Goal: Task Accomplishment & Management: Use online tool/utility

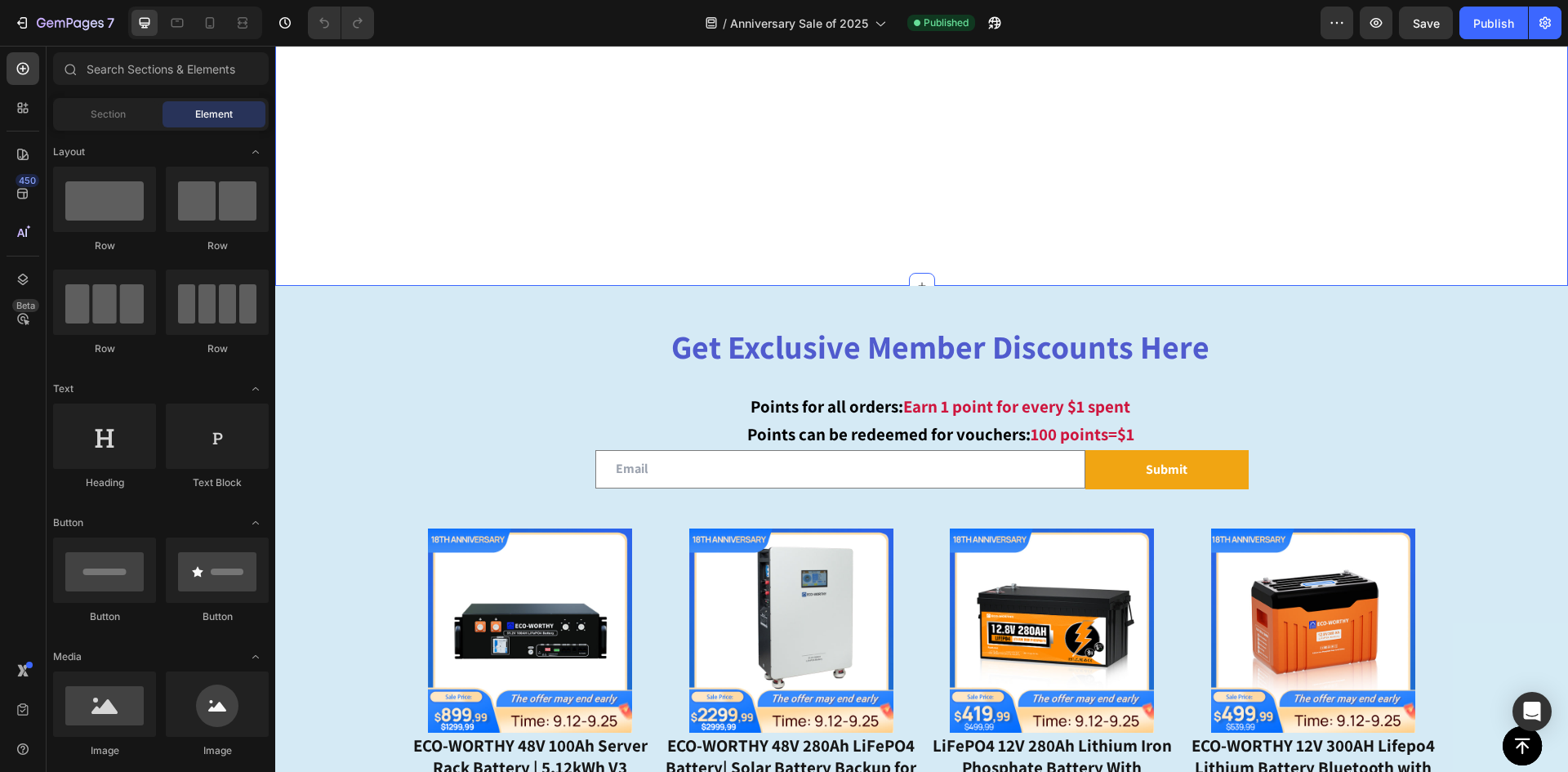
scroll to position [736, 0]
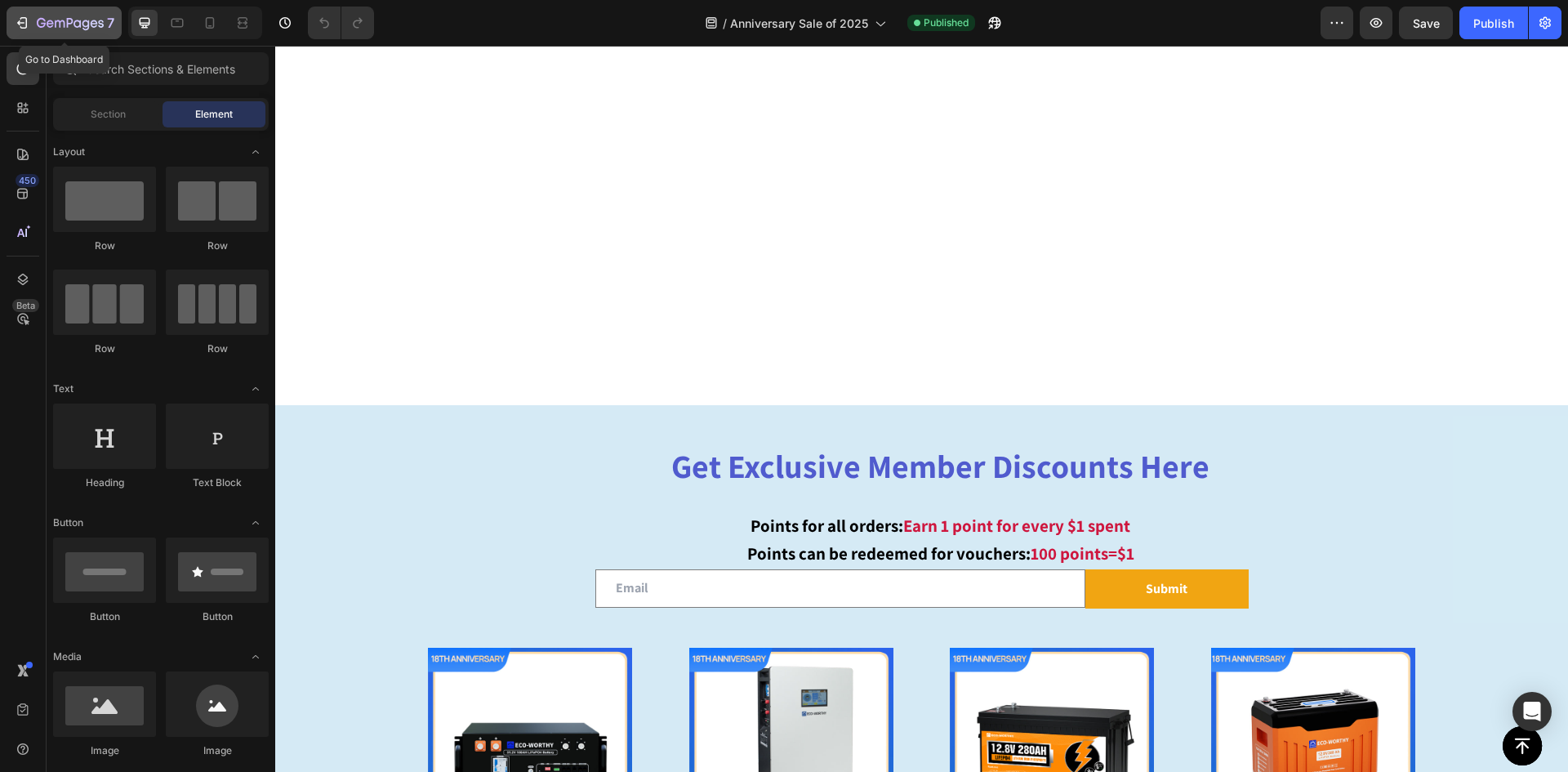
click at [18, 29] on icon "button" at bounding box center [22, 23] width 16 height 16
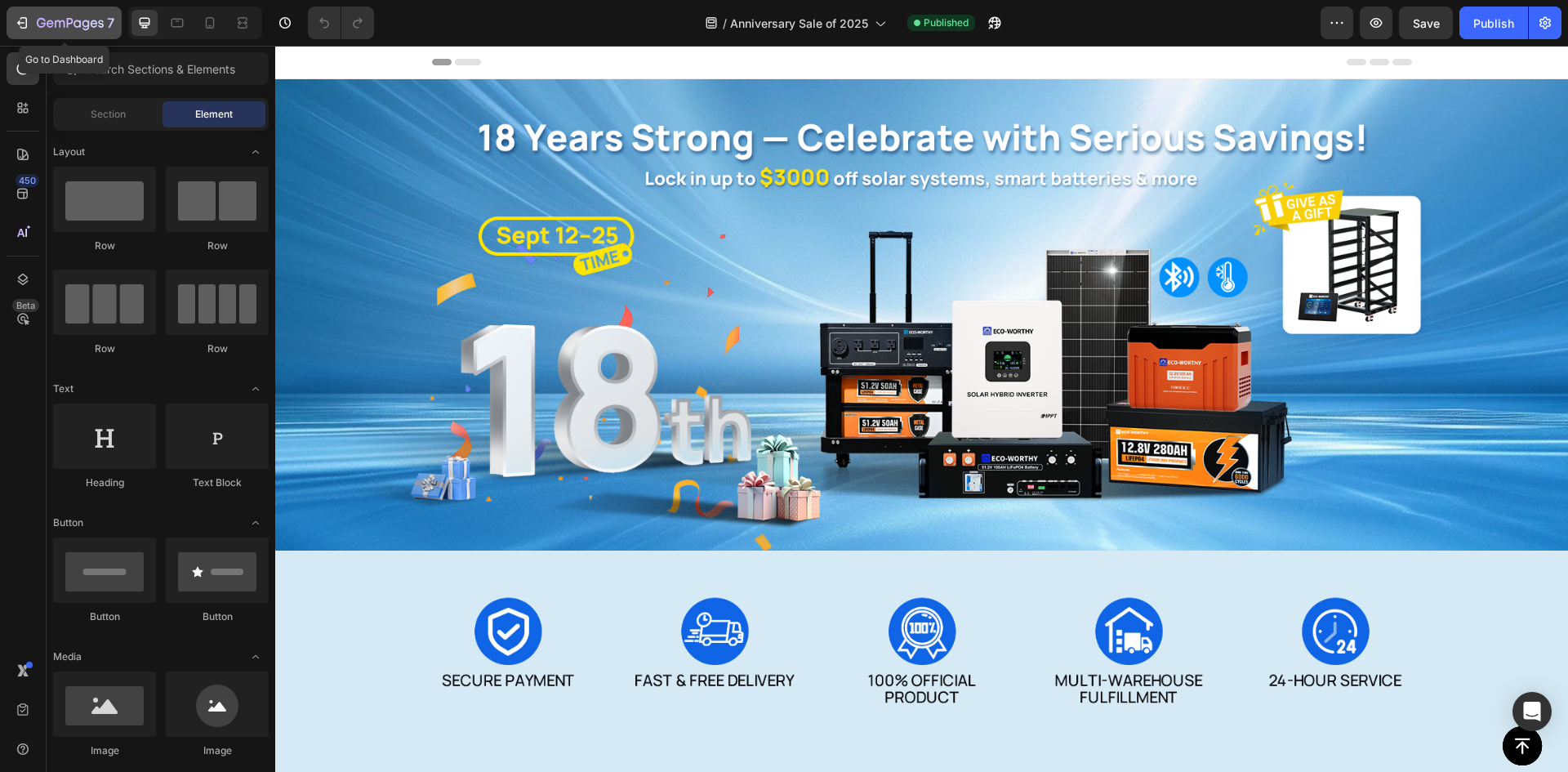
click at [25, 26] on icon "button" at bounding box center [22, 23] width 16 height 16
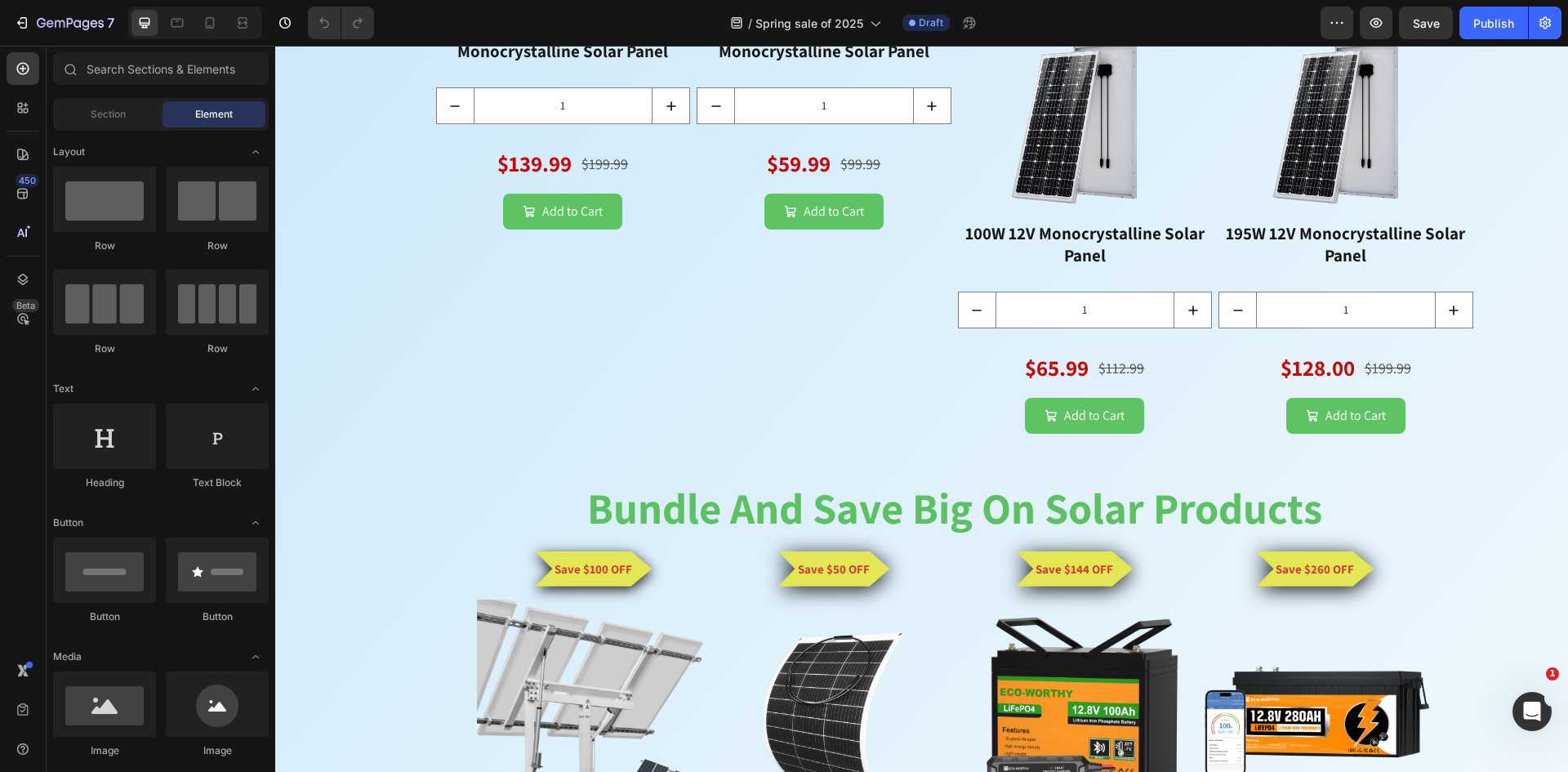
scroll to position [2696, 0]
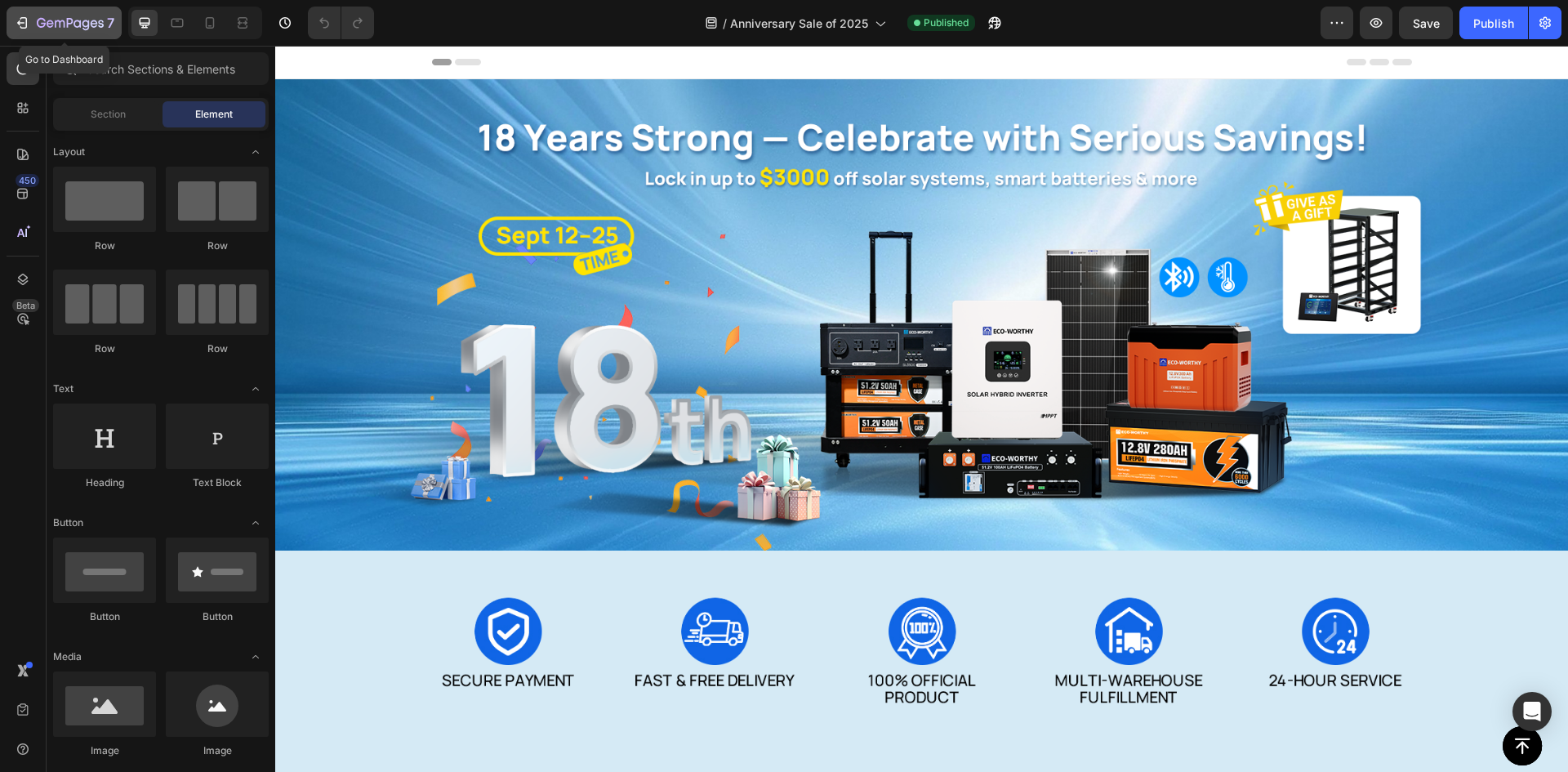
click at [31, 22] on div "7" at bounding box center [64, 23] width 100 height 20
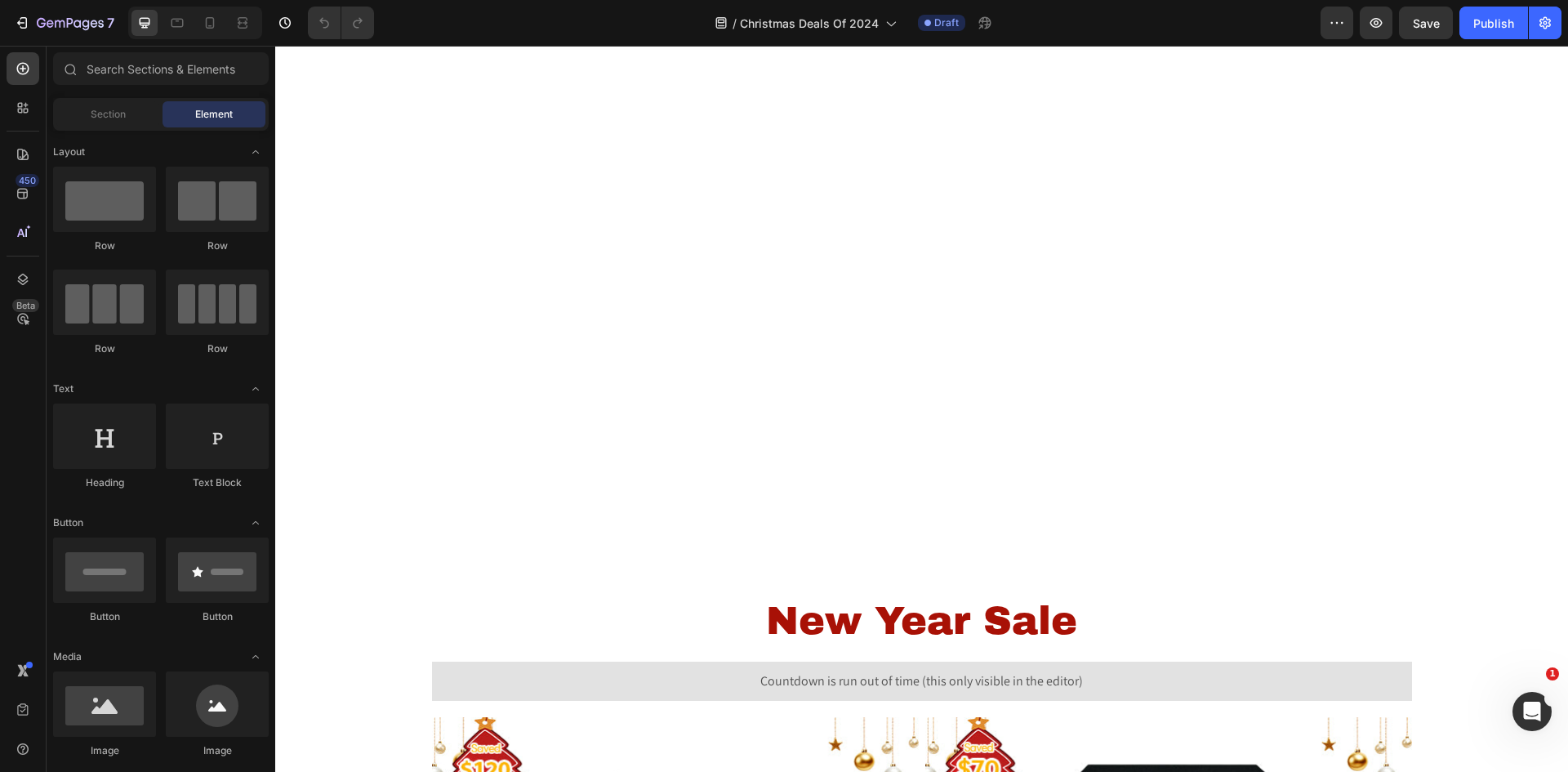
scroll to position [517, 0]
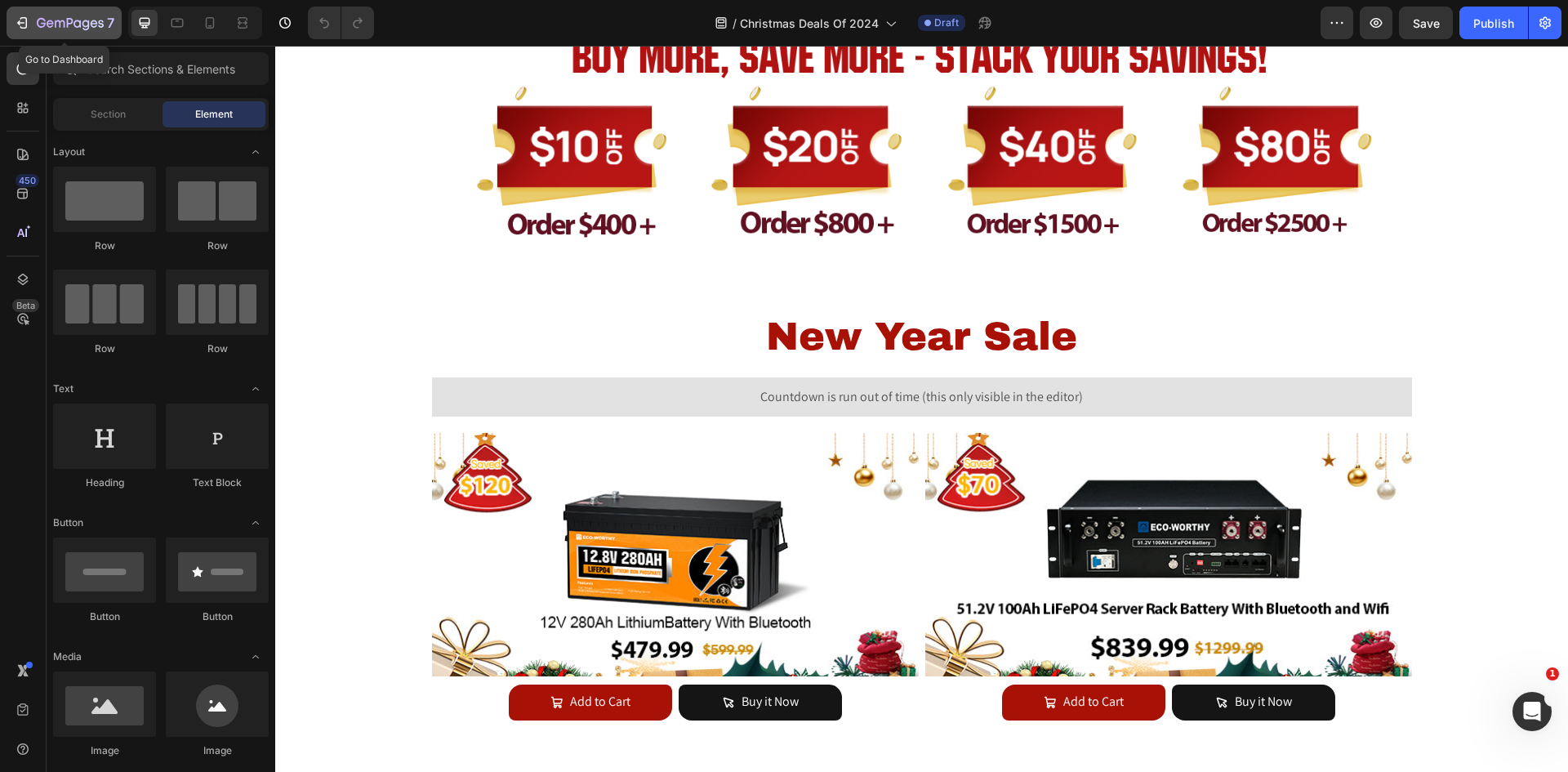
click at [27, 26] on icon "button" at bounding box center [22, 23] width 16 height 16
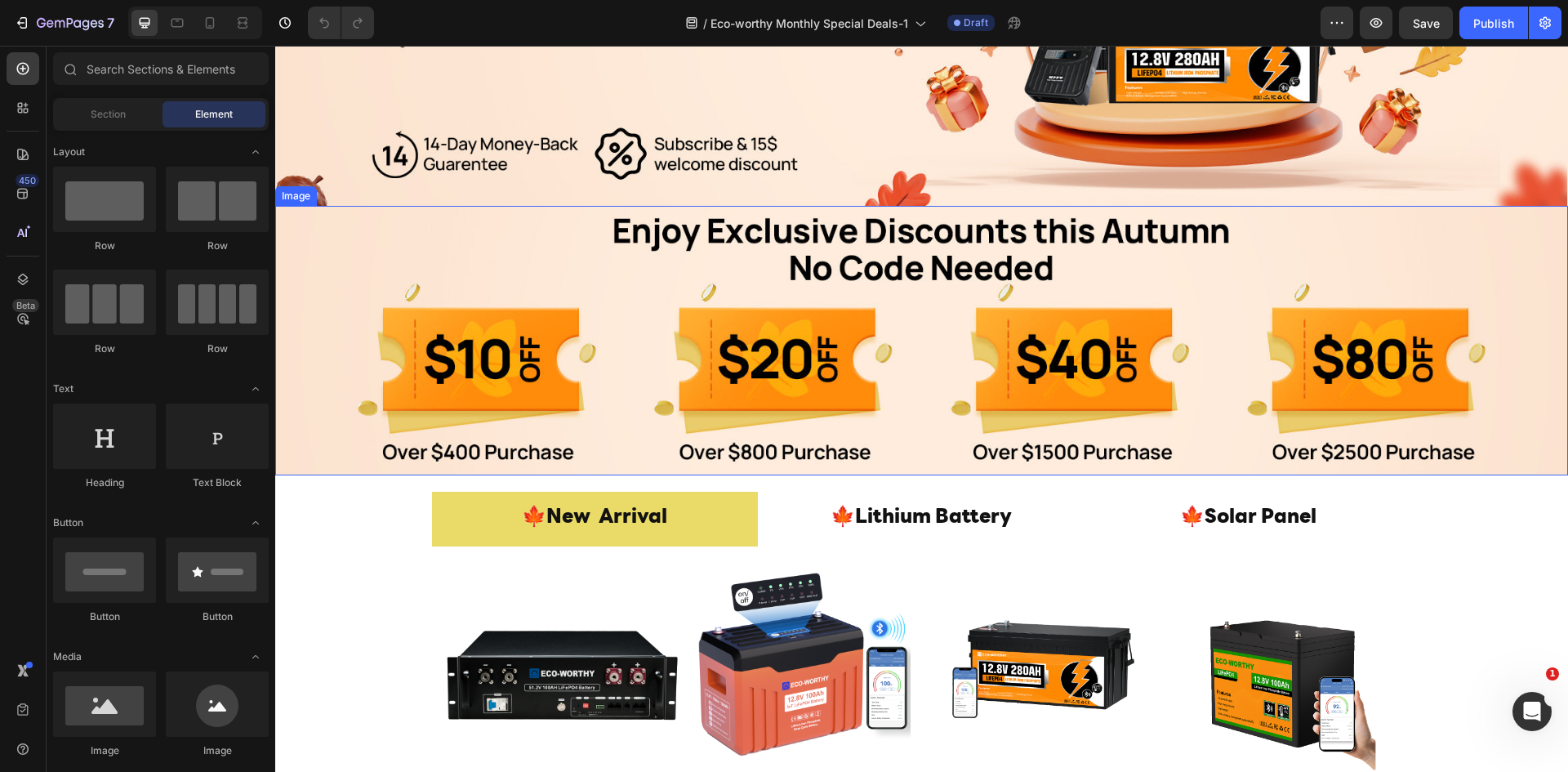
scroll to position [654, 0]
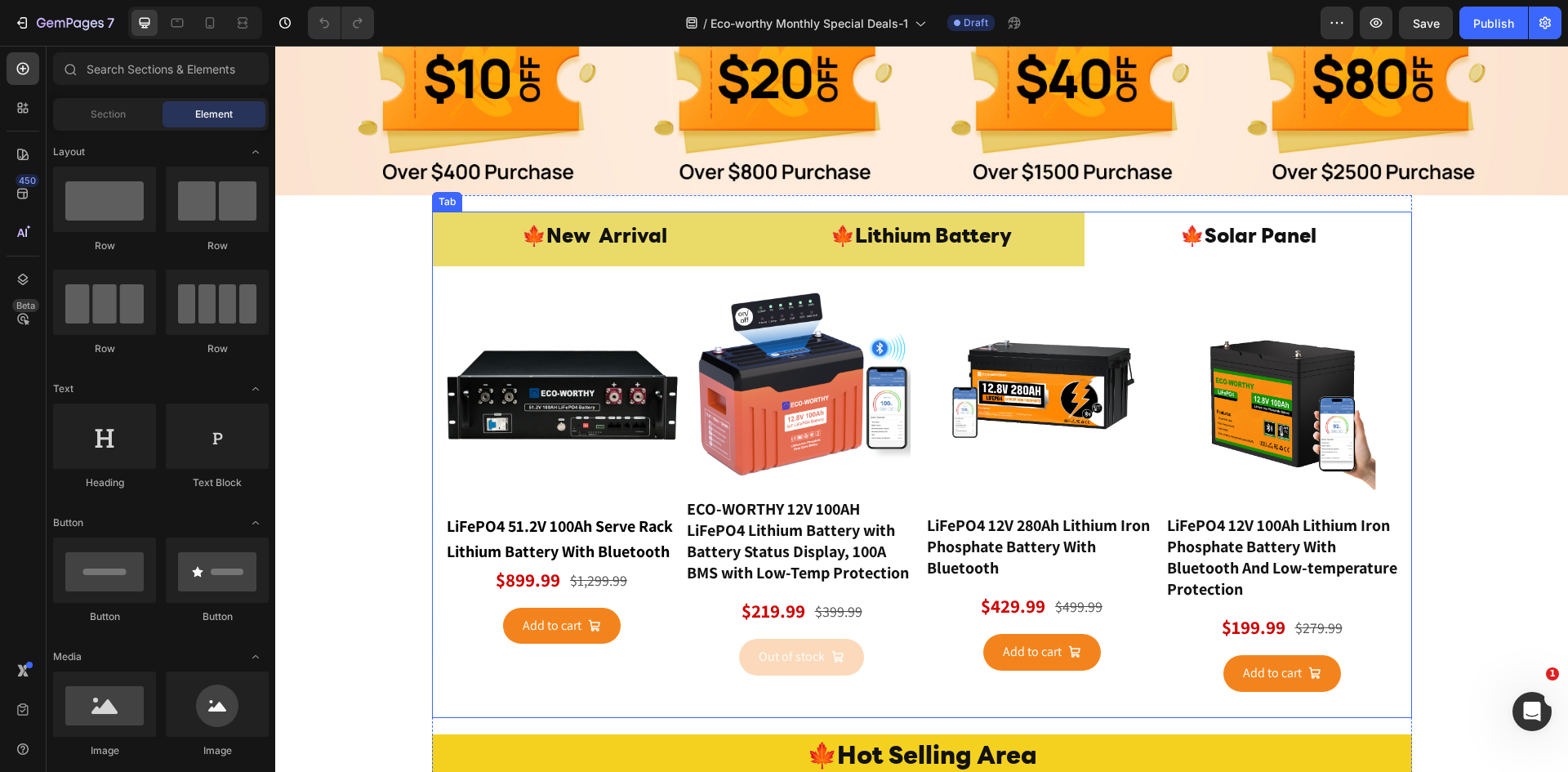
click at [976, 241] on p "🍁Lithium Battery" at bounding box center [921, 238] width 181 height 36
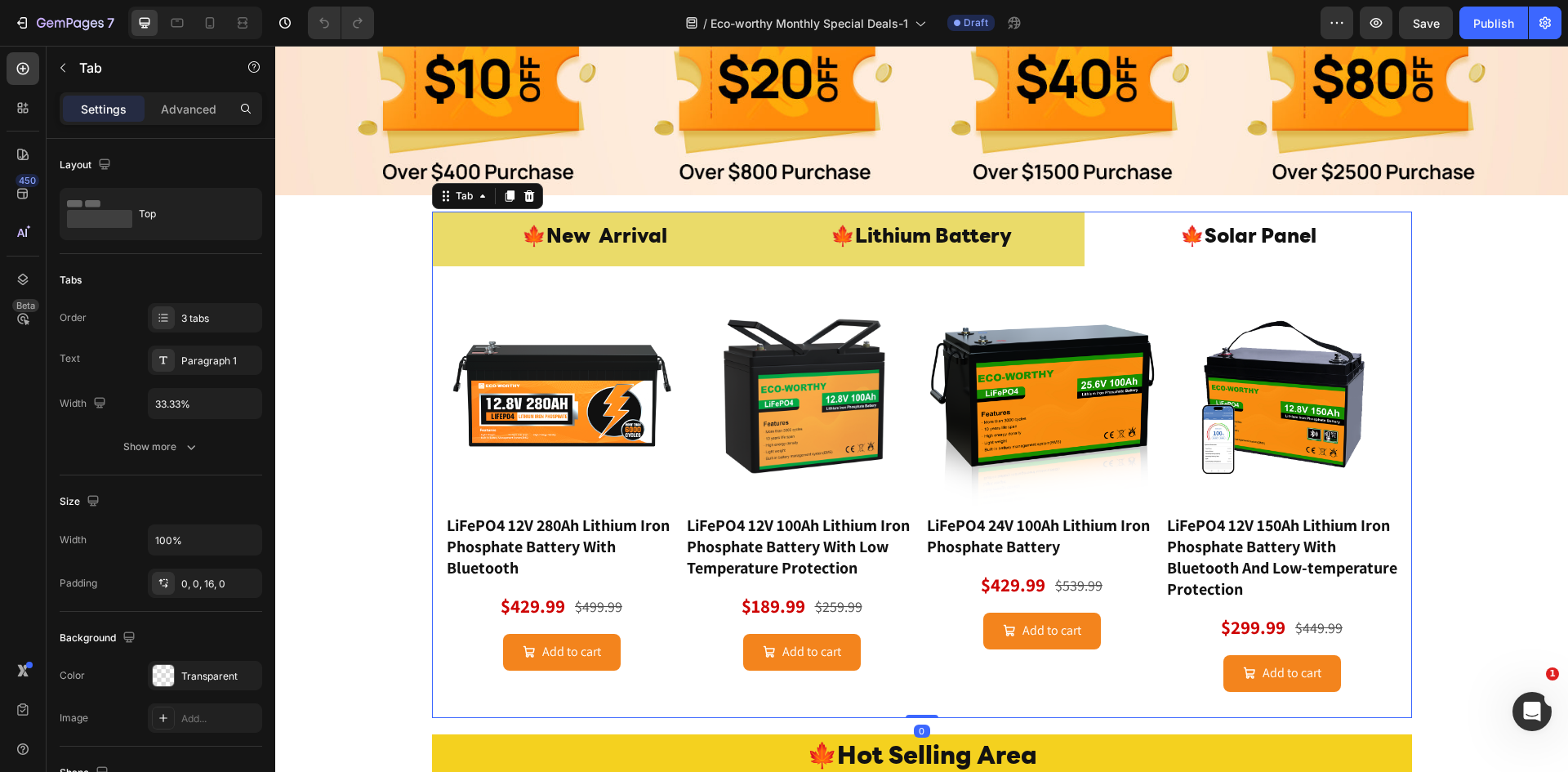
click at [681, 240] on li "🍁 New Arrival" at bounding box center [595, 239] width 327 height 55
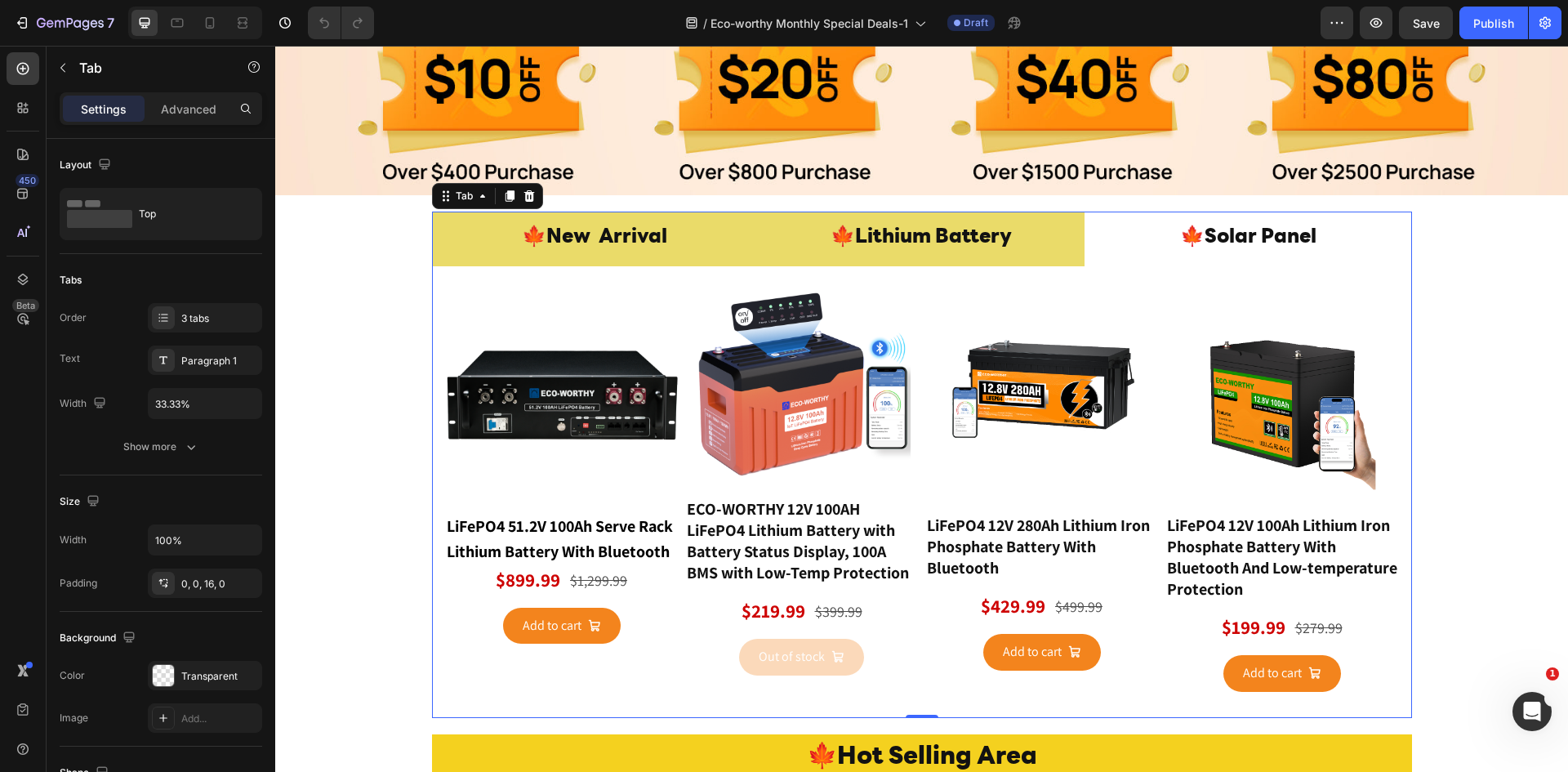
click at [903, 229] on p "🍁Lithium Battery" at bounding box center [921, 238] width 181 height 36
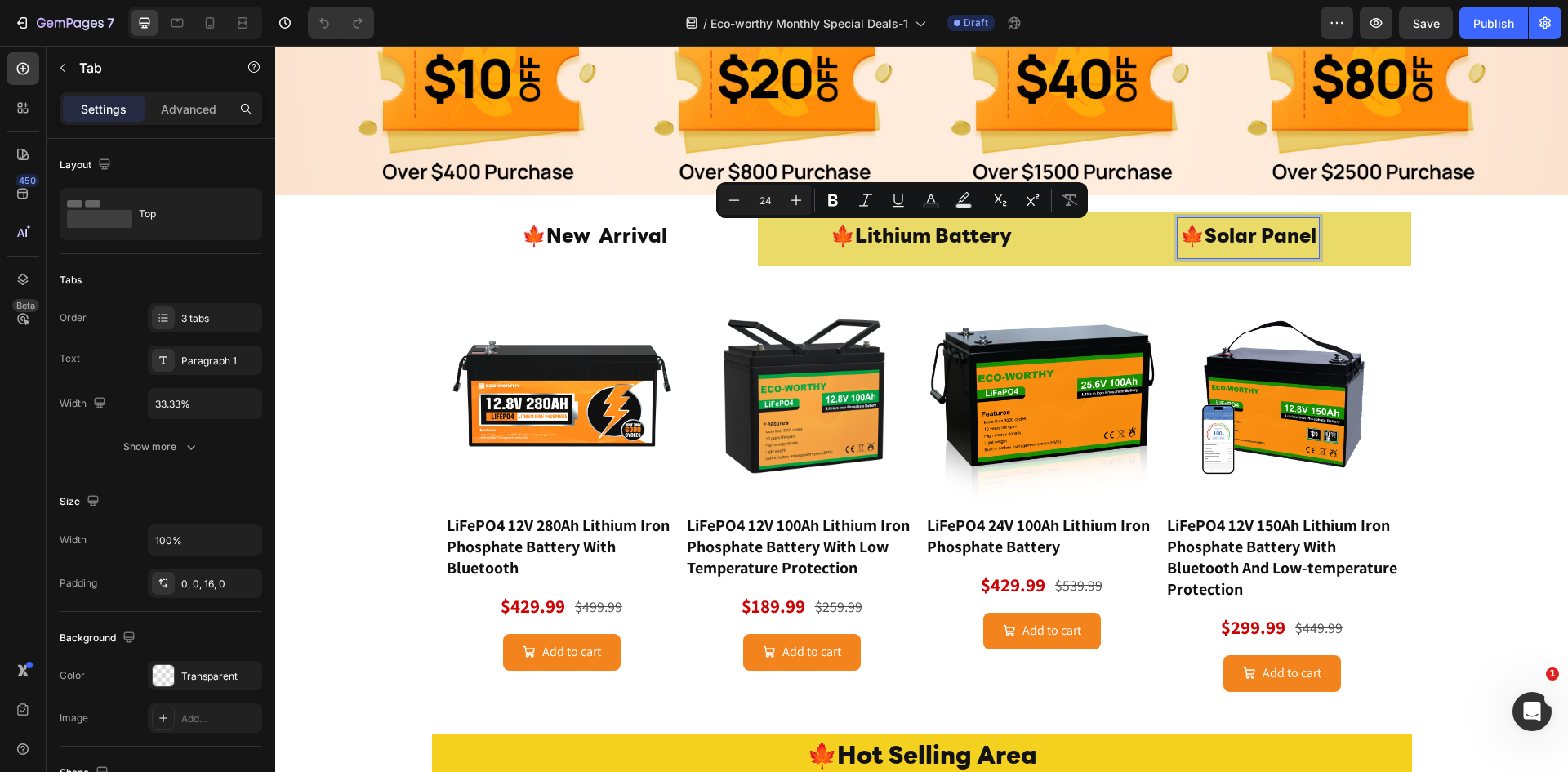
click at [1213, 220] on p "🍁Solar Panel" at bounding box center [1249, 238] width 137 height 36
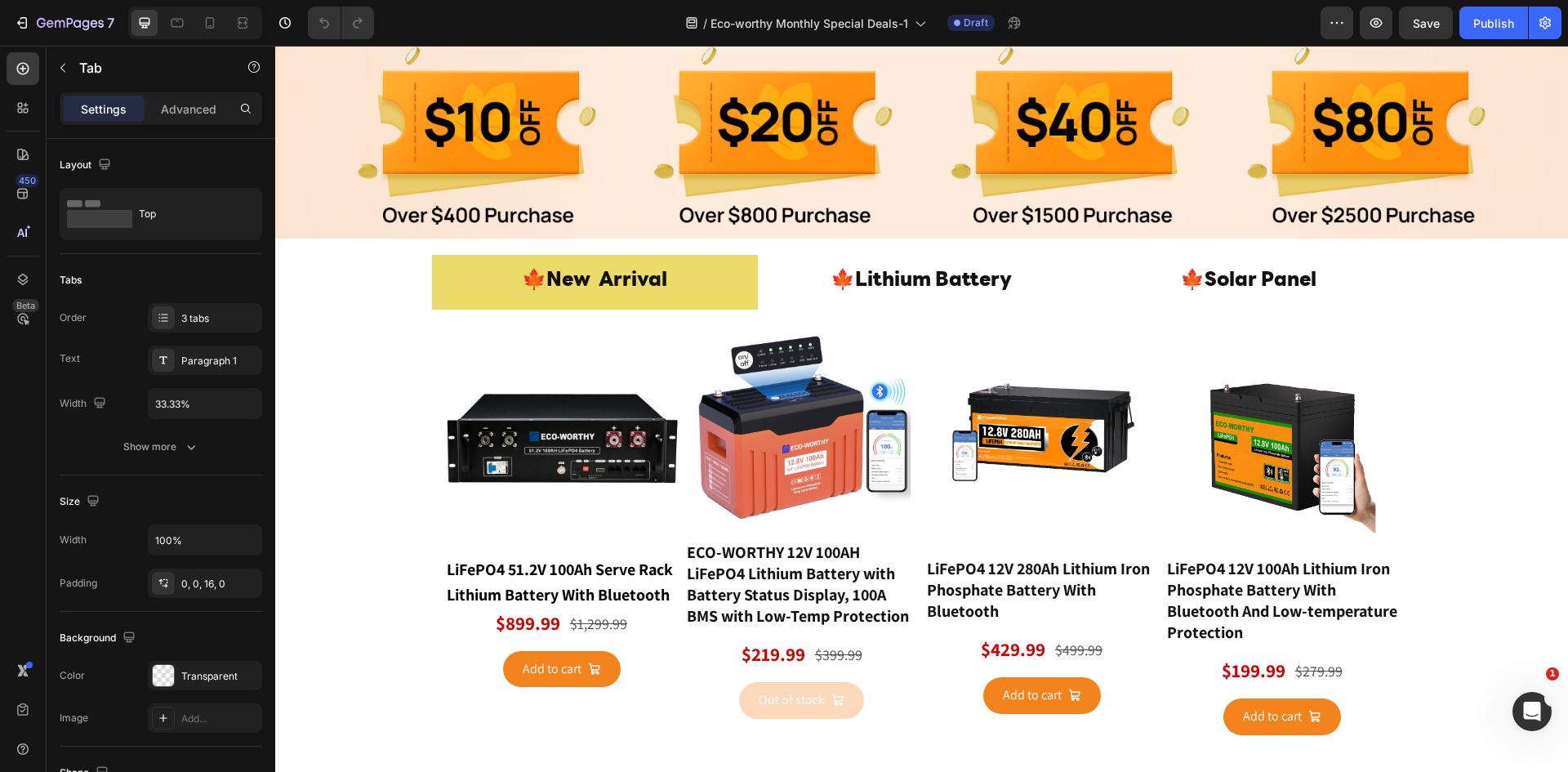
scroll to position [762, 0]
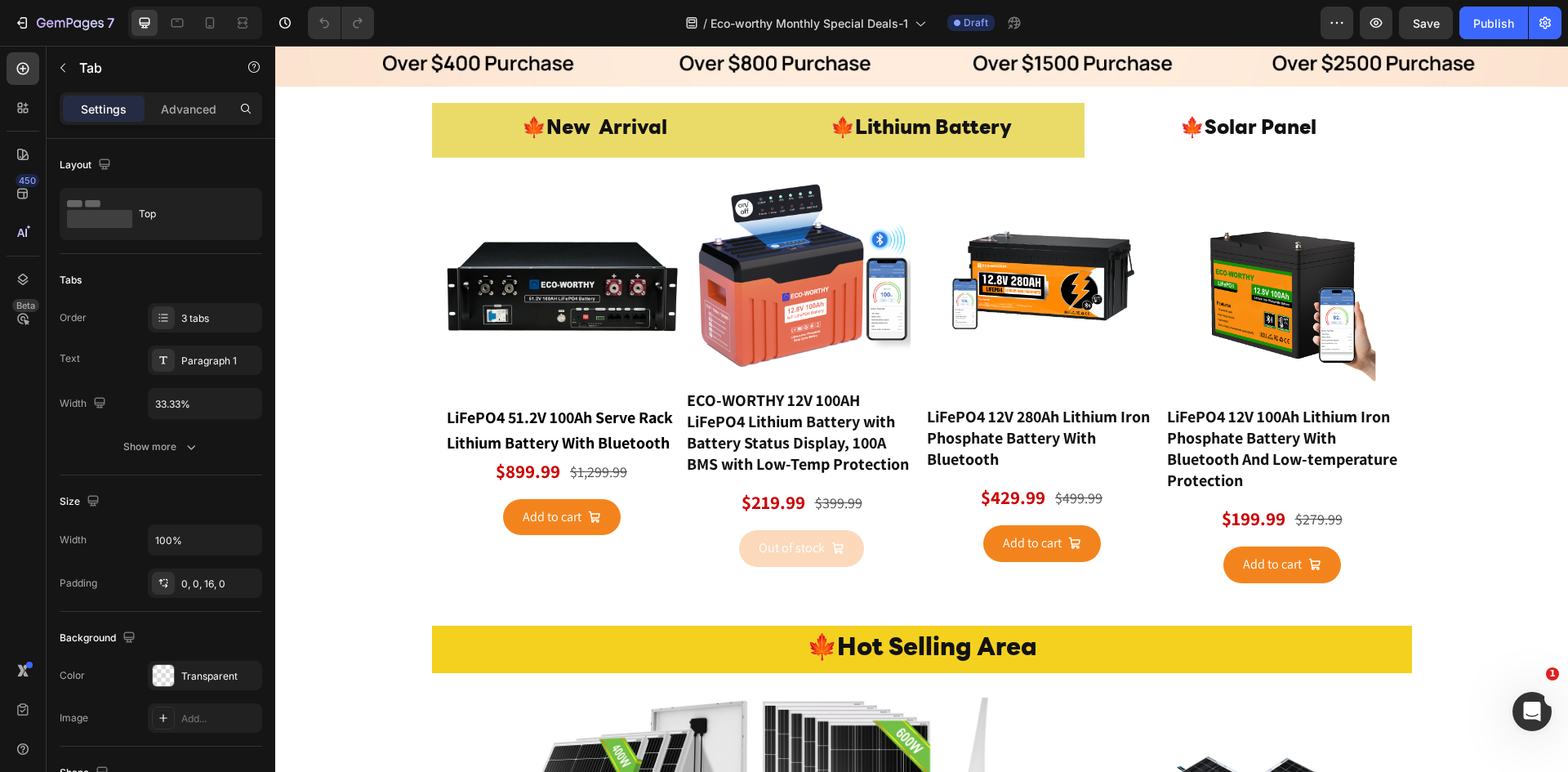
click at [920, 116] on p "🍁Lithium Battery" at bounding box center [921, 129] width 181 height 36
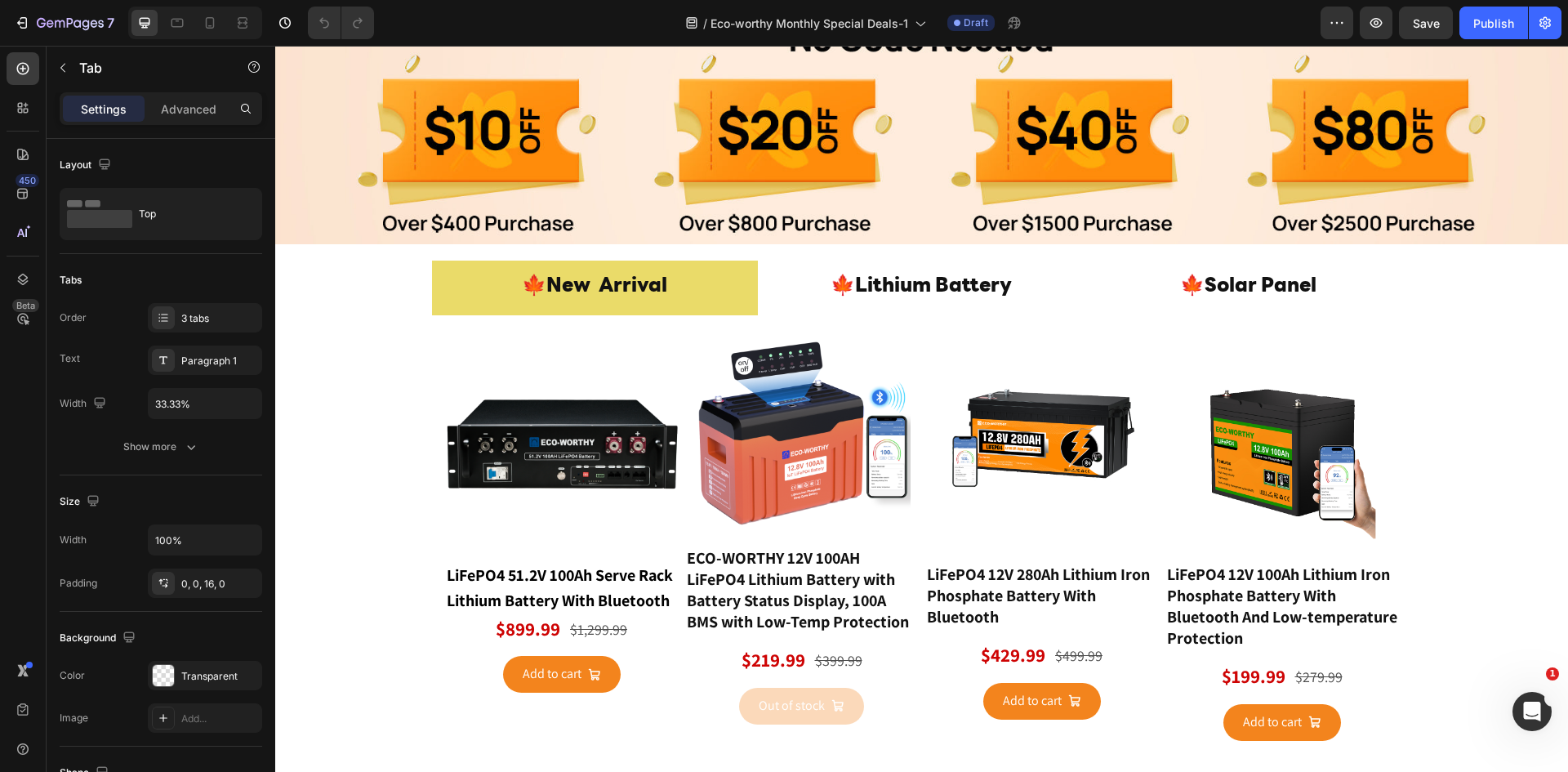
scroll to position [435, 0]
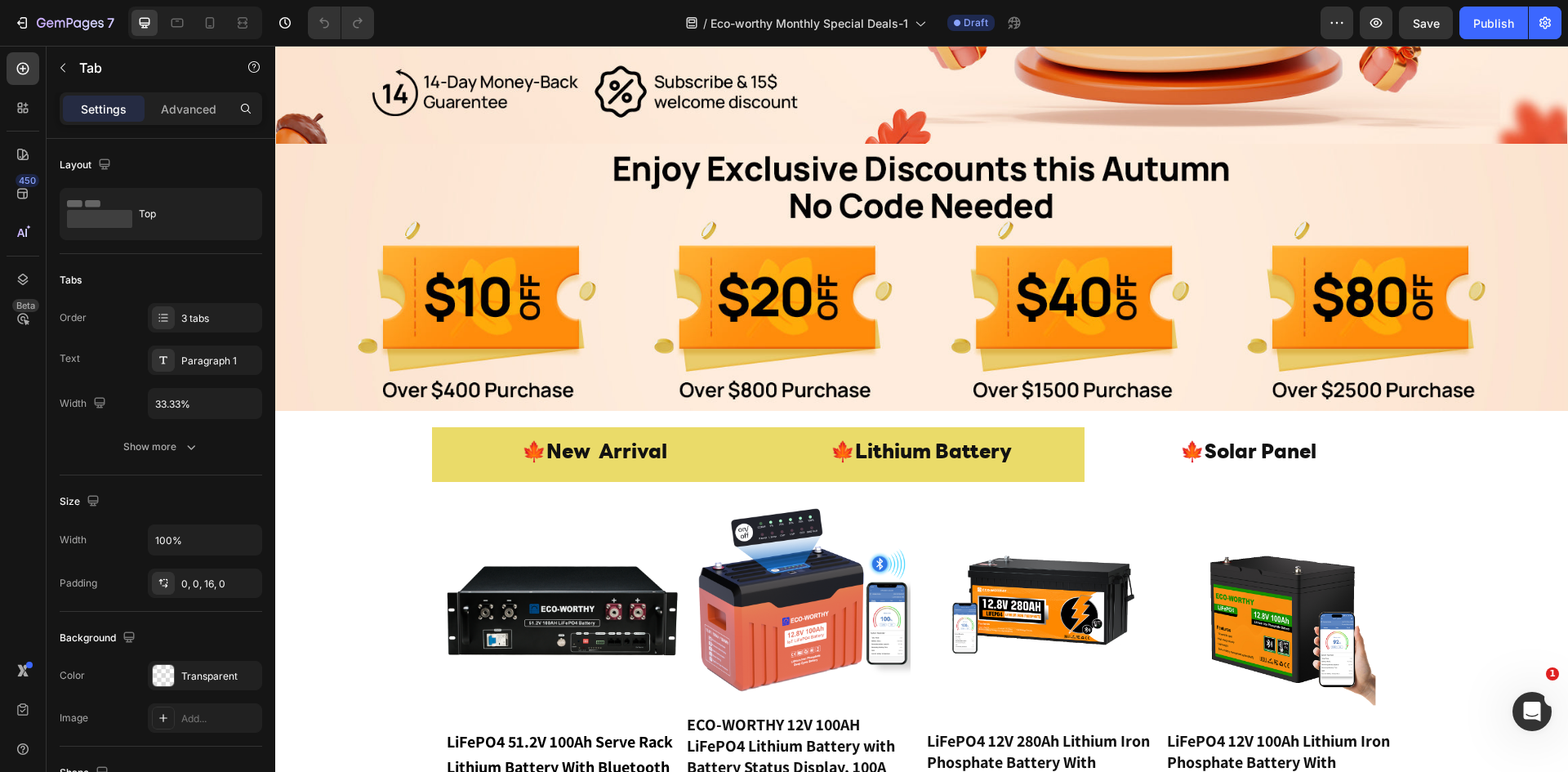
click at [914, 445] on p "🍁Lithium Battery" at bounding box center [921, 453] width 181 height 36
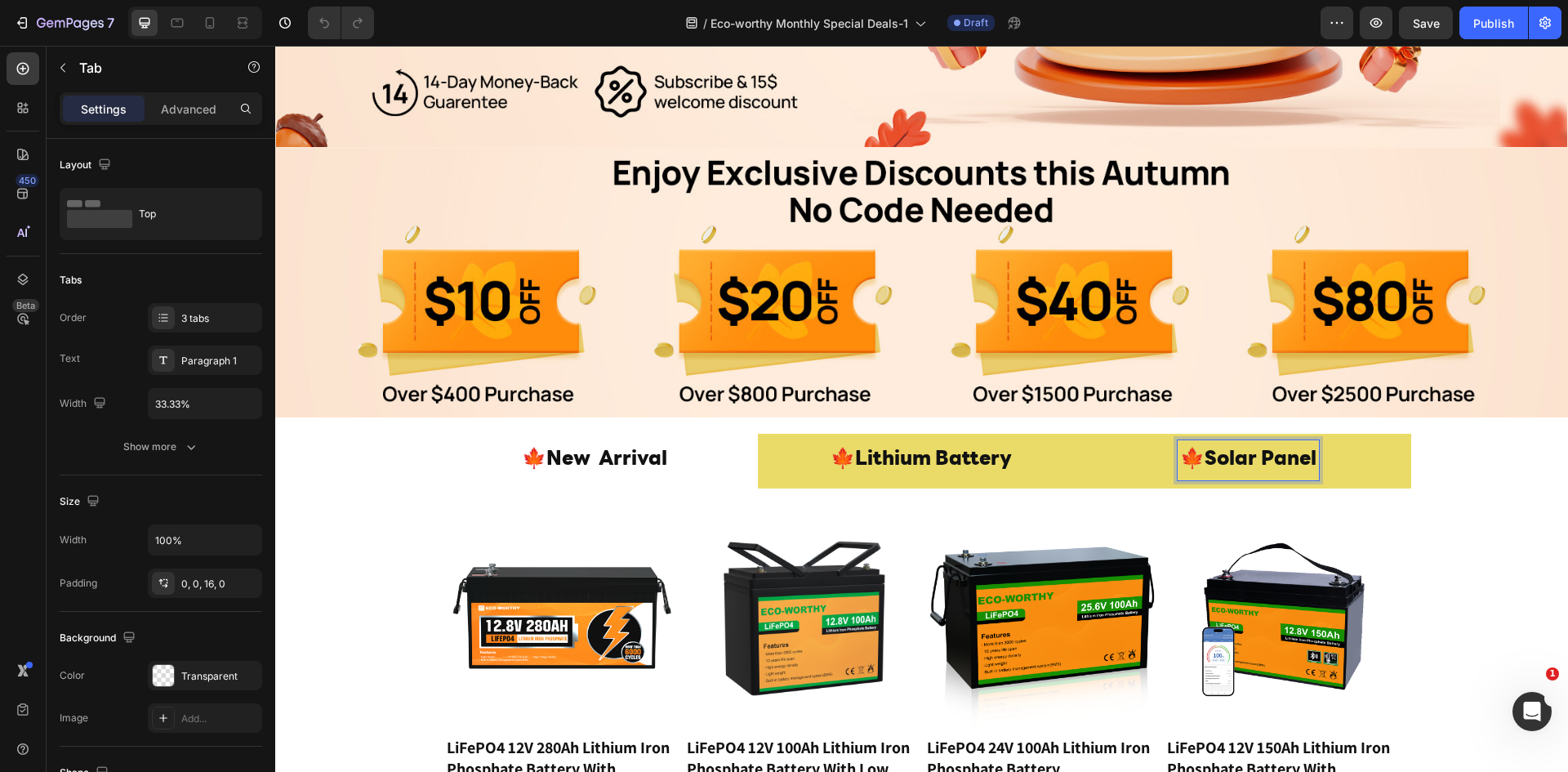
click at [1198, 460] on p "🍁Solar Panel" at bounding box center [1249, 460] width 137 height 36
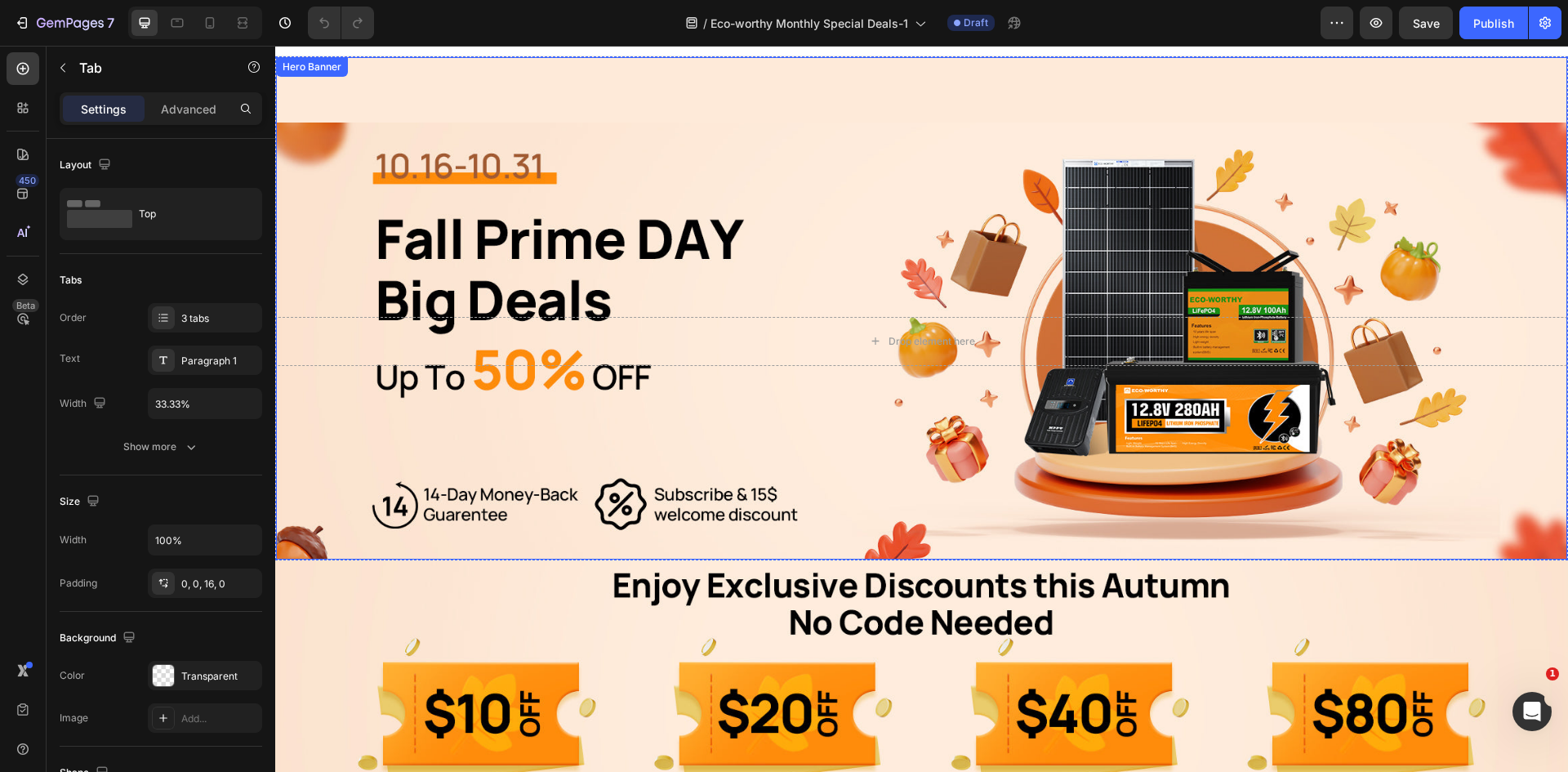
scroll to position [0, 0]
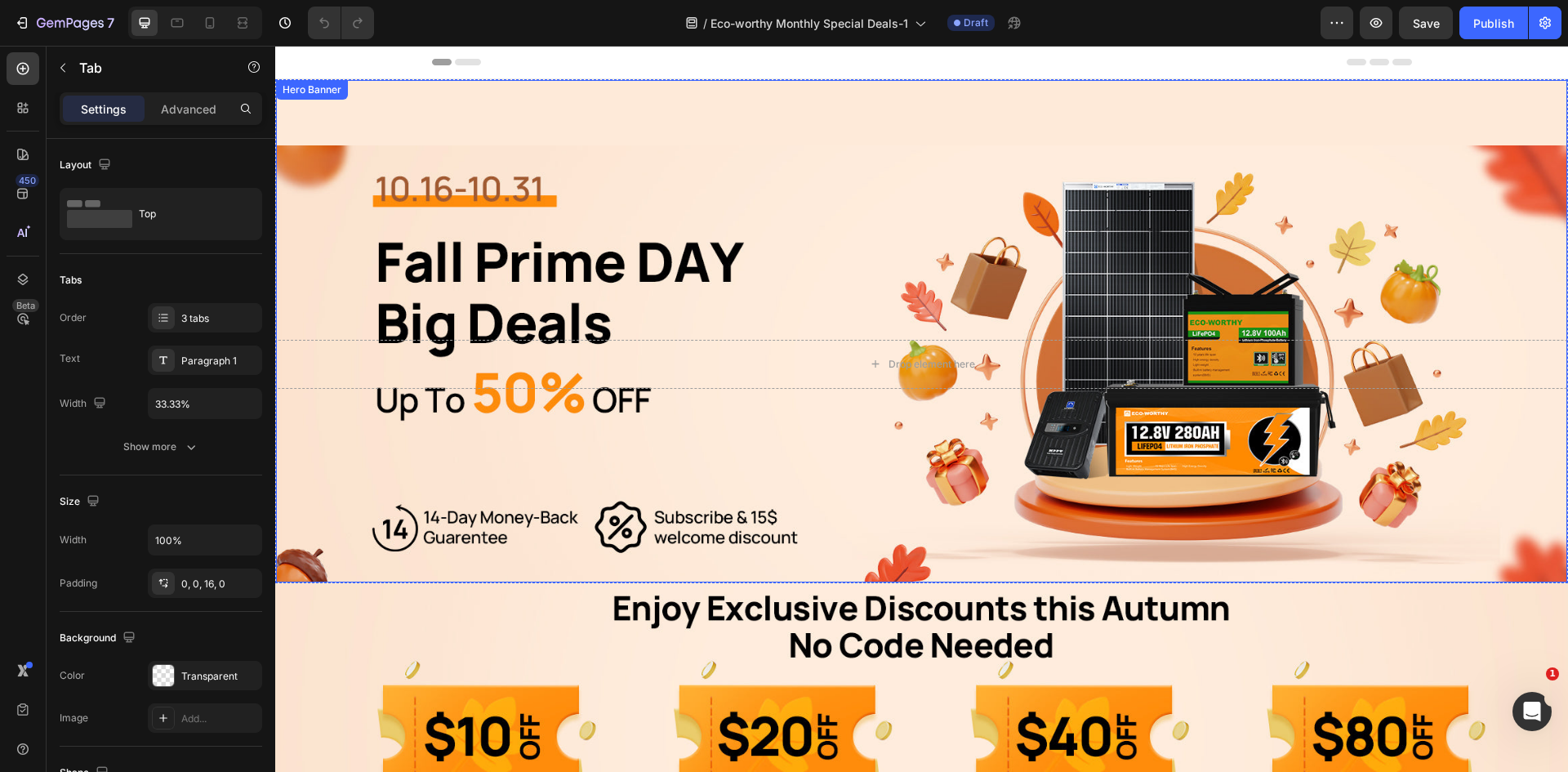
click at [838, 214] on div "Overlay" at bounding box center [921, 364] width 1291 height 437
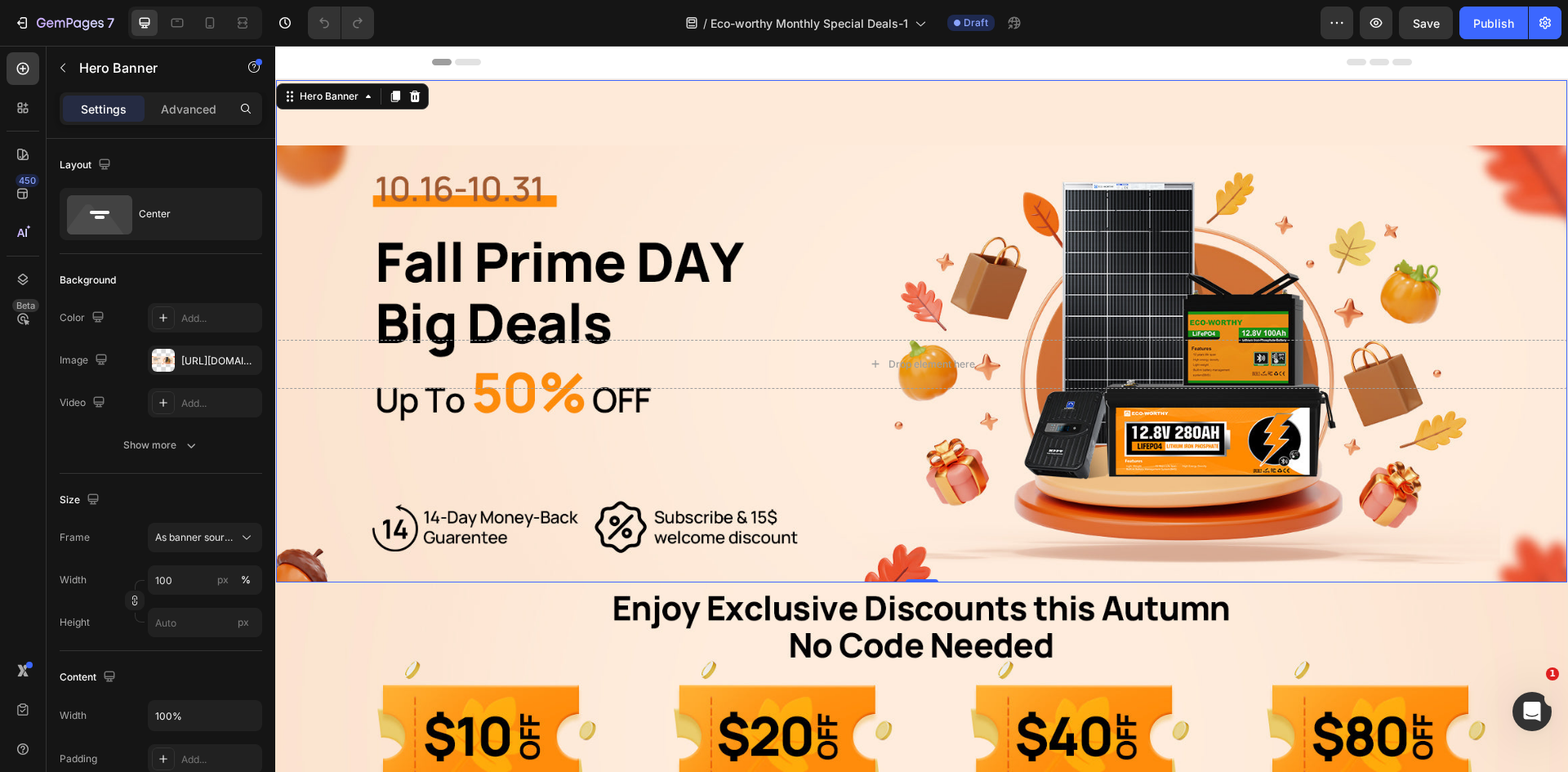
click at [725, 216] on div "Overlay" at bounding box center [921, 364] width 1291 height 437
click at [622, 195] on div "Overlay" at bounding box center [921, 364] width 1291 height 437
click at [622, 459] on div "Overlay" at bounding box center [921, 364] width 1291 height 437
click at [1042, 186] on div "Overlay" at bounding box center [921, 364] width 1291 height 437
click at [1037, 190] on div "Overlay" at bounding box center [921, 364] width 1291 height 437
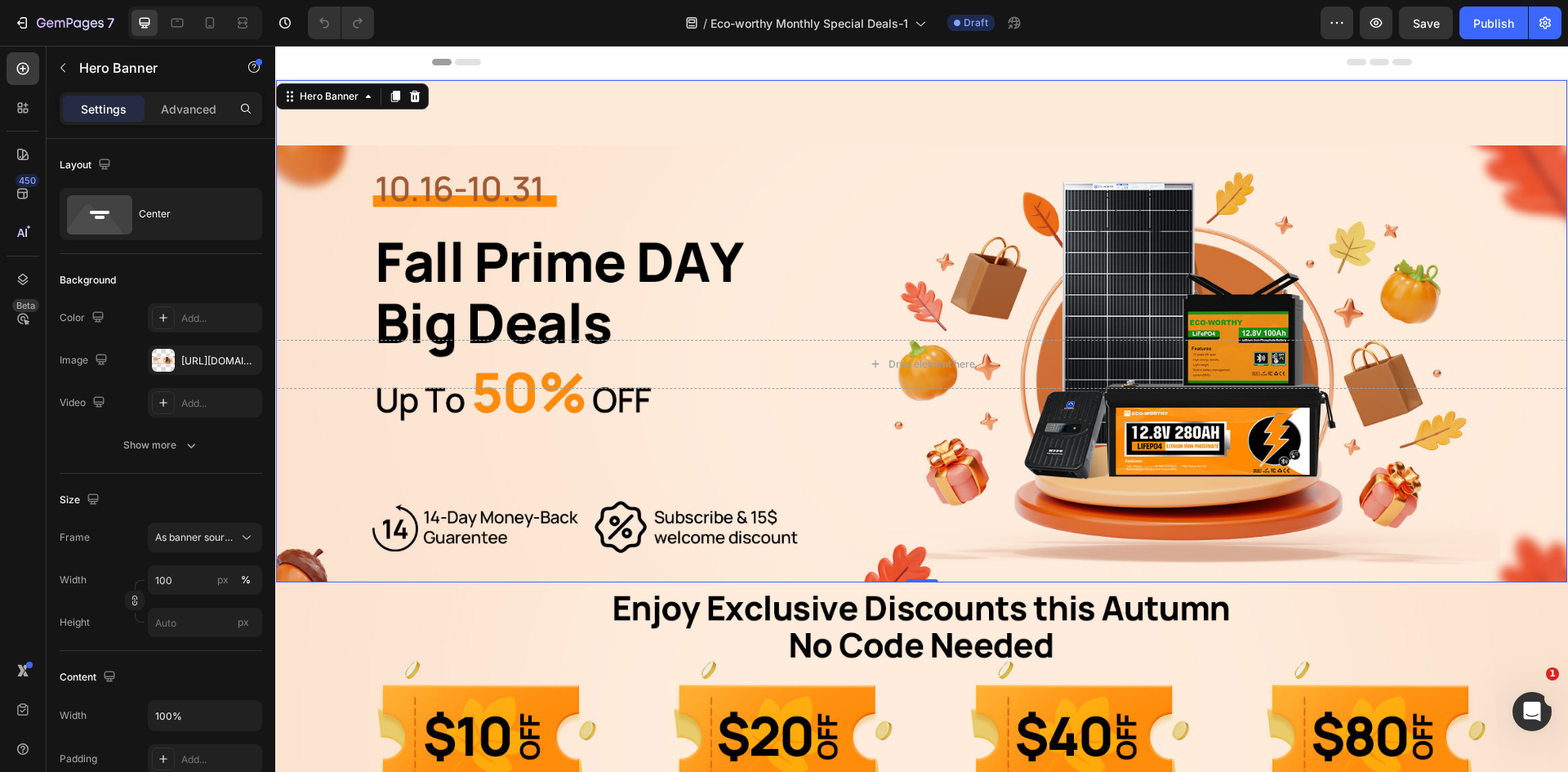
click at [1034, 192] on div "Overlay" at bounding box center [921, 364] width 1291 height 437
click at [182, 358] on div "https://cdn.shopify.com/s/files/1/0253/9752/6580/files/gempages_490534260613055…" at bounding box center [205, 361] width 47 height 15
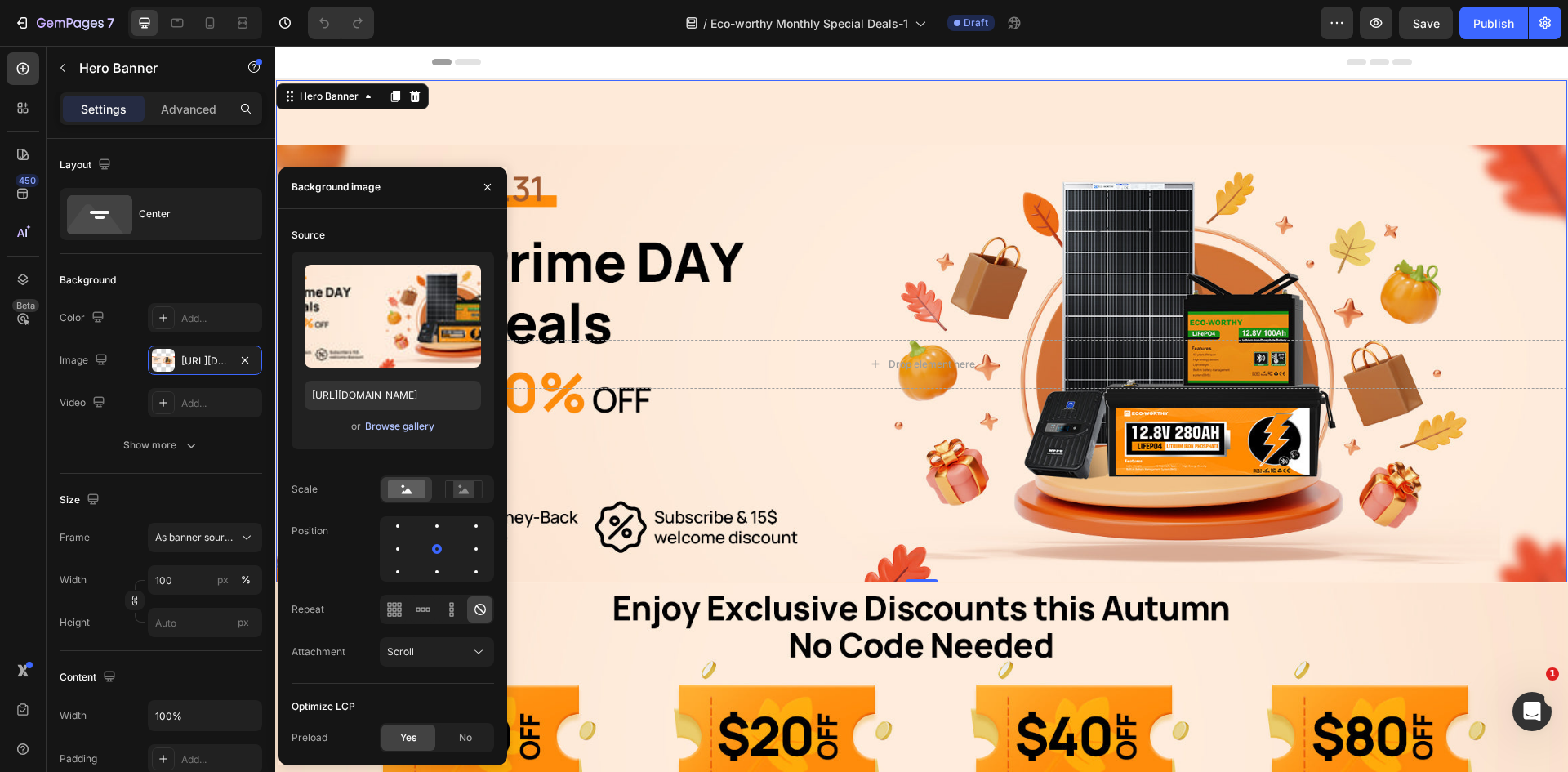
click at [407, 422] on div "Browse gallery" at bounding box center [400, 426] width 69 height 15
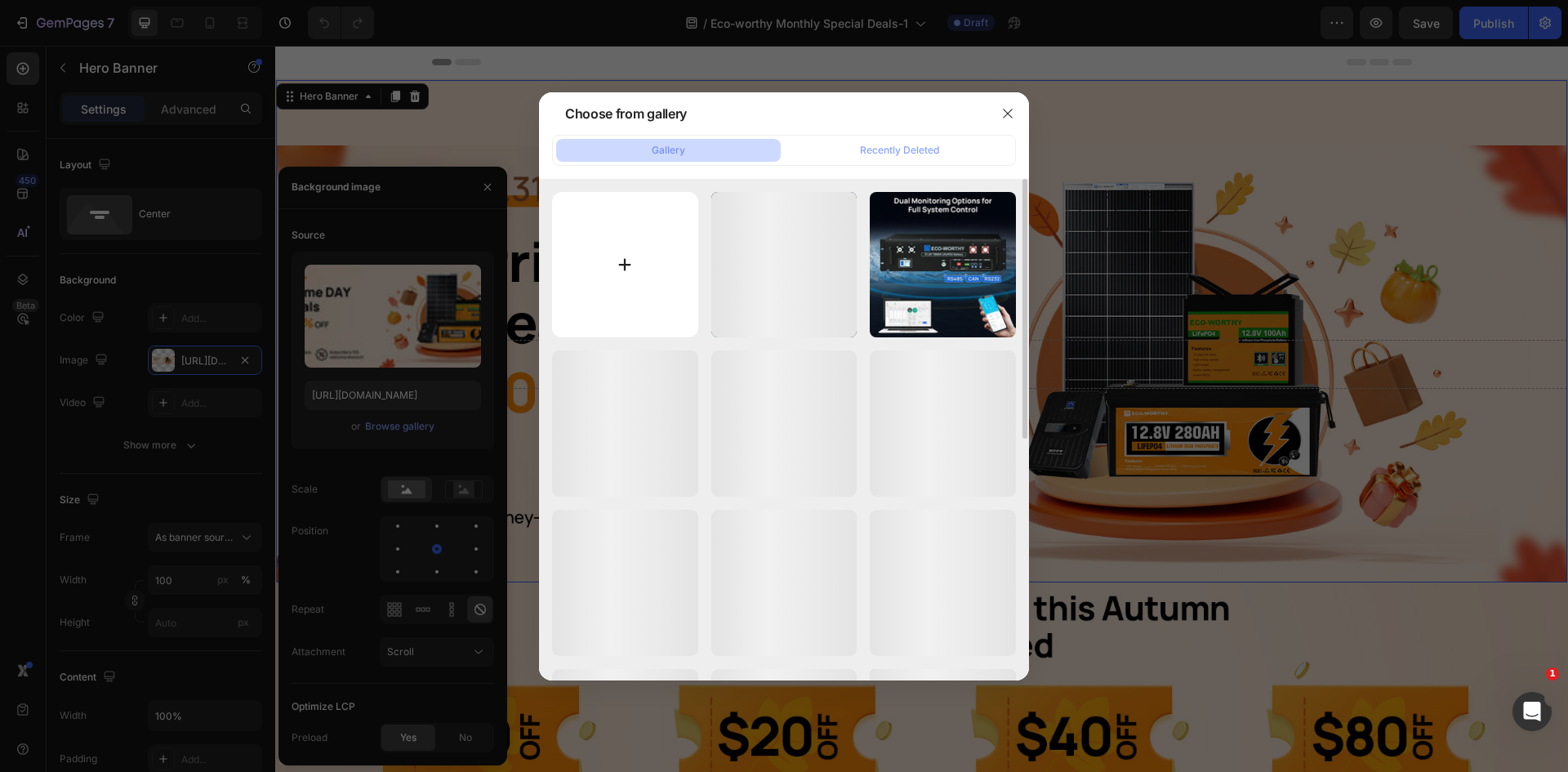
click at [636, 265] on input "file" at bounding box center [625, 265] width 147 height 147
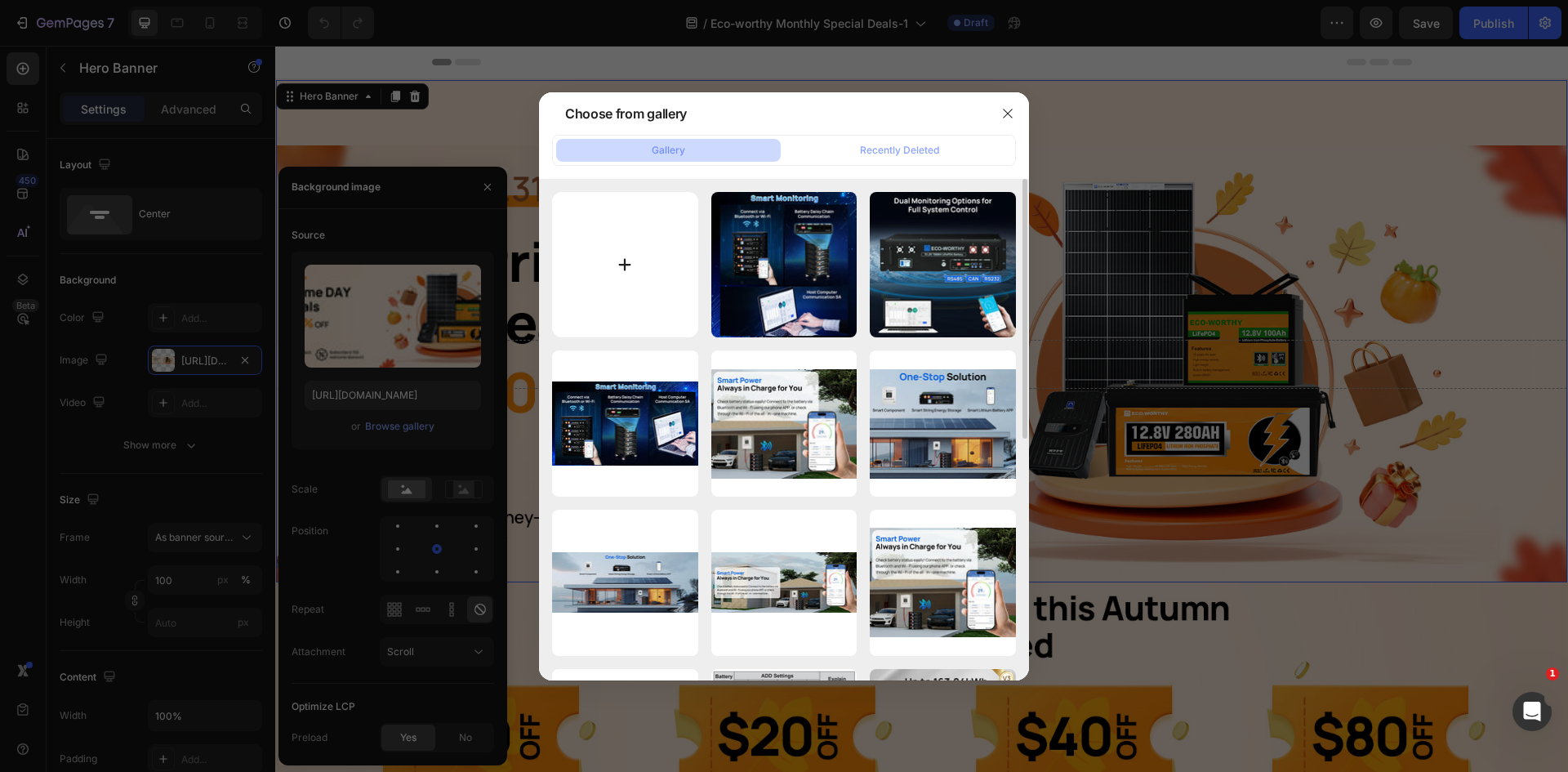
type input "C:\fakepath\1920x700-美国.jpg"
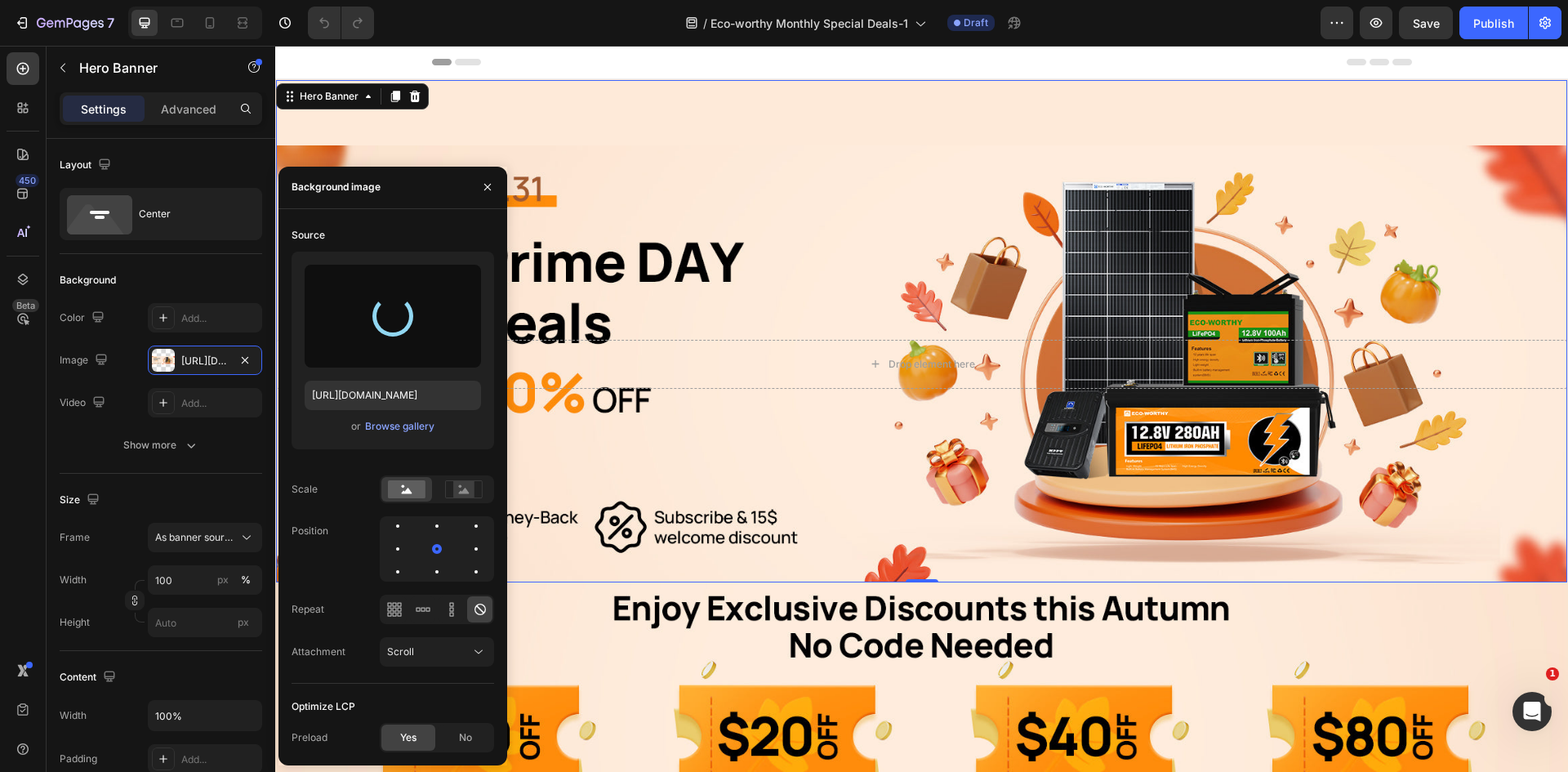
type input "https://cdn.shopify.com/s/files/1/0253/9752/6580/files/gempages_490534260613055…"
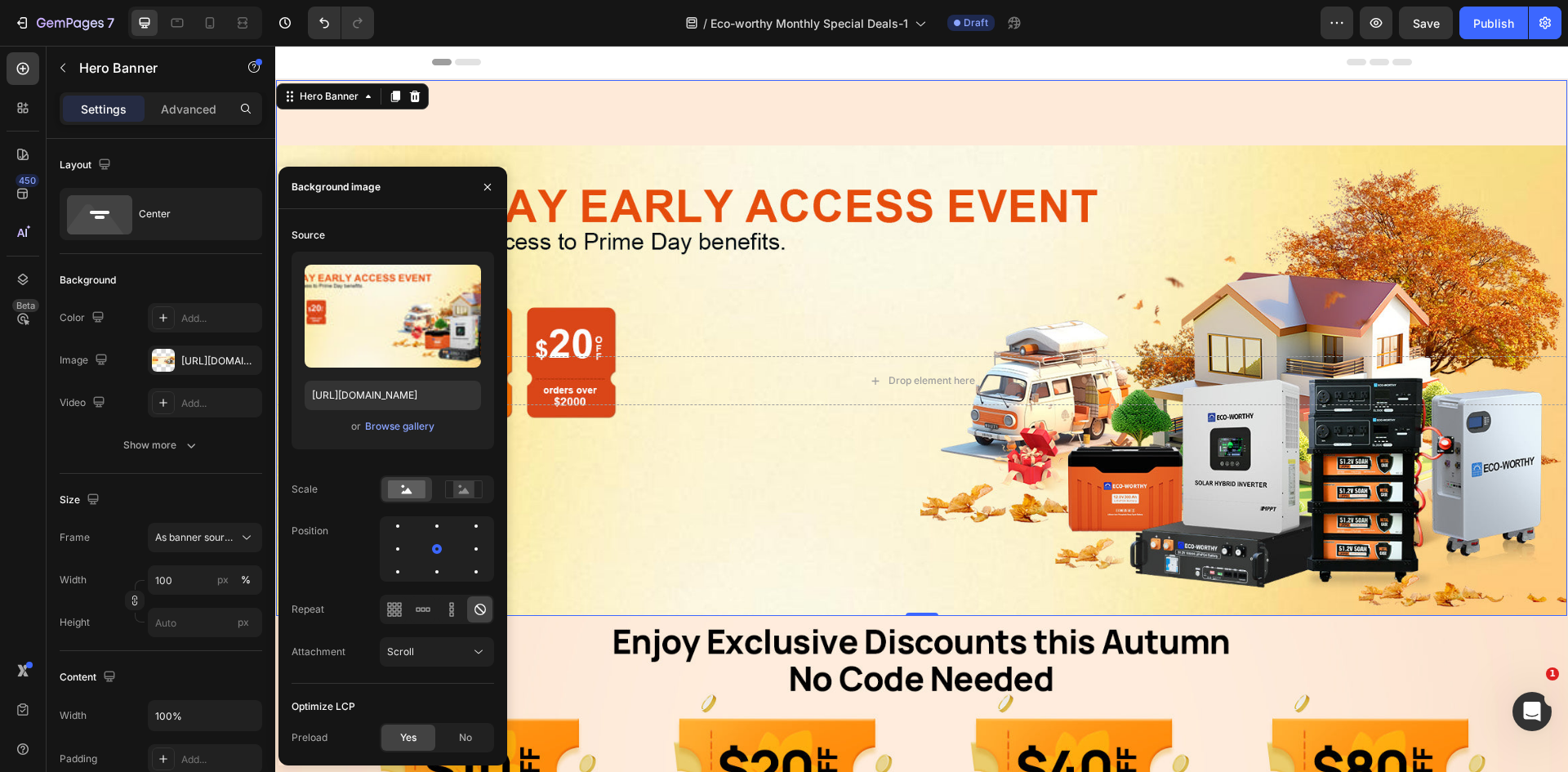
click at [1036, 237] on div "Overlay" at bounding box center [921, 381] width 1291 height 471
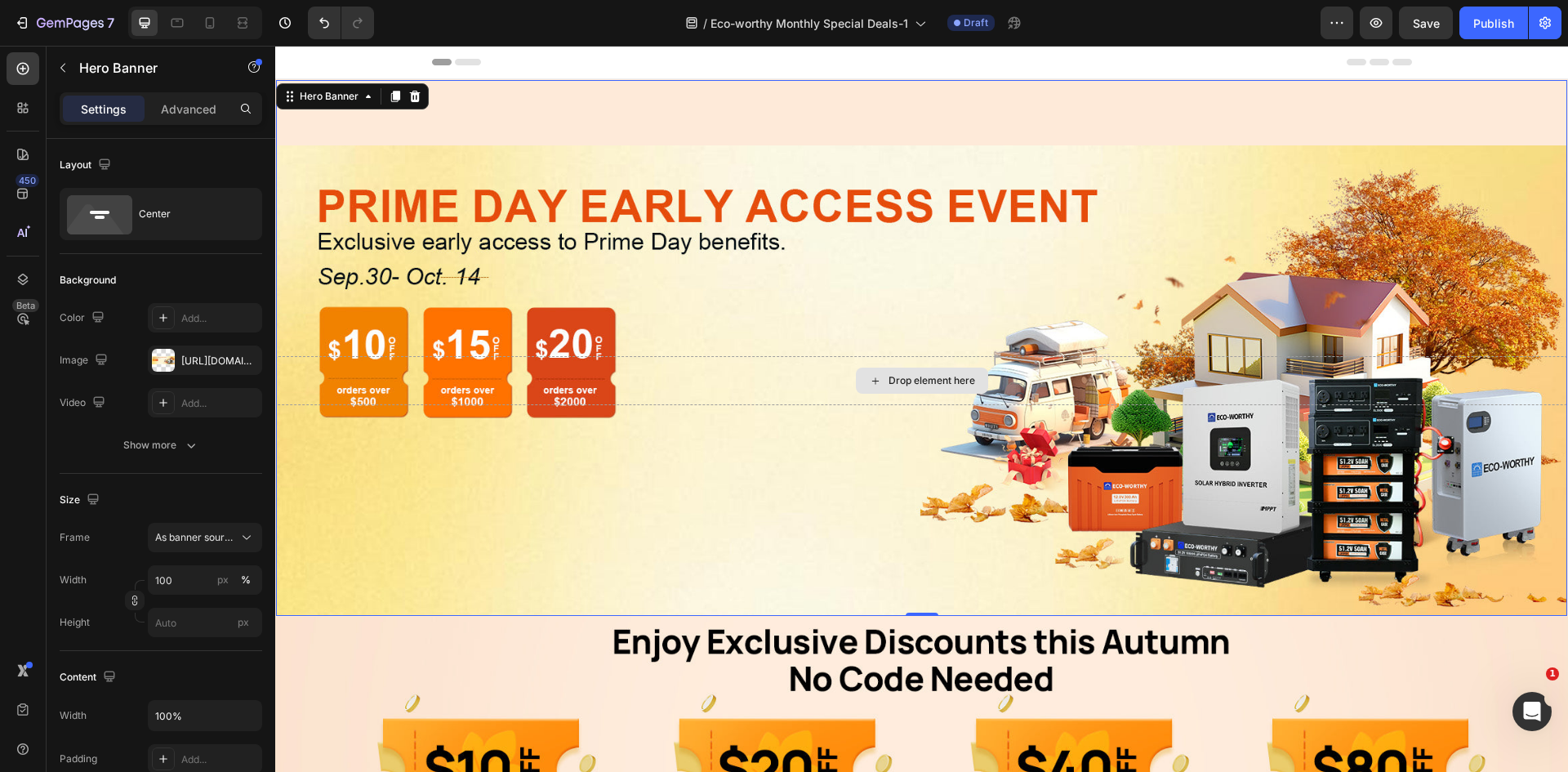
click at [1019, 385] on div "Drop element here" at bounding box center [921, 381] width 1291 height 49
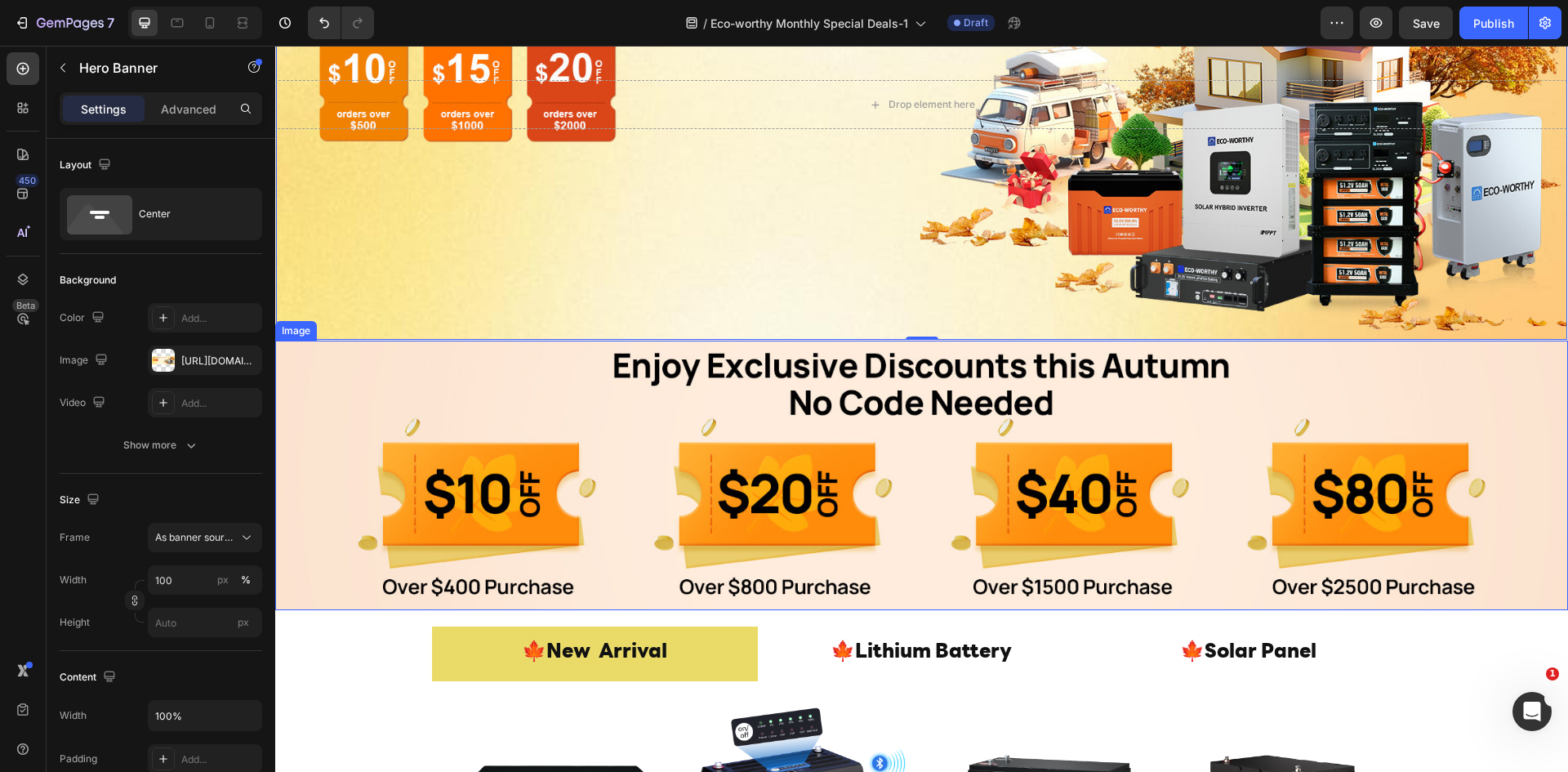
scroll to position [327, 0]
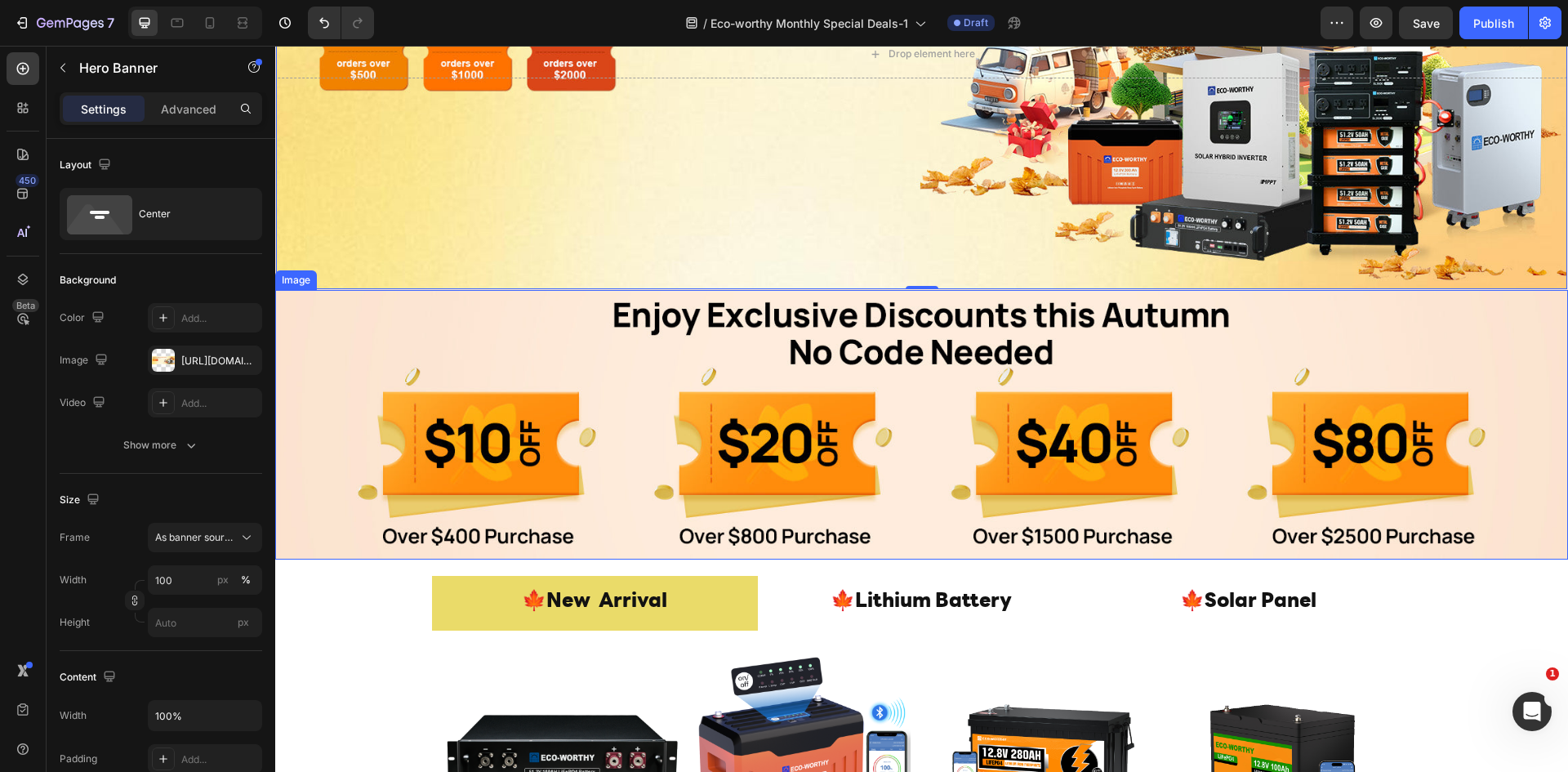
click at [987, 359] on img at bounding box center [921, 425] width 1292 height 269
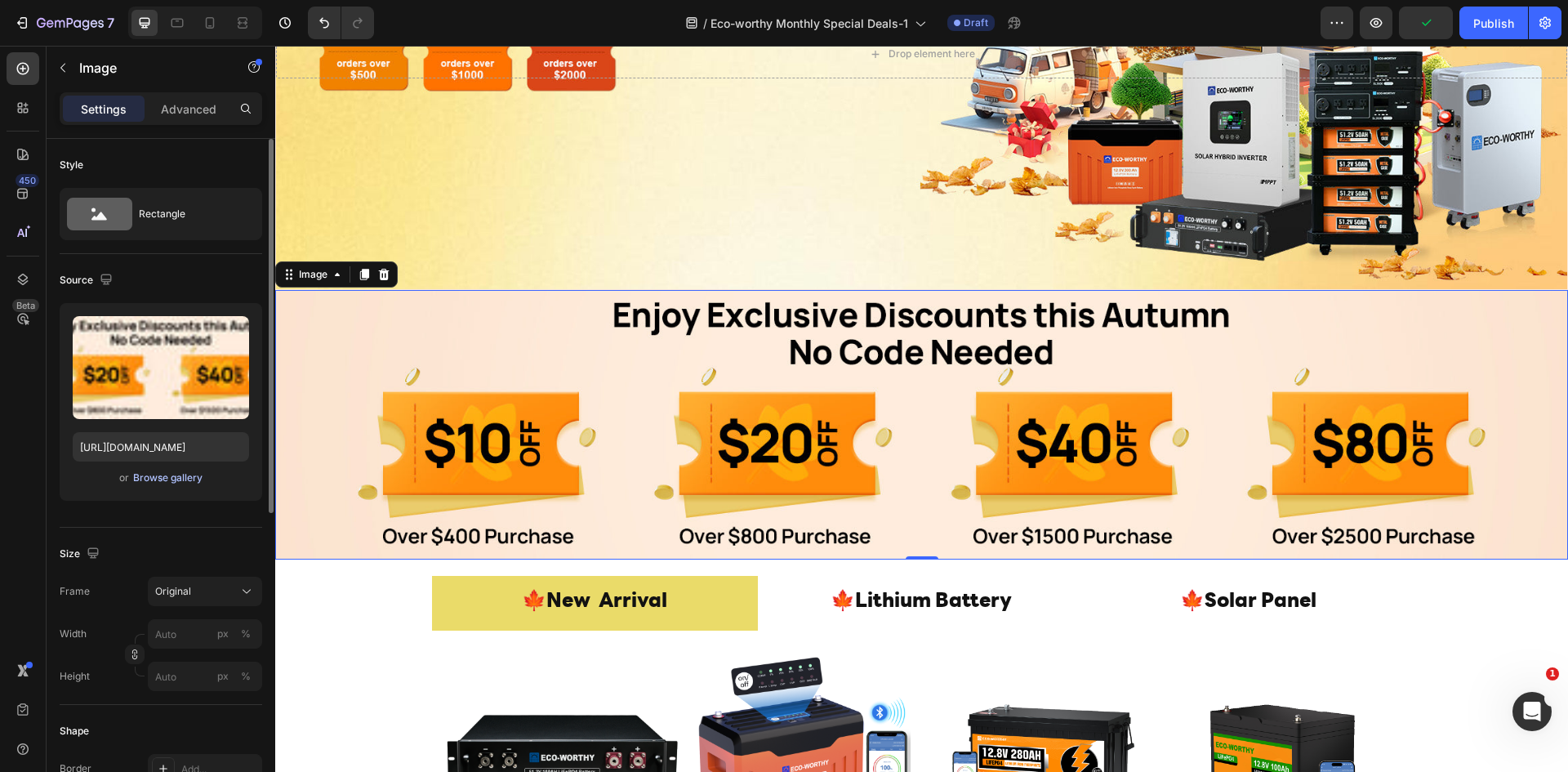
click at [175, 478] on div "Browse gallery" at bounding box center [167, 478] width 69 height 15
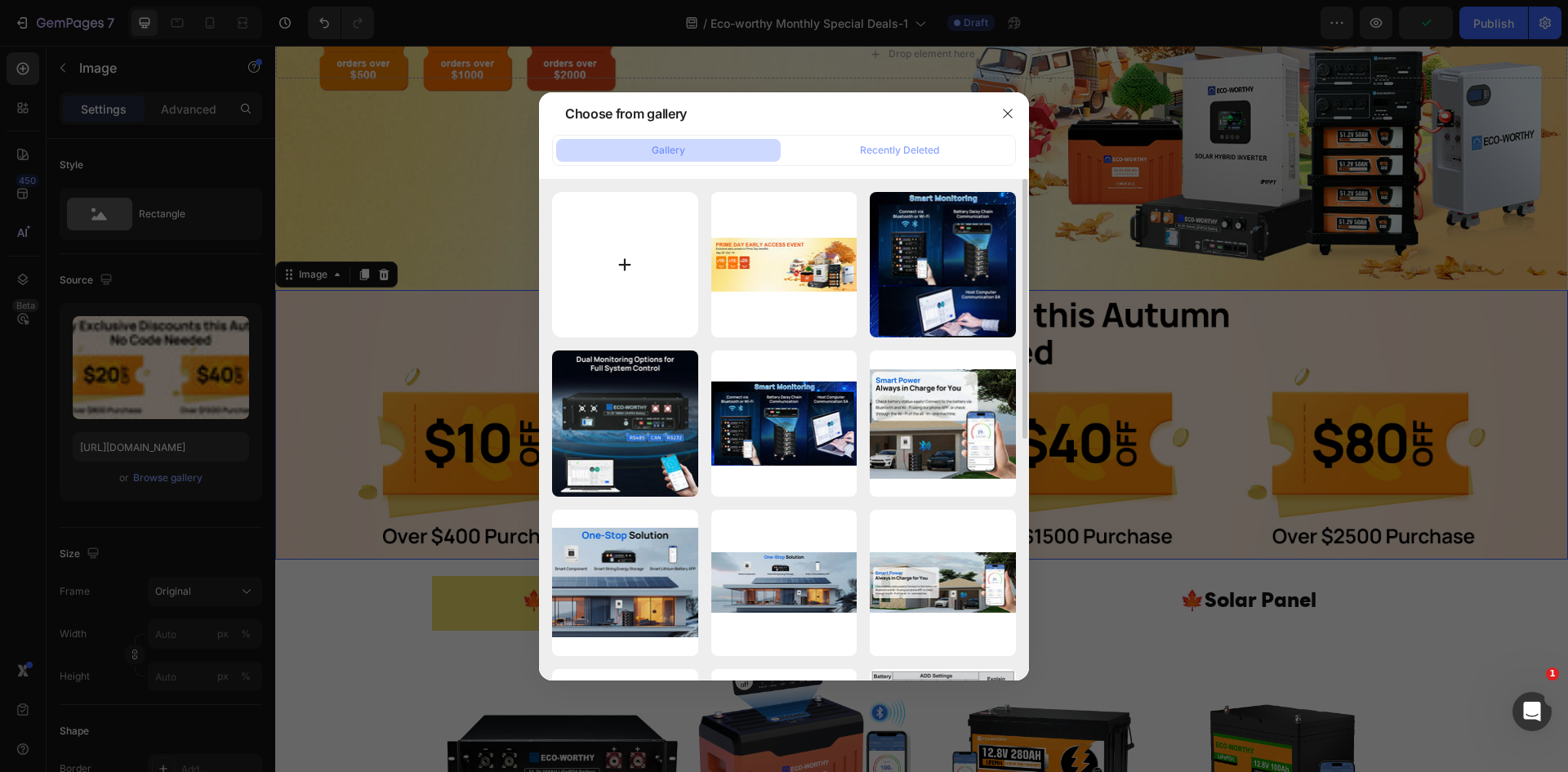
click at [630, 247] on input "file" at bounding box center [625, 265] width 147 height 147
click at [1013, 107] on icon "button" at bounding box center [1007, 114] width 13 height 13
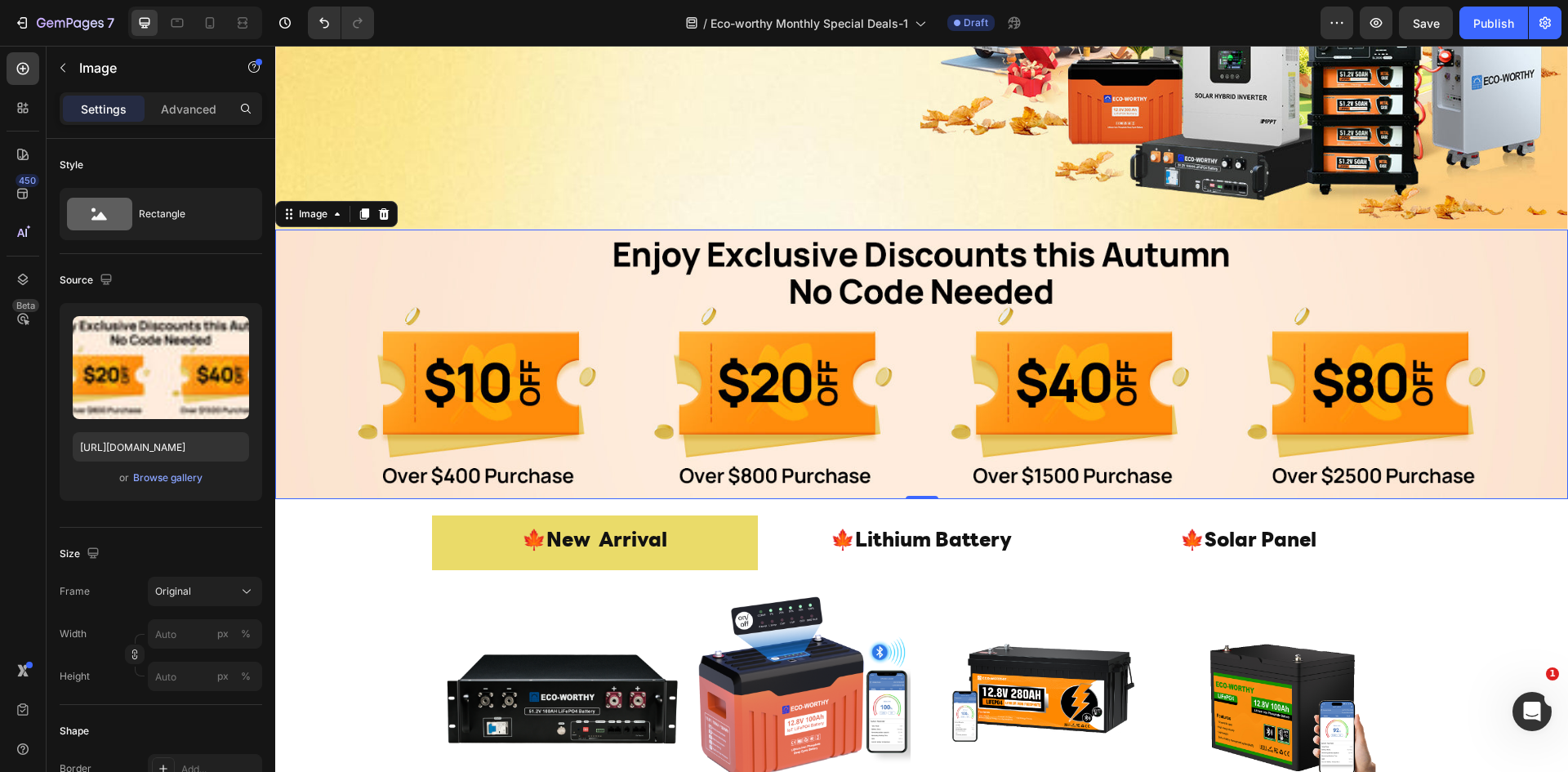
scroll to position [435, 0]
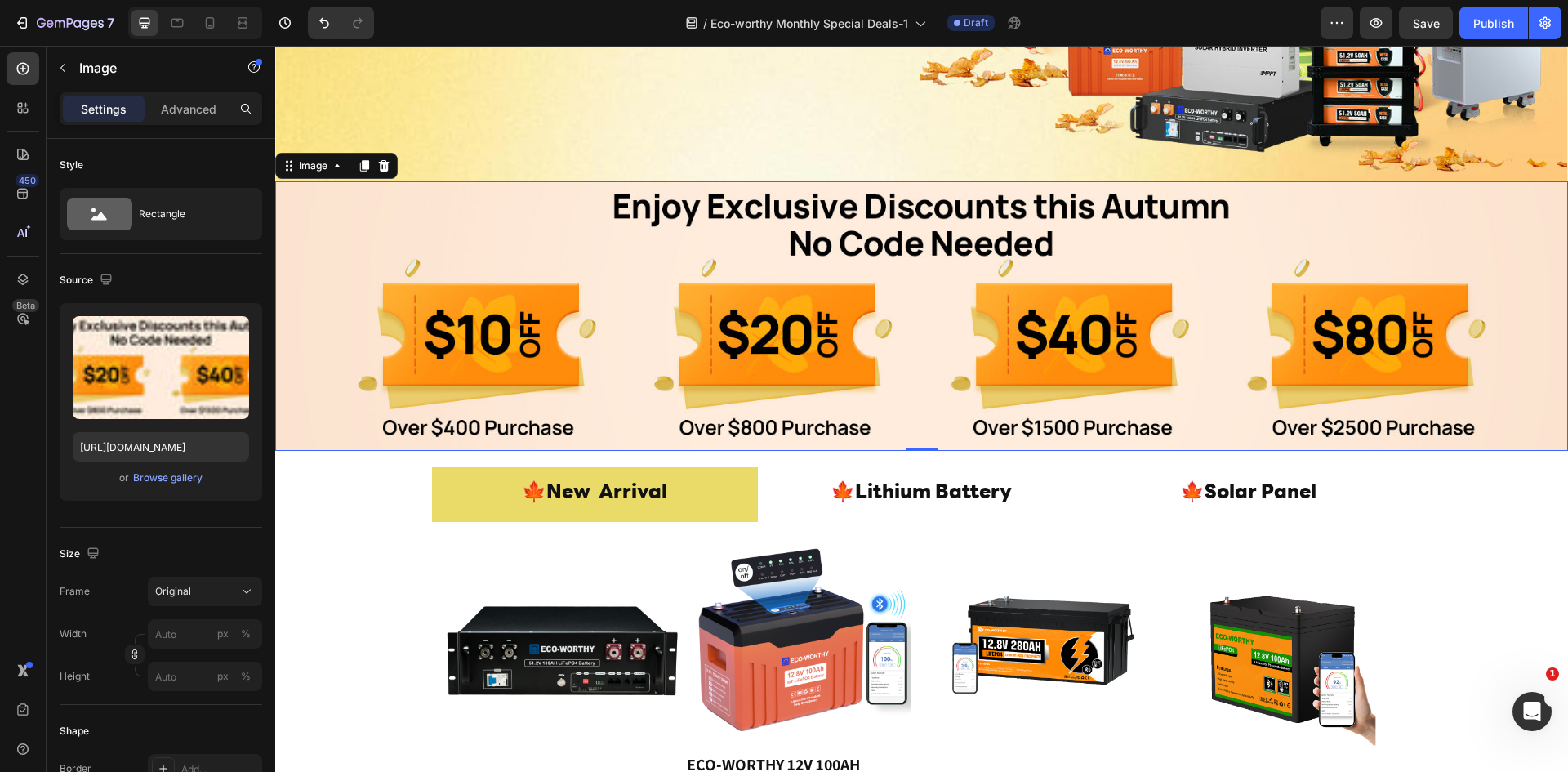
click at [954, 303] on img at bounding box center [921, 316] width 1292 height 269
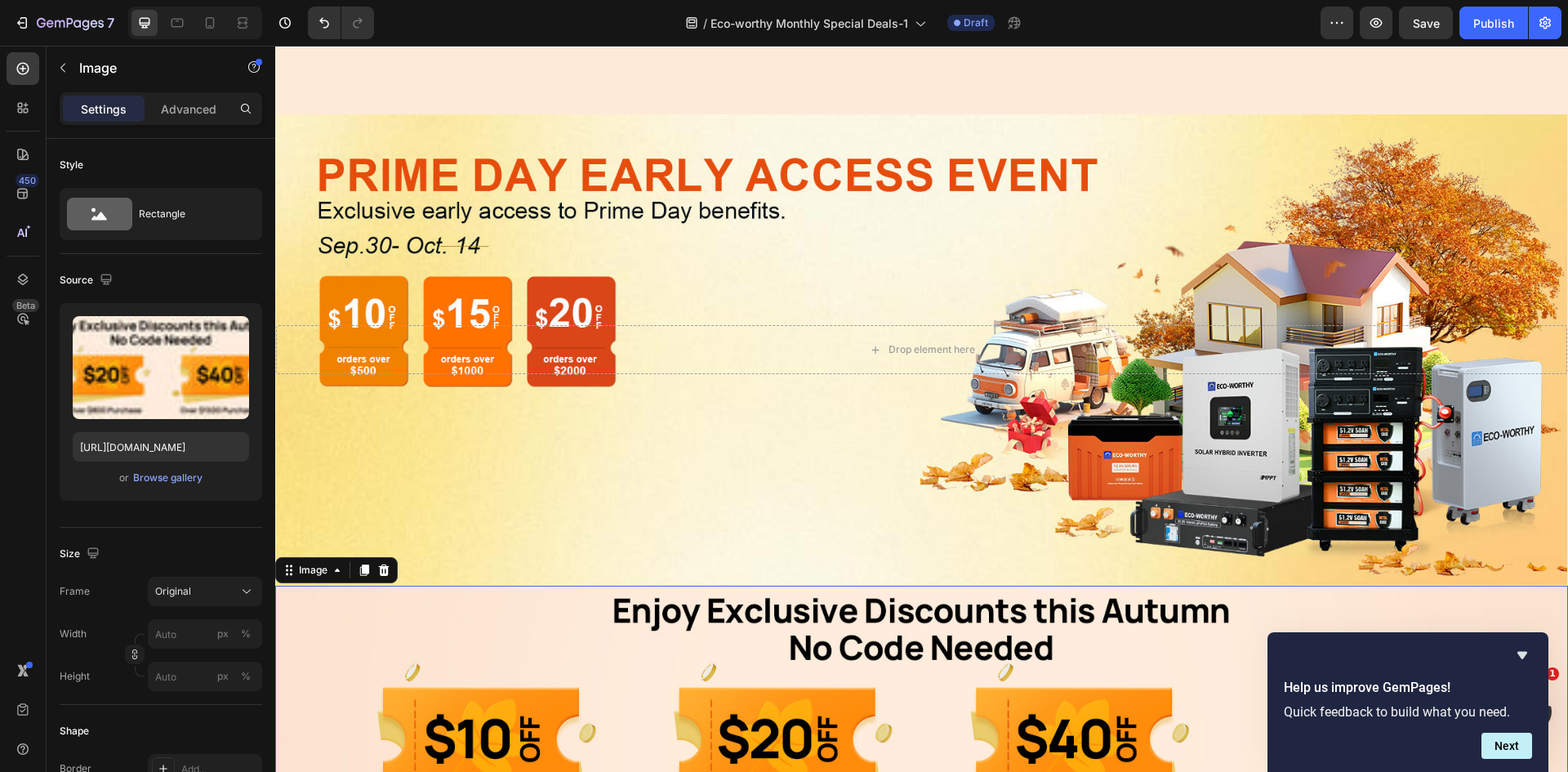
scroll to position [0, 0]
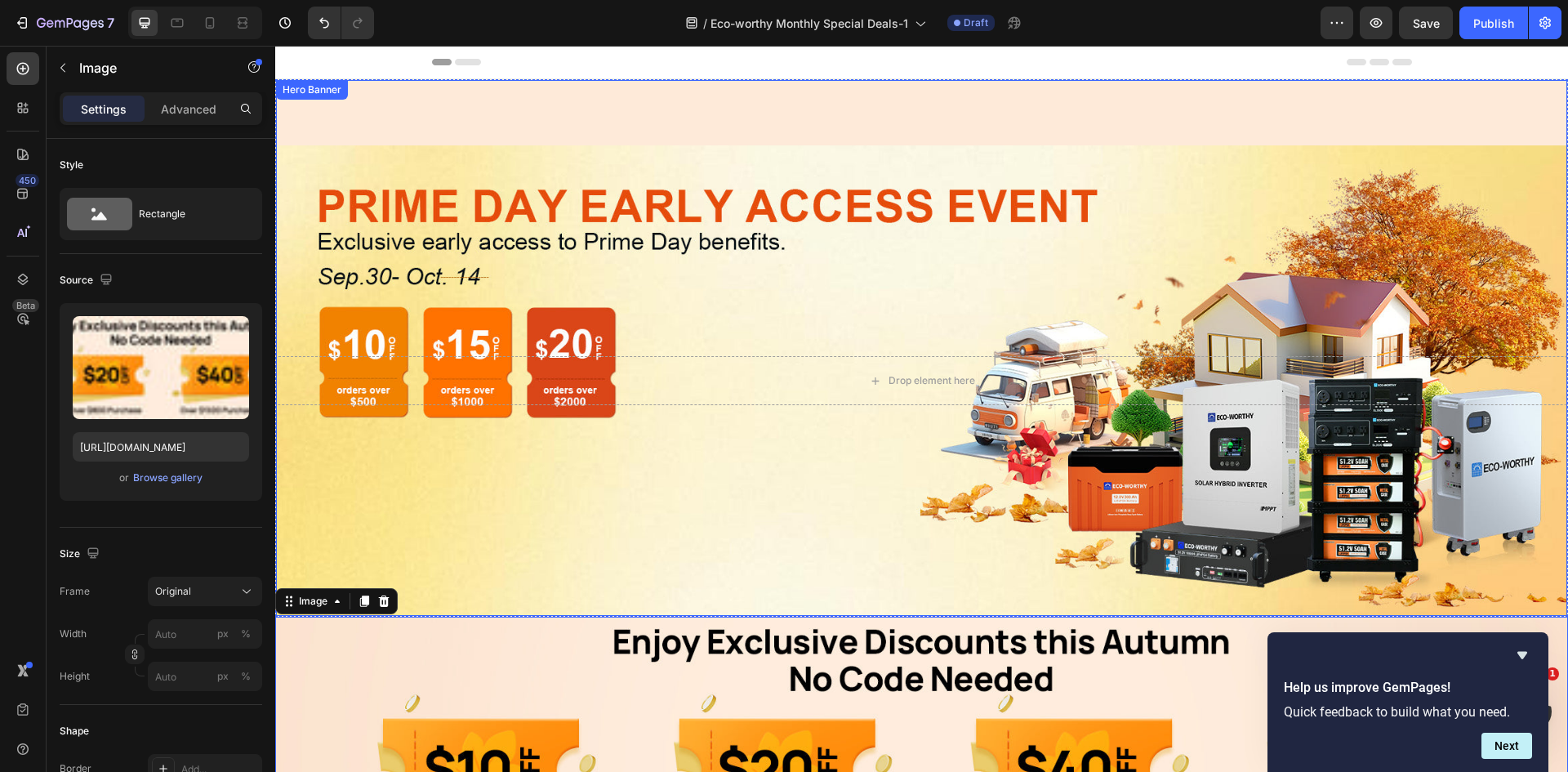
click at [1285, 120] on div "Drop element here Hero Banner" at bounding box center [921, 348] width 1292 height 537
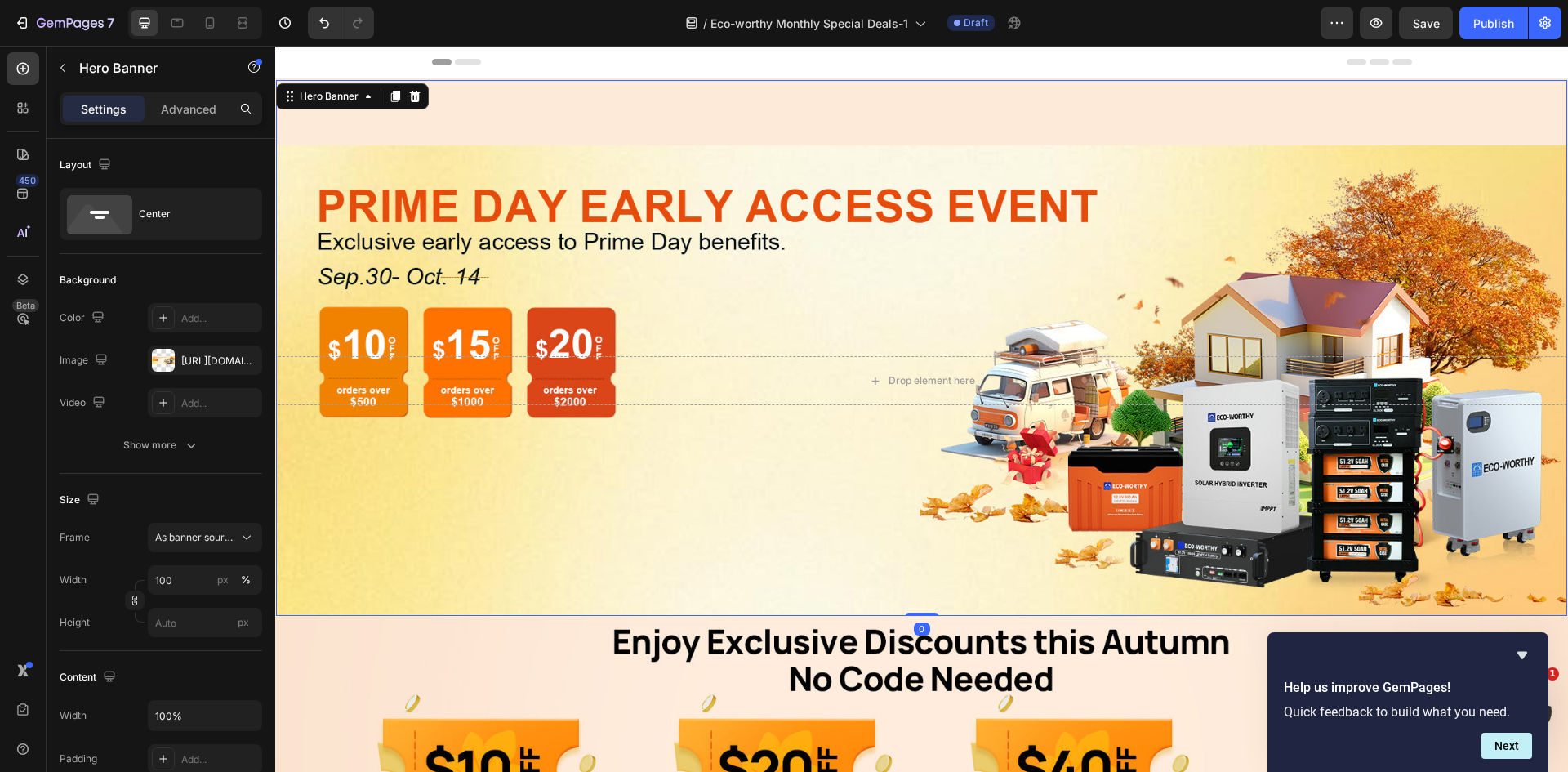
click at [764, 185] on div "Overlay" at bounding box center [921, 381] width 1291 height 471
click at [531, 190] on div "Overlay" at bounding box center [921, 381] width 1291 height 471
click at [201, 104] on p "Advanced" at bounding box center [188, 108] width 56 height 17
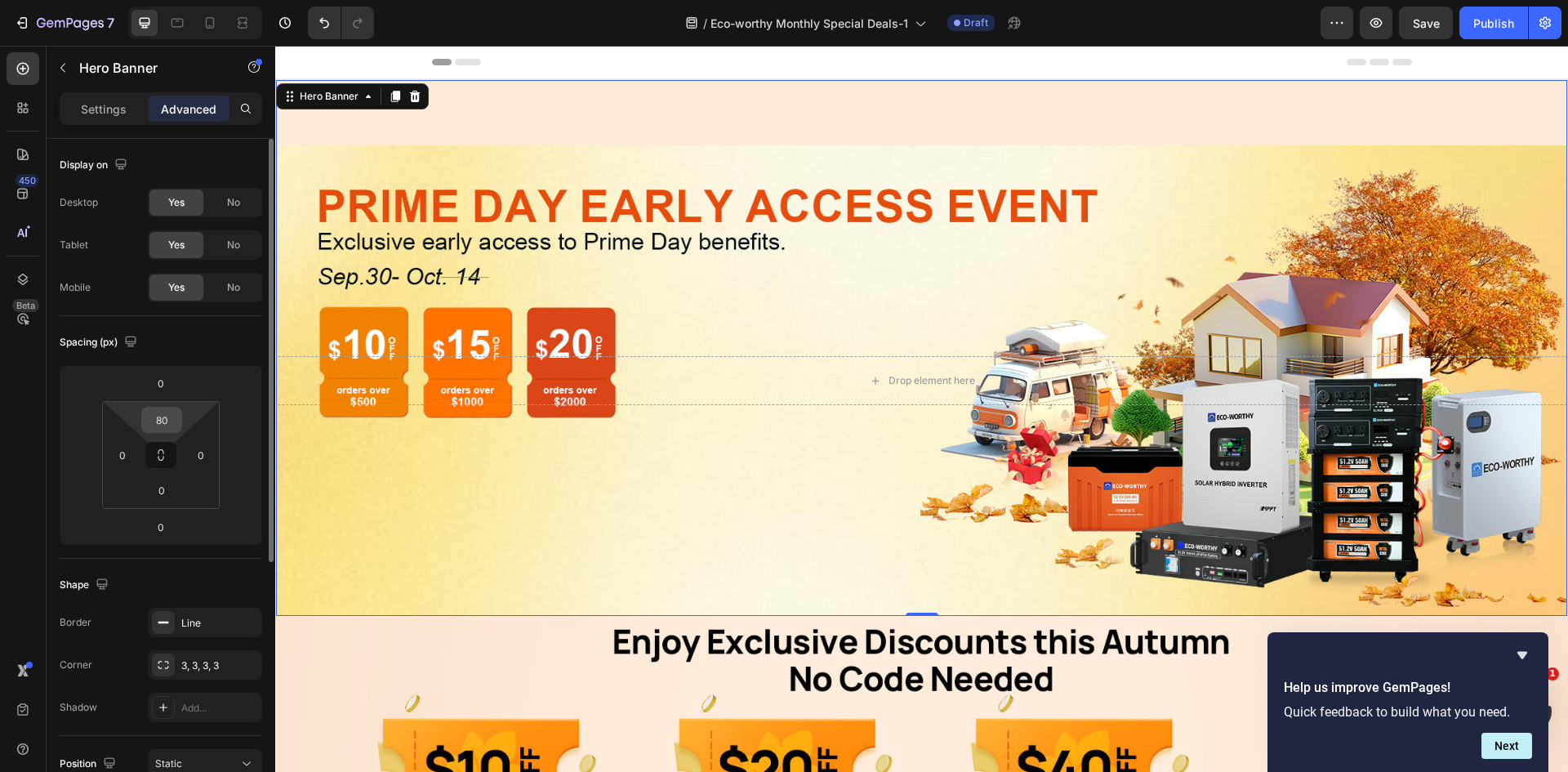
click at [157, 419] on input "80" at bounding box center [162, 420] width 33 height 25
type input "0"
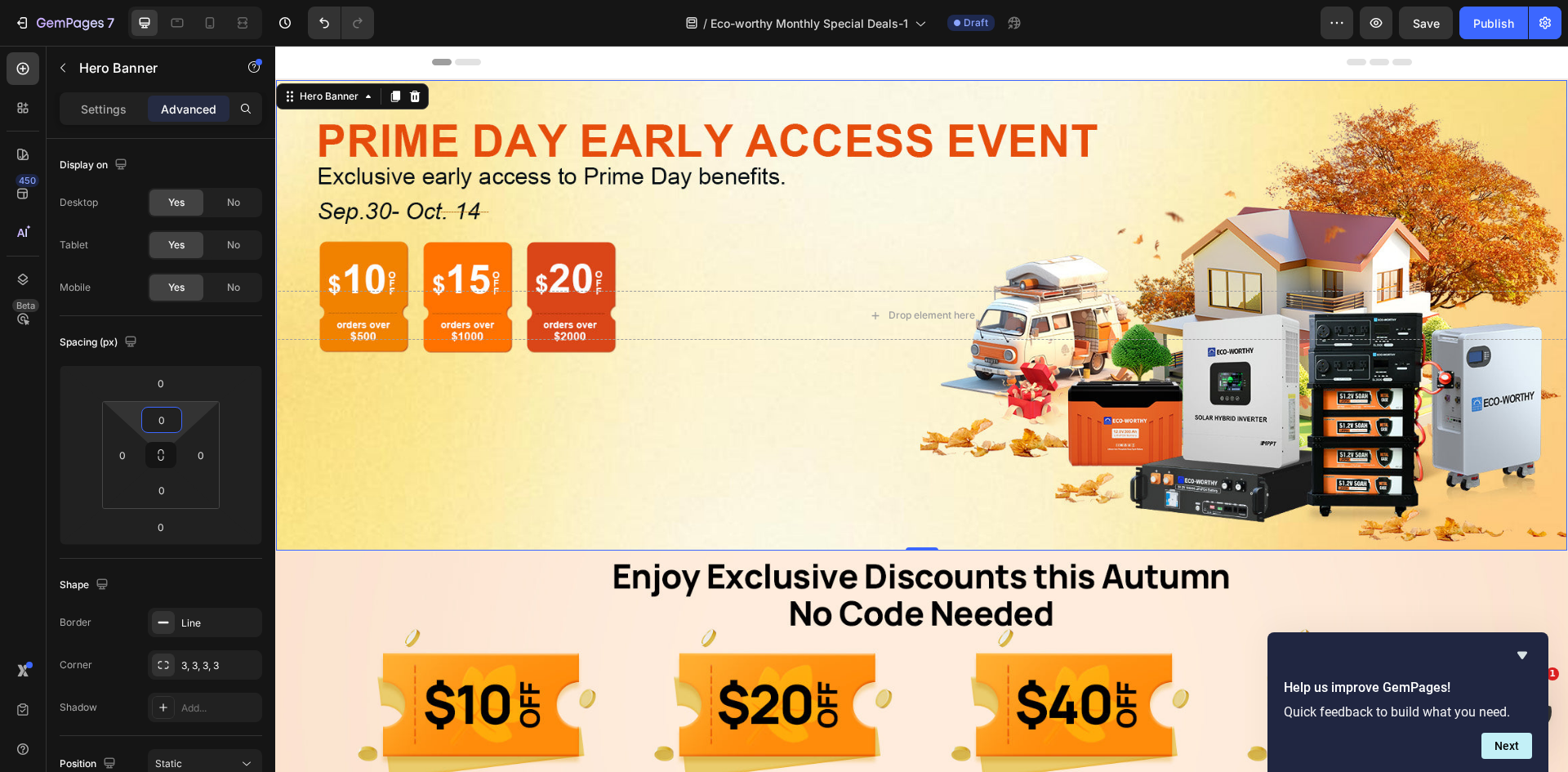
click at [1189, 69] on div "Header" at bounding box center [922, 62] width 980 height 33
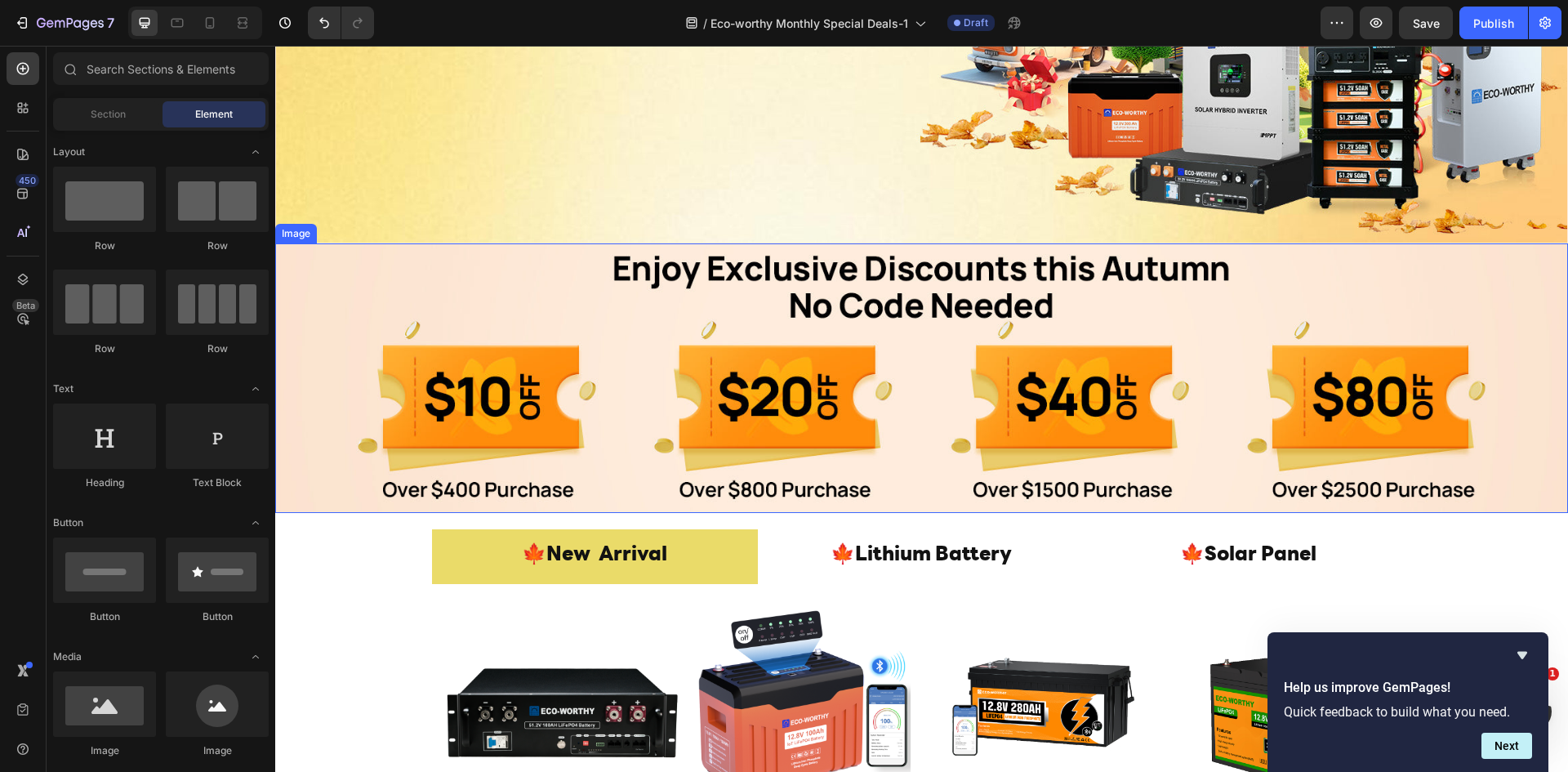
scroll to position [435, 0]
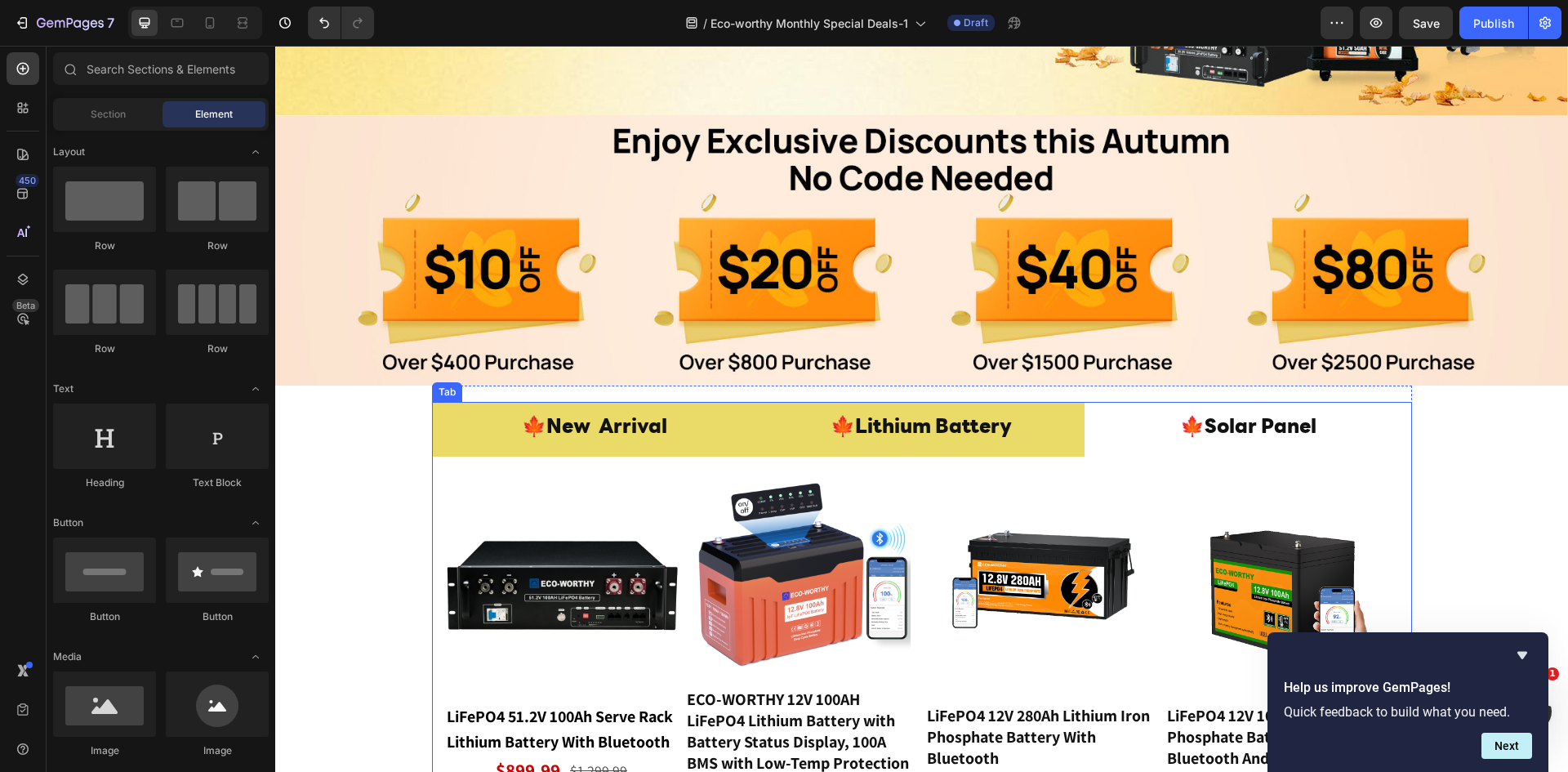
click at [926, 411] on p "🍁Lithium Battery" at bounding box center [921, 428] width 181 height 36
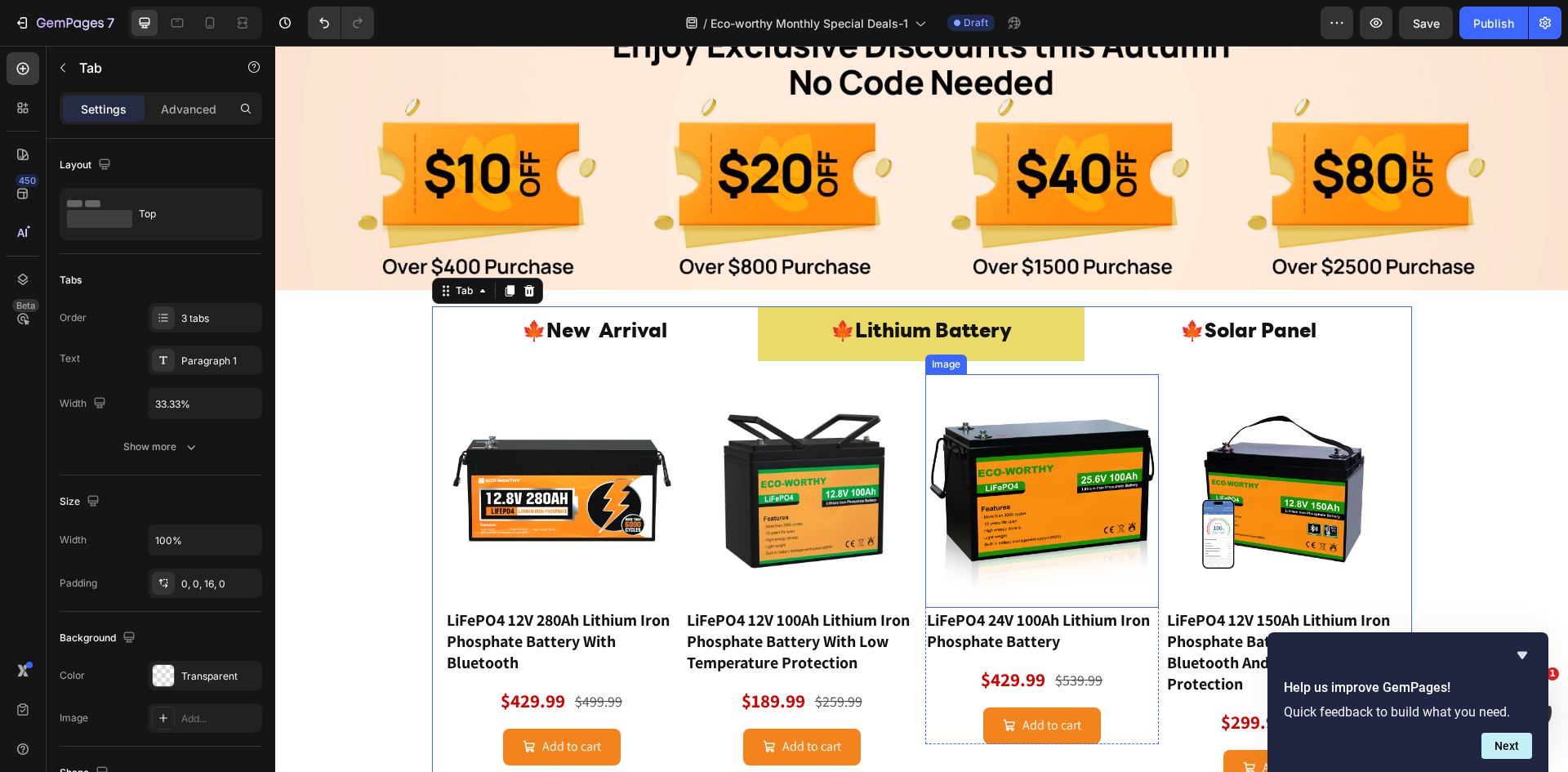
scroll to position [654, 0]
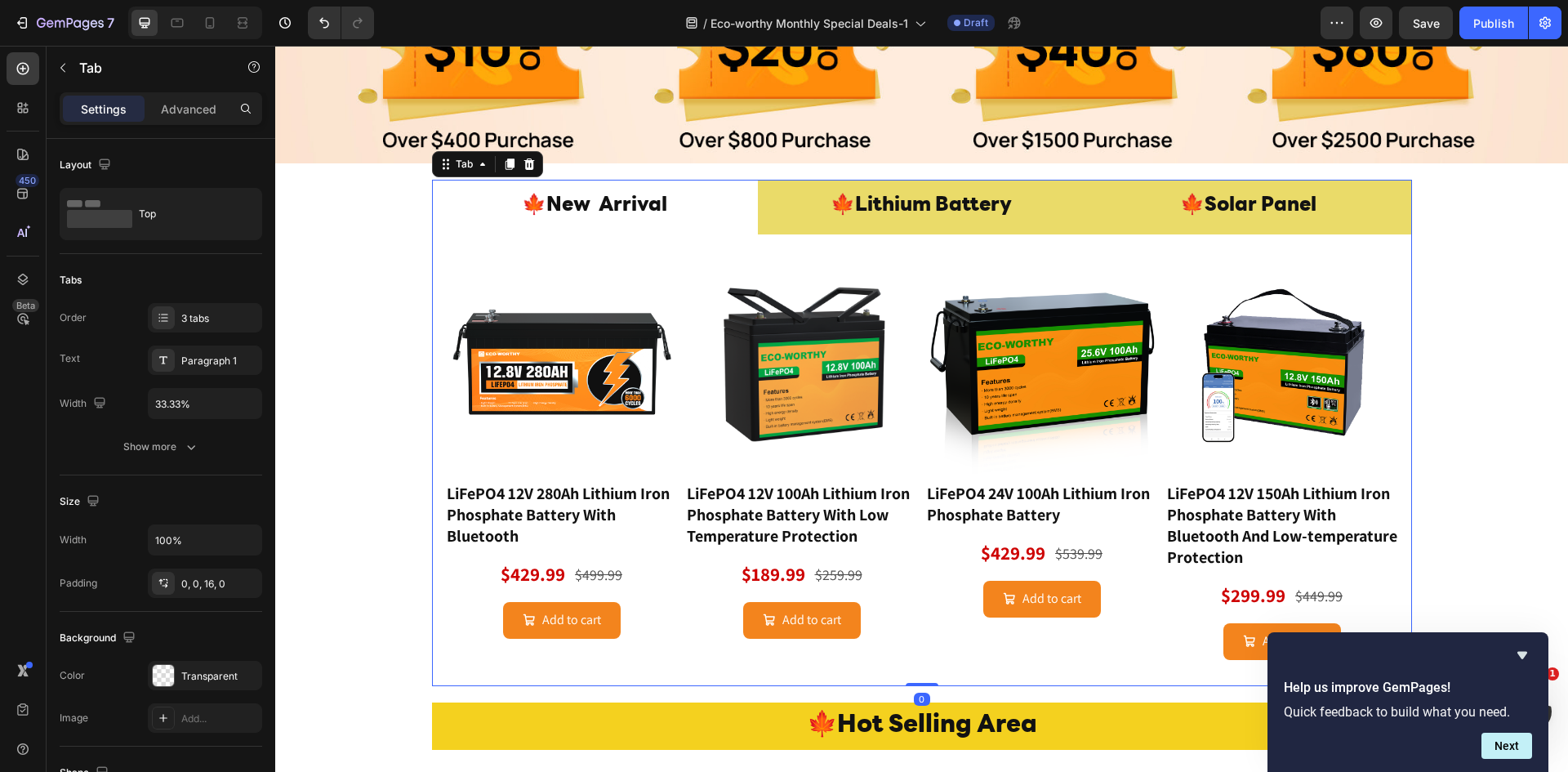
click at [1279, 208] on p "🍁Solar Panel" at bounding box center [1249, 206] width 137 height 36
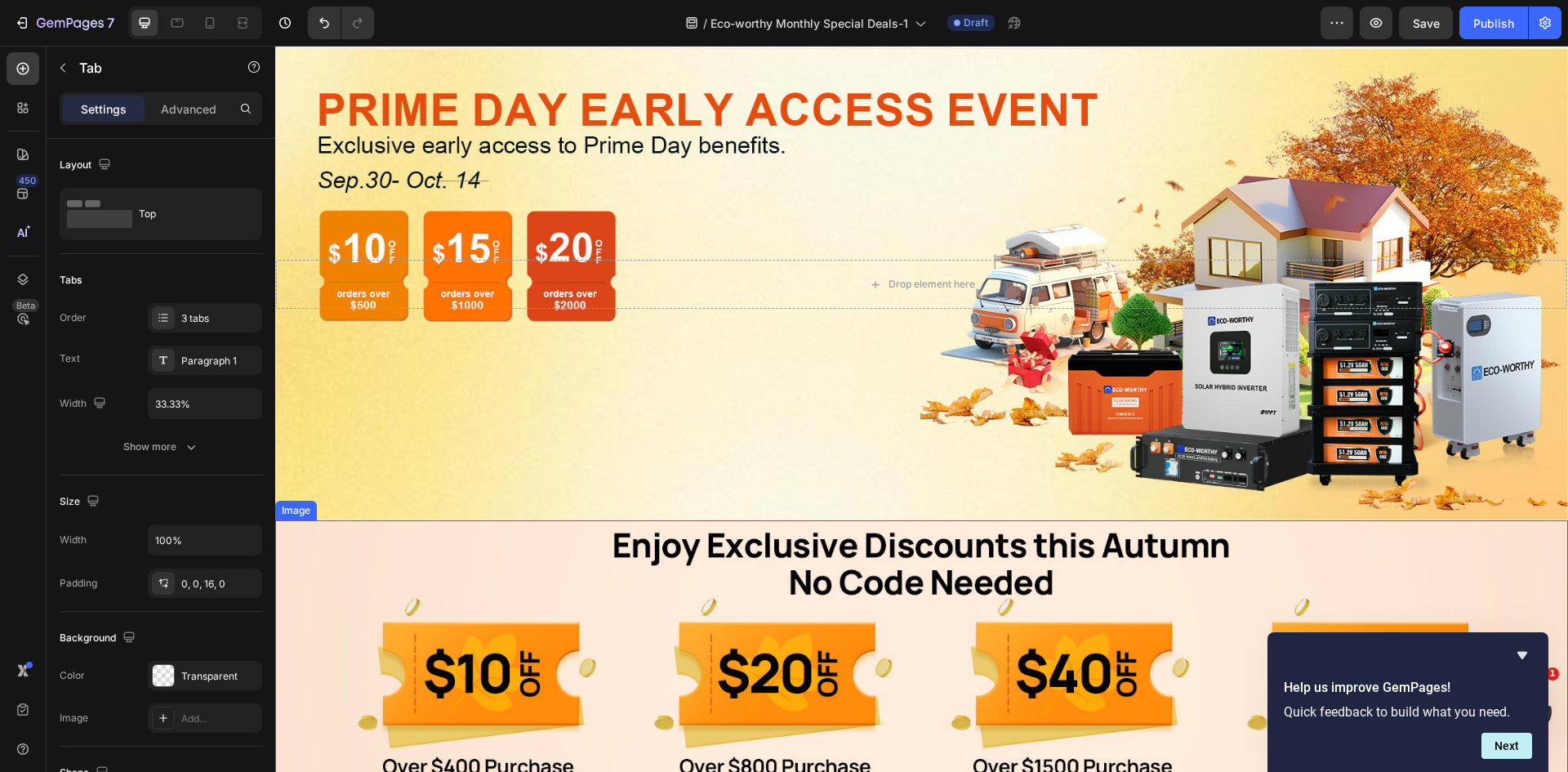
scroll to position [327, 0]
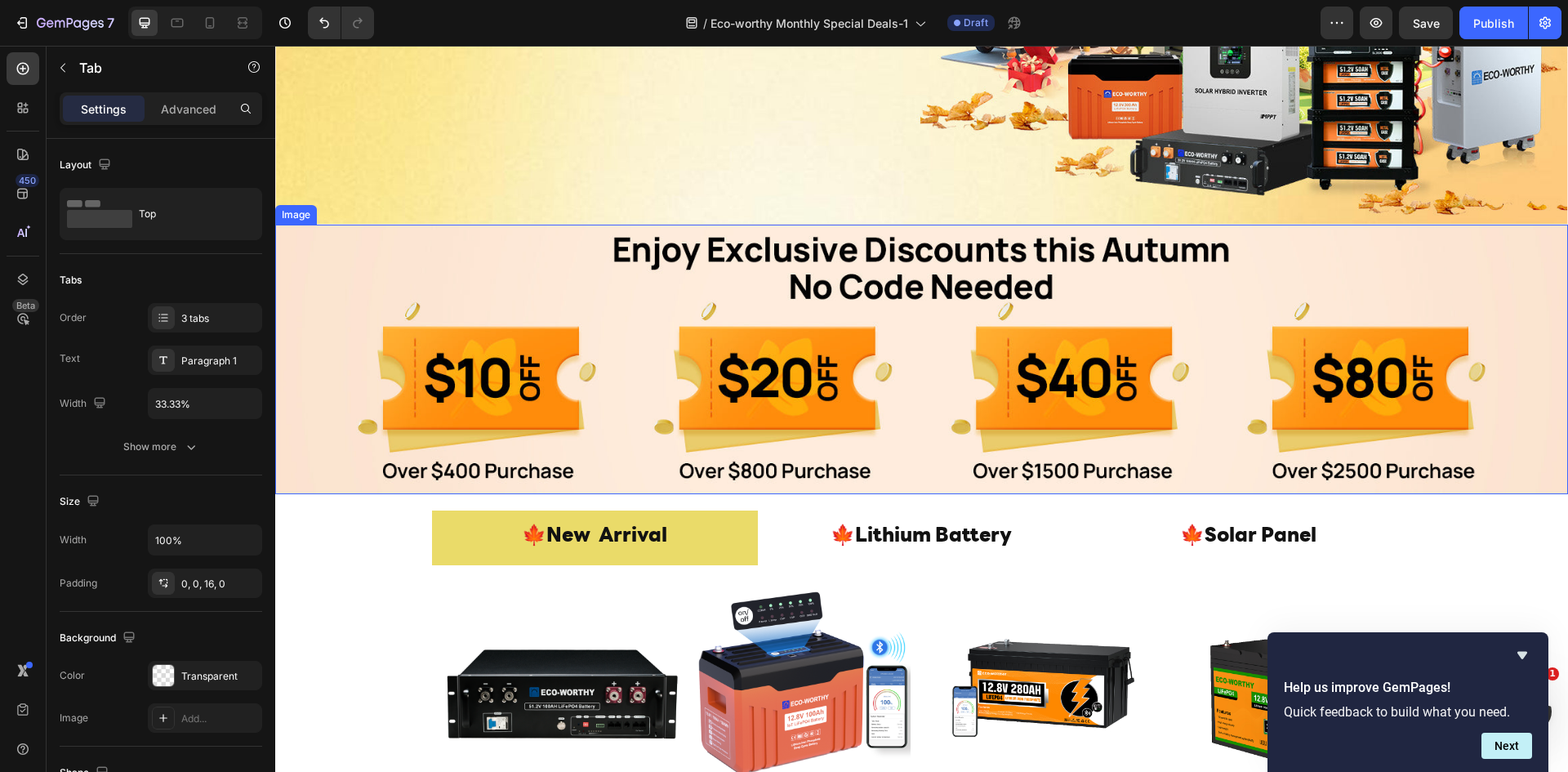
click at [713, 299] on img at bounding box center [921, 360] width 1292 height 269
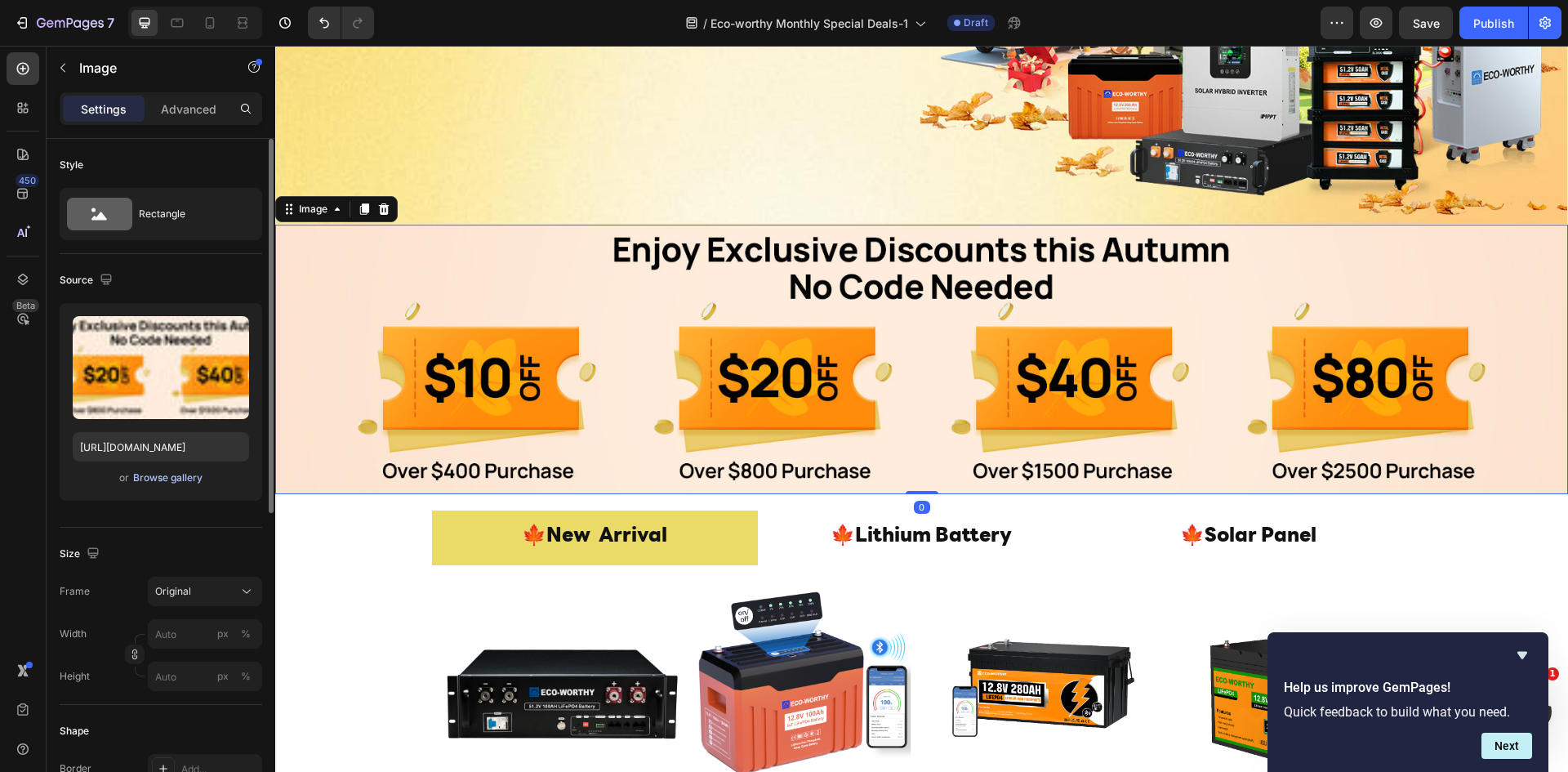
click at [184, 477] on div "Browse gallery" at bounding box center [167, 478] width 69 height 15
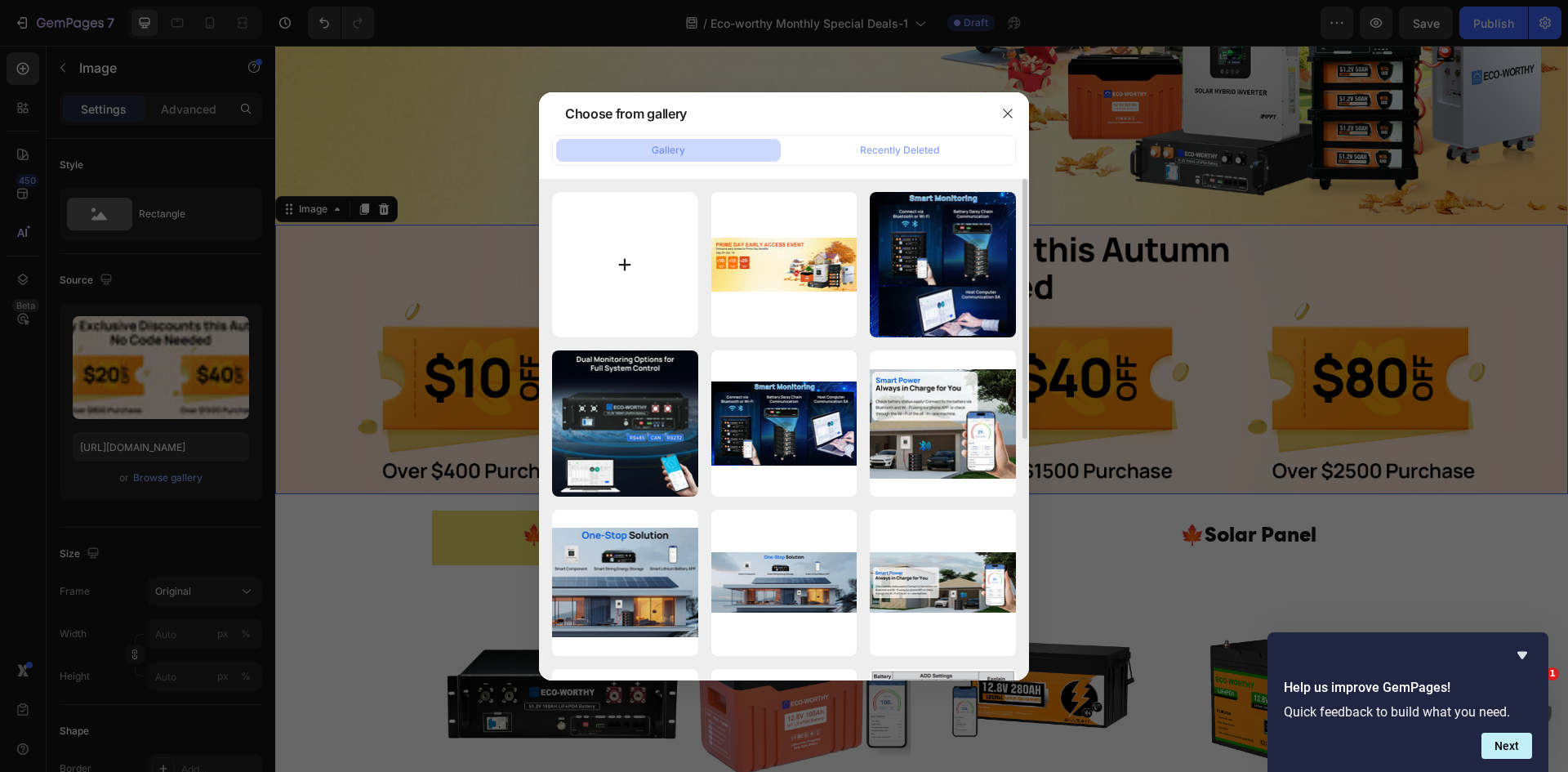
click at [605, 272] on input "file" at bounding box center [625, 265] width 147 height 147
type input "C:\fakepath\优惠内容-1920x500-美国.png"
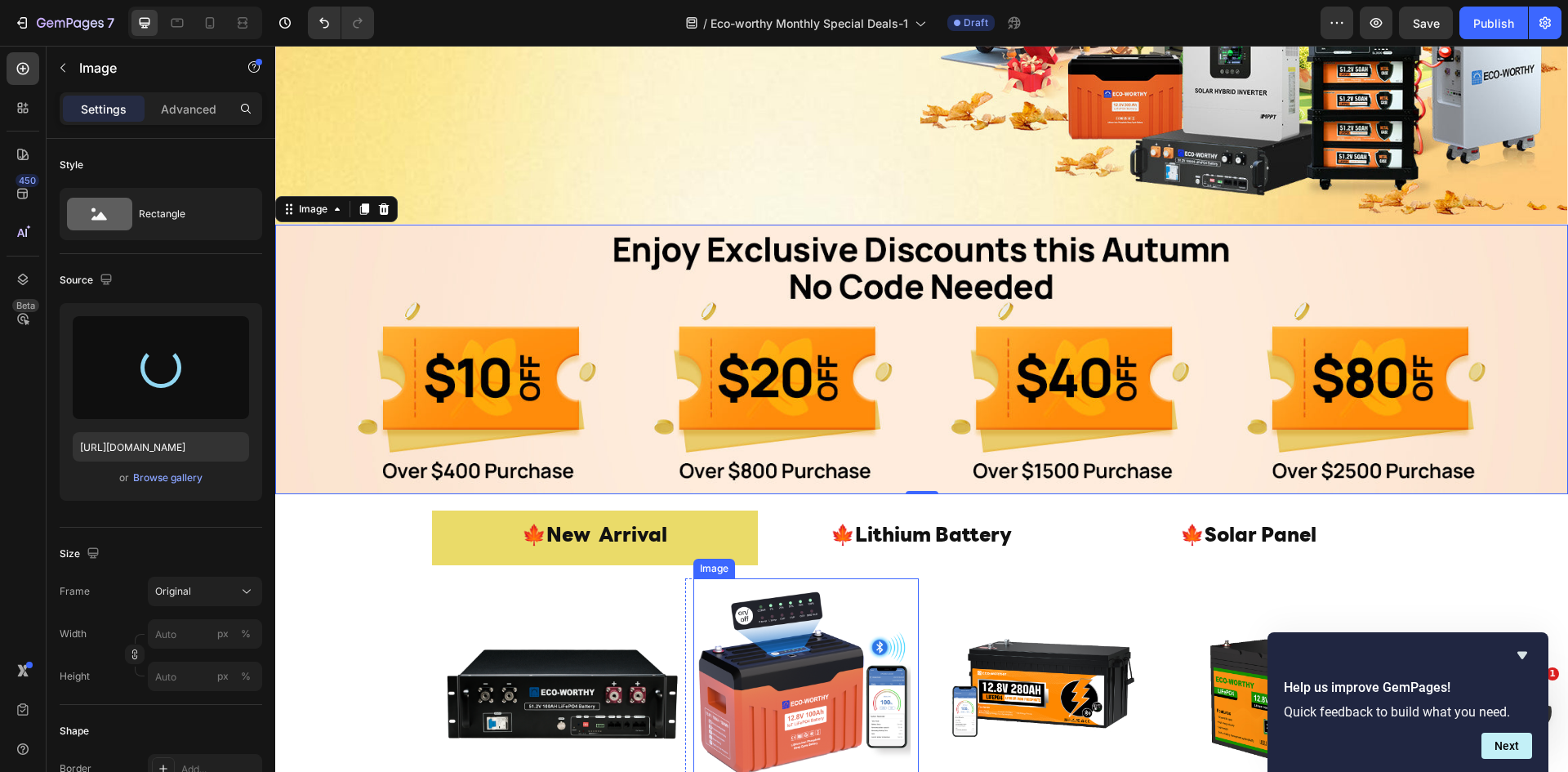
type input "https://cdn.shopify.com/s/files/1/0253/9752/6580/files/gempages_490534260613055…"
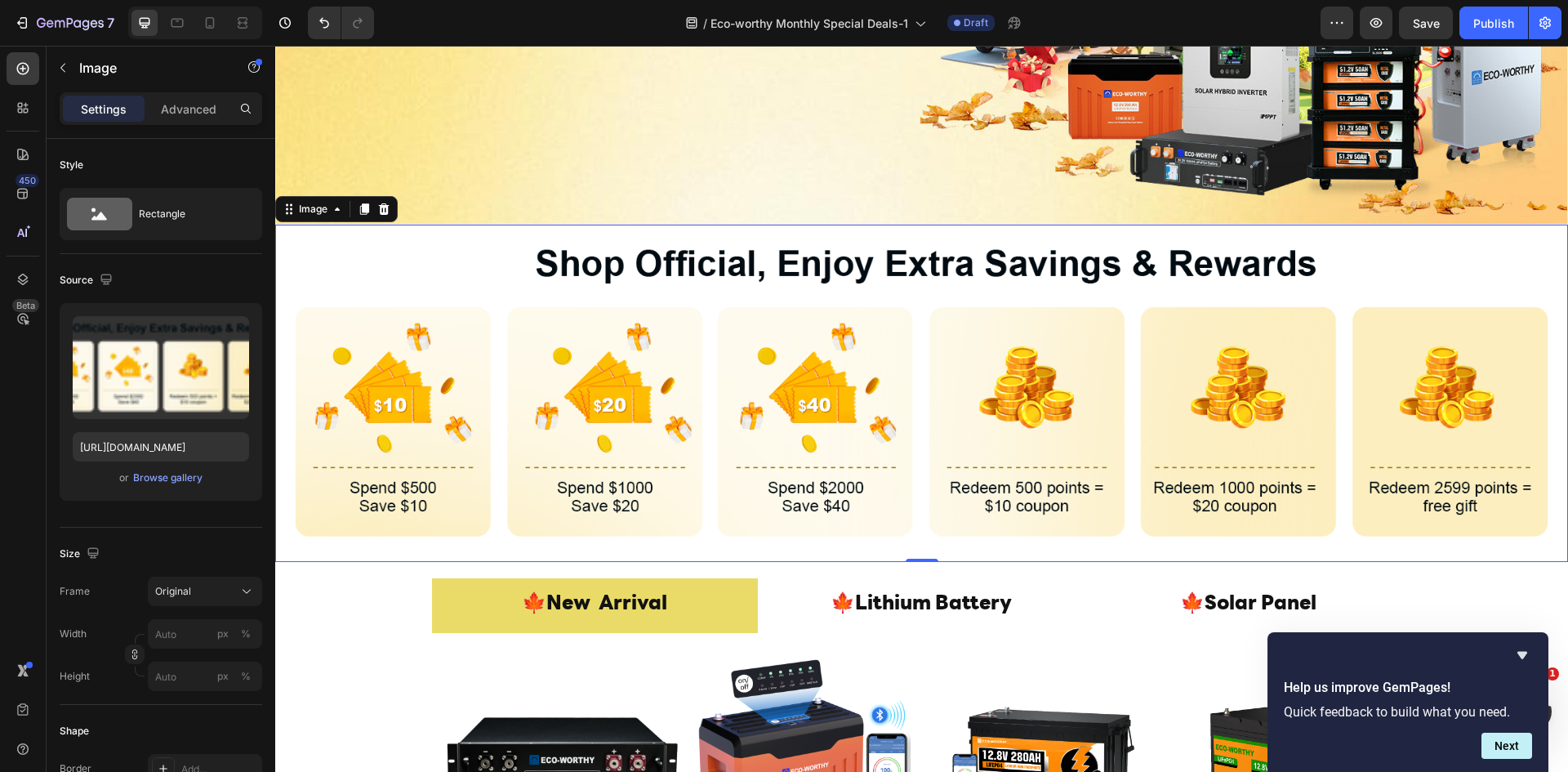
scroll to position [218, 0]
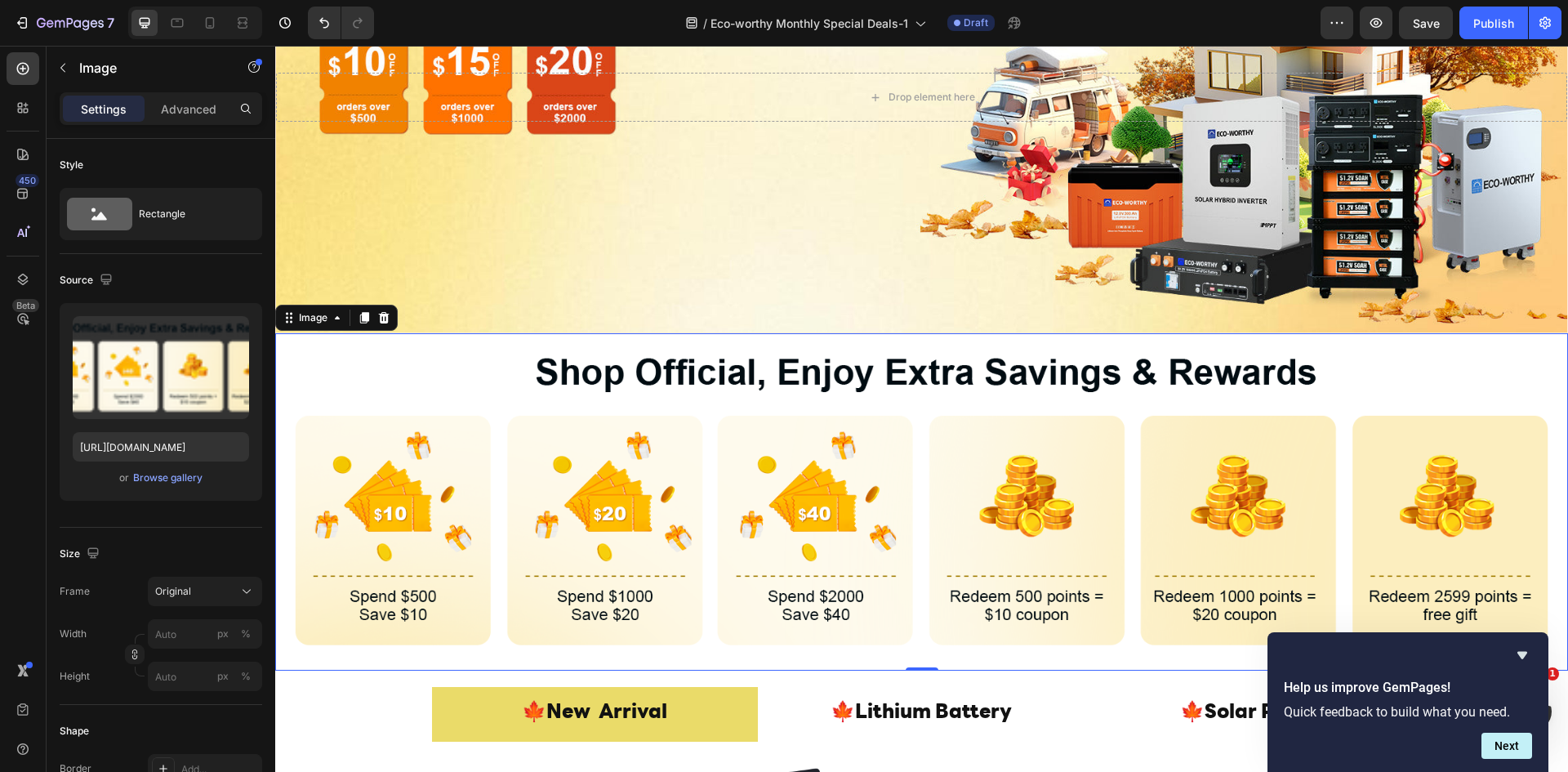
click at [475, 512] on img at bounding box center [921, 502] width 1292 height 337
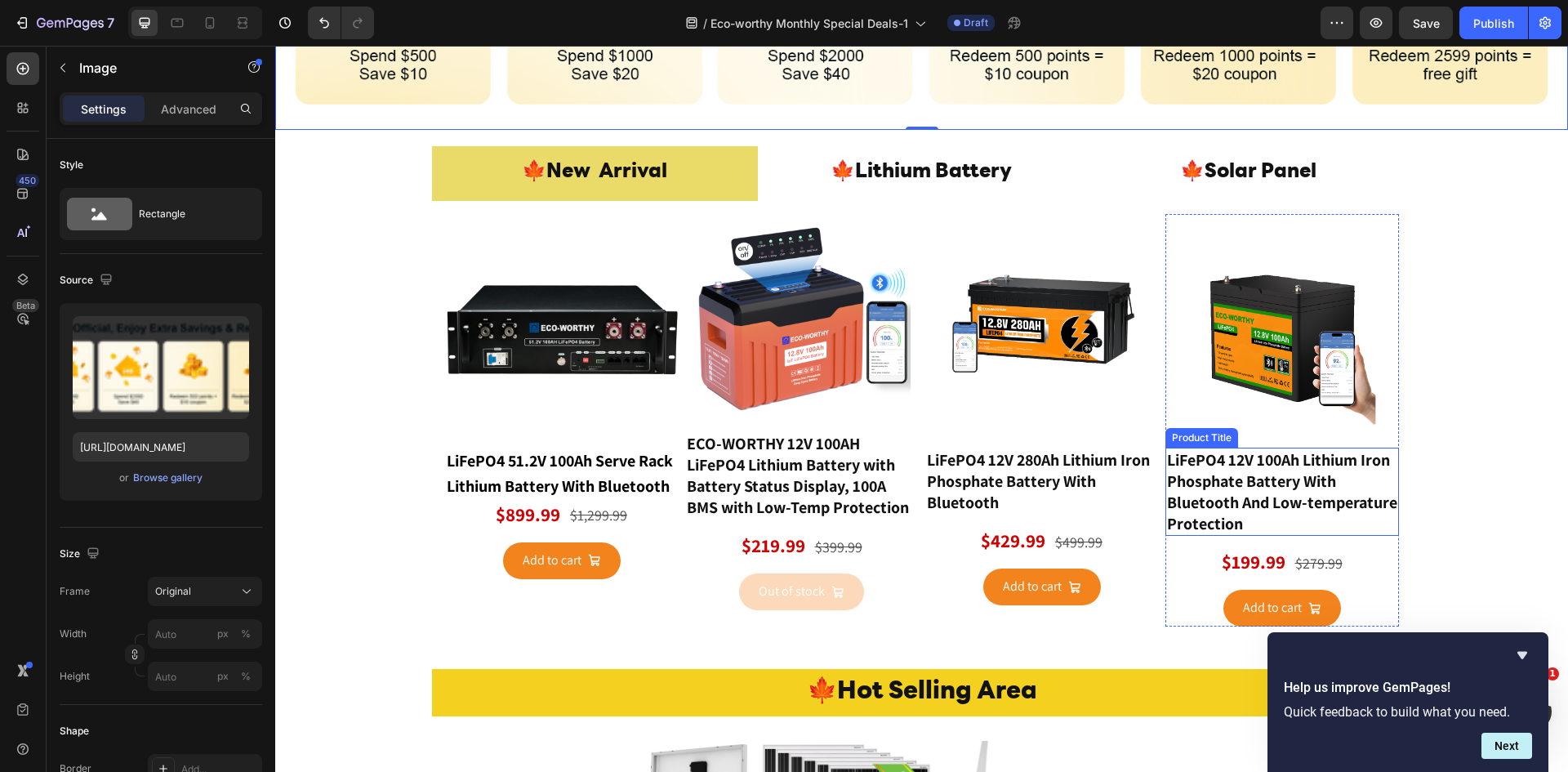
scroll to position [762, 0]
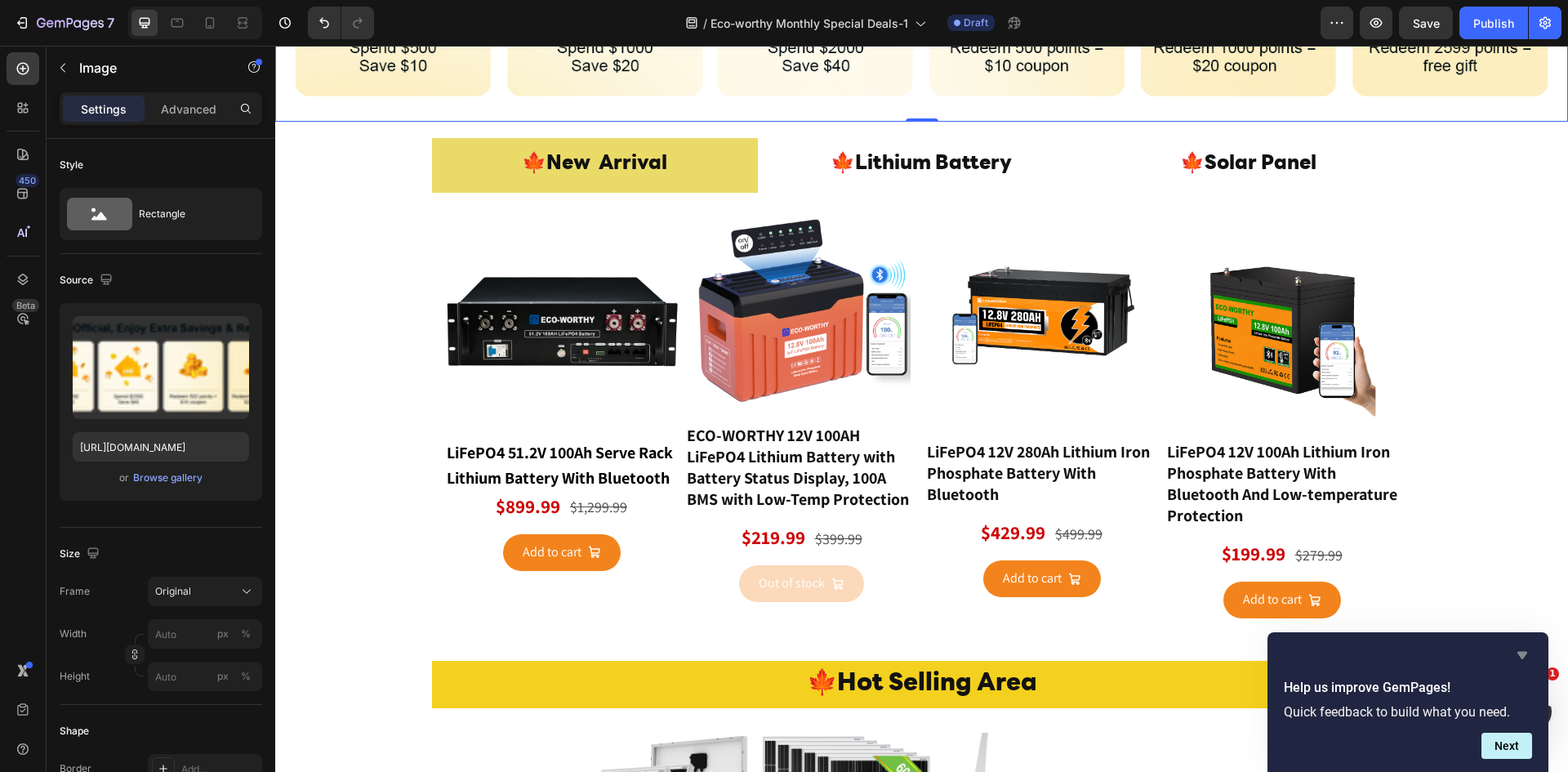
click at [1529, 648] on icon "Hide survey" at bounding box center [1522, 655] width 20 height 20
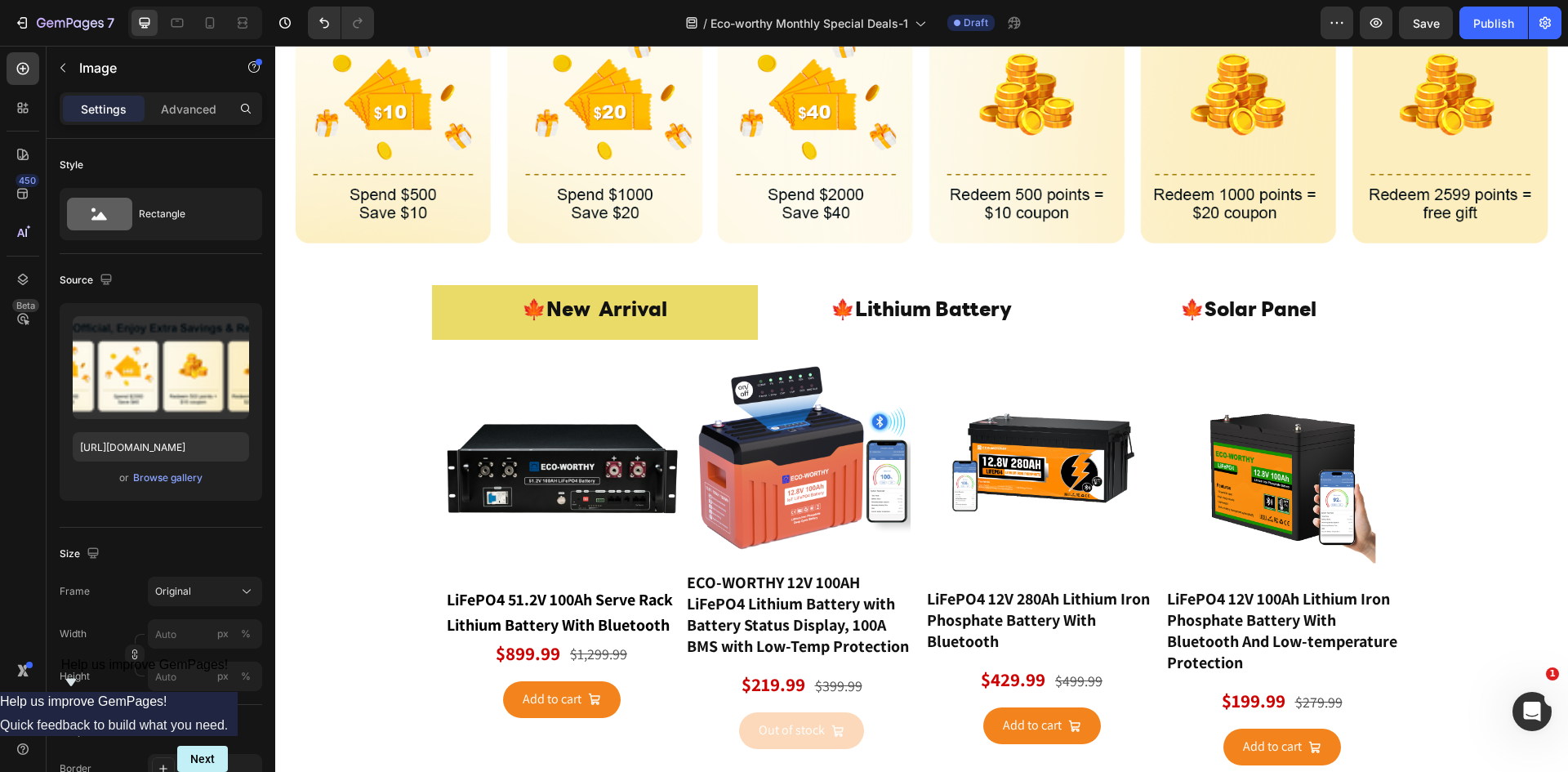
scroll to position [654, 0]
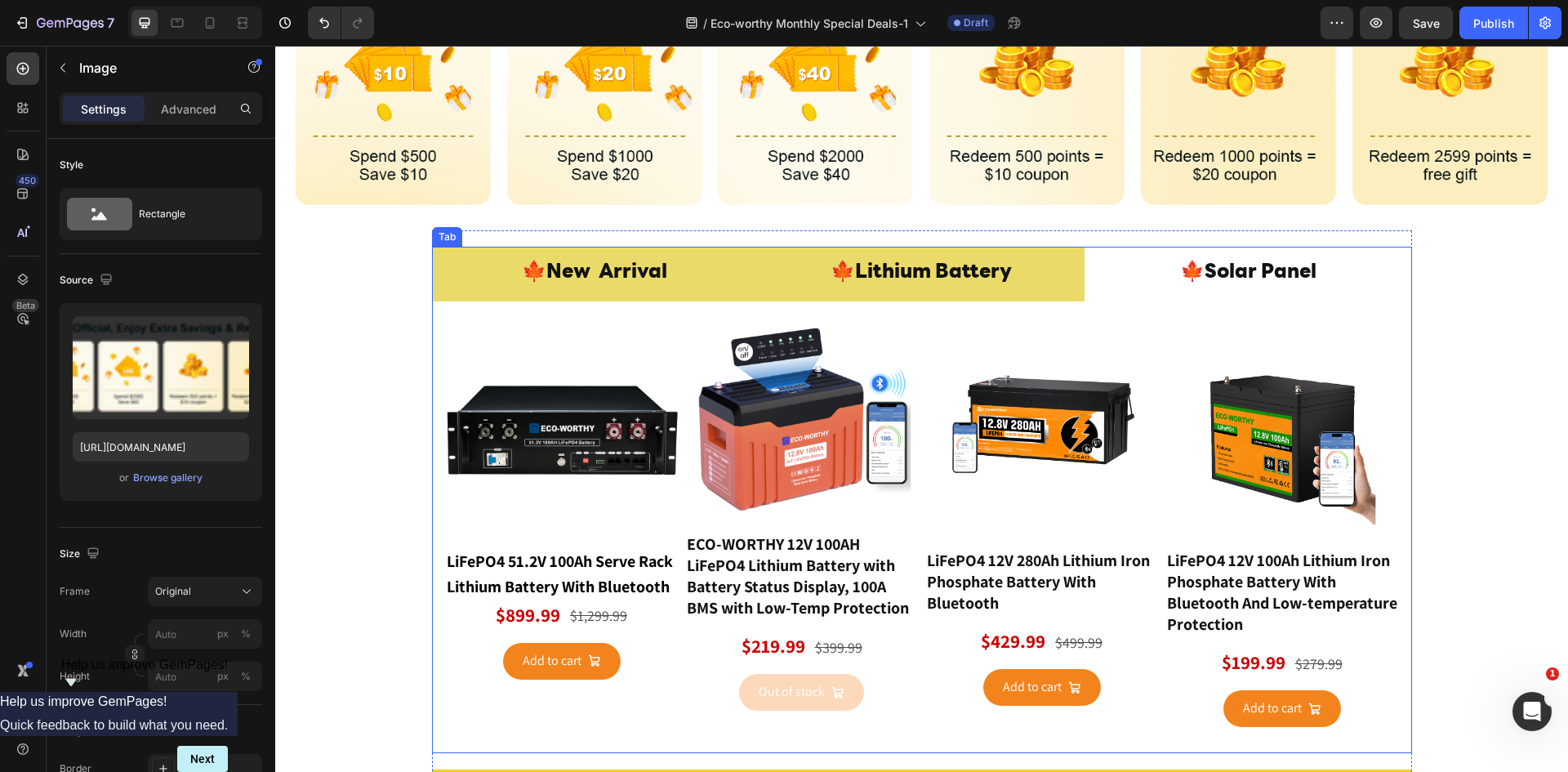
click at [911, 269] on p "🍁Lithium Battery" at bounding box center [921, 273] width 181 height 36
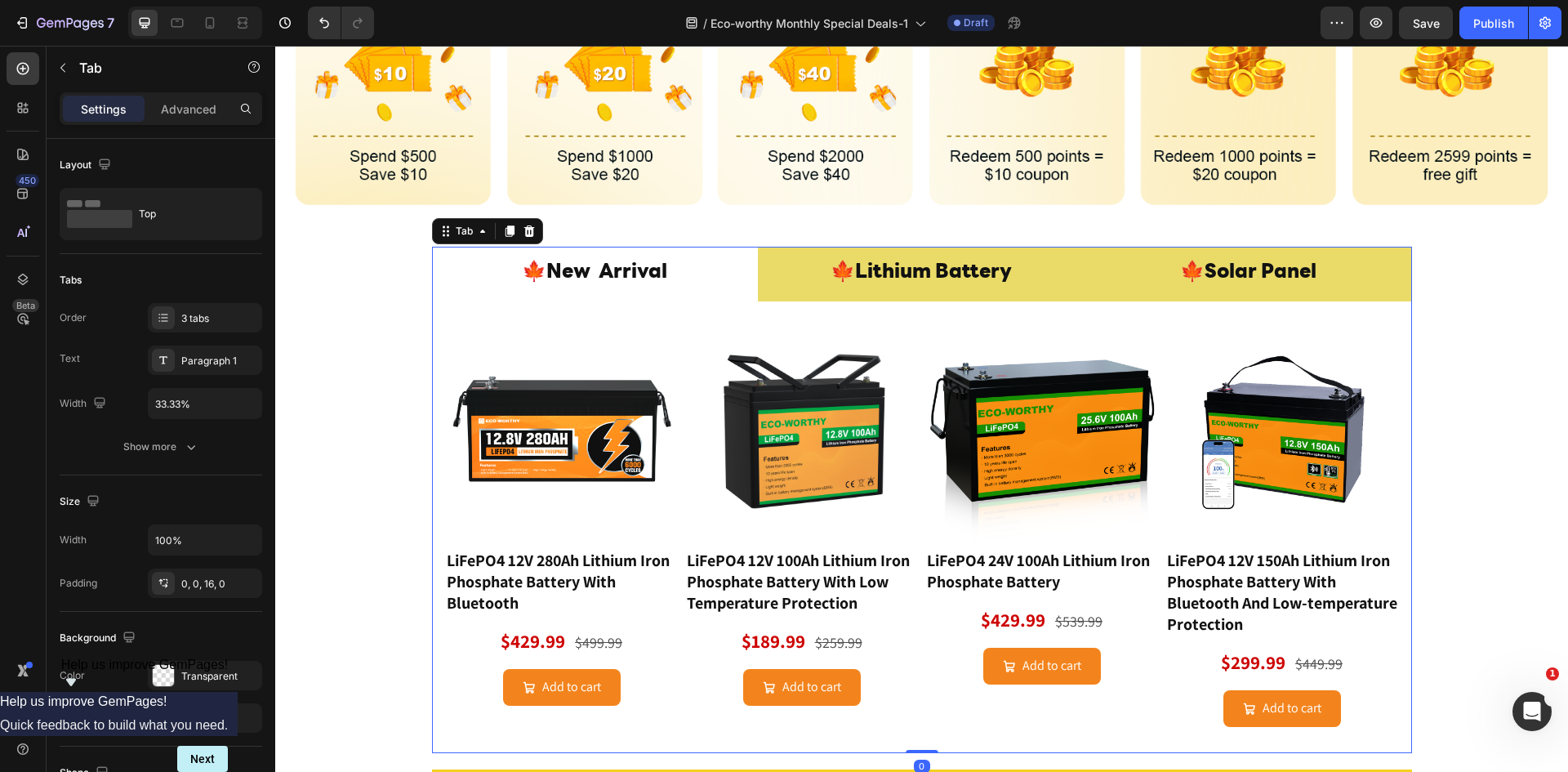
click at [1246, 275] on p "🍁Solar Panel" at bounding box center [1249, 273] width 137 height 36
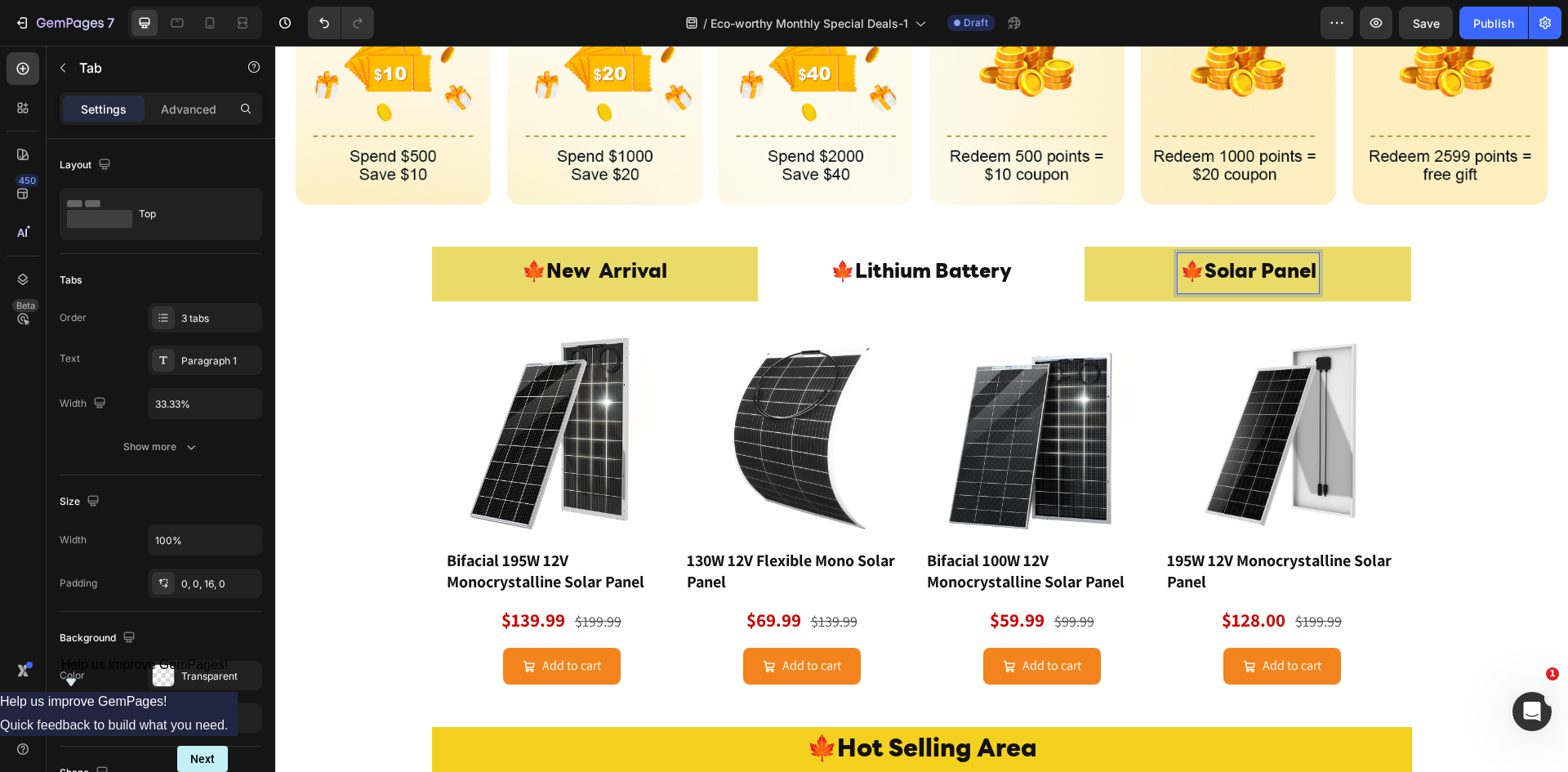
click at [661, 266] on span "New Arrival" at bounding box center [606, 273] width 121 height 20
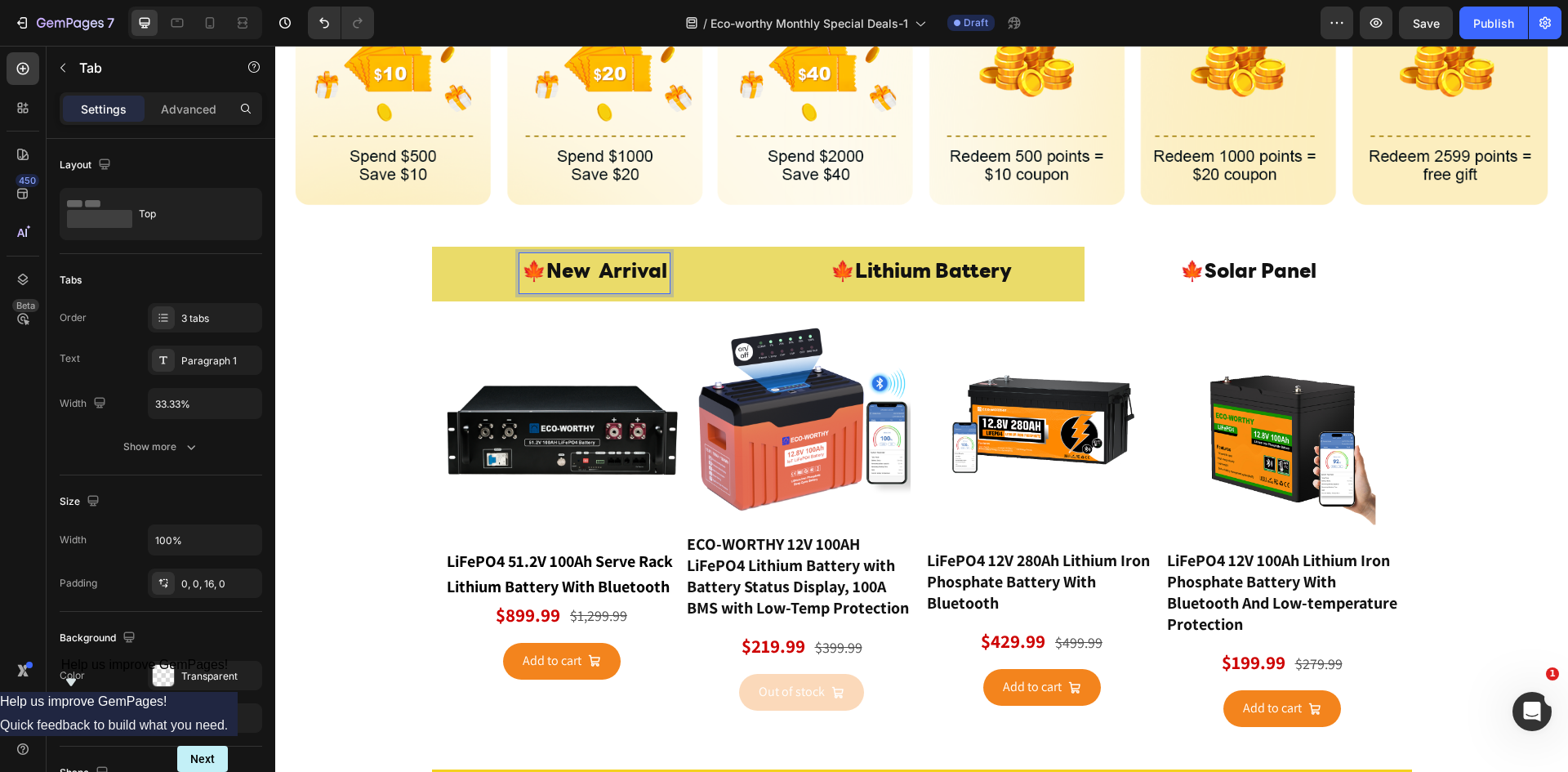
click at [913, 272] on p "🍁Lithium Battery" at bounding box center [921, 273] width 181 height 36
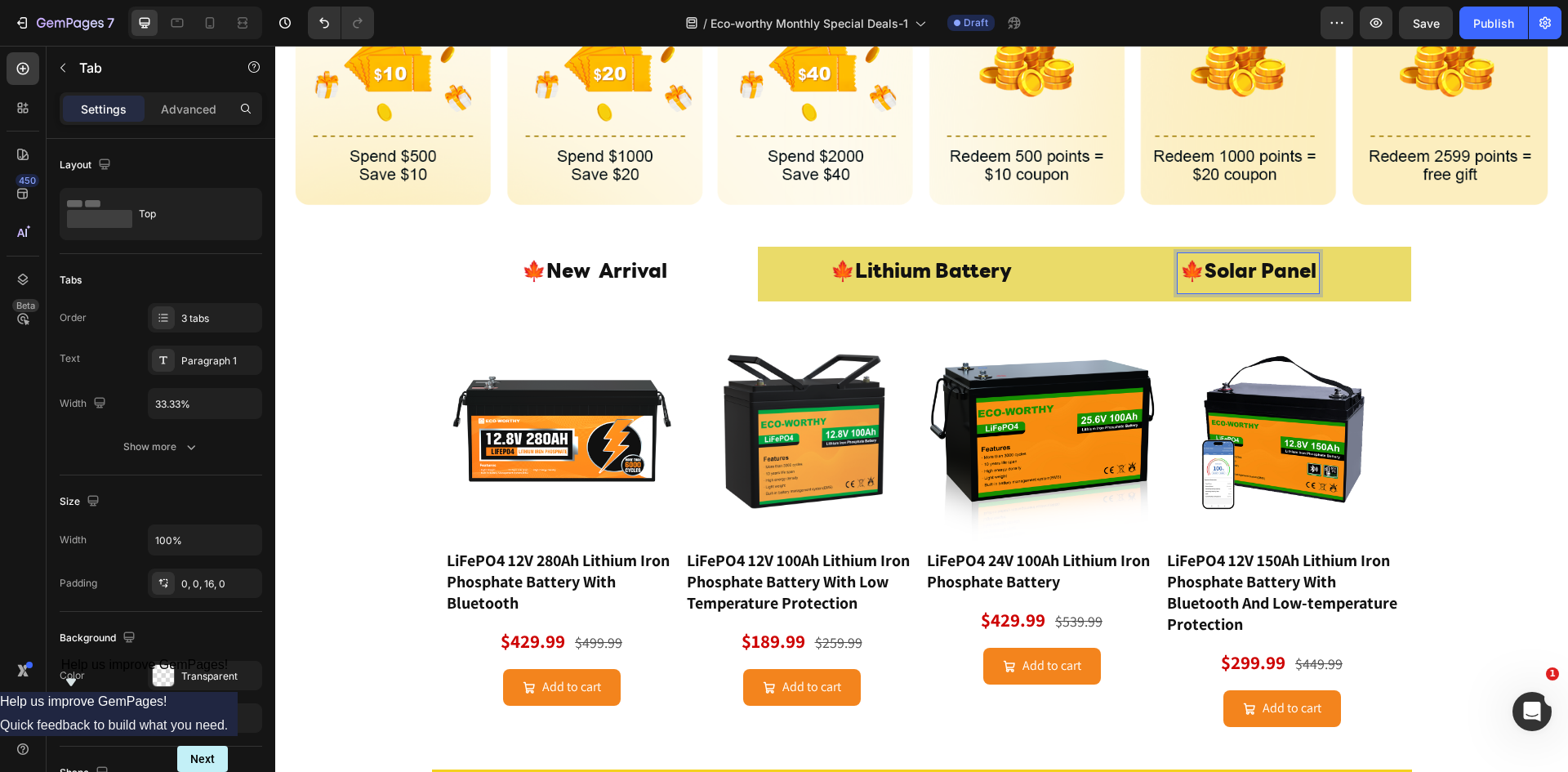
click at [1220, 281] on p "🍁Solar Panel" at bounding box center [1249, 273] width 137 height 36
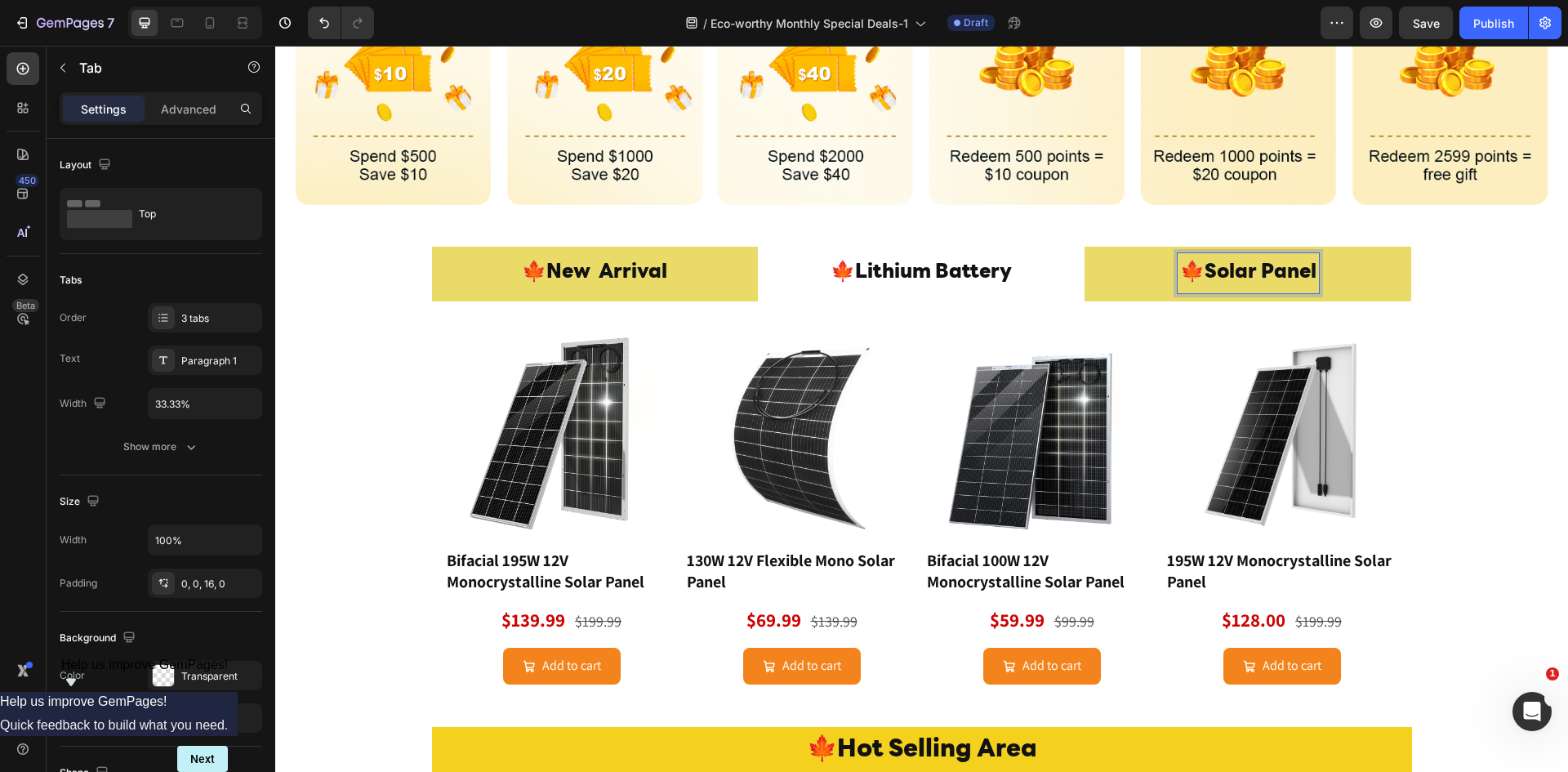
click at [673, 259] on li "🍁 New Arrival" at bounding box center [595, 274] width 327 height 55
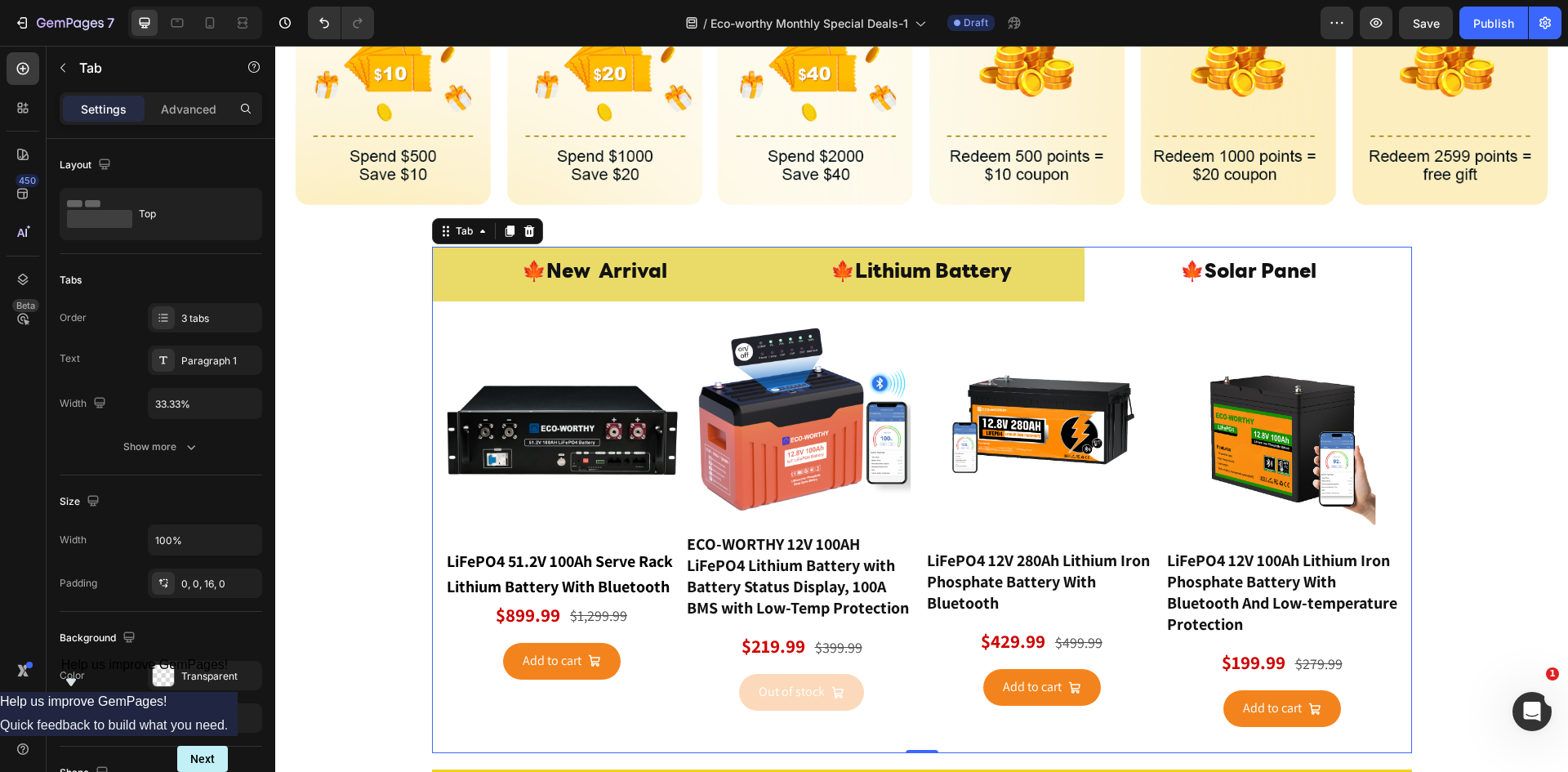
click at [936, 276] on p "🍁Lithium Battery" at bounding box center [921, 273] width 181 height 36
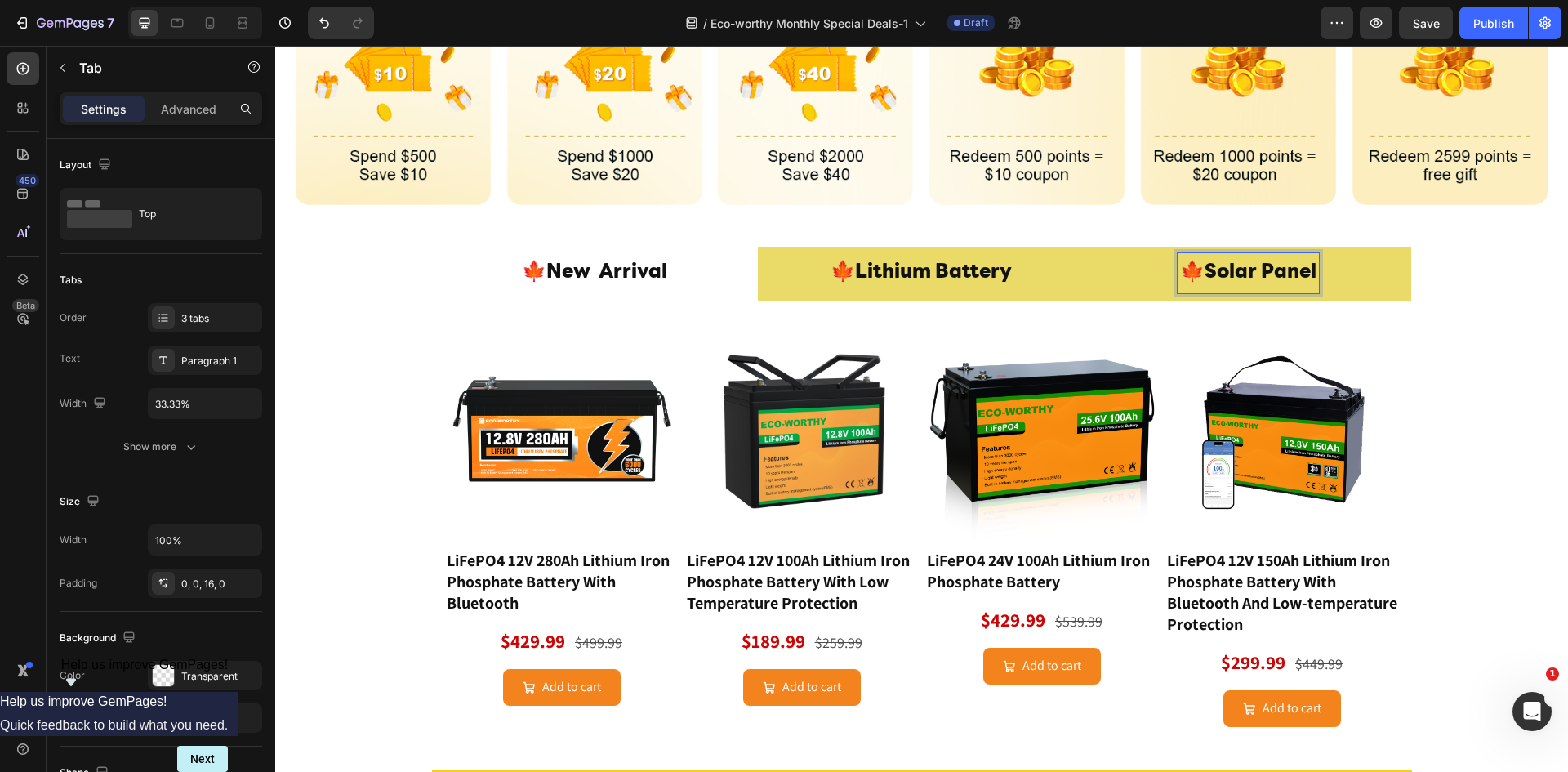
click at [1293, 279] on p "🍁Solar Panel" at bounding box center [1249, 273] width 137 height 36
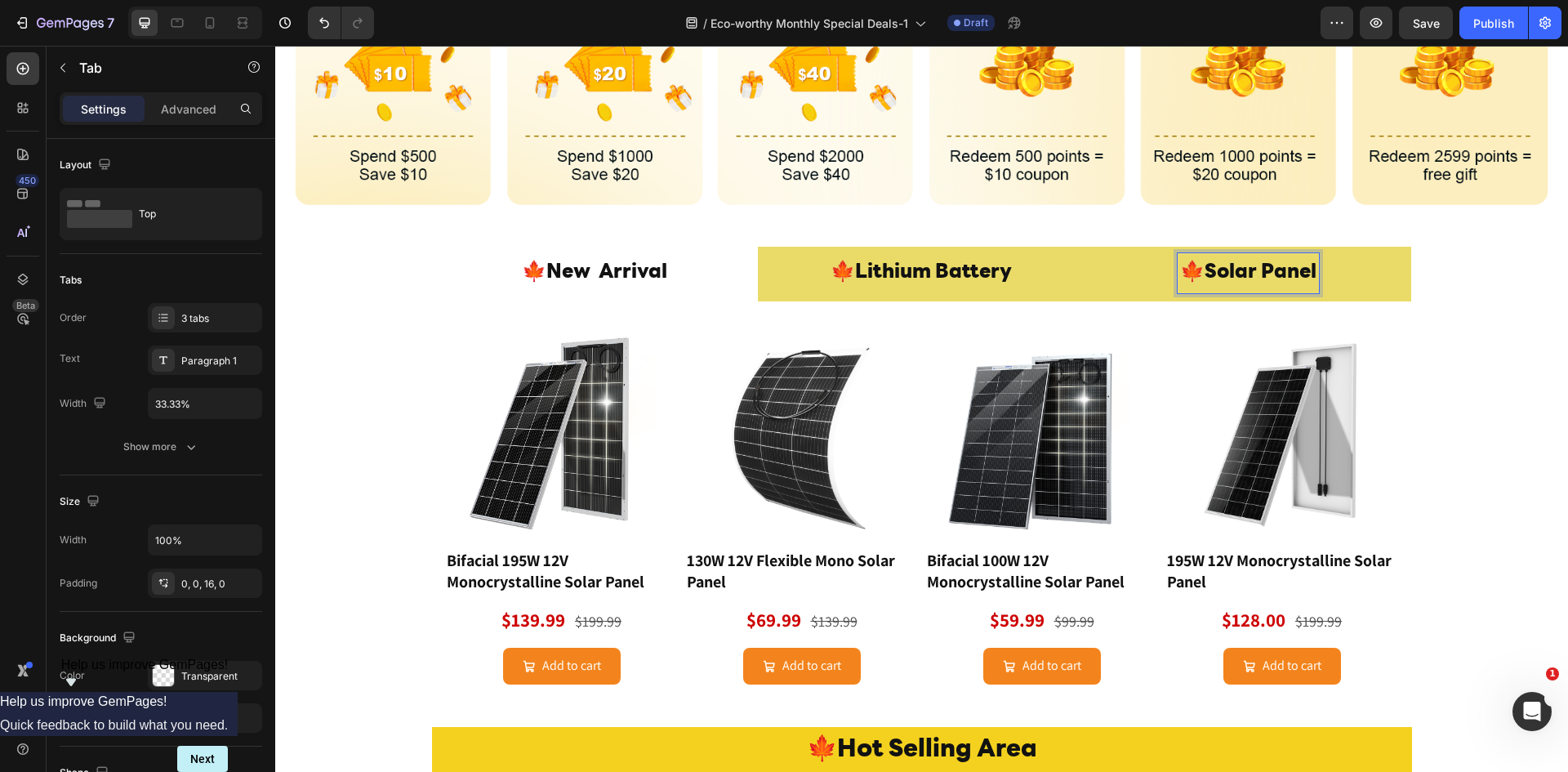
click at [966, 269] on p "🍁Lithium Battery" at bounding box center [921, 273] width 181 height 36
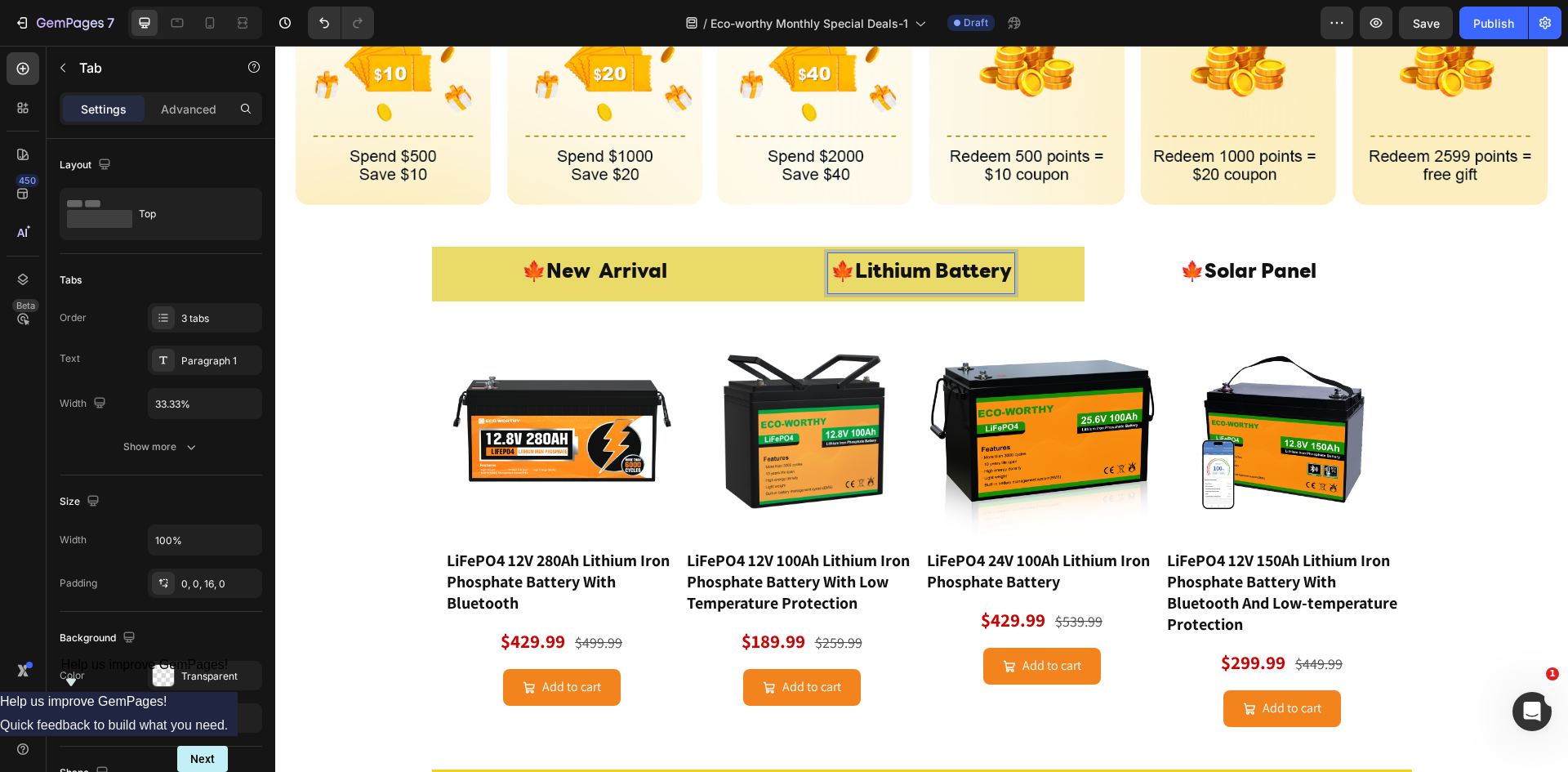
click at [682, 250] on li "🍁 New Arrival" at bounding box center [595, 274] width 327 height 55
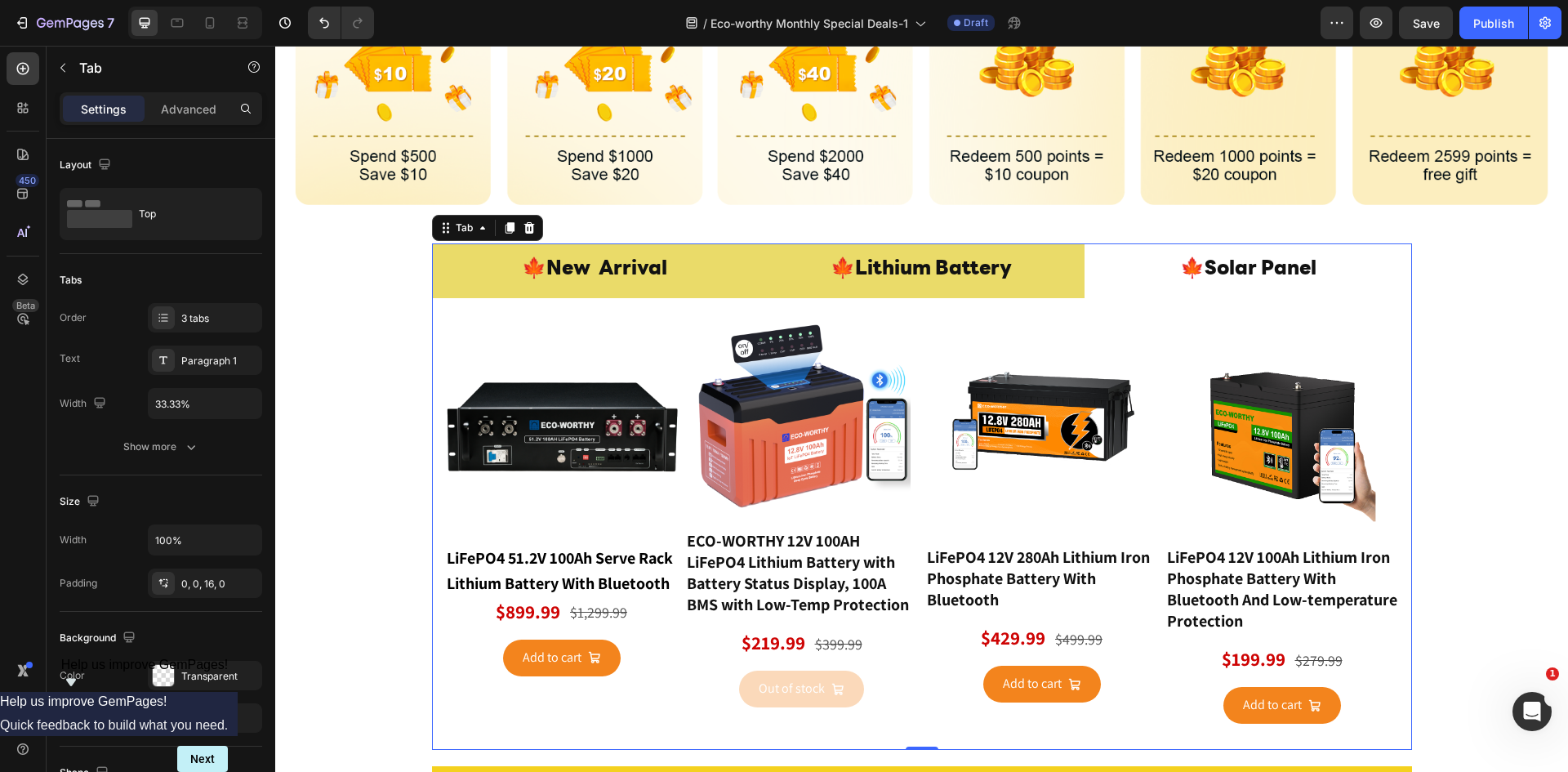
click at [940, 255] on p "🍁Lithium Battery" at bounding box center [921, 269] width 181 height 36
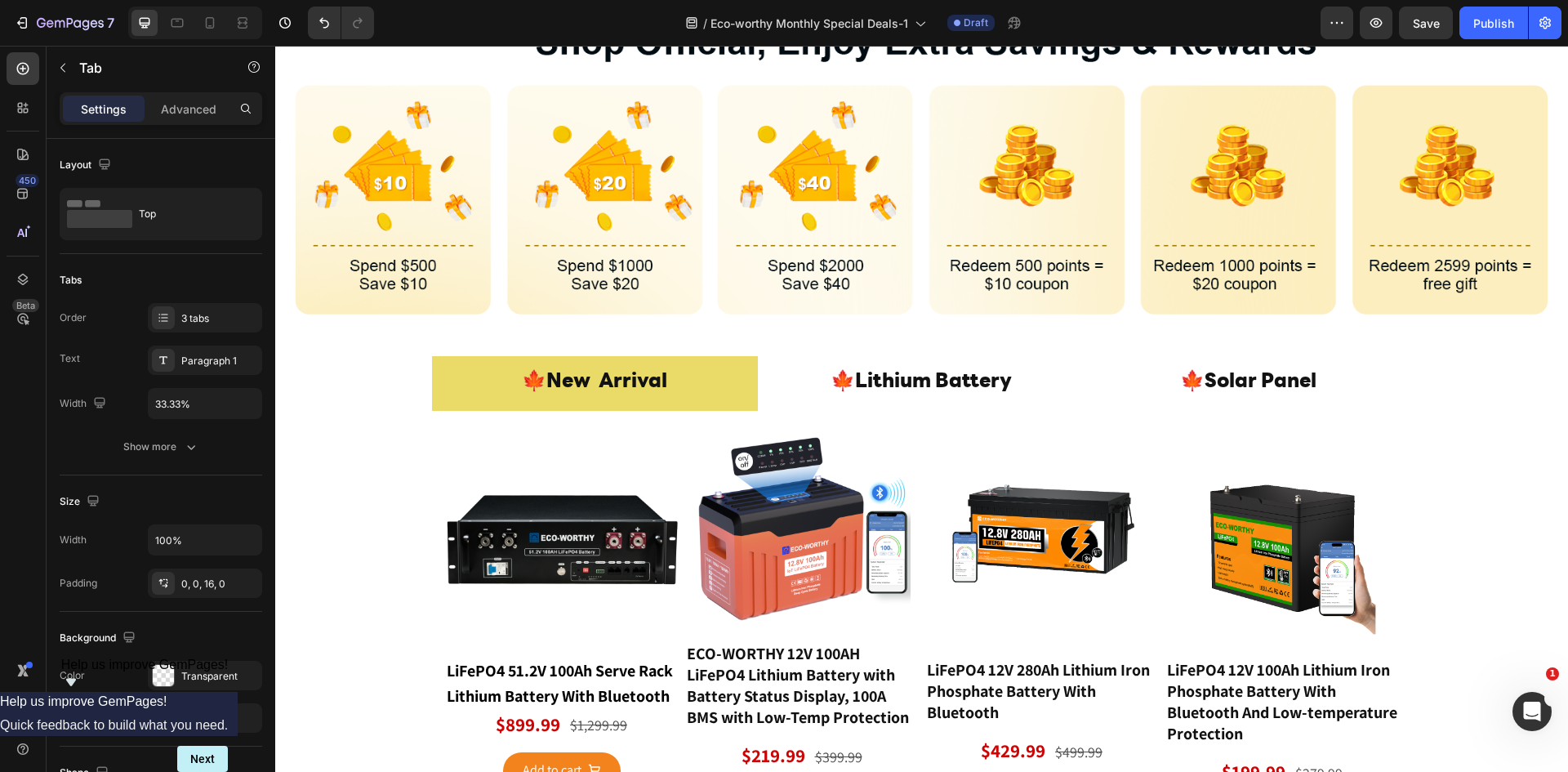
scroll to position [545, 0]
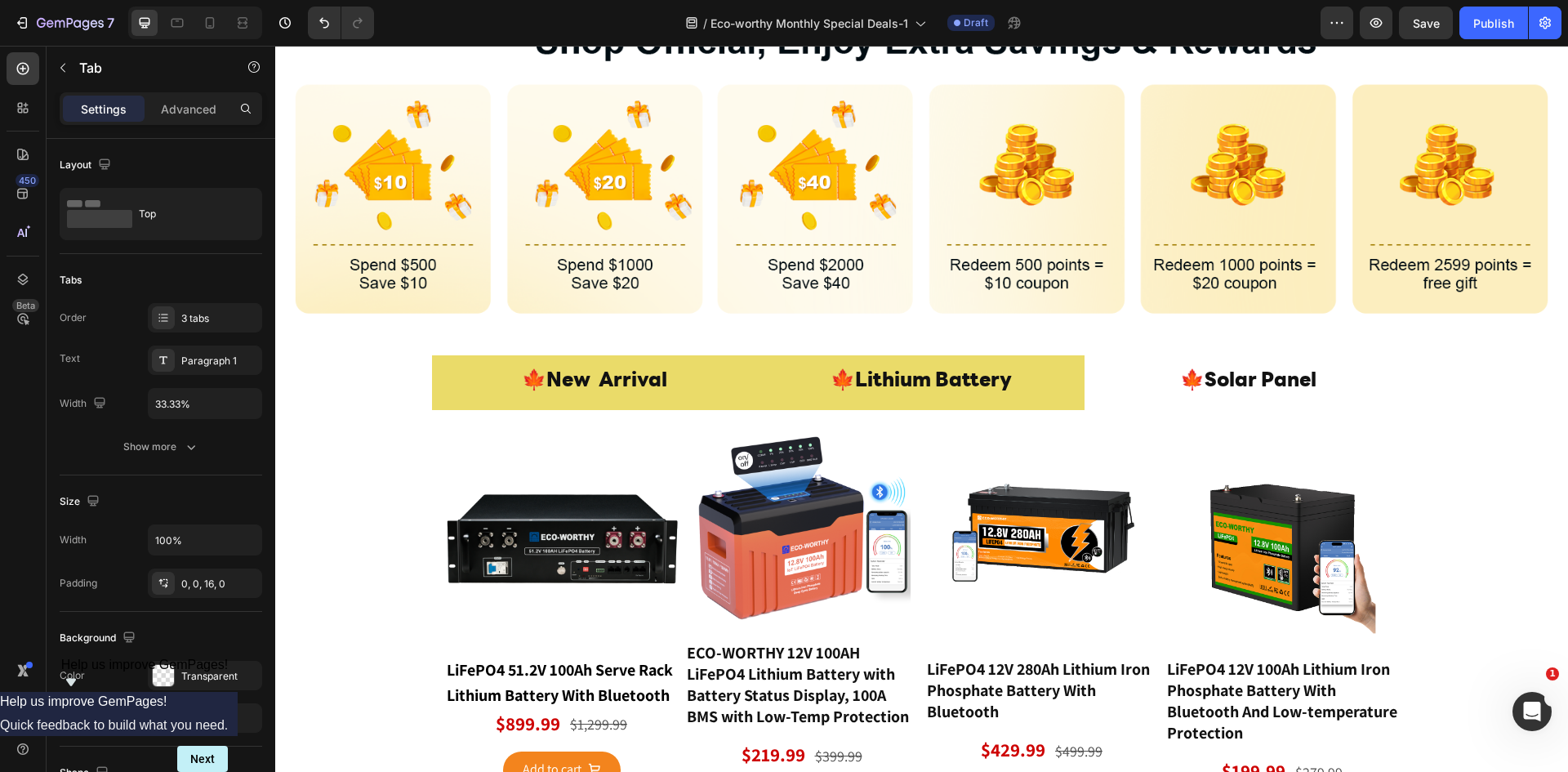
click at [911, 371] on p "🍁Lithium Battery" at bounding box center [921, 381] width 181 height 36
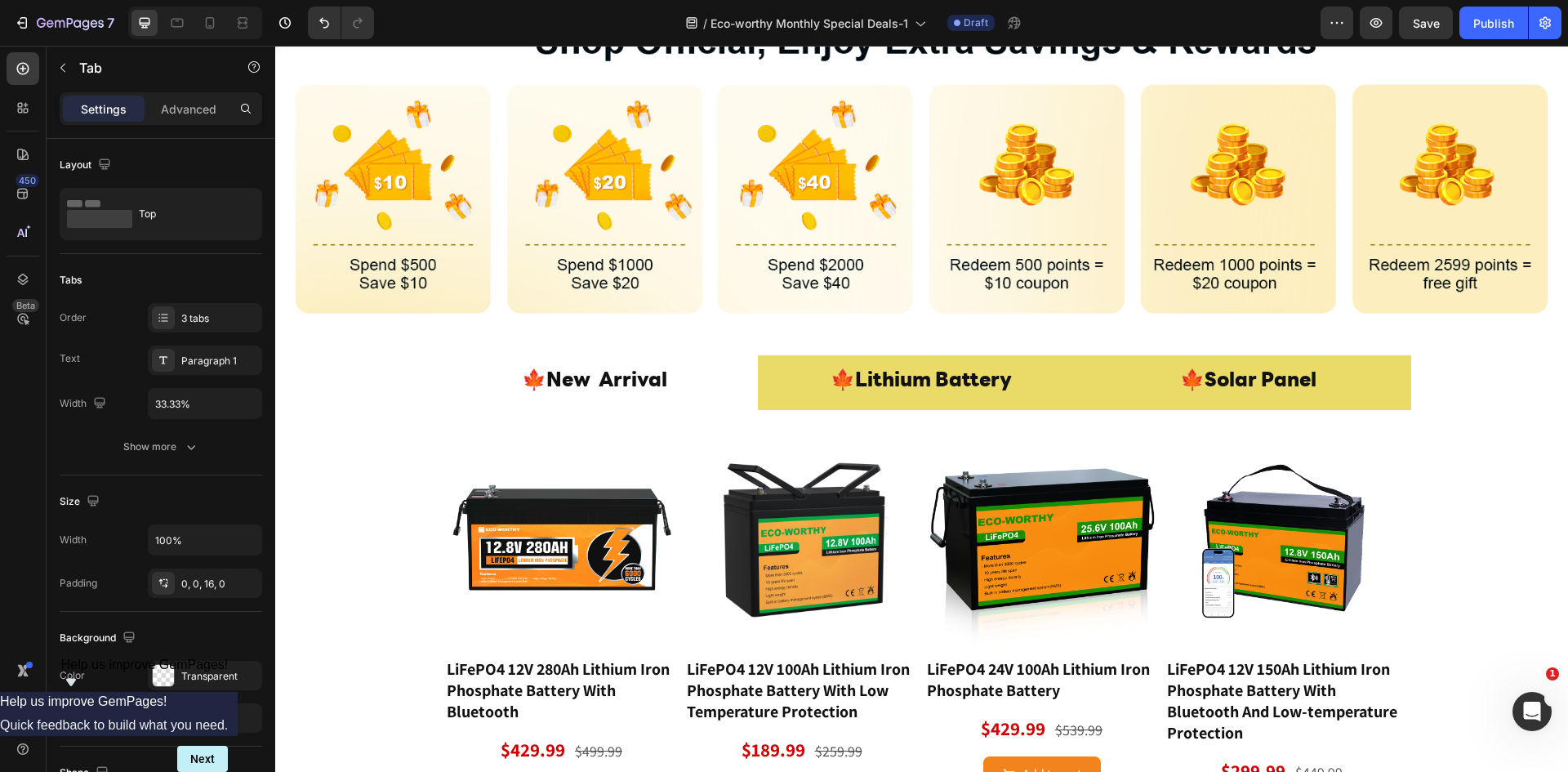
click at [1151, 374] on li "🍁Solar Panel" at bounding box center [1248, 382] width 327 height 55
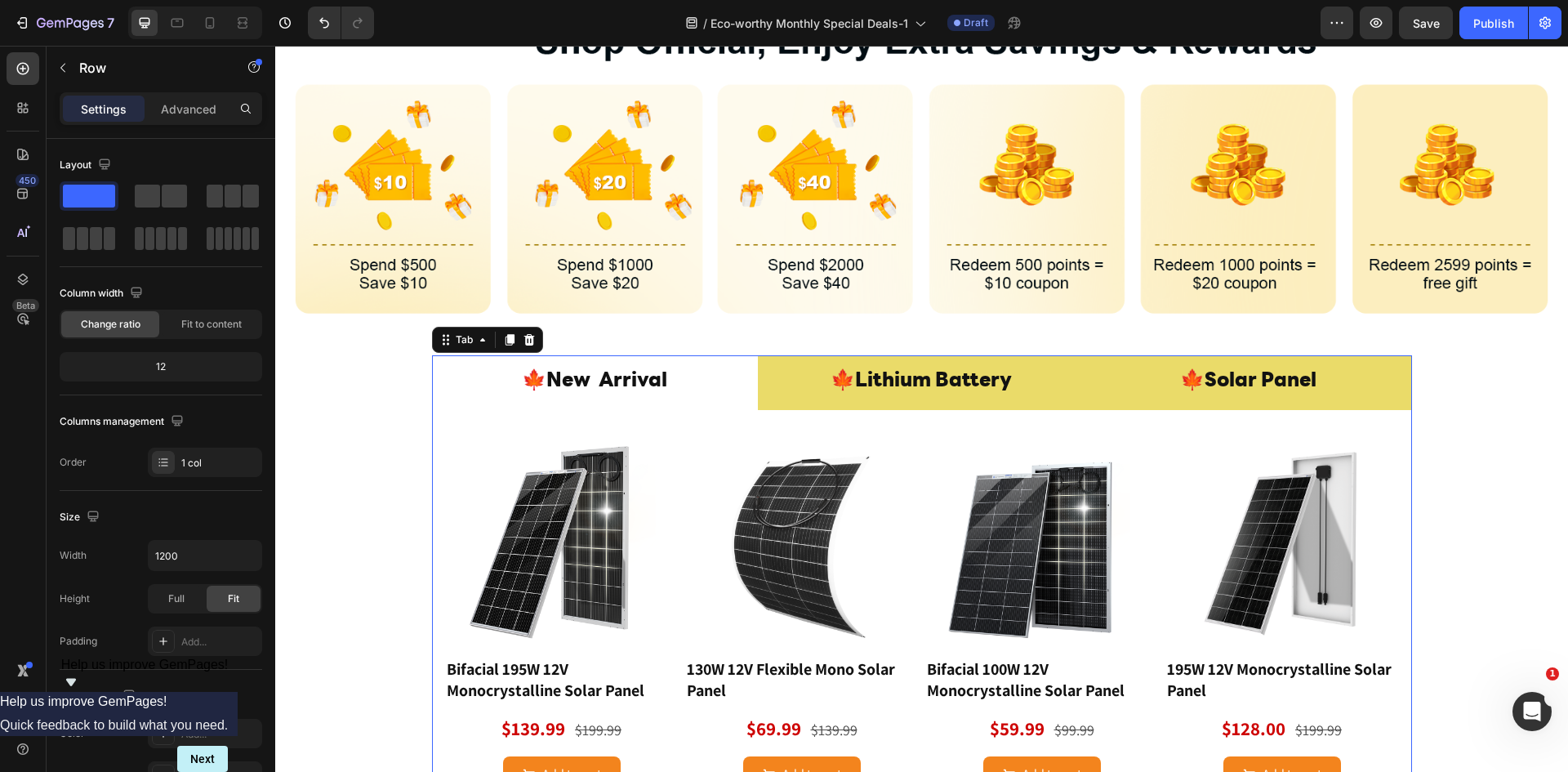
click at [775, 355] on li "🍁Lithium Battery" at bounding box center [921, 382] width 327 height 55
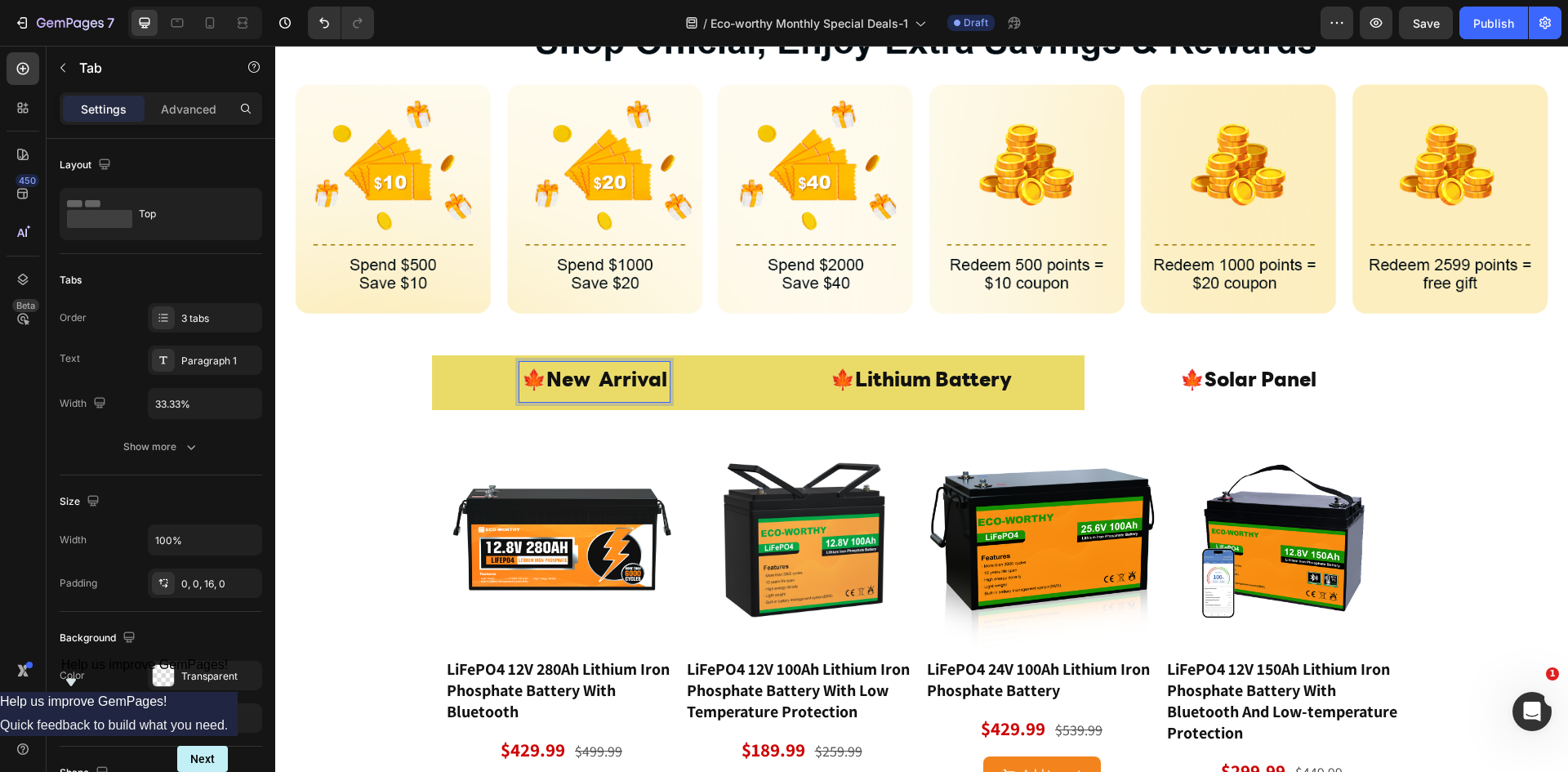
click at [906, 364] on p "🍁Lithium Battery" at bounding box center [921, 381] width 181 height 36
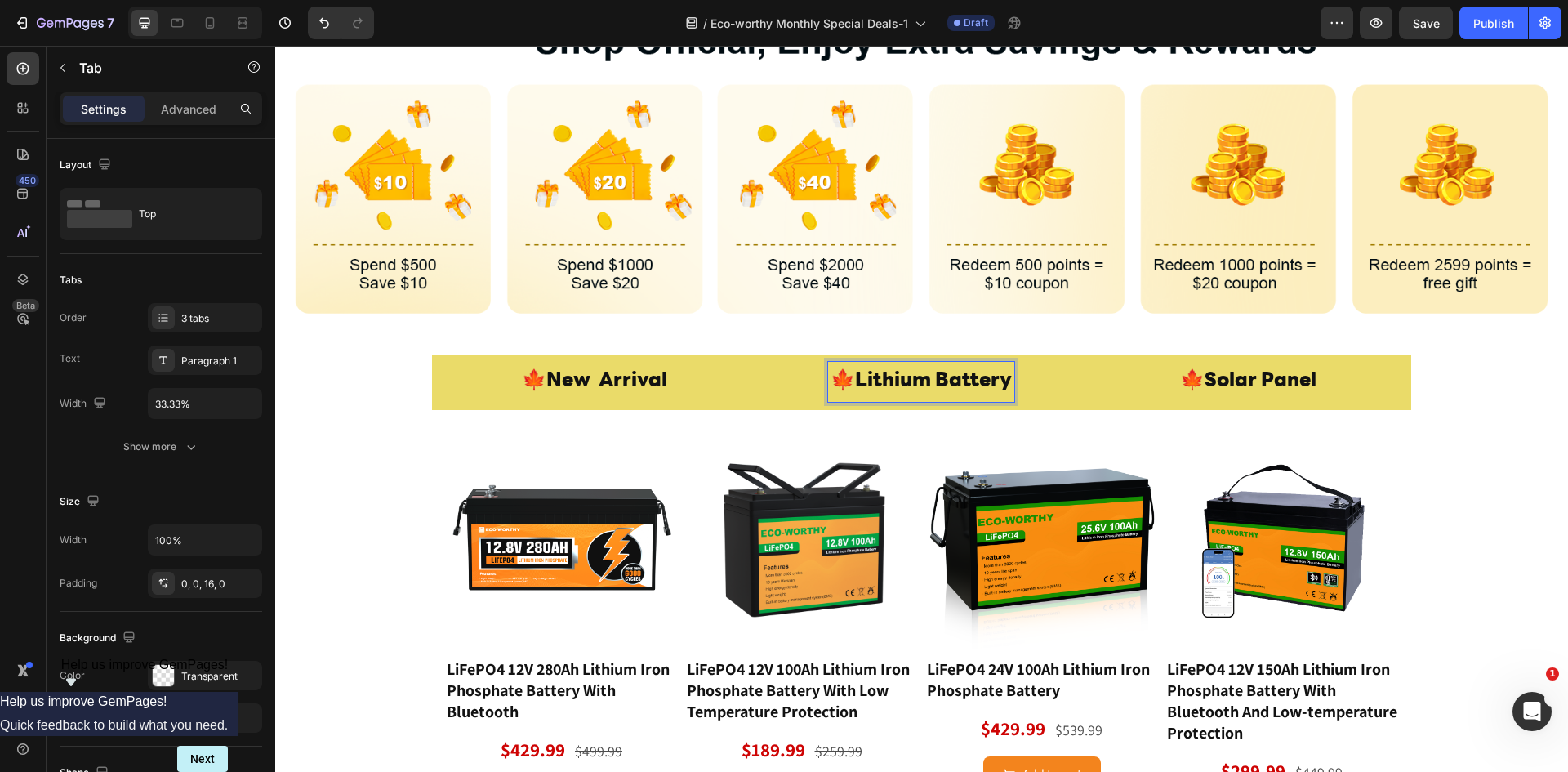
click at [1237, 373] on p "🍁Solar Panel" at bounding box center [1249, 381] width 137 height 36
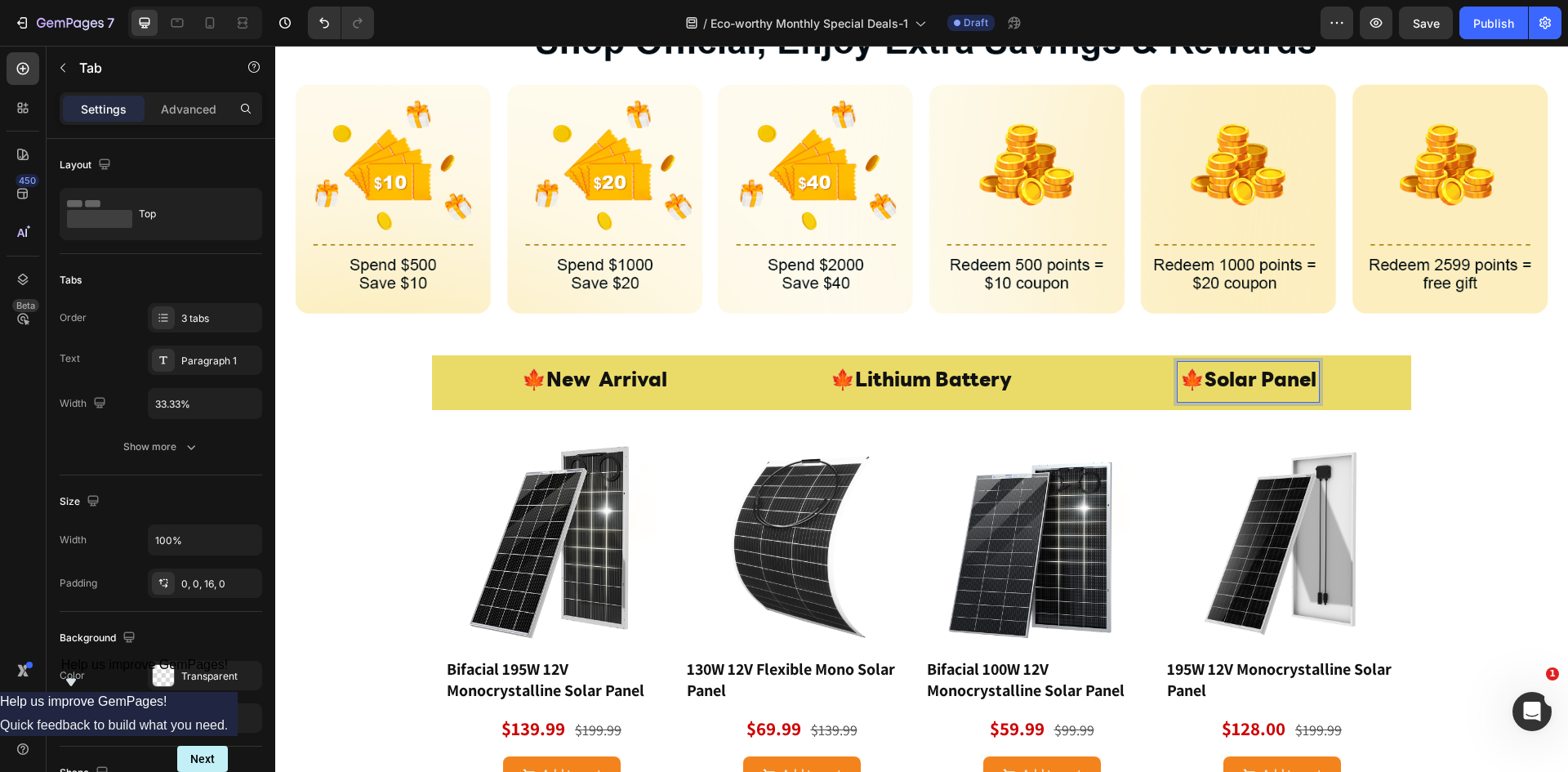
click at [961, 397] on div "🍁Lithium Battery" at bounding box center [921, 382] width 187 height 40
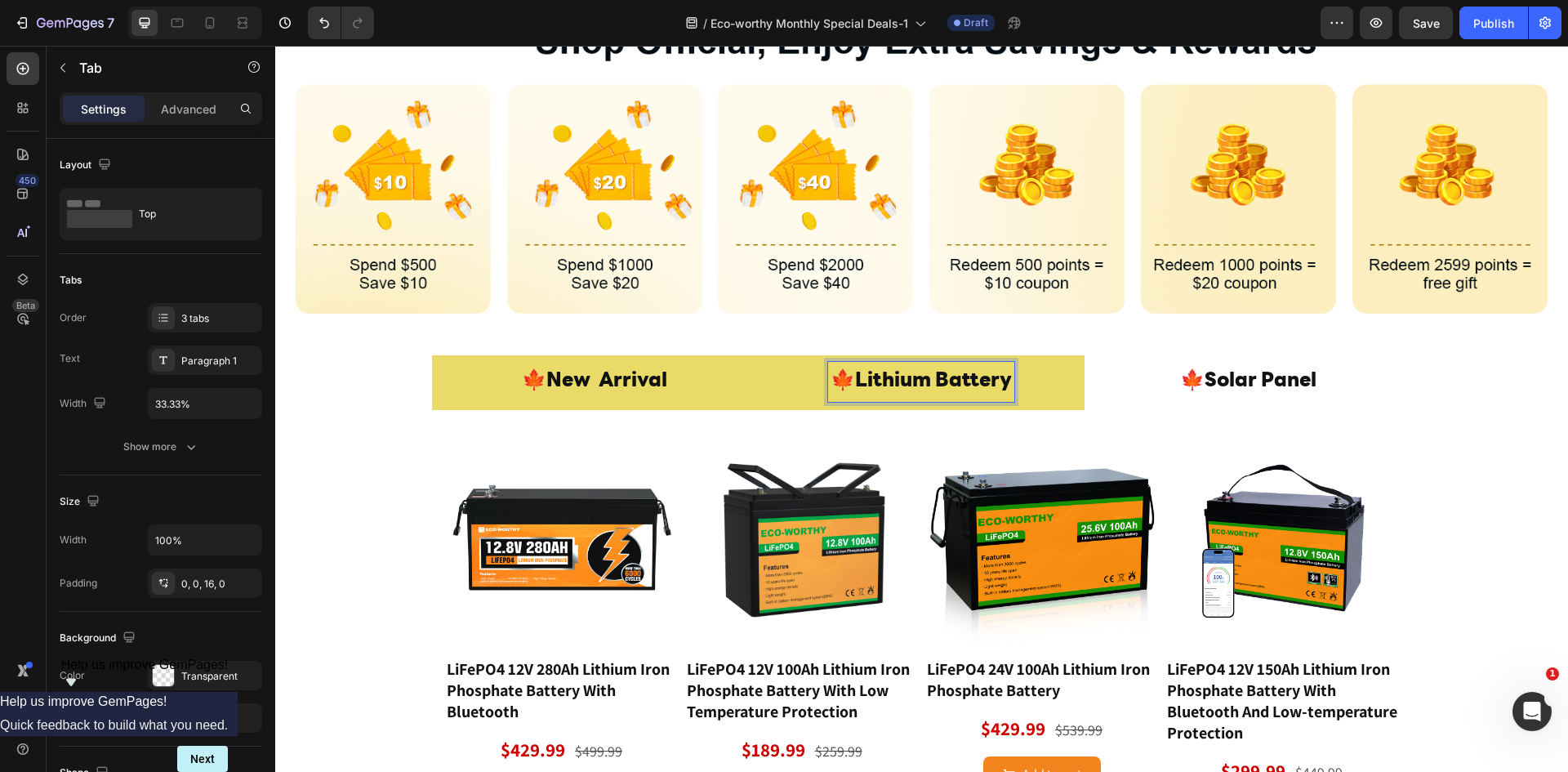
click at [664, 376] on div "🍁 New Arrival" at bounding box center [594, 382] width 150 height 40
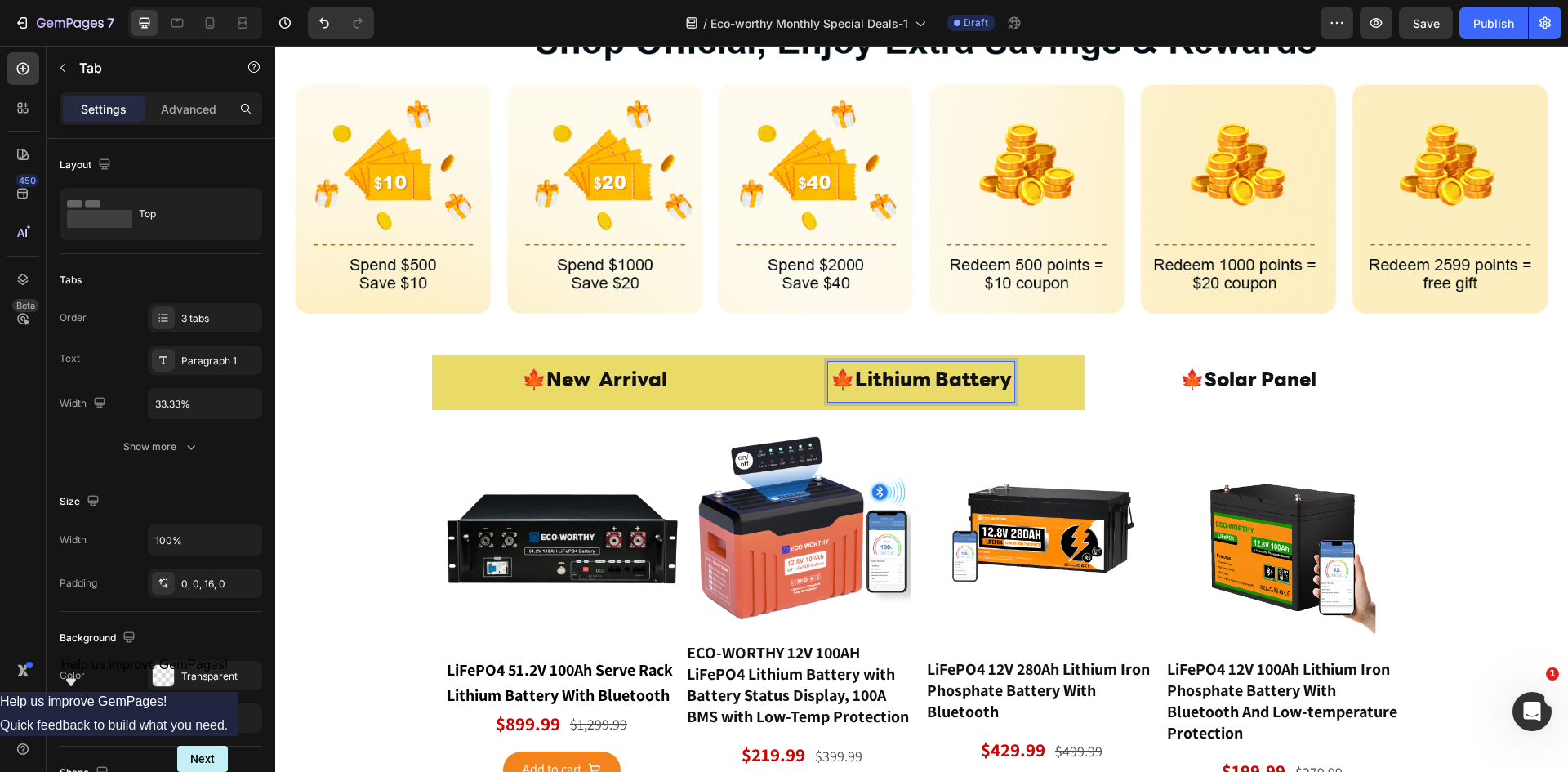
click at [858, 378] on p "🍁Lithium Battery" at bounding box center [921, 381] width 181 height 36
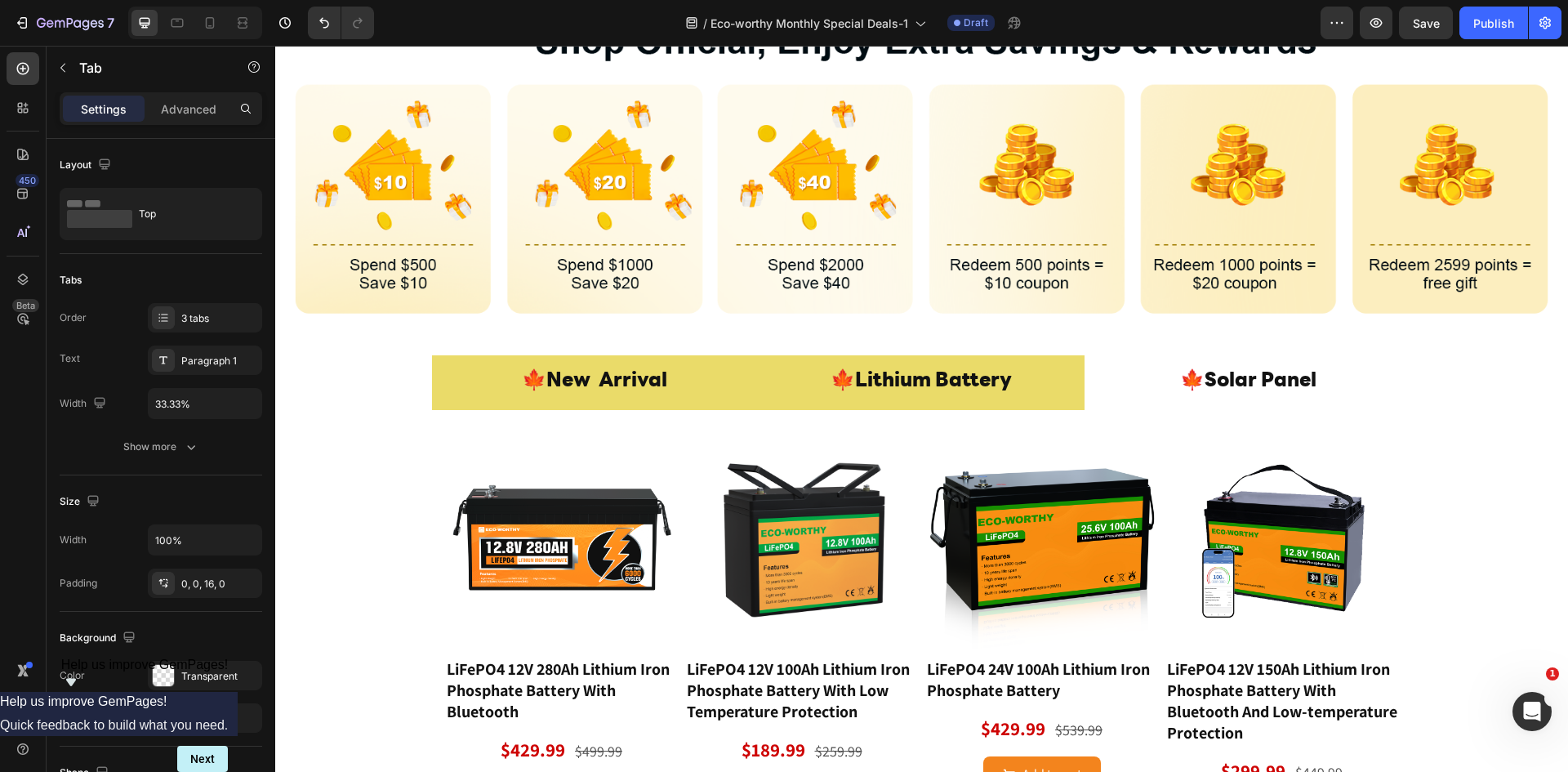
click at [624, 355] on li "🍁 New Arrival" at bounding box center [595, 382] width 327 height 55
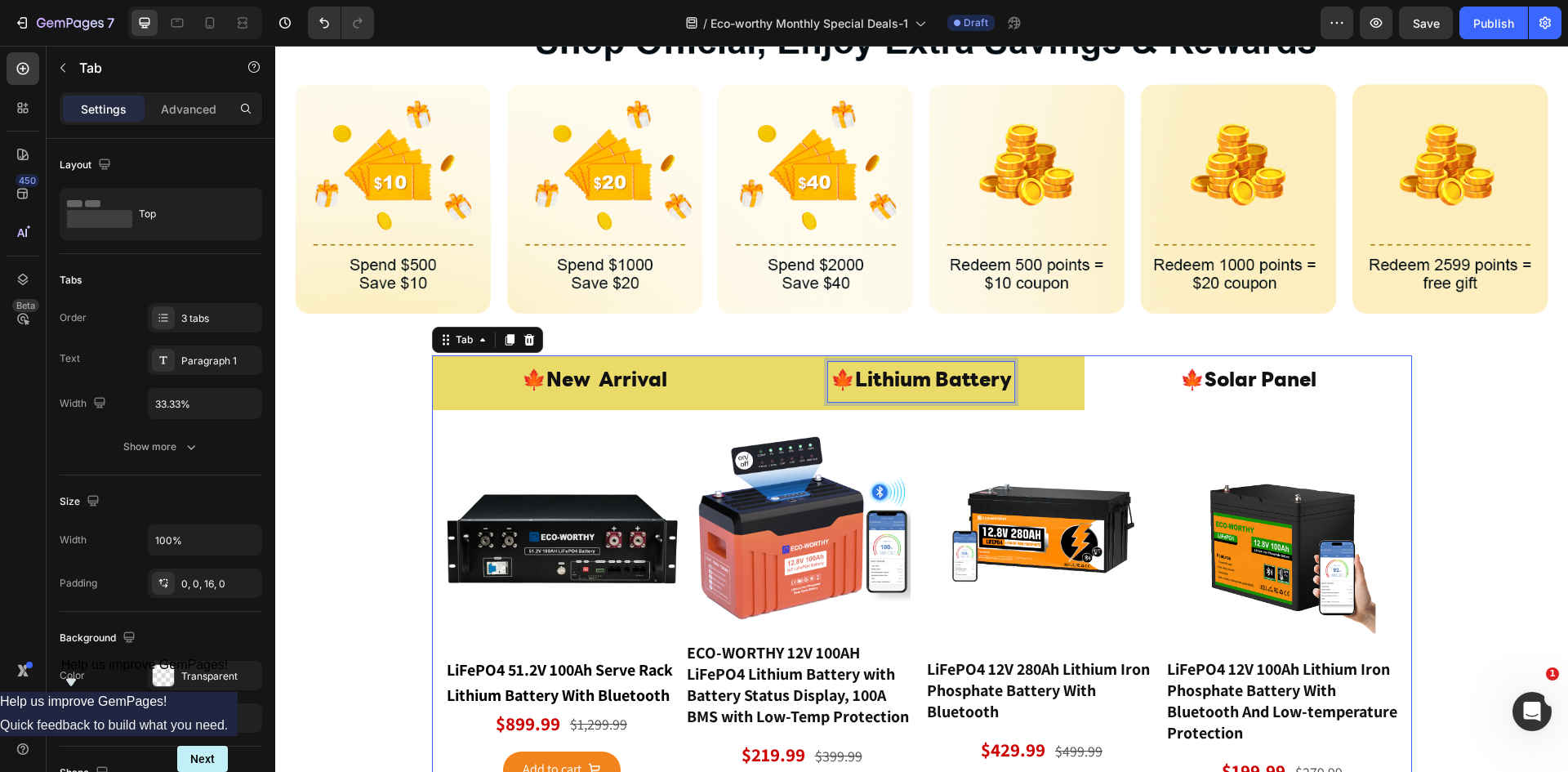
click at [879, 386] on p "🍁Lithium Battery" at bounding box center [921, 381] width 181 height 36
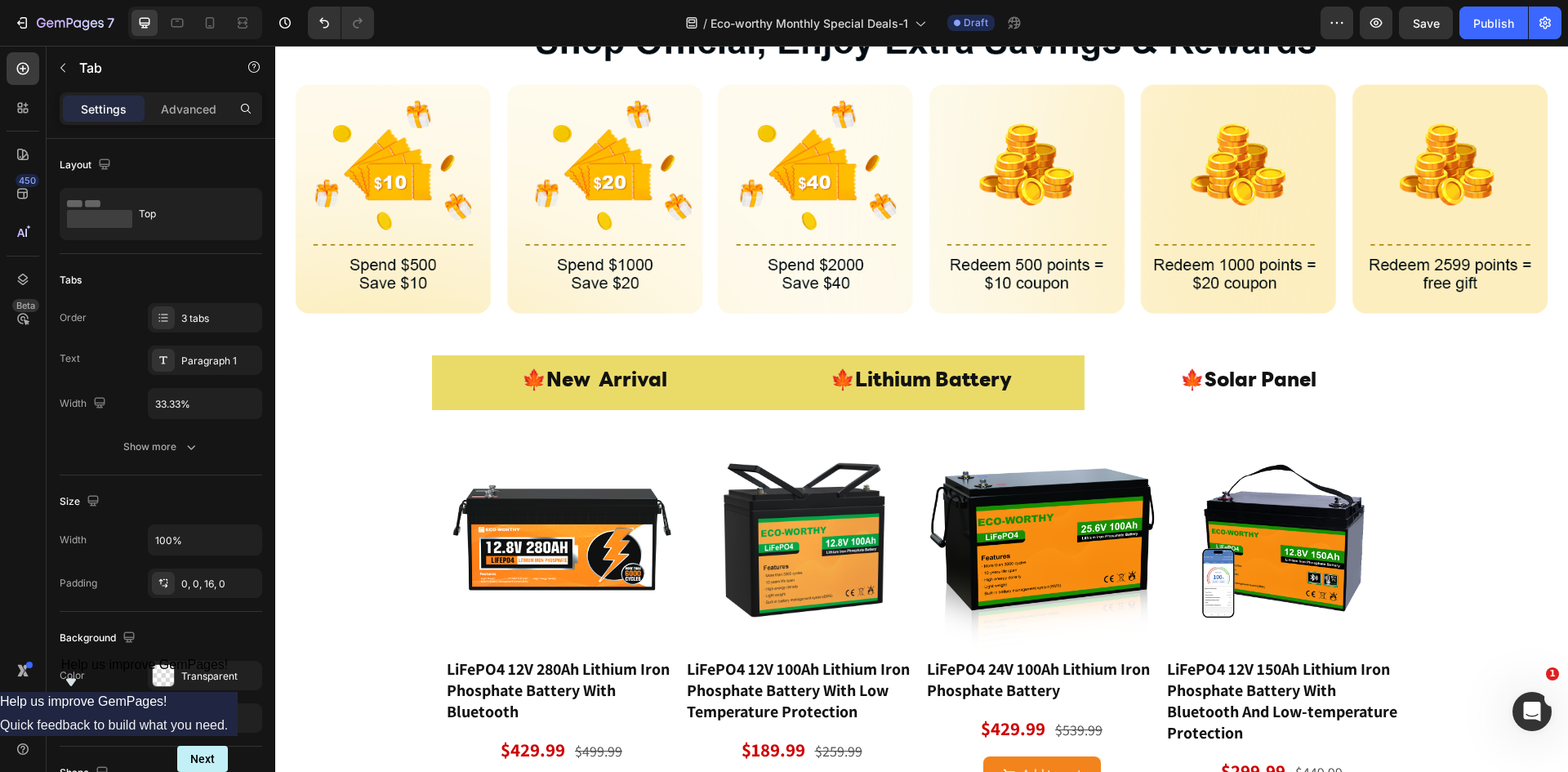
click at [650, 358] on li "🍁 New Arrival" at bounding box center [595, 382] width 327 height 55
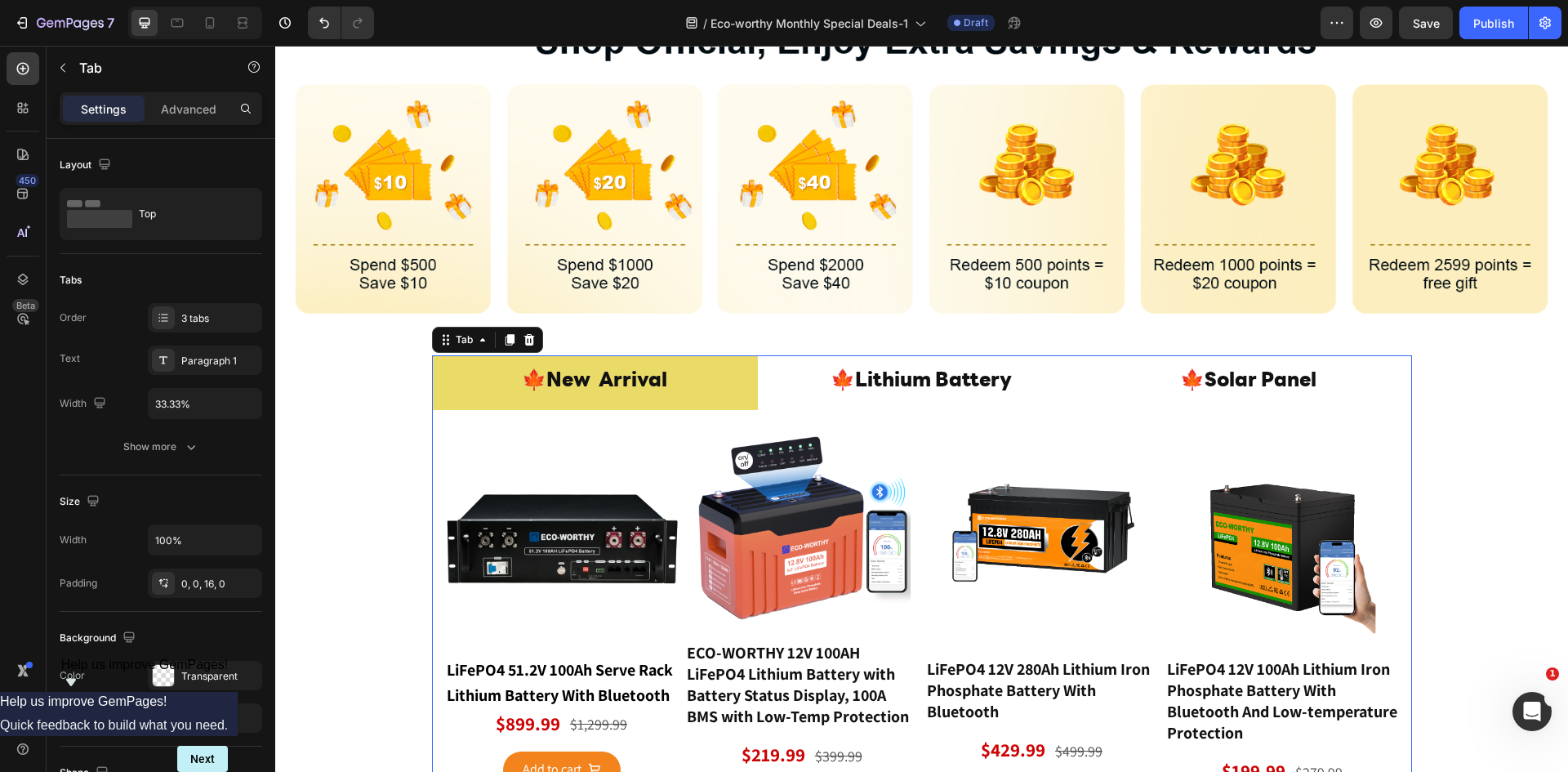
click at [616, 371] on span "New Arrival" at bounding box center [606, 381] width 121 height 20
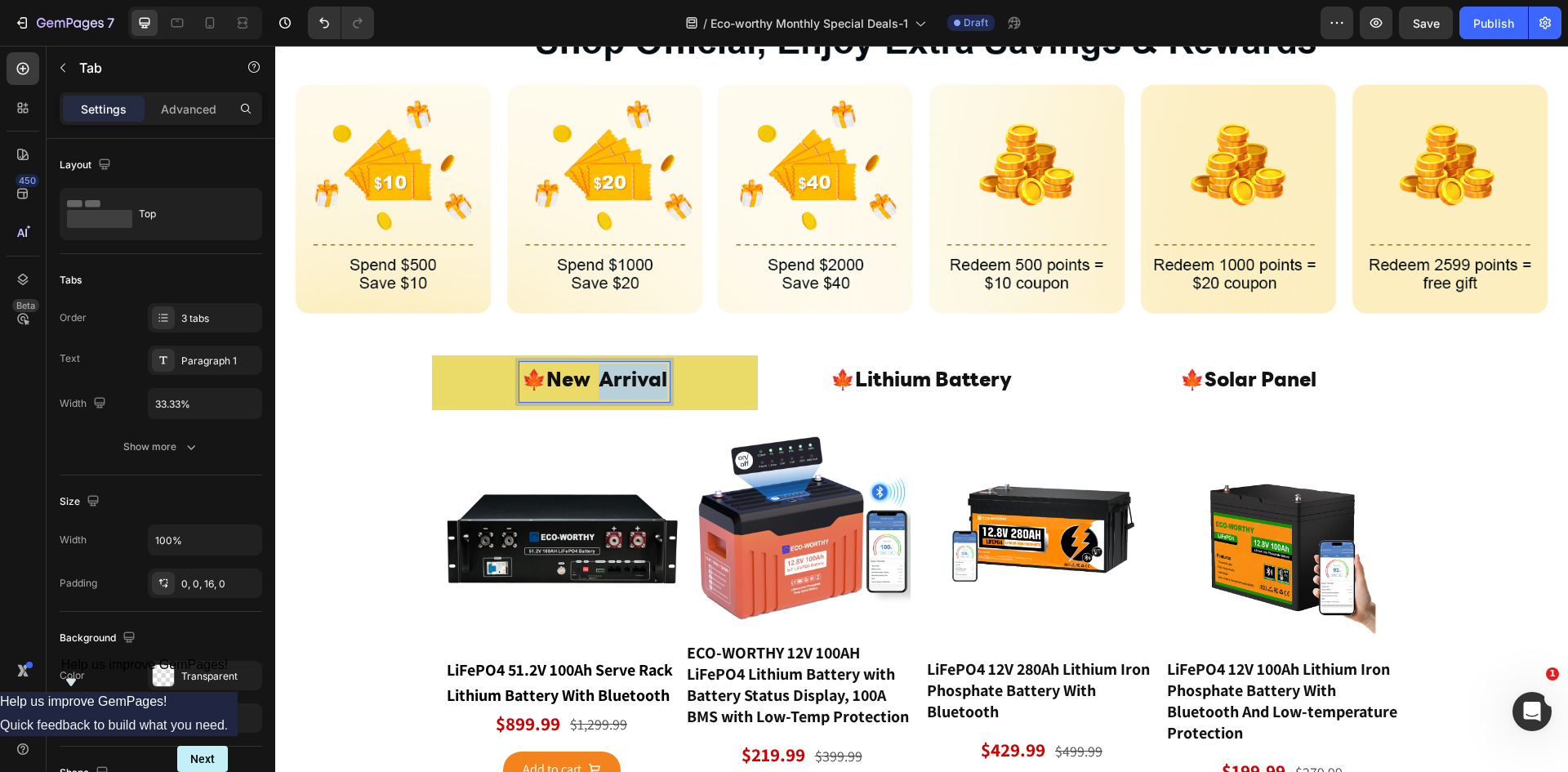
click at [616, 371] on span "New Arrival" at bounding box center [606, 381] width 121 height 20
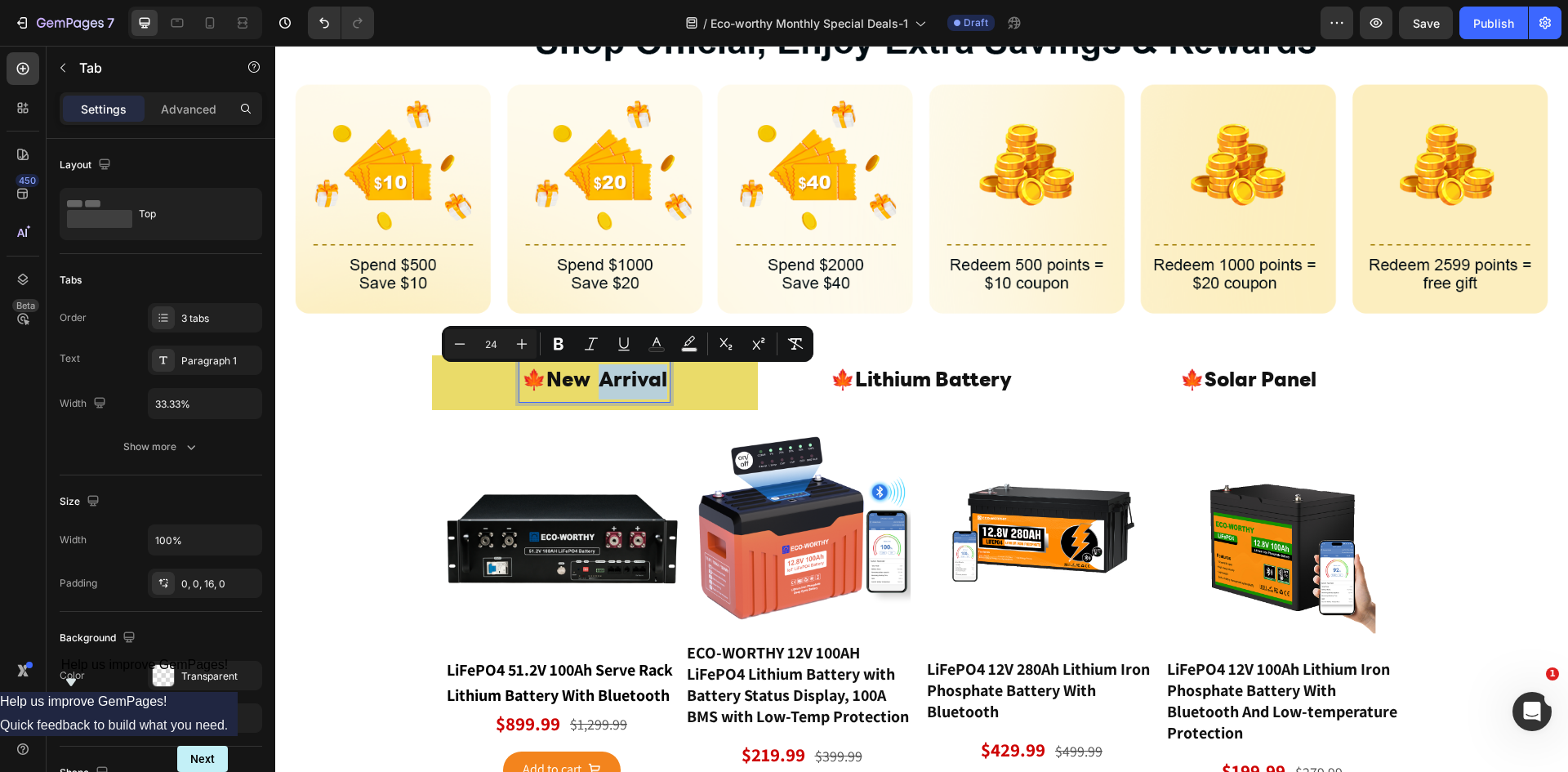
click at [616, 371] on span "New Arrival" at bounding box center [606, 381] width 121 height 20
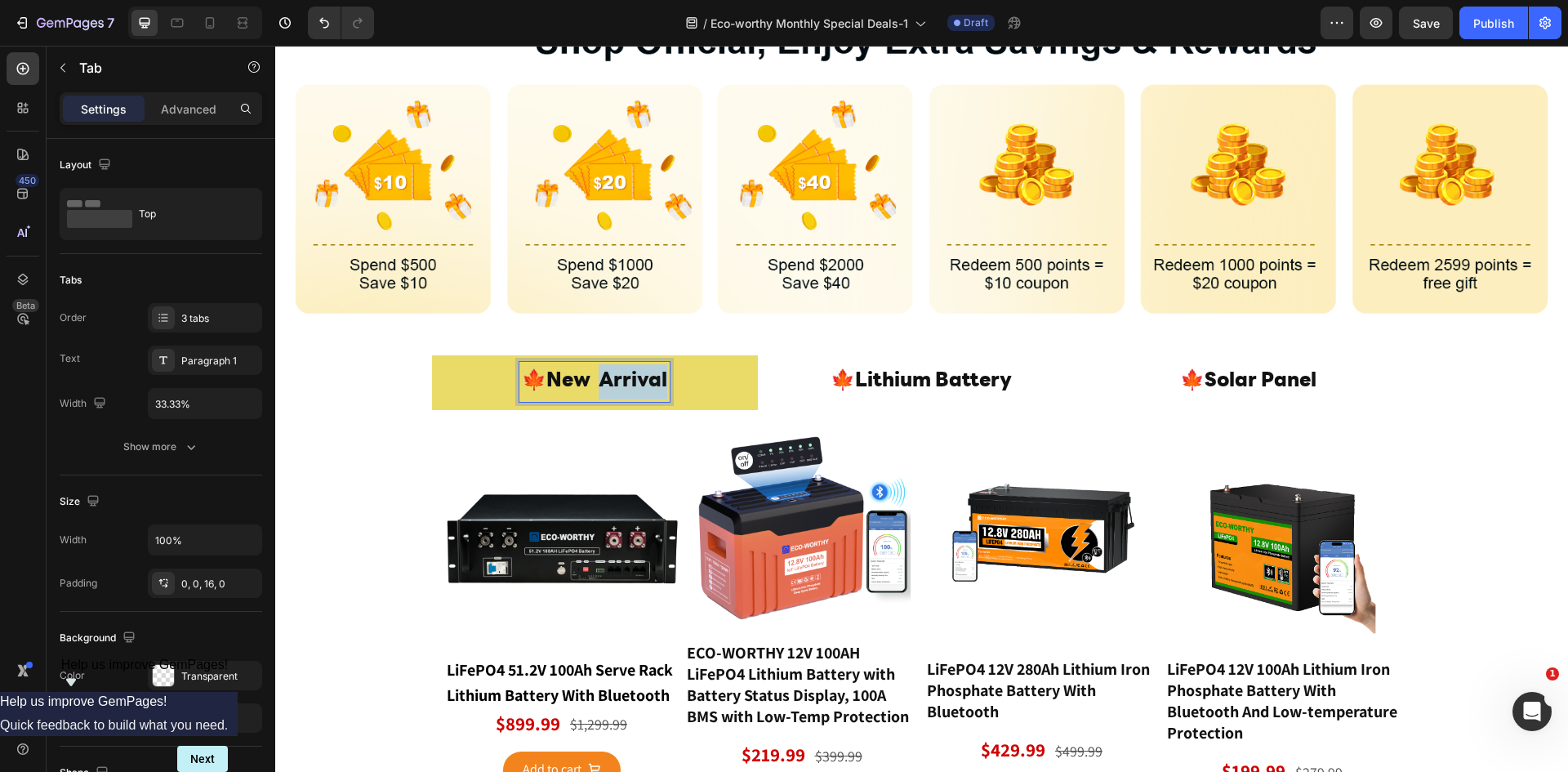
click at [614, 371] on span "New Arrival" at bounding box center [606, 381] width 121 height 20
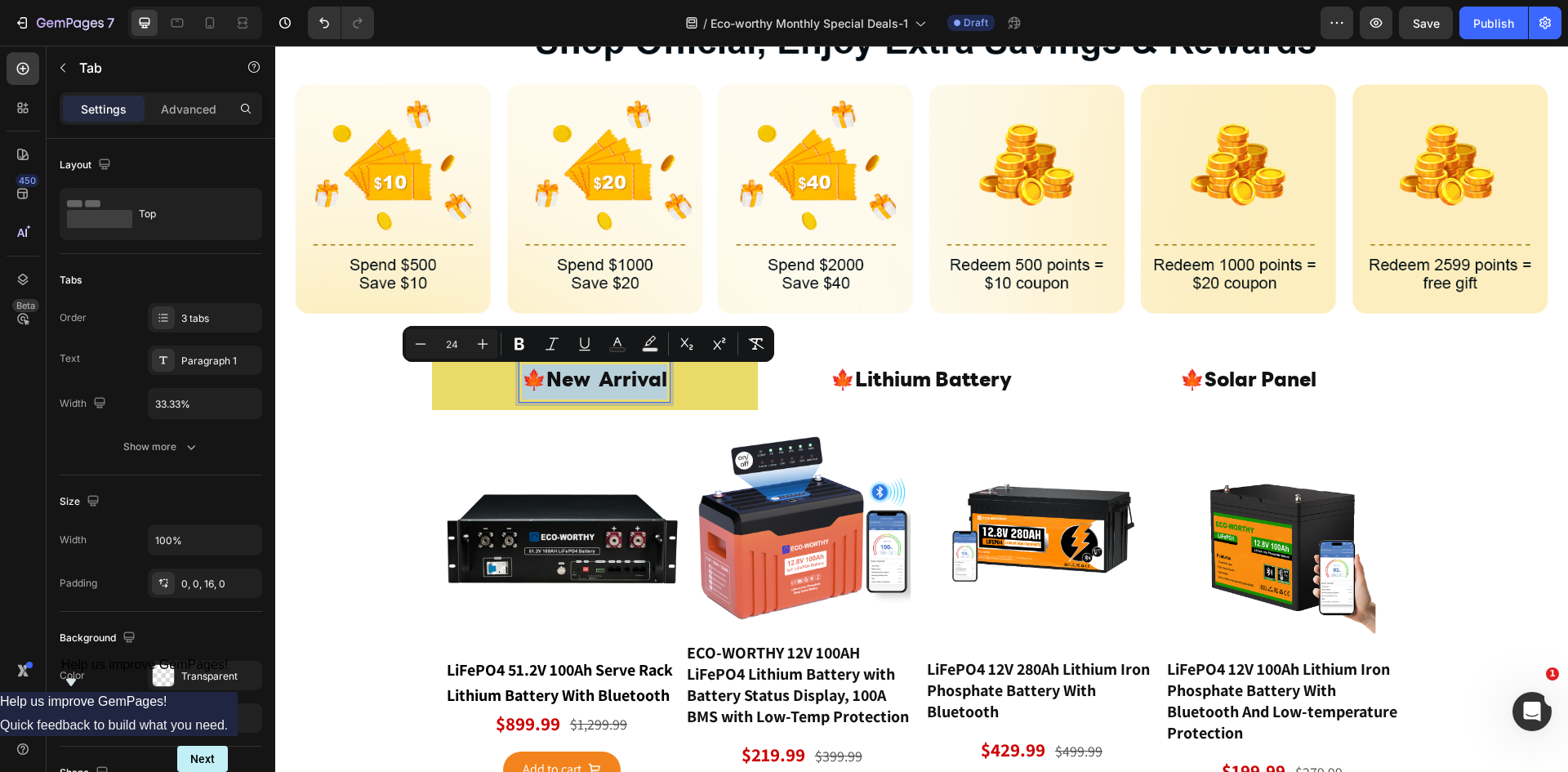
click at [614, 371] on span "New Arrival" at bounding box center [606, 381] width 121 height 20
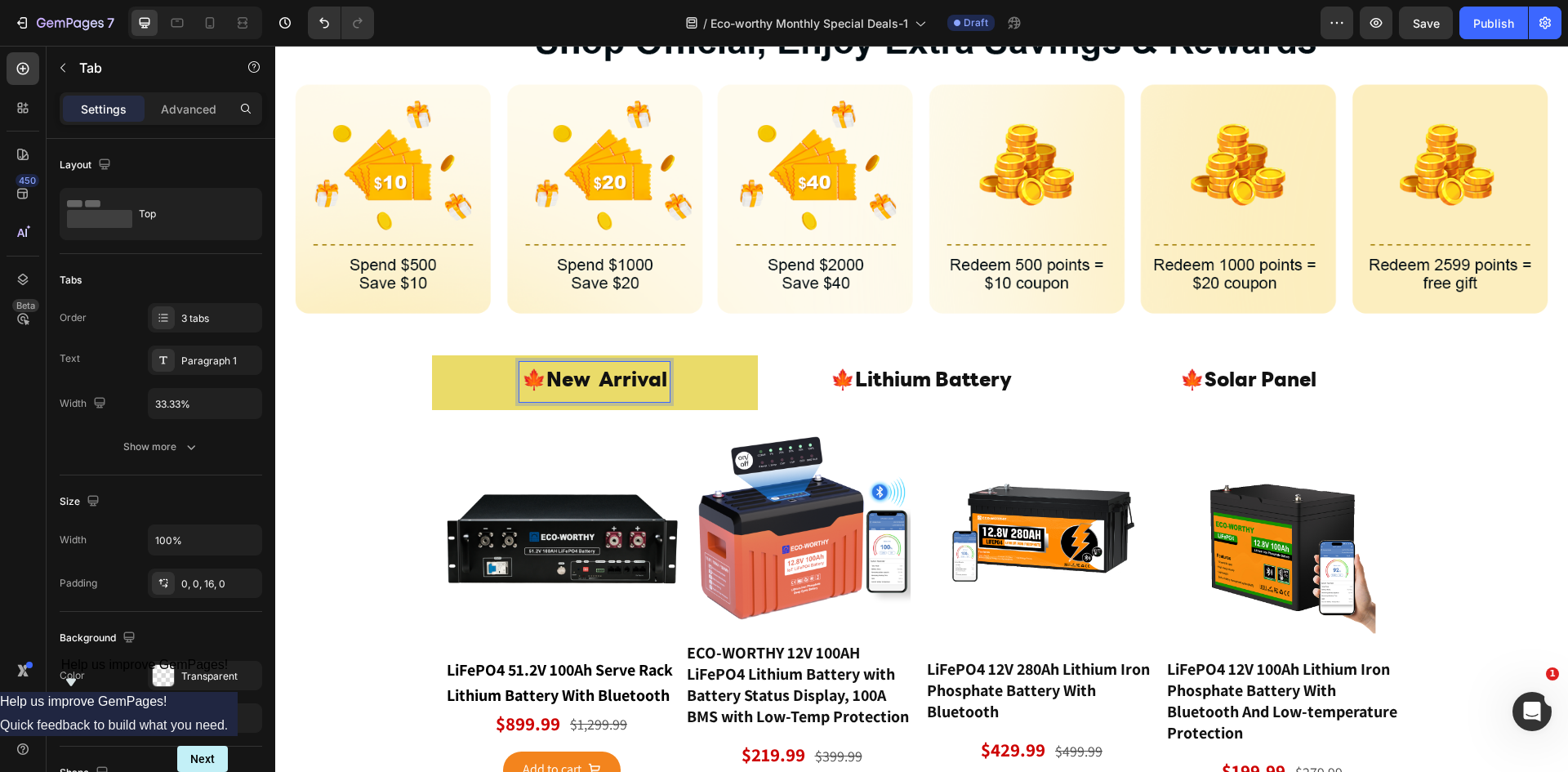
click at [549, 374] on span "New Arrival" at bounding box center [606, 381] width 121 height 20
drag, startPoint x: 551, startPoint y: 373, endPoint x: 601, endPoint y: 378, distance: 50.2
click at [600, 378] on span "New Arrival" at bounding box center [606, 381] width 121 height 20
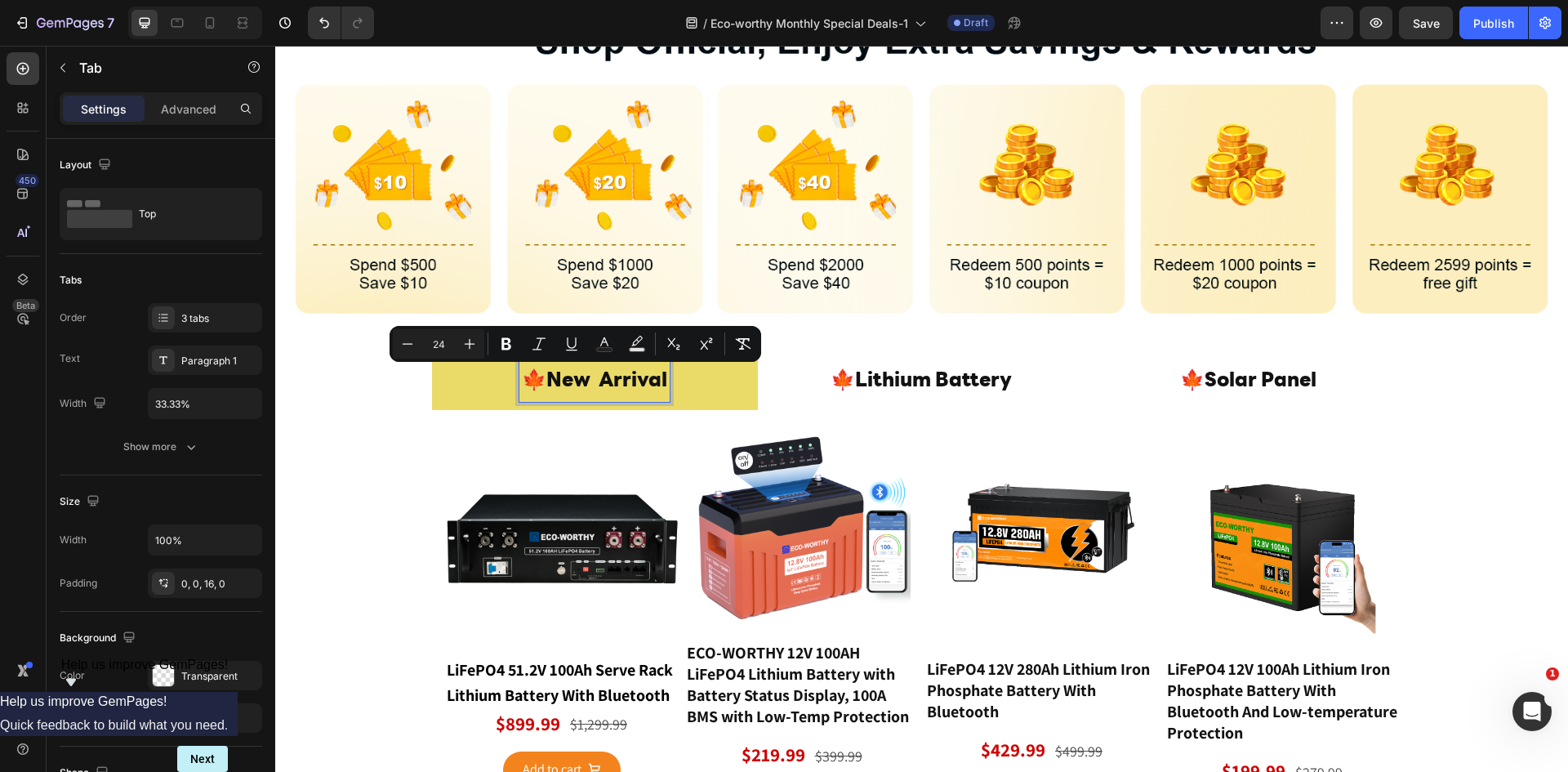
click at [624, 378] on span "New Arrival" at bounding box center [606, 381] width 121 height 20
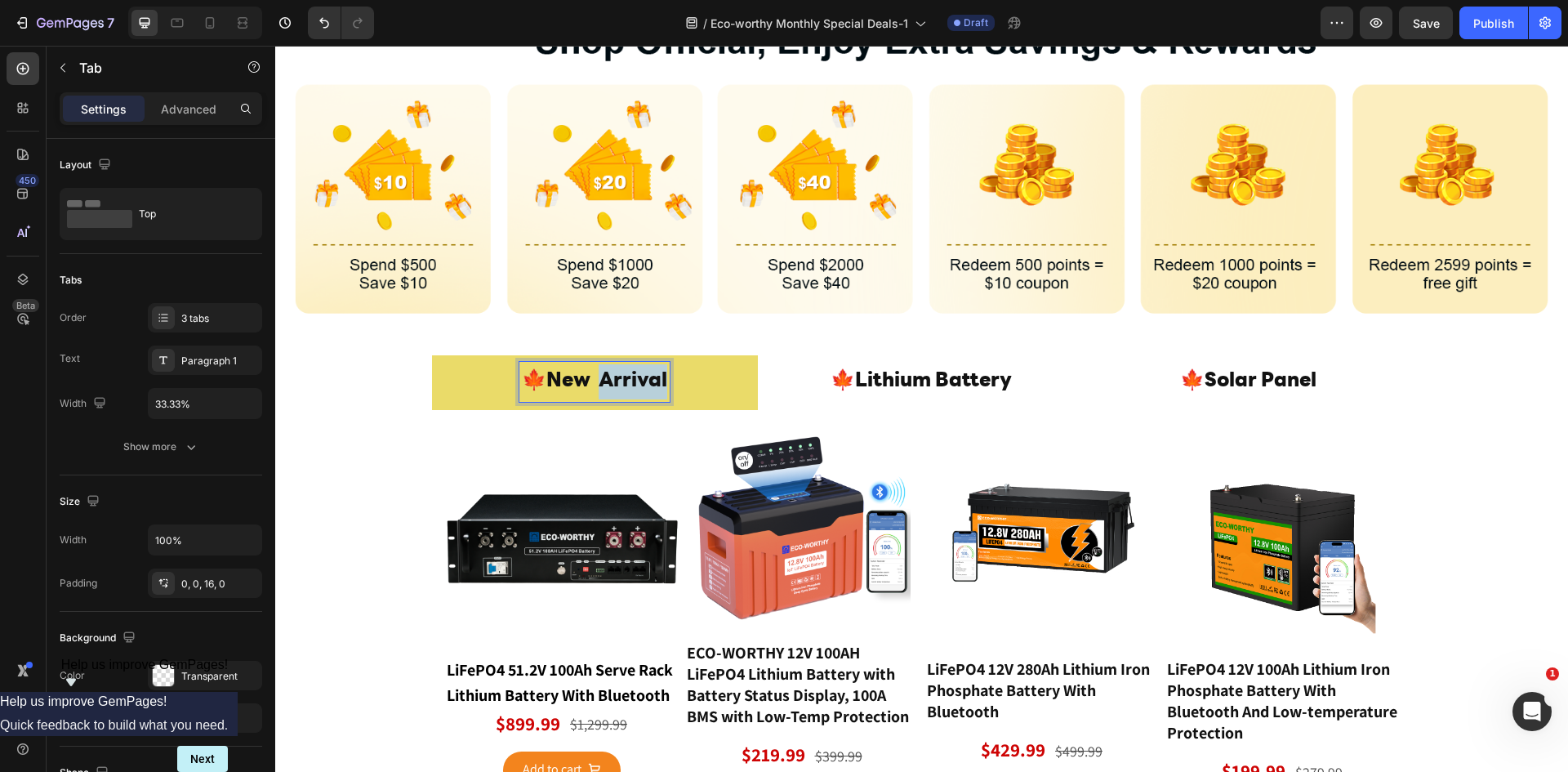
click at [624, 378] on span "New Arrival" at bounding box center [606, 381] width 121 height 20
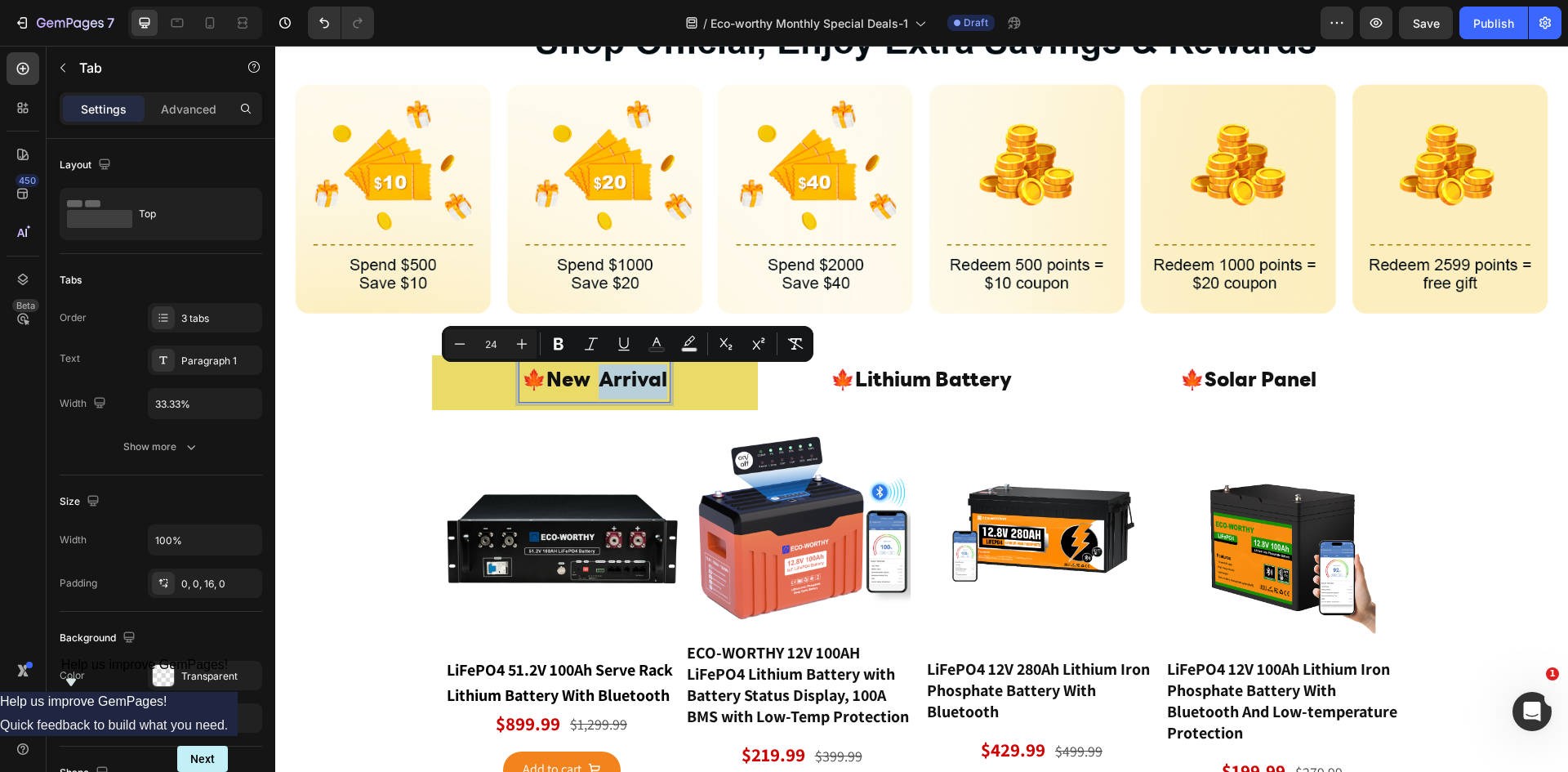
click at [624, 378] on span "New Arrival" at bounding box center [606, 381] width 121 height 20
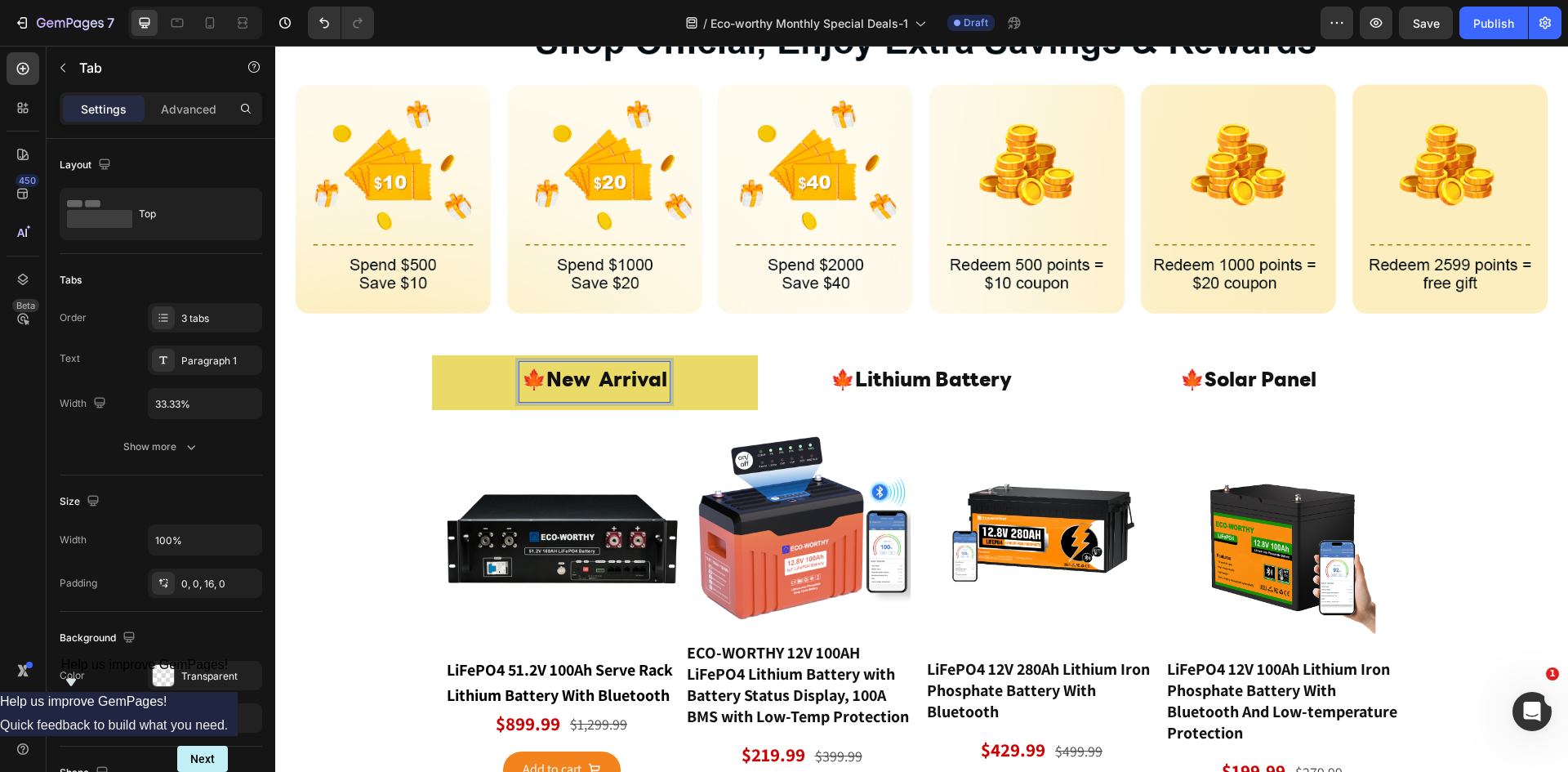
click at [549, 371] on span "New Arrival" at bounding box center [606, 381] width 121 height 20
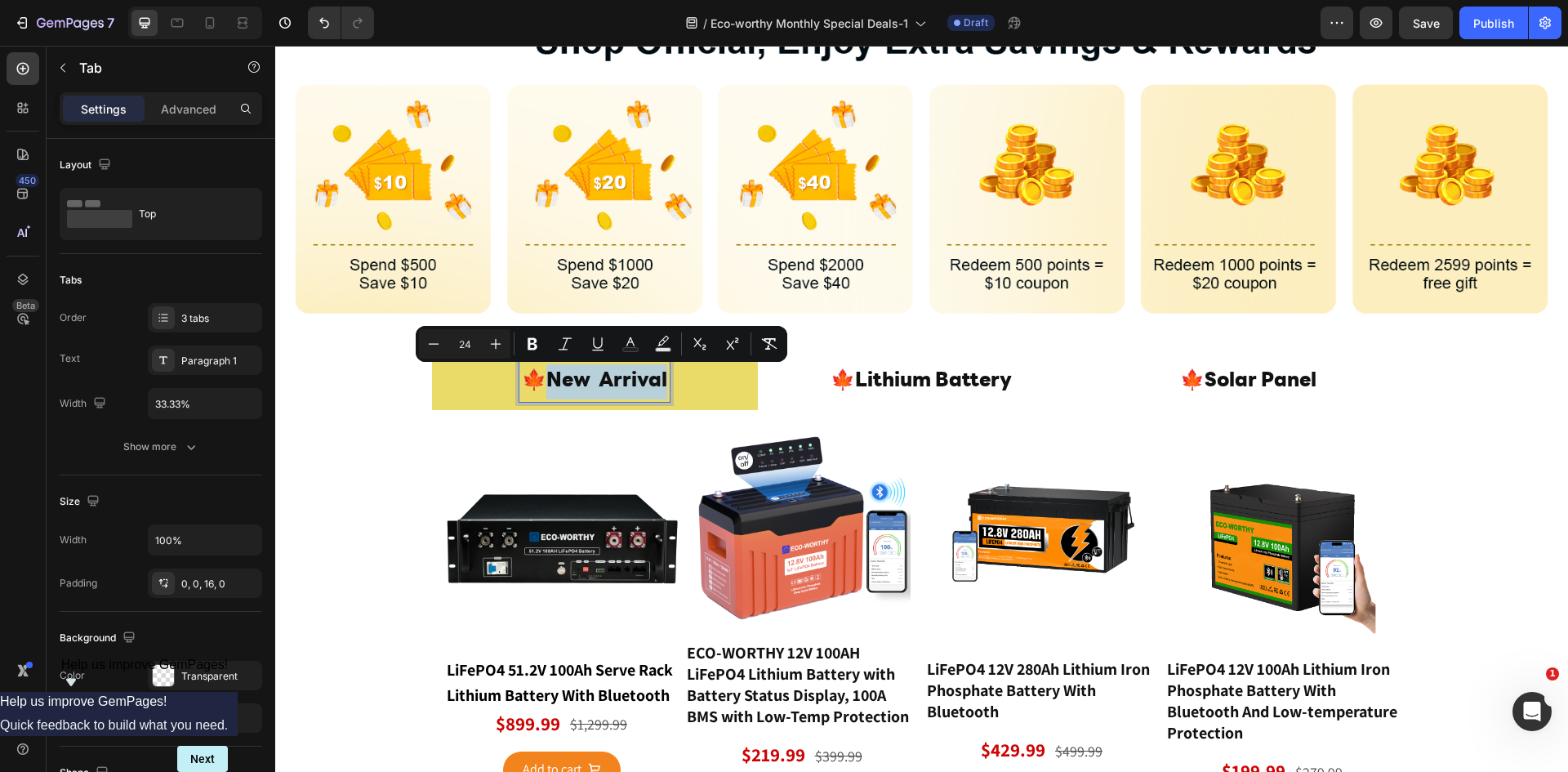
drag, startPoint x: 549, startPoint y: 371, endPoint x: 633, endPoint y: 378, distance: 84.3
click at [633, 378] on span "New Arrival" at bounding box center [606, 381] width 121 height 20
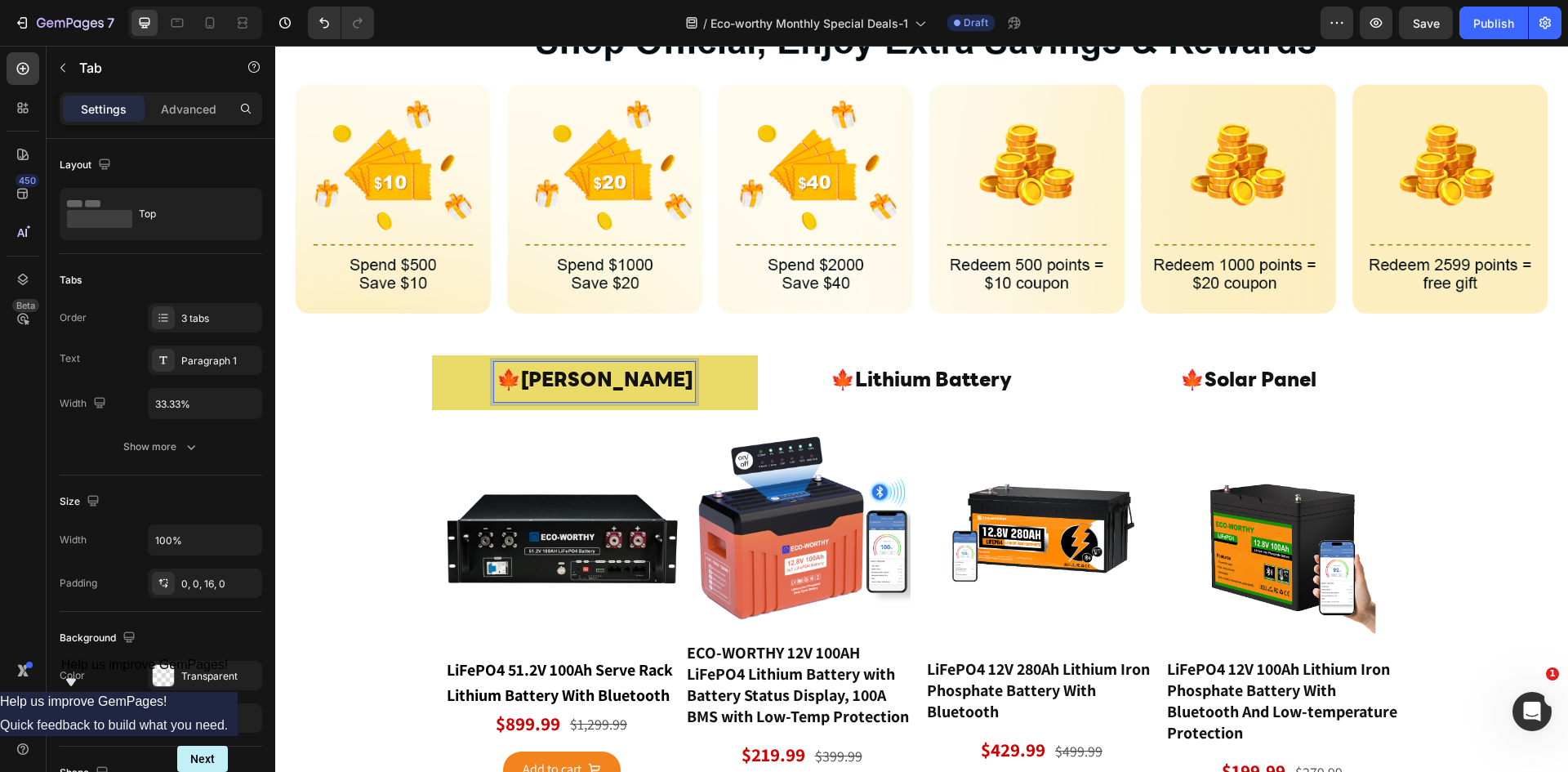
click at [744, 330] on img at bounding box center [921, 171] width 1292 height 337
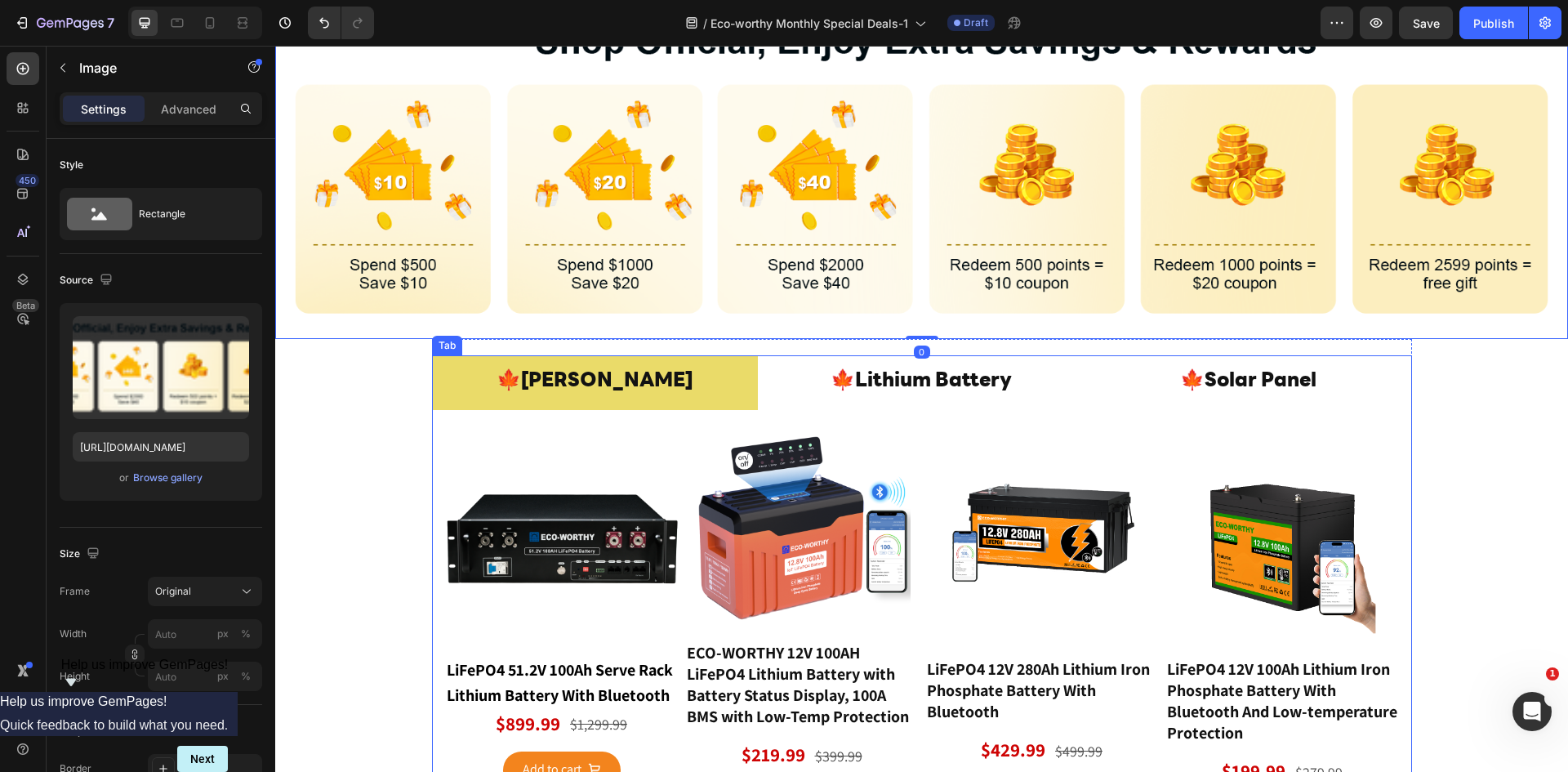
click at [674, 376] on li "🍁 BESS" at bounding box center [595, 382] width 327 height 55
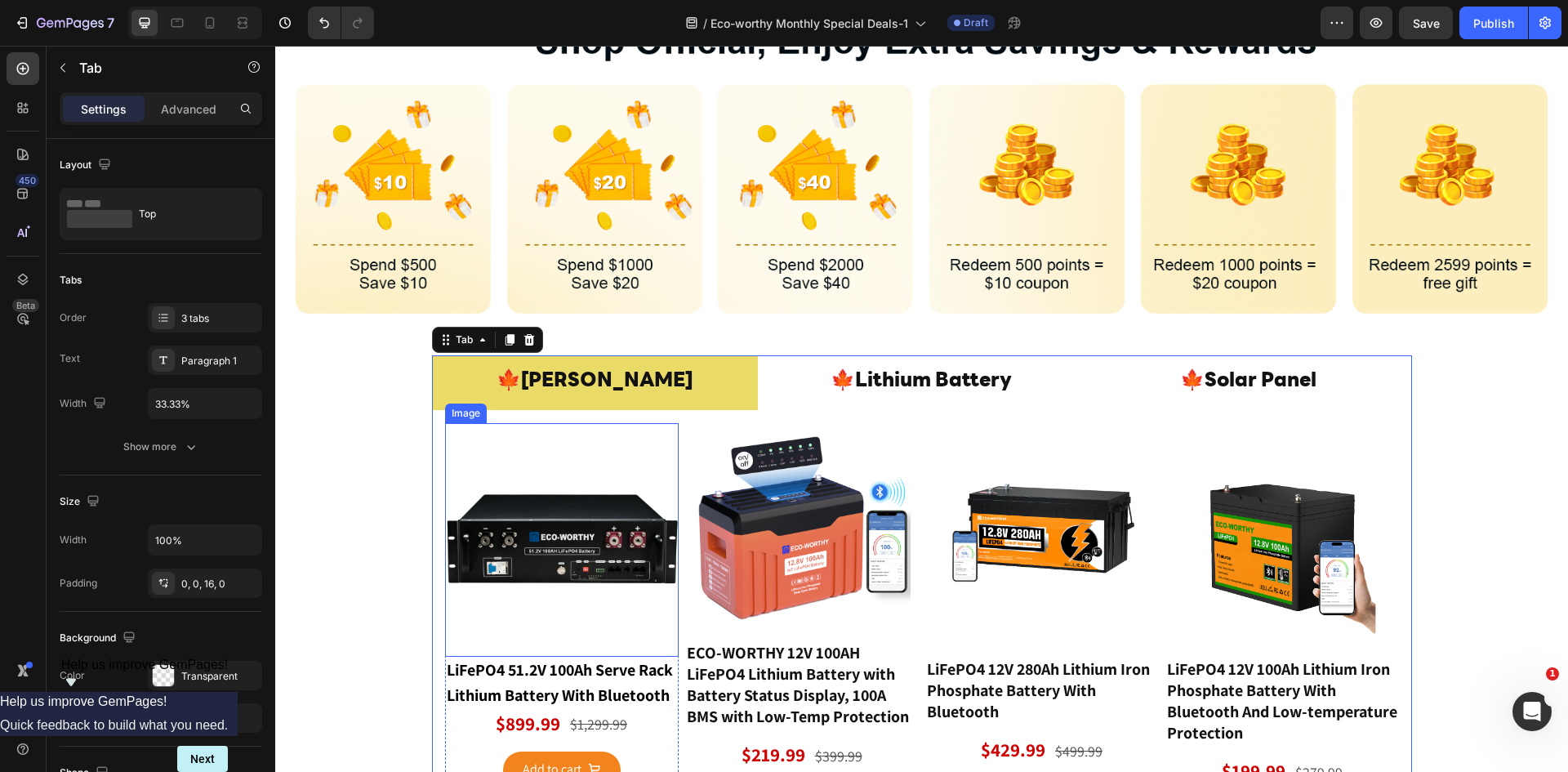
click at [541, 497] on img at bounding box center [561, 540] width 234 height 234
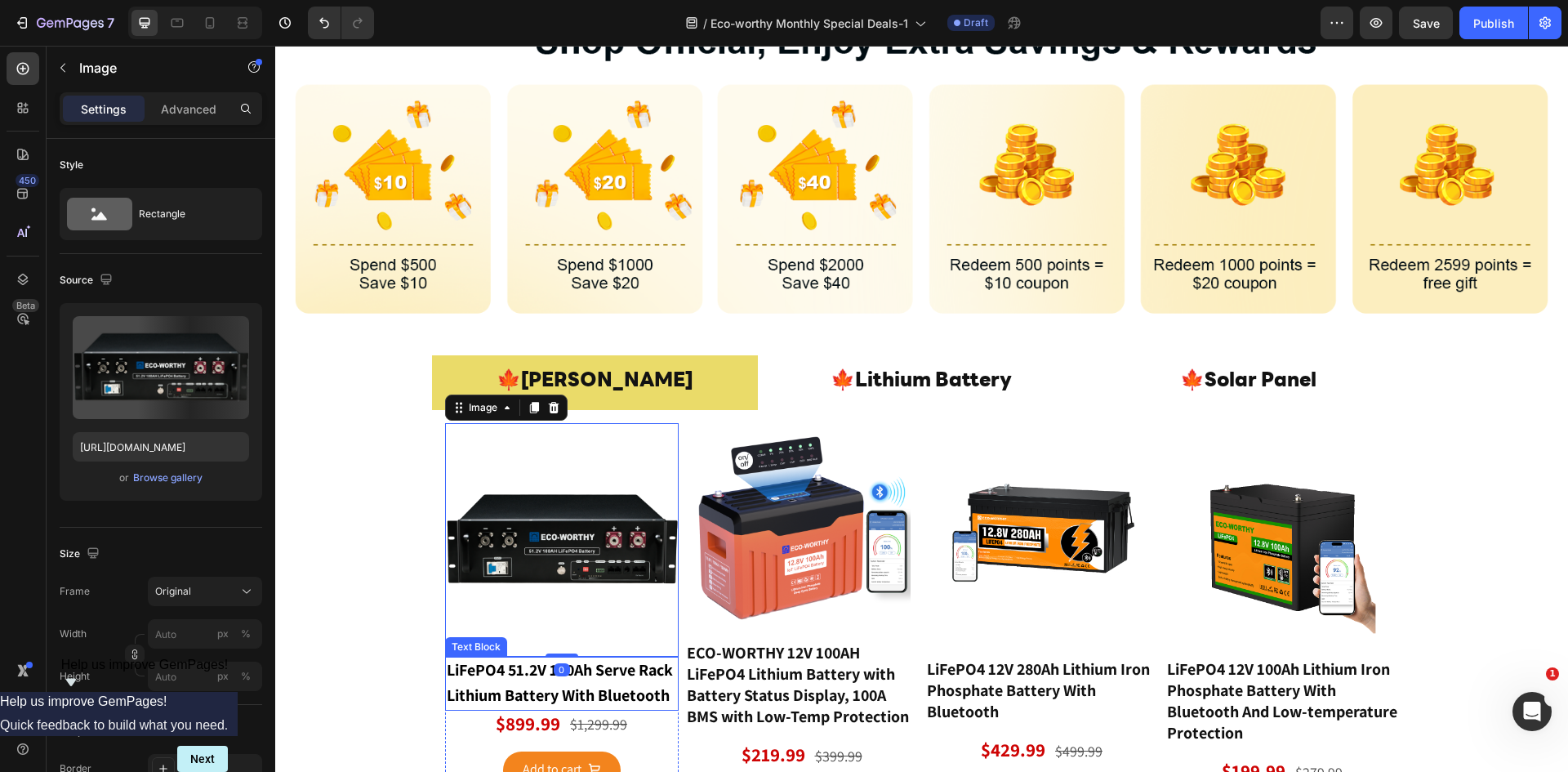
scroll to position [762, 0]
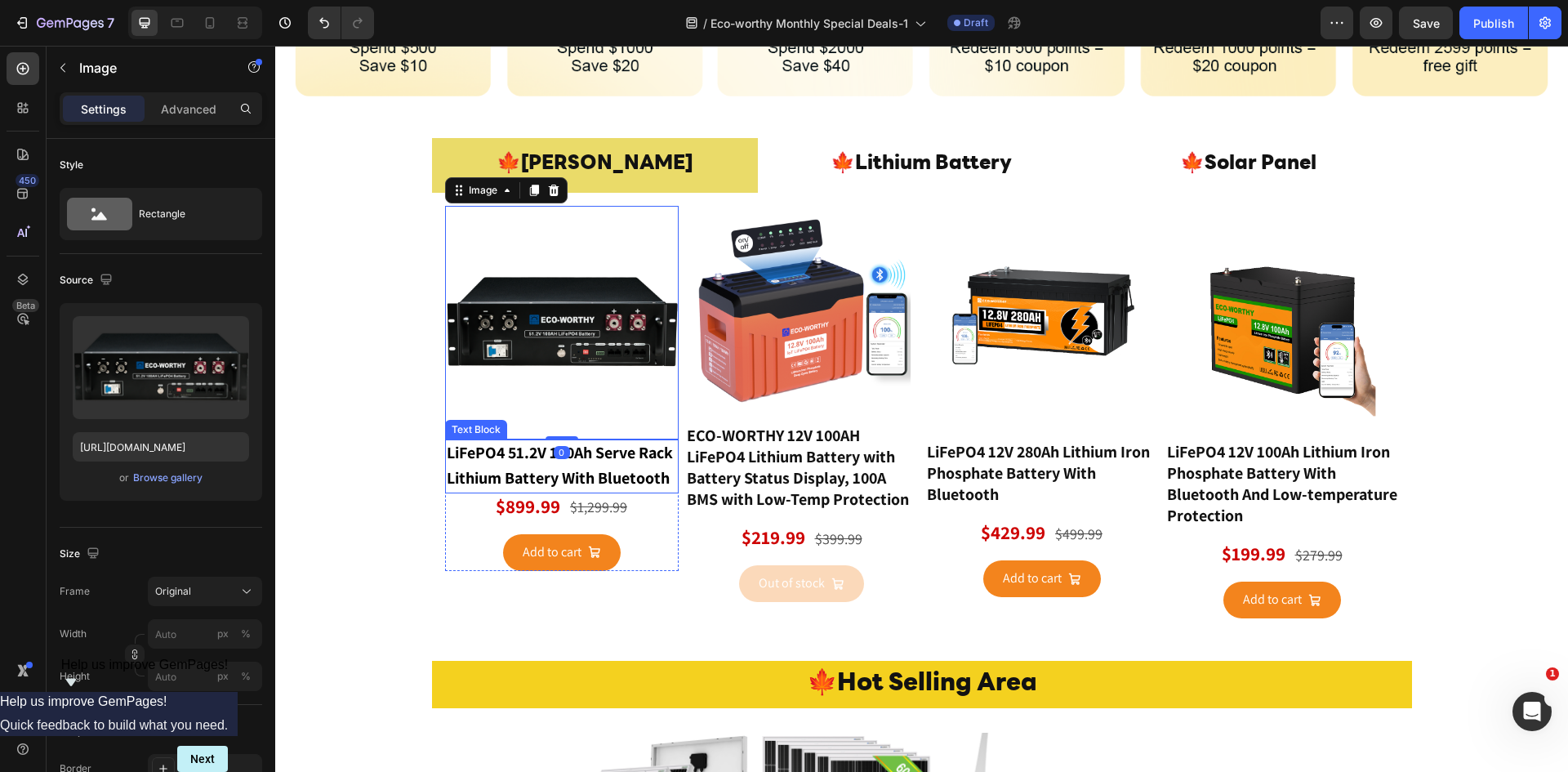
click at [497, 454] on strong "LiFePO4 51.2V 100Ah Serve Rack Lithium Battery With Bluetooth" at bounding box center [561, 464] width 229 height 46
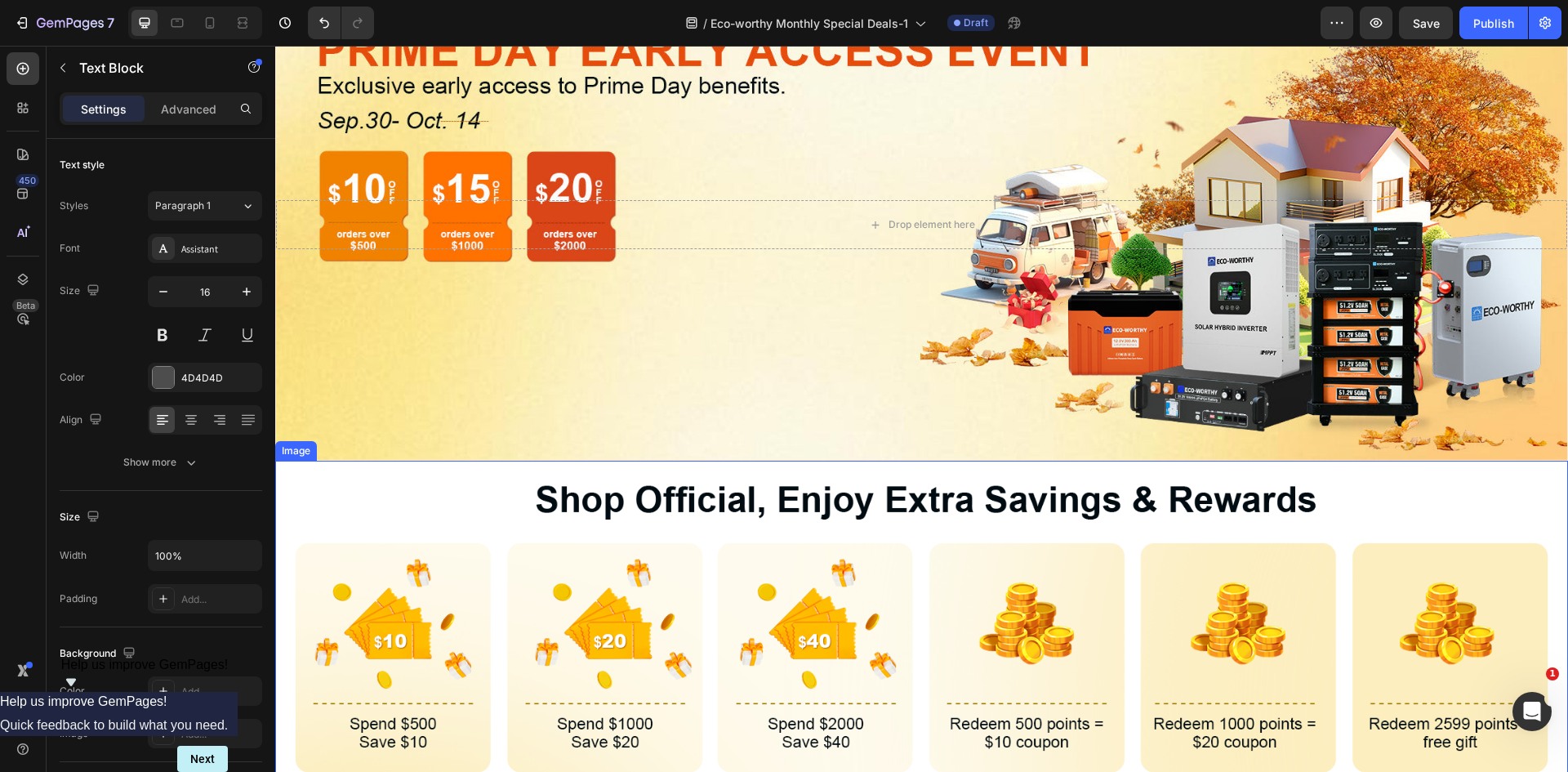
scroll to position [654, 0]
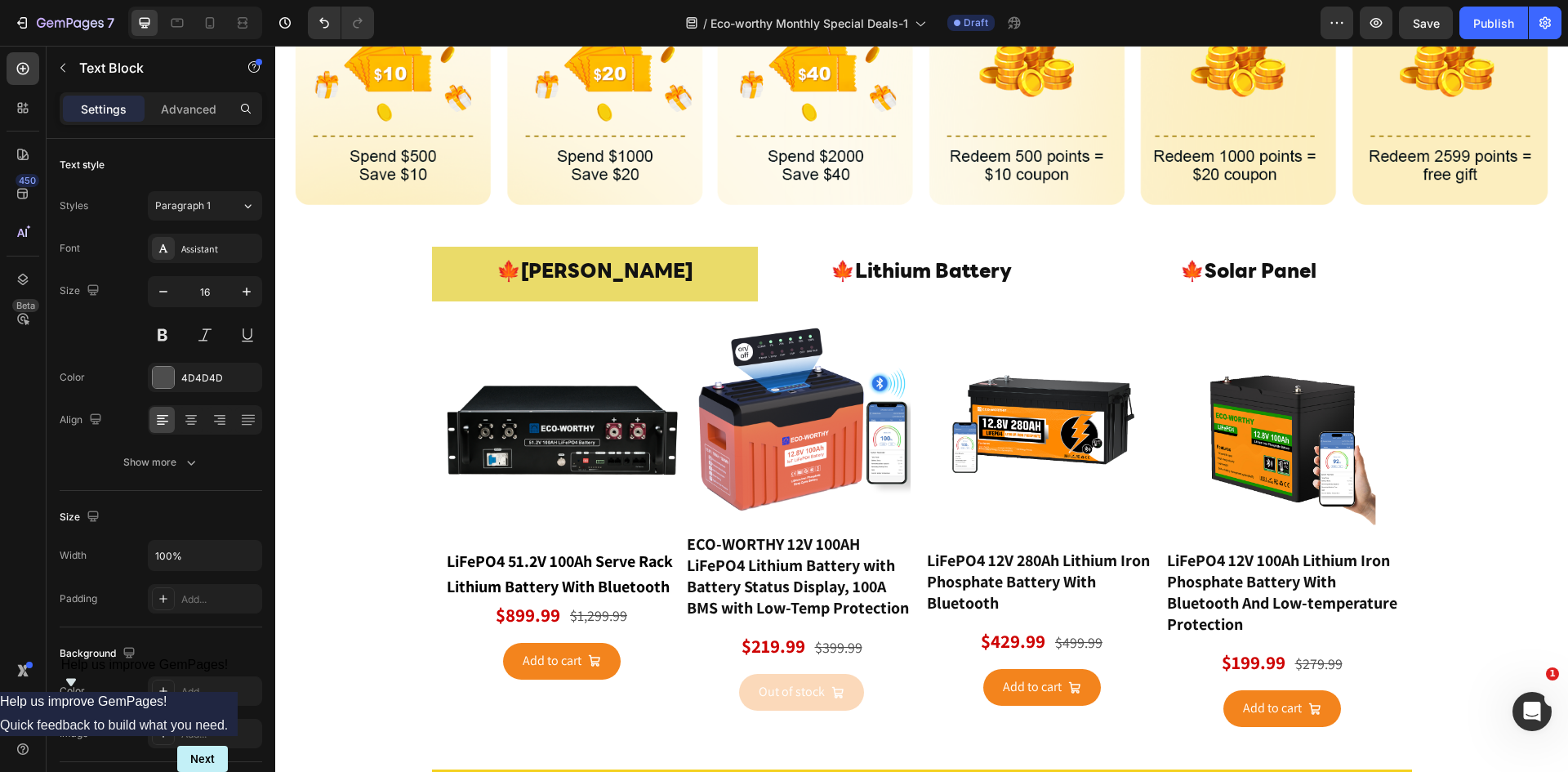
click at [539, 564] on strong "LiFePO4 51.2V 100Ah Serve Rack Lithium Battery With Bluetooth" at bounding box center [561, 574] width 229 height 46
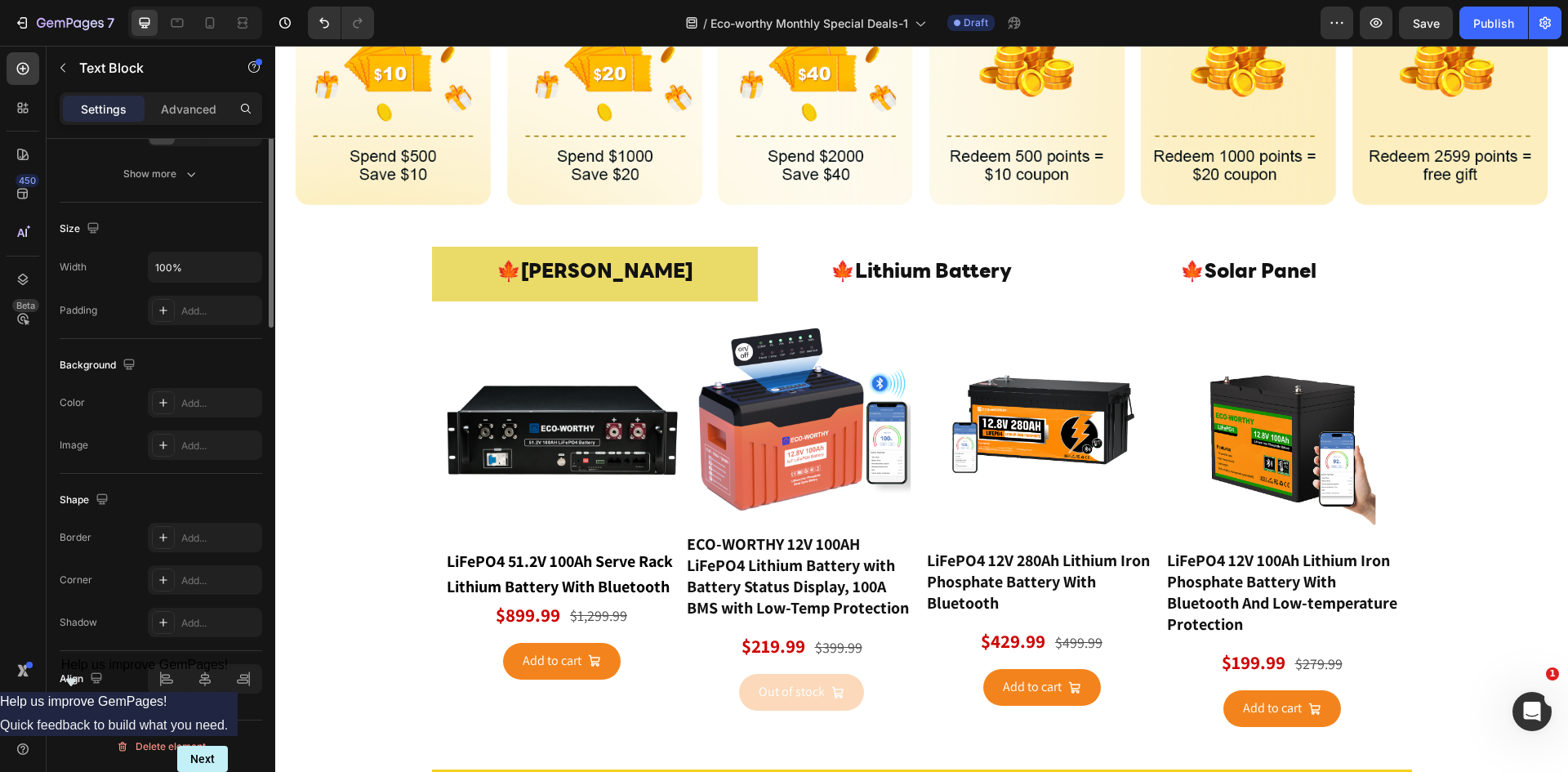
scroll to position [0, 0]
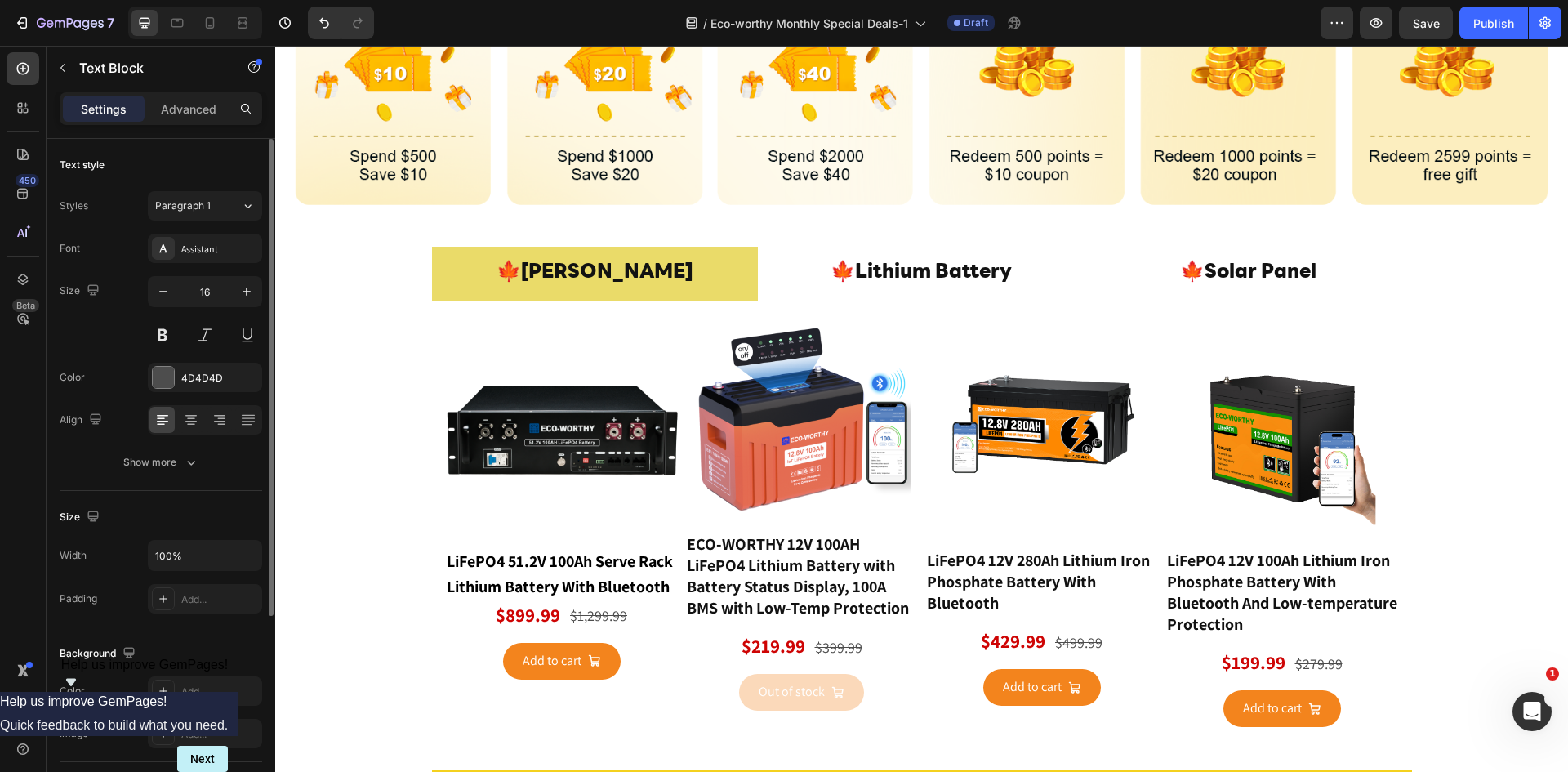
click at [535, 593] on strong "LiFePO4 51.2V 100Ah Serve Rack Lithium Battery With Bluetooth" at bounding box center [561, 574] width 229 height 46
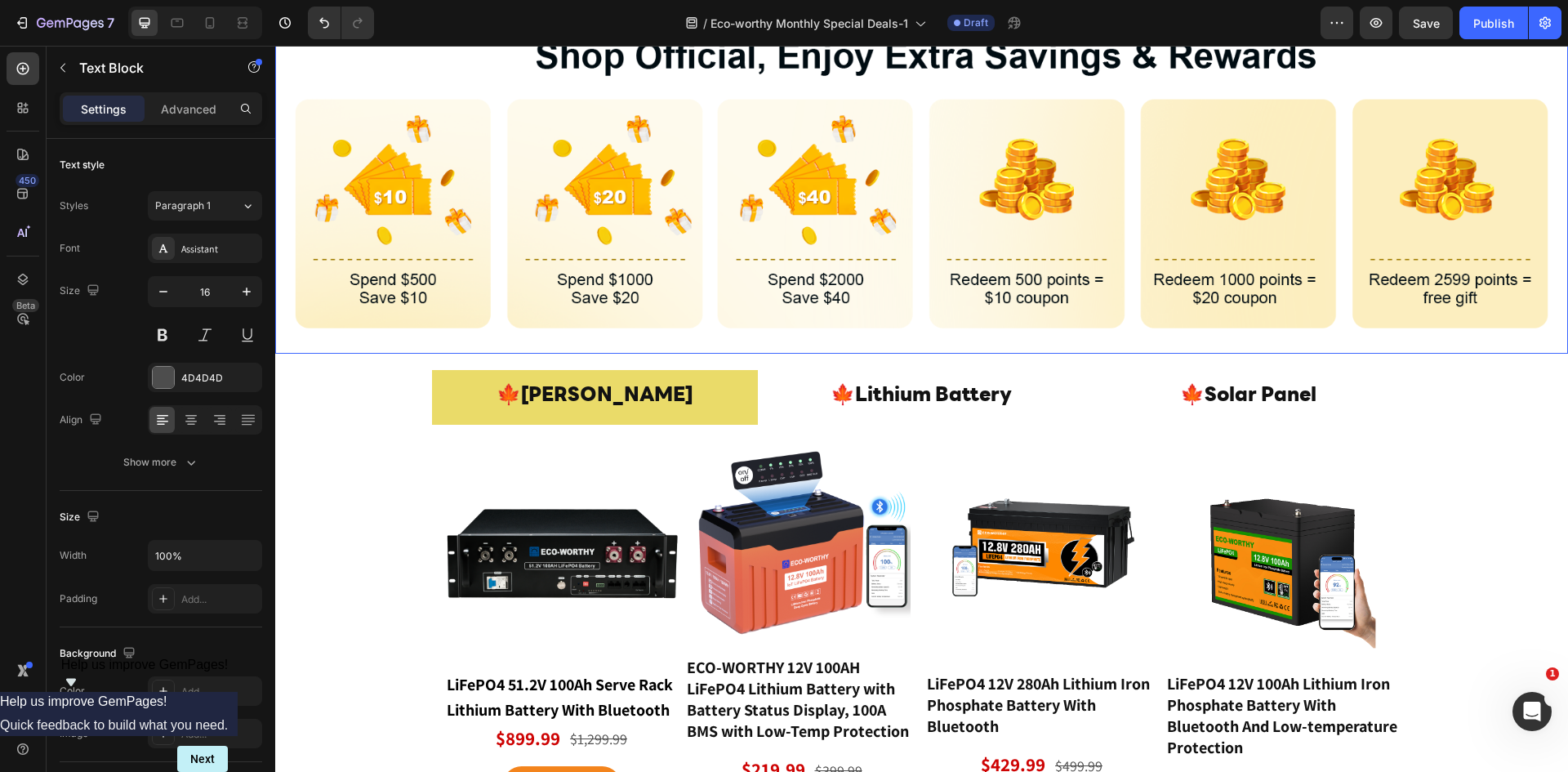
scroll to position [654, 0]
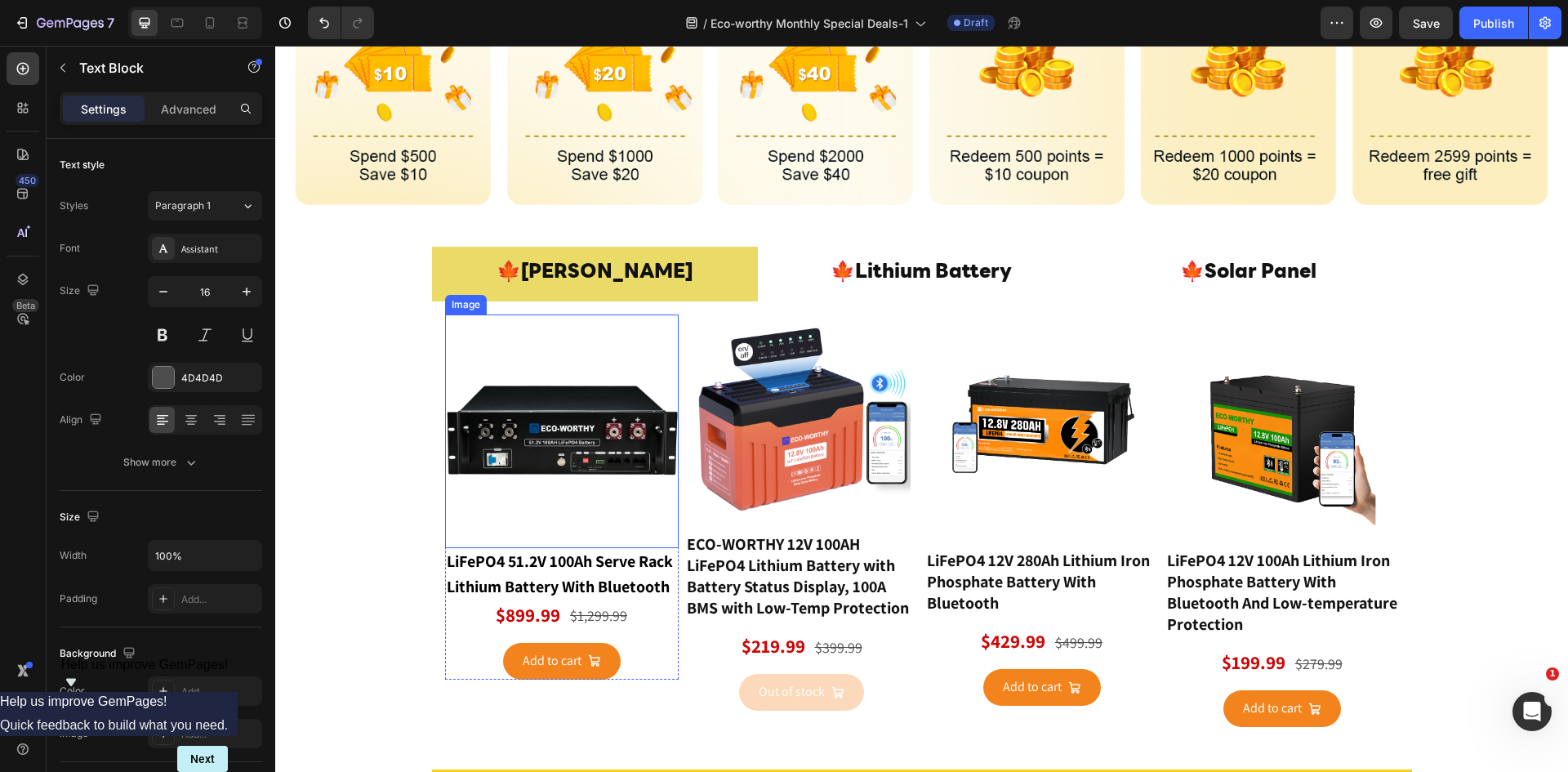
click at [583, 453] on img at bounding box center [561, 431] width 234 height 234
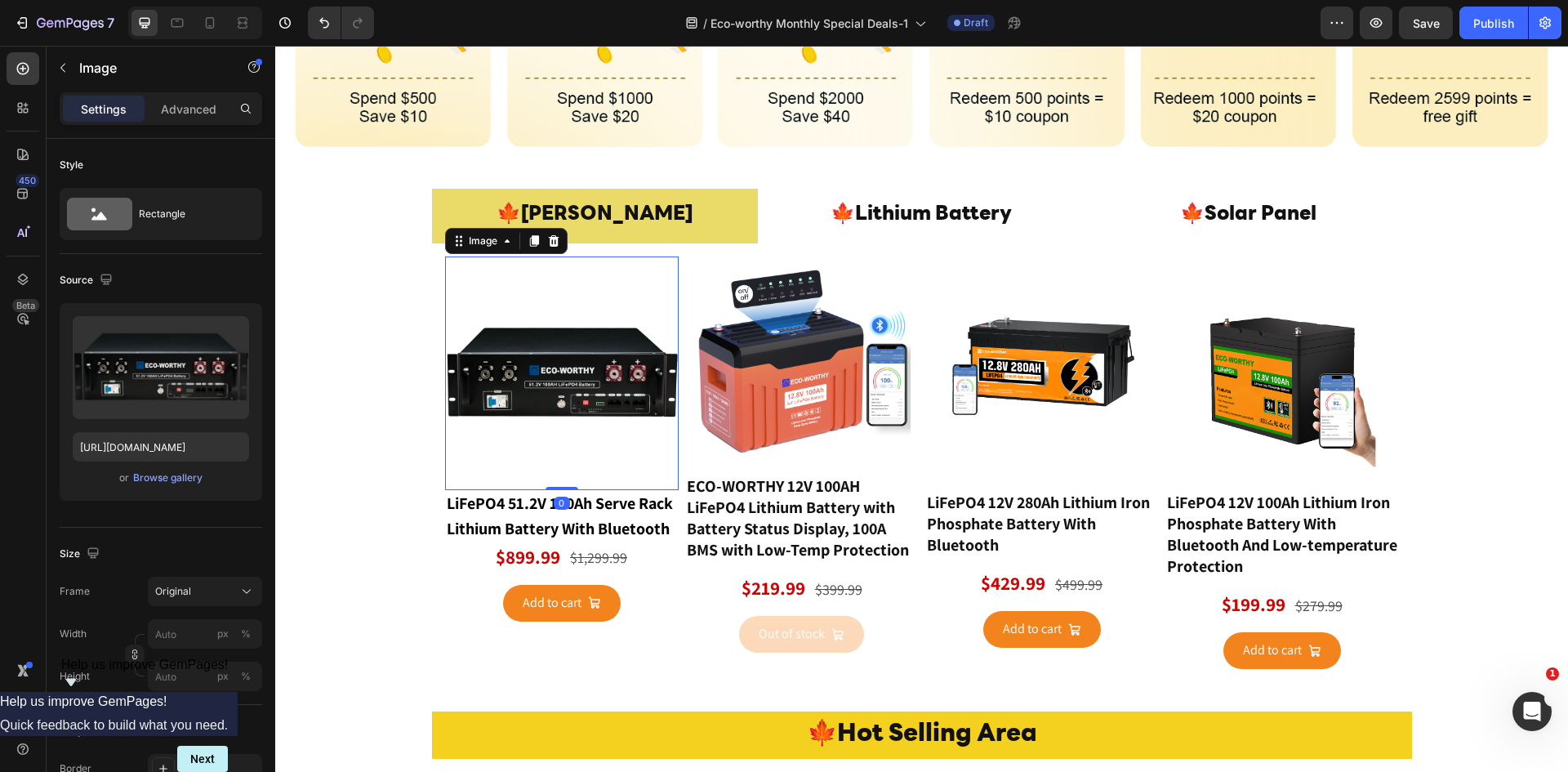
scroll to position [762, 0]
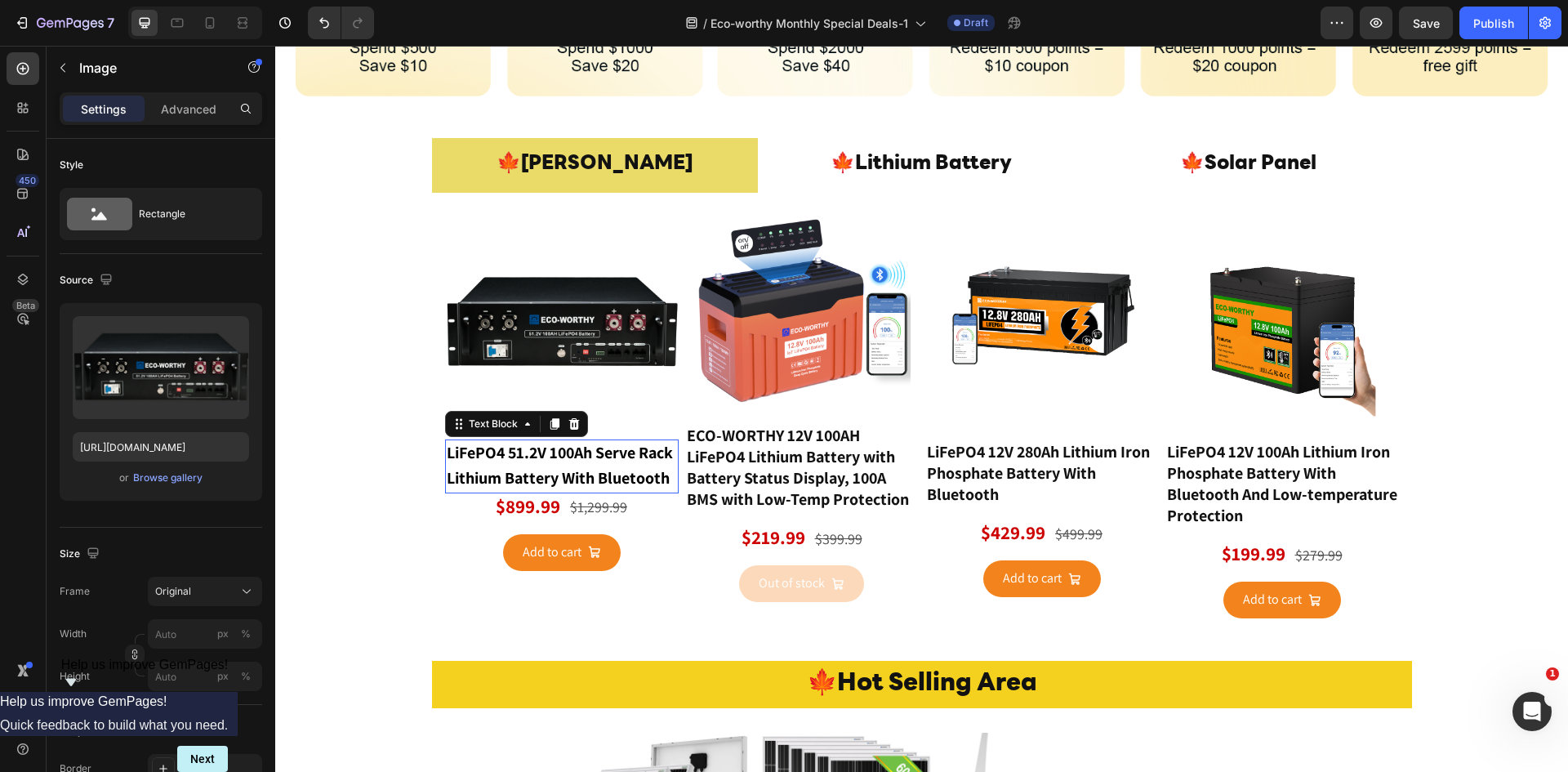
click at [565, 476] on strong "LiFePO4 51.2V 100Ah Serve Rack Lithium Battery With Bluetooth" at bounding box center [561, 464] width 229 height 46
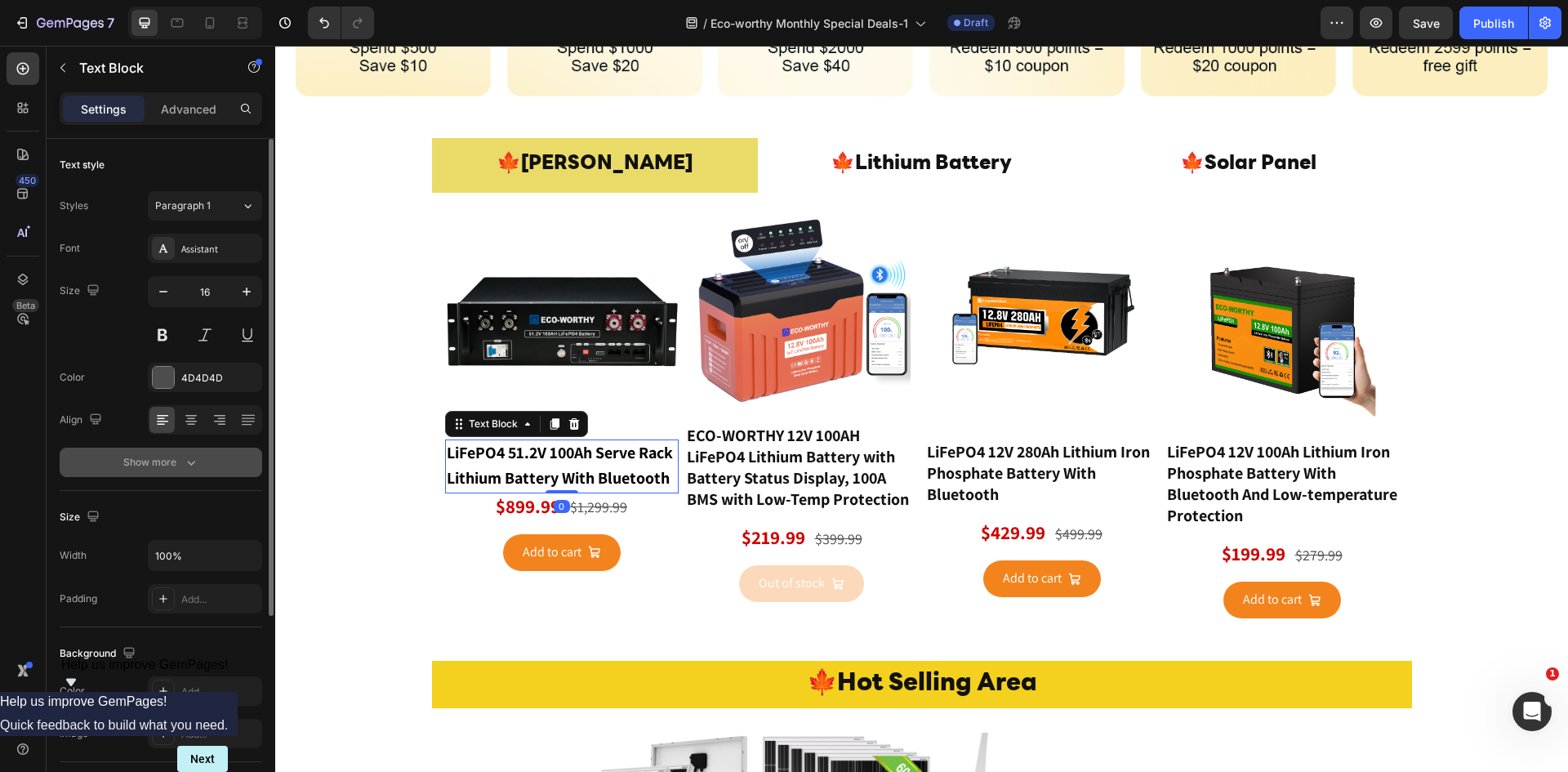
click at [194, 460] on icon "button" at bounding box center [191, 462] width 16 height 16
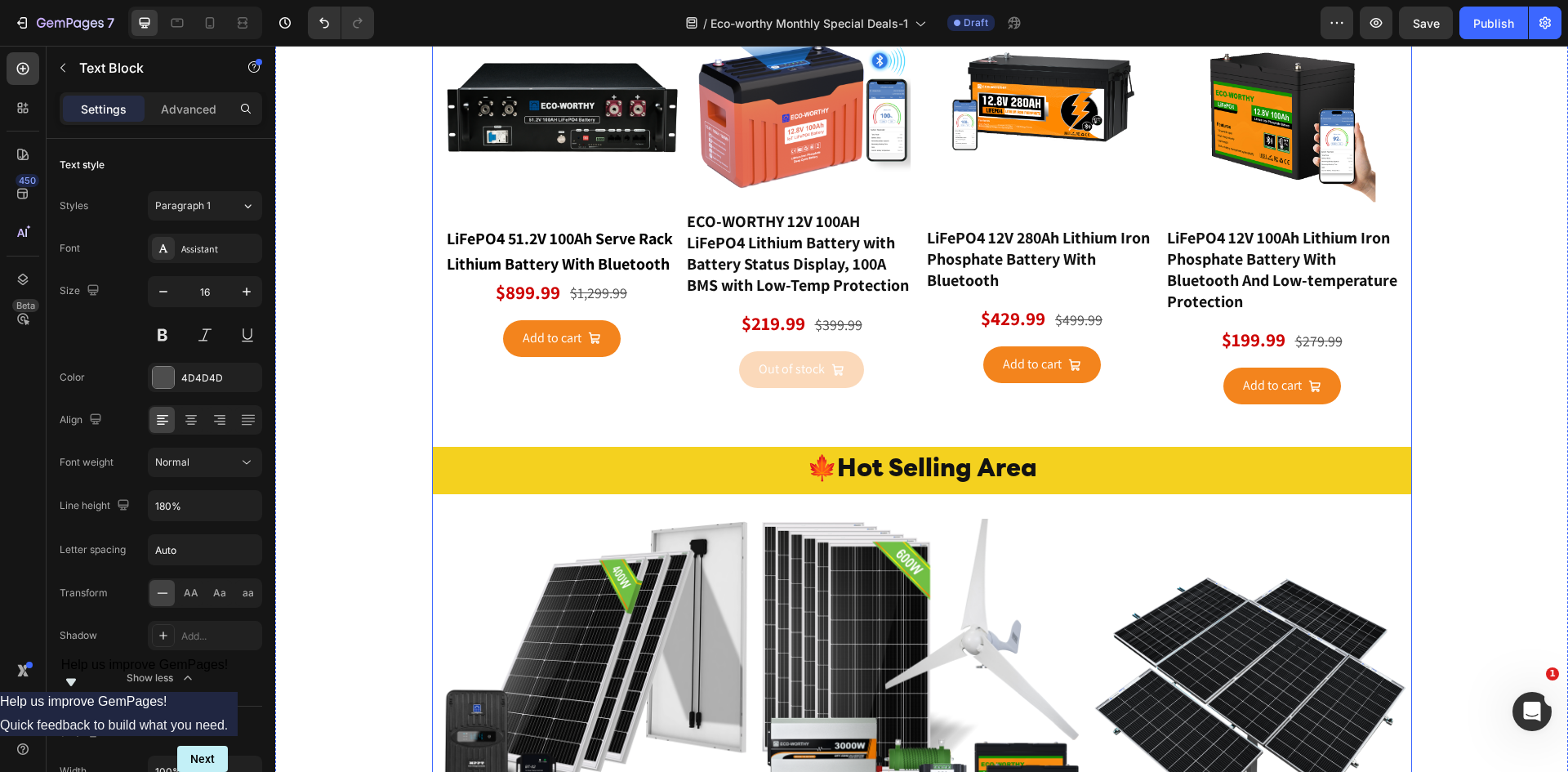
scroll to position [871, 0]
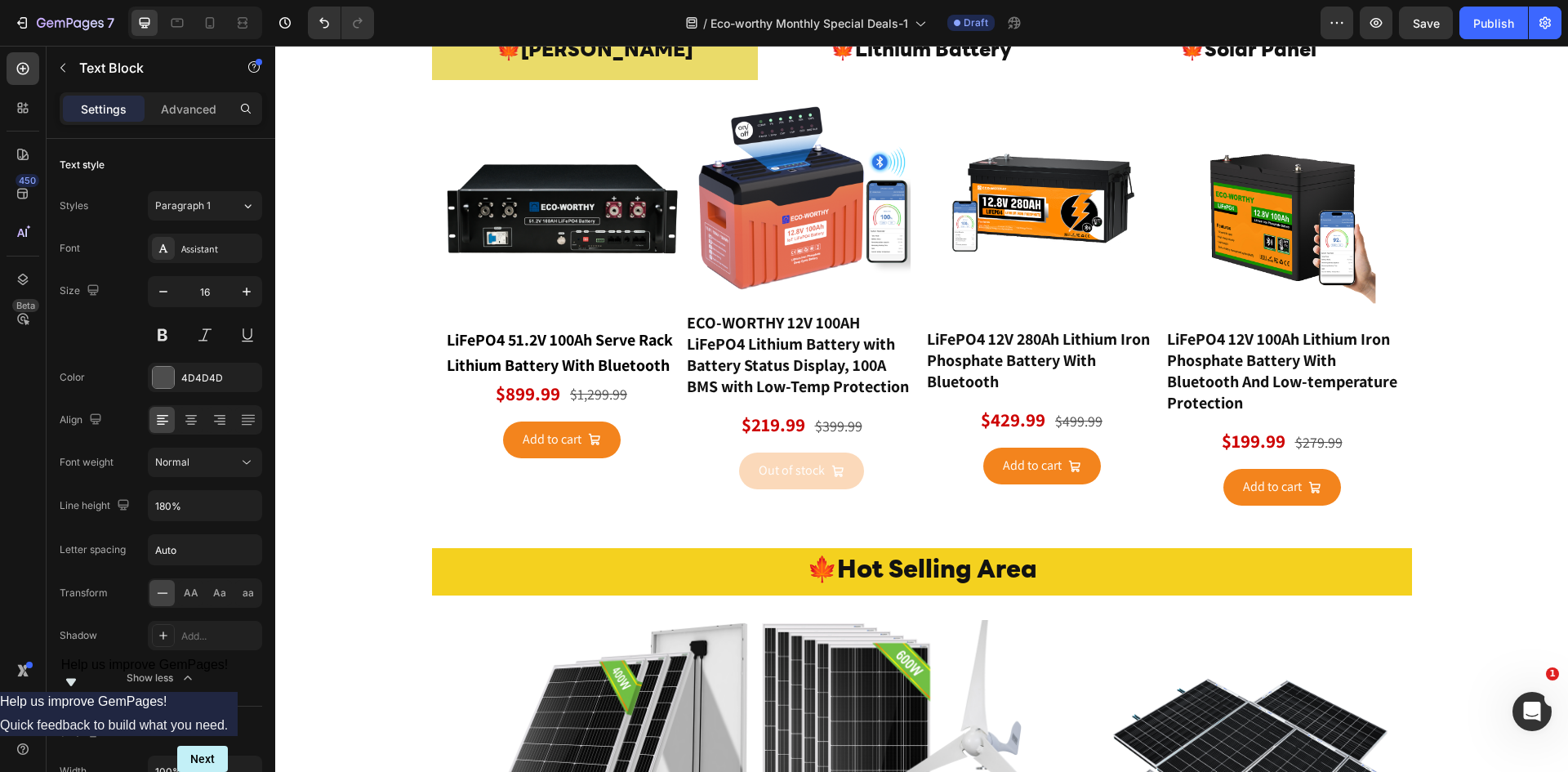
click at [552, 353] on p "LiFePO4 51.2V 100Ah Serve Rack Lithium Battery With Bluetooth" at bounding box center [561, 354] width 230 height 51
click at [537, 347] on strong "LiFePO4 51.2V 100Ah Serve Rack Lithium Battery With Bluetooth" at bounding box center [561, 352] width 229 height 46
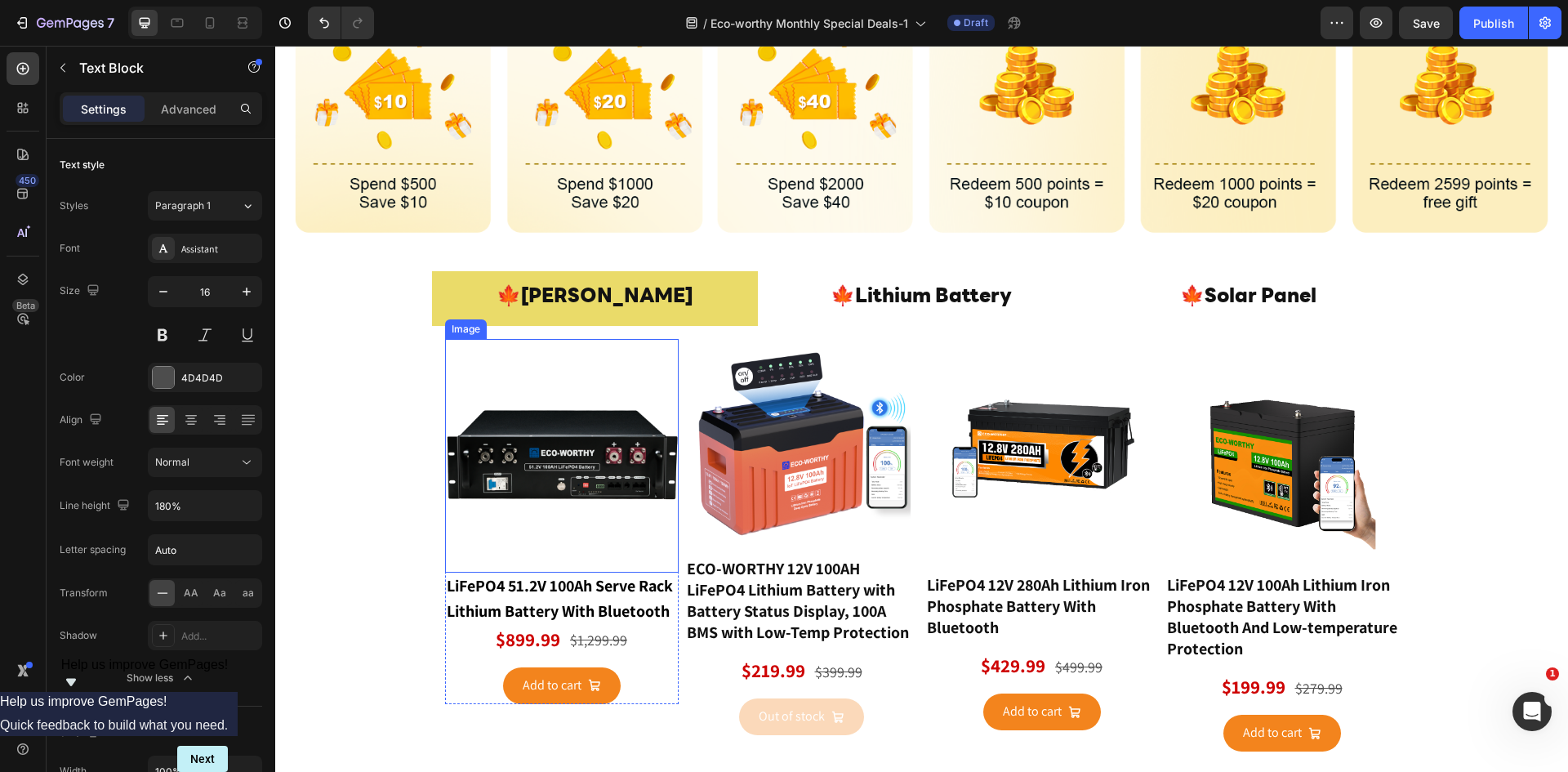
scroll to position [545, 0]
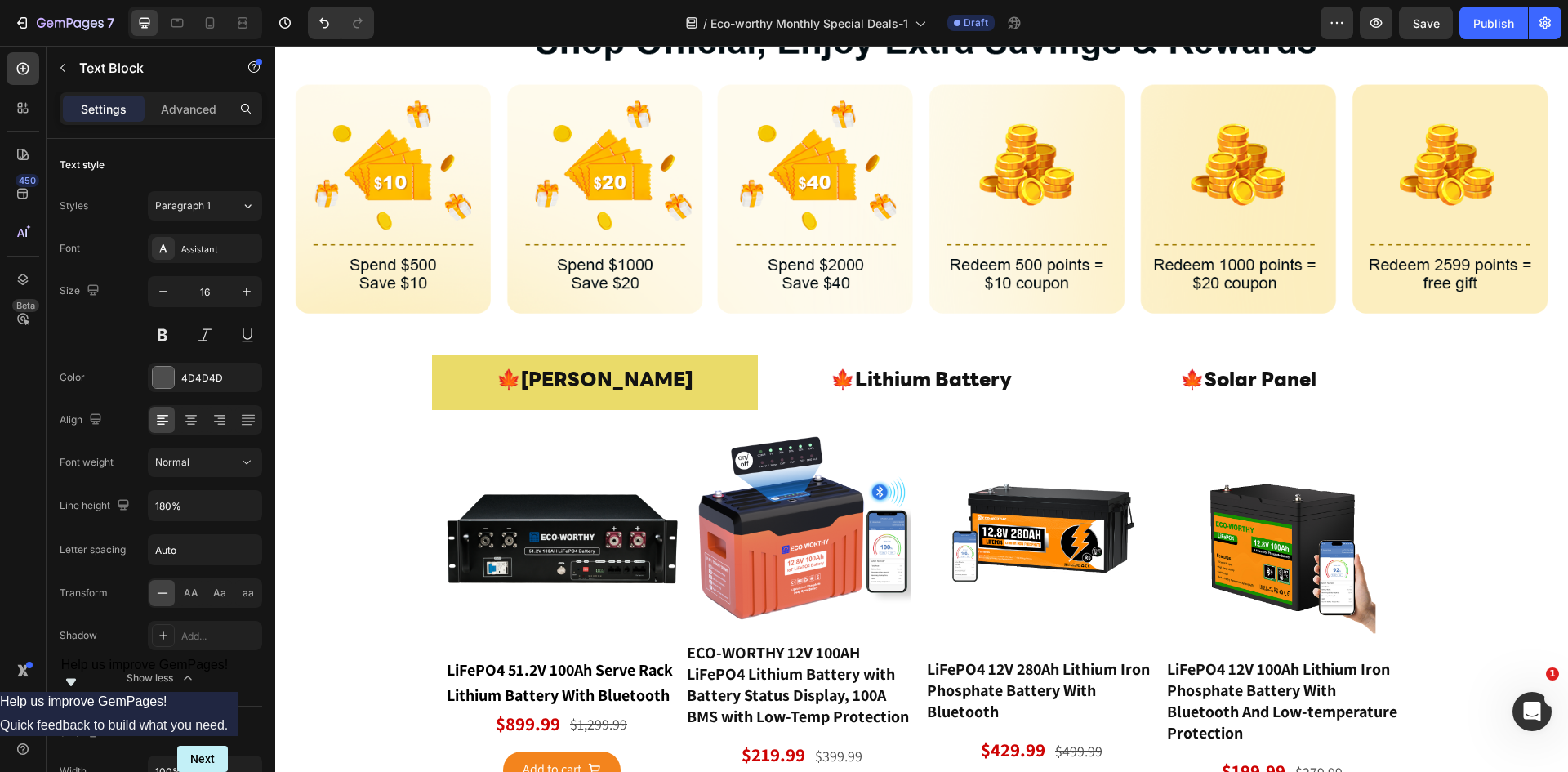
click at [577, 680] on p "LiFePO4 51.2V 100Ah Serve Rack Lithium Battery With Bluetooth" at bounding box center [561, 684] width 230 height 51
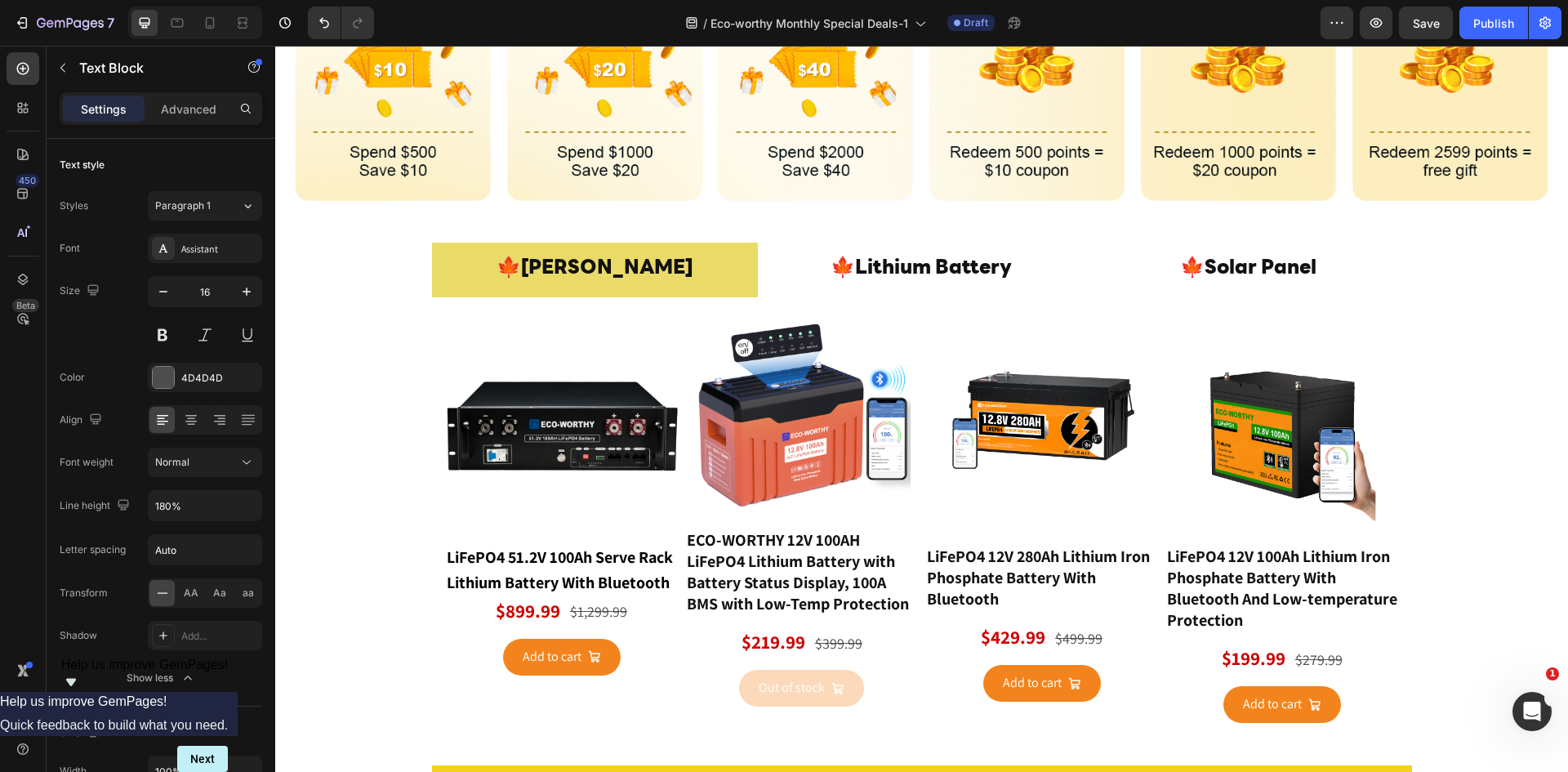
scroll to position [762, 0]
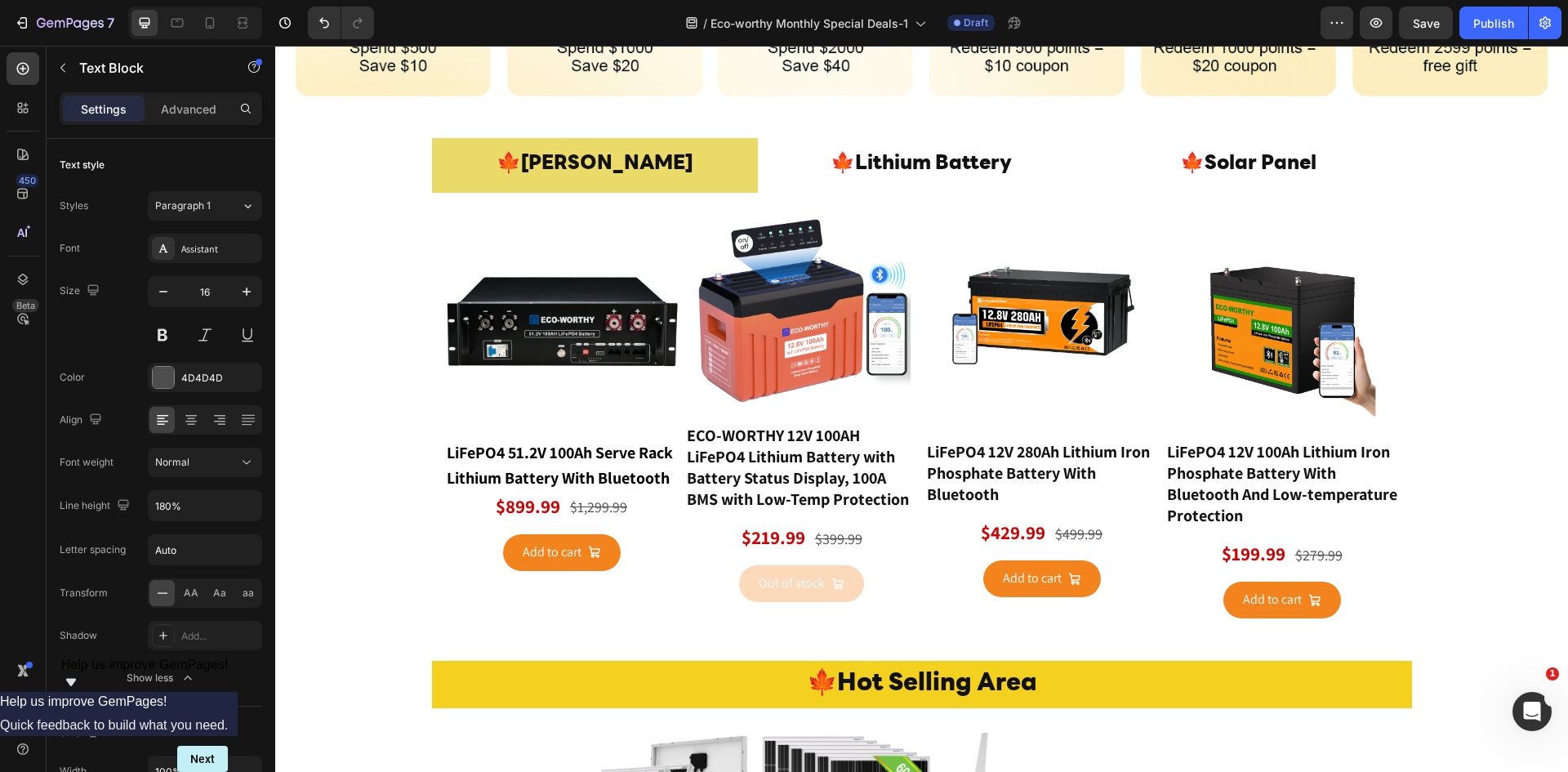
click at [561, 493] on div "LiFePO4 51.2V 100Ah Serve Rack Lithium Battery With Bluetooth" at bounding box center [561, 466] width 234 height 54
click at [530, 521] on div "$899.99" at bounding box center [528, 507] width 67 height 28
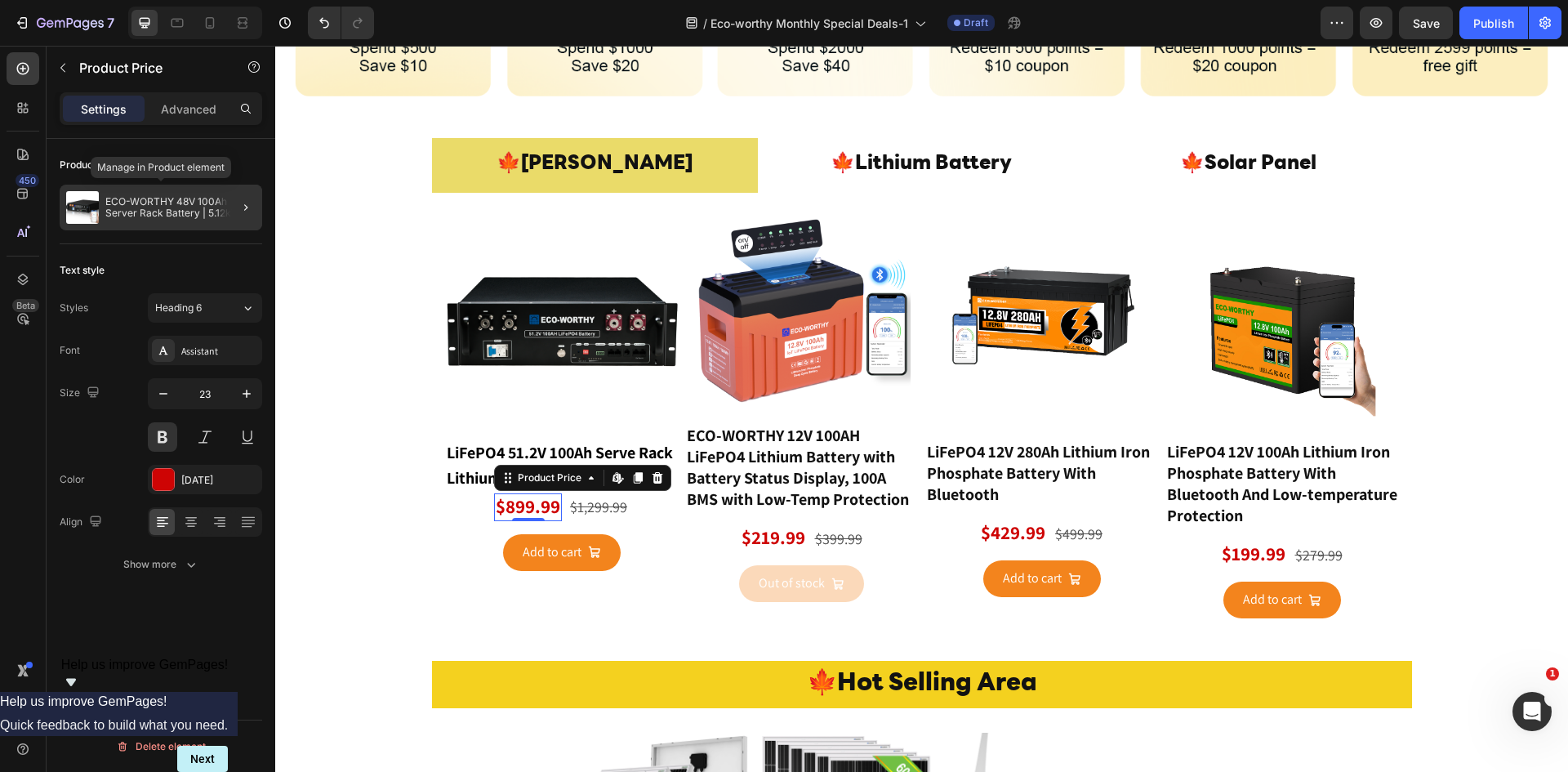
click at [195, 209] on p "ECO-WORTHY 48V 100Ah Server Rack Battery | 5.12kWh V3 Lithium Battery | UL1973 …" at bounding box center [180, 207] width 150 height 23
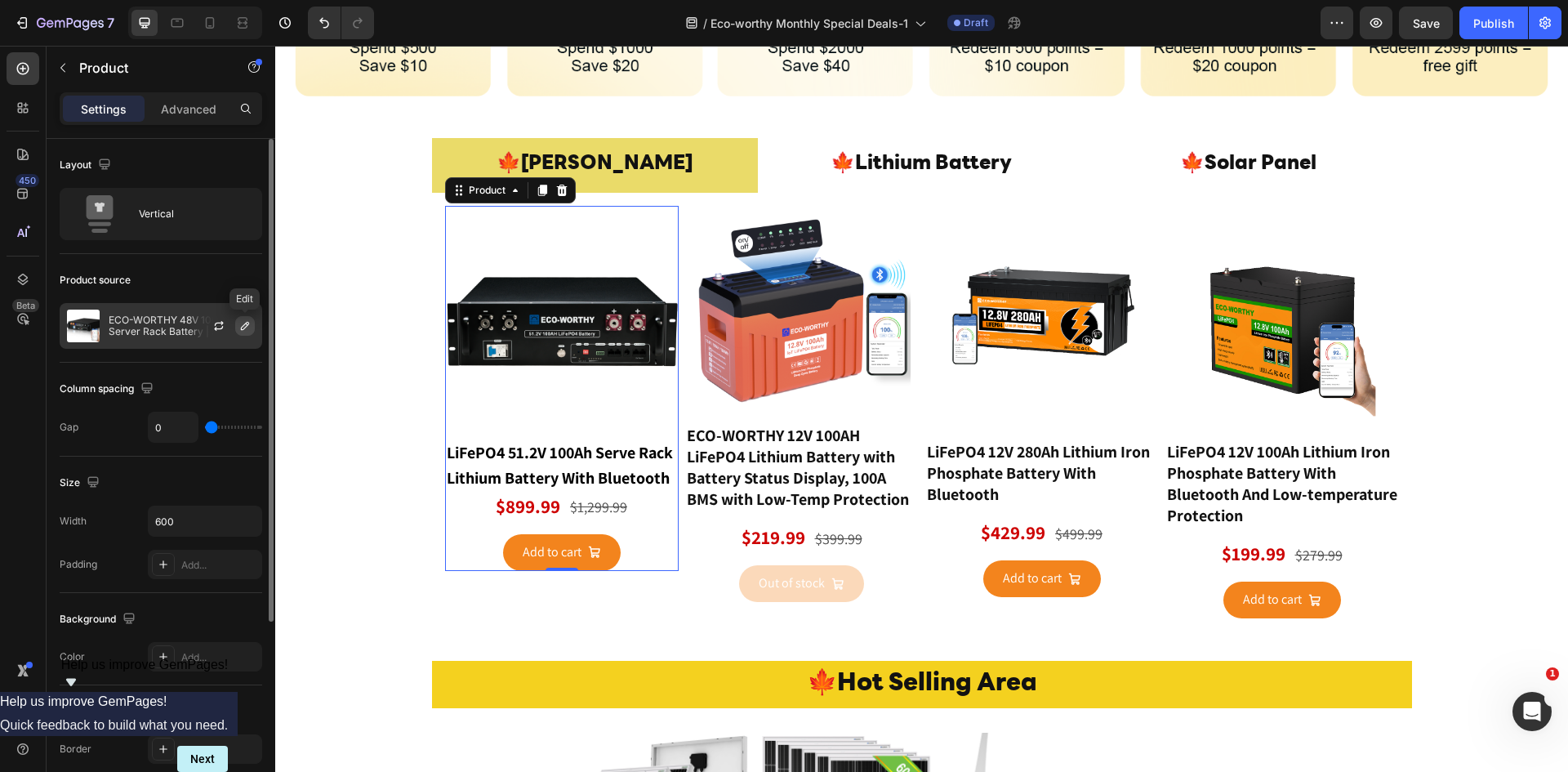
click at [239, 323] on icon "button" at bounding box center [245, 326] width 13 height 13
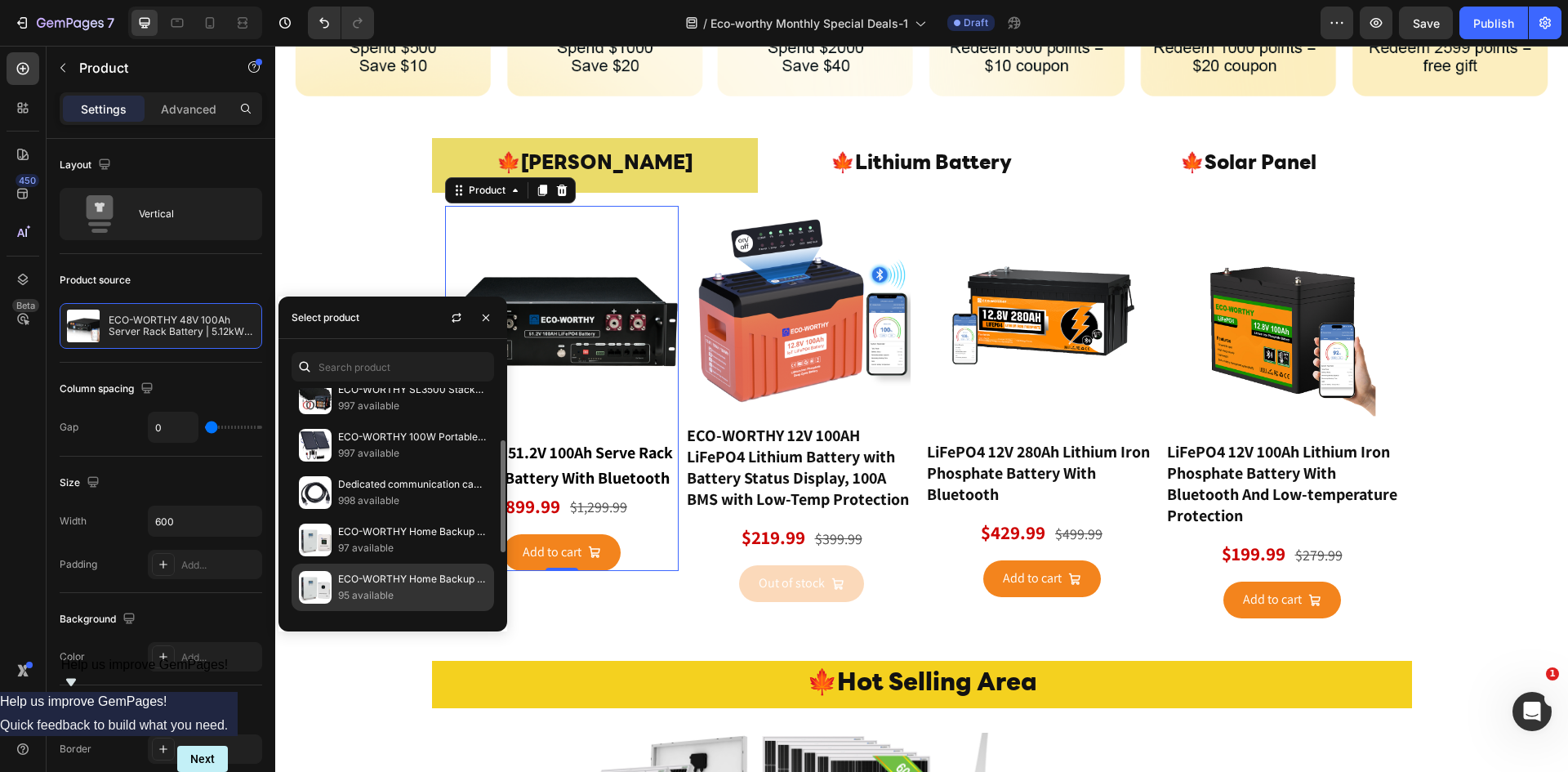
scroll to position [218, 0]
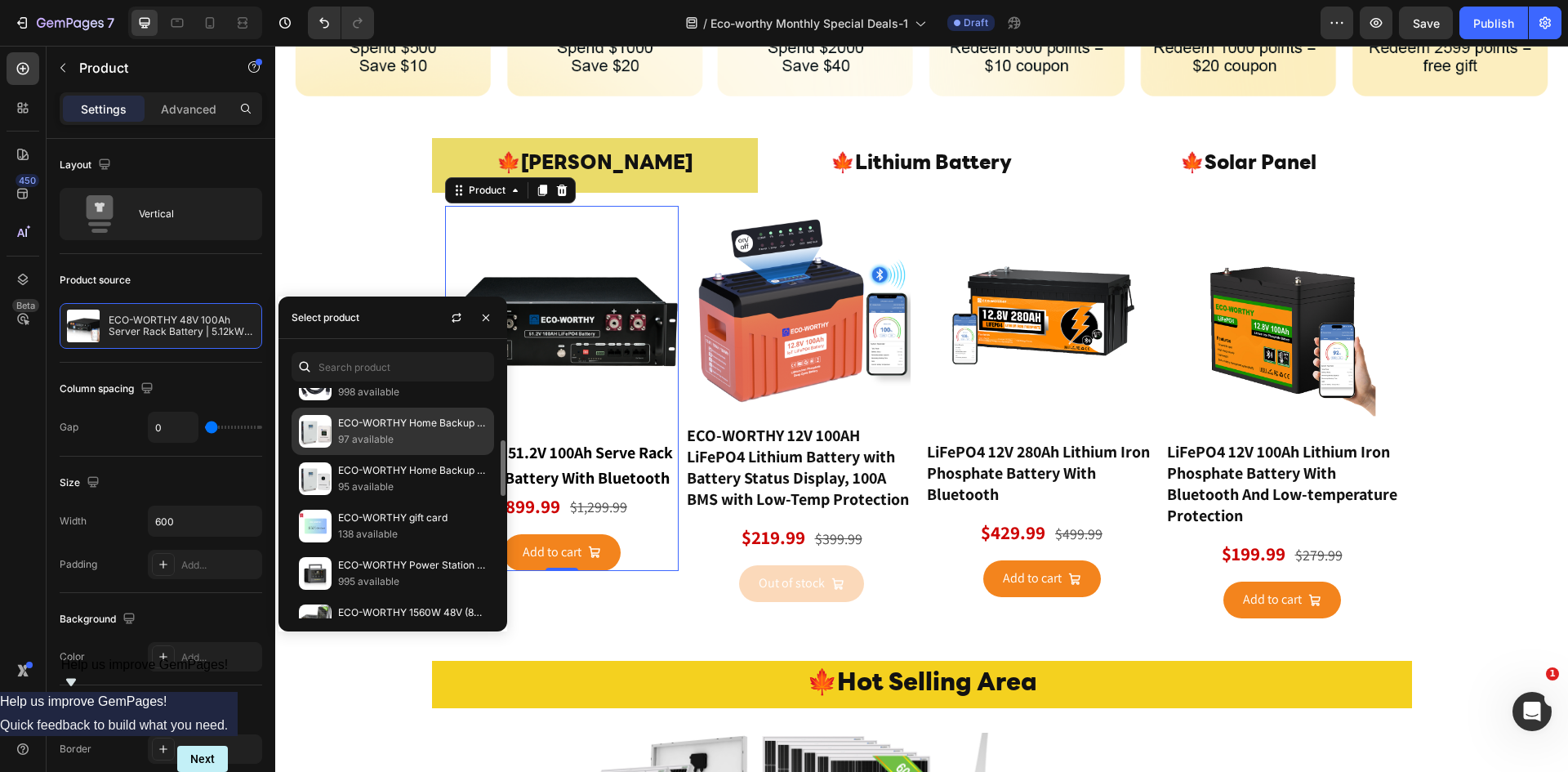
click at [413, 438] on p "97 available" at bounding box center [411, 440] width 148 height 16
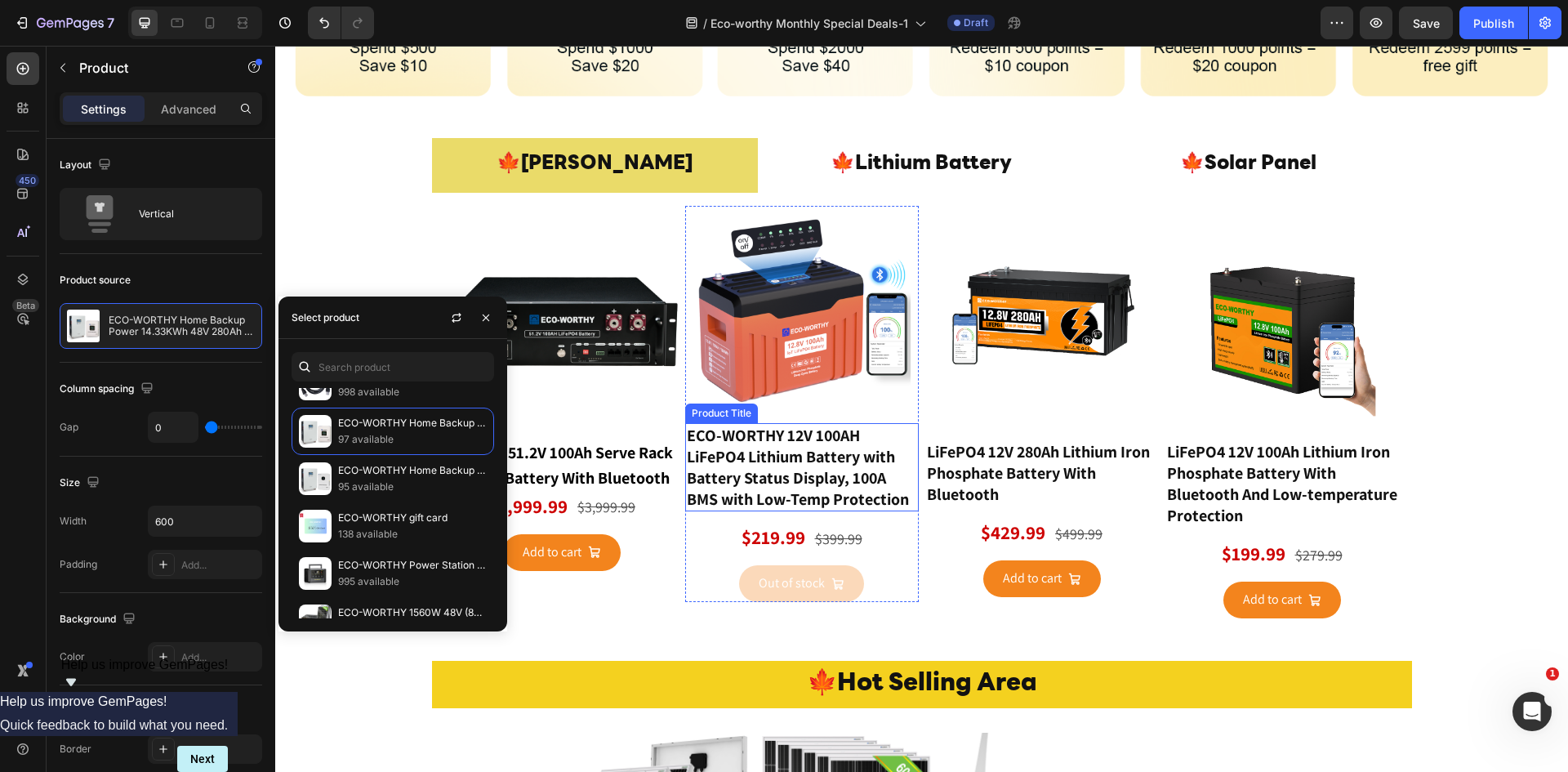
click at [777, 473] on h1 "ECO-WORTHY 12V 100AH LiFePO4 Lithium Battery with Battery Status Display, 100A …" at bounding box center [802, 467] width 234 height 88
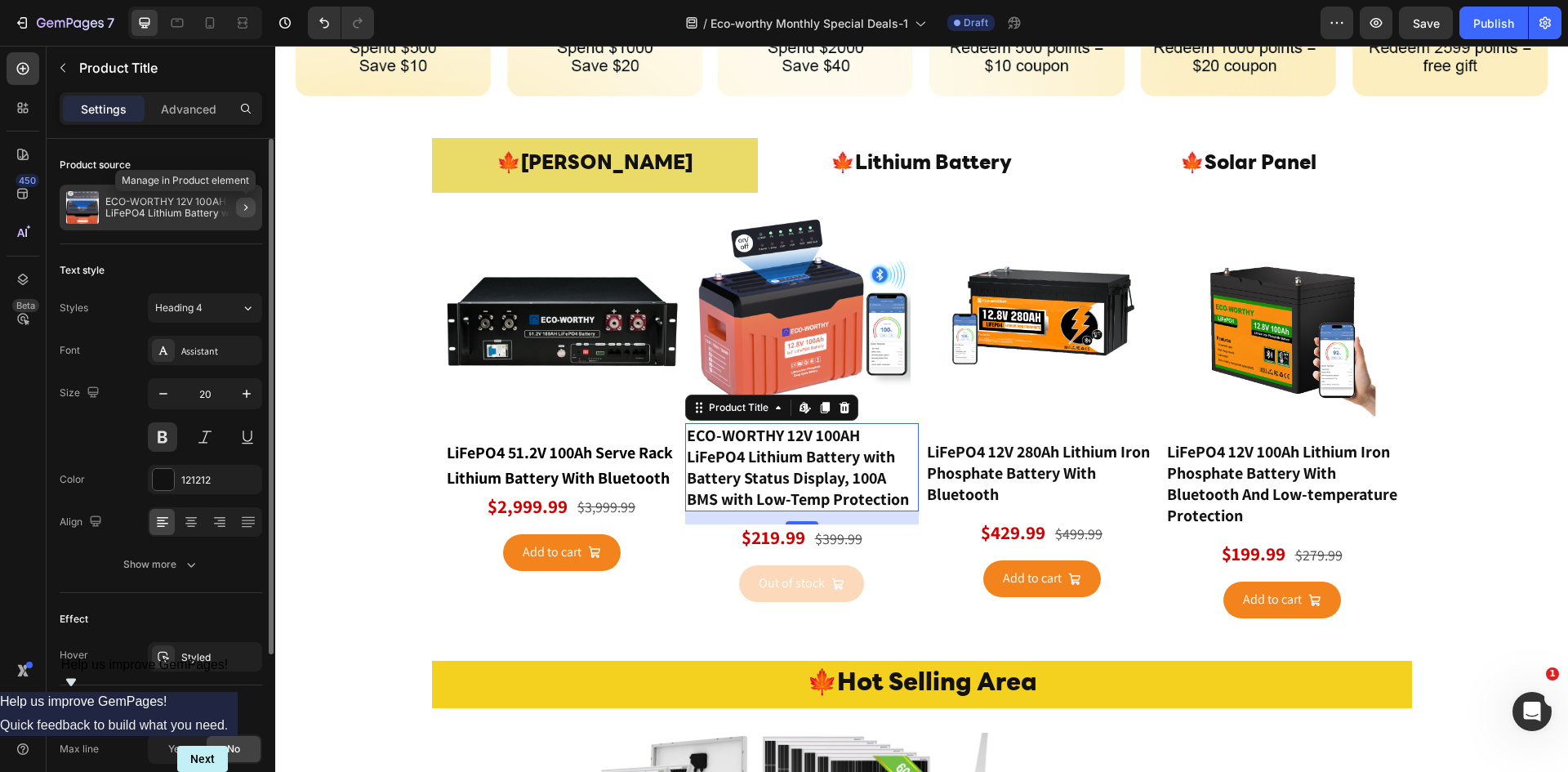
click at [248, 209] on icon "button" at bounding box center [246, 208] width 13 height 13
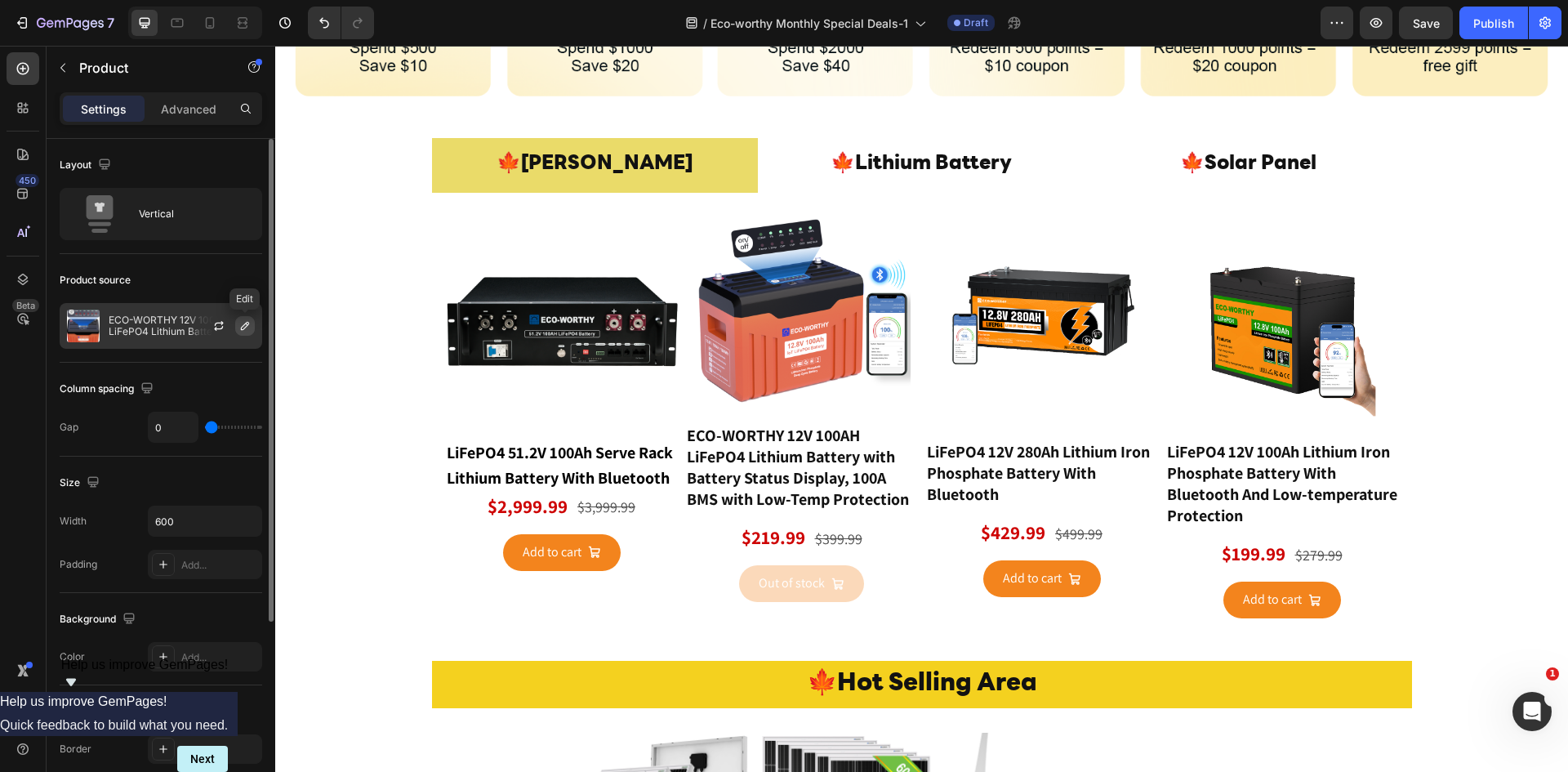
click at [241, 331] on icon "button" at bounding box center [245, 326] width 13 height 13
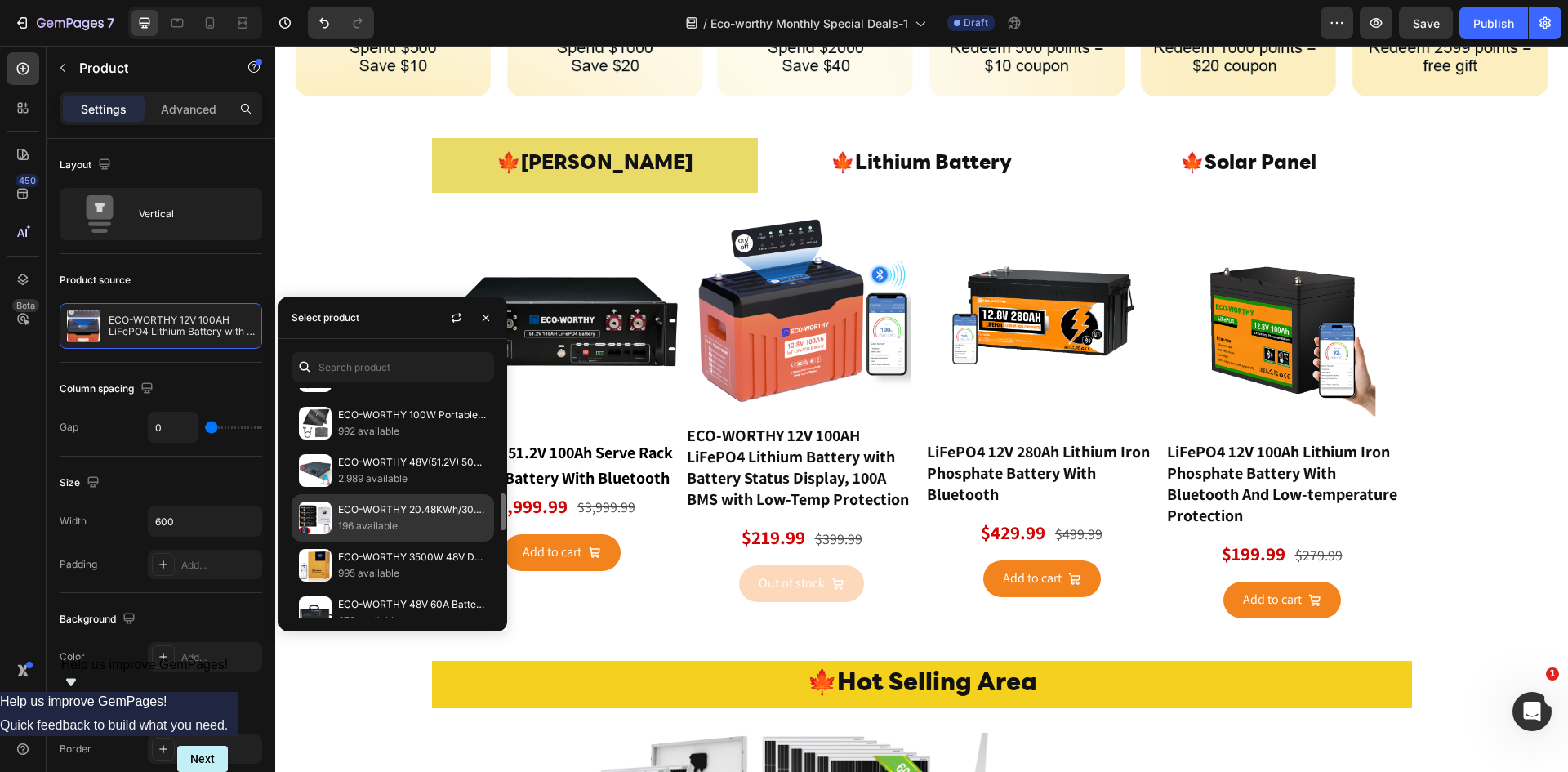
scroll to position [760, 0]
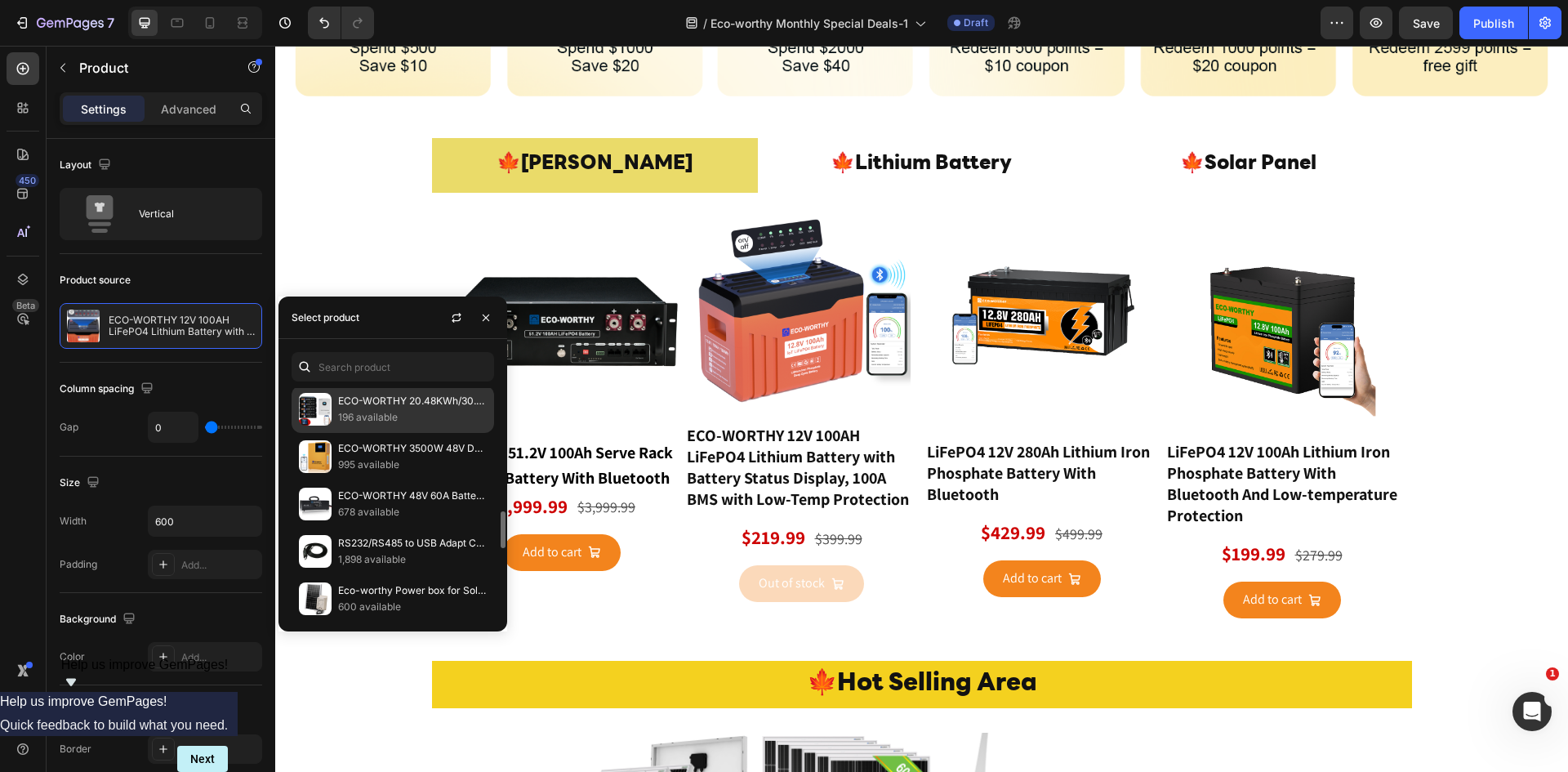
click at [414, 410] on p "196 available" at bounding box center [411, 418] width 148 height 16
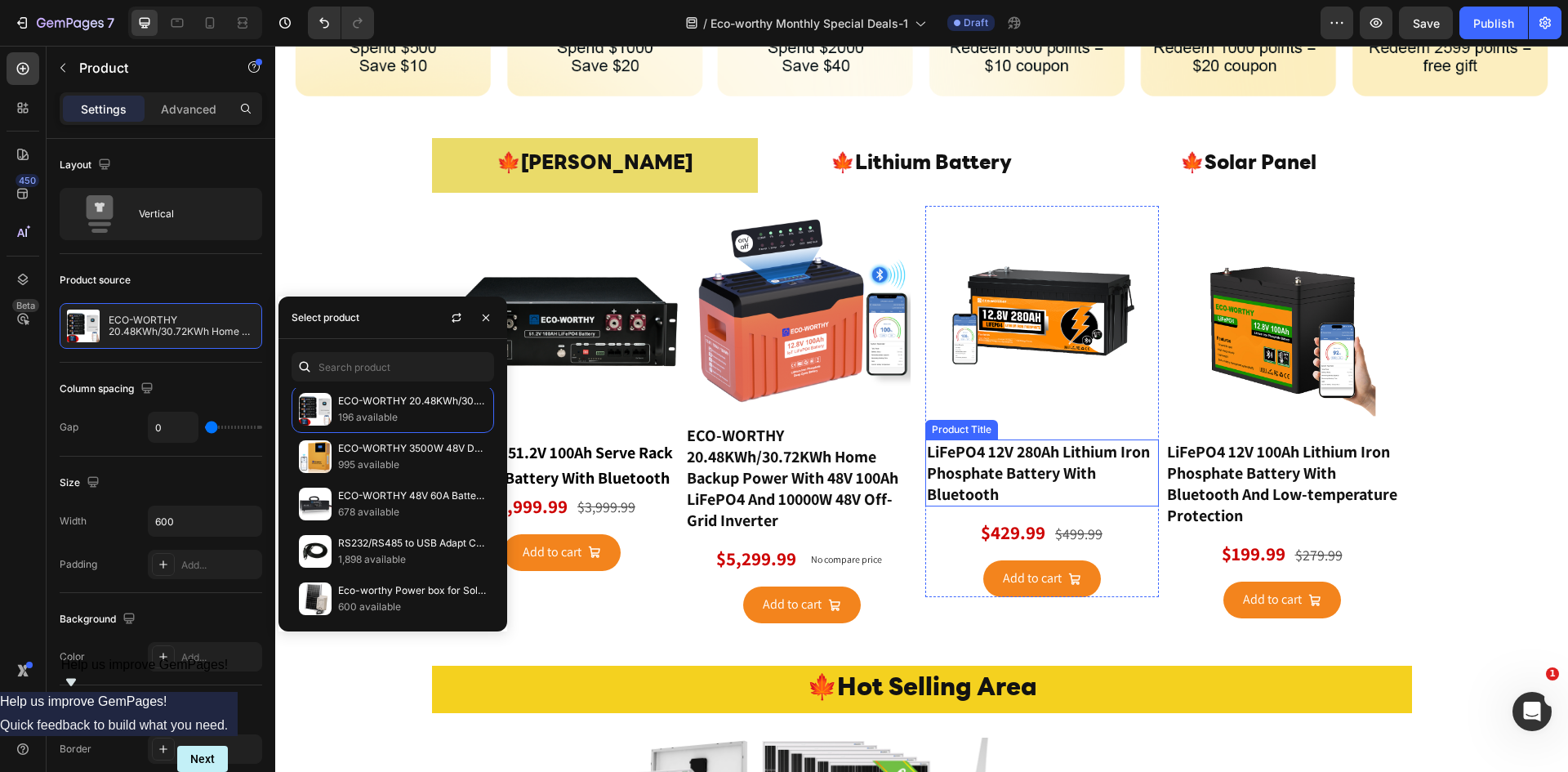
click at [1062, 462] on h1 "LiFePO4 12V 280Ah Lithium Iron Phosphate Battery With Bluetooth" at bounding box center [1042, 473] width 234 height 67
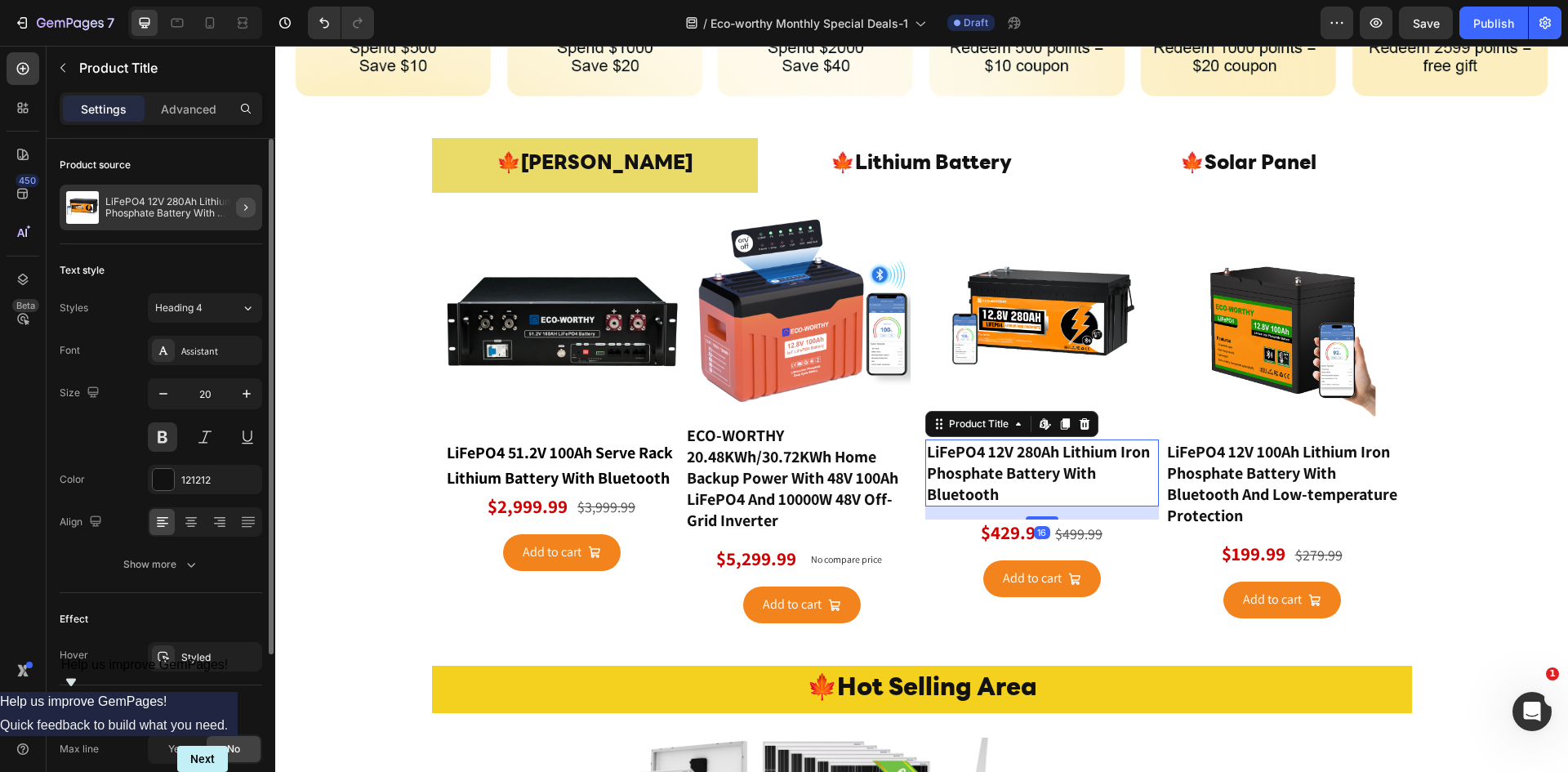
click at [239, 208] on icon "button" at bounding box center [246, 208] width 13 height 13
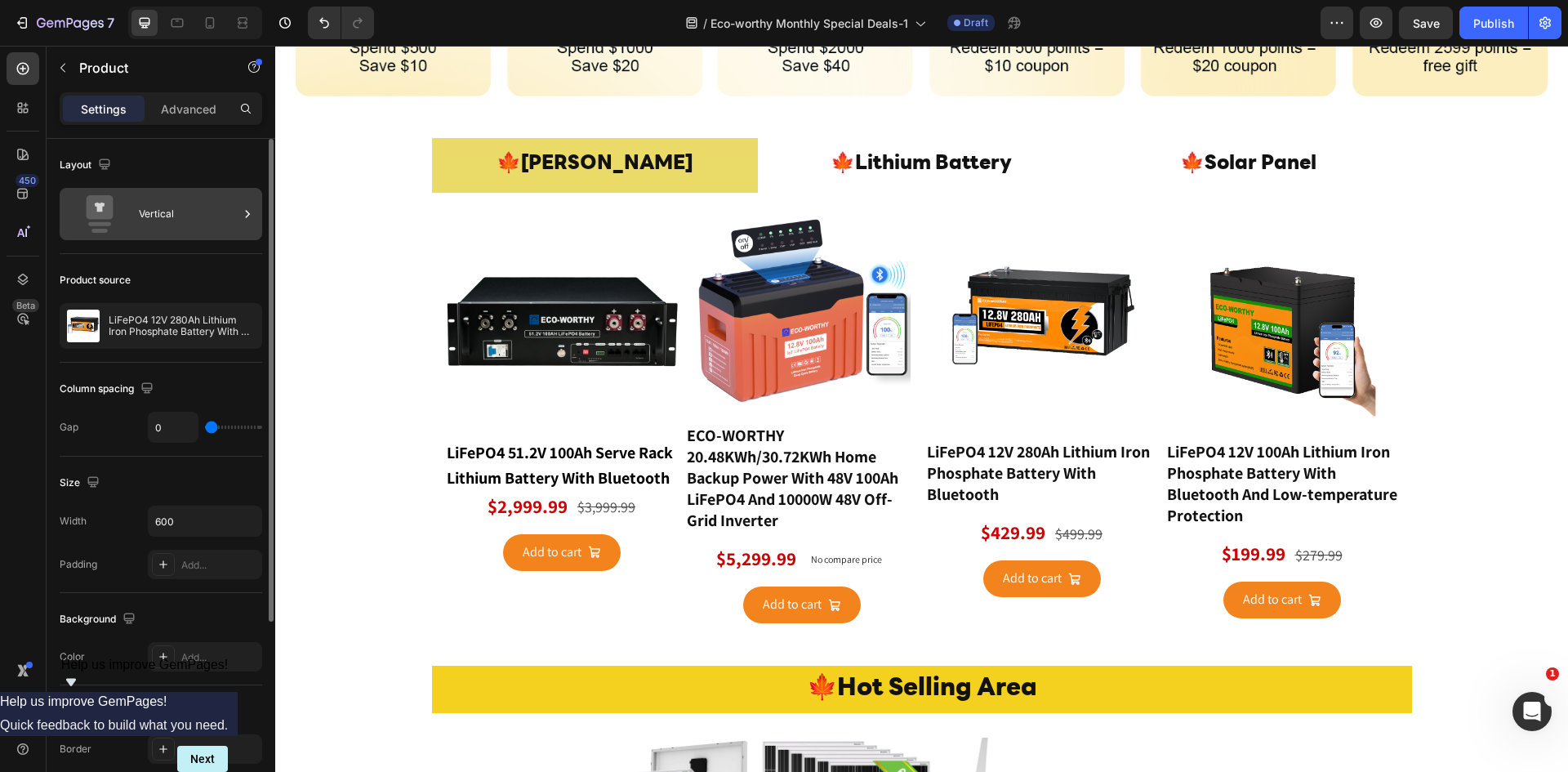
click at [246, 218] on icon at bounding box center [248, 214] width 16 height 16
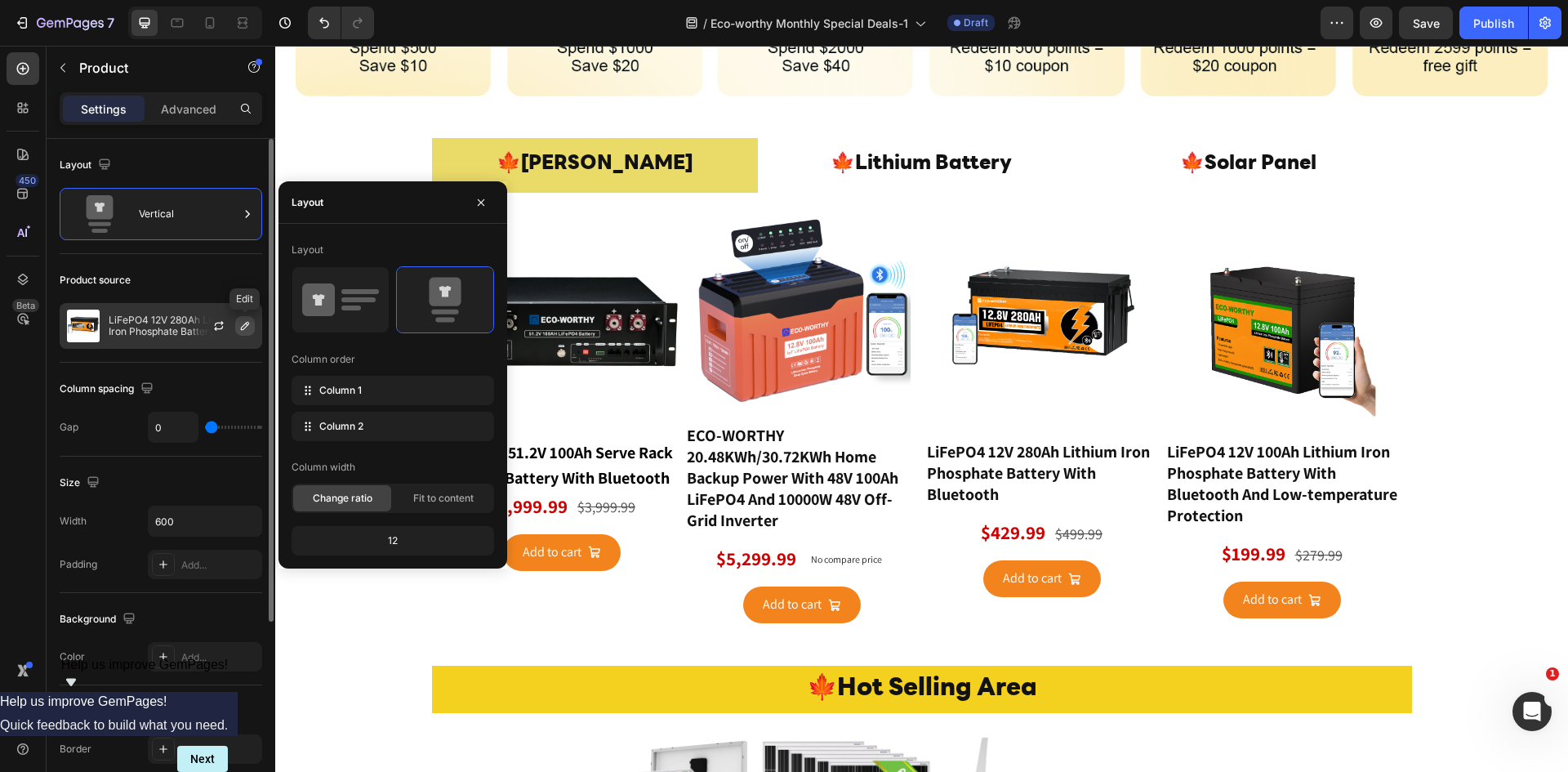
click at [237, 334] on button "button" at bounding box center [245, 326] width 20 height 20
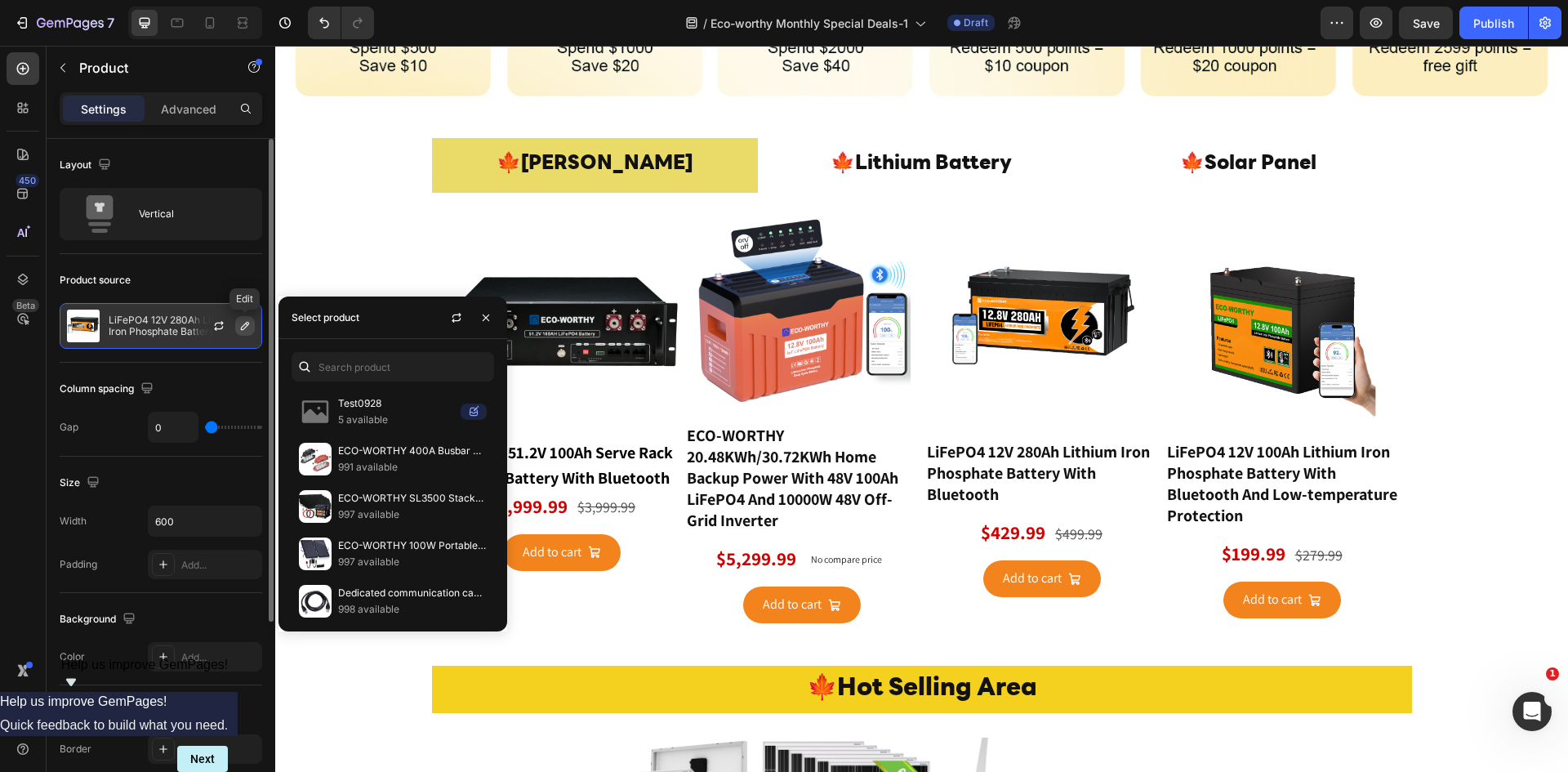
click at [244, 325] on icon "button" at bounding box center [245, 326] width 8 height 8
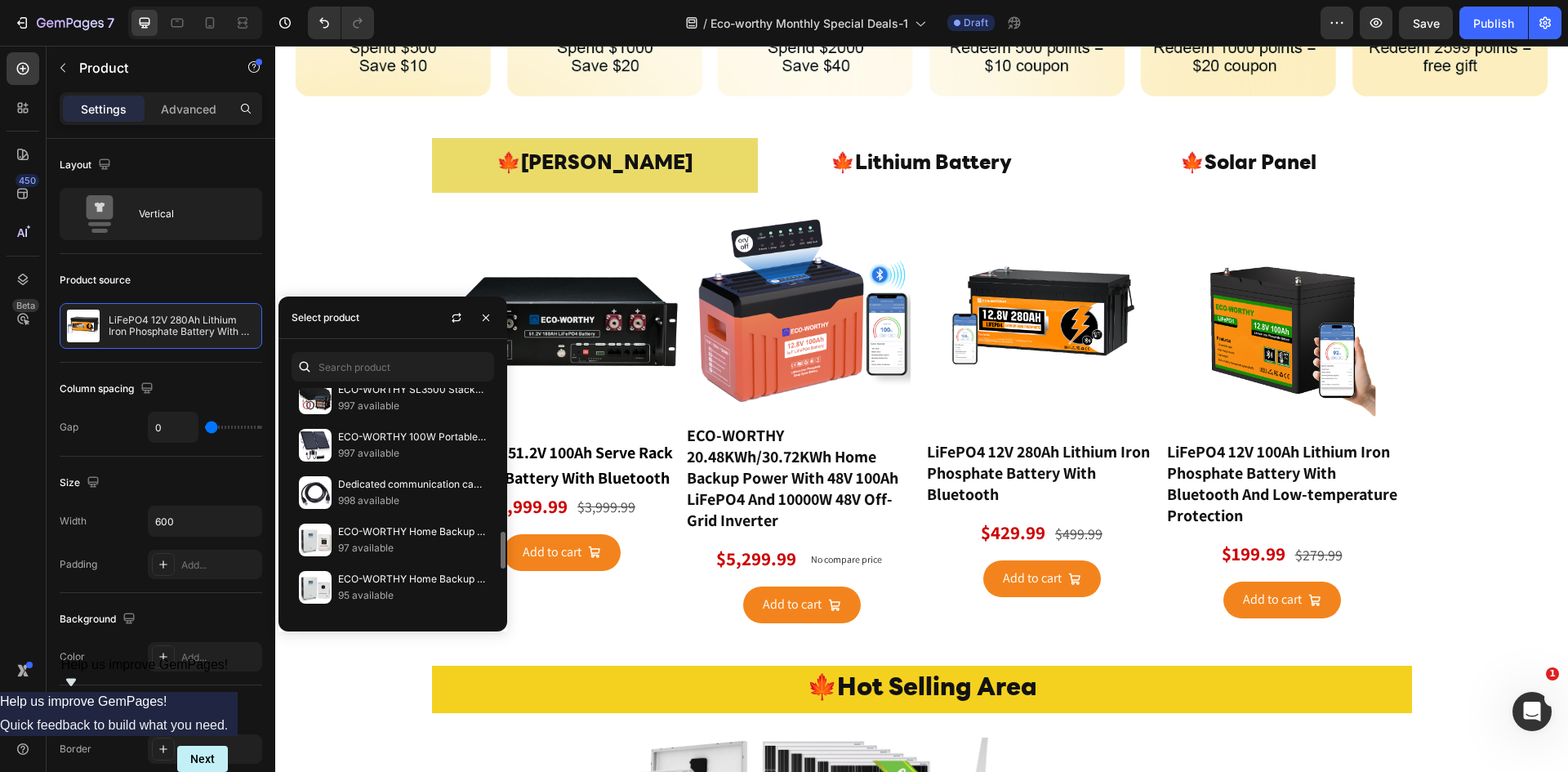
scroll to position [218, 0]
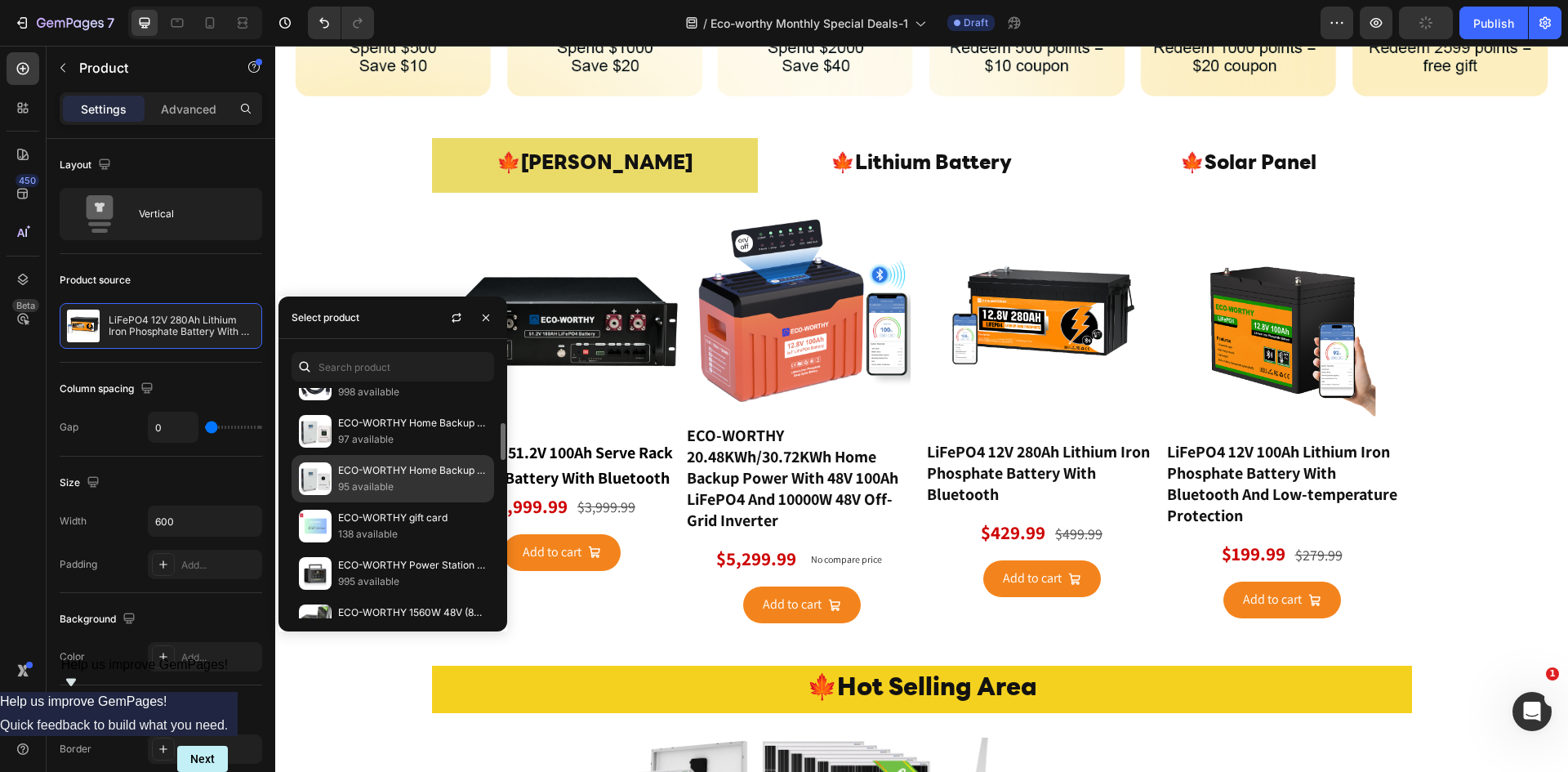
click at [404, 479] on p "95 available" at bounding box center [411, 487] width 148 height 16
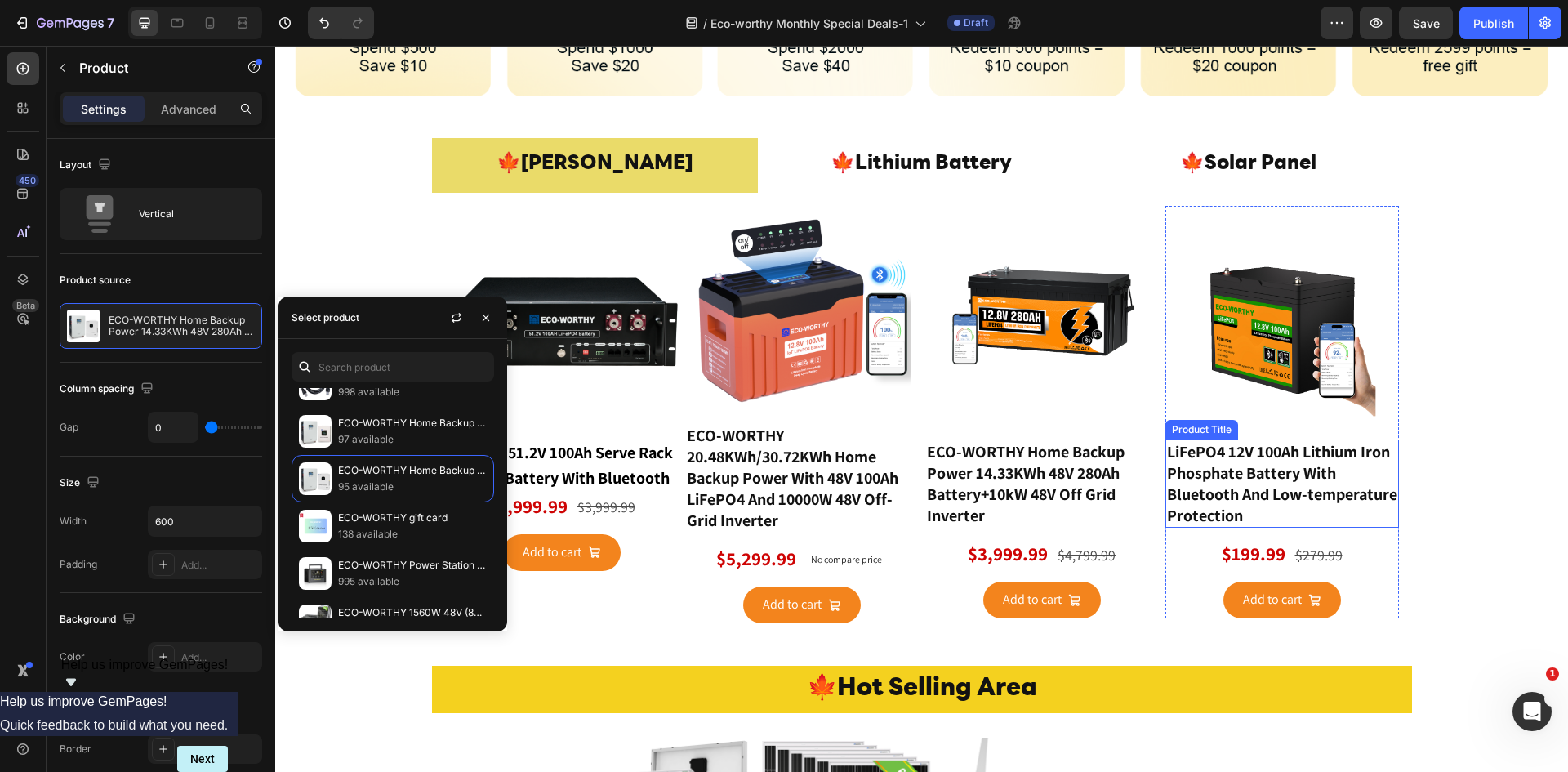
click at [1286, 472] on h1 "LiFePO4 12V 100Ah Lithium Iron Phosphate Battery With Bluetooth And Low-tempera…" at bounding box center [1281, 483] width 234 height 88
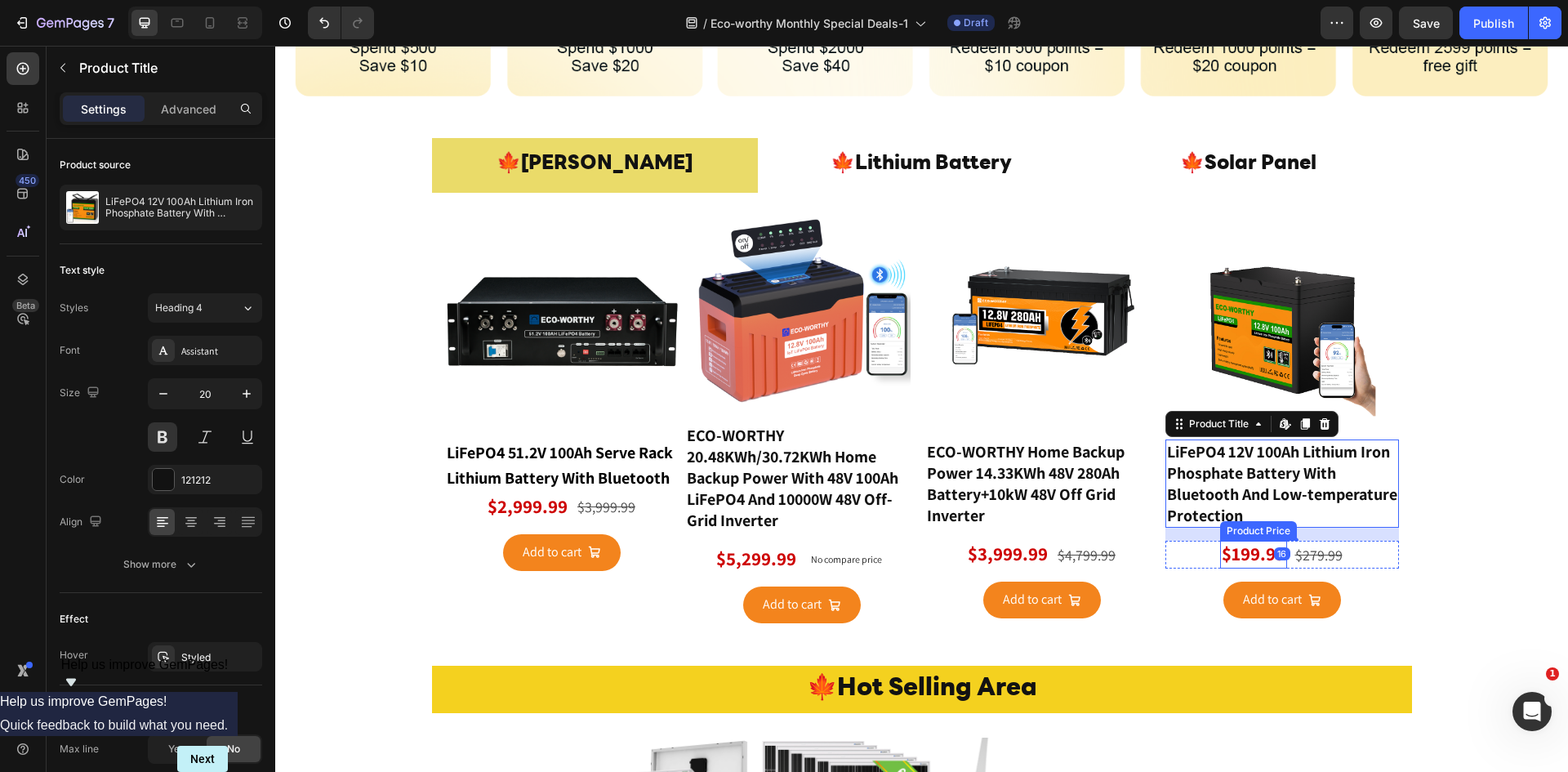
click at [1239, 545] on div "$199.99" at bounding box center [1254, 554] width 67 height 28
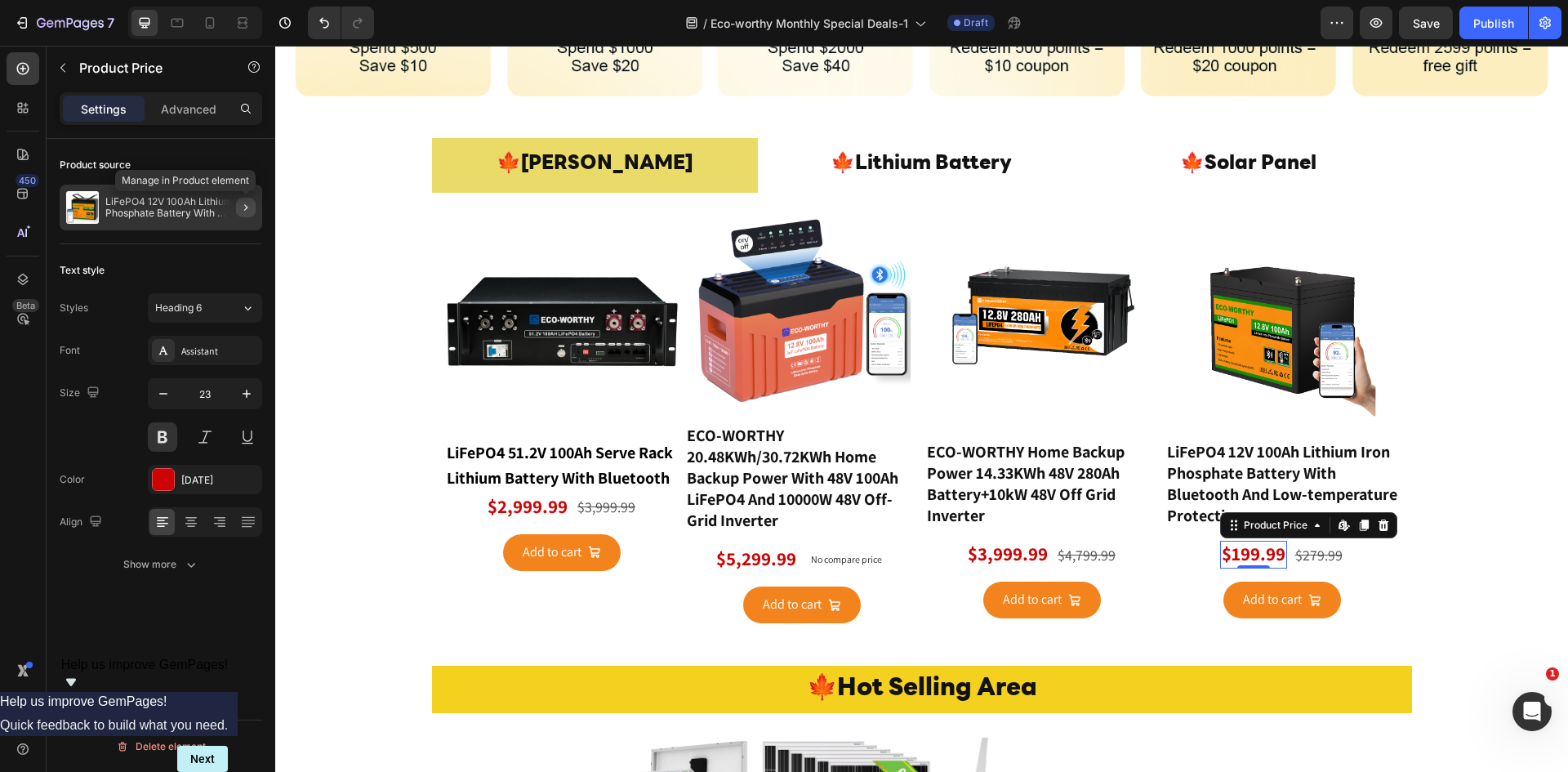
click at [238, 211] on button "button" at bounding box center [246, 208] width 20 height 20
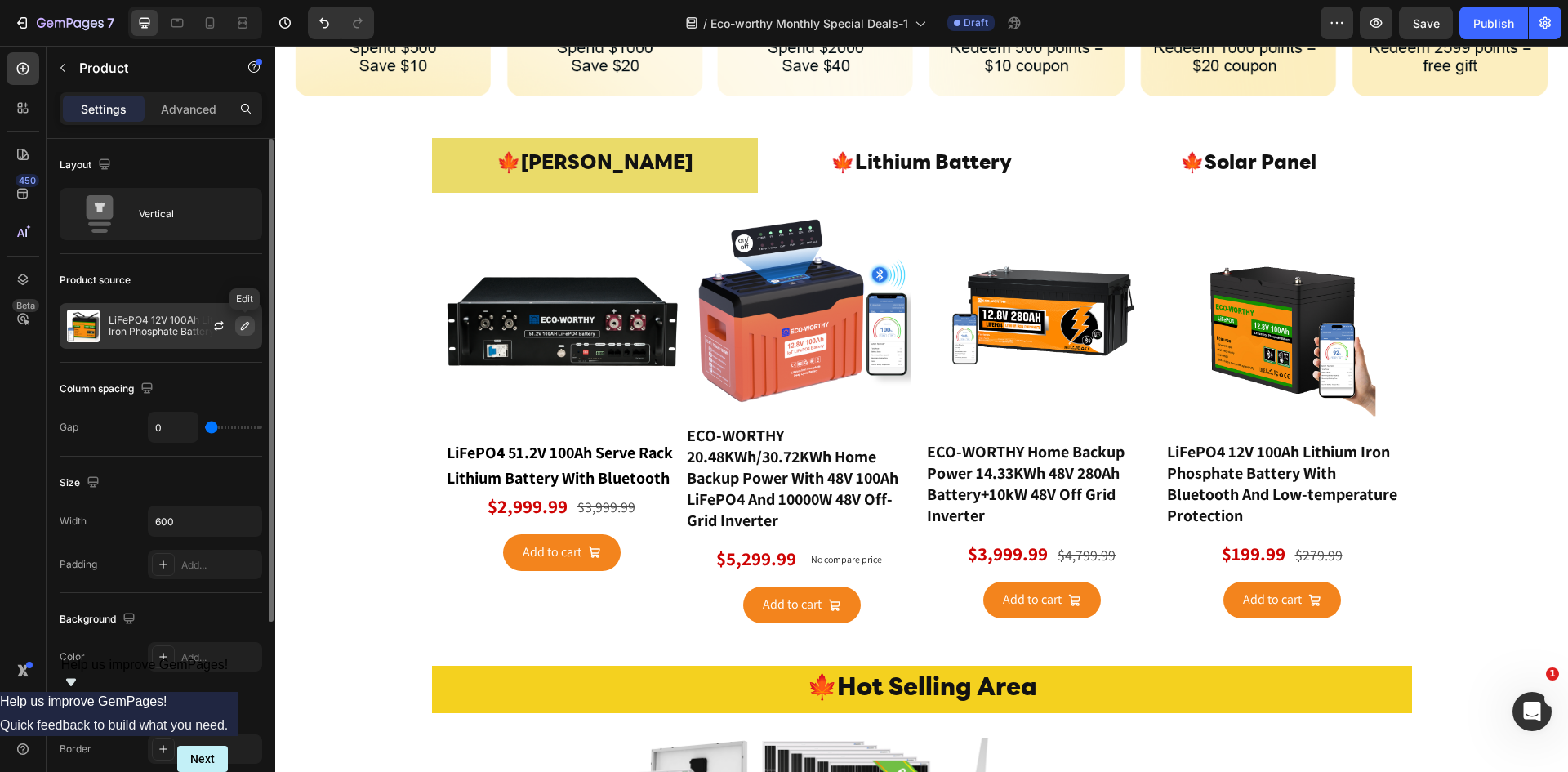
click at [245, 327] on icon "button" at bounding box center [245, 326] width 13 height 13
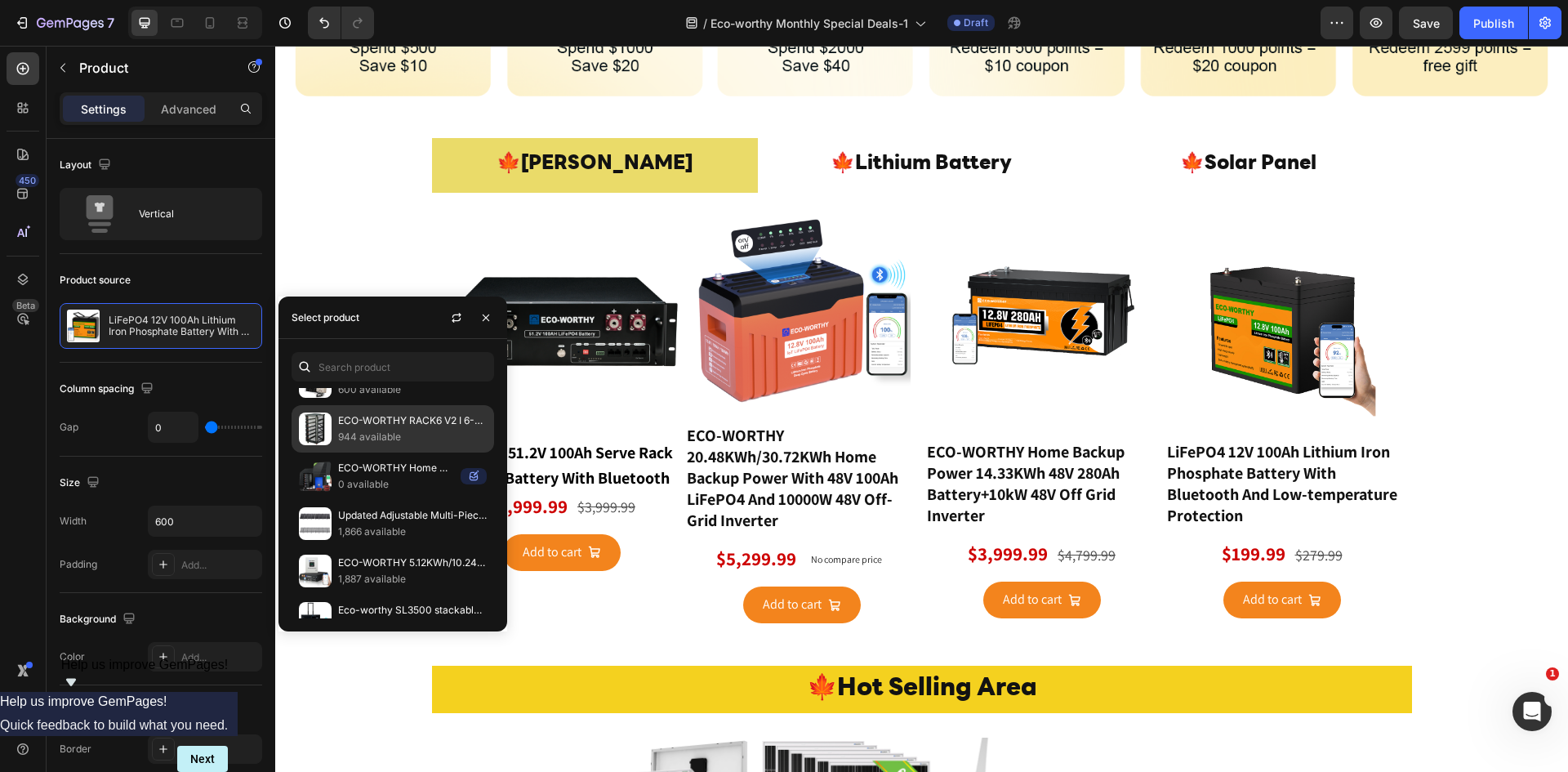
scroll to position [1086, 0]
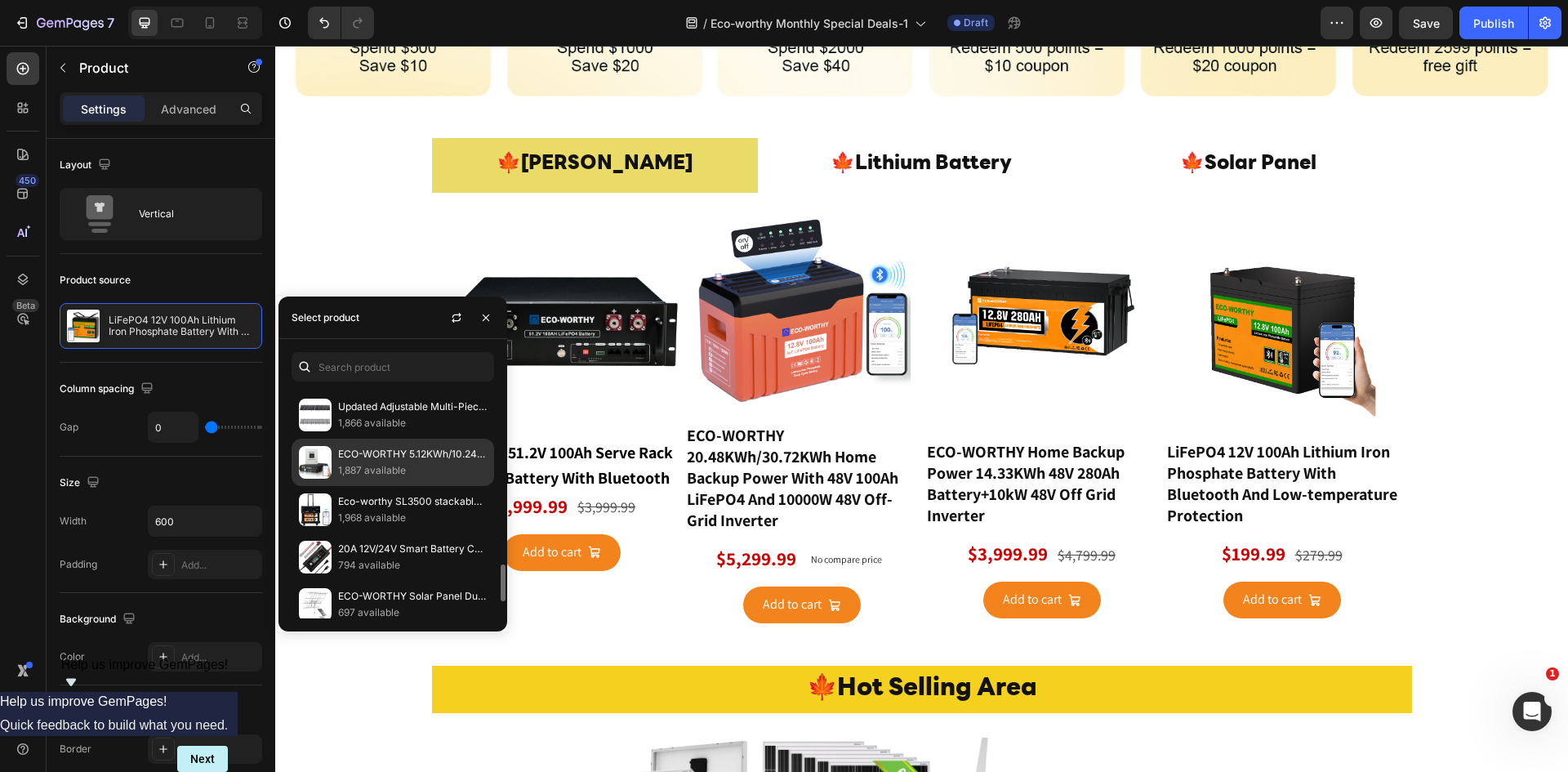
click at [393, 459] on p "ECO-WORTHY 5.12KWh/10.24KWh Home Backup Power With 48V 100Ah LiFePO4 And 5000W …" at bounding box center [411, 454] width 148 height 16
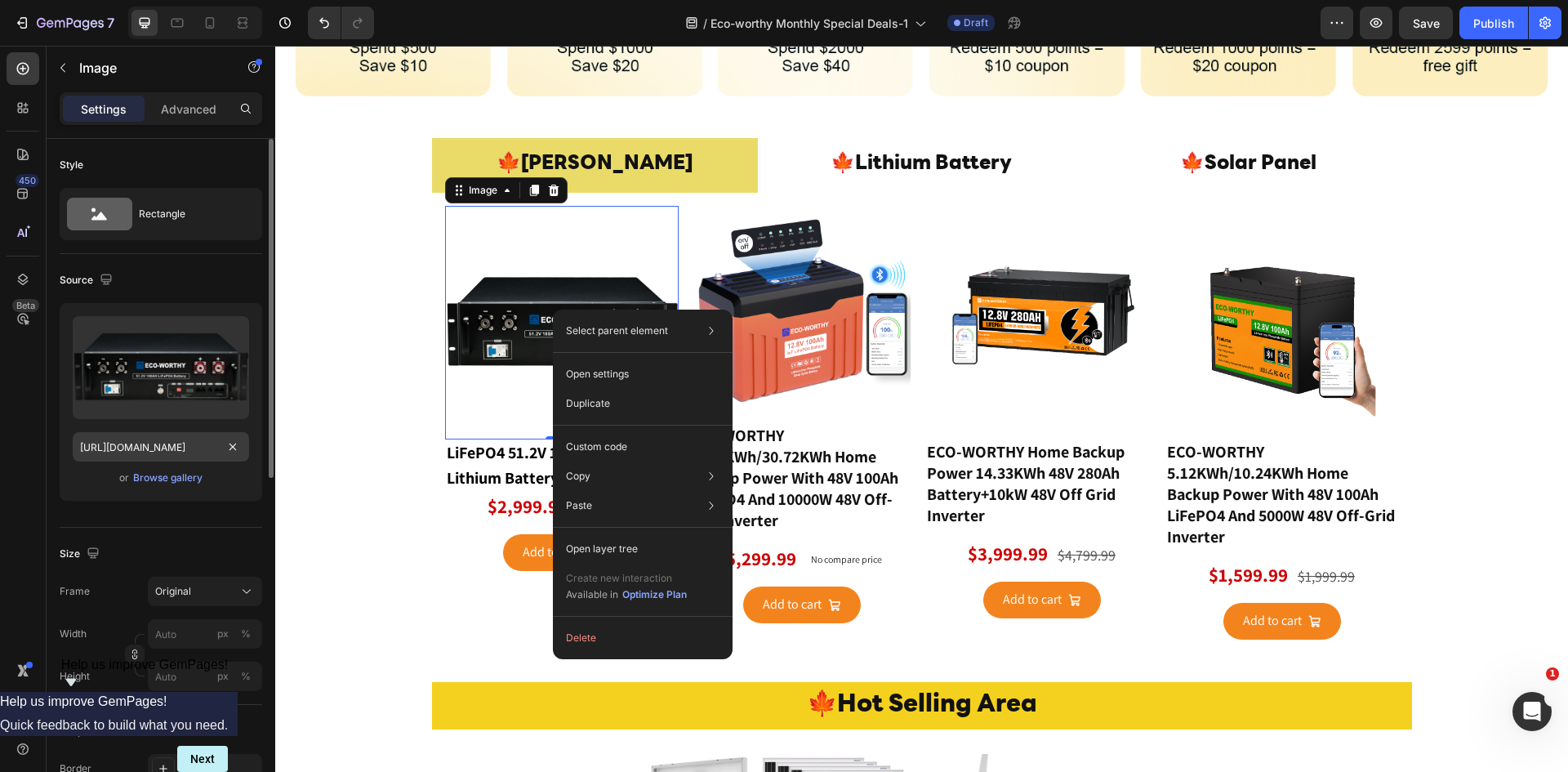
click at [171, 446] on input "https://cdn.shopify.com/s/files/1/0253/9752/6580/files/gempages_490534260613055…" at bounding box center [161, 447] width 177 height 29
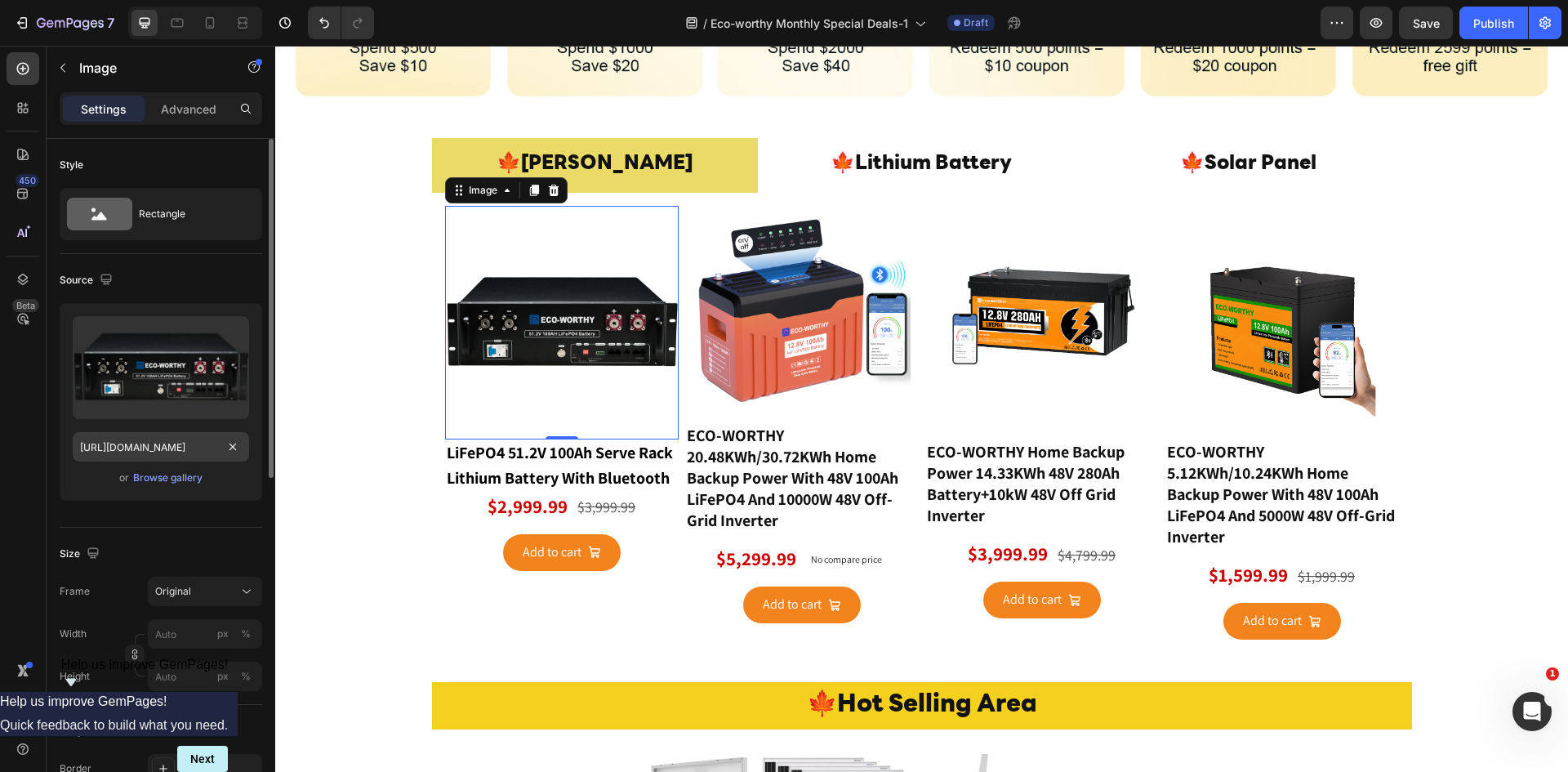
click at [171, 444] on input "https://cdn.shopify.com/s/files/1/0253/9752/6580/files/gempages_490534260613055…" at bounding box center [161, 447] width 177 height 29
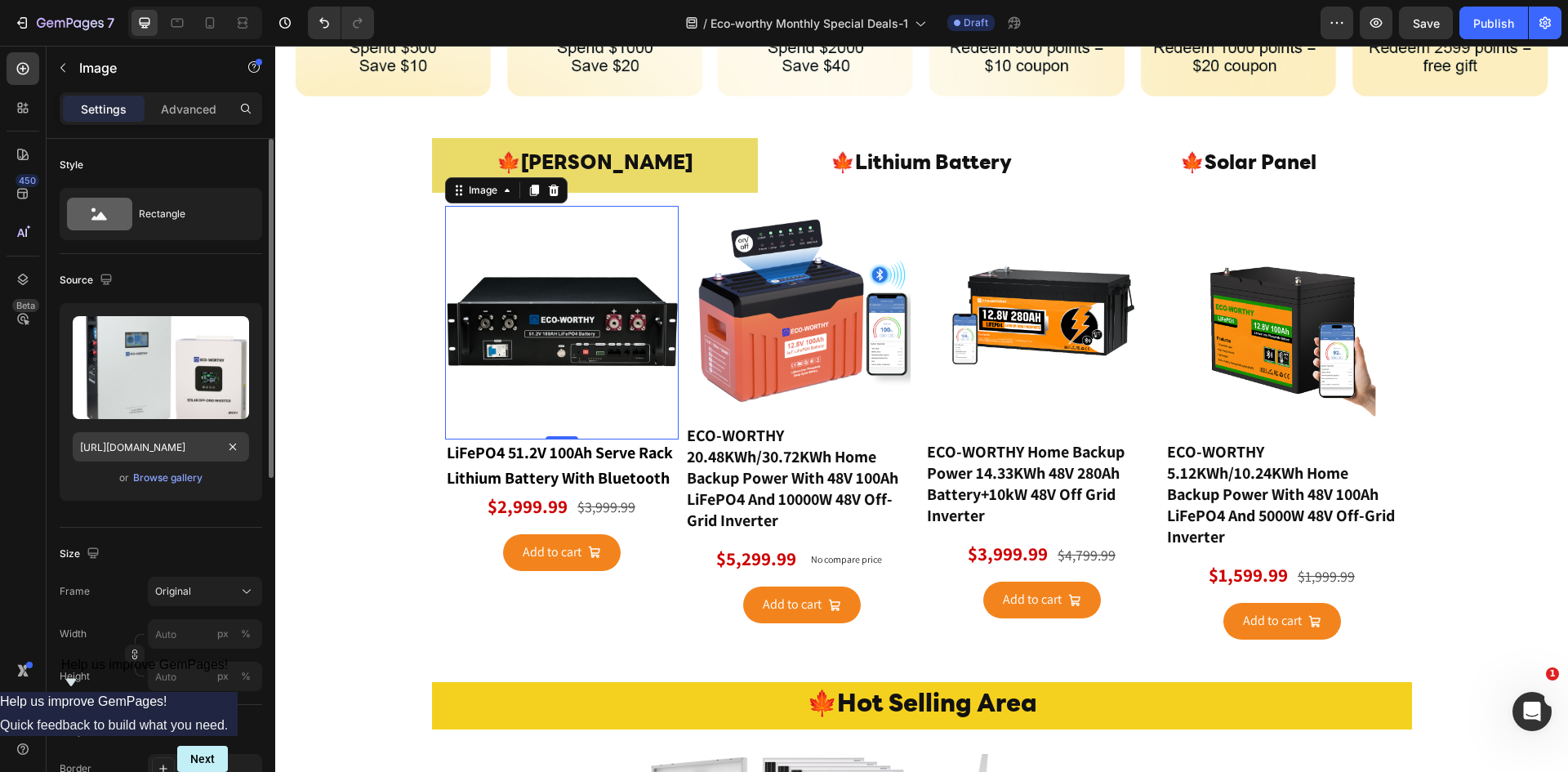
scroll to position [0, 247]
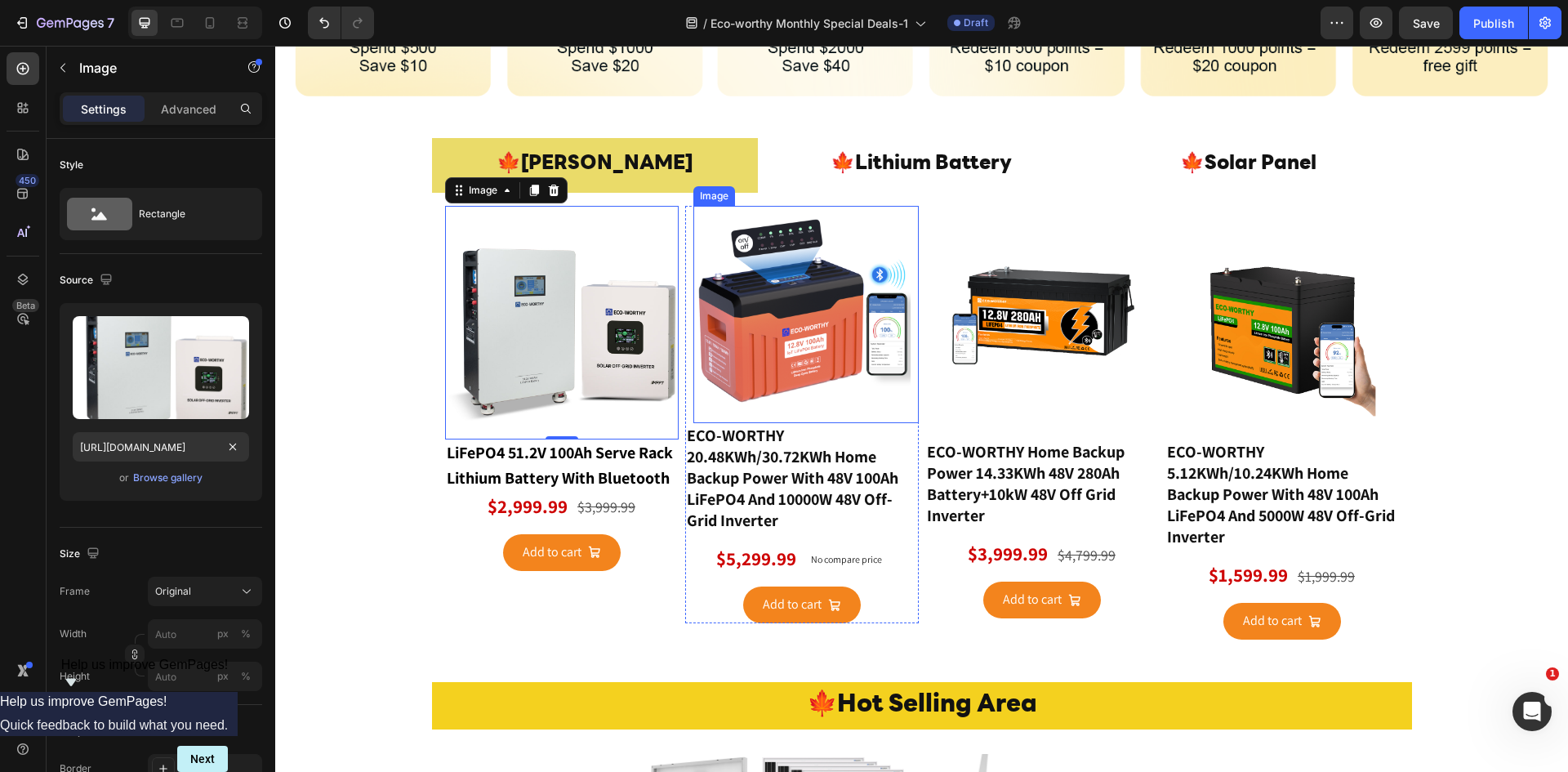
type input "https://www.eco-worthy.com/cdn/shop/files/280ah-5kw_1000x.jpg?v=1756955941"
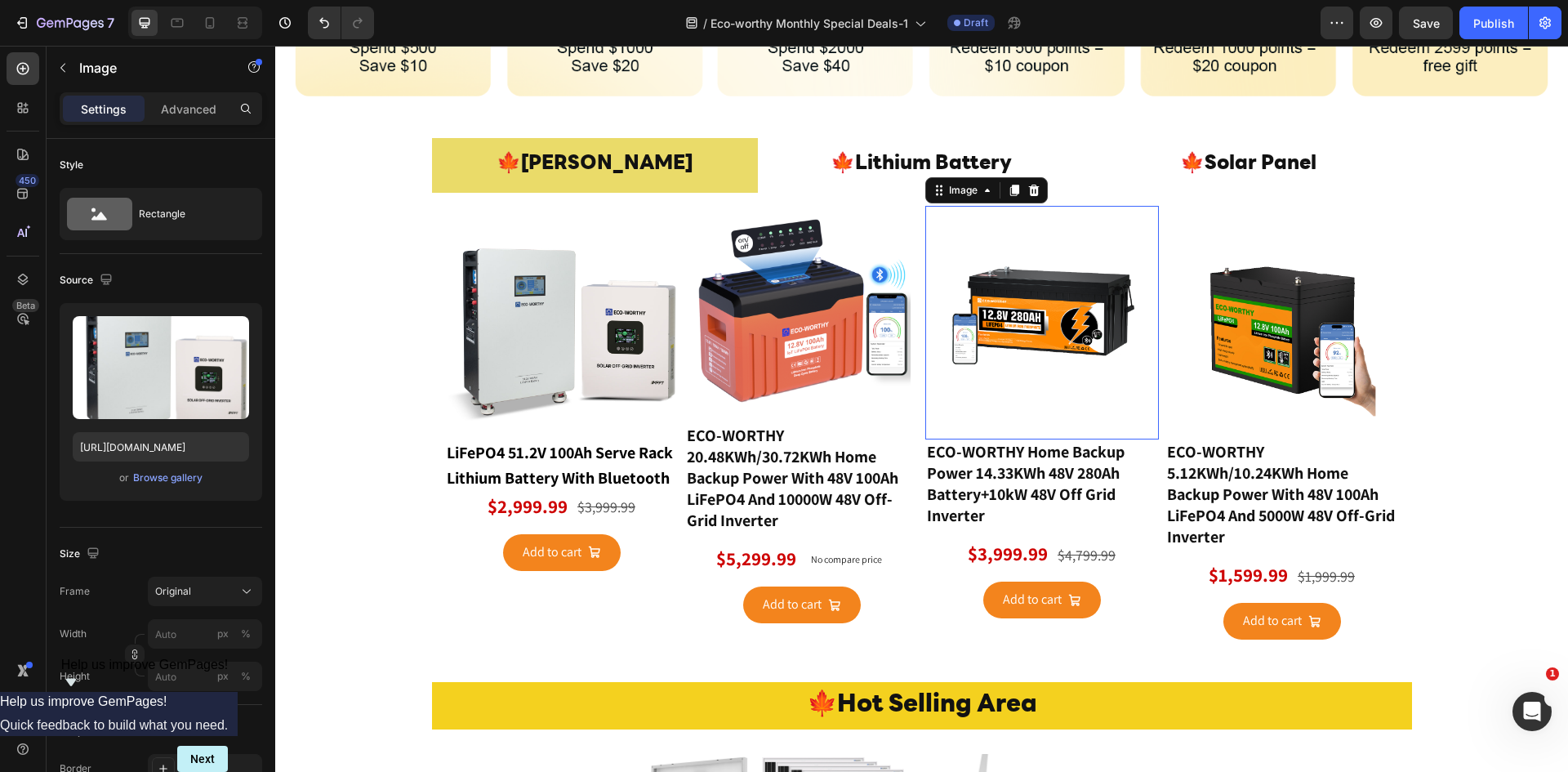
click at [1030, 327] on img at bounding box center [1042, 322] width 234 height 234
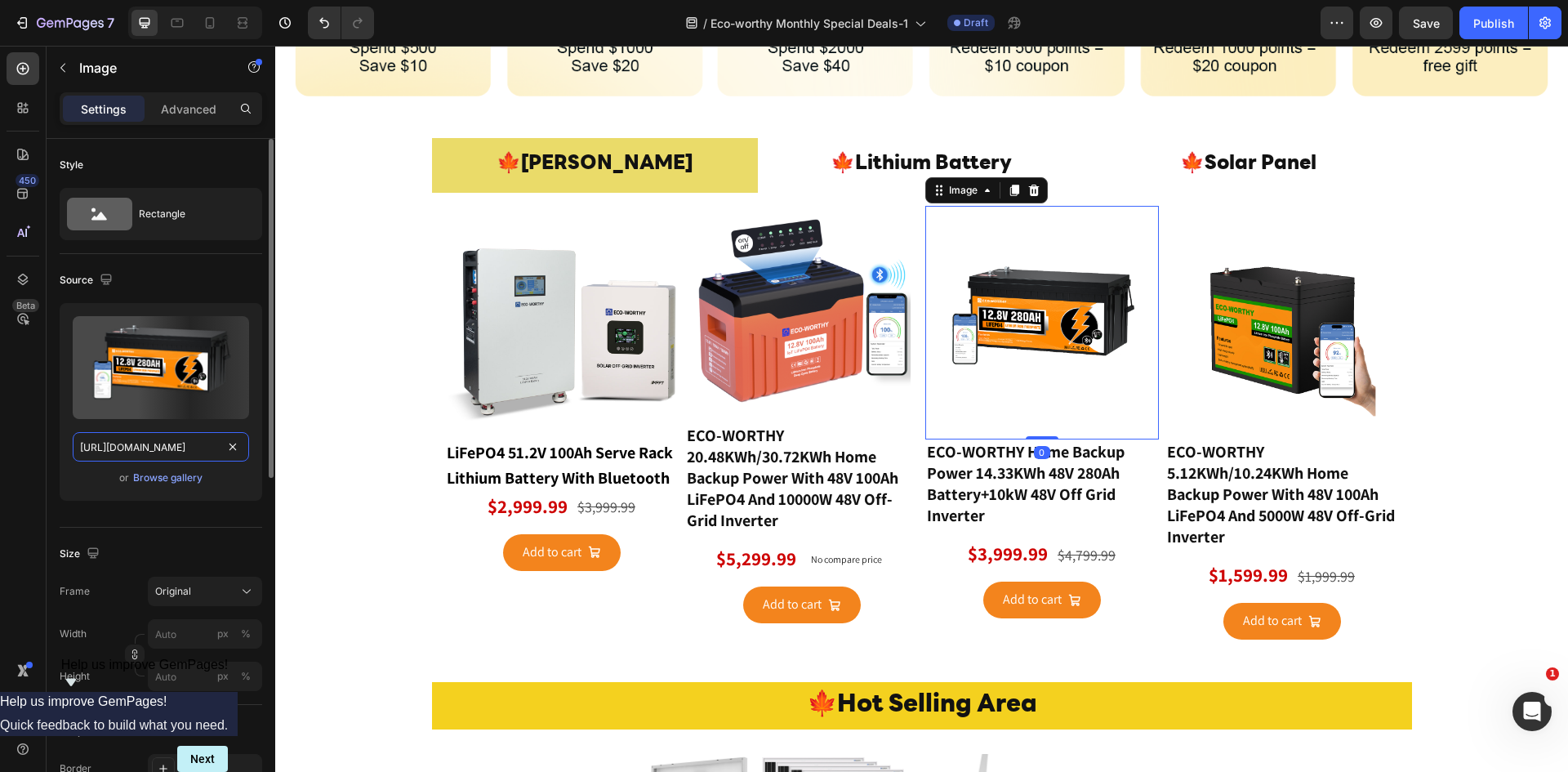
click at [178, 442] on input "https://cdn.shopify.com/s/files/1/0253/9752/6580/files/gempages_490534260613055…" at bounding box center [161, 447] width 177 height 29
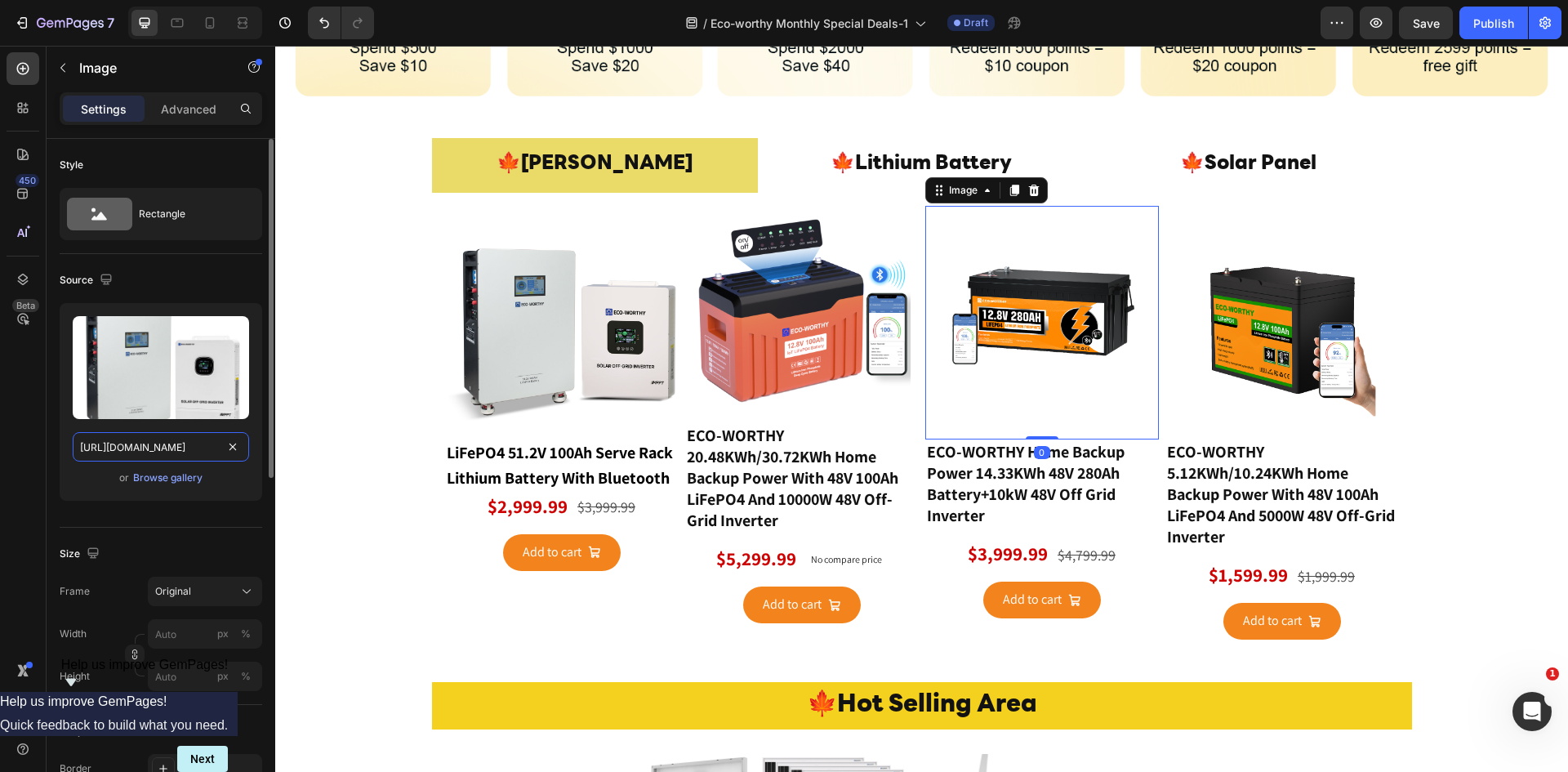
scroll to position [0, 253]
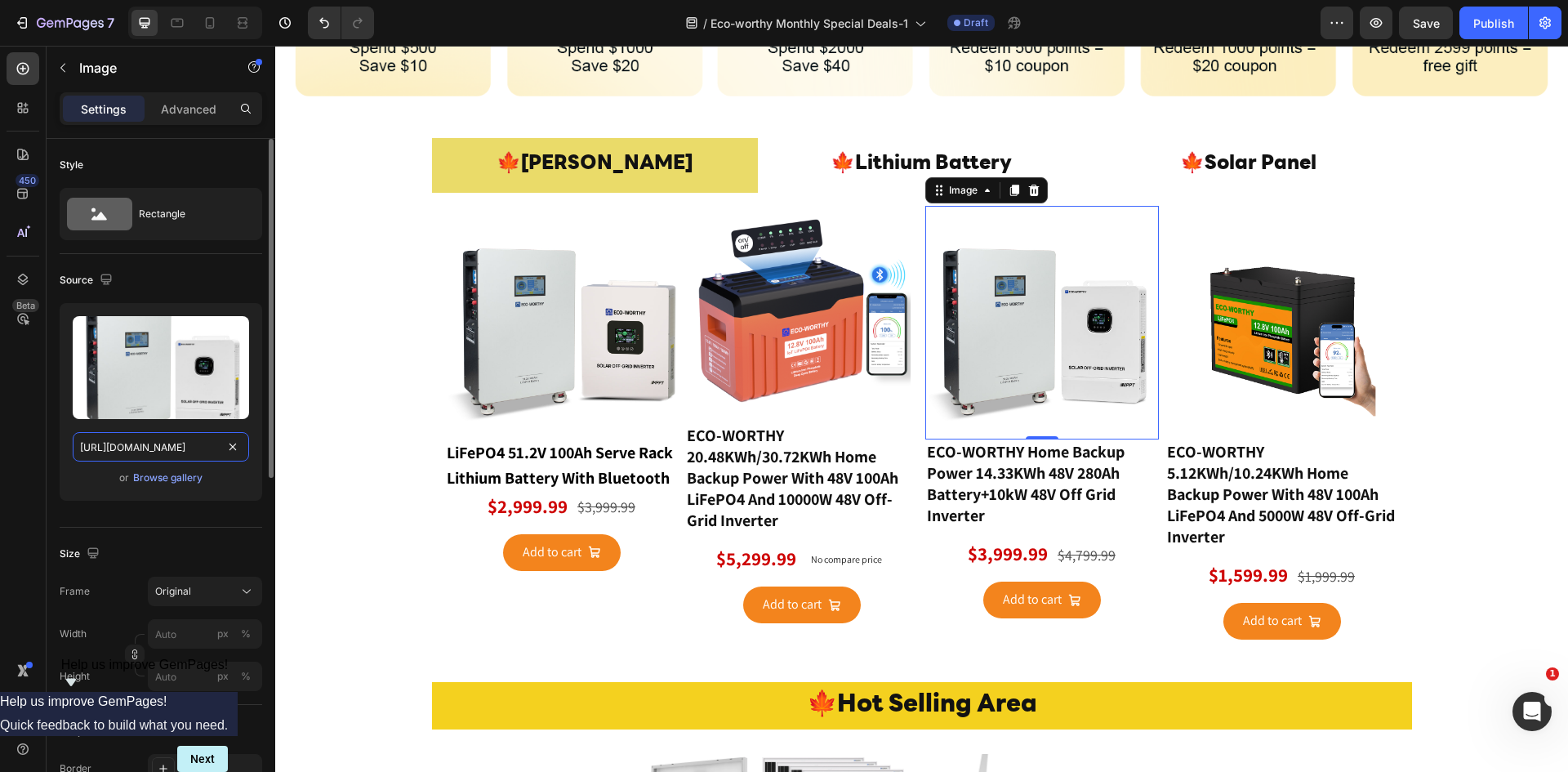
type input "https://www.eco-worthy.com/cdn/shop/files/280ah-10kw_1000x.jpg?v=1756956029"
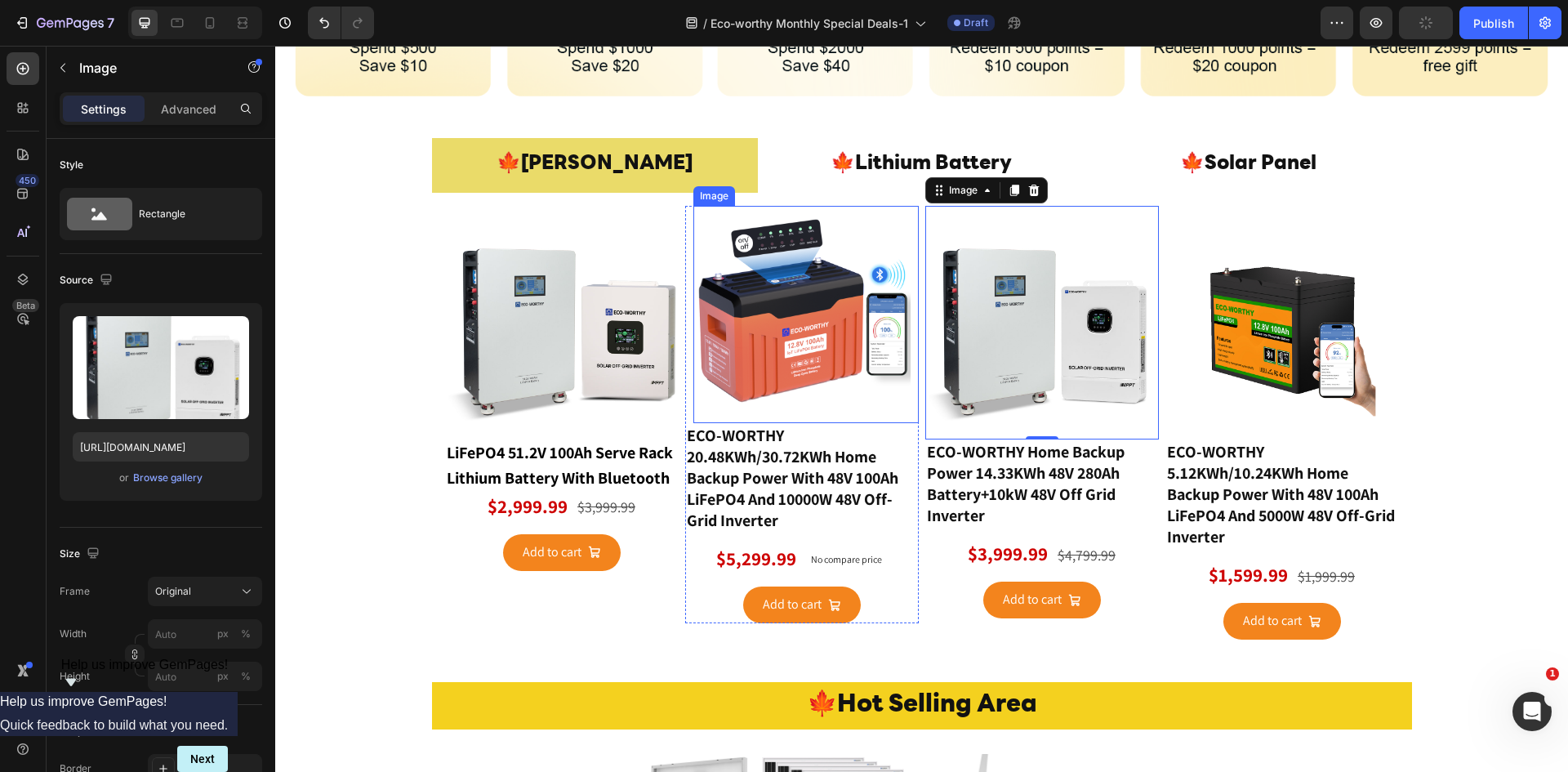
click at [749, 299] on img at bounding box center [802, 314] width 217 height 218
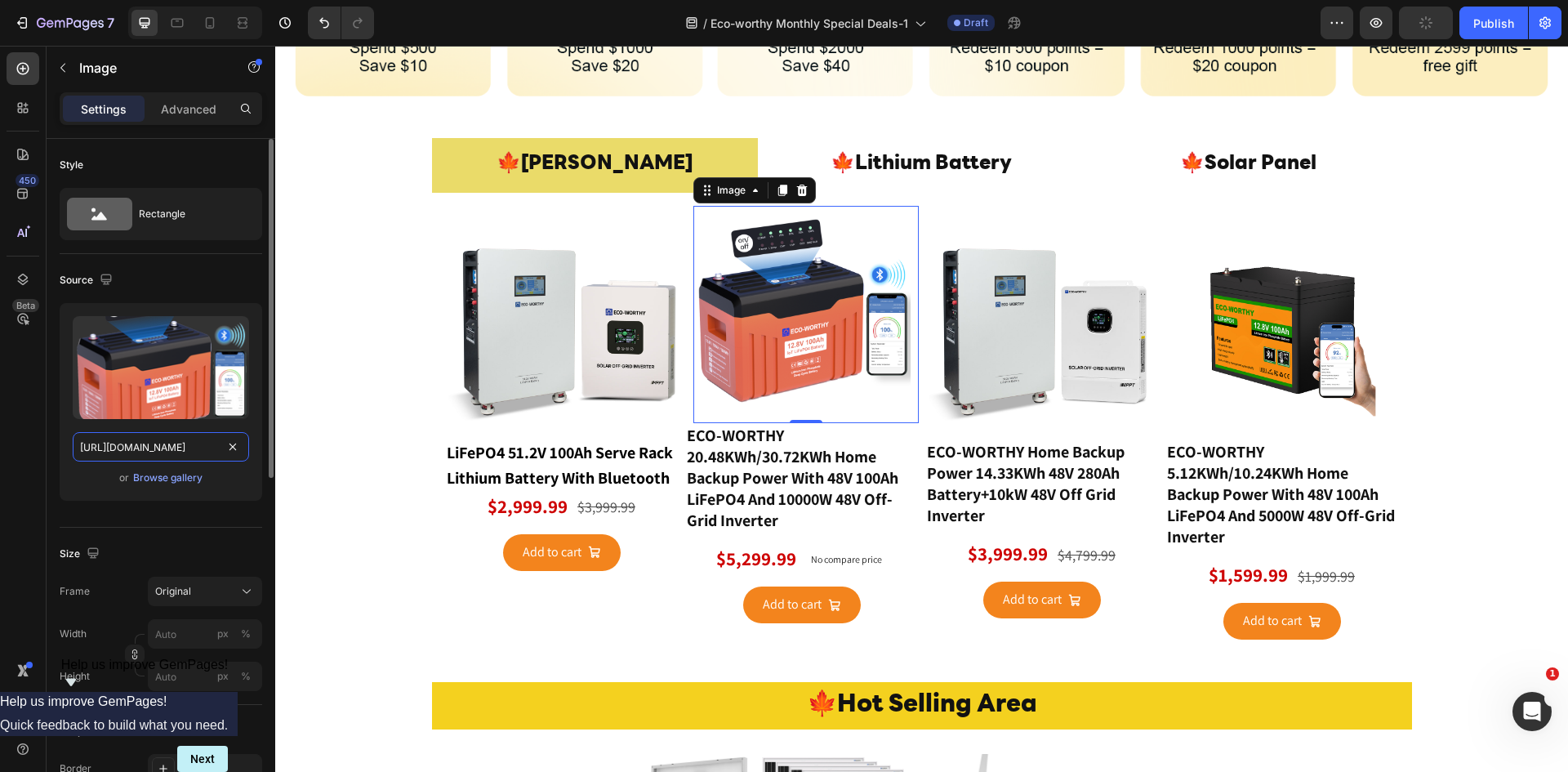
click at [162, 449] on input "https://cdn.shopify.com/s/files/1/0253/9752/6580/files/gempages_490534260613055…" at bounding box center [161, 447] width 177 height 29
paste input "www.eco-worthy.com/cdn/shop/files/48v100h_1000x.jpg?v=1759040895"
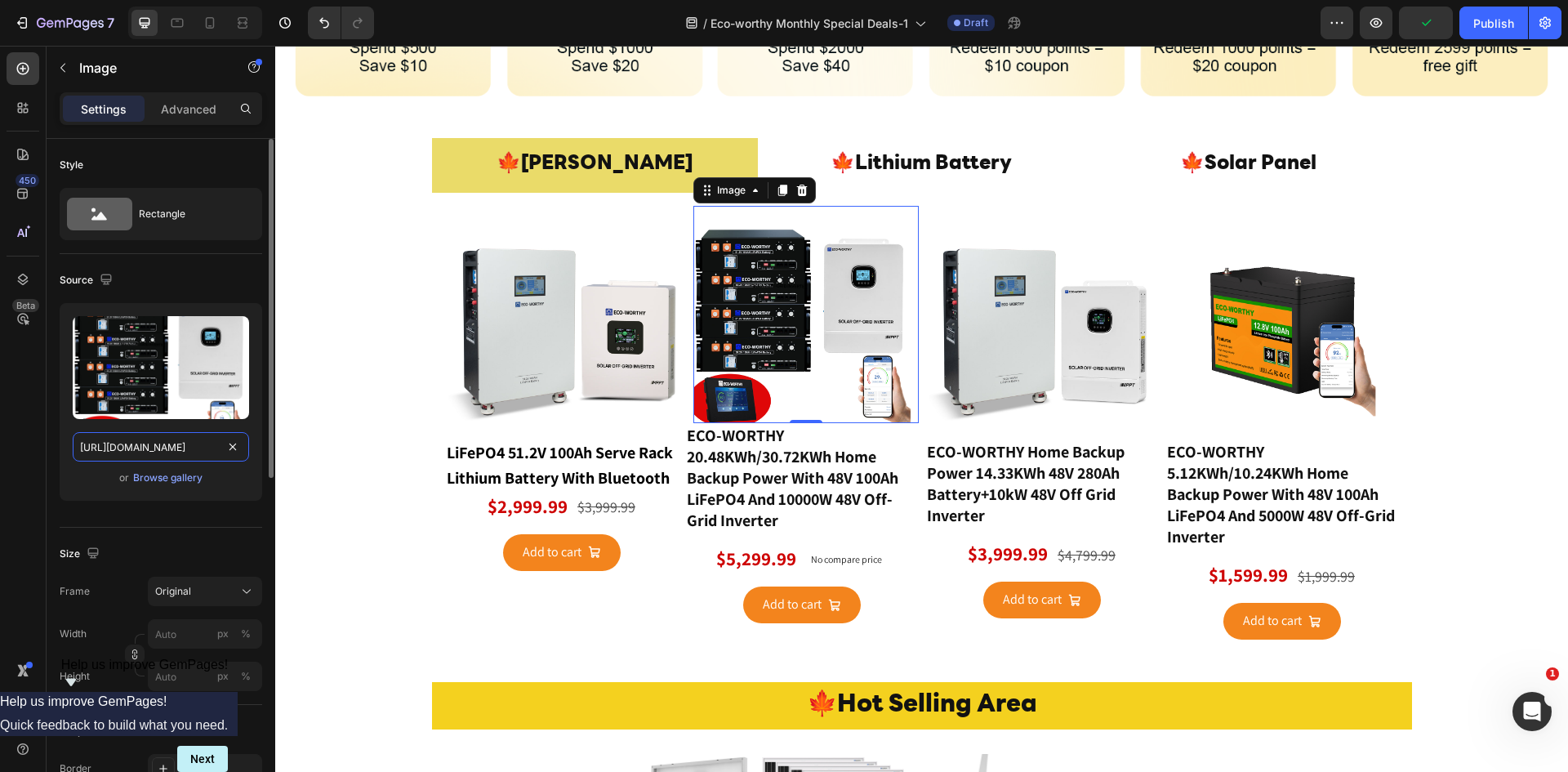
type input "https://www.eco-worthy.com/cdn/shop/files/48v100h_1000x.jpg?v=1759040895"
click at [1240, 350] on img at bounding box center [1281, 322] width 234 height 234
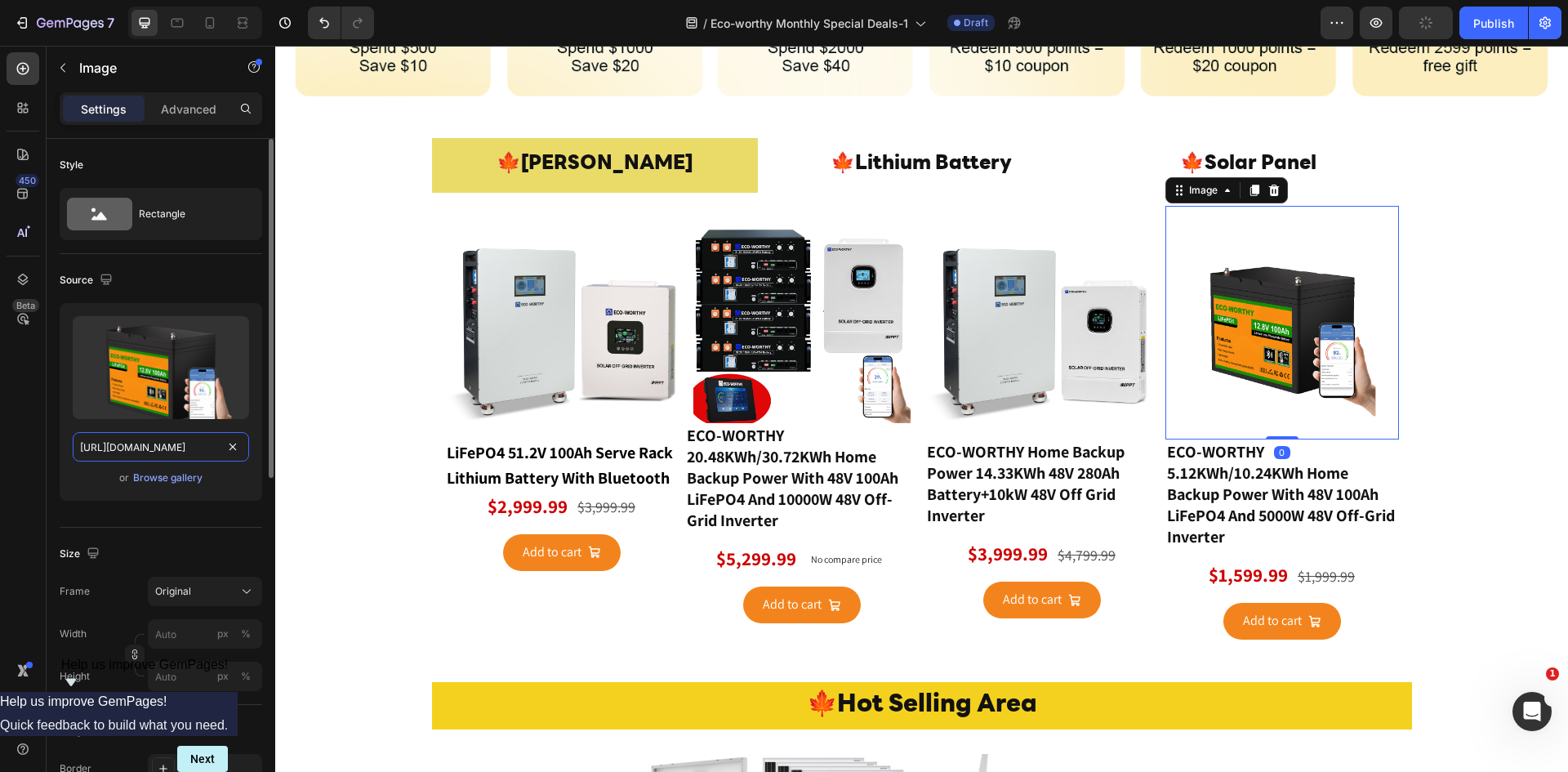
click at [185, 447] on input "https://cdn.shopify.com/s/files/1/0253/9752/6580/files/gempages_490534260613055…" at bounding box center [161, 447] width 177 height 29
type input "https://www.eco-worthy.com/cdn/shop/files/48v100ah_1000x.jpg?v=1756956212"
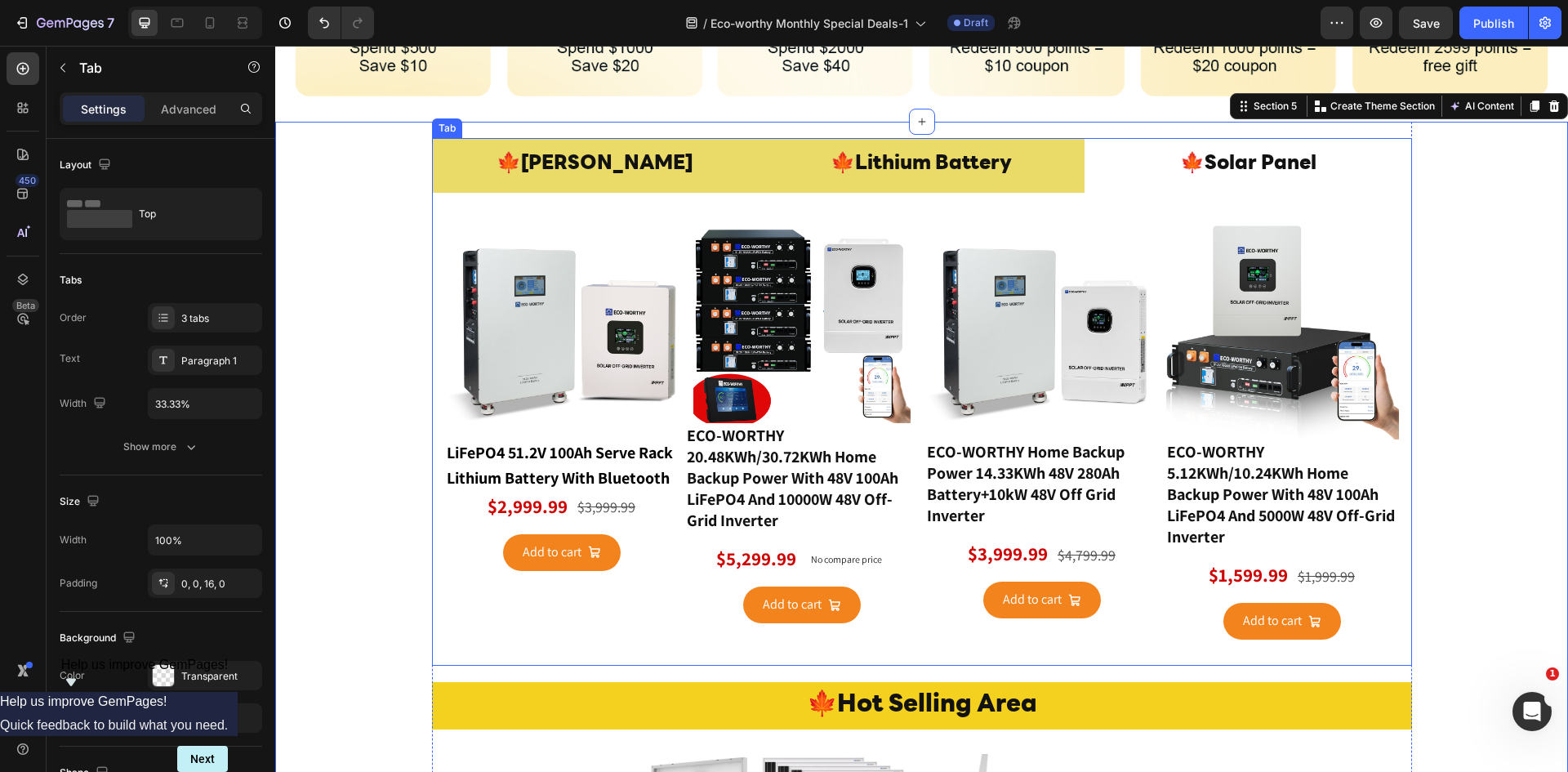
click at [905, 171] on p "🍁Lithium Battery" at bounding box center [921, 165] width 181 height 36
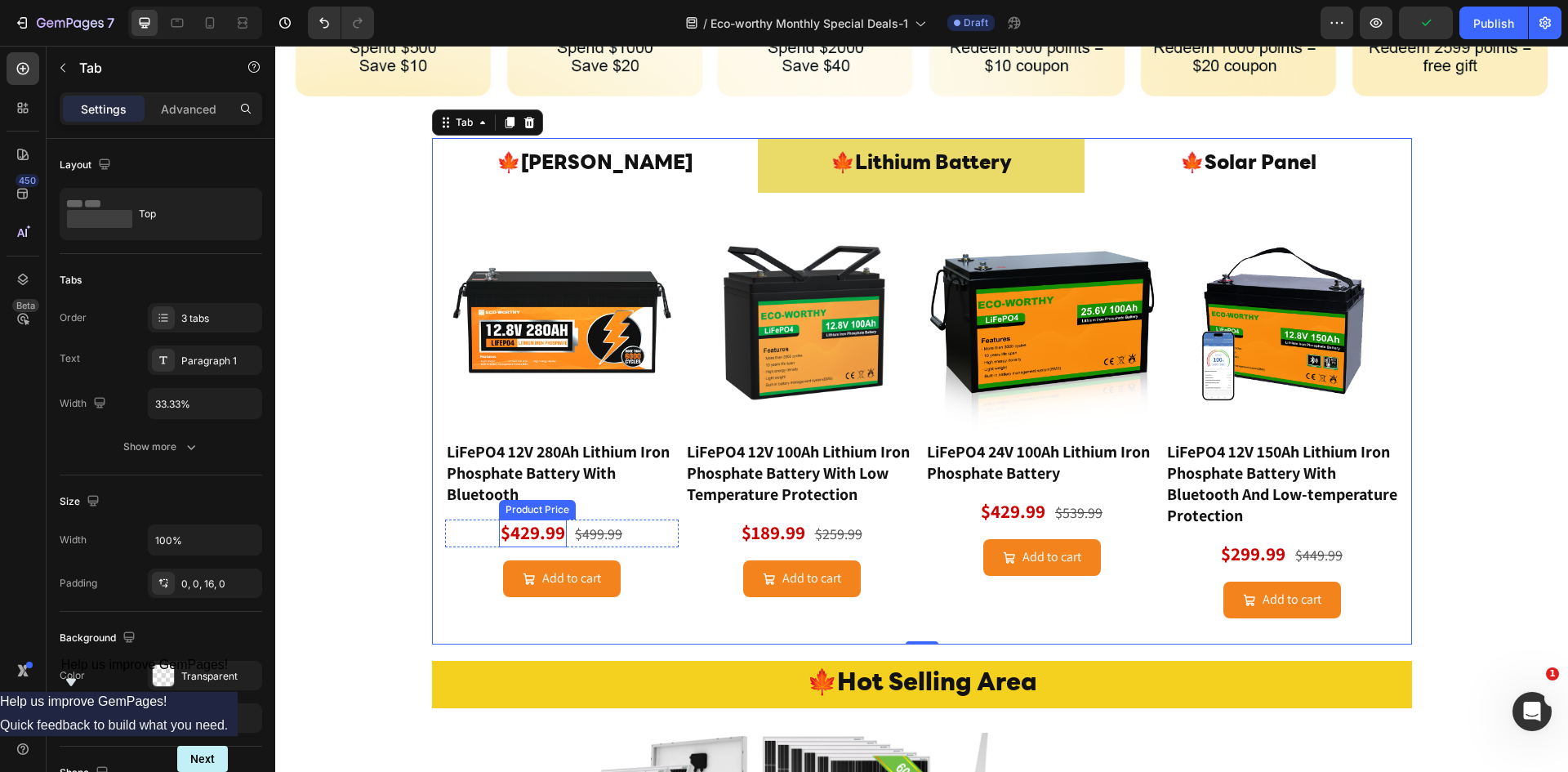
click at [540, 523] on div "$429.99" at bounding box center [532, 533] width 67 height 28
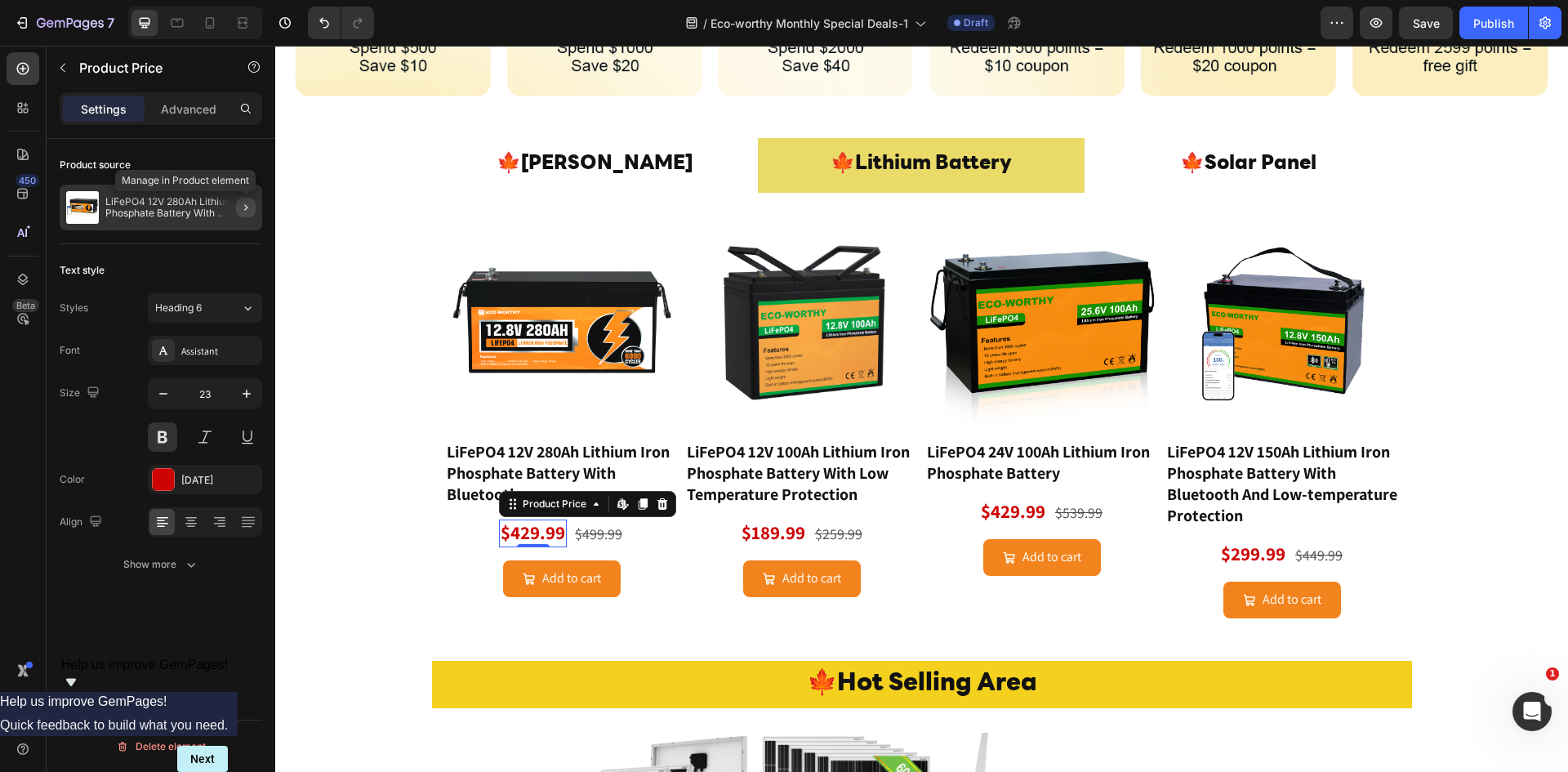
click at [245, 209] on icon "button" at bounding box center [246, 207] width 4 height 6
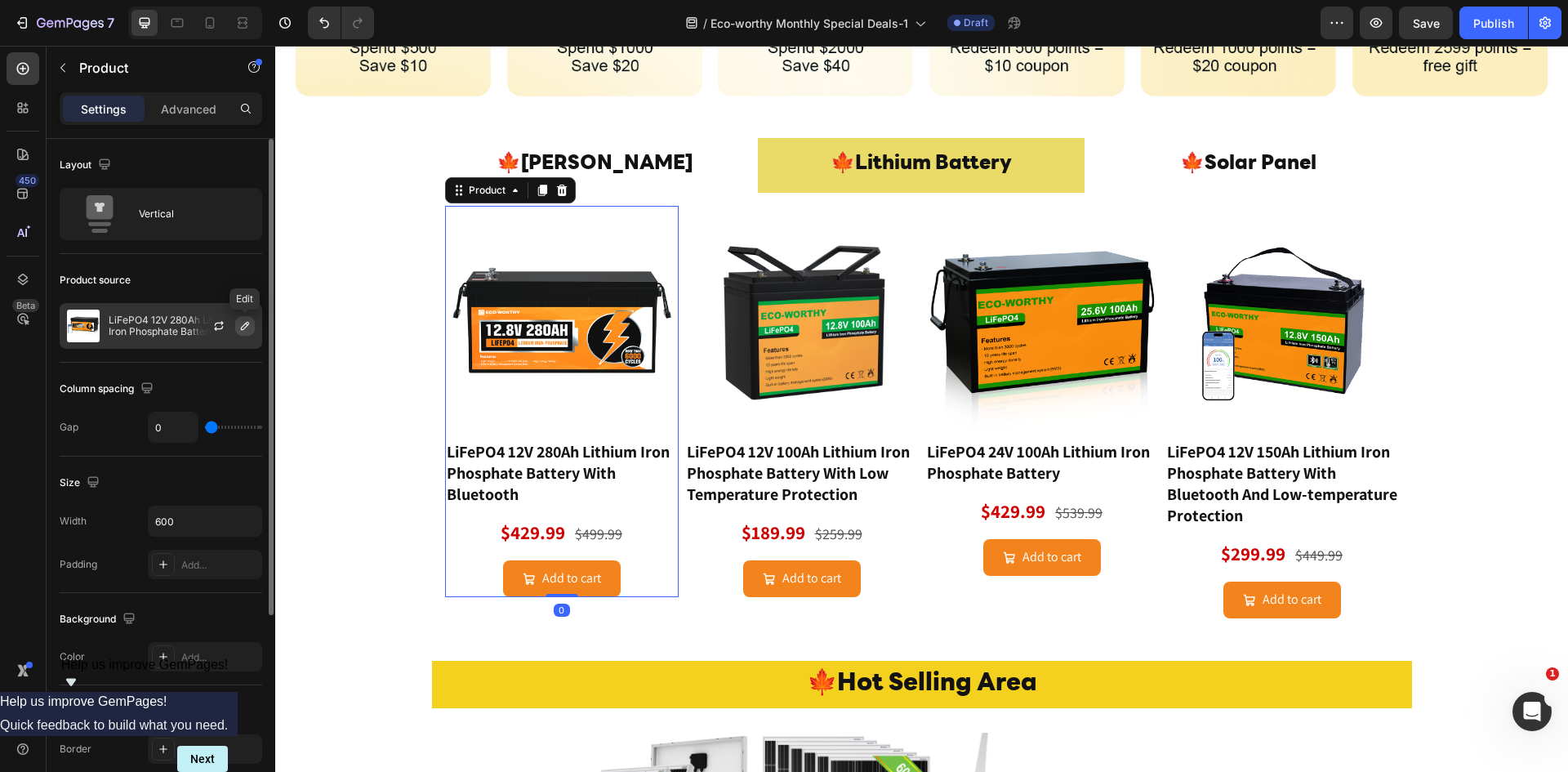
click at [247, 327] on icon "button" at bounding box center [245, 326] width 8 height 8
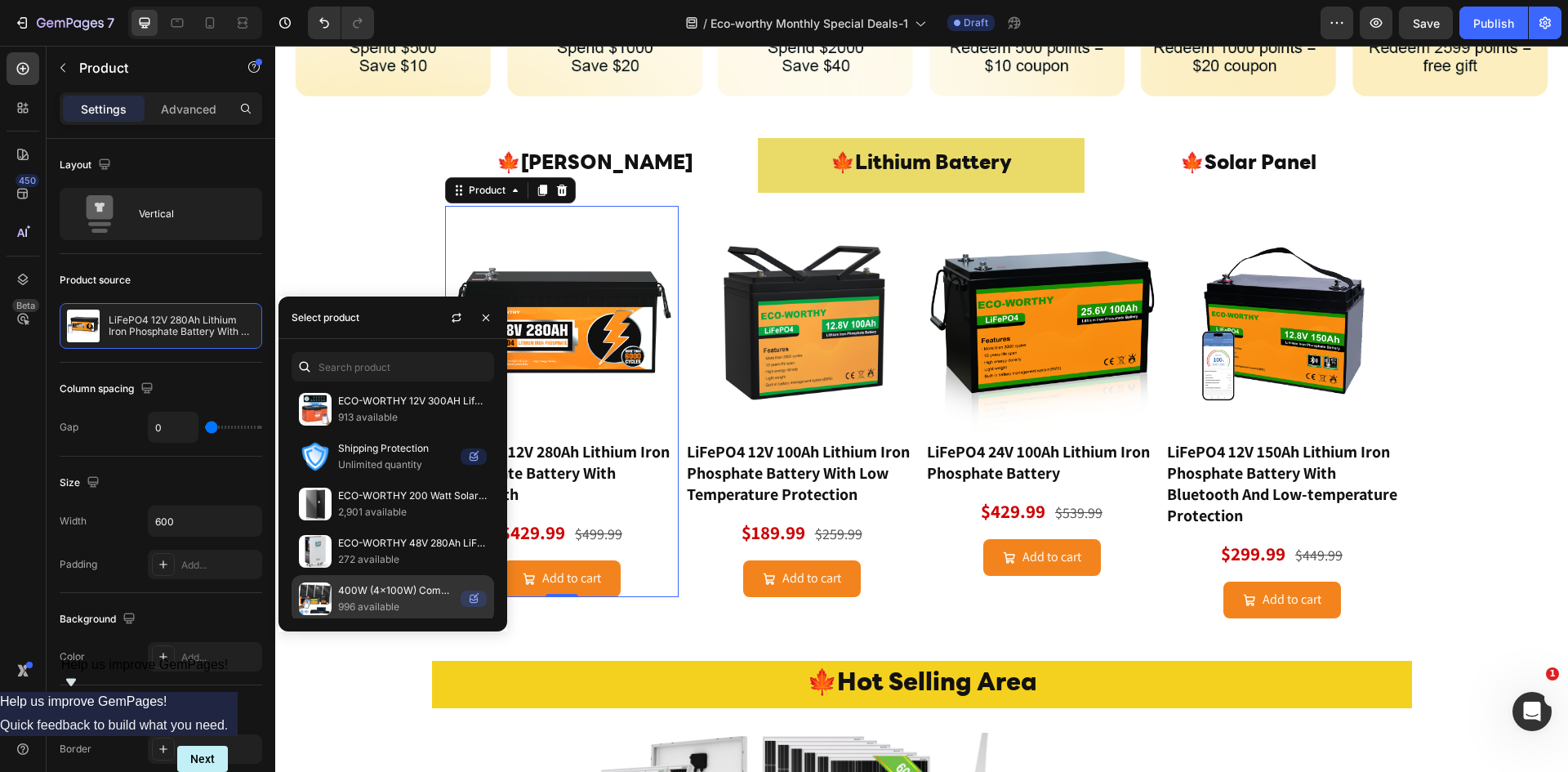
scroll to position [1437, 0]
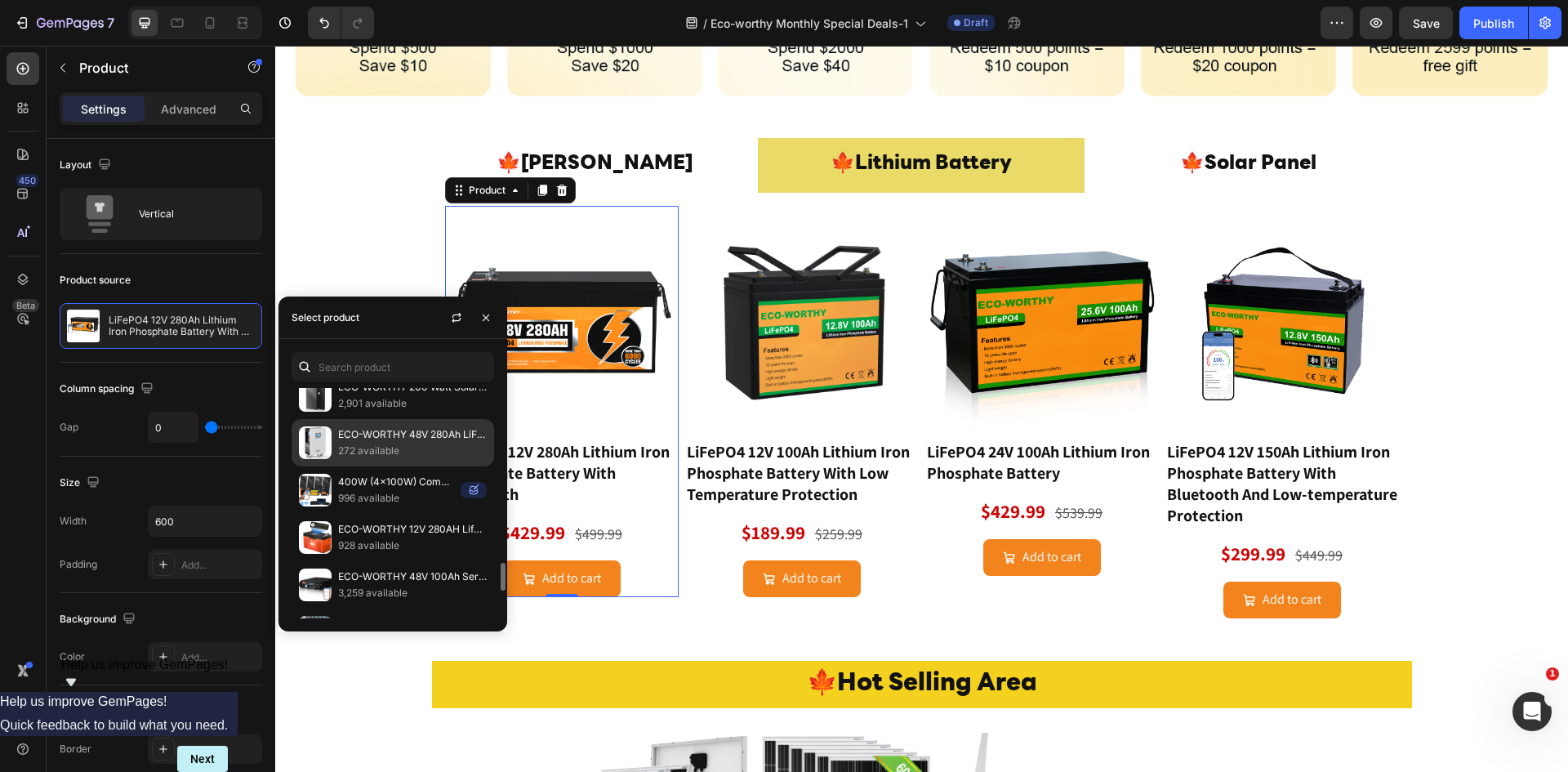
click at [388, 449] on p "272 available" at bounding box center [411, 451] width 148 height 16
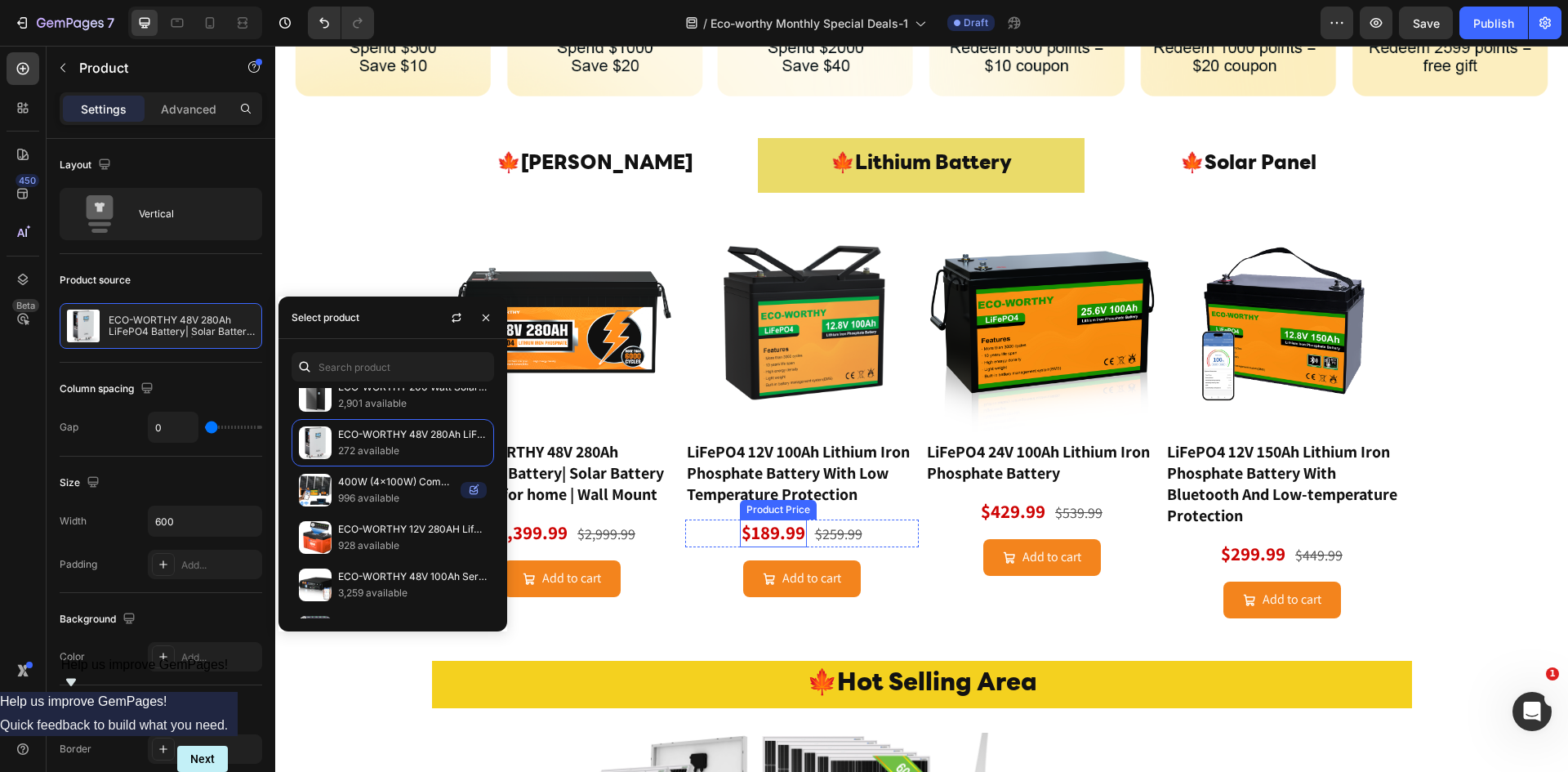
click at [782, 524] on div "$189.99" at bounding box center [774, 533] width 67 height 28
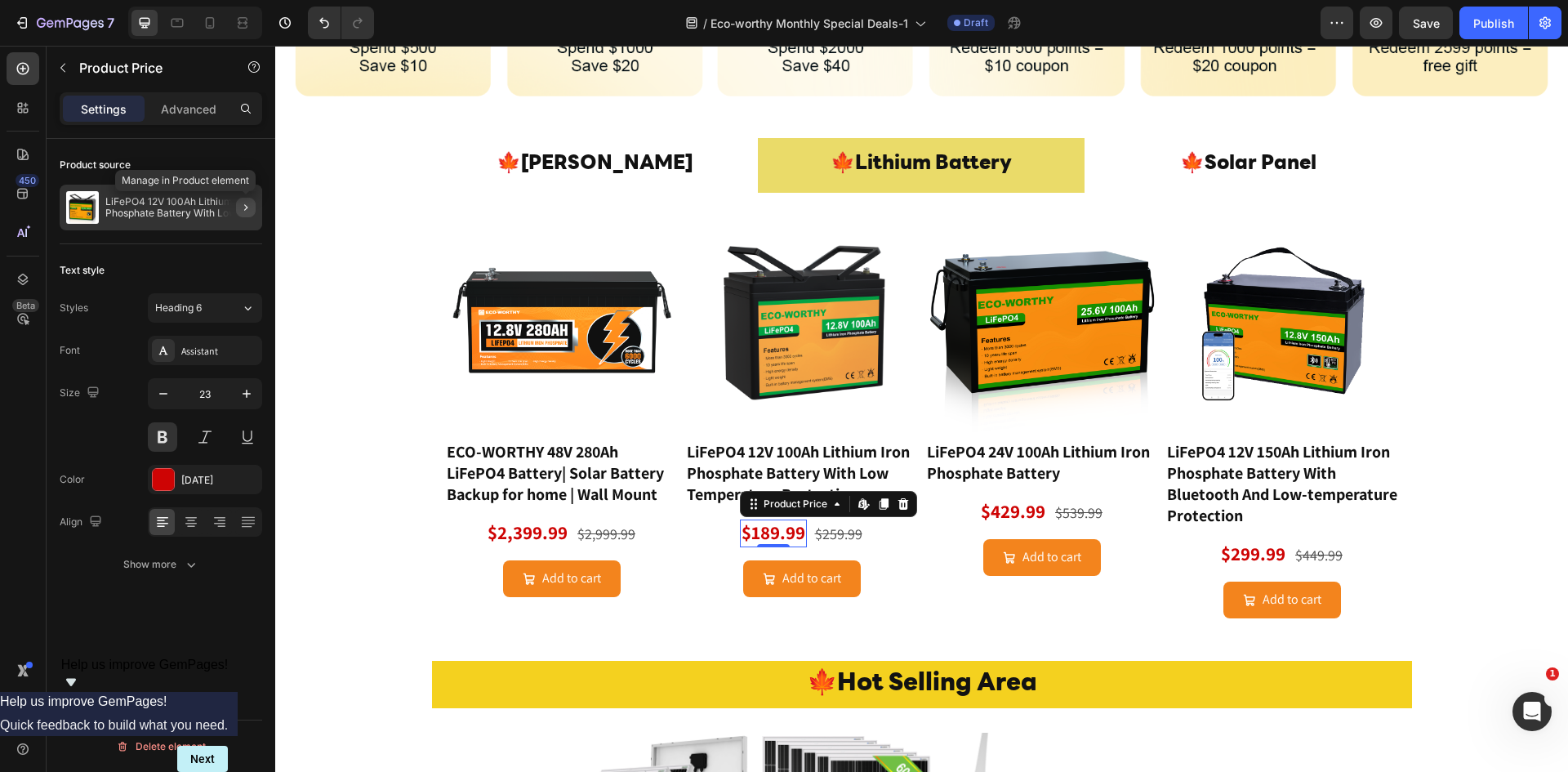
click at [246, 205] on icon "button" at bounding box center [246, 208] width 13 height 13
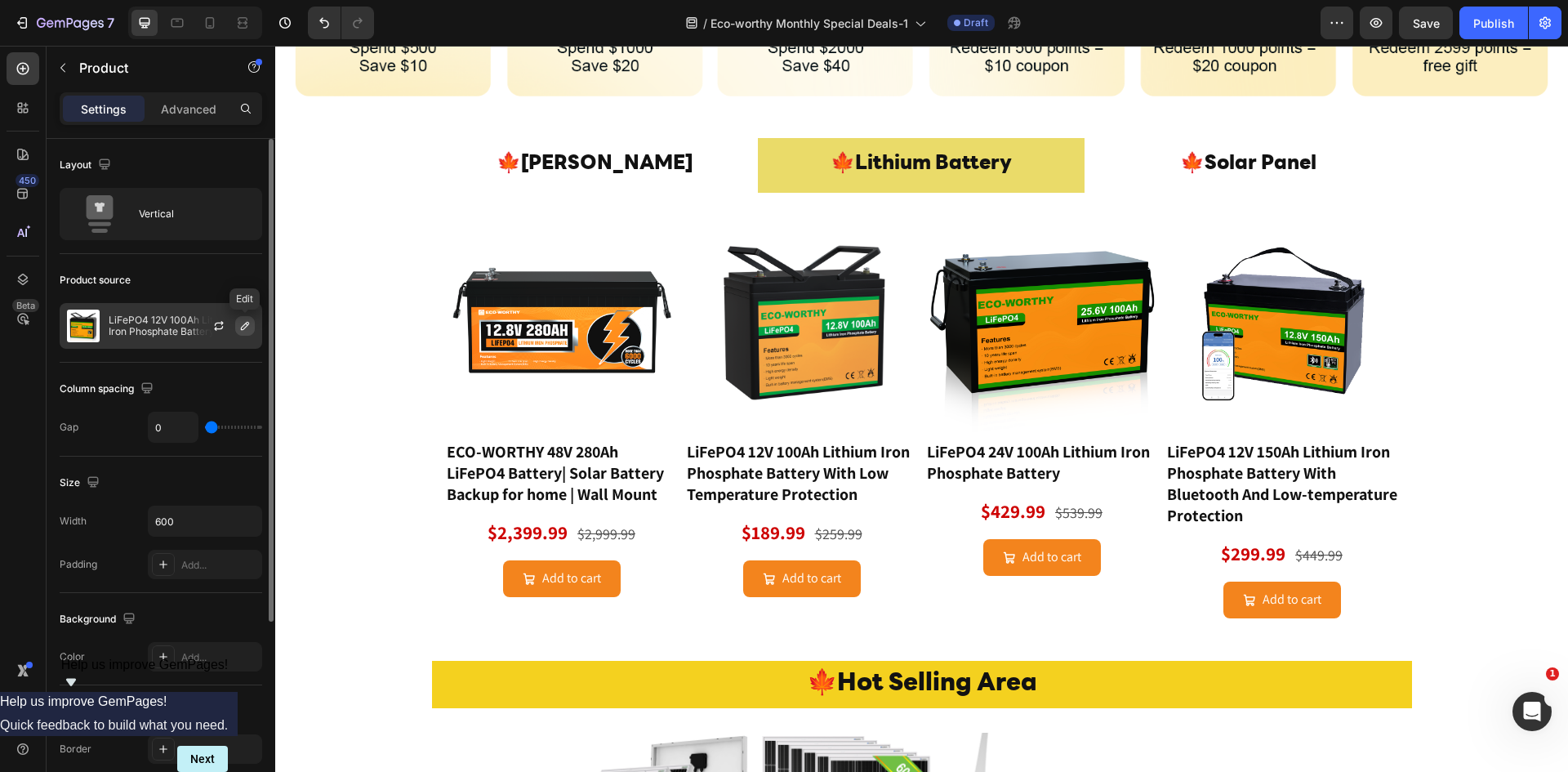
click at [243, 328] on icon "button" at bounding box center [245, 326] width 13 height 13
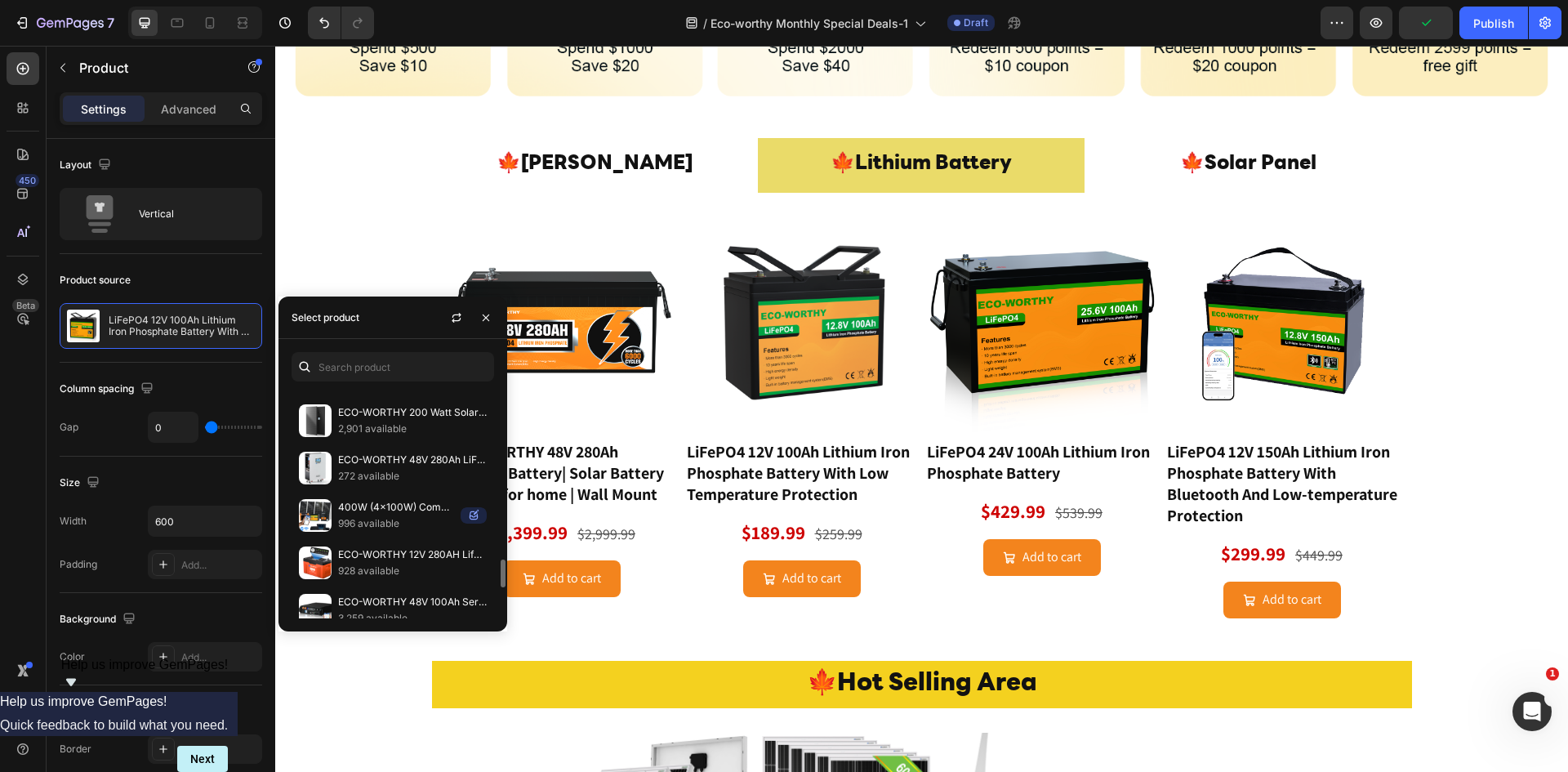
scroll to position [1521, 0]
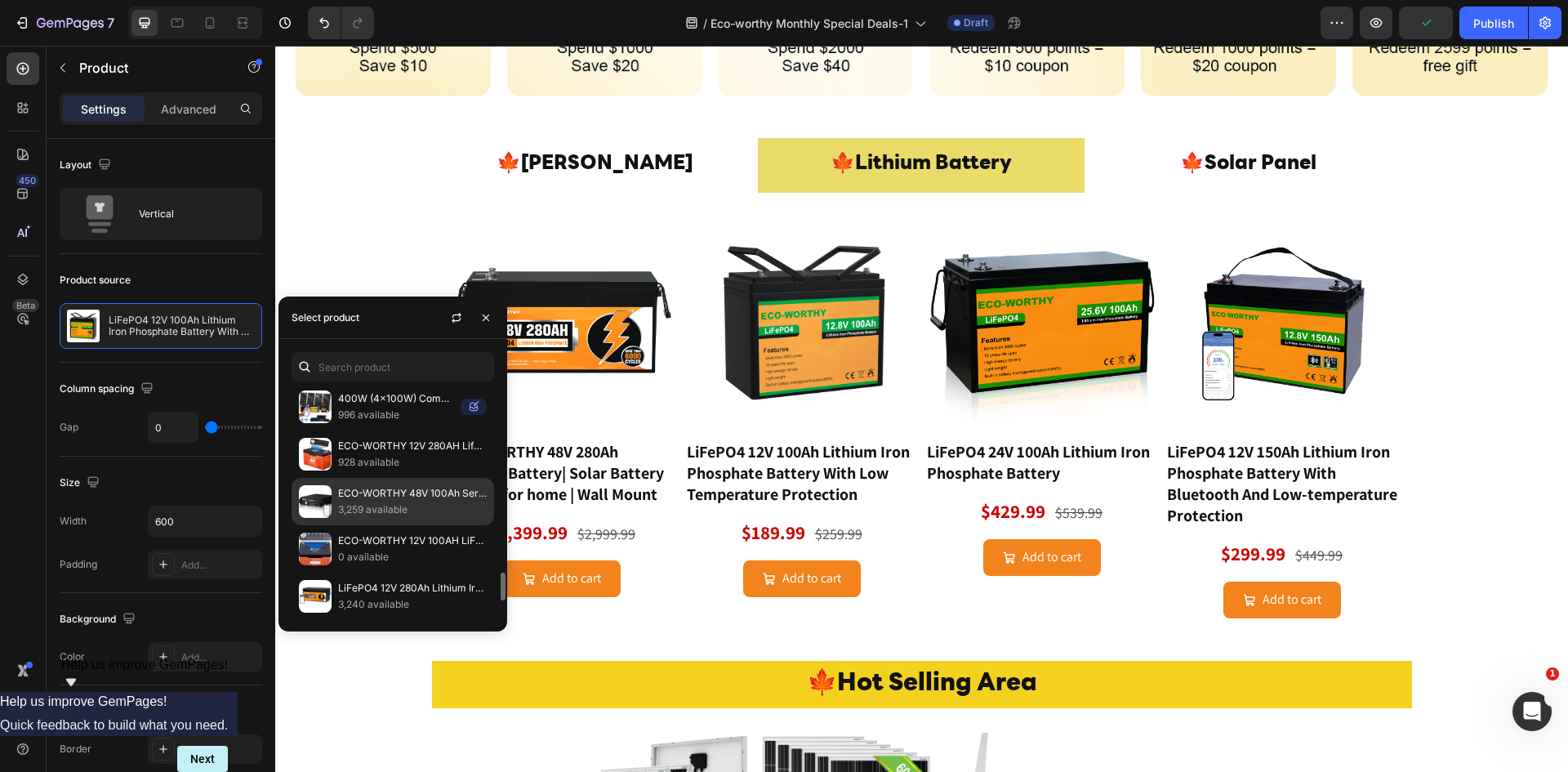
click at [369, 501] on p "ECO-WORTHY 48V 100Ah Server Rack Battery | 5.12kWh V3 Lithium Battery | UL1973 …" at bounding box center [411, 493] width 148 height 16
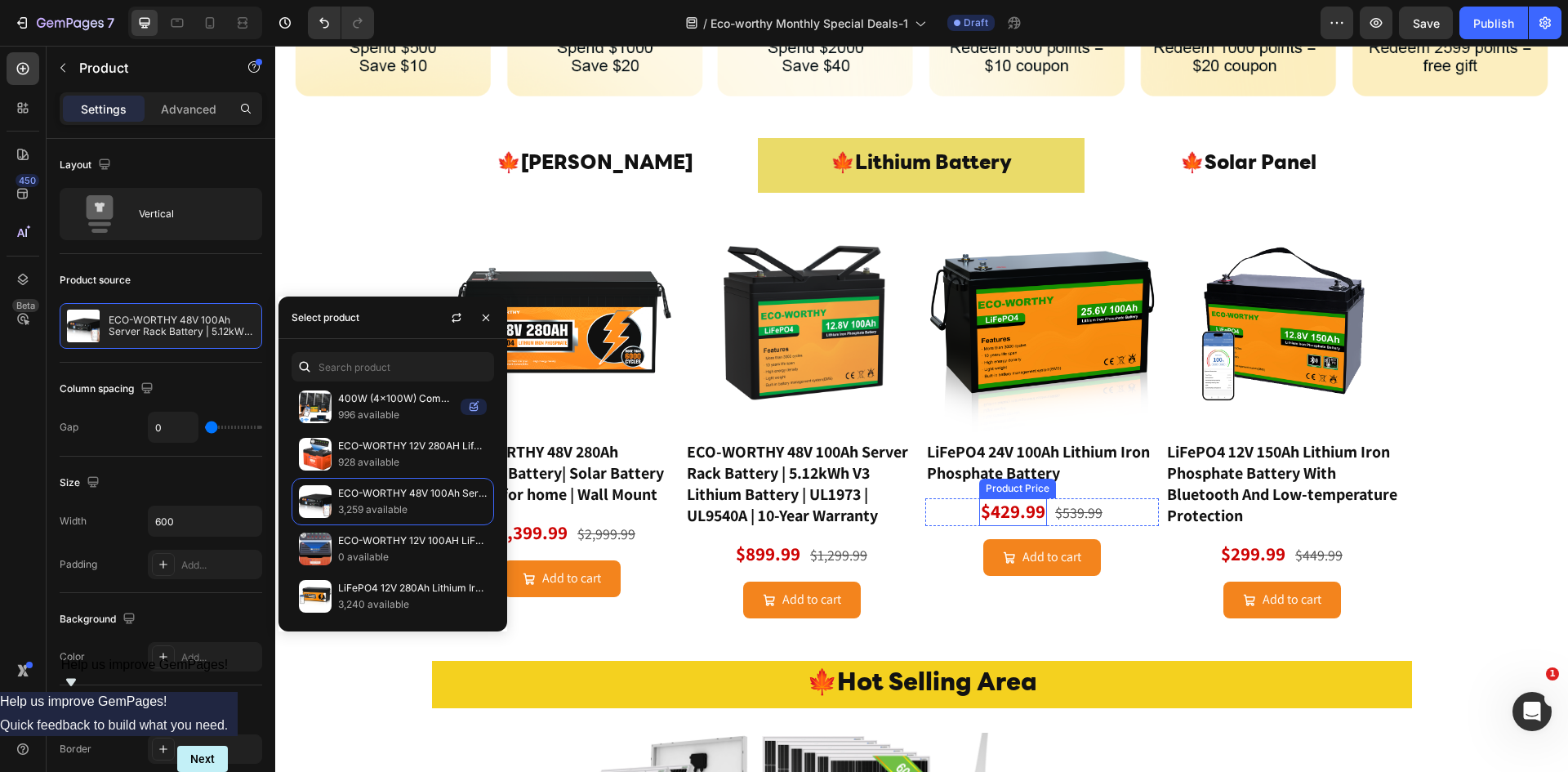
click at [1017, 505] on div "$429.99" at bounding box center [1013, 512] width 67 height 28
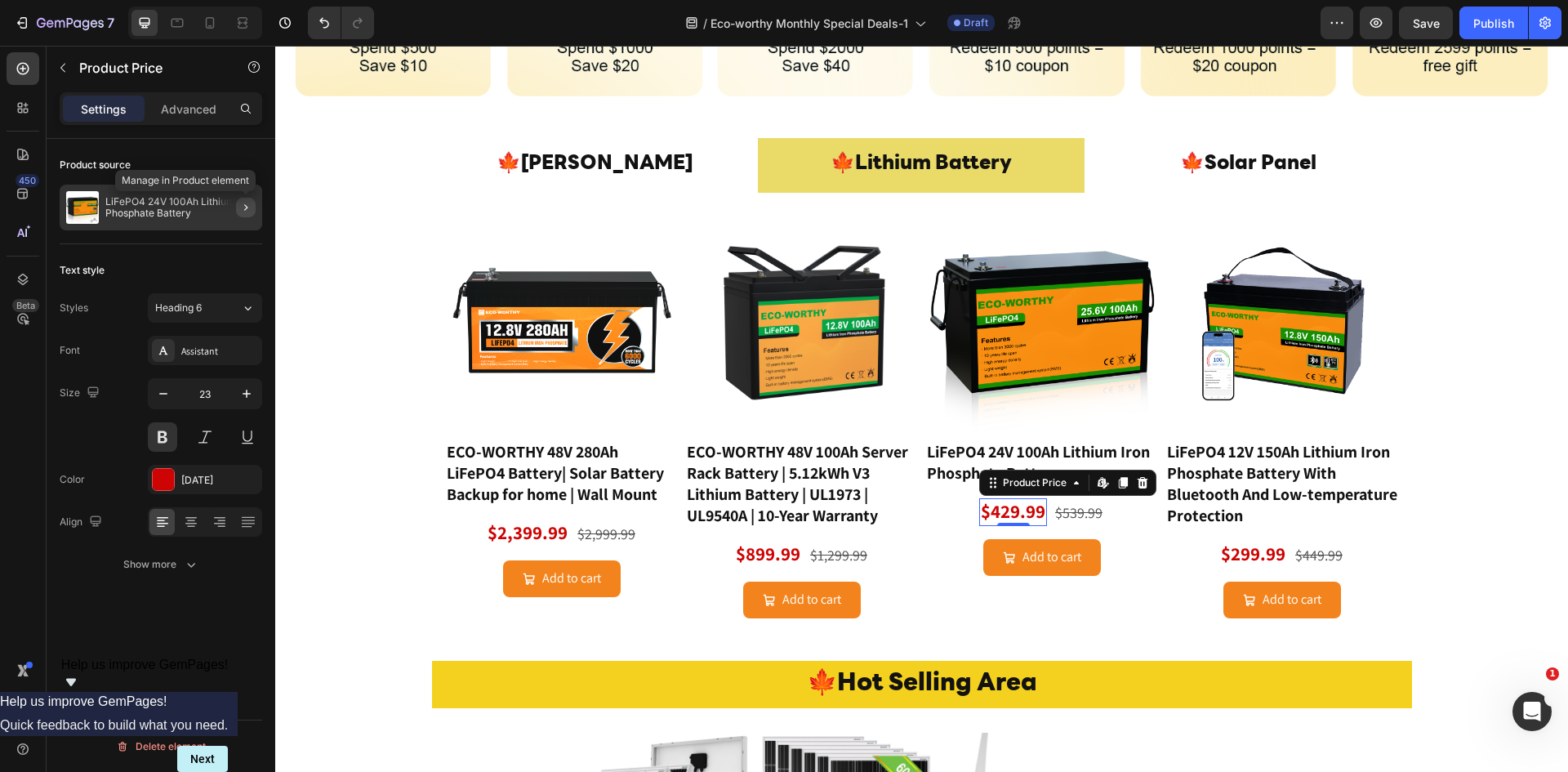
click at [247, 207] on icon "button" at bounding box center [246, 207] width 4 height 6
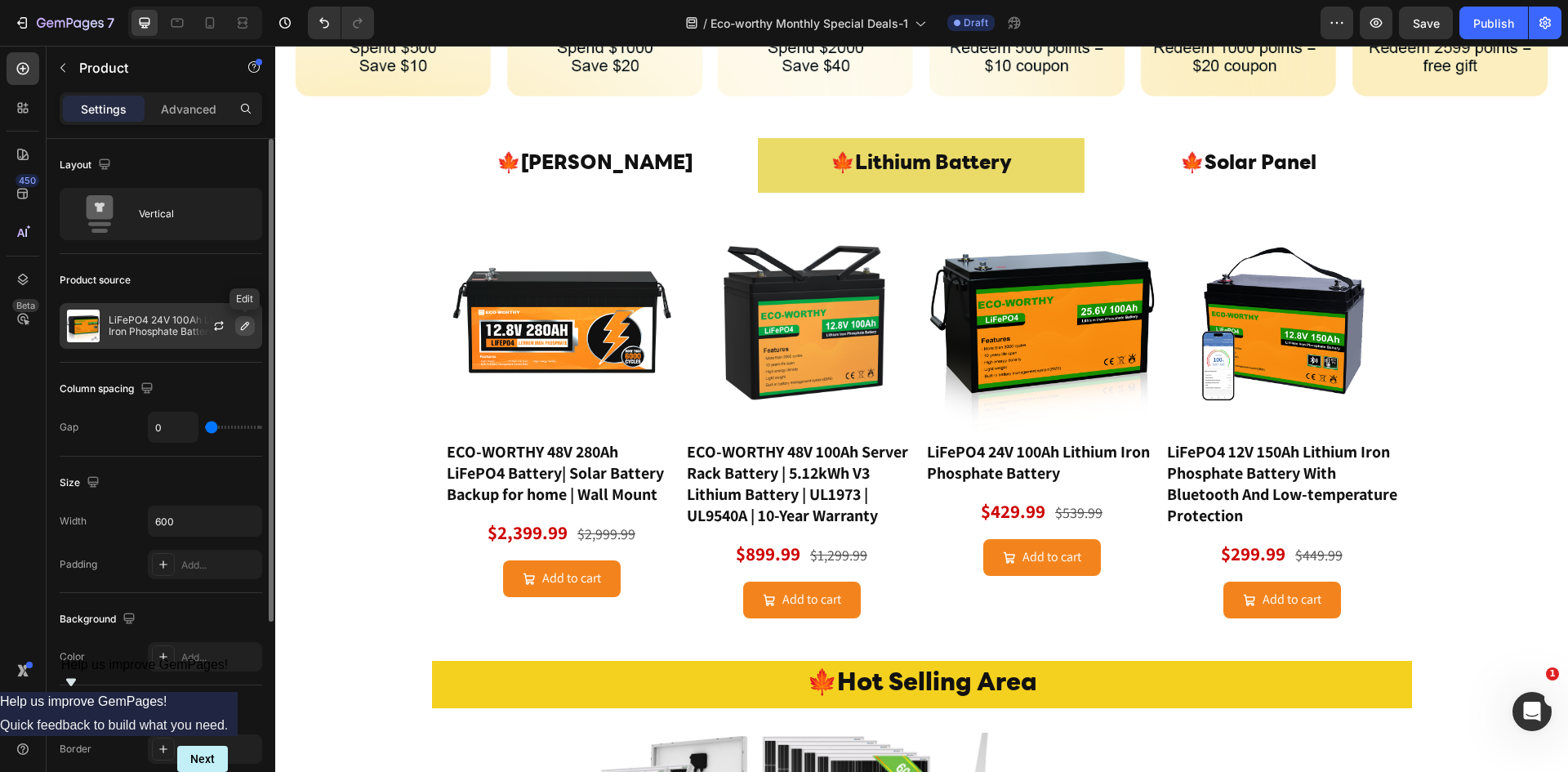
click at [246, 323] on icon "button" at bounding box center [245, 326] width 8 height 8
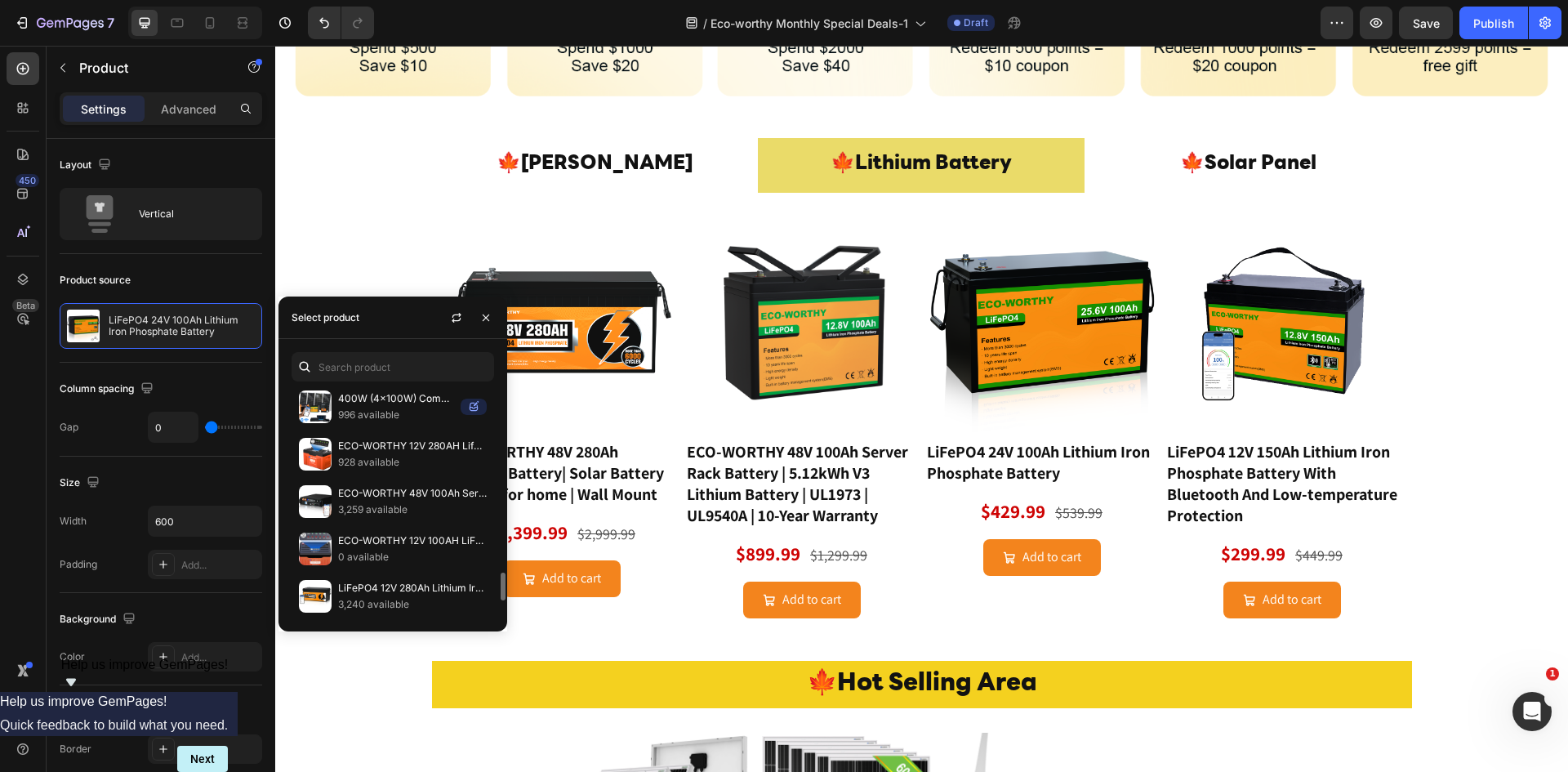
scroll to position [1694, 0]
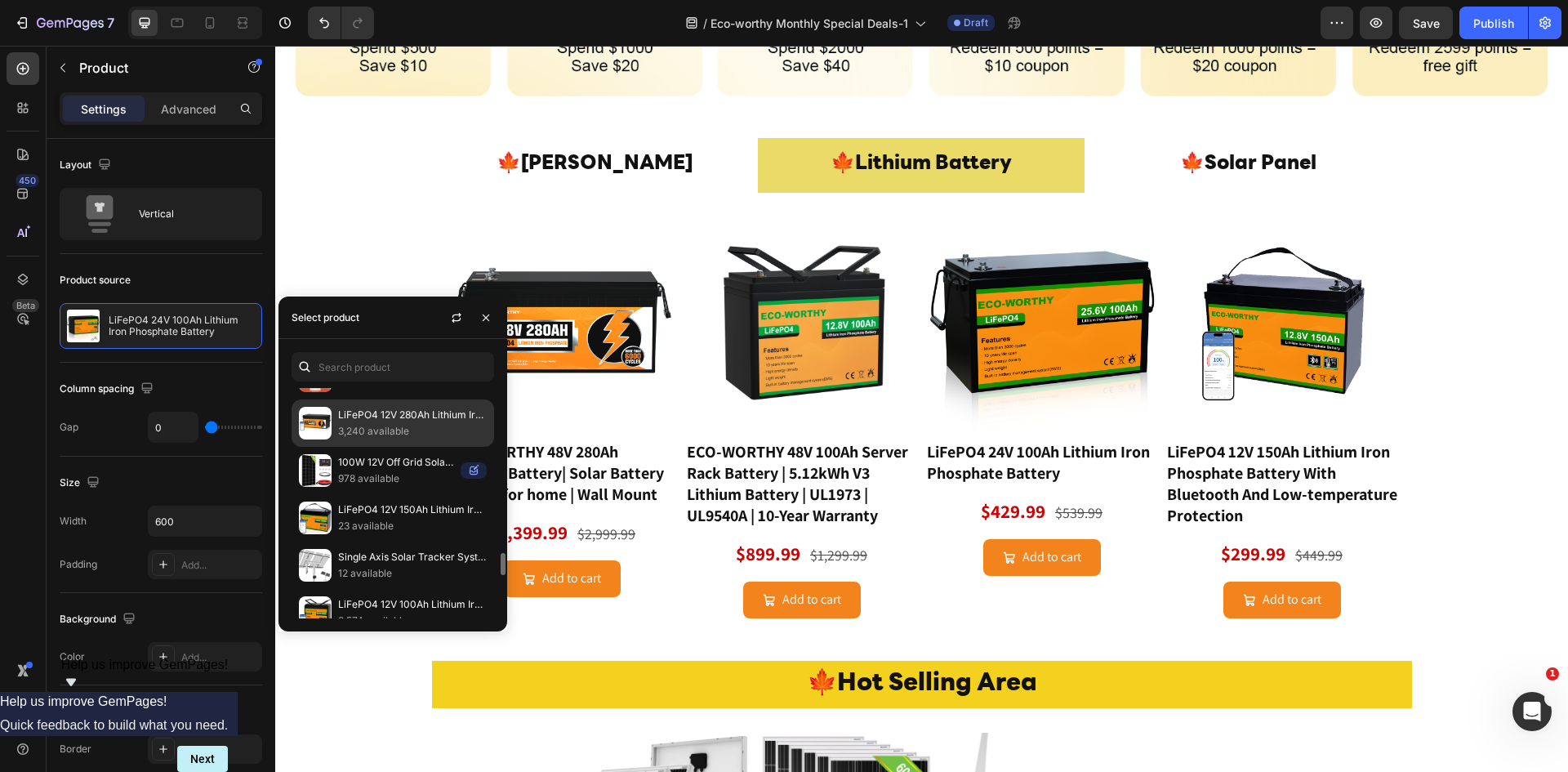
click at [401, 418] on p "LiFePO4 12V 280Ah Lithium Iron Phosphate Battery With Bluetooth" at bounding box center [411, 415] width 148 height 16
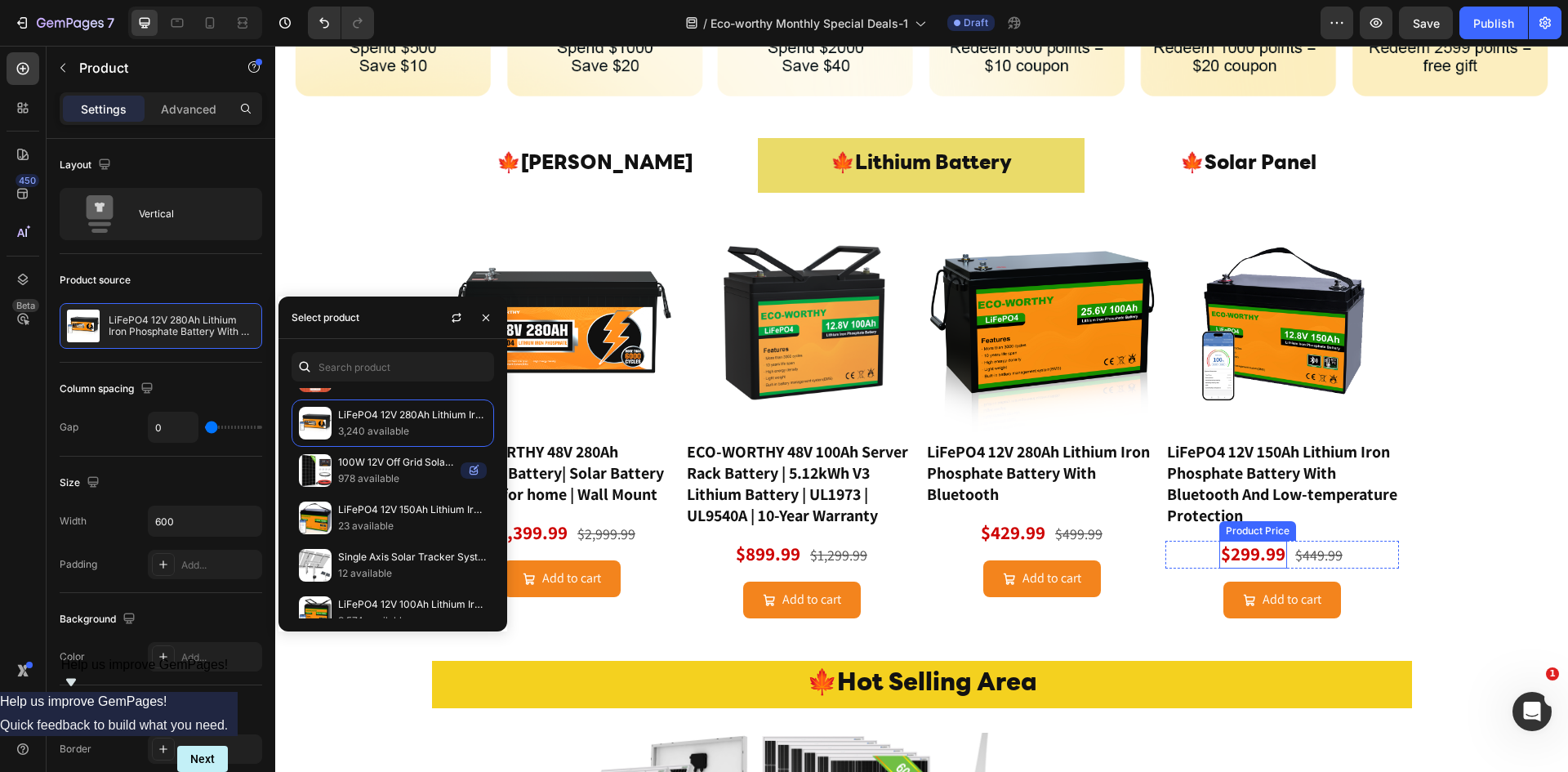
click at [1259, 544] on div "$299.99" at bounding box center [1253, 554] width 67 height 28
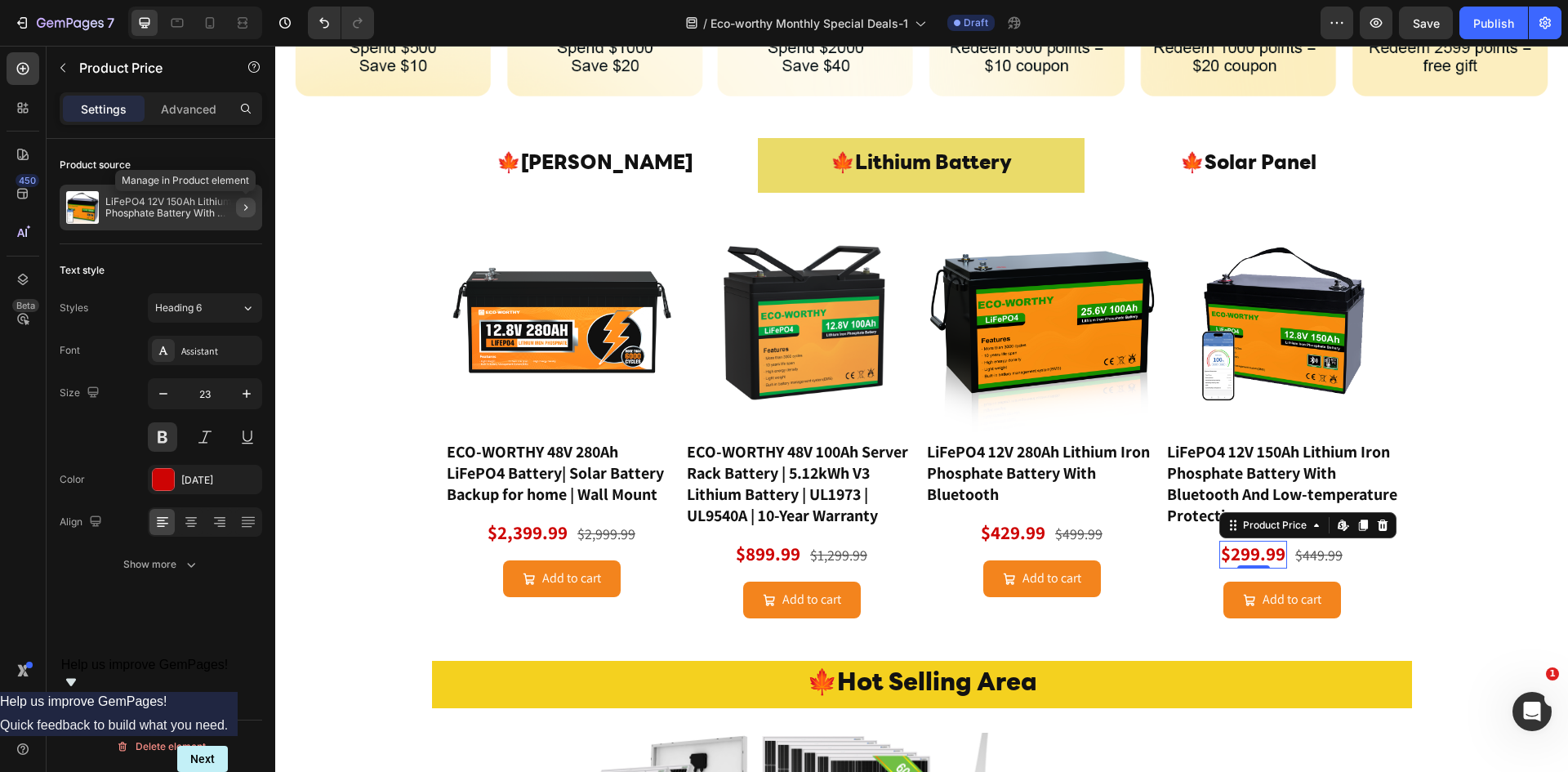
click at [238, 205] on button "button" at bounding box center [246, 208] width 20 height 20
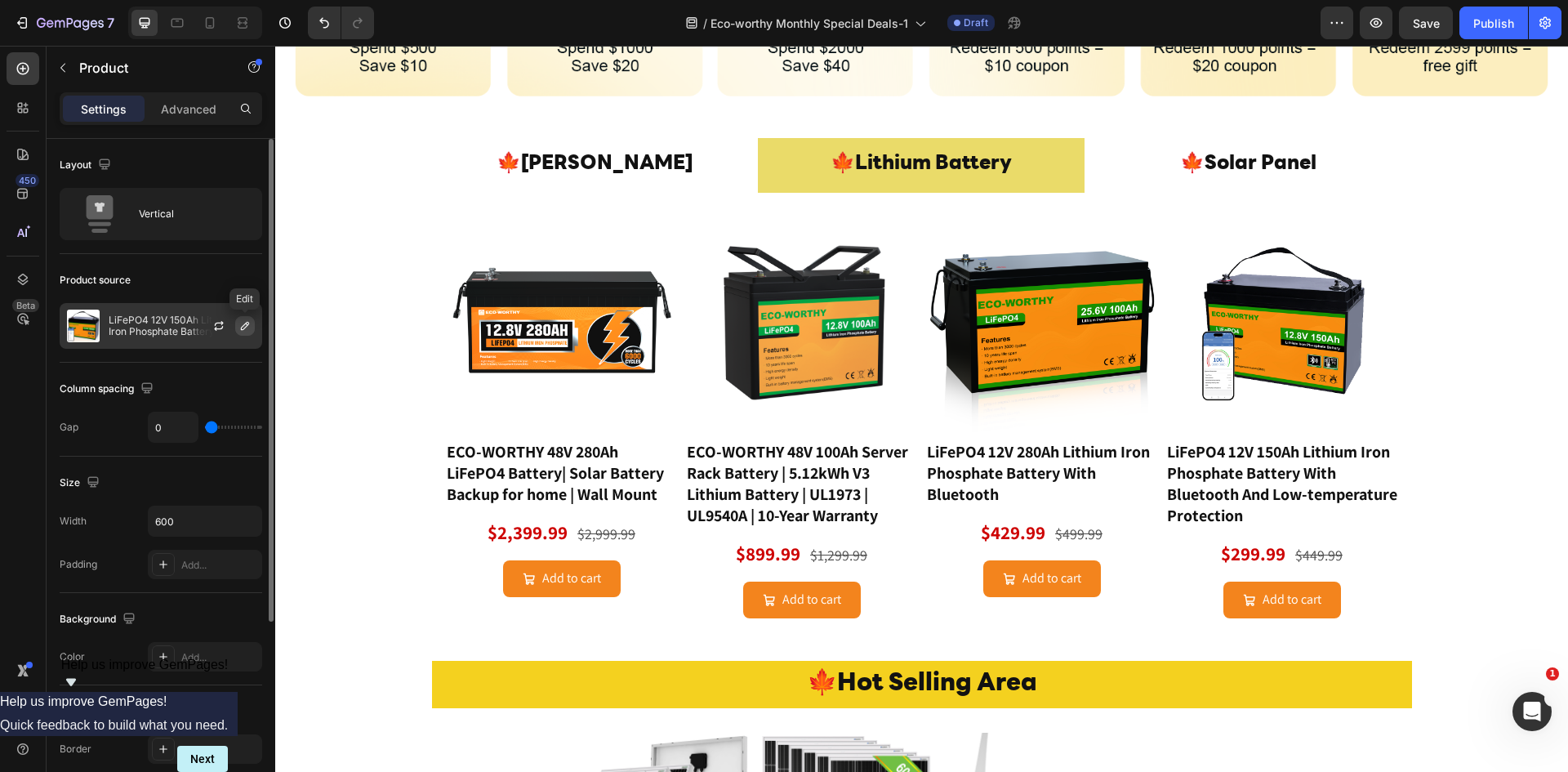
click at [243, 326] on icon "button" at bounding box center [245, 326] width 8 height 8
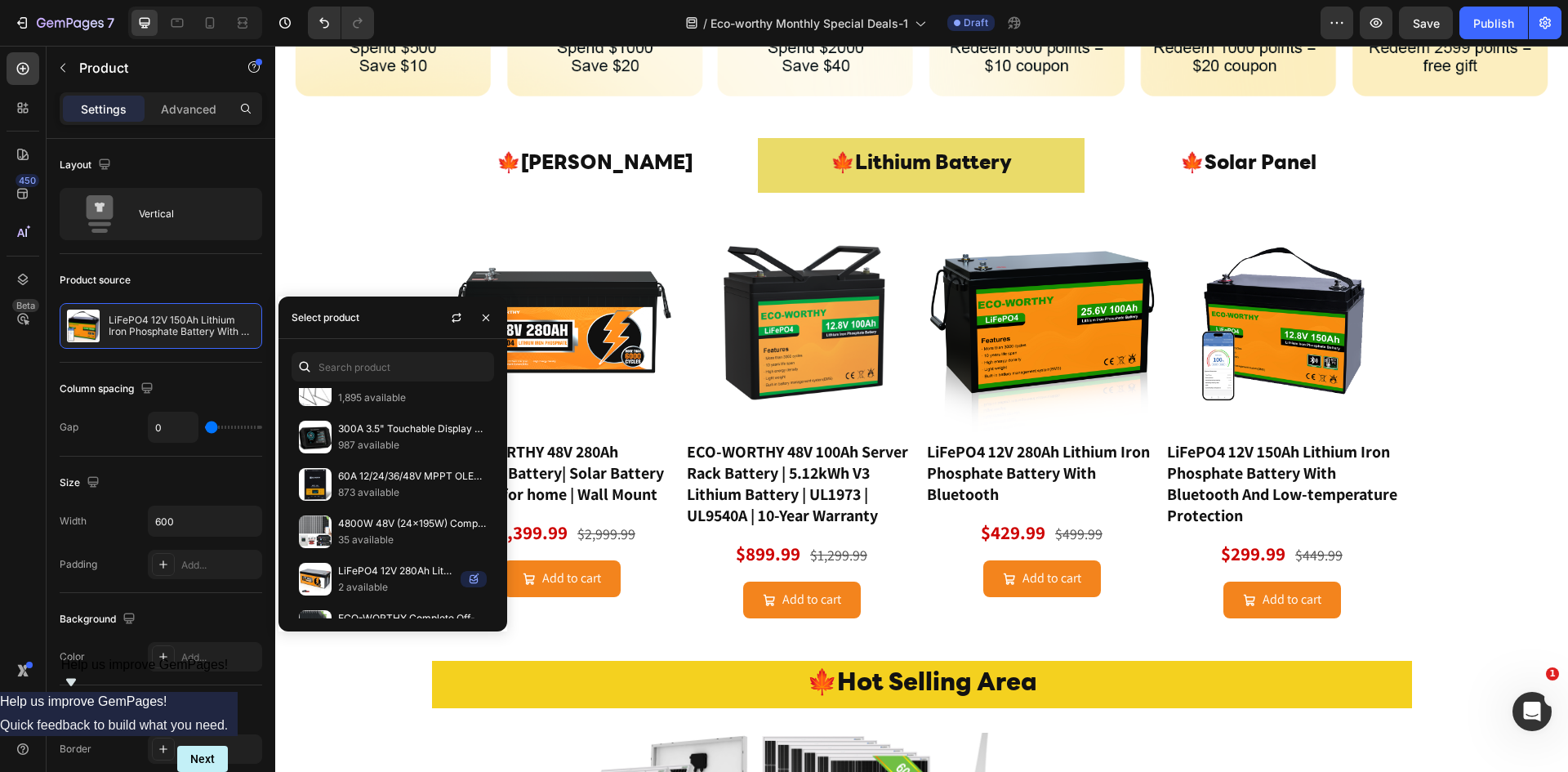
scroll to position [1733, 0]
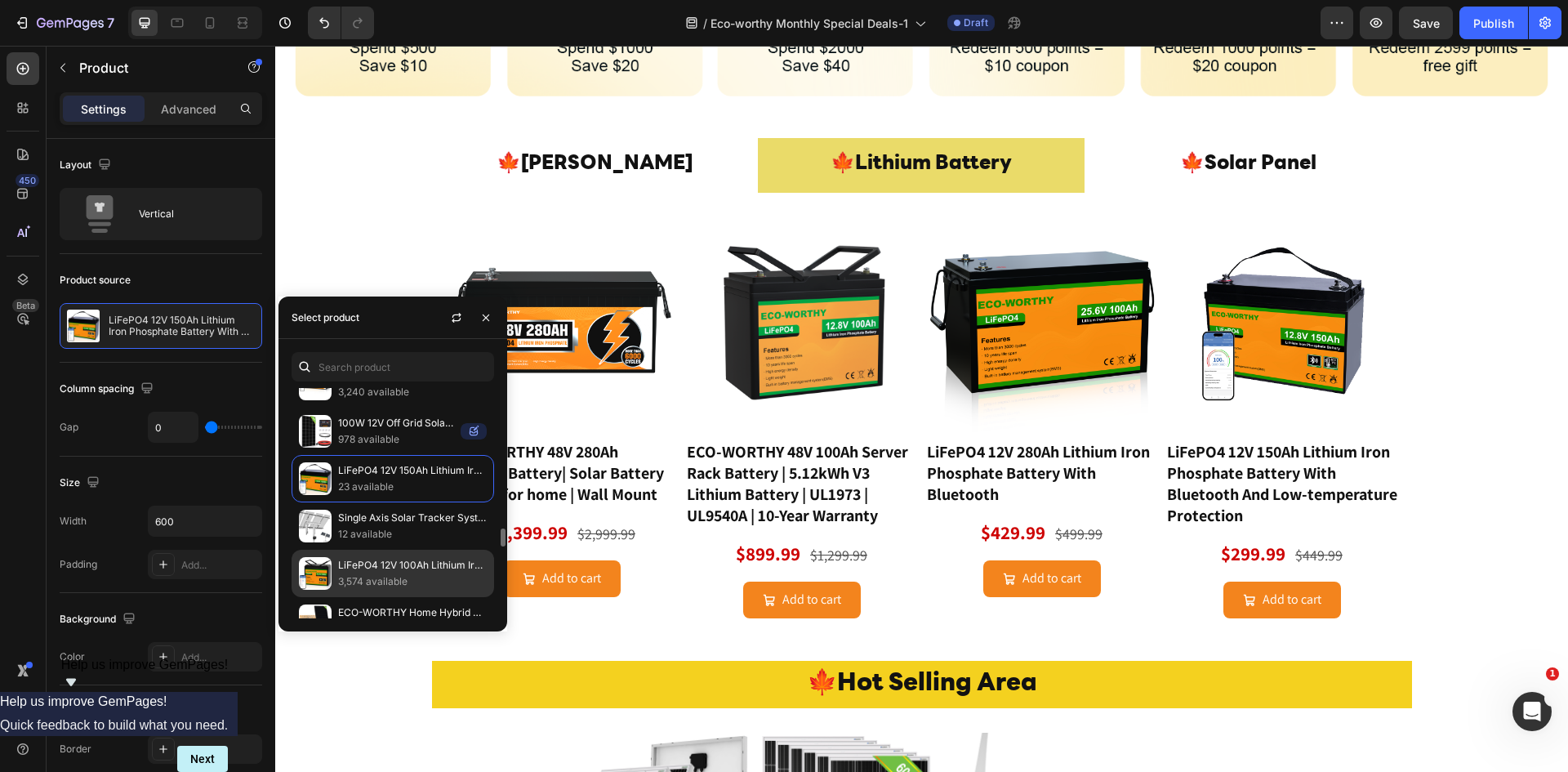
click at [399, 565] on p "LiFePO4 12V 100Ah Lithium Iron Phosphate Battery With Bluetooth And Low-tempera…" at bounding box center [411, 565] width 148 height 16
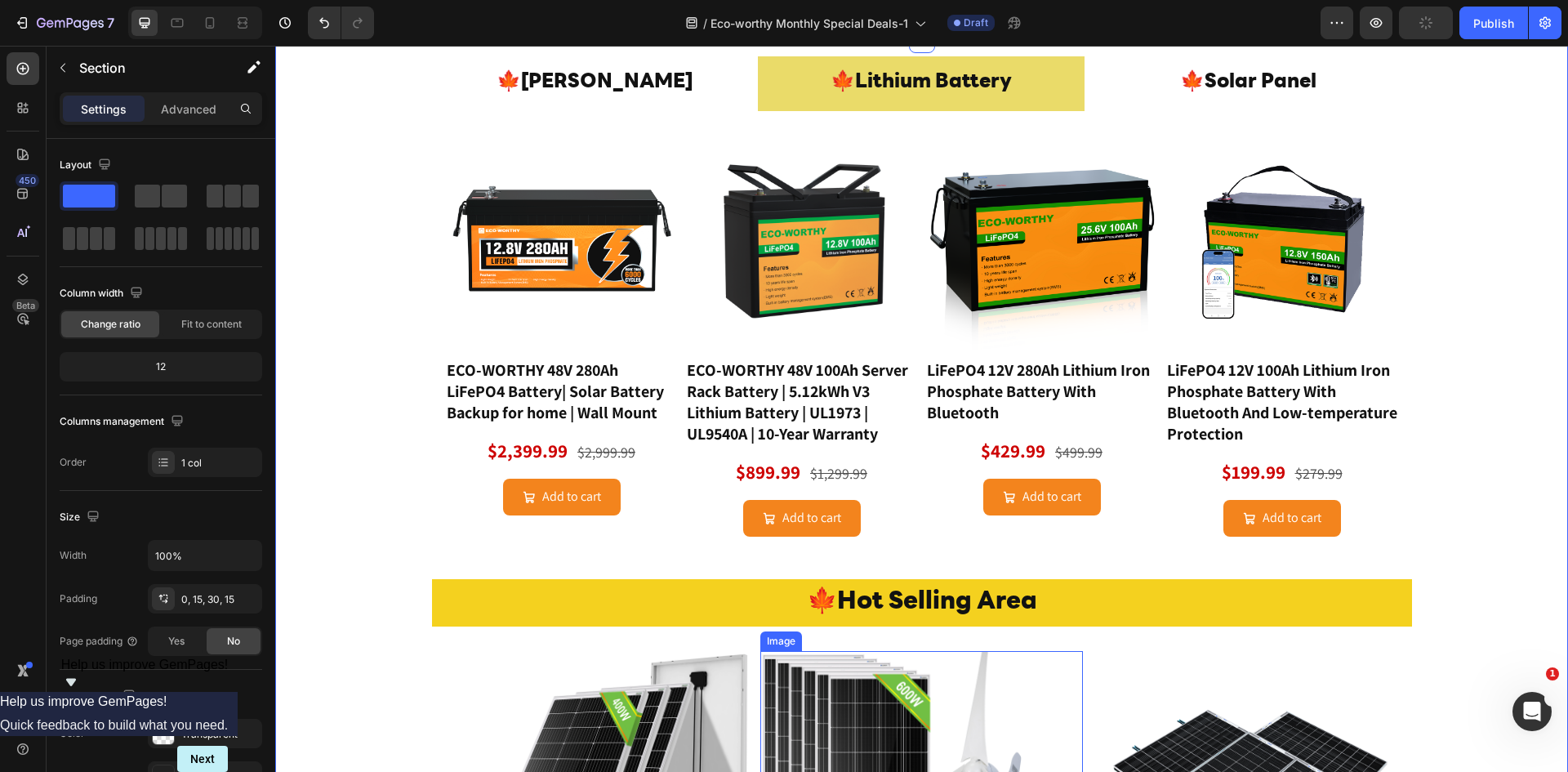
scroll to position [654, 0]
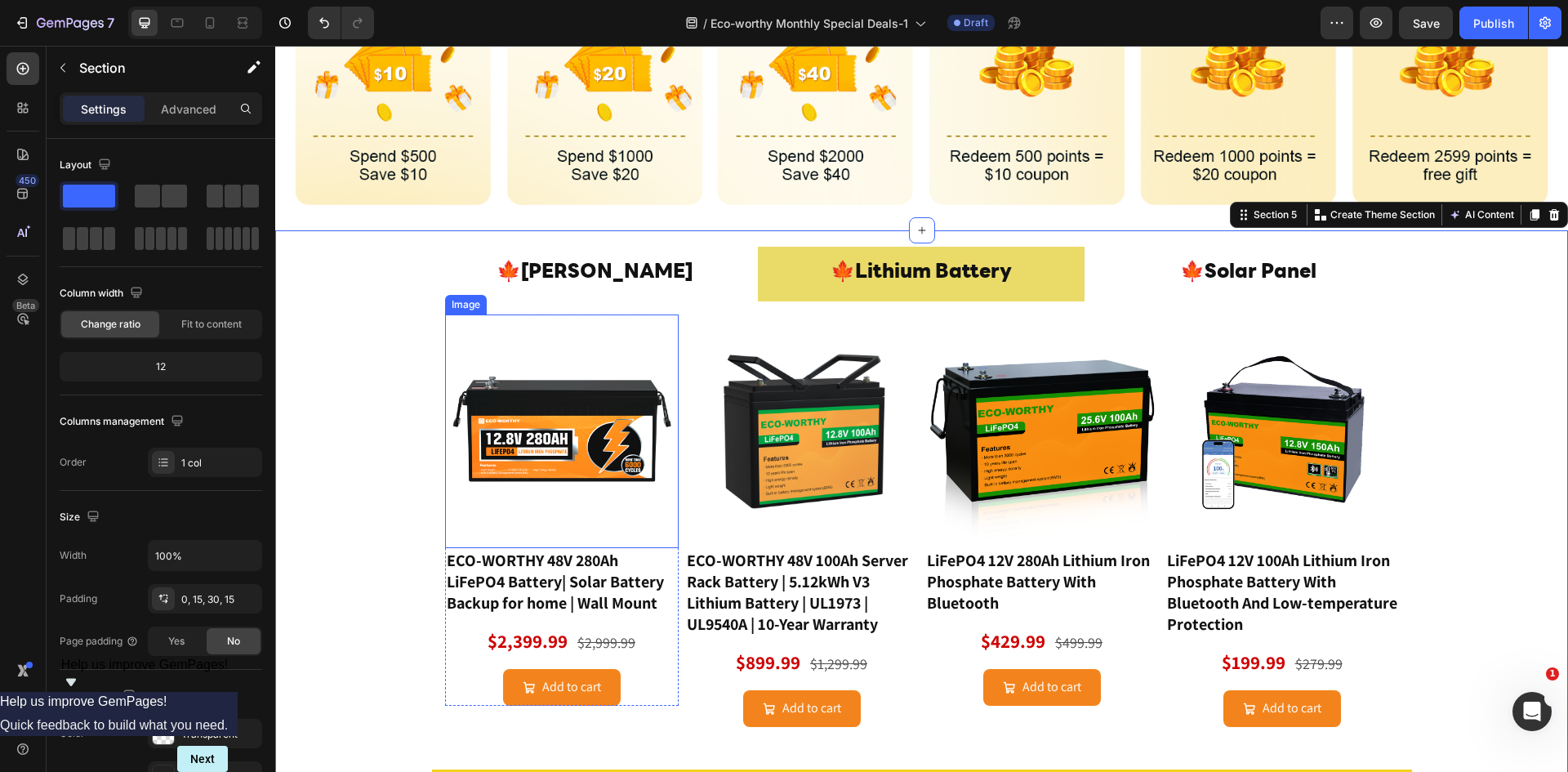
click at [568, 433] on img at bounding box center [561, 431] width 234 height 234
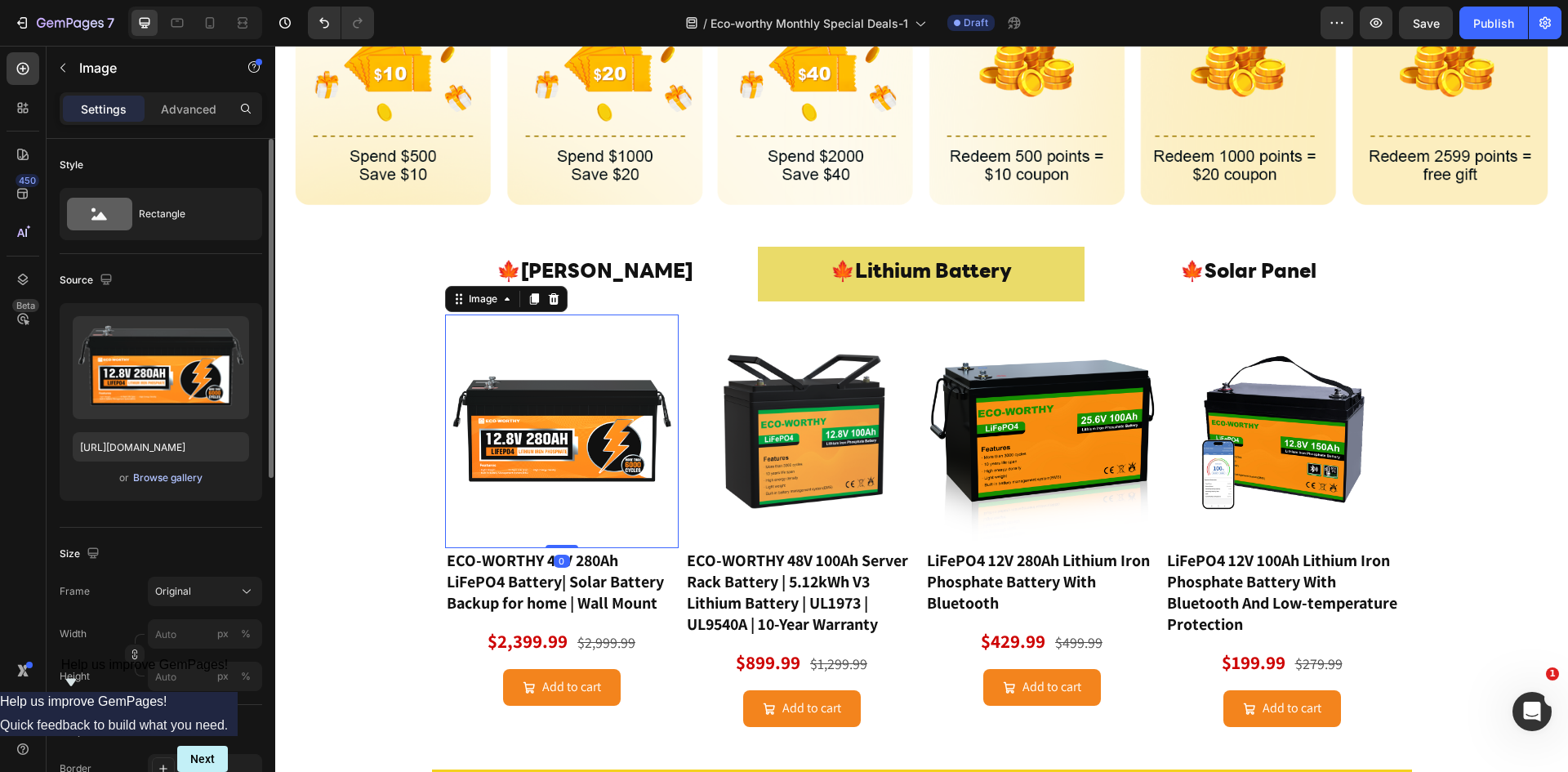
click at [182, 477] on div "Browse gallery" at bounding box center [167, 478] width 69 height 15
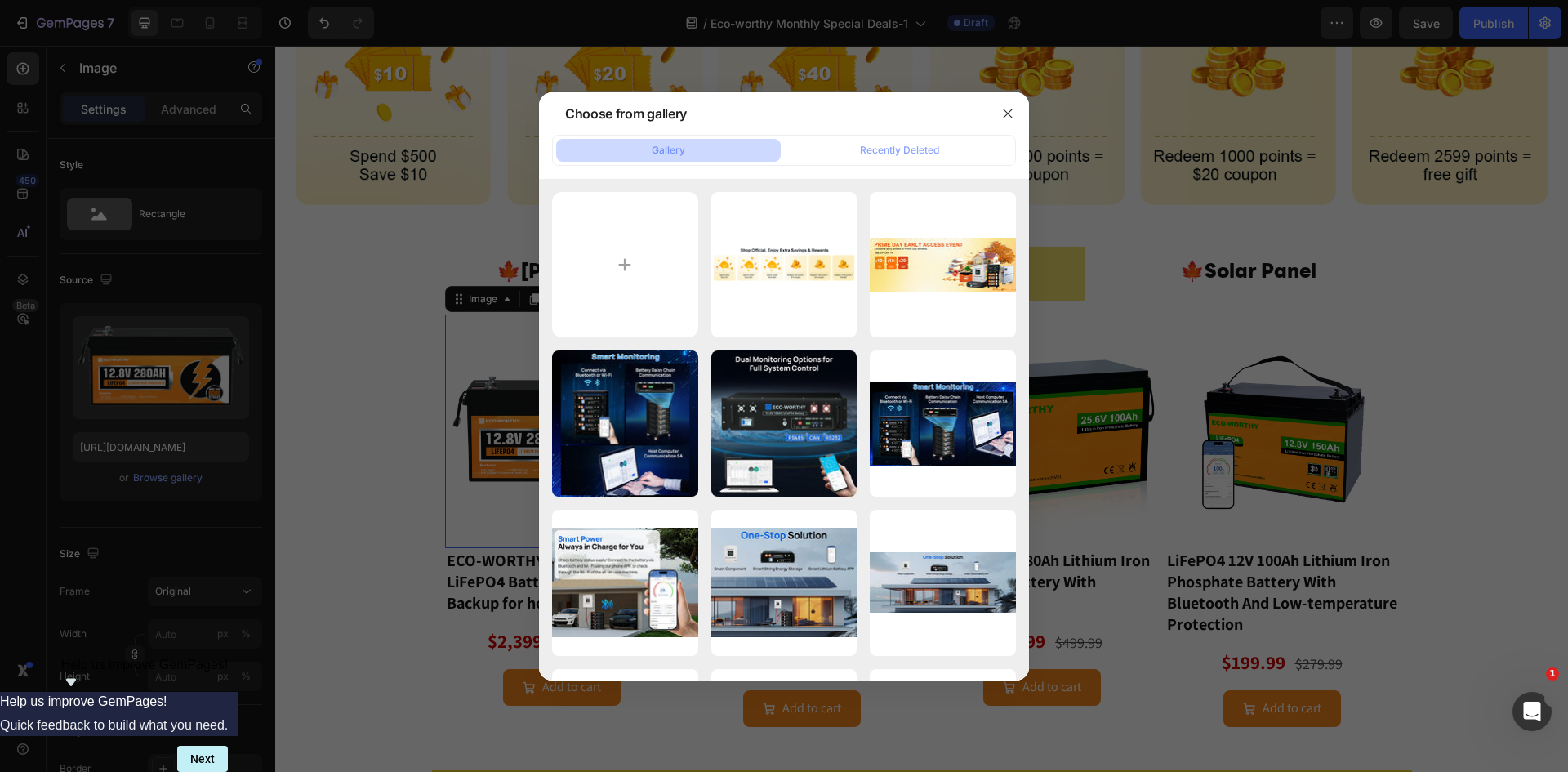
click at [245, 362] on div at bounding box center [784, 386] width 1568 height 772
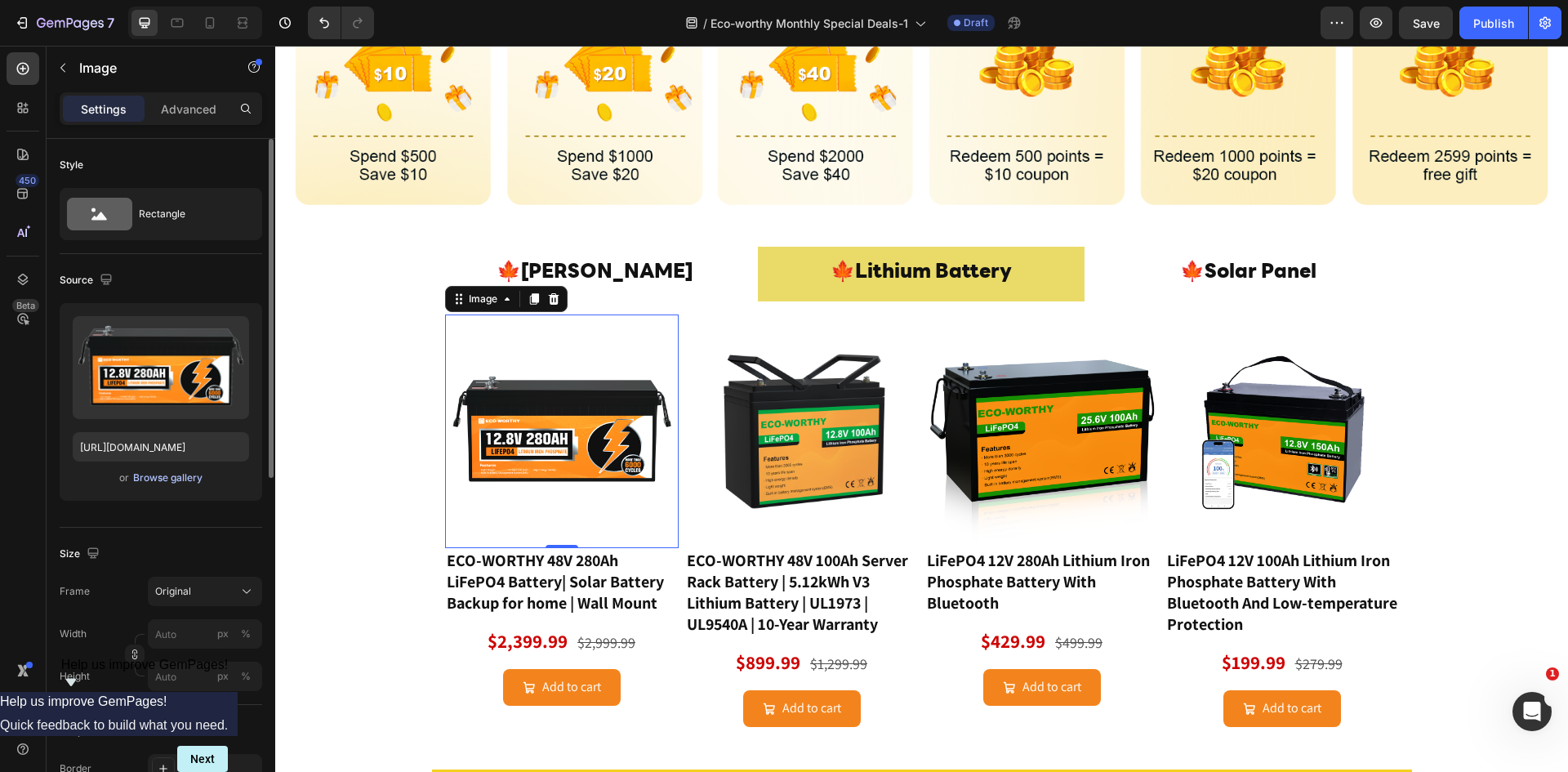
click at [192, 480] on div "Browse gallery" at bounding box center [167, 478] width 69 height 15
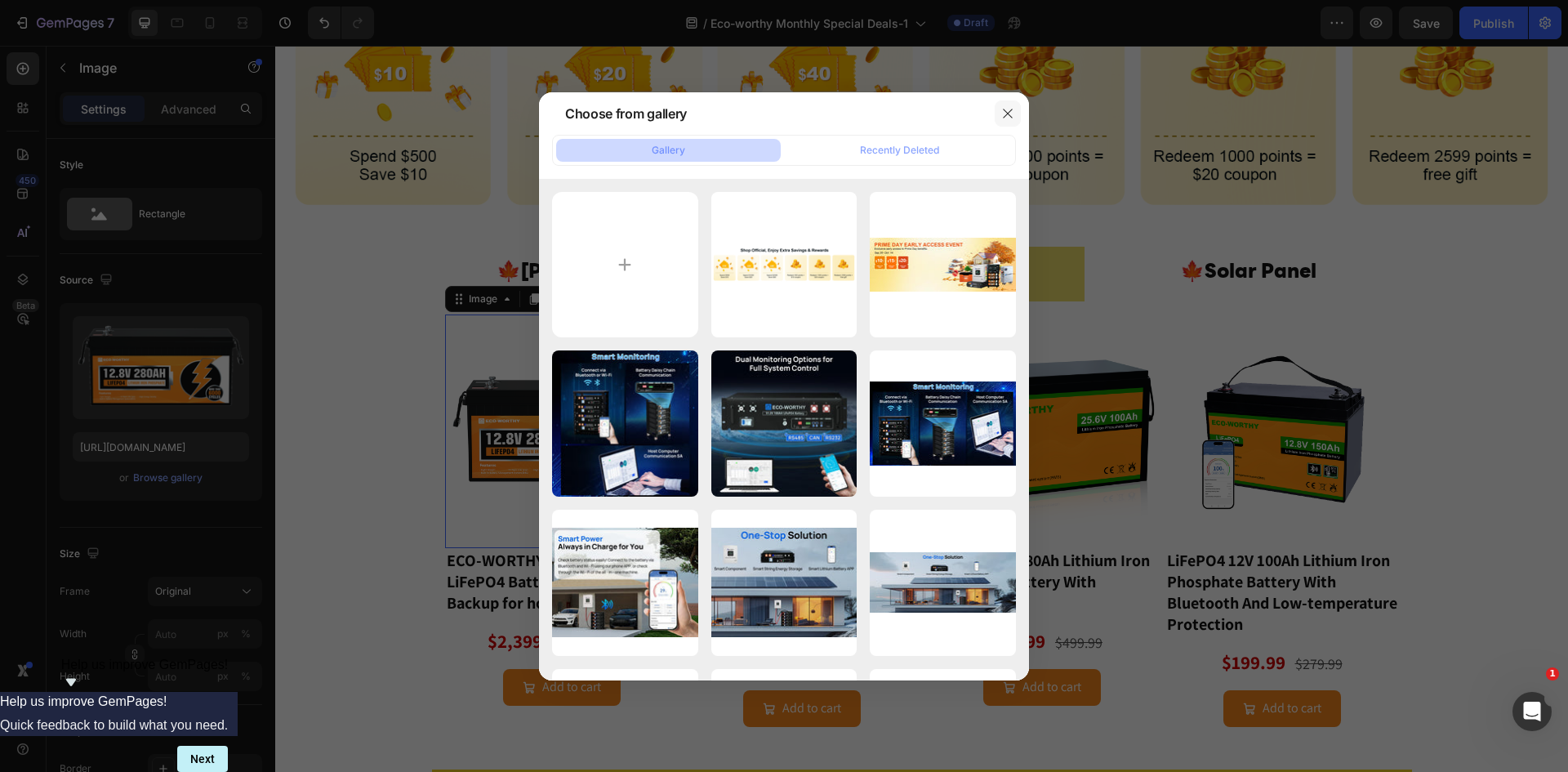
click at [1011, 110] on icon "button" at bounding box center [1007, 113] width 9 height 9
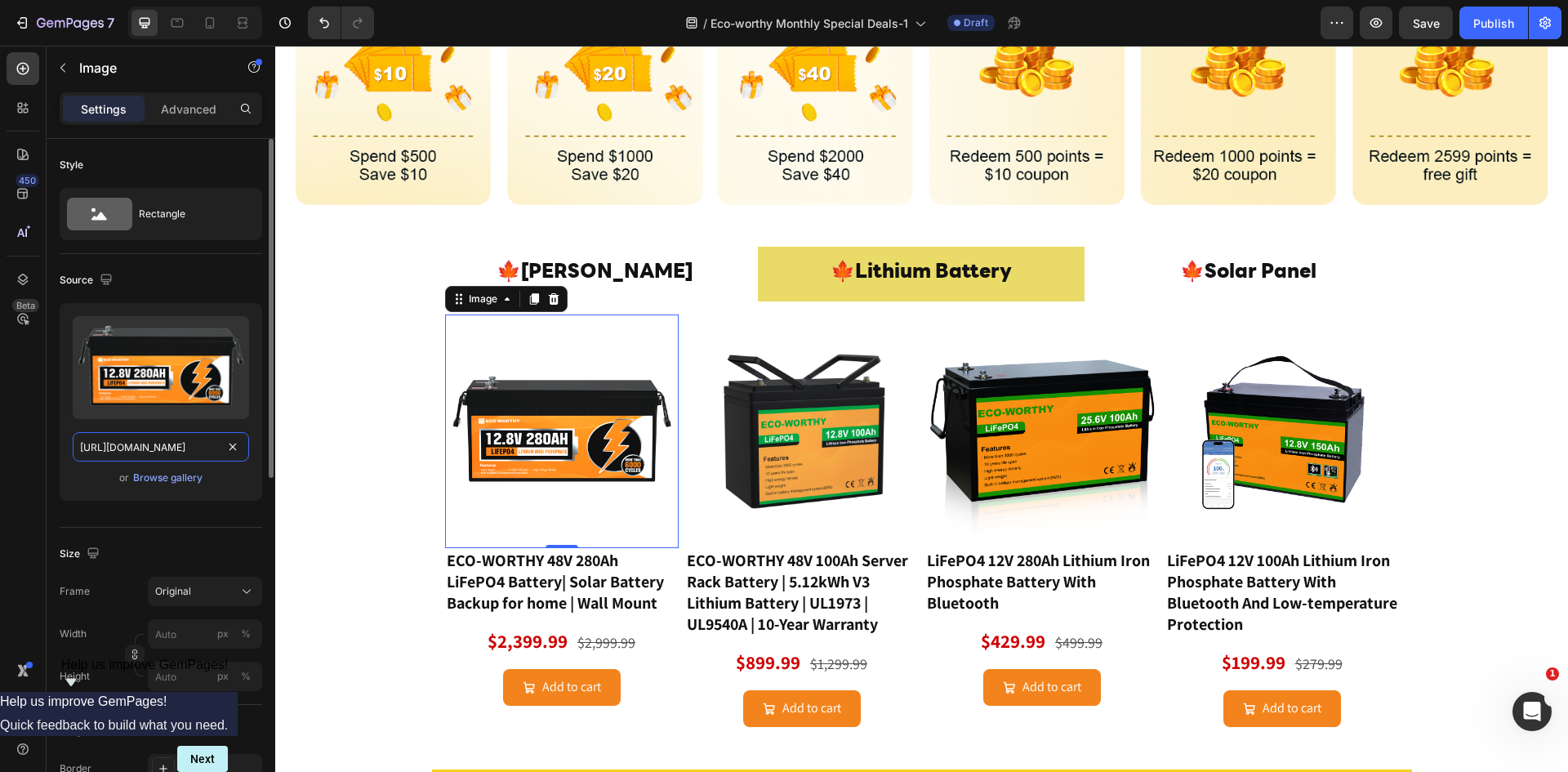
click at [150, 451] on input "[URL][DOMAIN_NAME]" at bounding box center [161, 447] width 177 height 29
paste input "www.eco-worthy.com/cdn/shop/files/01_2fd82ccd-8cc9-4282-b3d7-211925e0ce88_1000x…"
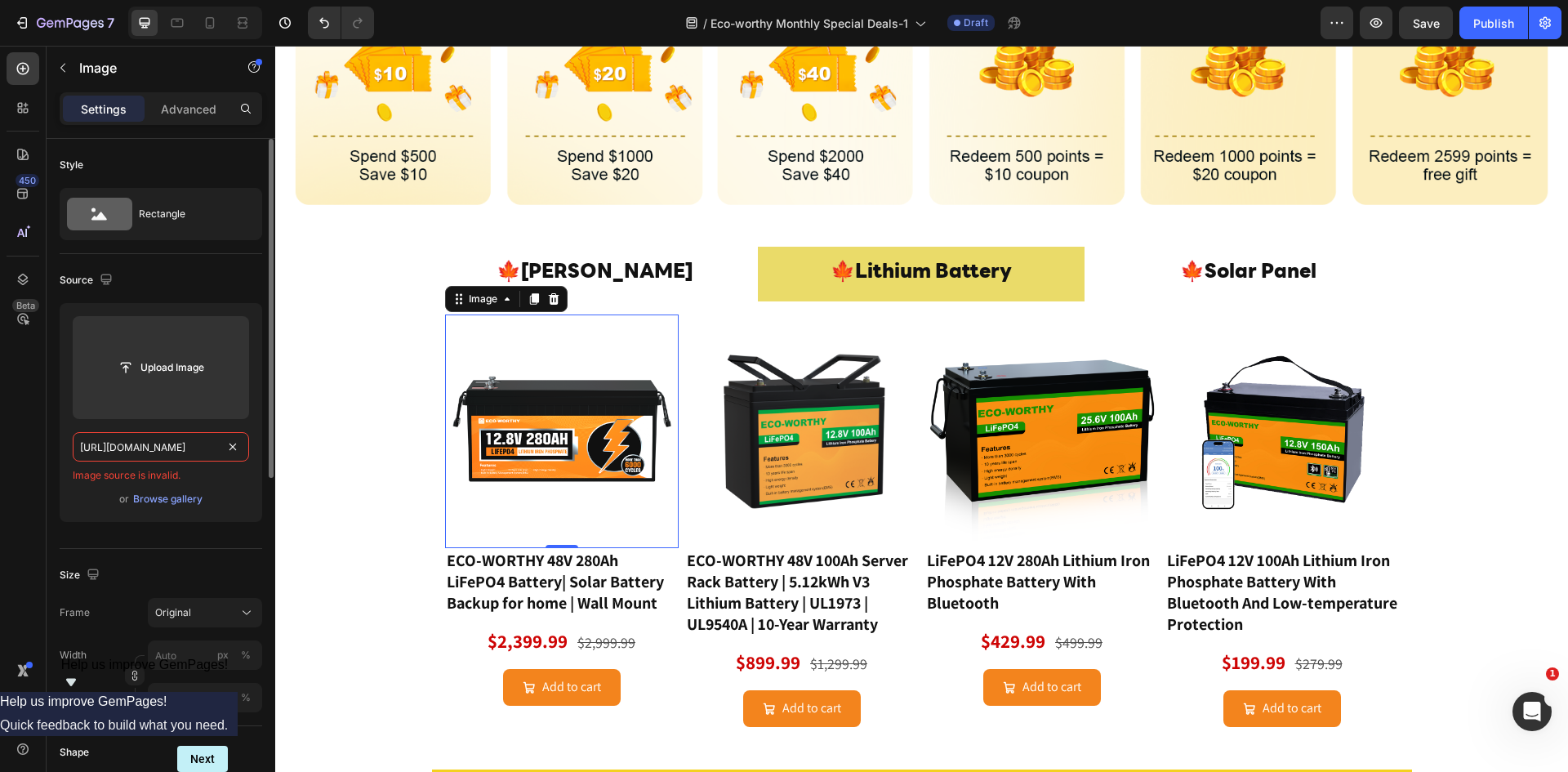
type input "https://www.eco-worthy.com/cdn/shop/files/01_2fd82ccd-8cc9-4282-b3d7-211925e0ce…"
click at [151, 455] on input "https://www.eco-worthy.com/cdn/shop/files/01_2fd82ccd-8cc9-4282-b3d7-211925e0ce…" at bounding box center [161, 447] width 177 height 29
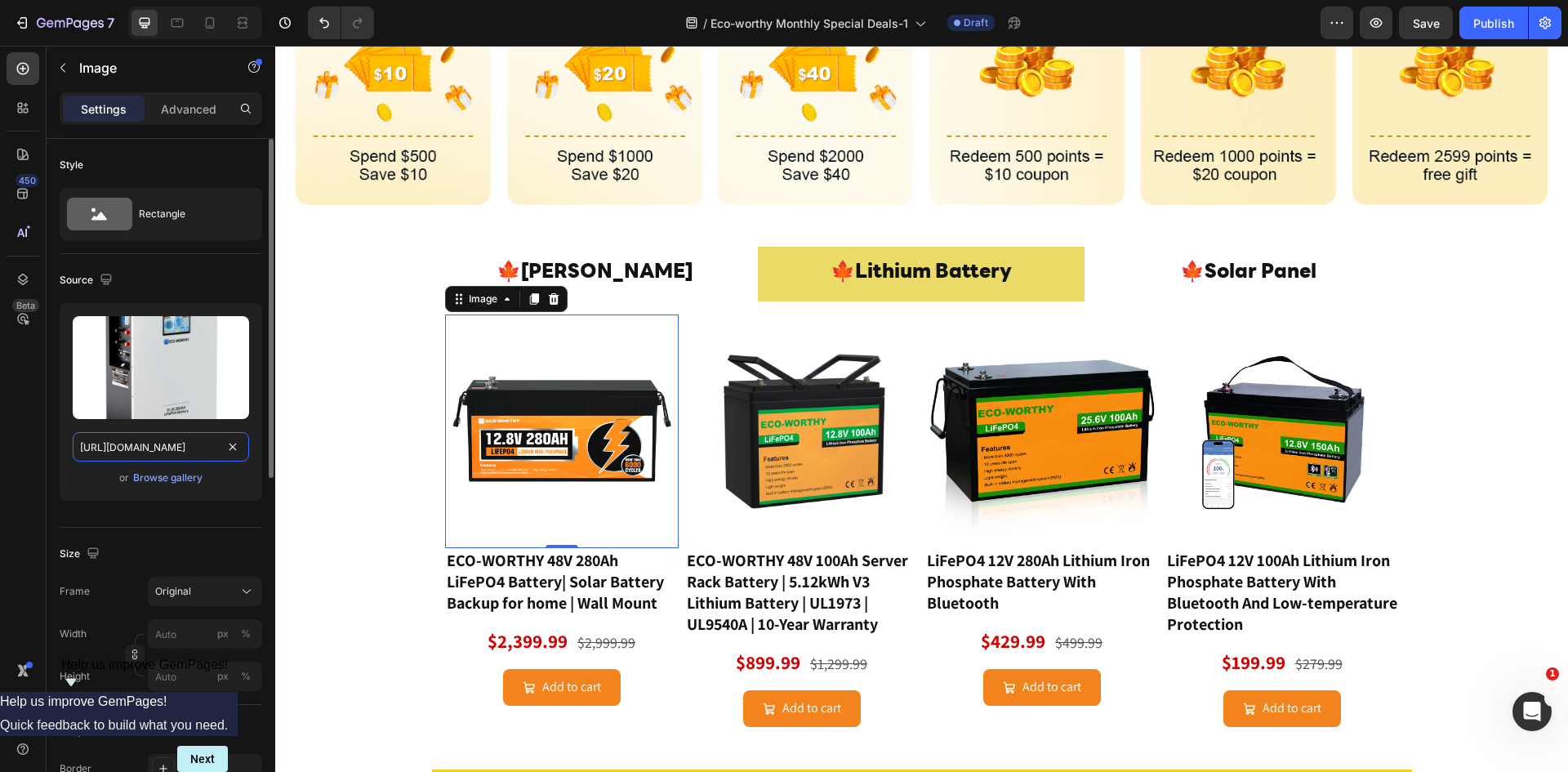
scroll to position [0, 407]
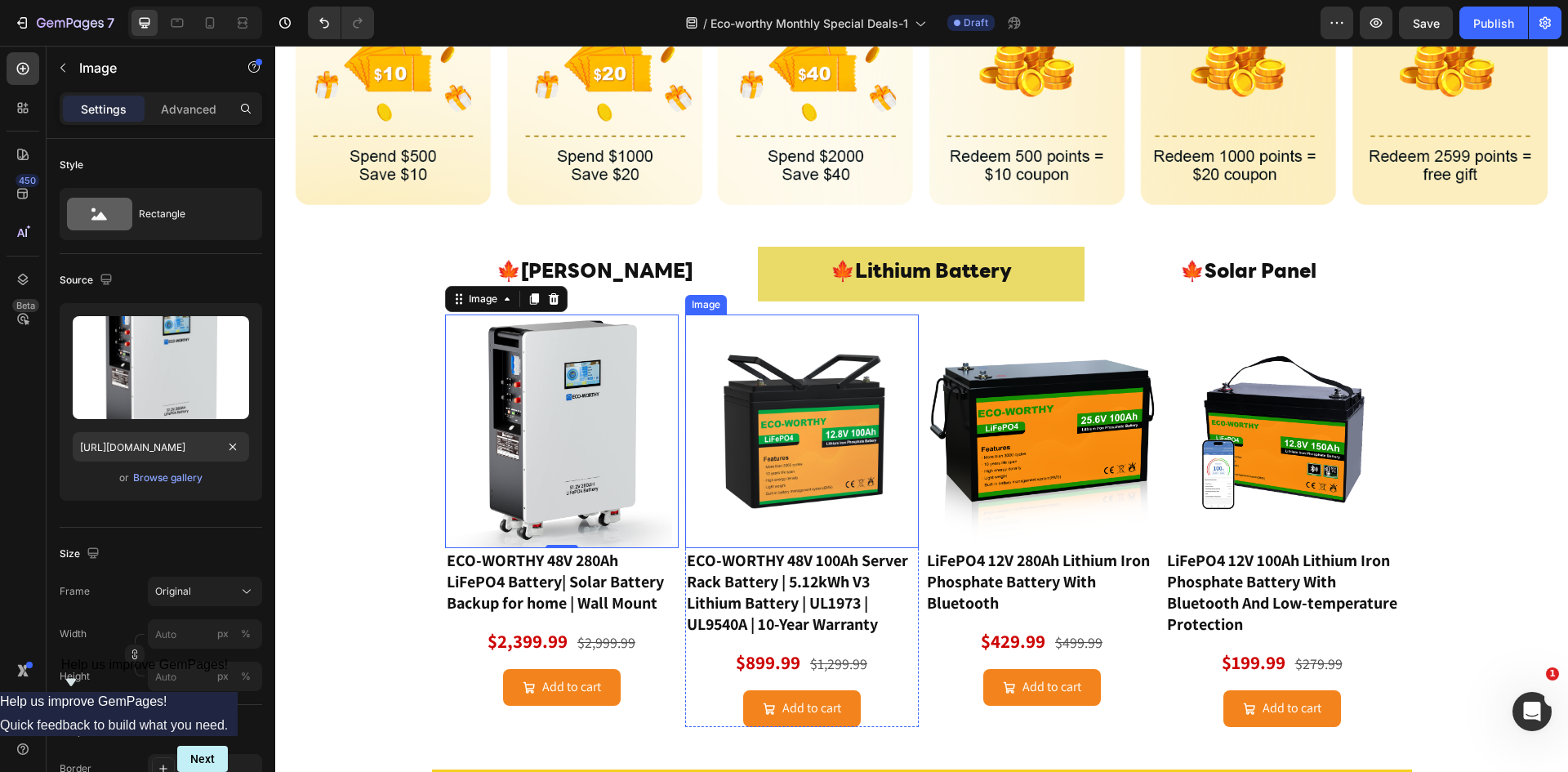
click at [760, 431] on img at bounding box center [802, 431] width 234 height 234
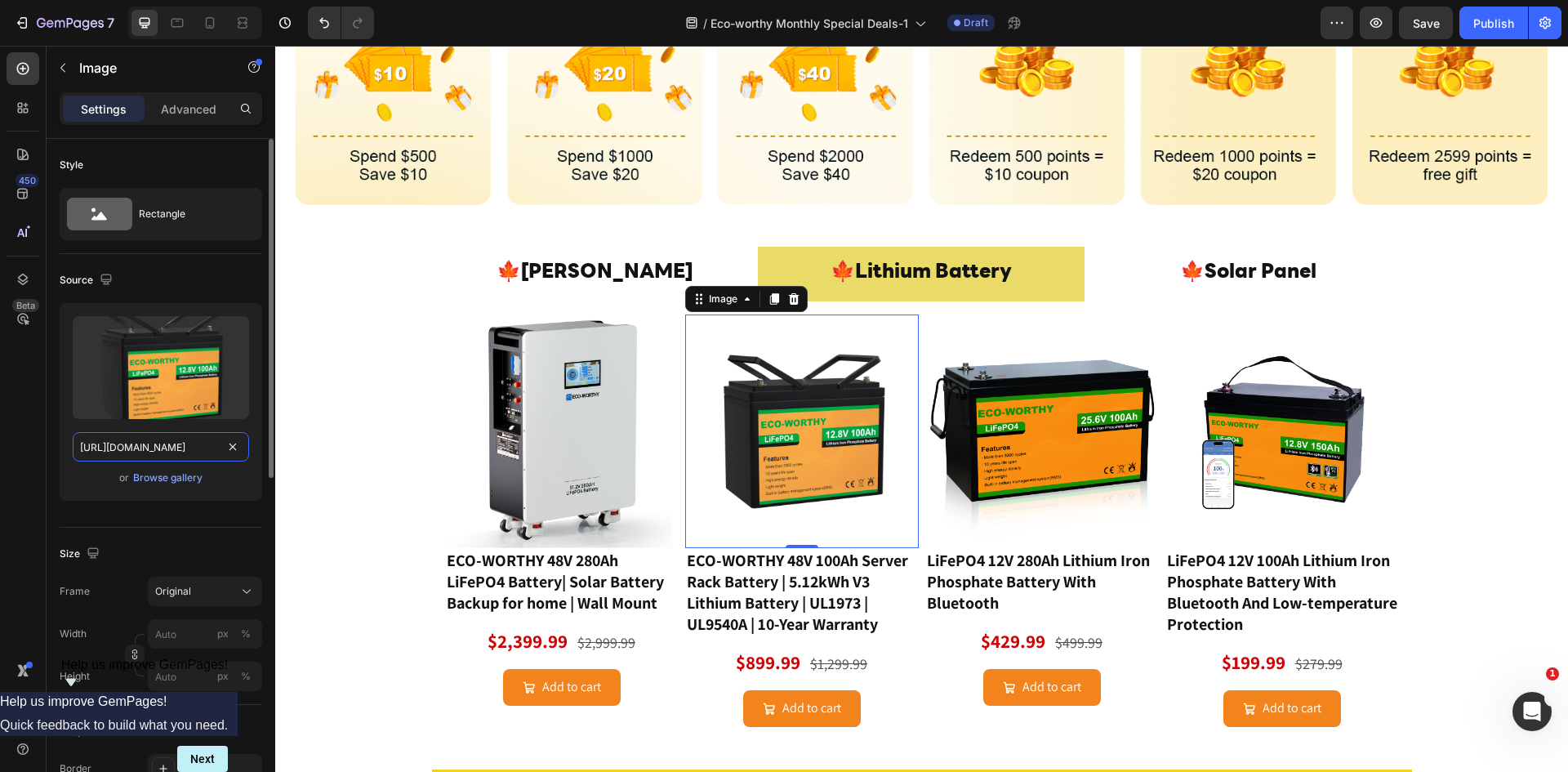
click at [156, 445] on input "https://cdn.shopify.com/s/files/1/0253/9752/6580/files/gempages_490534260613055…" at bounding box center [161, 447] width 177 height 29
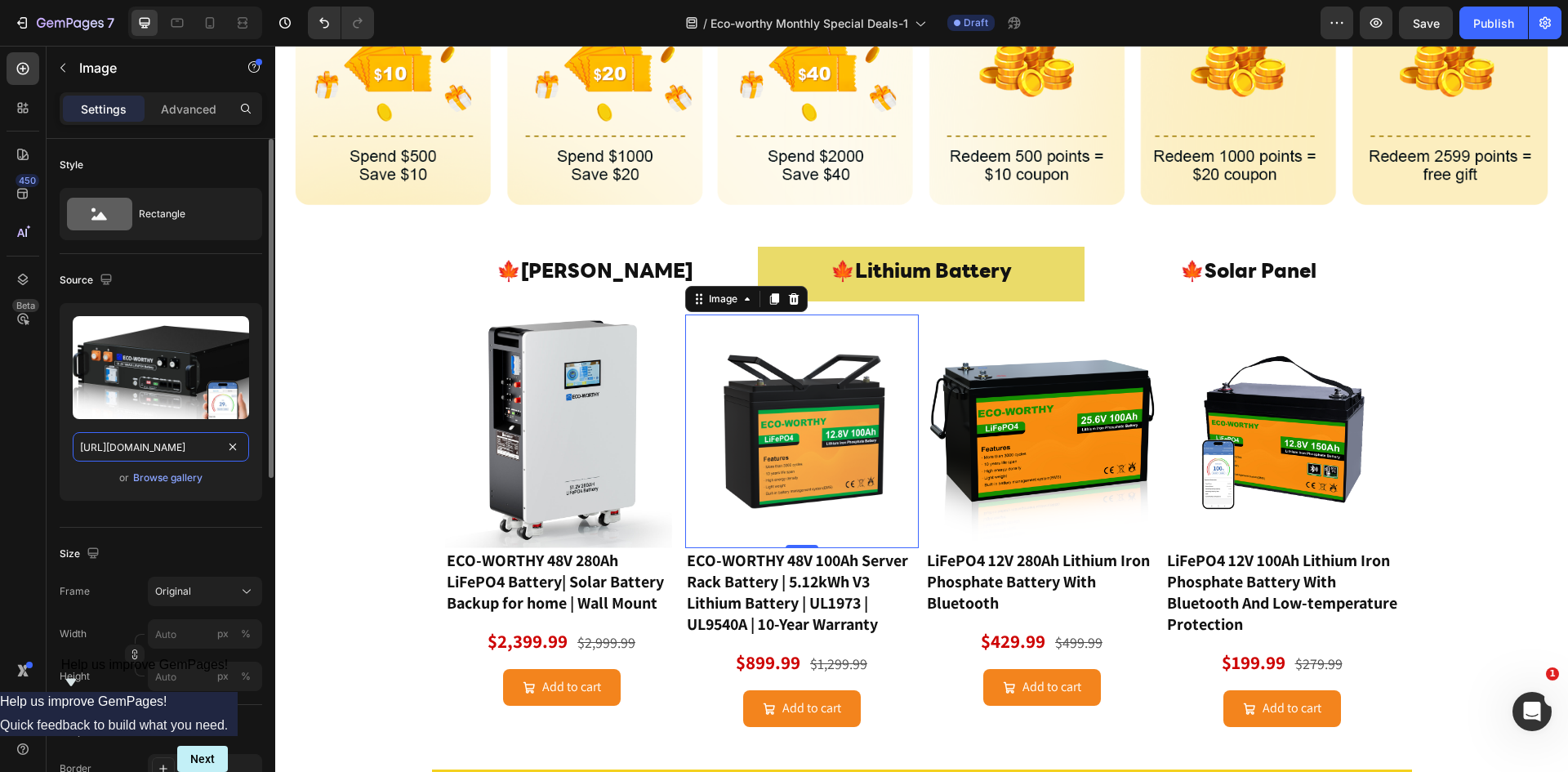
scroll to position [0, 404]
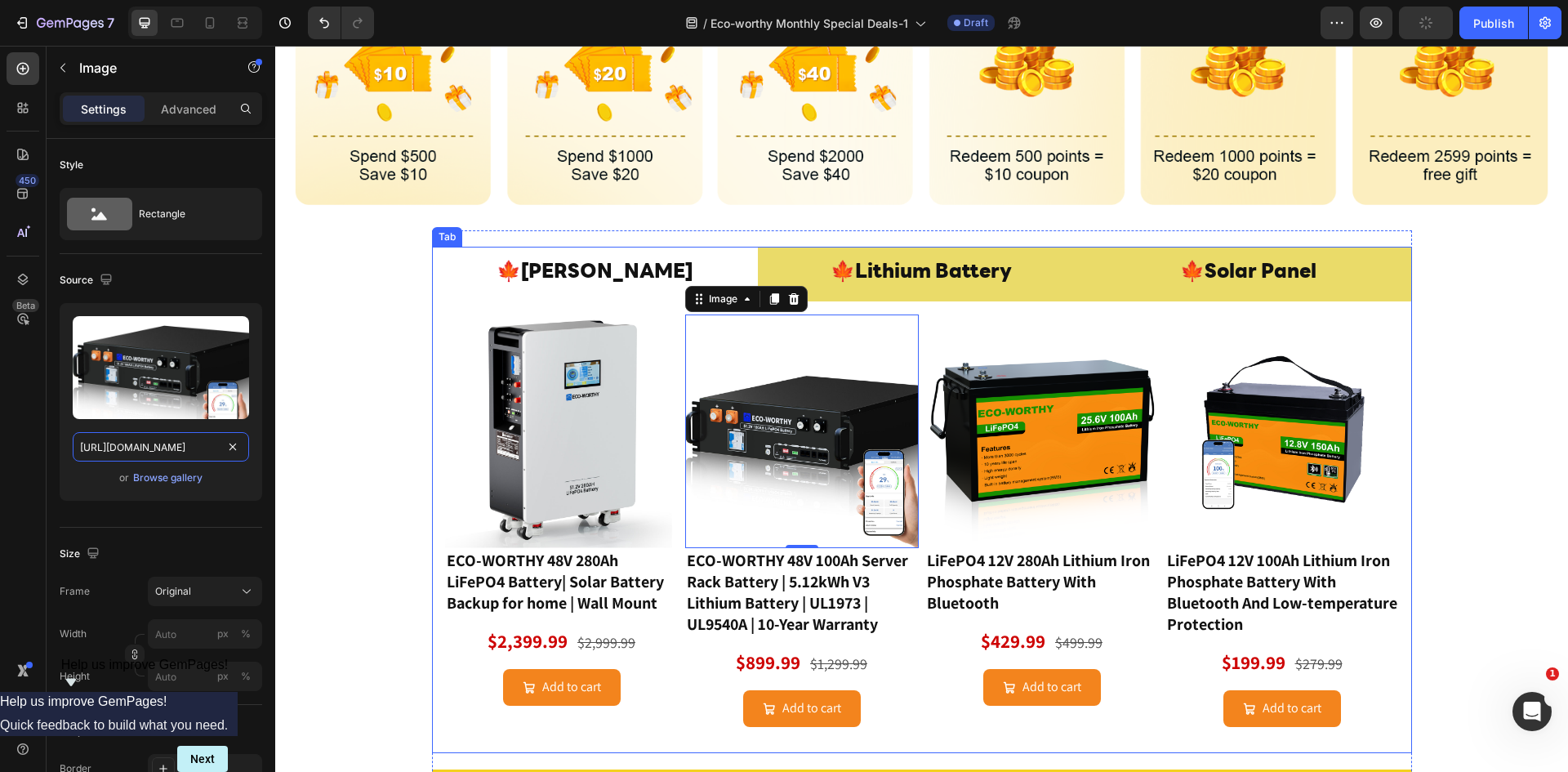
type input "https://www.eco-worthy.com/cdn/shop/files/01_c5c2e6ea-02a9-43c7-91ff-ef42ebe49b…"
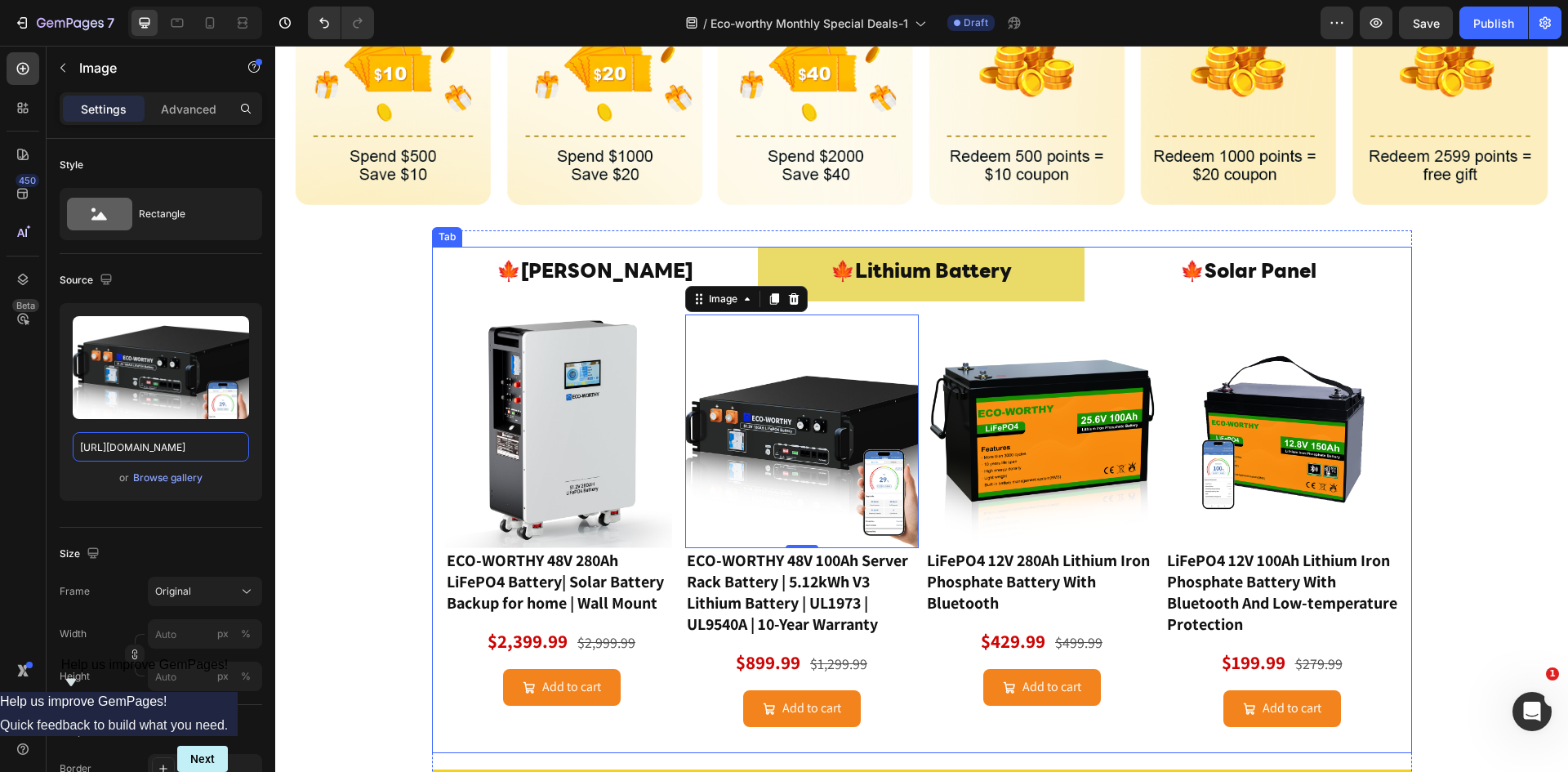
scroll to position [0, 0]
click at [1030, 448] on img at bounding box center [1042, 431] width 234 height 234
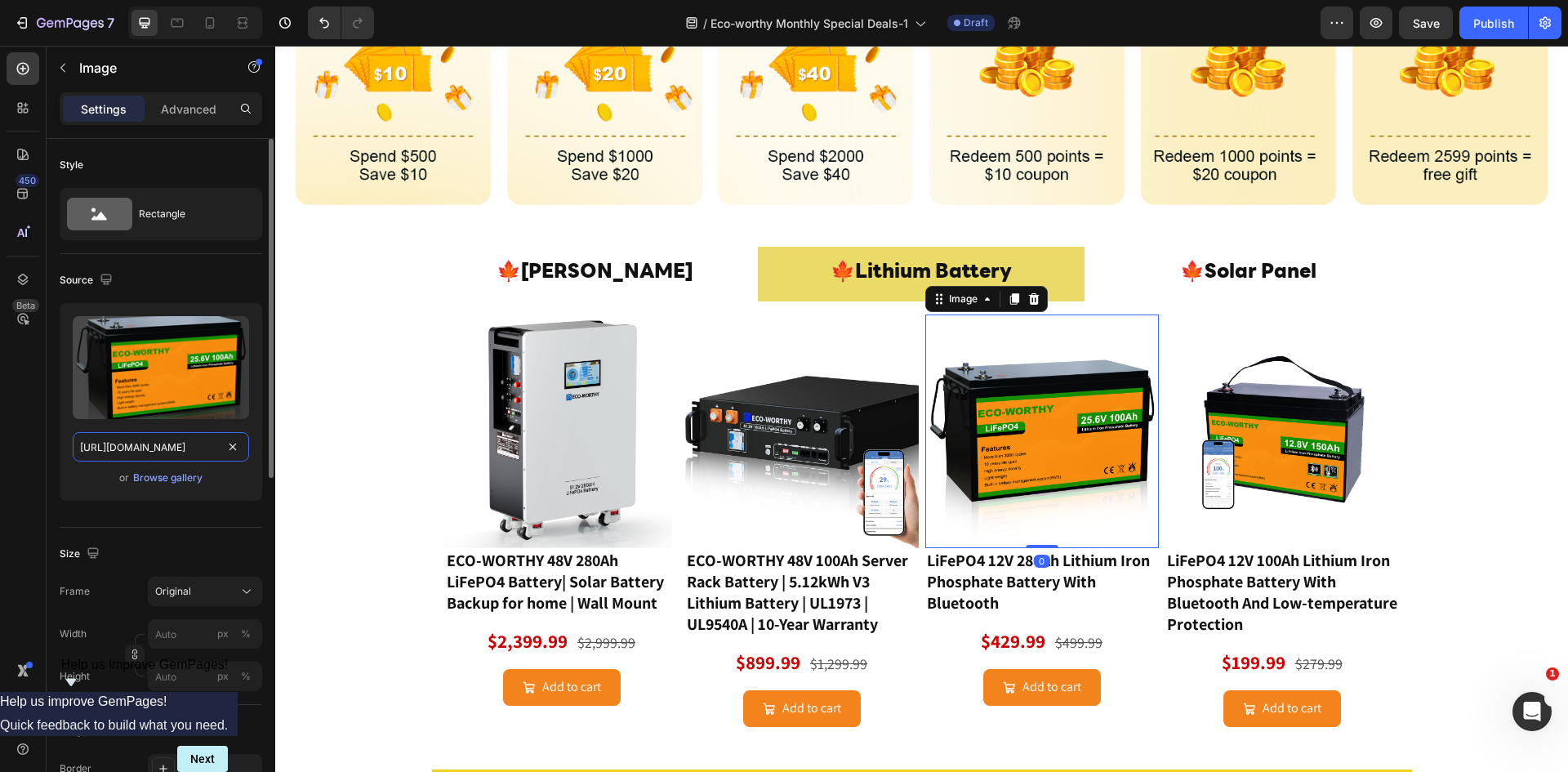
click at [145, 443] on input "https://cdn.shopify.com/s/files/1/0253/9752/6580/files/gempages_490534260613055…" at bounding box center [161, 447] width 177 height 29
paste input "www.eco-worthy.com/cdn/shop/files/b150ae74-3768-466c-b0d5-d5e6da2dc222_1000x.pn…"
type input "https://www.eco-worthy.com/cdn/shop/files/b150ae74-3768-466c-b0d5-d5e6da2dc222_…"
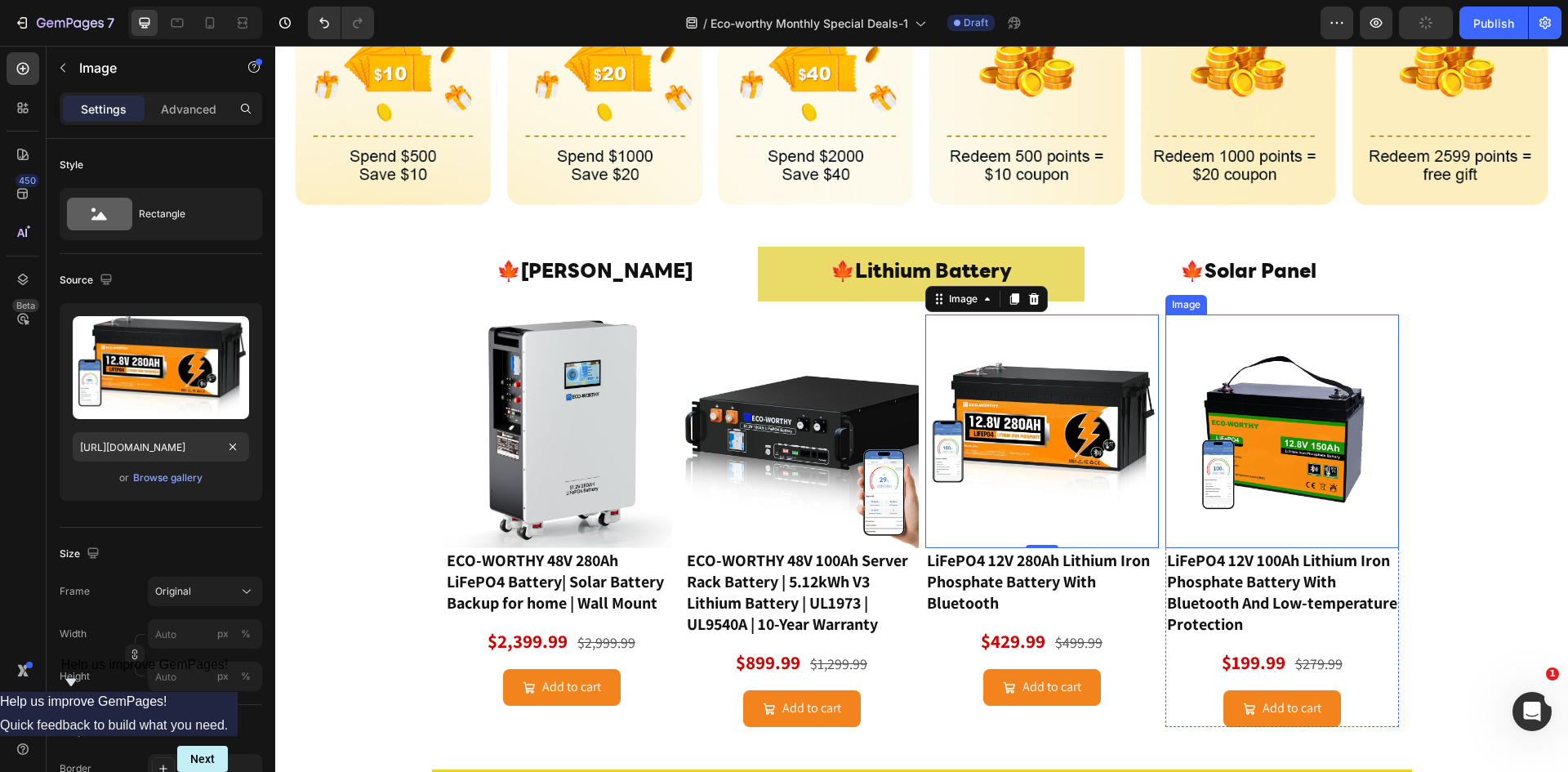
click at [1260, 440] on img at bounding box center [1281, 431] width 234 height 234
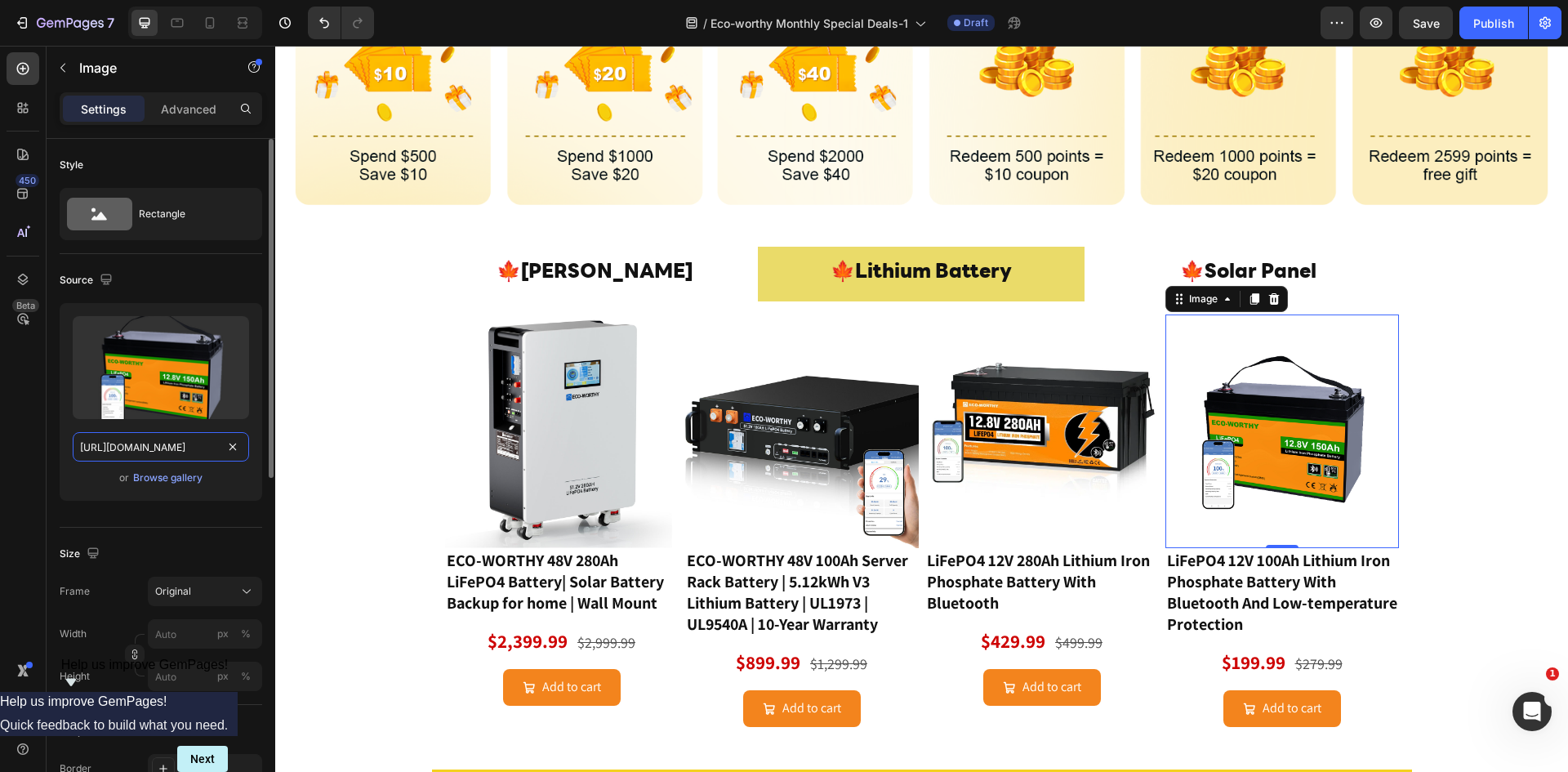
click at [166, 452] on input "https://cdn.shopify.com/s/files/1/0253/9752/6580/files/gempages_490534260613055…" at bounding box center [161, 447] width 177 height 29
type input "https://www.eco-worthy.com/cdn/shop/files/b431d3d052521bd0b6880158d755c576_1000…"
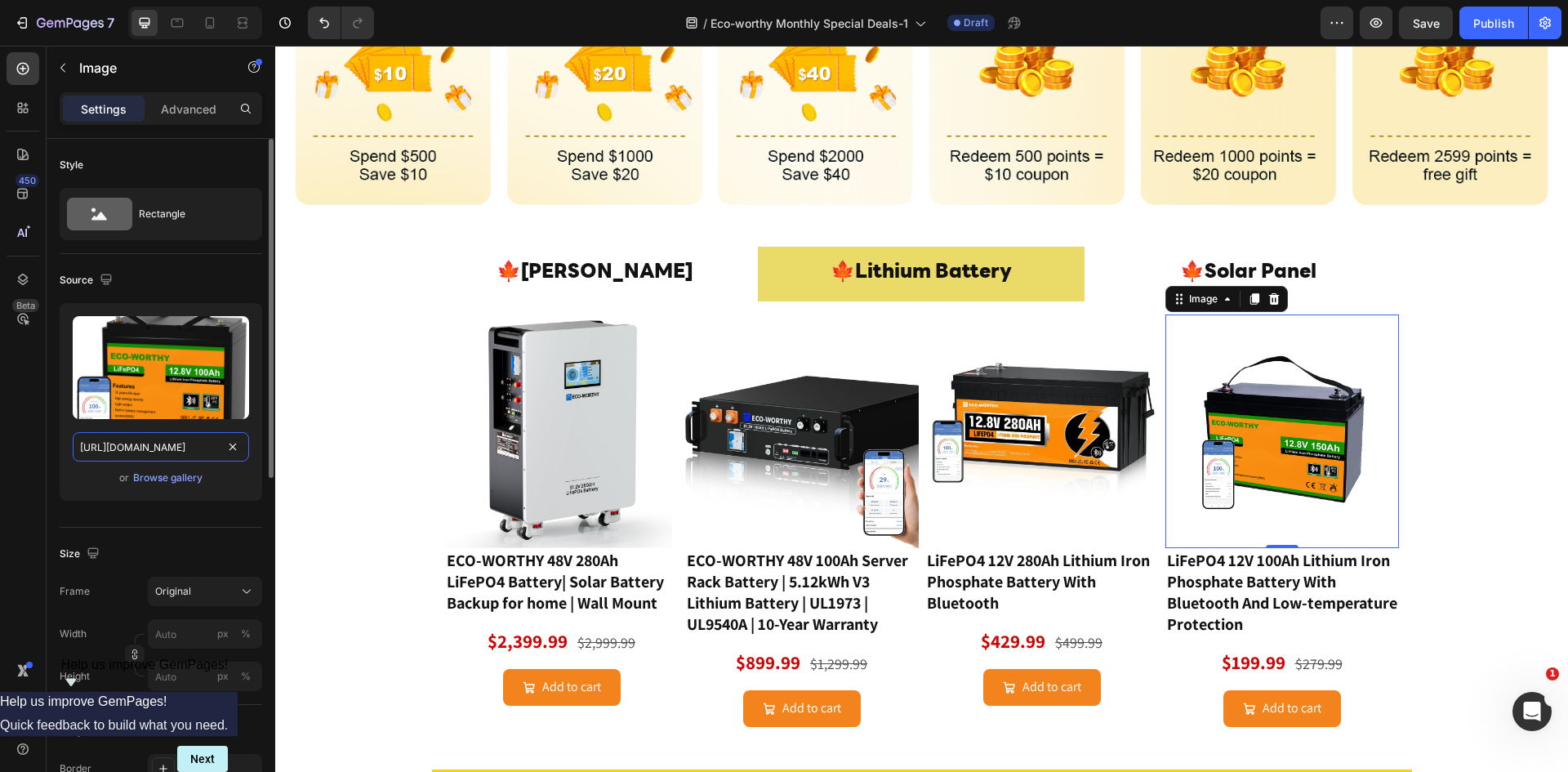
scroll to position [0, 378]
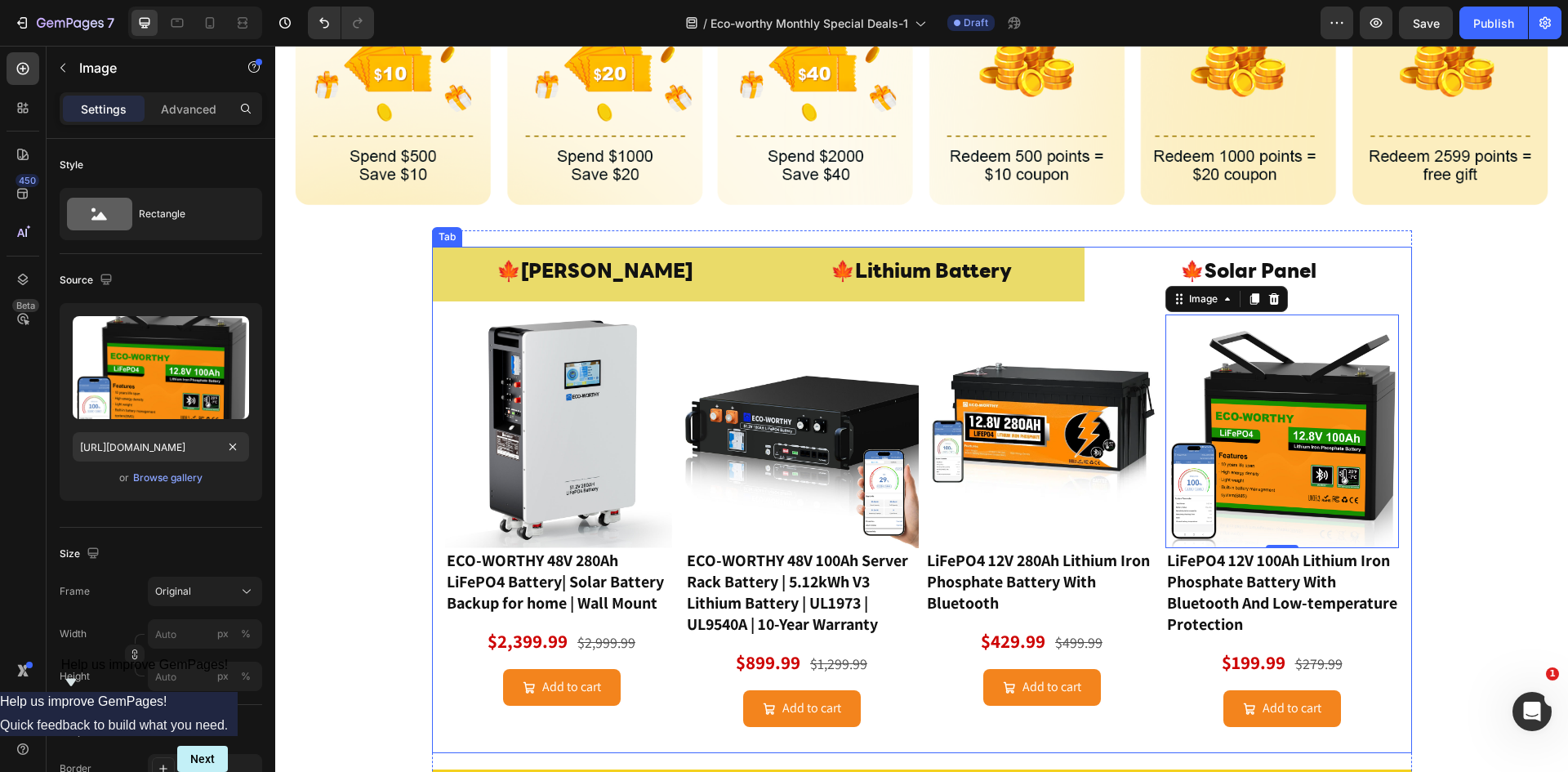
click at [552, 268] on p "🍁 BESS" at bounding box center [594, 273] width 196 height 36
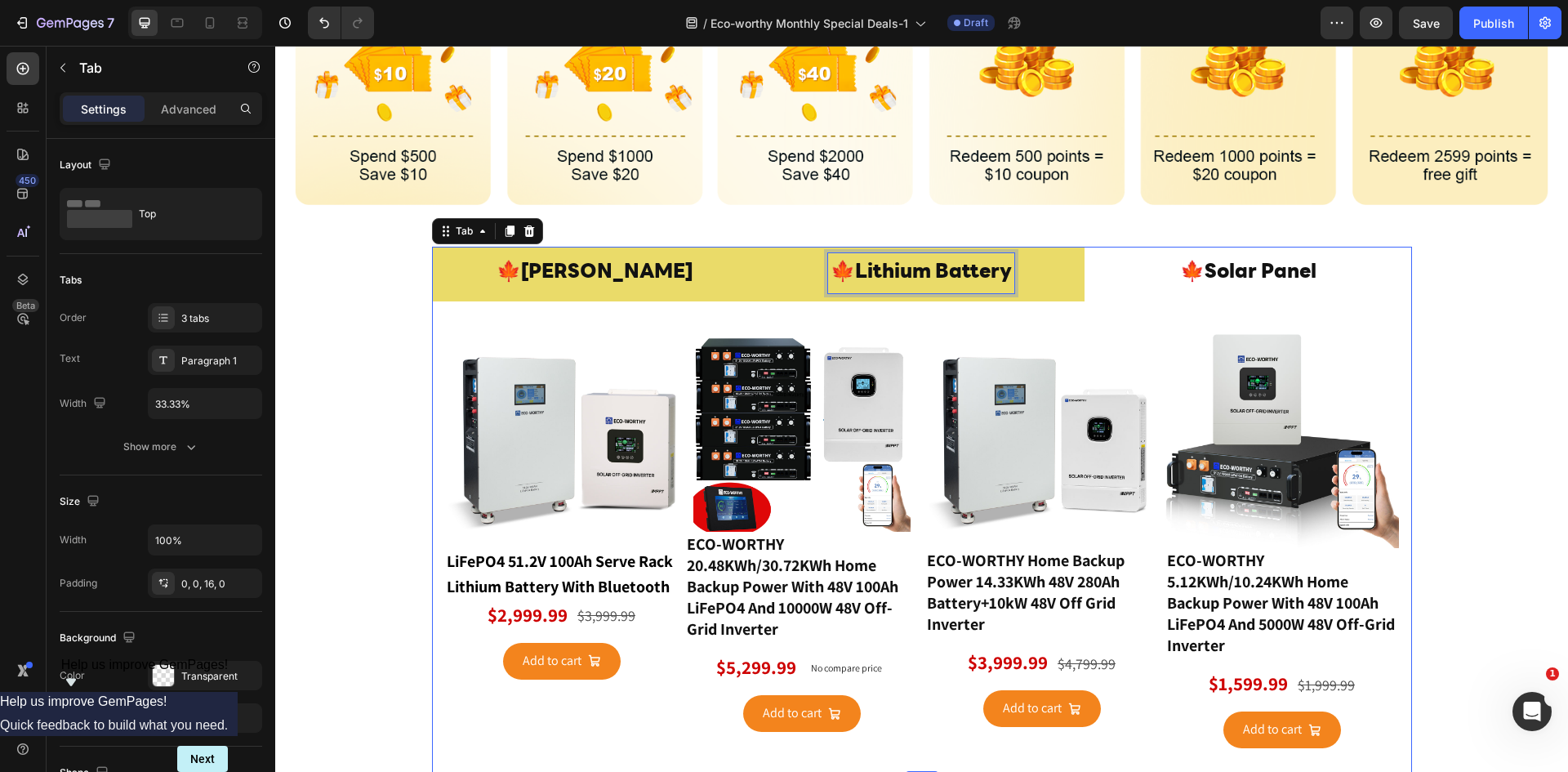
click at [885, 267] on p "🍁Lithium Battery" at bounding box center [921, 273] width 181 height 36
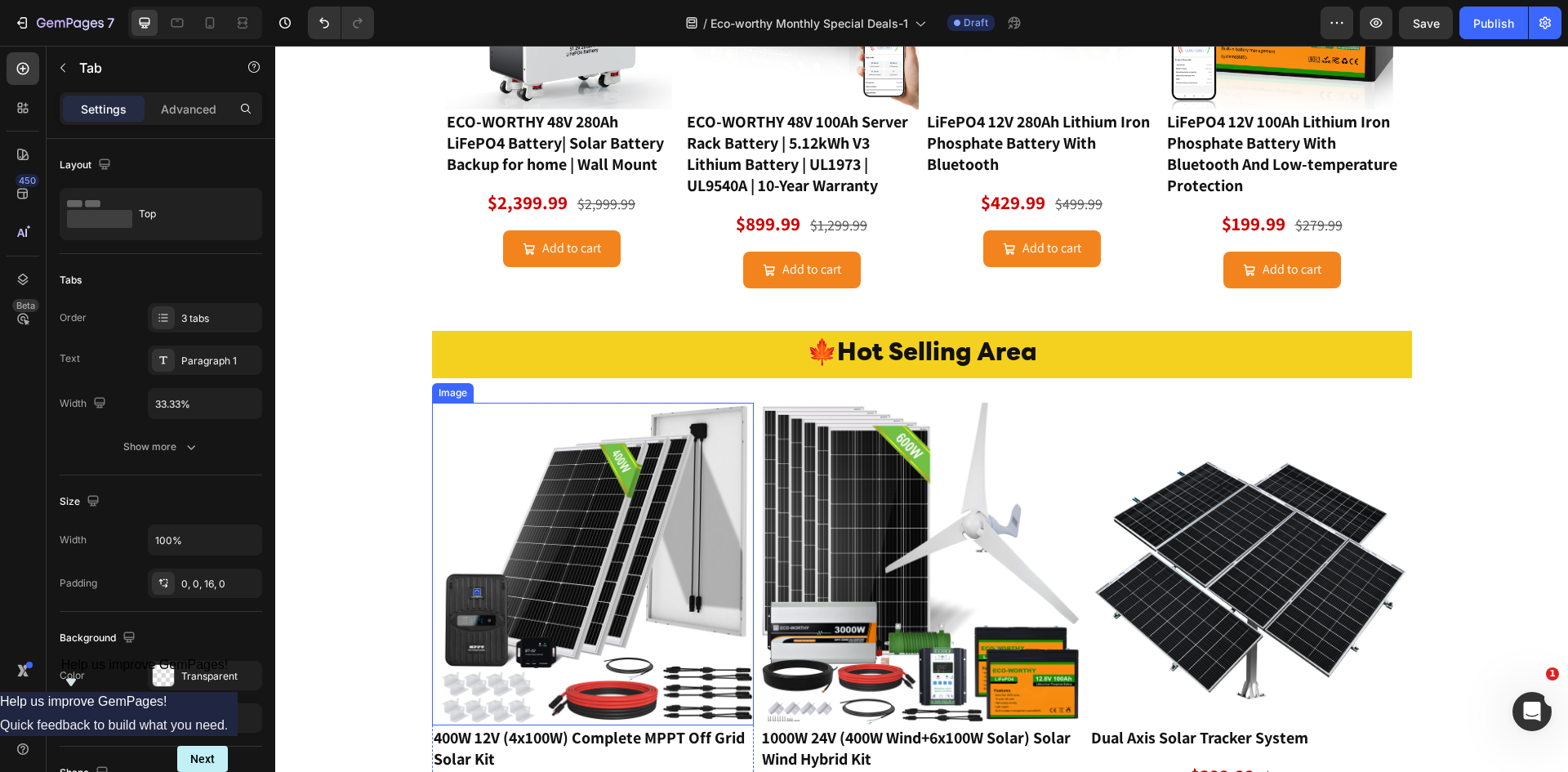
scroll to position [762, 0]
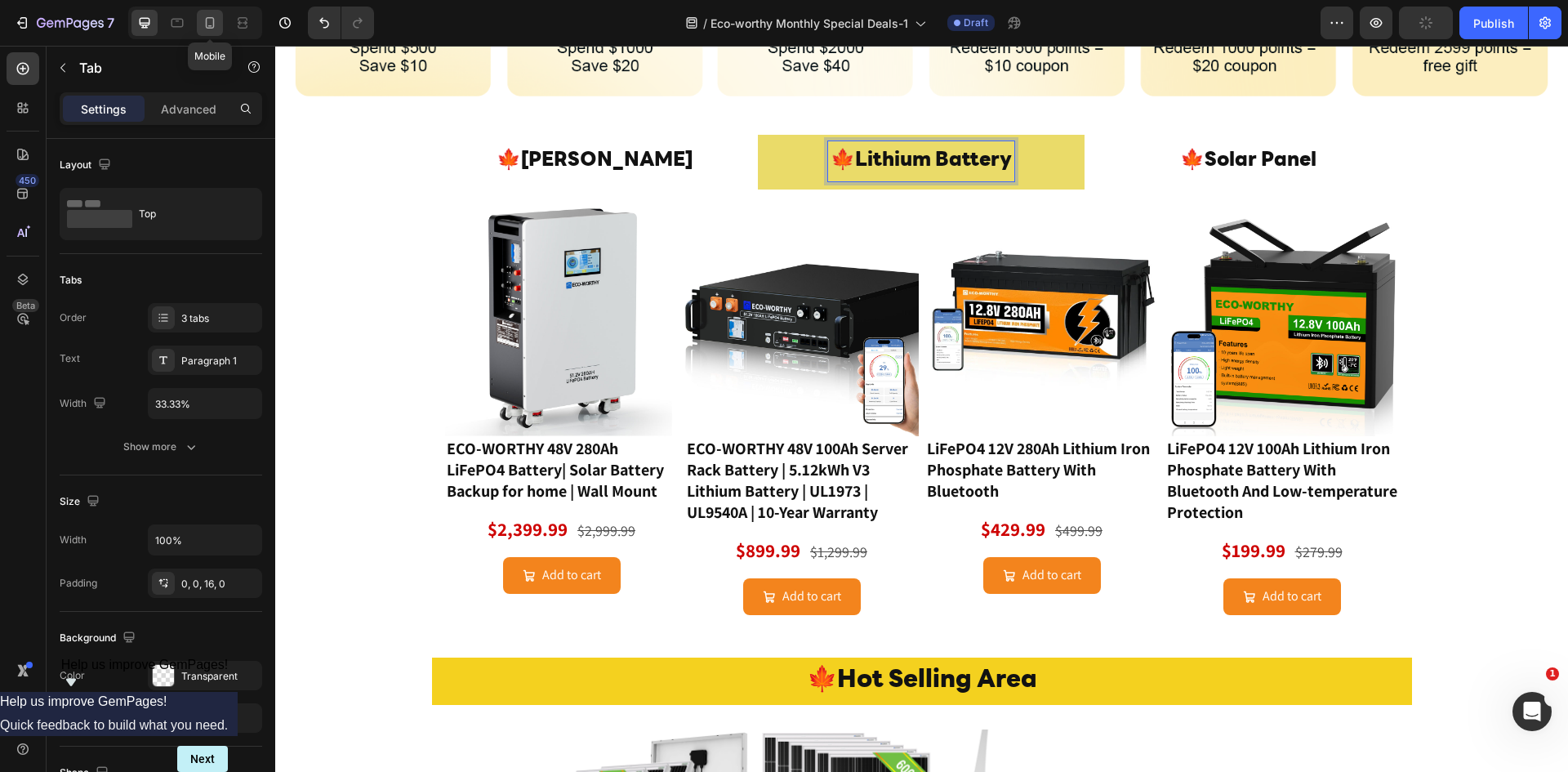
click at [216, 26] on icon at bounding box center [210, 23] width 16 height 16
type input "Auto"
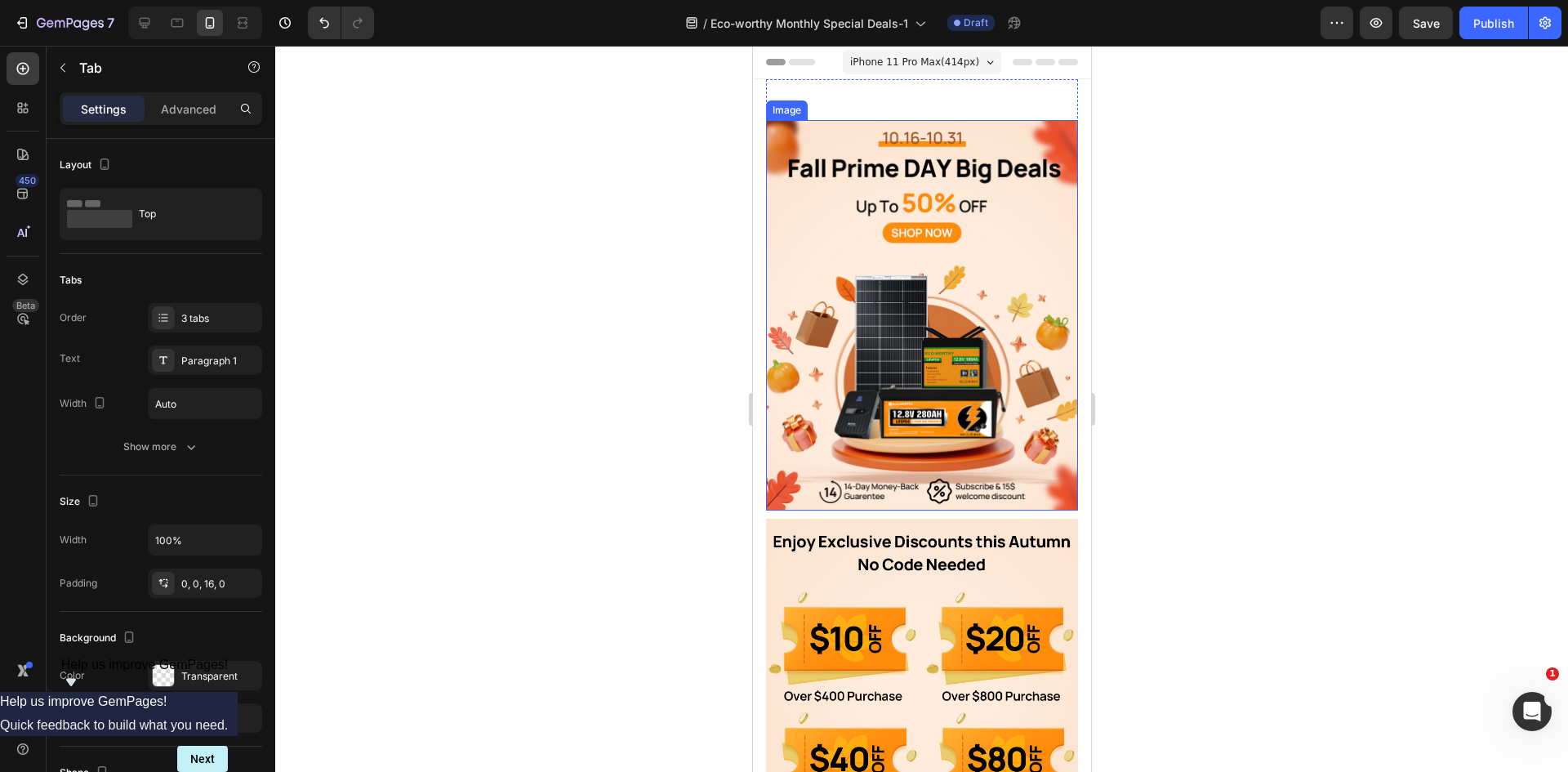
click at [835, 239] on img at bounding box center [921, 315] width 312 height 391
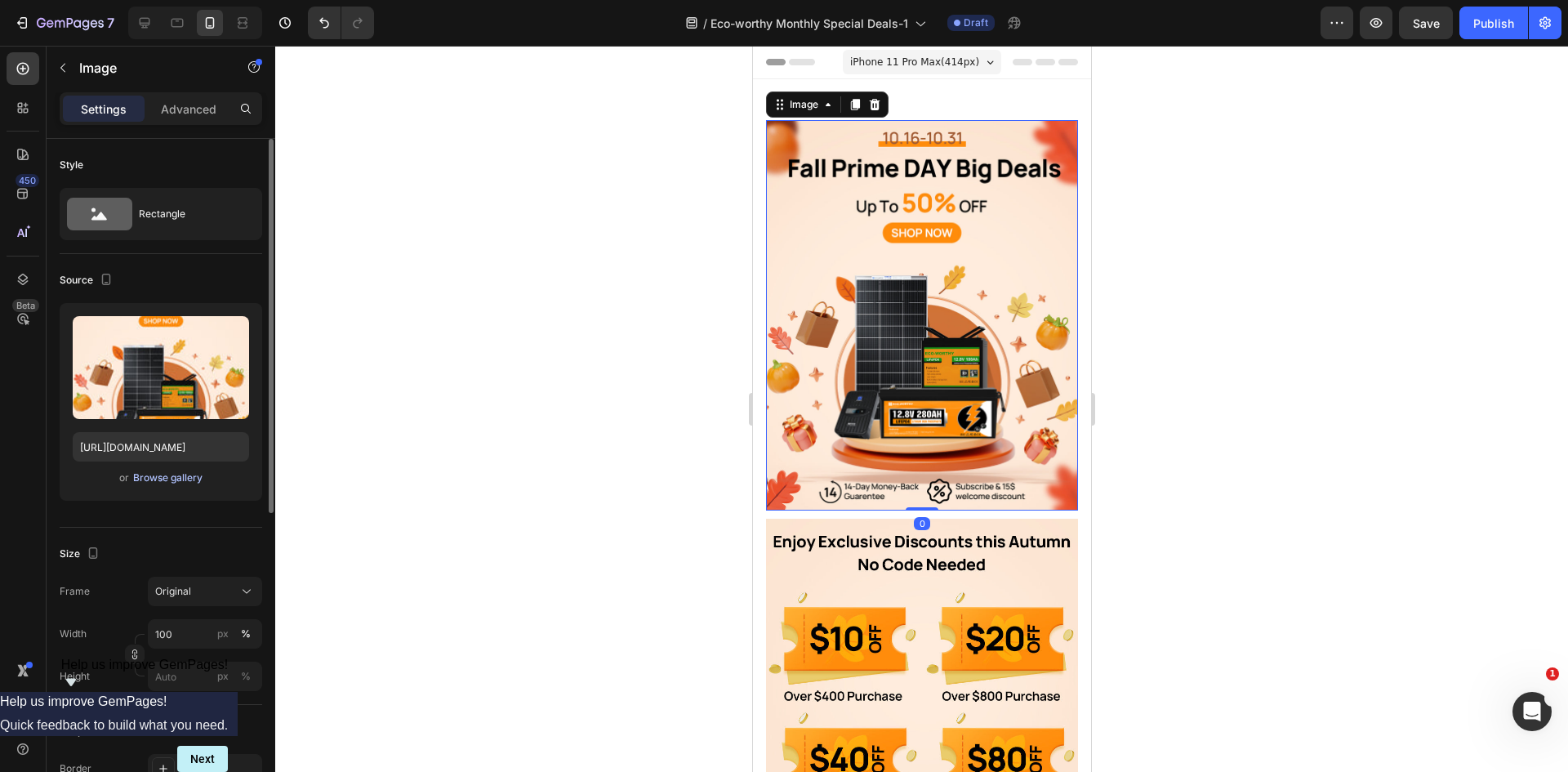
click at [178, 481] on div "Browse gallery" at bounding box center [167, 478] width 69 height 15
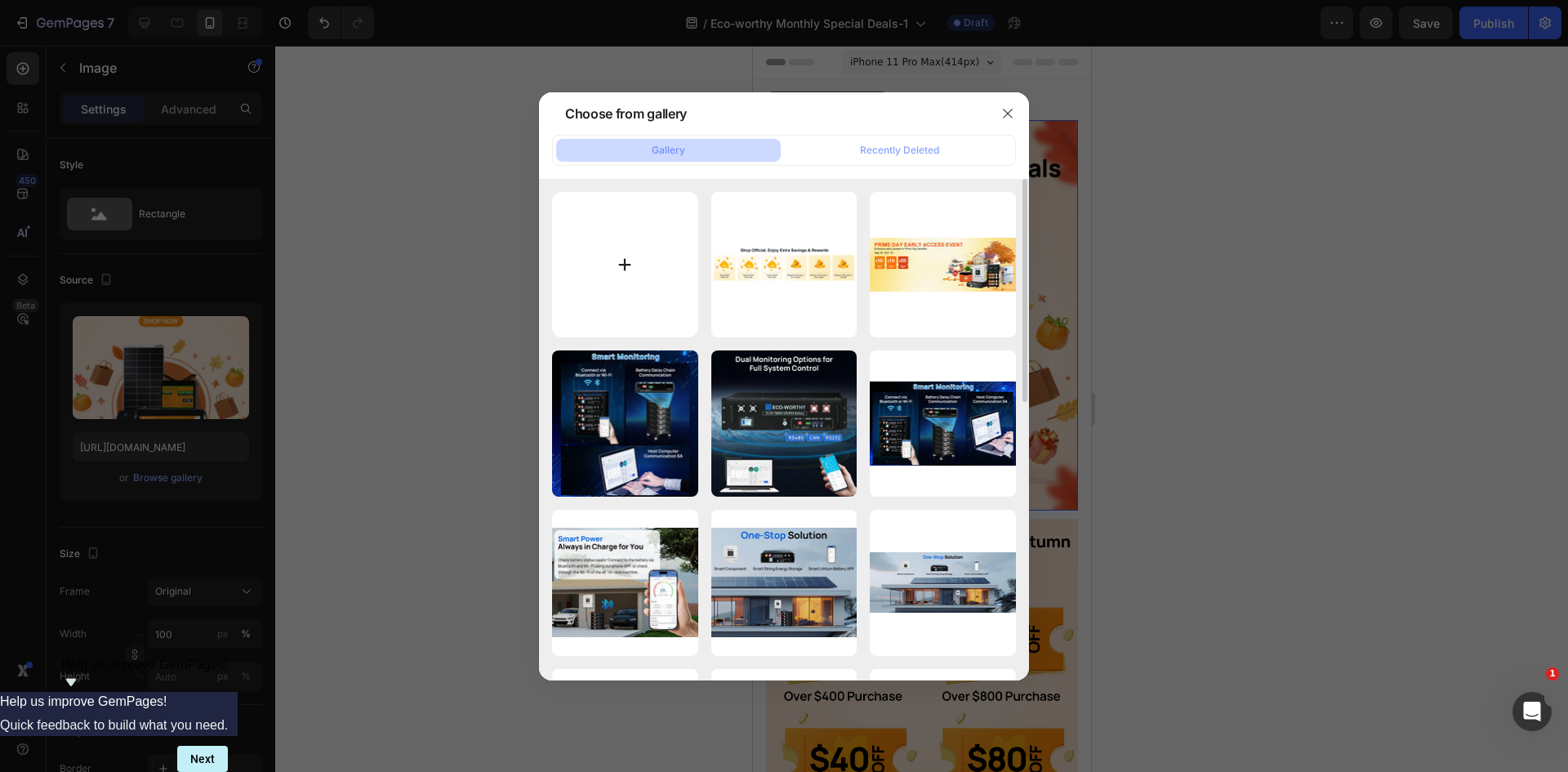
click at [627, 273] on input "file" at bounding box center [625, 265] width 147 height 147
type input "C:\fakepath\750x1100-美国.jpg"
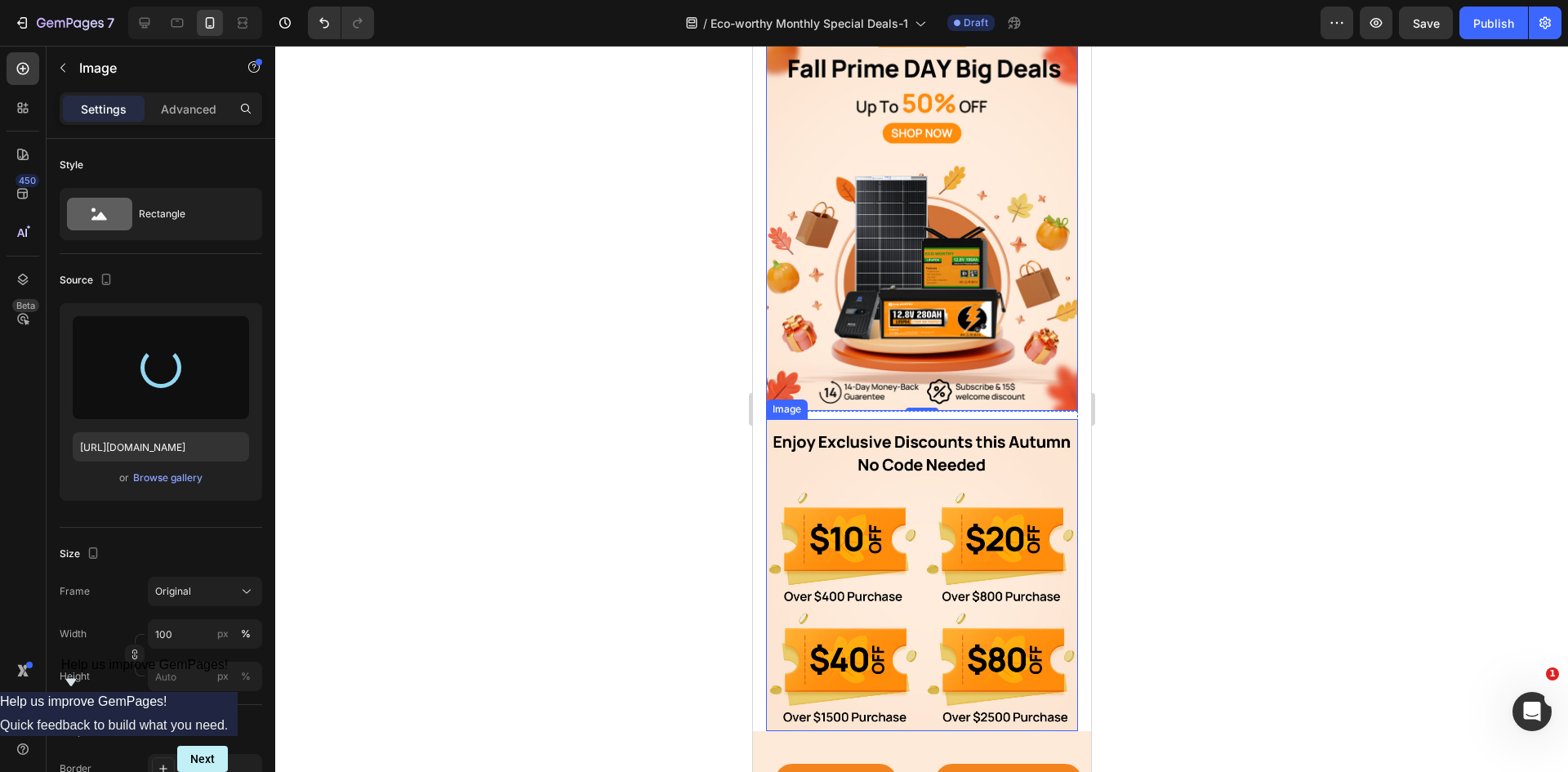
scroll to position [108, 0]
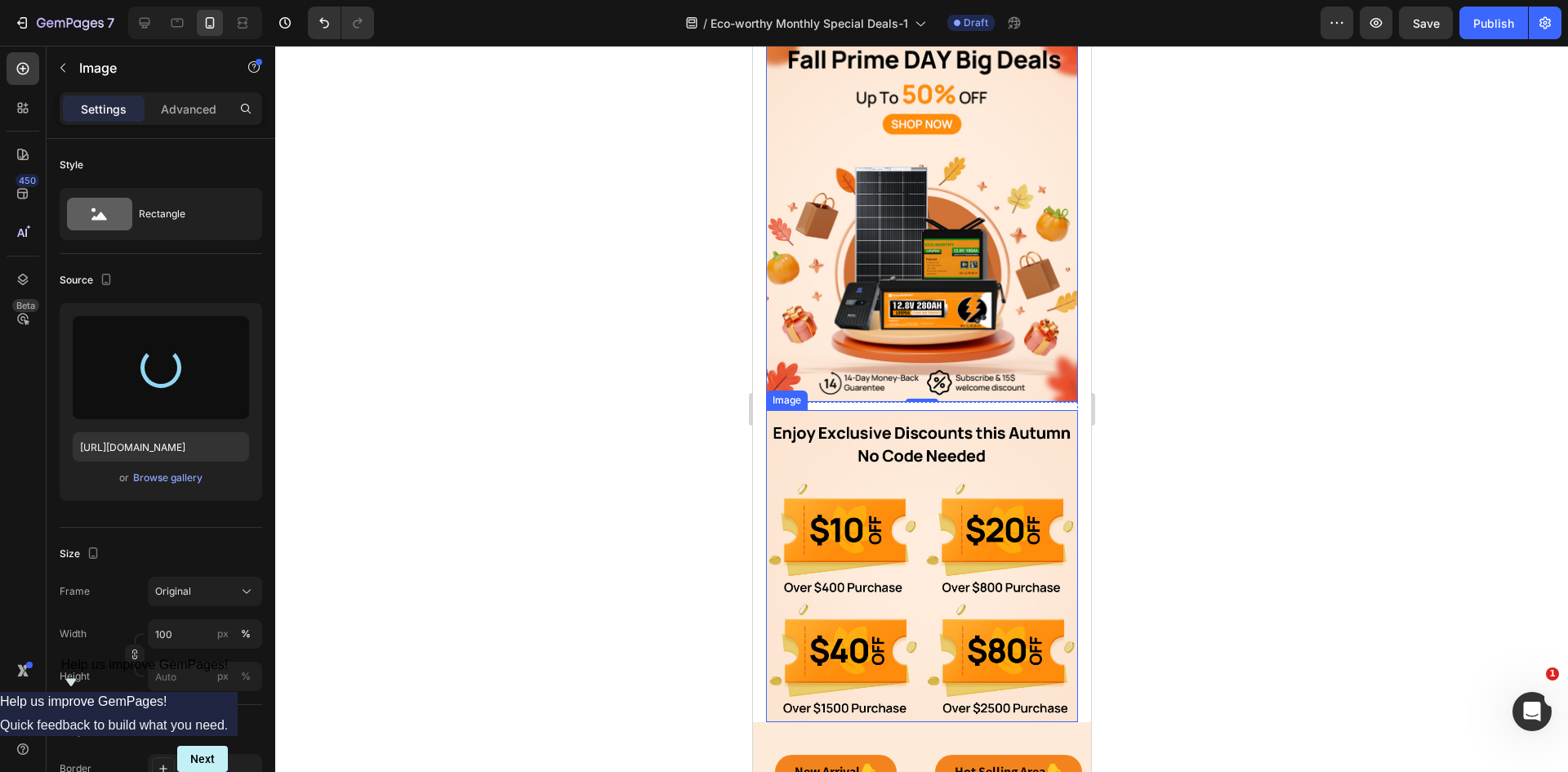
type input "https://cdn.shopify.com/s/files/1/0253/9752/6580/files/gempages_490534260613055…"
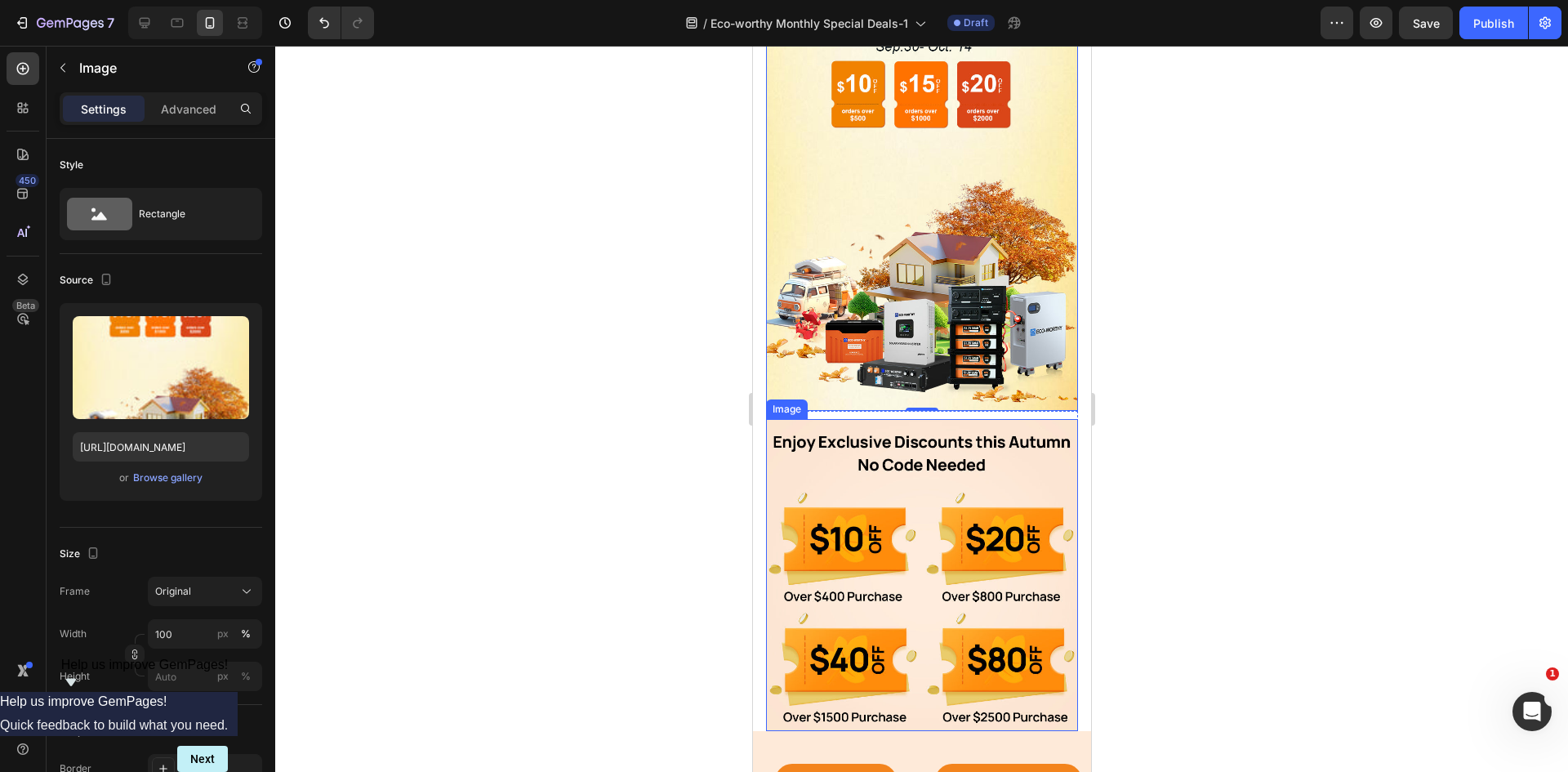
scroll to position [218, 0]
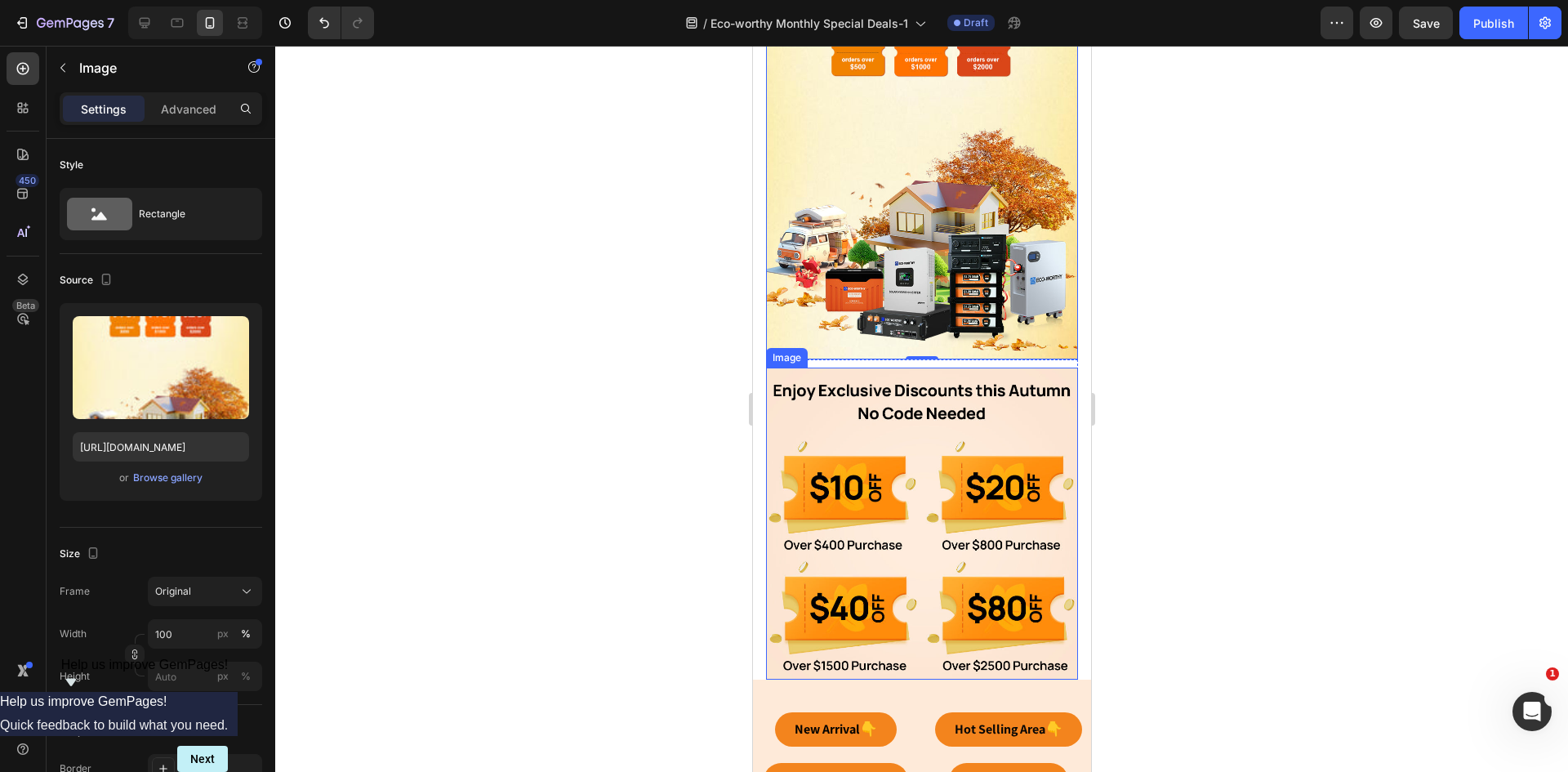
click at [923, 472] on img at bounding box center [921, 523] width 312 height 312
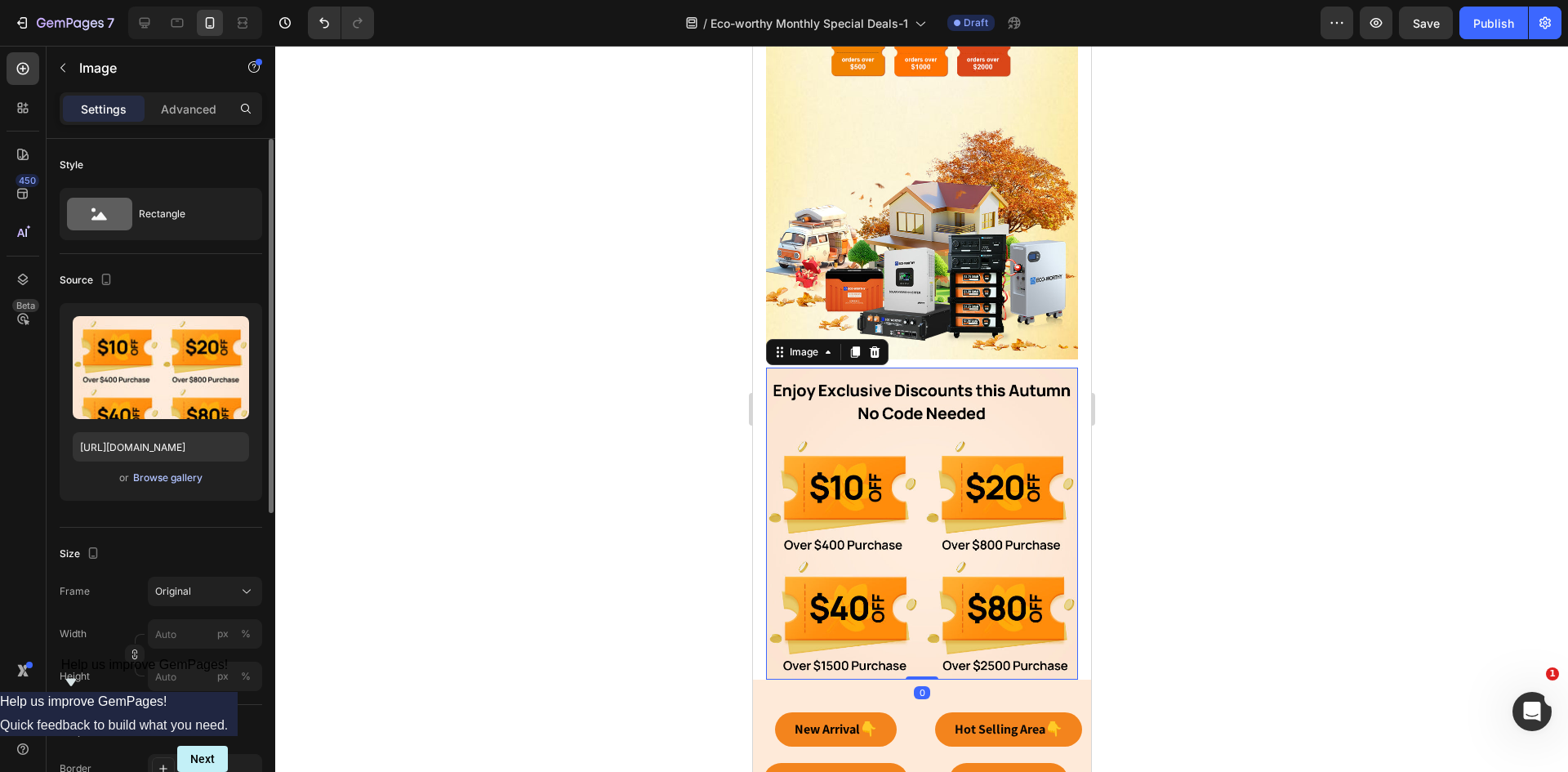
click at [169, 474] on div "Browse gallery" at bounding box center [167, 478] width 69 height 15
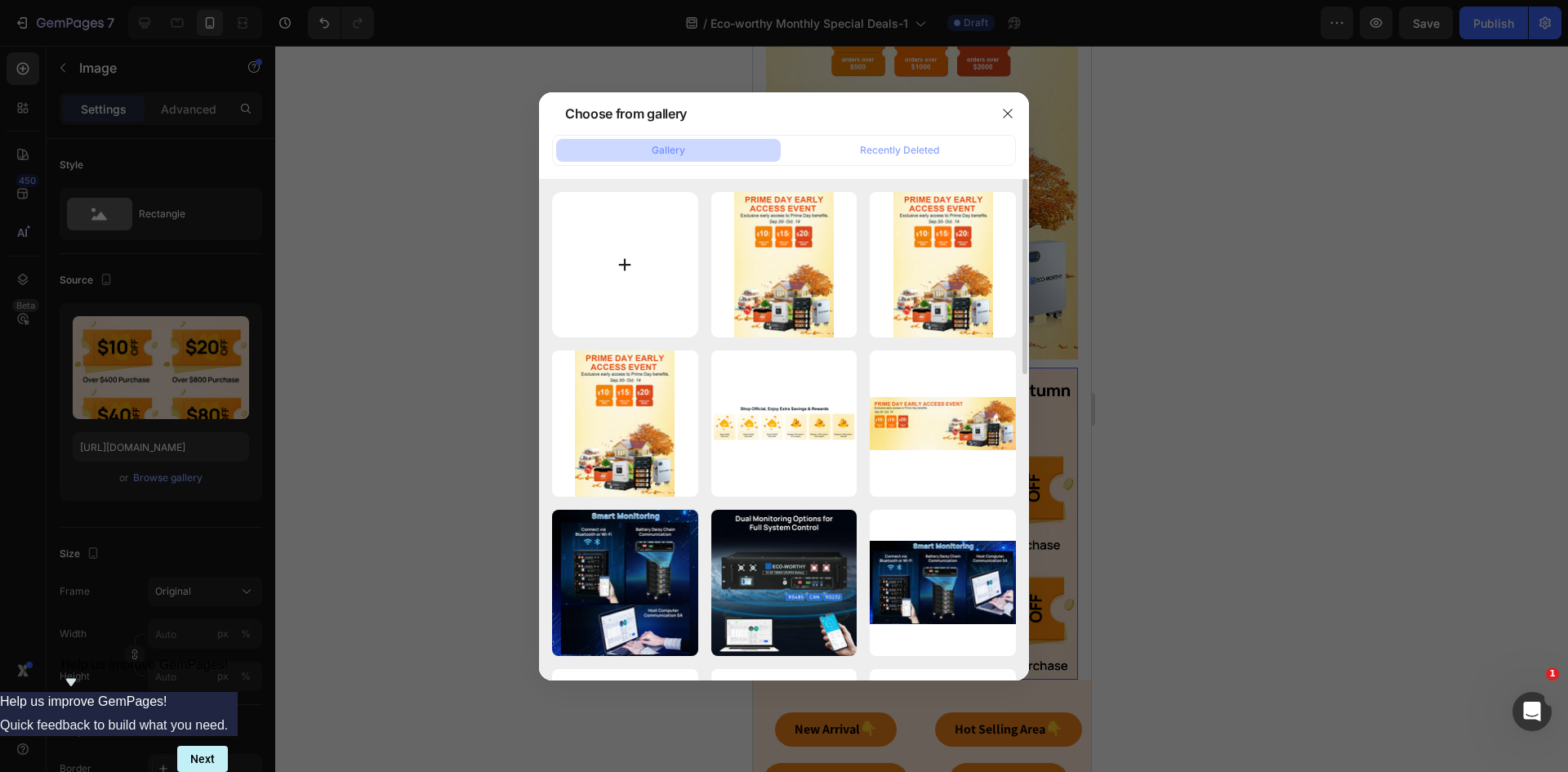
click at [629, 275] on input "file" at bounding box center [625, 265] width 147 height 147
type input "C:\fakepath\优惠内容-500x500-美国.png"
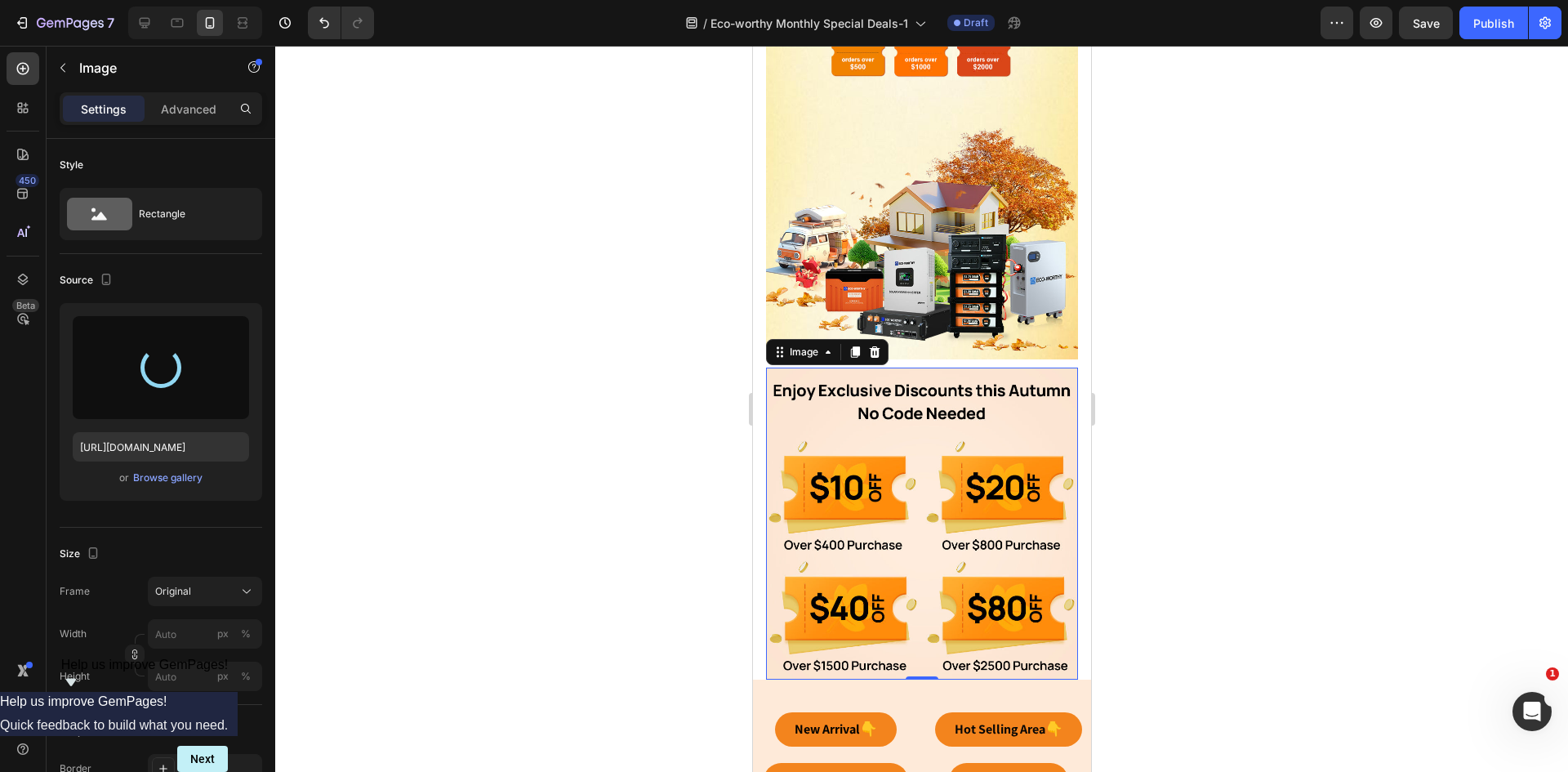
type input "https://cdn.shopify.com/s/files/1/0253/9752/6580/files/gempages_490534260613055…"
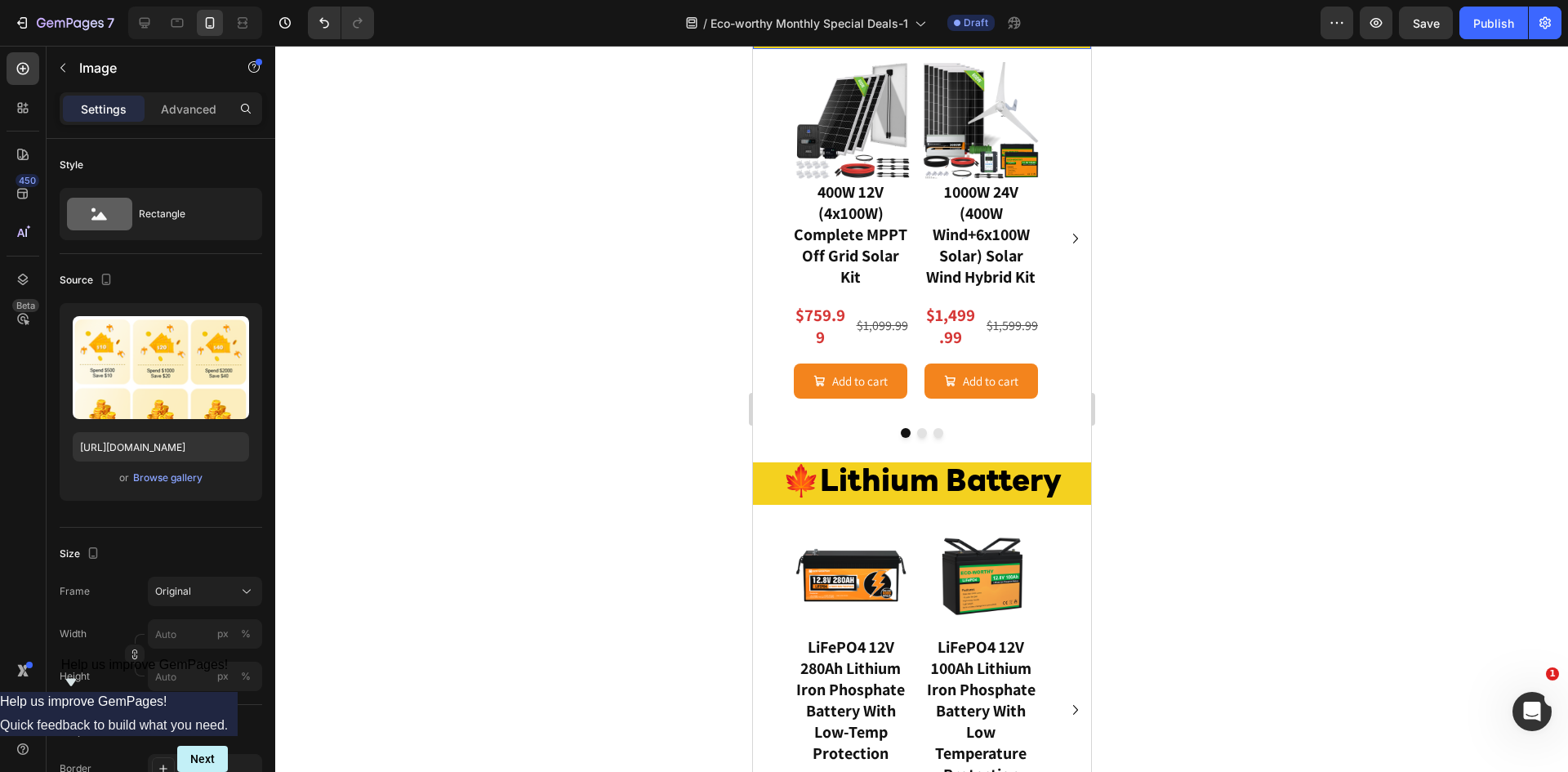
scroll to position [1416, 0]
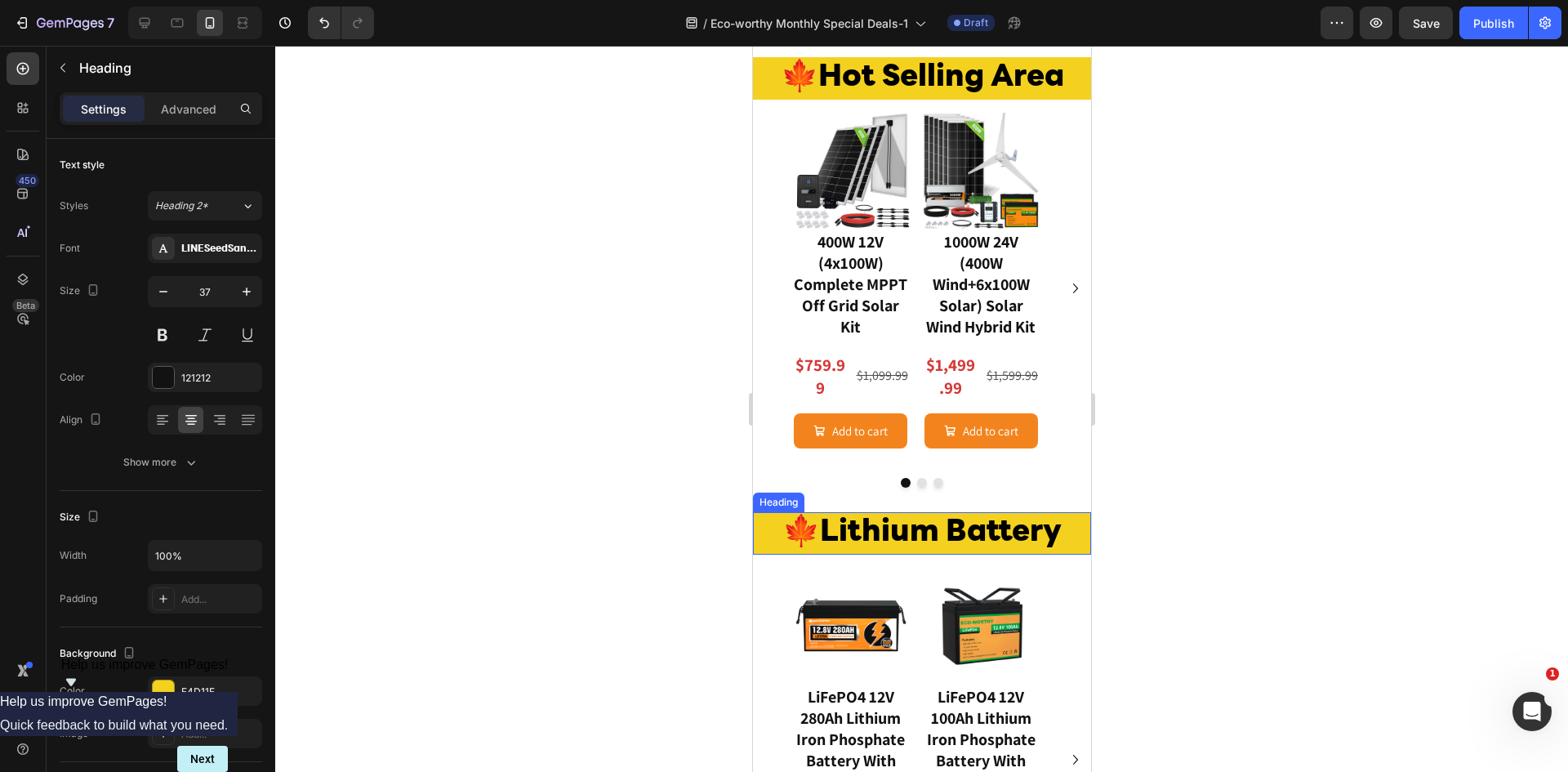
click at [994, 531] on strong "🍁Lithium Battery" at bounding box center [921, 533] width 279 height 30
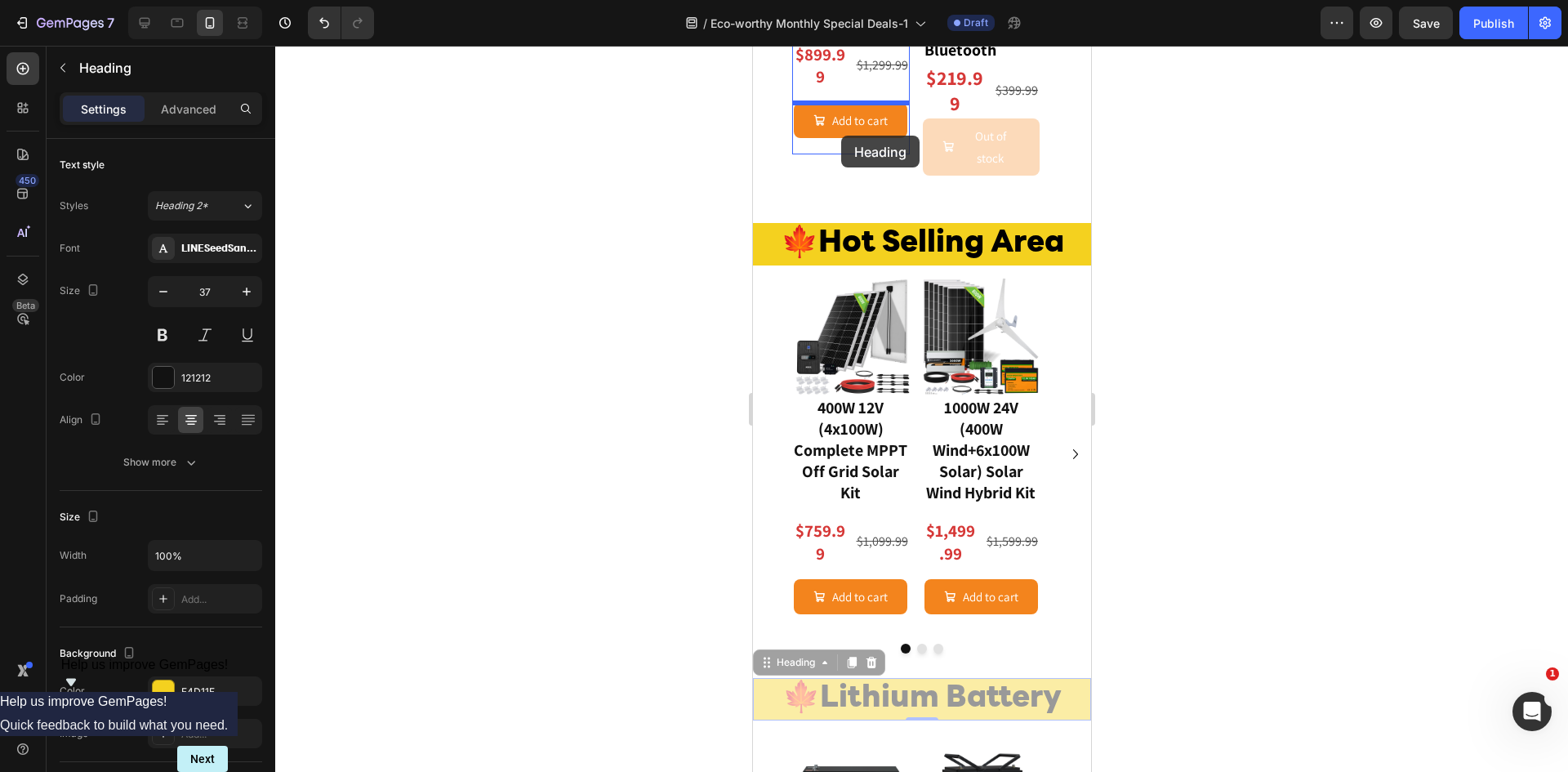
scroll to position [1178, 0]
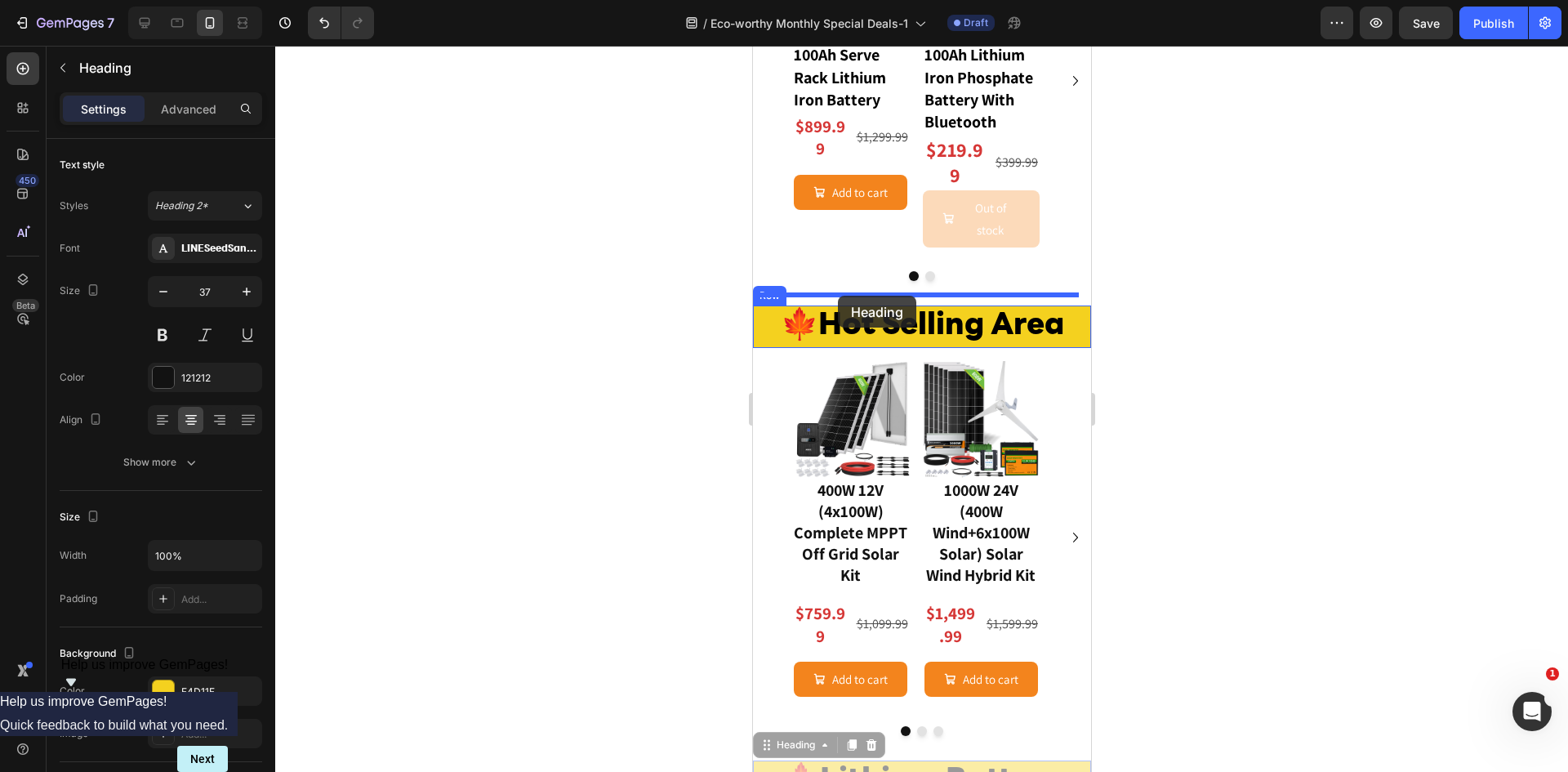
drag, startPoint x: 774, startPoint y: 503, endPoint x: 837, endPoint y: 296, distance: 216.4
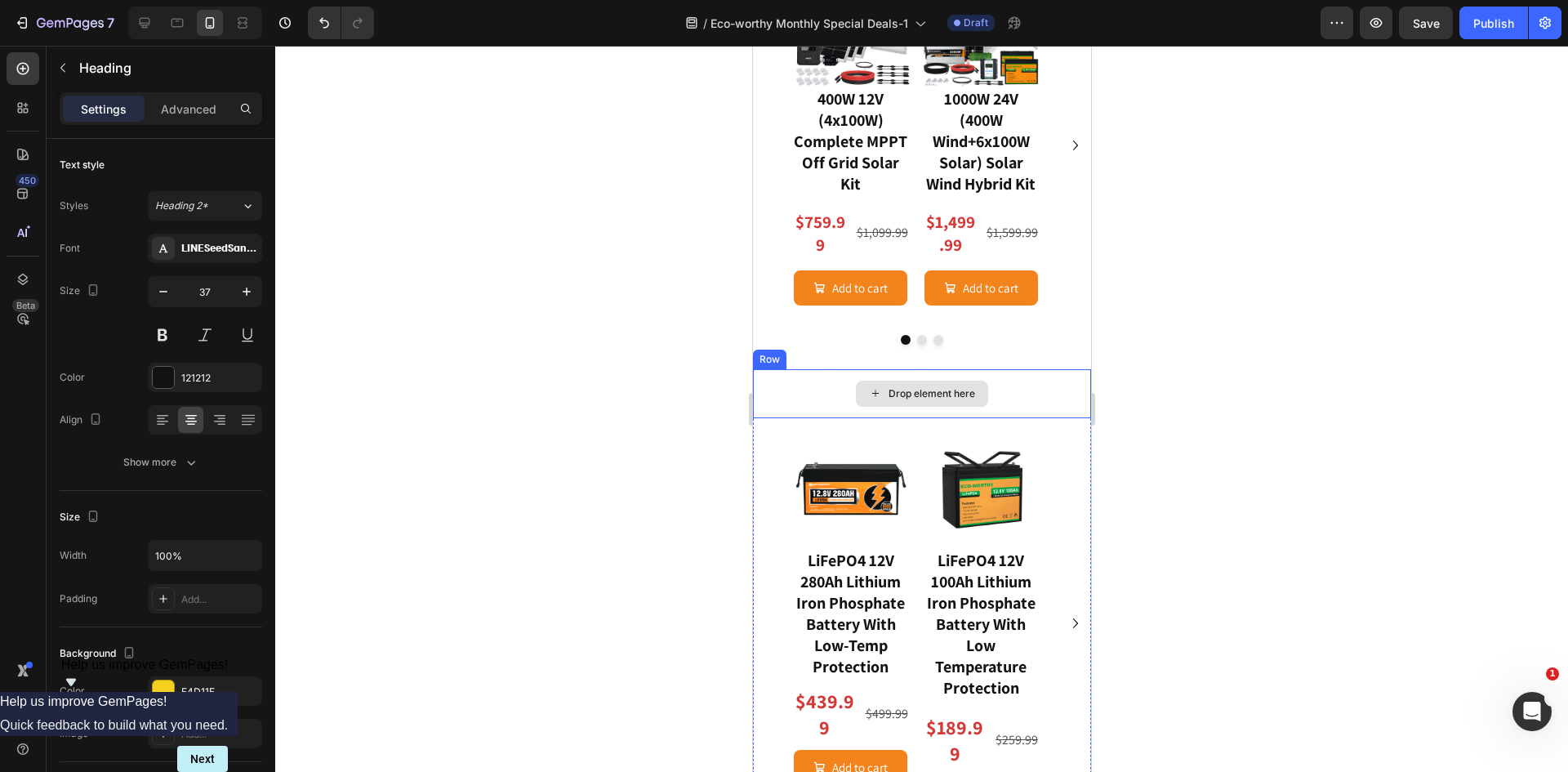
scroll to position [1559, 0]
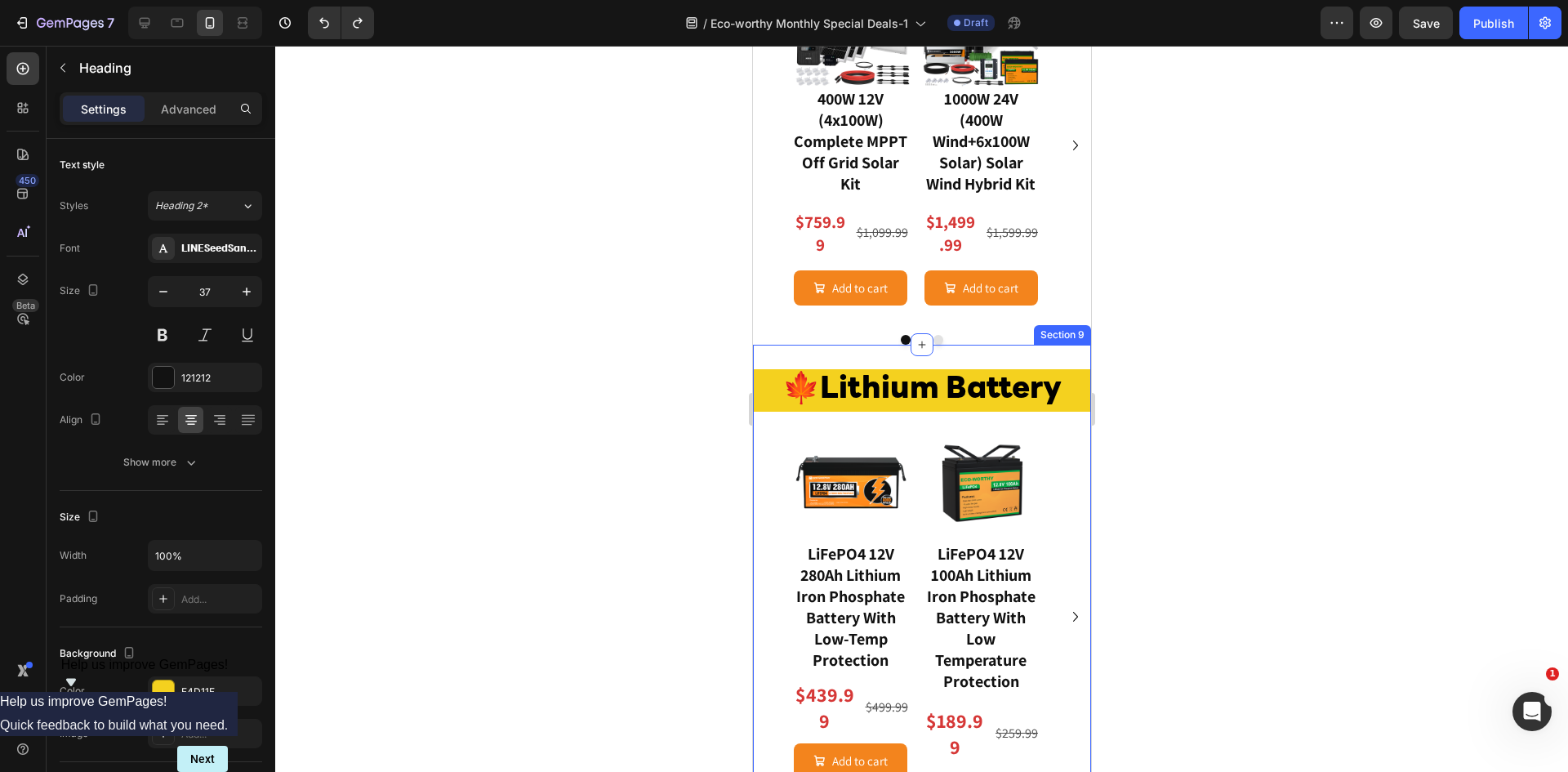
click at [885, 358] on div "🍁Lithium Battery Heading Row Image LiFePO4 12V 280Ah Lithium Iron Phosphate Bat…" at bounding box center [920, 589] width 338 height 488
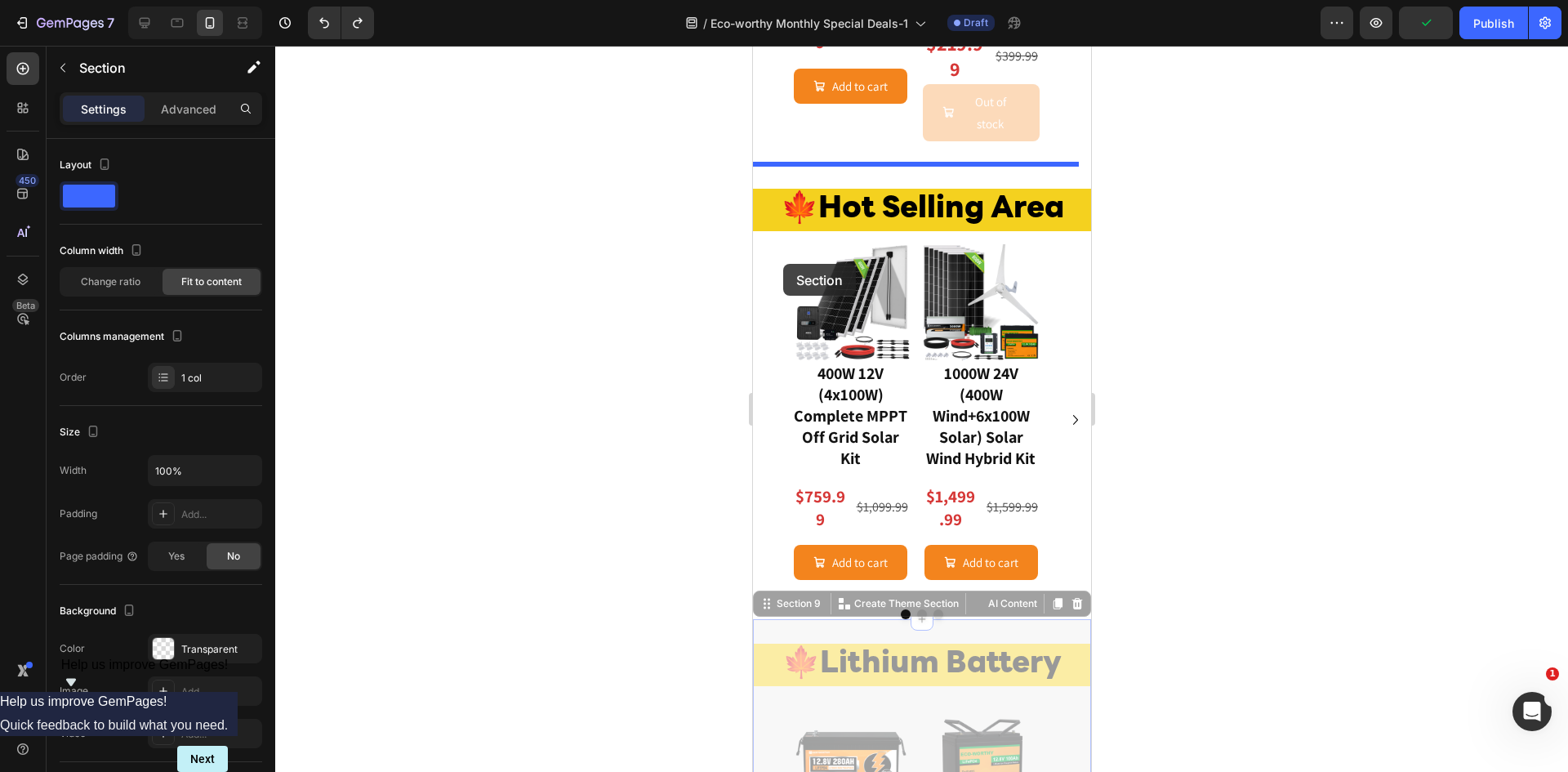
scroll to position [1232, 0]
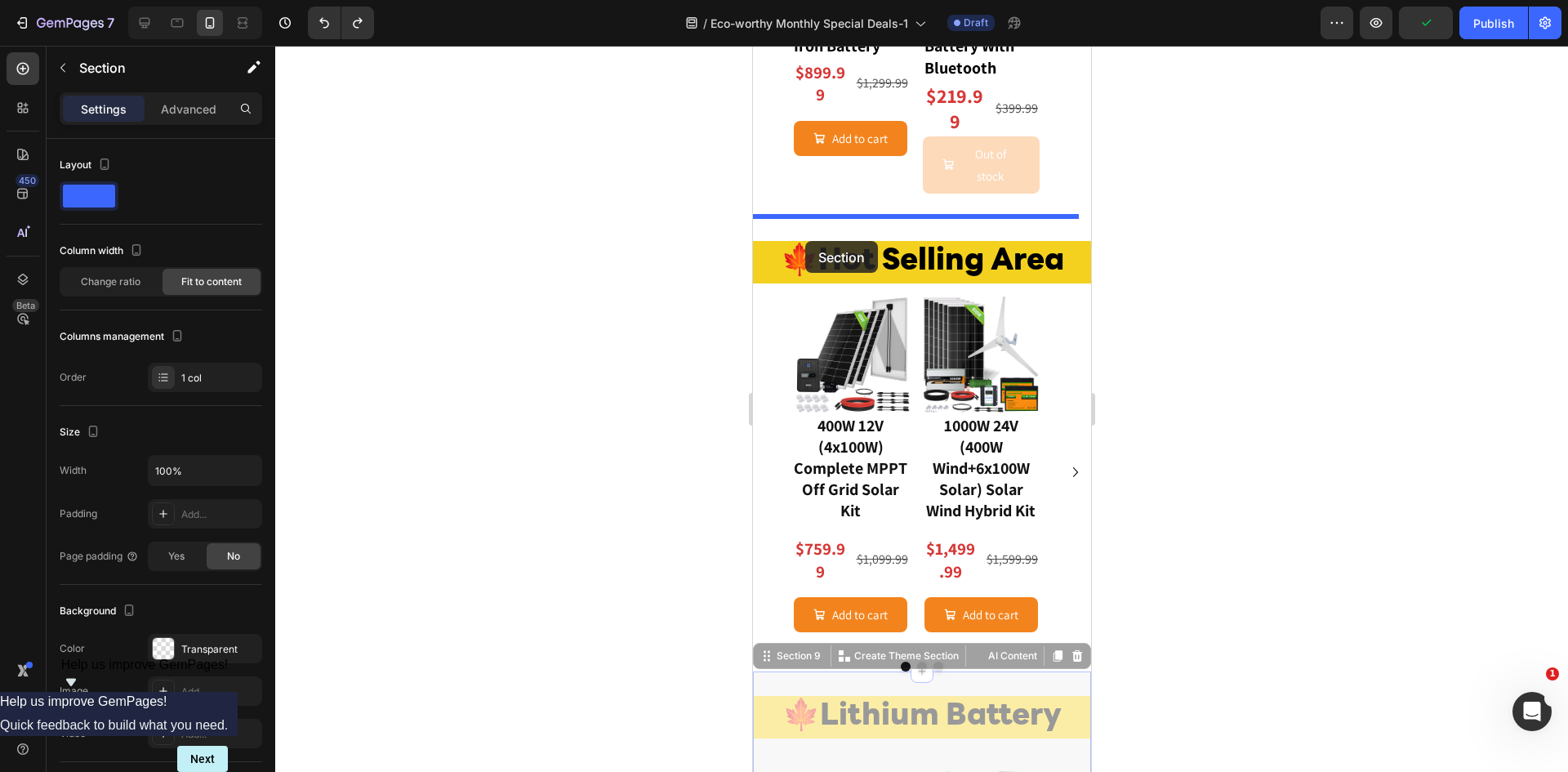
drag, startPoint x: 769, startPoint y: 330, endPoint x: 804, endPoint y: 241, distance: 95.6
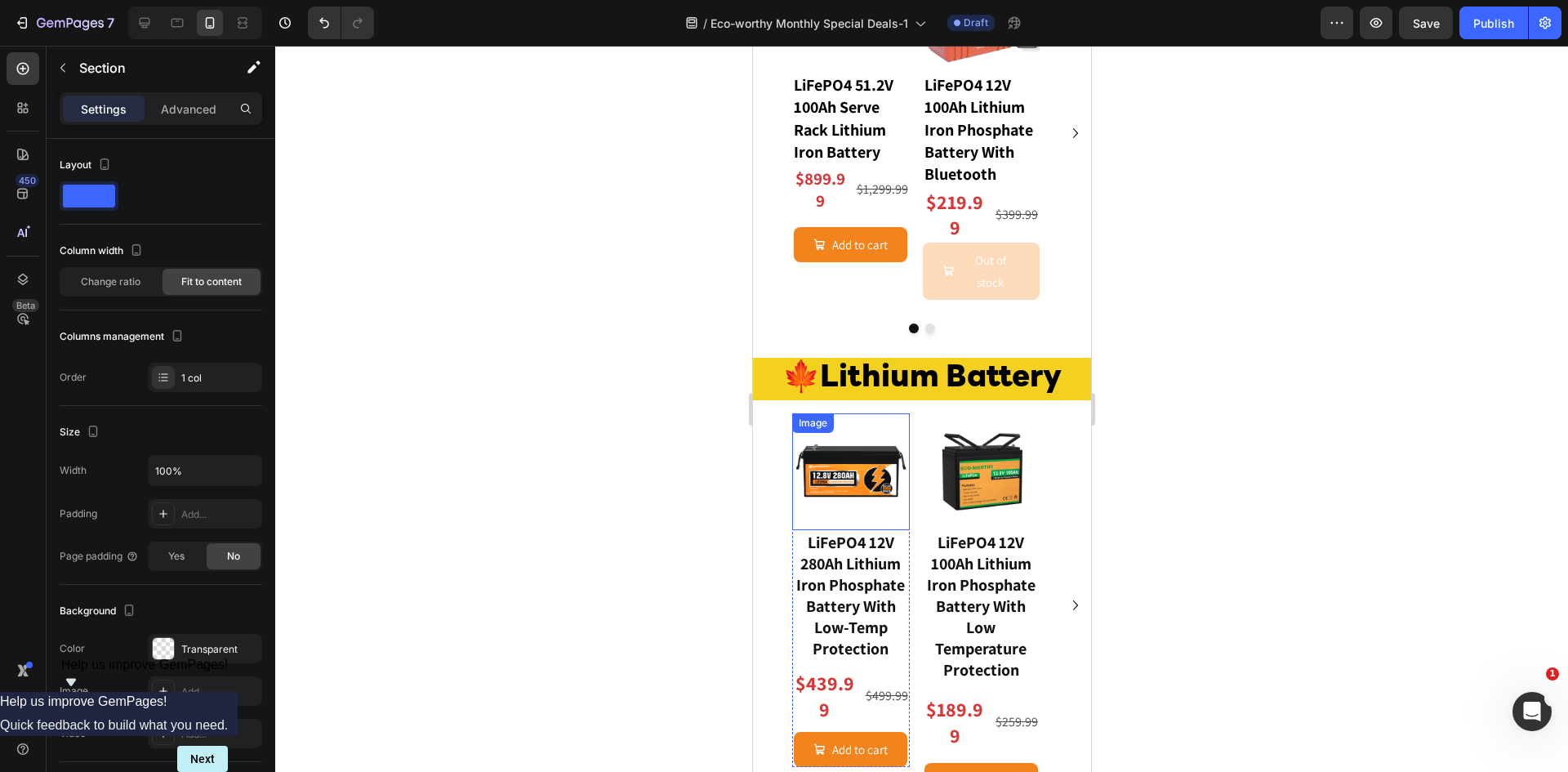
scroll to position [1235, 0]
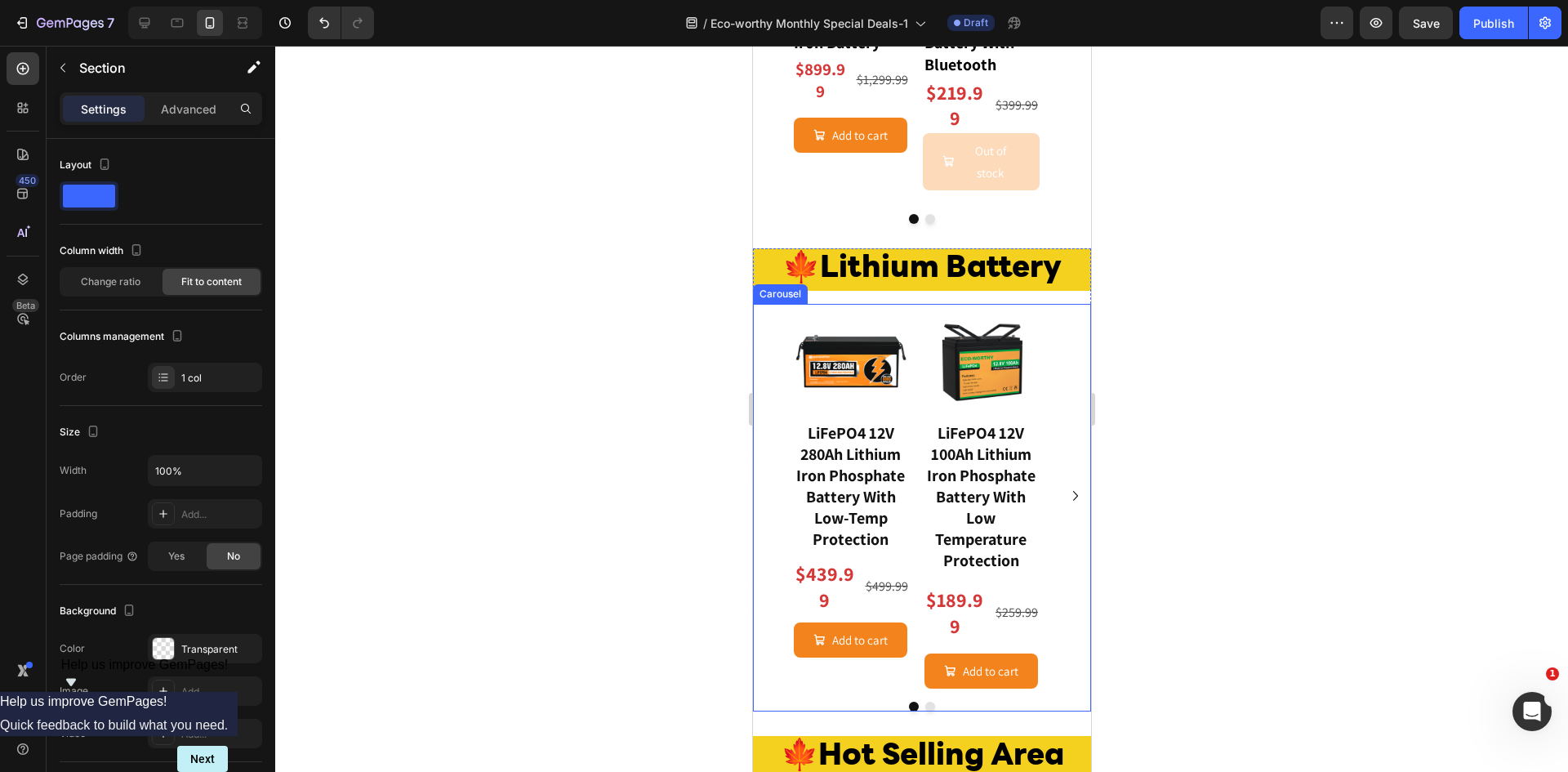
click at [925, 702] on button "Dot" at bounding box center [929, 706] width 10 height 10
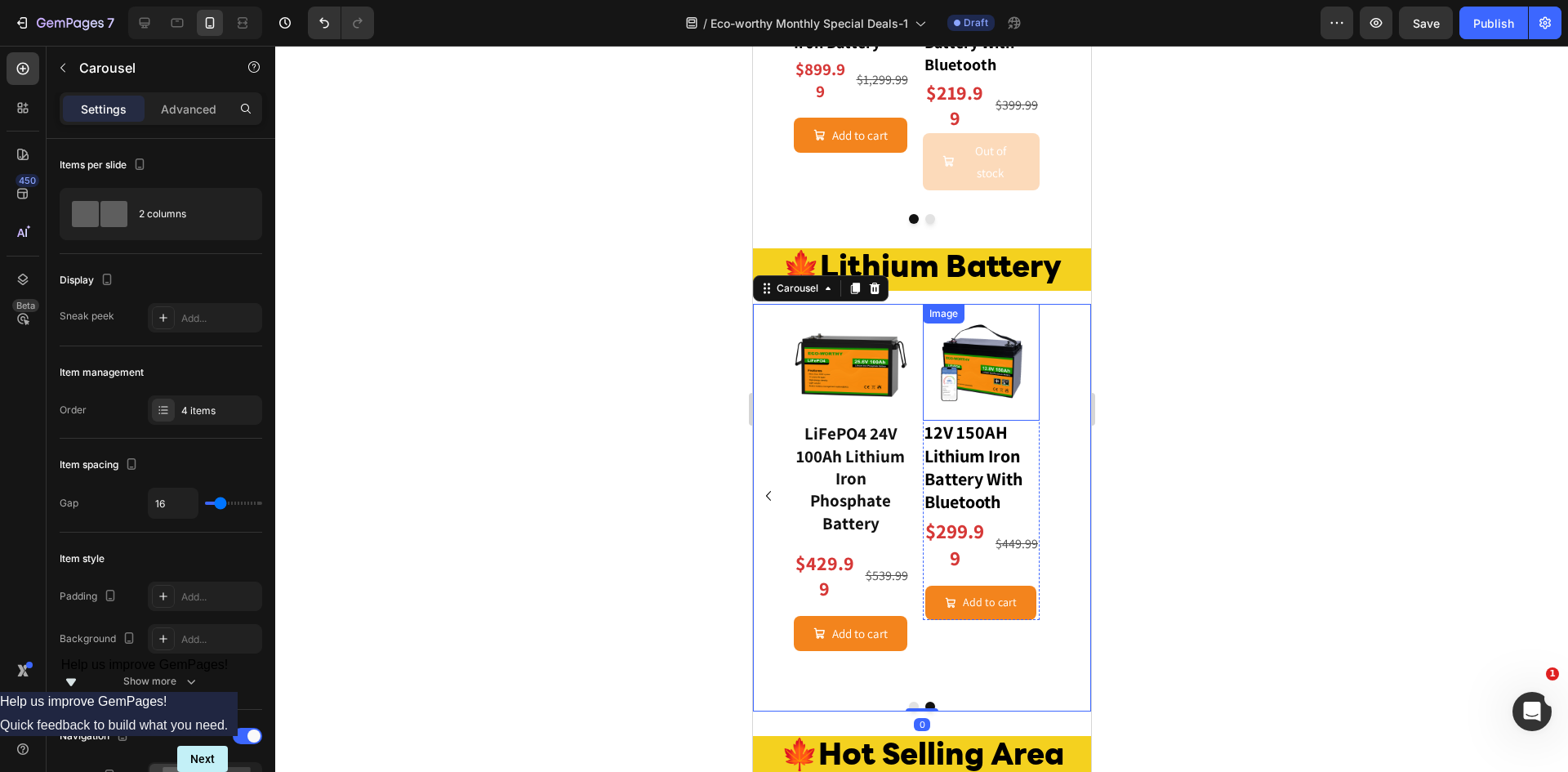
click at [988, 365] on img at bounding box center [980, 362] width 117 height 117
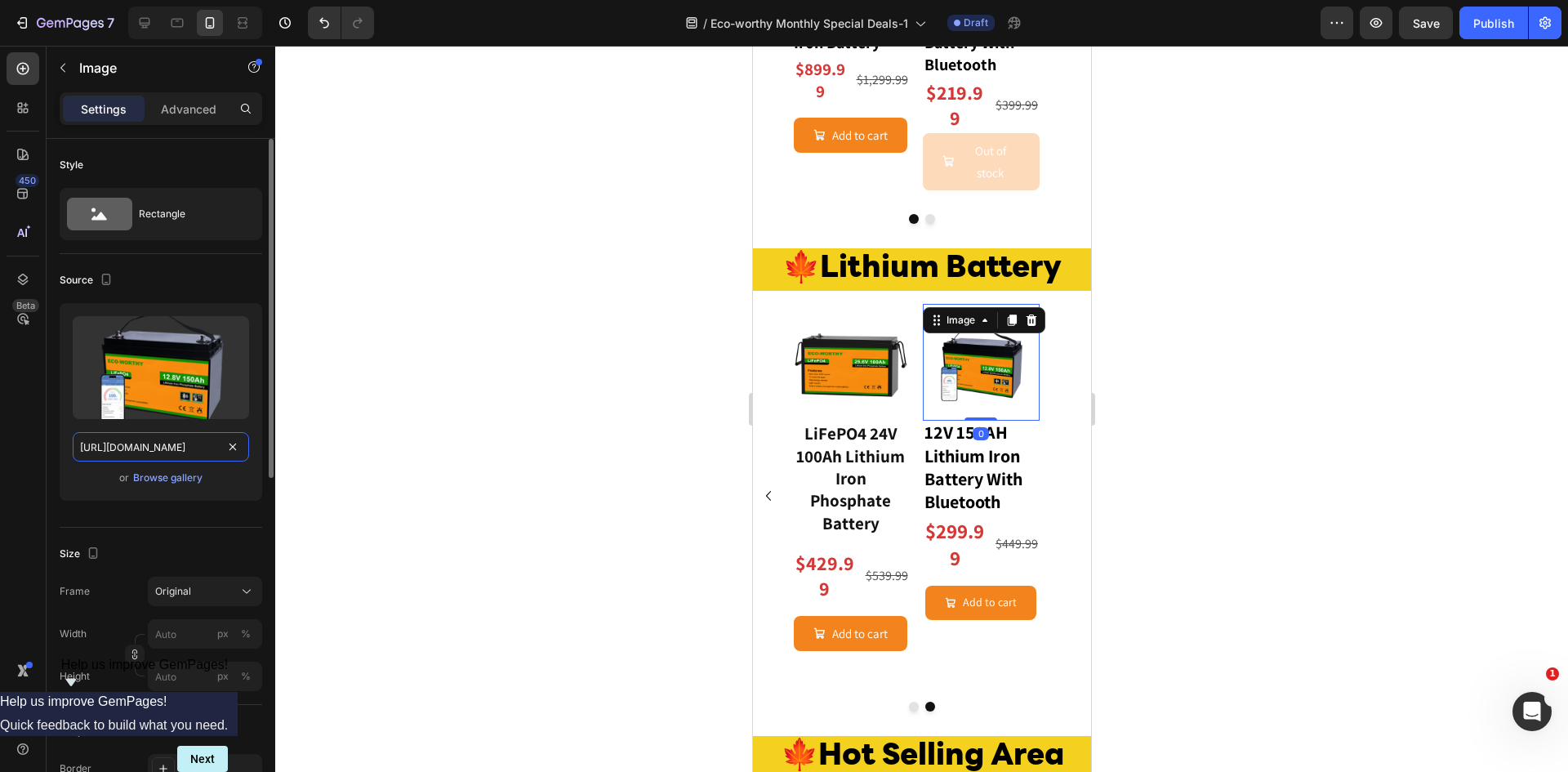
click at [160, 453] on input "https://cdn.shopify.com/s/files/1/0253/9752/6580/files/gempages_490534260613055…" at bounding box center [161, 447] width 177 height 29
paste input "www.eco-worthy.com/cdn/shop/files/b431d3d052521bd0b6880158d755c576_1000x.jpg?v=…"
type input "https://www.eco-worthy.com/cdn/shop/files/b431d3d052521bd0b6880158d755c576_1000…"
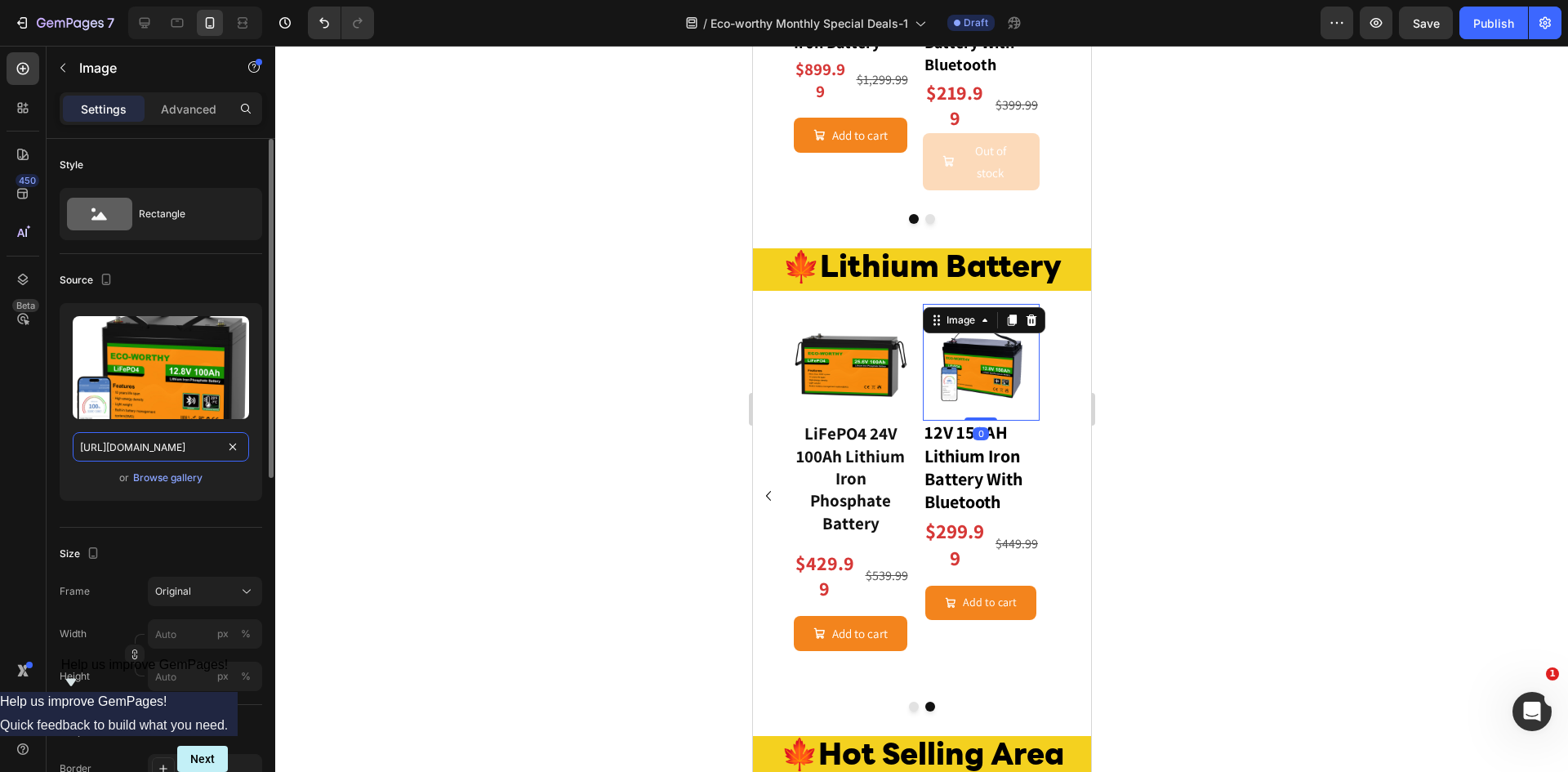
scroll to position [0, 378]
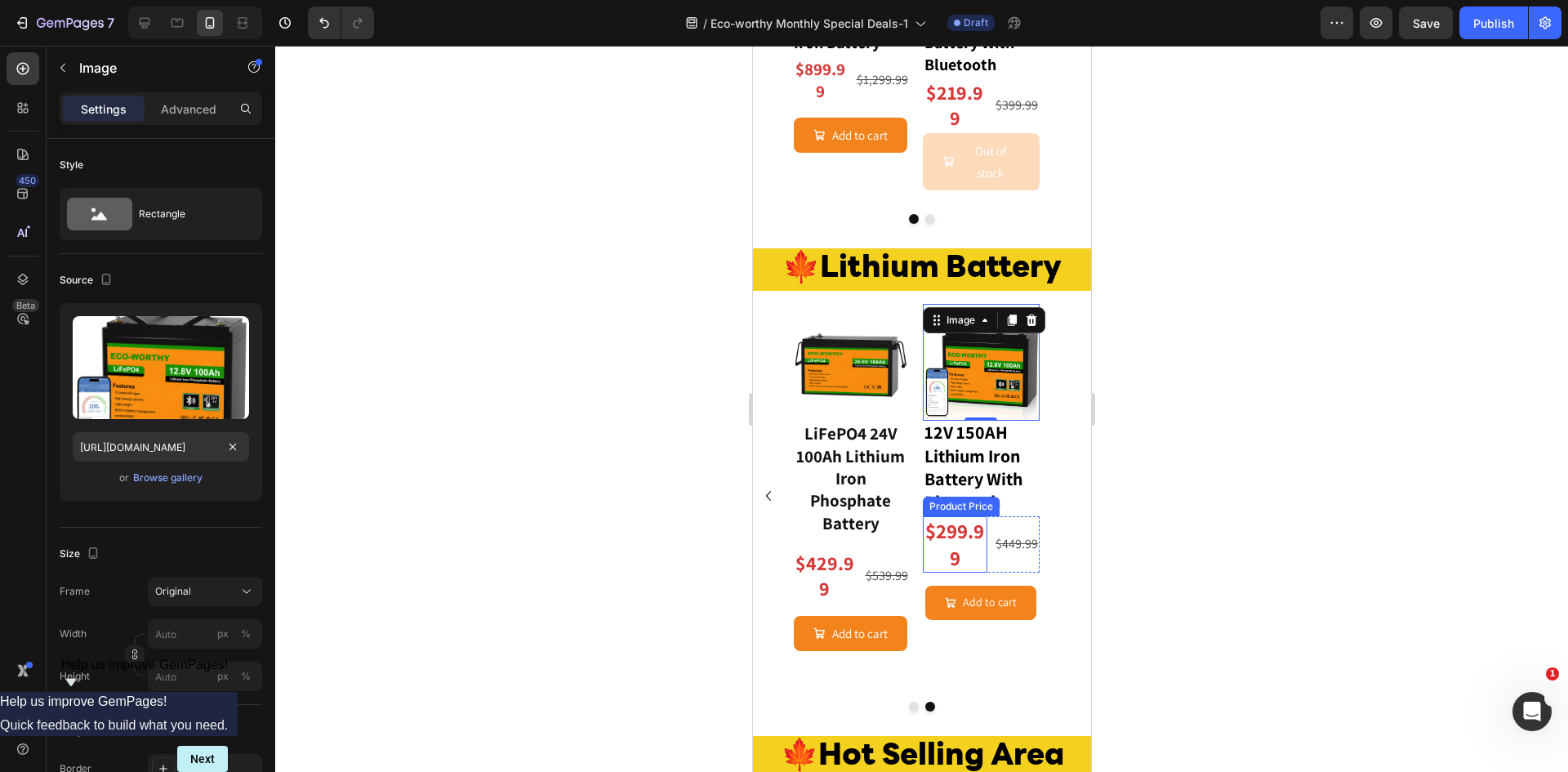
click at [963, 523] on div "$299.99" at bounding box center [955, 544] width 66 height 56
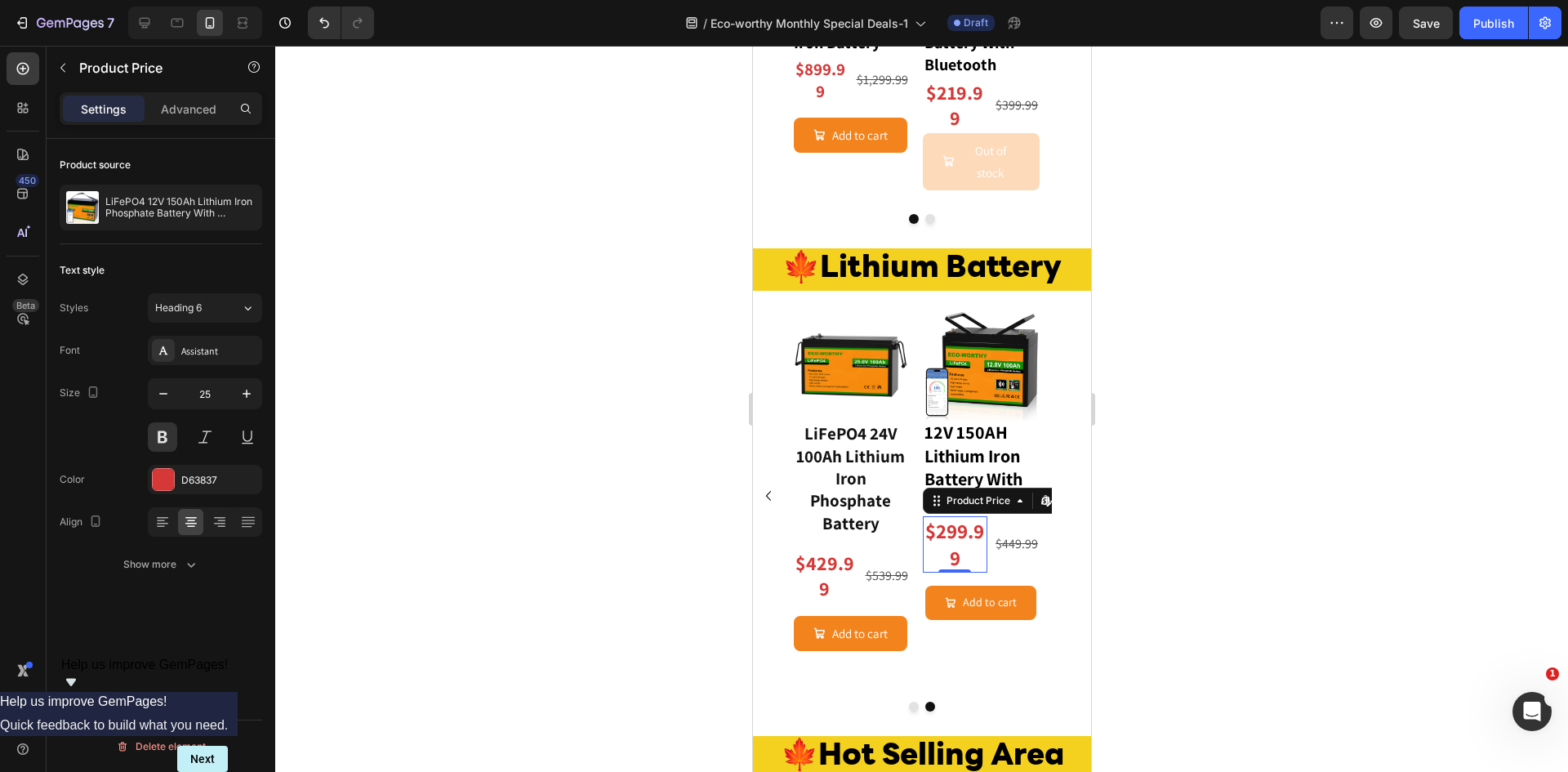
click at [949, 521] on div "$299.99" at bounding box center [955, 544] width 66 height 56
click at [241, 203] on icon "button" at bounding box center [246, 208] width 13 height 13
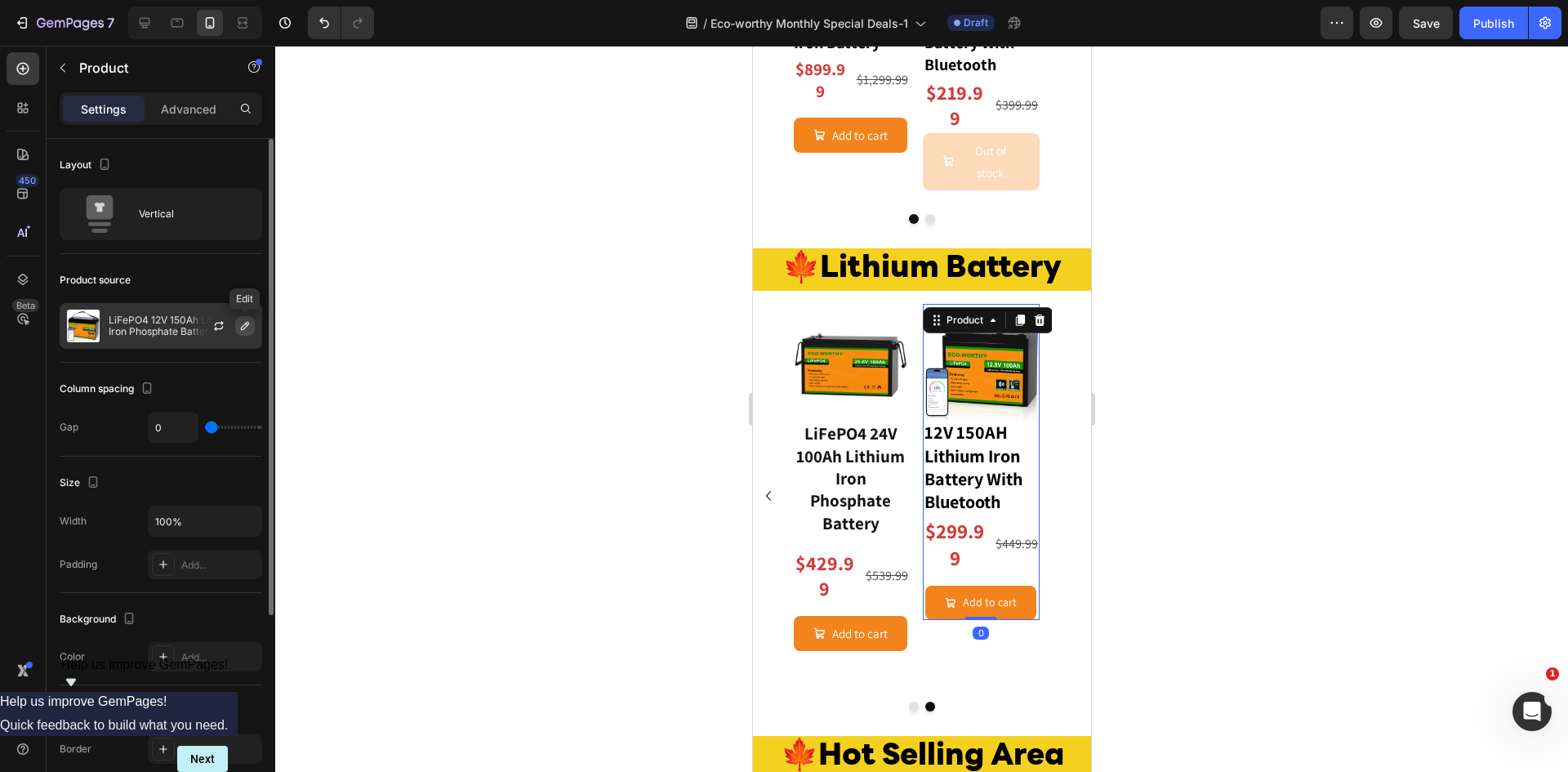
click at [241, 323] on icon "button" at bounding box center [245, 326] width 13 height 13
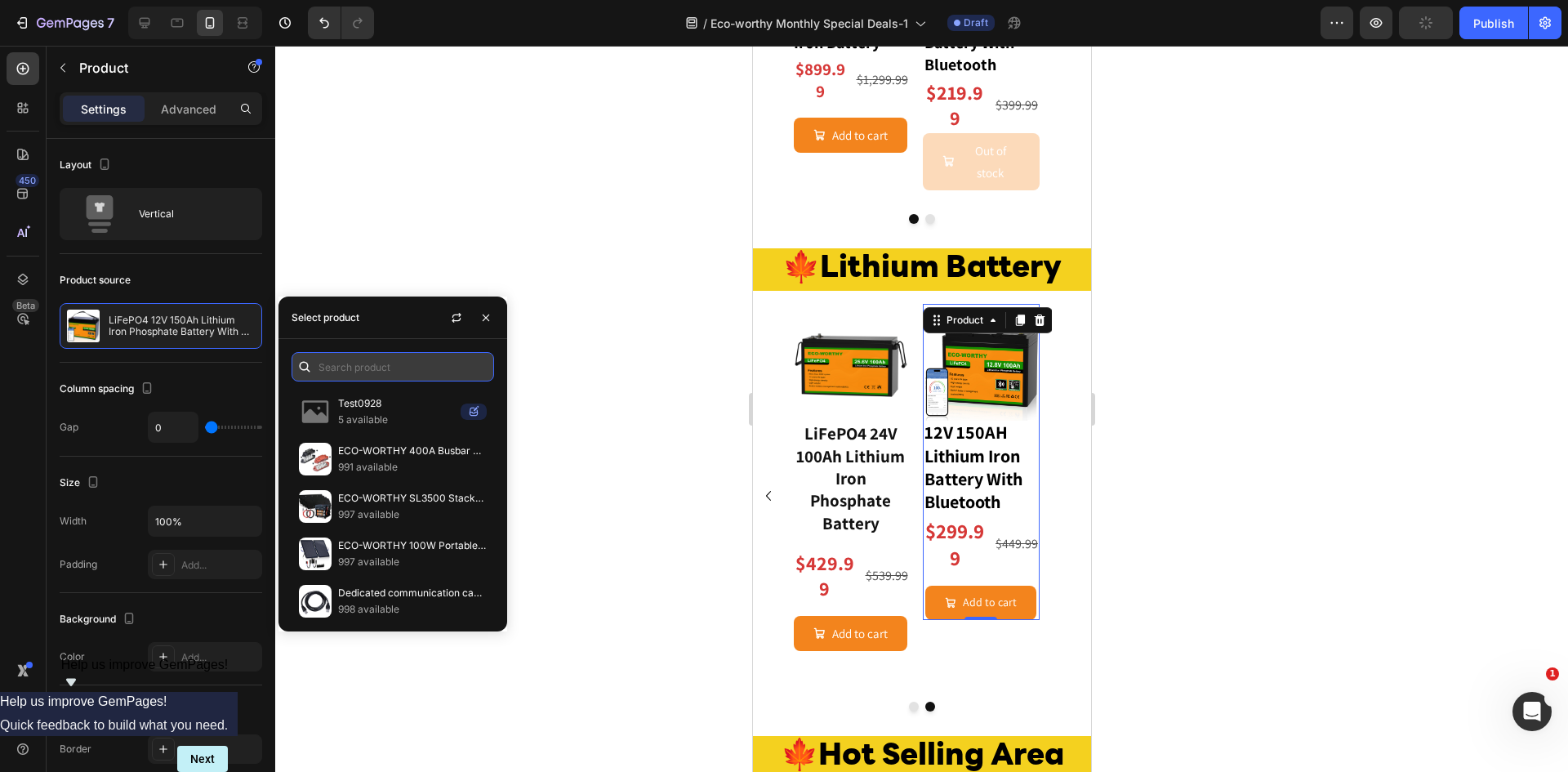
click at [387, 371] on input "text" at bounding box center [392, 367] width 203 height 29
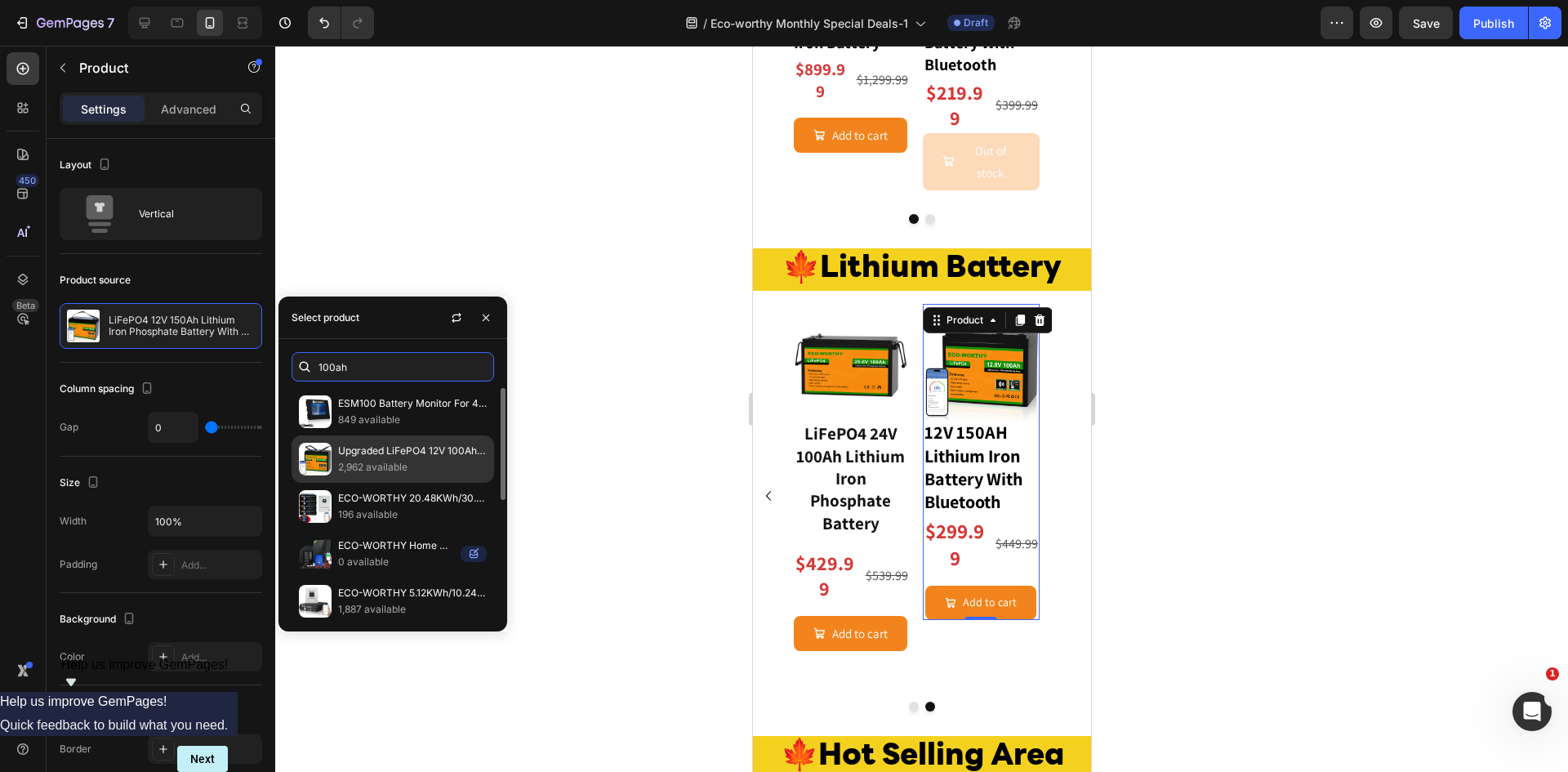
type input "100ah"
click at [363, 450] on p "Upgraded LiFePO4 12V 100Ah Lithium Iron Phosphate Battery With Bluetooth,Low-te…" at bounding box center [411, 451] width 148 height 16
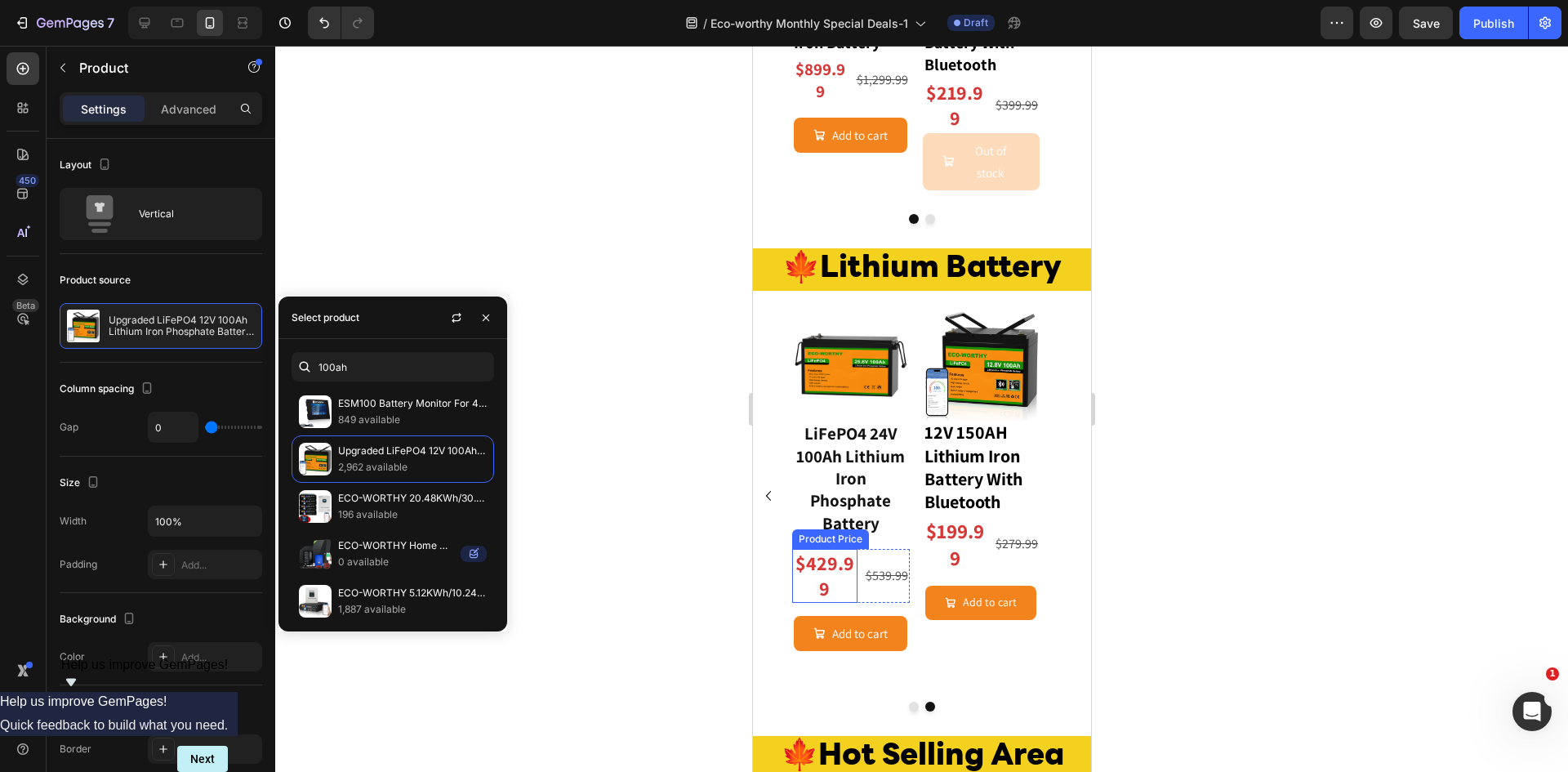
click at [835, 554] on div "$429.99" at bounding box center [824, 575] width 66 height 54
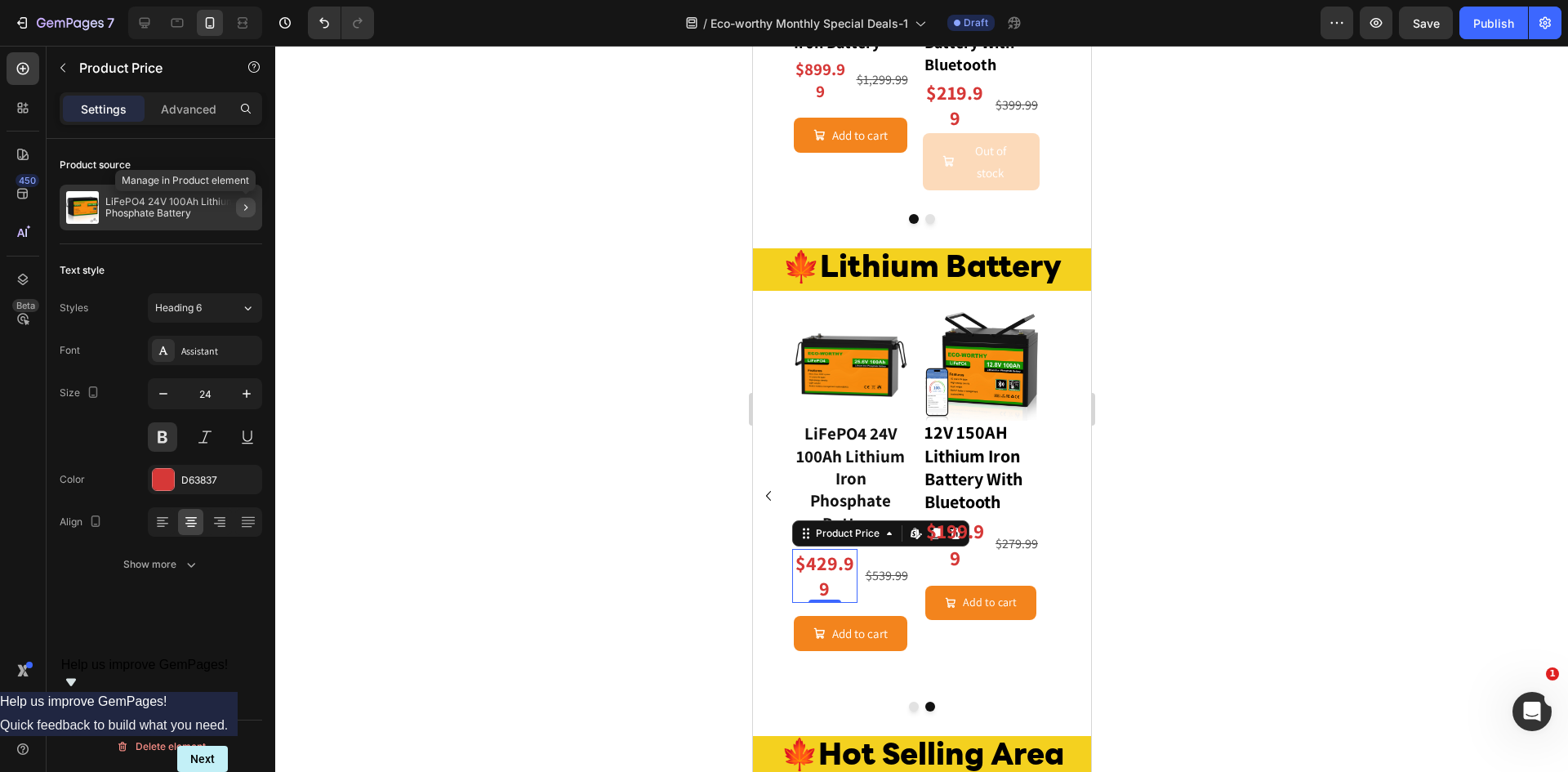
click at [243, 213] on icon "button" at bounding box center [246, 208] width 13 height 13
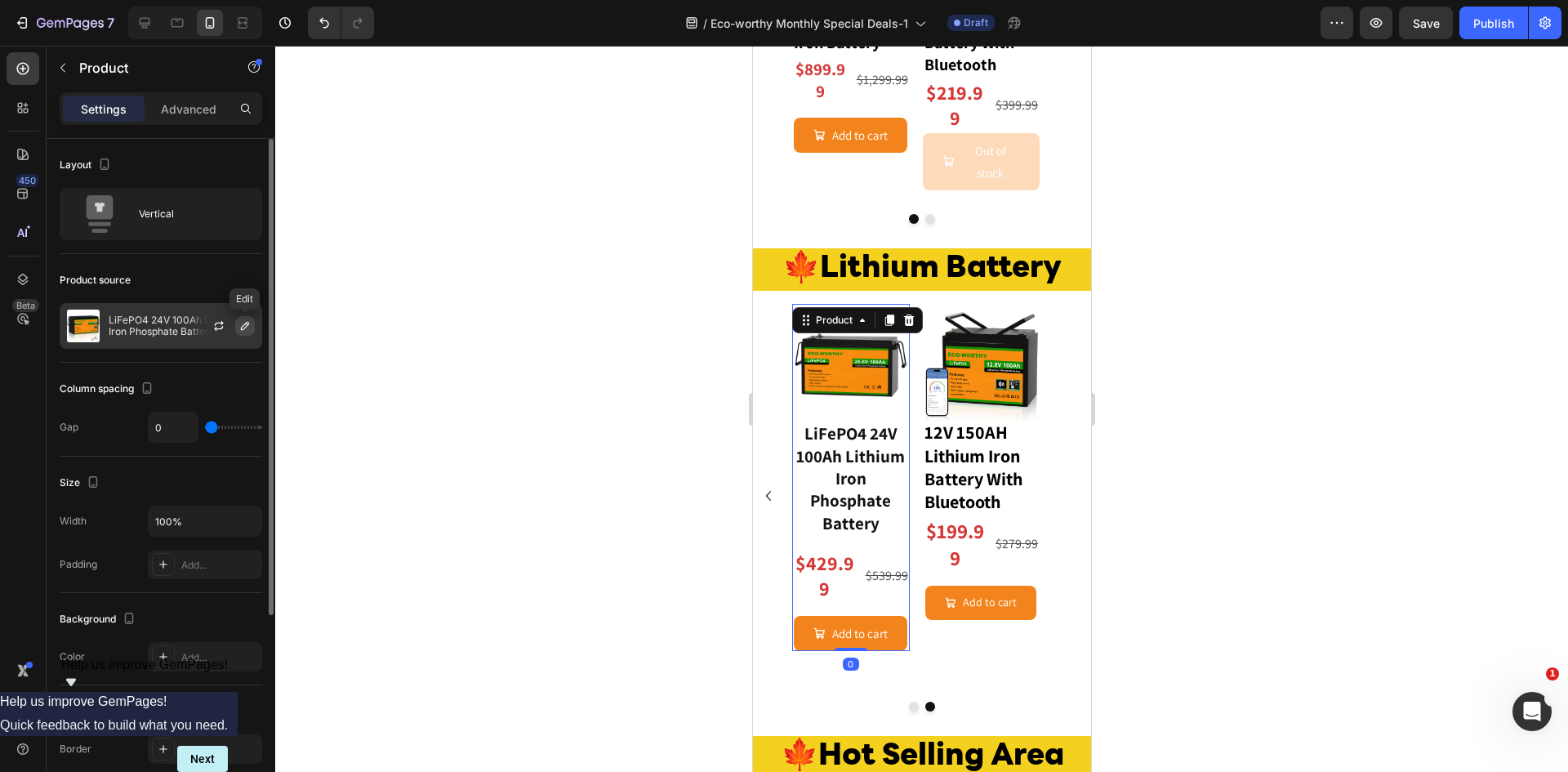
click at [241, 325] on icon "button" at bounding box center [245, 326] width 13 height 13
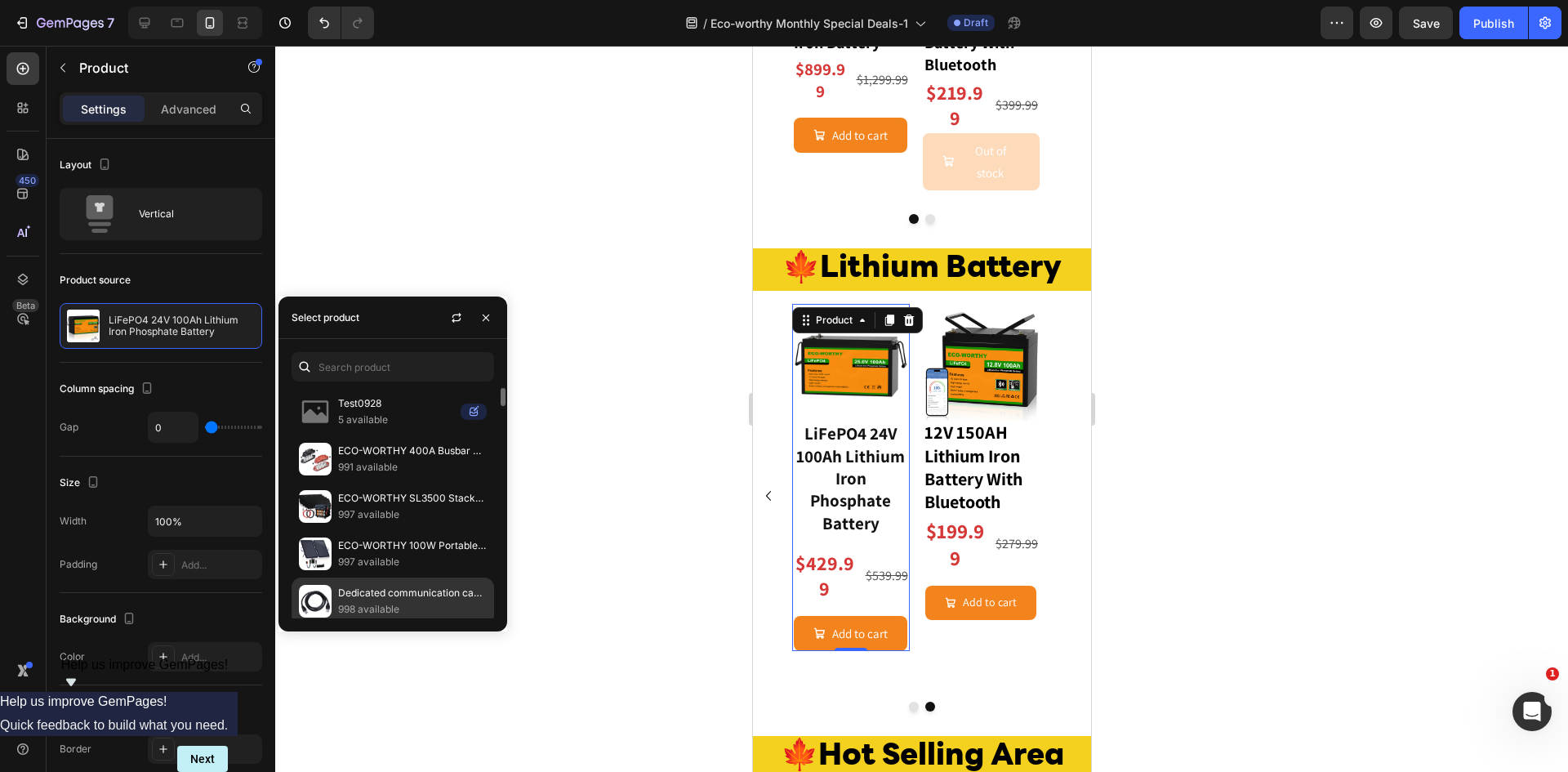
scroll to position [108, 0]
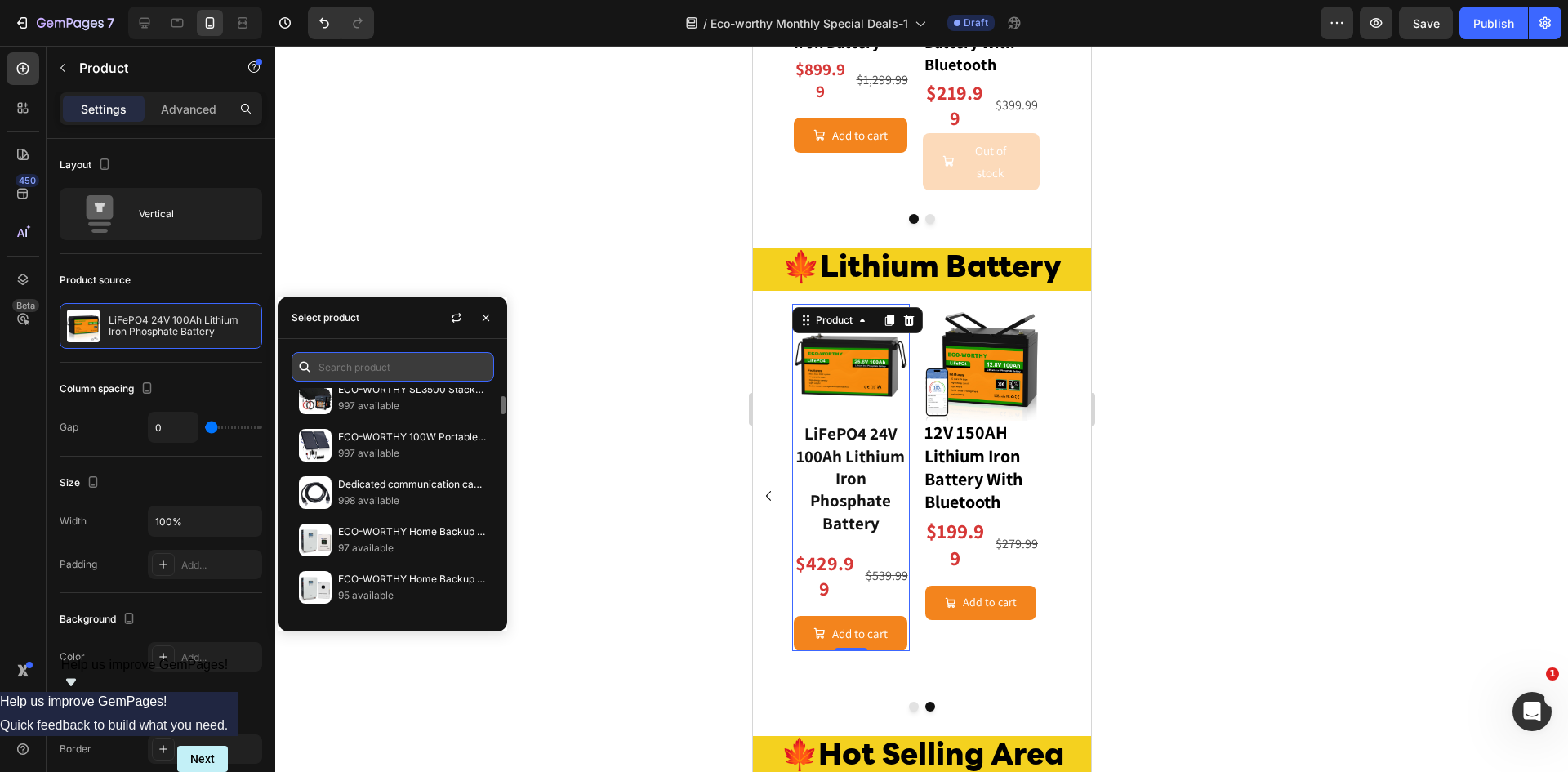
click at [379, 377] on input "text" at bounding box center [392, 367] width 203 height 29
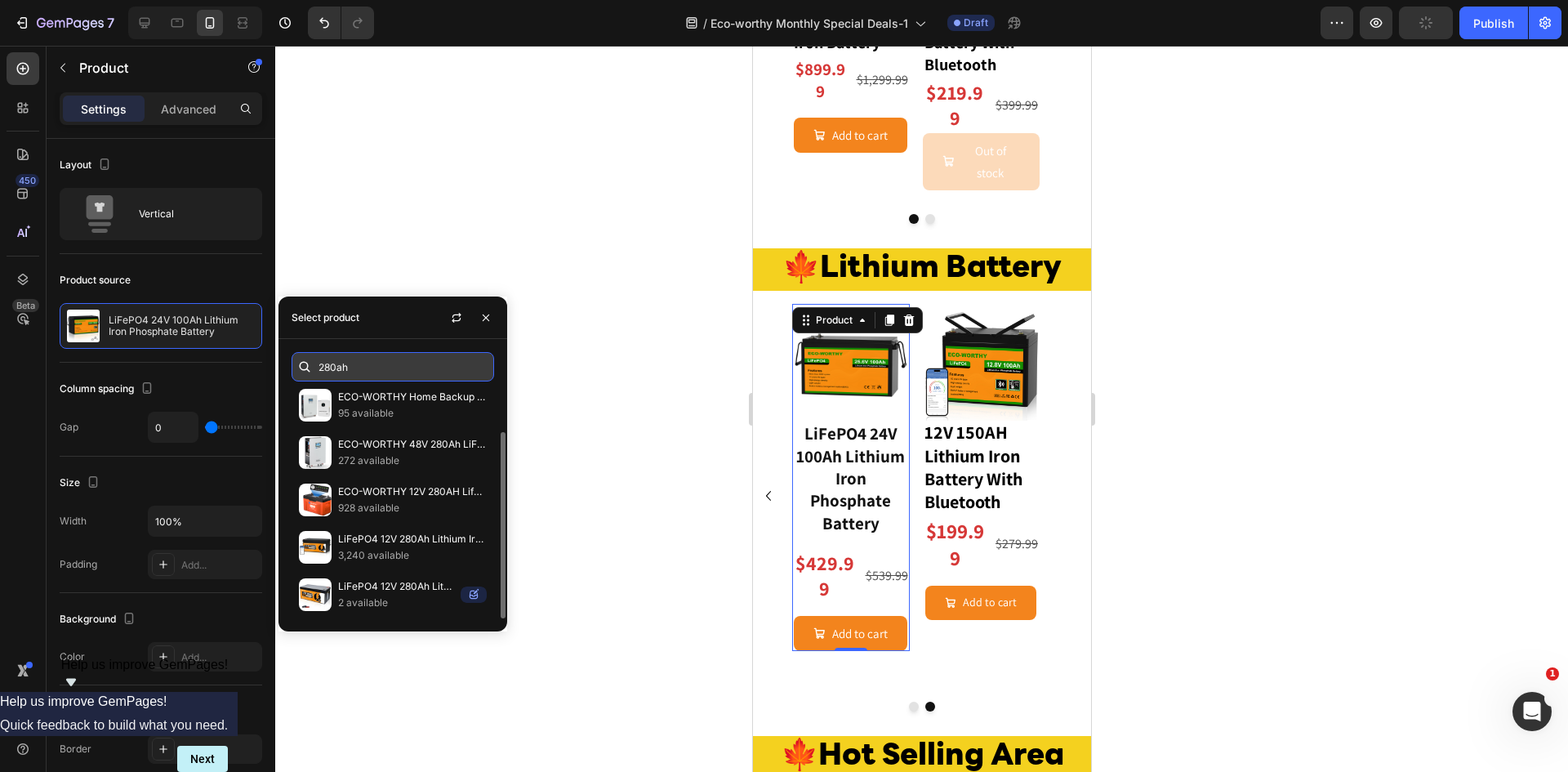
scroll to position [54, 0]
type input "280ah"
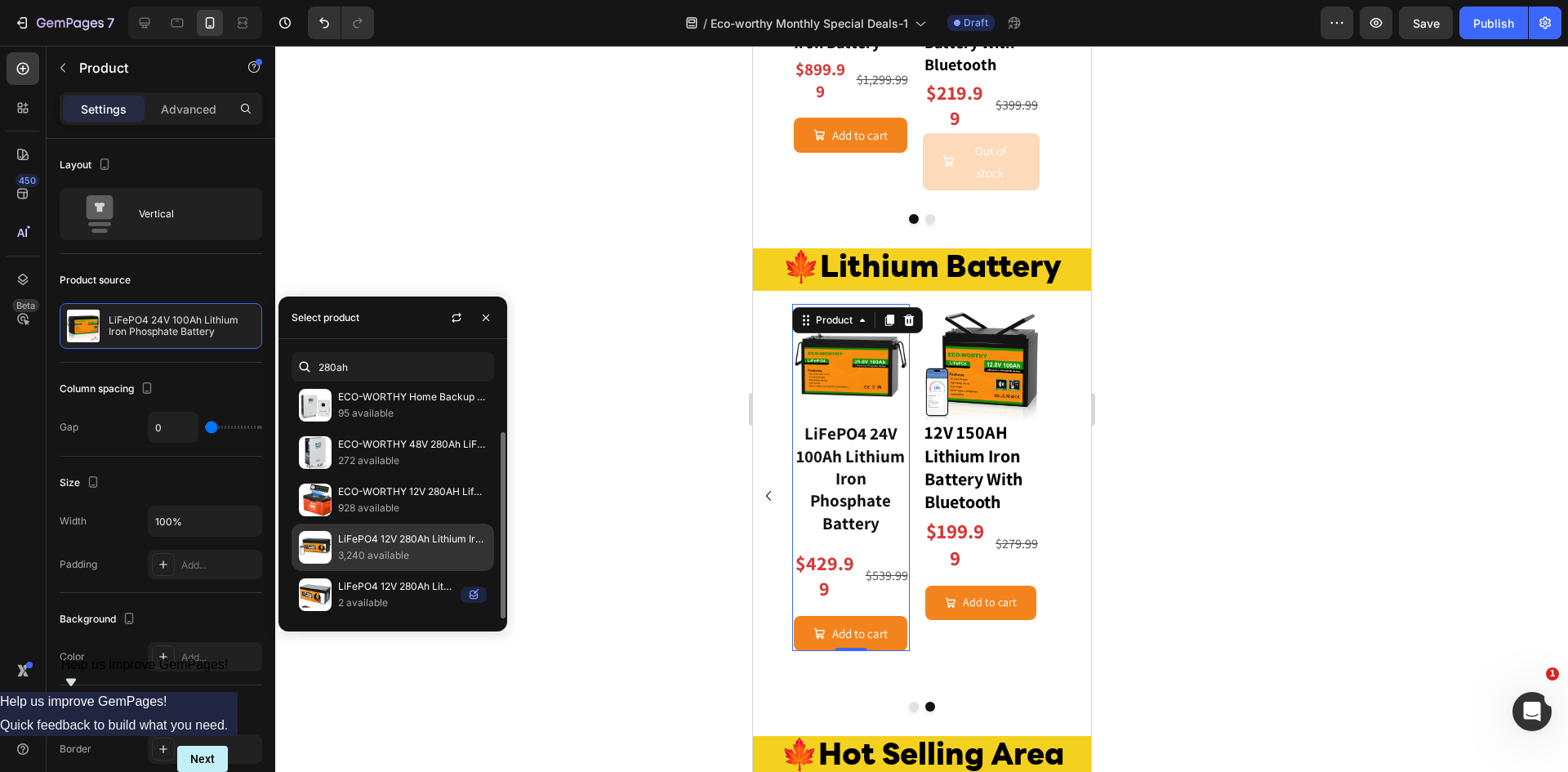
click at [408, 544] on p "LiFePO4 12V 280Ah Lithium Iron Phosphate Battery With Bluetooth" at bounding box center [411, 539] width 148 height 16
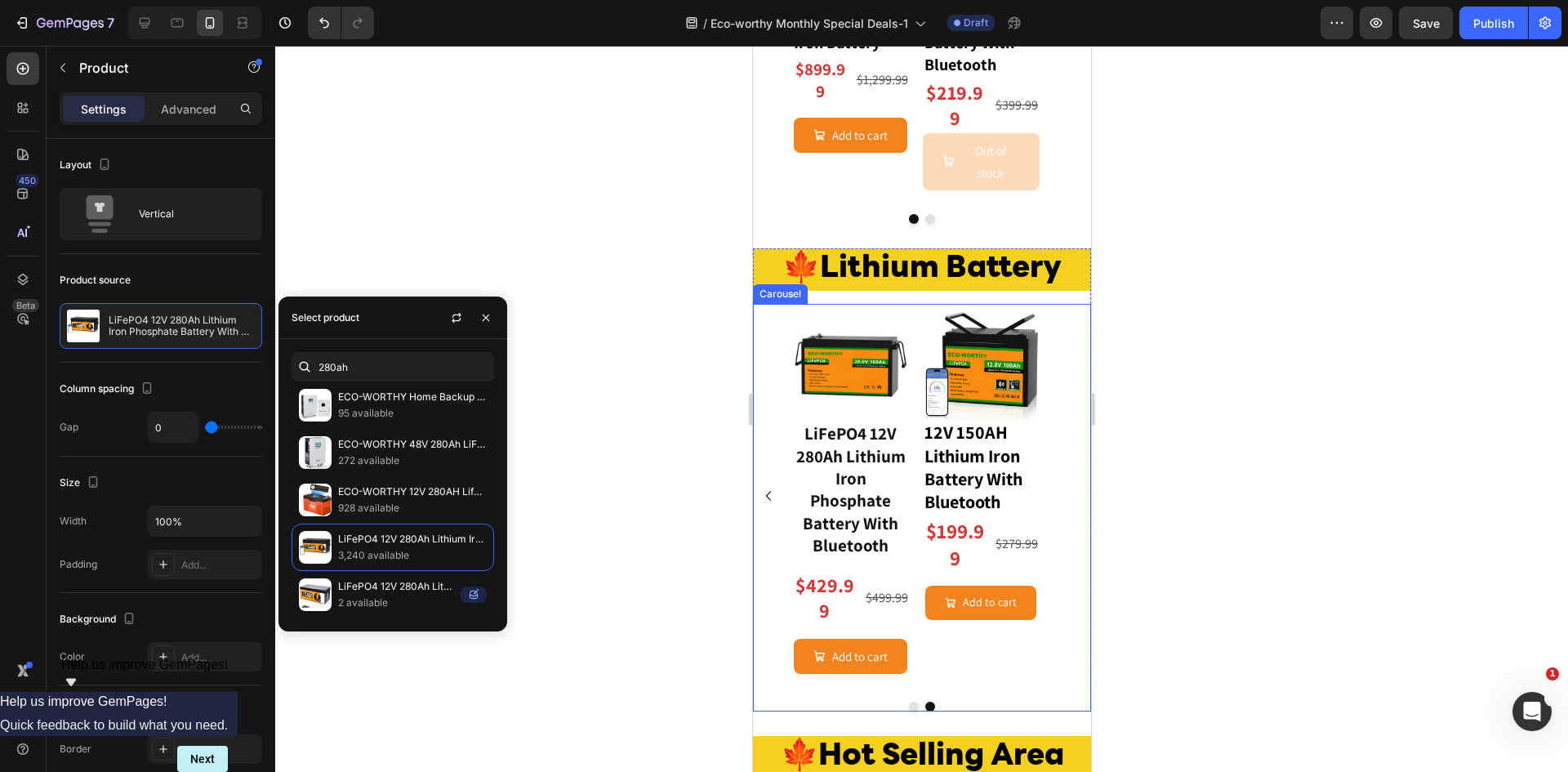
click at [769, 489] on icon "Carousel Back Arrow" at bounding box center [768, 496] width 20 height 20
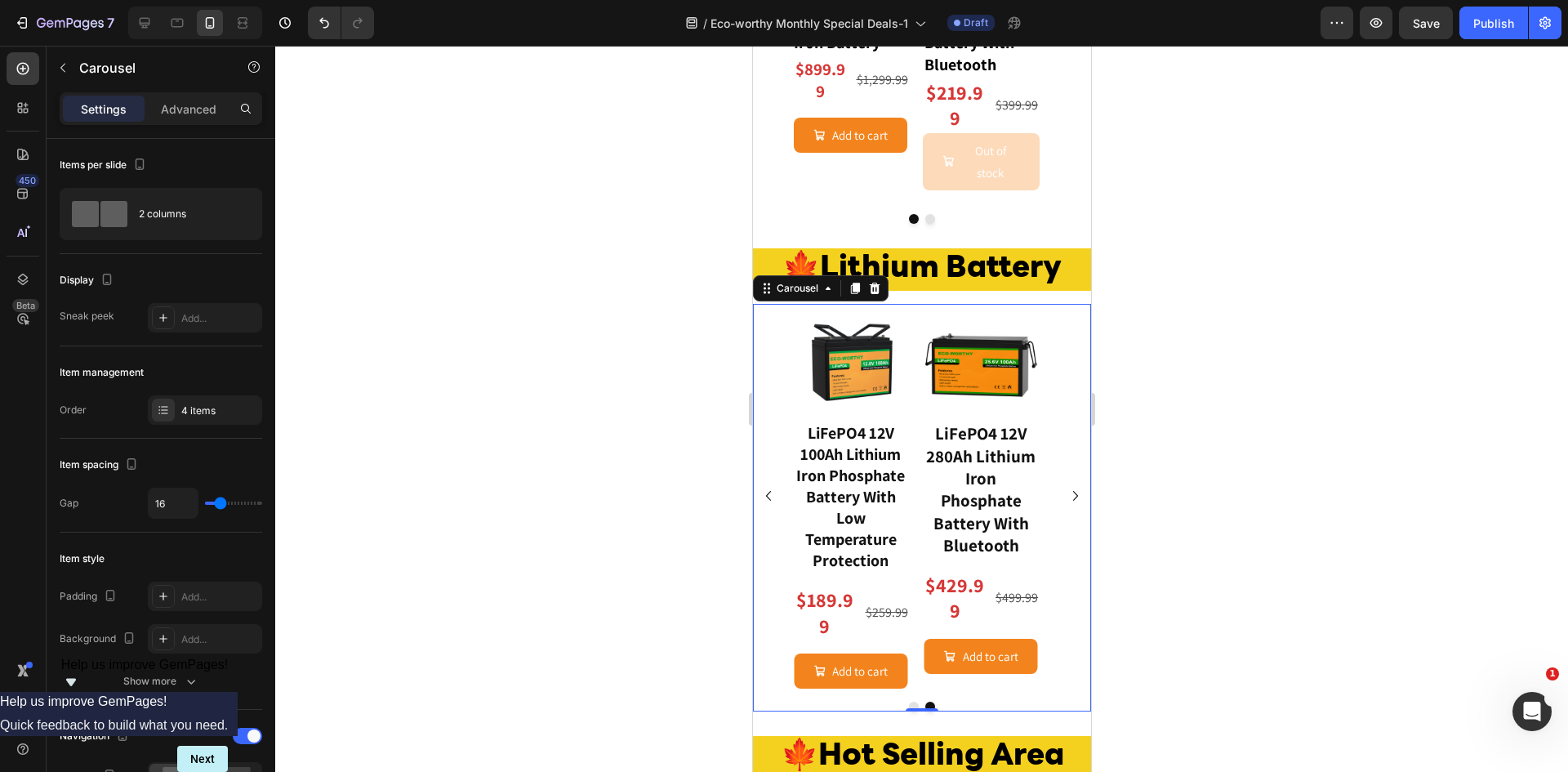
click at [1065, 486] on icon "Carousel Next Arrow" at bounding box center [1075, 496] width 20 height 20
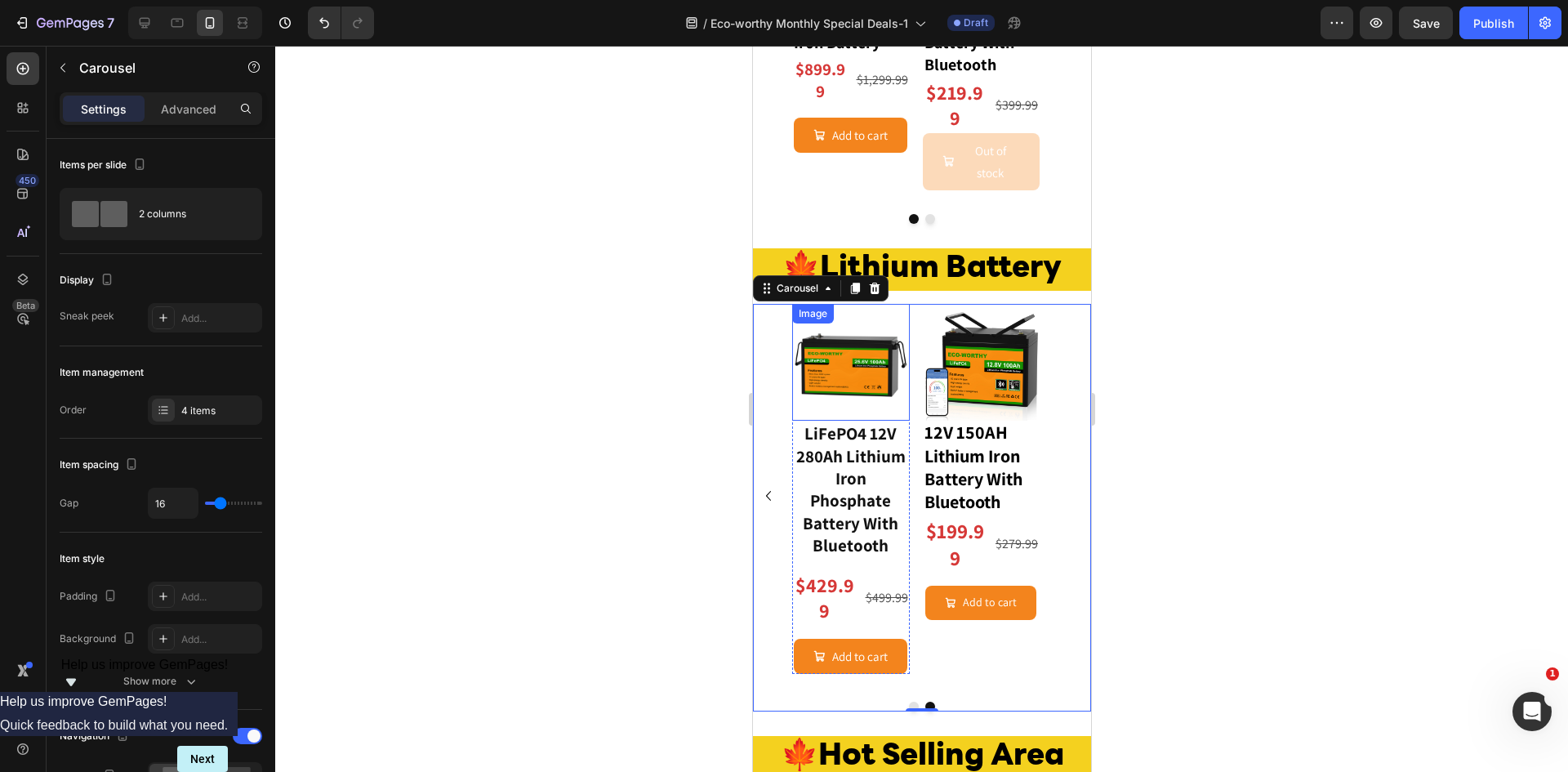
click at [847, 374] on img at bounding box center [850, 362] width 117 height 117
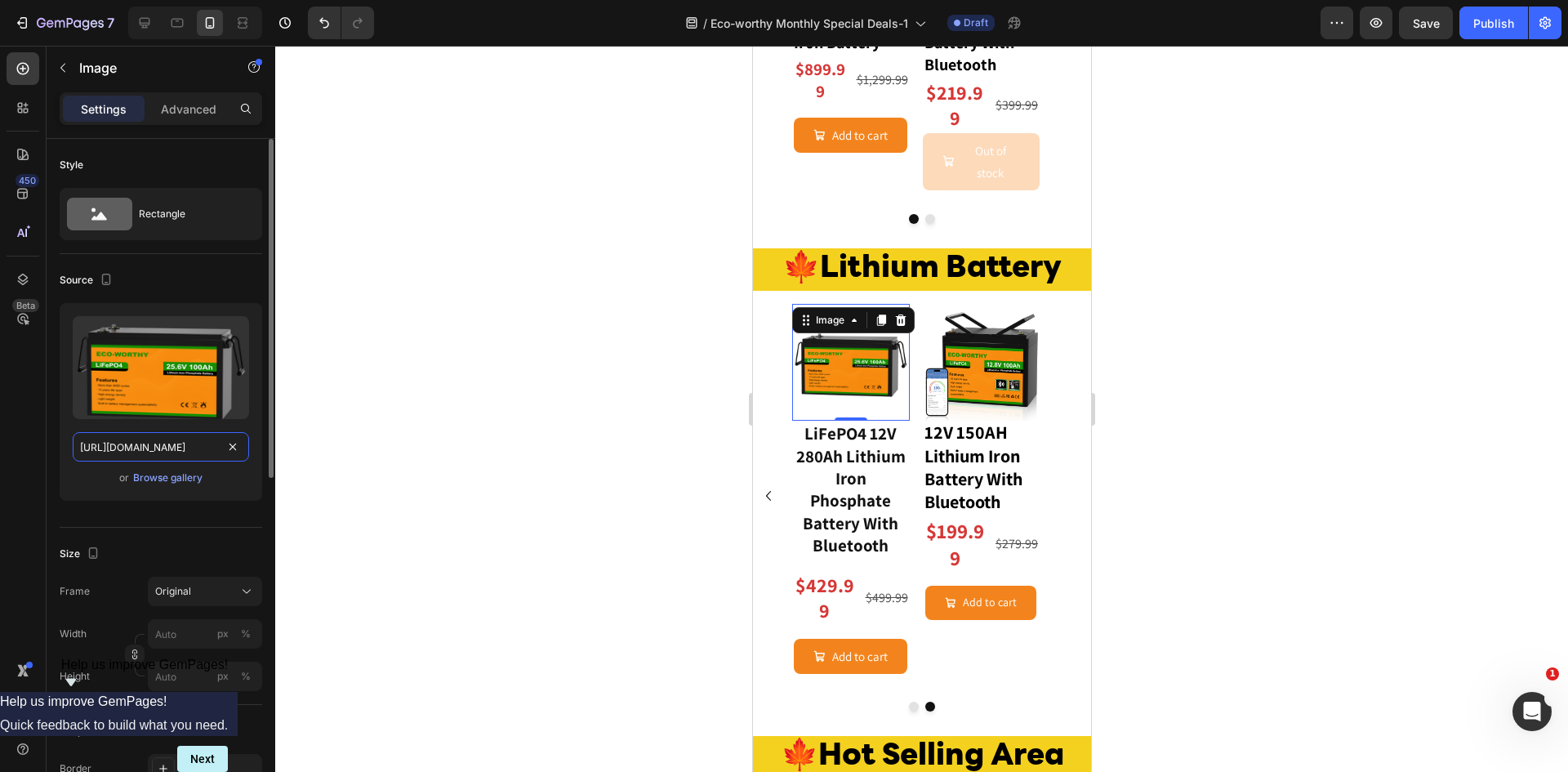
click at [147, 445] on input "https://cdn.shopify.com/s/files/1/0253/9752/6580/files/gempages_490534260613055…" at bounding box center [161, 447] width 177 height 29
type input "https://www.eco-worthy.com/cdn/shop/files/b150ae74-3768-466c-b0d5-d5e6da2dc222_…"
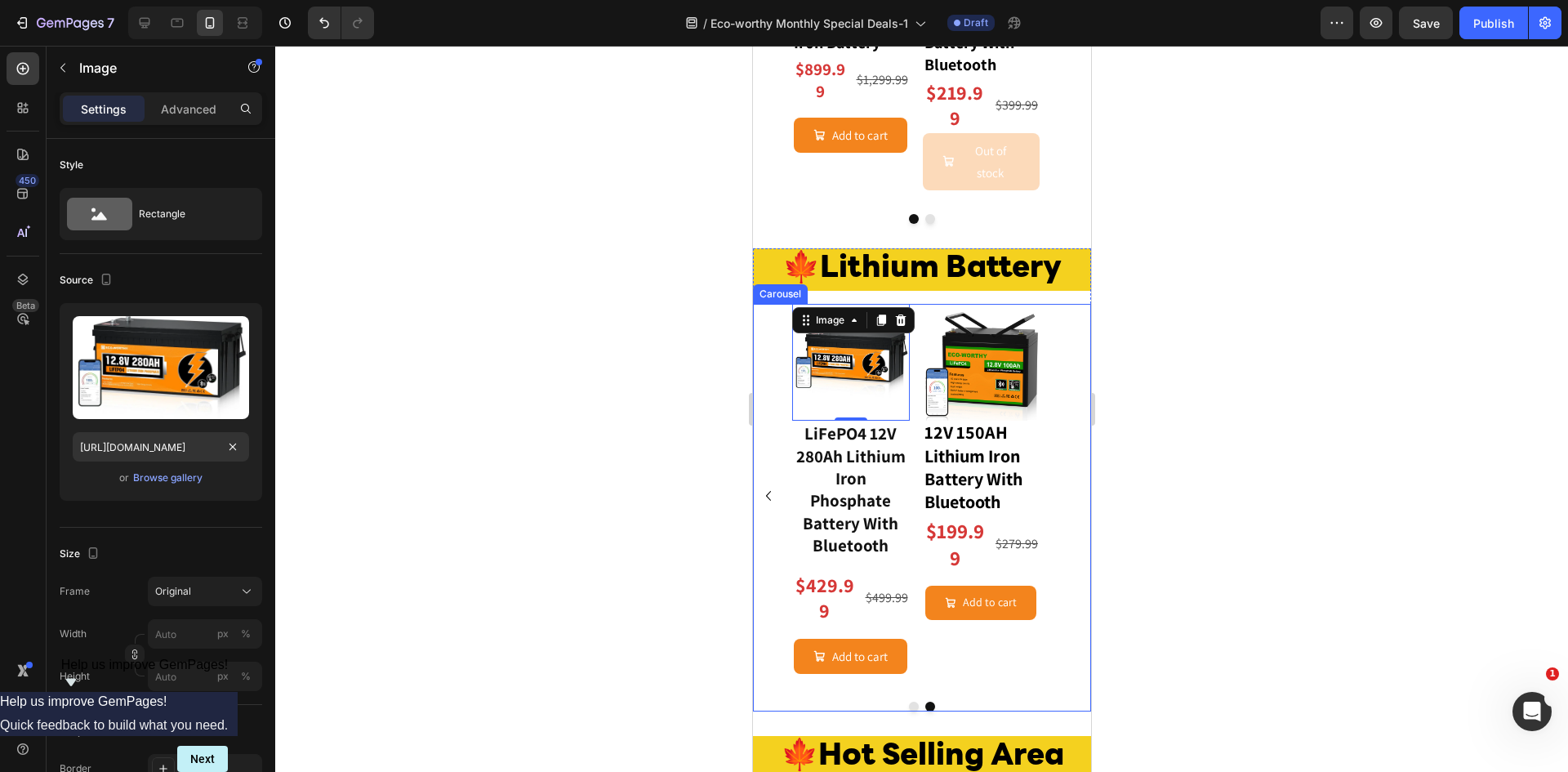
click at [767, 486] on icon "Carousel Back Arrow" at bounding box center [768, 496] width 20 height 20
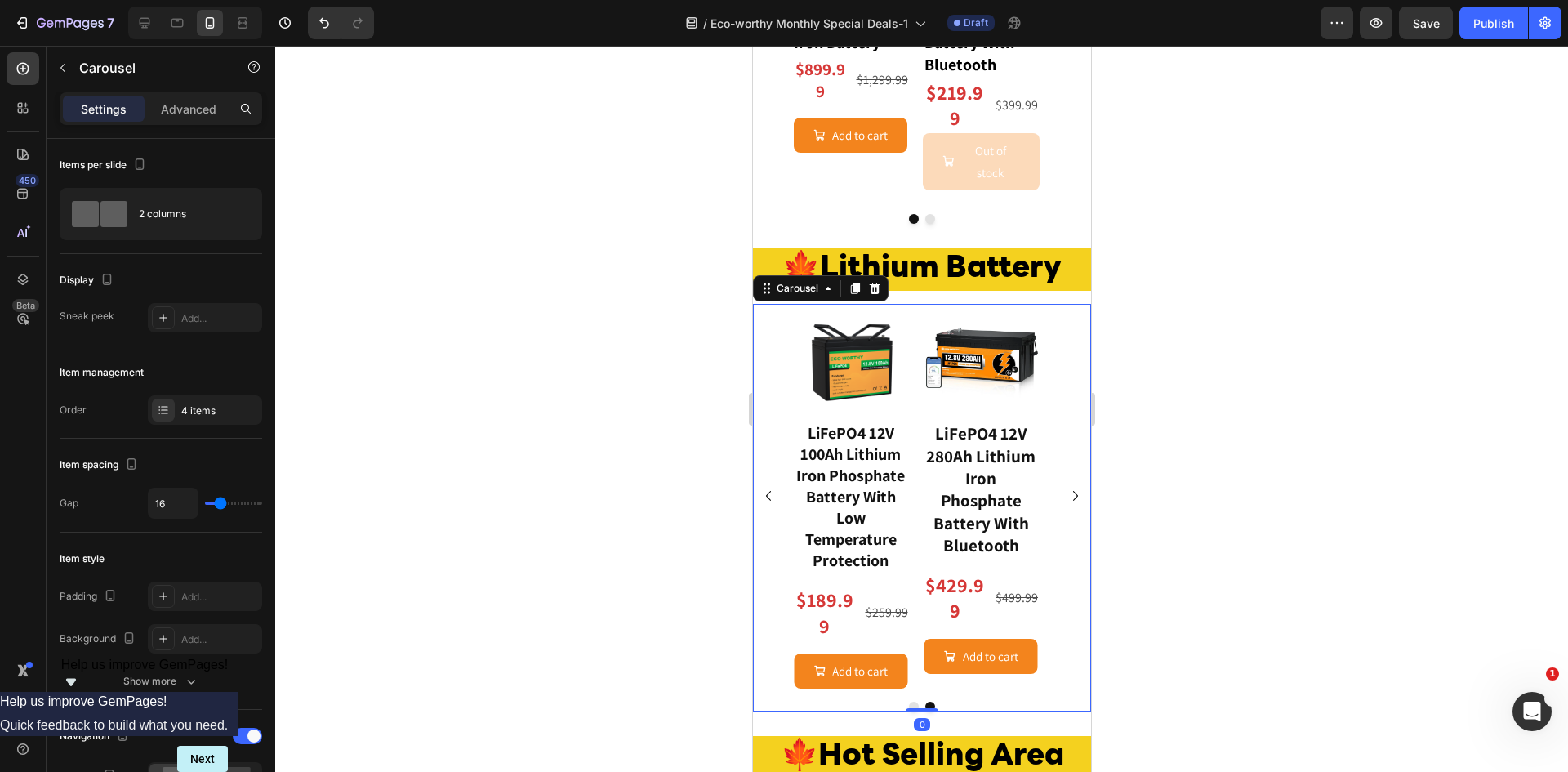
click at [767, 486] on icon "Carousel Back Arrow" at bounding box center [768, 496] width 20 height 20
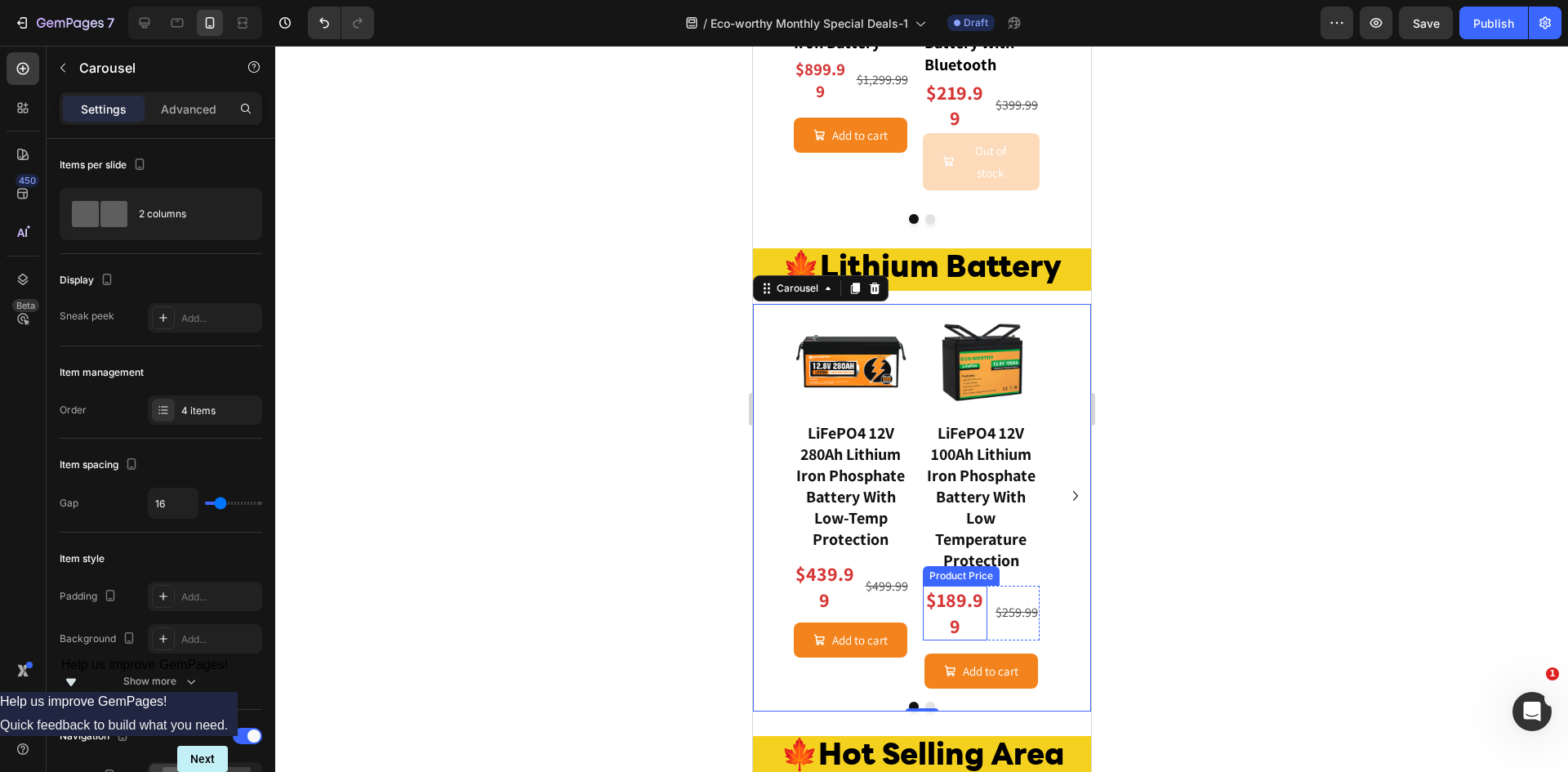
click at [956, 587] on div "$189.99" at bounding box center [955, 612] width 66 height 54
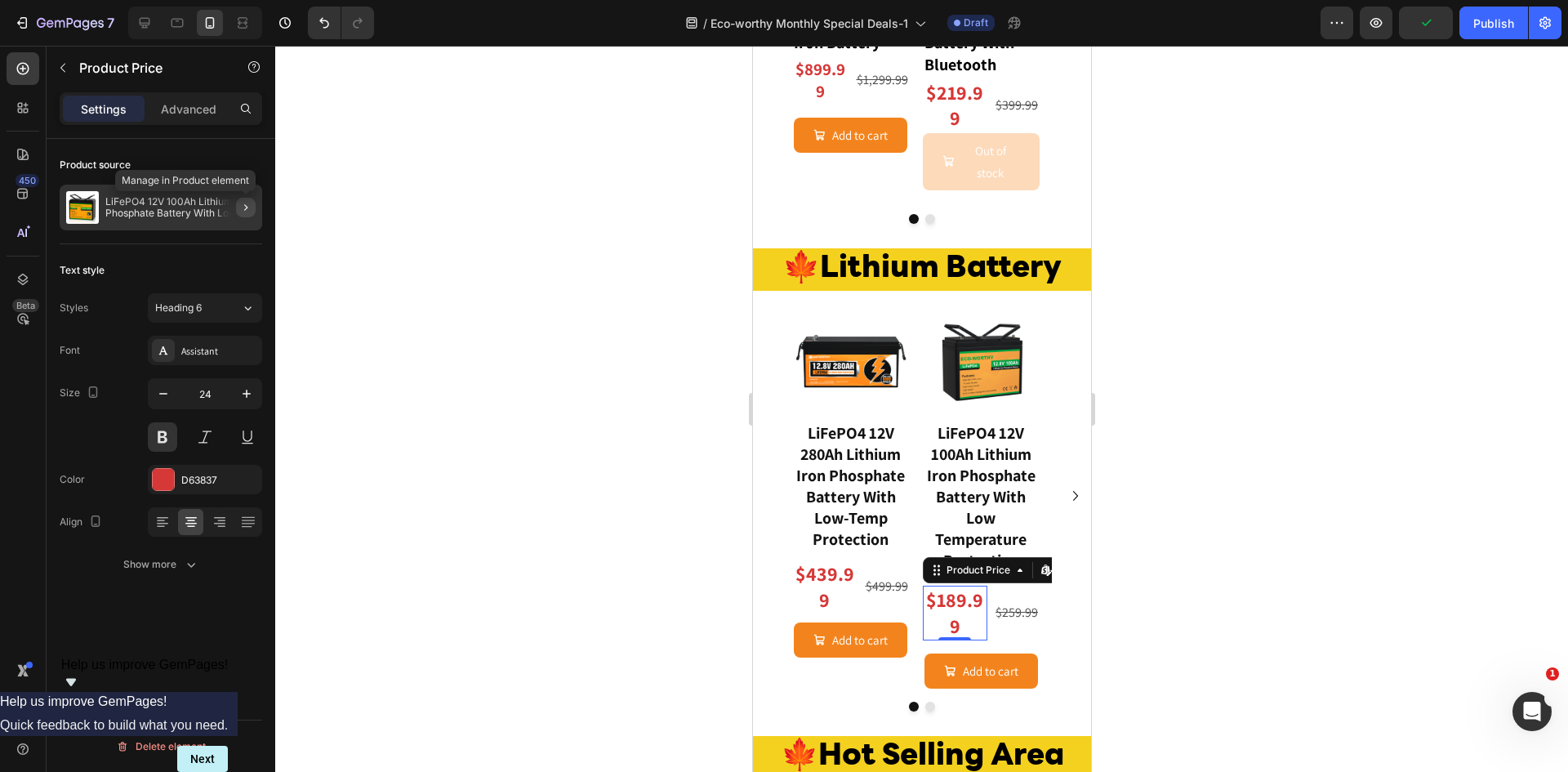
click at [246, 207] on icon "button" at bounding box center [246, 207] width 4 height 6
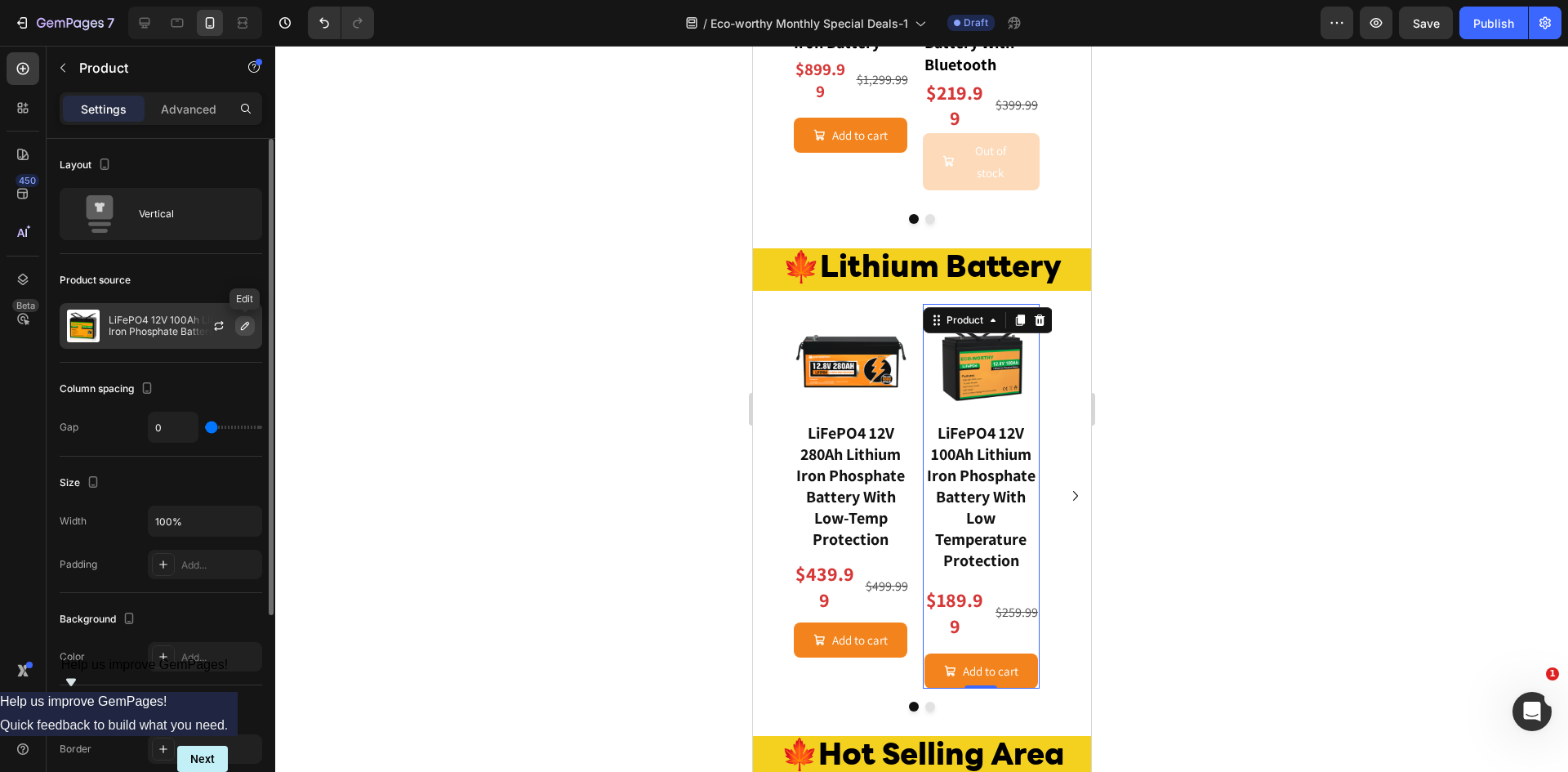
click at [243, 326] on icon "button" at bounding box center [245, 326] width 8 height 8
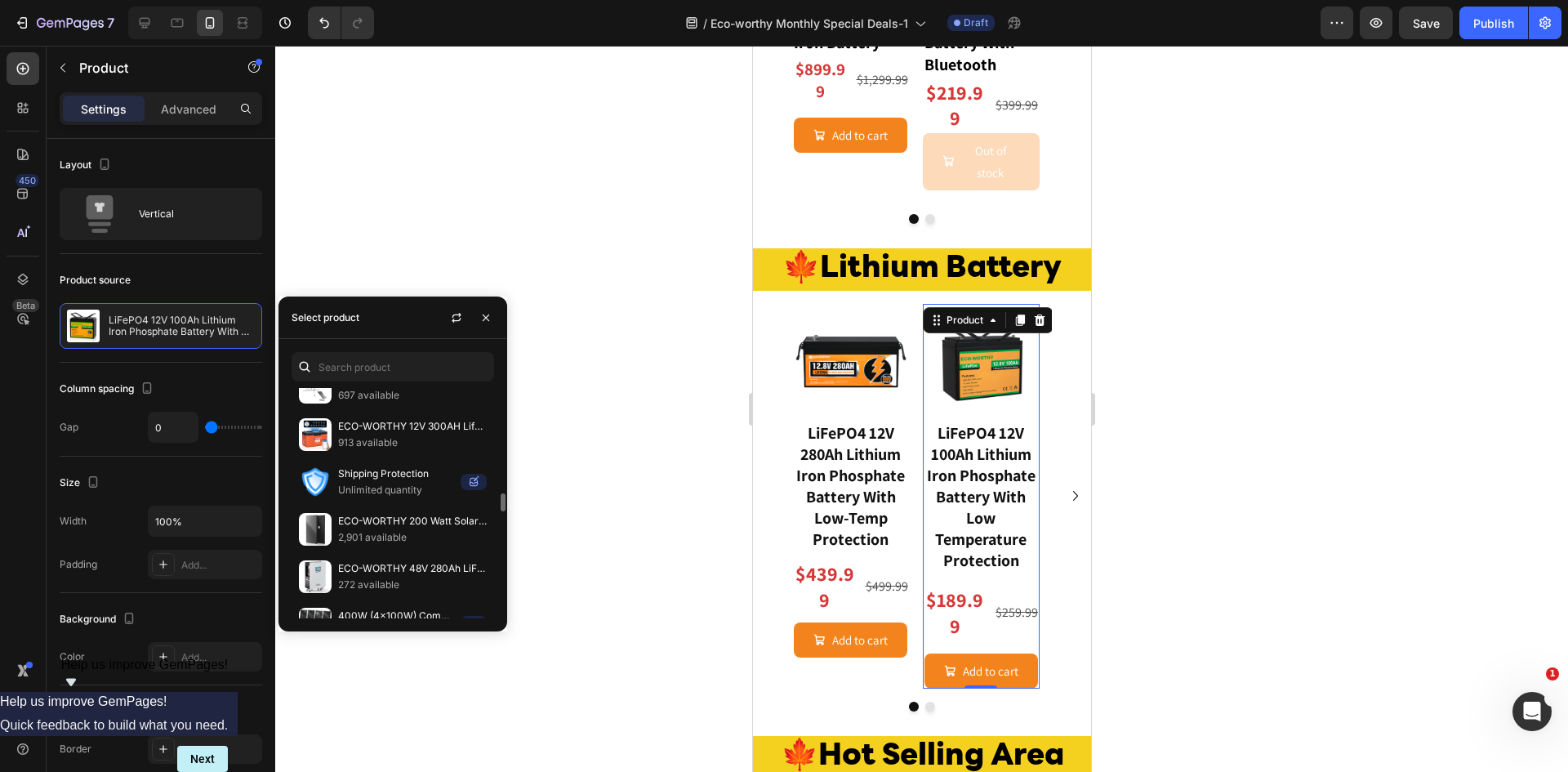
scroll to position [1521, 0]
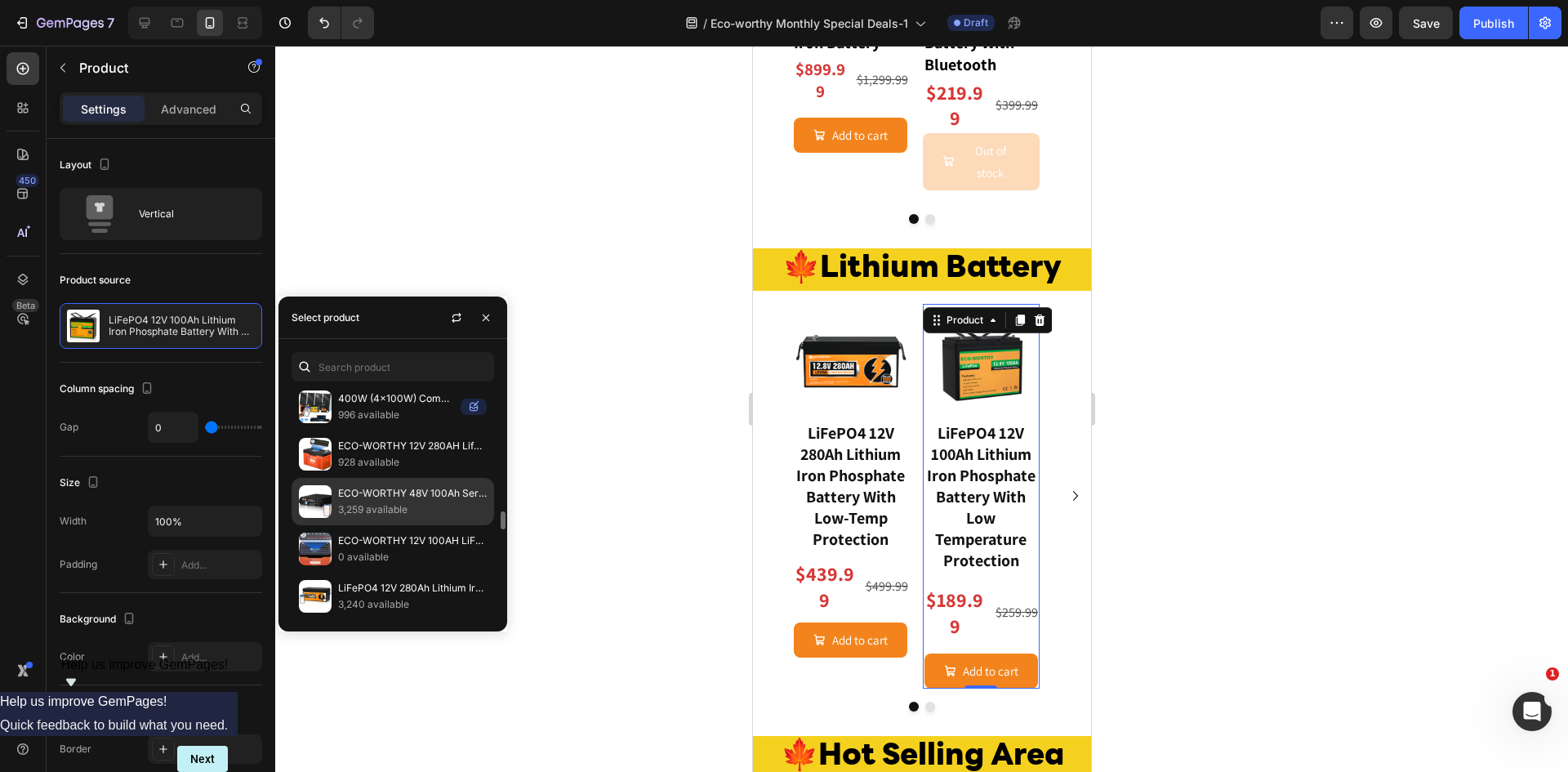
click at [375, 493] on p "ECO-WORTHY 48V 100Ah Server Rack Battery | 5.12kWh V3 Lithium Battery | UL1973 …" at bounding box center [411, 493] width 148 height 16
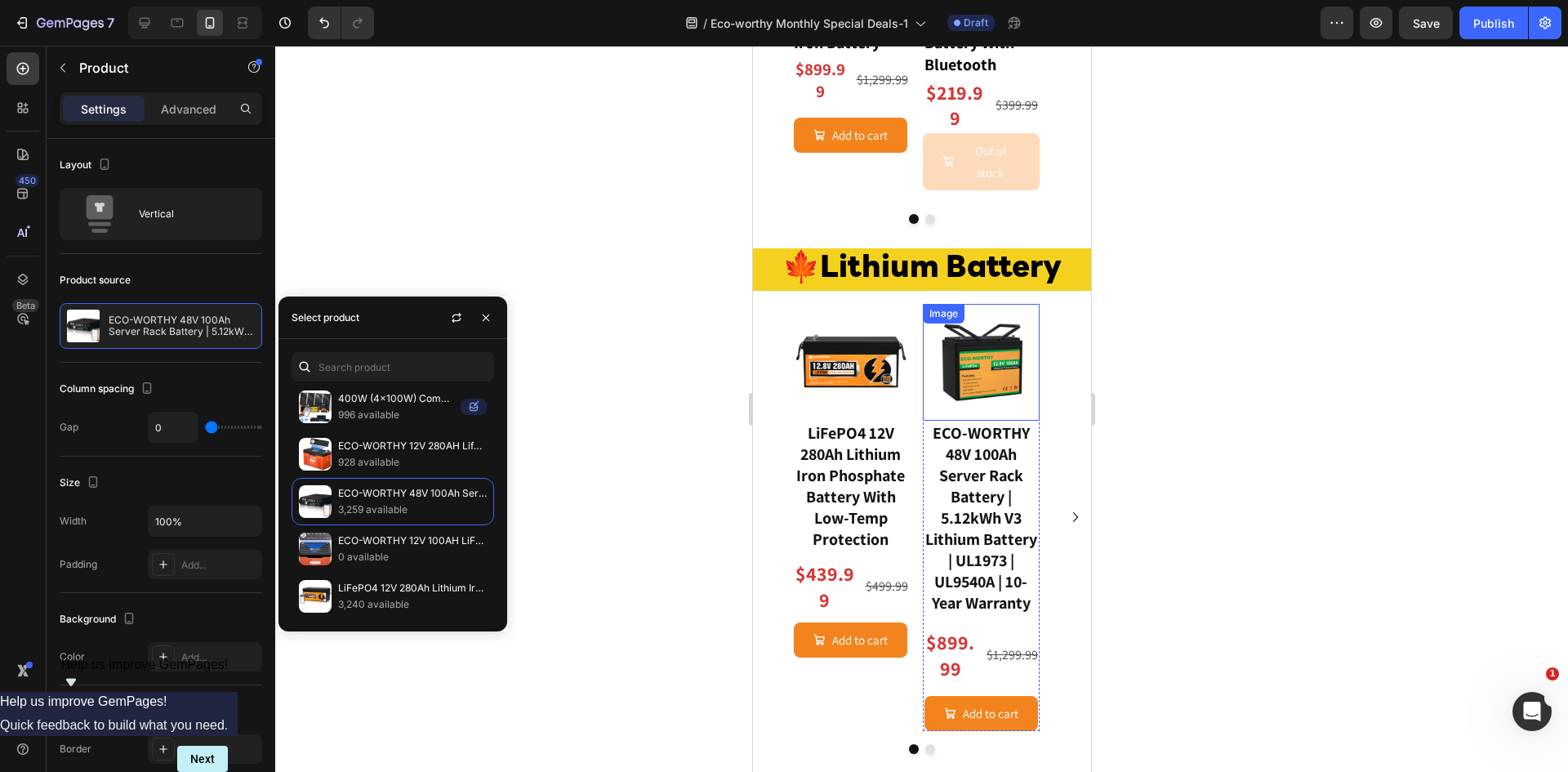
click at [981, 361] on img at bounding box center [980, 362] width 117 height 117
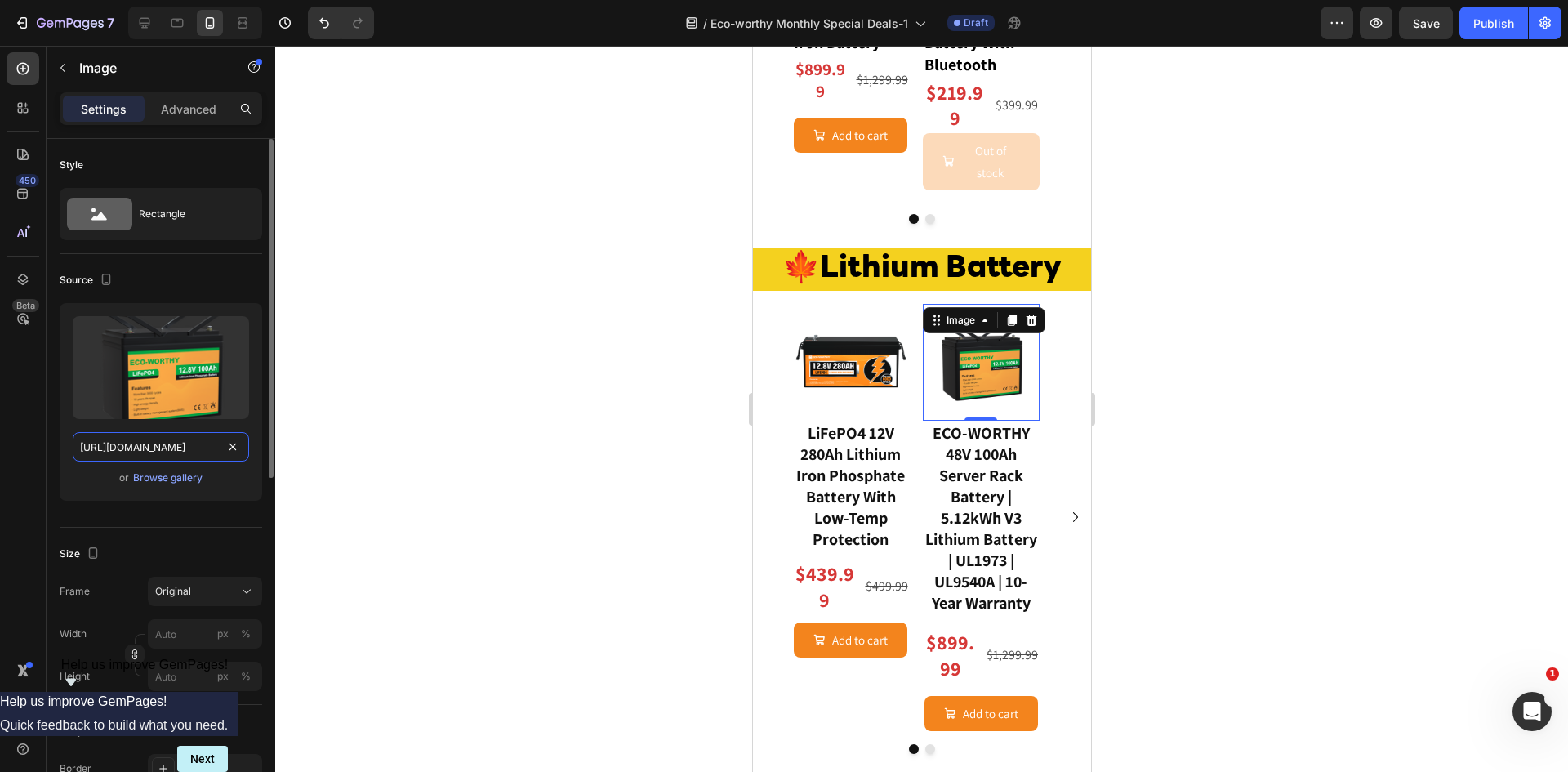
click at [180, 449] on input "https://cdn.shopify.com/s/files/1/0253/9752/6580/files/gempages_490534260613055…" at bounding box center [161, 447] width 177 height 29
type input "https://www.eco-worthy.com/cdn/shop/files/01_c5c2e6ea-02a9-43c7-91ff-ef42ebe49b…"
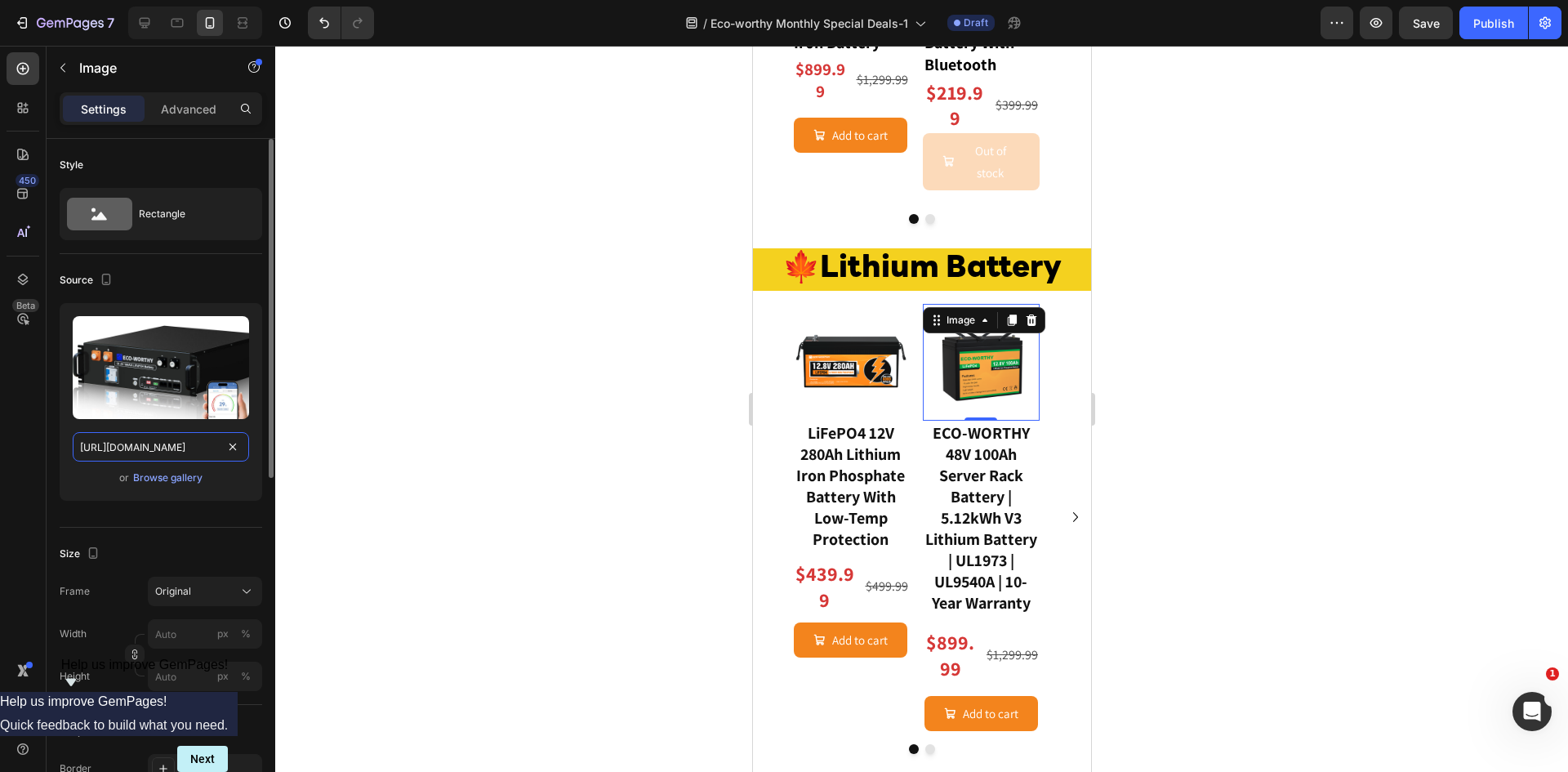
scroll to position [0, 404]
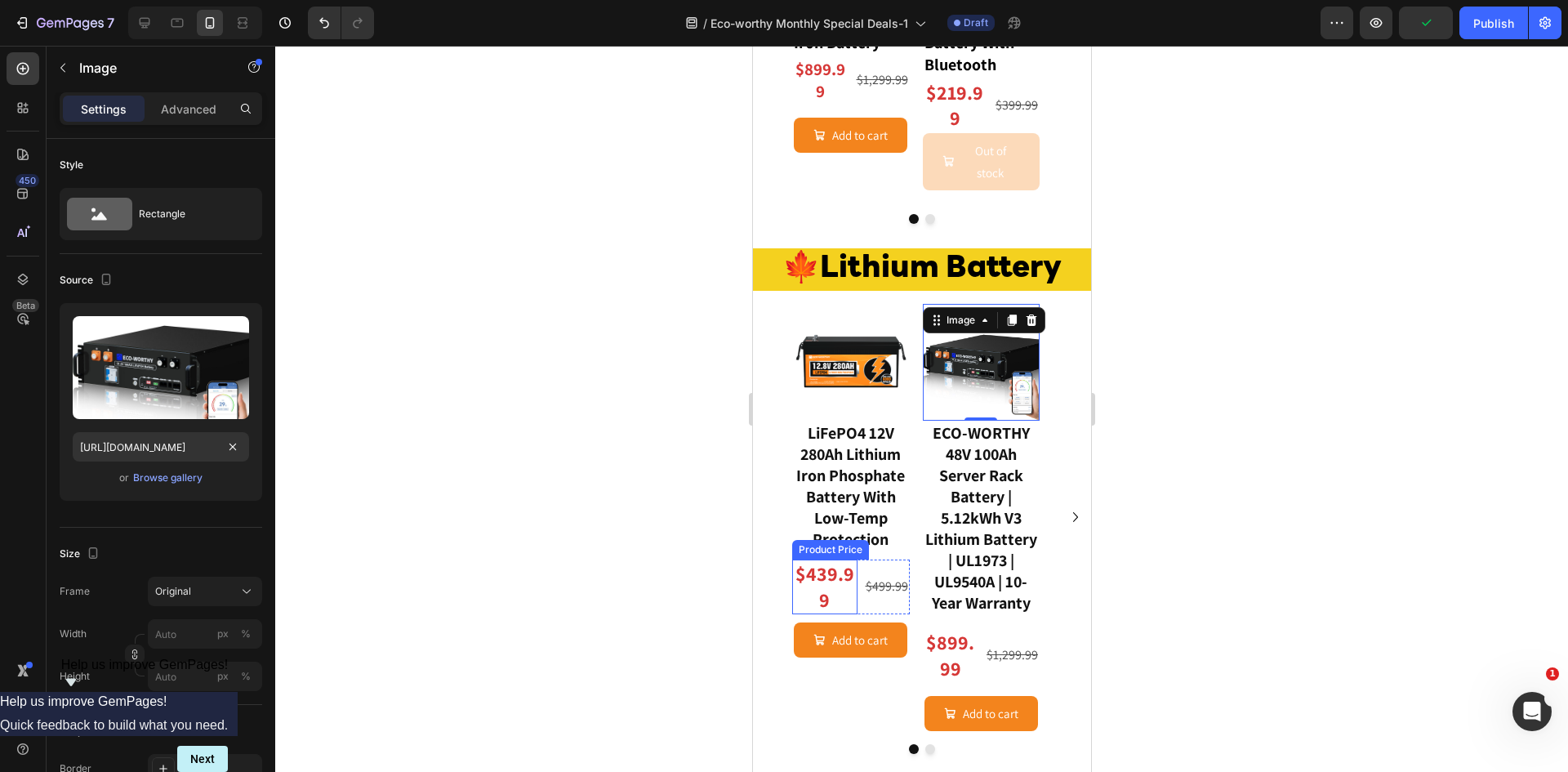
click at [824, 560] on div "$439.99" at bounding box center [824, 586] width 66 height 54
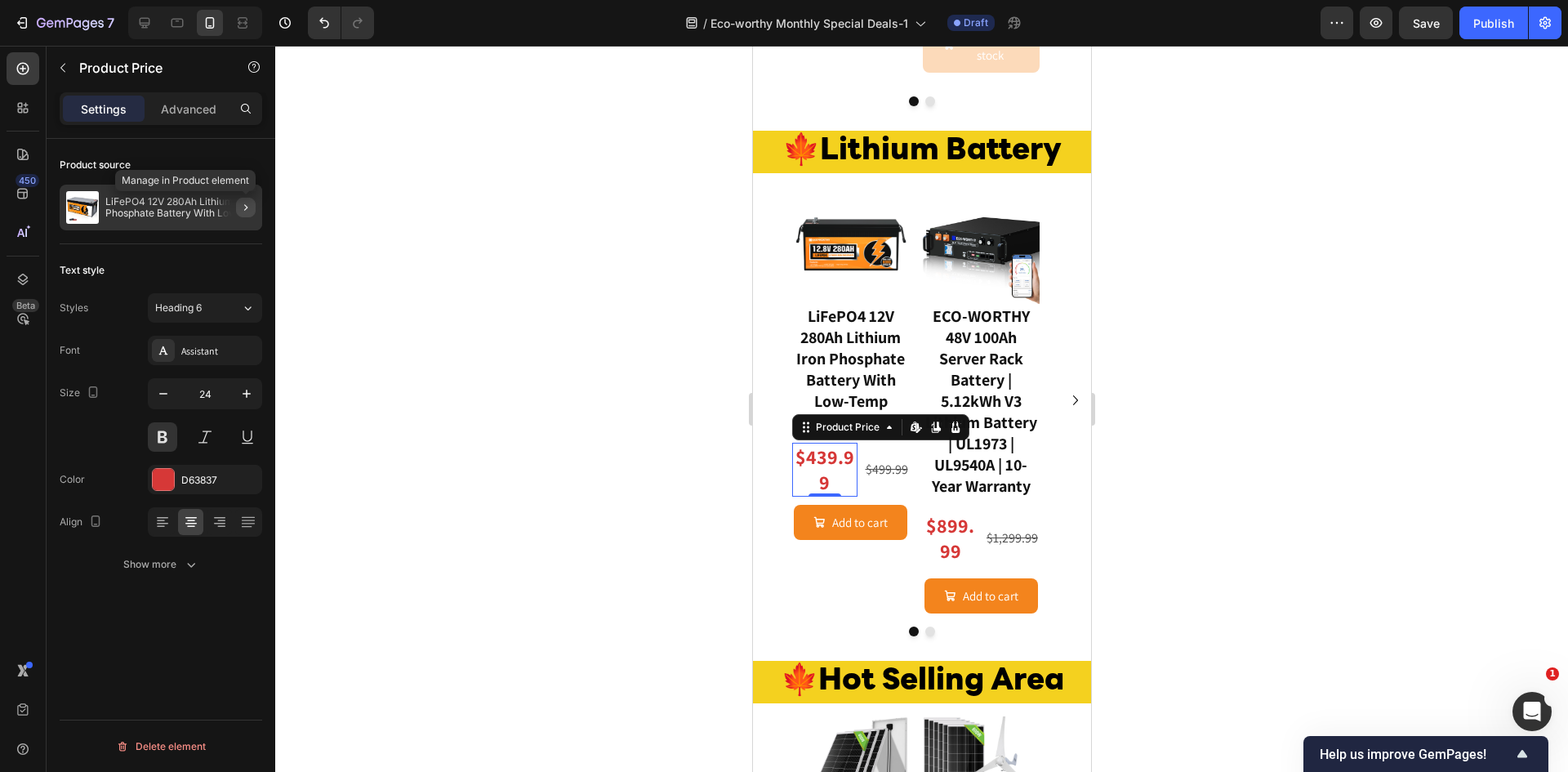
click at [251, 209] on icon "button" at bounding box center [246, 208] width 13 height 13
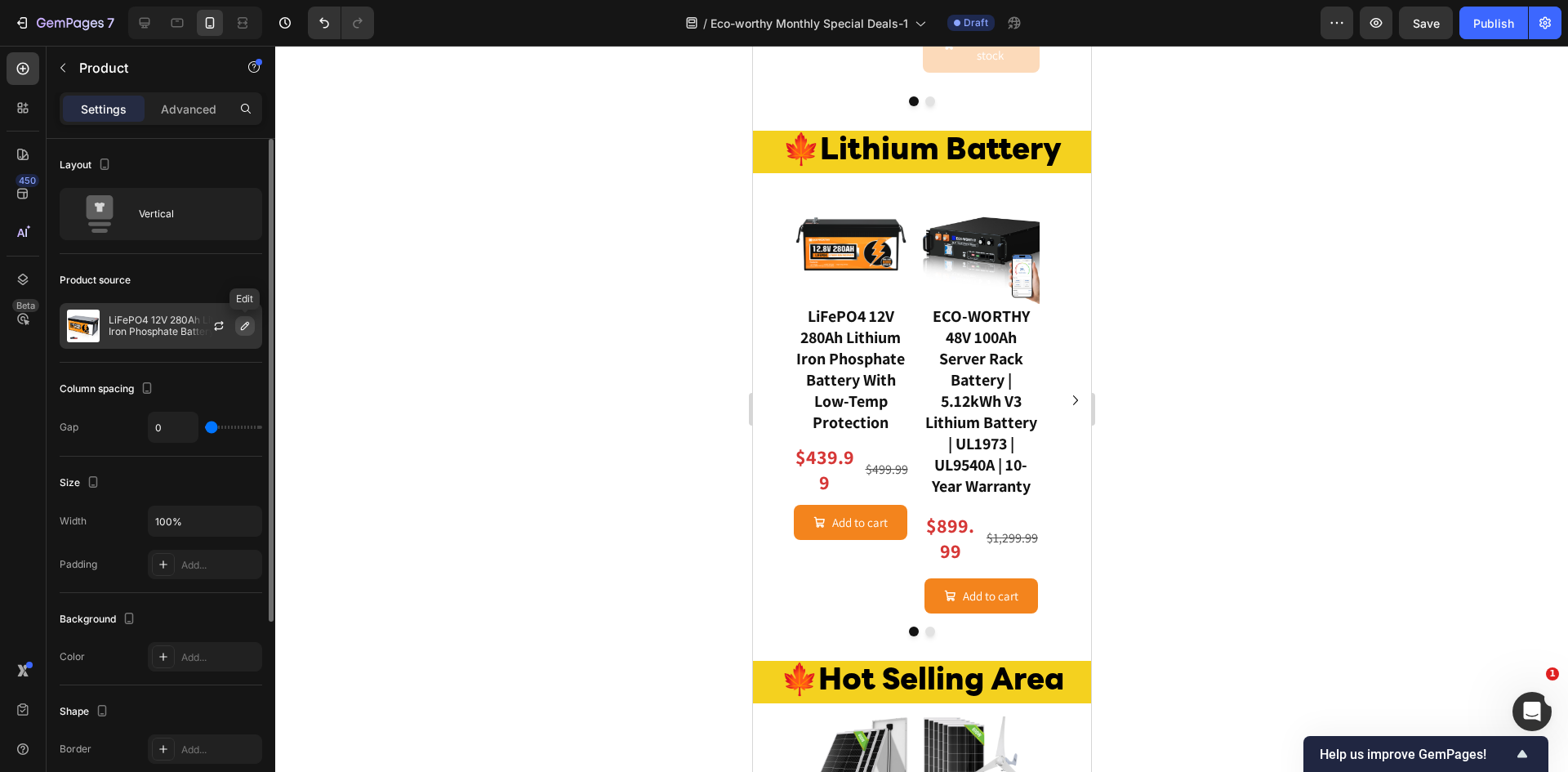
click at [242, 327] on icon "button" at bounding box center [245, 326] width 8 height 8
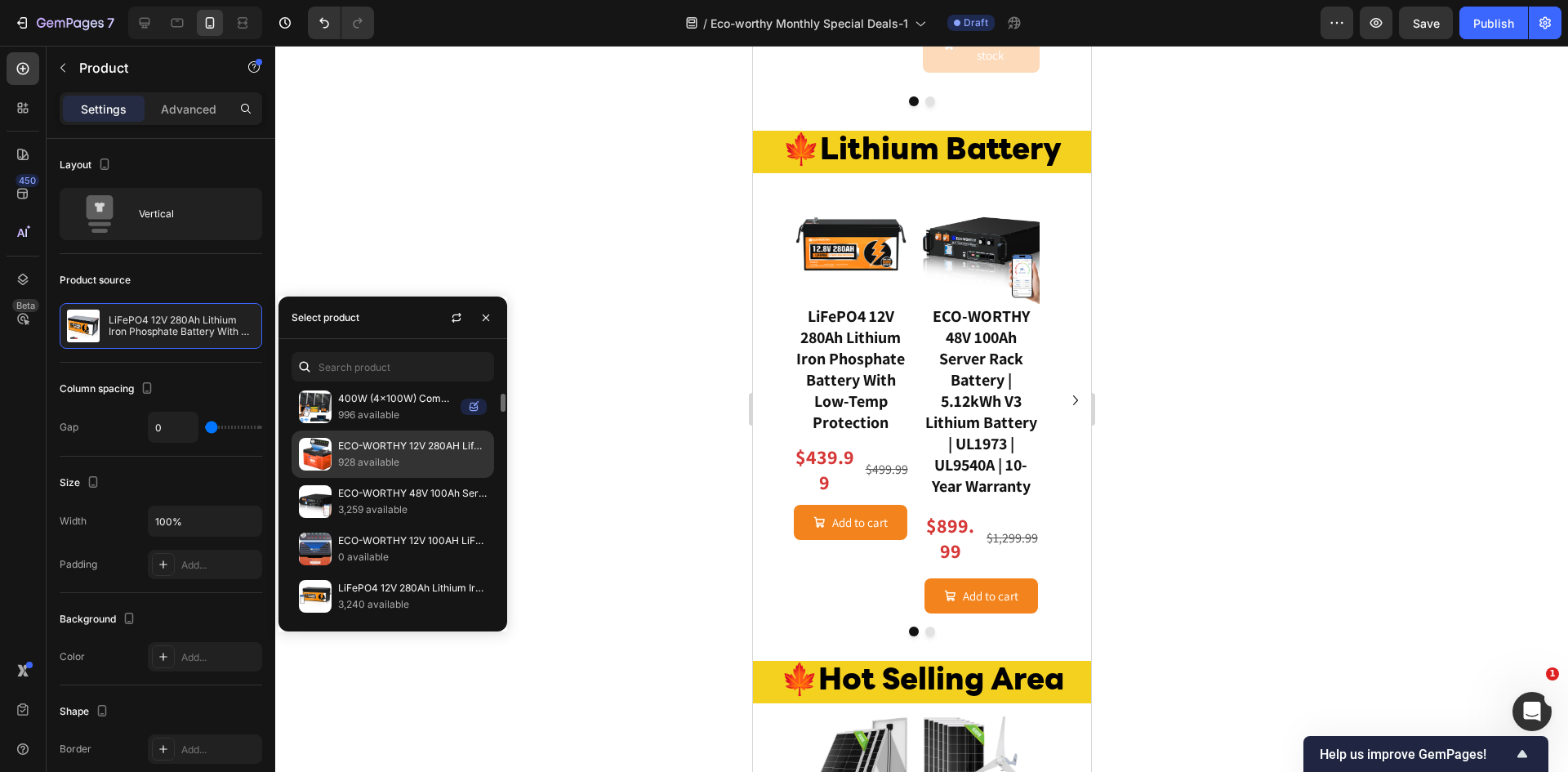
scroll to position [1412, 0]
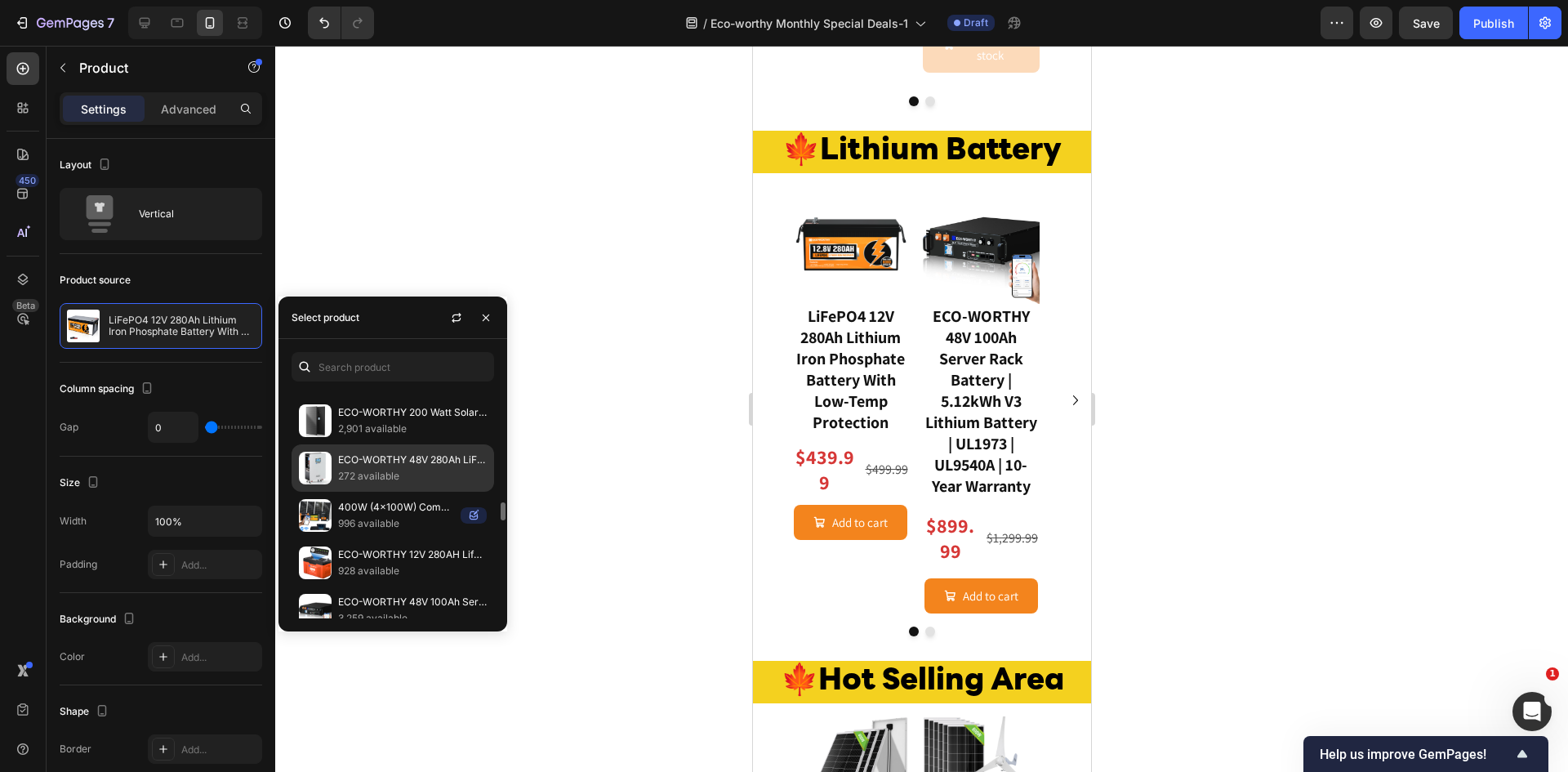
click at [418, 471] on p "272 available" at bounding box center [411, 476] width 148 height 16
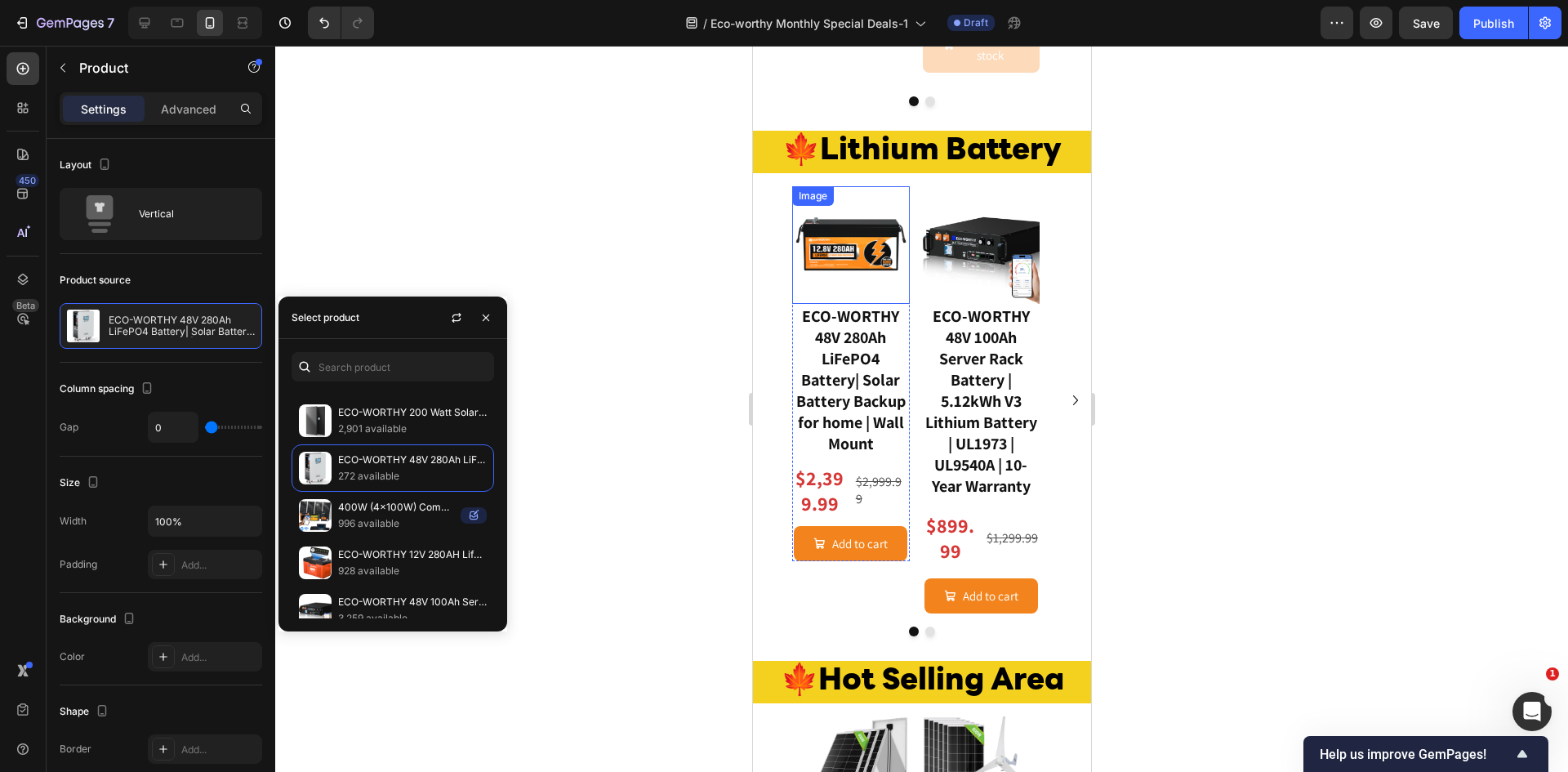
click at [856, 304] on img at bounding box center [850, 245] width 117 height 117
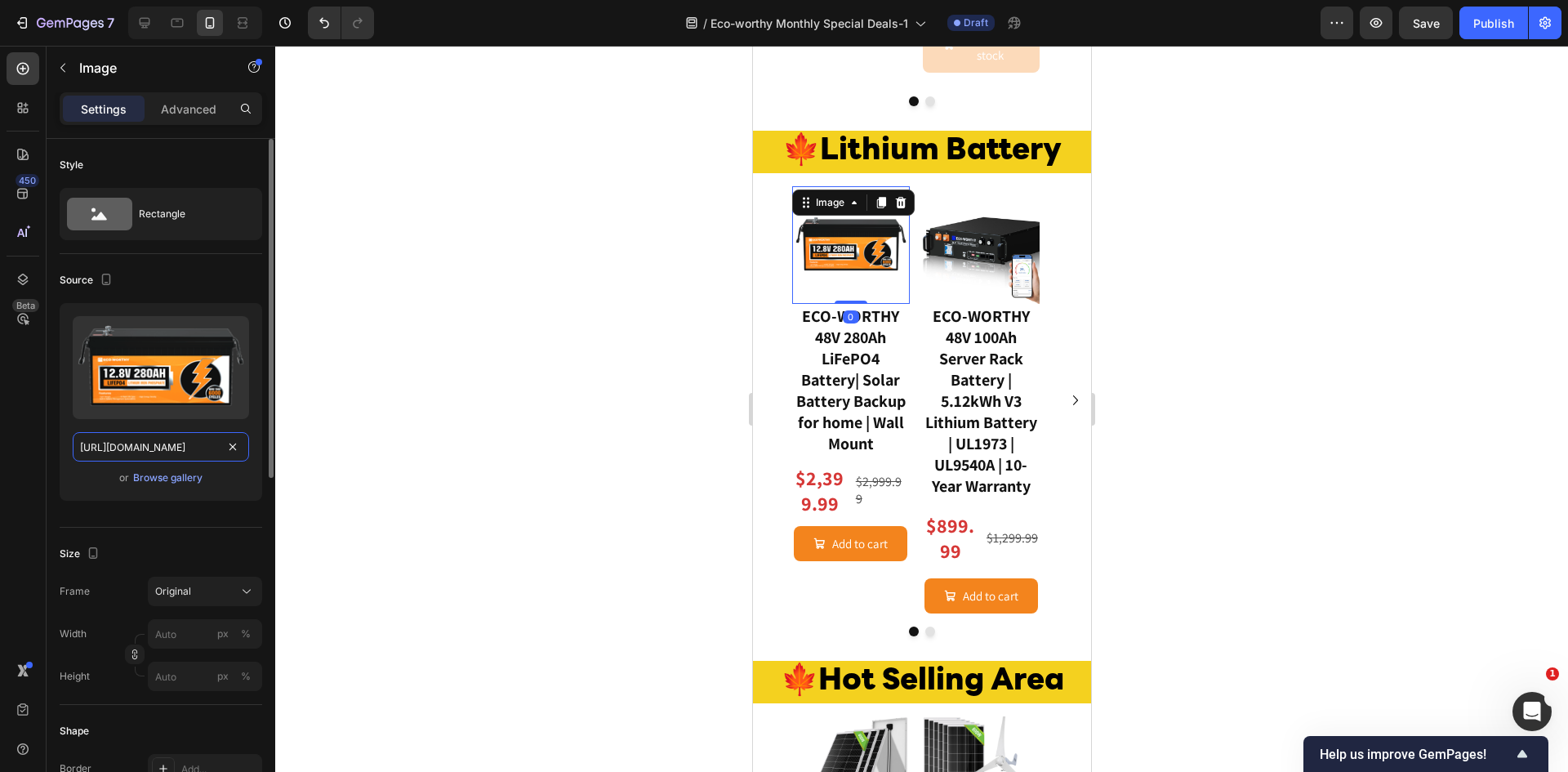
click at [167, 450] on input "[URL][DOMAIN_NAME]" at bounding box center [161, 447] width 177 height 29
type input "https://www.eco-worthy.com/cdn/shop/files/01_2fd82ccd-8cc9-4282-b3d7-211925e0ce…"
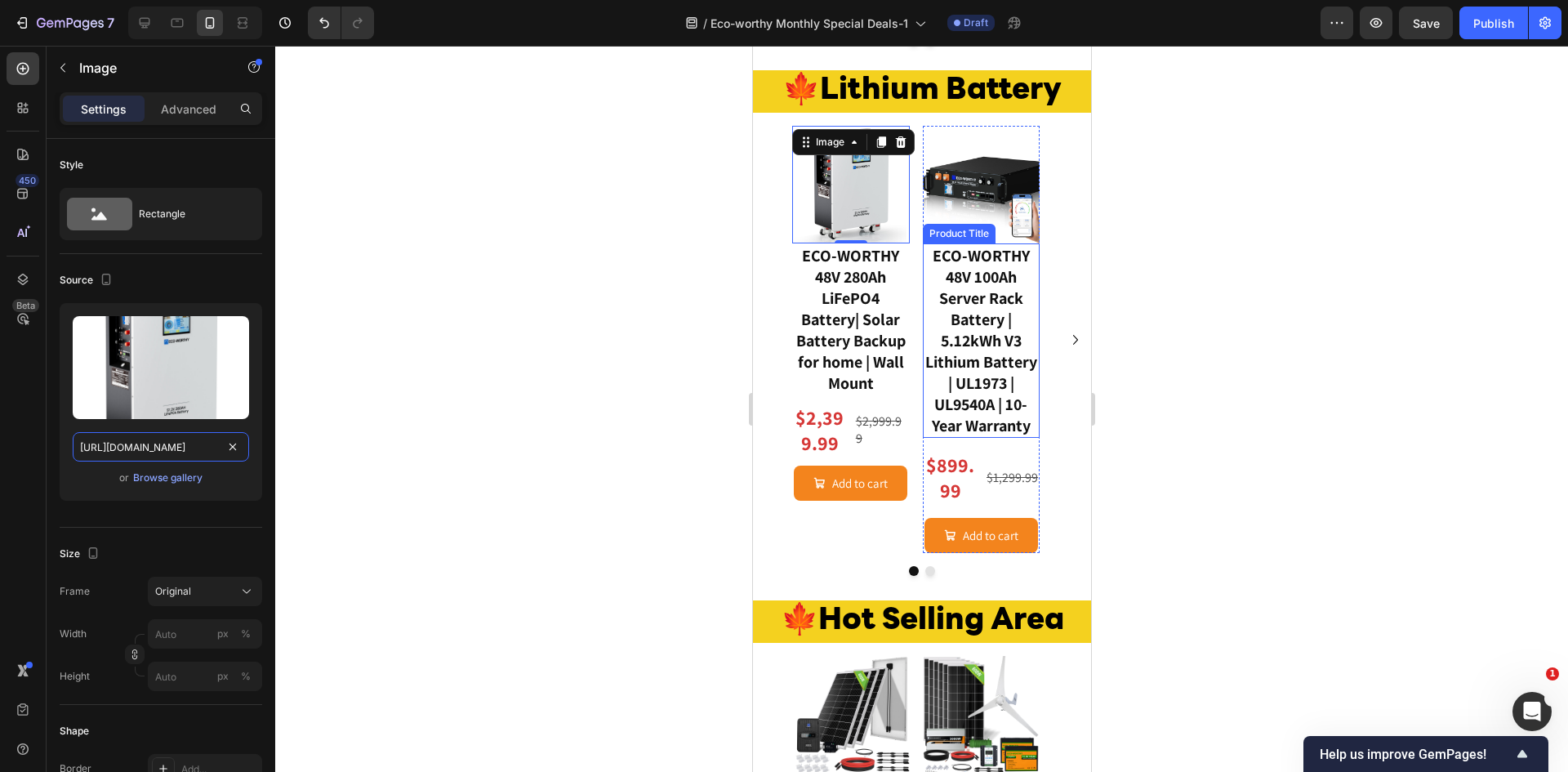
scroll to position [1344, 0]
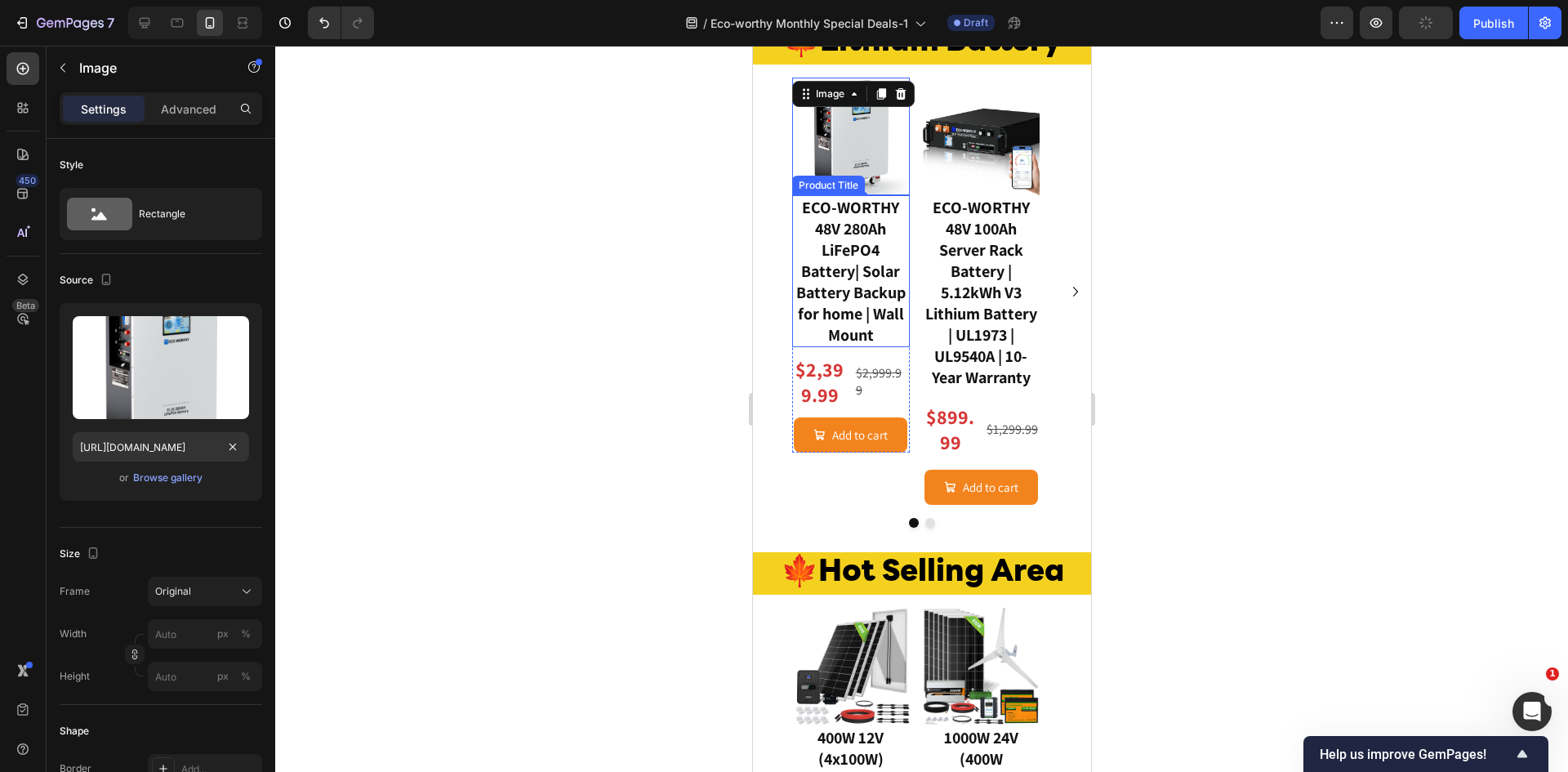
click at [885, 347] on h3 "ECO-WORTHY 48V 280Ah LiFePO4 Battery| Solar Battery Backup for home | Wall Mount" at bounding box center [850, 270] width 117 height 152
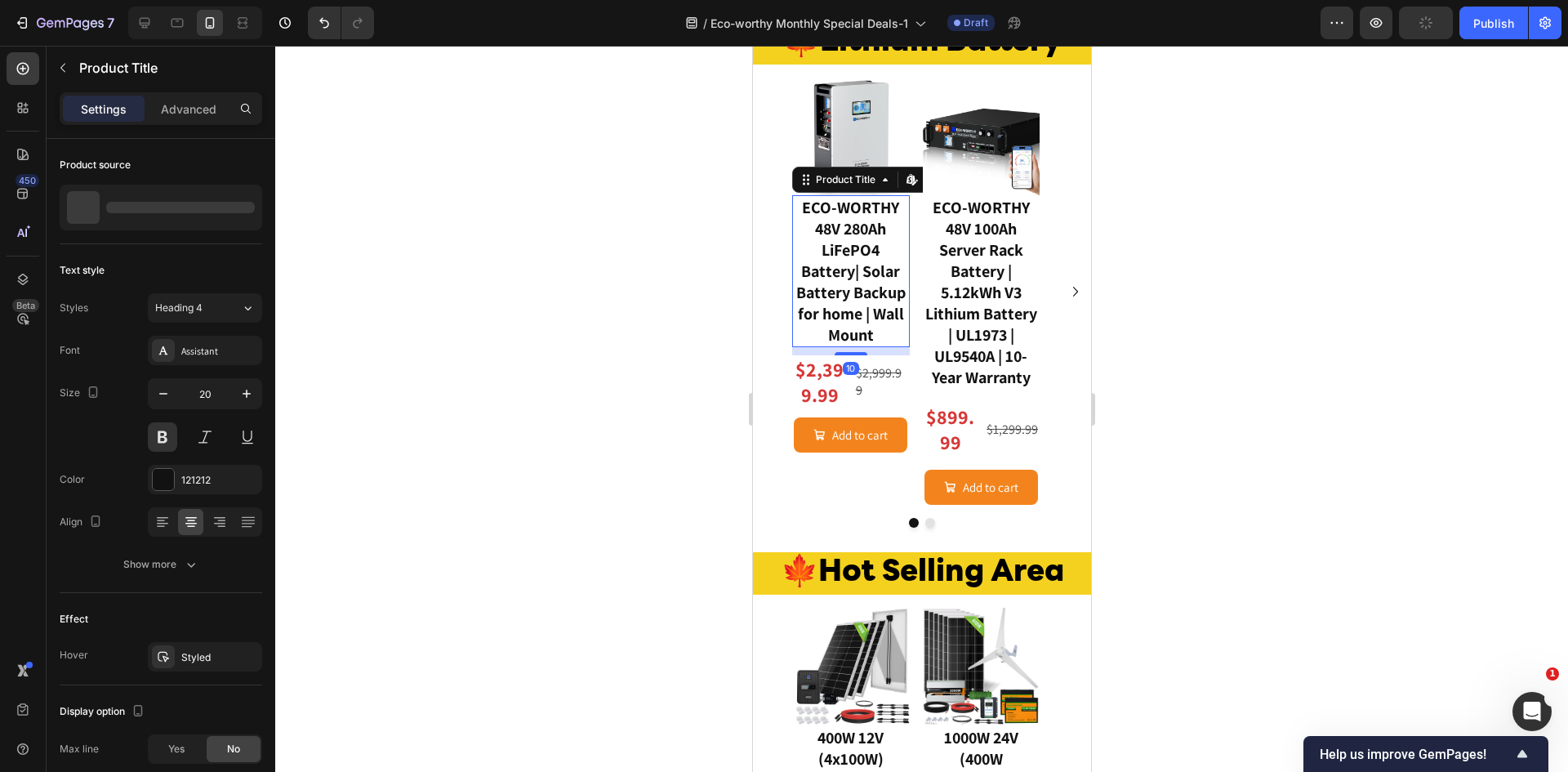
click at [885, 347] on h3 "ECO-WORTHY 48V 280Ah LiFePO4 Battery| Solar Battery Backup for home | Wall Mount" at bounding box center [850, 270] width 117 height 152
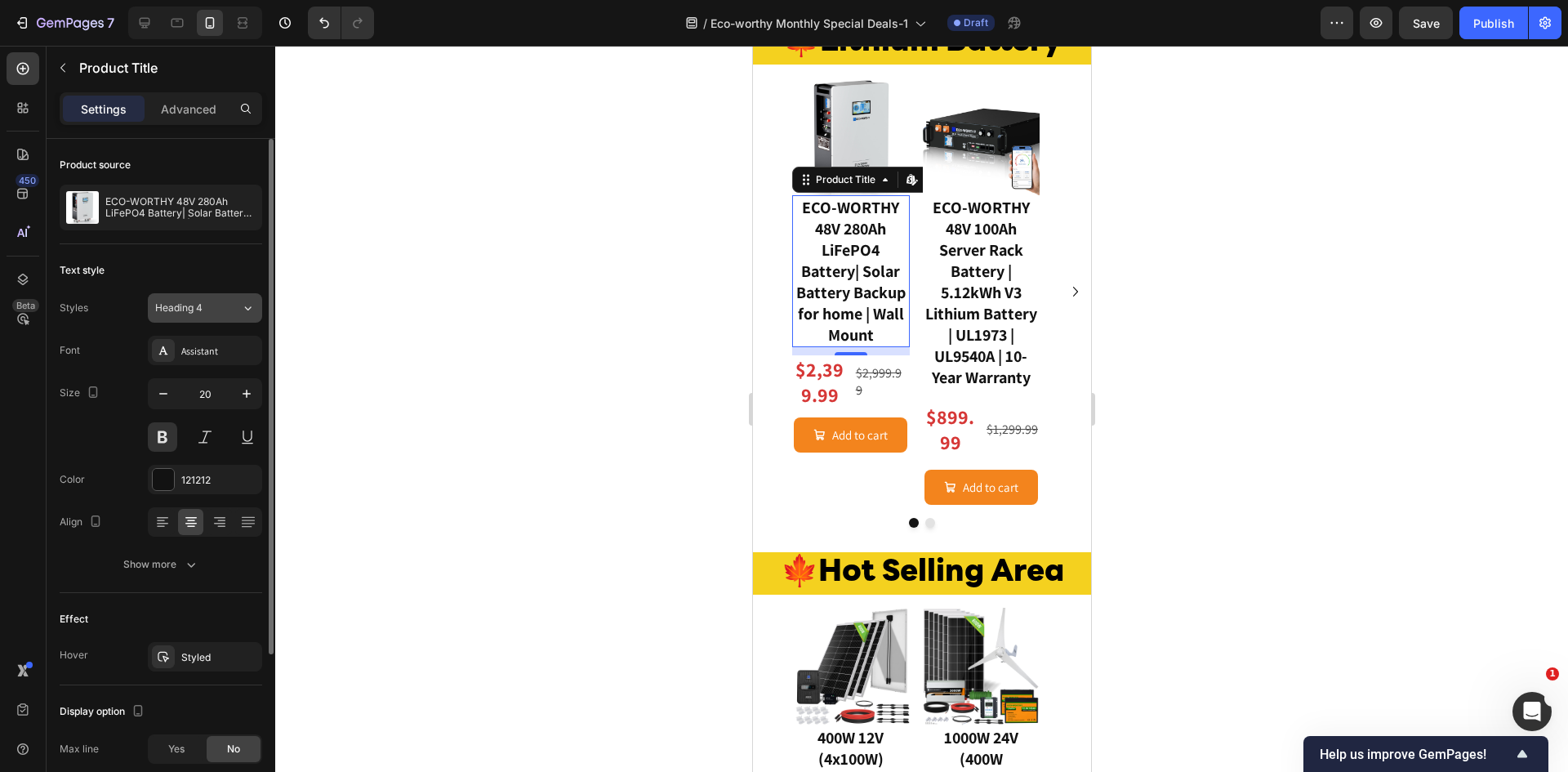
click at [254, 304] on icon at bounding box center [248, 308] width 14 height 16
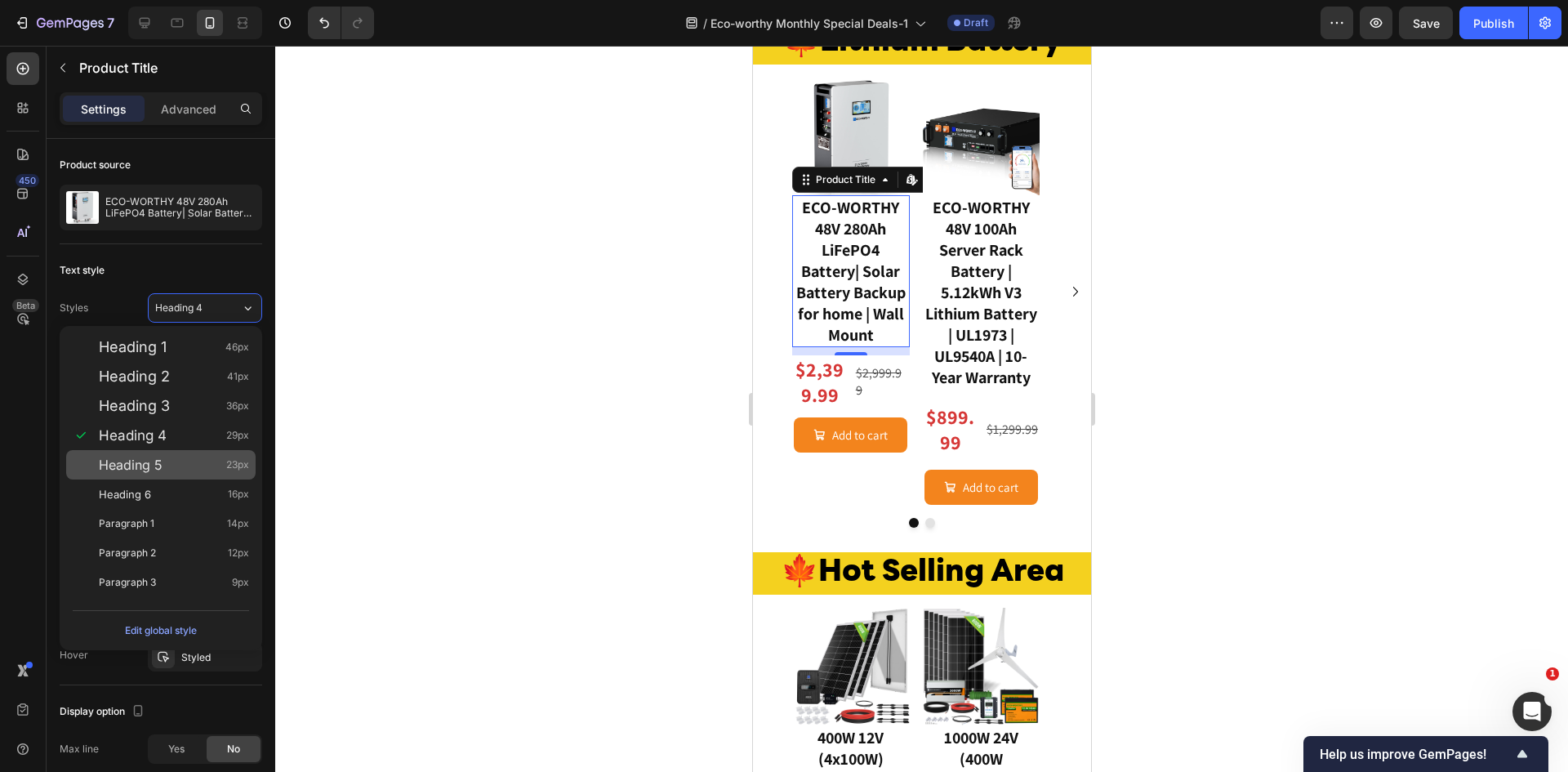
click at [186, 458] on div "Heading 5 23px" at bounding box center [174, 465] width 150 height 16
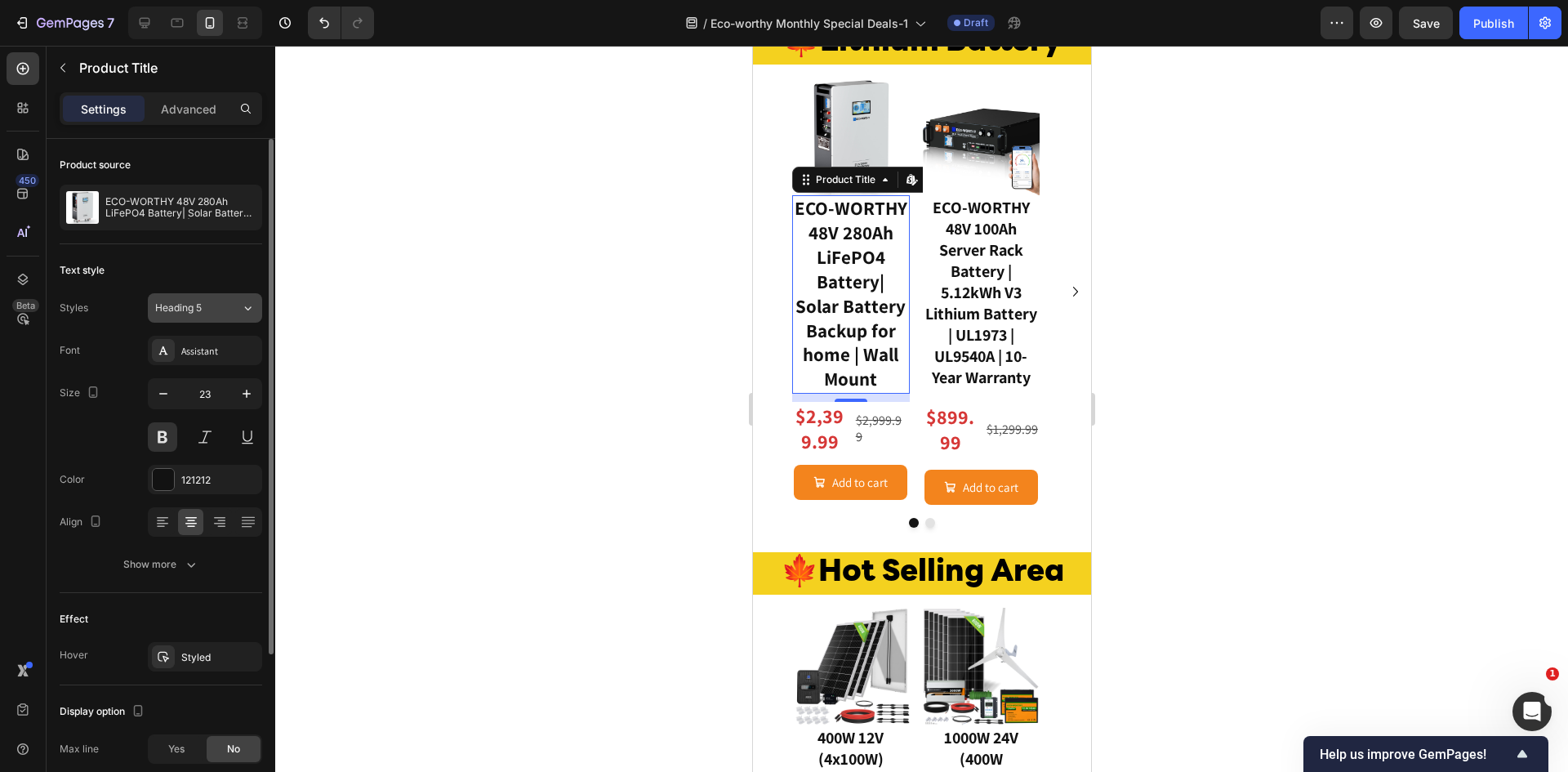
click at [250, 314] on icon at bounding box center [248, 308] width 14 height 16
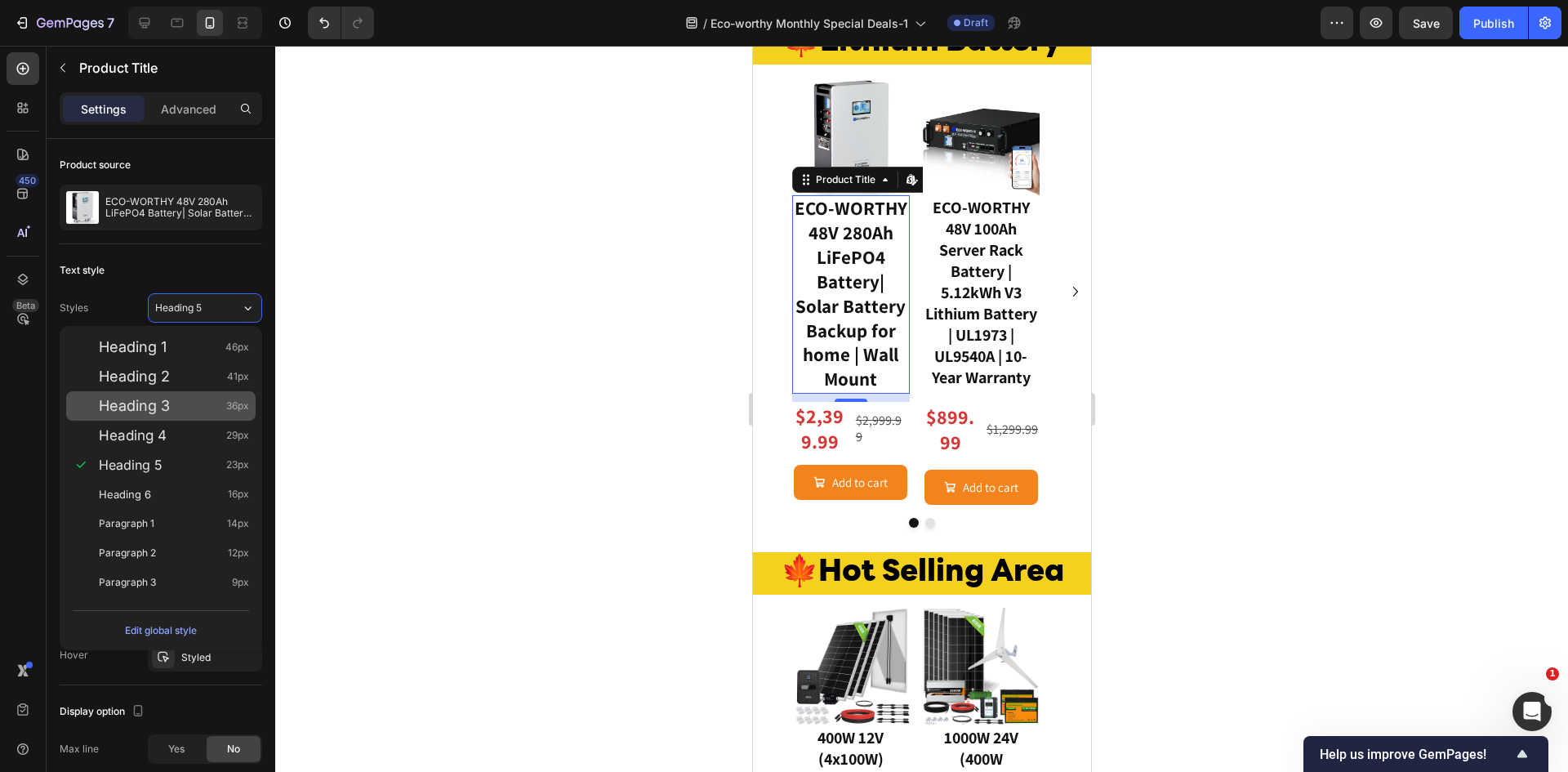
click at [183, 411] on div "Heading 3 36px" at bounding box center [174, 406] width 150 height 16
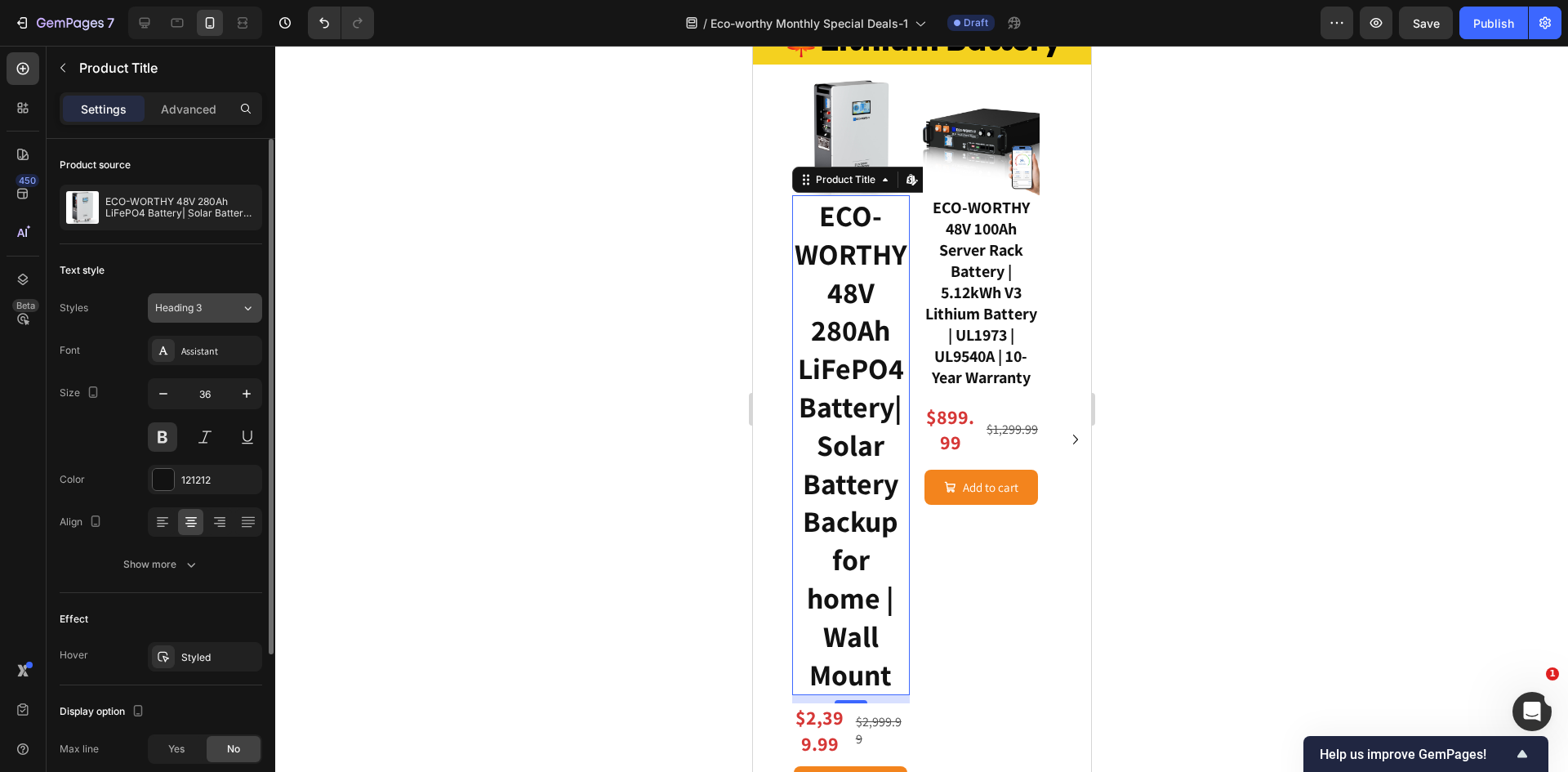
click at [246, 313] on icon at bounding box center [248, 308] width 14 height 16
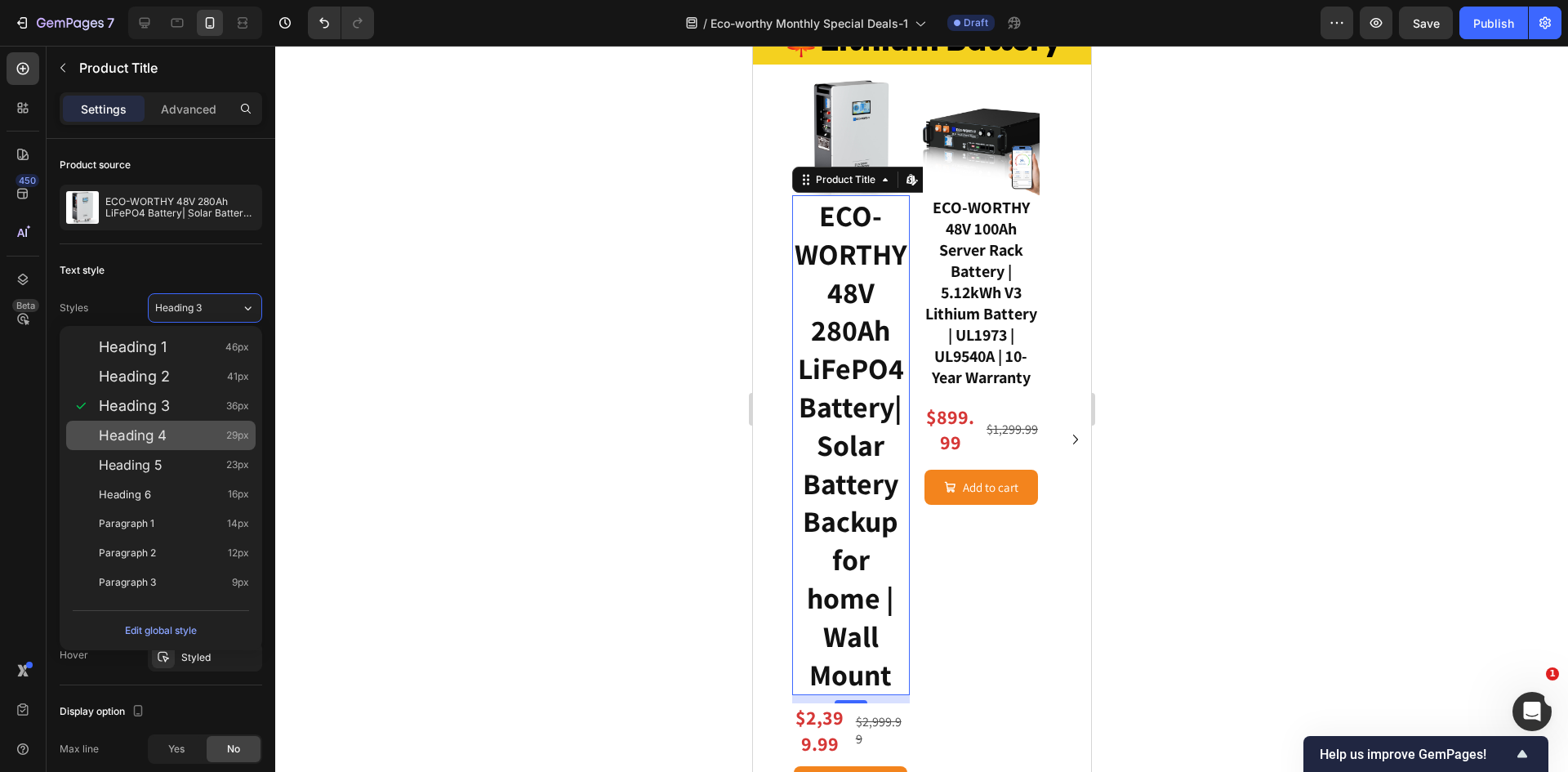
click at [167, 426] on div "Heading 4 29px" at bounding box center [161, 435] width 189 height 29
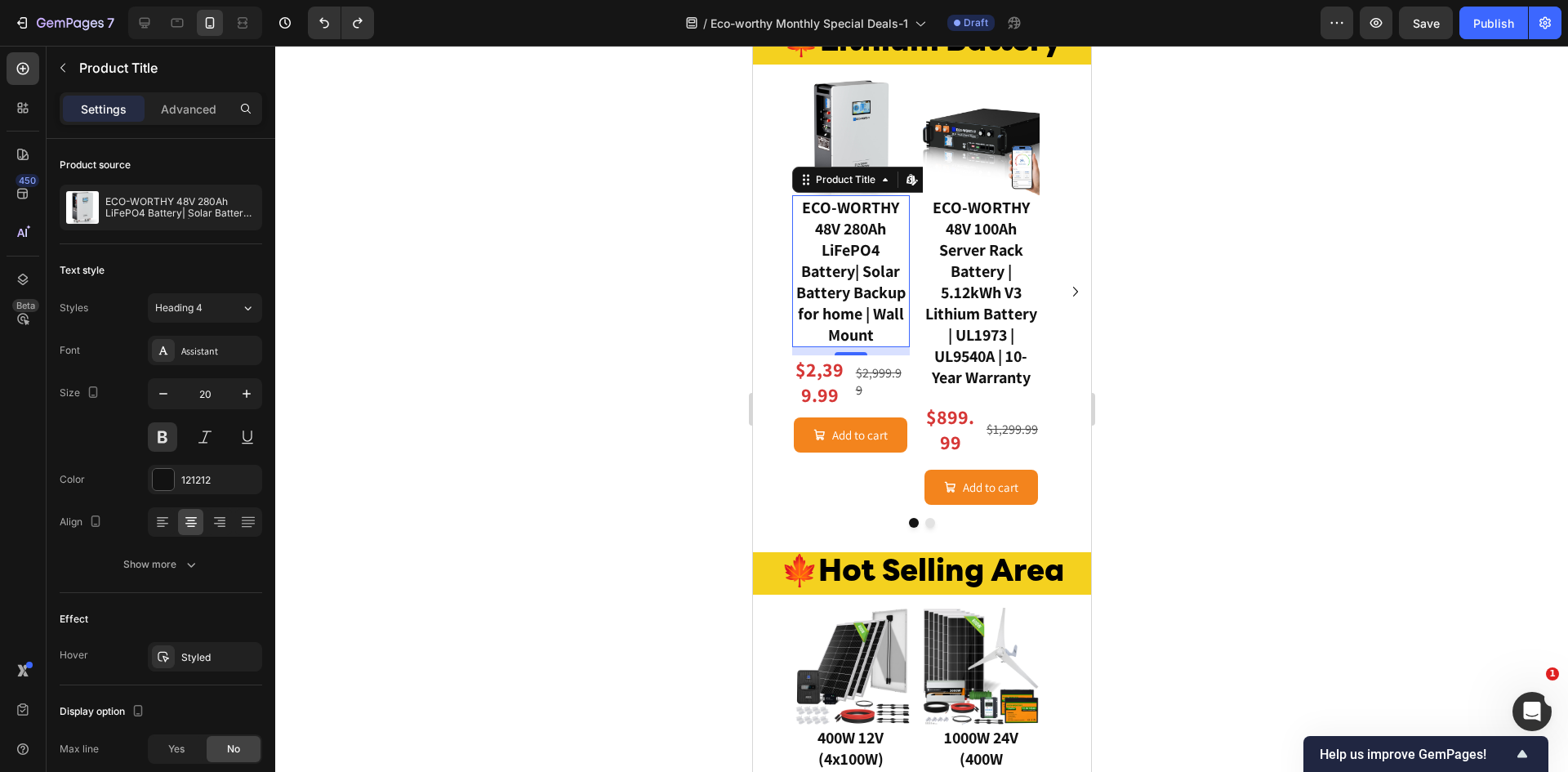
click at [855, 347] on h3 "ECO-WORTHY 48V 280Ah LiFePO4 Battery| Solar Battery Backup for home | Wall Mount" at bounding box center [850, 270] width 117 height 152
click at [166, 391] on icon "button" at bounding box center [163, 394] width 16 height 16
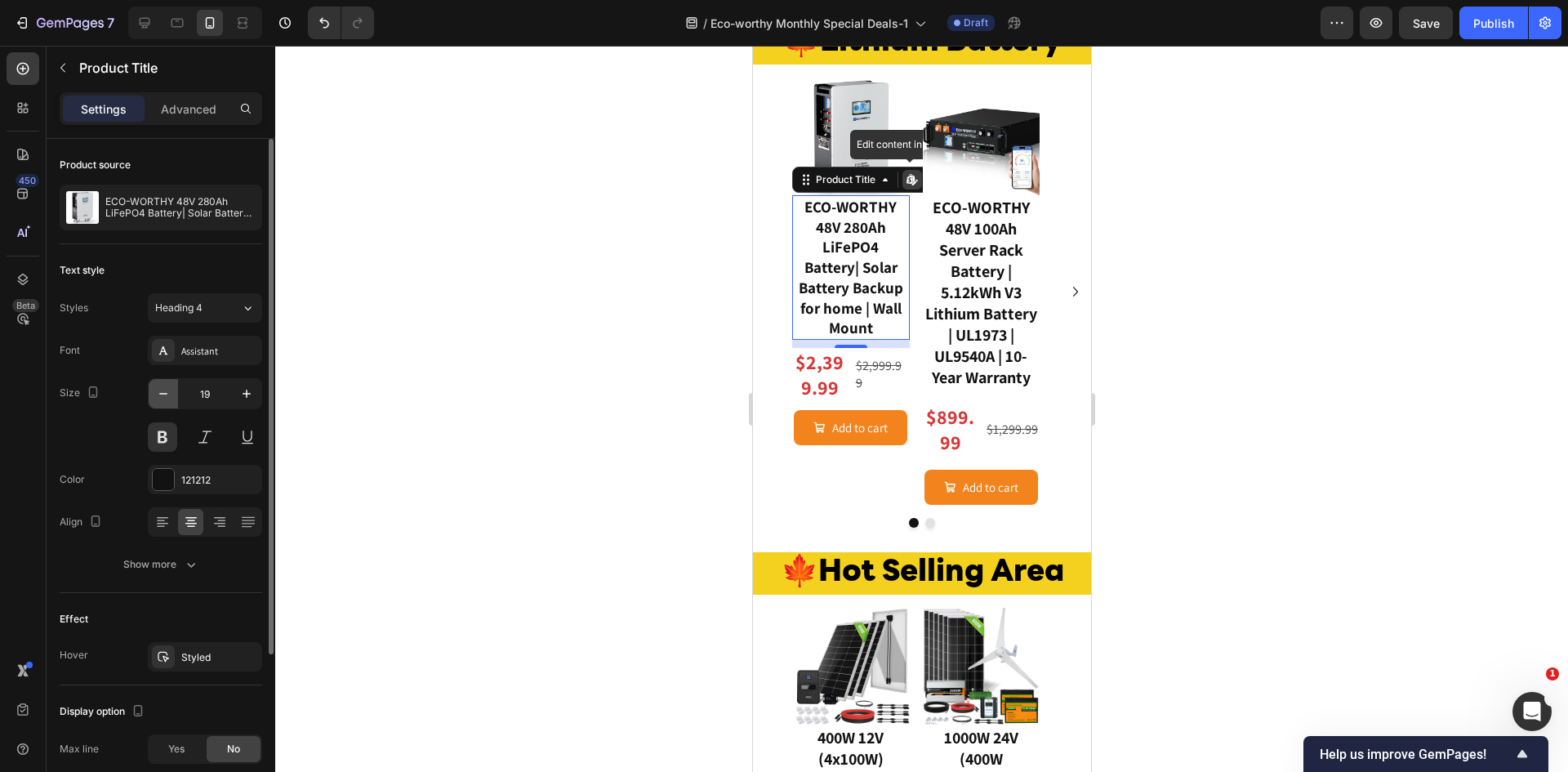
click at [166, 391] on icon "button" at bounding box center [163, 394] width 16 height 16
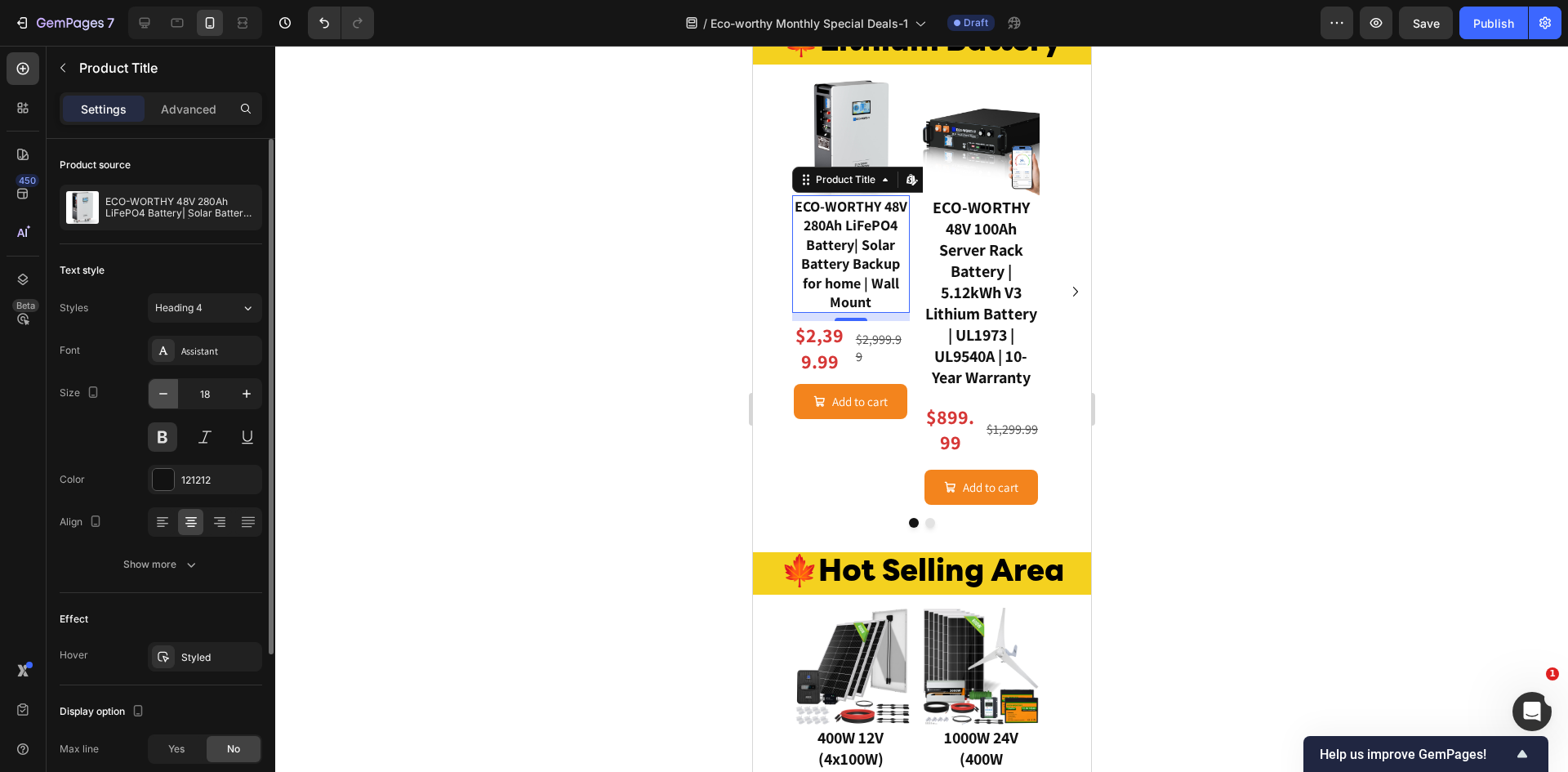
click at [170, 395] on icon "button" at bounding box center [163, 394] width 16 height 16
click at [249, 394] on icon "button" at bounding box center [247, 393] width 8 height 8
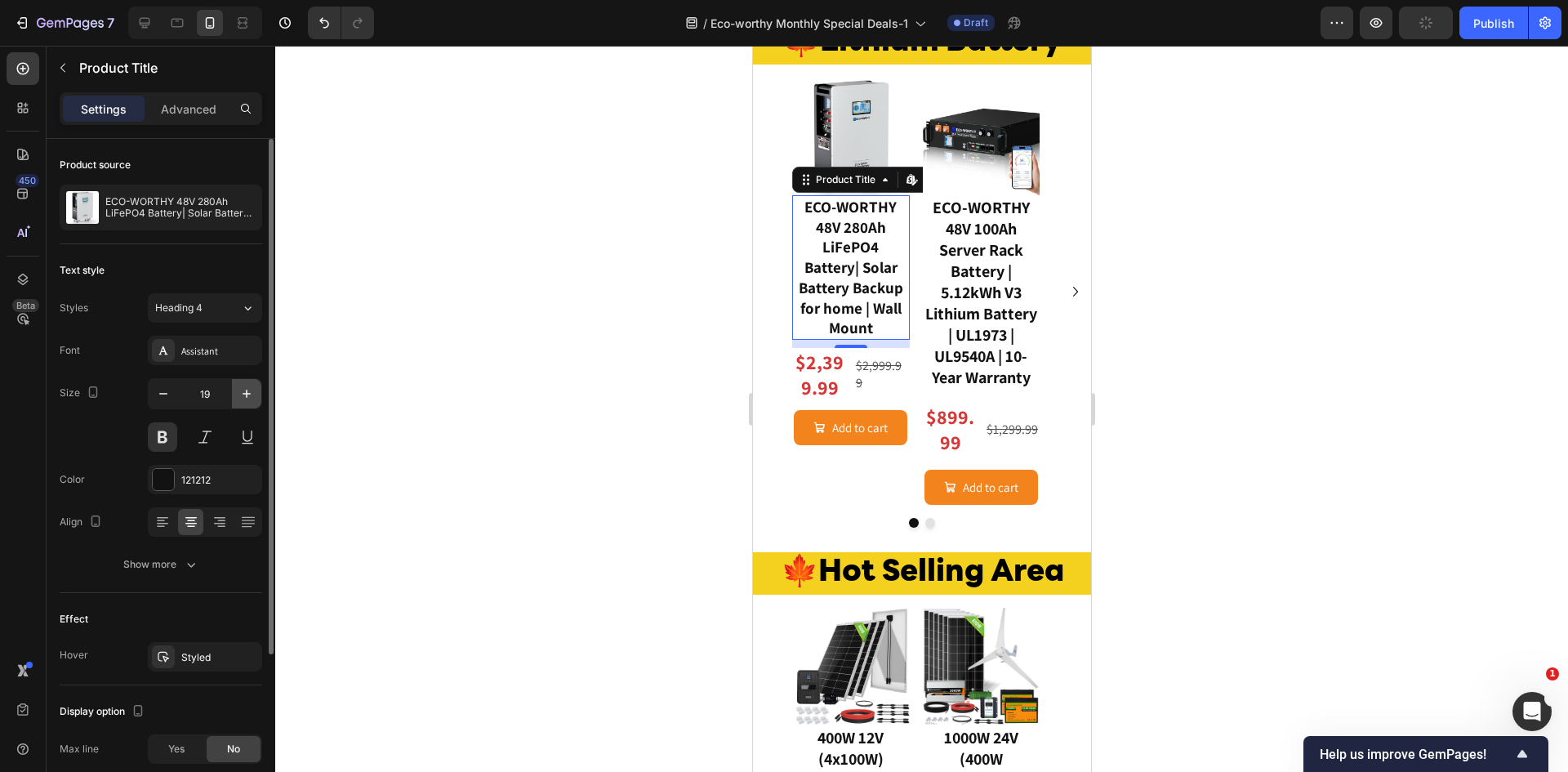
click at [249, 394] on icon "button" at bounding box center [247, 393] width 8 height 8
type input "20"
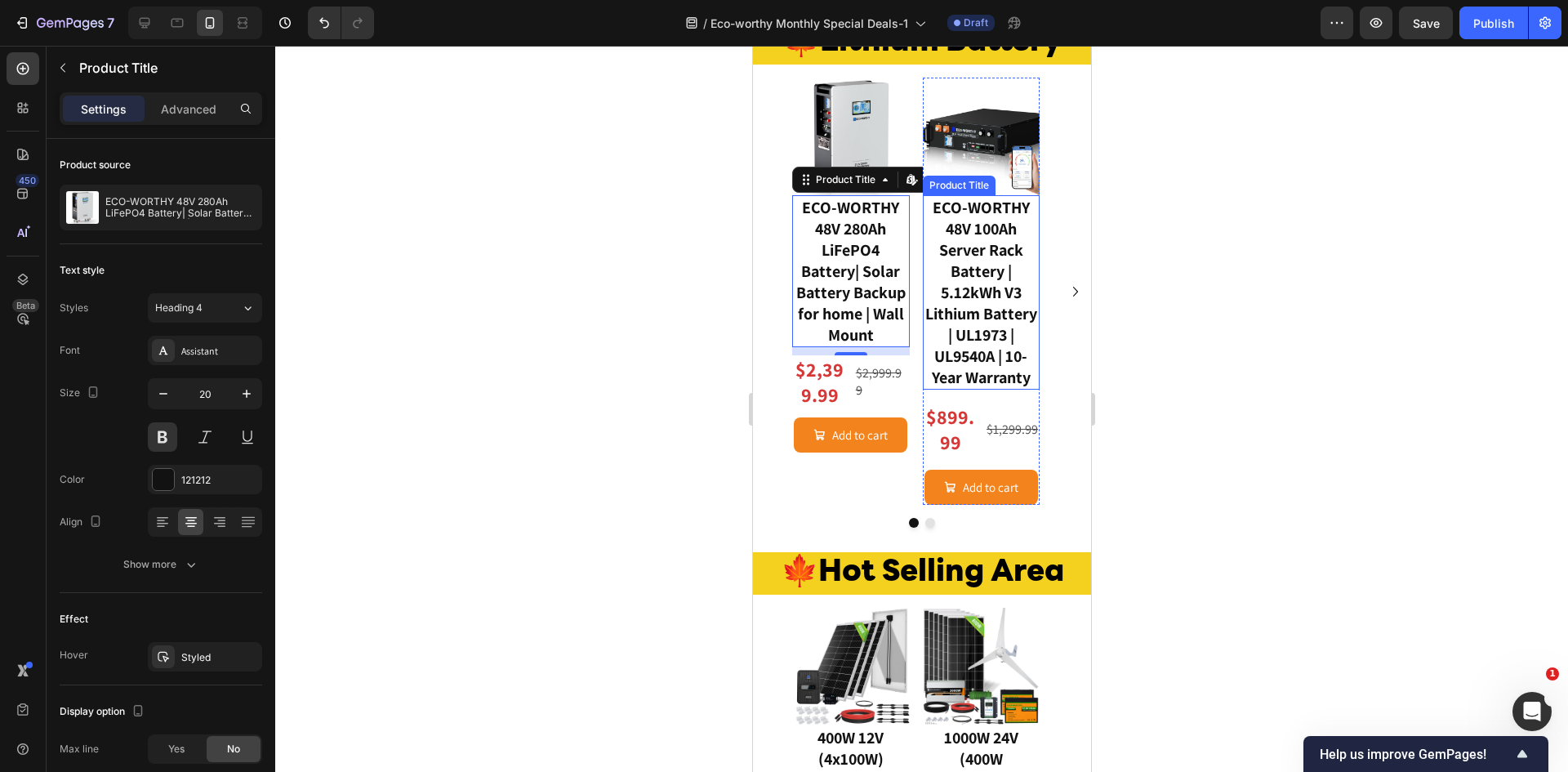
click at [962, 390] on h3 "ECO-WORTHY 48V 100Ah Server Rack Battery | 5.12kWh V3 Lithium Battery | UL1973 …" at bounding box center [980, 292] width 117 height 195
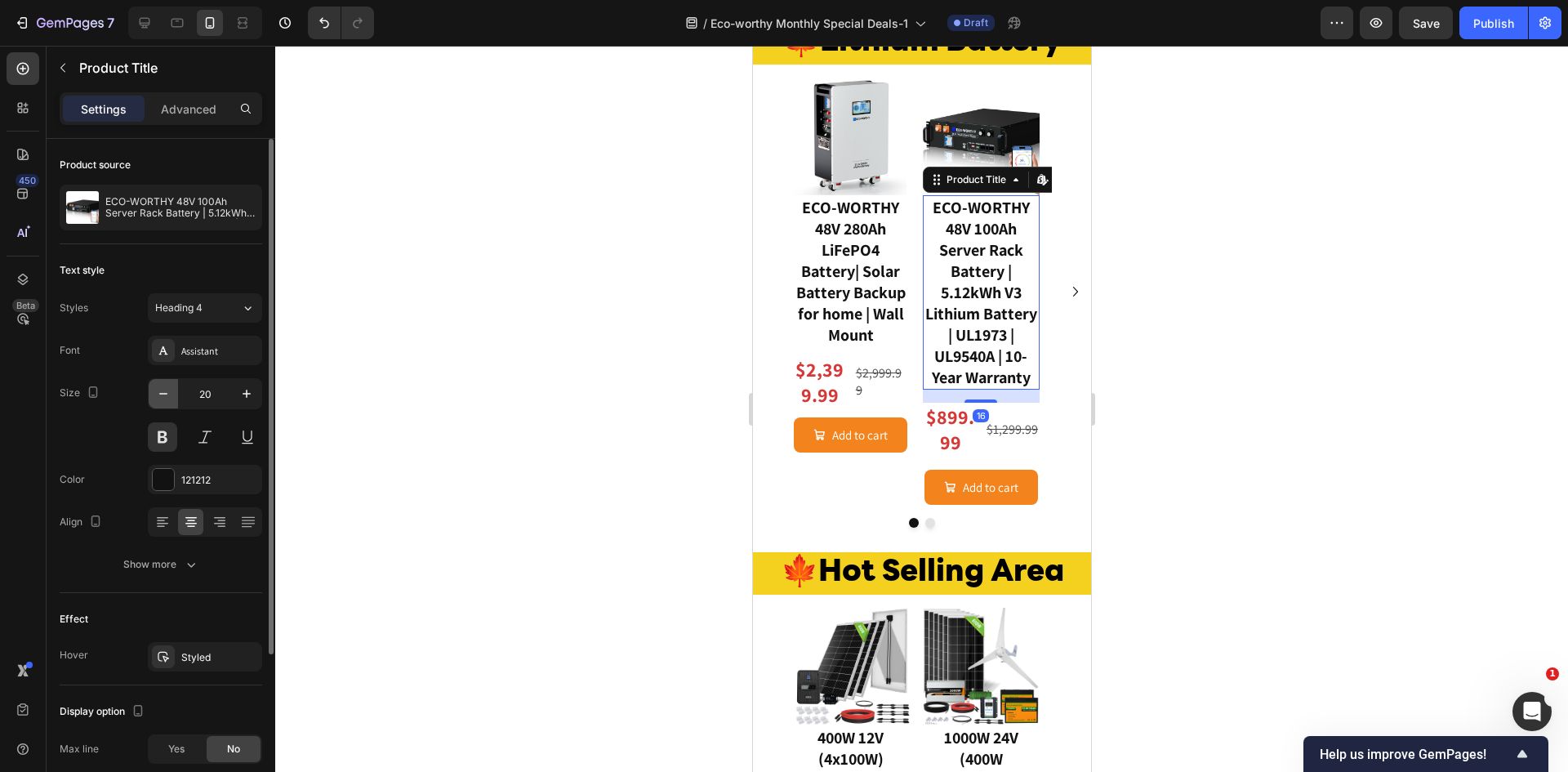
click at [173, 399] on button "button" at bounding box center [163, 393] width 29 height 29
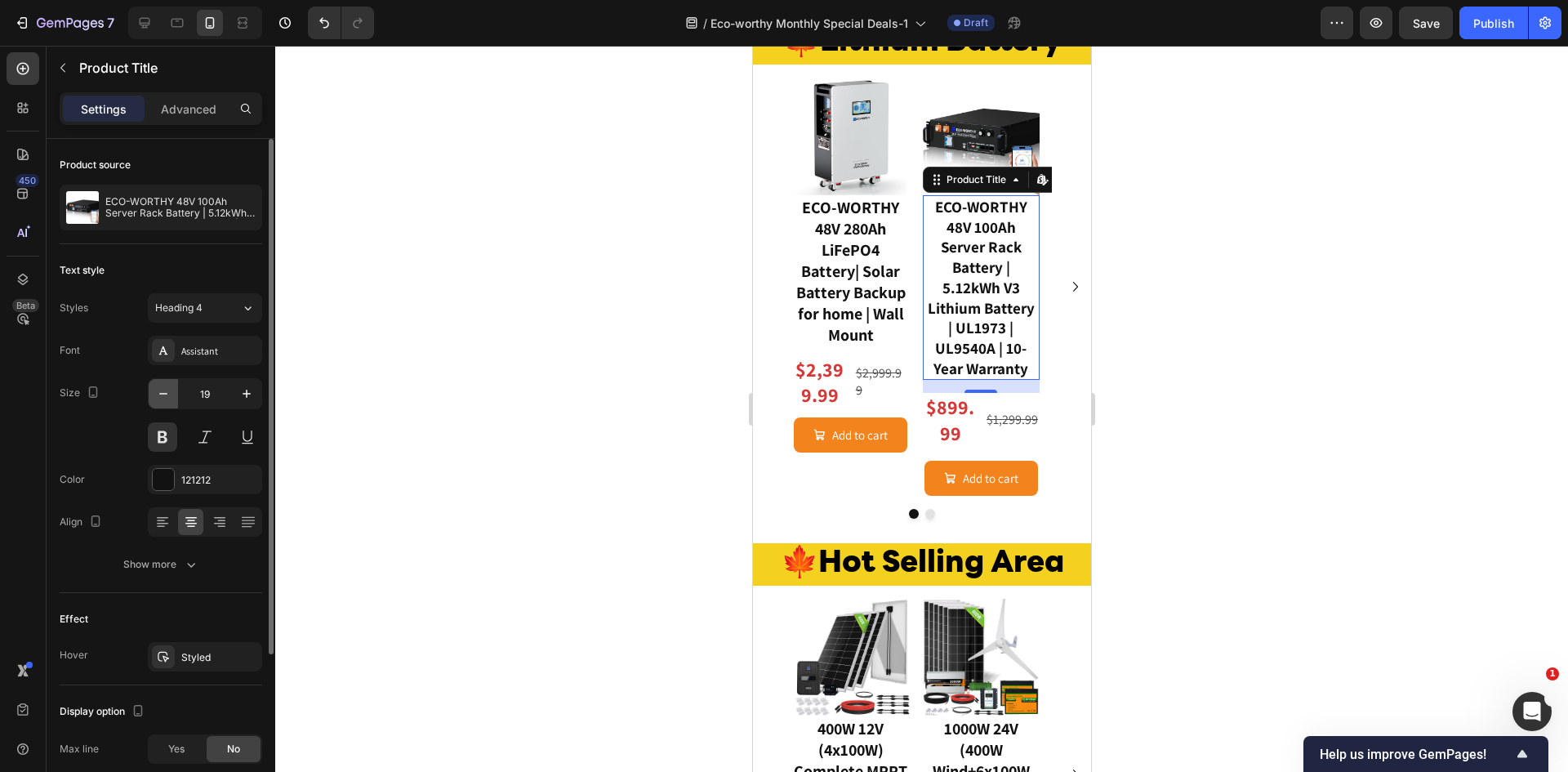
click at [173, 399] on button "button" at bounding box center [163, 393] width 29 height 29
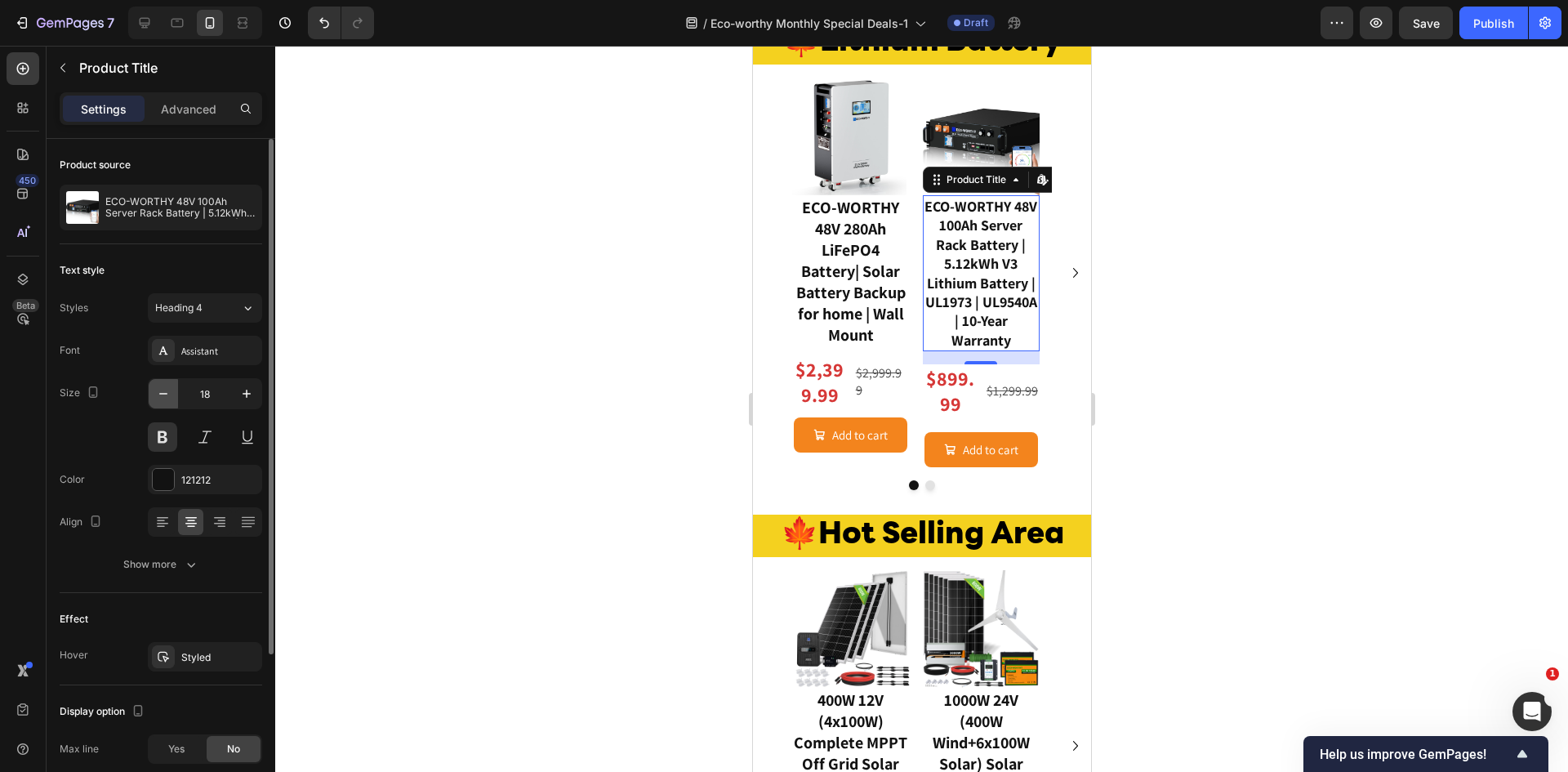
click at [173, 399] on button "button" at bounding box center [163, 393] width 29 height 29
type input "17"
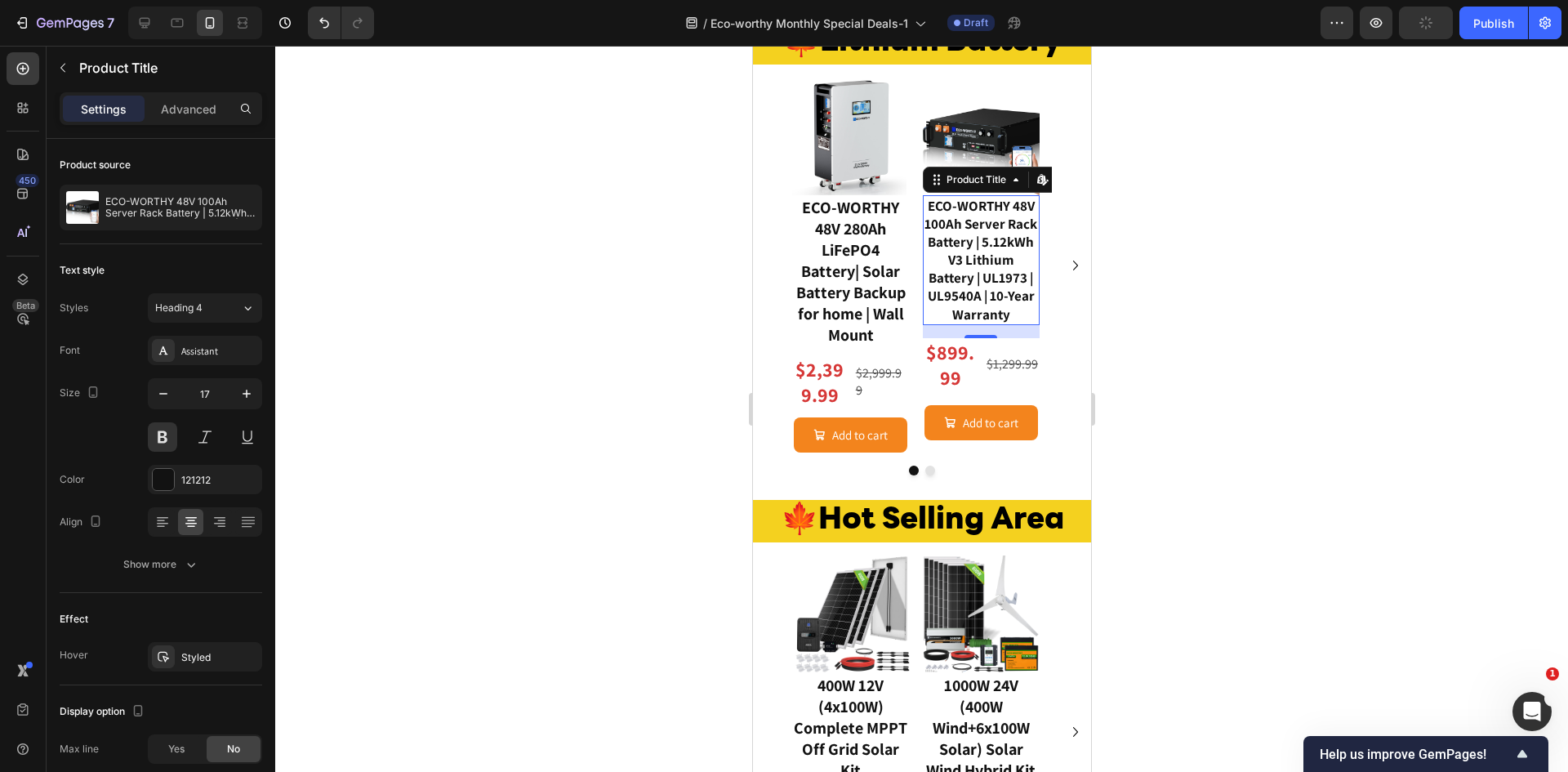
click at [1179, 404] on div at bounding box center [921, 409] width 1292 height 726
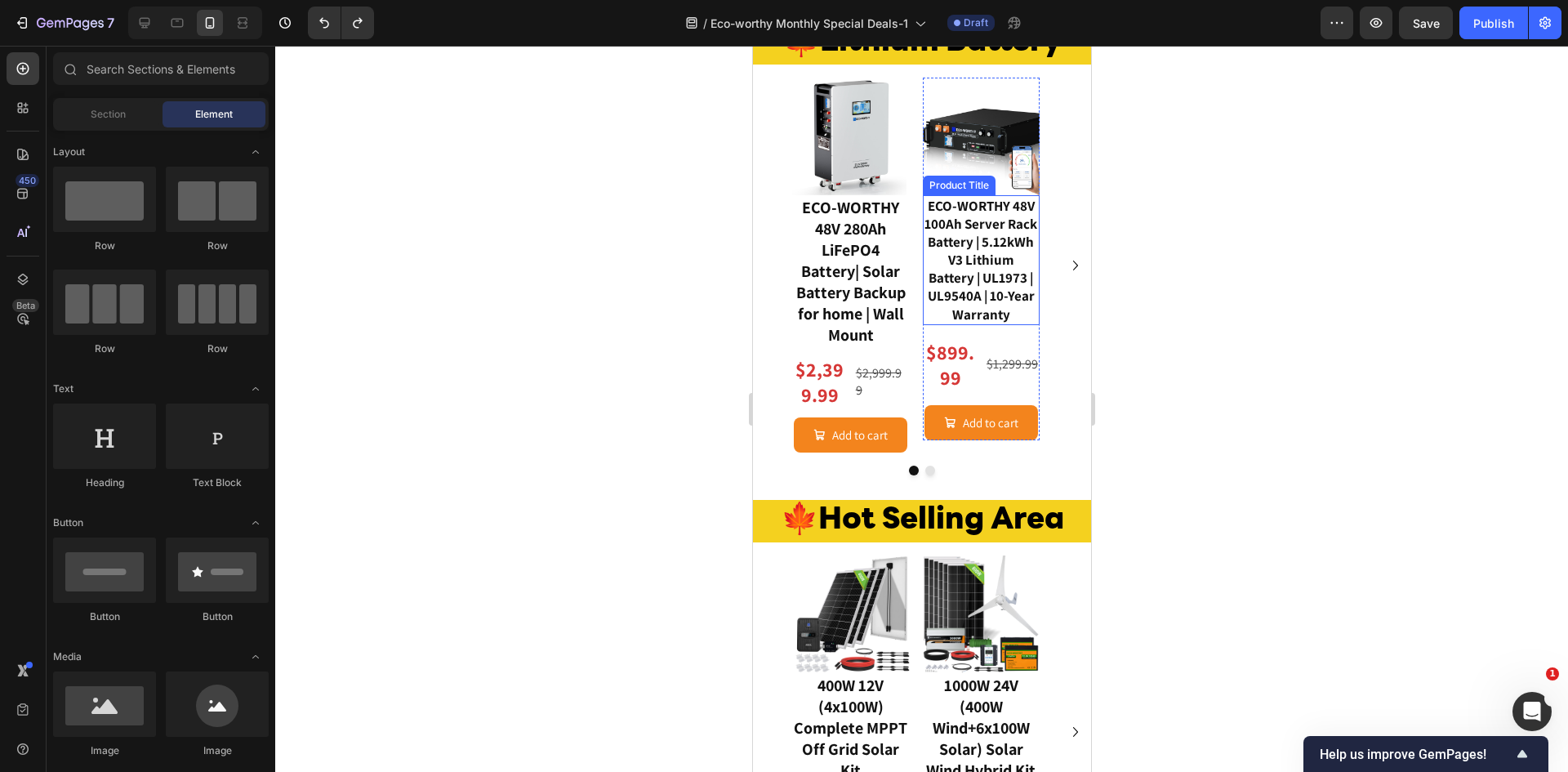
click at [998, 325] on h3 "ECO-WORTHY 48V 100Ah Server Rack Battery | 5.12kWh V3 Lithium Battery | UL1973 …" at bounding box center [980, 259] width 117 height 130
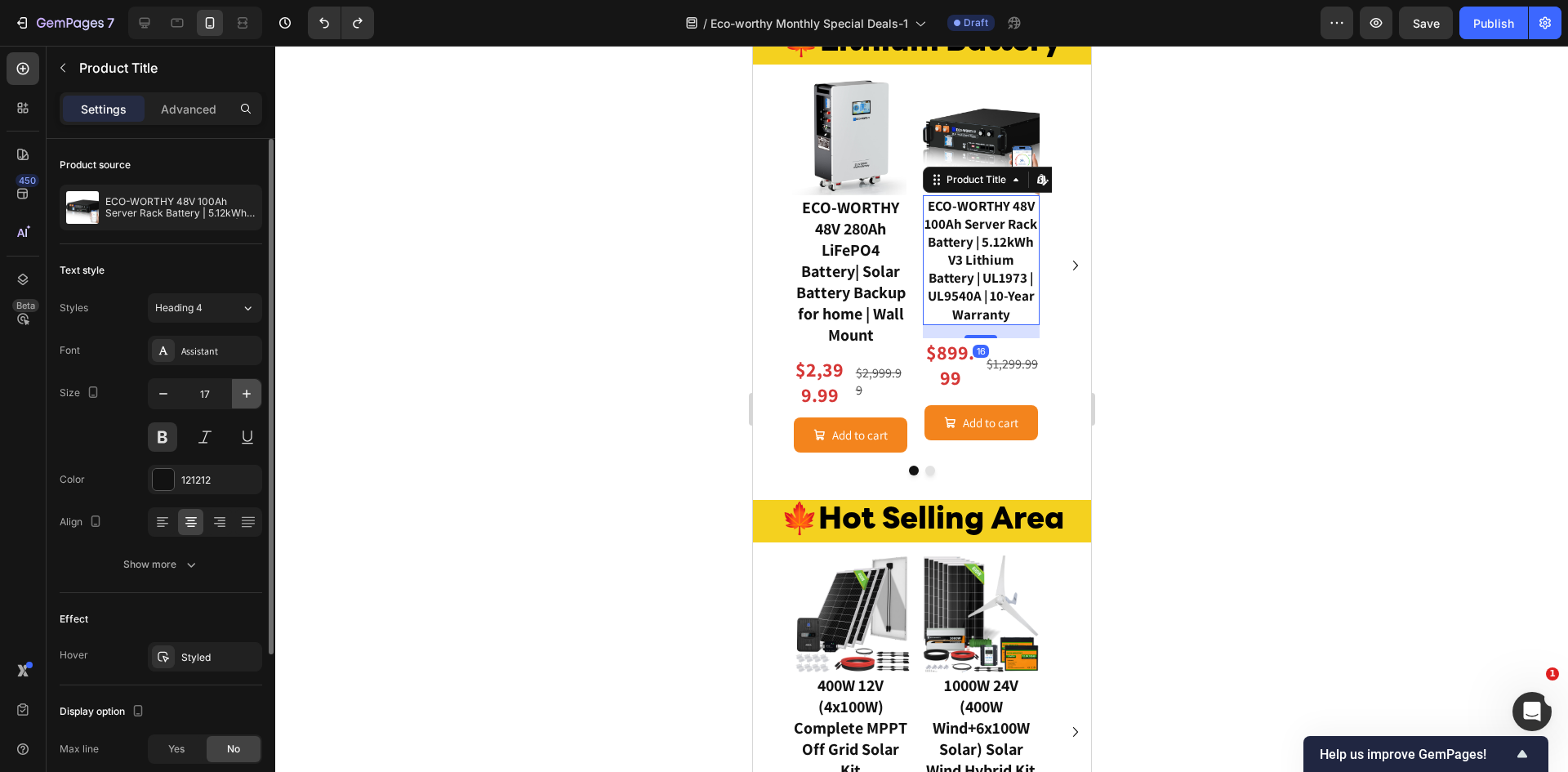
click at [241, 390] on icon "button" at bounding box center [247, 394] width 16 height 16
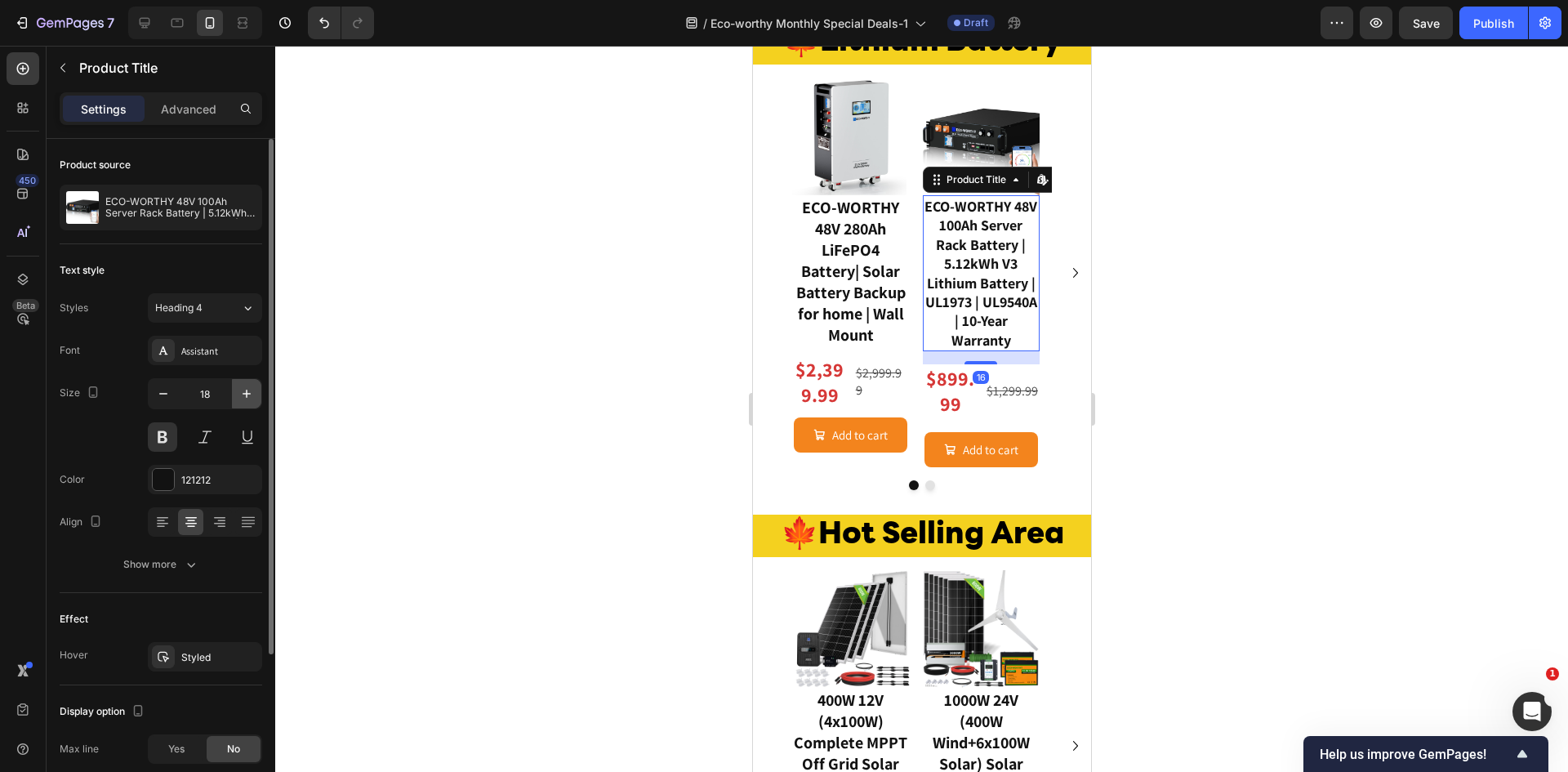
click at [241, 390] on icon "button" at bounding box center [247, 394] width 16 height 16
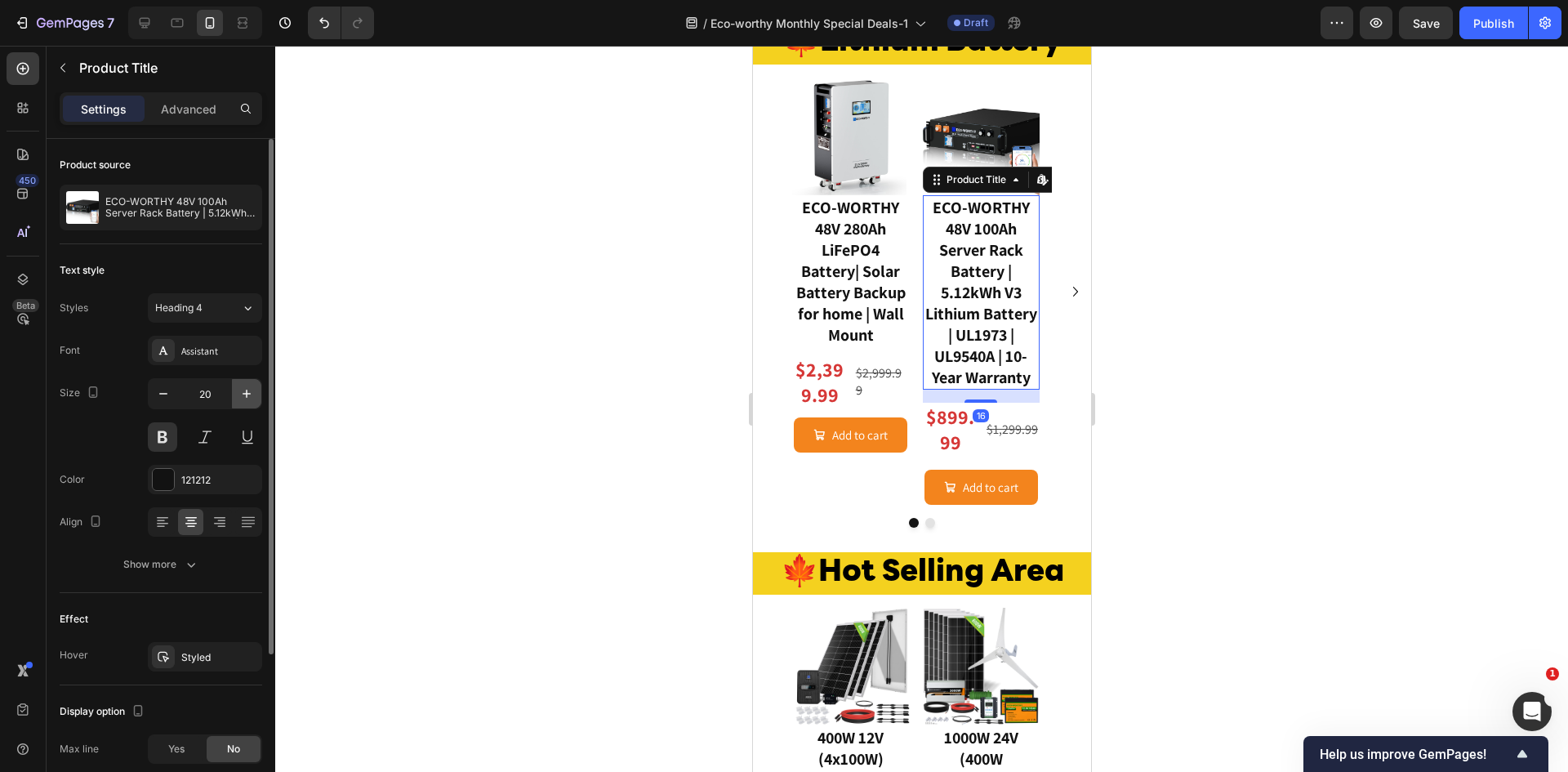
click at [241, 390] on icon "button" at bounding box center [247, 394] width 16 height 16
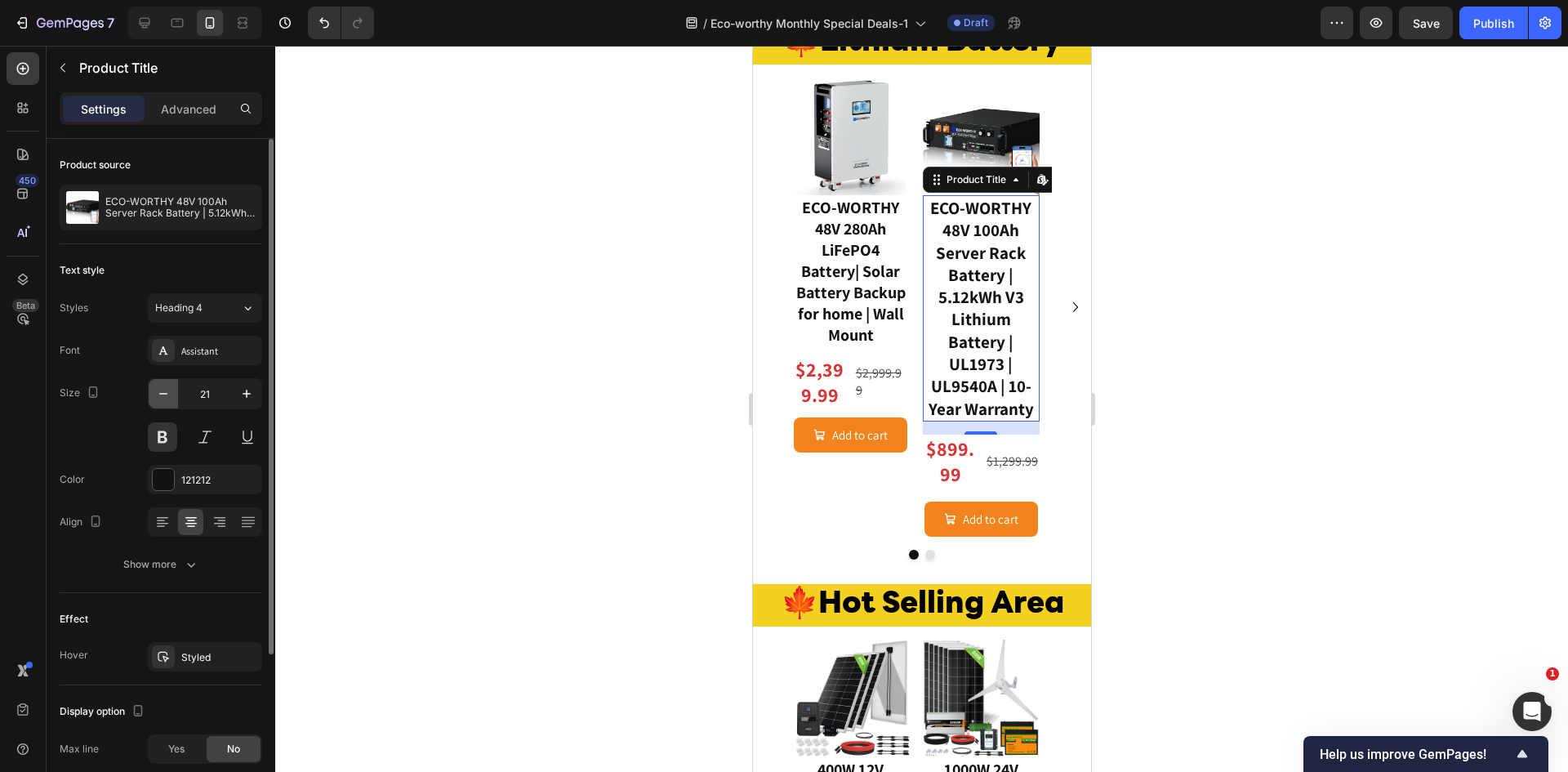
click at [173, 396] on button "button" at bounding box center [163, 393] width 29 height 29
type input "20"
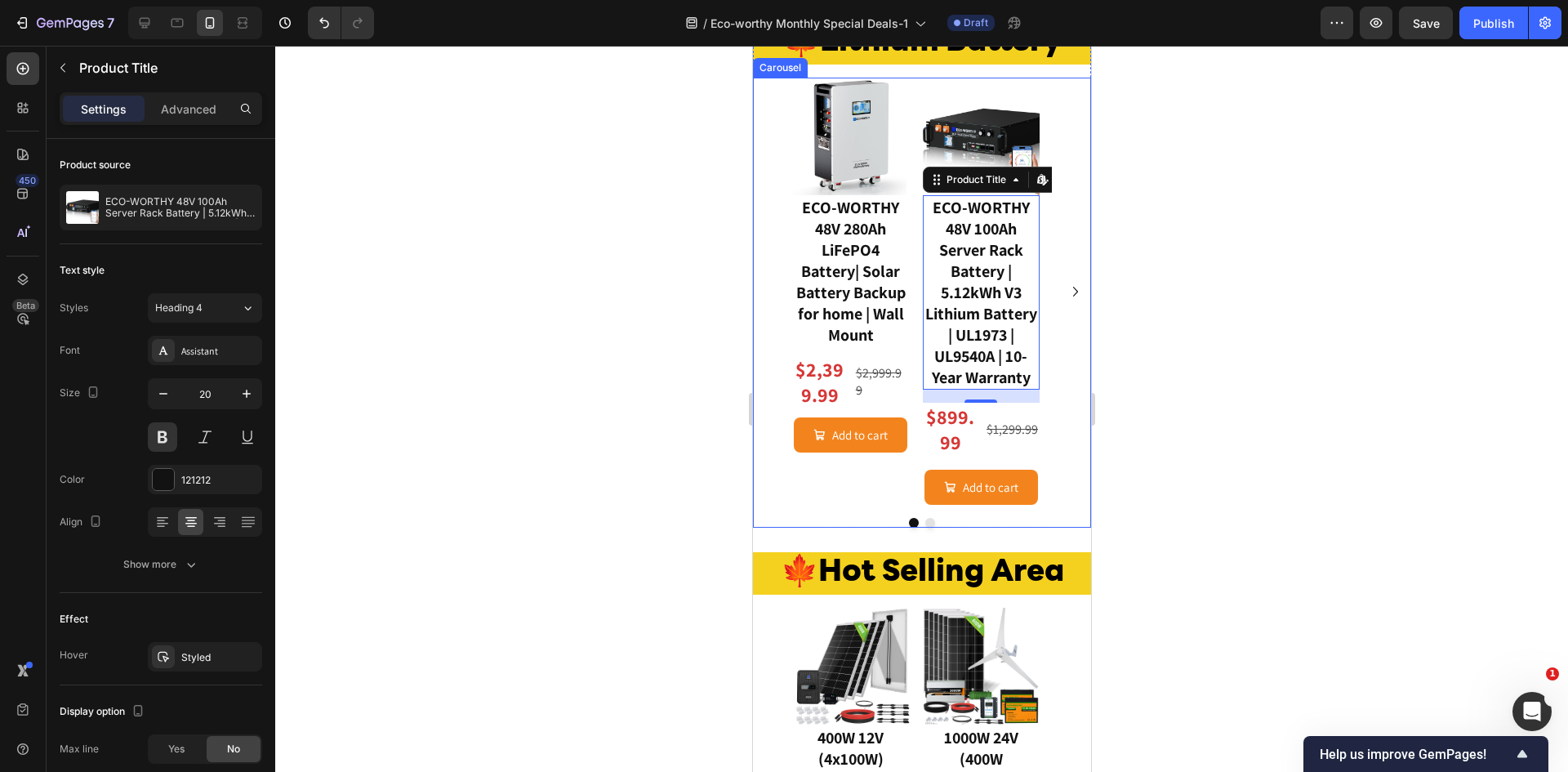
click at [926, 528] on button "Dot" at bounding box center [929, 523] width 10 height 10
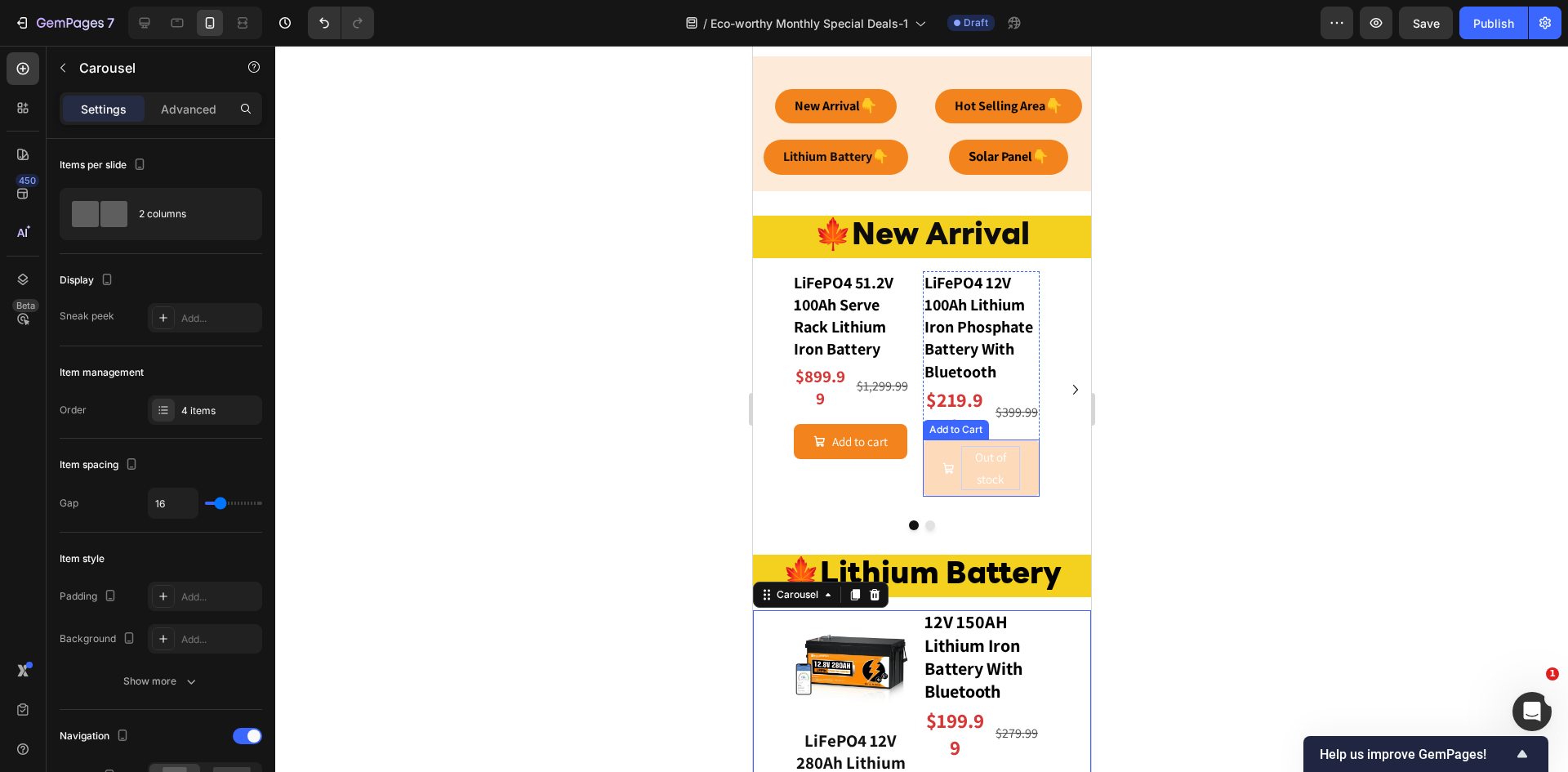
scroll to position [799, 0]
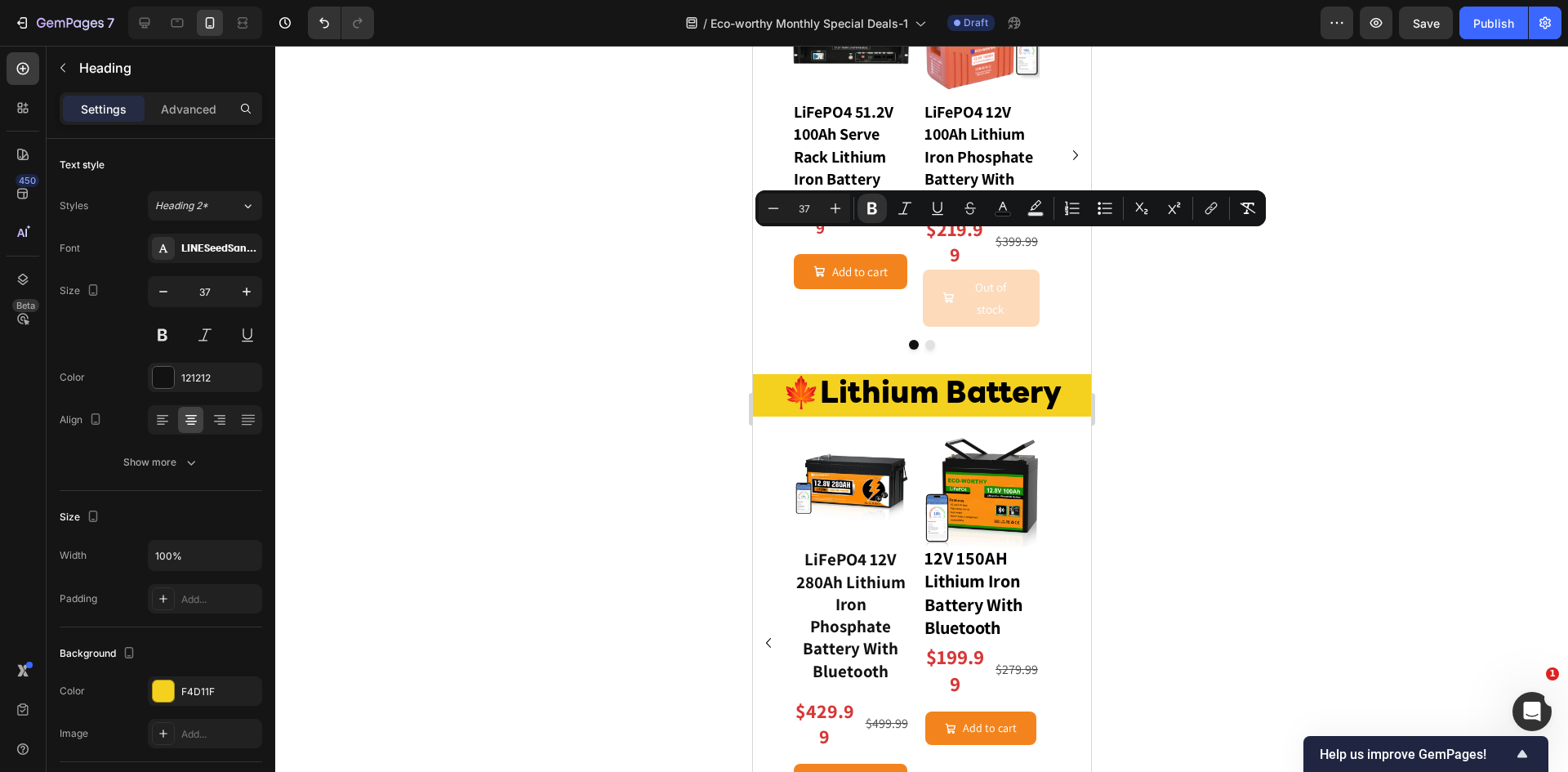
drag, startPoint x: 852, startPoint y: 239, endPoint x: 1040, endPoint y: 262, distance: 189.4
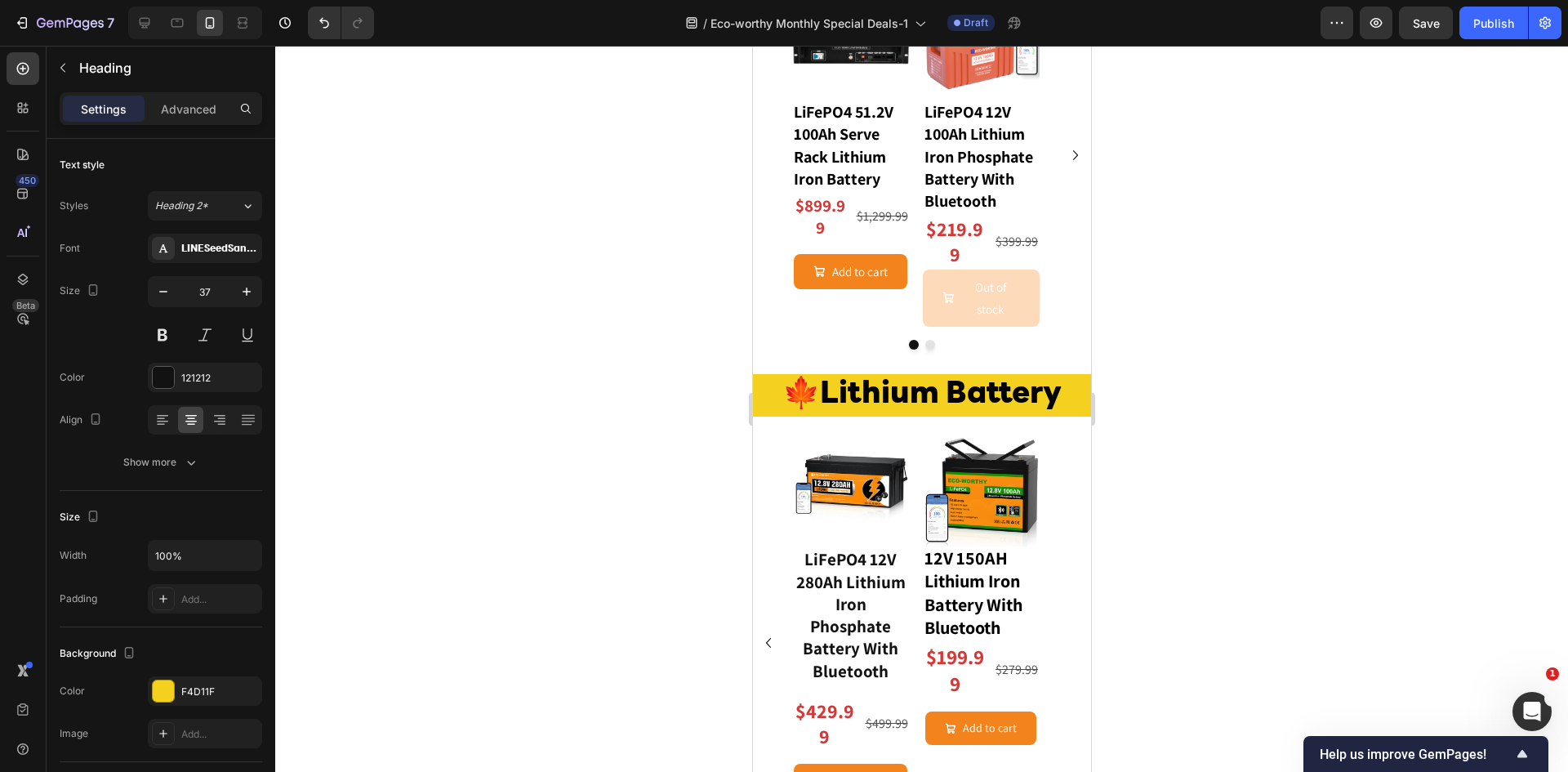
click at [1174, 271] on div at bounding box center [921, 409] width 1292 height 726
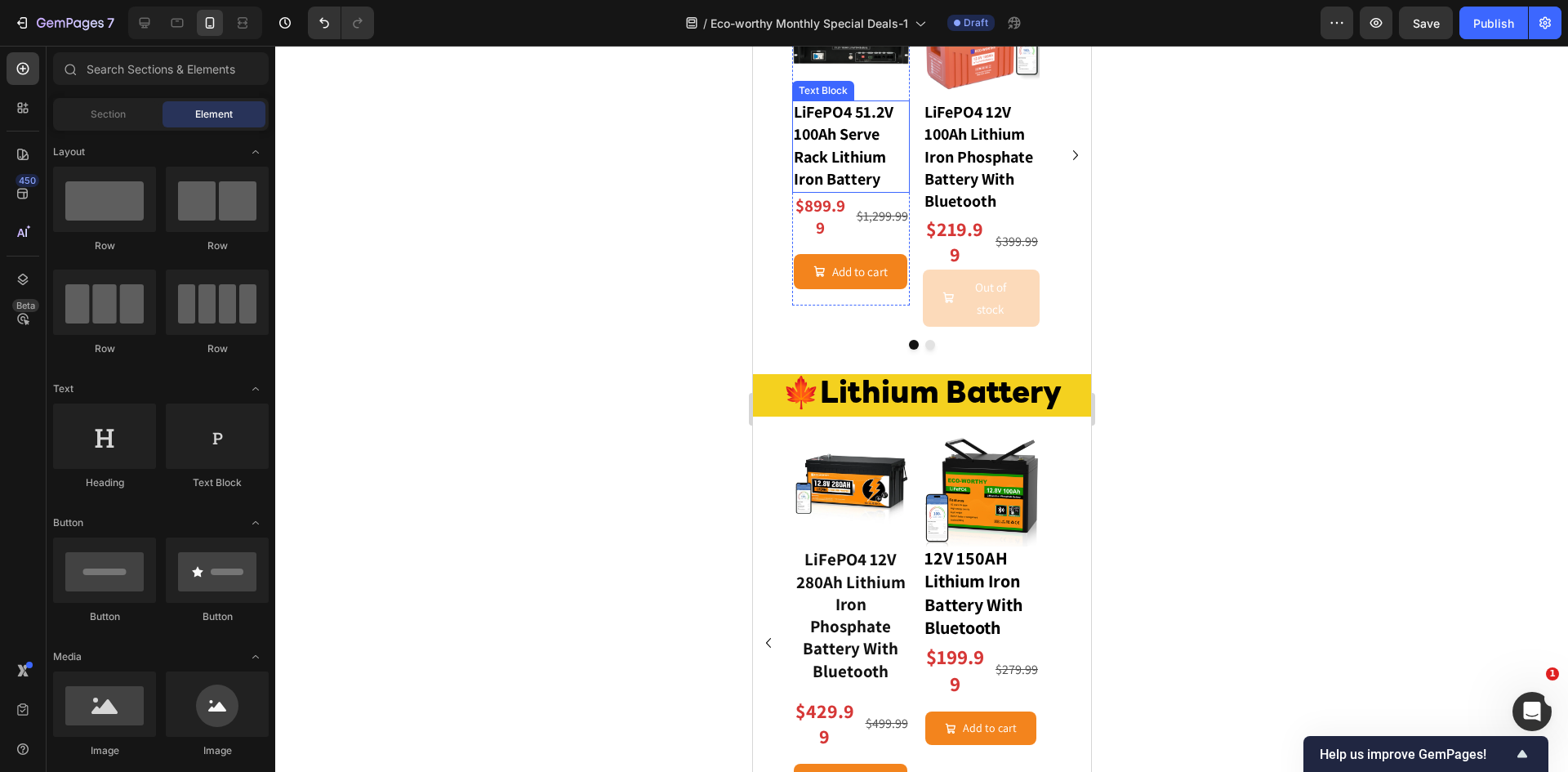
click at [836, 189] on strong "LiFePO4 51.2V 100Ah Serve Rack Lithium Iron Battery" at bounding box center [842, 145] width 99 height 88
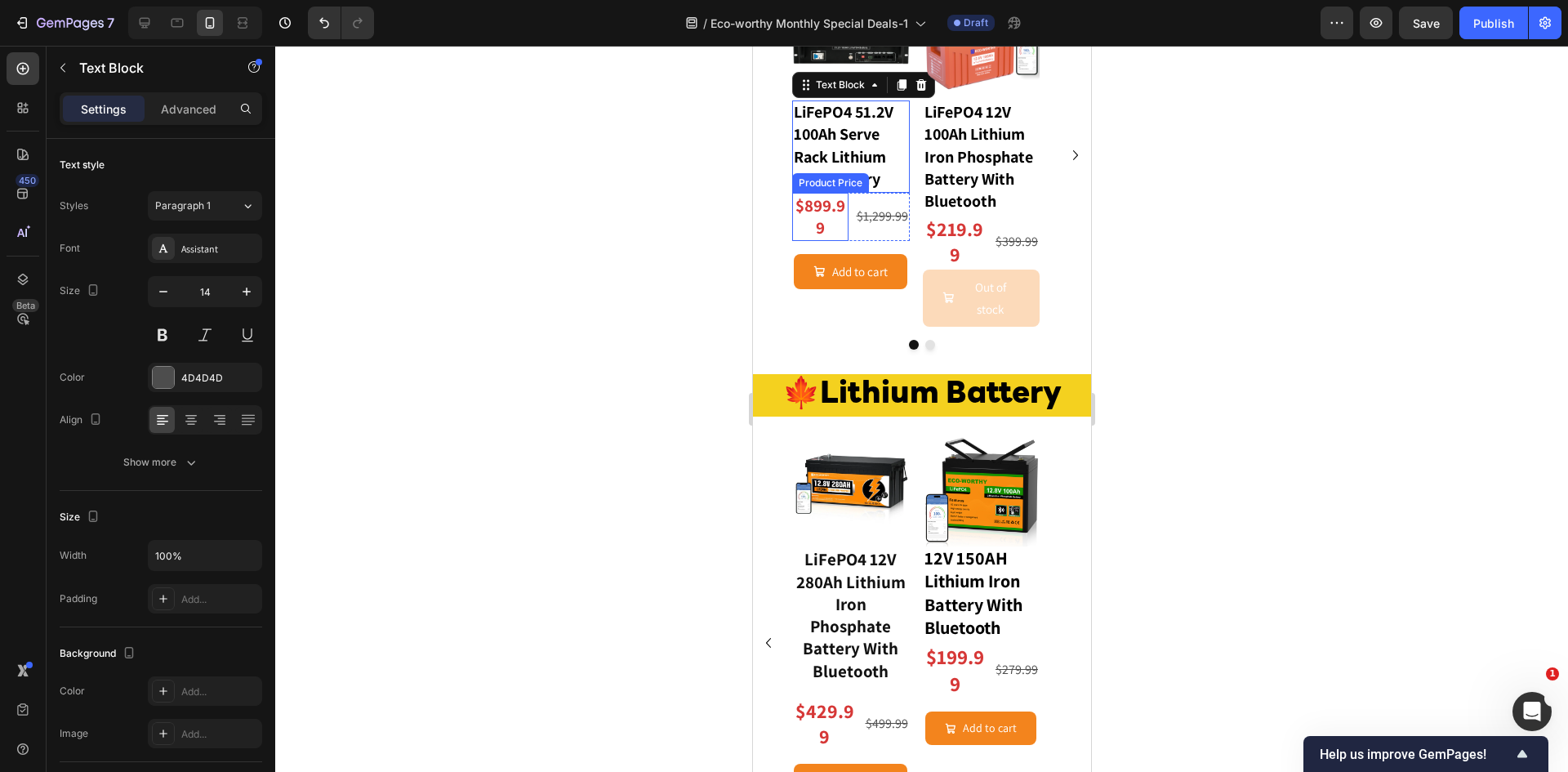
click at [824, 241] on div "$899.99" at bounding box center [820, 217] width 56 height 48
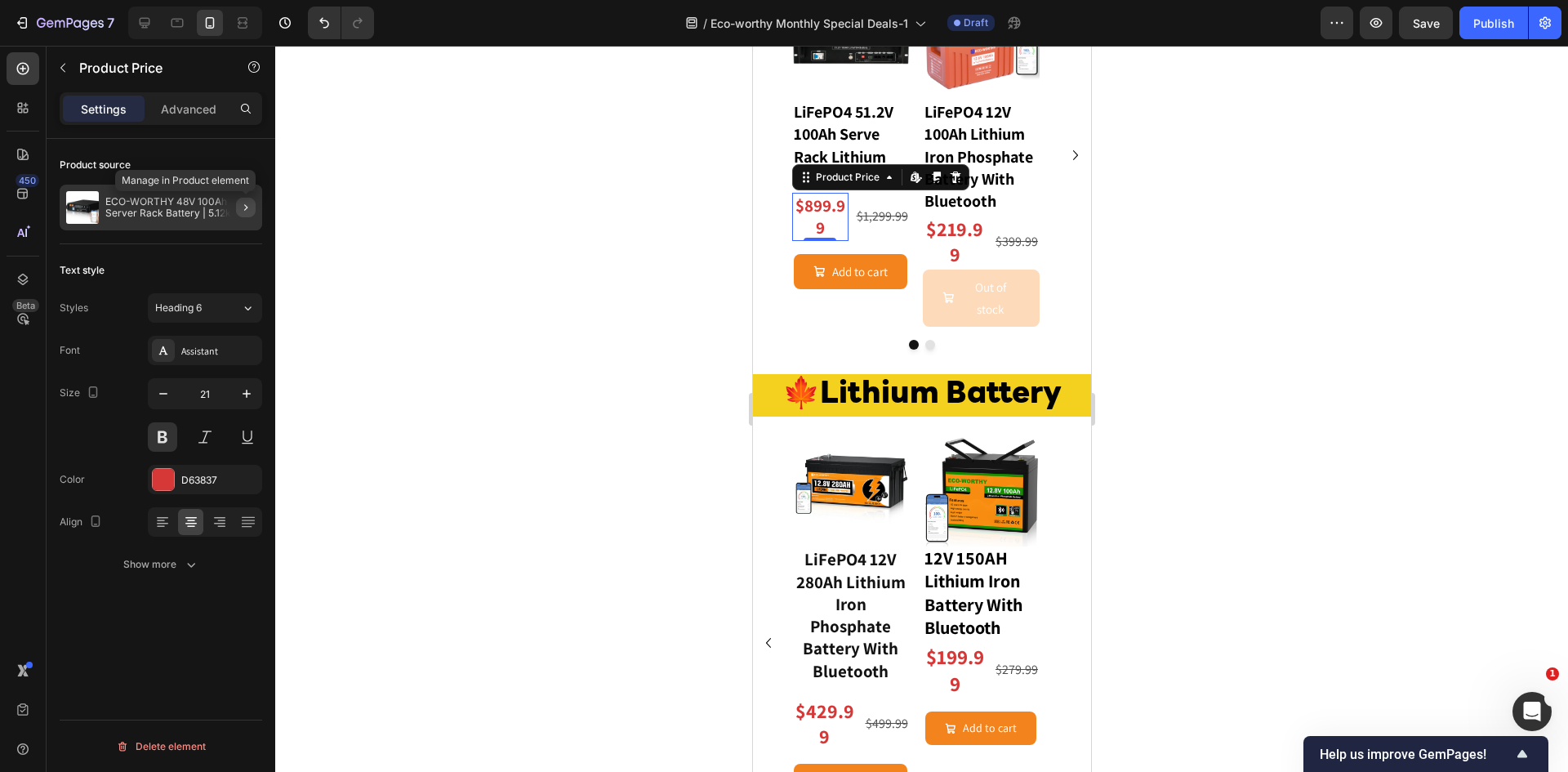
click at [239, 204] on icon "button" at bounding box center [246, 208] width 13 height 13
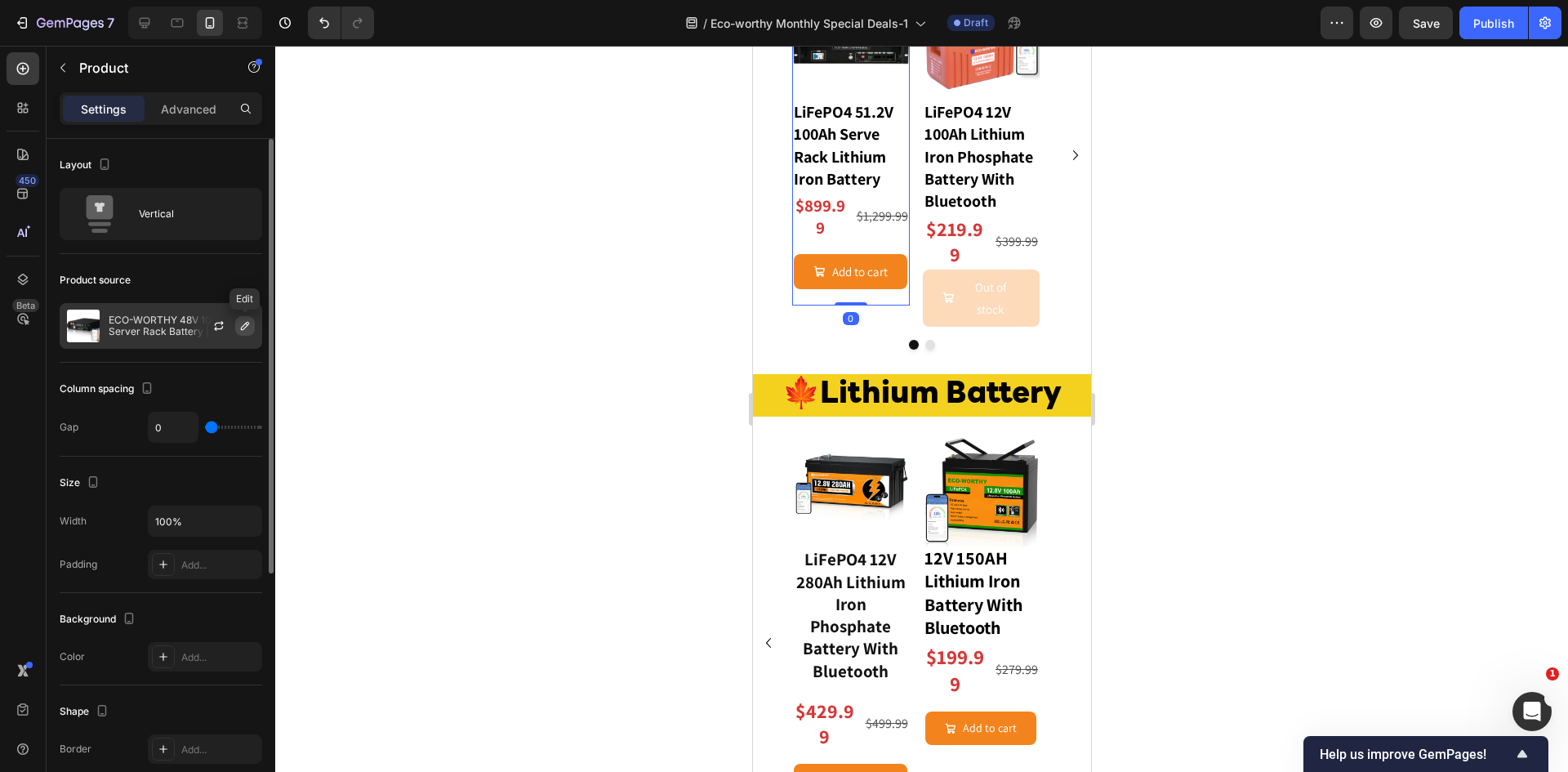
click at [243, 330] on icon "button" at bounding box center [245, 326] width 8 height 8
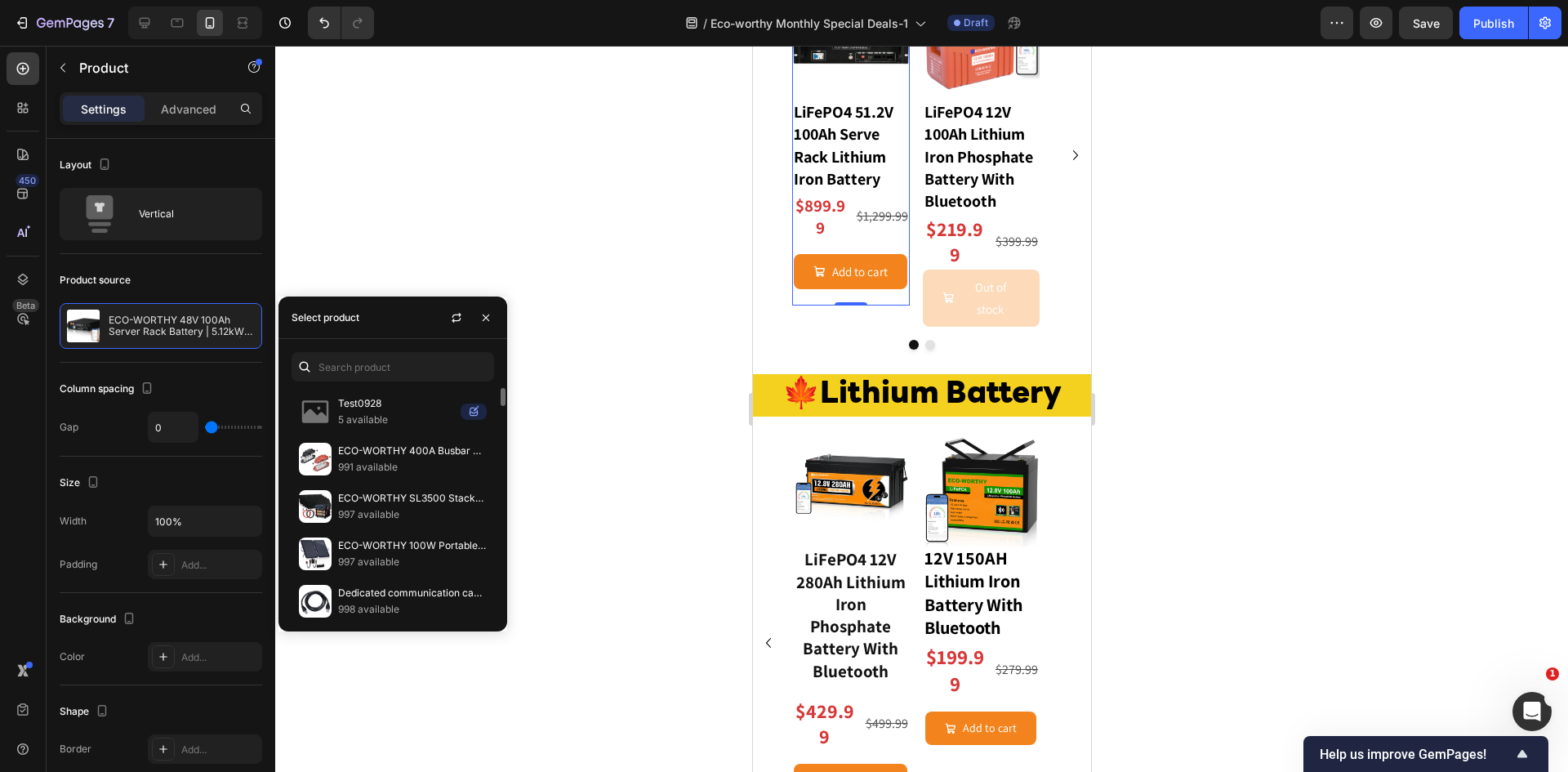
scroll to position [218, 0]
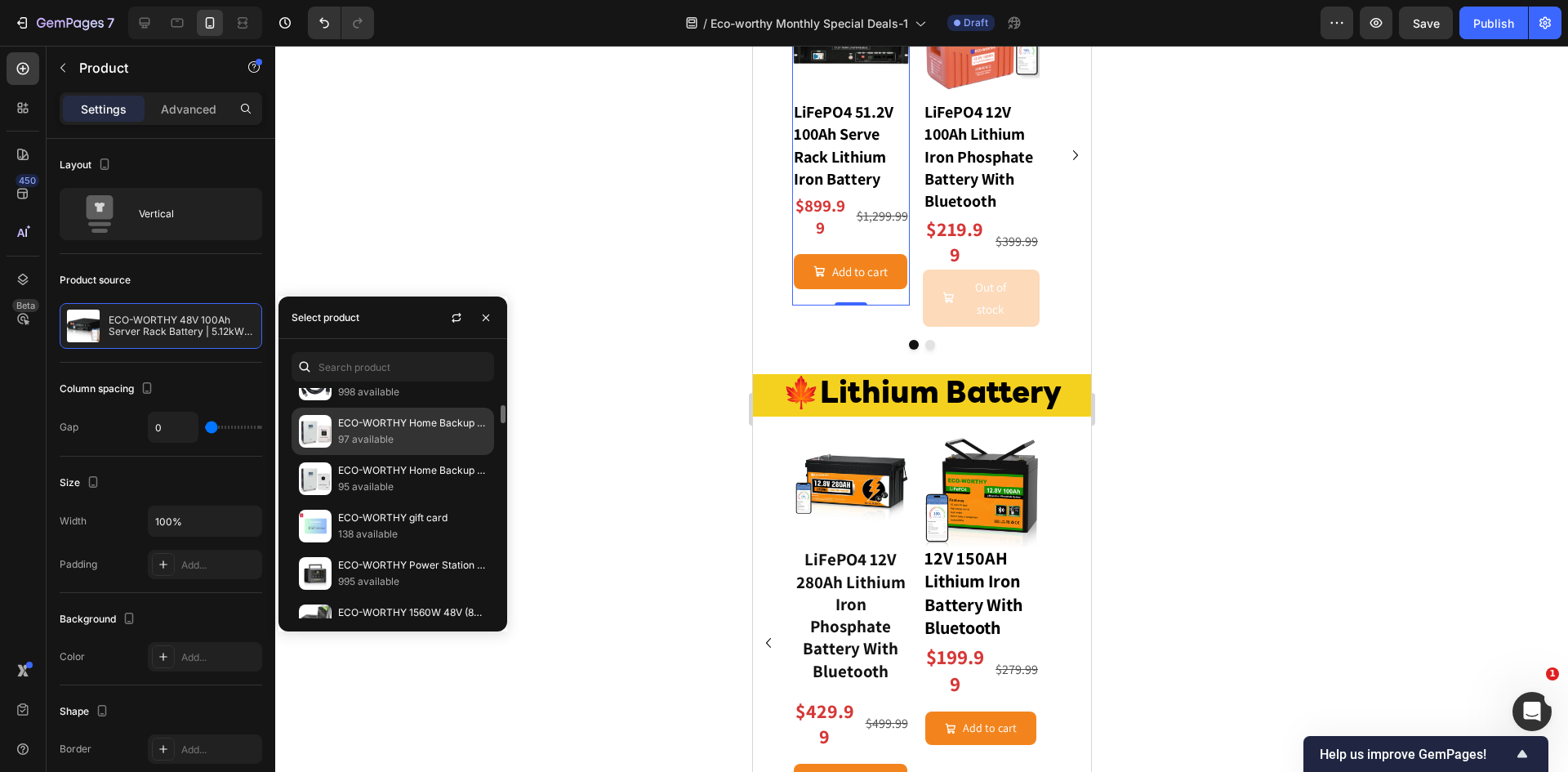
click at [397, 441] on p "97 available" at bounding box center [411, 440] width 148 height 16
click at [875, 101] on img at bounding box center [850, 42] width 117 height 117
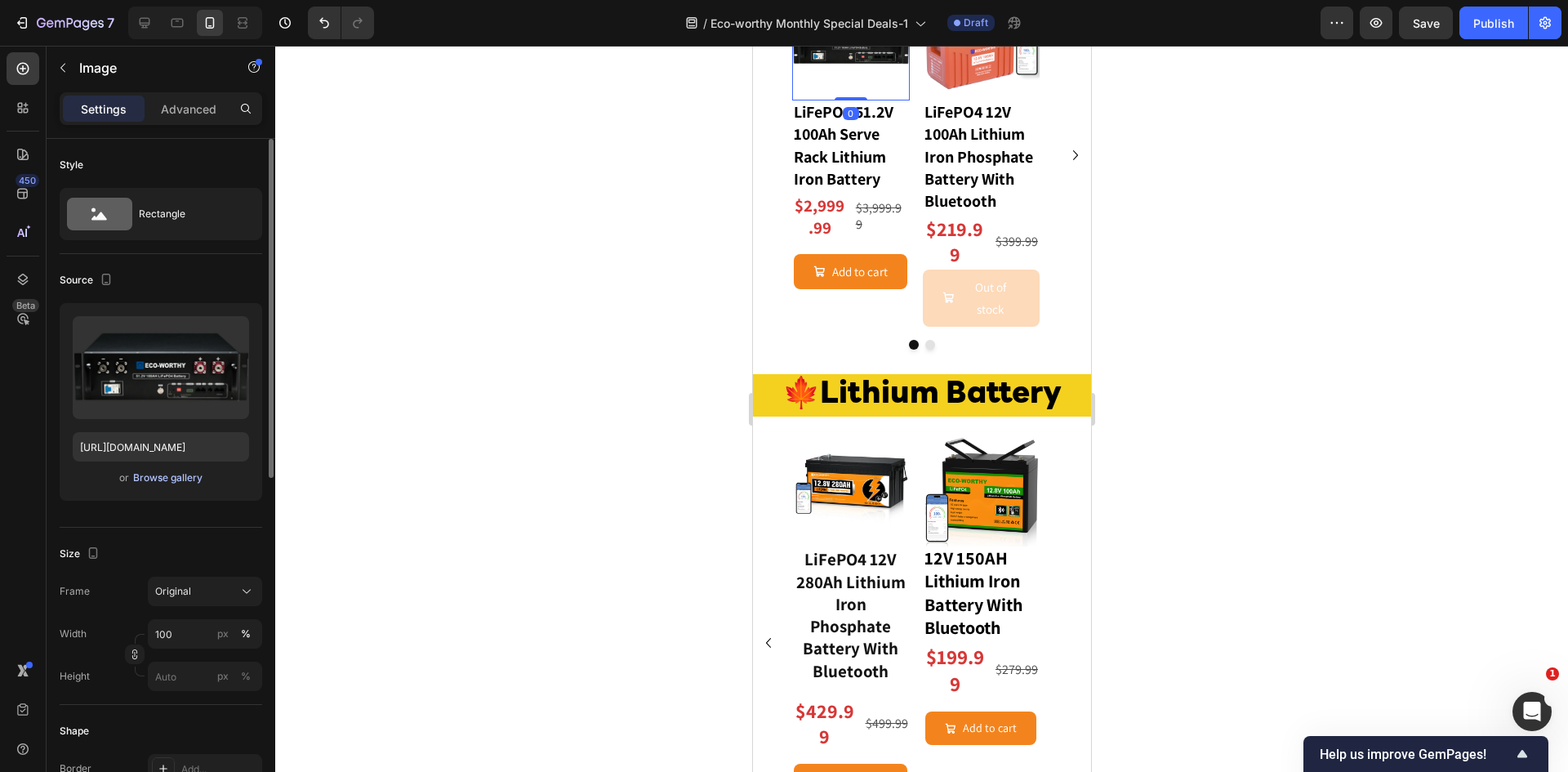
click at [172, 476] on div "Browse gallery" at bounding box center [167, 478] width 69 height 15
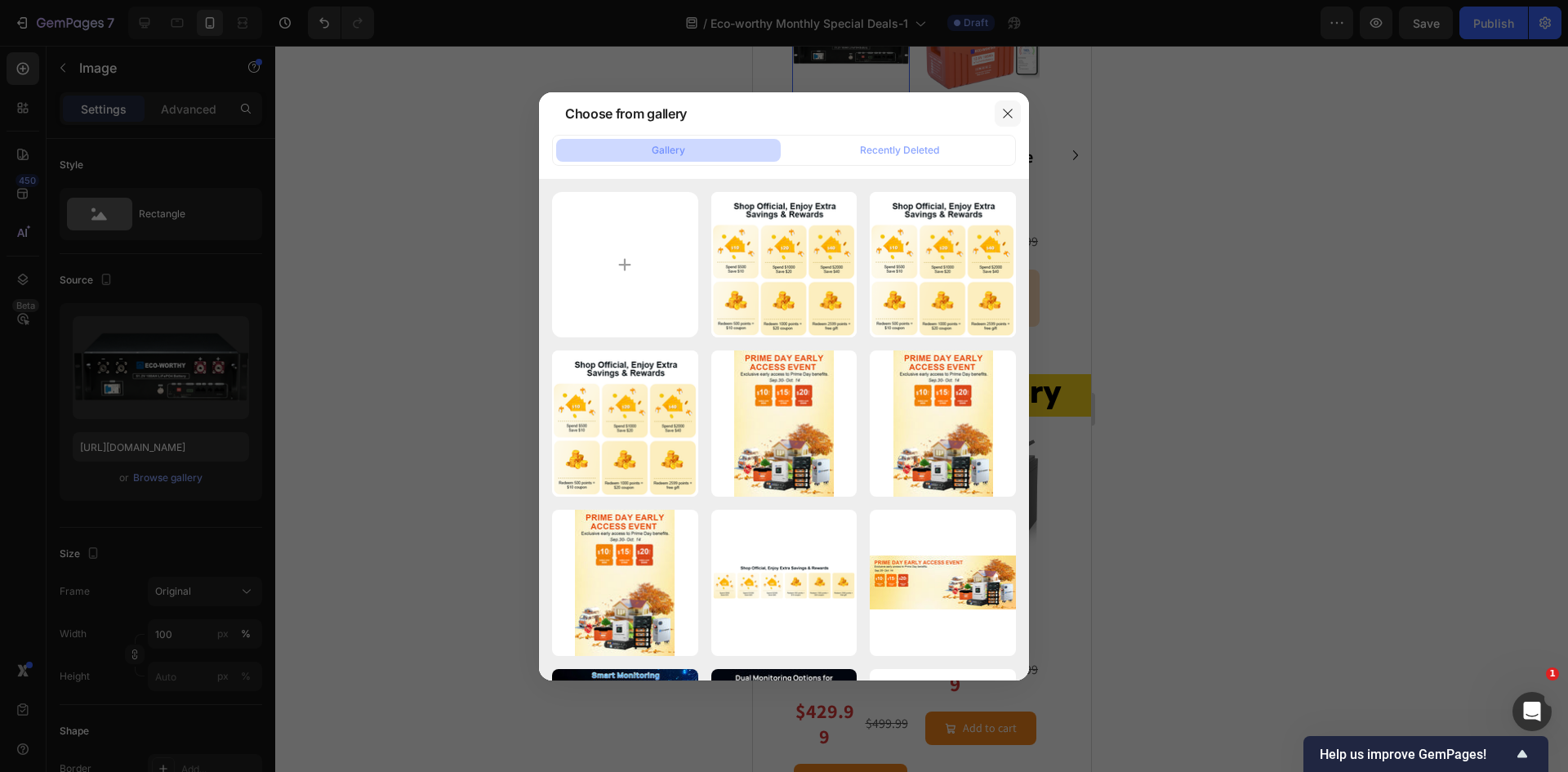
click at [1005, 109] on icon "button" at bounding box center [1007, 113] width 9 height 9
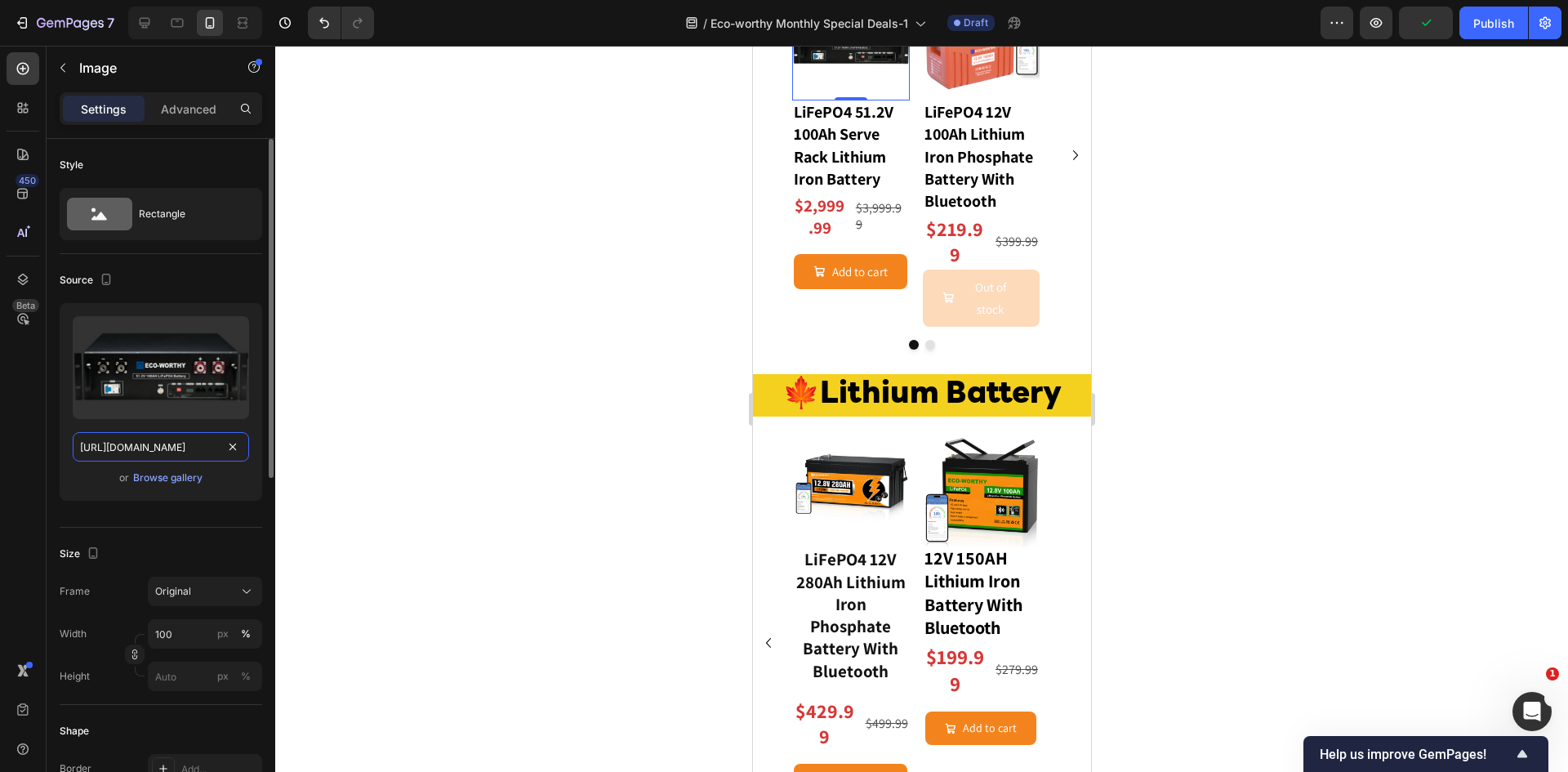
click at [177, 447] on input "https://cdn.shopify.com/s/files/1/0253/9752/6580/files/gempages_490534260613055…" at bounding box center [161, 447] width 177 height 29
paste input "www.eco-worthy.com/cdn/shop/files/280ah-5kw_1000x.jpg?v=1756955941"
type input "https://www.eco-worthy.com/cdn/shop/files/280ah-5kw_1000x.jpg?v=1756955941"
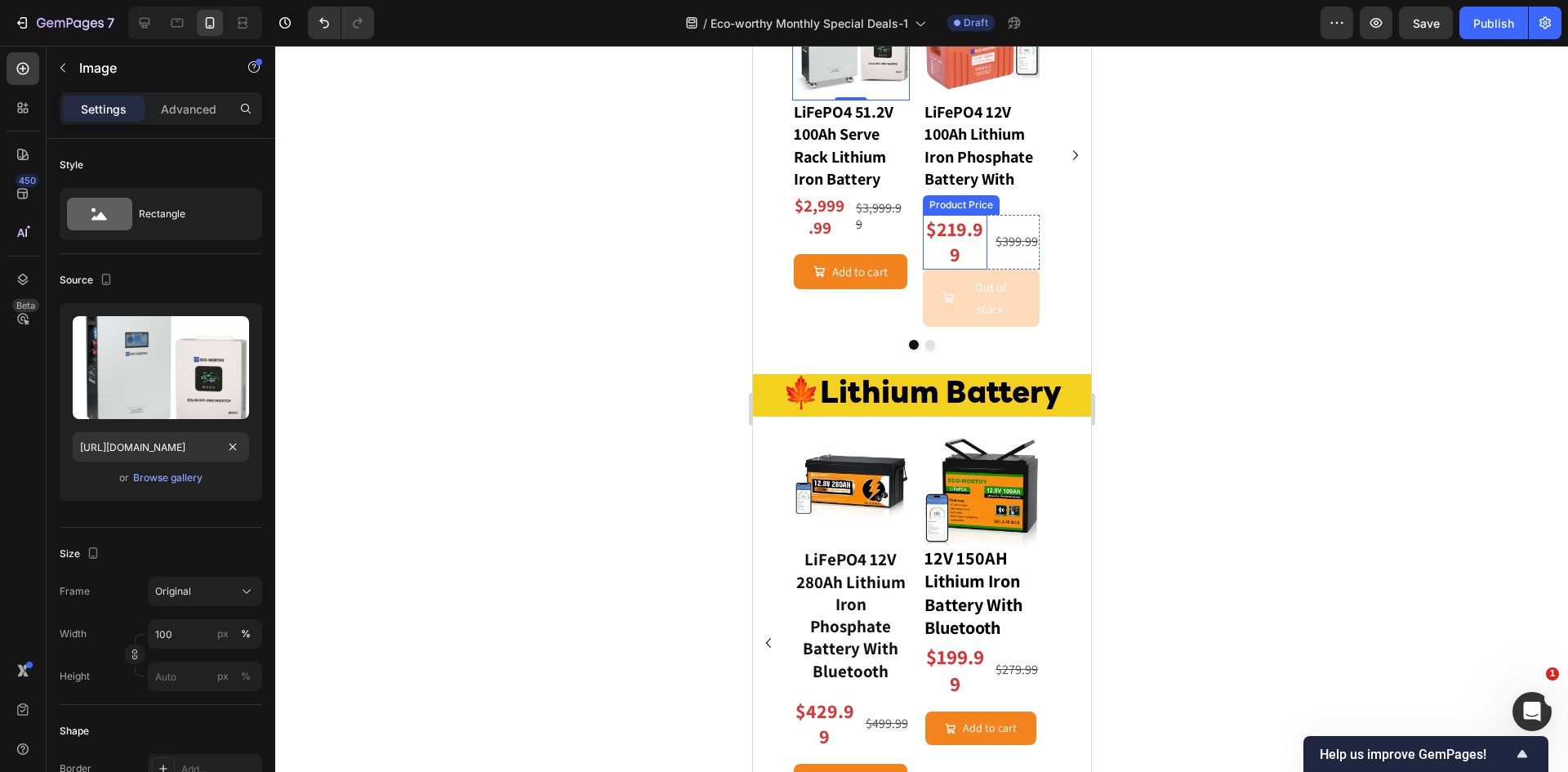
click at [966, 269] on div "$219.99" at bounding box center [955, 241] width 66 height 54
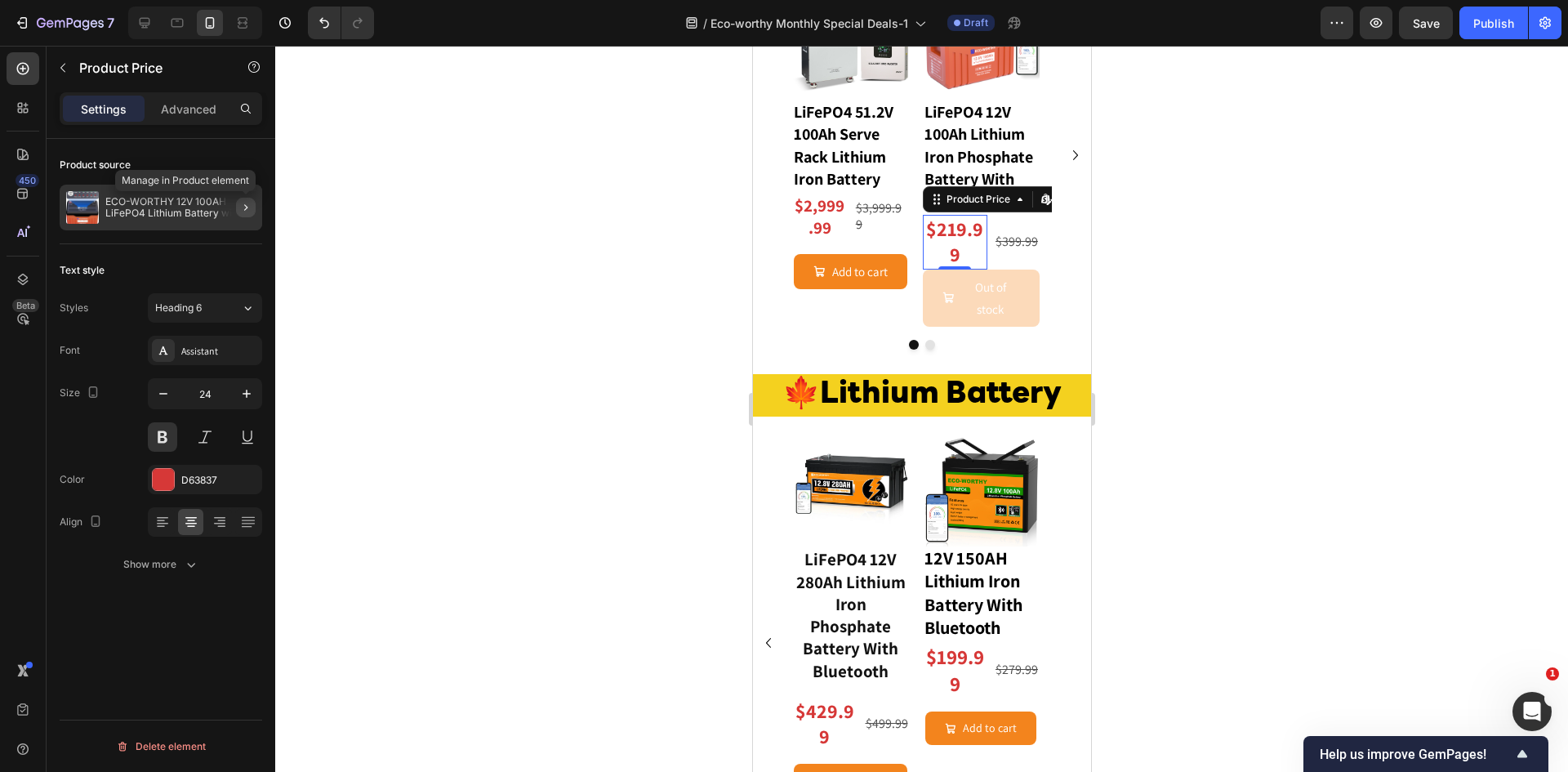
click at [243, 208] on icon "button" at bounding box center [246, 208] width 13 height 13
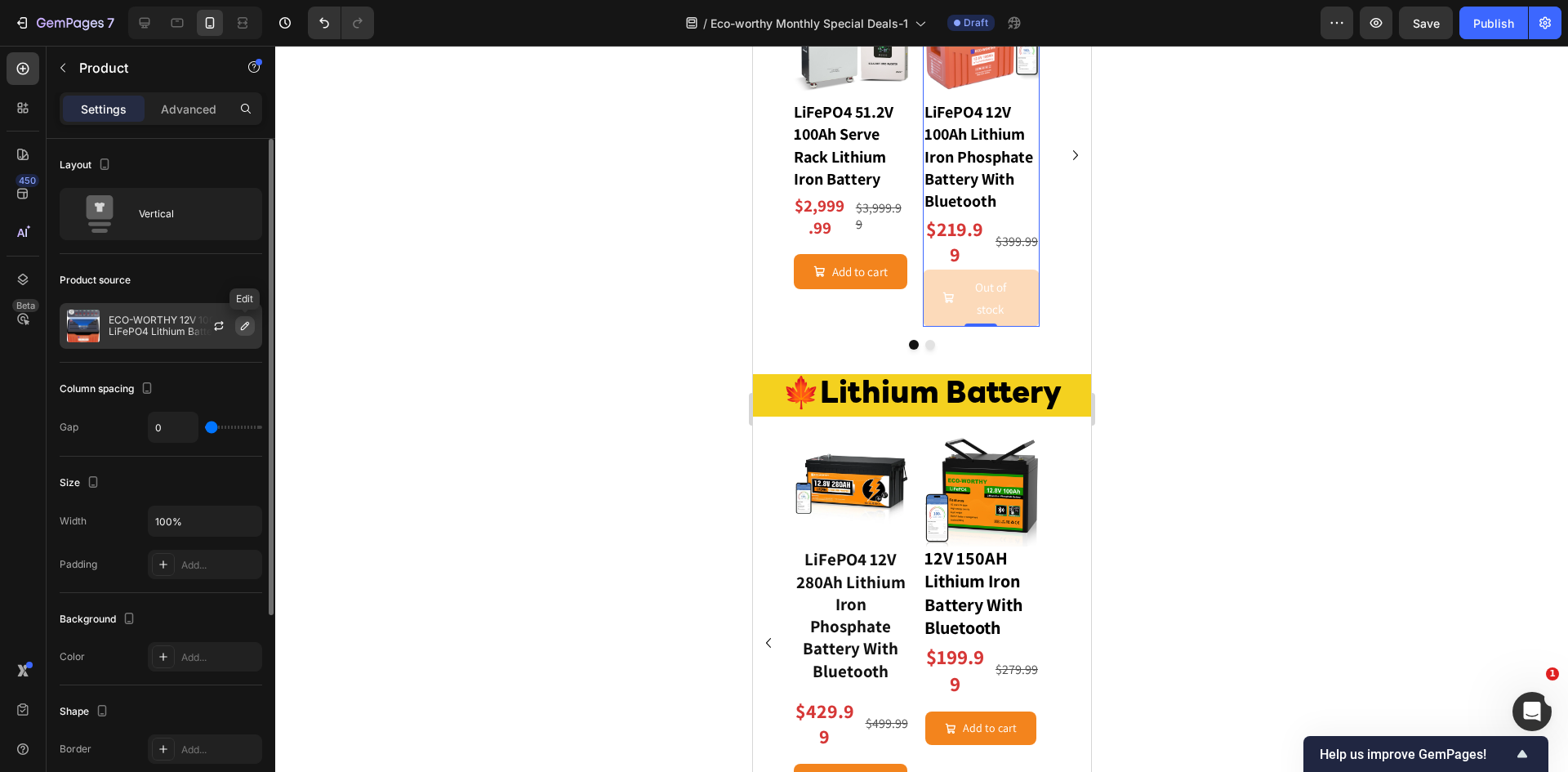
click at [245, 329] on icon "button" at bounding box center [245, 326] width 8 height 8
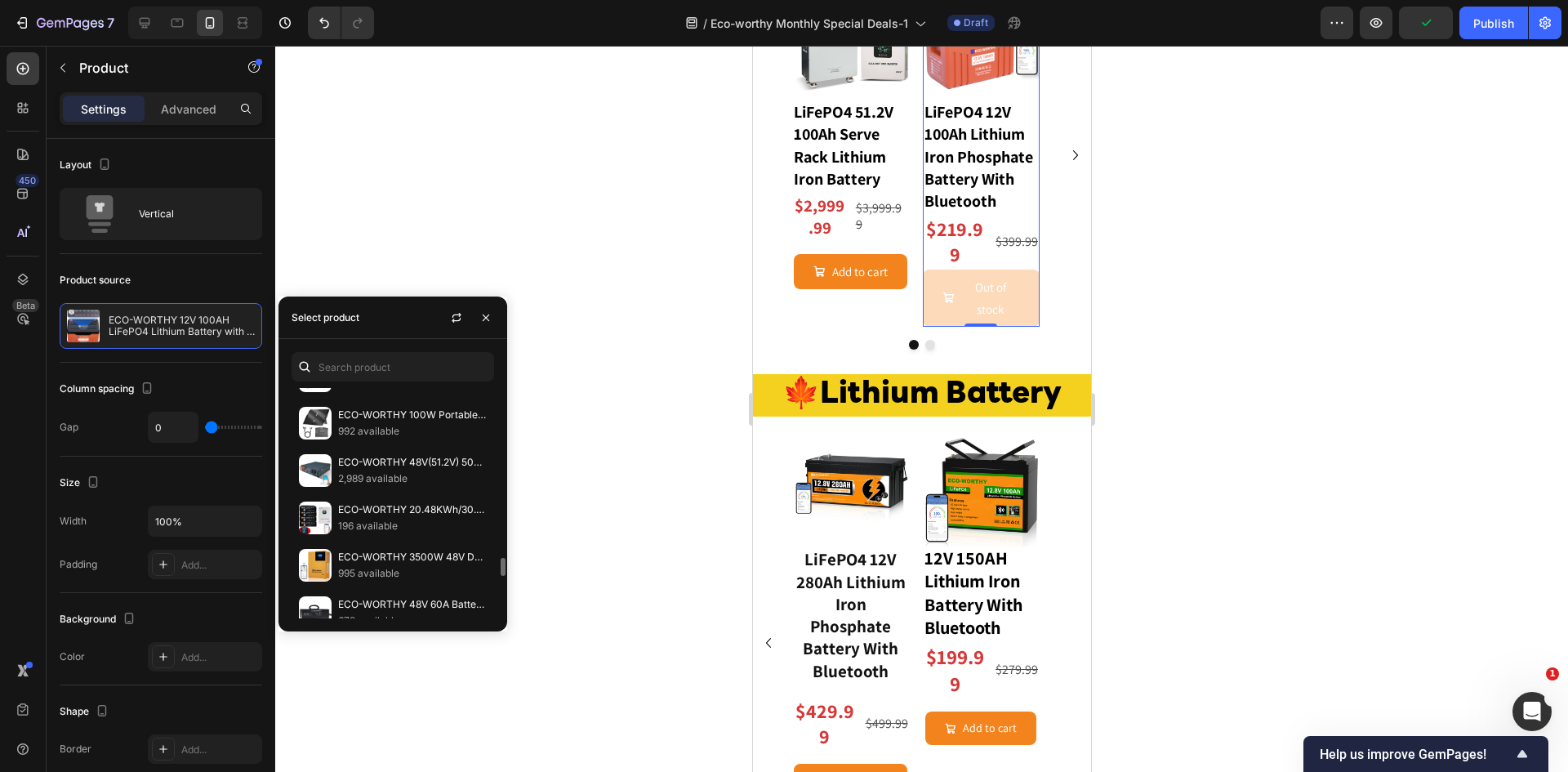
scroll to position [760, 0]
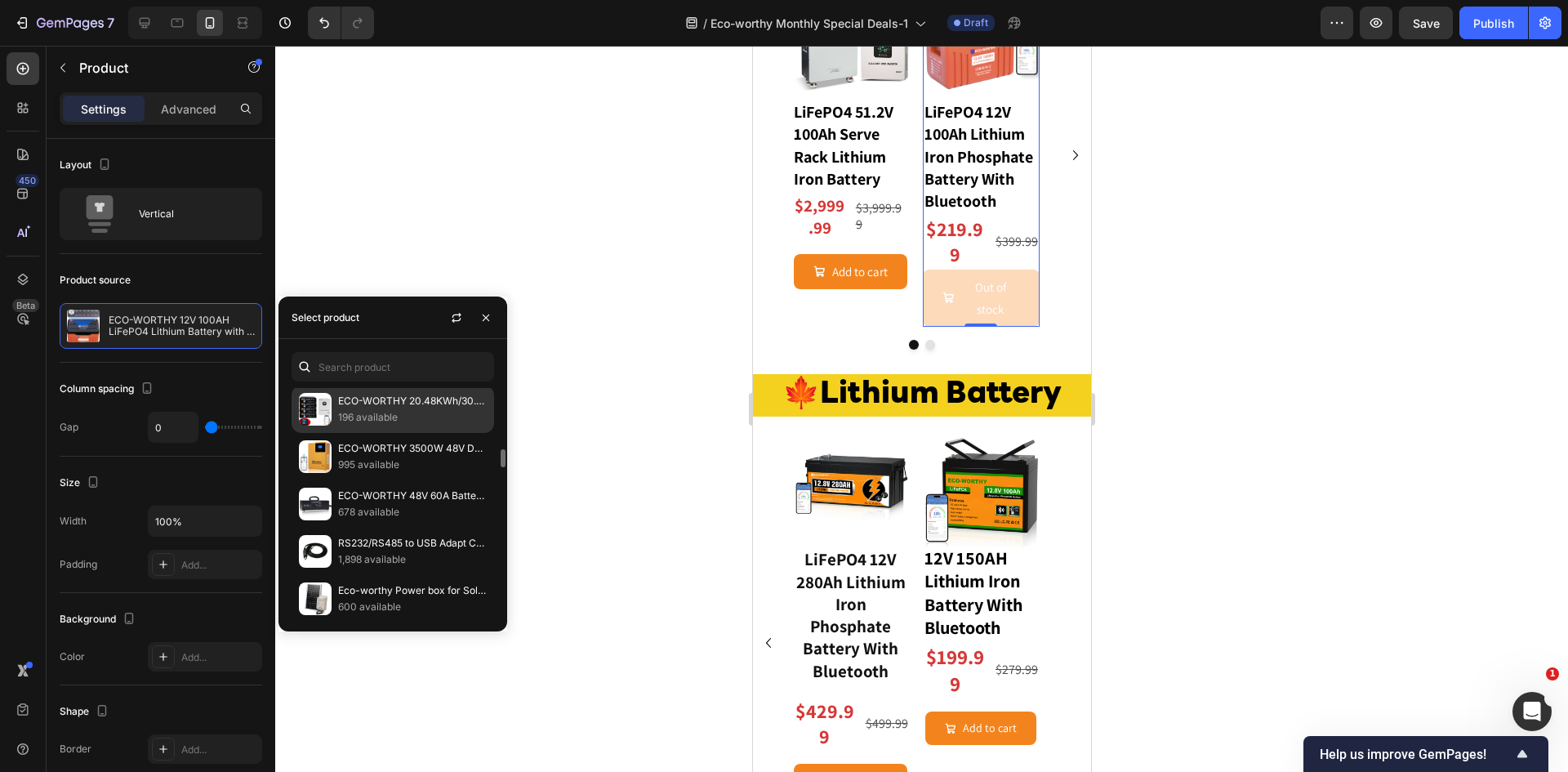
click at [394, 418] on p "196 available" at bounding box center [411, 418] width 148 height 16
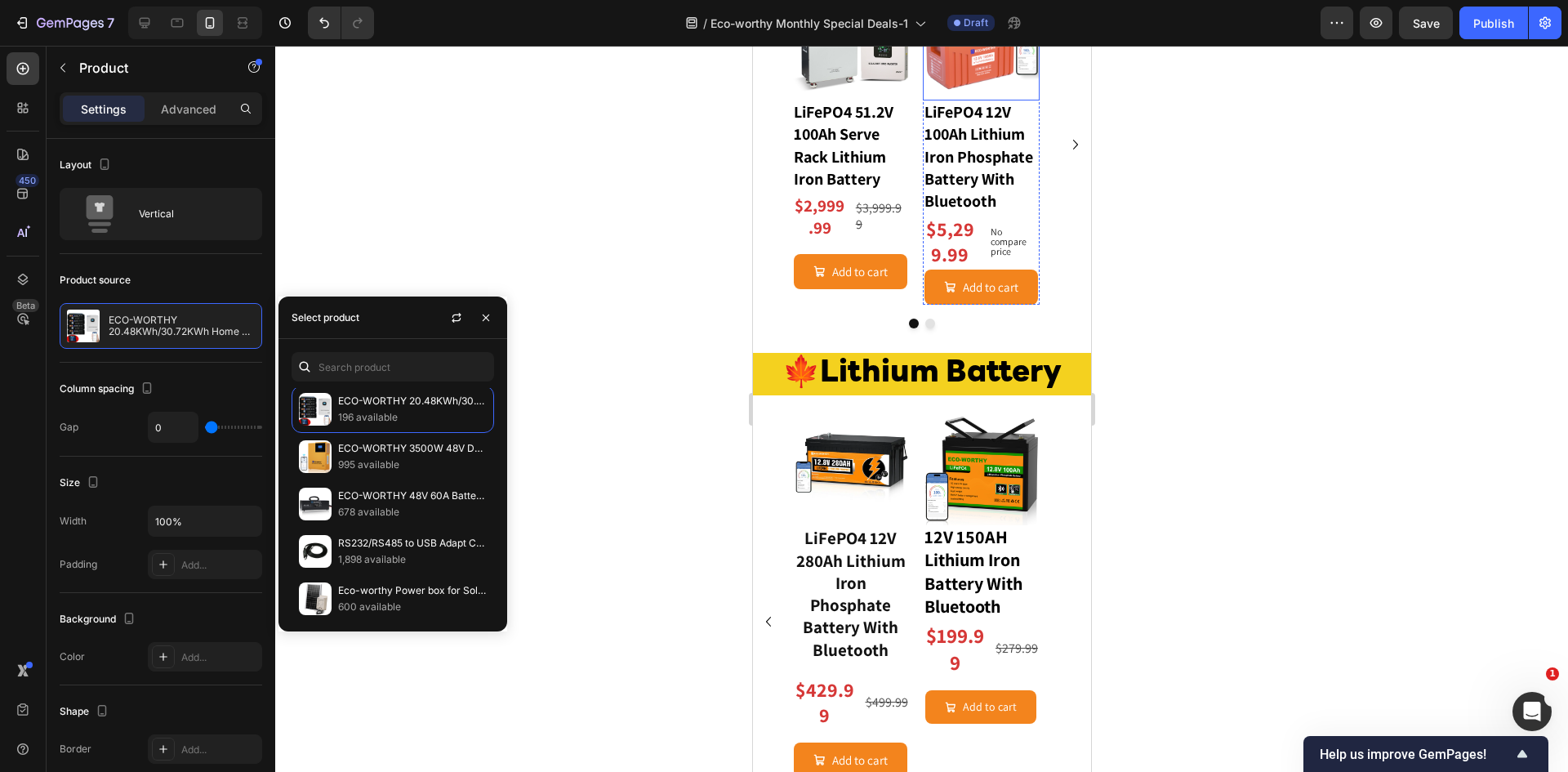
click at [975, 101] on img at bounding box center [980, 42] width 117 height 117
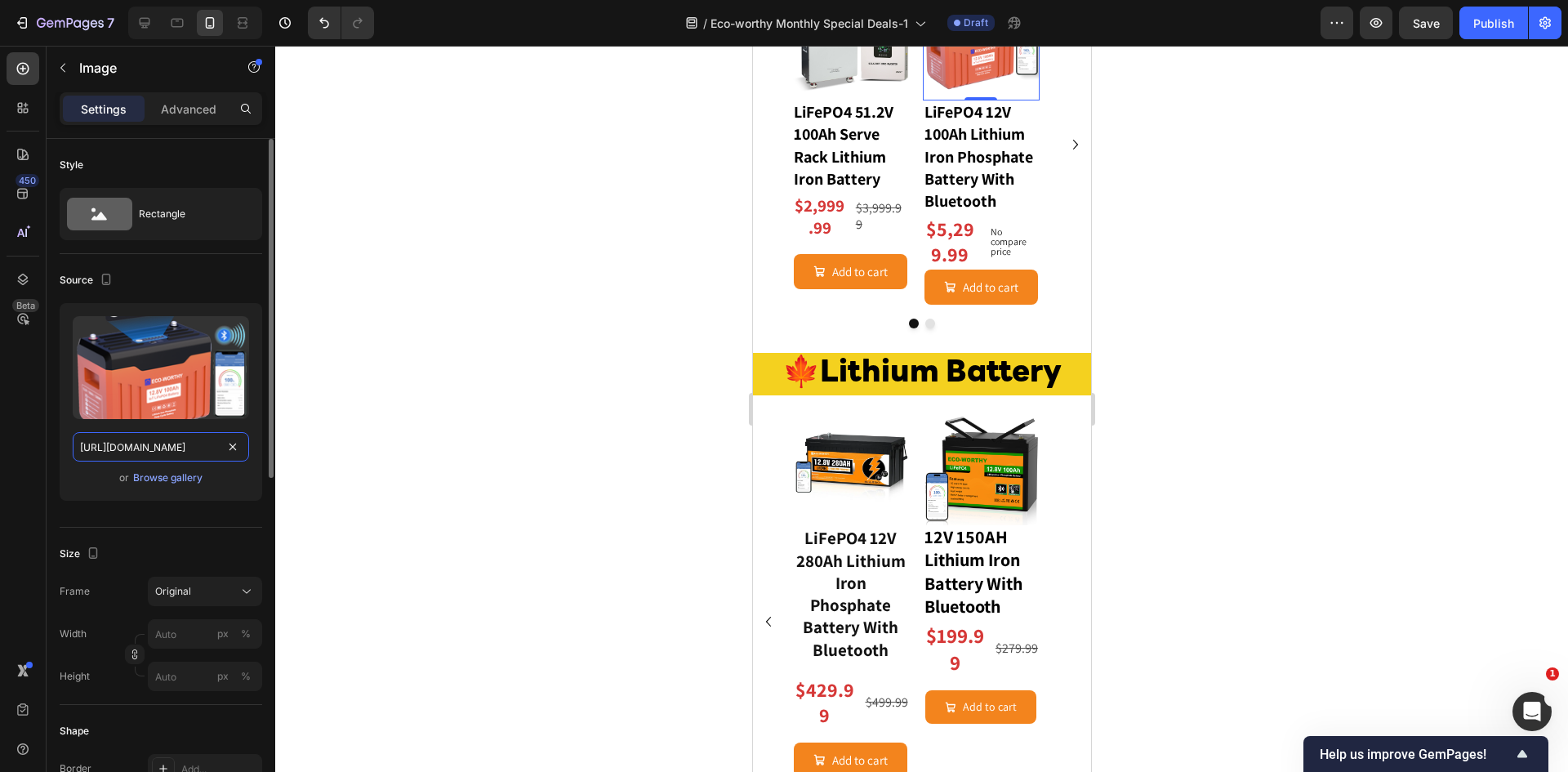
click at [172, 449] on input "https://cdn.shopify.com/s/files/1/0253/9752/6580/files/gempages_490534260613055…" at bounding box center [161, 447] width 177 height 29
type input "https://www.eco-worthy.com/cdn/shop/files/48v100h_1000x.jpg?v=1759040895"
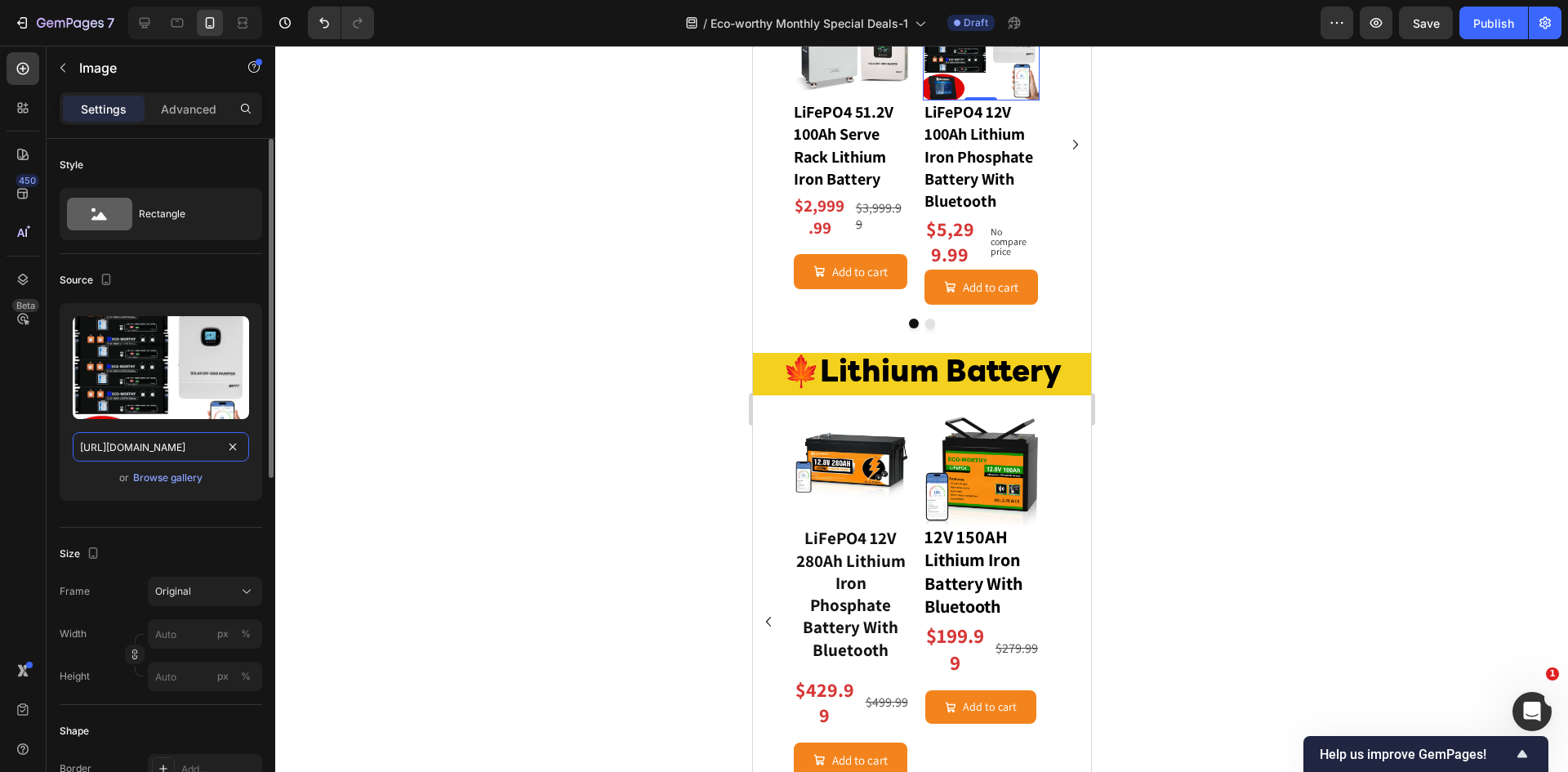
scroll to position [0, 236]
click at [1072, 149] on icon "Carousel Next Arrow" at bounding box center [1074, 144] width 5 height 10
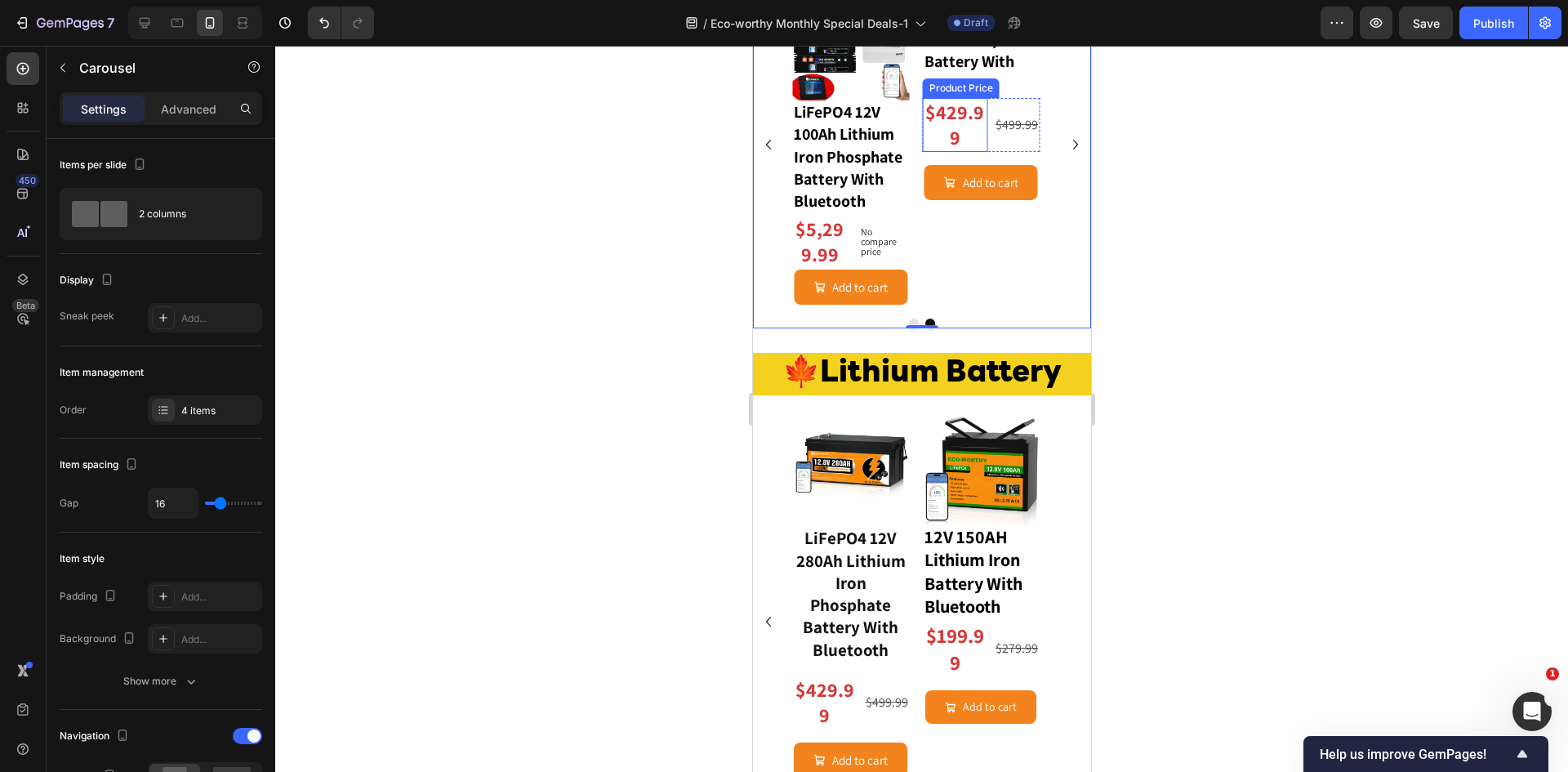
click at [966, 152] on div "$429.99" at bounding box center [955, 125] width 66 height 54
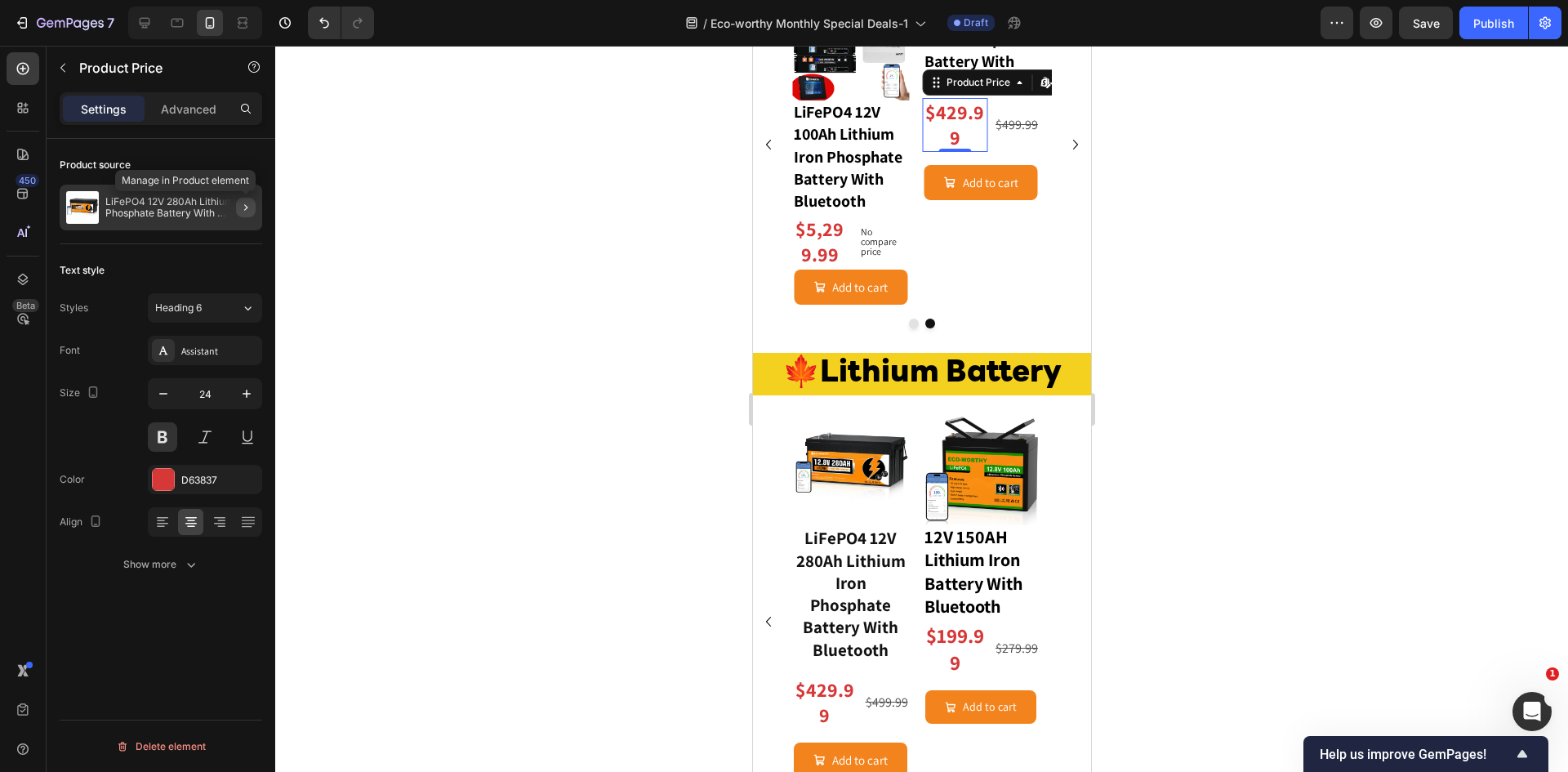
click at [241, 208] on icon "button" at bounding box center [246, 208] width 13 height 13
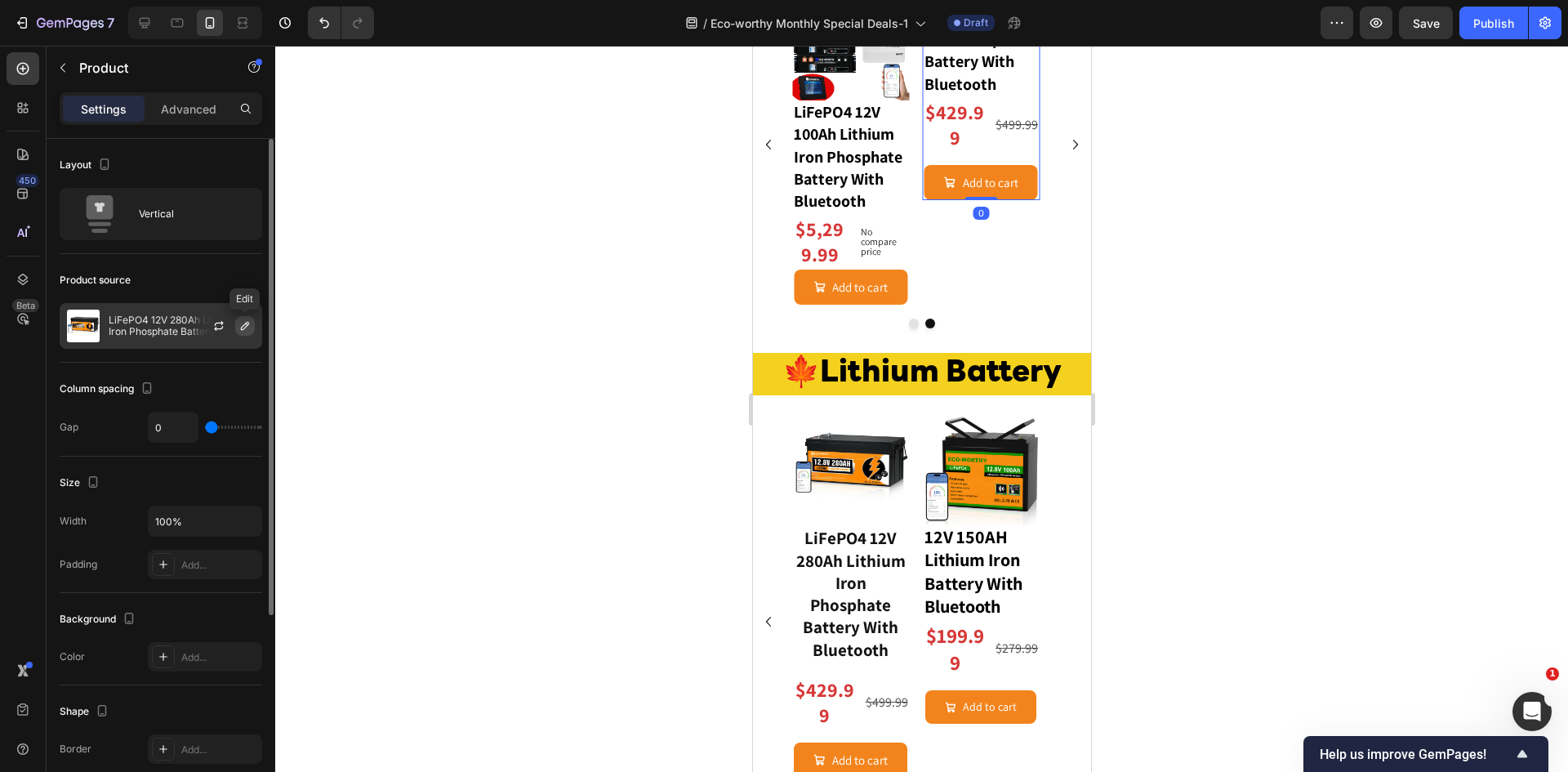
click at [243, 322] on icon "button" at bounding box center [245, 326] width 13 height 13
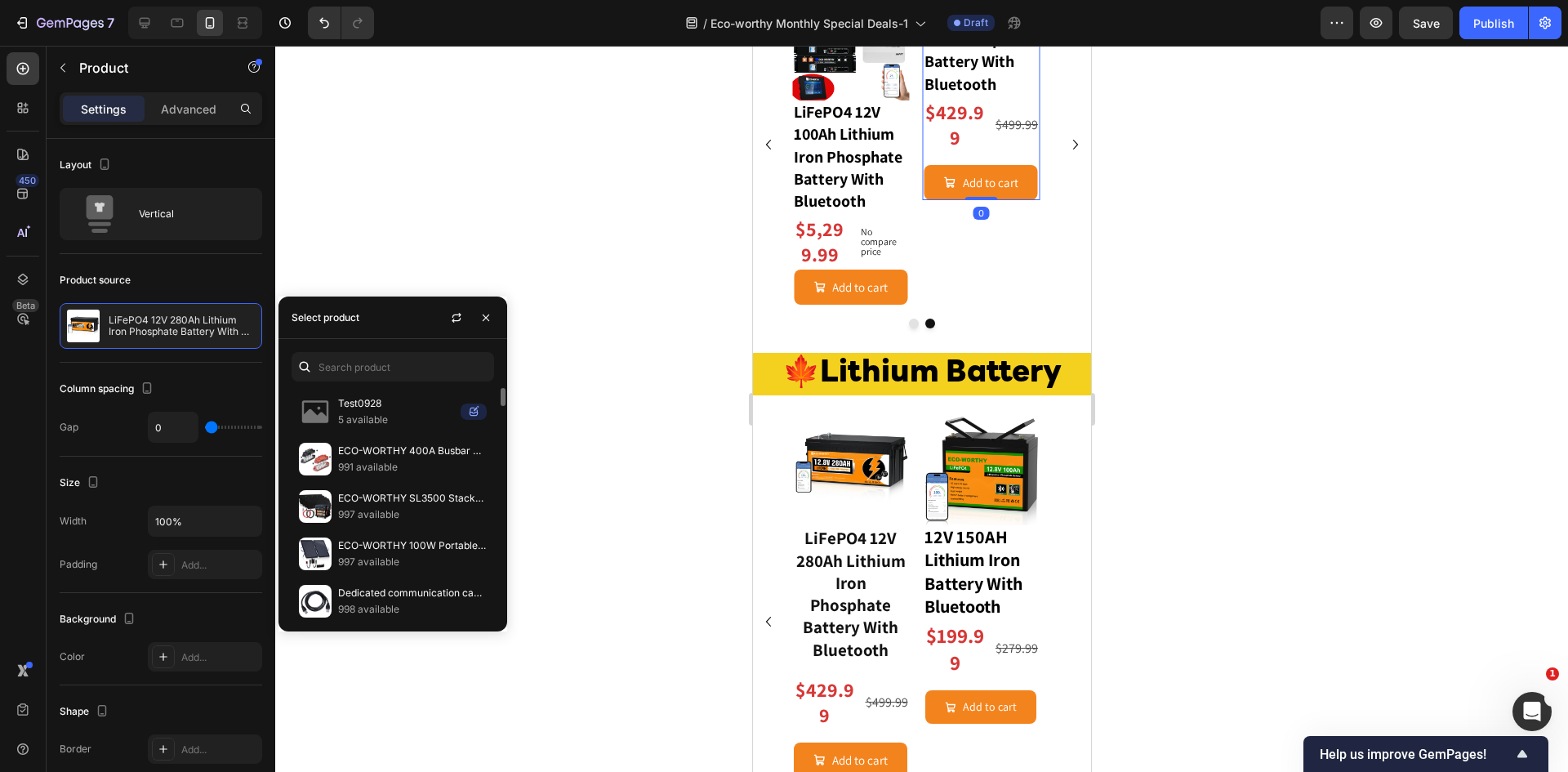
scroll to position [108, 0]
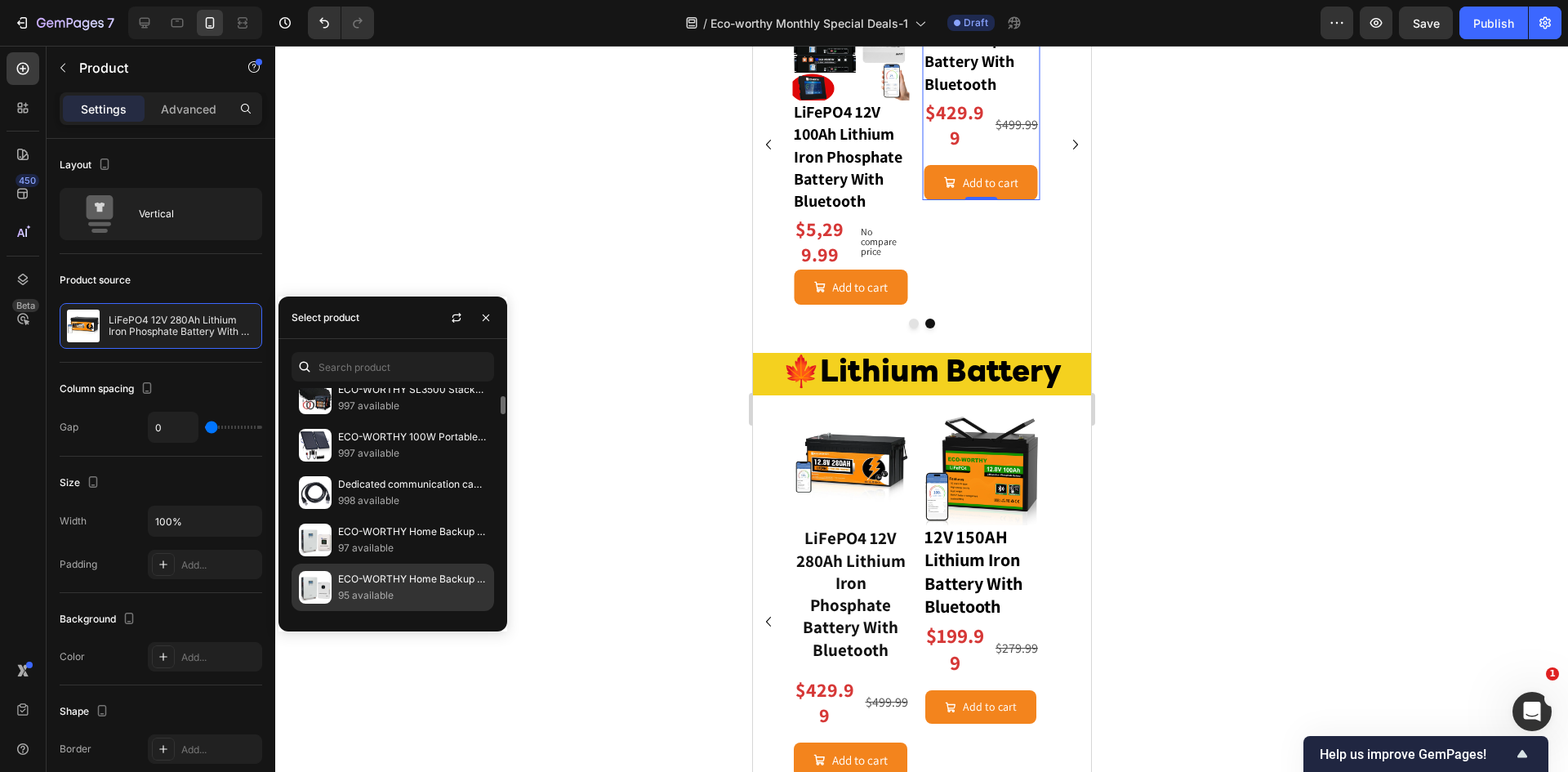
click at [394, 584] on p "ECO-WORTHY Home Backup Power 14.33KWh 48V 280Ah Battery+10kW 48V Off Grid Inver…" at bounding box center [411, 579] width 148 height 16
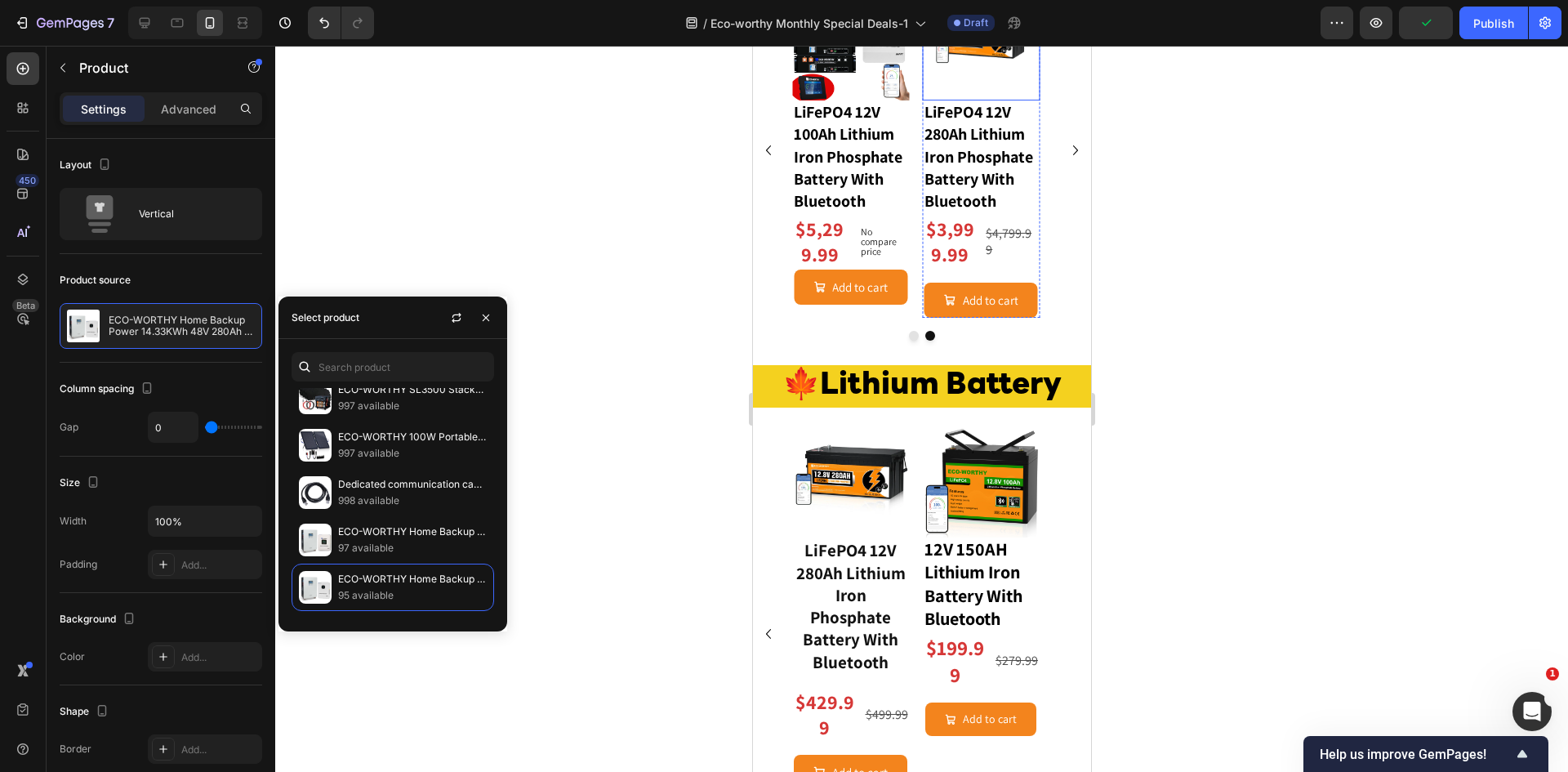
click at [966, 101] on img at bounding box center [980, 42] width 117 height 117
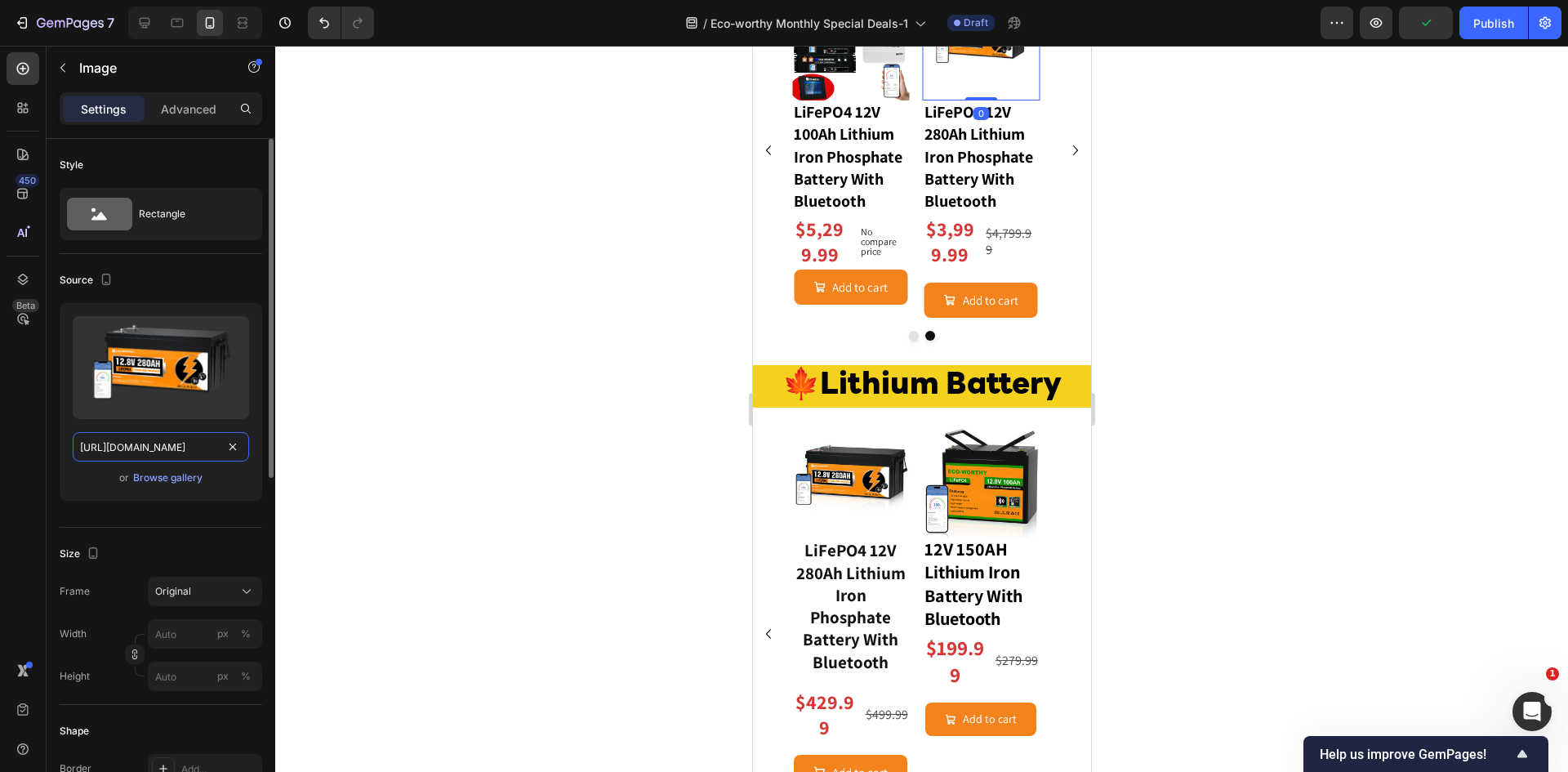
click at [167, 447] on input "https://cdn.shopify.com/s/files/1/0253/9752/6580/files/gempages_490534260613055…" at bounding box center [161, 447] width 177 height 29
paste input "www.eco-worthy.com/cdn/shop/files/280ah-10kw_1000x.jpg?v=1756956029"
type input "https://www.eco-worthy.com/cdn/shop/files/280ah-10kw_1000x.jpg?v=1756956029"
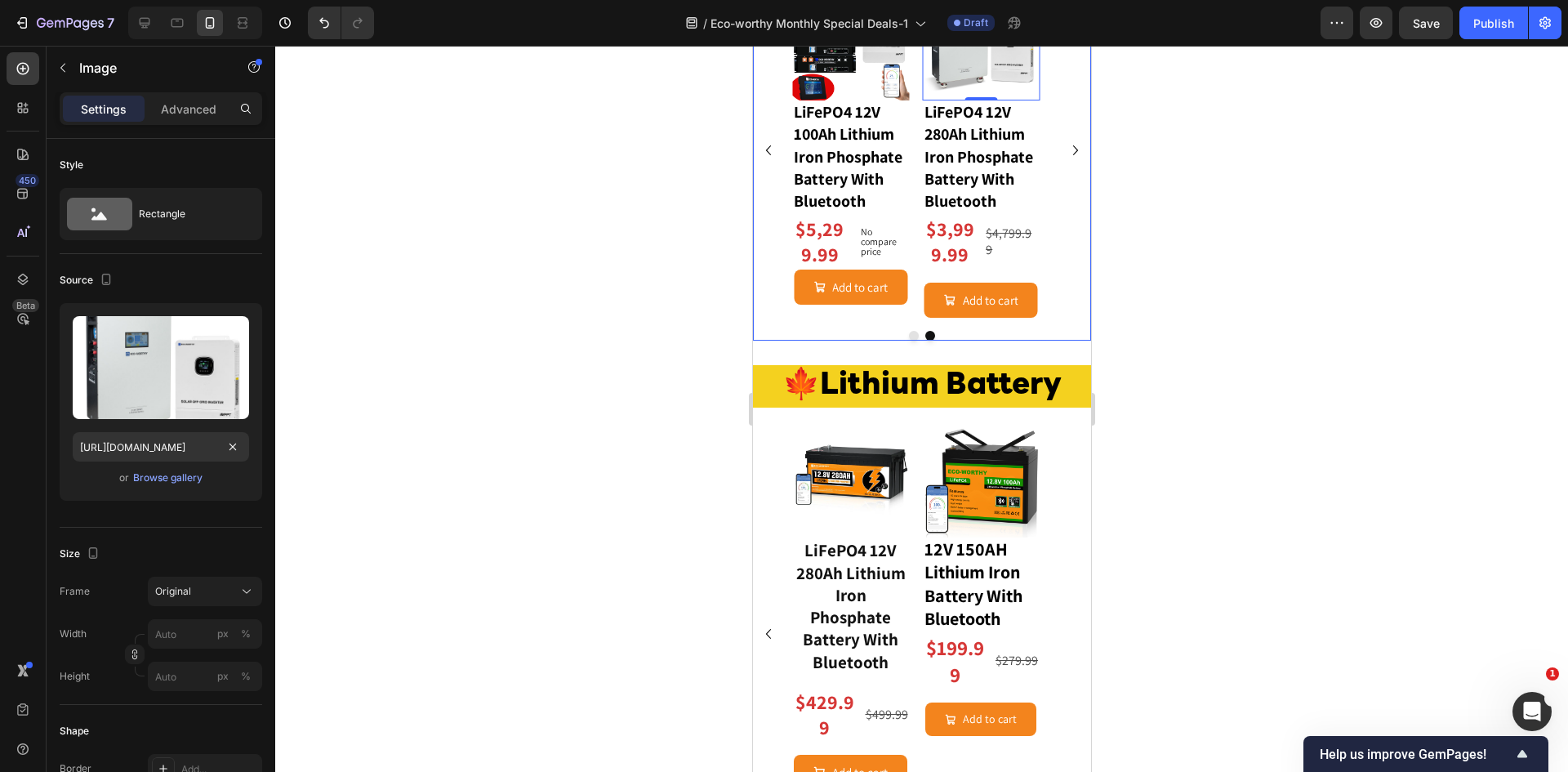
click at [1072, 155] on icon "Carousel Next Arrow" at bounding box center [1074, 150] width 5 height 10
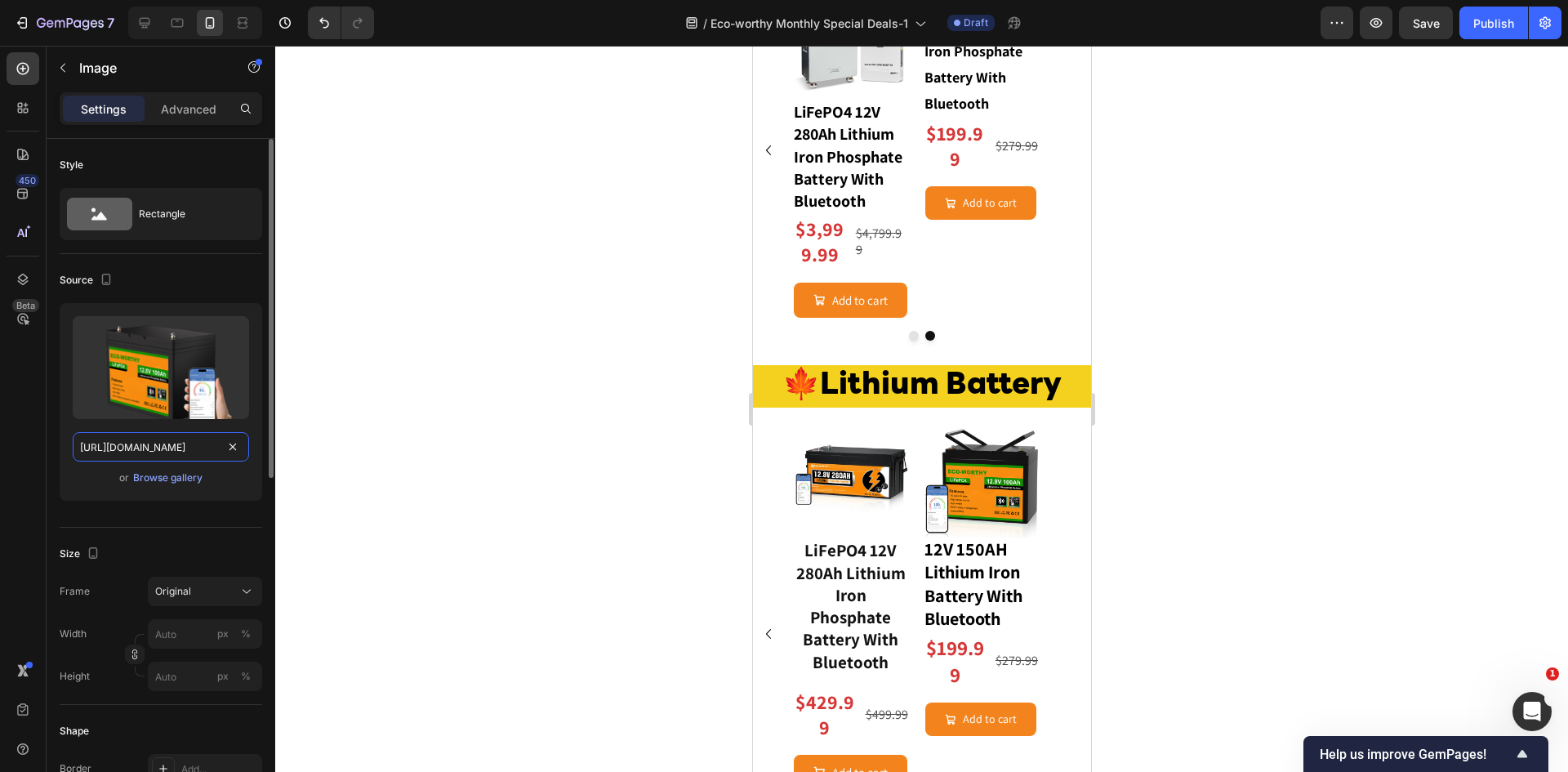
click at [170, 450] on input "https://cdn.shopify.com/s/files/1/0253/9752/6580/files/gempages_490534260613055…" at bounding box center [161, 447] width 177 height 29
paste input "www.eco-worthy.com/cdn/shop/files/48v100ah_1000x.jpg?v=1756956212"
type input "https://www.eco-worthy.com/cdn/shop/files/48v100ah_1000x.jpg?v=1756956212"
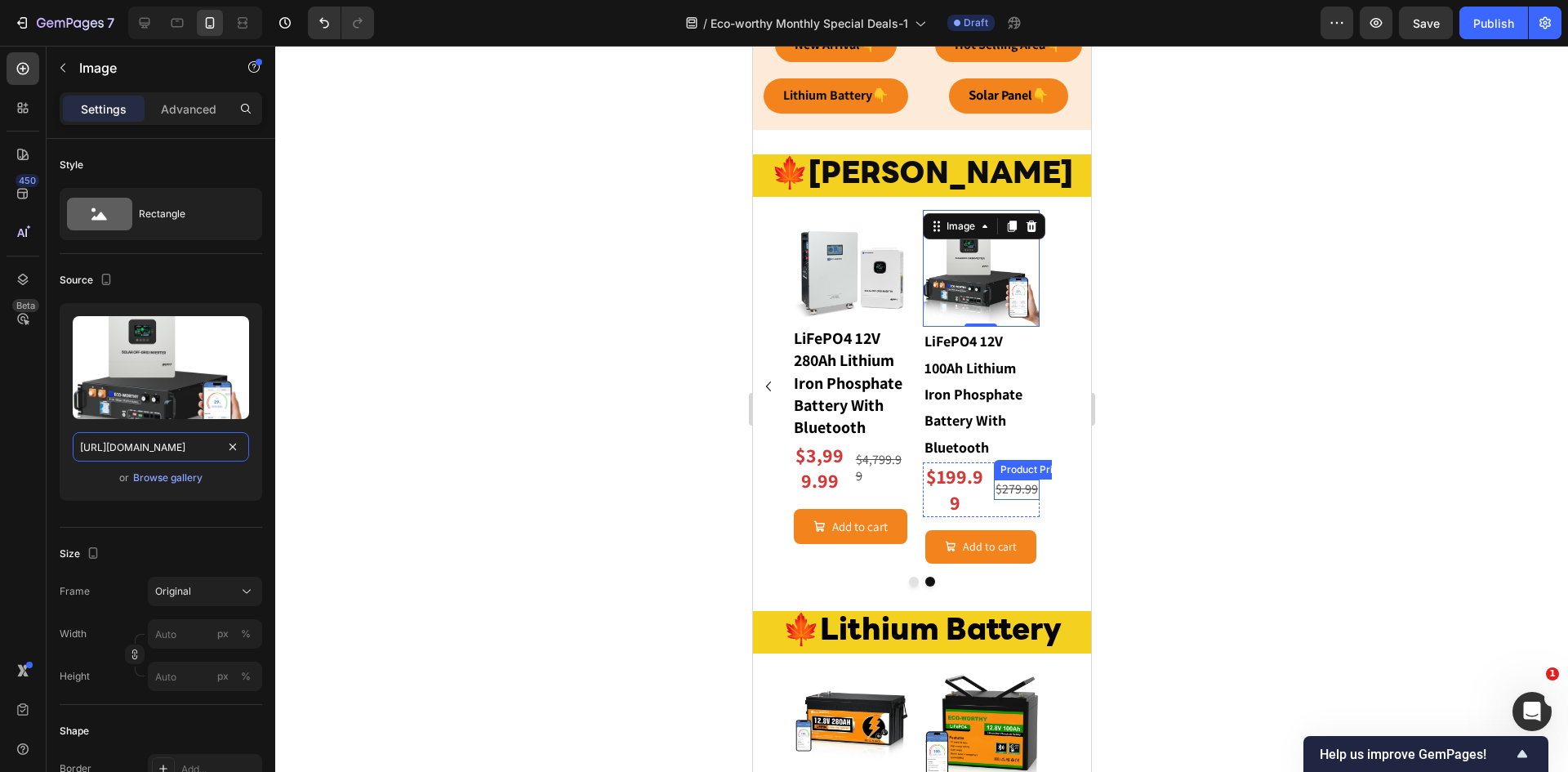
scroll to position [909, 0]
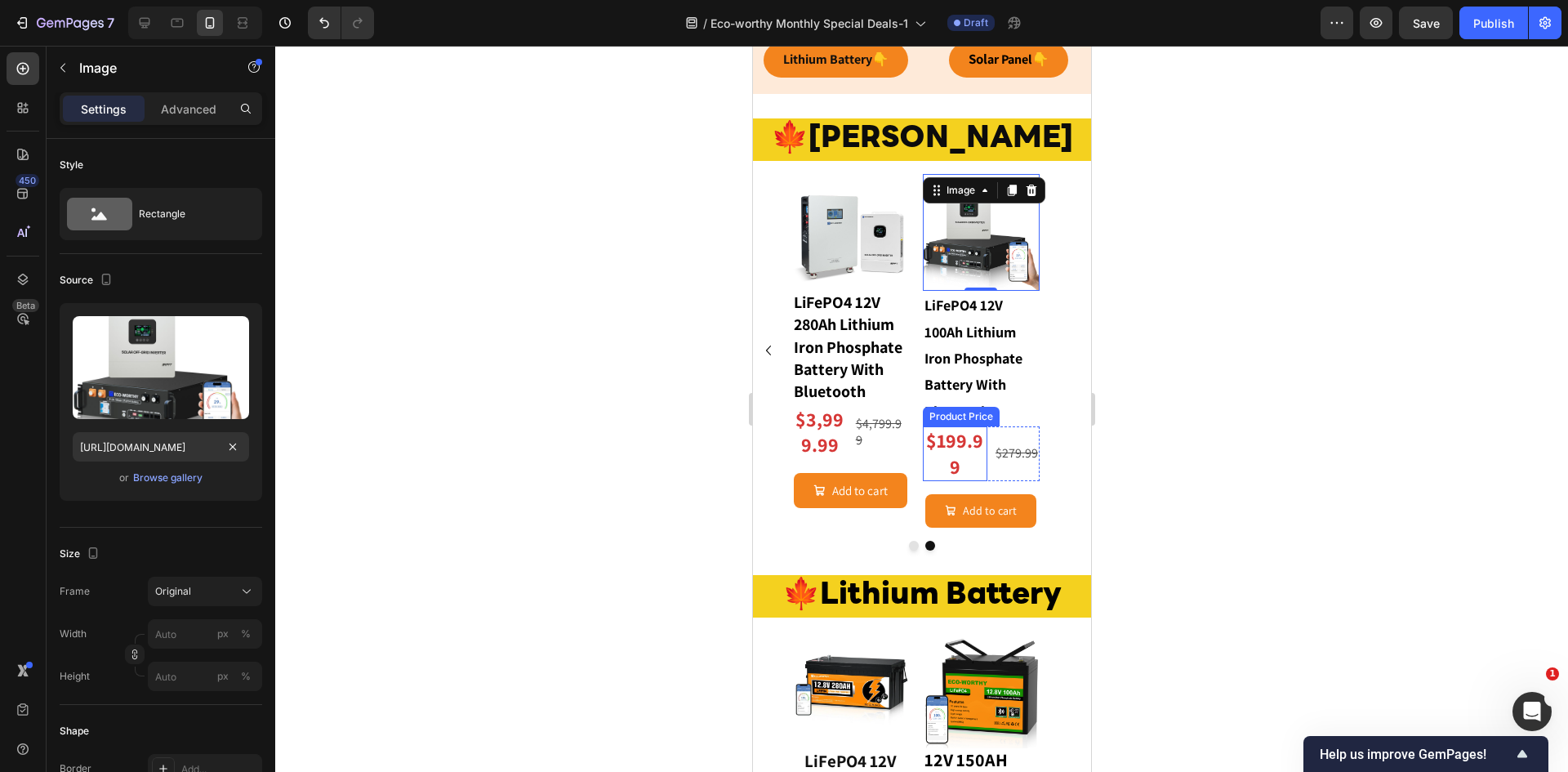
click at [959, 435] on div "$199.99" at bounding box center [955, 452] width 66 height 54
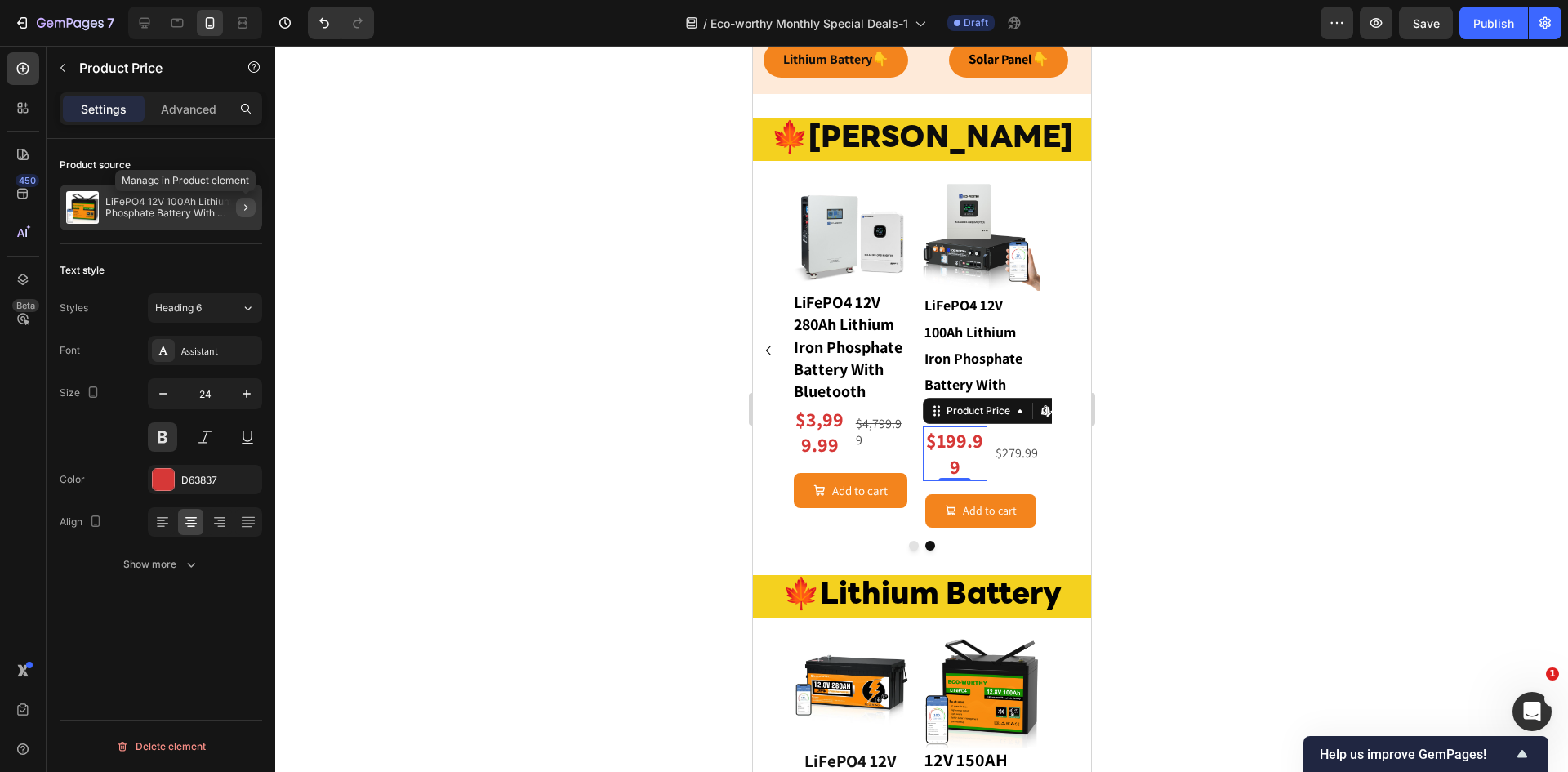
click at [249, 208] on icon "button" at bounding box center [246, 208] width 13 height 13
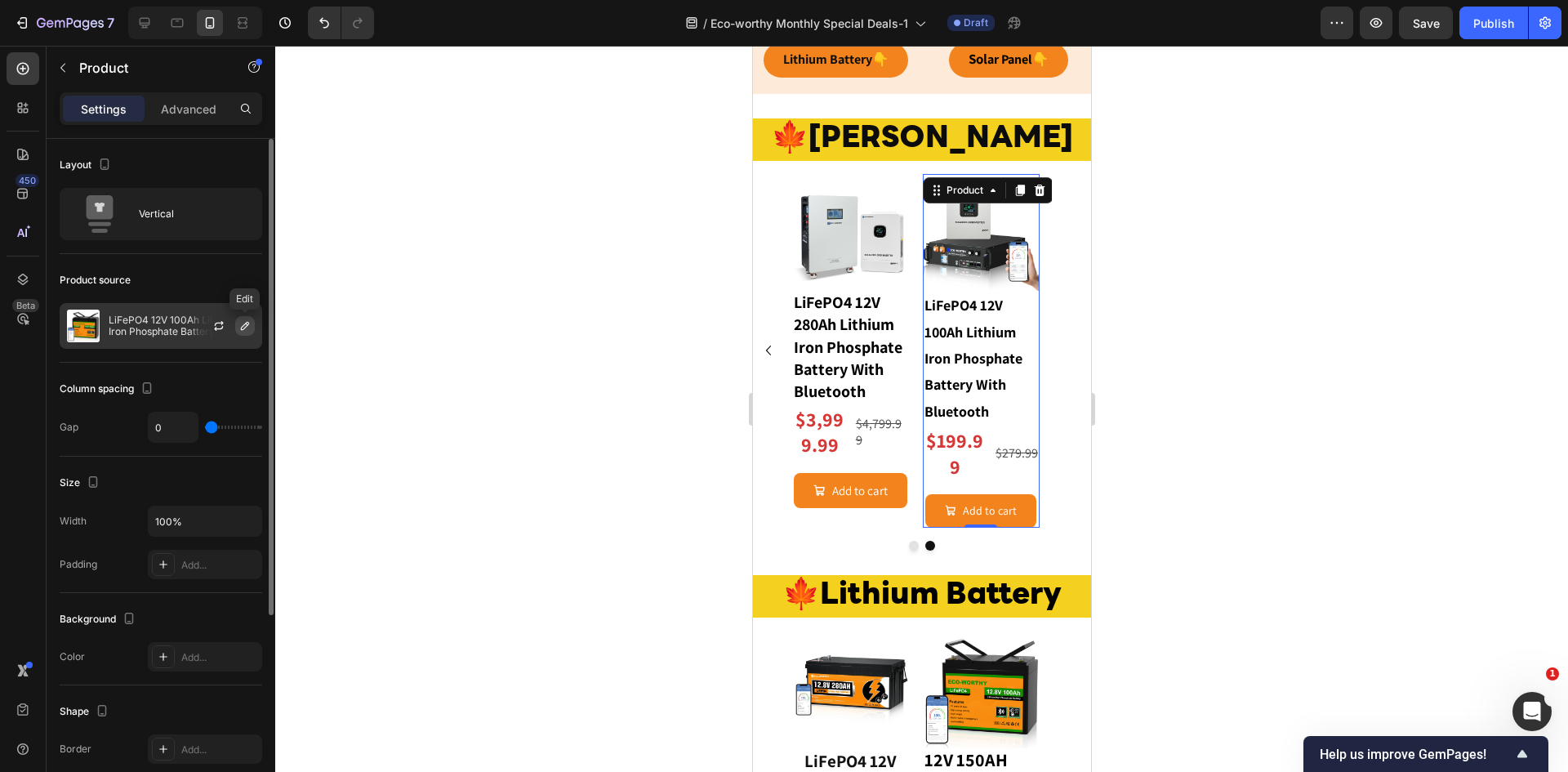
click at [240, 324] on icon "button" at bounding box center [245, 326] width 13 height 13
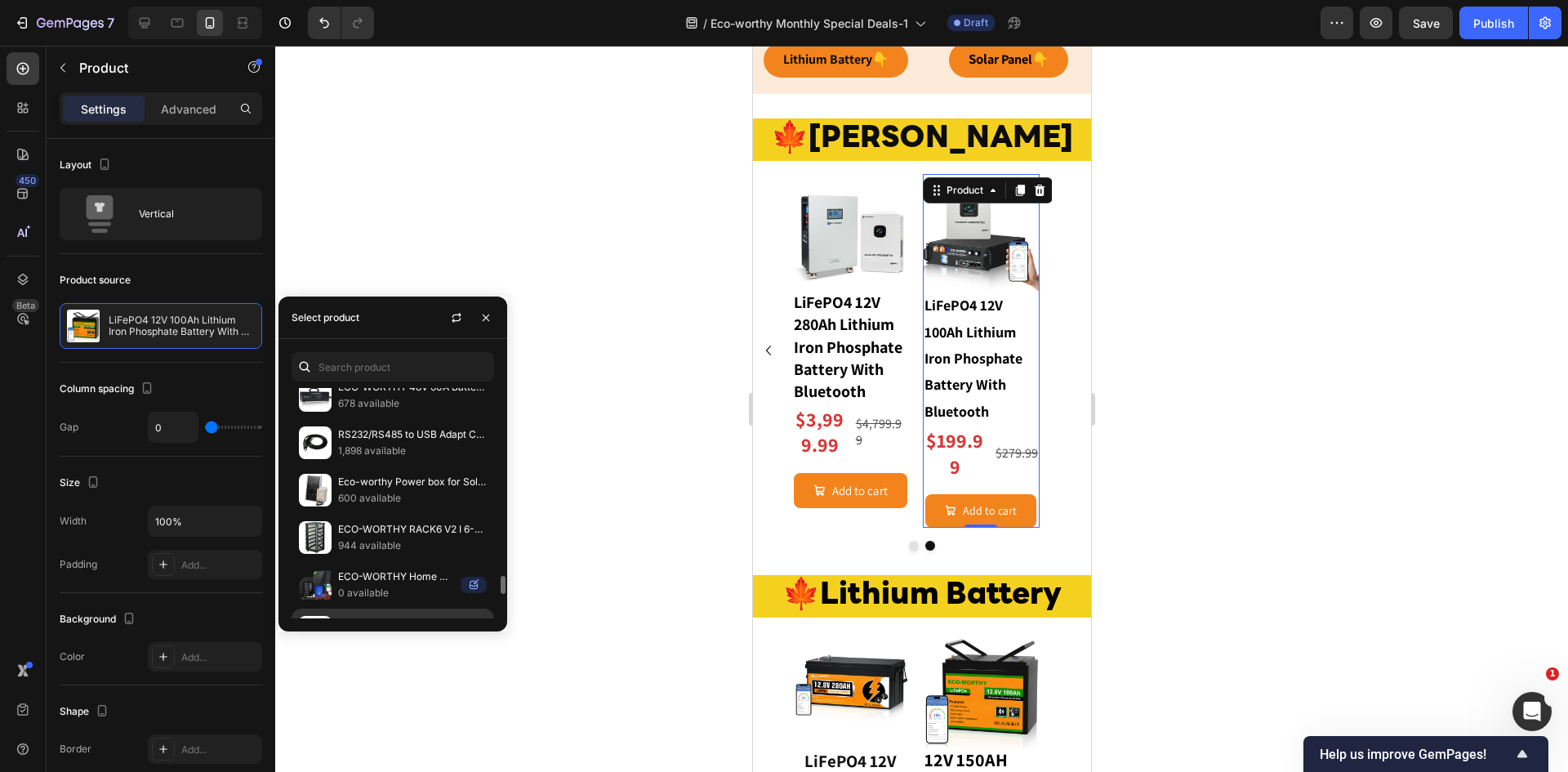
scroll to position [978, 0]
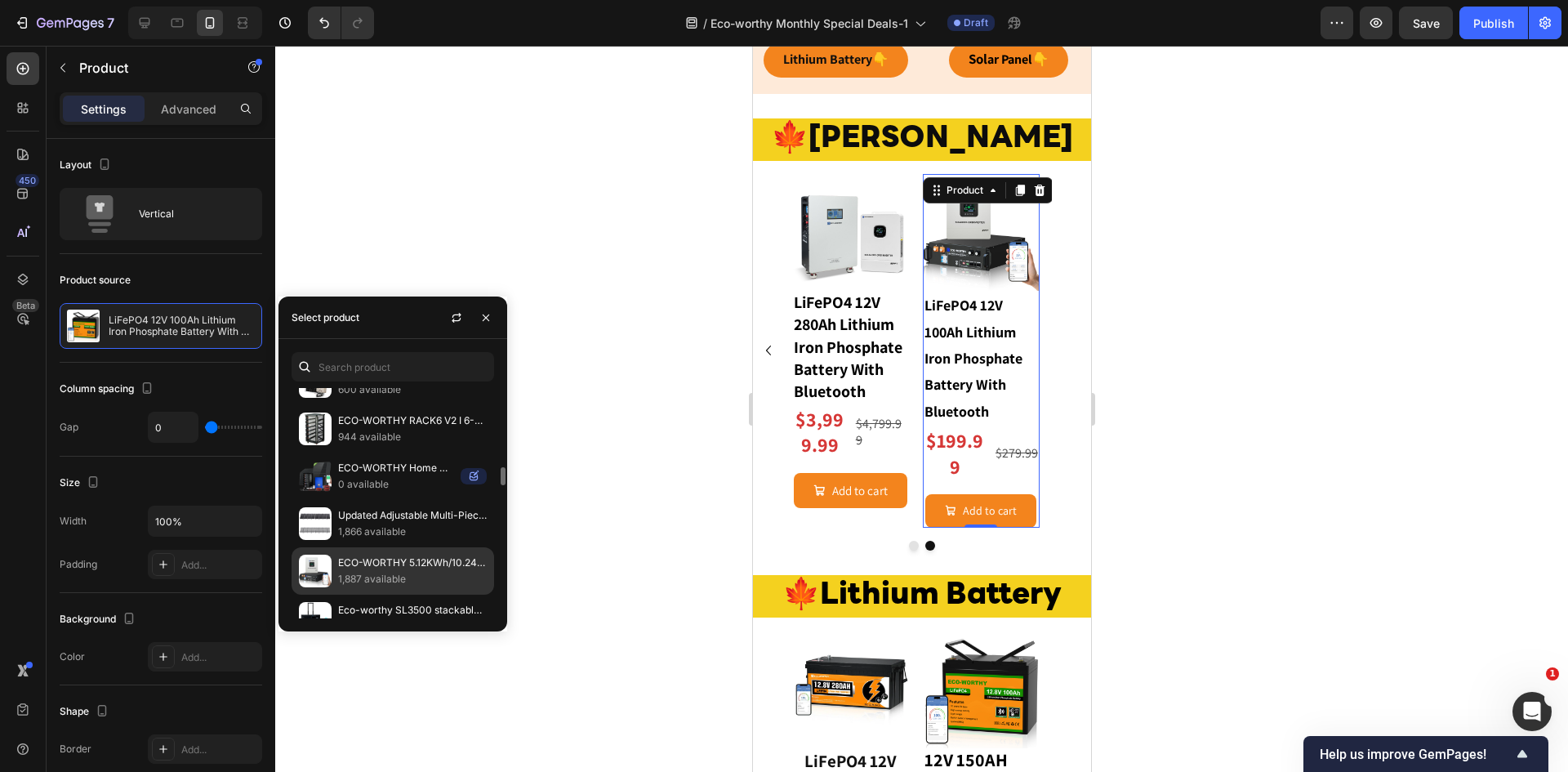
click at [371, 560] on p "ECO-WORTHY 5.12KWh/10.24KWh Home Backup Power With 48V 100Ah LiFePO4 And 5000W …" at bounding box center [411, 563] width 148 height 16
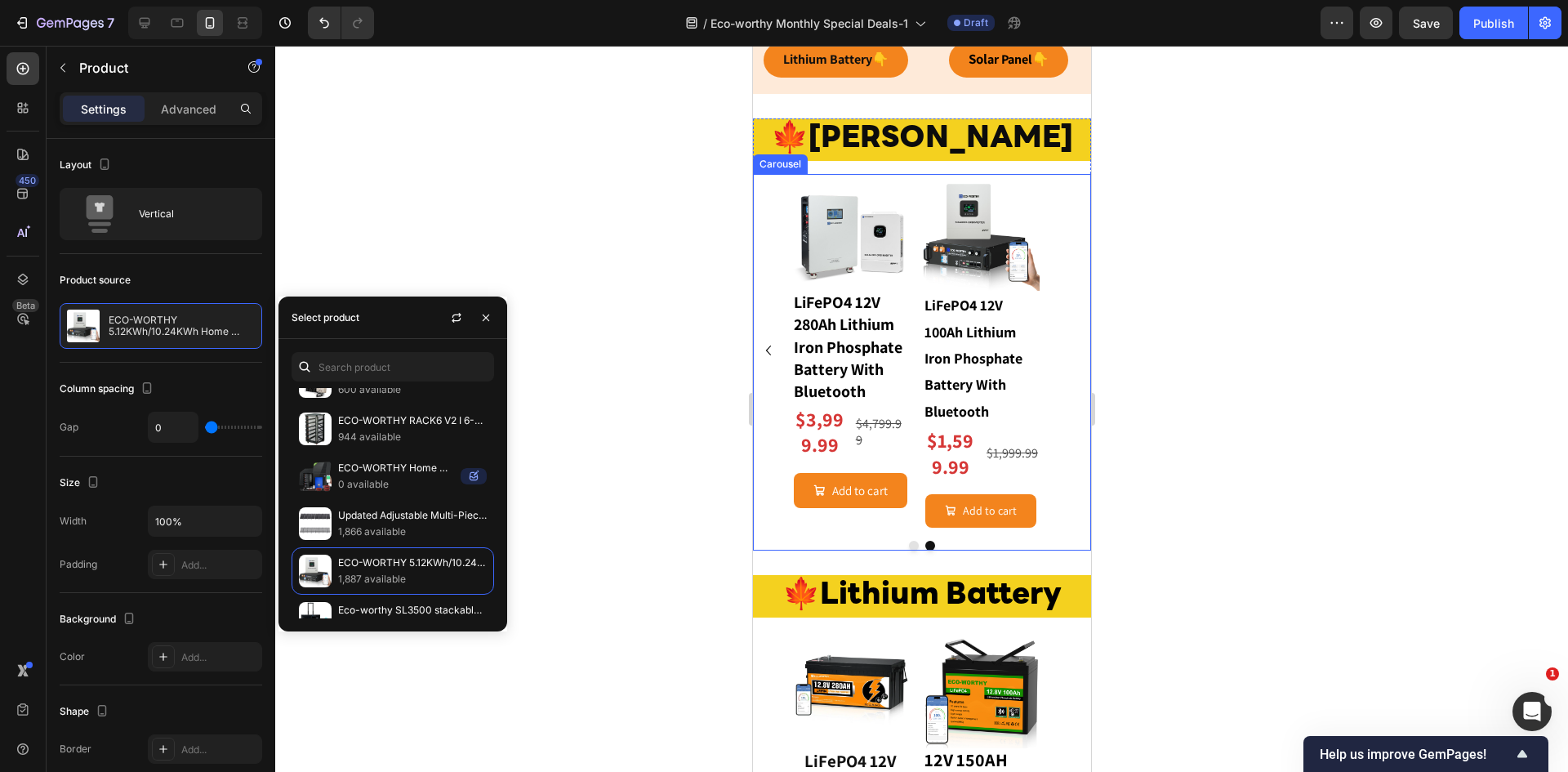
click at [772, 350] on icon "Carousel Back Arrow" at bounding box center [768, 350] width 20 height 20
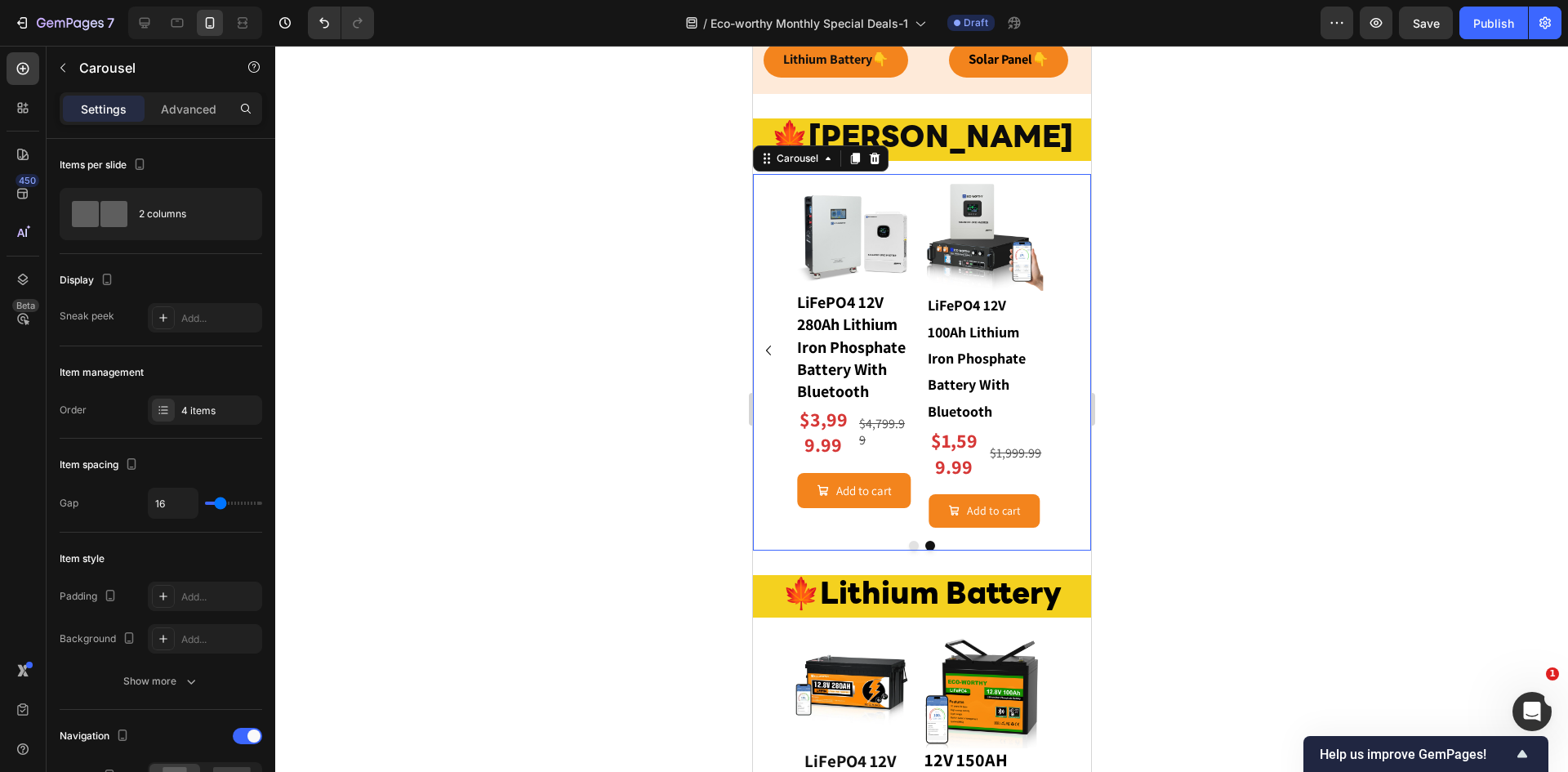
click at [772, 350] on icon "Carousel Back Arrow" at bounding box center [768, 350] width 20 height 20
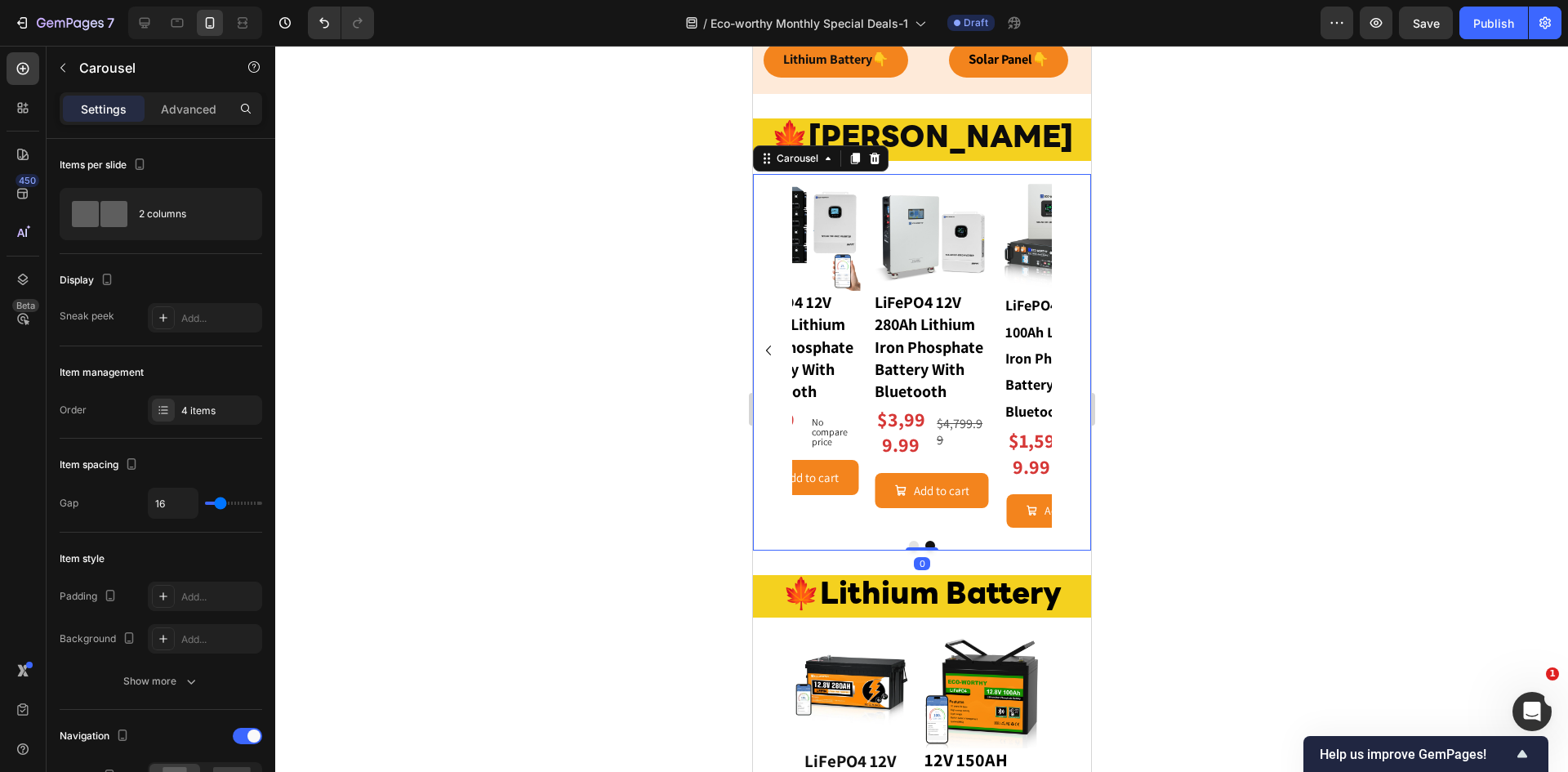
click at [772, 350] on icon "Carousel Back Arrow" at bounding box center [768, 350] width 20 height 20
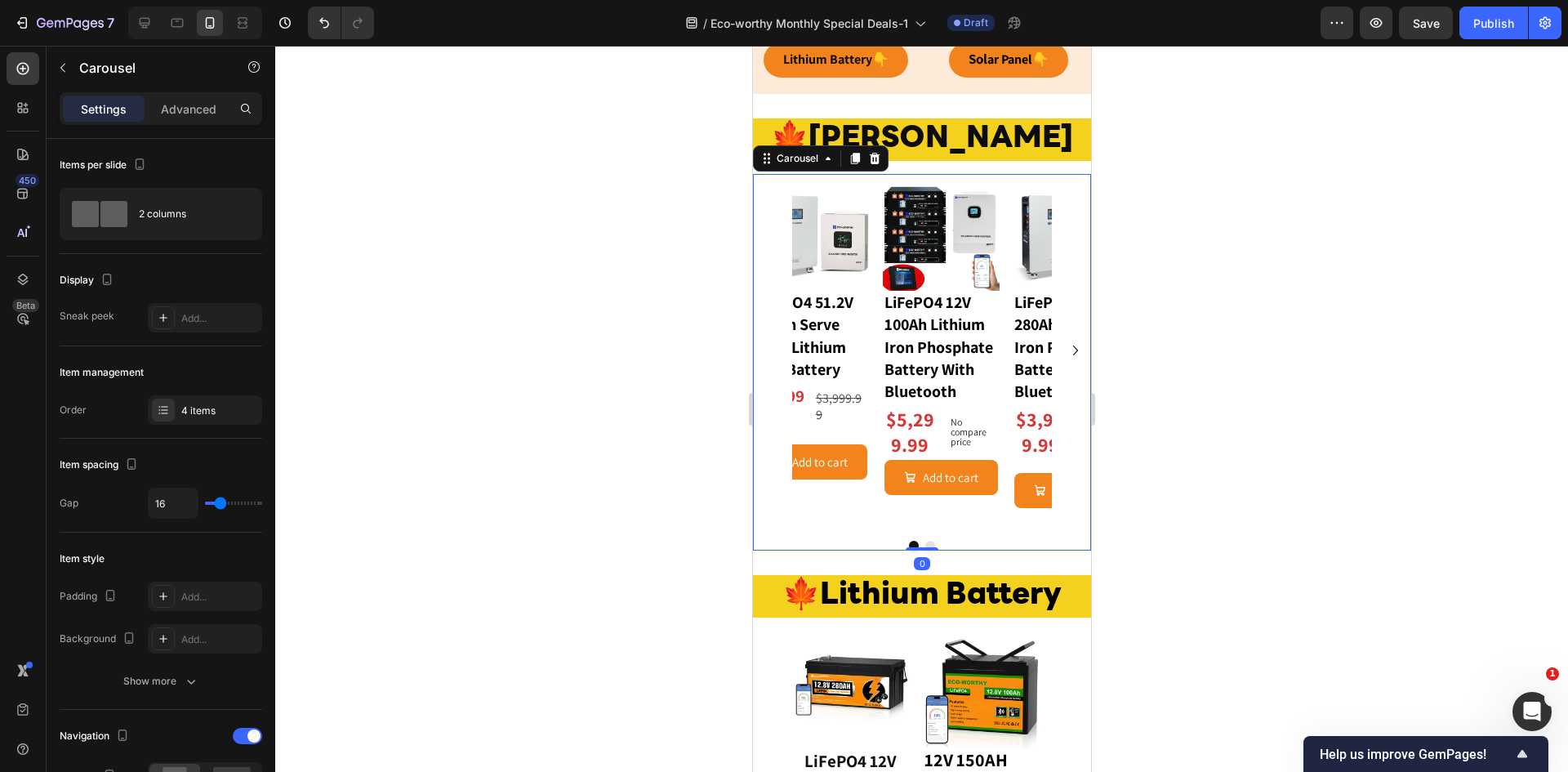
click at [772, 350] on div "Image LiFePO4 51.2V 100Ah Serve Rack Lithium Iron Battery Text Block $2,999.99 …" at bounding box center [920, 350] width 338 height 354
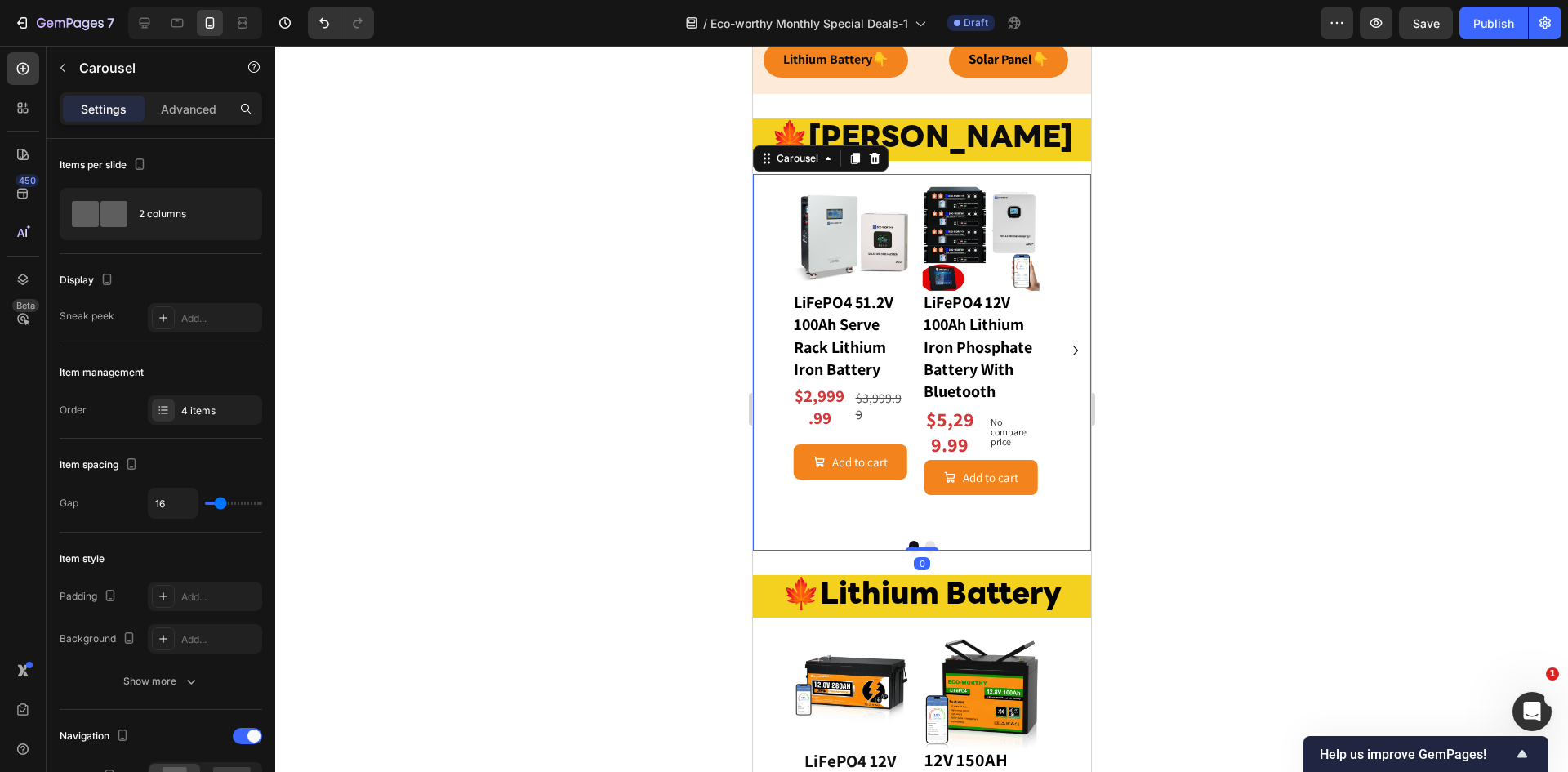
click at [772, 350] on div "Image LiFePO4 51.2V 100Ah Serve Rack Lithium Iron Battery Text Block $2,999.99 …" at bounding box center [920, 350] width 338 height 354
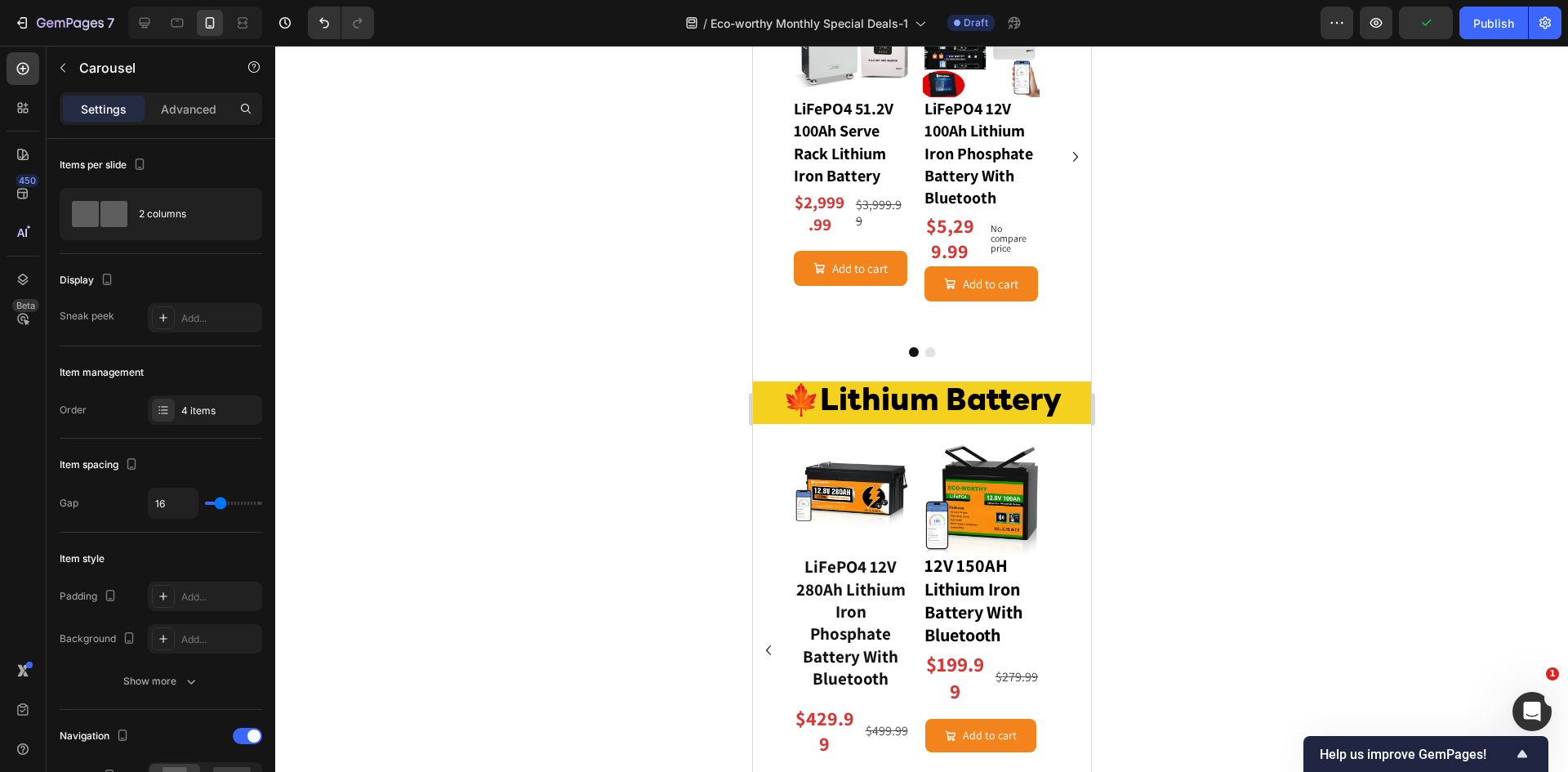
scroll to position [1024, 0]
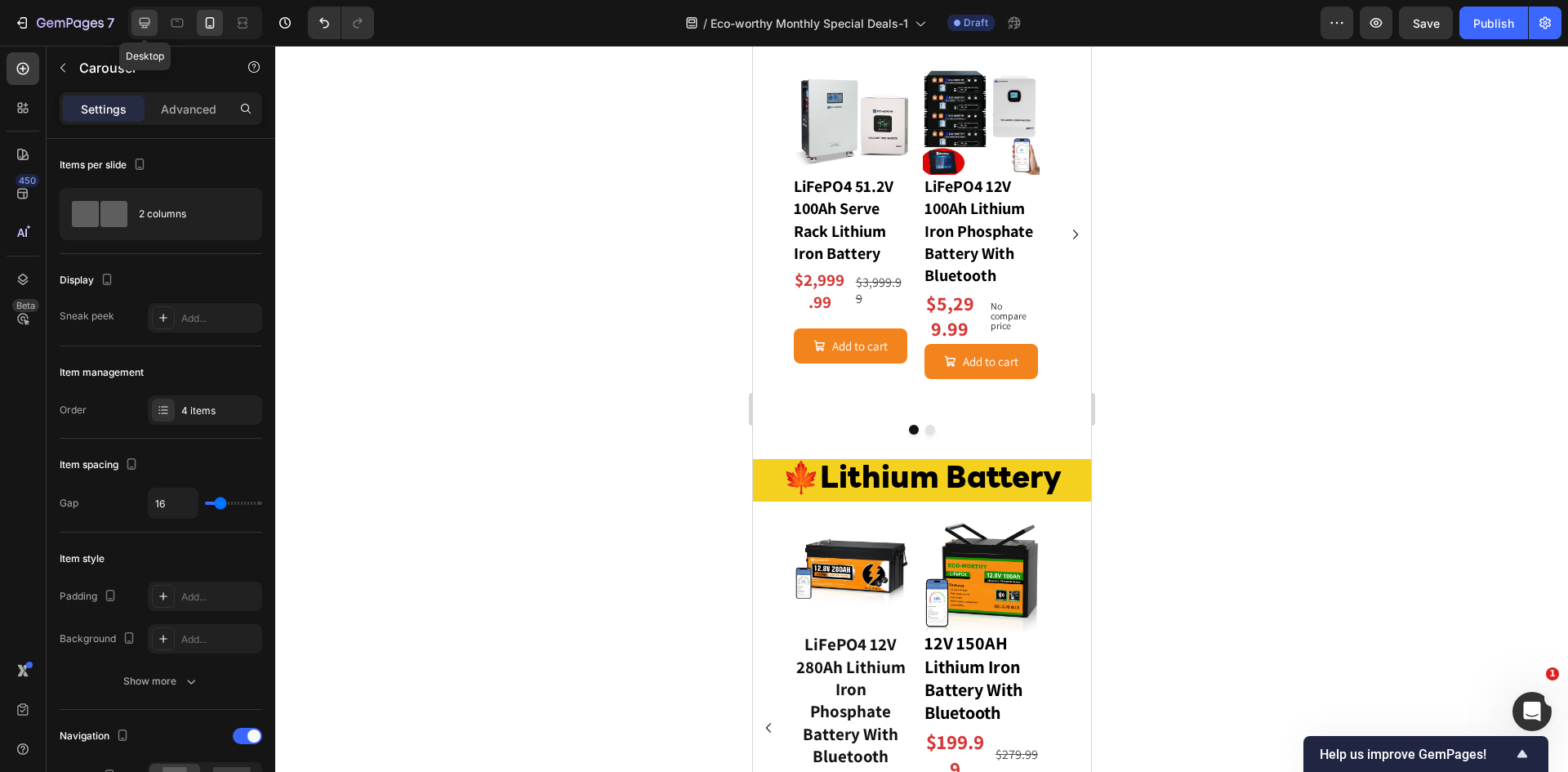
click at [149, 28] on icon at bounding box center [145, 23] width 16 height 16
type input "1200"
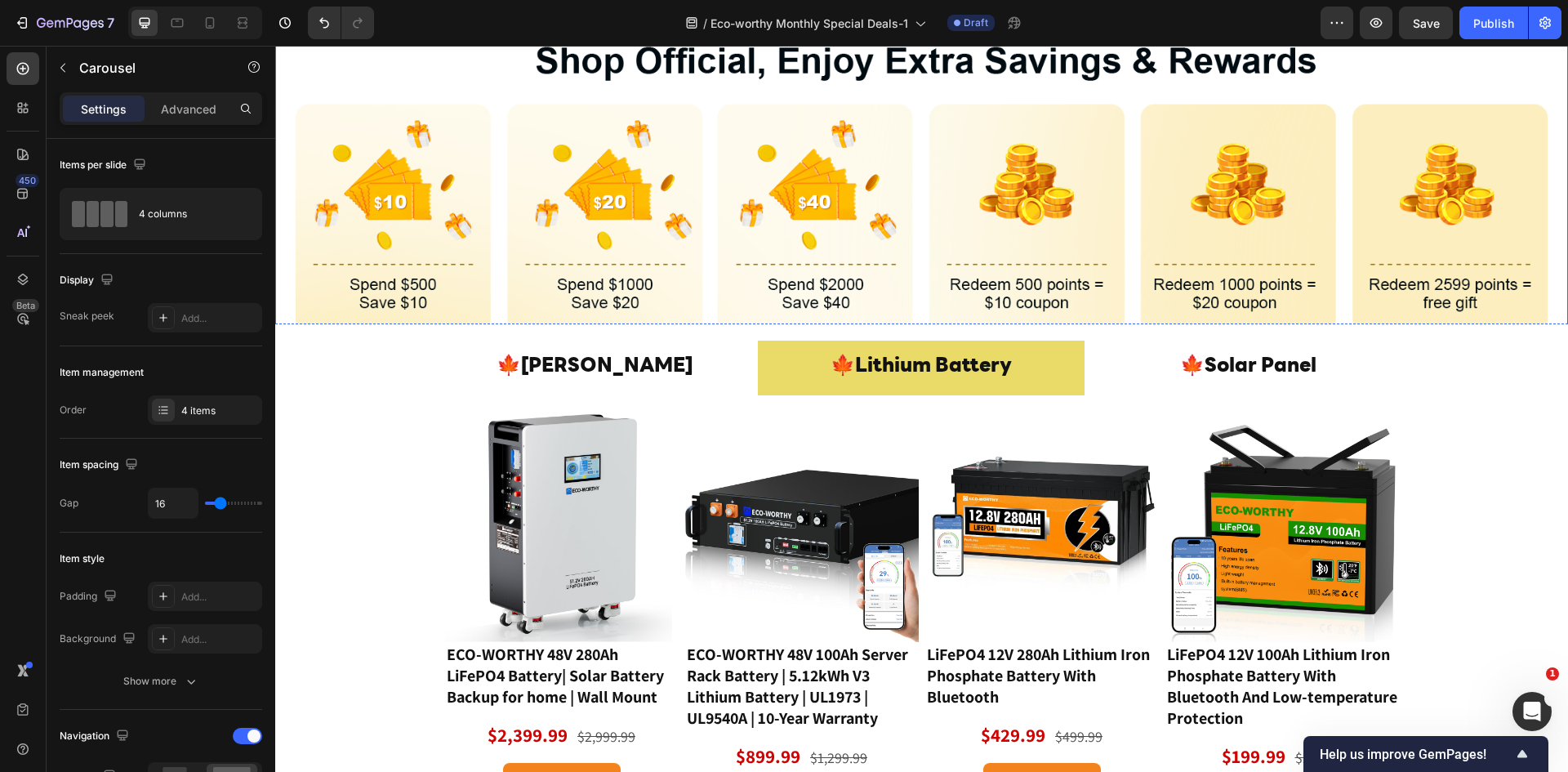
scroll to position [108, 0]
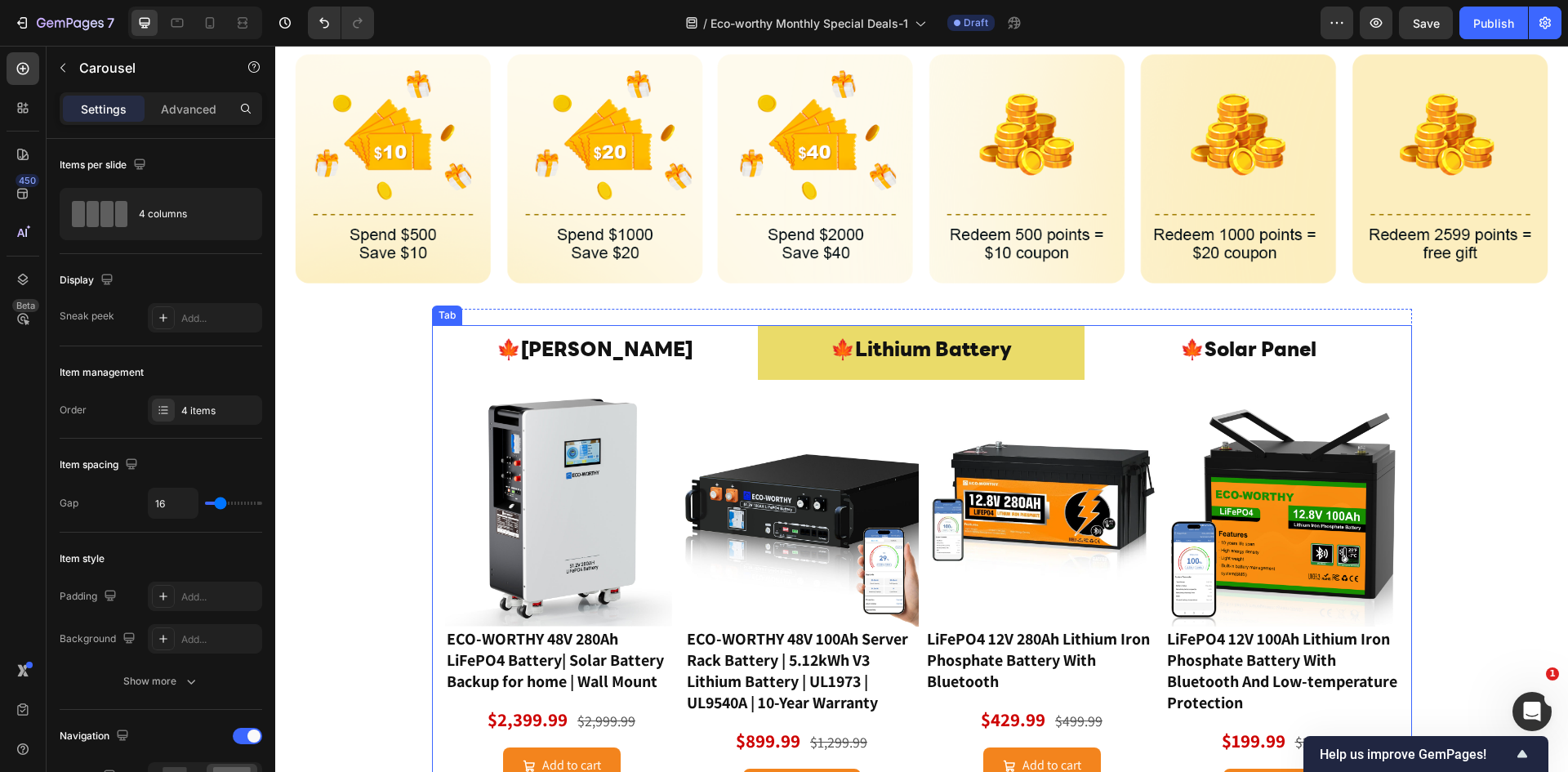
click at [907, 358] on p "🍁Lithium Battery" at bounding box center [921, 351] width 181 height 36
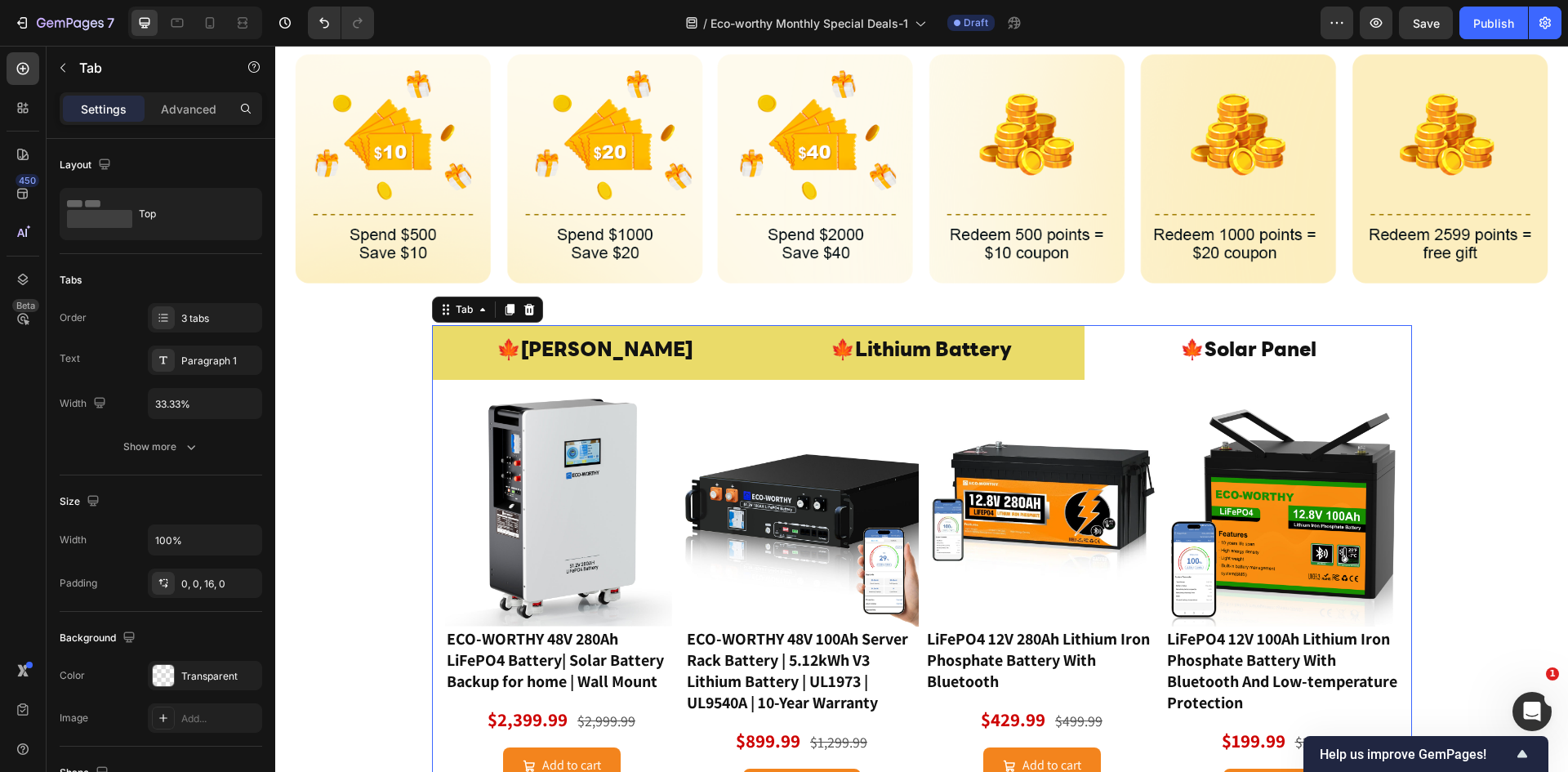
click at [675, 345] on li "🍁 BESS" at bounding box center [595, 352] width 327 height 55
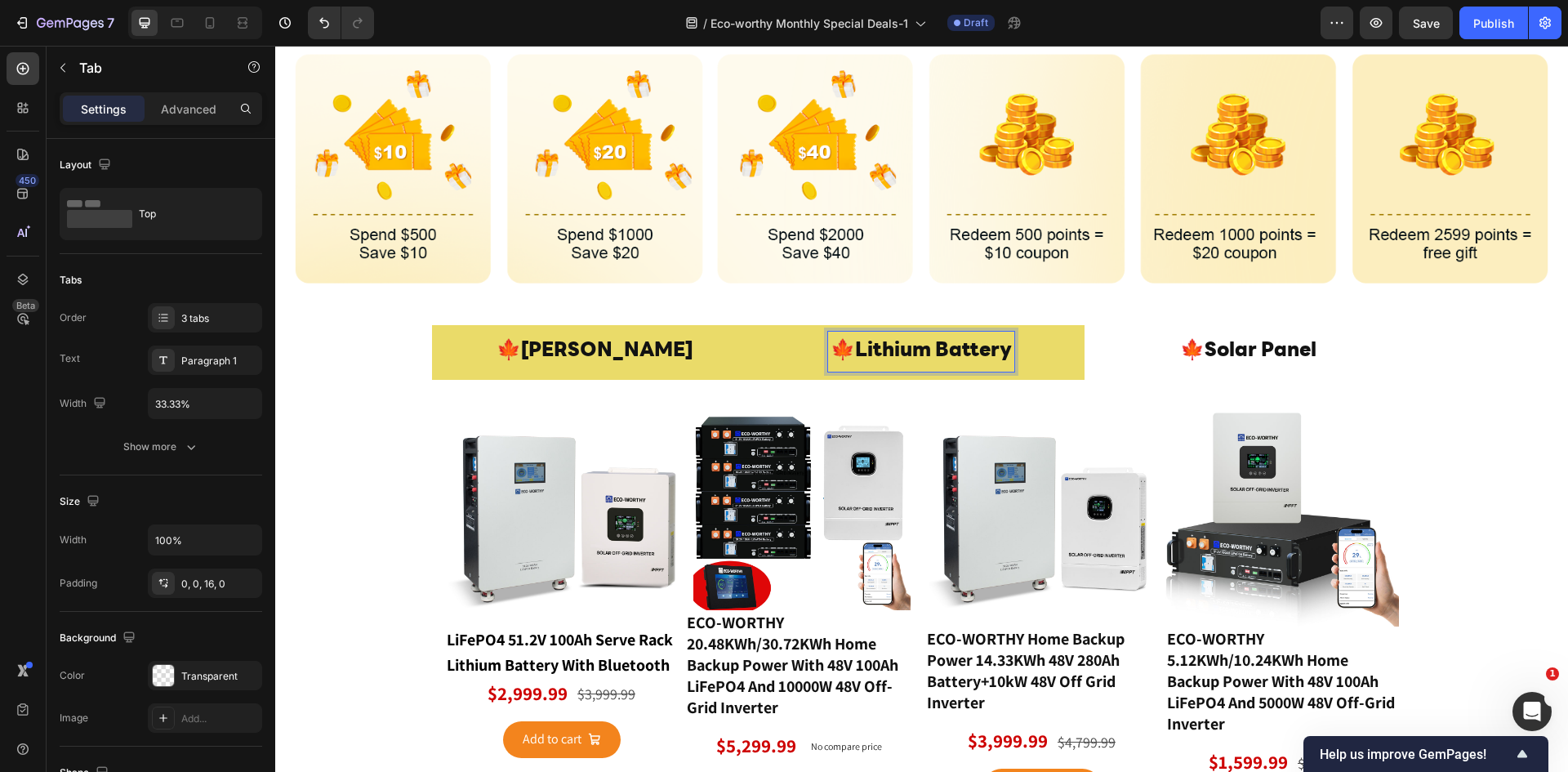
click at [963, 347] on p "🍁Lithium Battery" at bounding box center [921, 351] width 181 height 36
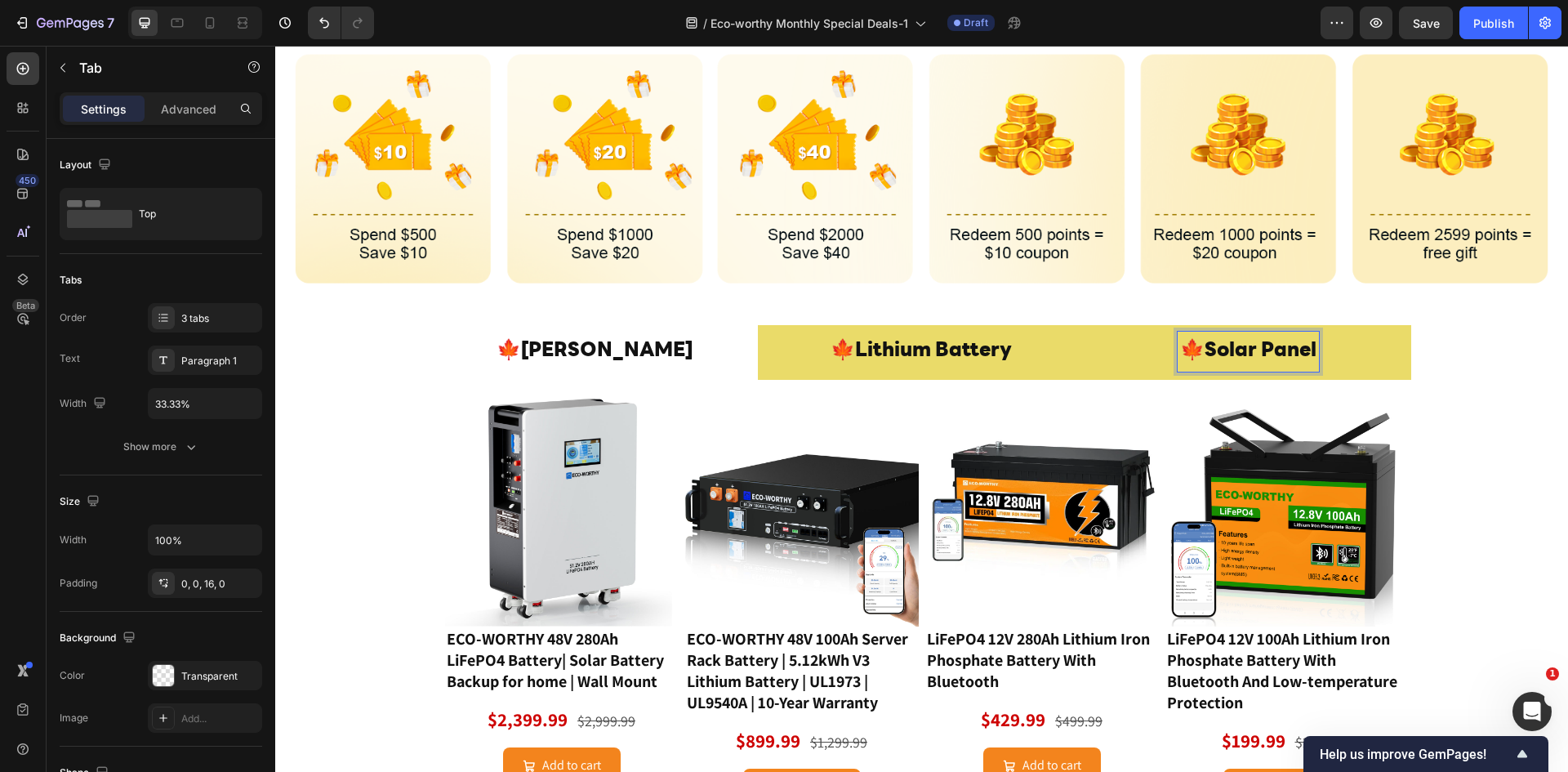
click at [1231, 354] on p "🍁Solar Panel" at bounding box center [1249, 351] width 137 height 36
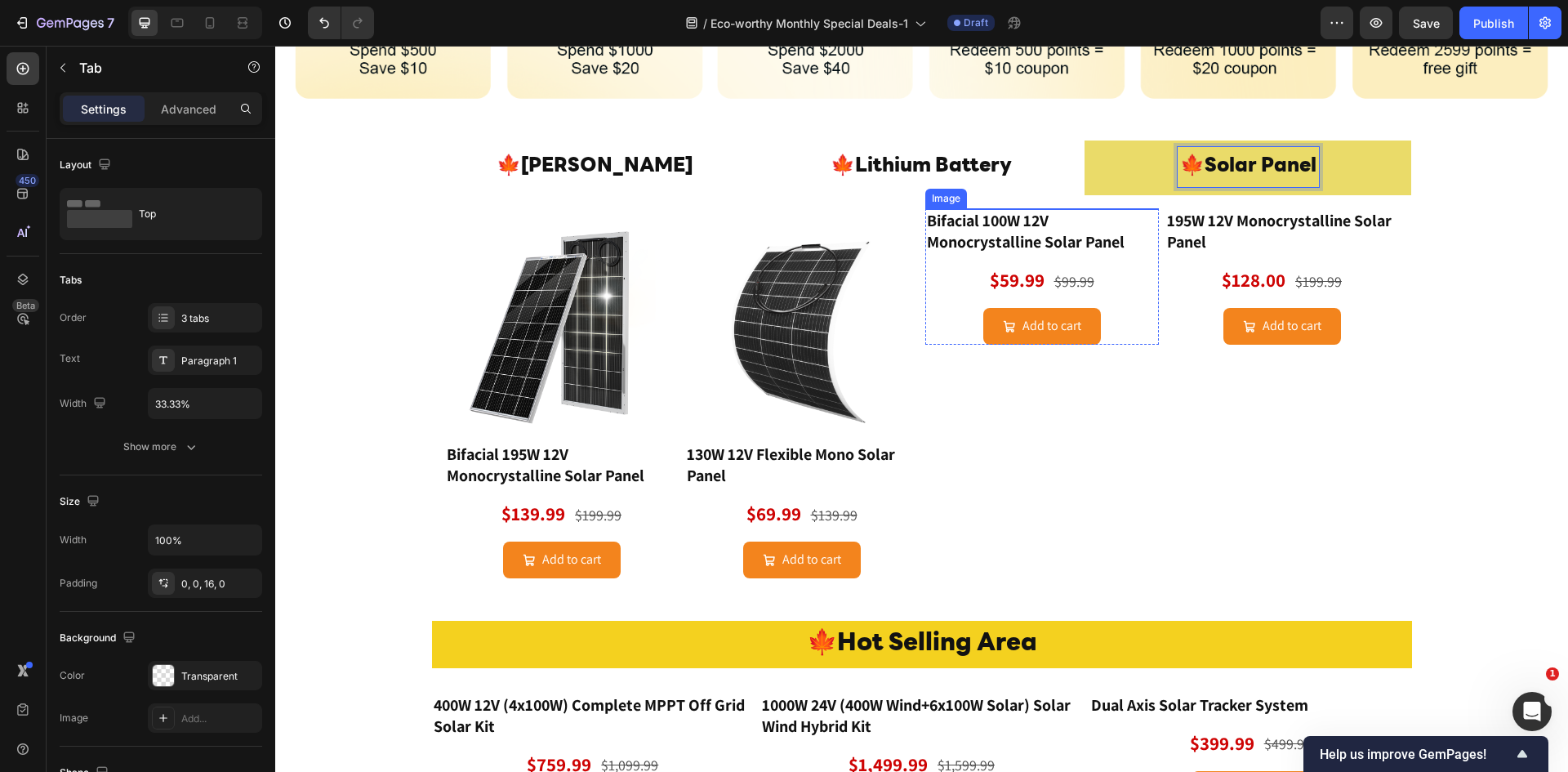
scroll to position [327, 0]
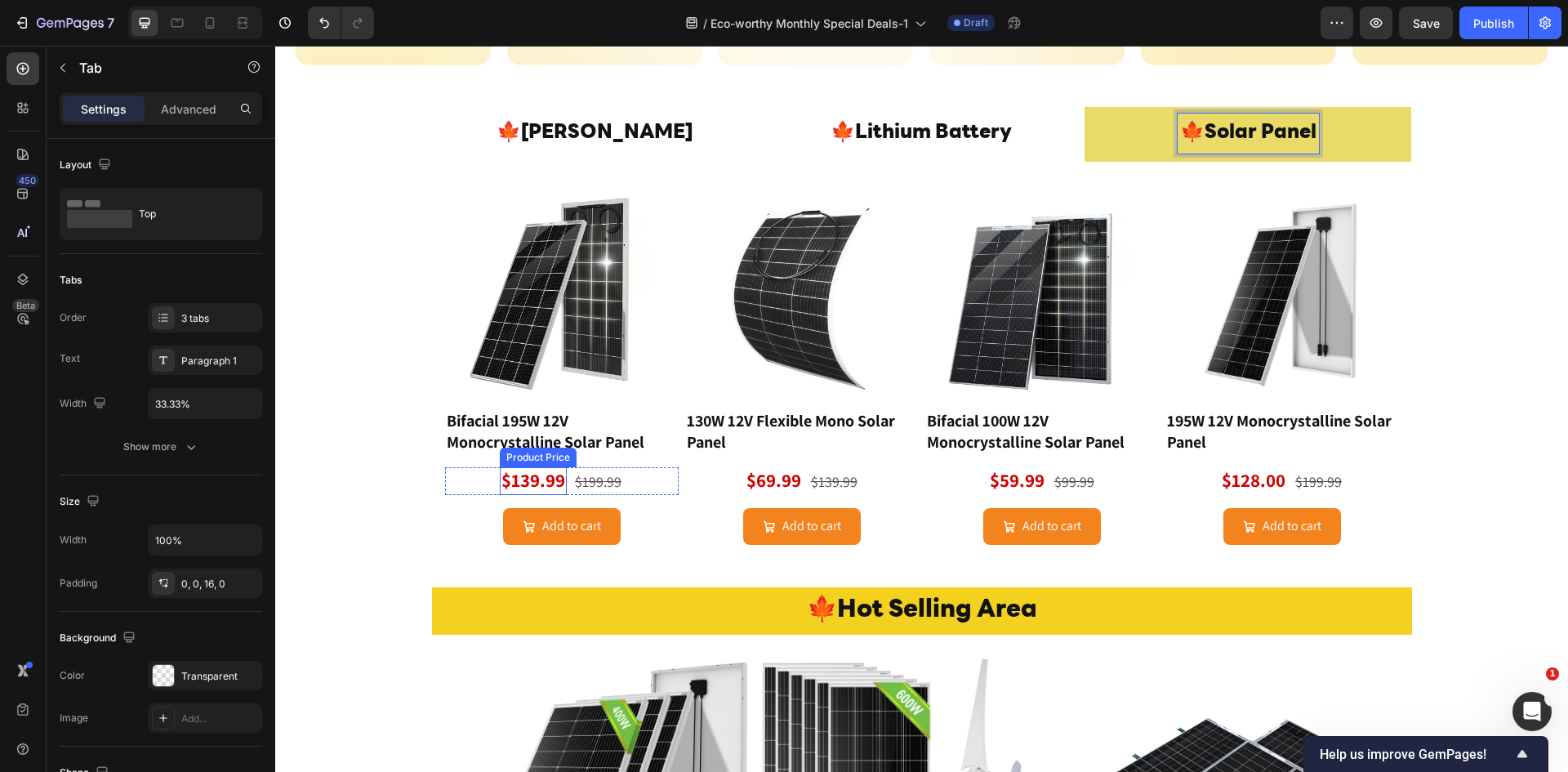
click at [536, 471] on div "$139.99" at bounding box center [533, 481] width 67 height 28
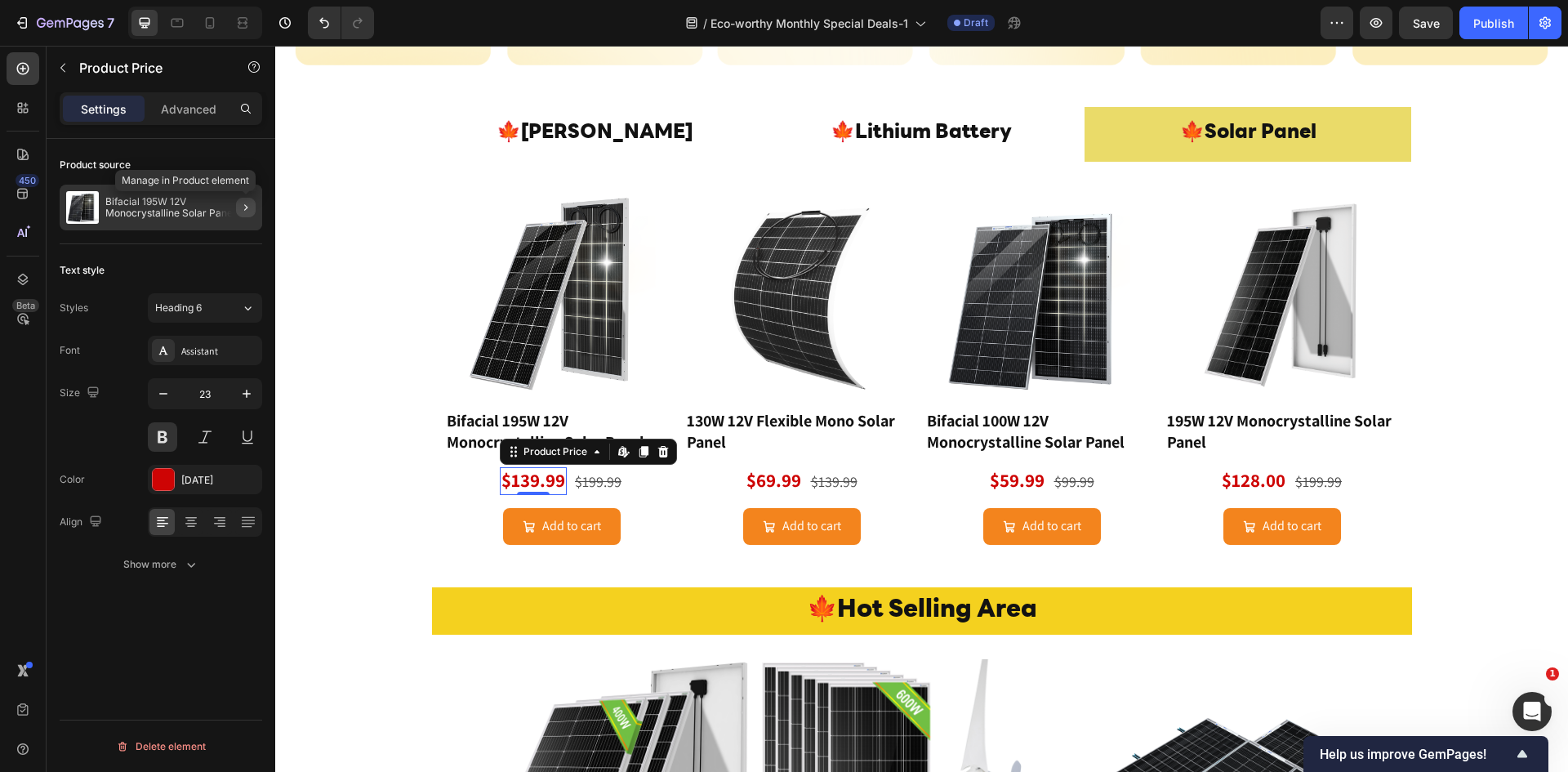
click at [250, 210] on icon "button" at bounding box center [246, 208] width 13 height 13
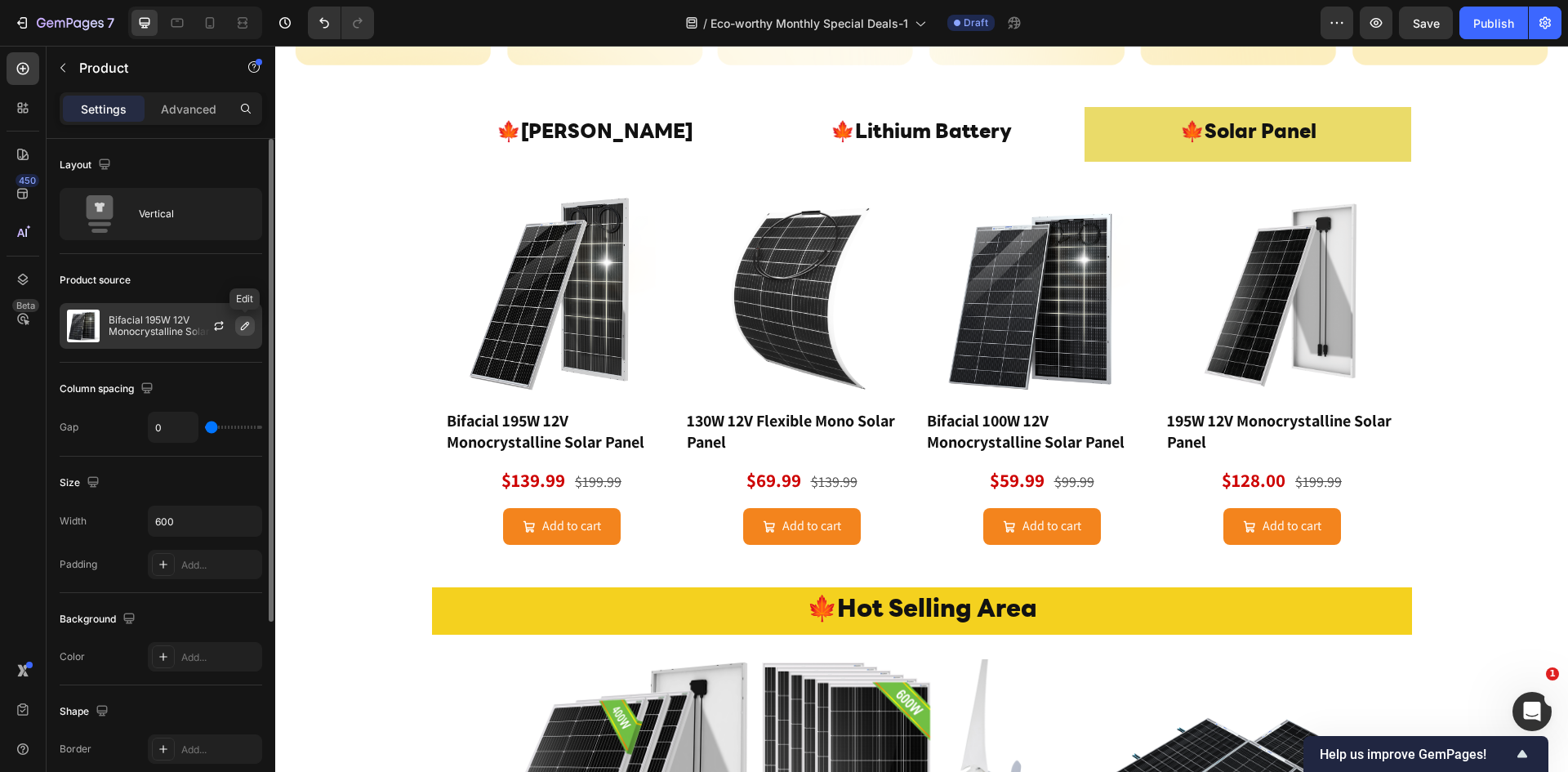
click at [242, 324] on icon "button" at bounding box center [245, 326] width 13 height 13
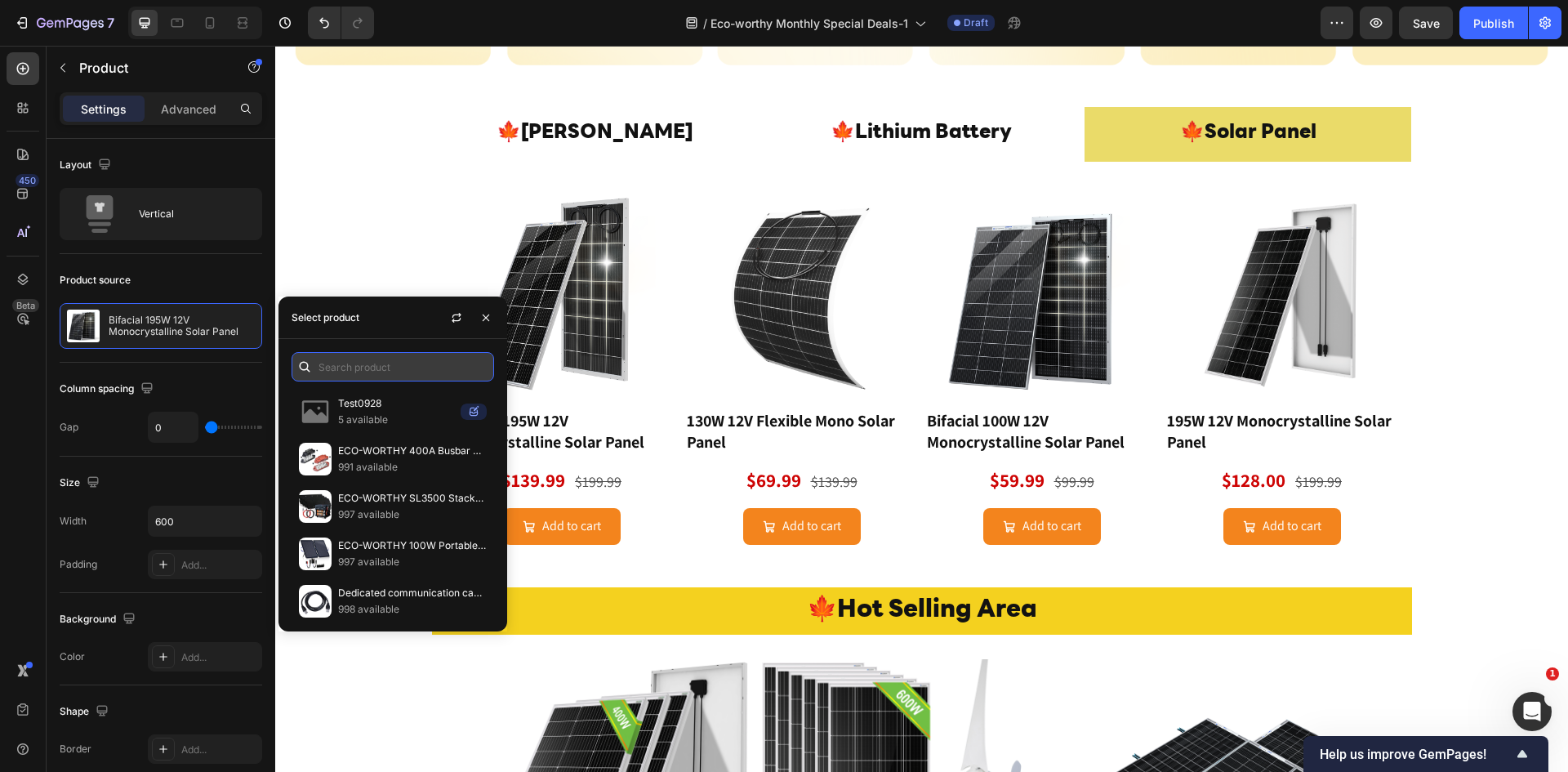
click at [362, 378] on input "text" at bounding box center [392, 367] width 203 height 29
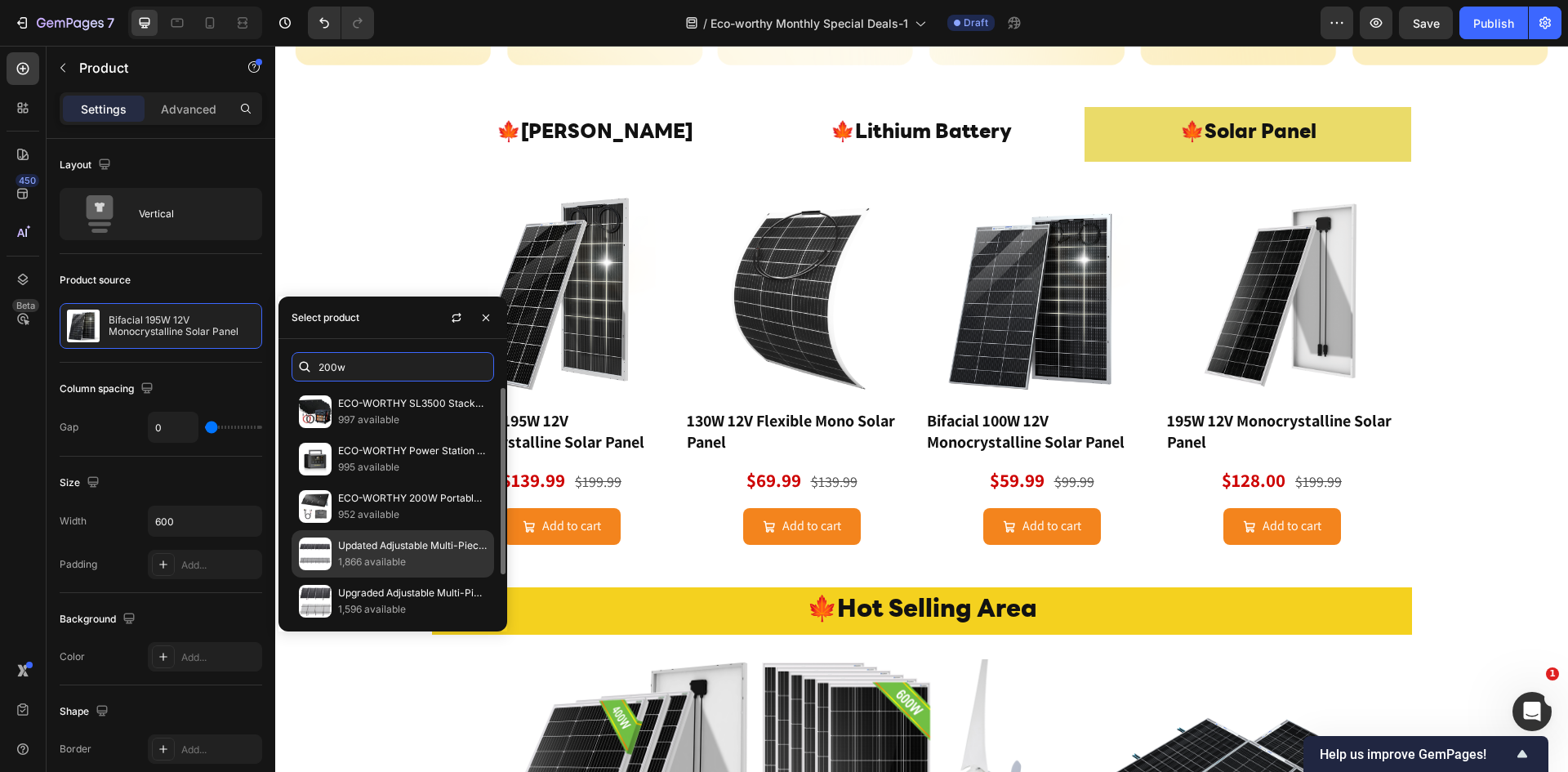
scroll to position [54, 0]
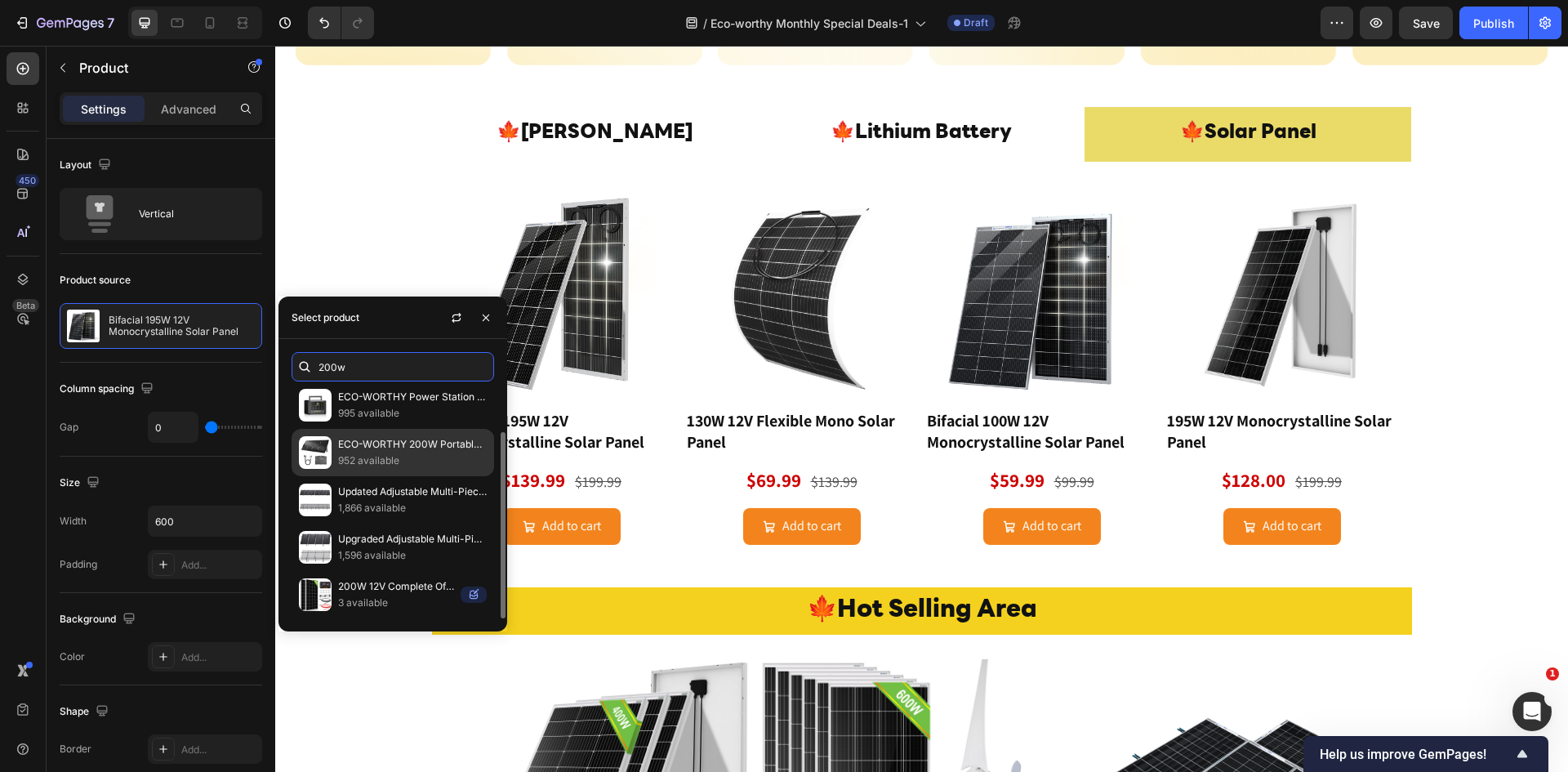
type input "200w"
click at [413, 457] on p "952 available" at bounding box center [411, 461] width 148 height 16
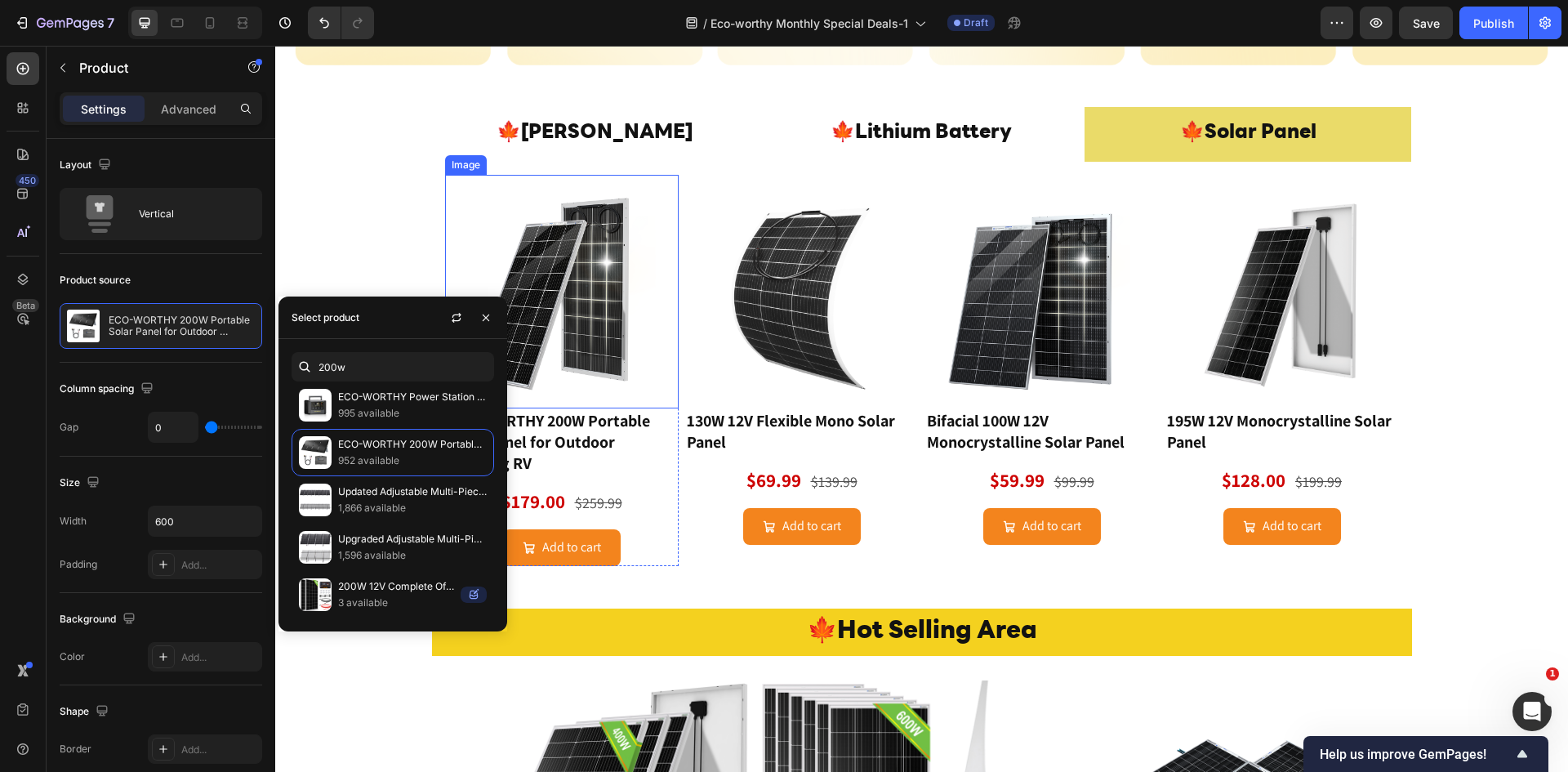
click at [606, 352] on img at bounding box center [561, 291] width 234 height 234
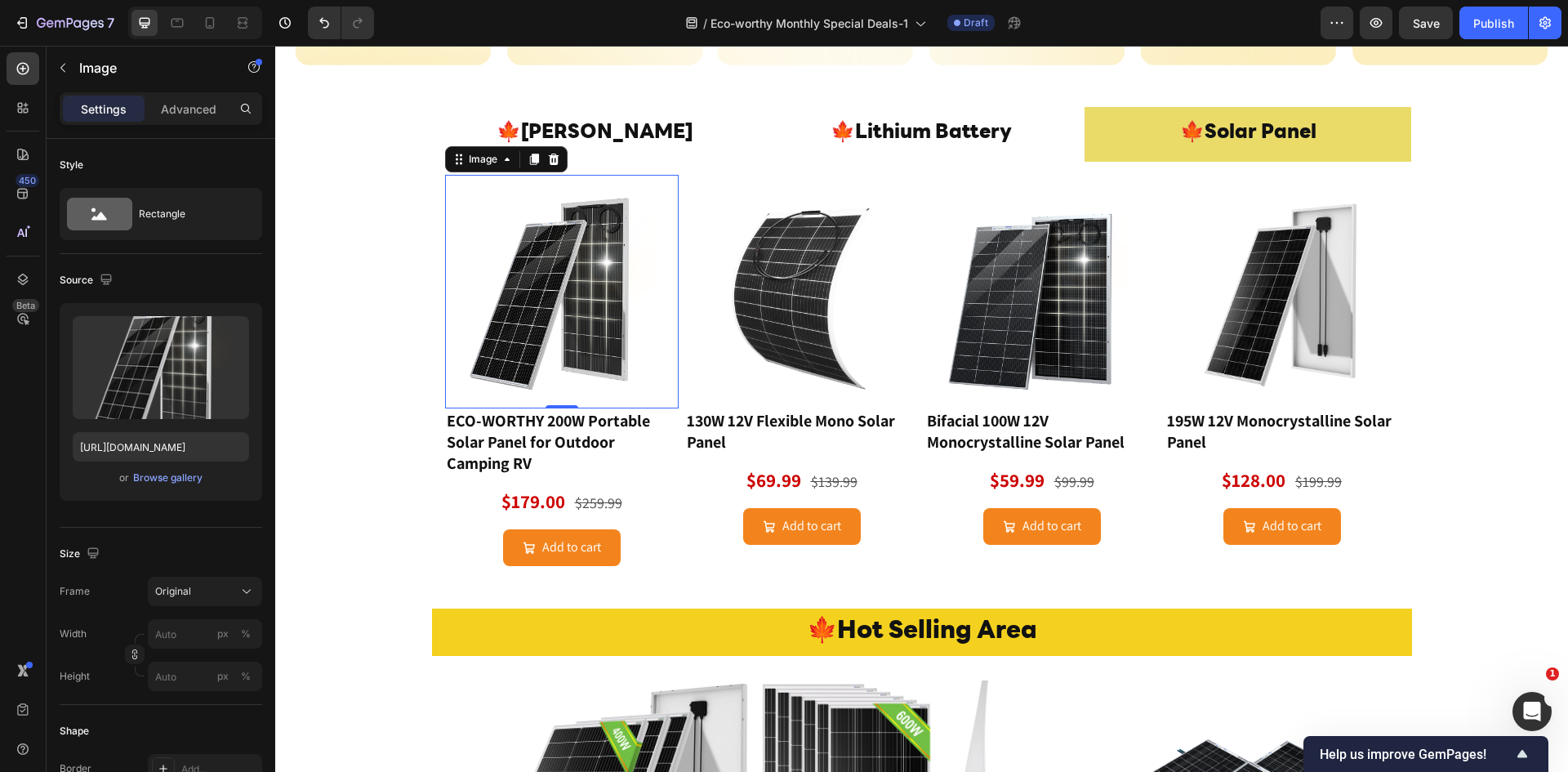
click at [565, 303] on img at bounding box center [561, 291] width 234 height 234
click at [153, 449] on input "https://cdn.shopify.com/s/files/1/0253/9752/6580/files/gempages_490534260613055…" at bounding box center [161, 447] width 177 height 29
type input "https://www.eco-worthy.com/cdn/shop/files/01_d309c7da-3174-4d4e-98c3-eb90f19526…"
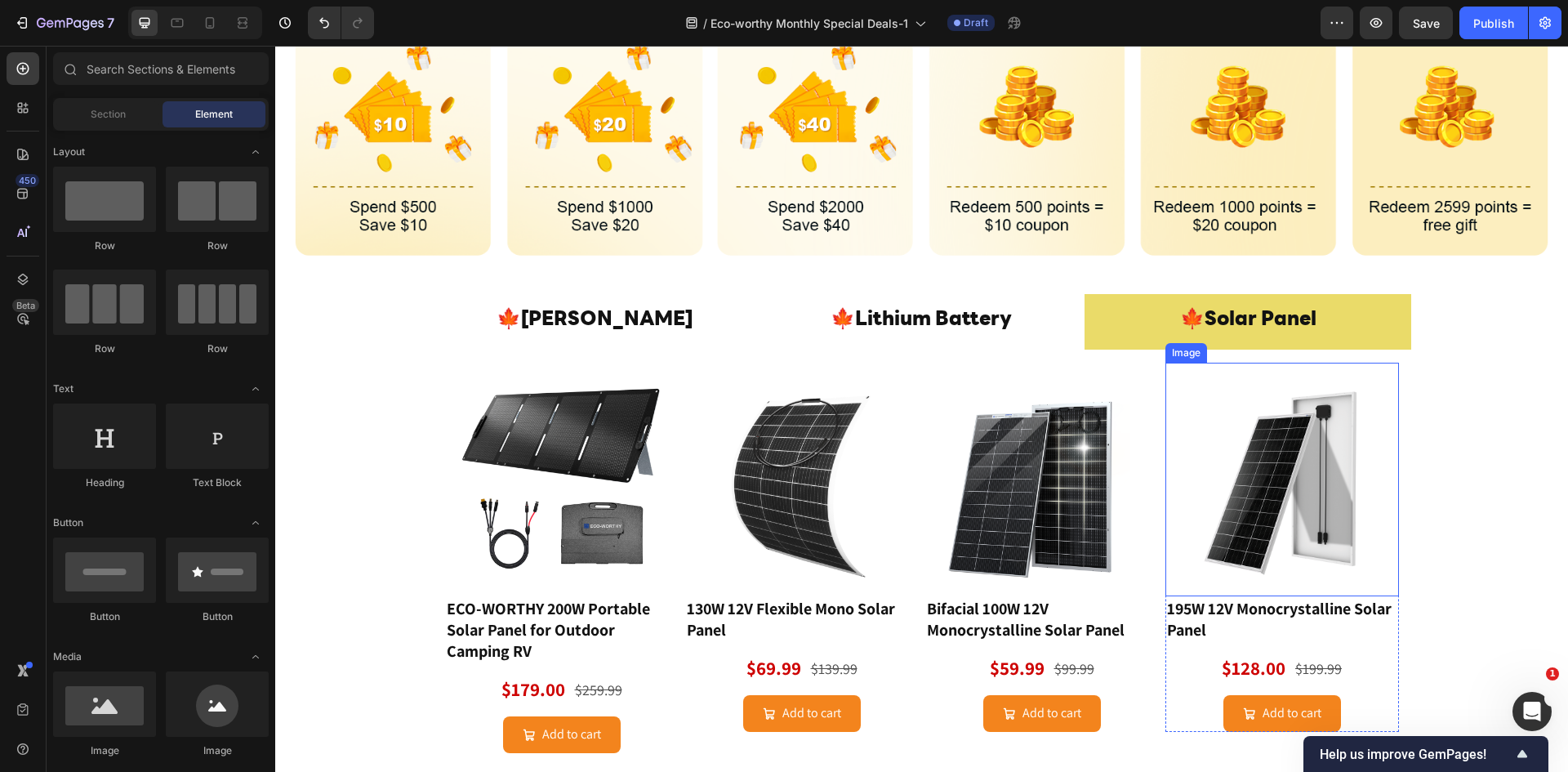
scroll to position [218, 0]
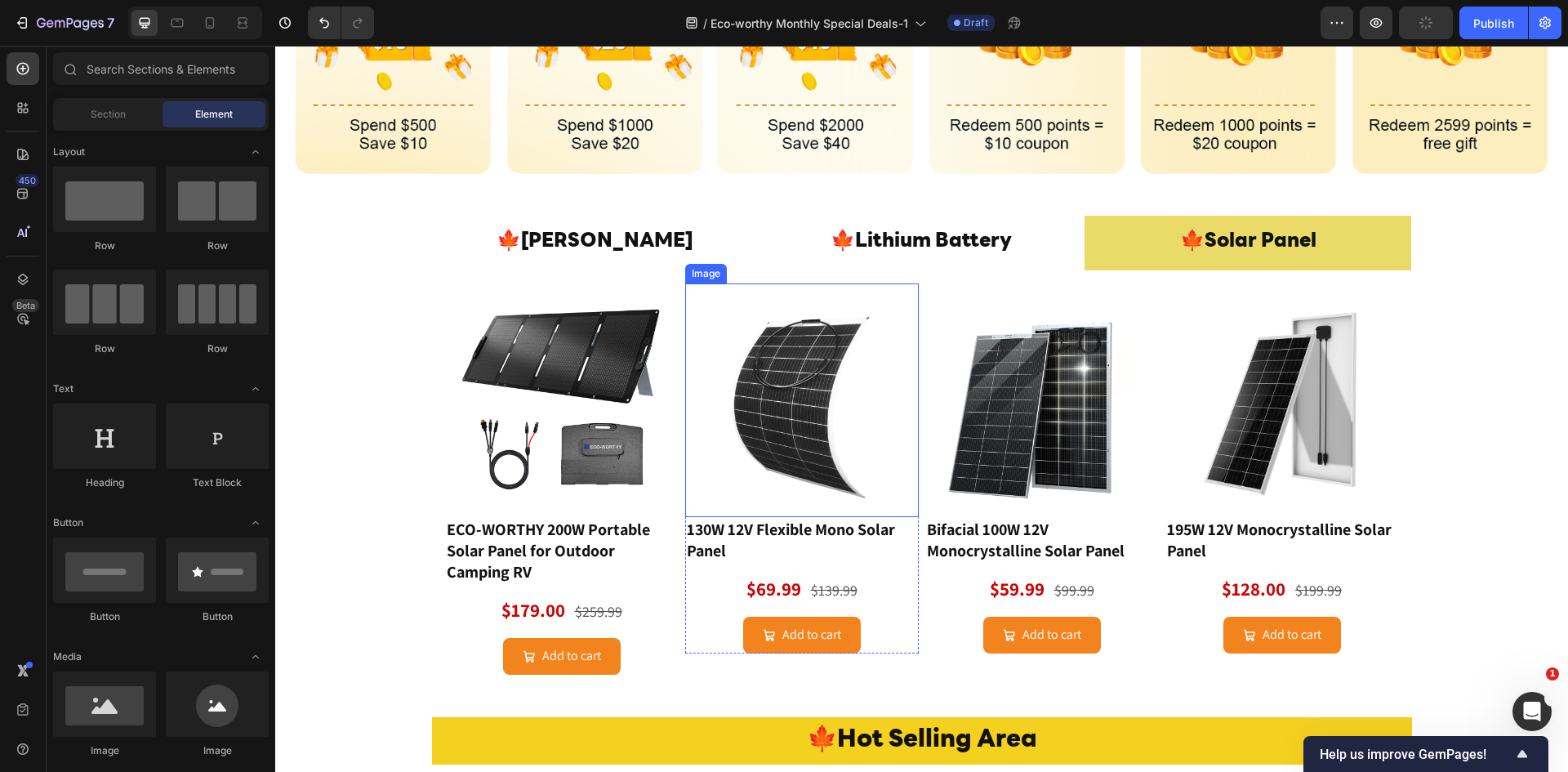
click at [831, 401] on img at bounding box center [802, 400] width 234 height 234
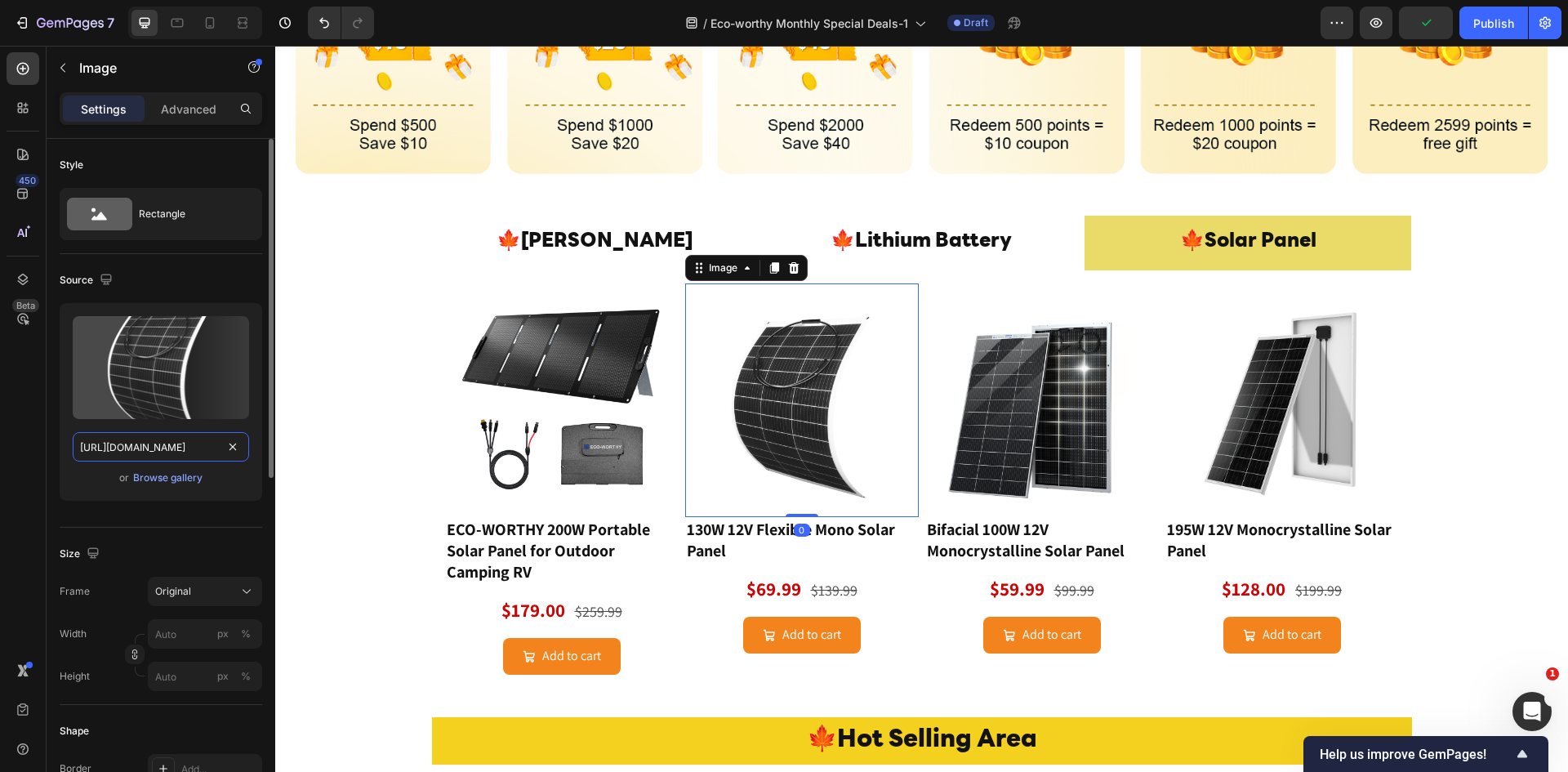
click at [172, 450] on input "https://cdn.shopify.com/s/files/1/0253/9752/6580/files/gempages_490534260613055…" at bounding box center [161, 447] width 177 height 29
paste input "www.eco-worthy.com/cdn/shop/files/01_8b2e5e21-b175-4753-a092-b1392ab851e0_1000x…"
type input "https://www.eco-worthy.com/cdn/shop/files/01_8b2e5e21-b175-4753-a092-b1392ab851…"
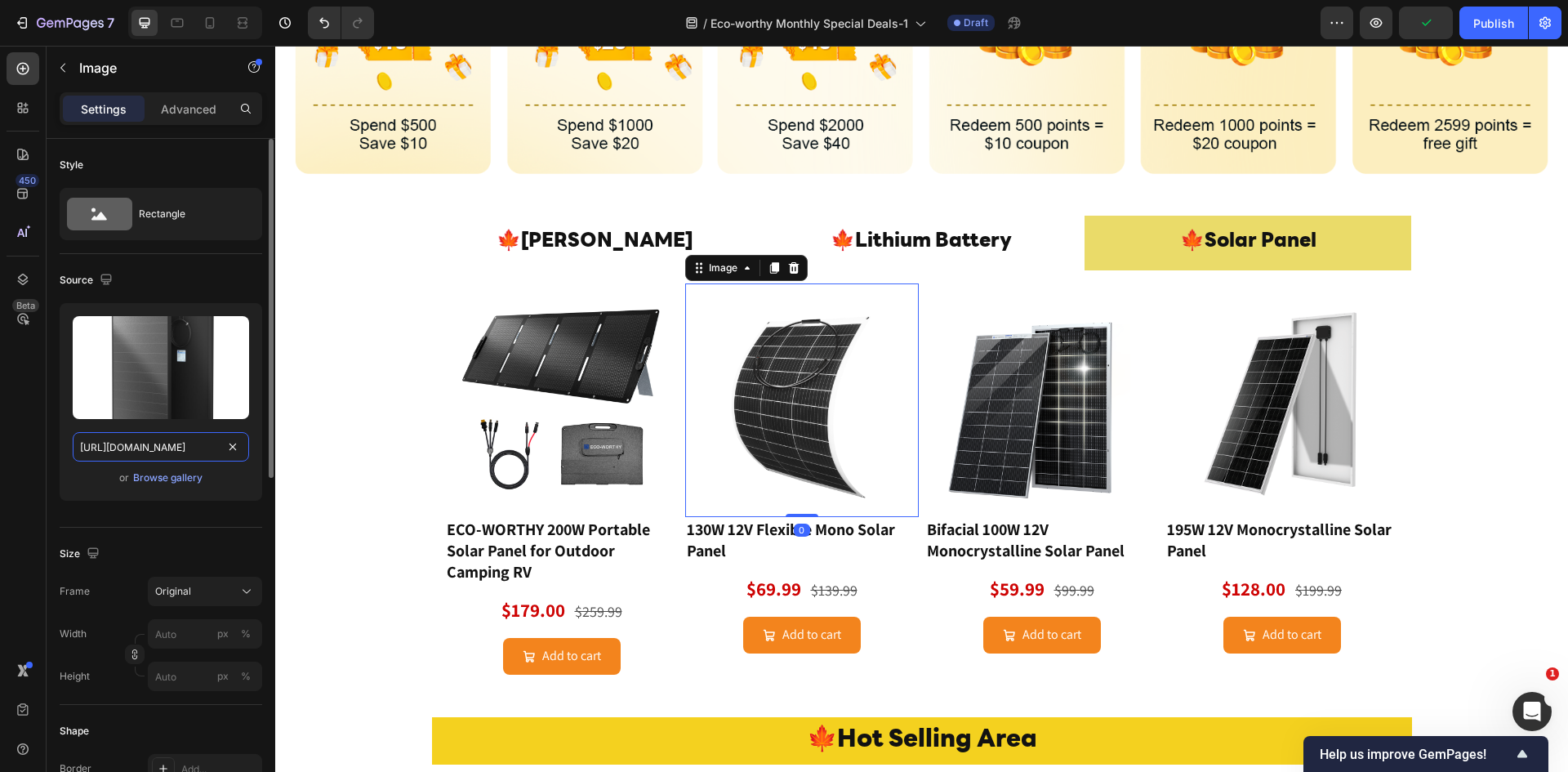
scroll to position [0, 403]
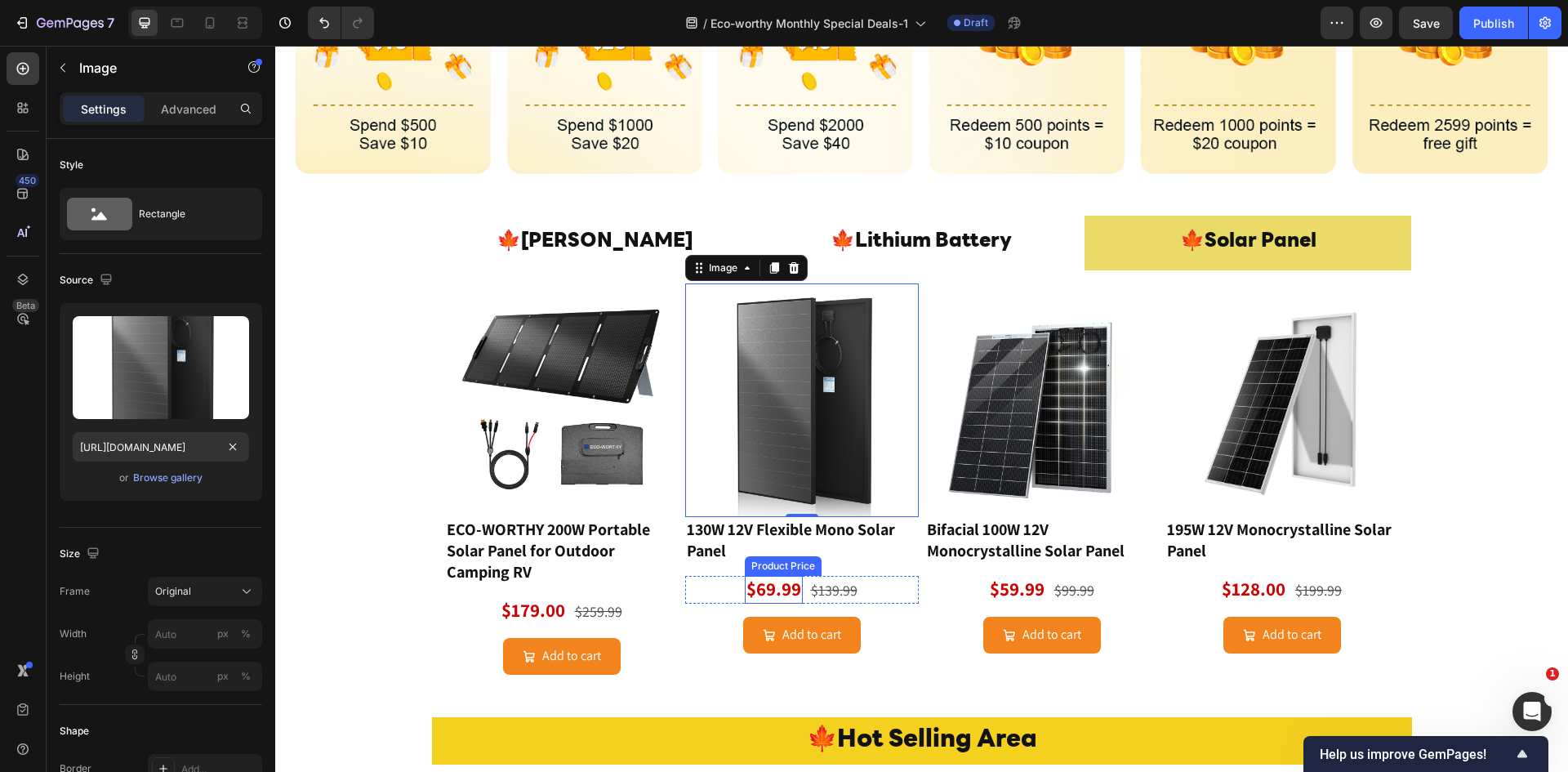
click at [773, 585] on div "$69.99" at bounding box center [774, 590] width 58 height 28
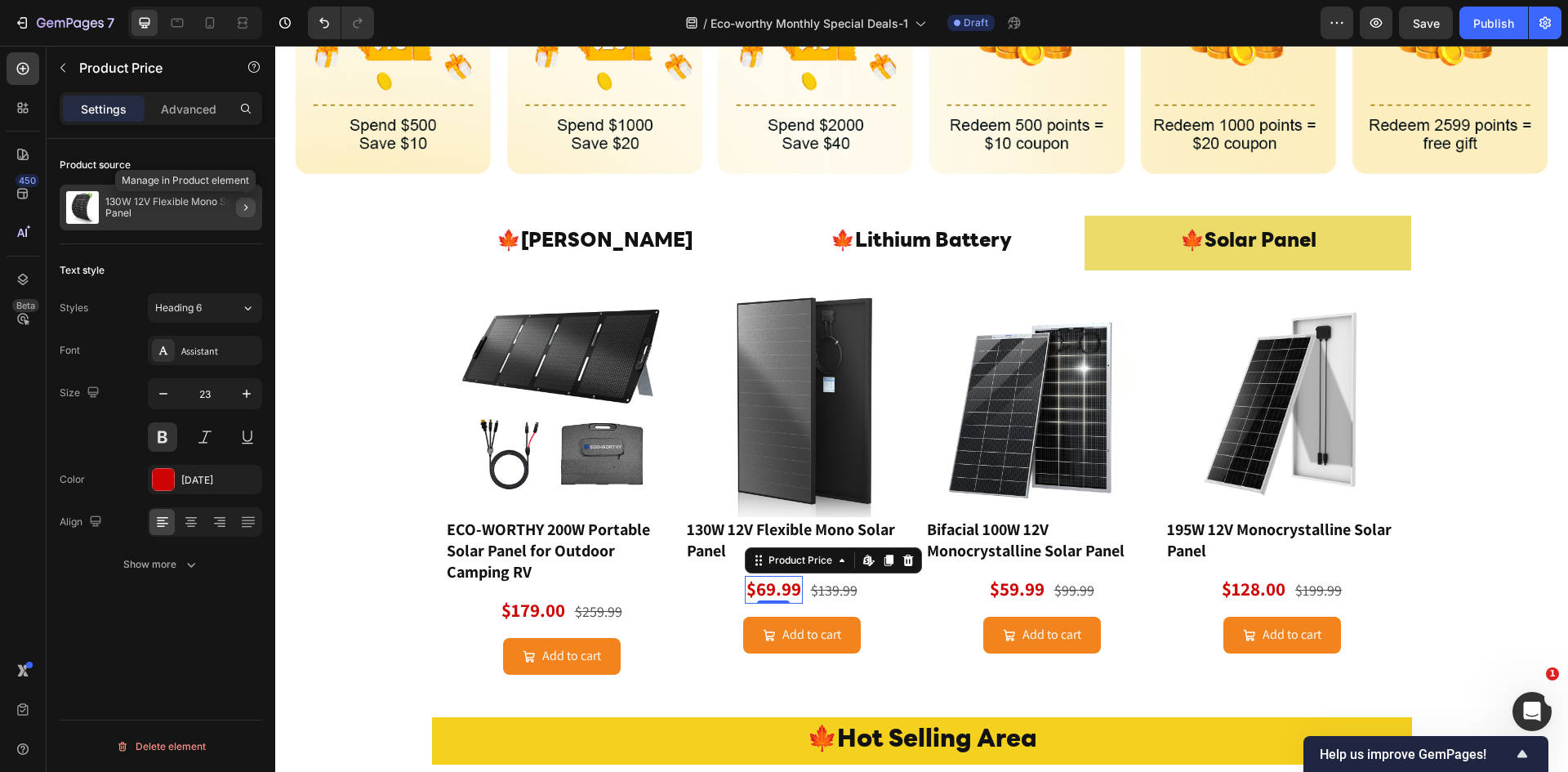
click at [246, 206] on icon "button" at bounding box center [246, 208] width 13 height 13
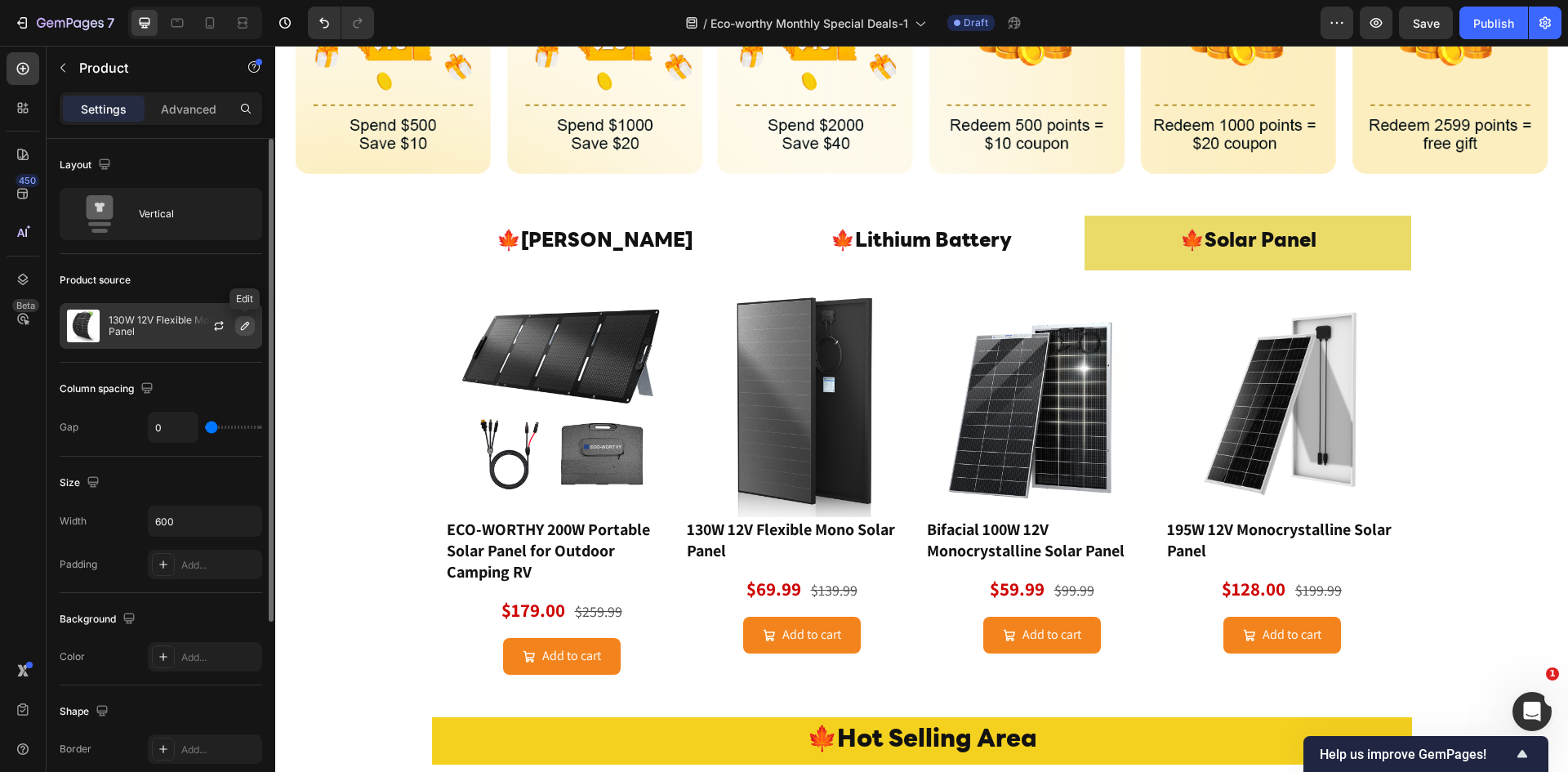
click at [242, 322] on icon "button" at bounding box center [245, 326] width 13 height 13
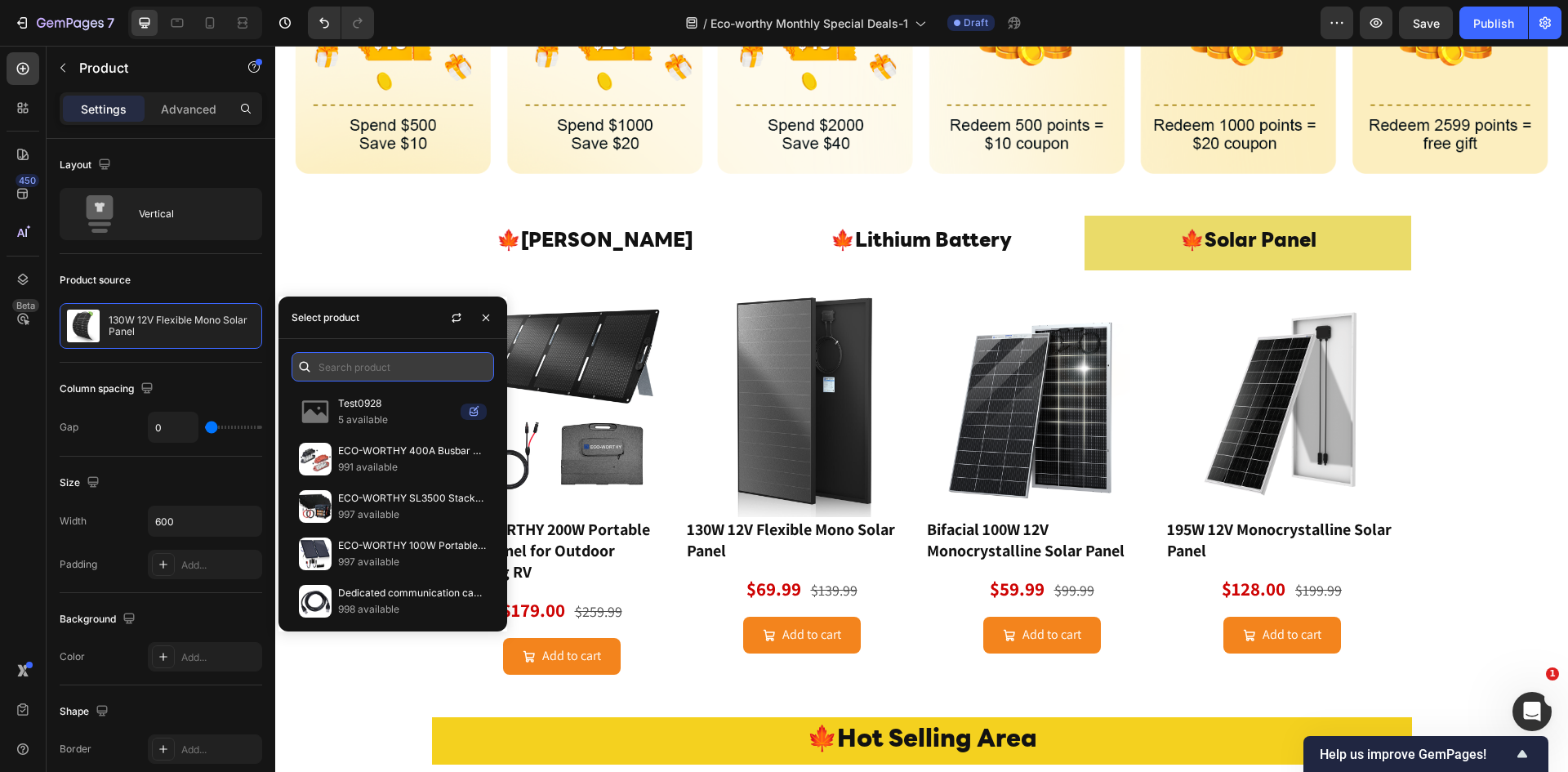
click at [344, 363] on input "text" at bounding box center [392, 367] width 203 height 29
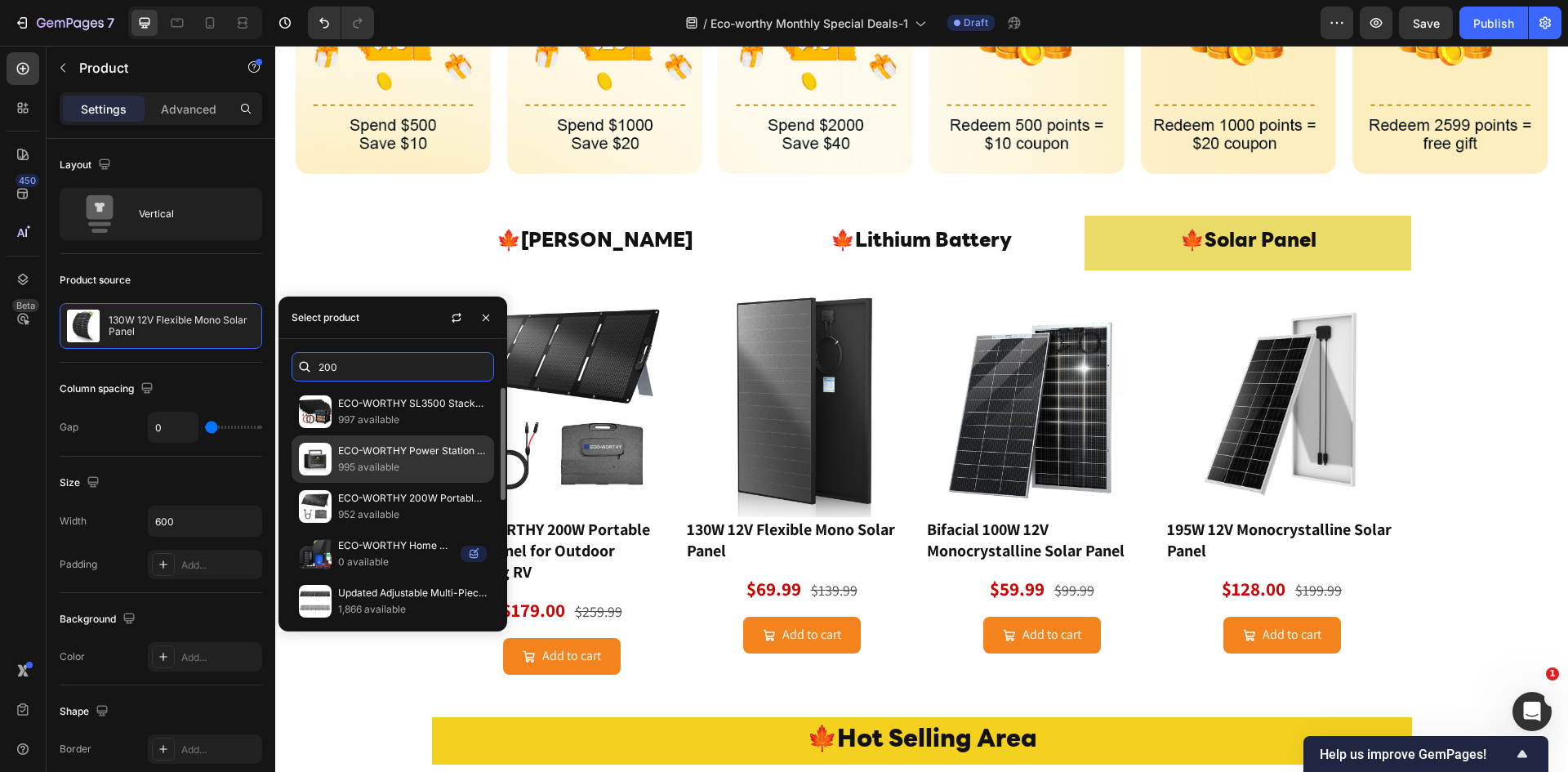
scroll to position [108, 0]
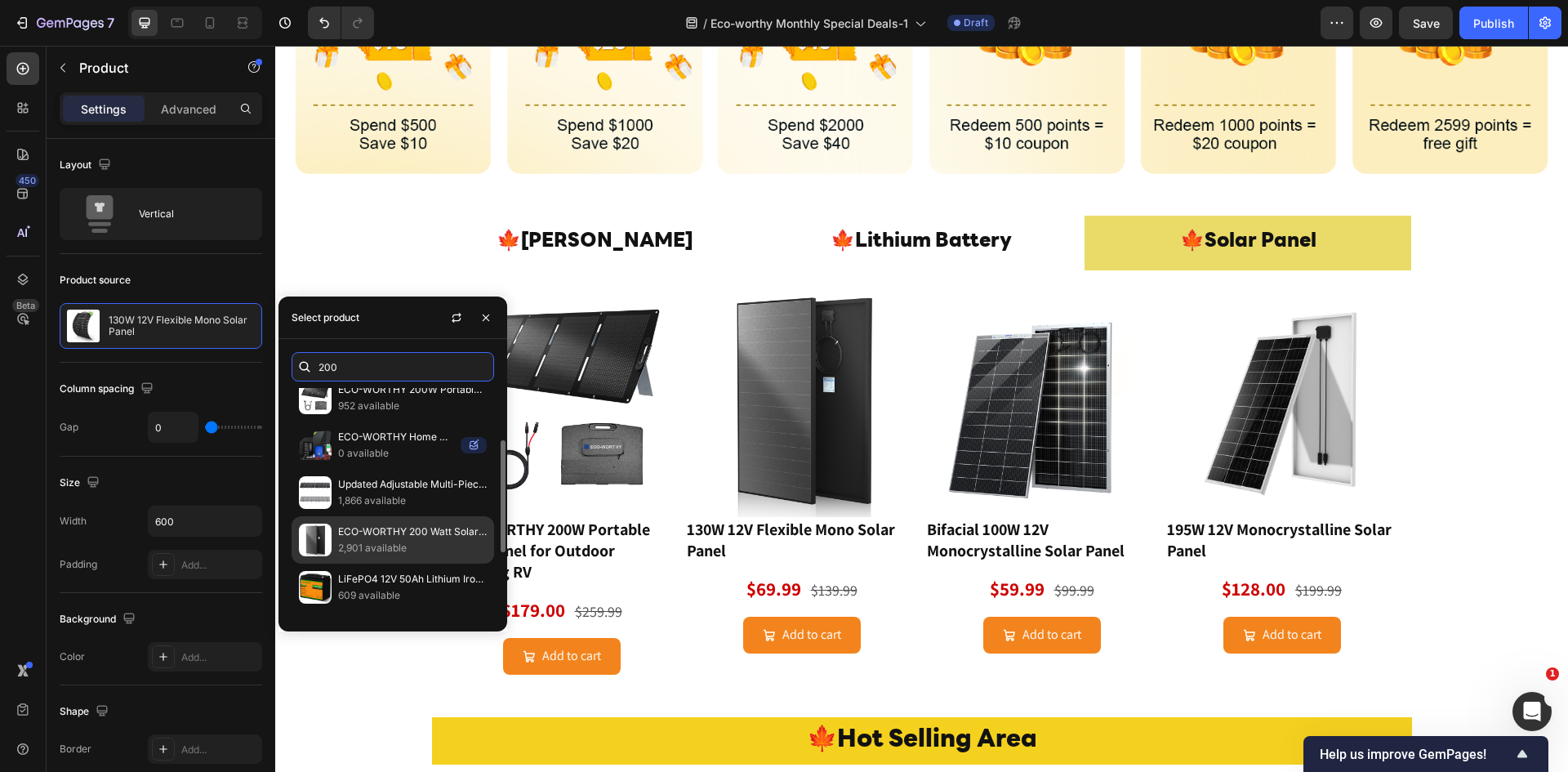
type input "200"
click at [394, 525] on p "ECO-WORTHY 200 Watt Solar Panel,25.2% High-Efficiency Solar Cell,Without Metal …" at bounding box center [411, 532] width 148 height 16
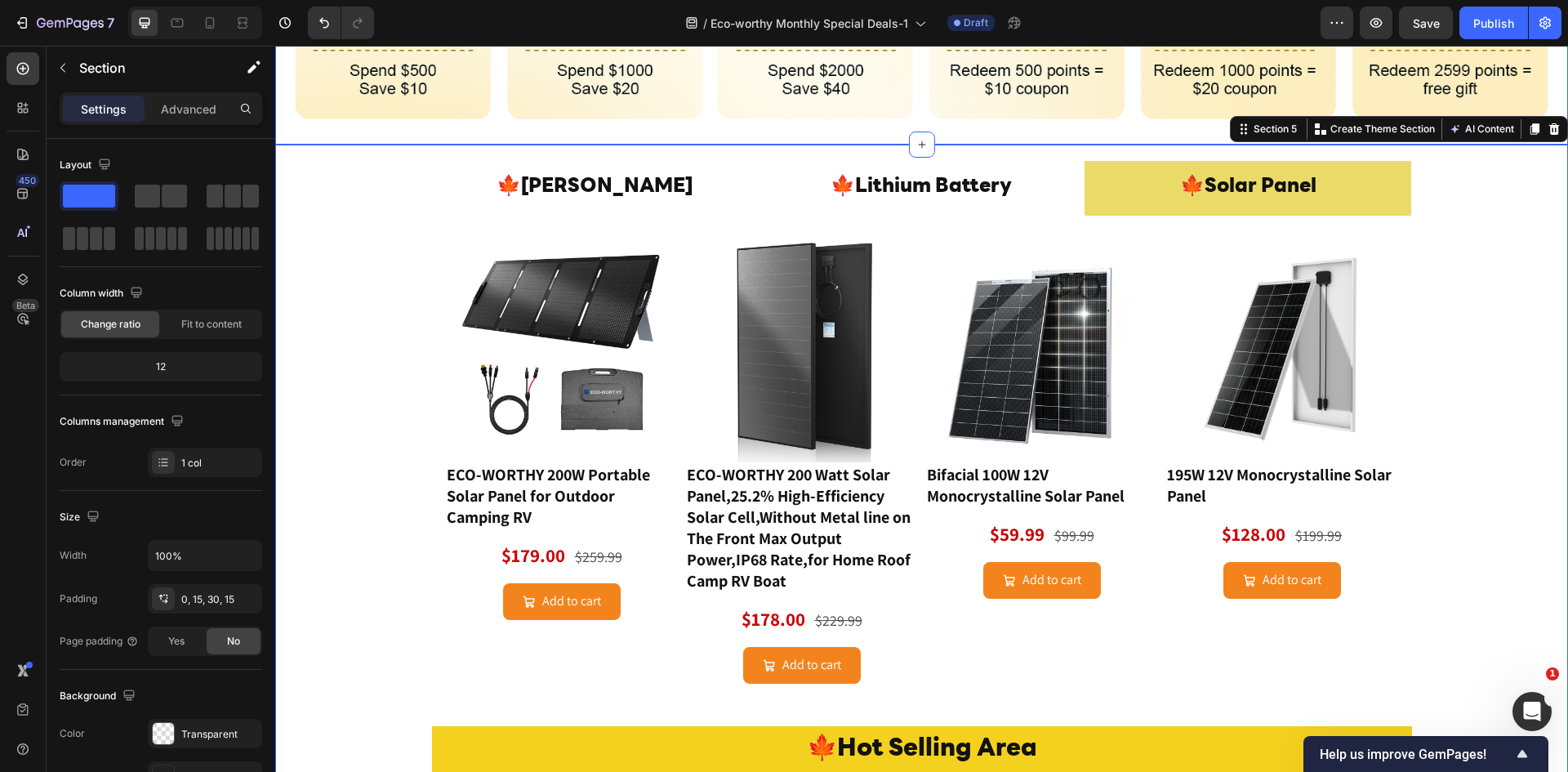
scroll to position [327, 0]
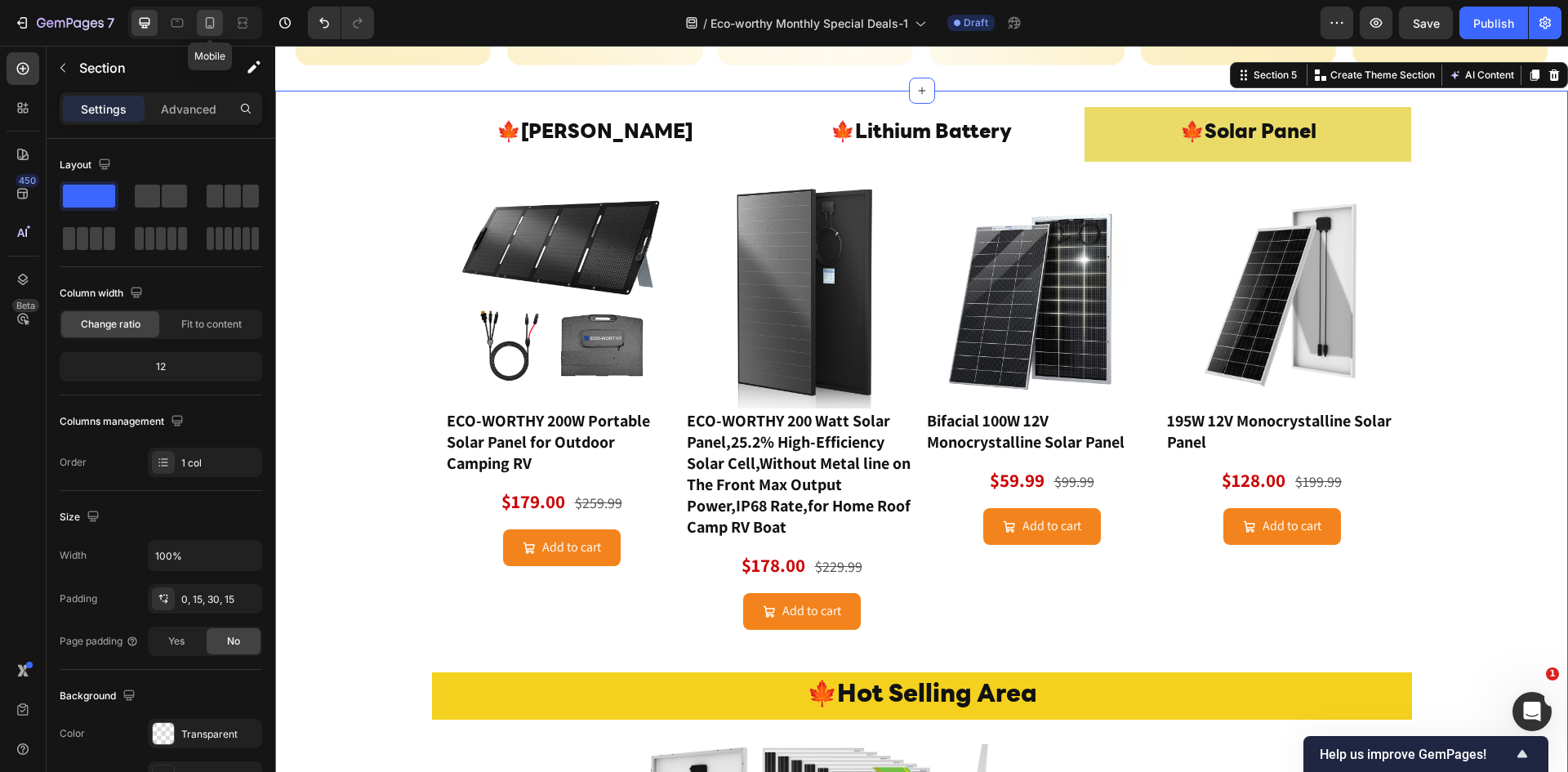
drag, startPoint x: 213, startPoint y: 20, endPoint x: 107, endPoint y: 255, distance: 257.8
click at [213, 20] on icon at bounding box center [210, 23] width 9 height 12
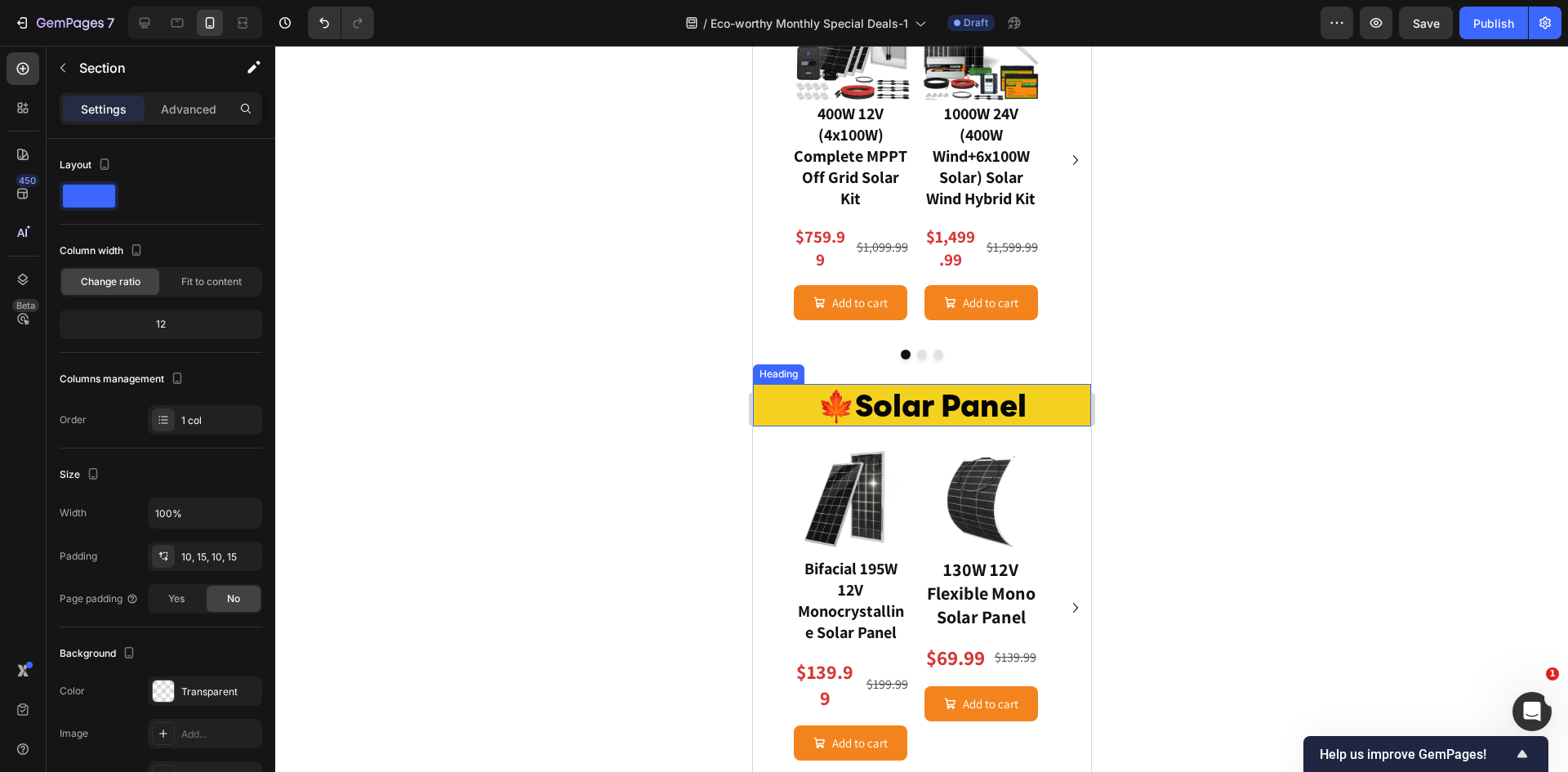
scroll to position [1563, 0]
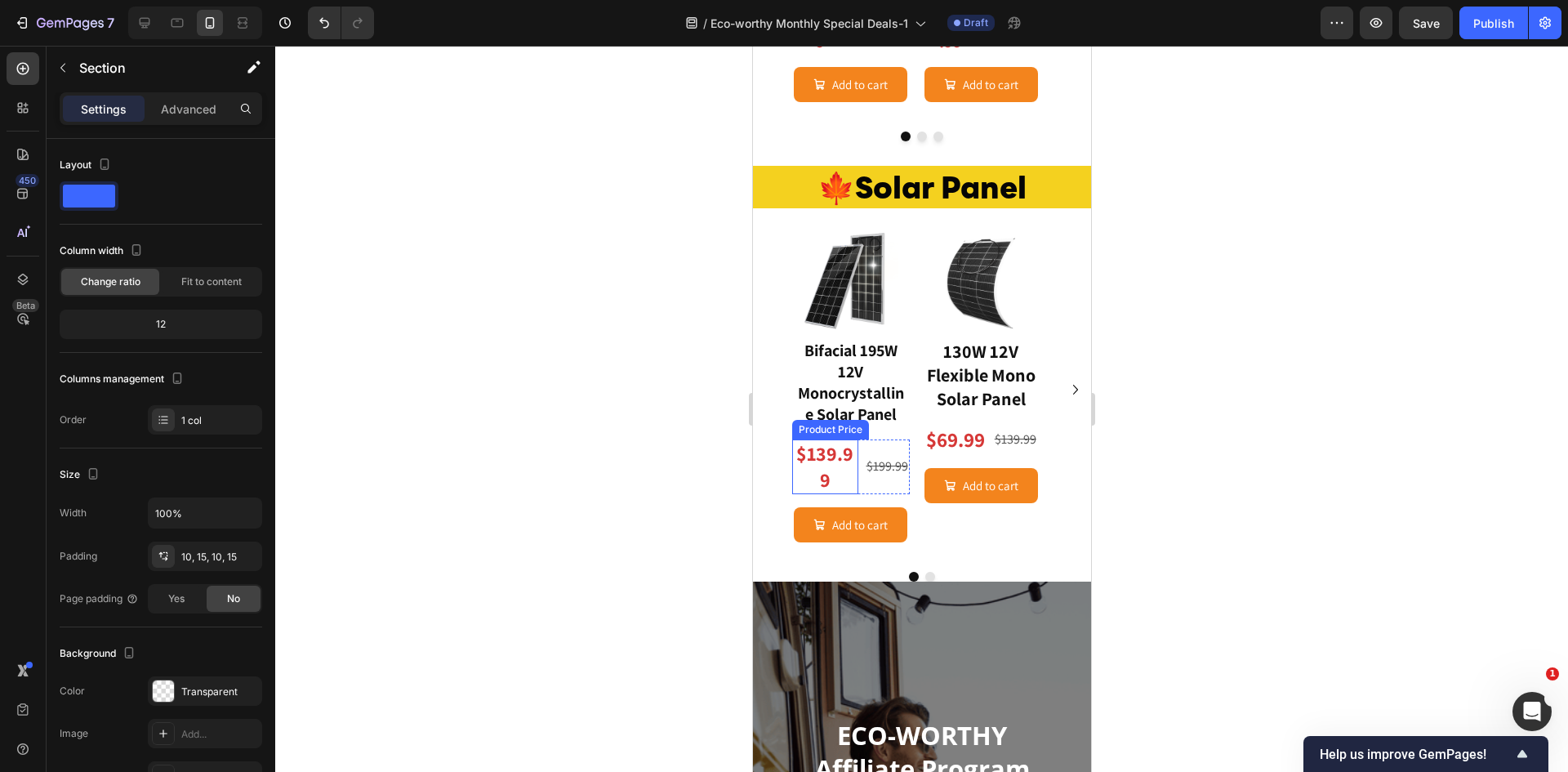
click at [826, 451] on div "$139.99" at bounding box center [824, 466] width 66 height 54
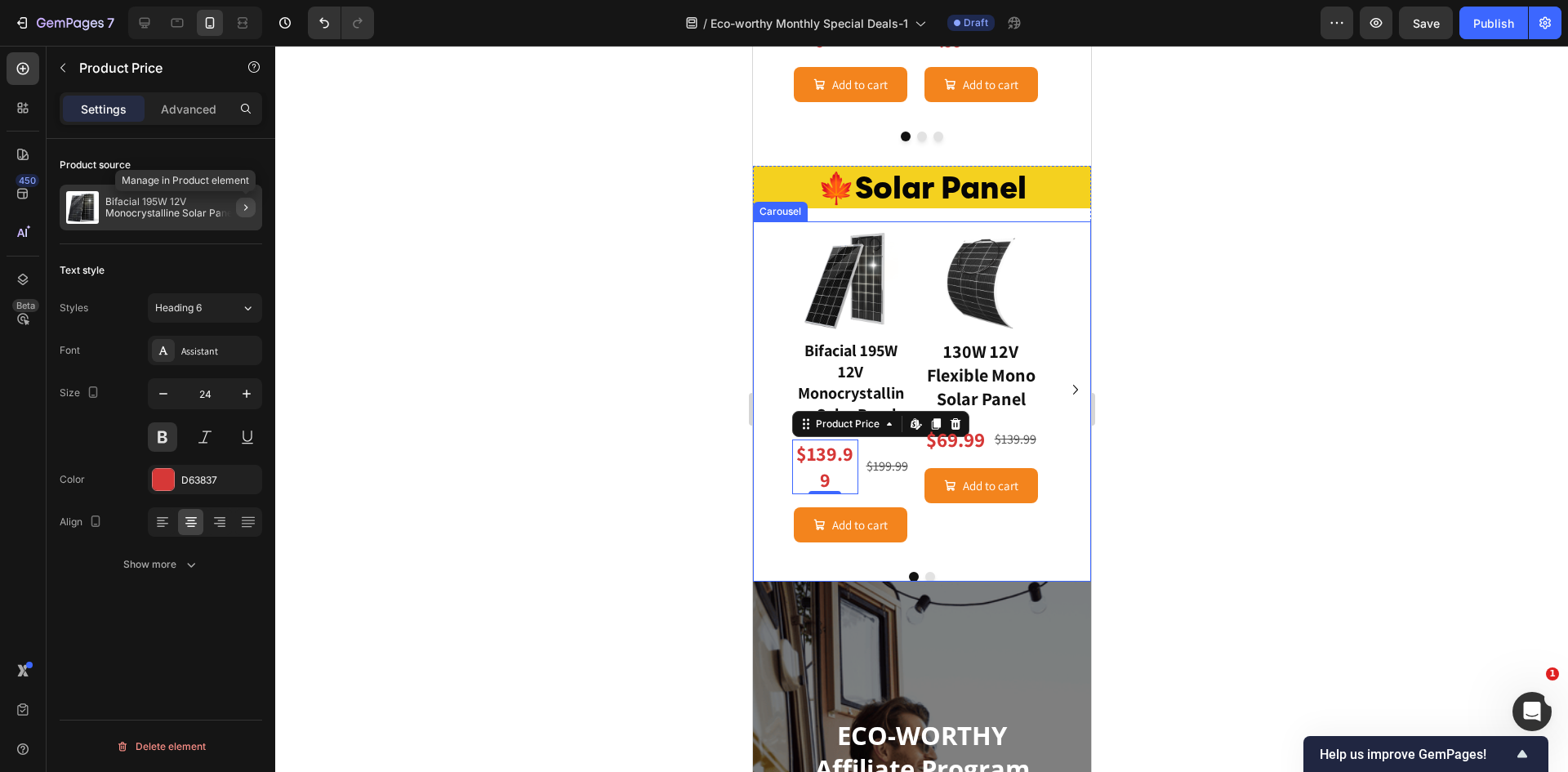
click at [243, 207] on icon "button" at bounding box center [246, 208] width 13 height 13
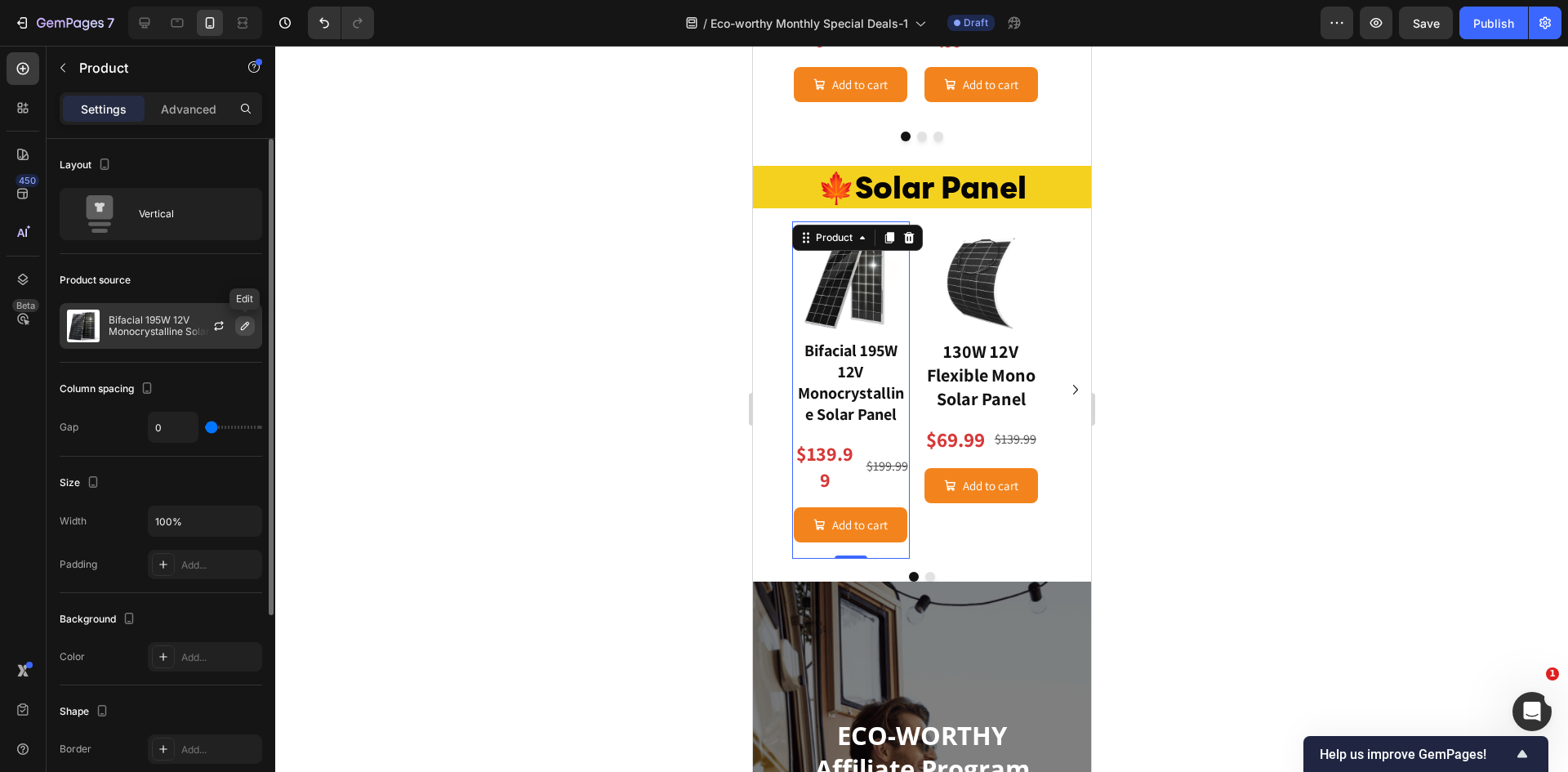
click at [241, 327] on icon "button" at bounding box center [245, 326] width 13 height 13
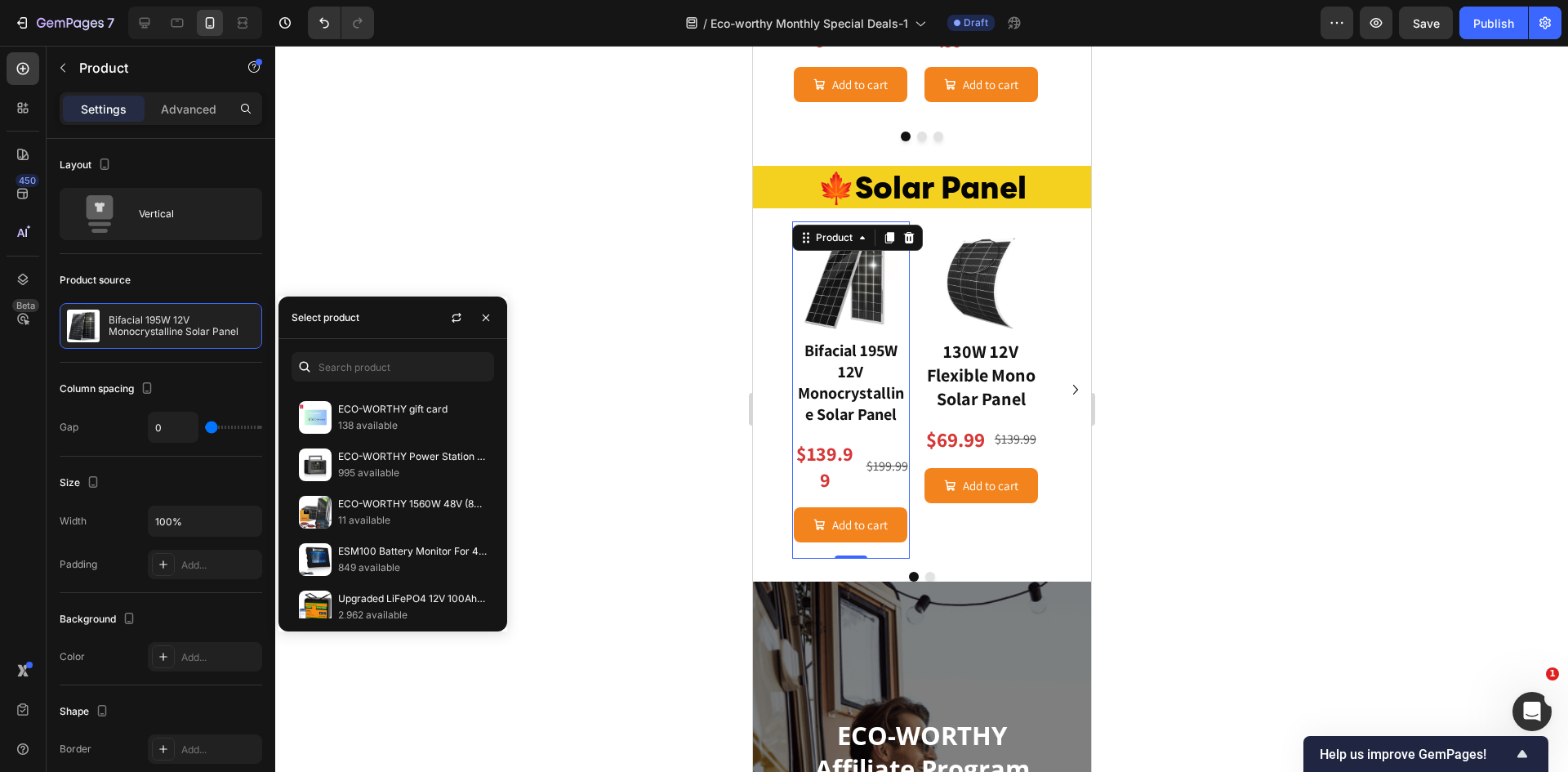
scroll to position [0, 0]
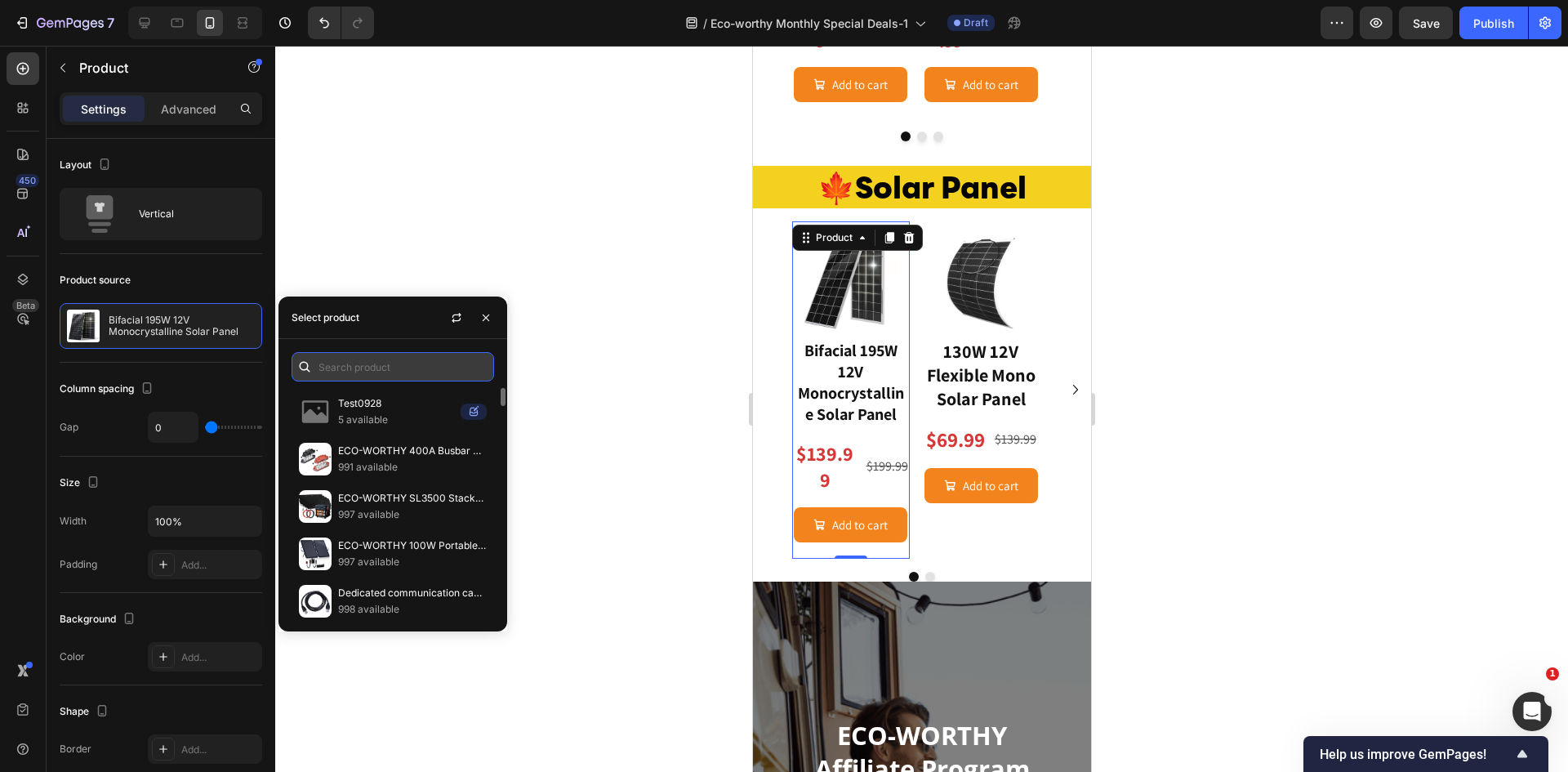
click at [346, 365] on input "text" at bounding box center [392, 367] width 203 height 29
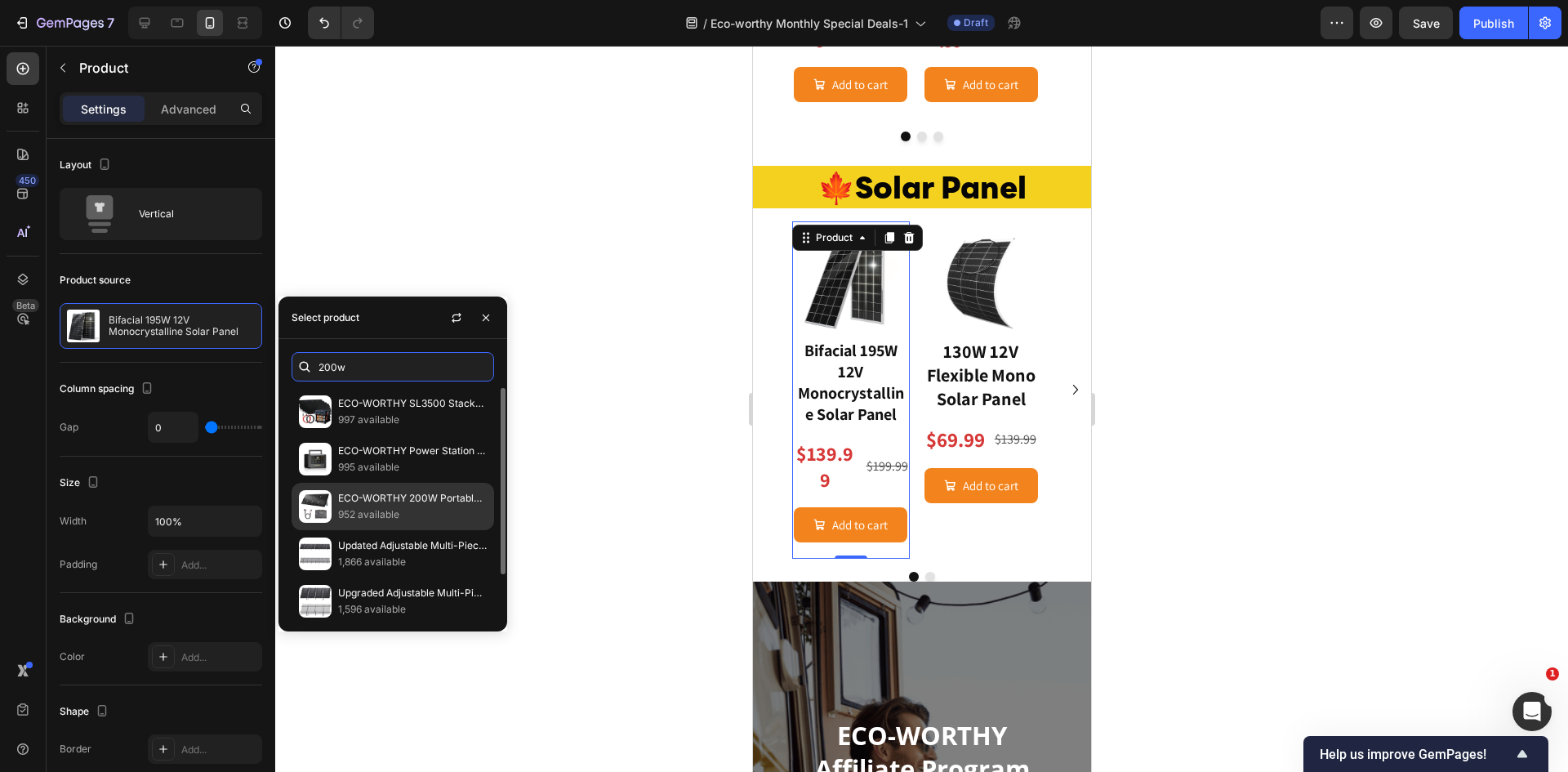
type input "200w"
click at [360, 496] on p "ECO-WORTHY 200W Portable Solar Panel for Outdoor Camping RV" at bounding box center [411, 498] width 148 height 16
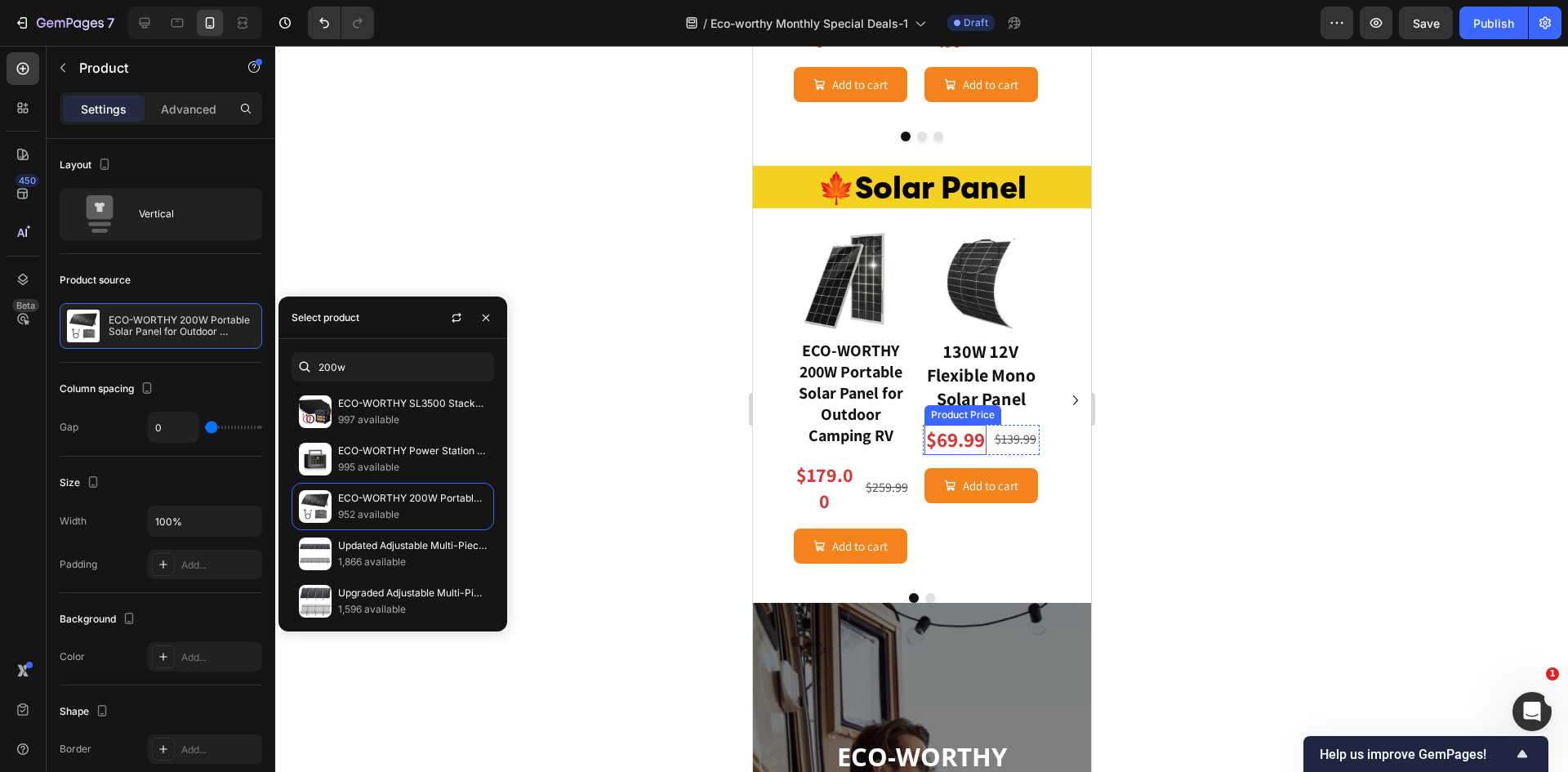
click at [955, 433] on div "$69.99" at bounding box center [955, 440] width 62 height 30
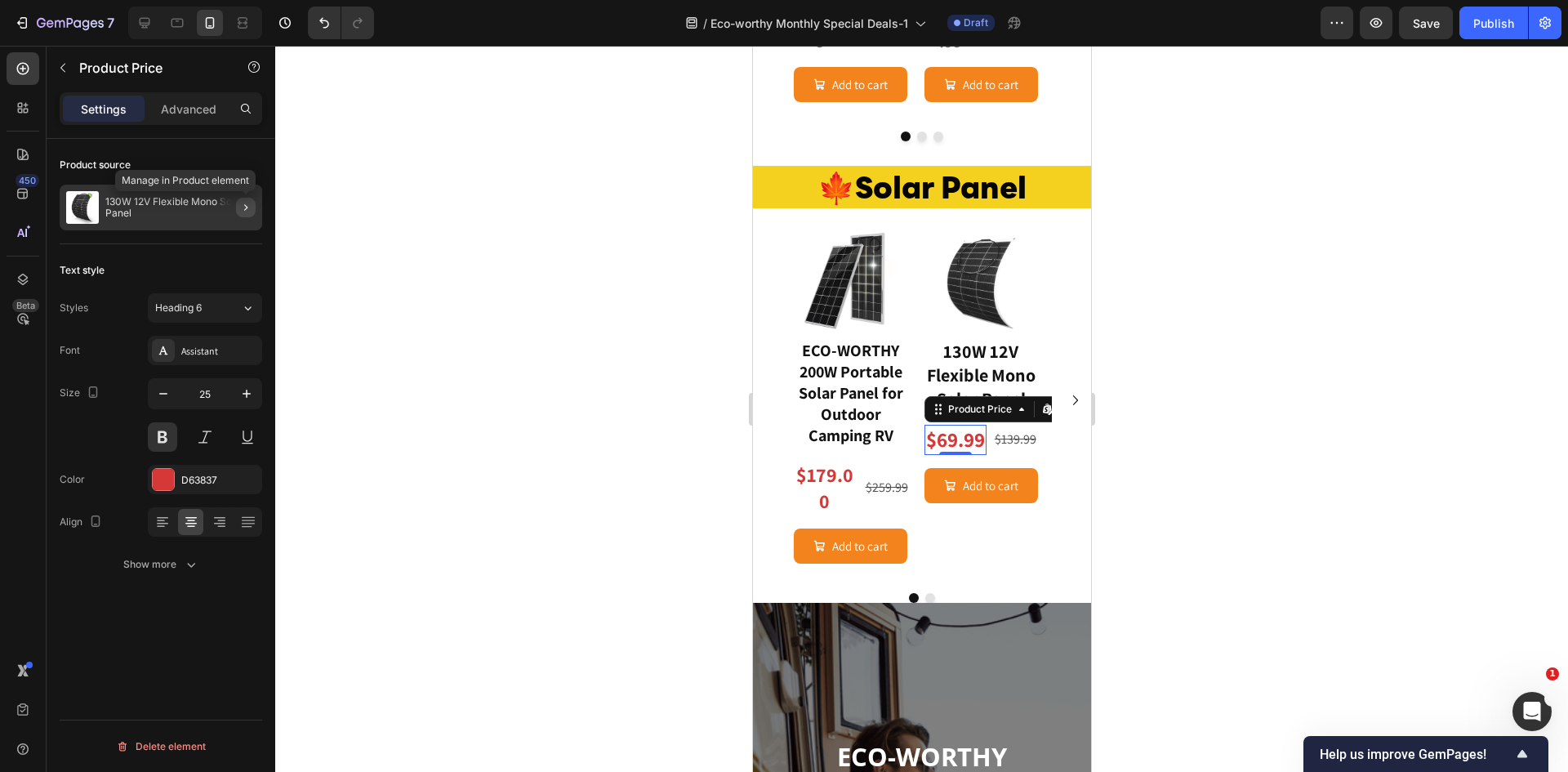
click at [246, 208] on icon "button" at bounding box center [246, 208] width 13 height 13
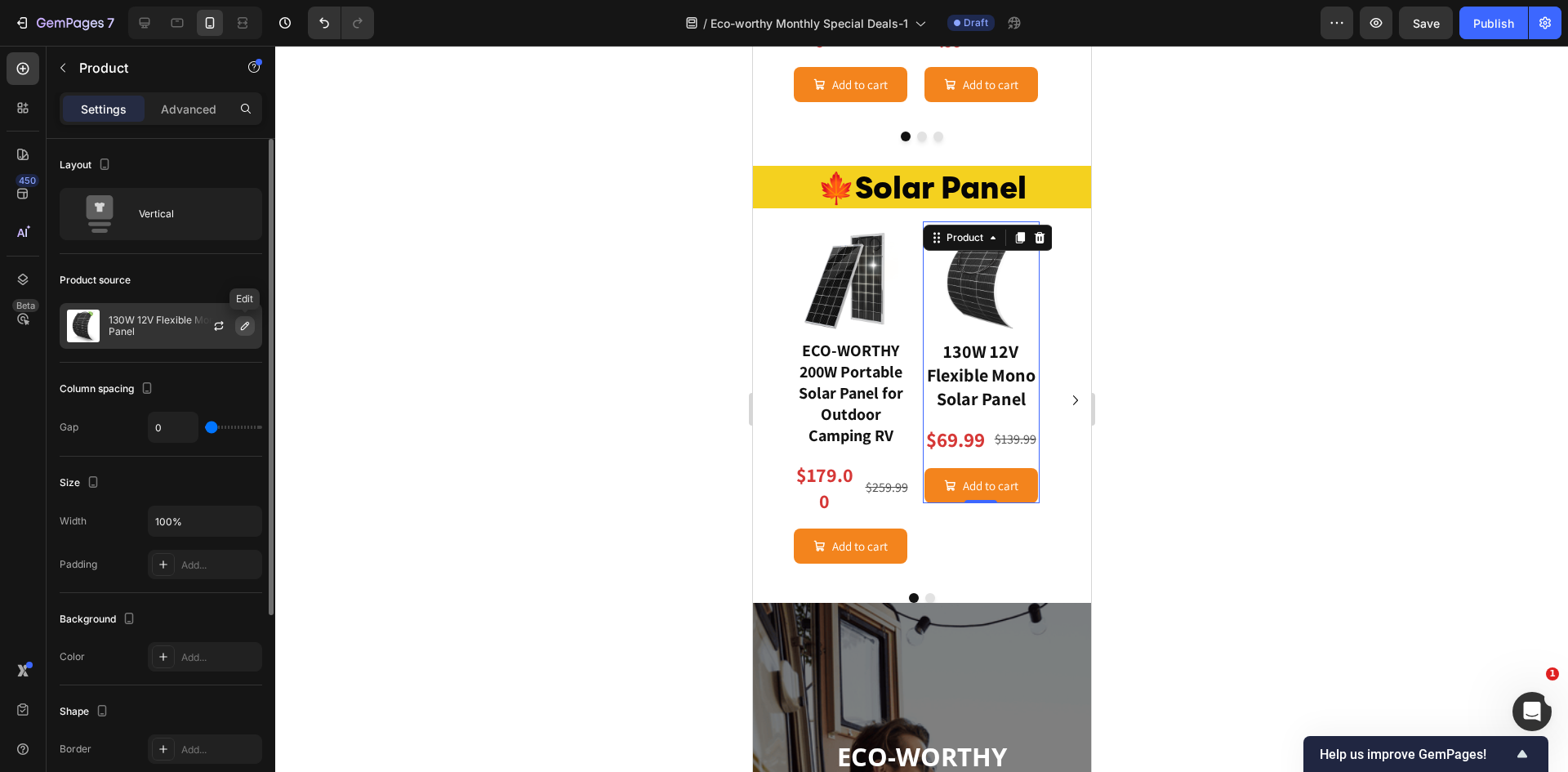
click at [244, 323] on icon "button" at bounding box center [245, 326] width 13 height 13
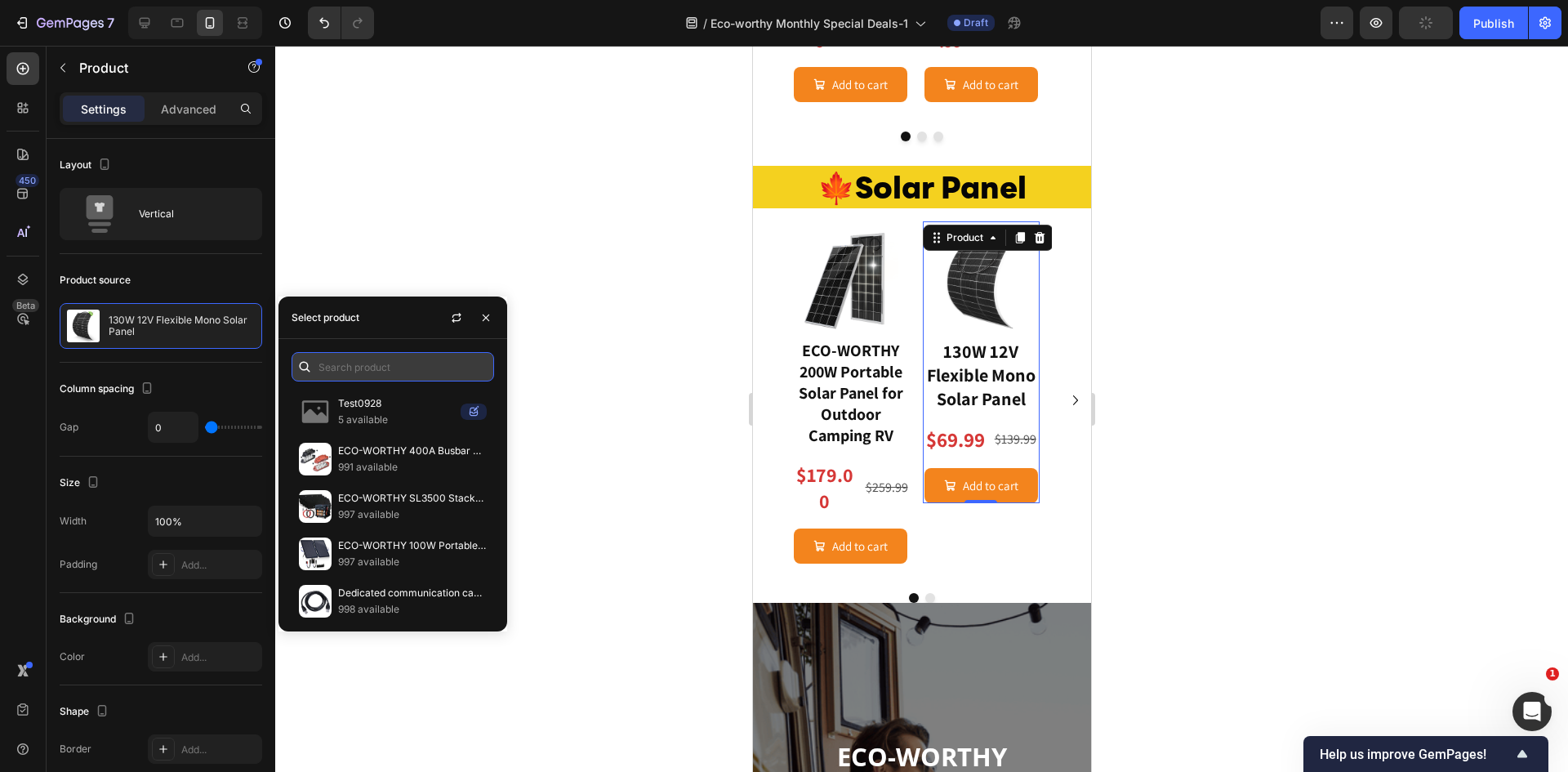
click at [399, 370] on input "text" at bounding box center [392, 367] width 203 height 29
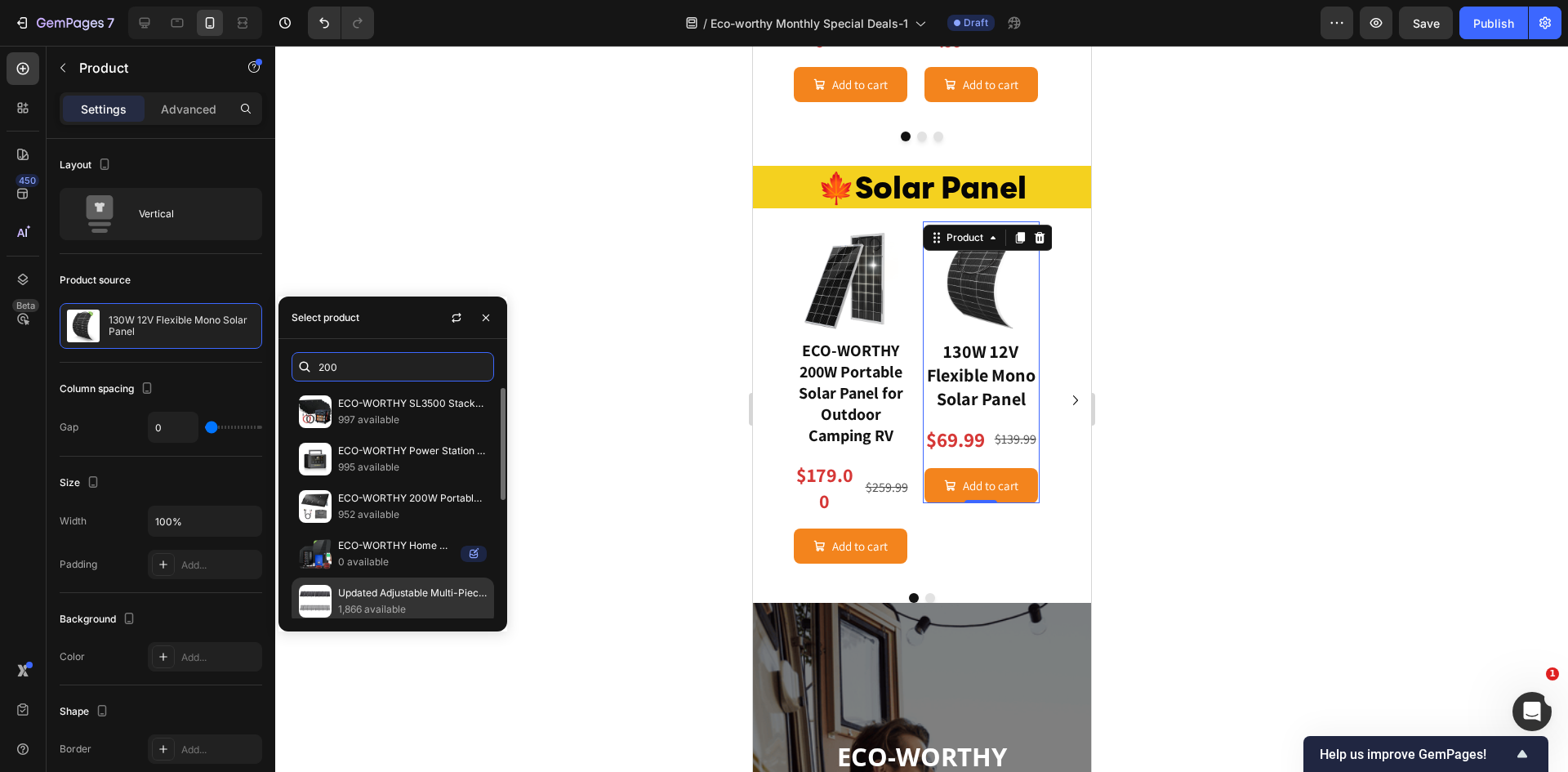
scroll to position [108, 0]
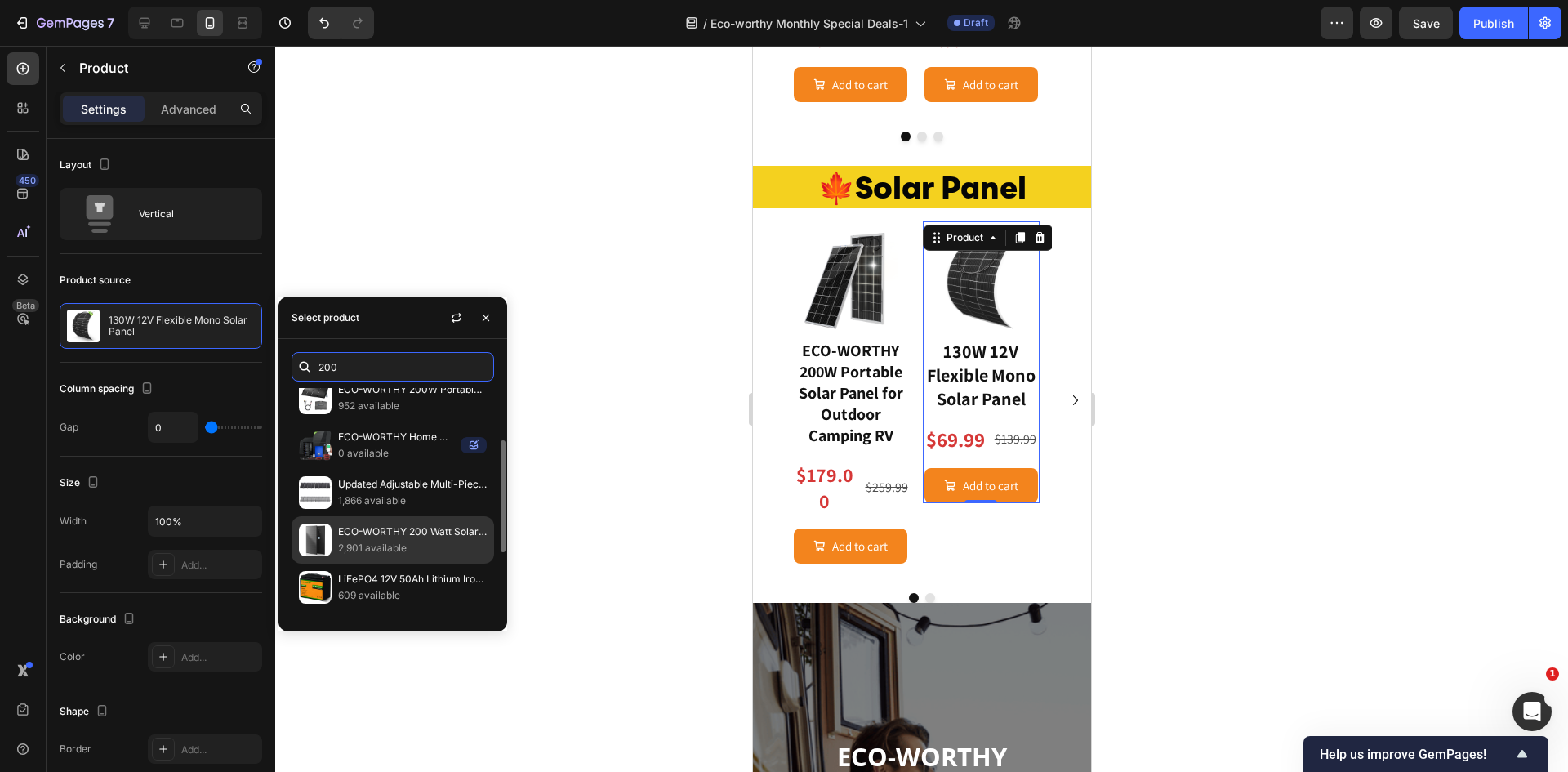
type input "200"
click at [367, 536] on p "ECO-WORTHY 200 Watt Solar Panel,25.2% High-Efficiency Solar Cell,Without Metal …" at bounding box center [411, 532] width 148 height 16
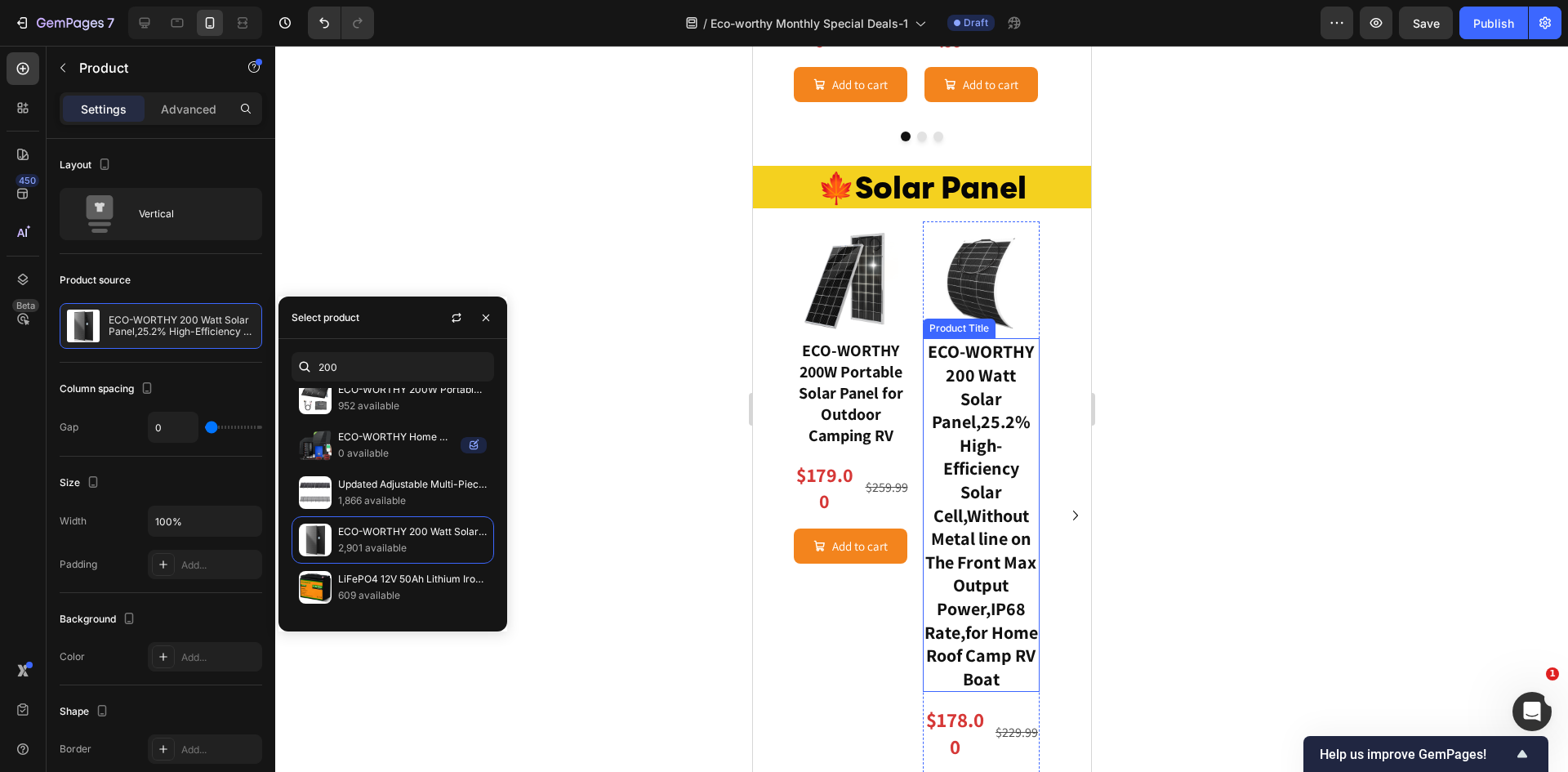
scroll to position [1672, 0]
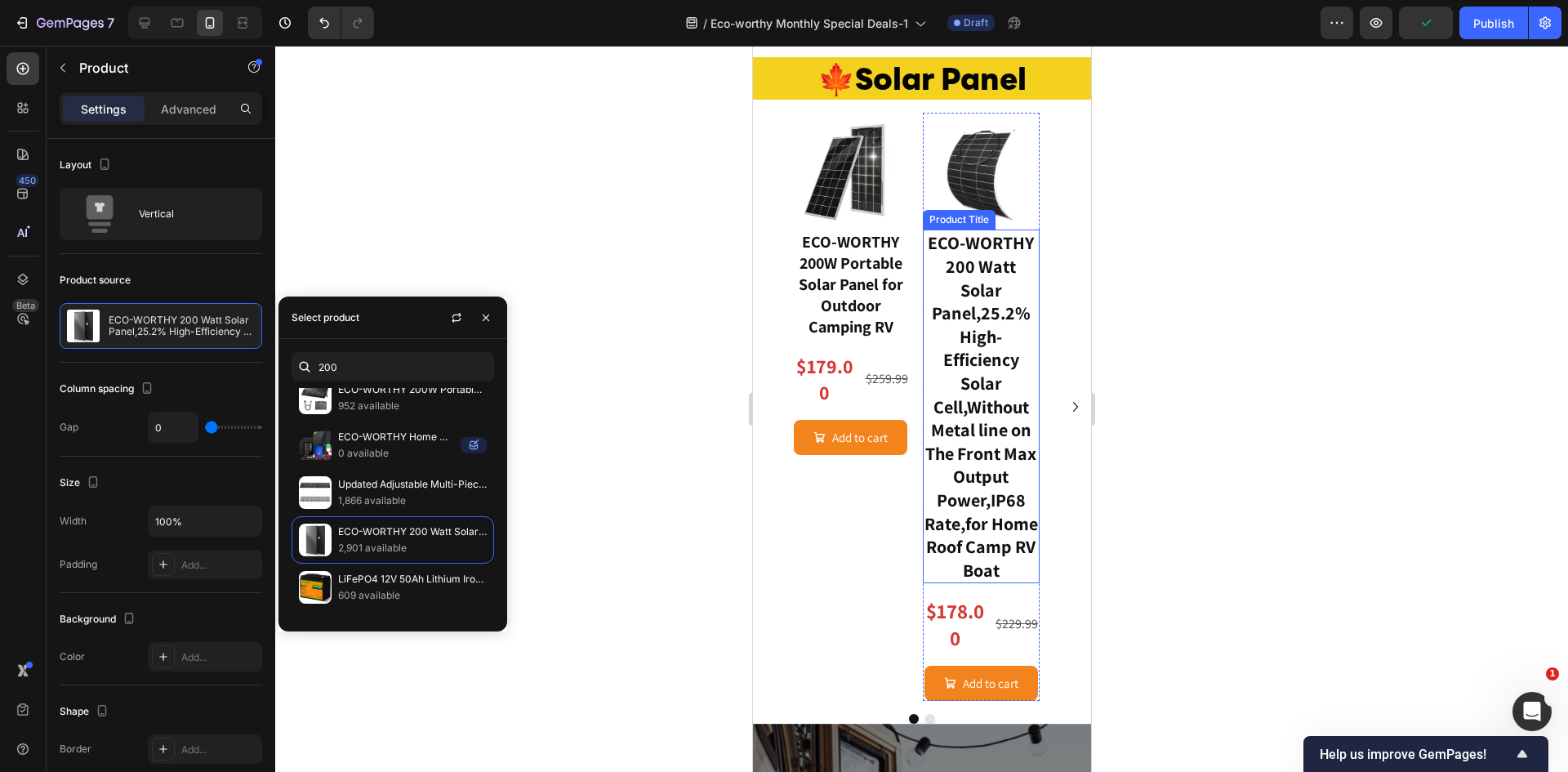
click at [972, 375] on h3 "ECO-WORTHY 200 Watt Solar Panel,25.2% High-Efficiency Solar Cell,Without Metal …" at bounding box center [980, 406] width 117 height 354
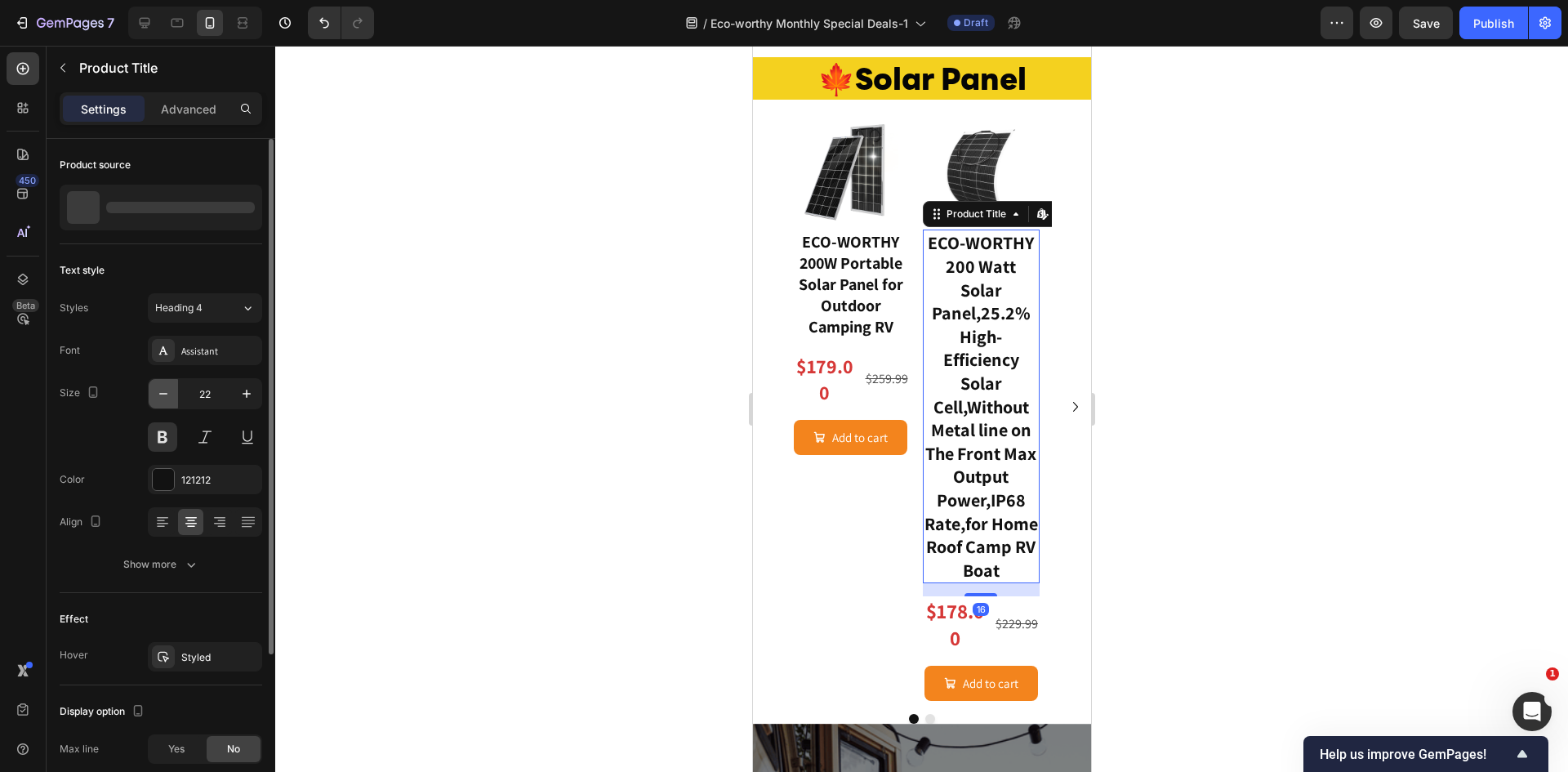
click at [161, 392] on icon "button" at bounding box center [163, 394] width 16 height 16
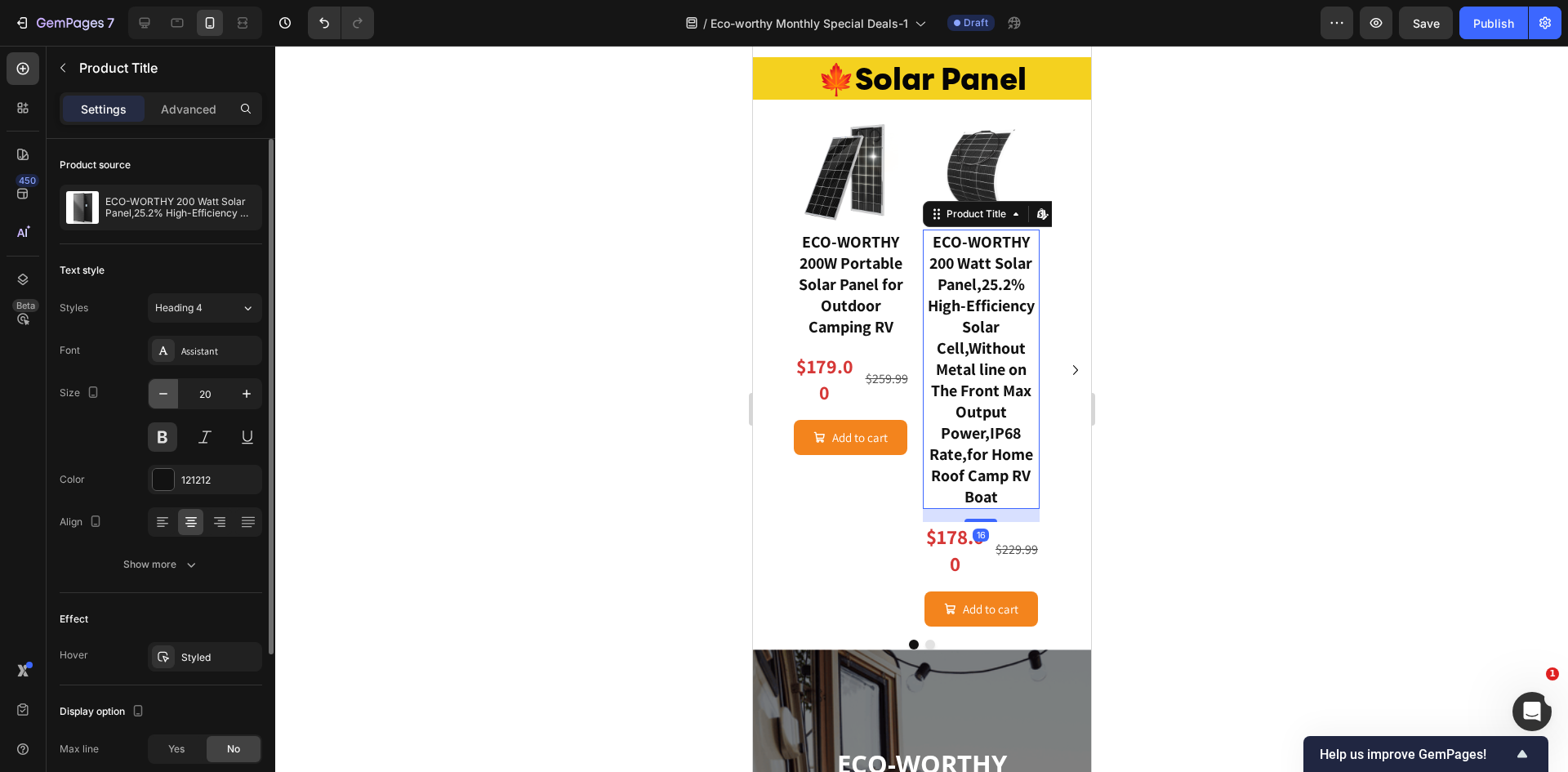
click at [161, 391] on icon "button" at bounding box center [163, 394] width 16 height 16
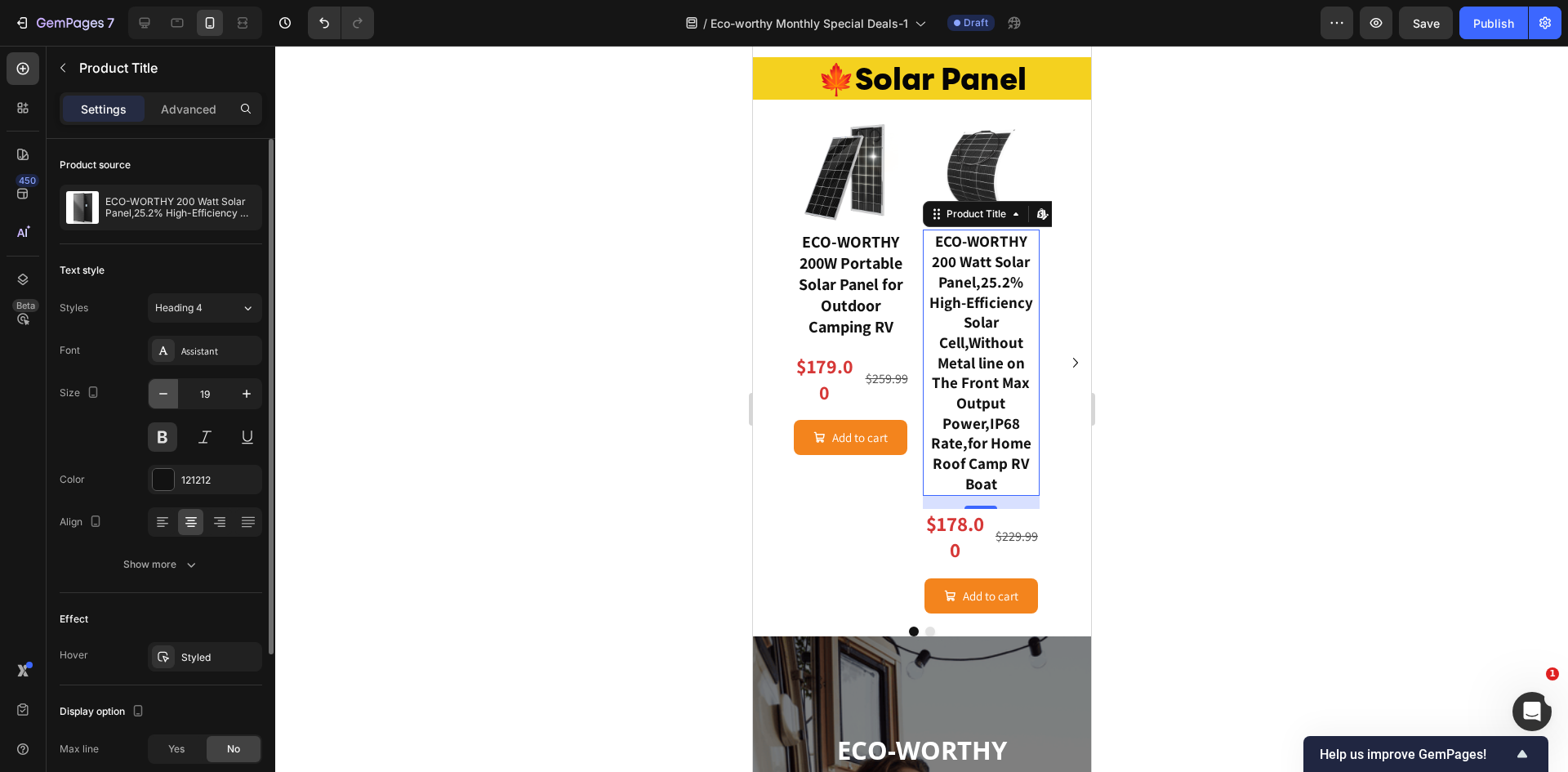
click at [161, 391] on icon "button" at bounding box center [163, 394] width 16 height 16
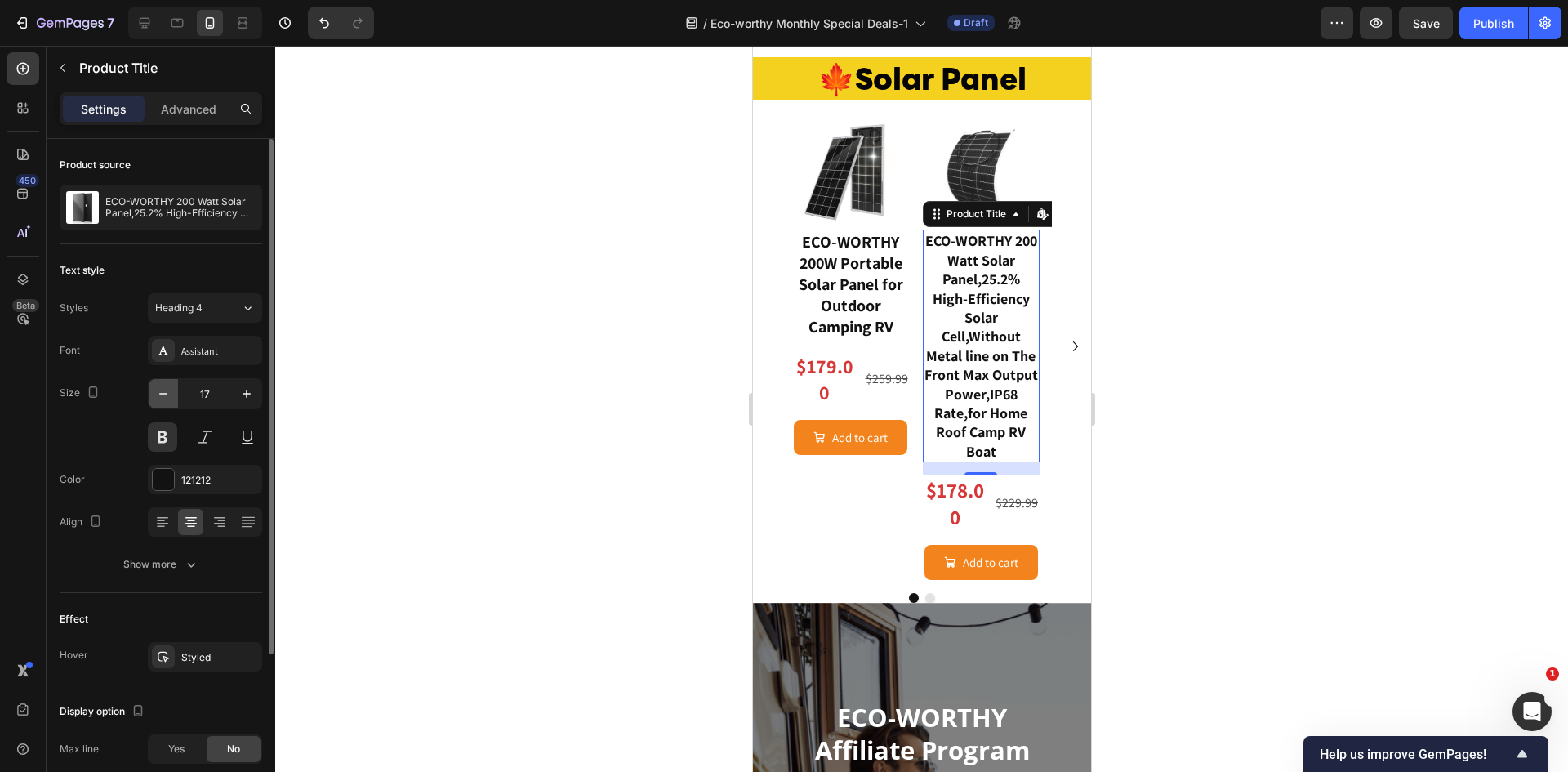
click at [161, 391] on icon "button" at bounding box center [163, 394] width 16 height 16
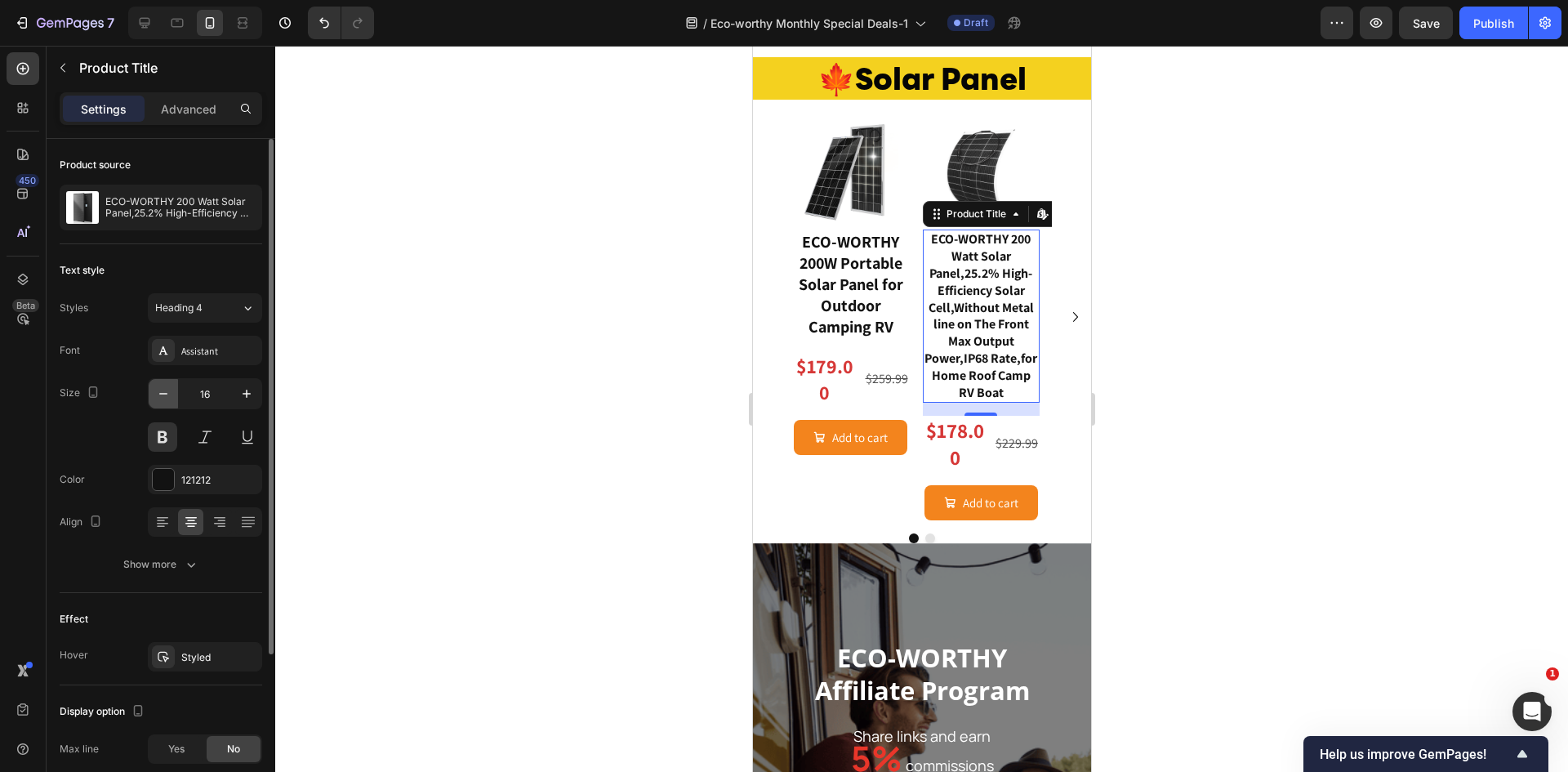
click at [161, 391] on icon "button" at bounding box center [163, 394] width 16 height 16
type input "15"
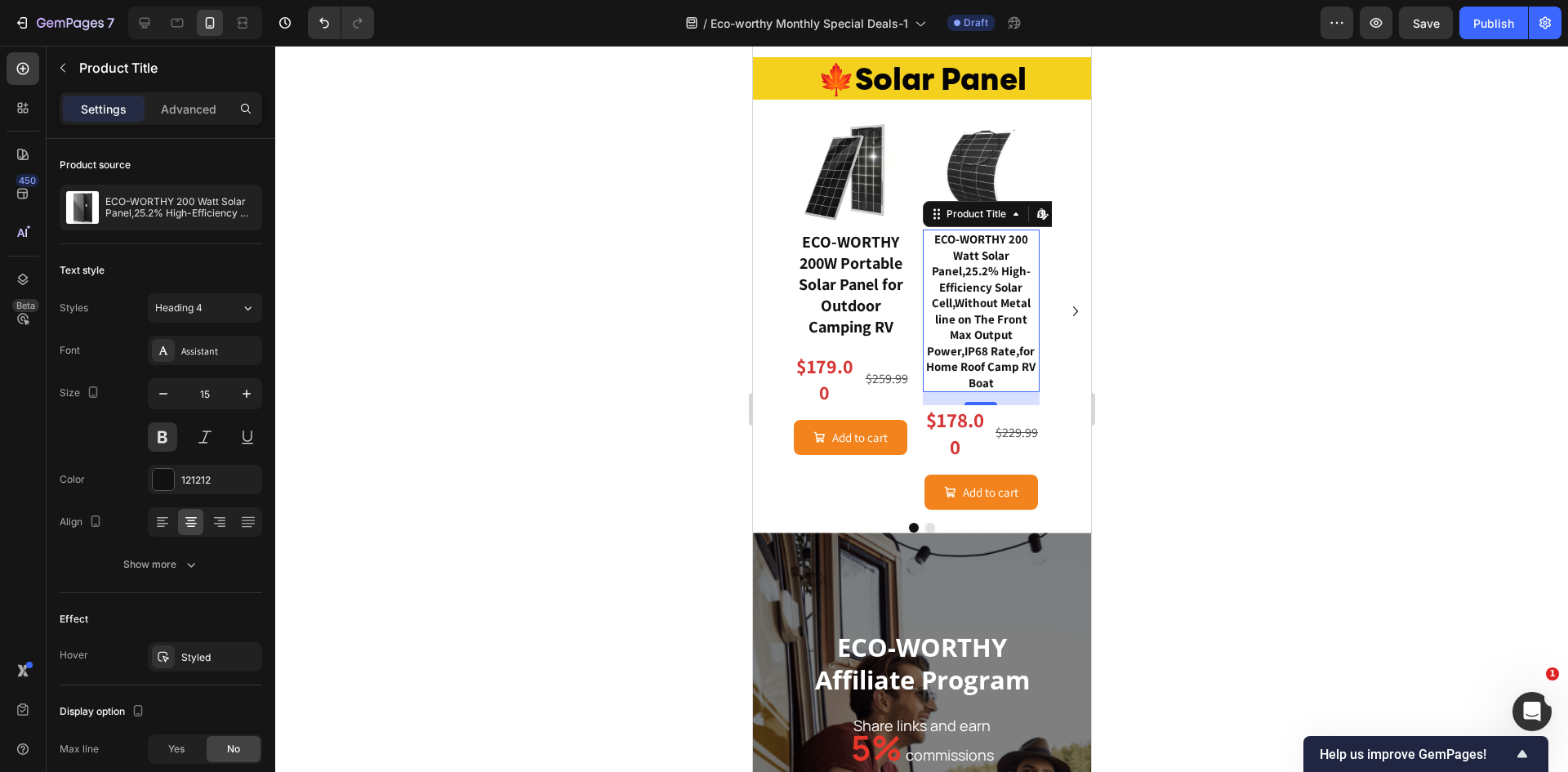
click at [1150, 350] on div at bounding box center [921, 409] width 1292 height 726
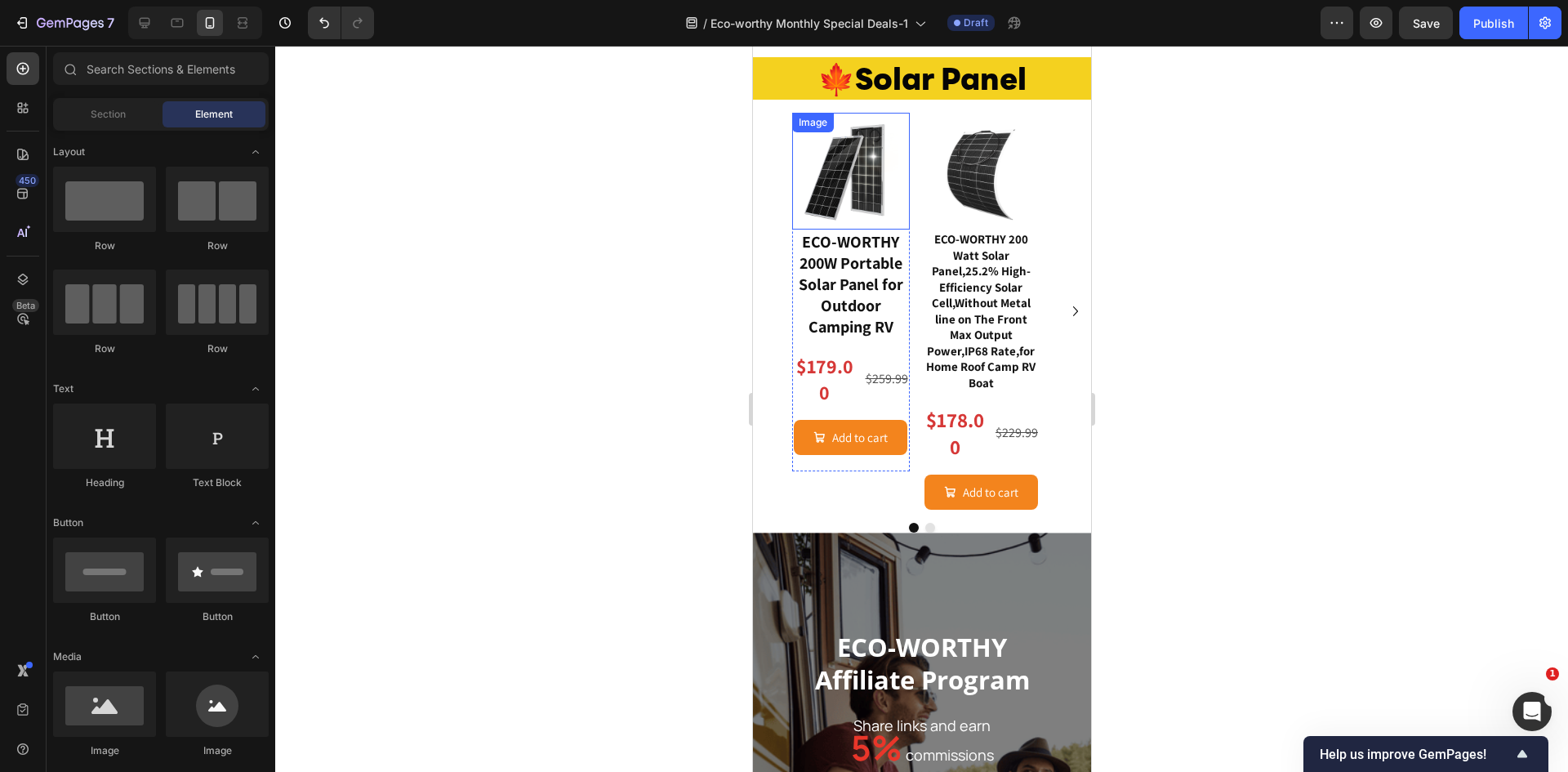
click at [843, 179] on img at bounding box center [850, 171] width 117 height 117
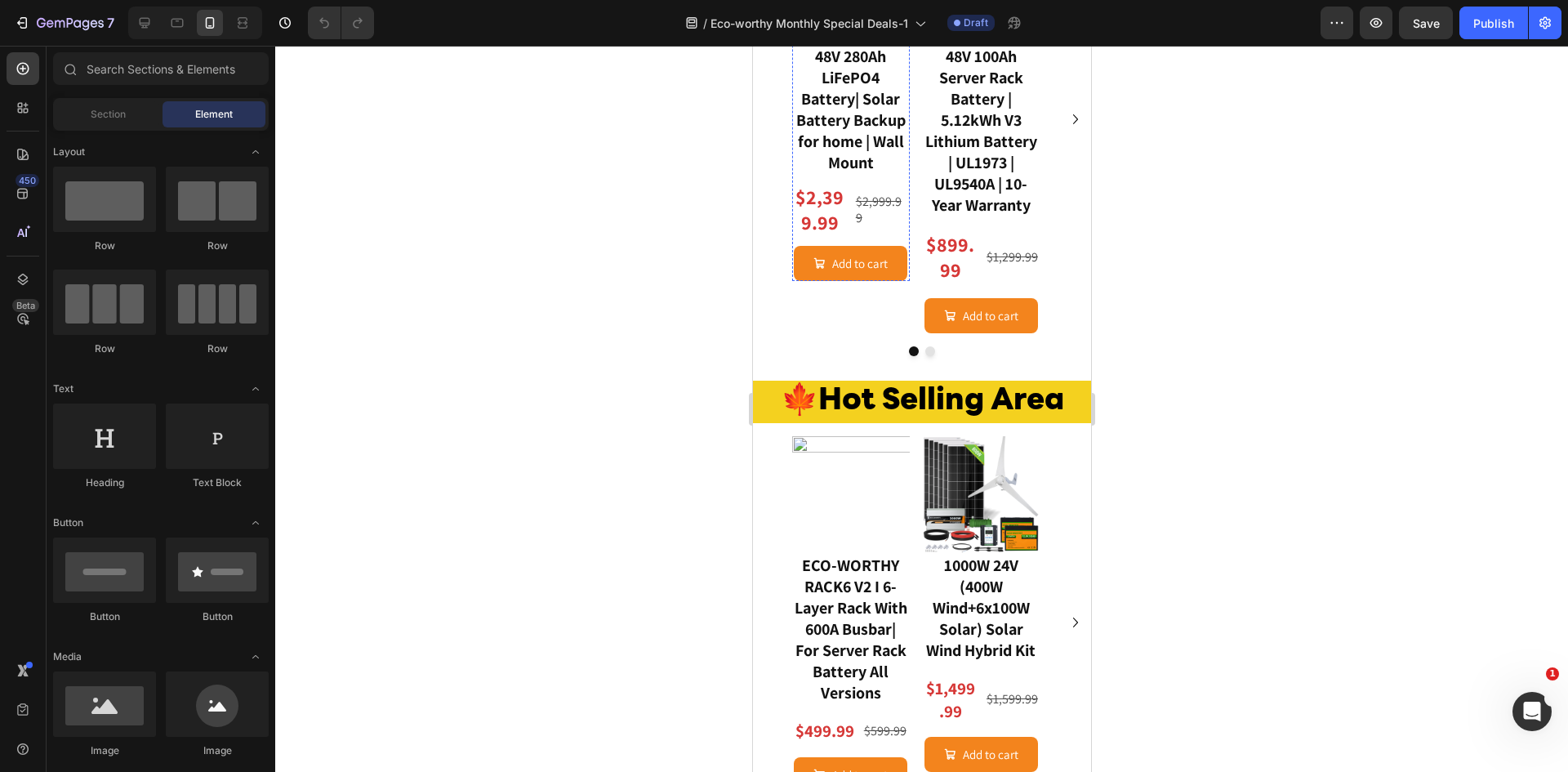
scroll to position [1636, 0]
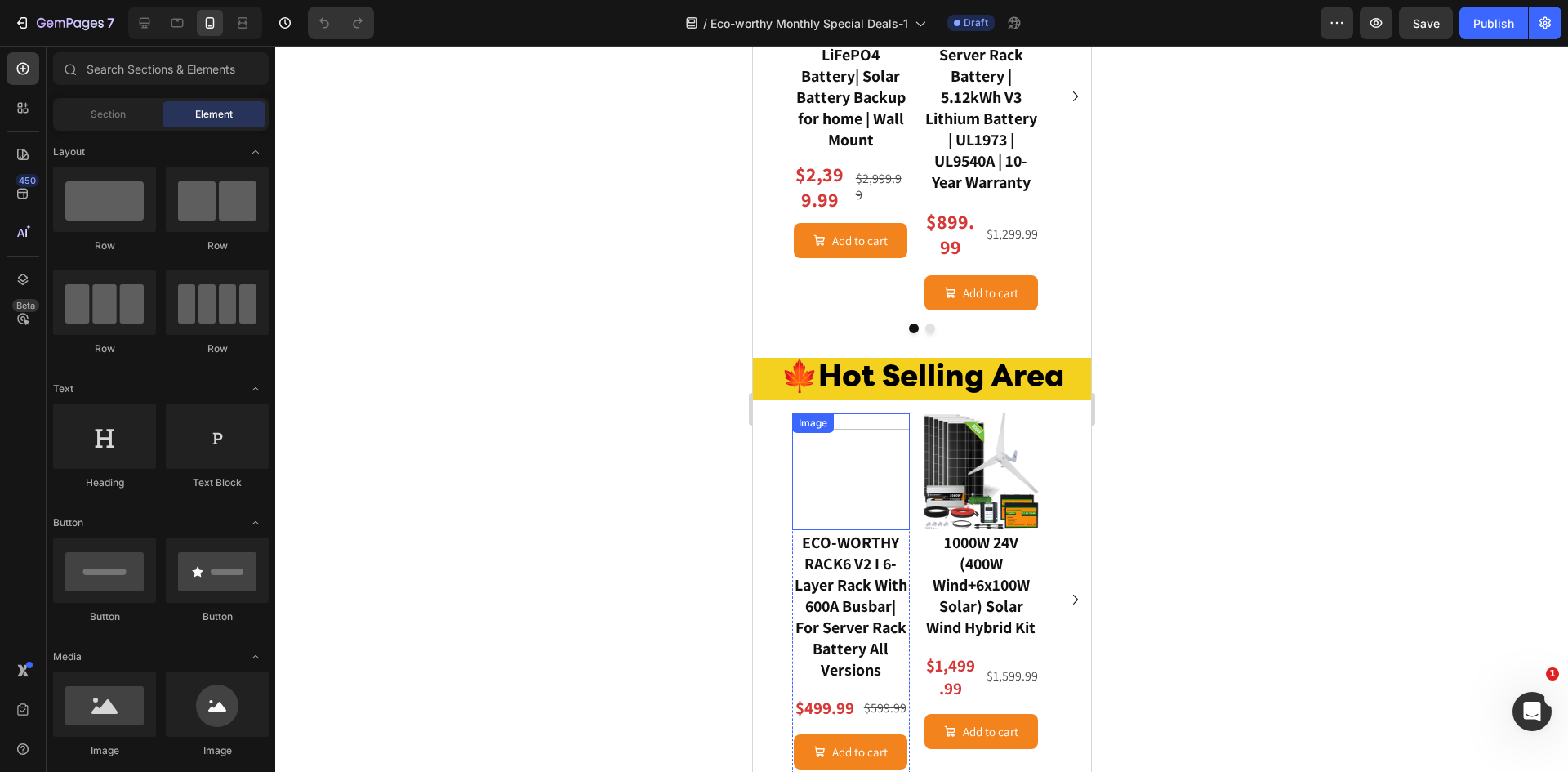
click at [849, 461] on img at bounding box center [850, 472] width 117 height 117
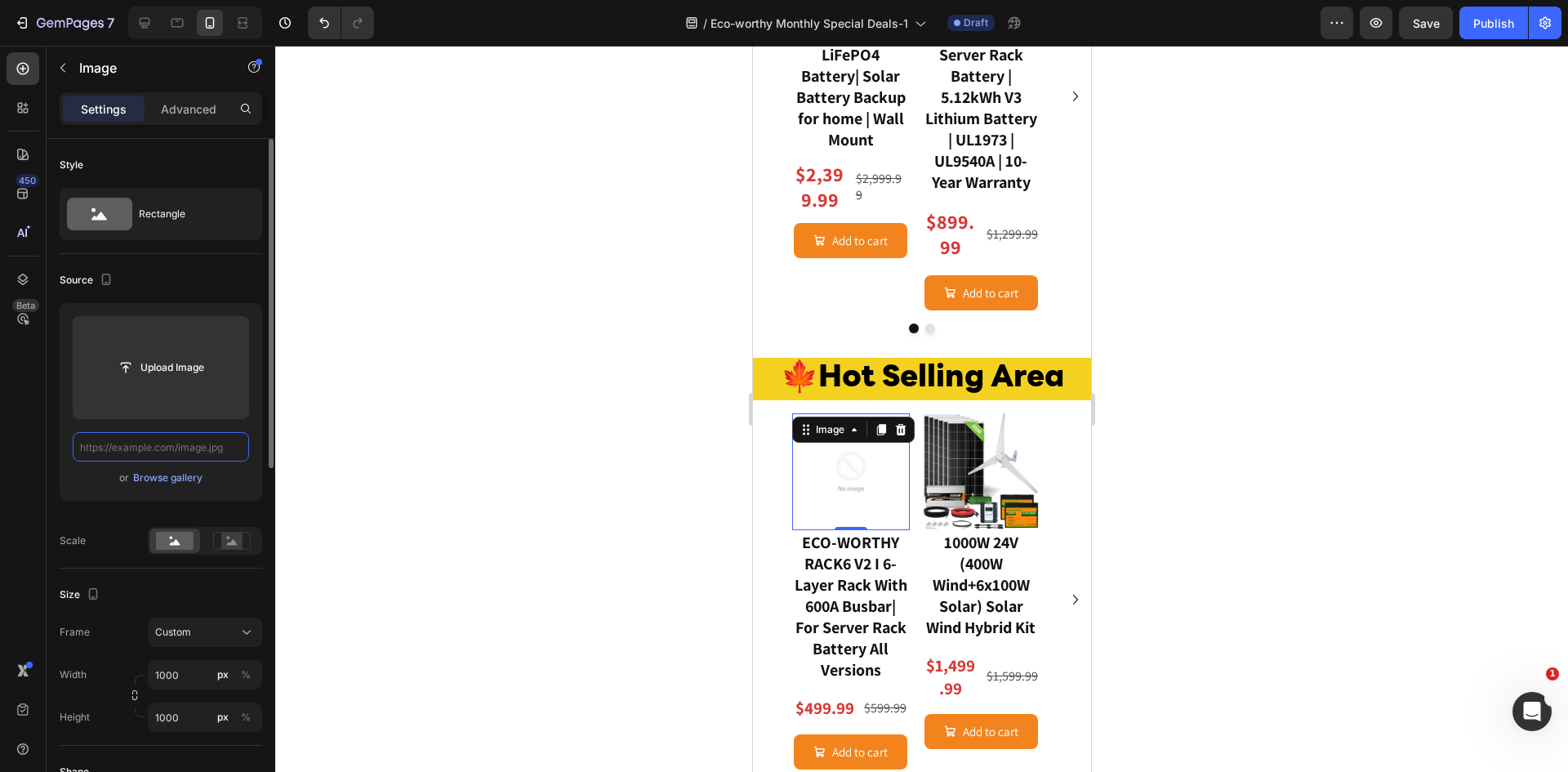
scroll to position [0, 0]
click at [195, 452] on input "text" at bounding box center [161, 447] width 177 height 29
paste input "[URL][DOMAIN_NAME]"
type input "[URL][DOMAIN_NAME]"
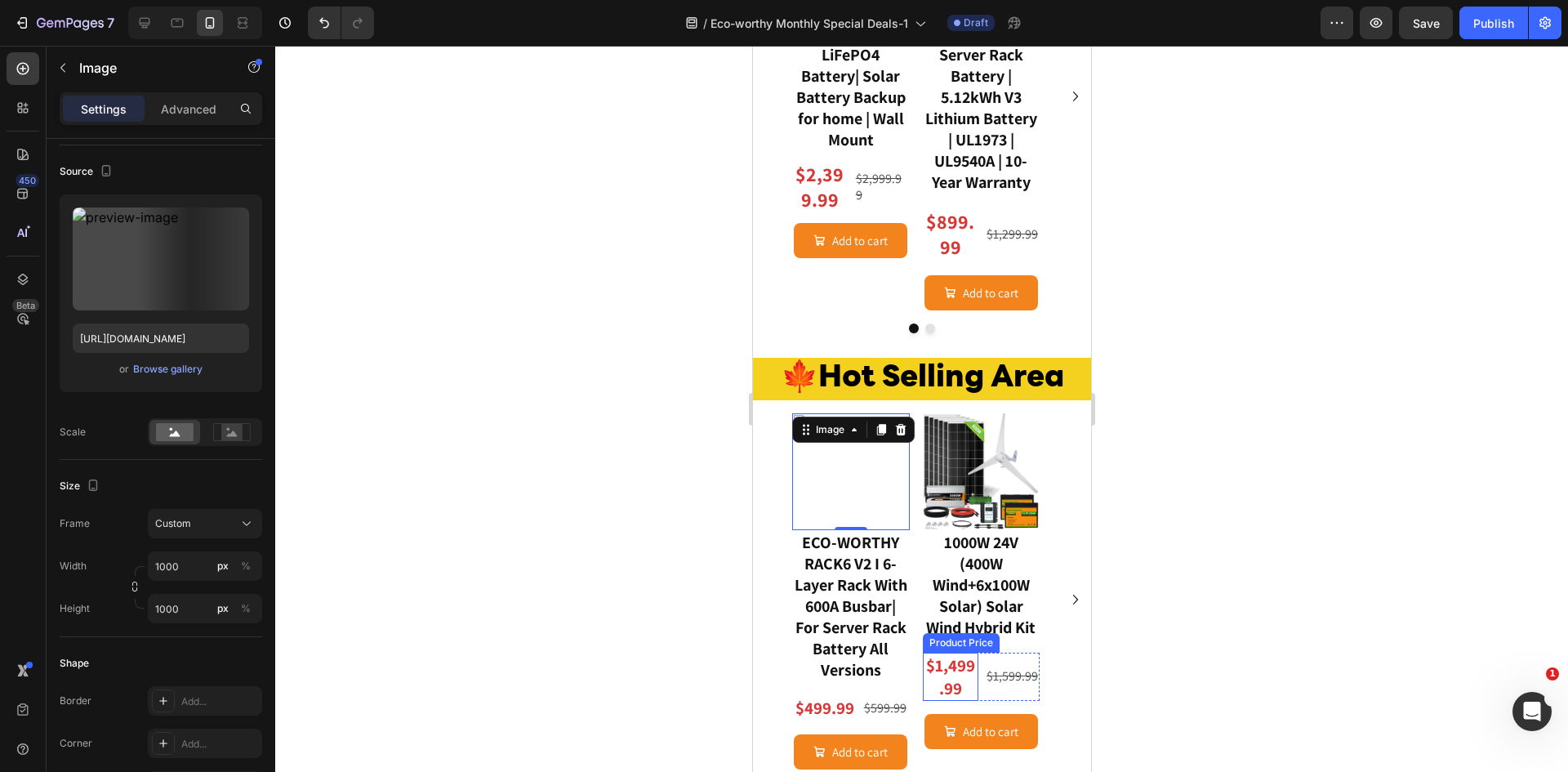
click at [952, 668] on div "$1,499.99" at bounding box center [950, 676] width 56 height 48
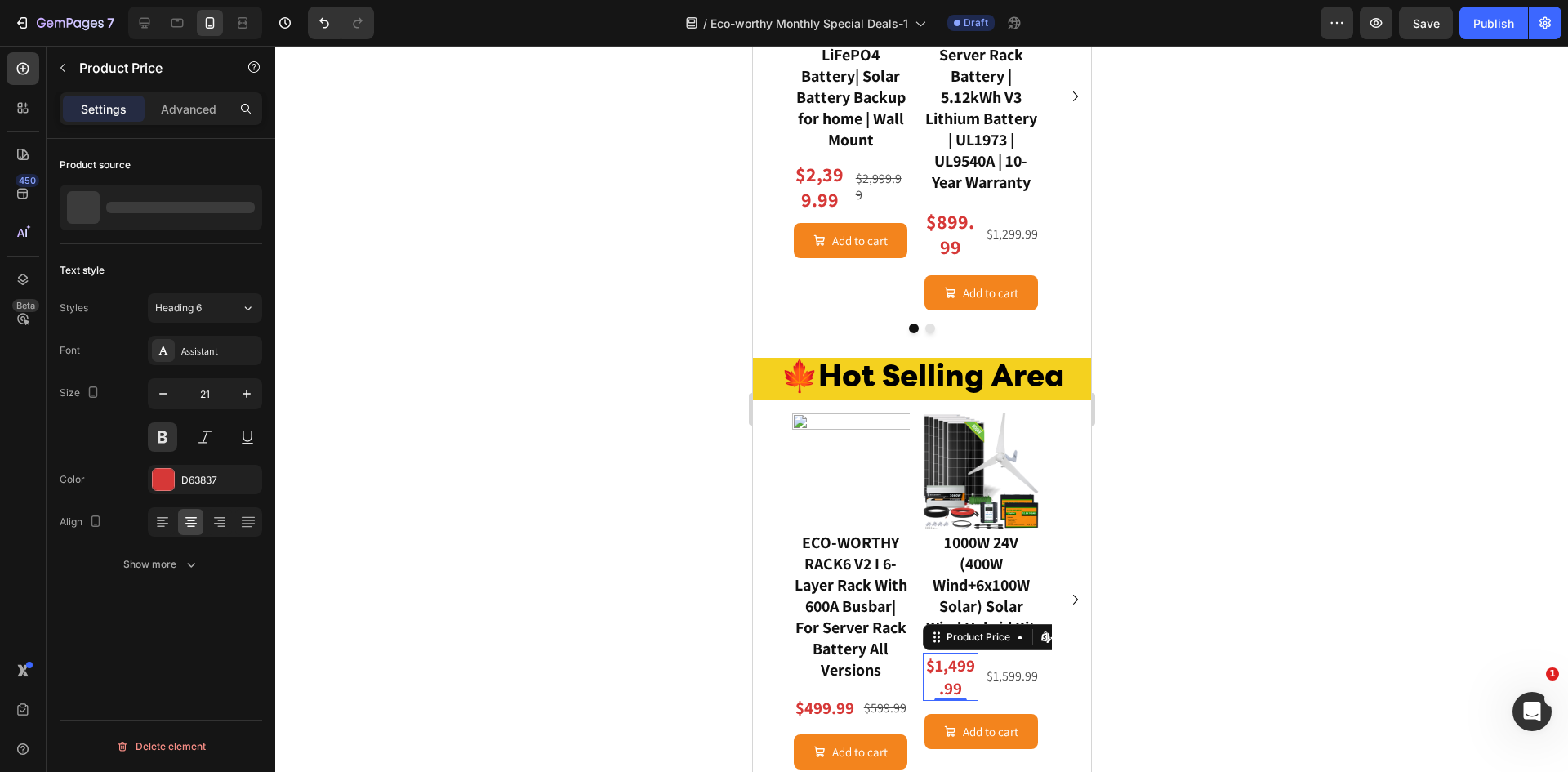
scroll to position [0, 0]
click at [251, 203] on icon "button" at bounding box center [246, 208] width 13 height 13
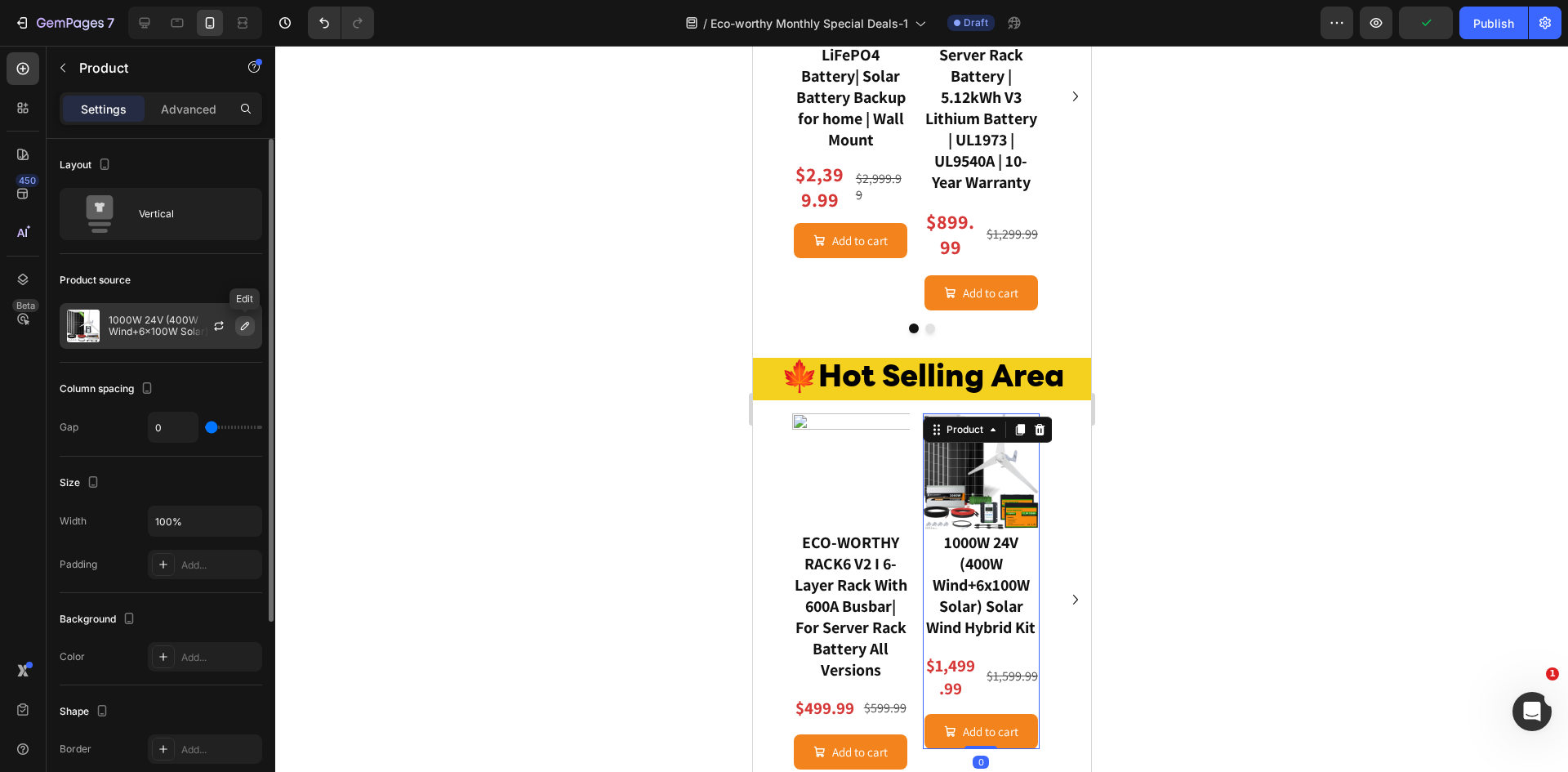
click at [242, 325] on icon "button" at bounding box center [245, 326] width 13 height 13
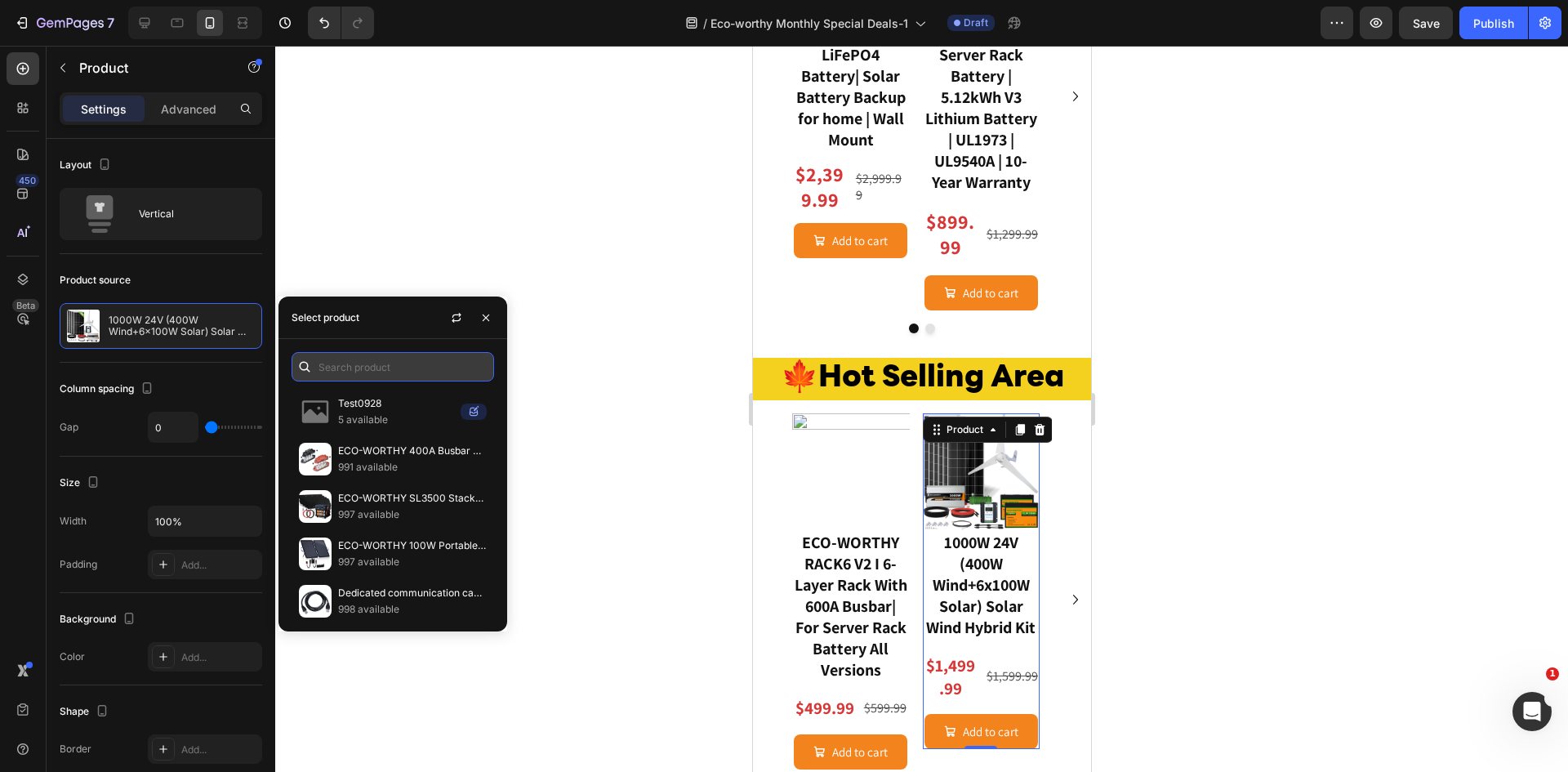
click at [364, 362] on input "text" at bounding box center [392, 367] width 203 height 29
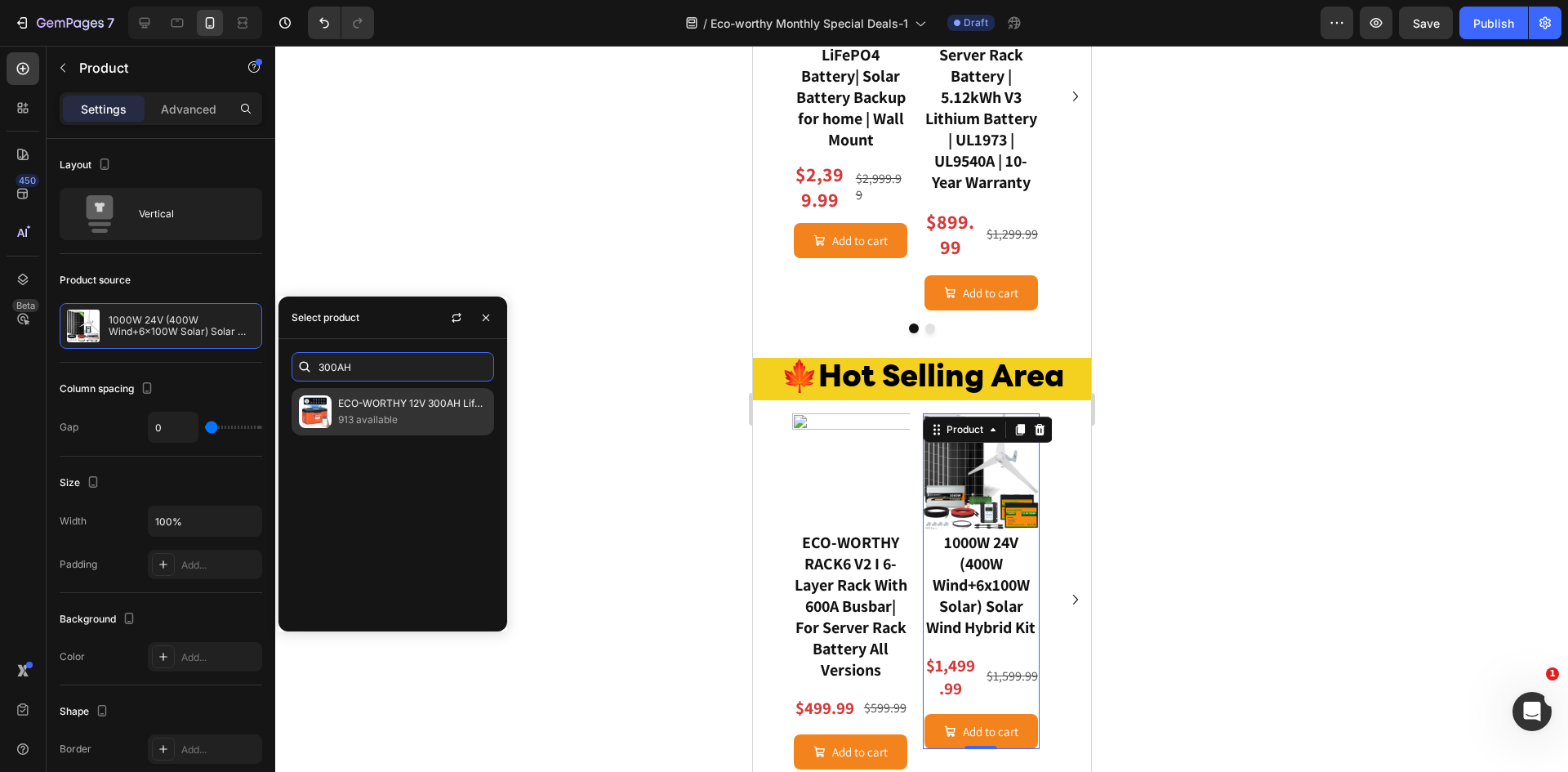
type input "300AH"
click at [367, 419] on p "913 available" at bounding box center [411, 420] width 148 height 16
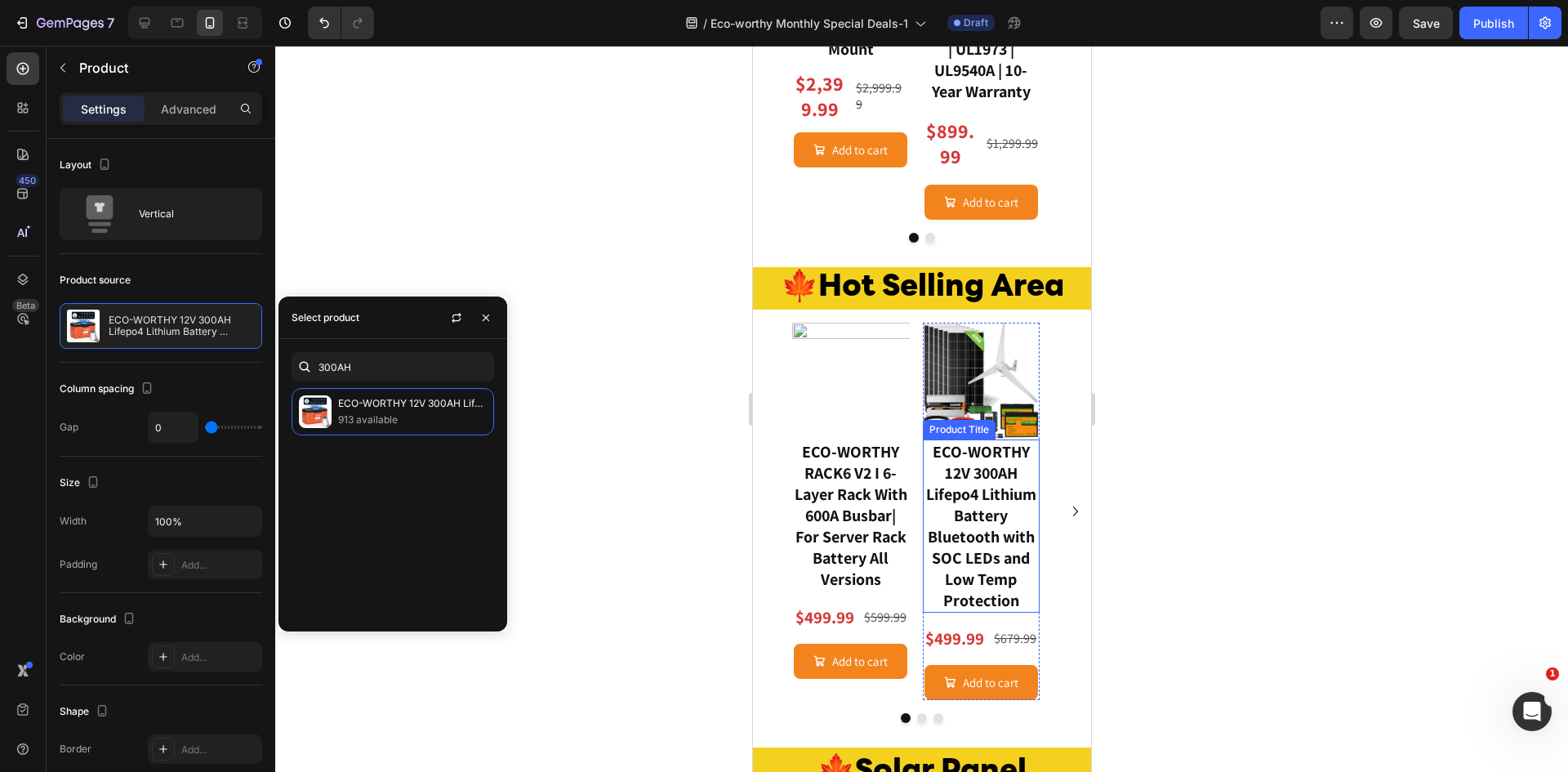
scroll to position [1854, 0]
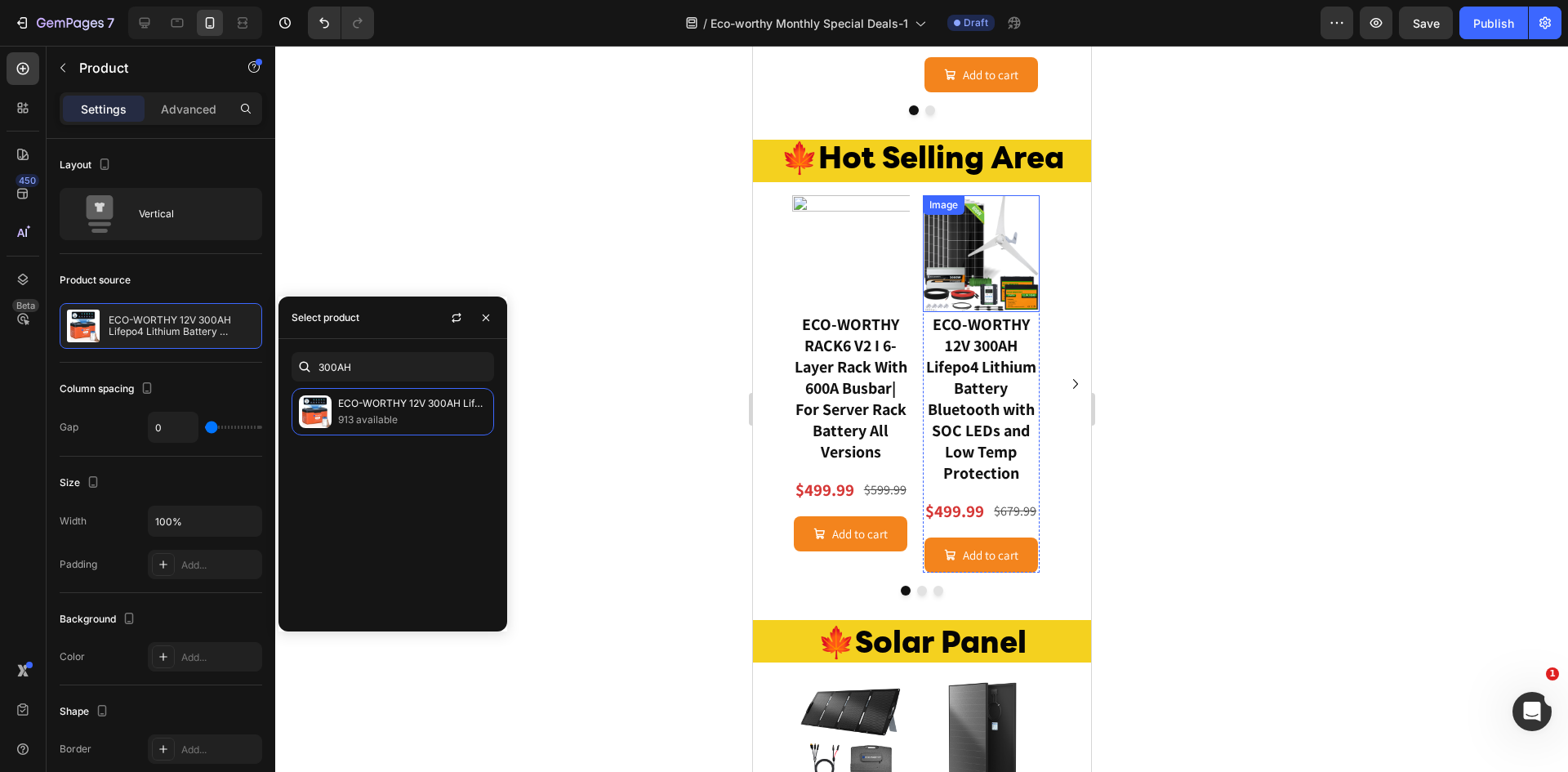
click at [1010, 256] on img at bounding box center [980, 253] width 117 height 117
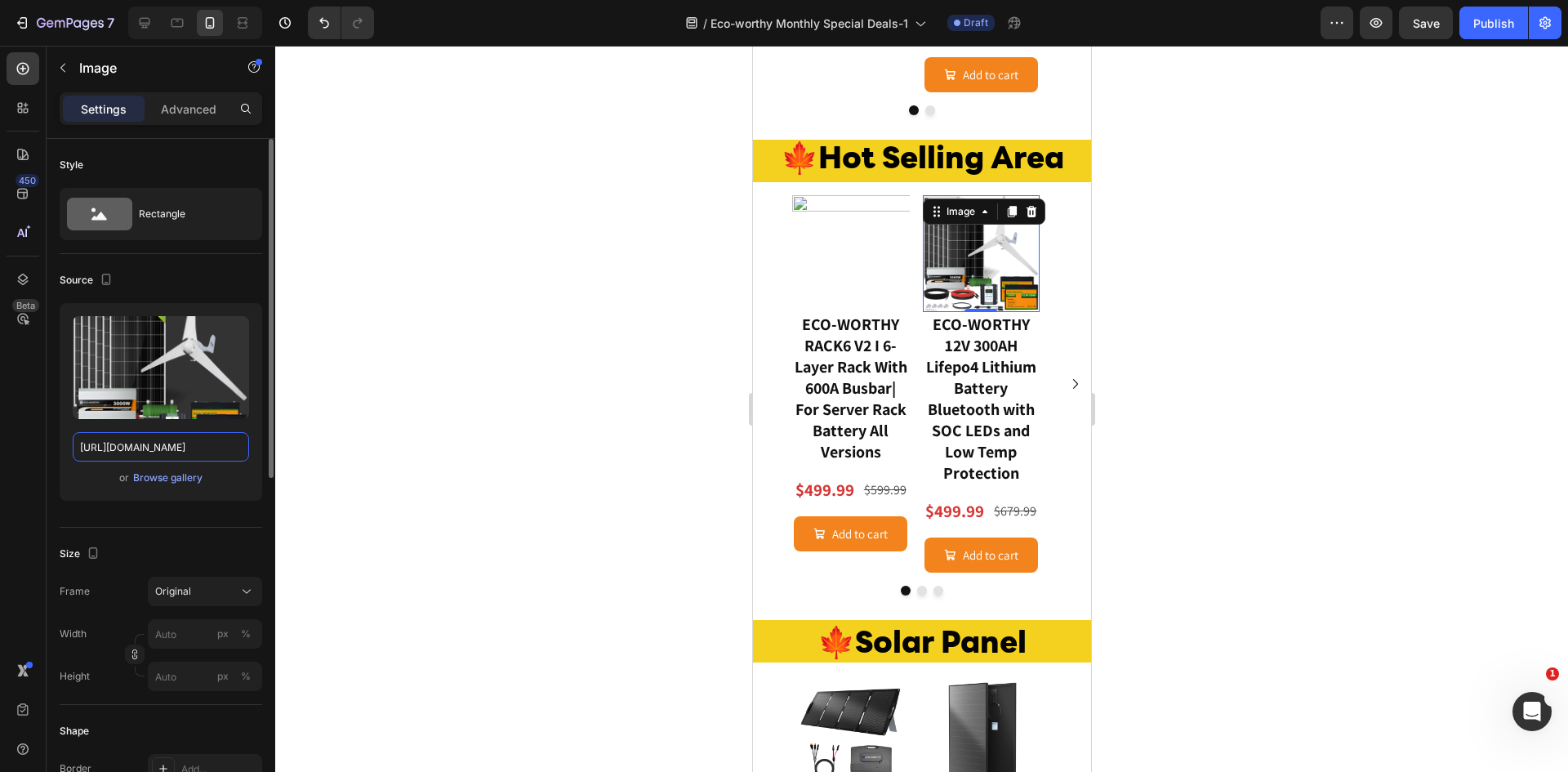
drag, startPoint x: 171, startPoint y: 373, endPoint x: 140, endPoint y: 447, distance: 80.2
click at [140, 447] on input "[URL][DOMAIN_NAME]" at bounding box center [161, 447] width 177 height 29
paste input "01-2_7b83ca72-7fb2-4a48-8af2-b1a3d95c42e9_1000x.jpg?v=1749088111"
type input "[URL][DOMAIN_NAME]"
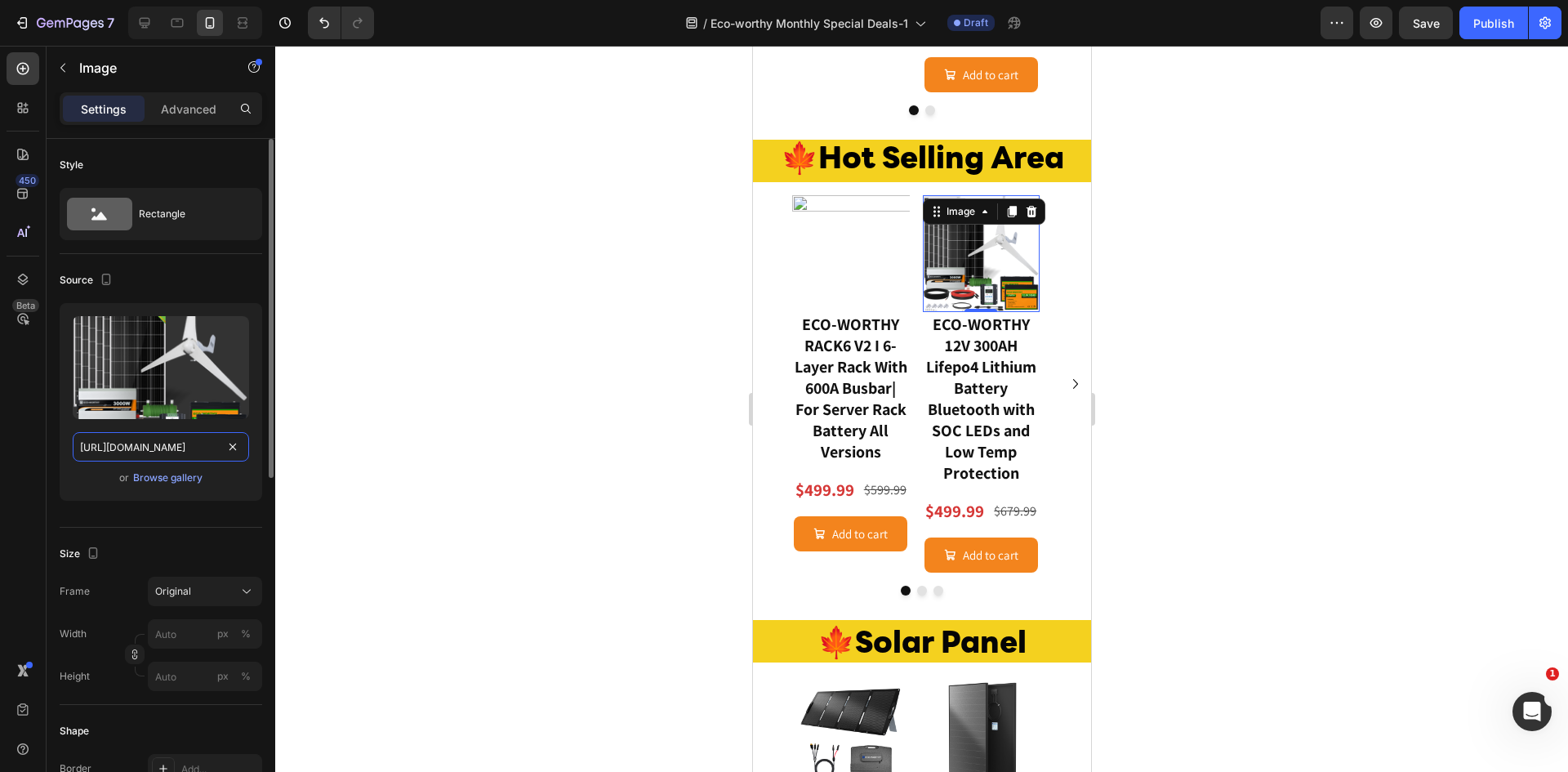
scroll to position [0, 462]
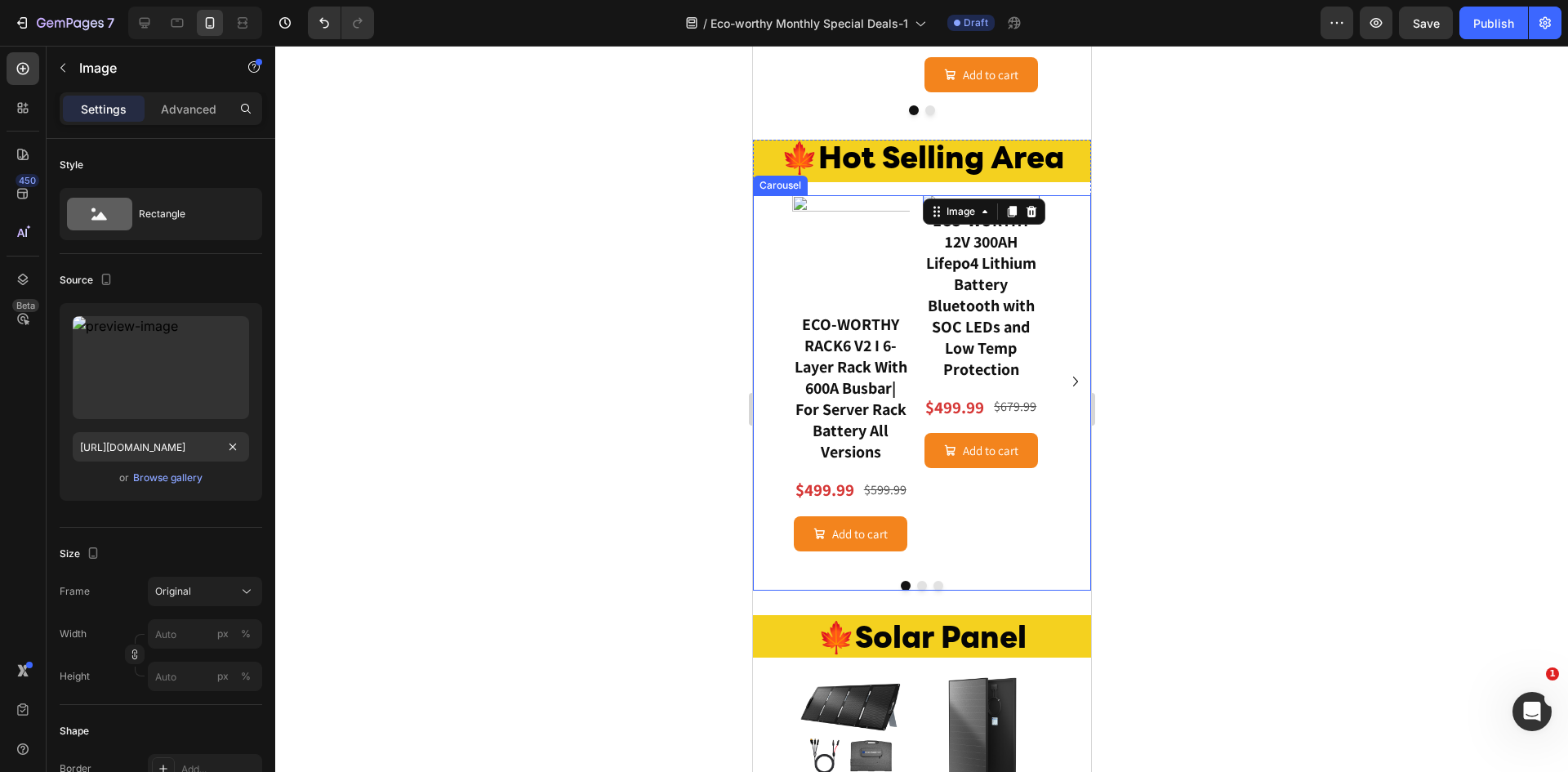
click at [1065, 391] on icon "Carousel Next Arrow" at bounding box center [1075, 381] width 20 height 20
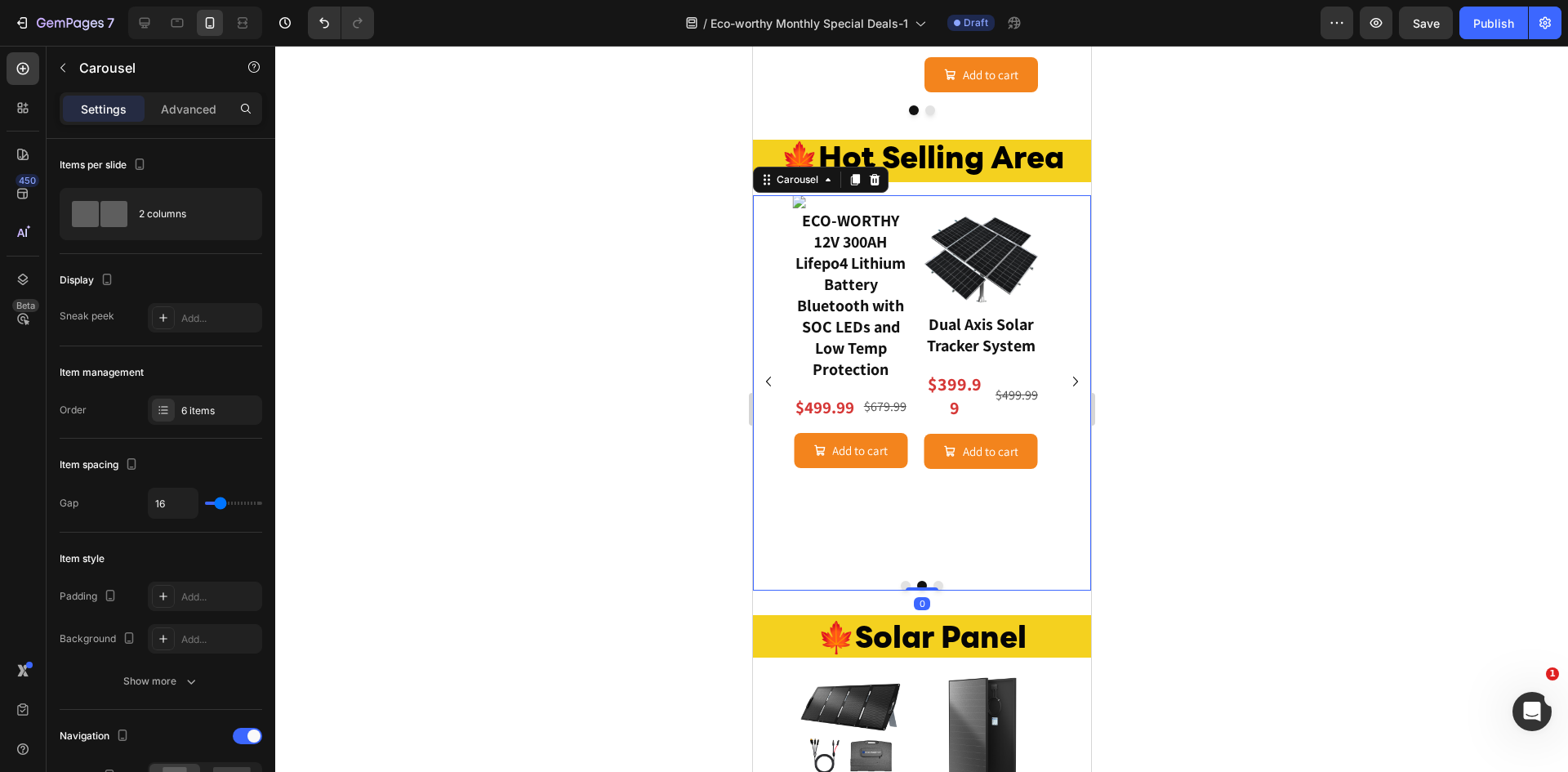
click at [1065, 391] on icon "Carousel Next Arrow" at bounding box center [1075, 381] width 20 height 20
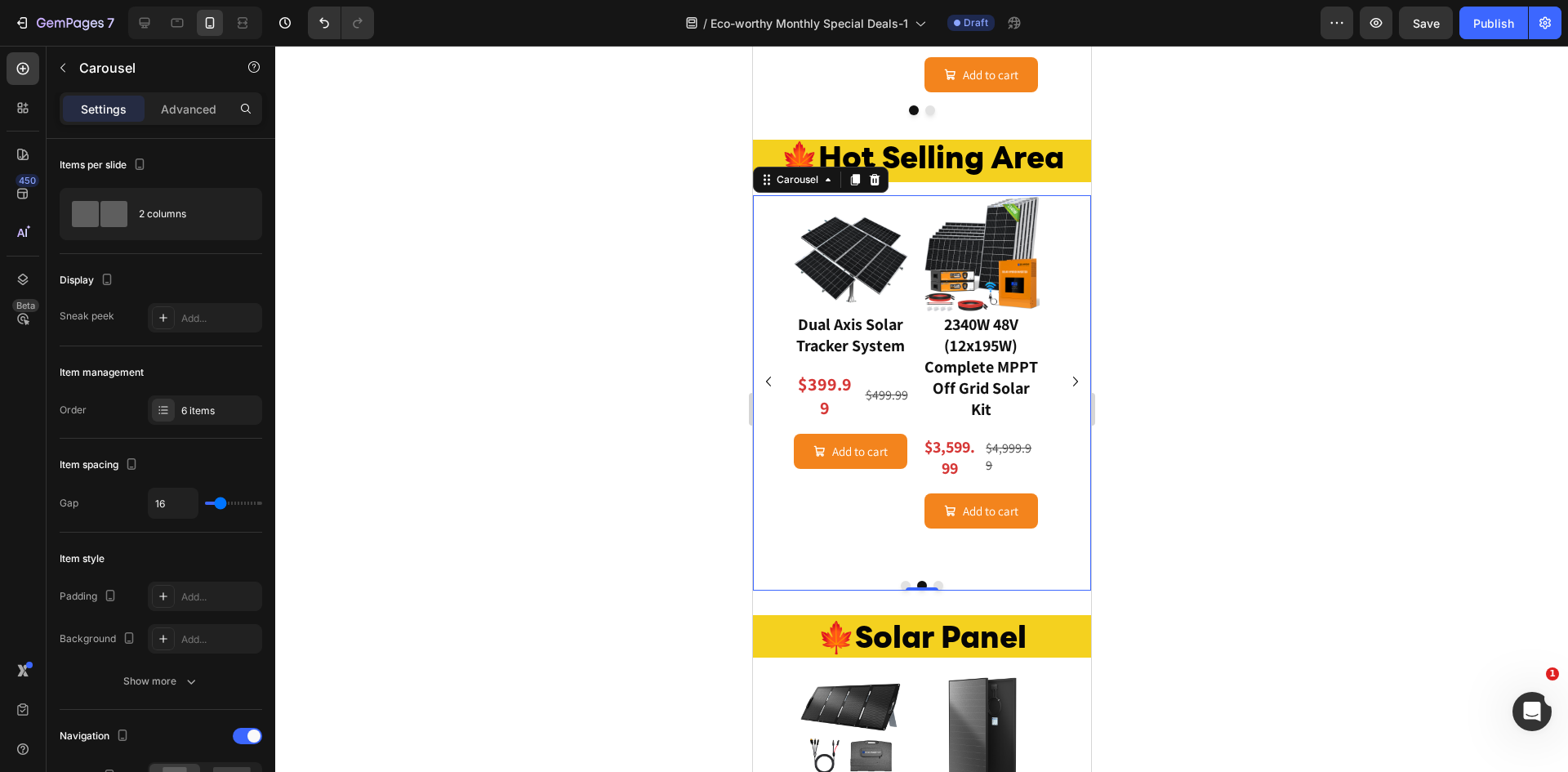
click at [1065, 391] on icon "Carousel Next Arrow" at bounding box center [1075, 381] width 20 height 20
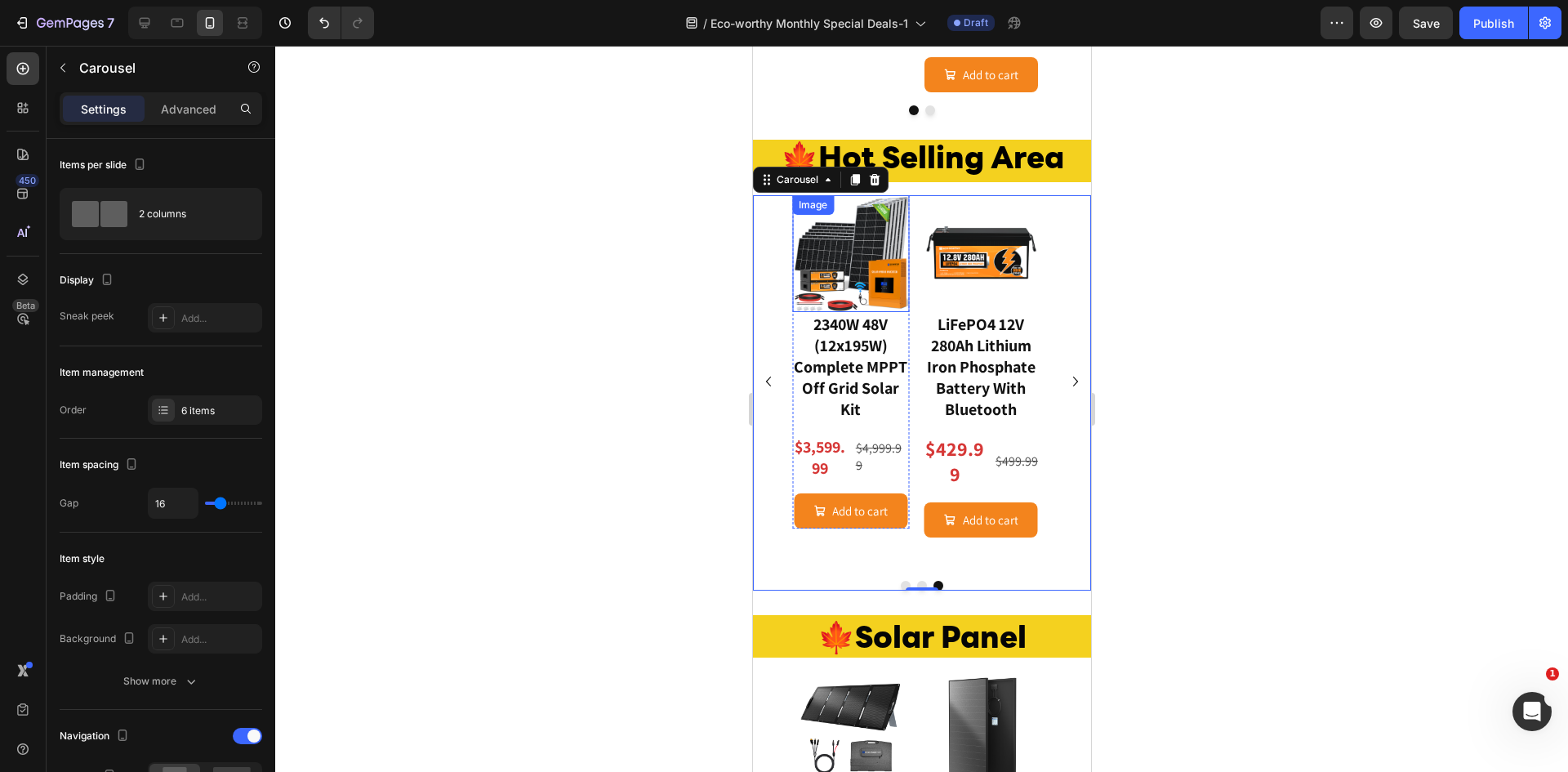
click at [826, 268] on img at bounding box center [850, 253] width 117 height 117
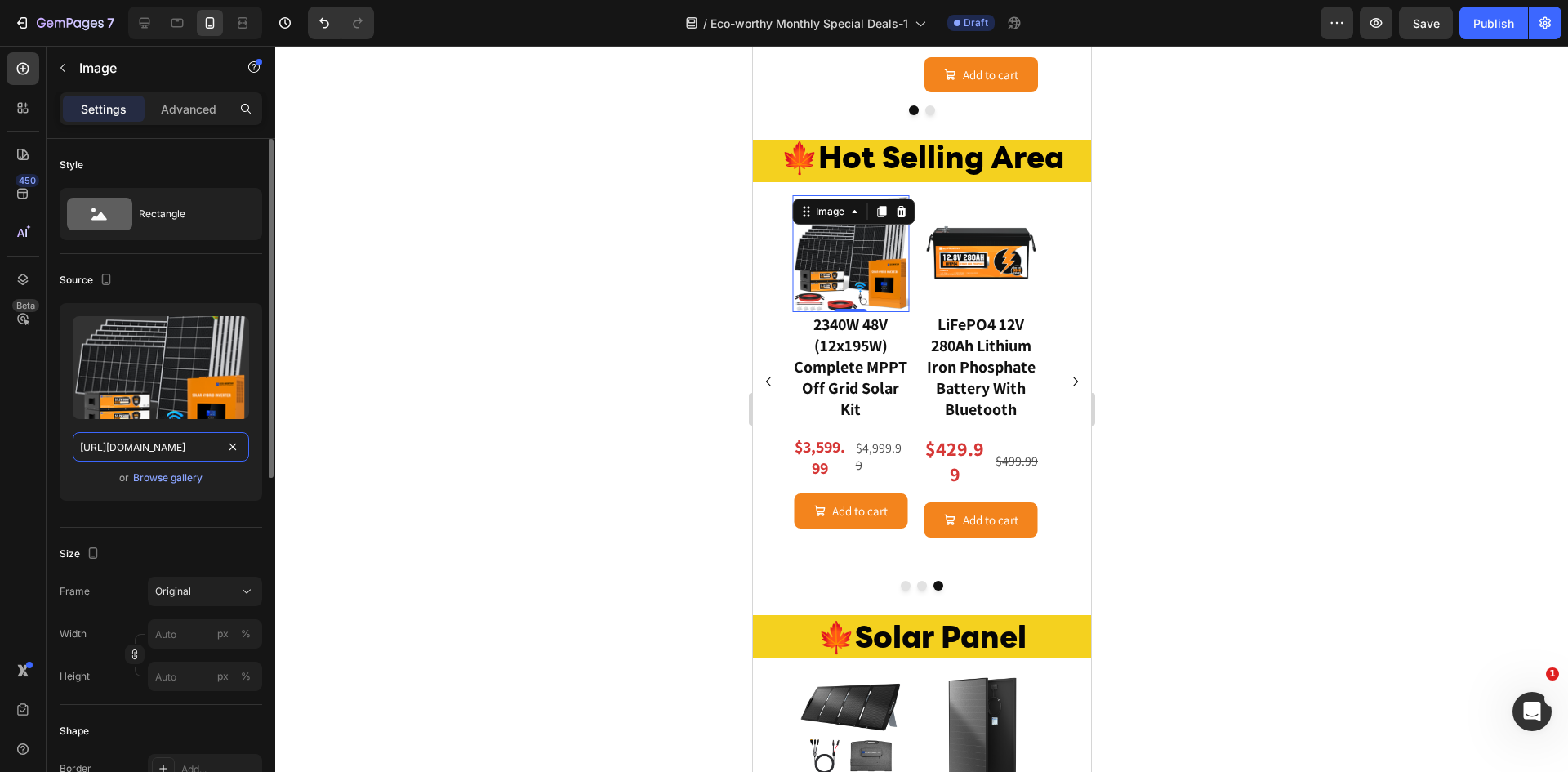
click at [160, 447] on input "[URL][DOMAIN_NAME]" at bounding box center [161, 447] width 177 height 29
paste input "01-12340w_4885fd78-1a21-4265-b50d-817e199e865d_1000x.jpg?v=1756965053"
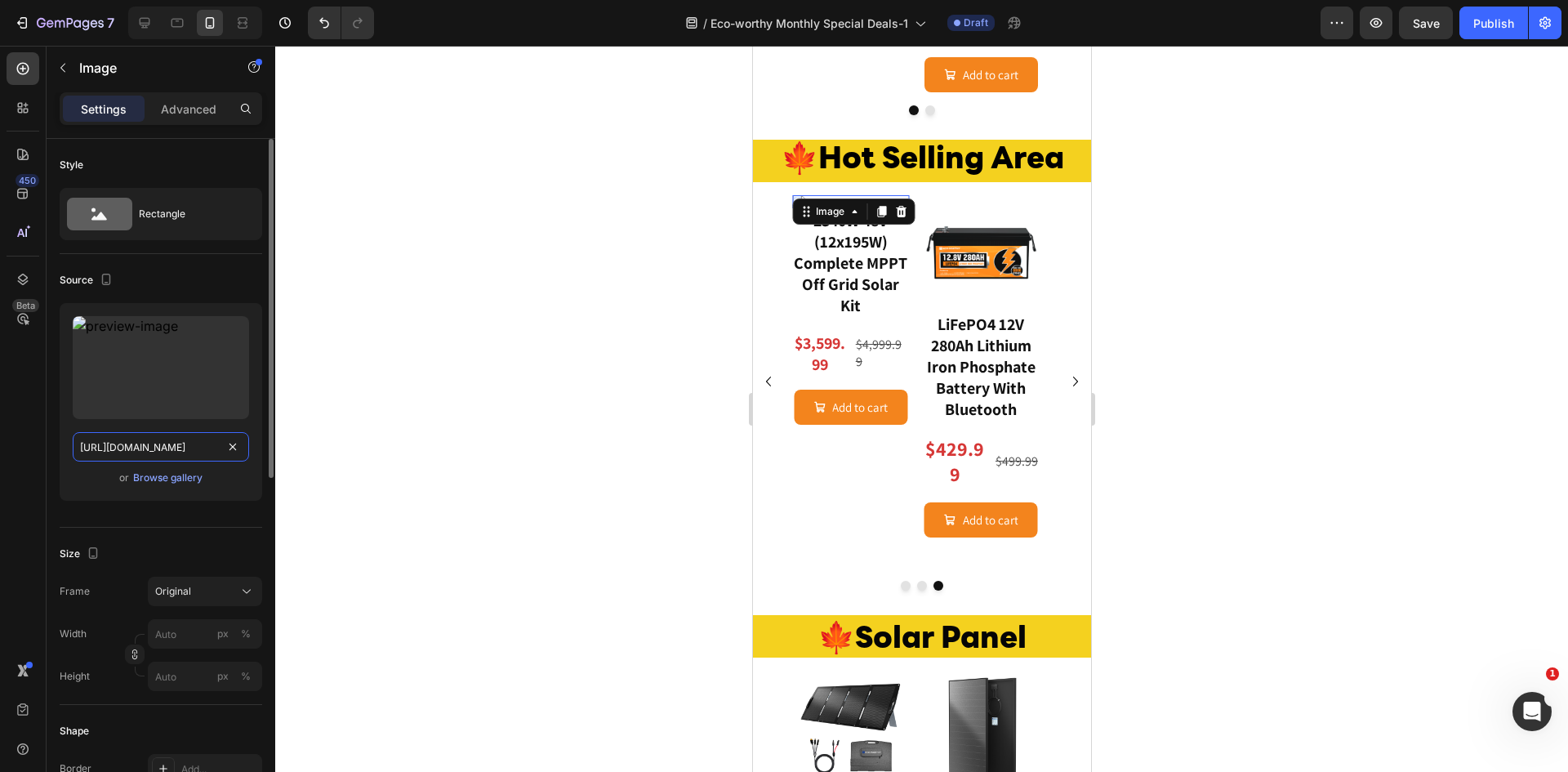
scroll to position [0, 497]
type input "[URL][DOMAIN_NAME]"
click at [532, 472] on div at bounding box center [921, 409] width 1292 height 726
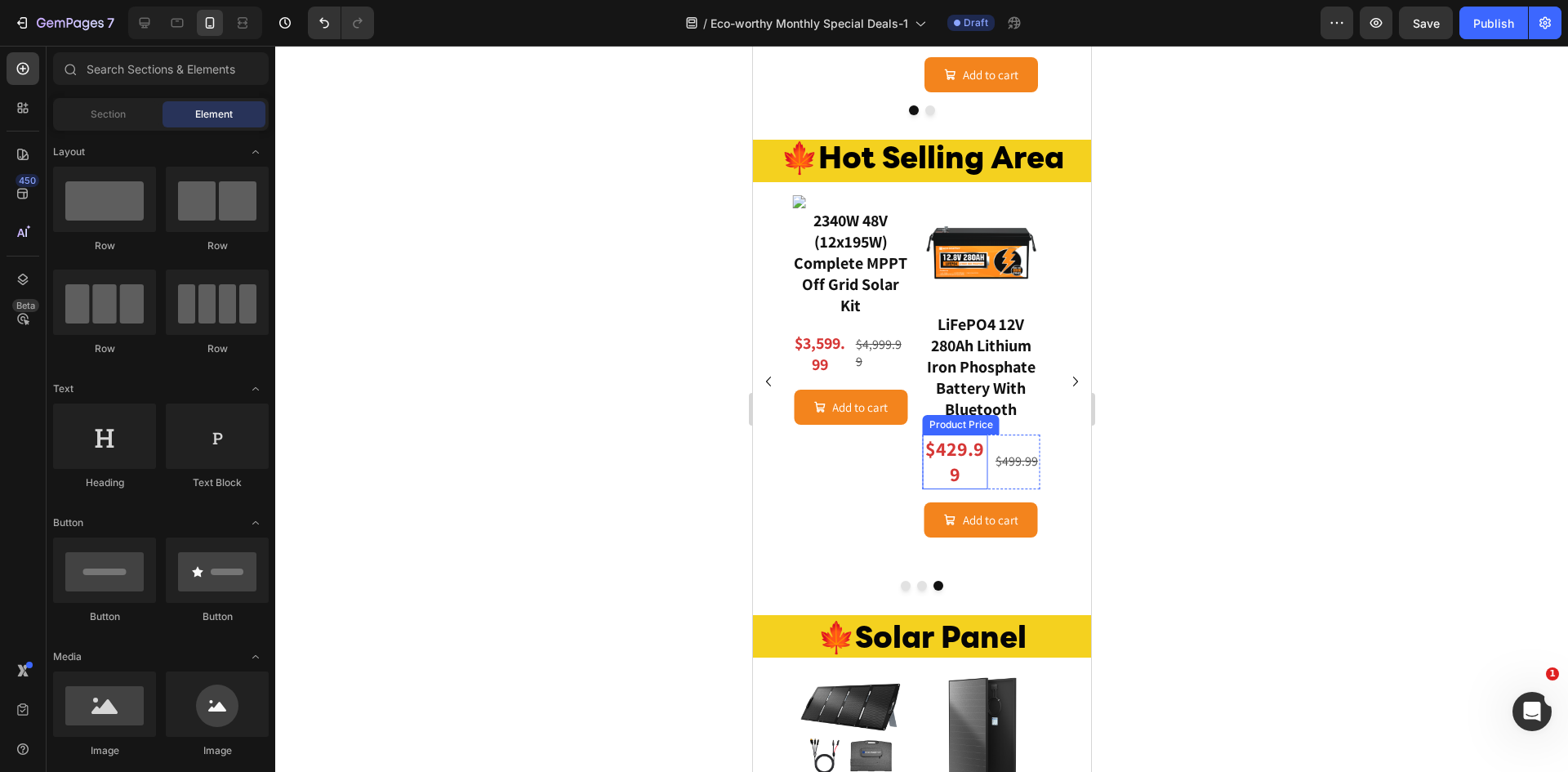
click at [966, 446] on div "$429.99" at bounding box center [955, 461] width 66 height 54
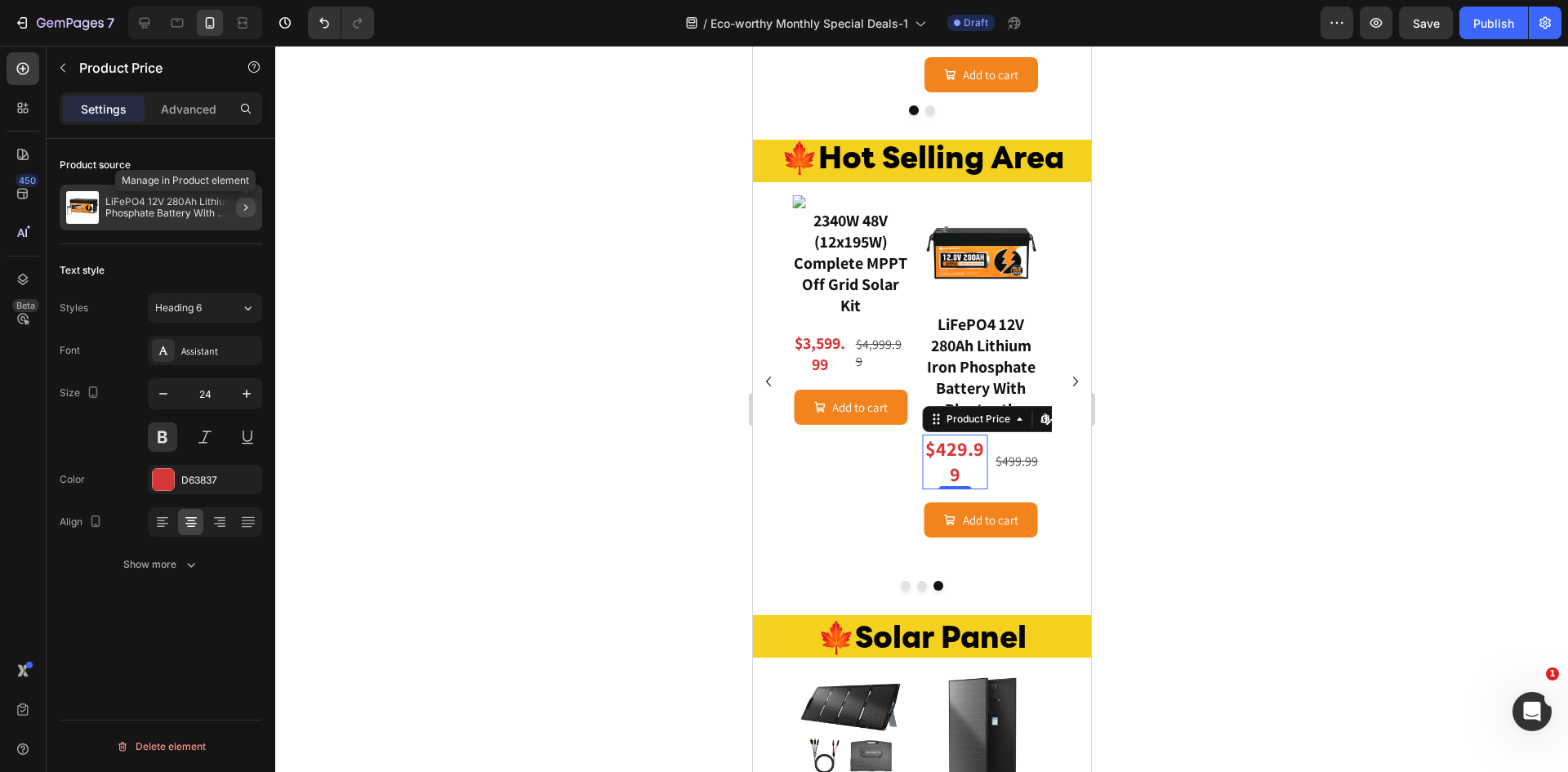
click at [248, 206] on icon "button" at bounding box center [246, 208] width 13 height 13
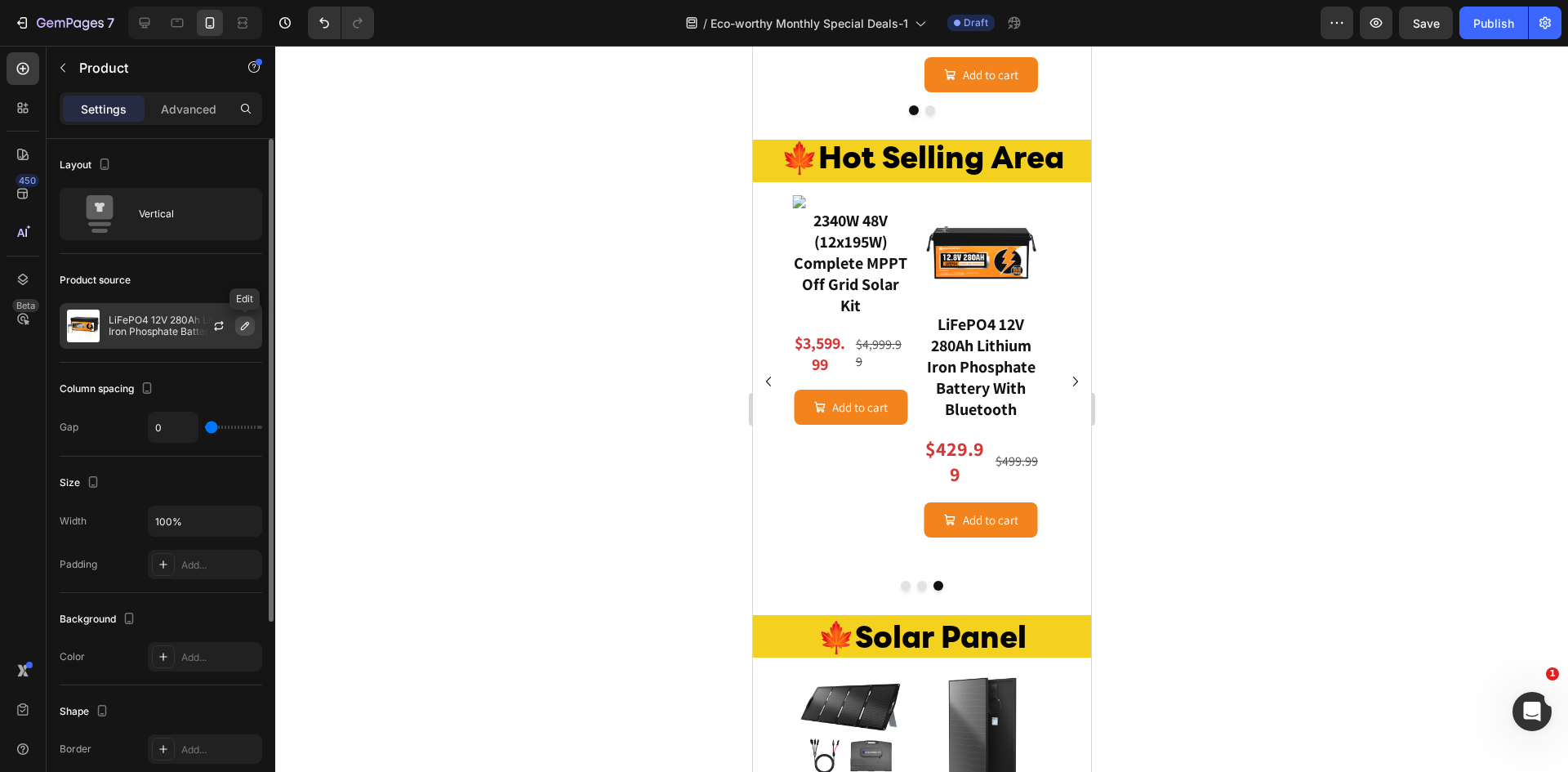
click at [242, 330] on icon "button" at bounding box center [245, 326] width 8 height 8
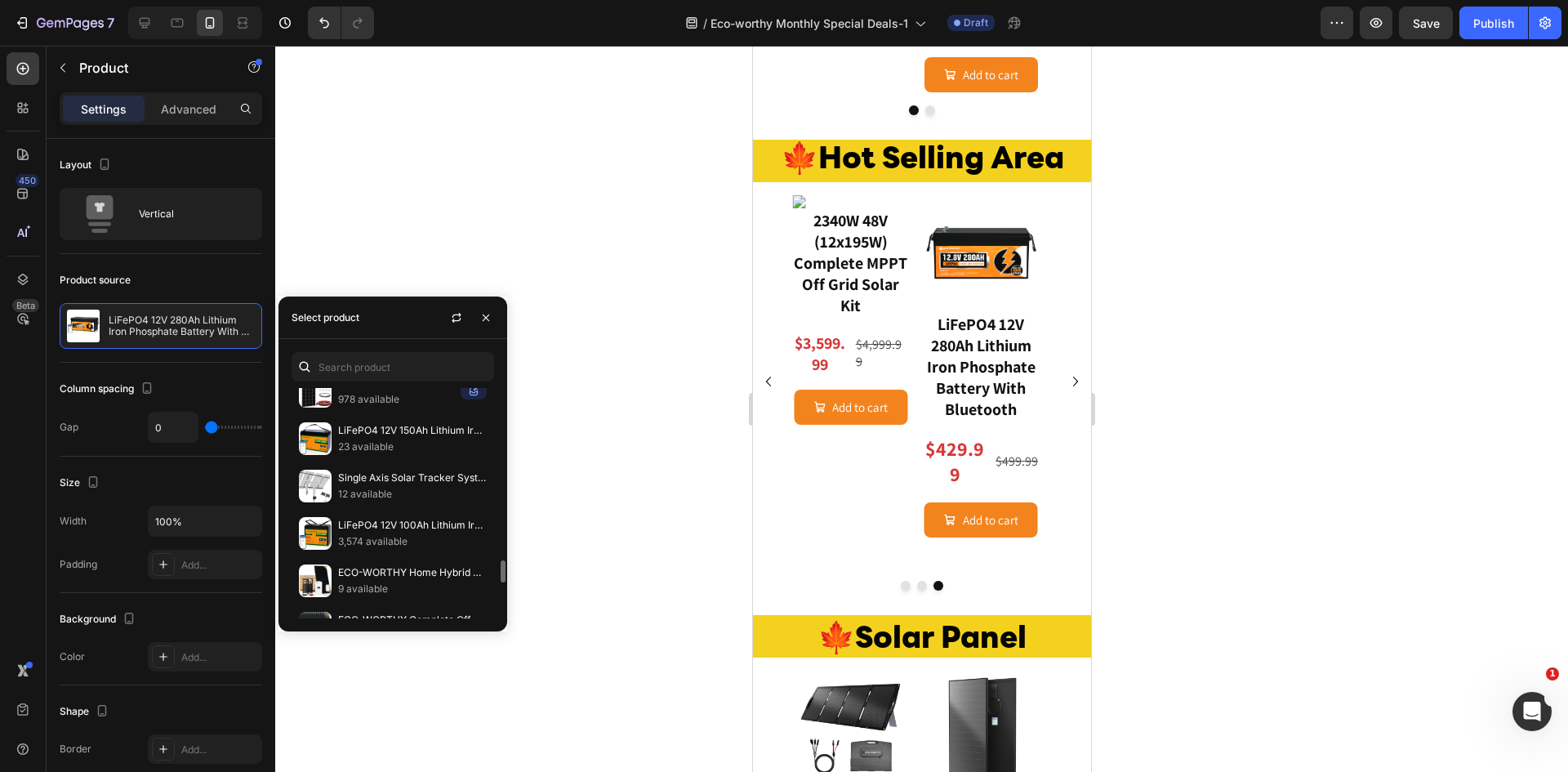
scroll to position [1882, 0]
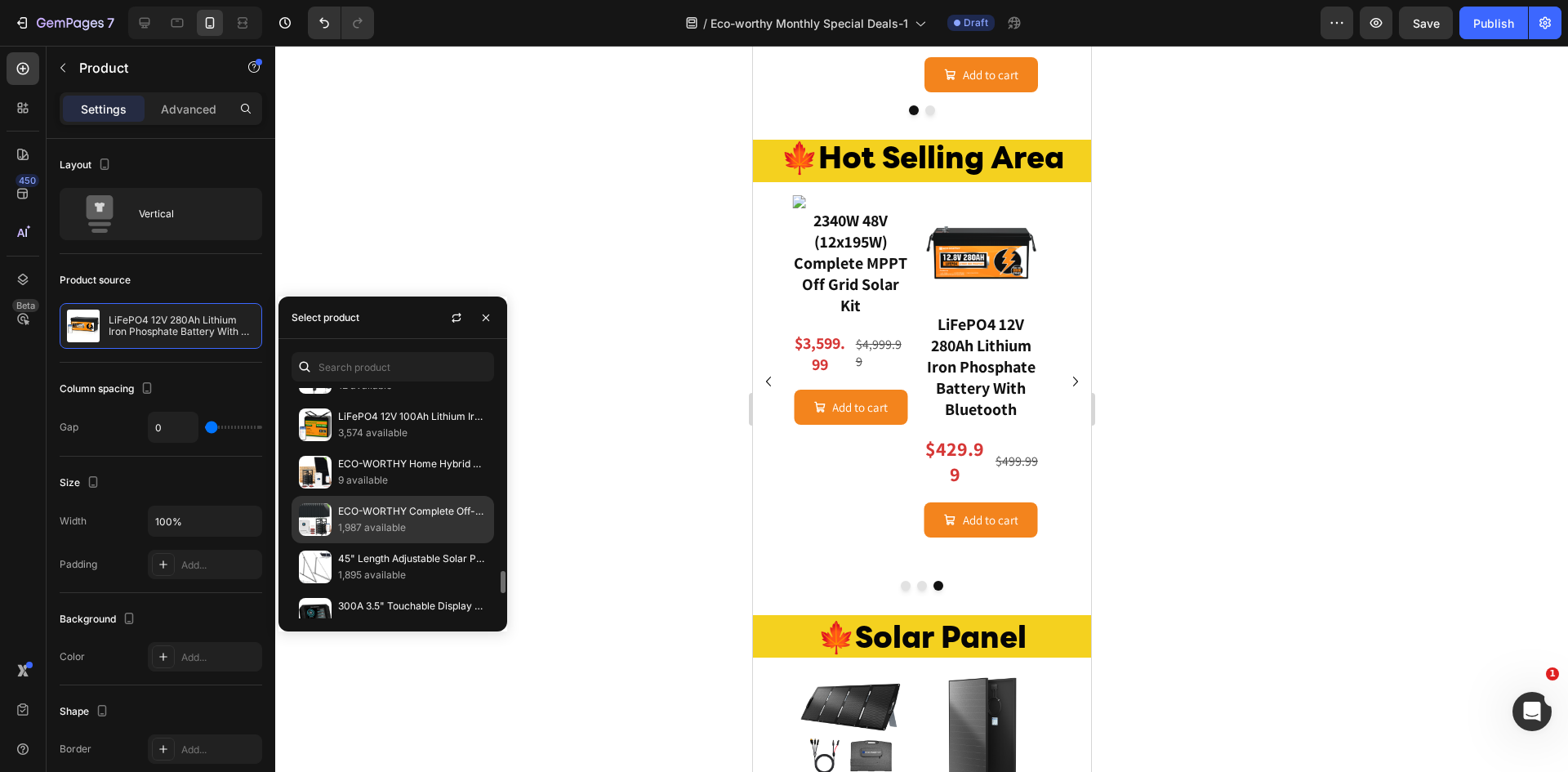
click at [375, 525] on p "1,987 available" at bounding box center [411, 528] width 148 height 16
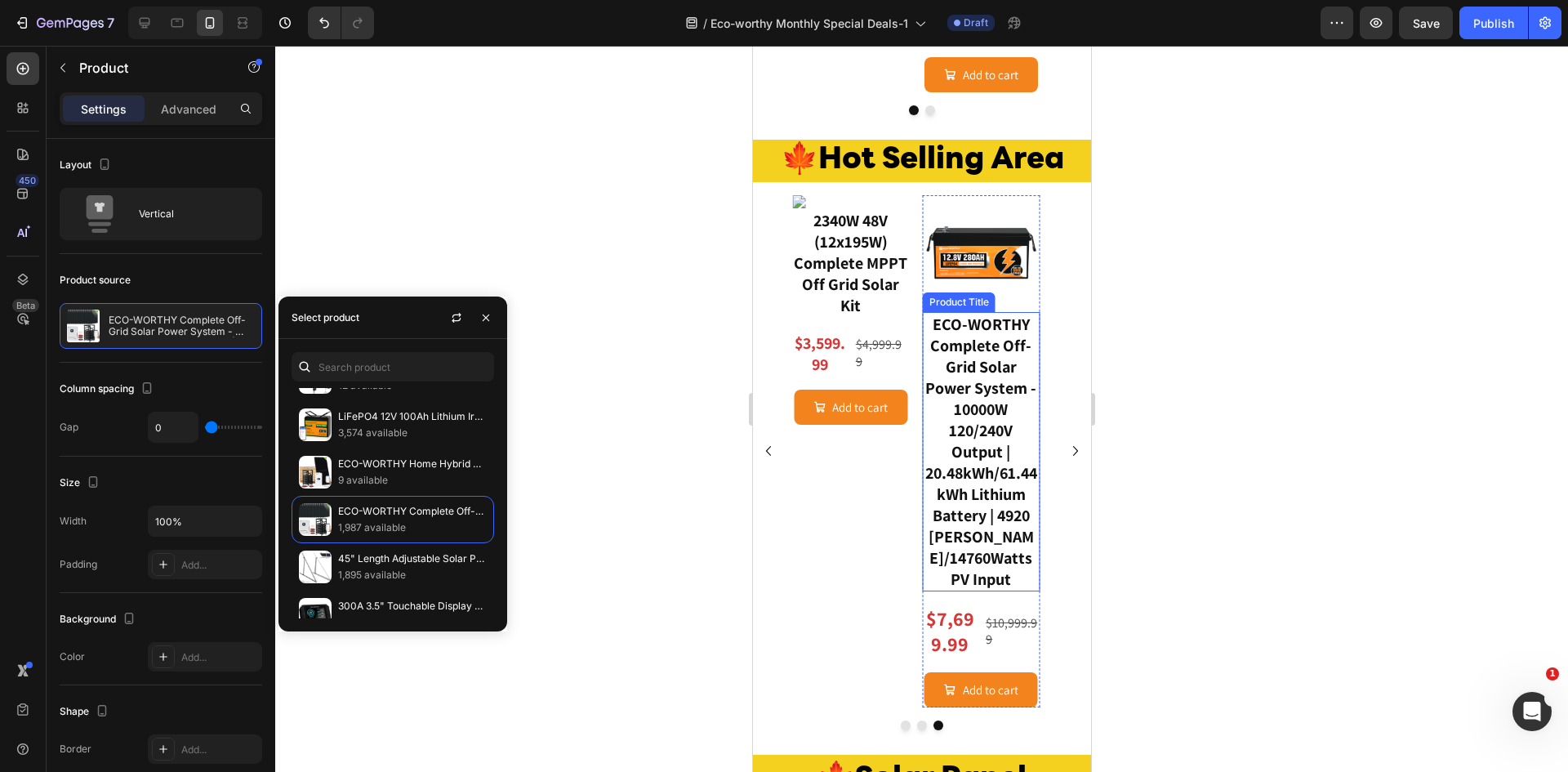
click at [998, 488] on h3 "ECO-WORTHY Complete Off-Grid Solar Power System - 10000W 120/240V Output | 20.4…" at bounding box center [980, 452] width 117 height 279
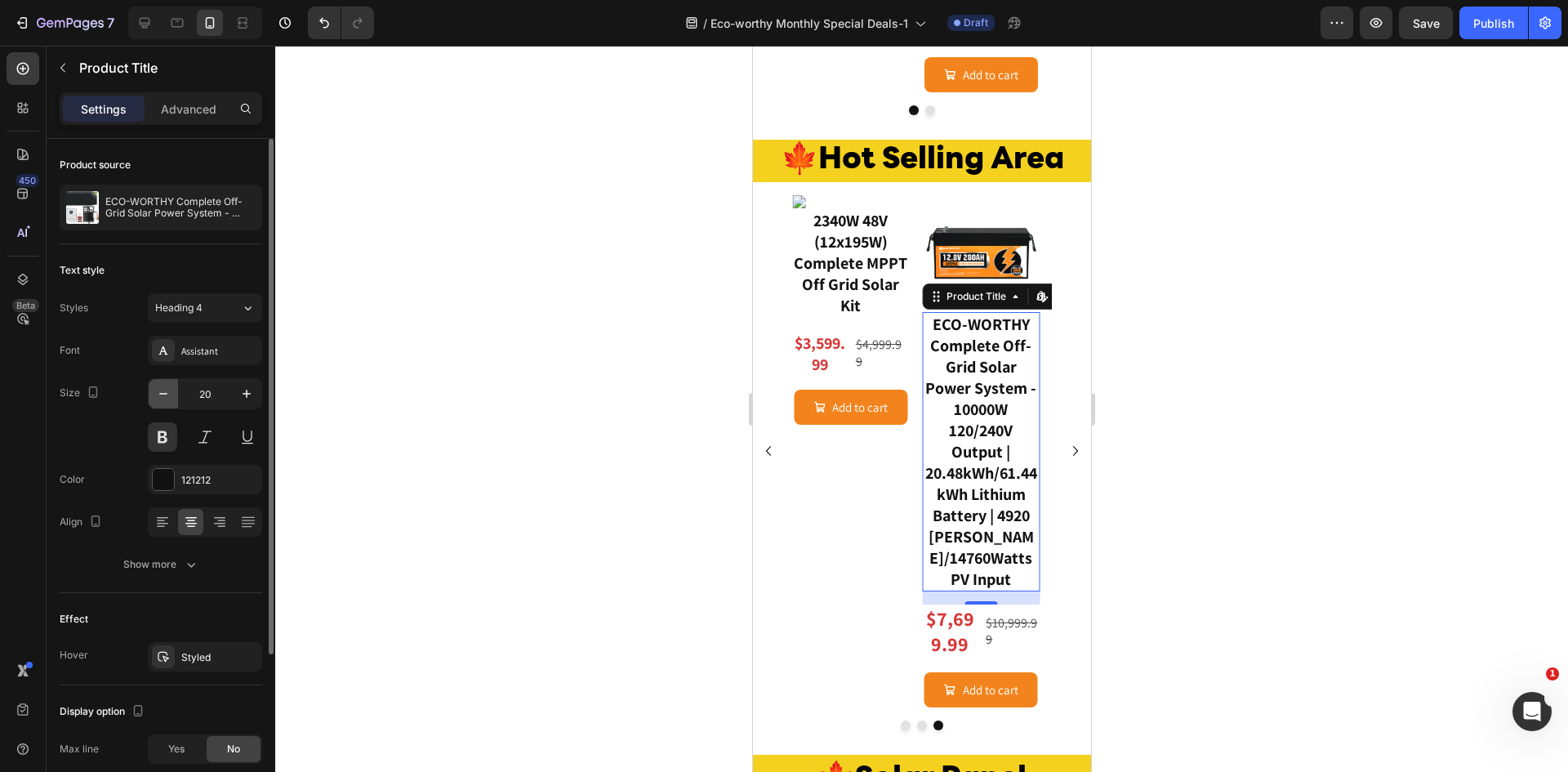
click at [157, 394] on icon "button" at bounding box center [163, 394] width 16 height 16
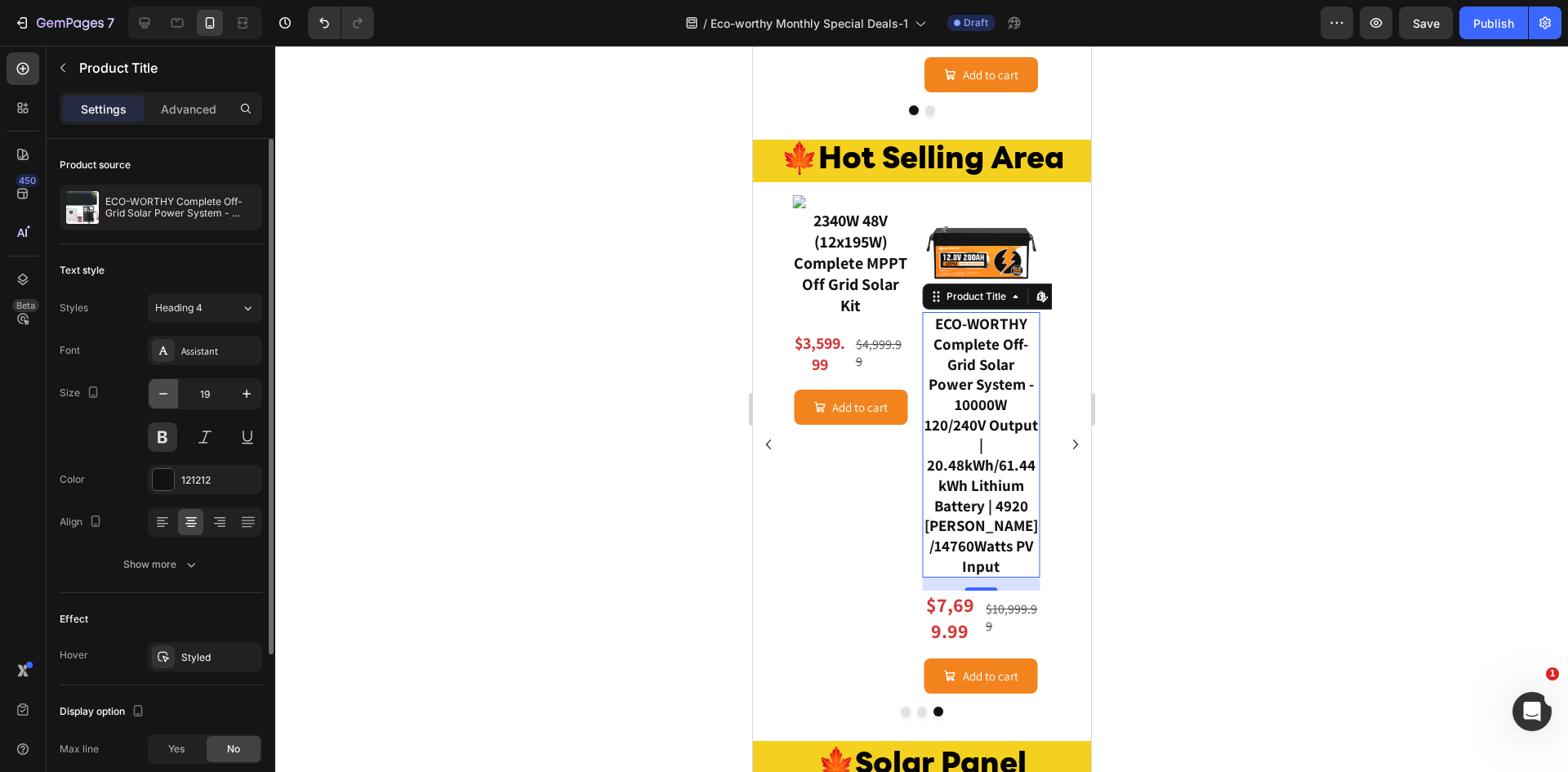
click at [157, 394] on icon "button" at bounding box center [163, 394] width 16 height 16
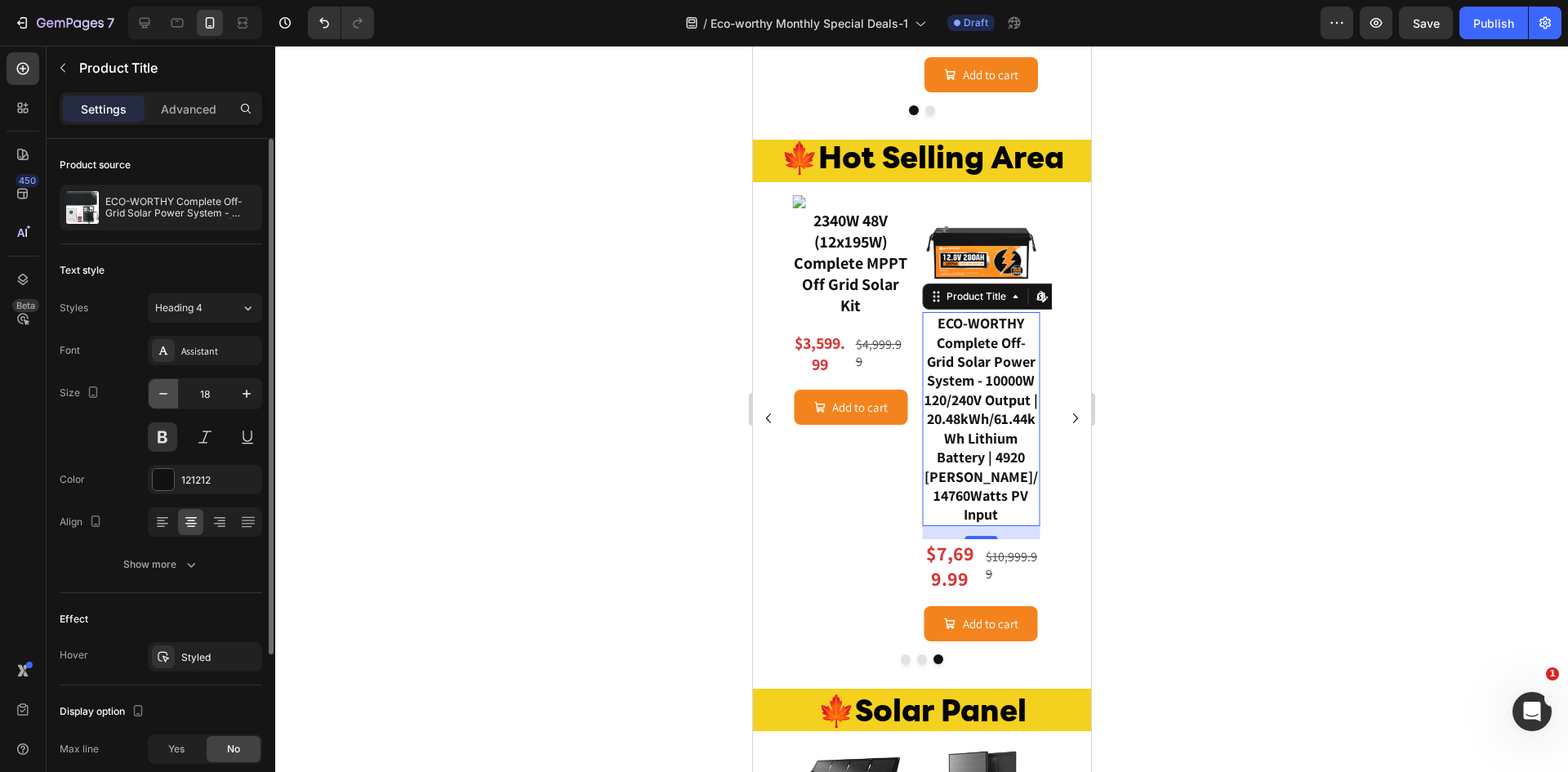
click at [157, 394] on icon "button" at bounding box center [163, 394] width 16 height 16
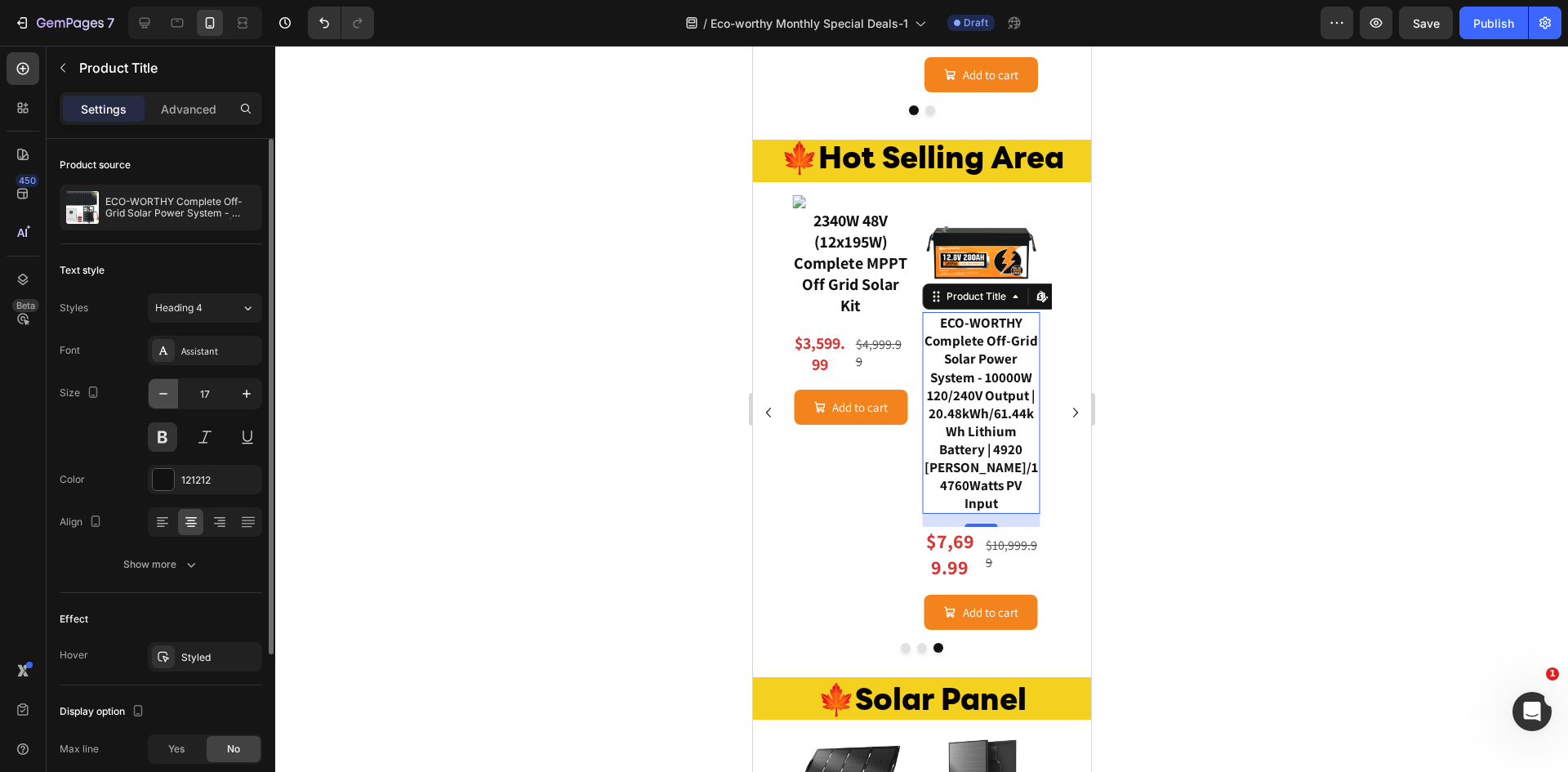
click at [157, 394] on icon "button" at bounding box center [163, 394] width 16 height 16
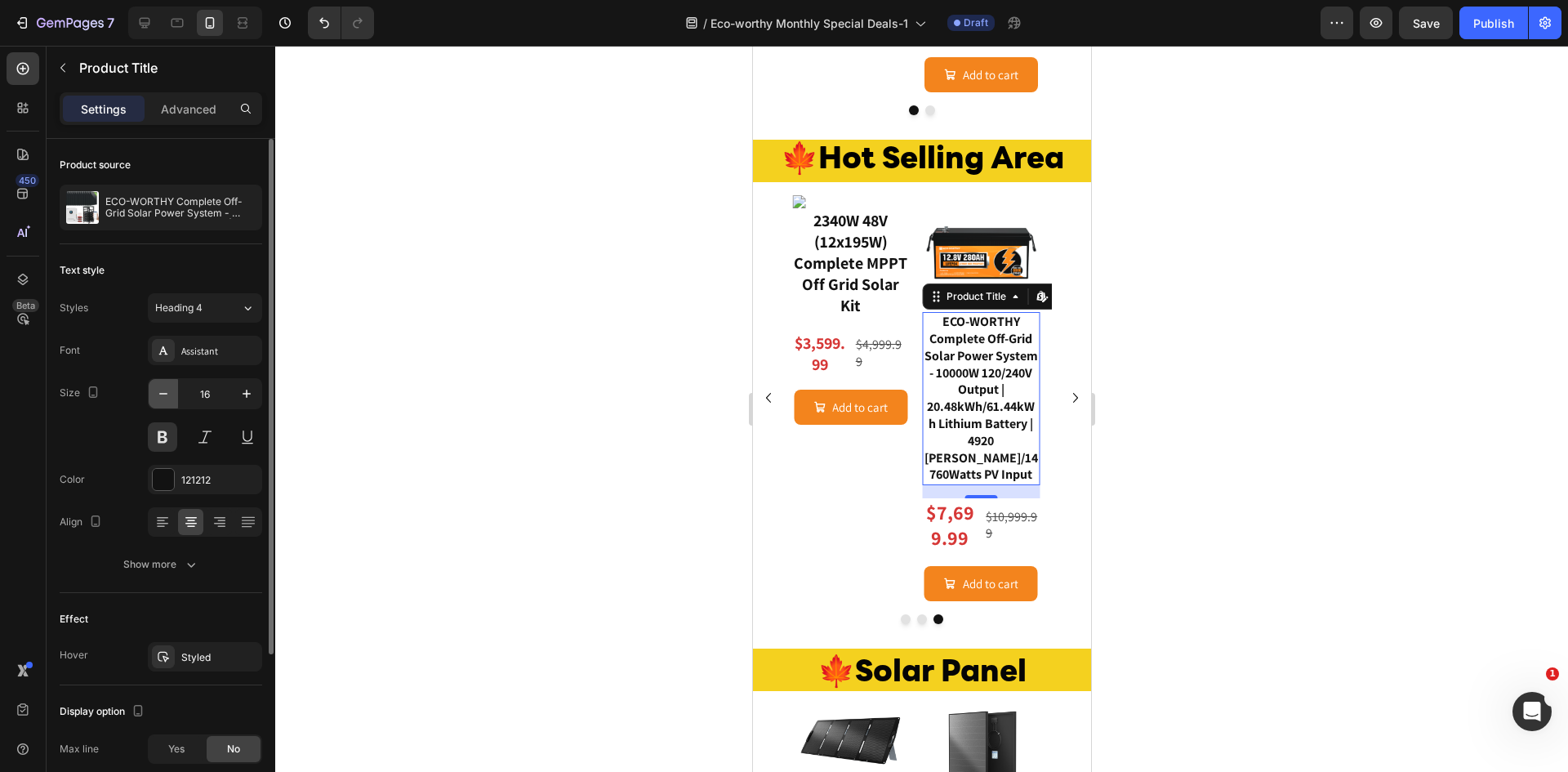
click at [157, 394] on icon "button" at bounding box center [163, 394] width 16 height 16
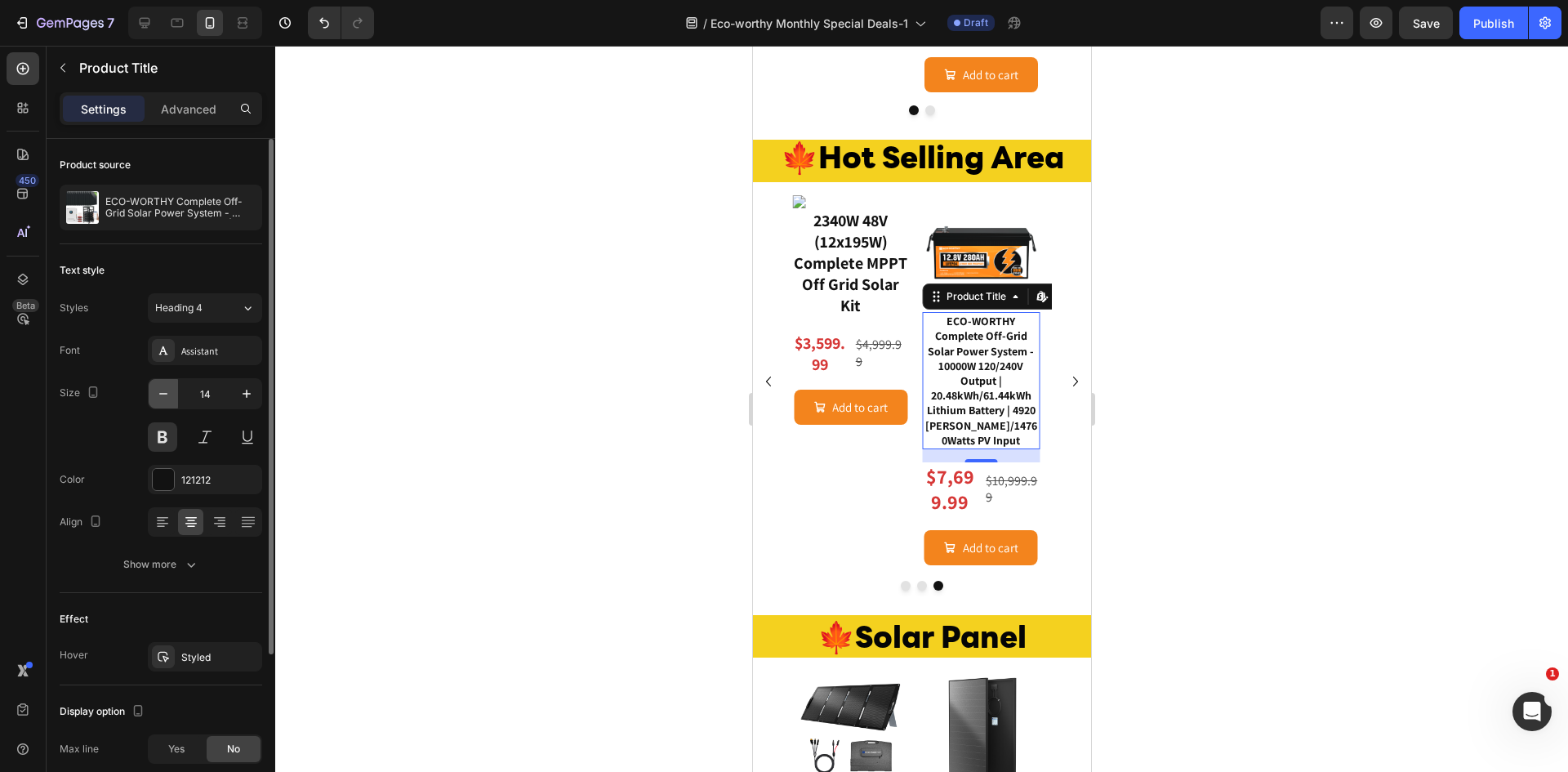
click at [157, 394] on icon "button" at bounding box center [163, 394] width 16 height 16
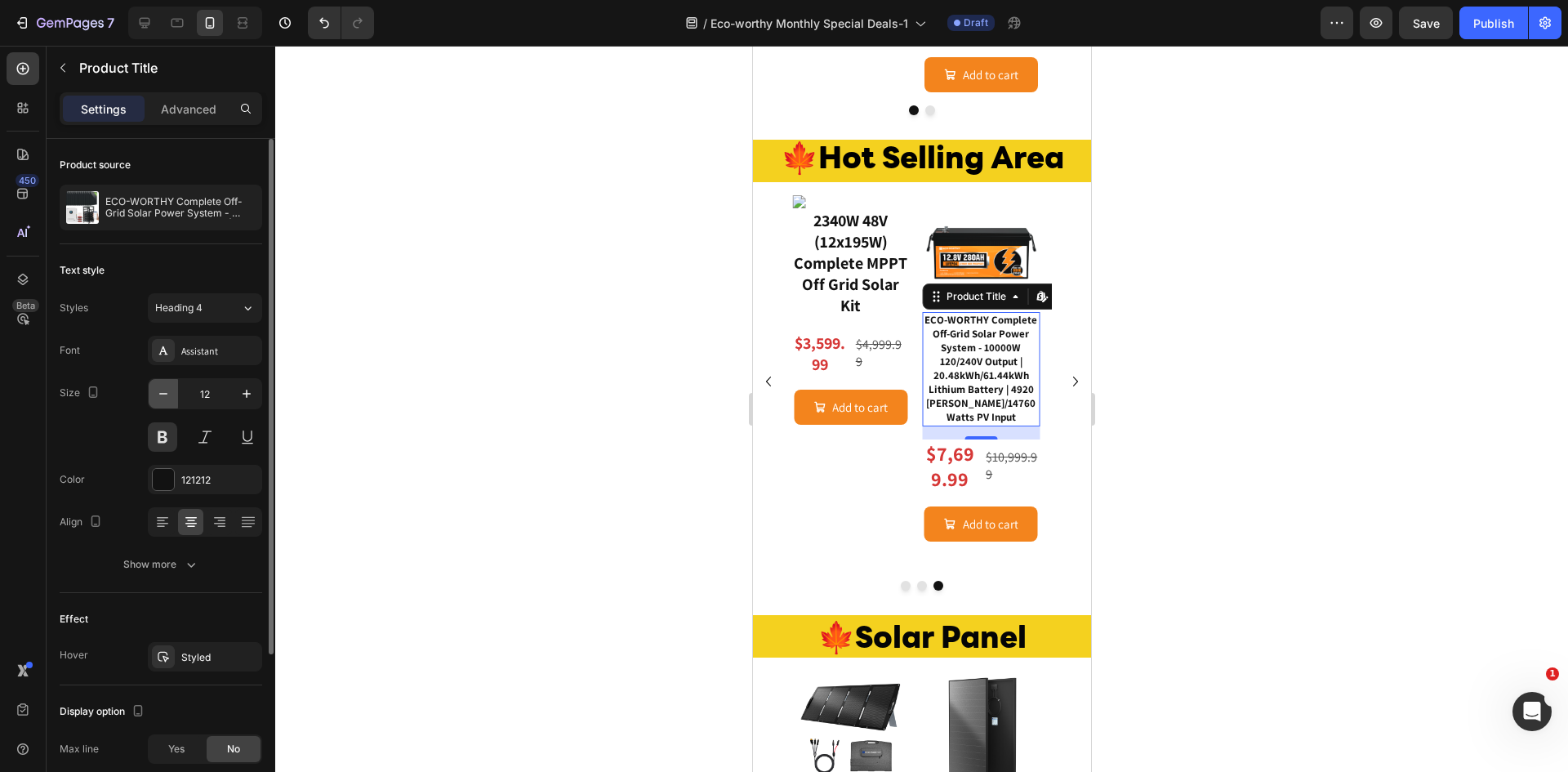
click at [157, 394] on icon "button" at bounding box center [163, 394] width 16 height 16
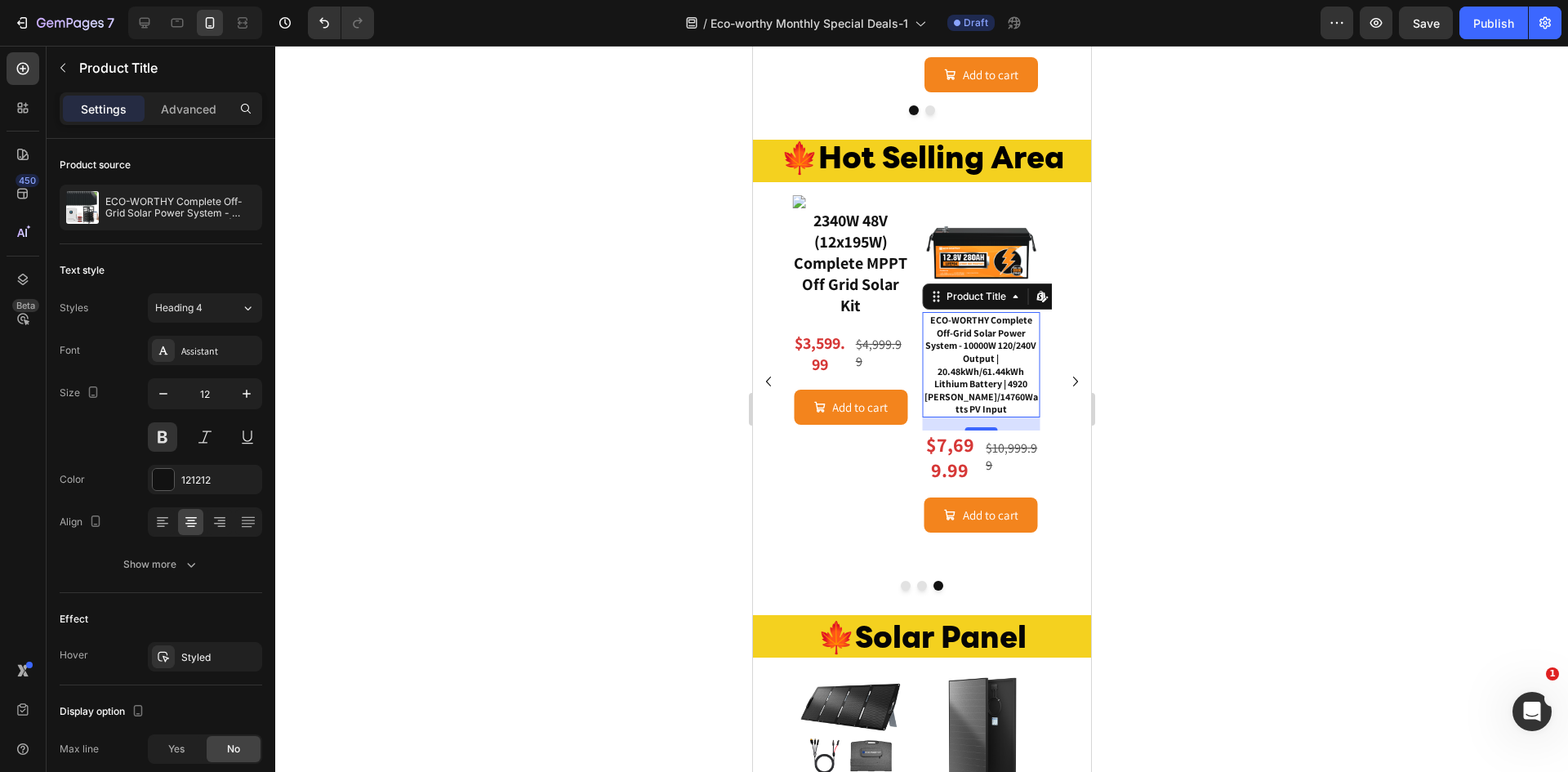
type input "11"
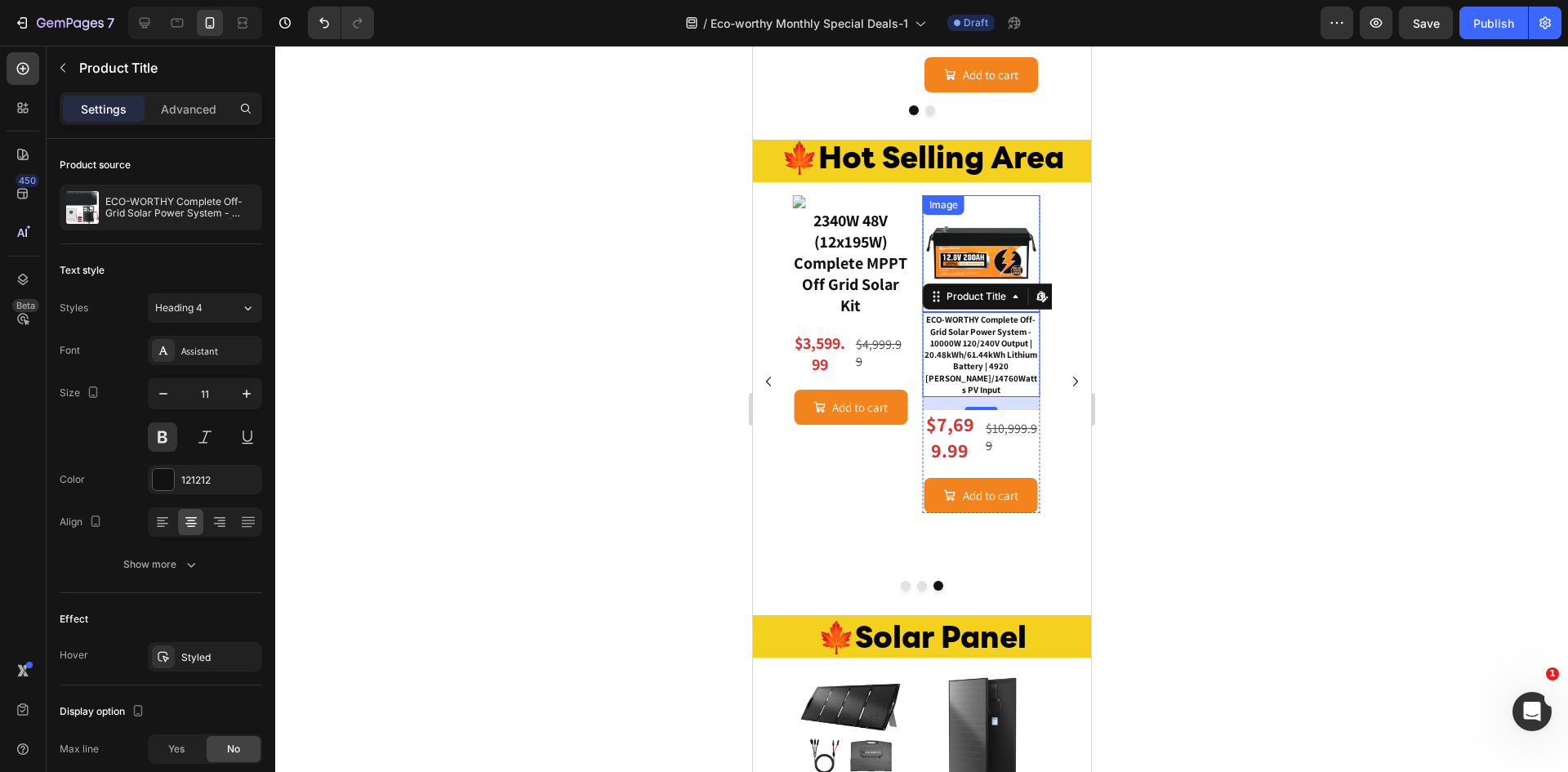
click at [997, 259] on img at bounding box center [980, 253] width 117 height 117
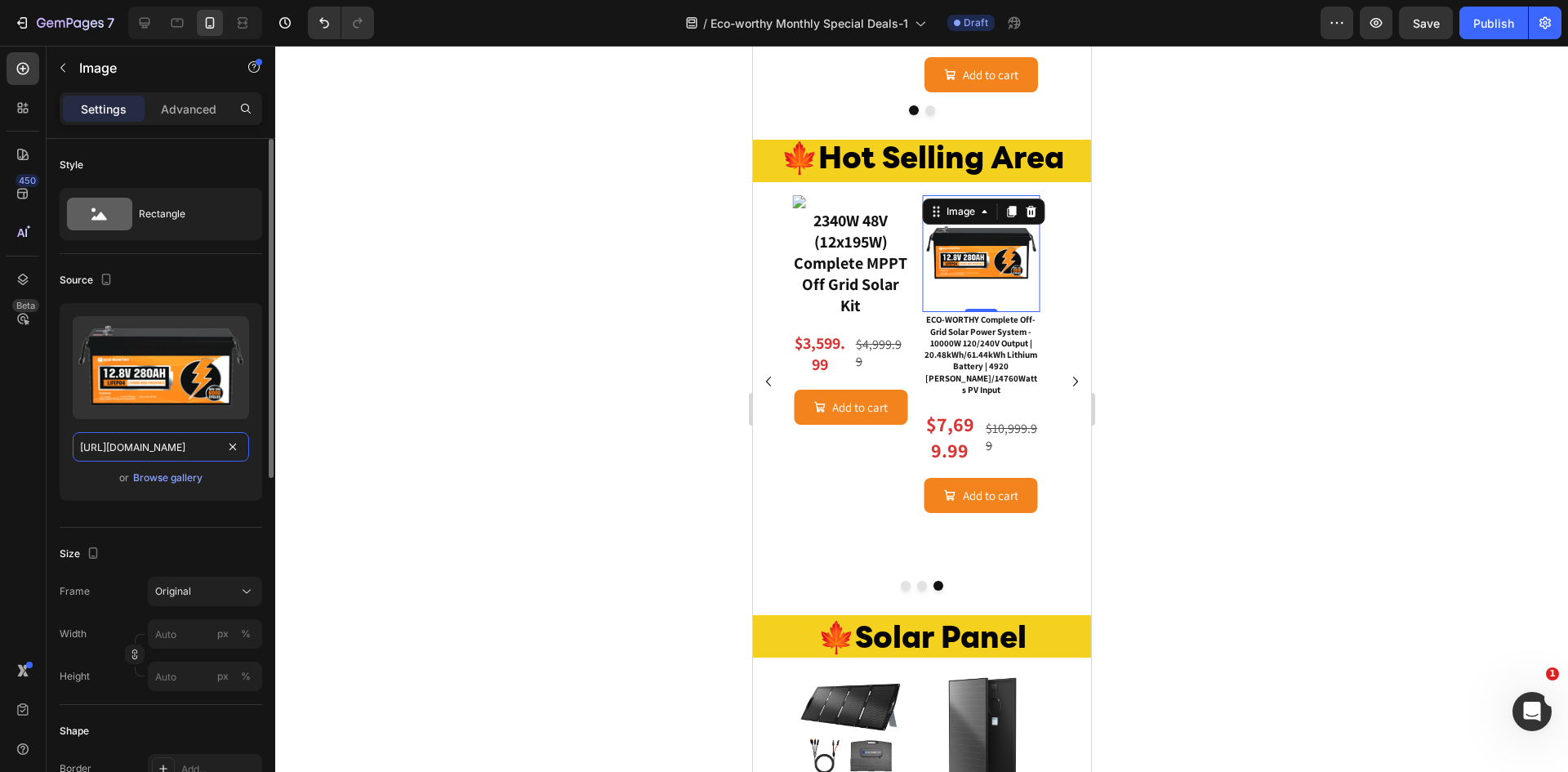
click at [186, 450] on input "[URL][DOMAIN_NAME]" at bounding box center [161, 447] width 177 height 29
type input "[URL][DOMAIN_NAME]"
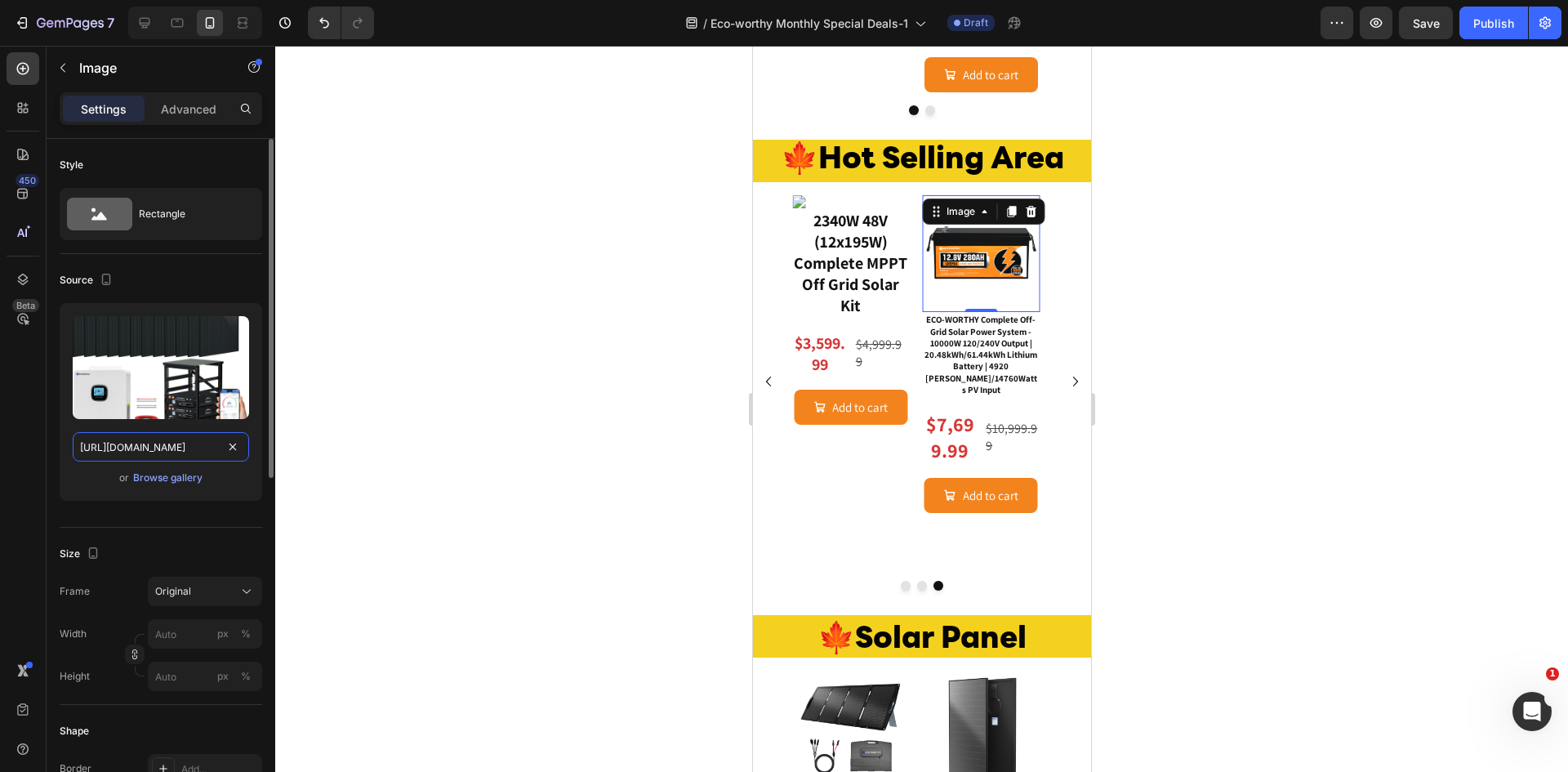
scroll to position [0, 450]
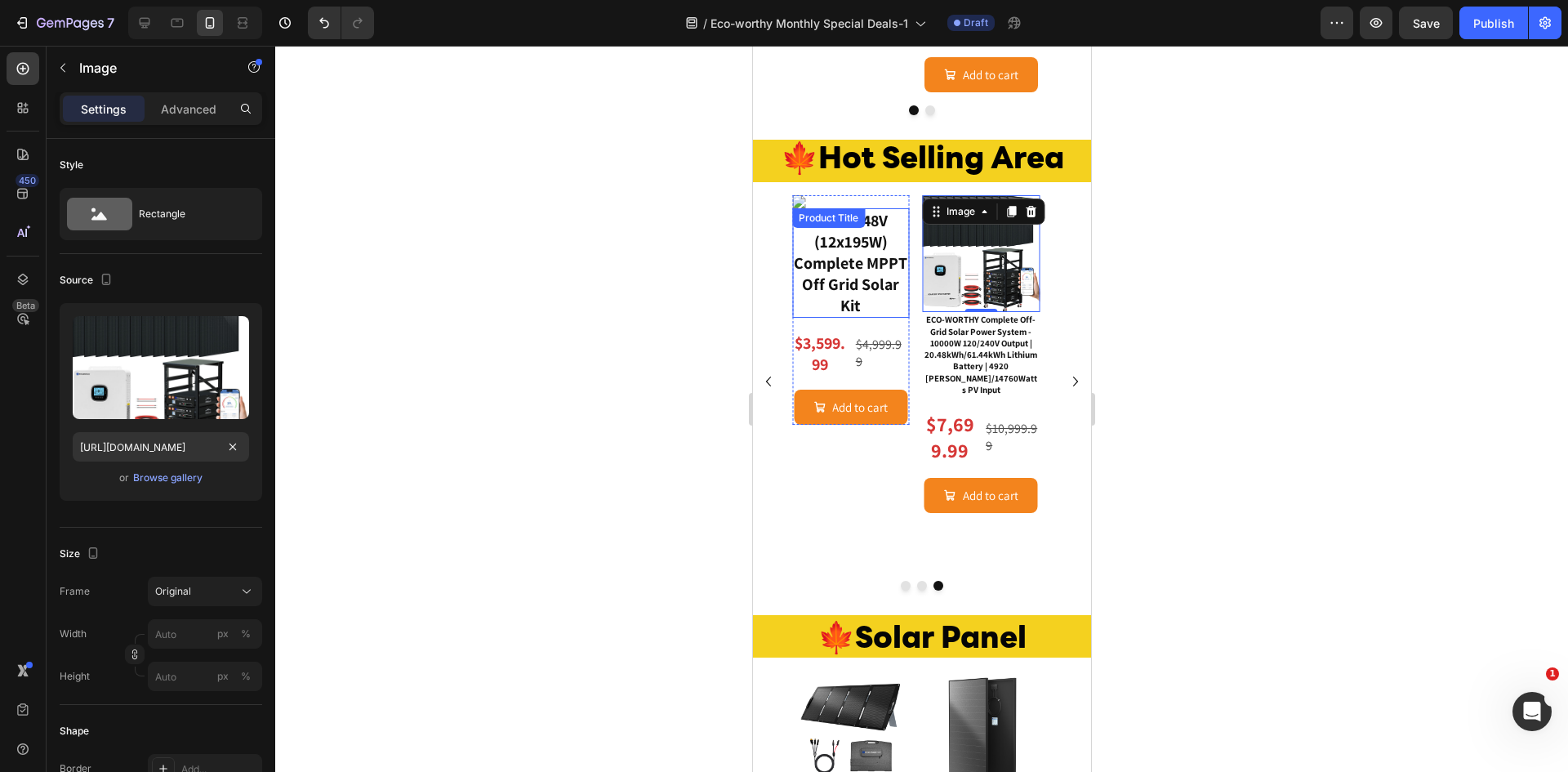
click at [872, 257] on h3 "2340W 48V (12x195W) Complete MPPT Off Grid Solar Kit" at bounding box center [850, 263] width 117 height 109
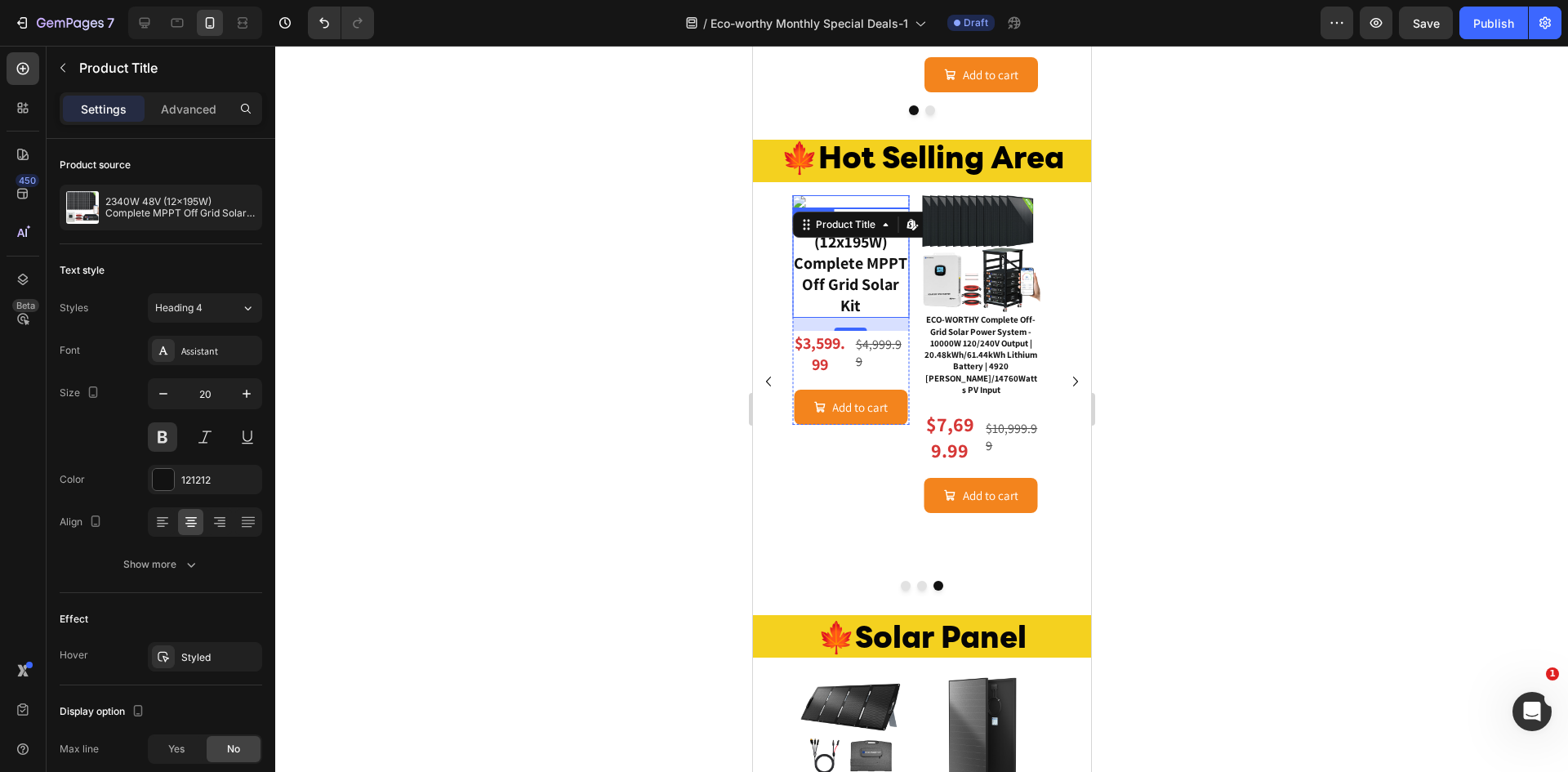
click at [804, 201] on img at bounding box center [850, 201] width 117 height 13
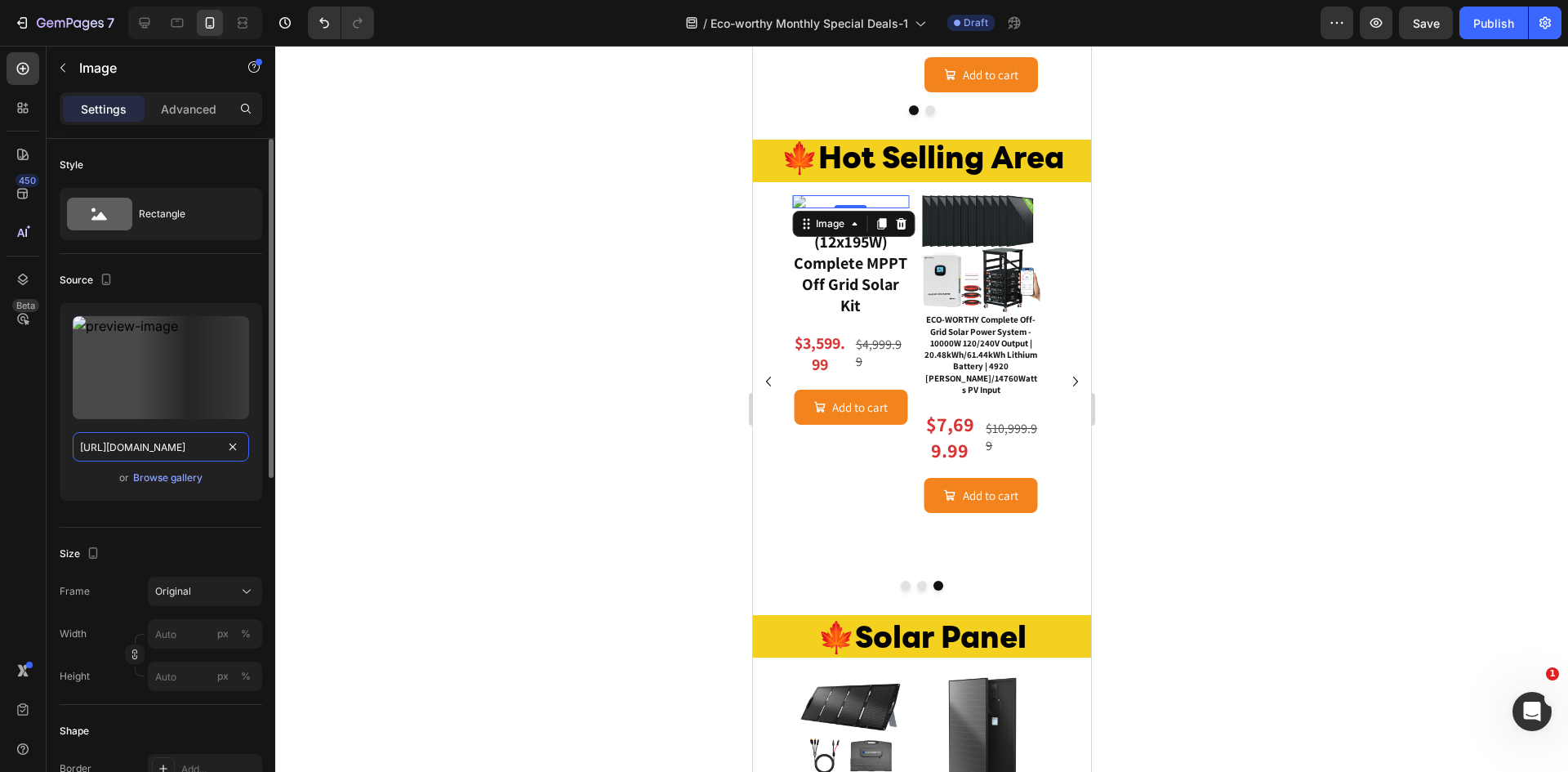
click at [154, 453] on input "[URL][DOMAIN_NAME]" at bounding box center [161, 447] width 177 height 29
click at [771, 391] on icon "Carousel Back Arrow" at bounding box center [768, 381] width 20 height 20
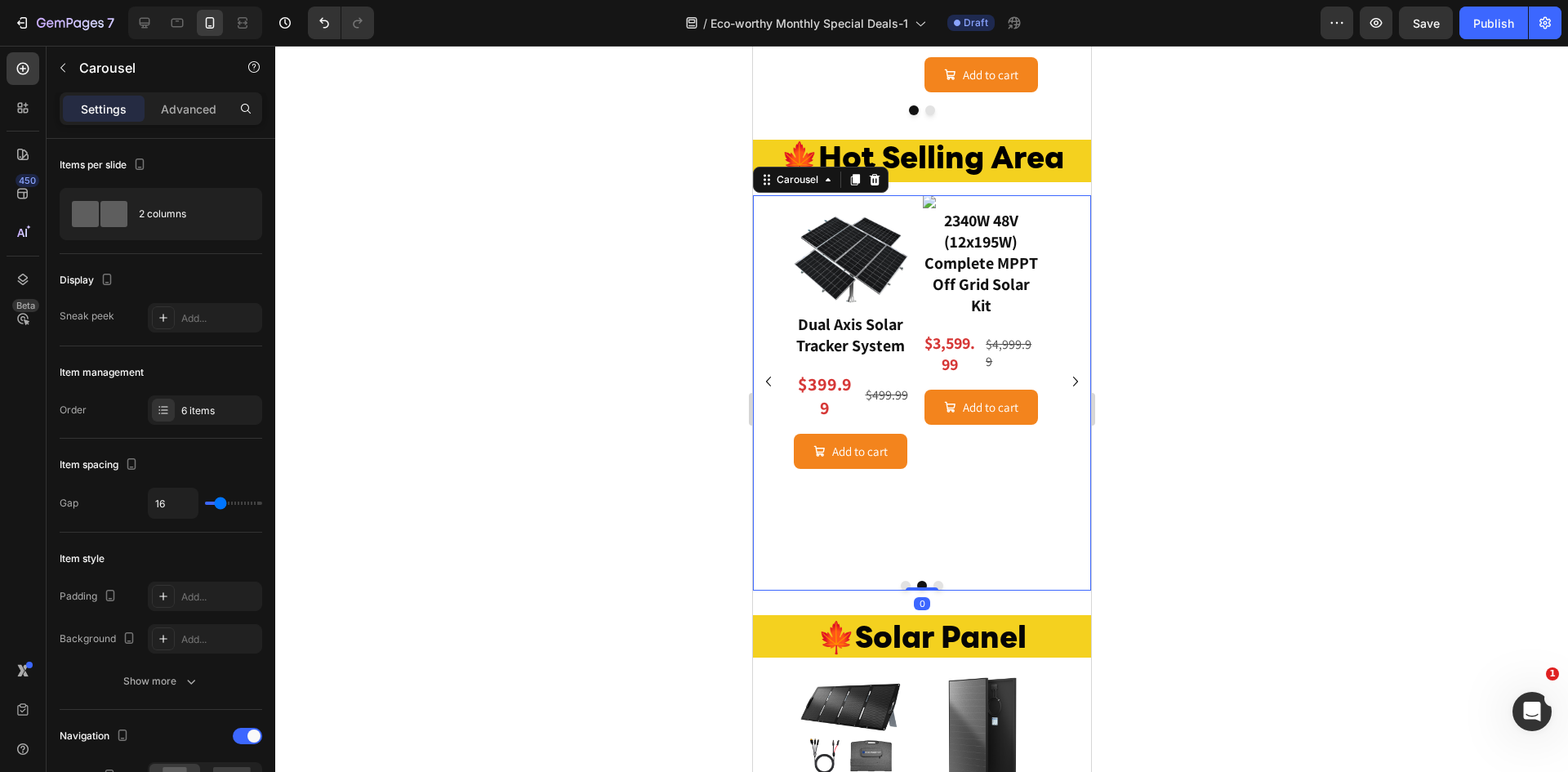
click at [771, 391] on icon "Carousel Back Arrow" at bounding box center [768, 381] width 20 height 20
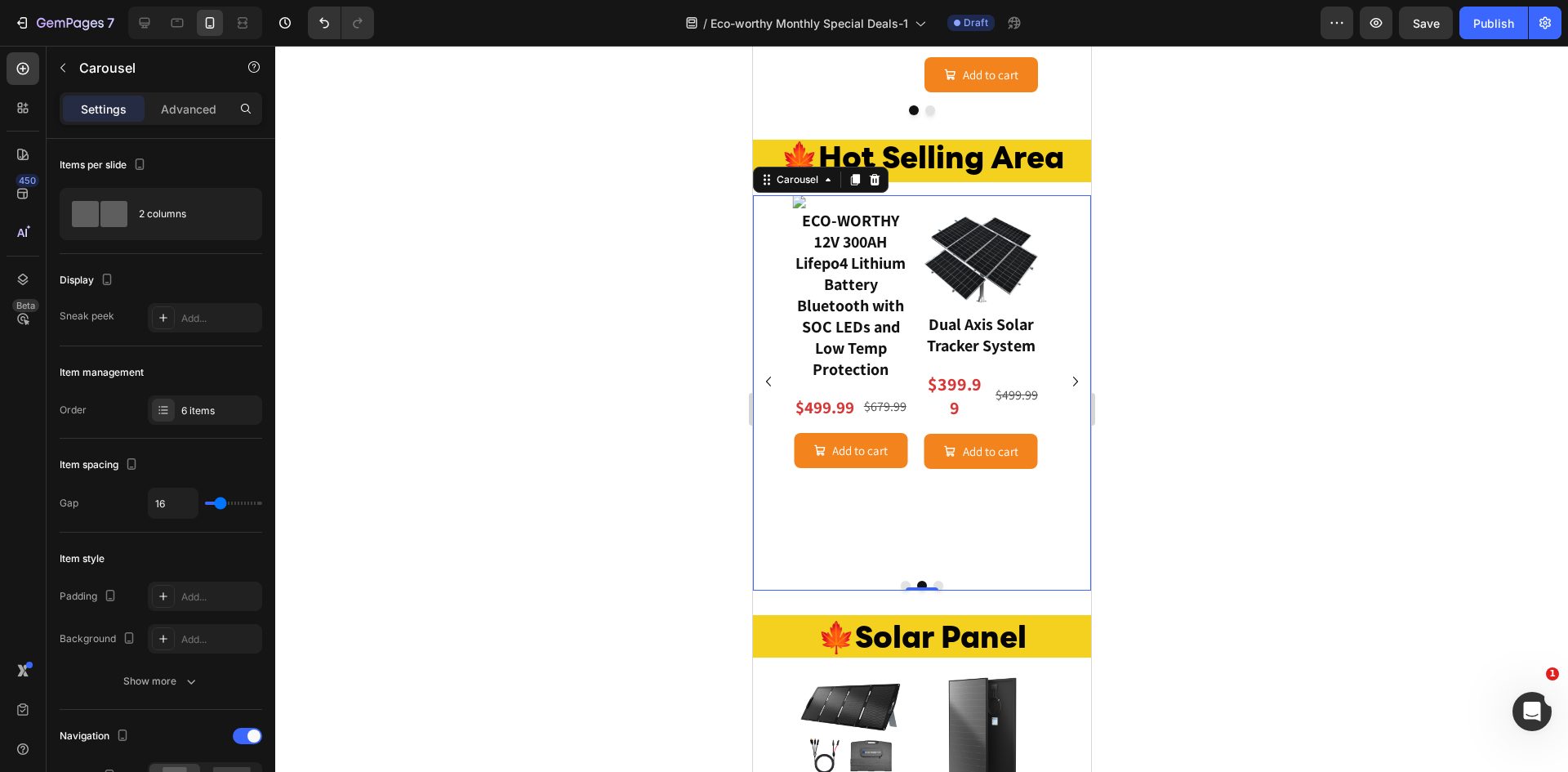
click at [771, 391] on icon "Carousel Back Arrow" at bounding box center [768, 381] width 20 height 20
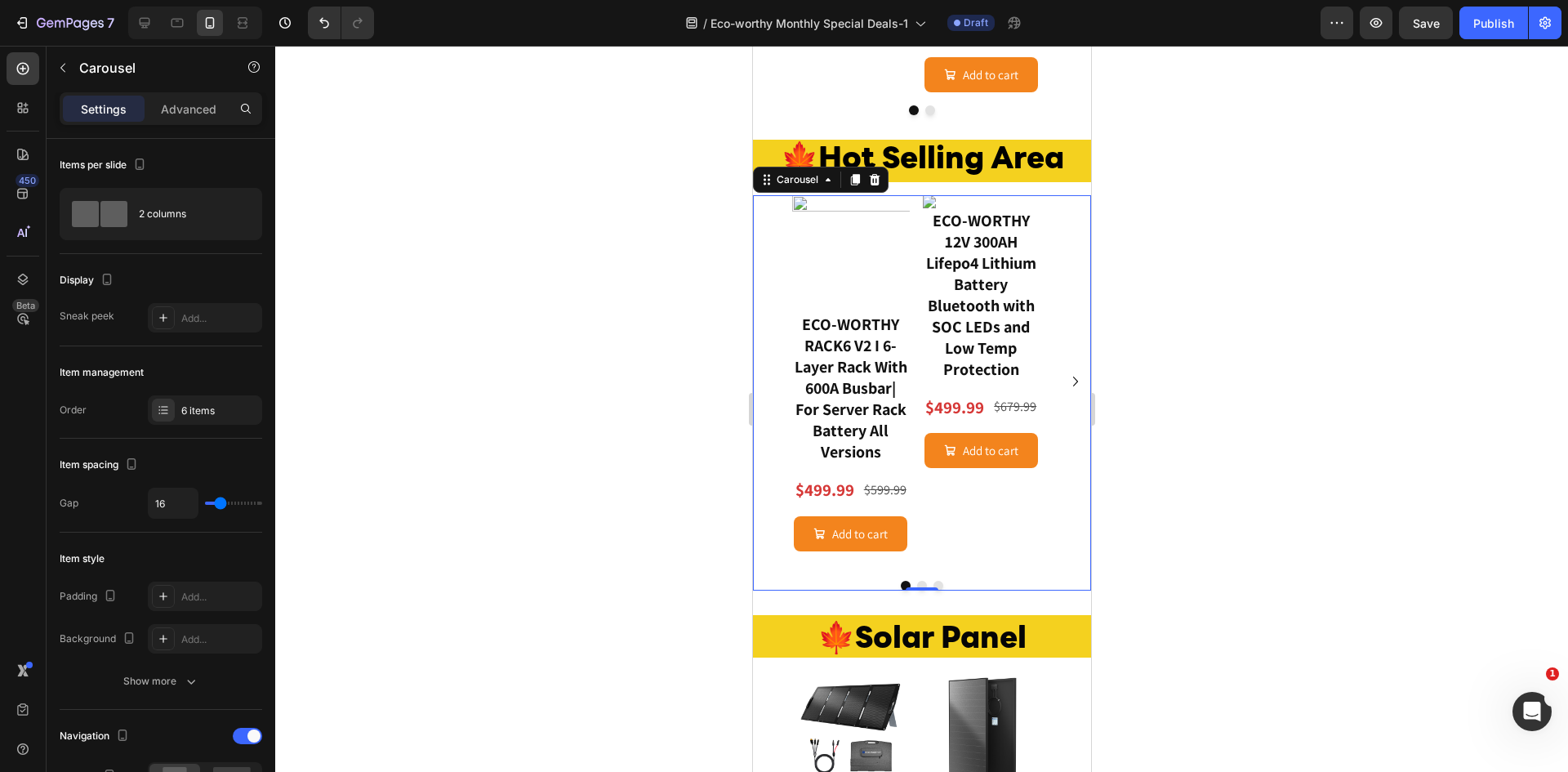
click at [1065, 391] on icon "Carousel Next Arrow" at bounding box center [1075, 381] width 20 height 20
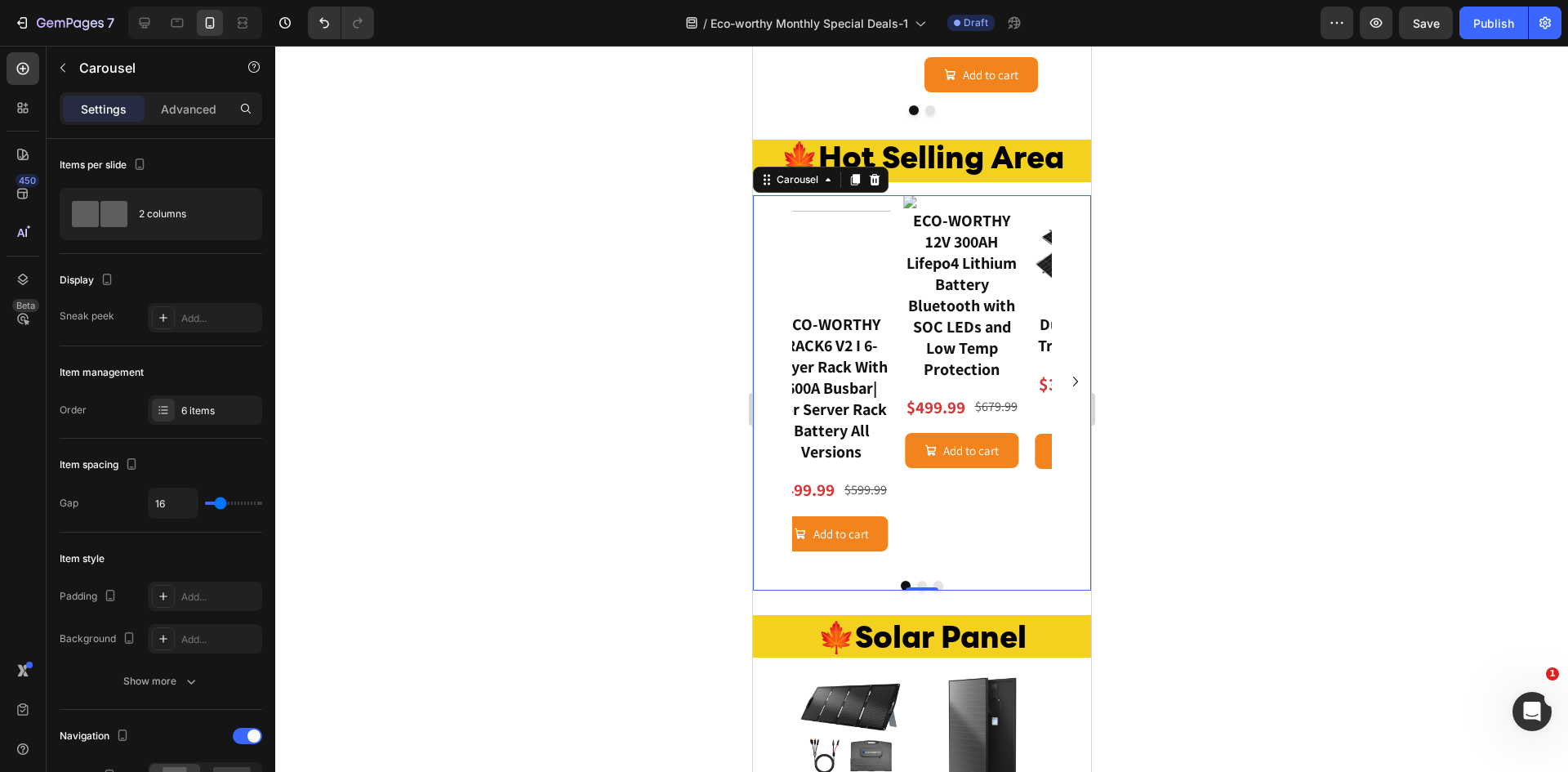
click at [1065, 391] on icon "Carousel Next Arrow" at bounding box center [1075, 381] width 20 height 20
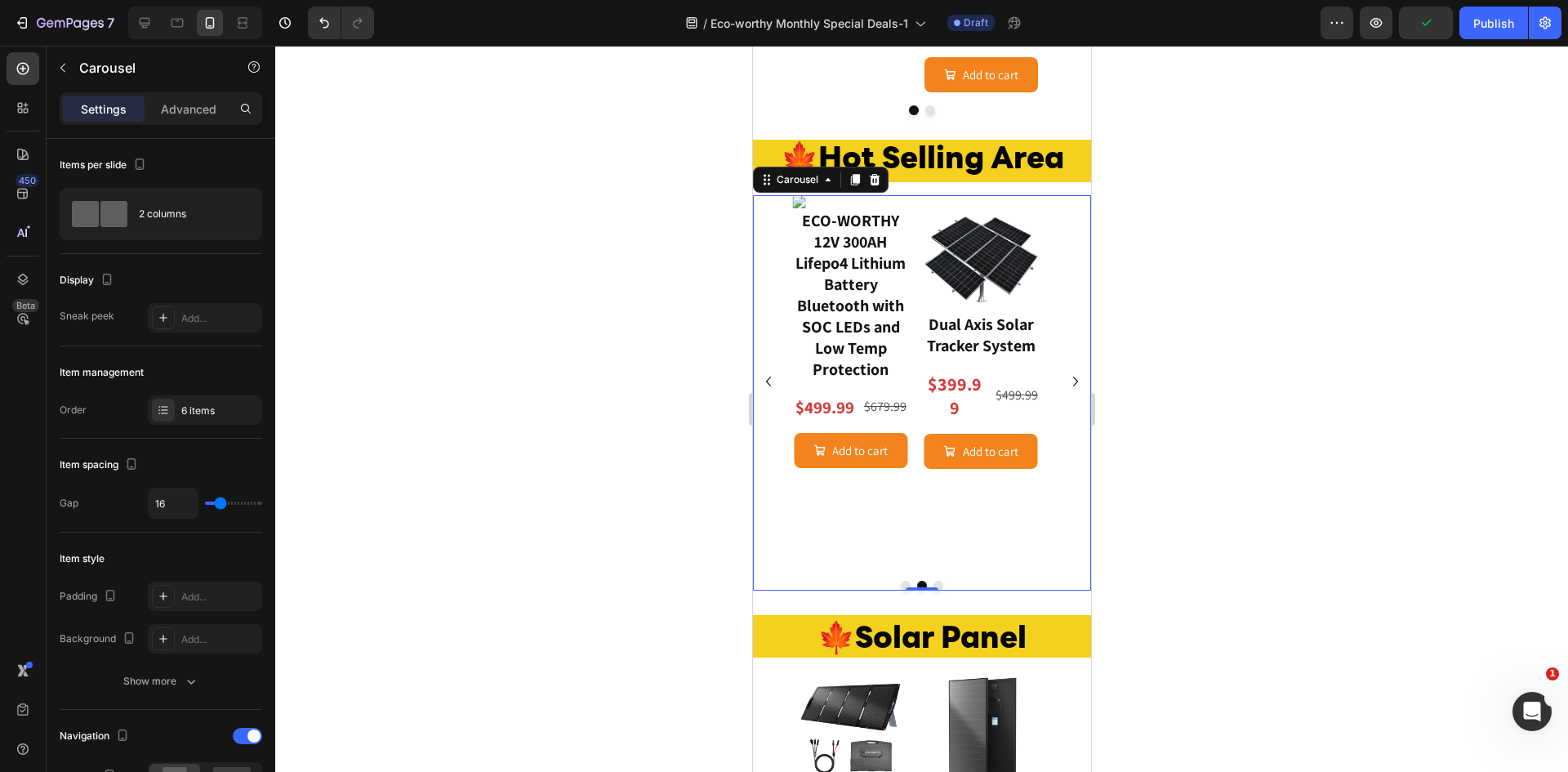
click at [1065, 391] on icon "Carousel Next Arrow" at bounding box center [1075, 381] width 20 height 20
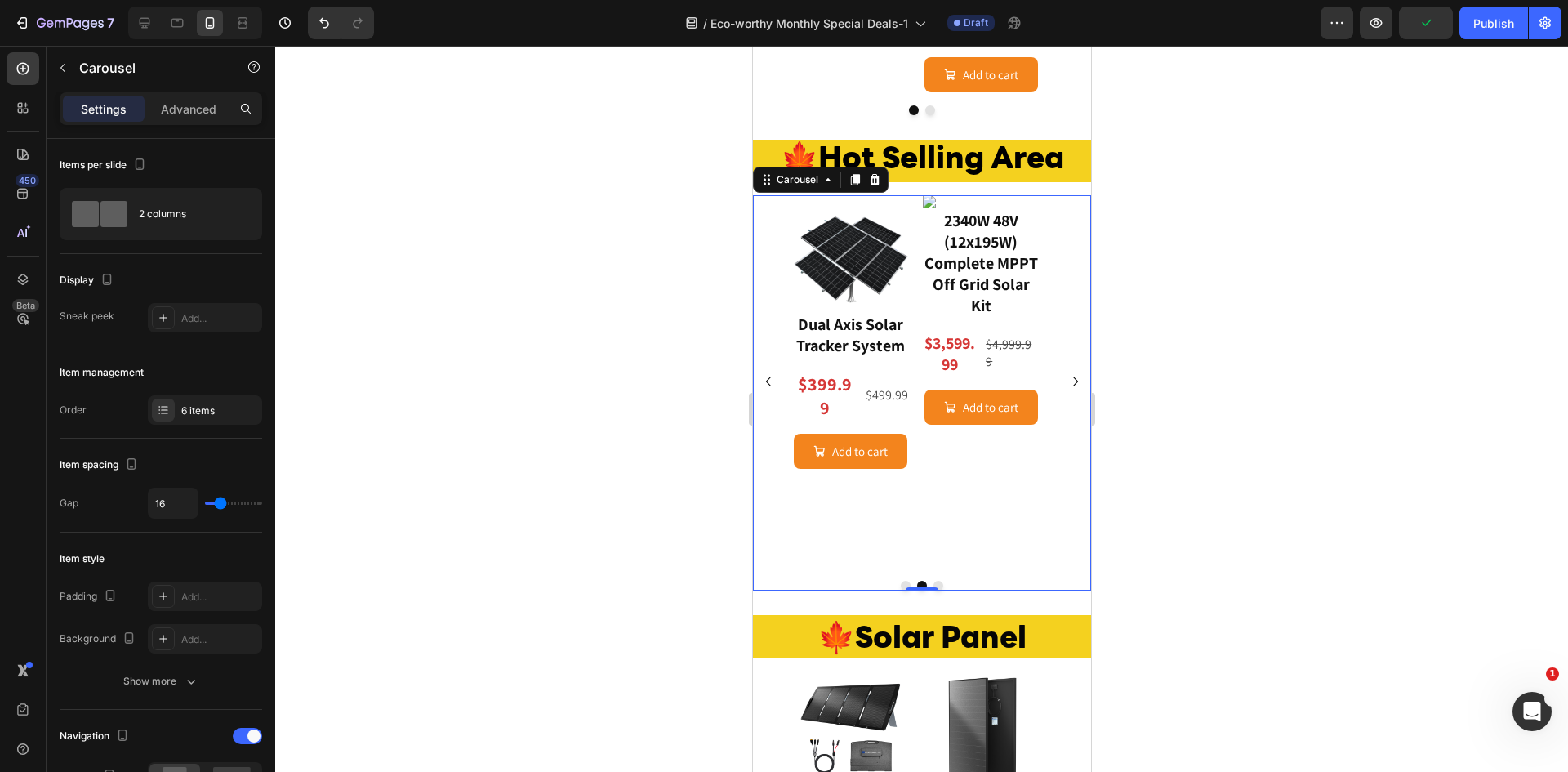
click at [1065, 391] on icon "Carousel Next Arrow" at bounding box center [1075, 381] width 20 height 20
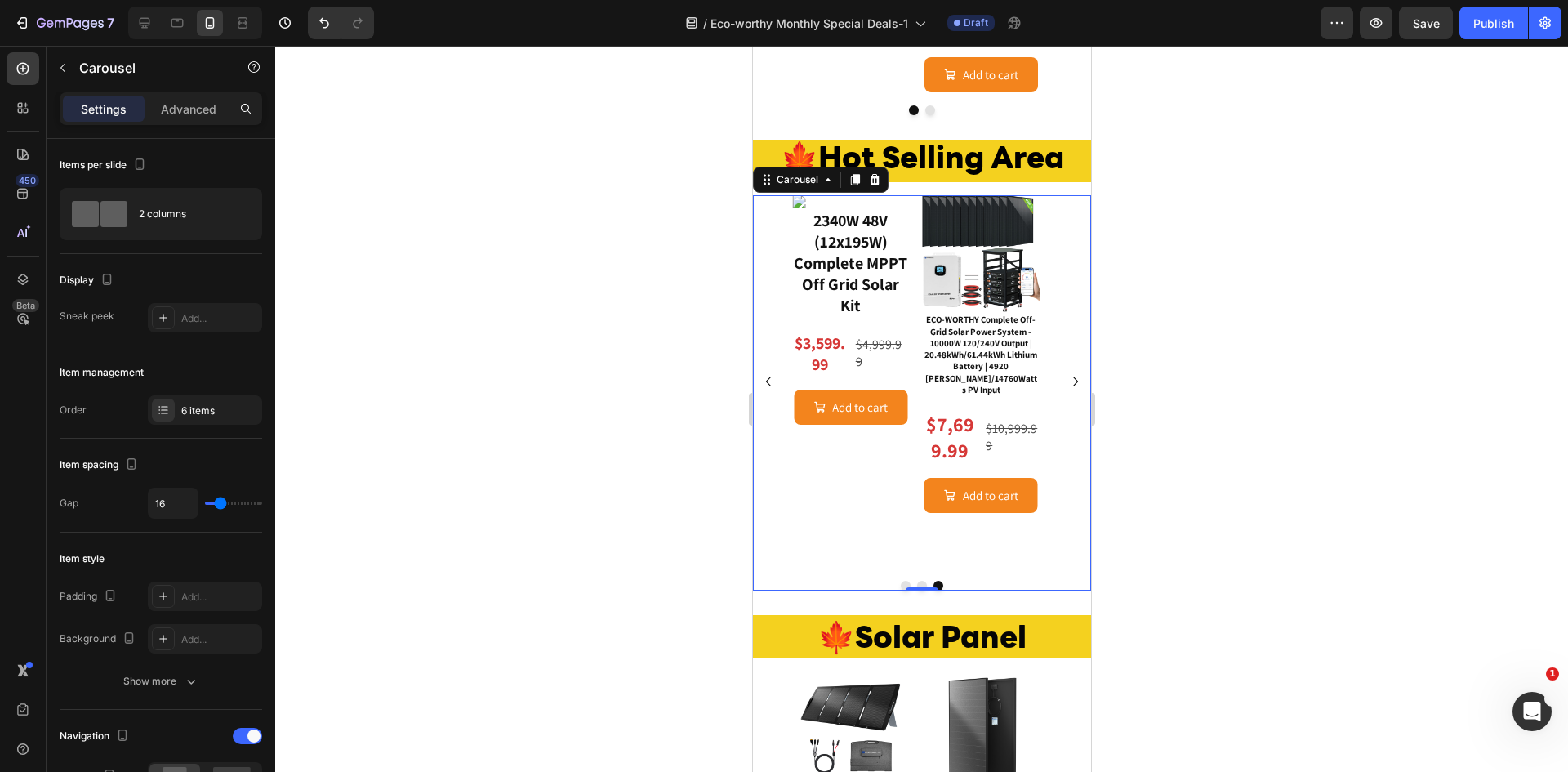
click at [1065, 391] on icon "Carousel Next Arrow" at bounding box center [1075, 381] width 20 height 20
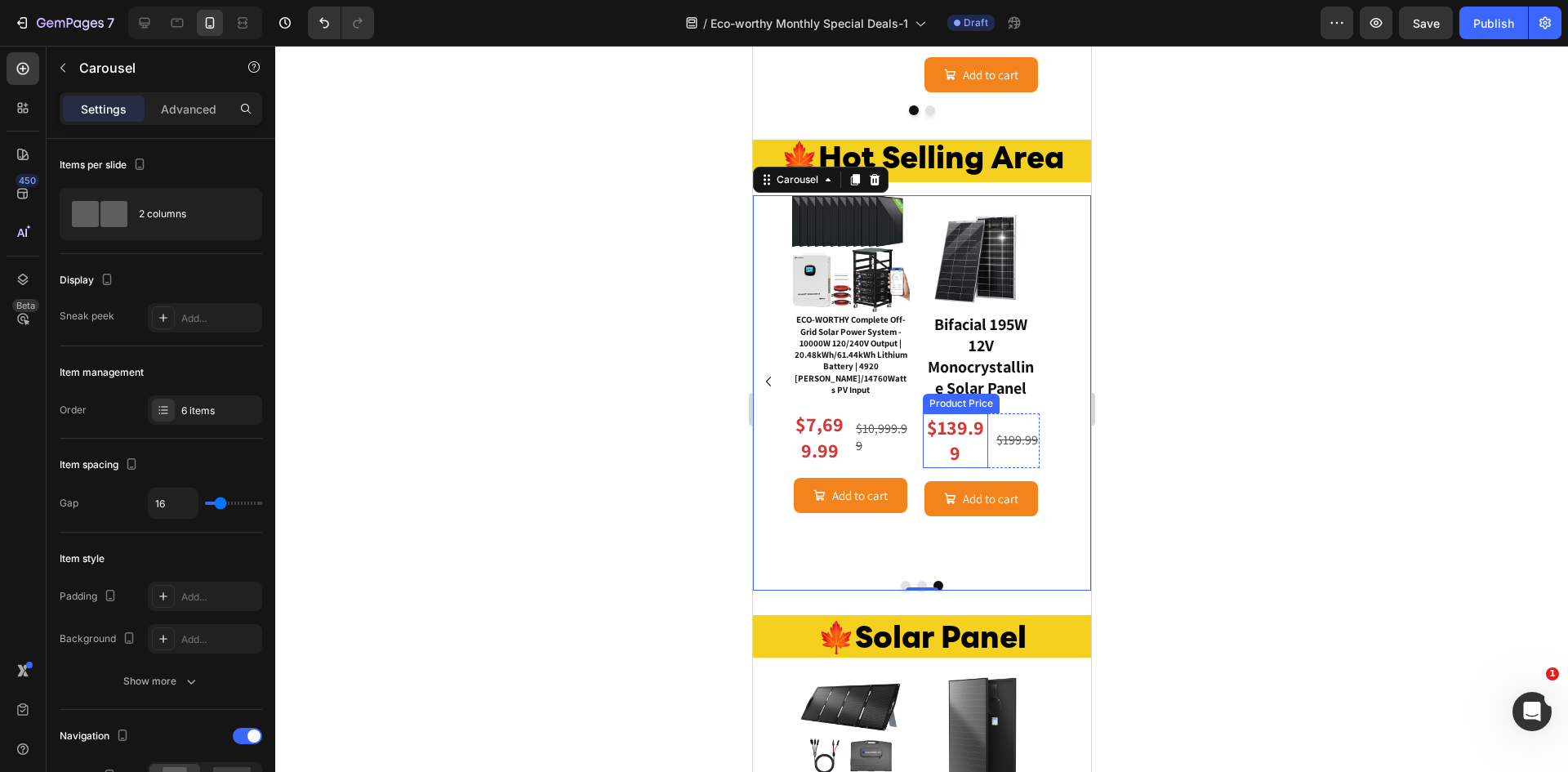
click at [958, 430] on div "$139.99" at bounding box center [955, 440] width 66 height 54
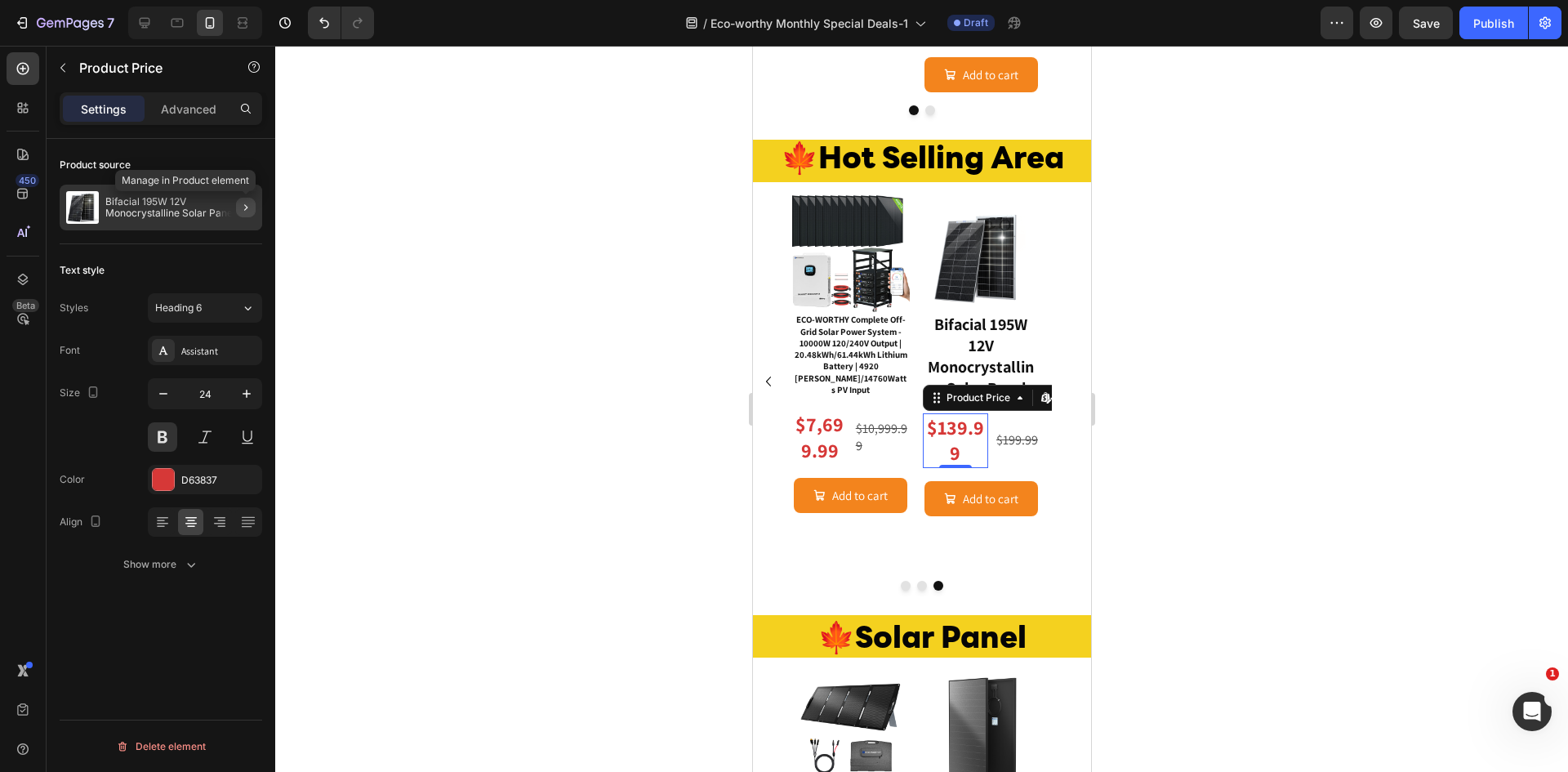
click at [248, 210] on icon "button" at bounding box center [246, 208] width 13 height 13
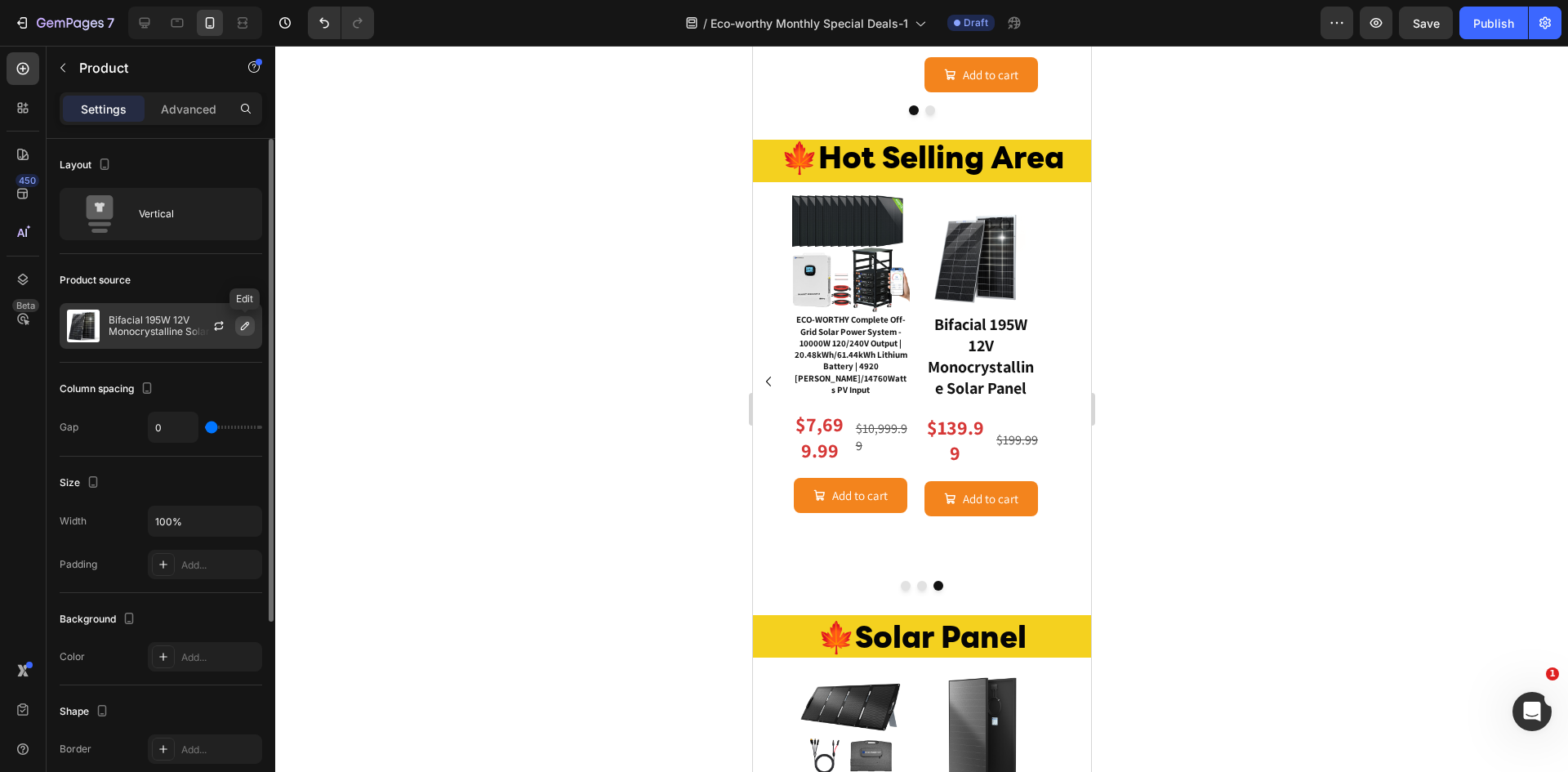
click at [245, 325] on icon "button" at bounding box center [245, 326] width 13 height 13
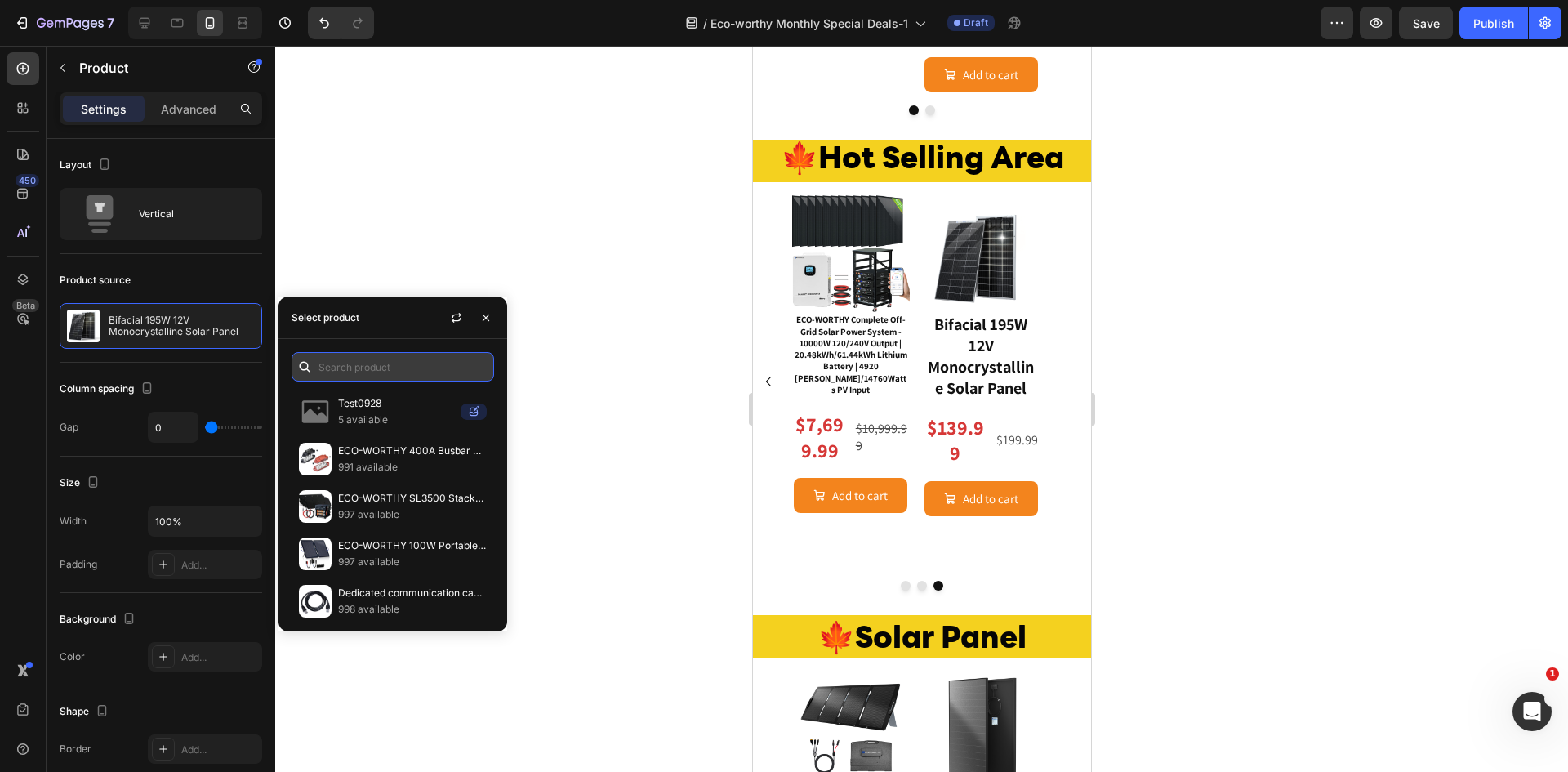
click at [345, 367] on input "text" at bounding box center [392, 367] width 203 height 29
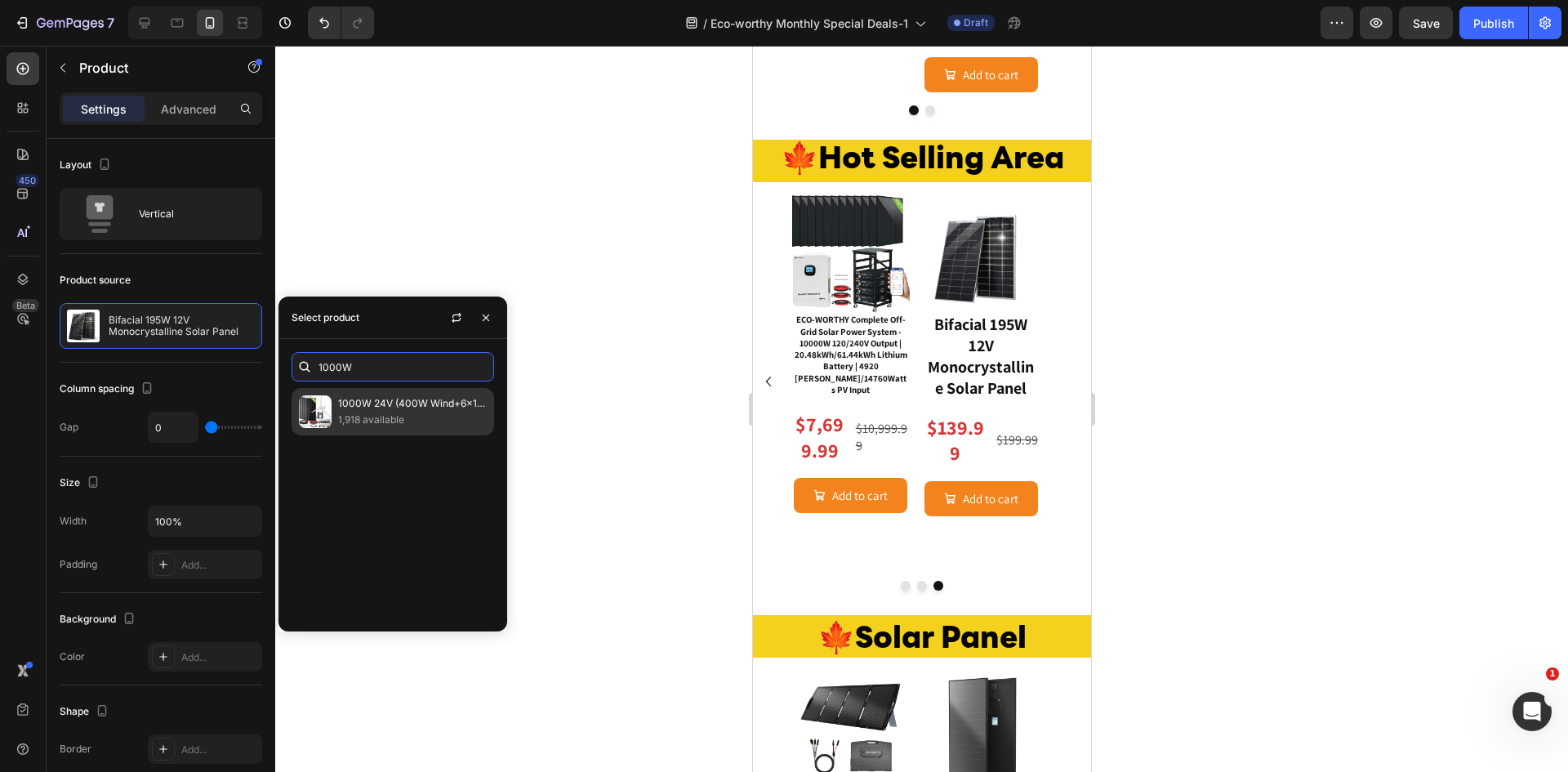
type input "1000W"
click at [345, 405] on p "1000W 24V (400W Wind+6x100W Solar) Solar Wind Hybrid Kit" at bounding box center [411, 403] width 148 height 16
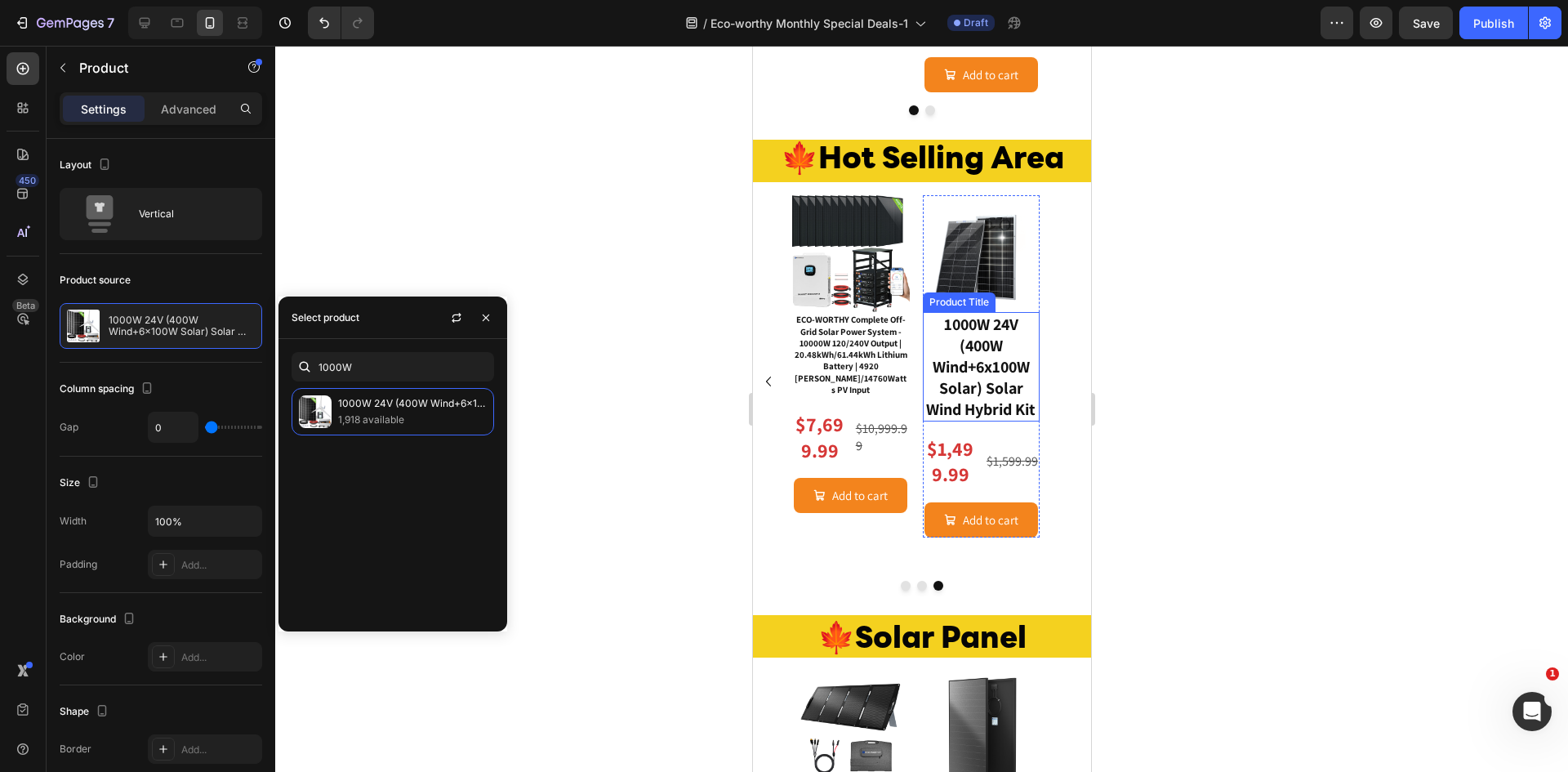
click at [1012, 267] on img at bounding box center [980, 253] width 117 height 117
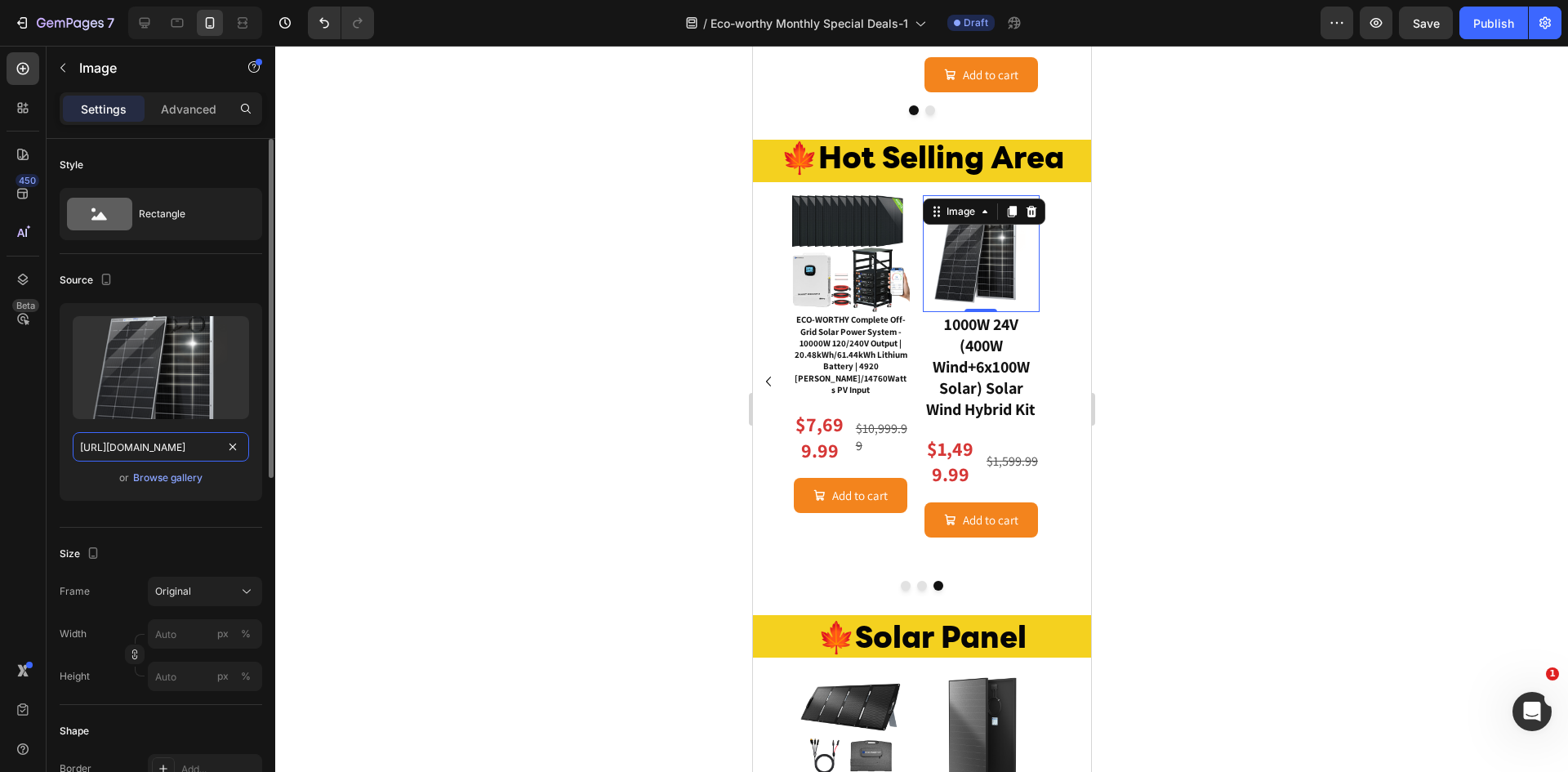
click at [155, 452] on input "[URL][DOMAIN_NAME]" at bounding box center [161, 447] width 177 height 29
paste input "ecoworthy_1000W_hybrid_wind_turbine_kit_1_1000x.jpg?v=1684148047"
type input "[URL][DOMAIN_NAME]"
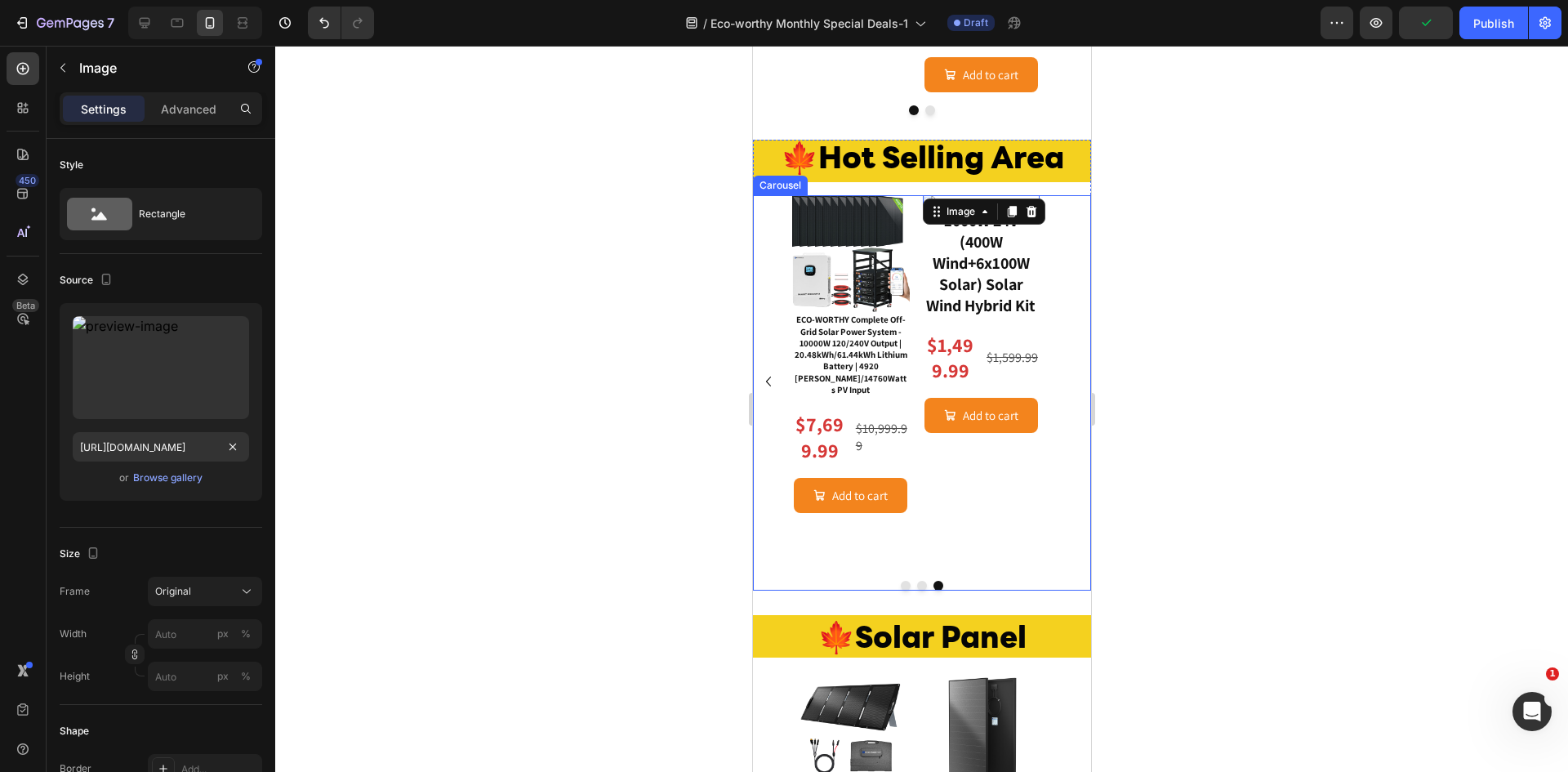
click at [770, 391] on icon "Carousel Back Arrow" at bounding box center [768, 381] width 20 height 20
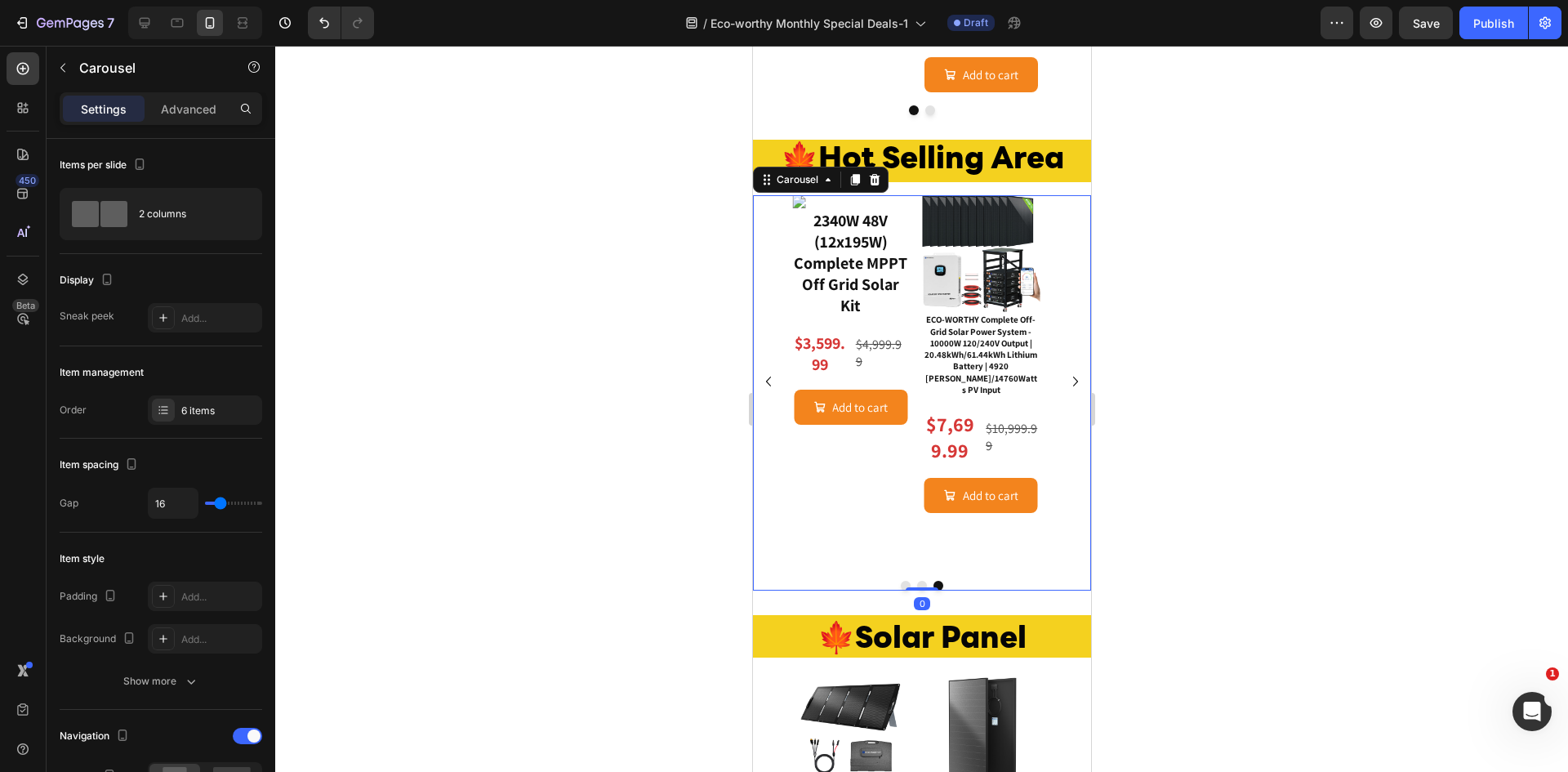
click at [770, 391] on icon "Carousel Back Arrow" at bounding box center [768, 381] width 20 height 20
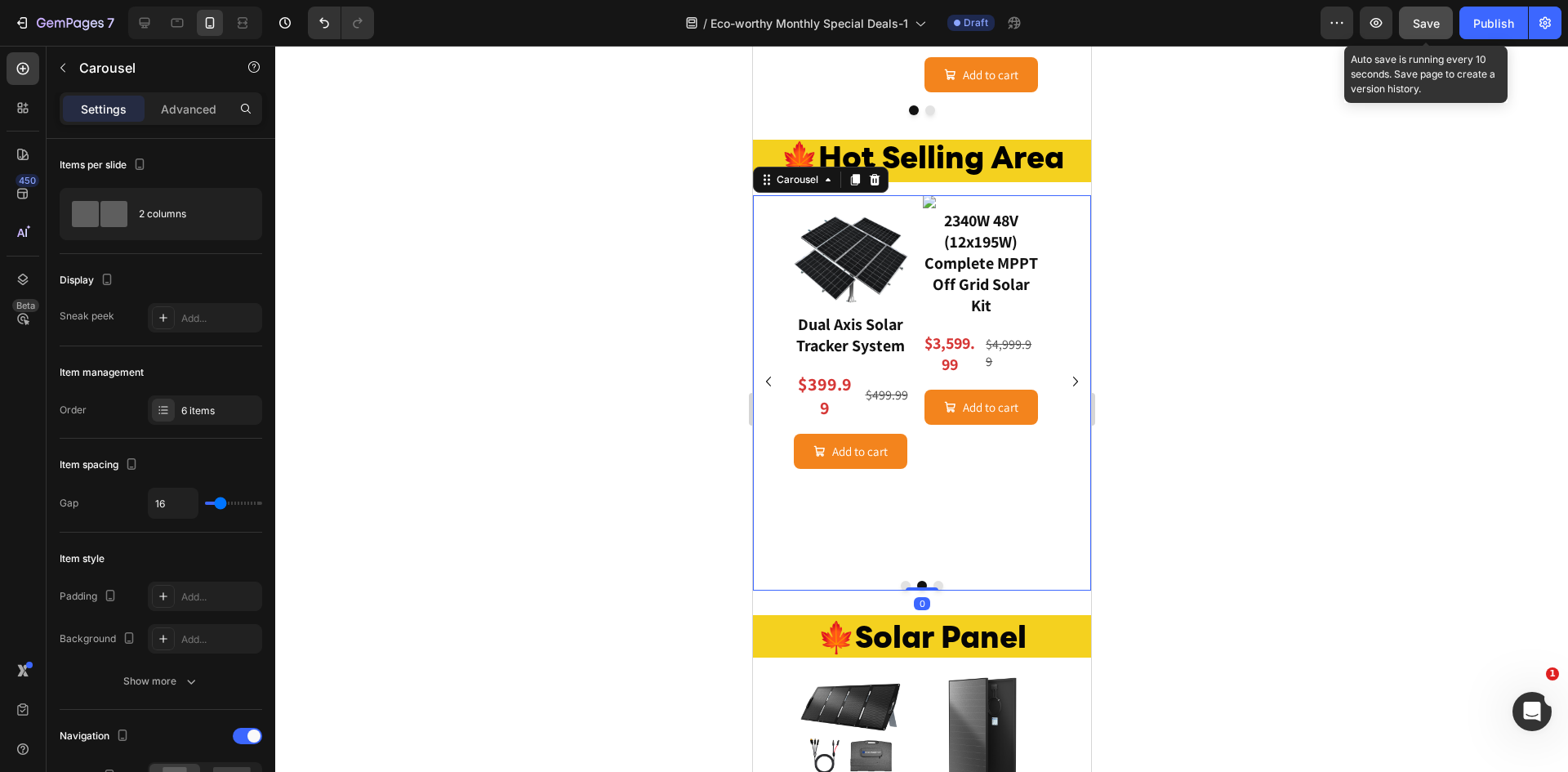
click at [1426, 28] on span "Save" at bounding box center [1426, 23] width 27 height 14
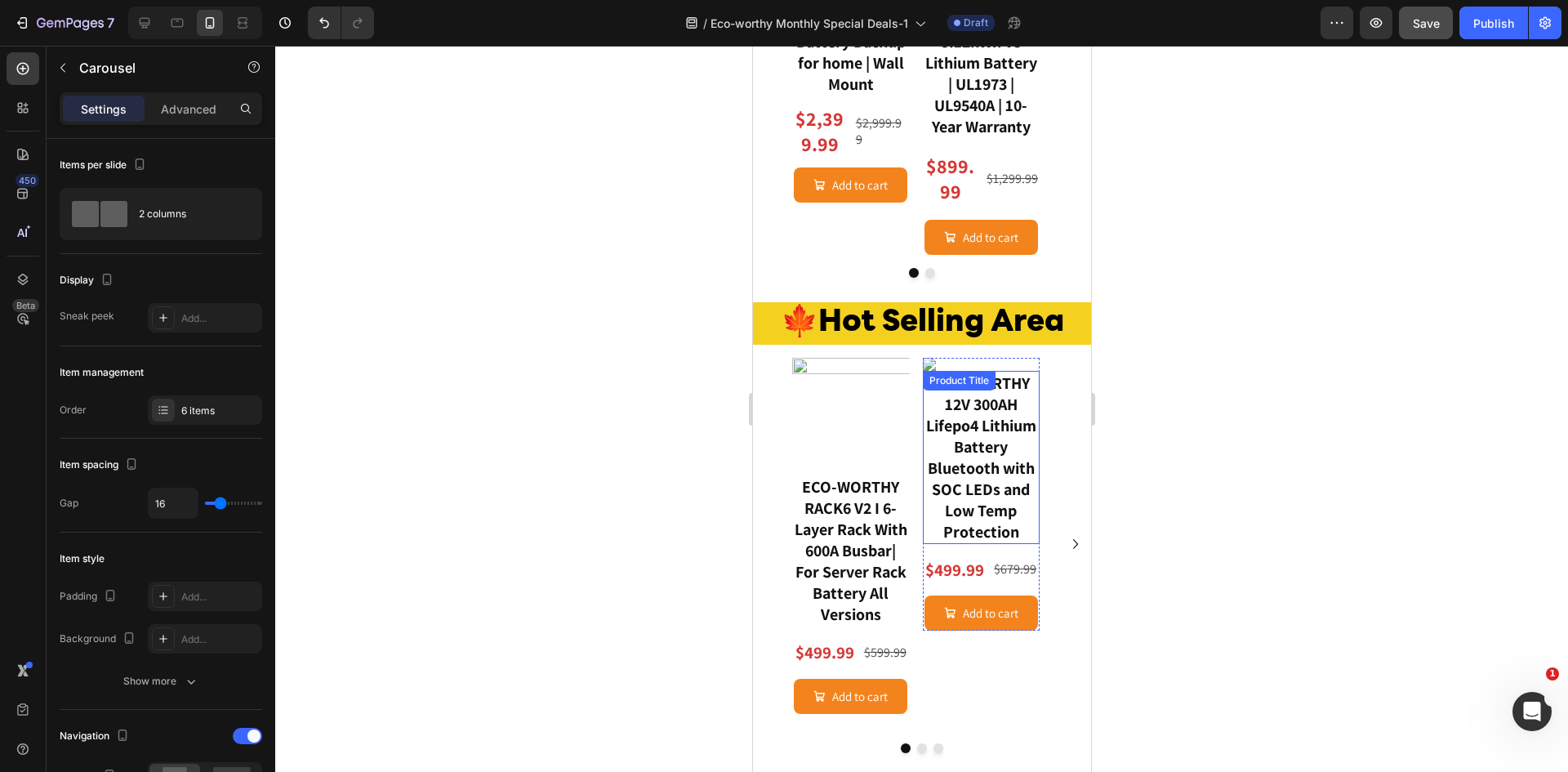
scroll to position [1742, 0]
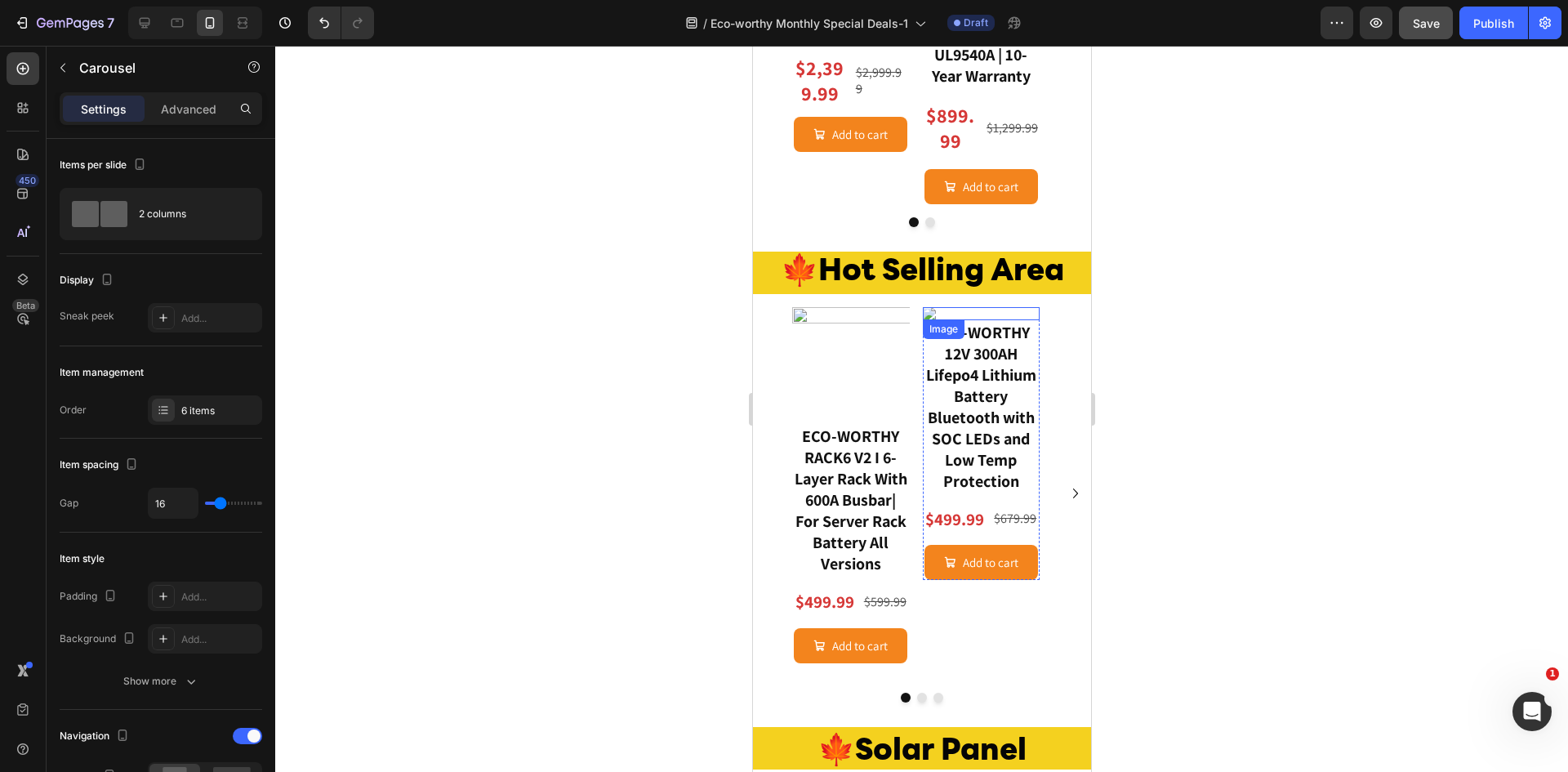
click at [928, 313] on img at bounding box center [980, 313] width 117 height 13
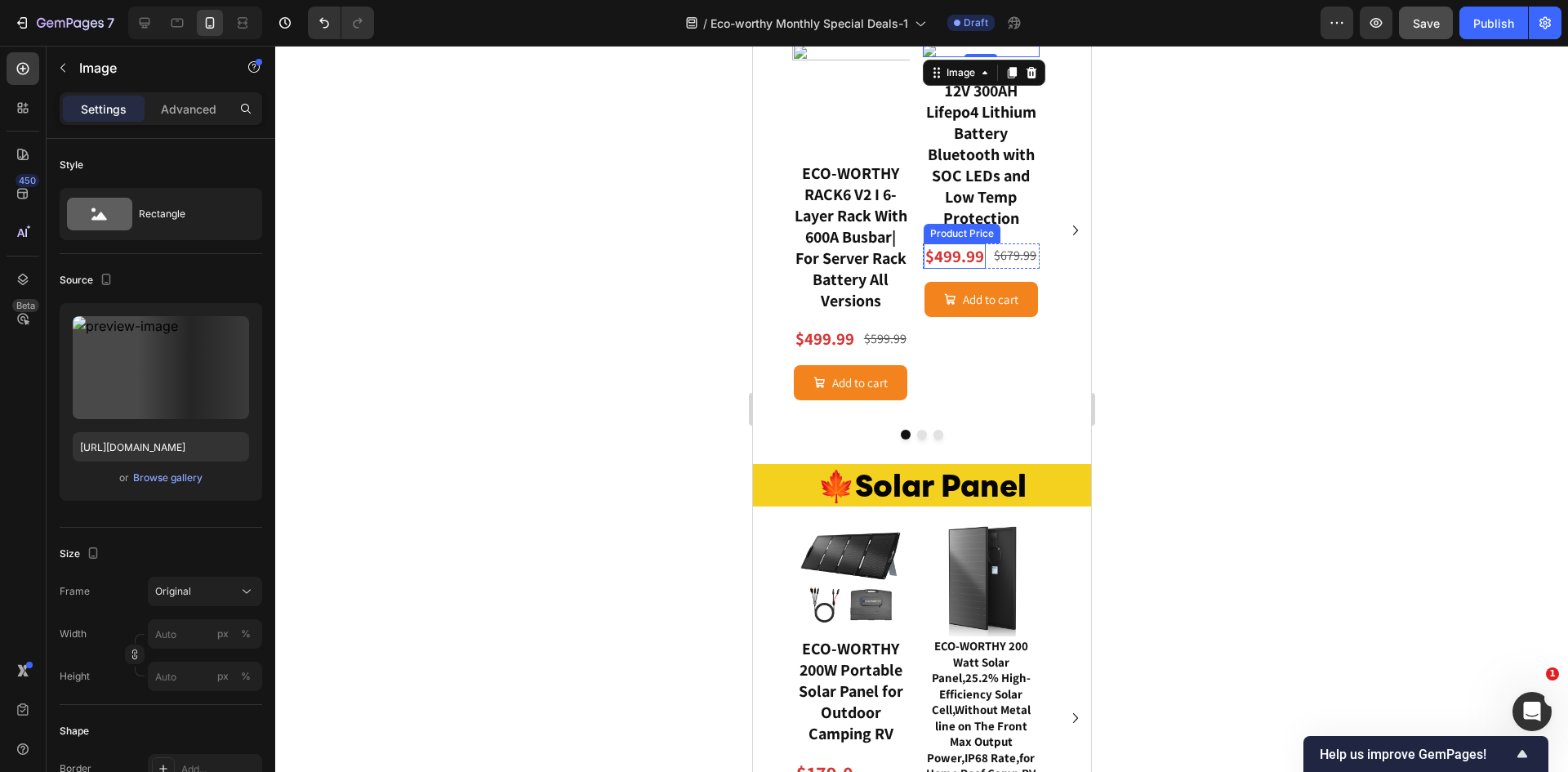
scroll to position [2069, 0]
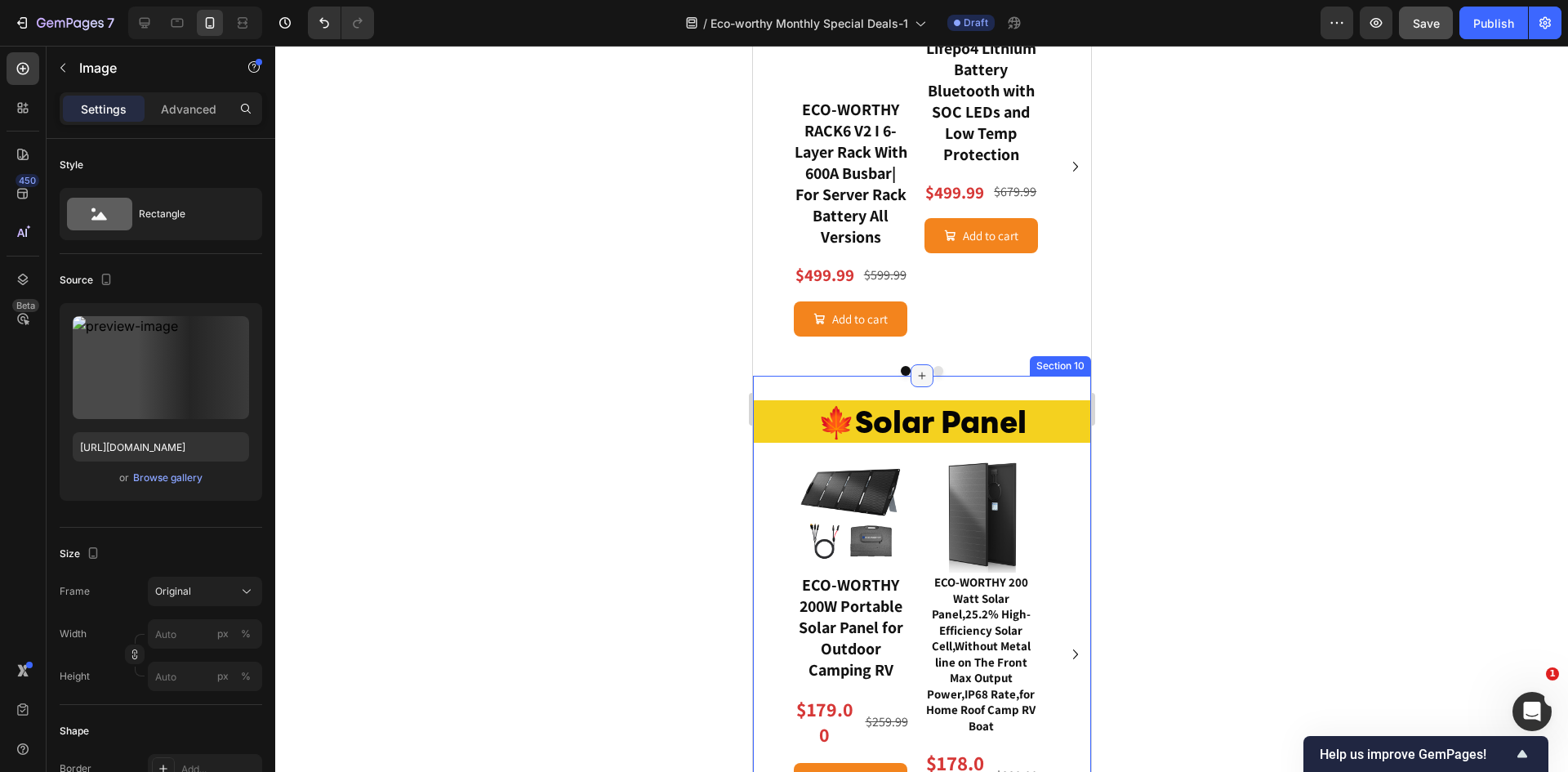
click at [914, 387] on div at bounding box center [921, 375] width 23 height 23
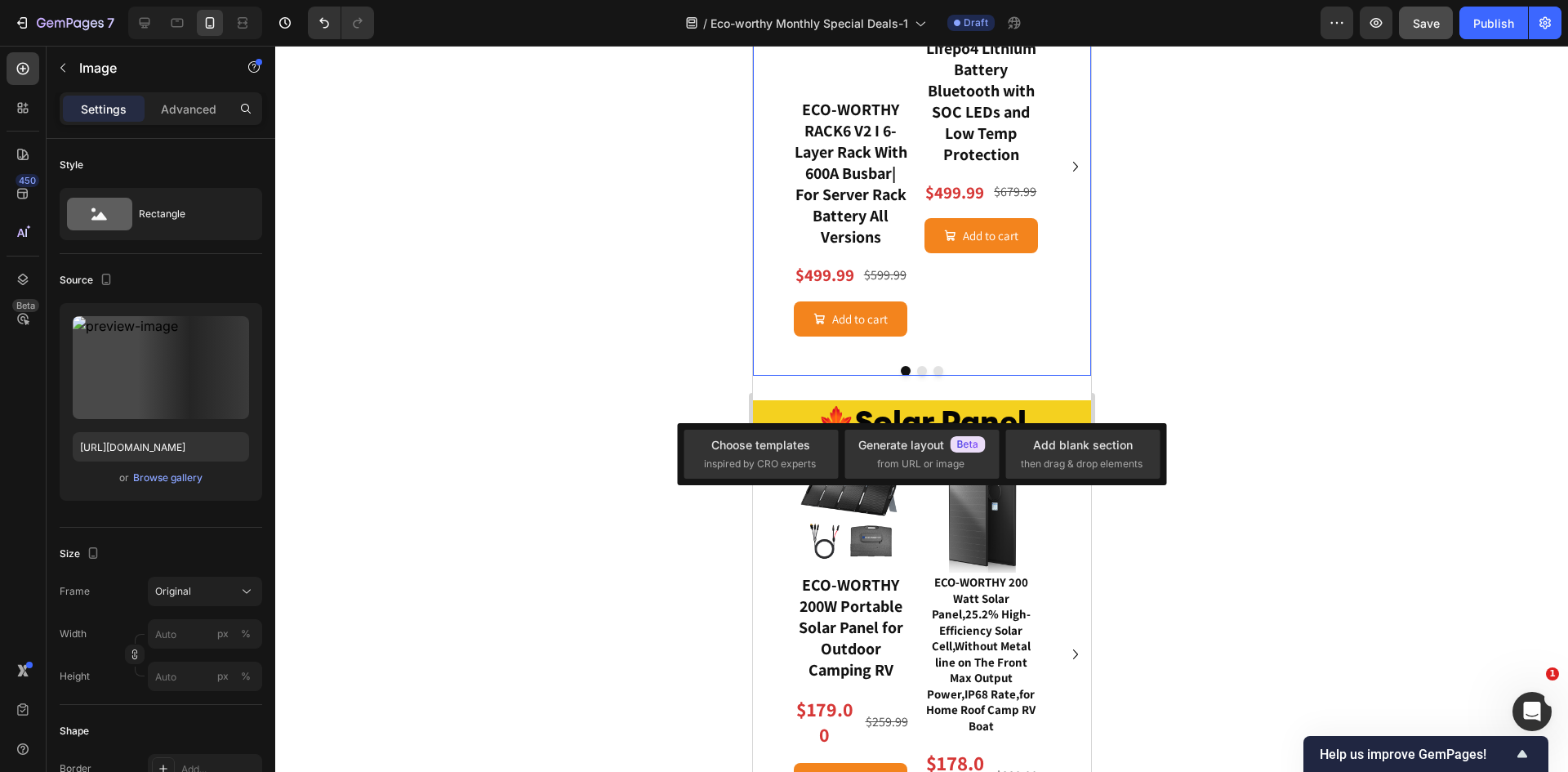
click at [933, 376] on button "Dot" at bounding box center [937, 371] width 10 height 10
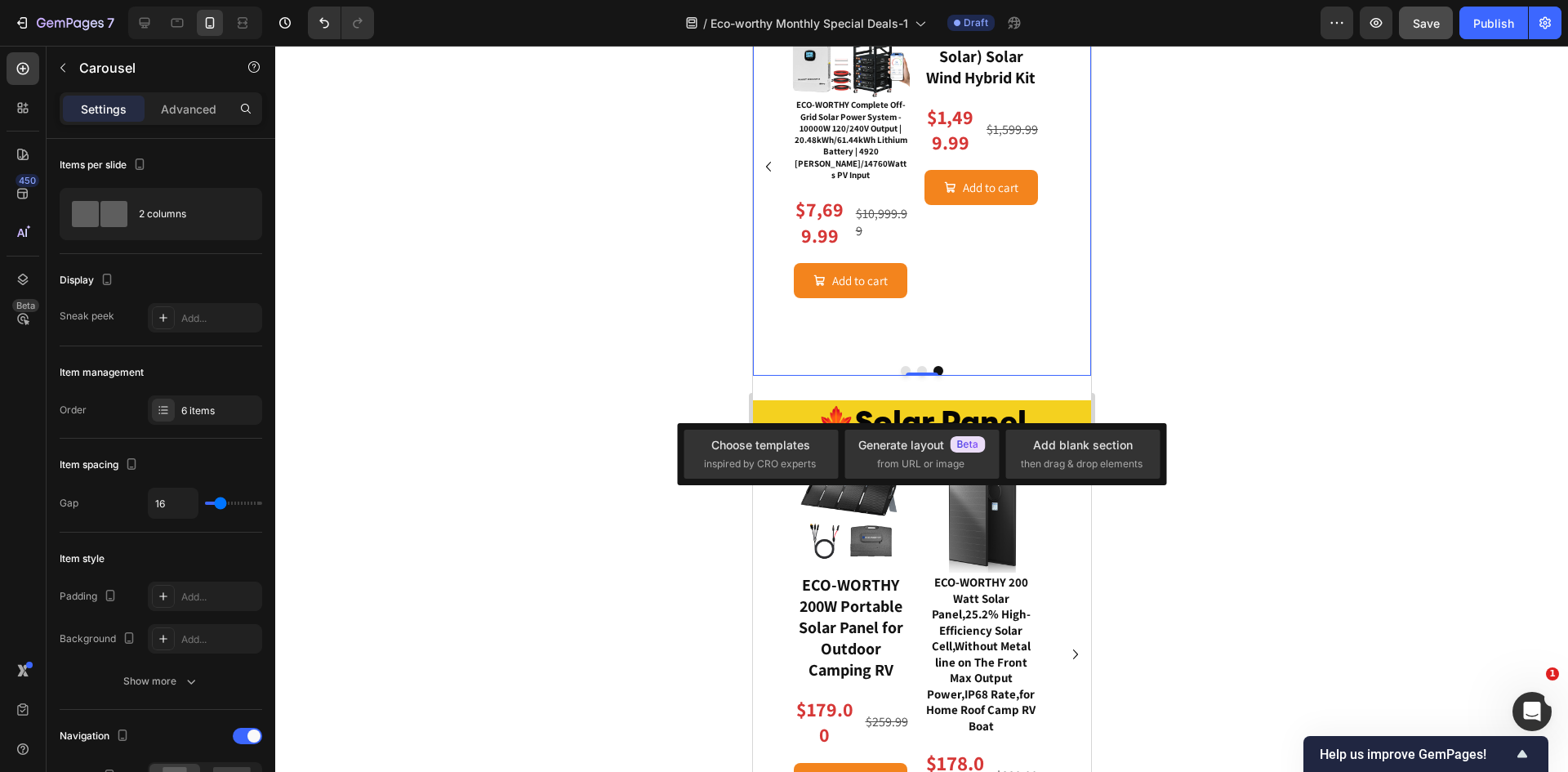
click at [916, 376] on div "Image ECO-WORTHY RACK6 V2 I 6-Layer Rack With 600A Busbar| For Server Rack Batt…" at bounding box center [920, 178] width 338 height 395
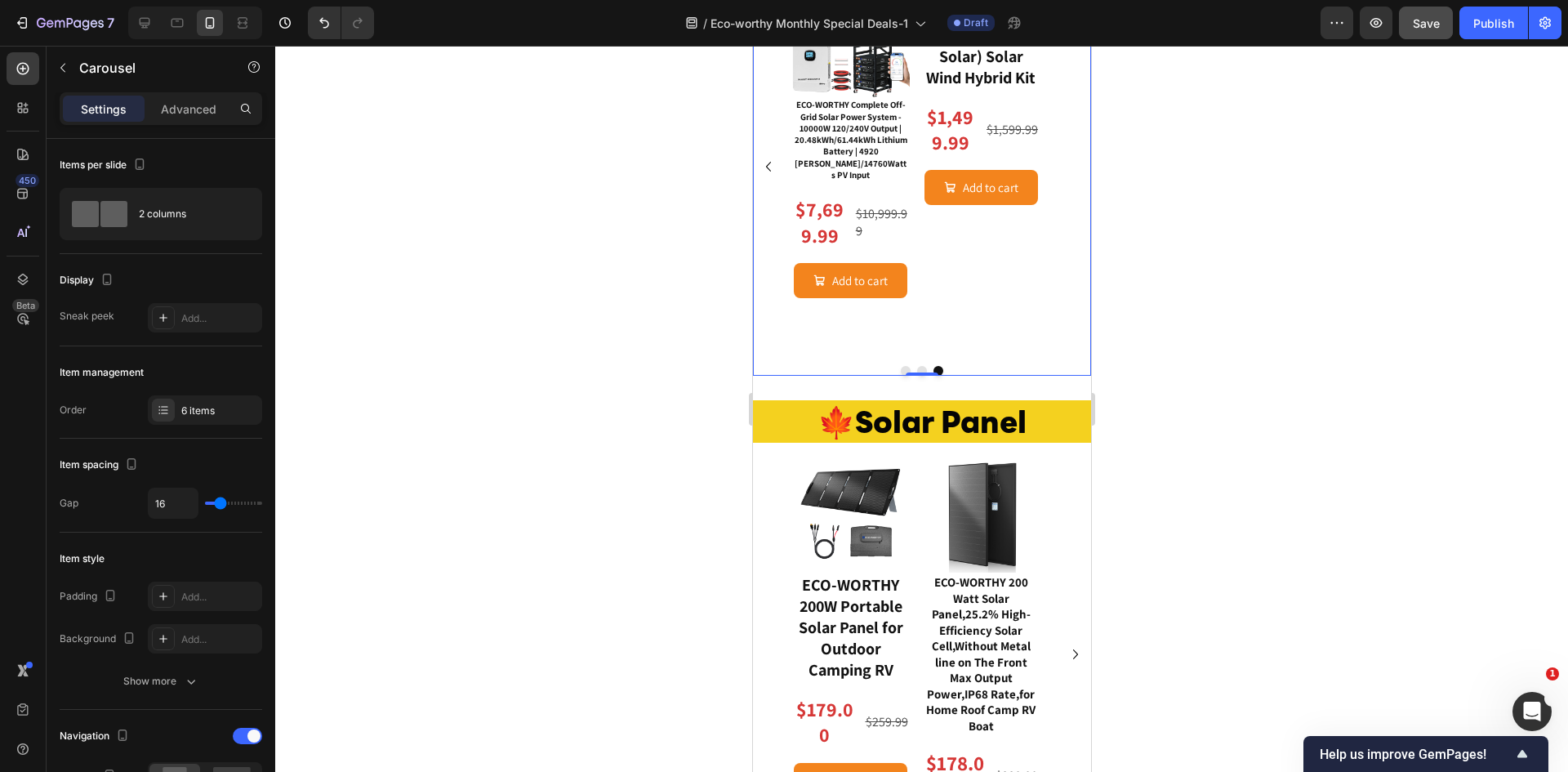
click at [916, 376] on button "Dot" at bounding box center [921, 371] width 10 height 10
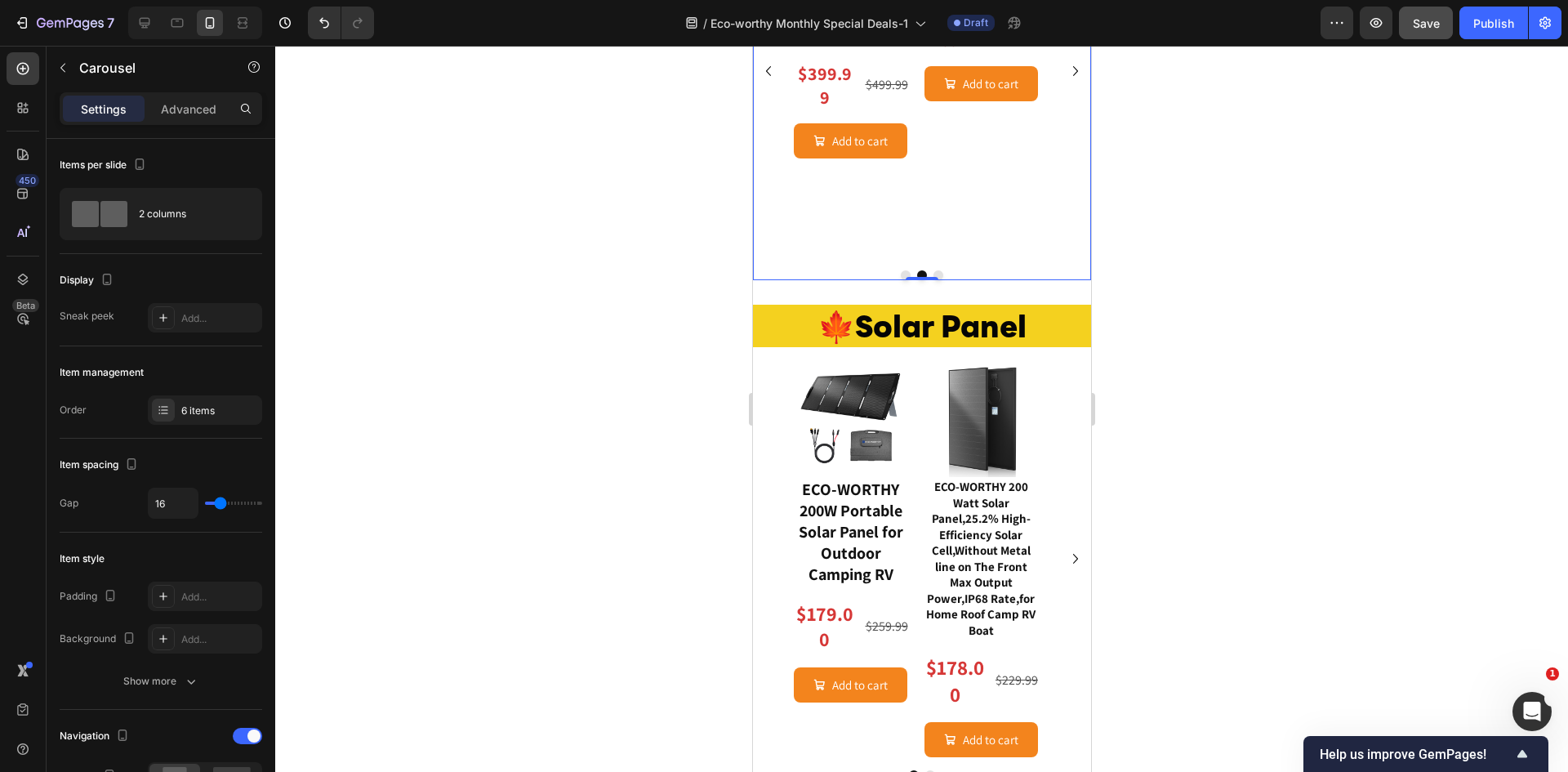
scroll to position [2505, 0]
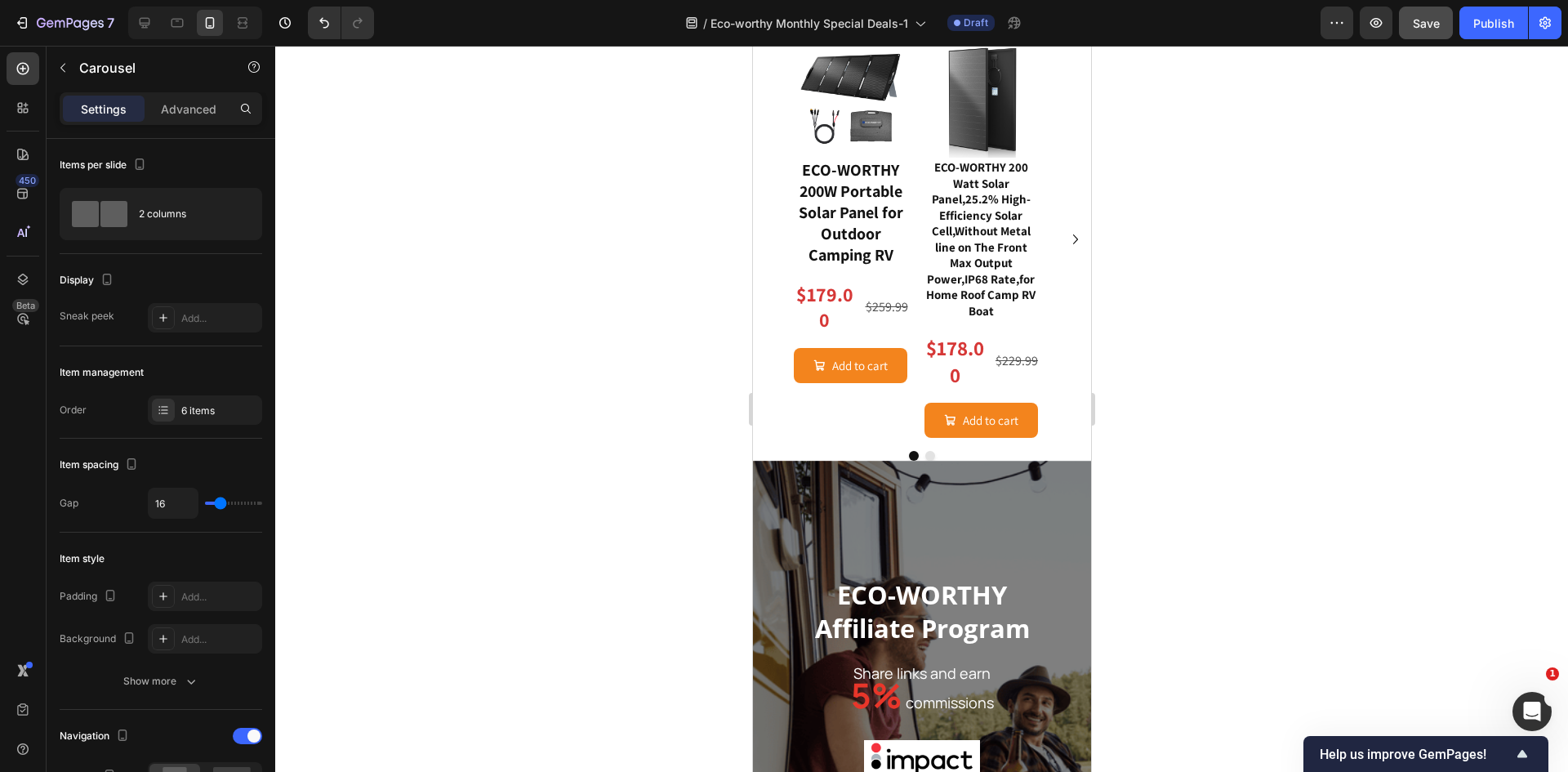
click at [1283, 263] on div at bounding box center [921, 409] width 1292 height 726
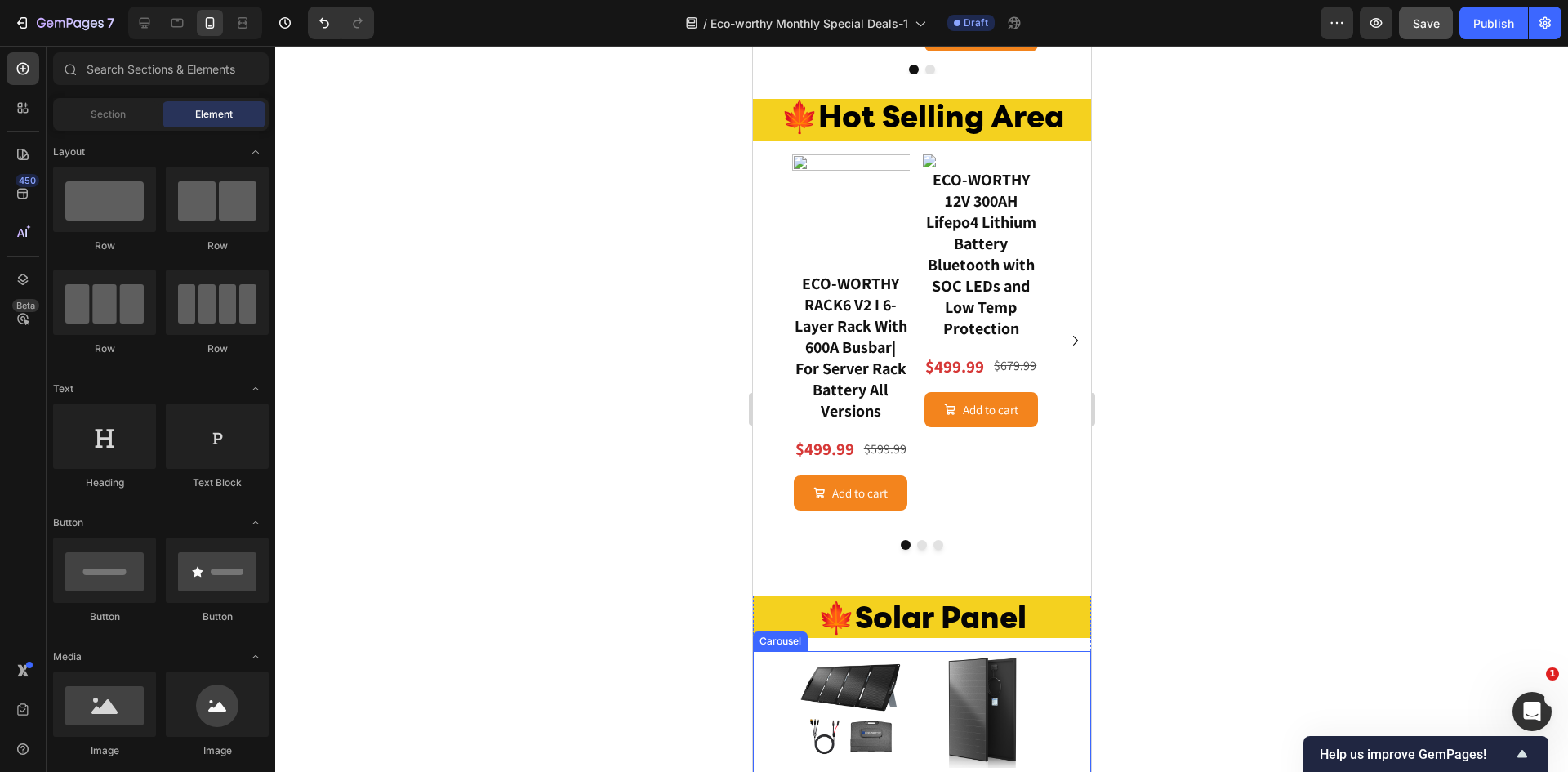
scroll to position [1915, 0]
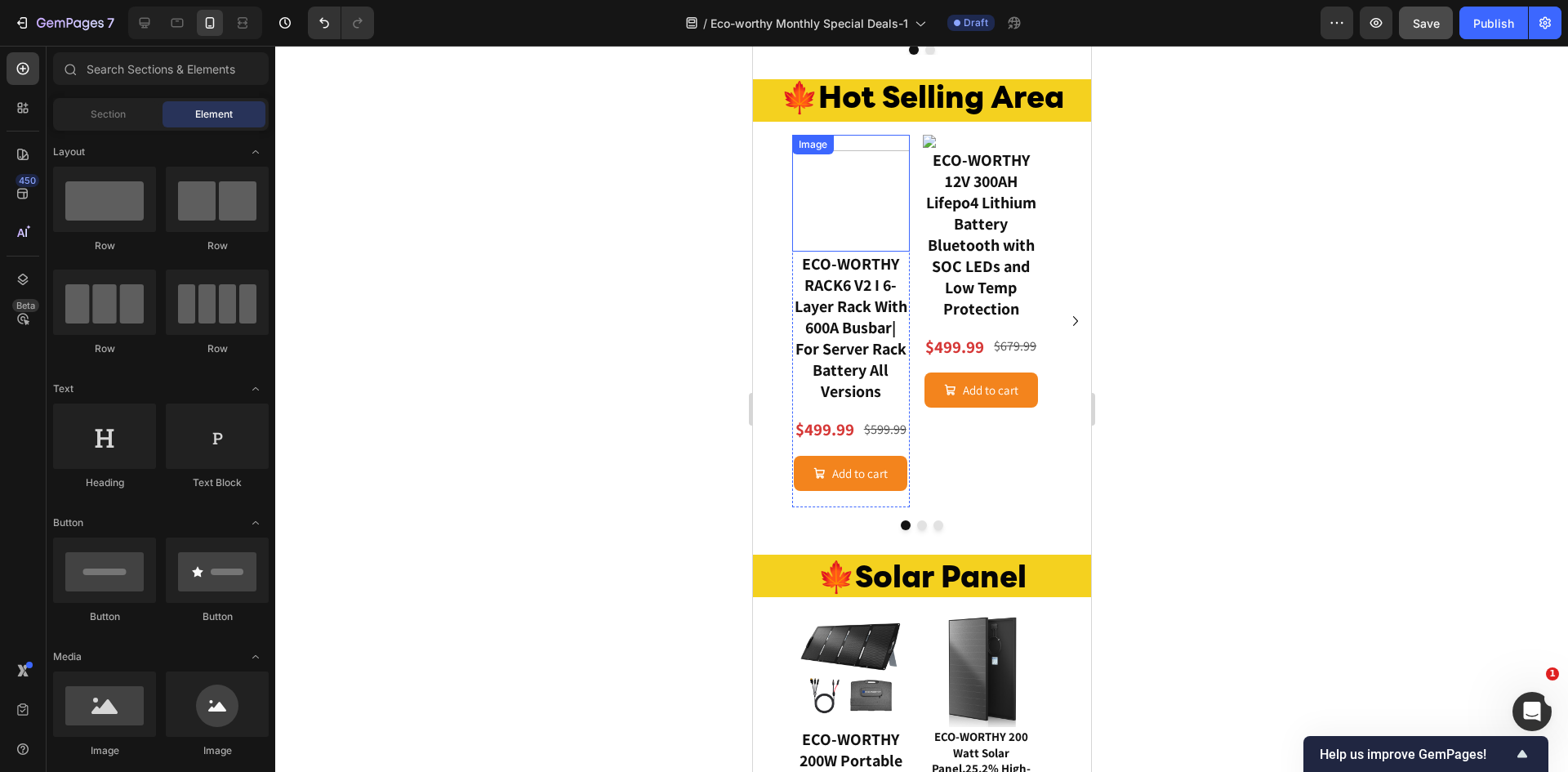
click at [815, 189] on img at bounding box center [850, 193] width 117 height 117
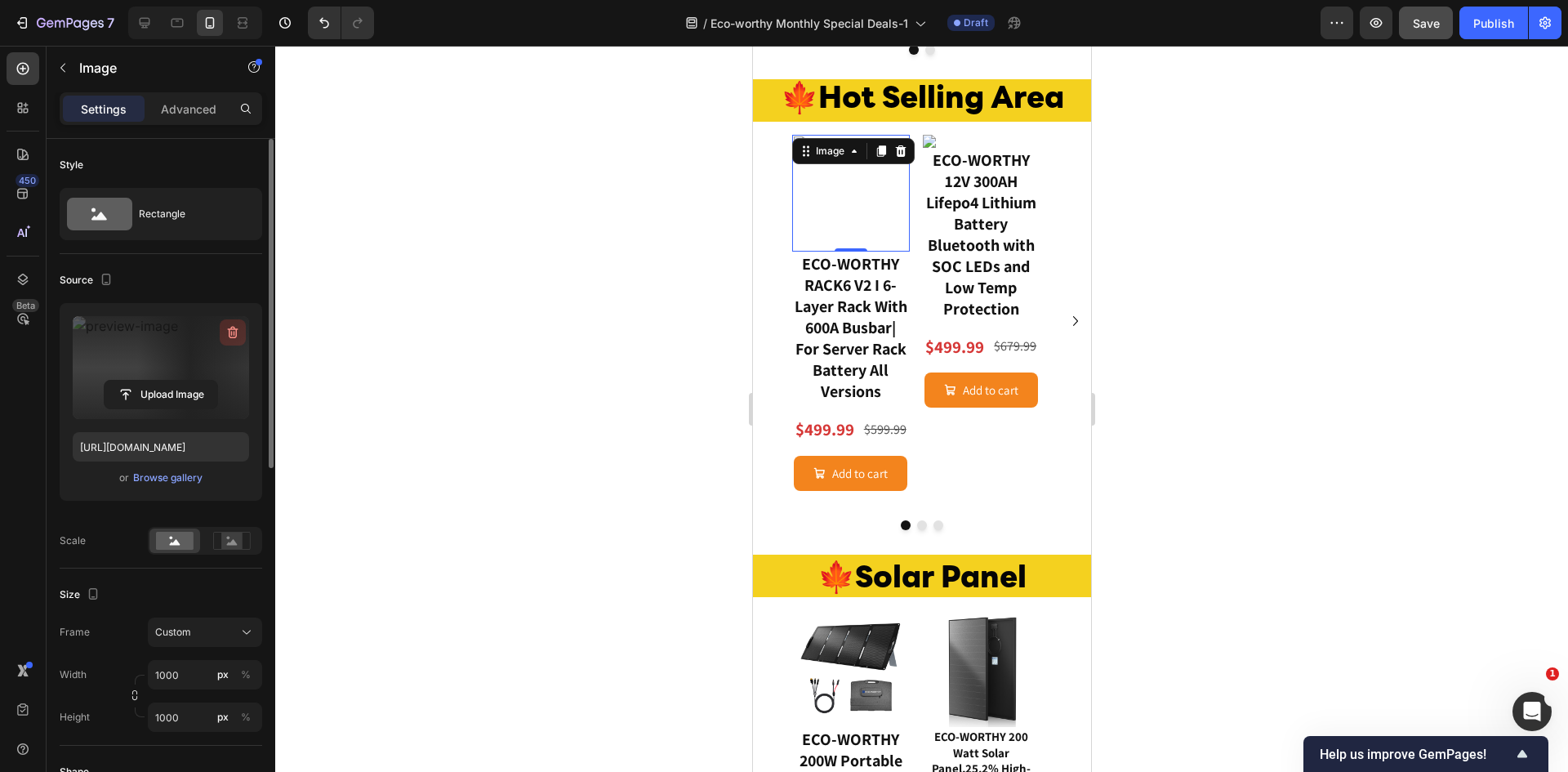
click at [235, 328] on icon "button" at bounding box center [233, 332] width 16 height 16
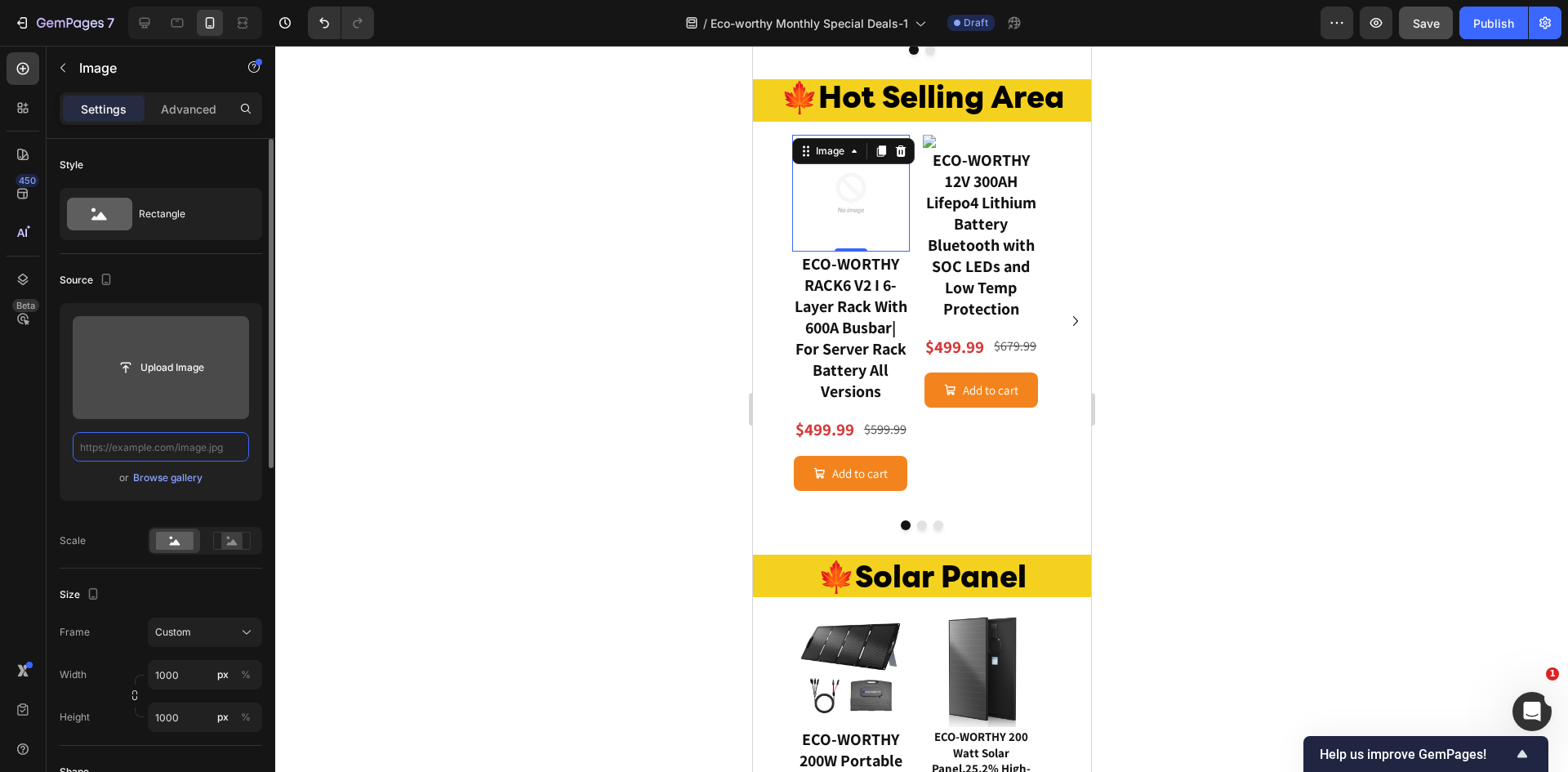
click at [147, 442] on input "text" at bounding box center [161, 447] width 177 height 29
paste input "[URL][DOMAIN_NAME]"
type input "[URL][DOMAIN_NAME]"
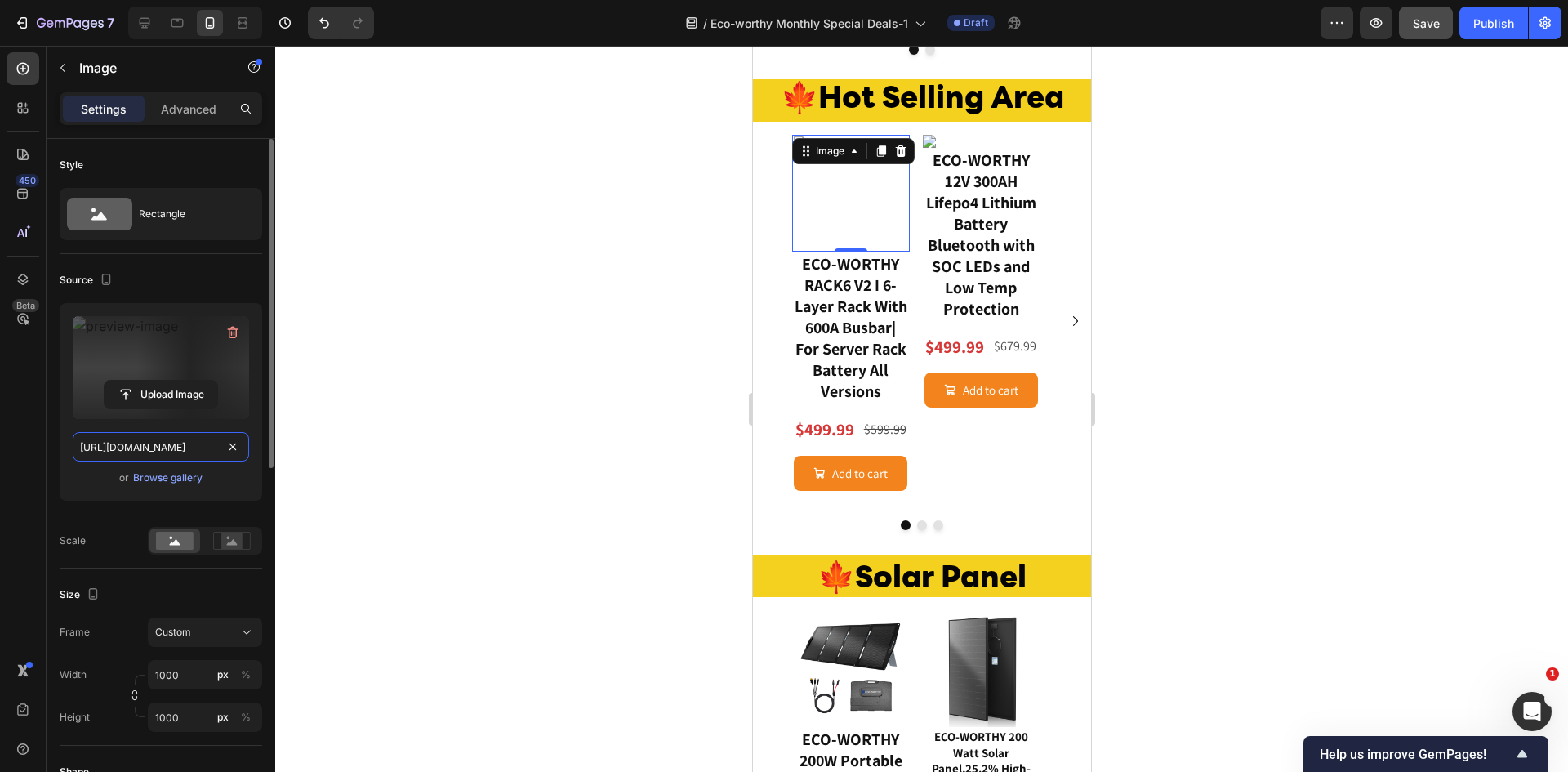
scroll to position [0, 464]
click at [916, 530] on button "Dot" at bounding box center [921, 525] width 10 height 10
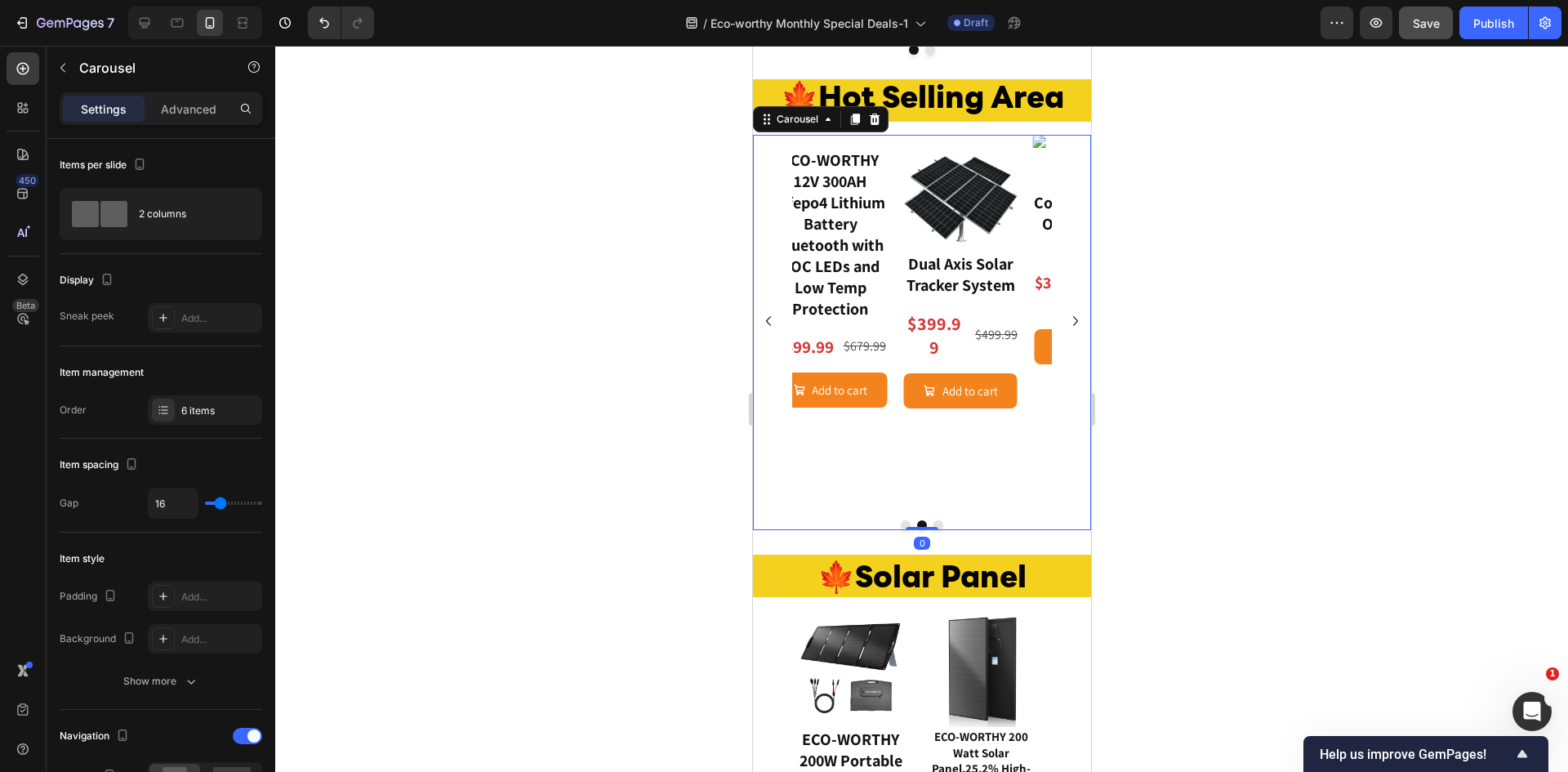
click at [933, 530] on button "Dot" at bounding box center [937, 525] width 10 height 10
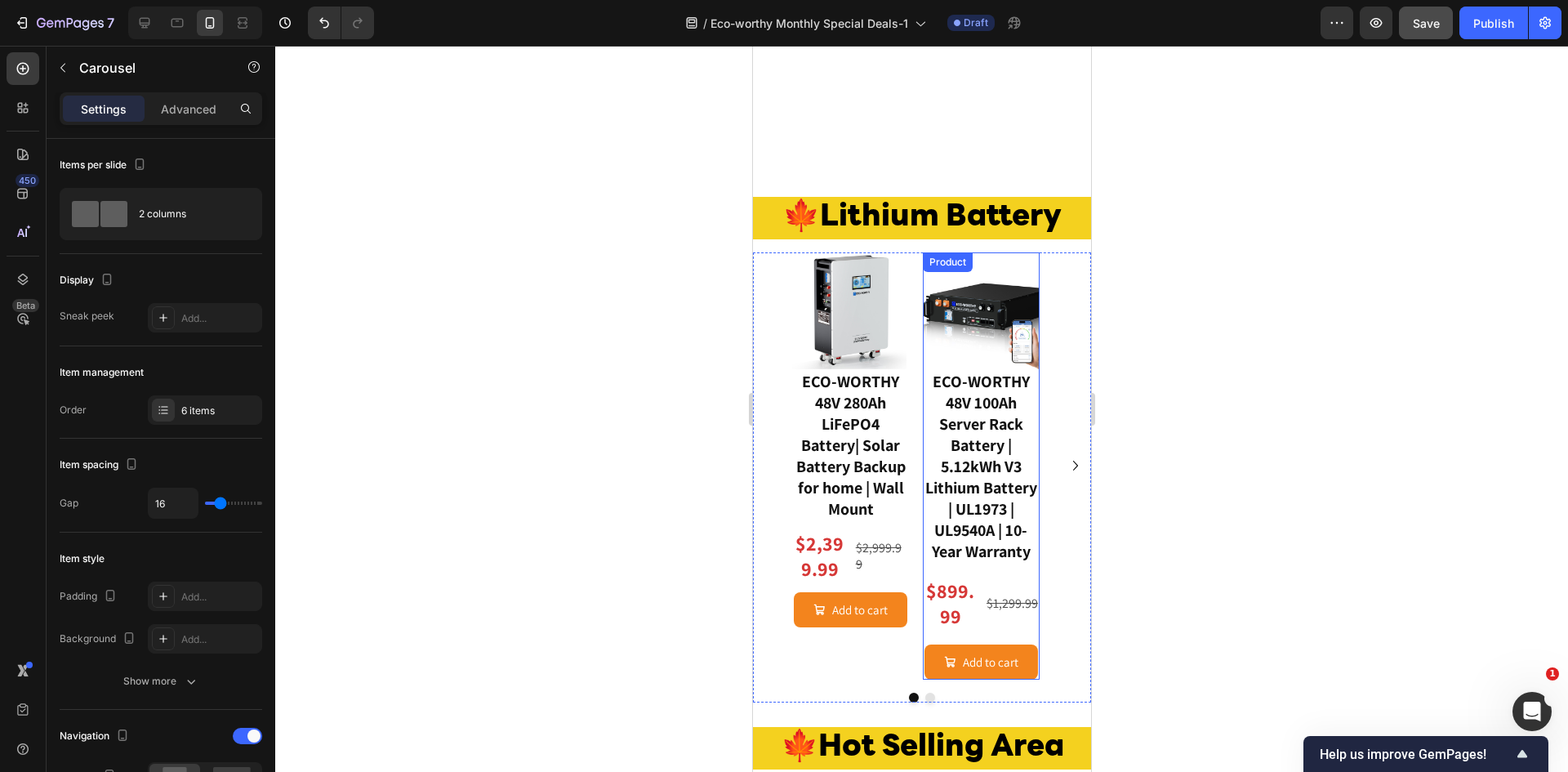
scroll to position [1697, 0]
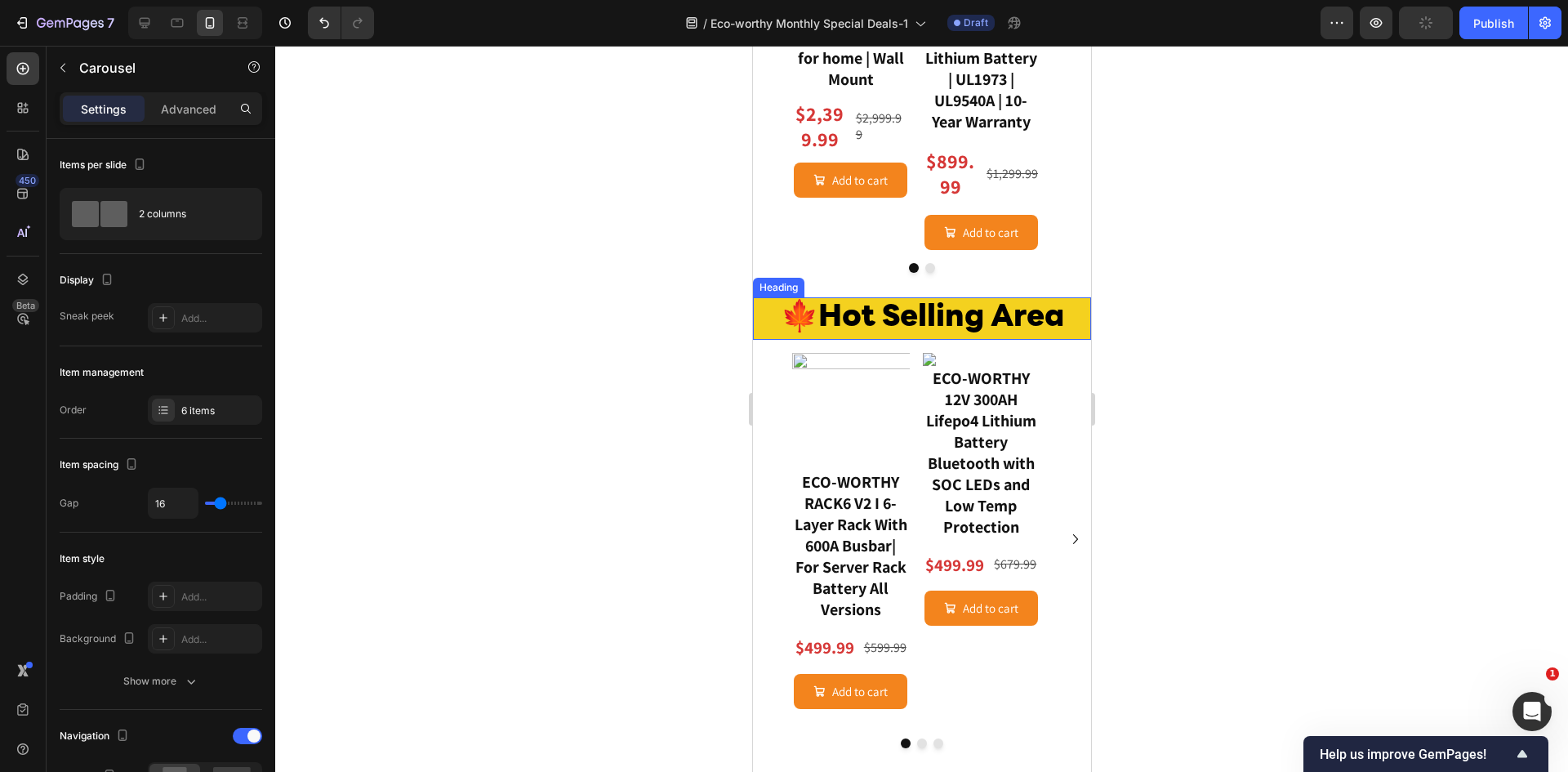
click at [780, 309] on span "🍁Hot Selling Area" at bounding box center [921, 318] width 283 height 30
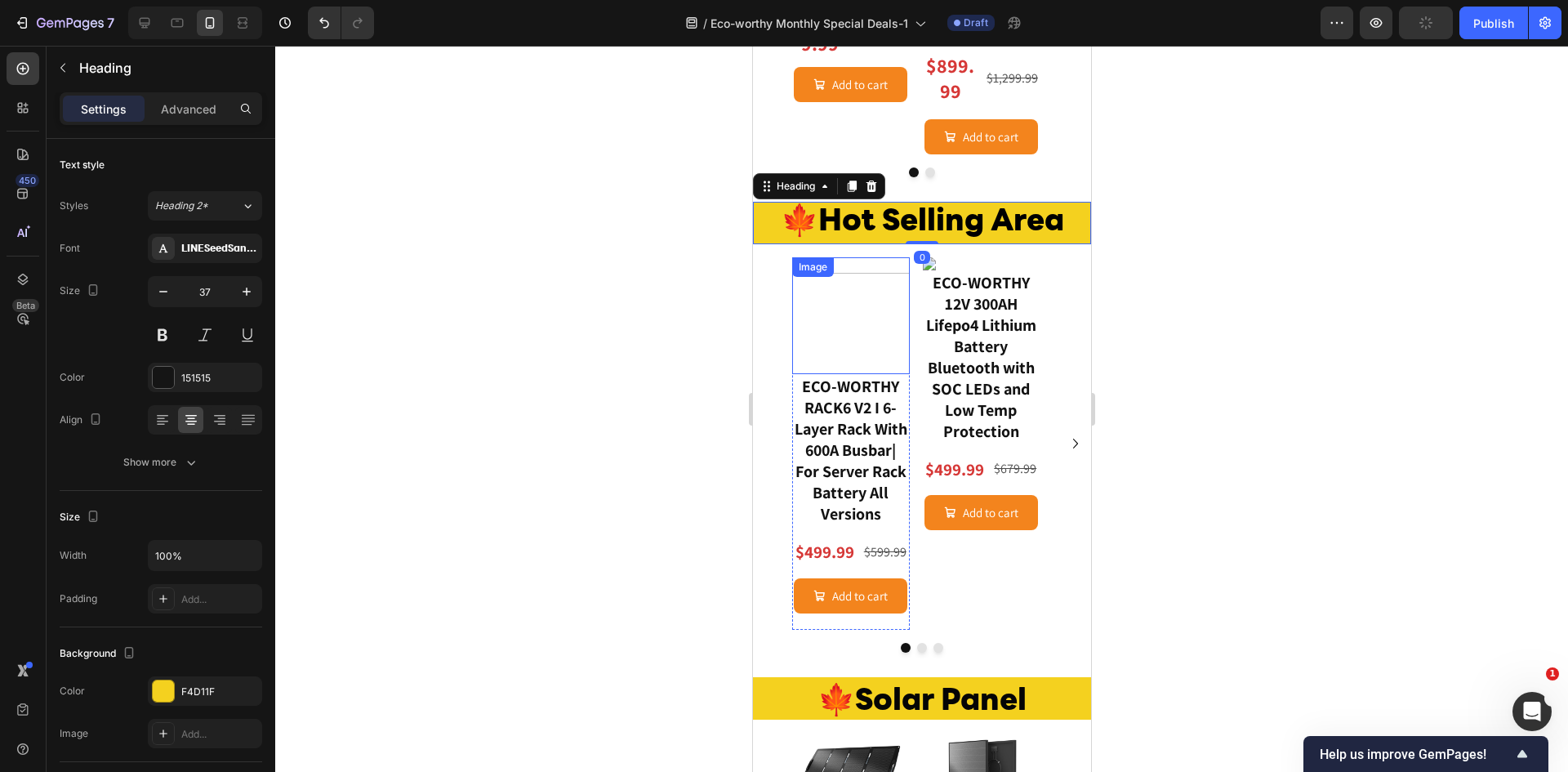
scroll to position [2024, 0]
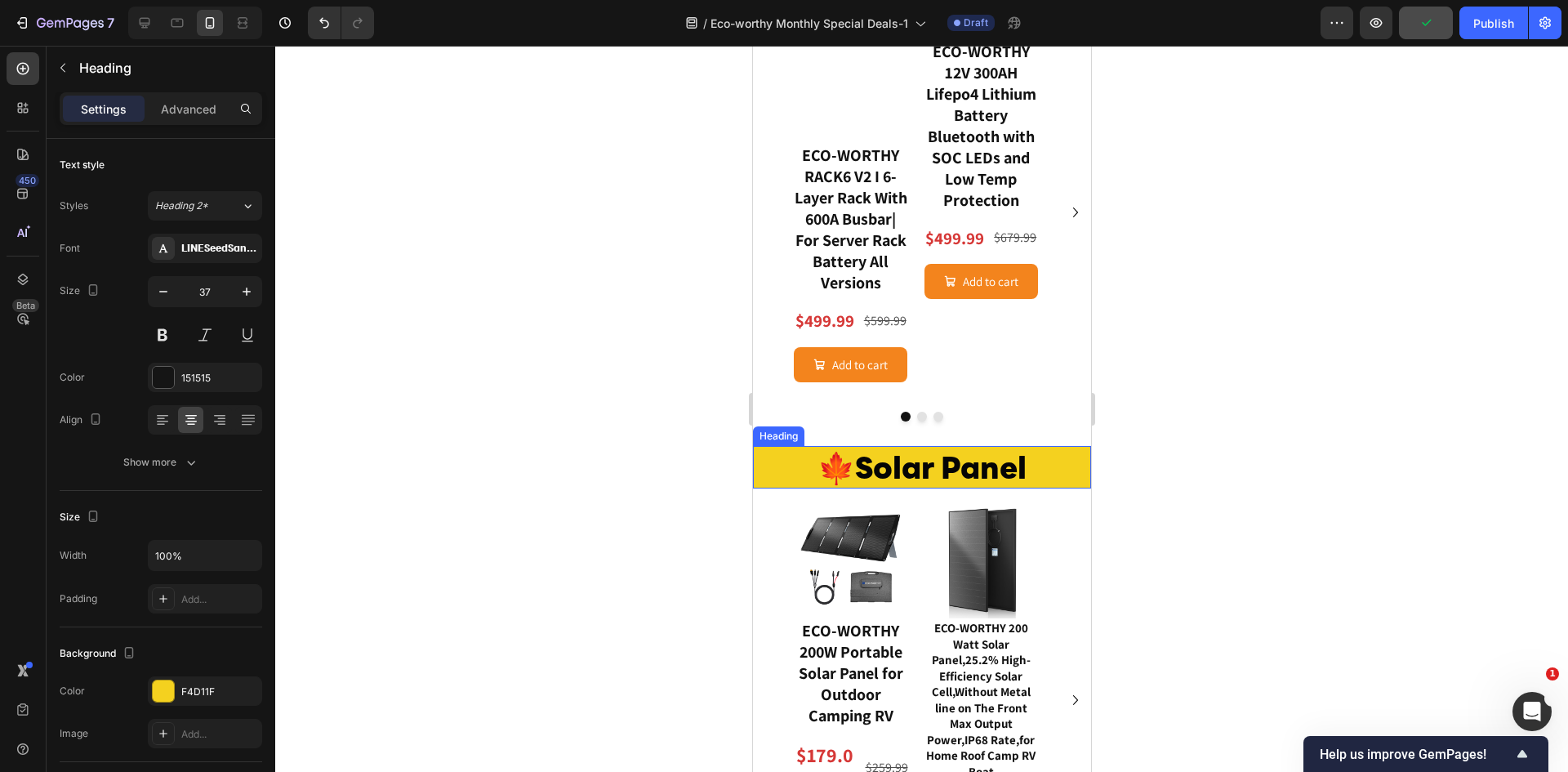
click at [791, 489] on h2 "🍁Solar Panel" at bounding box center [920, 467] width 338 height 43
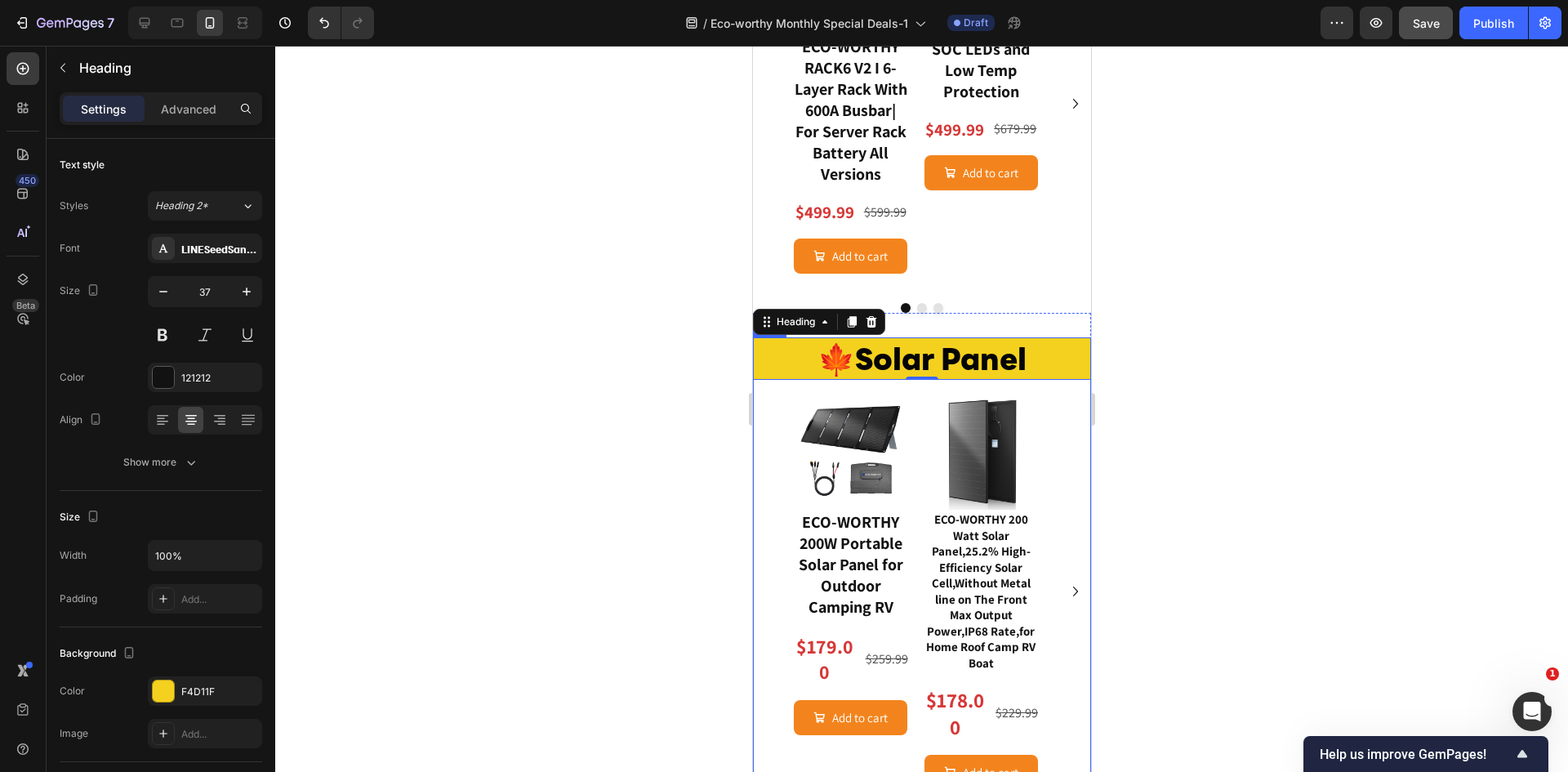
click at [754, 404] on div "🍁Solar Panel Heading 0 Row Image ECO-WORTHY 200W Portable Solar Panel for Outdo…" at bounding box center [920, 575] width 338 height 476
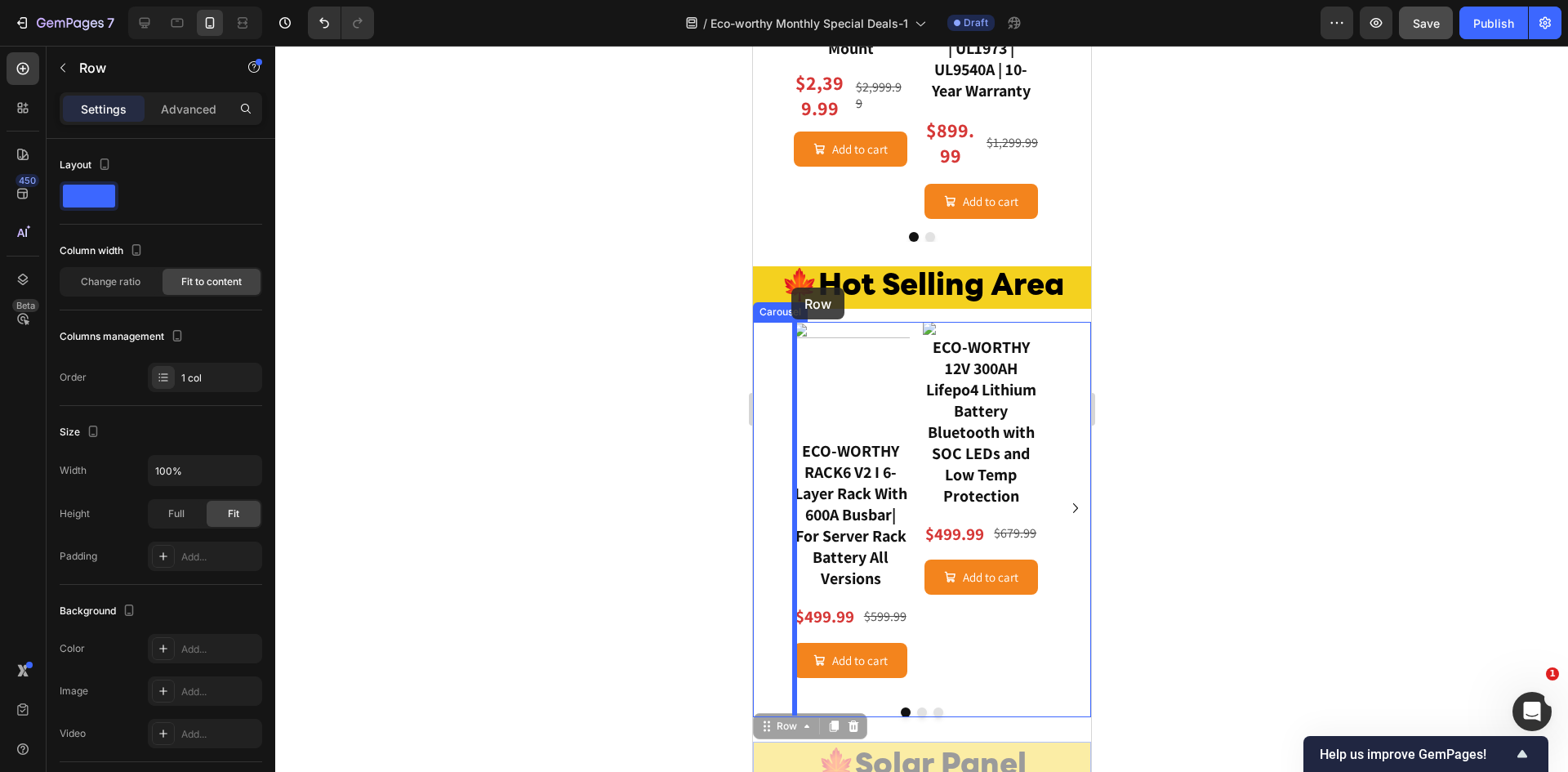
scroll to position [1697, 0]
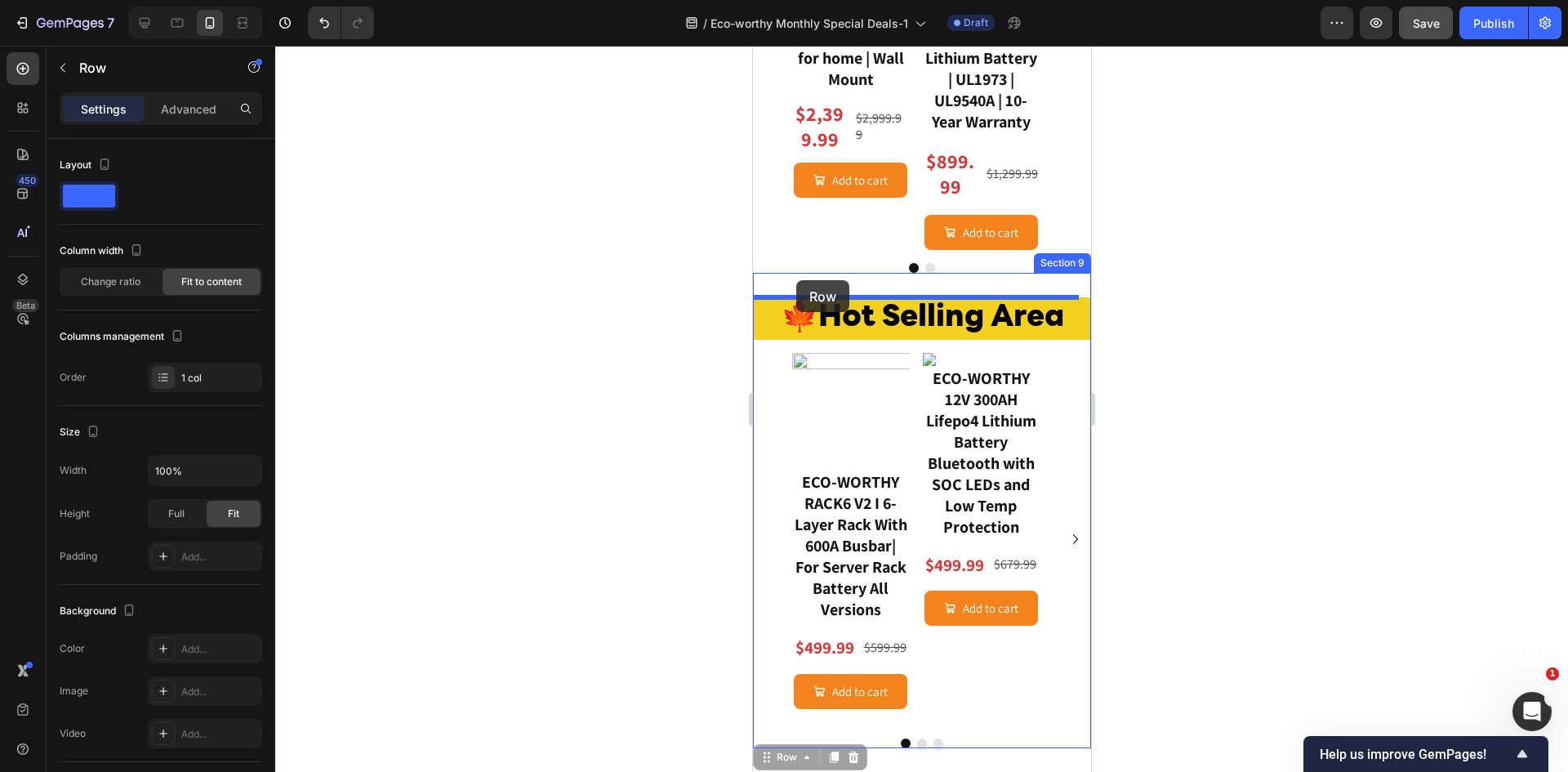
drag, startPoint x: 764, startPoint y: 346, endPoint x: 795, endPoint y: 280, distance: 72.9
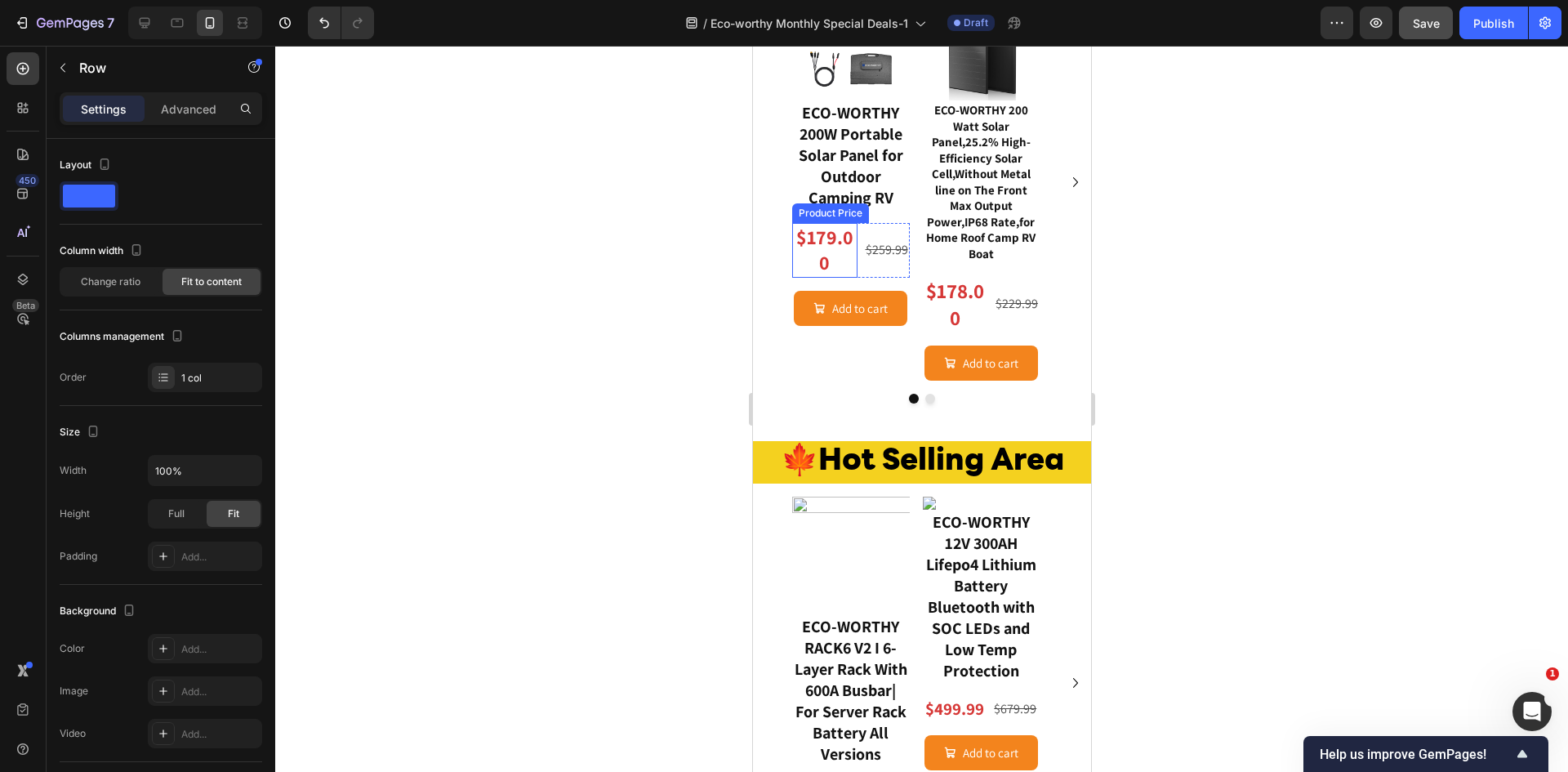
scroll to position [1915, 0]
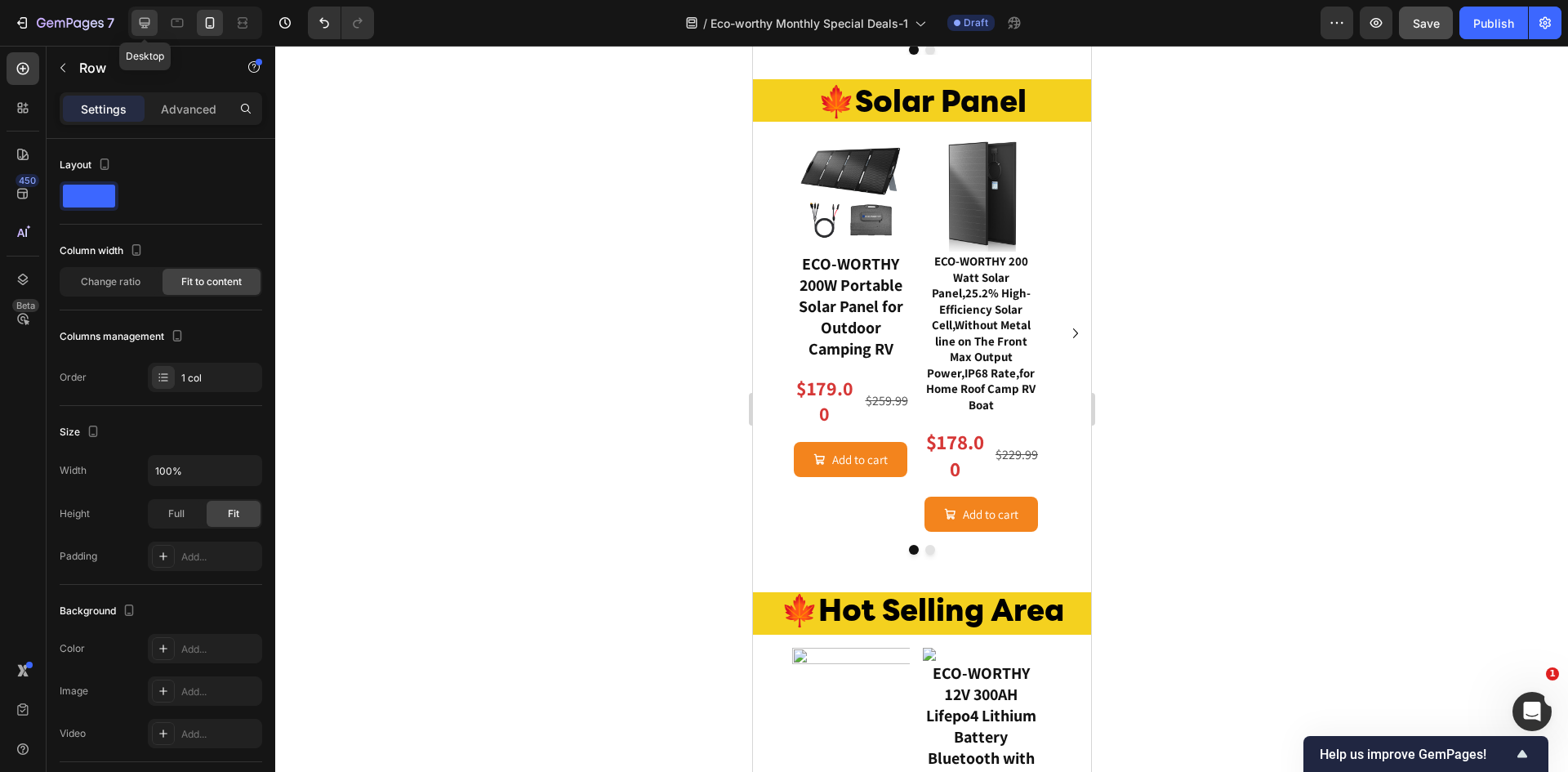
click at [147, 25] on icon at bounding box center [145, 24] width 11 height 11
type input "1200"
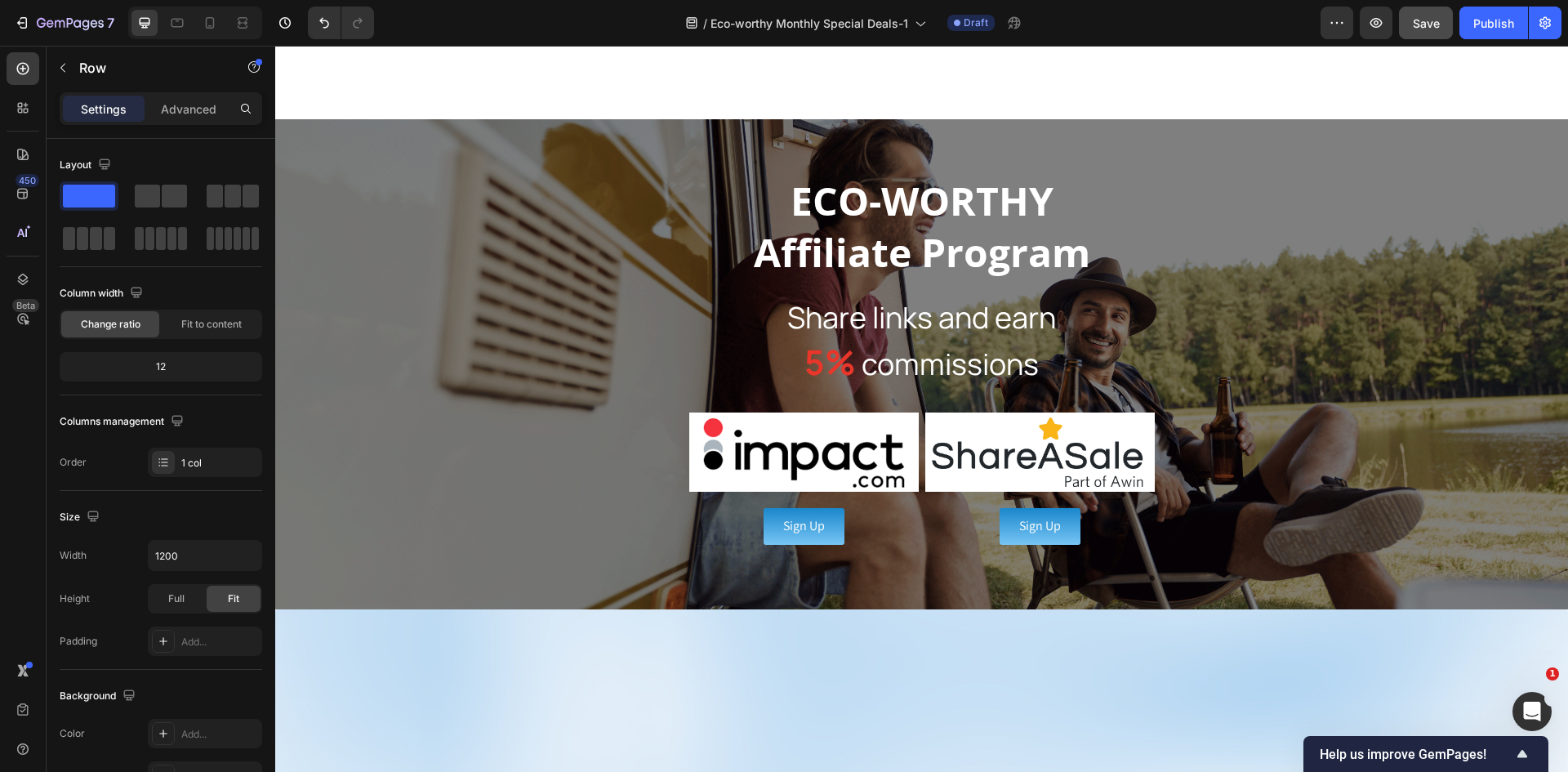
scroll to position [2069, 0]
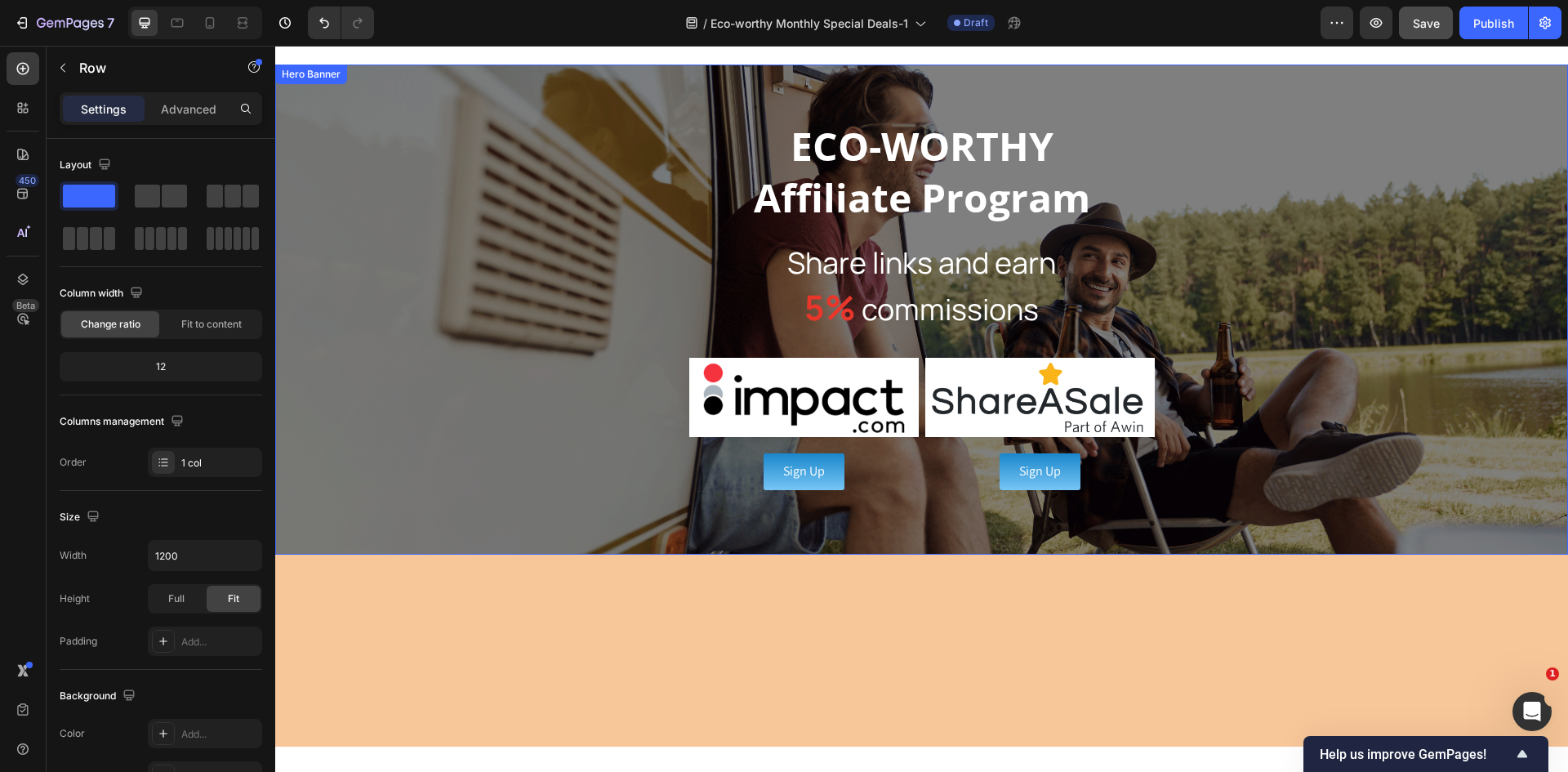
click at [481, 269] on div "ECO-WORTHY Affiliate Program Heading Share links and earn 5% commissions Headin…" at bounding box center [921, 309] width 1292 height 380
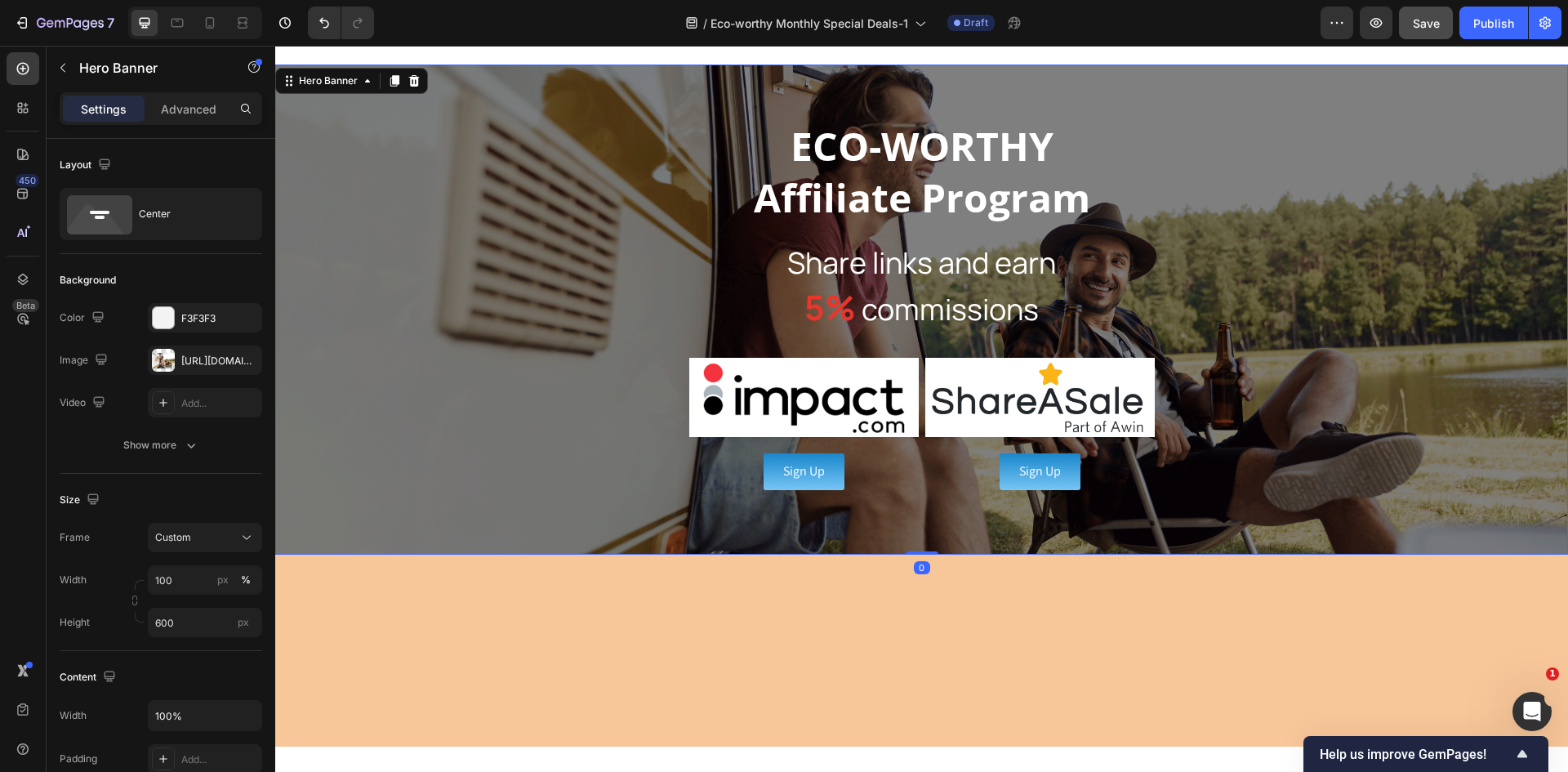
click at [546, 218] on div "ECO-WORTHY Affiliate Program Heading Share links and earn 5% commissions Headin…" at bounding box center [921, 309] width 1292 height 380
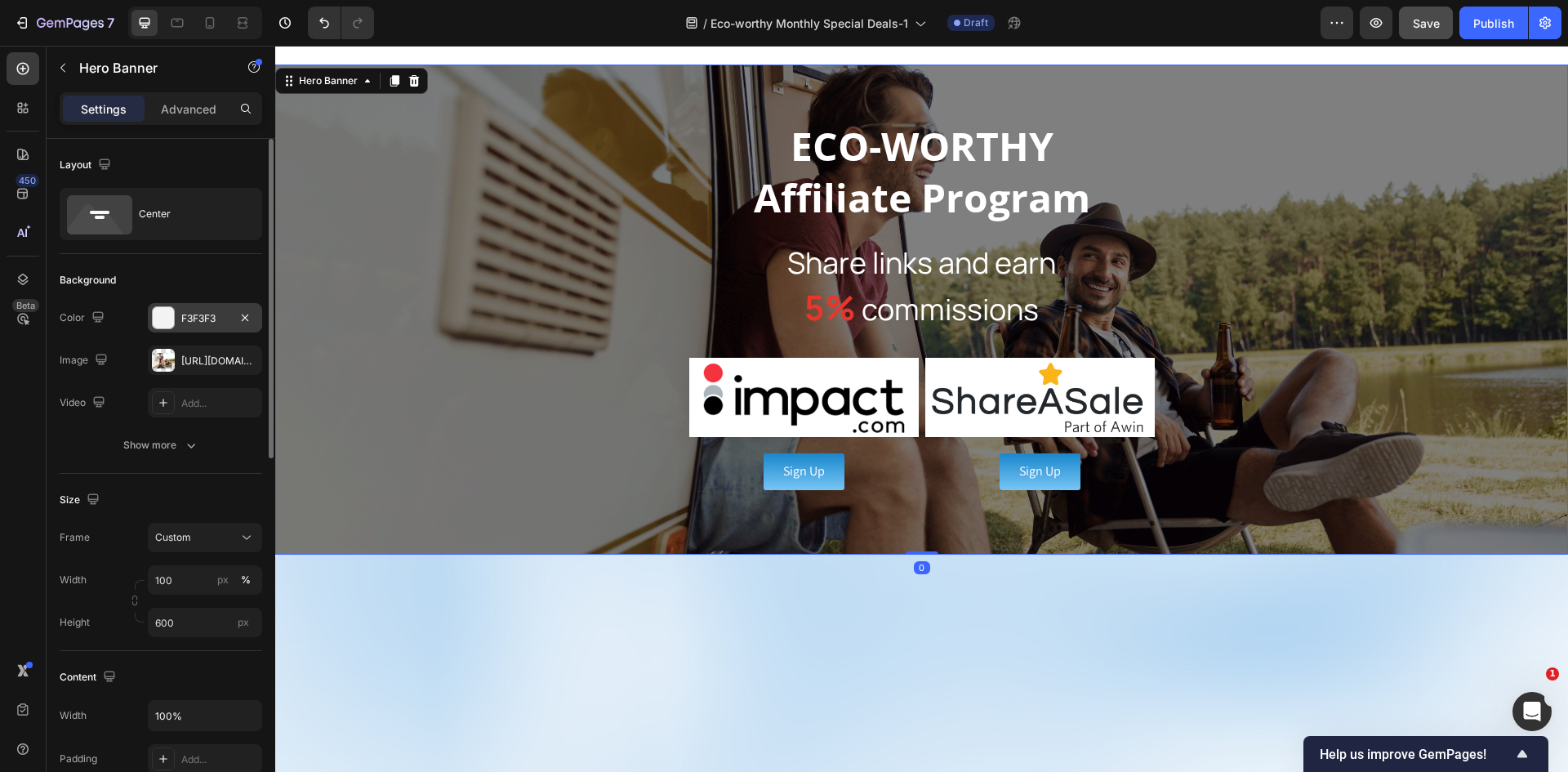
scroll to position [1742, 0]
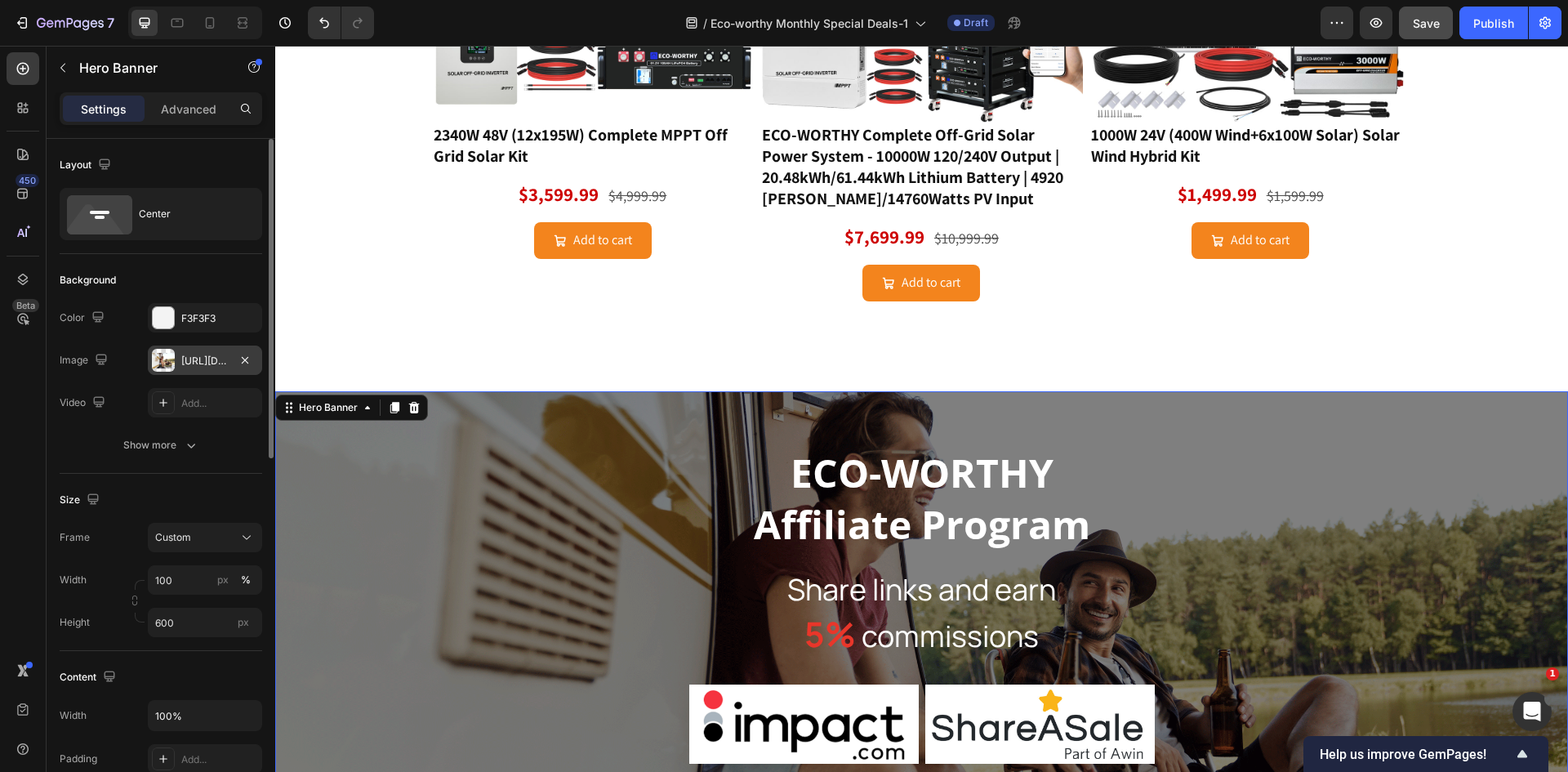
click at [167, 361] on div at bounding box center [163, 360] width 23 height 23
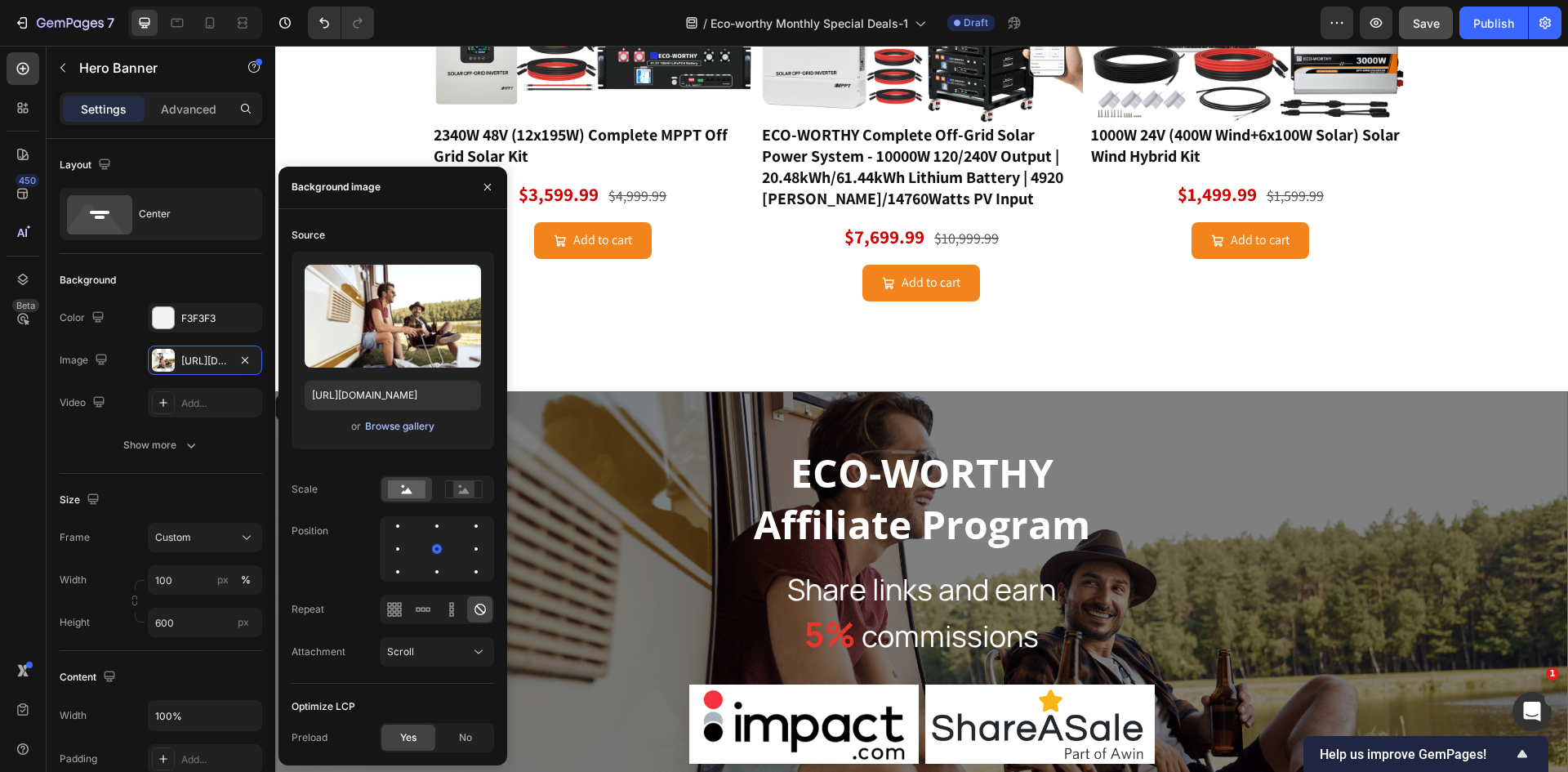
click at [398, 423] on div "Browse gallery" at bounding box center [400, 426] width 69 height 15
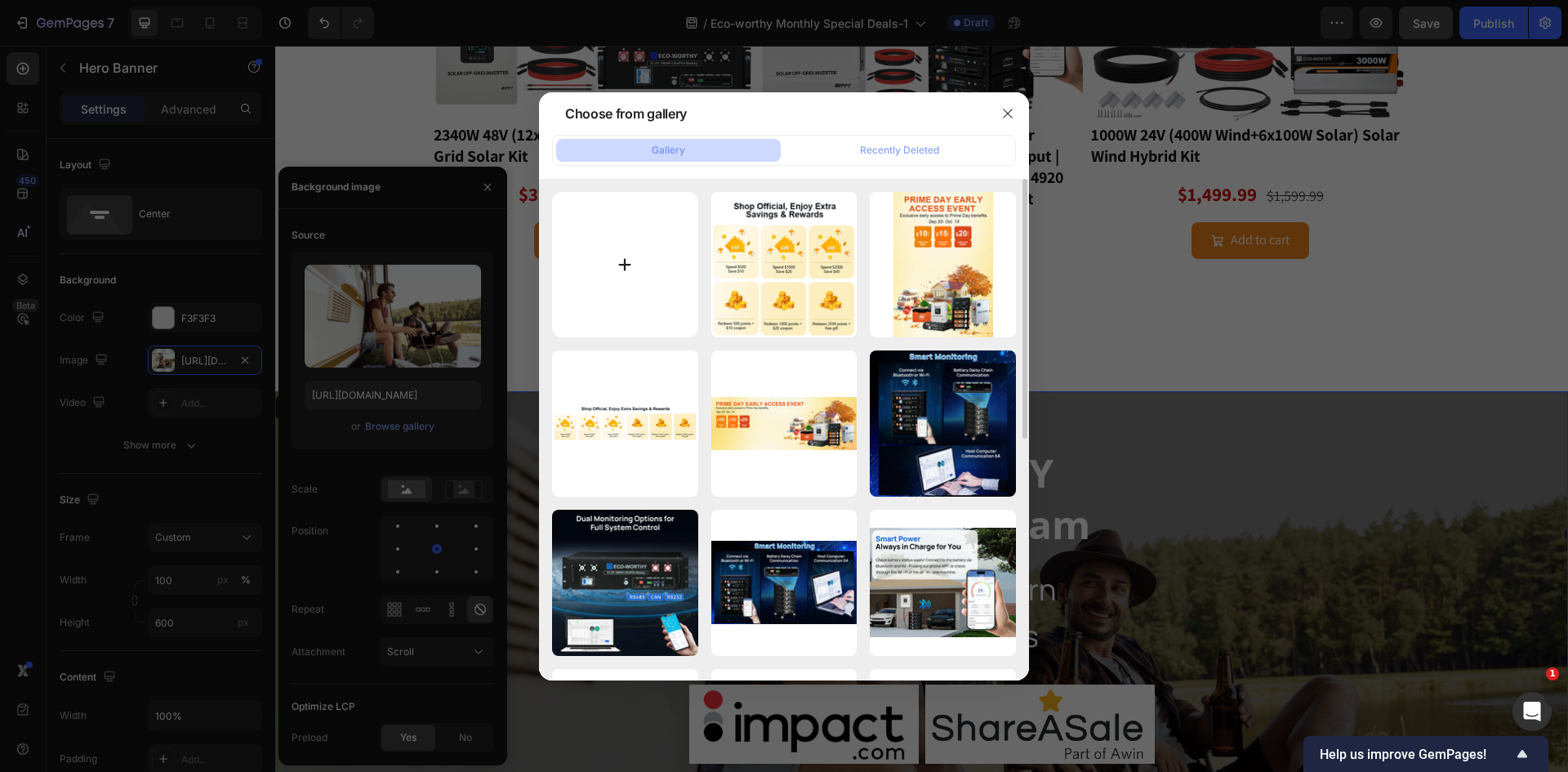
click at [672, 245] on input "file" at bounding box center [625, 265] width 147 height 147
type input "C:\fakepath\秋季背书-1920x400-美国.jpg"
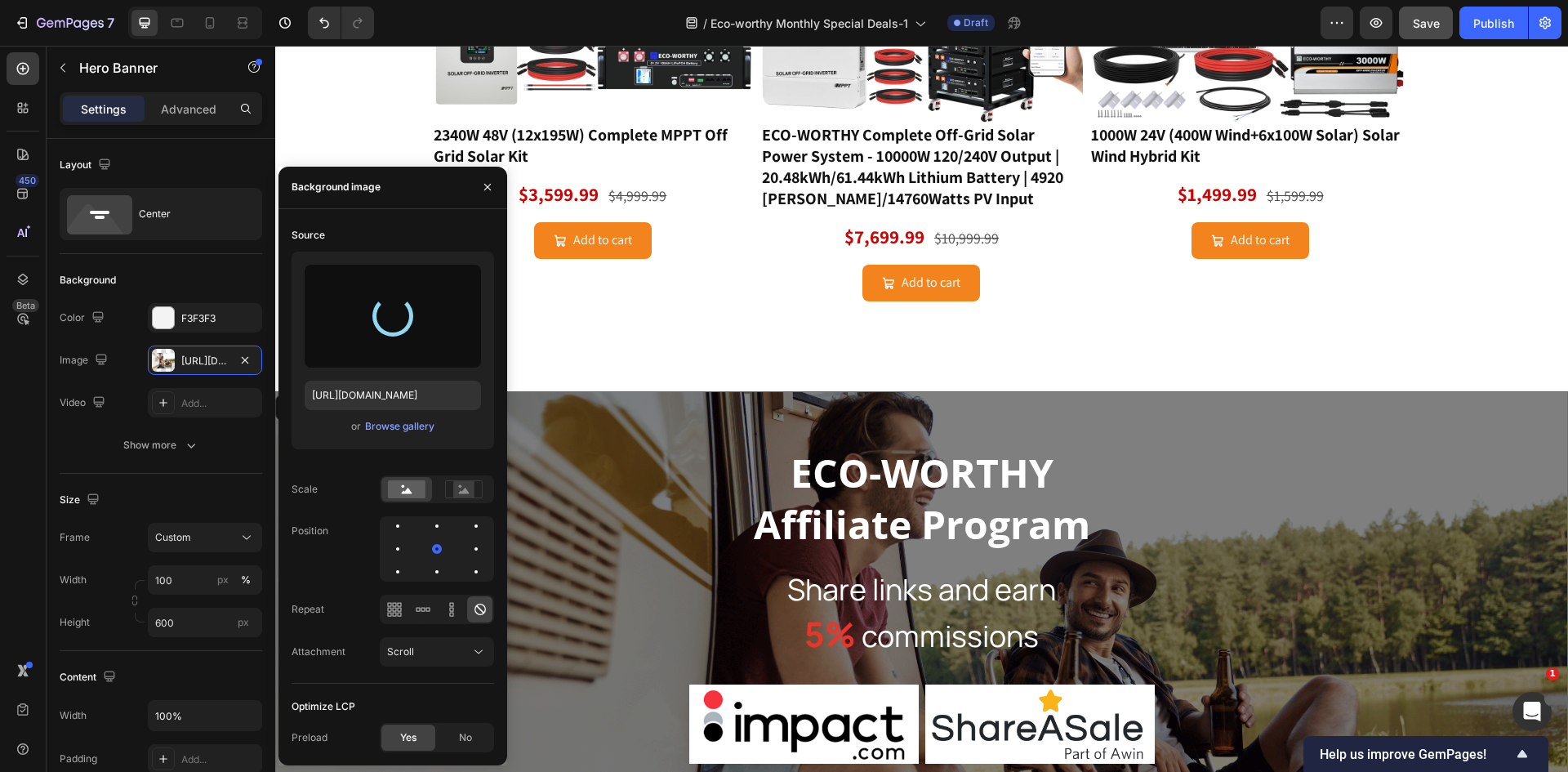
type input "[URL][DOMAIN_NAME]"
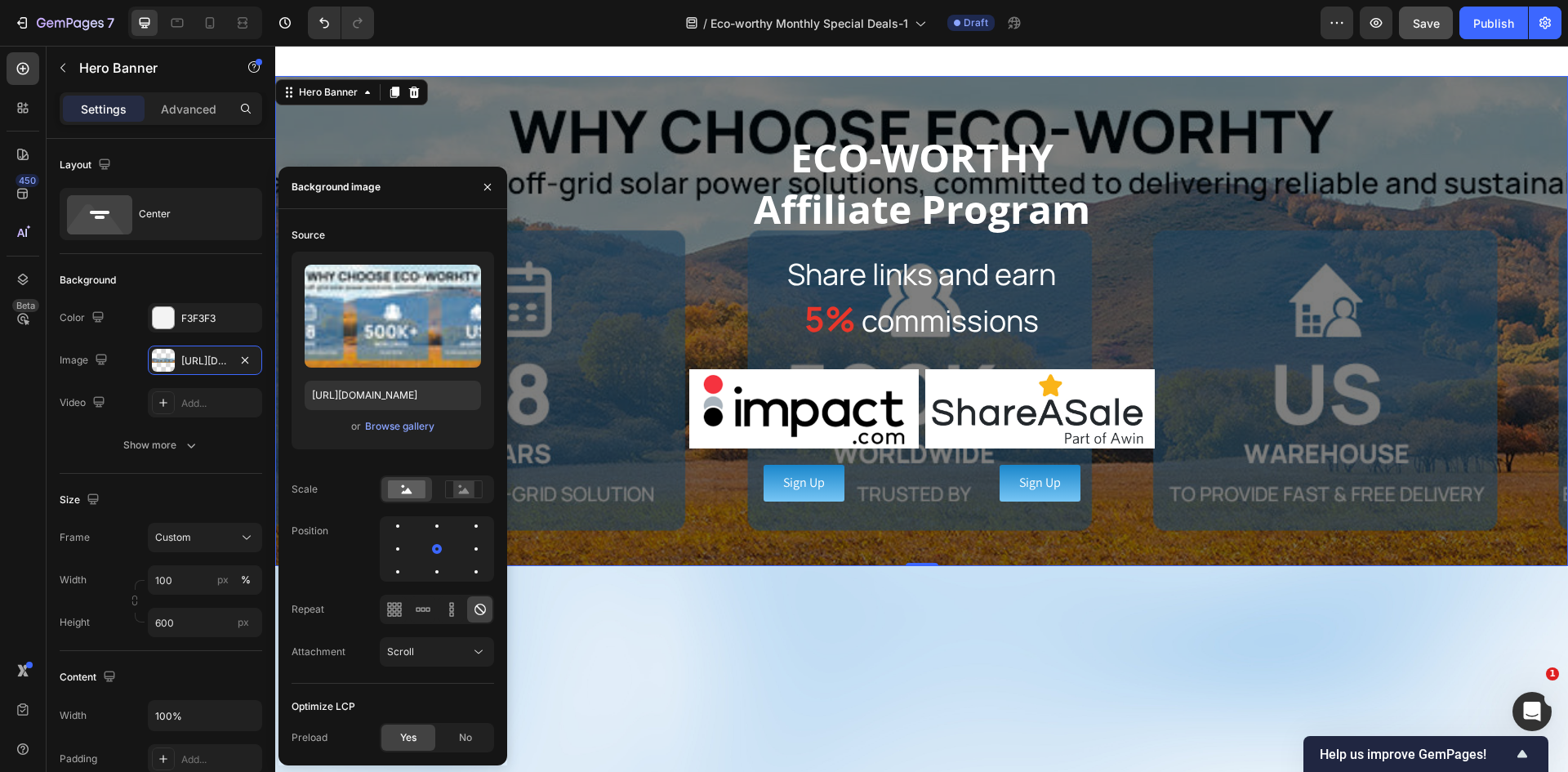
scroll to position [2069, 0]
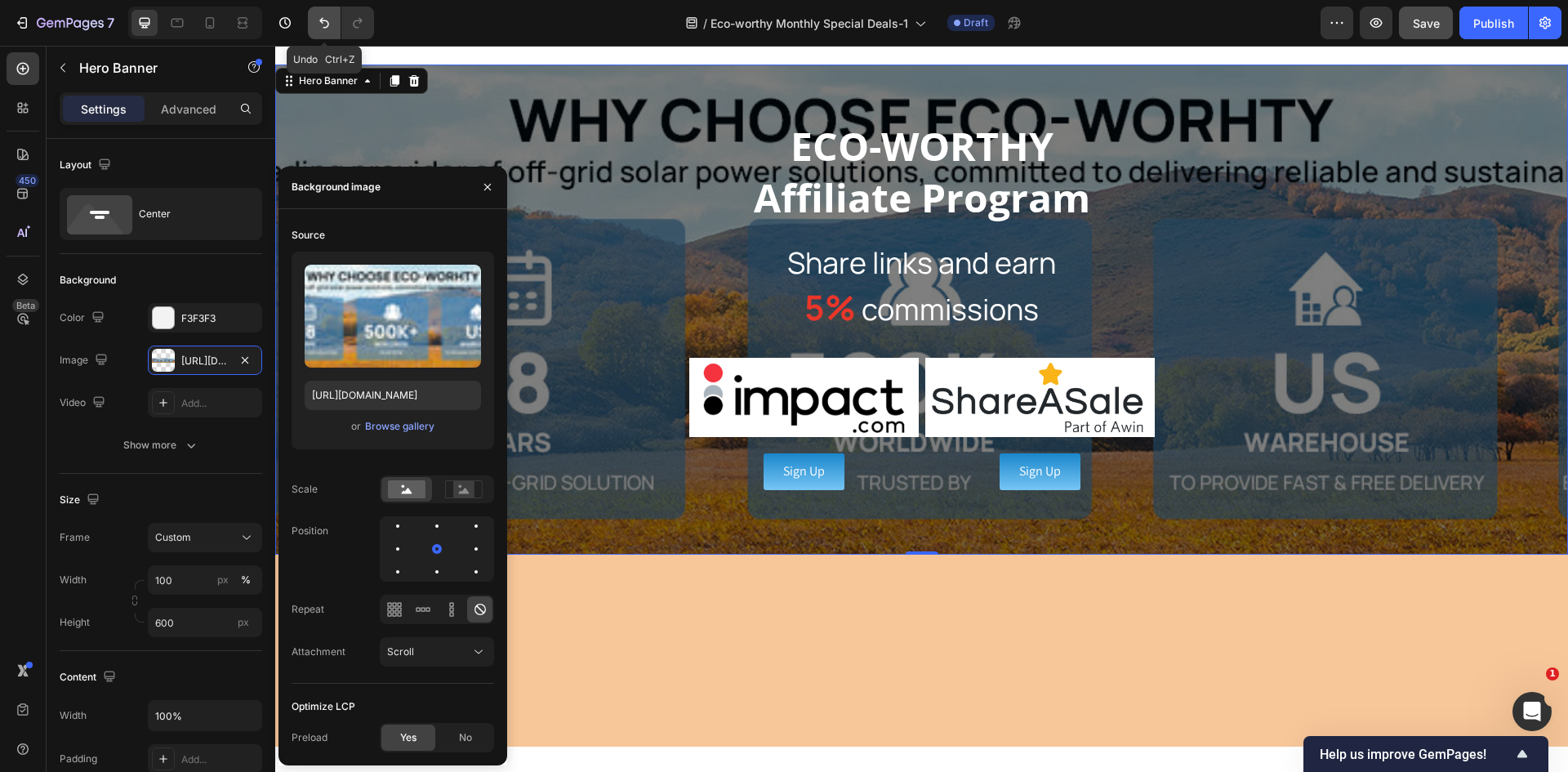
click at [317, 18] on icon "Undo/Redo" at bounding box center [324, 23] width 16 height 16
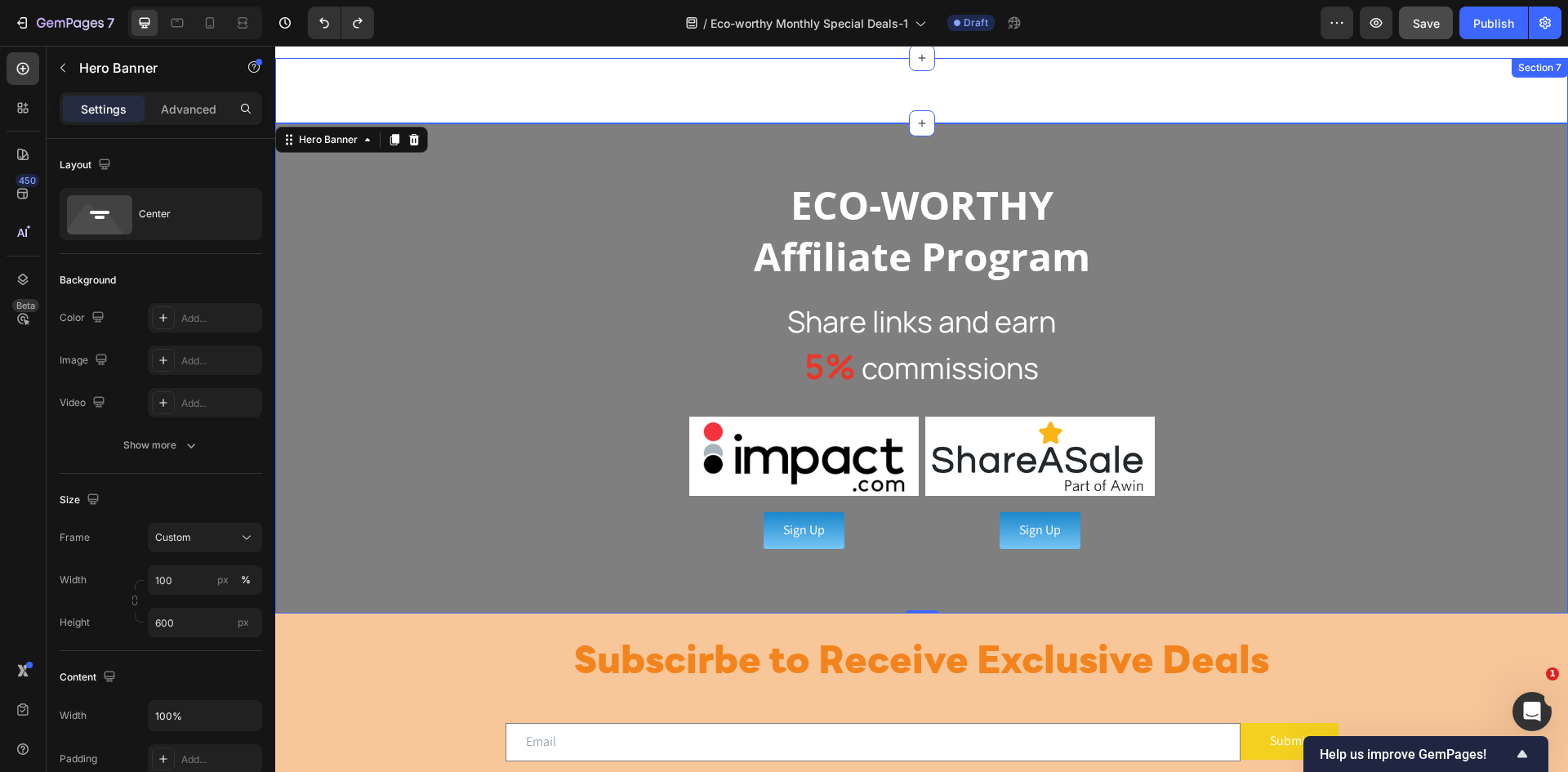
scroll to position [1961, 0]
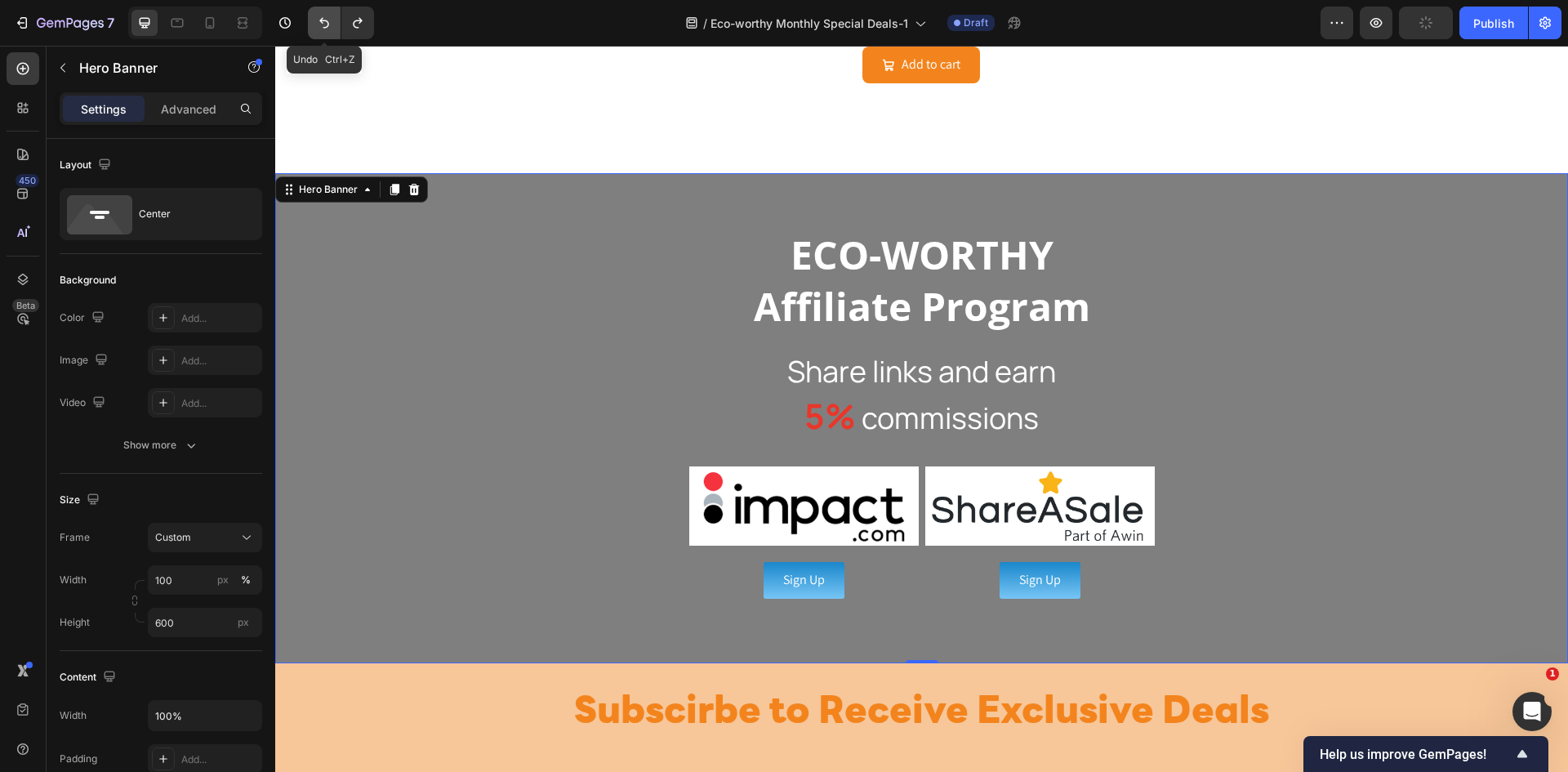
click at [329, 25] on icon "Undo/Redo" at bounding box center [324, 24] width 10 height 11
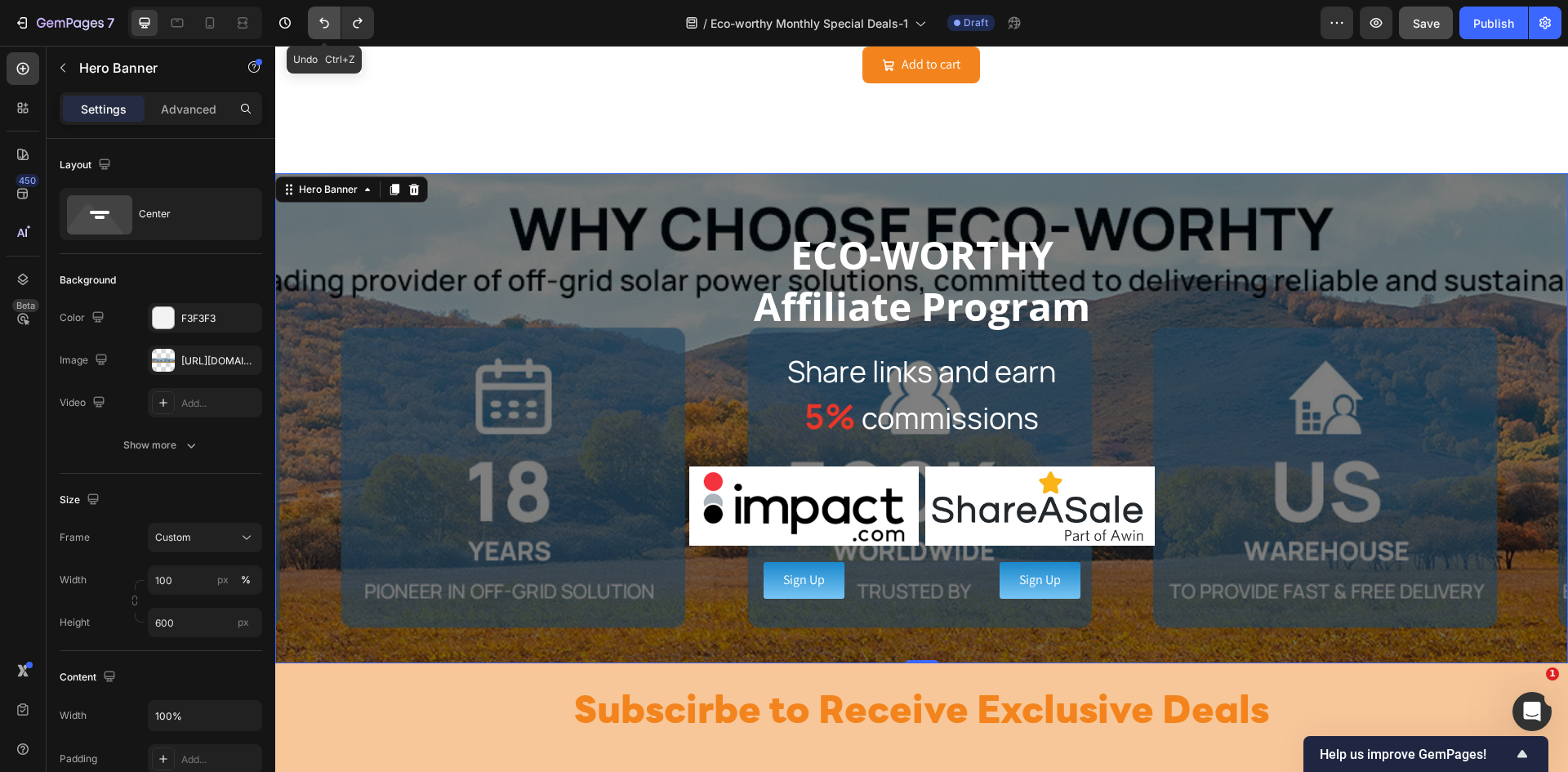
click at [329, 25] on icon "Undo/Redo" at bounding box center [324, 24] width 10 height 11
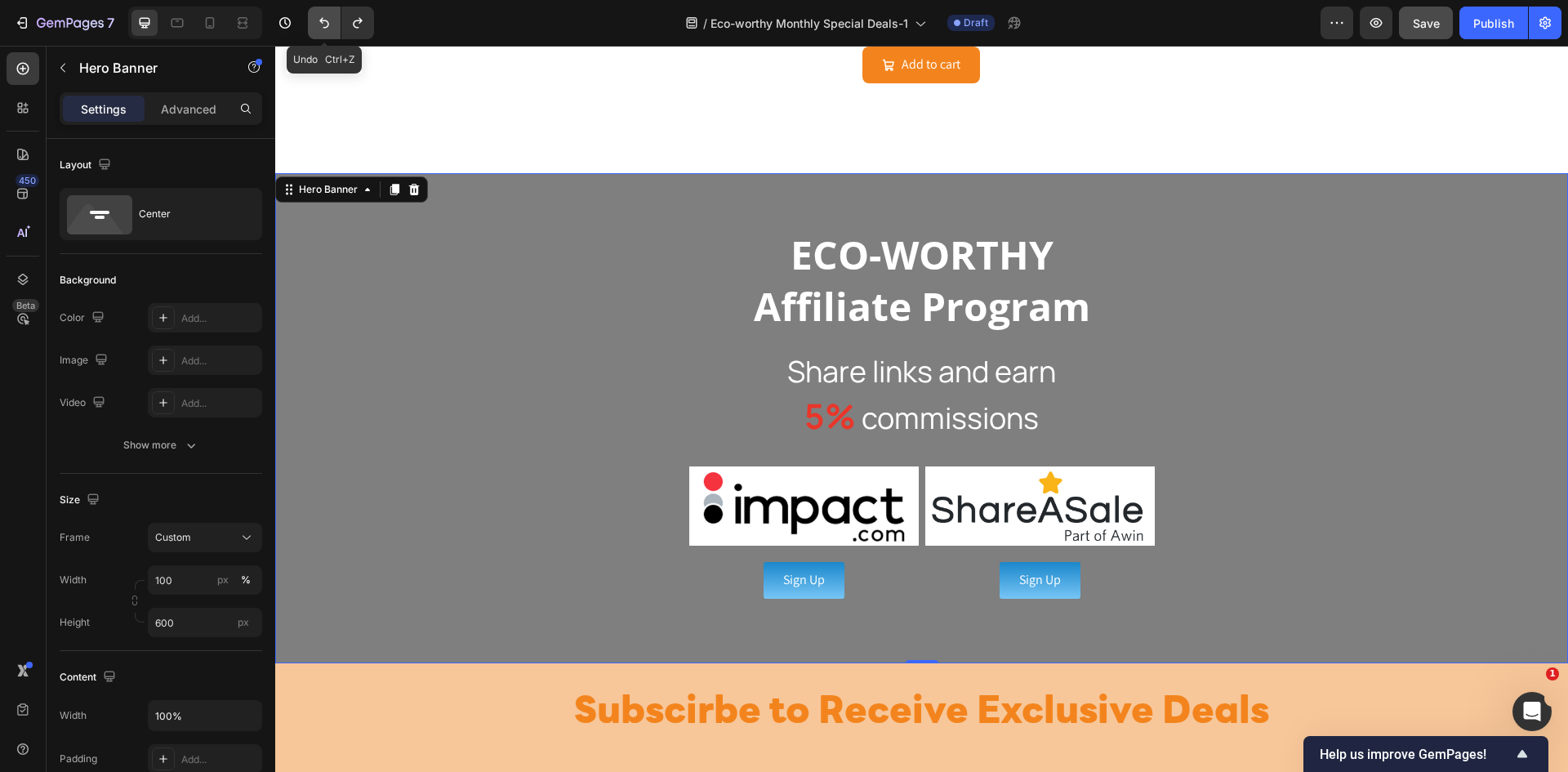
click at [329, 25] on icon "Undo/Redo" at bounding box center [324, 24] width 10 height 11
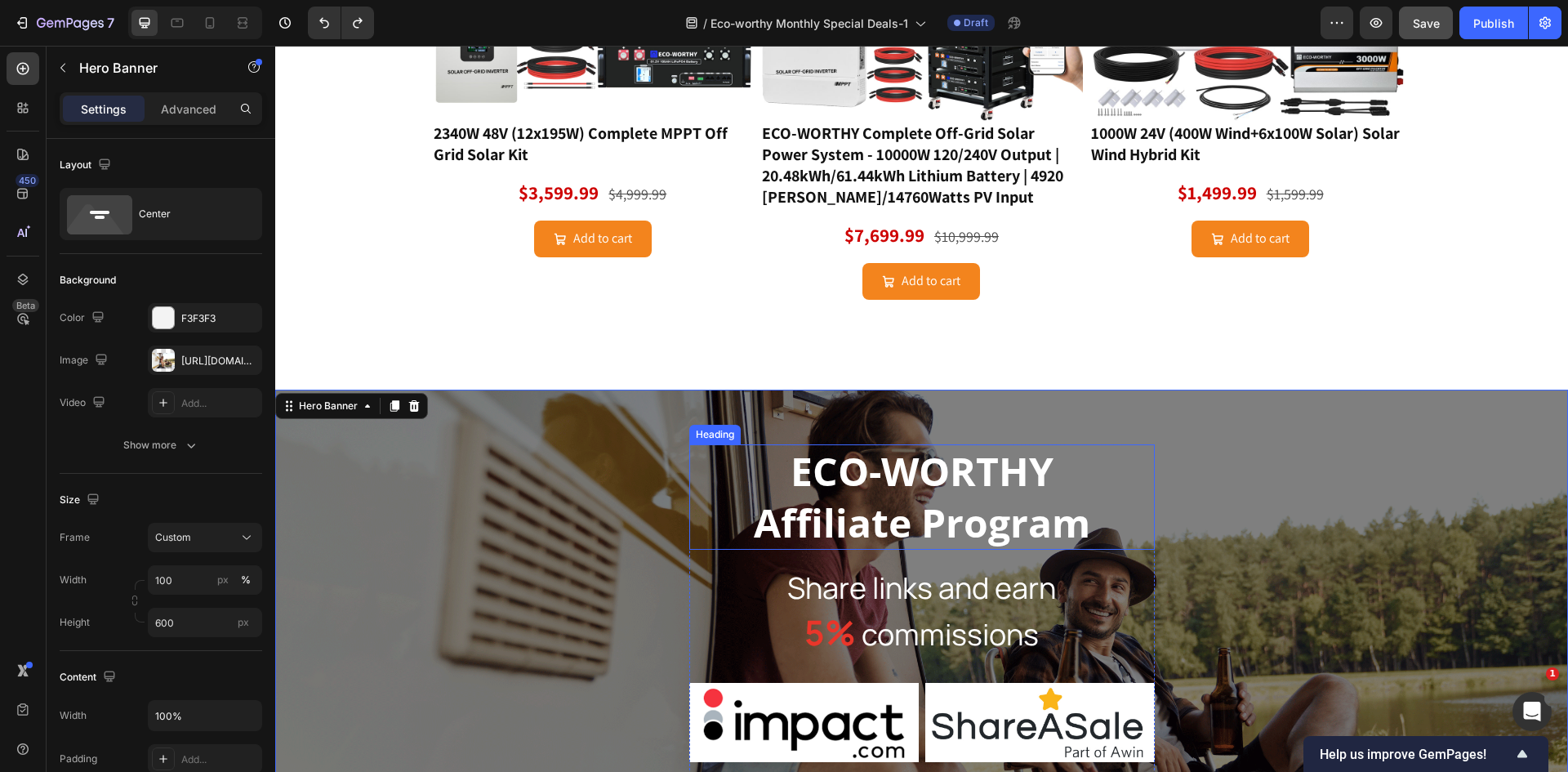
scroll to position [1742, 0]
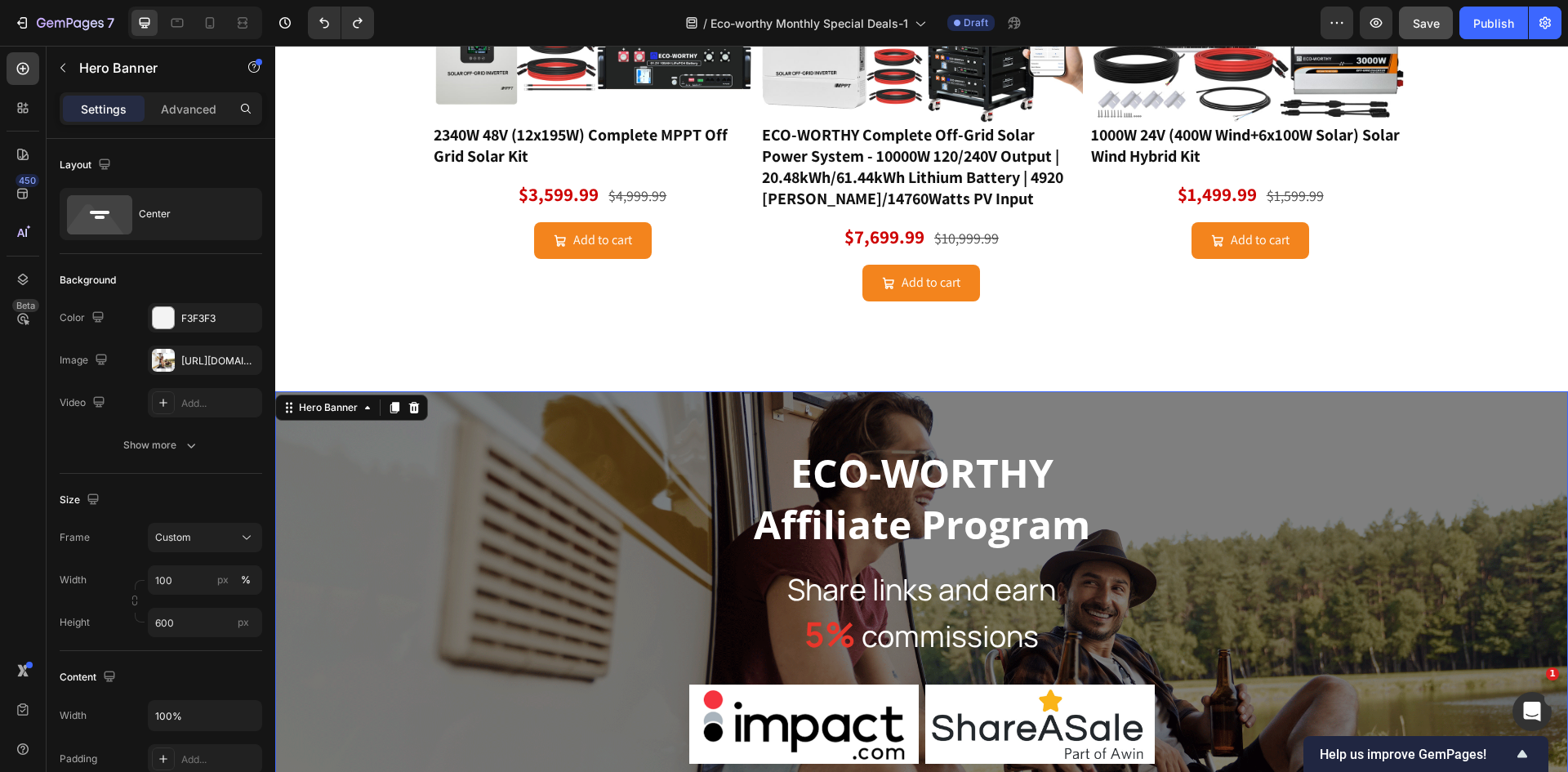
click at [473, 437] on div "Overlay" at bounding box center [921, 636] width 1292 height 490
click at [419, 406] on icon at bounding box center [414, 408] width 13 height 13
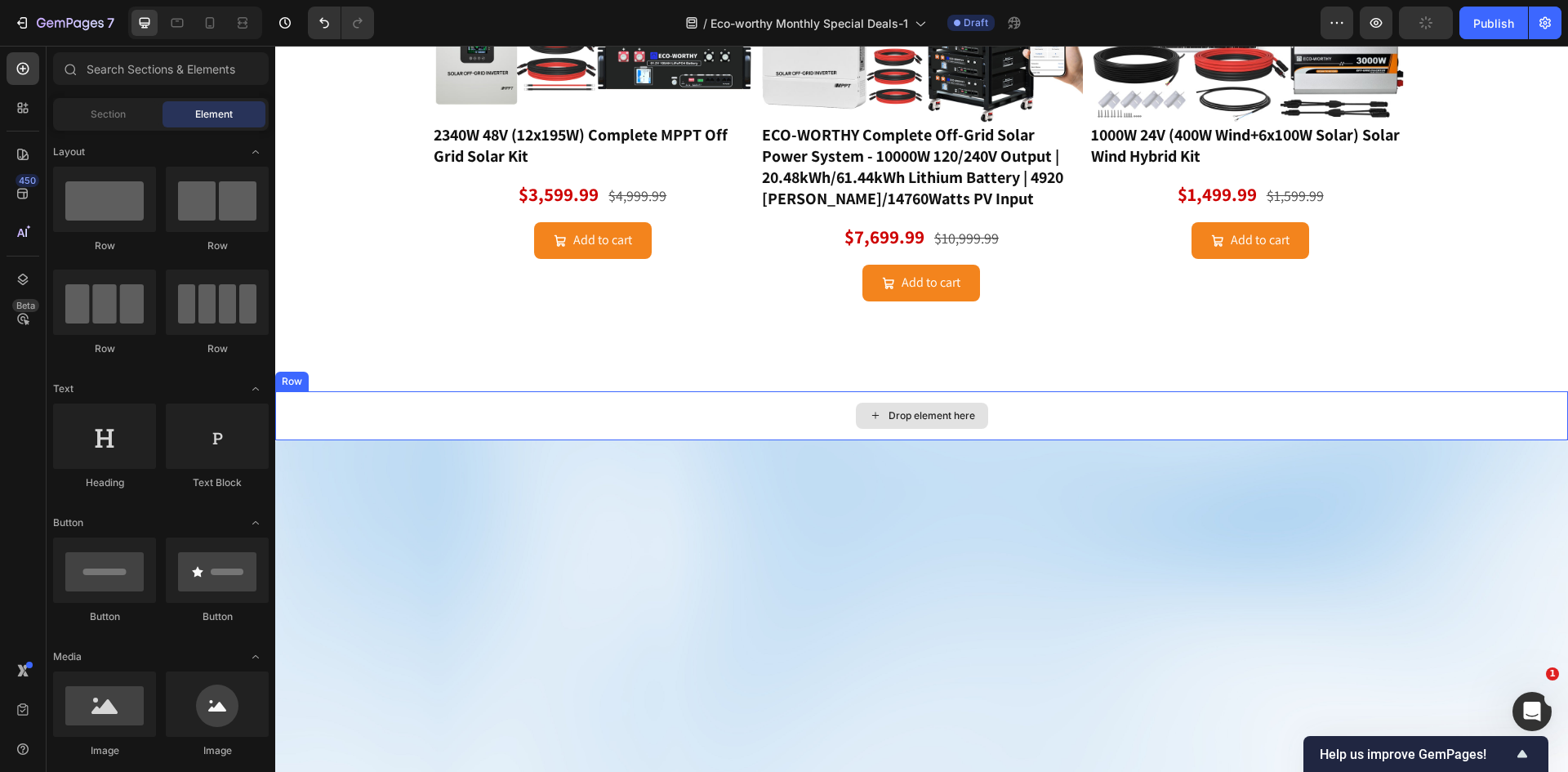
click at [951, 416] on div "Drop element here" at bounding box center [931, 416] width 86 height 13
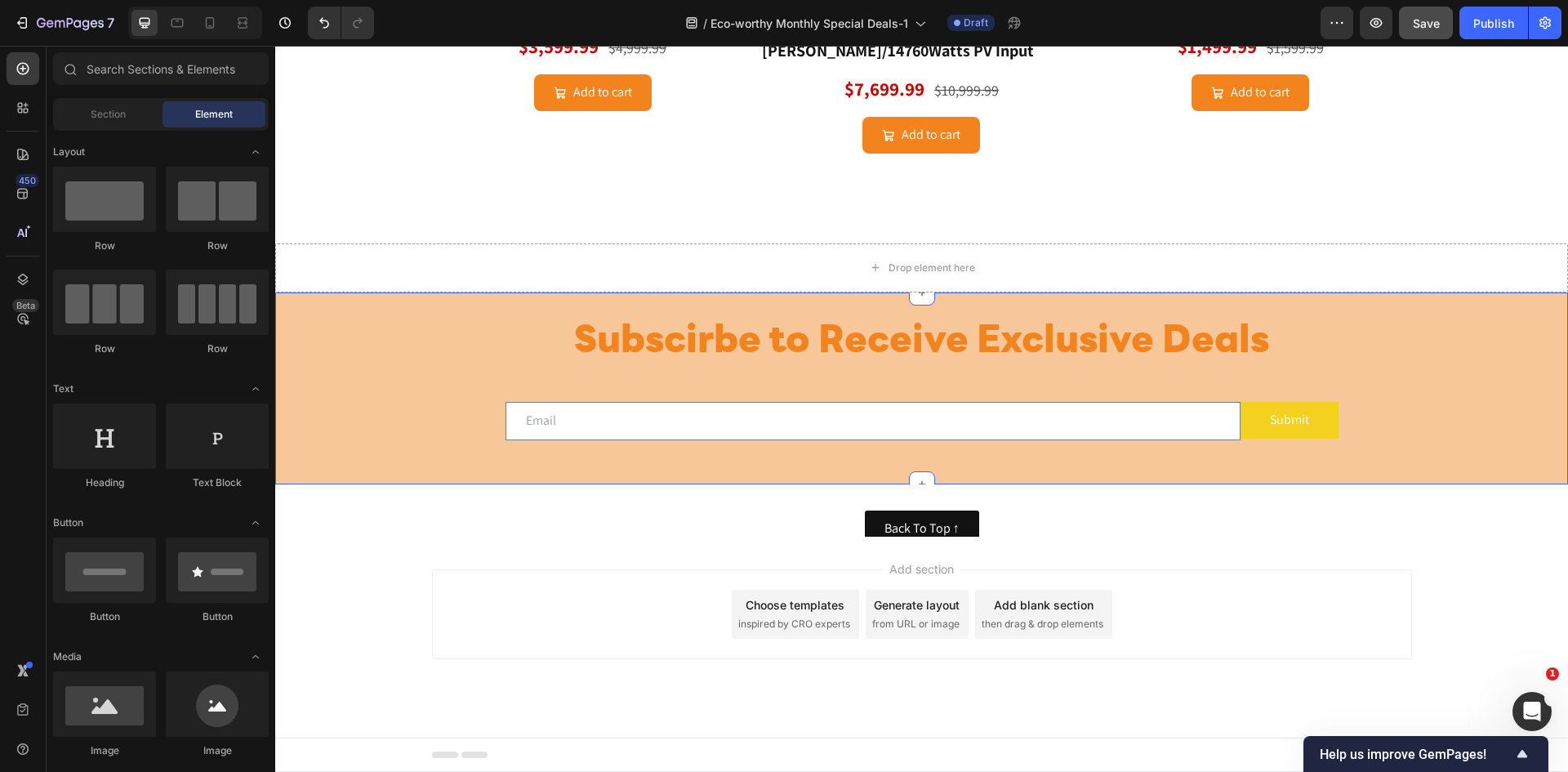
scroll to position [1890, 0]
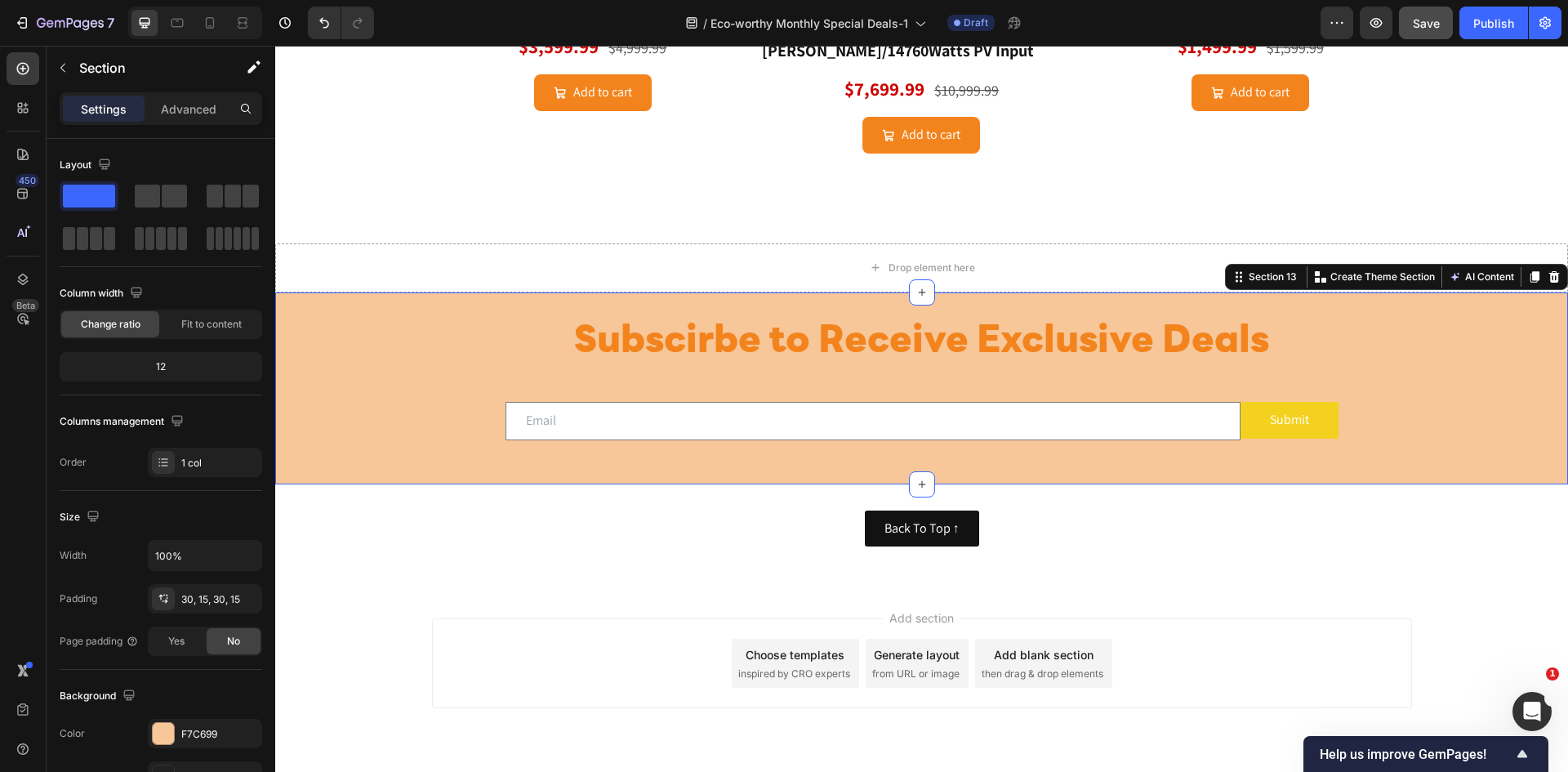
click at [1443, 348] on div "Subscirbe to Receive Exclusive Deals Heading Row Email Field Submit Submit Butt…" at bounding box center [922, 388] width 1269 height 143
click at [401, 312] on div "Subscirbe to Receive Exclusive Deals Heading Row Email Field Submit Submit Butt…" at bounding box center [921, 388] width 1292 height 192
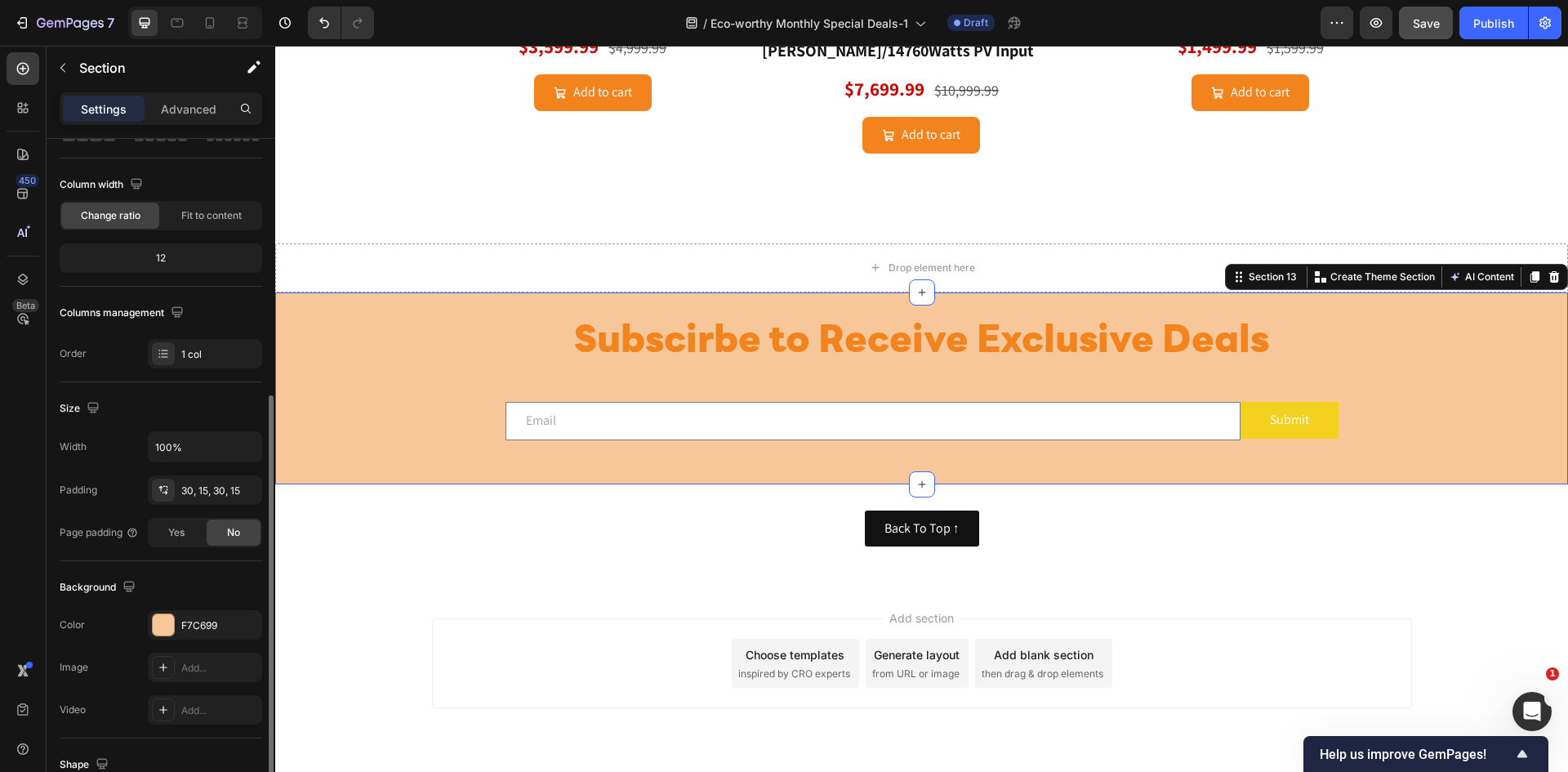
scroll to position [218, 0]
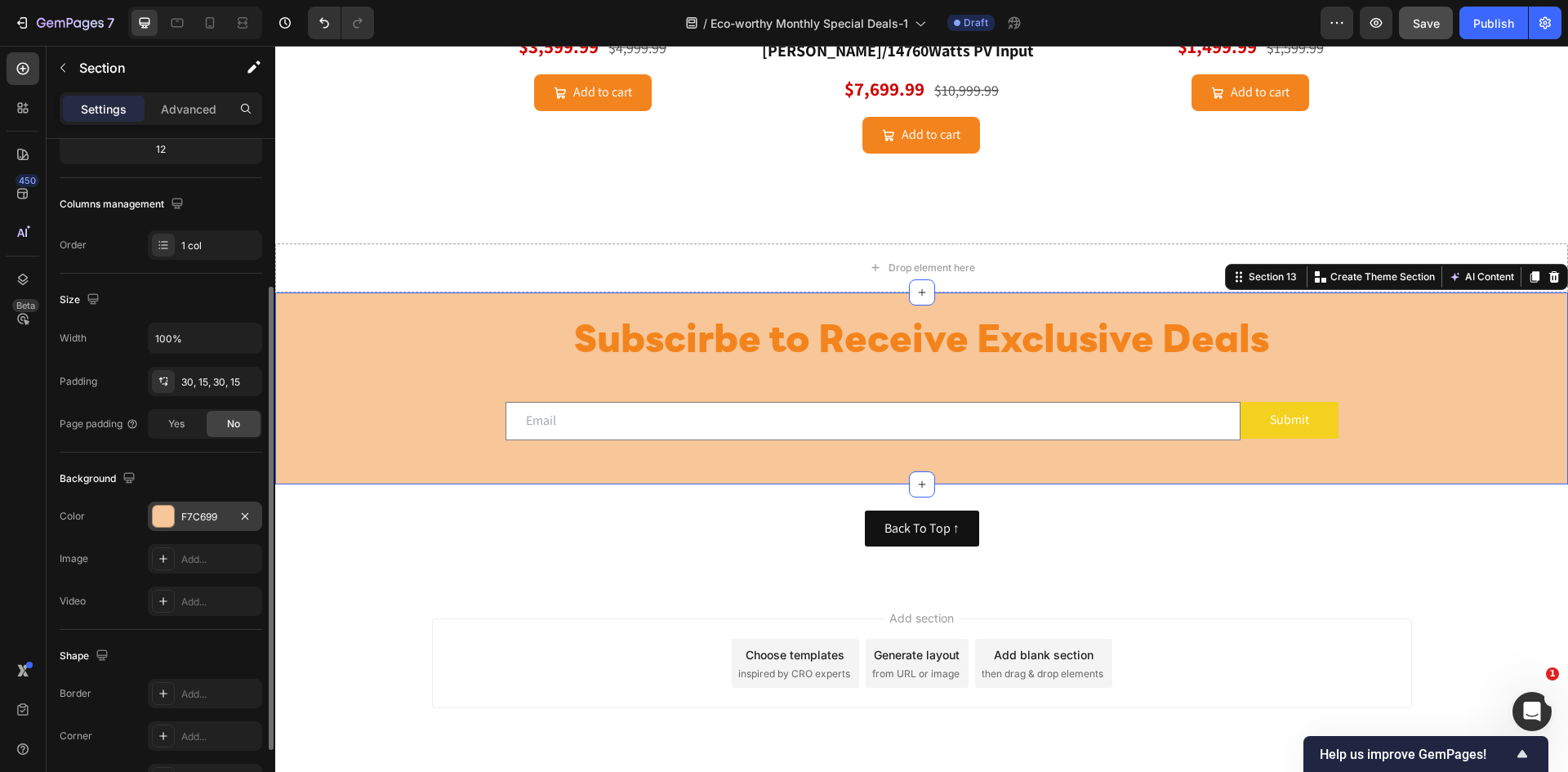
click at [241, 516] on icon "button" at bounding box center [245, 516] width 13 height 13
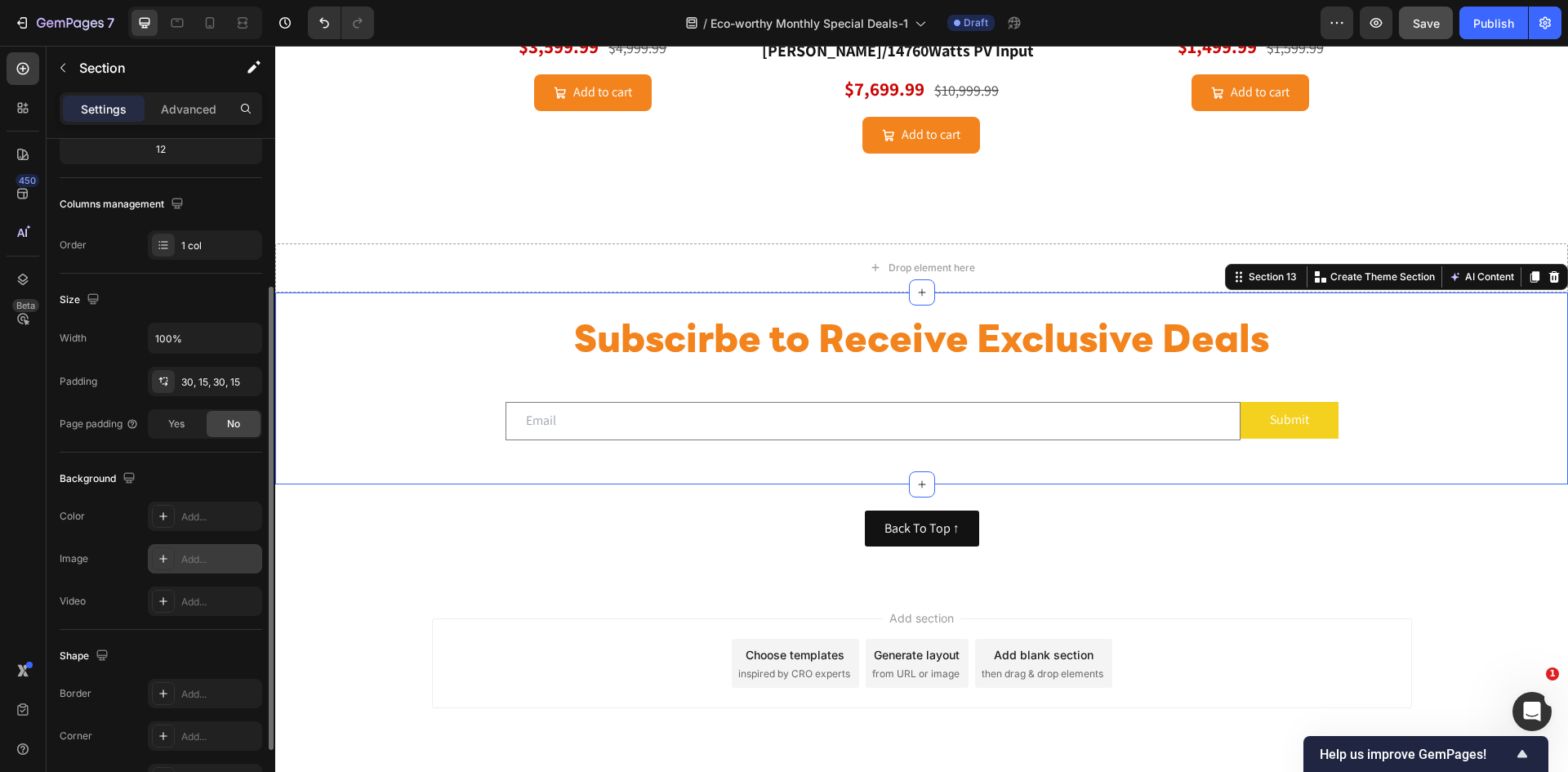
click at [162, 553] on icon at bounding box center [163, 559] width 13 height 13
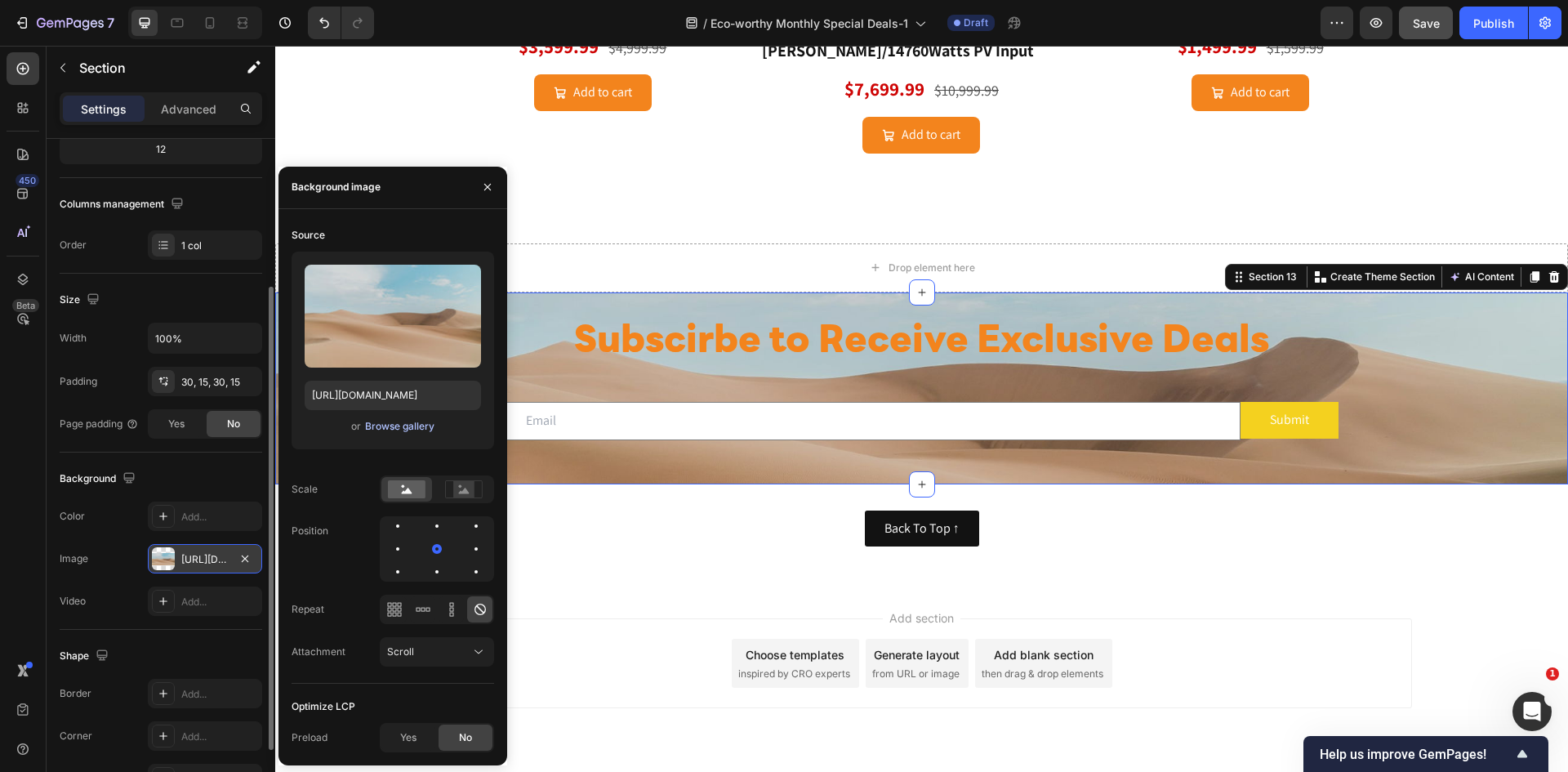
click at [423, 427] on div "Browse gallery" at bounding box center [400, 426] width 69 height 15
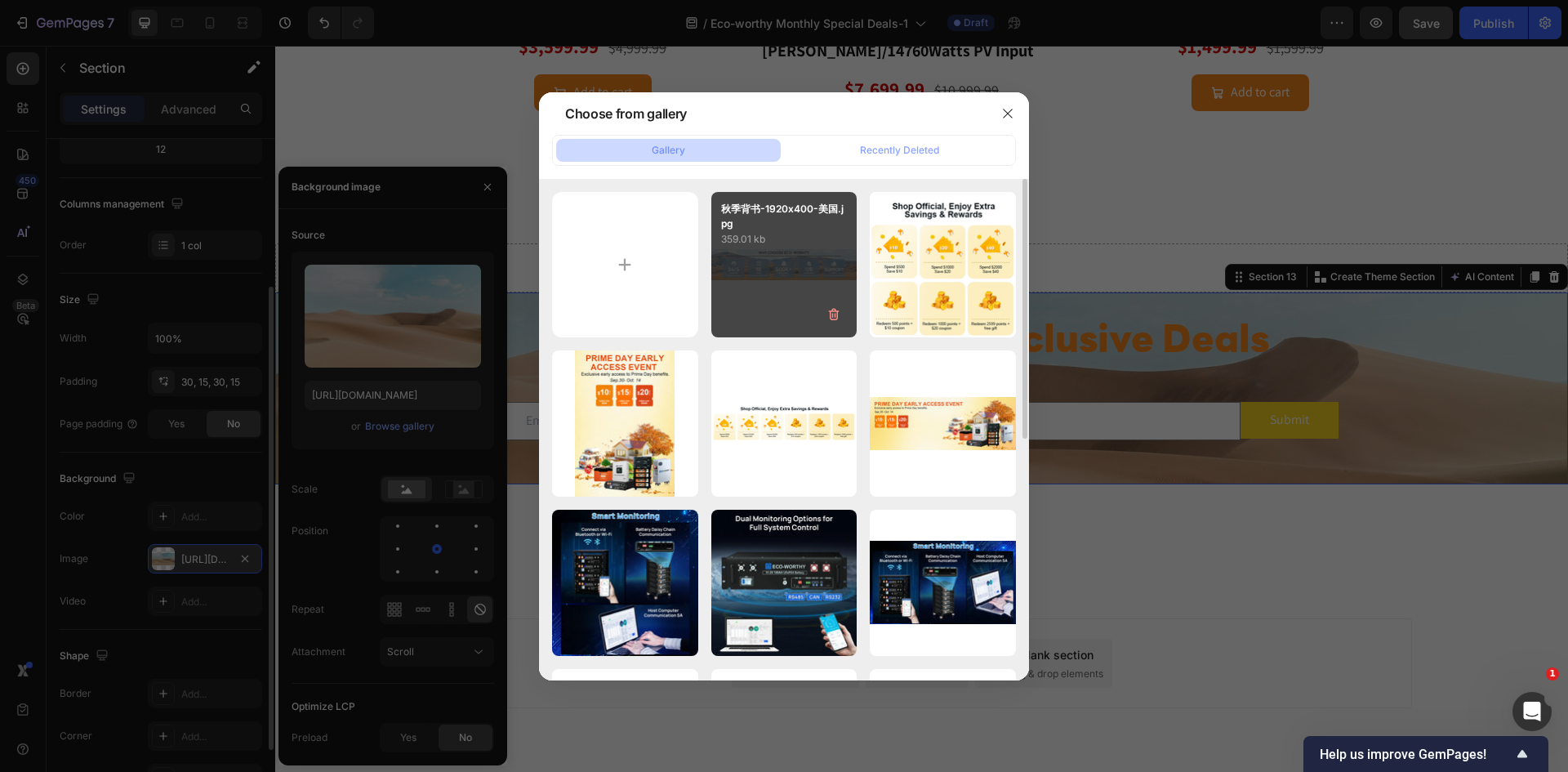
click at [798, 250] on div "秋季背书-1920x400-美国.jpg 359.01 kb" at bounding box center [784, 265] width 147 height 147
type input "[URL][DOMAIN_NAME]"
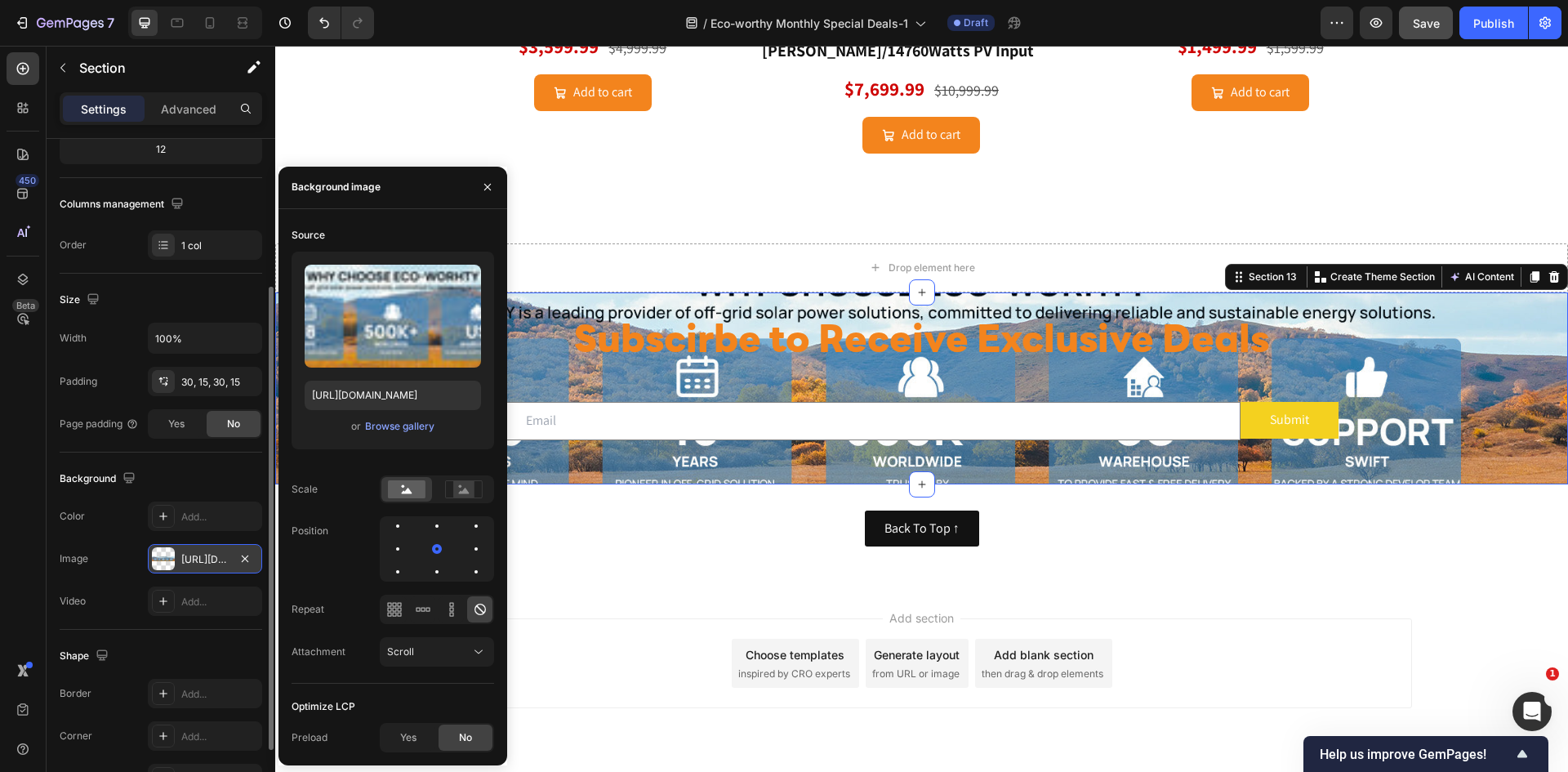
click at [1283, 600] on div "Add section Choose templates inspired by CRO experts Generate layout from URL o…" at bounding box center [921, 686] width 1292 height 201
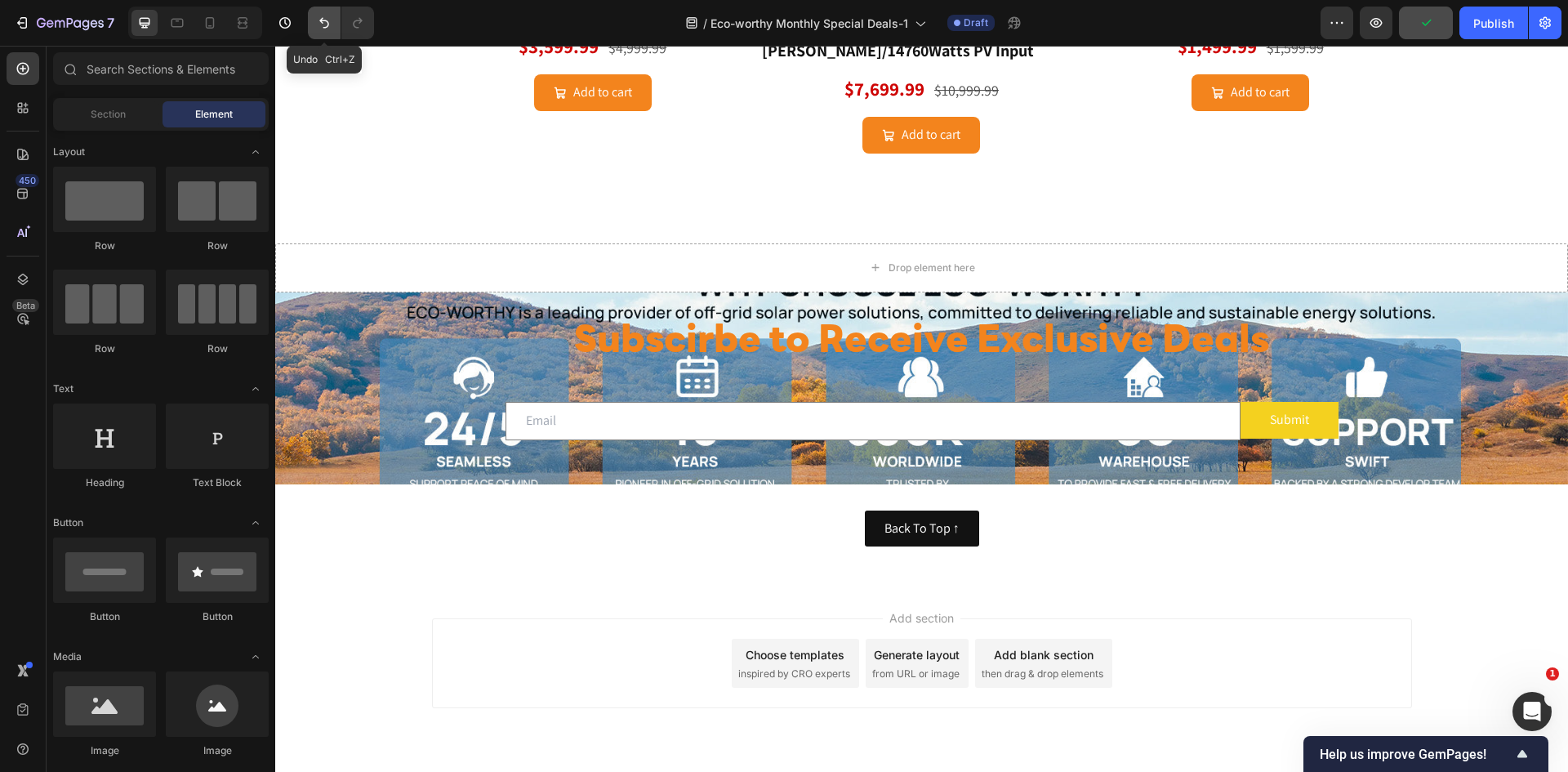
click at [316, 28] on icon "Undo/Redo" at bounding box center [324, 23] width 16 height 16
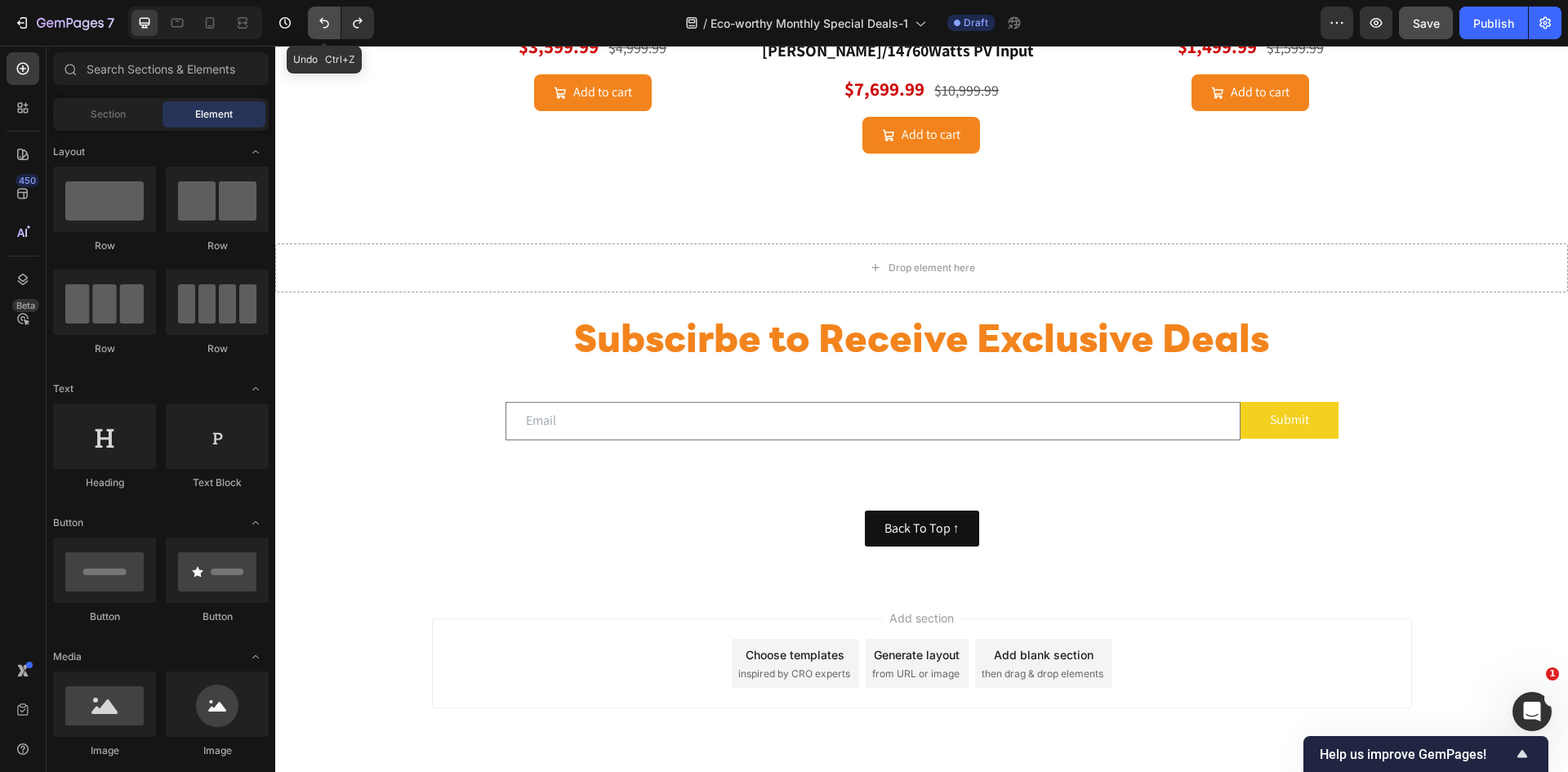
click at [316, 28] on icon "Undo/Redo" at bounding box center [324, 23] width 16 height 16
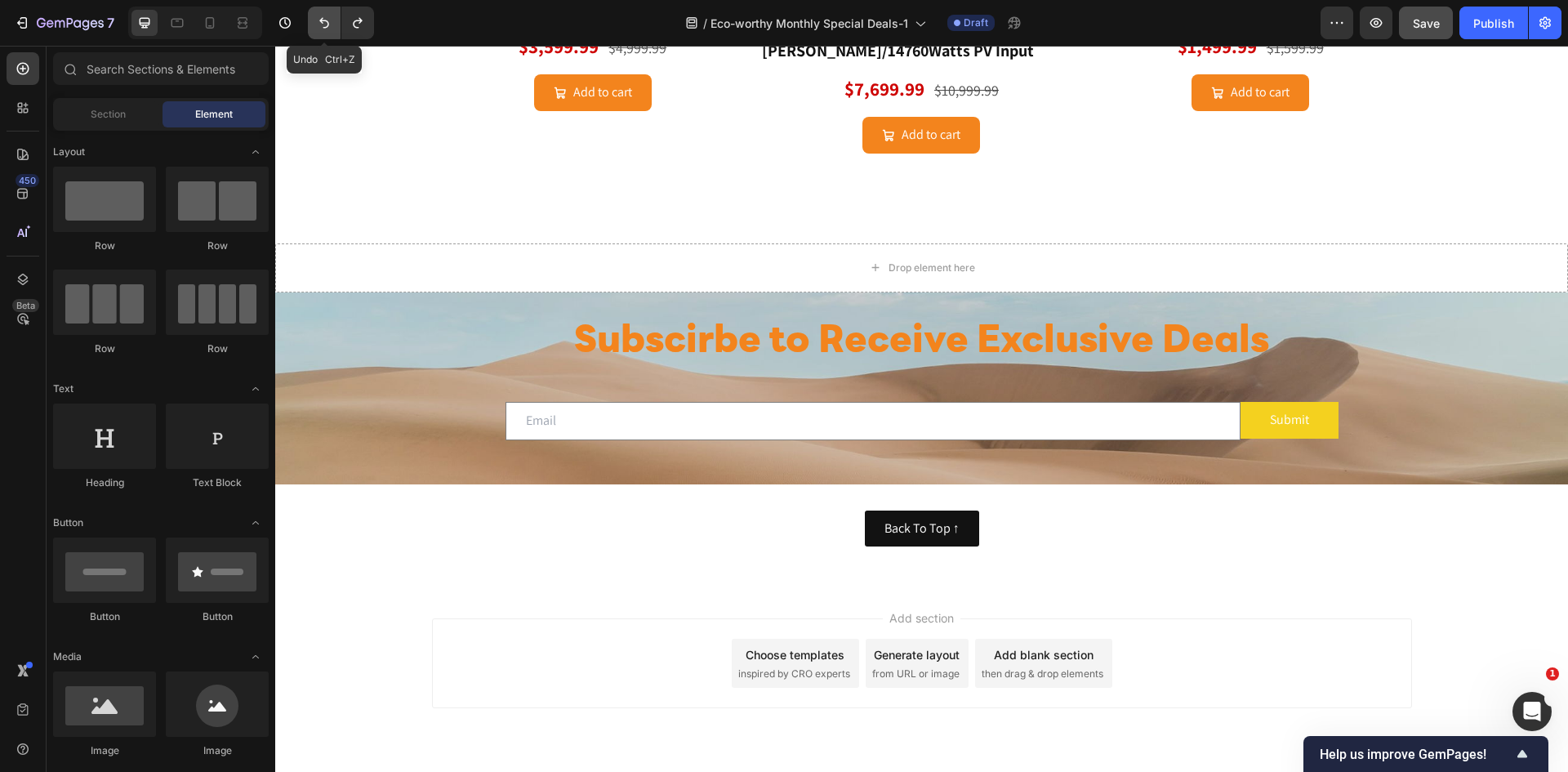
click at [316, 28] on icon "Undo/Redo" at bounding box center [324, 23] width 16 height 16
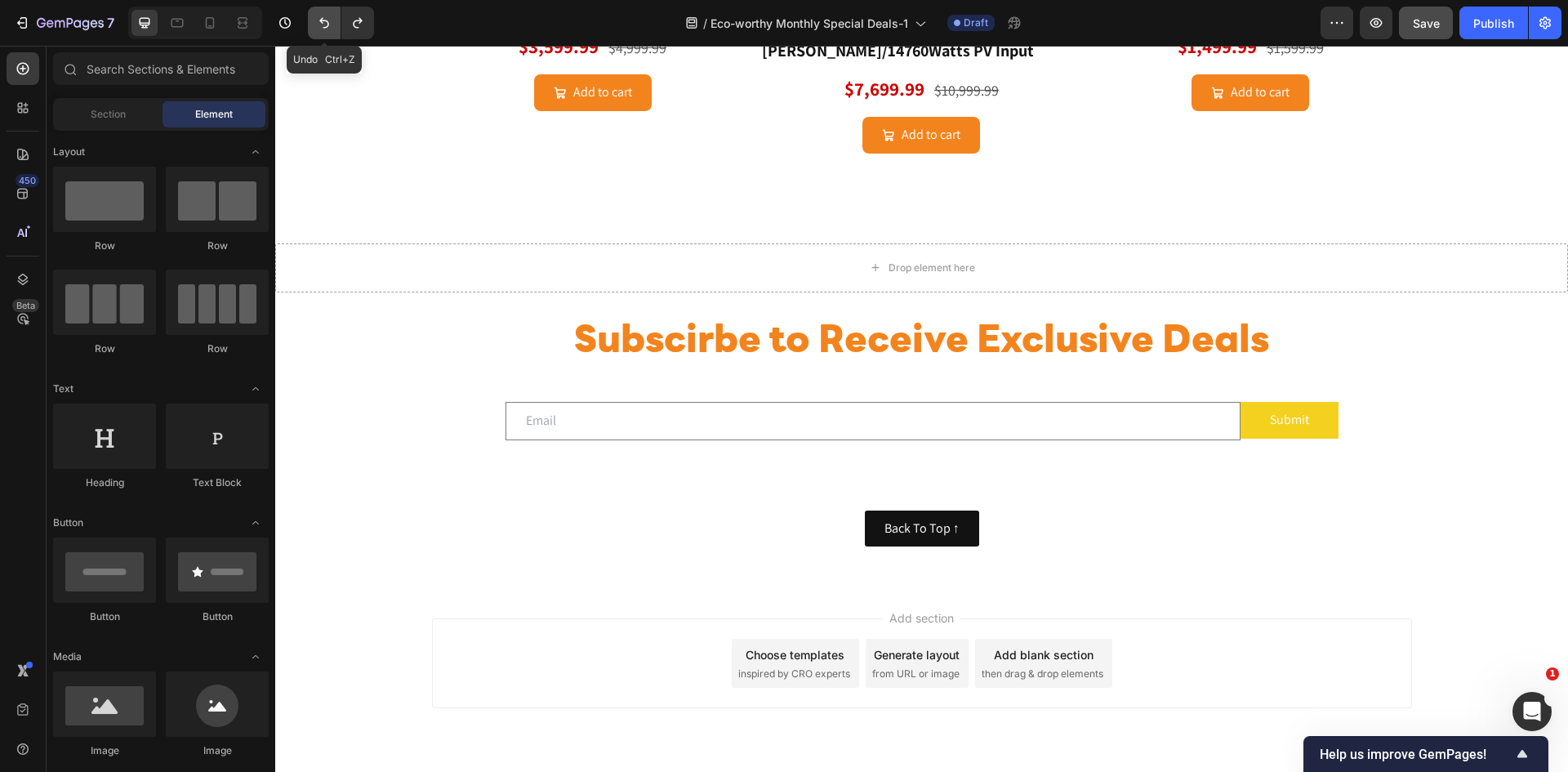
click at [316, 28] on icon "Undo/Redo" at bounding box center [324, 23] width 16 height 16
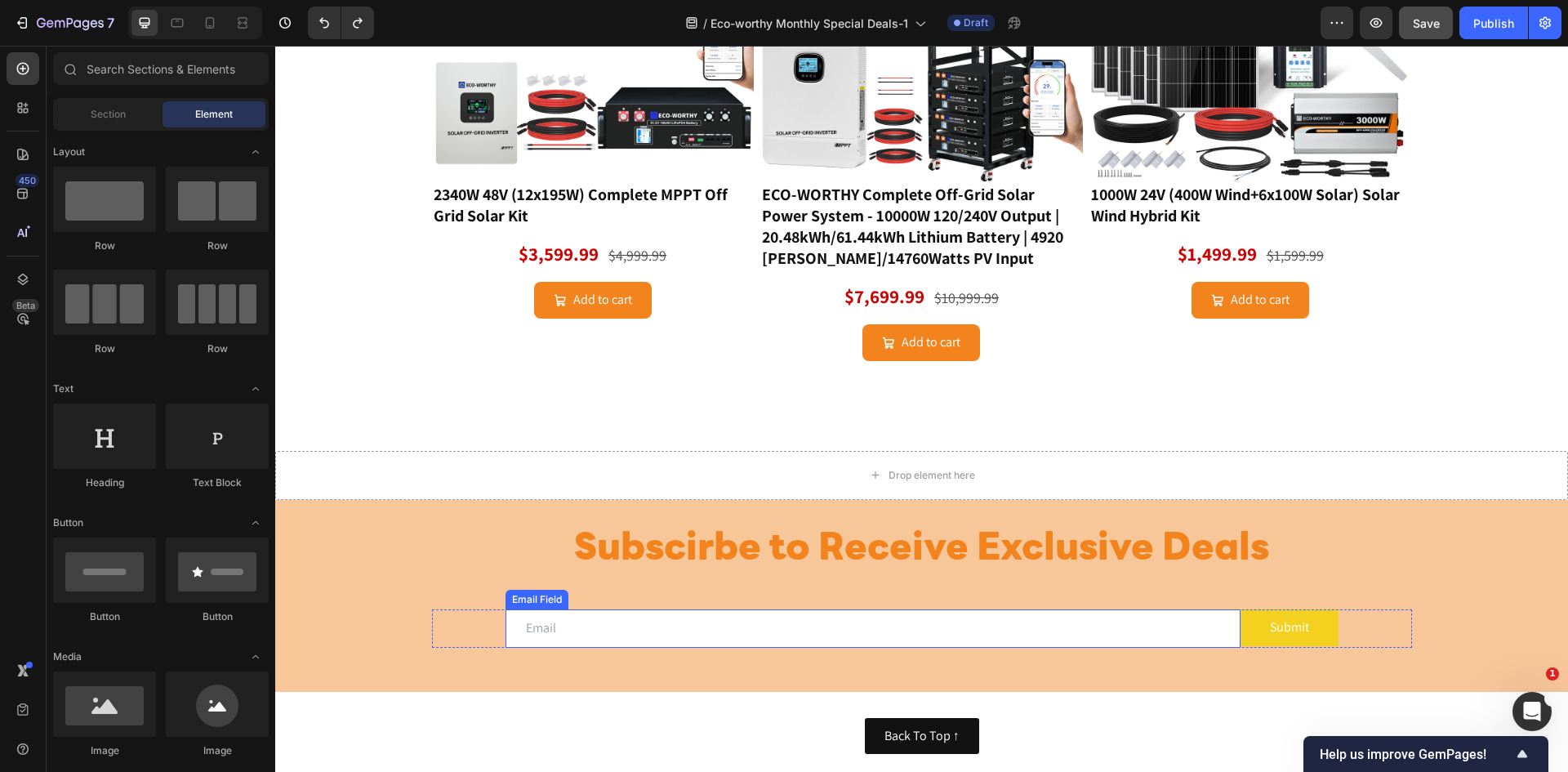
scroll to position [1672, 0]
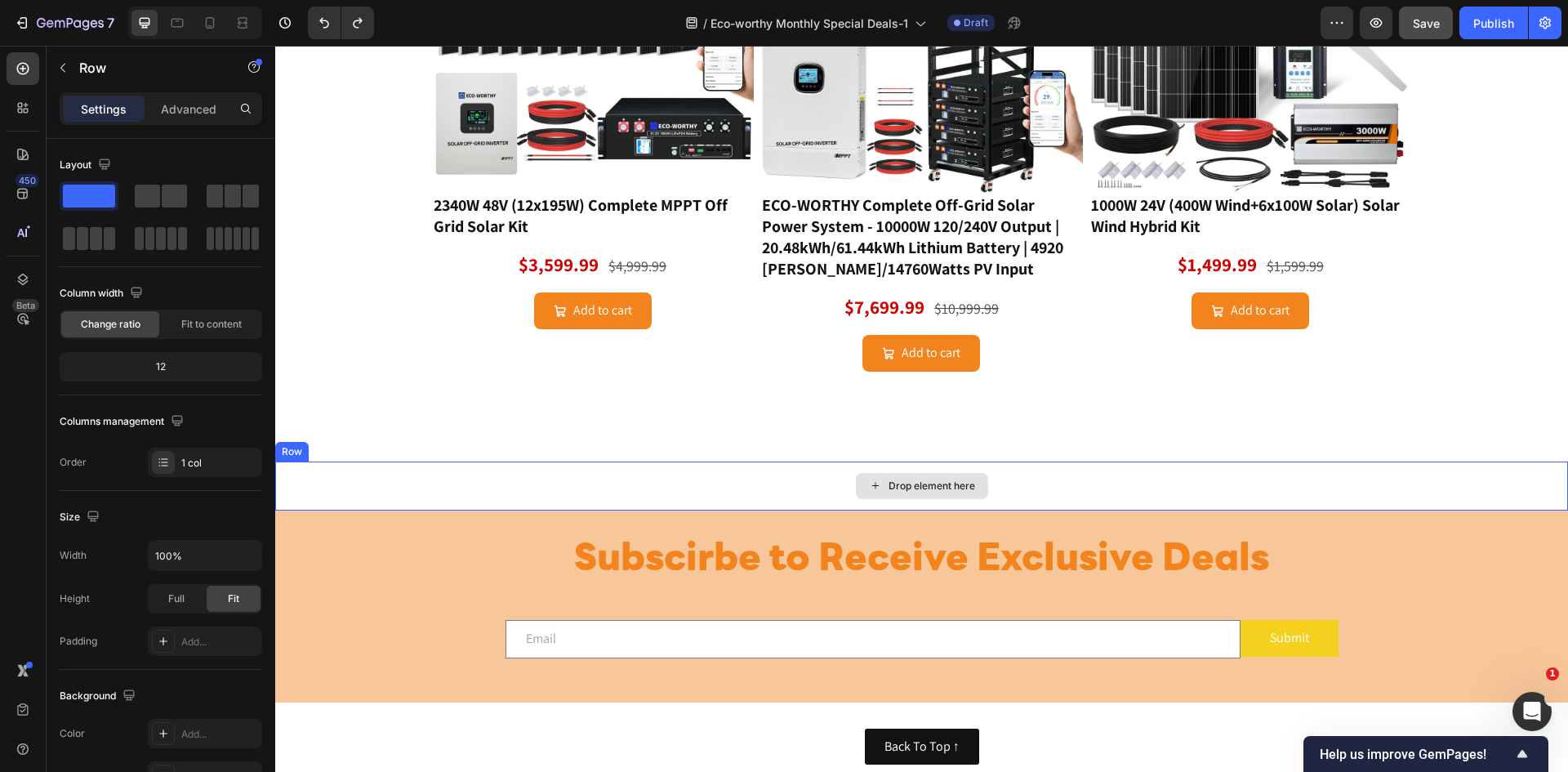
click at [775, 485] on div "Drop element here" at bounding box center [921, 486] width 1292 height 49
click at [69, 61] on button "button" at bounding box center [63, 67] width 26 height 26
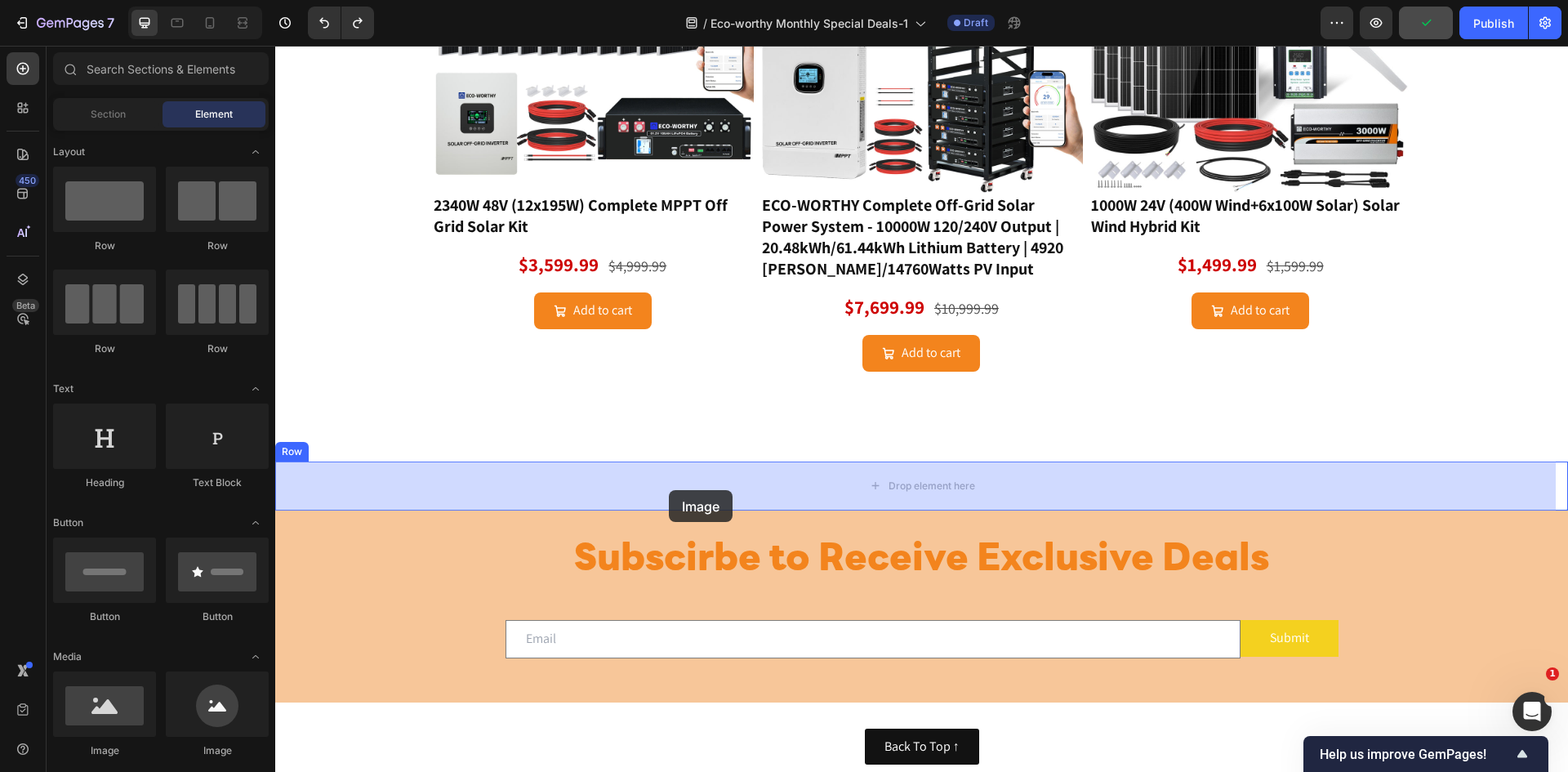
drag, startPoint x: 395, startPoint y: 761, endPoint x: 670, endPoint y: 489, distance: 386.8
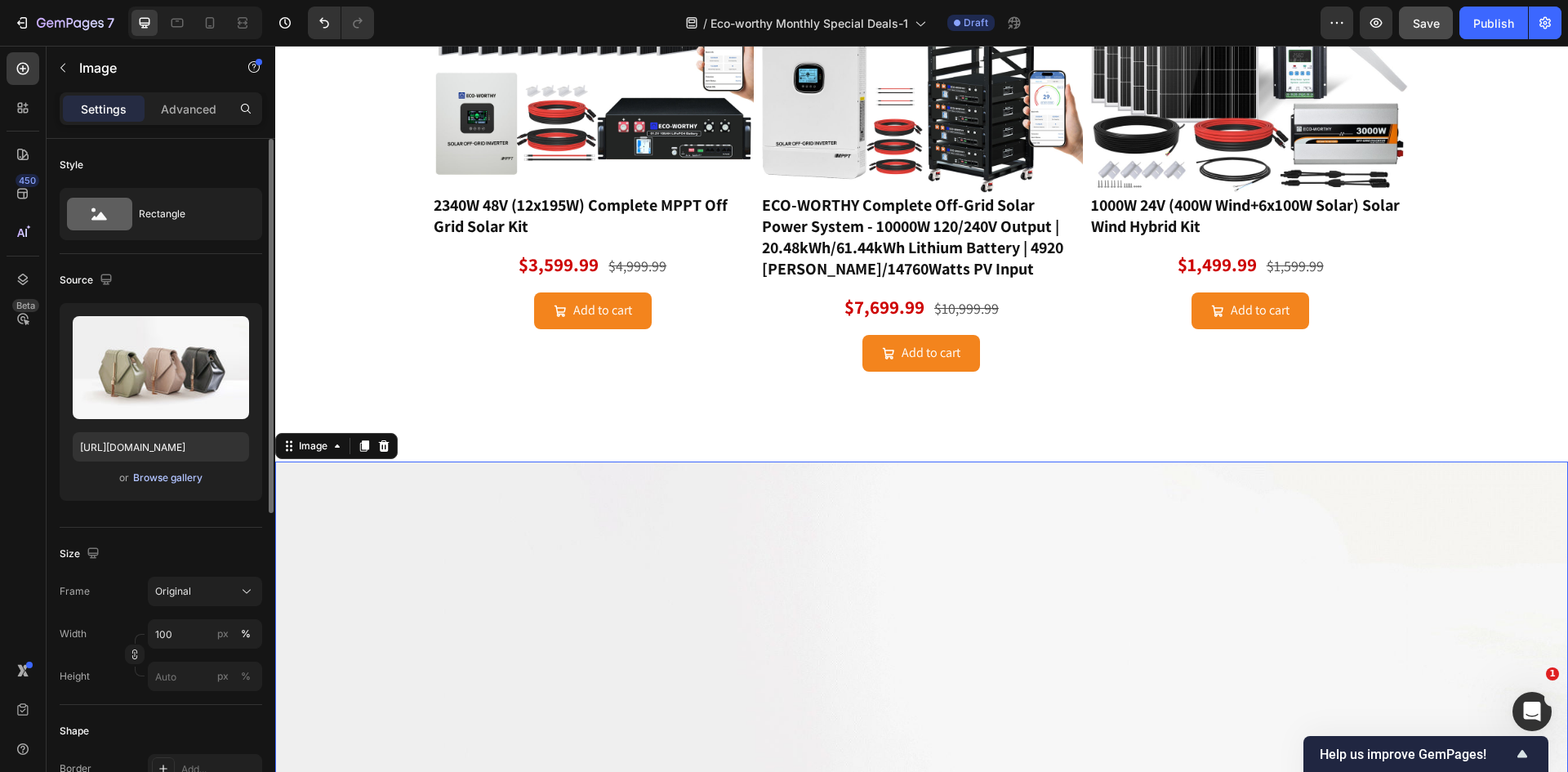
click at [179, 479] on div "Browse gallery" at bounding box center [167, 478] width 69 height 15
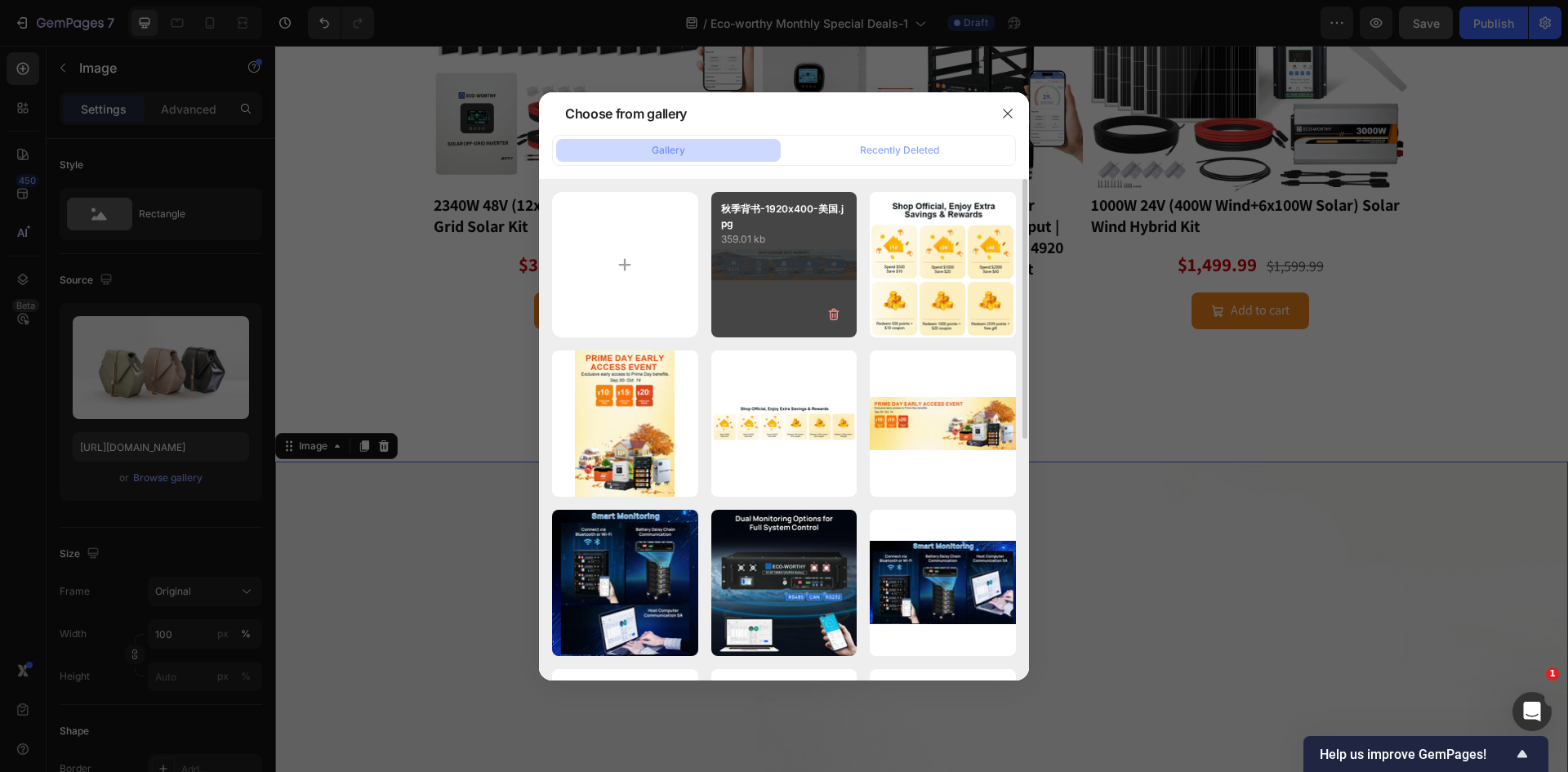
drag, startPoint x: 766, startPoint y: 259, endPoint x: 784, endPoint y: 271, distance: 21.6
click at [766, 258] on div "秋季背书-1920x400-美国.jpg 359.01 kb" at bounding box center [784, 265] width 147 height 147
type input "[URL][DOMAIN_NAME]"
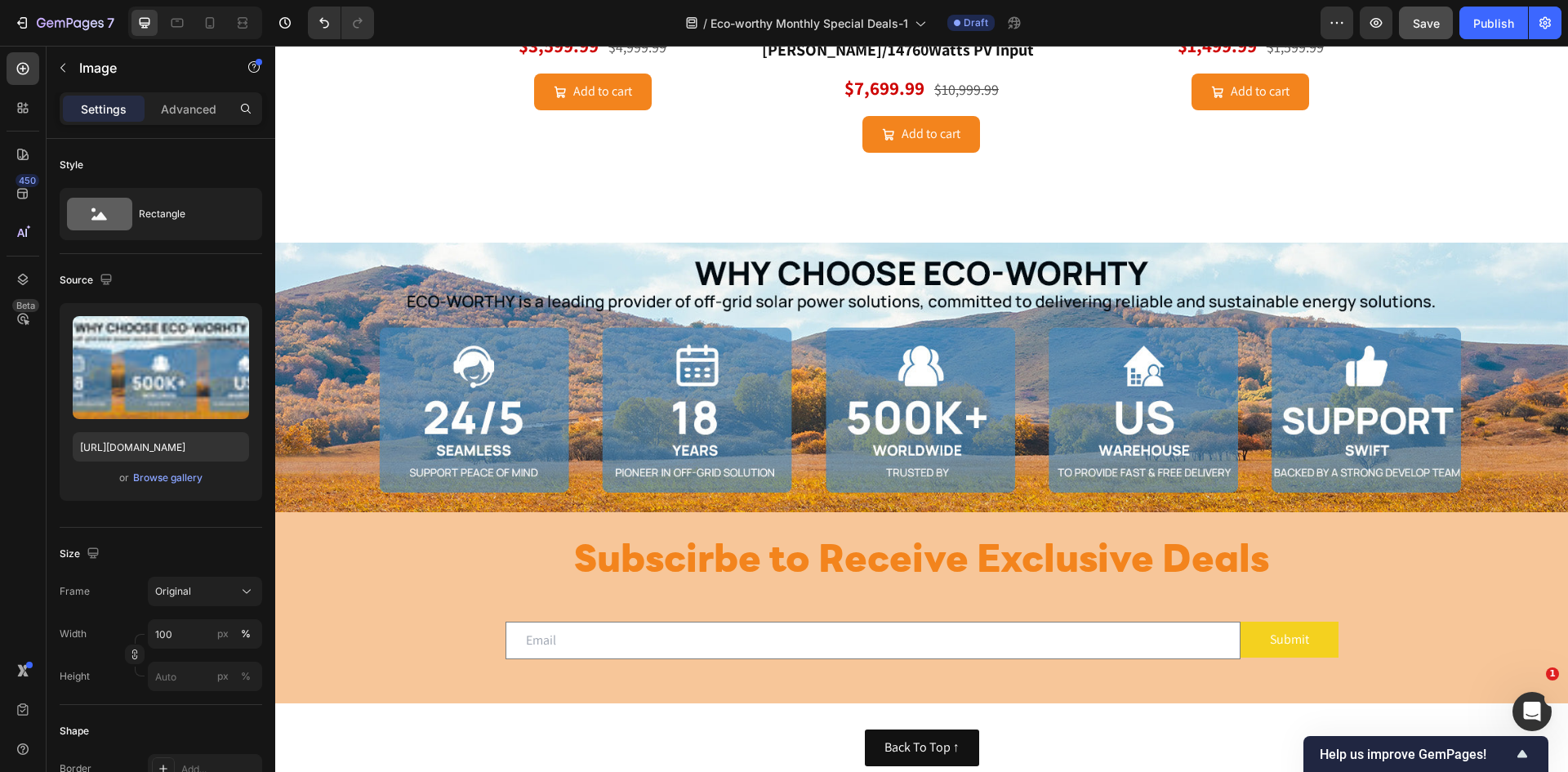
scroll to position [1939, 0]
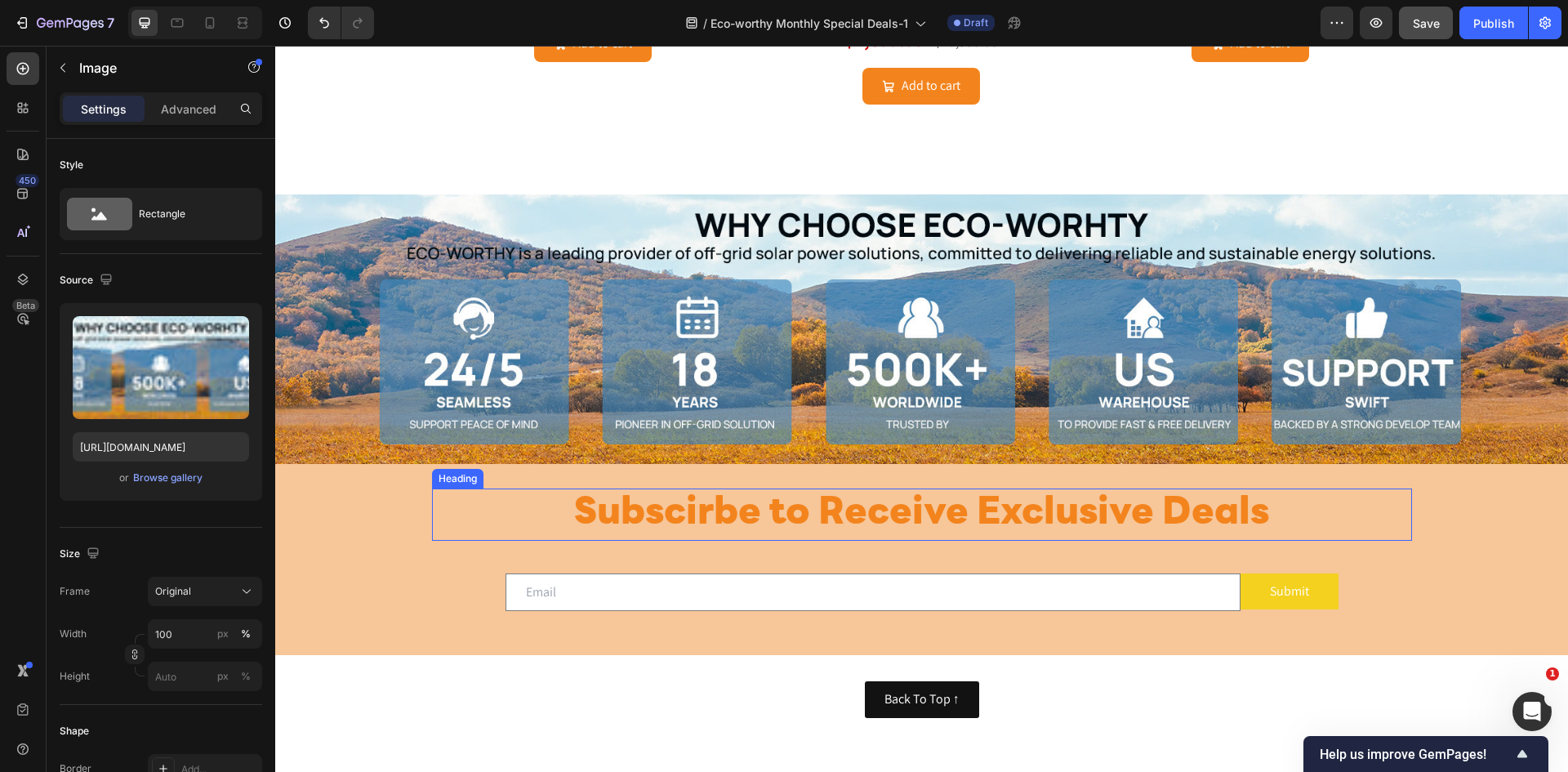
click at [1328, 489] on h2 "Subscirbe to Receive Exclusive Deals" at bounding box center [922, 514] width 980 height 52
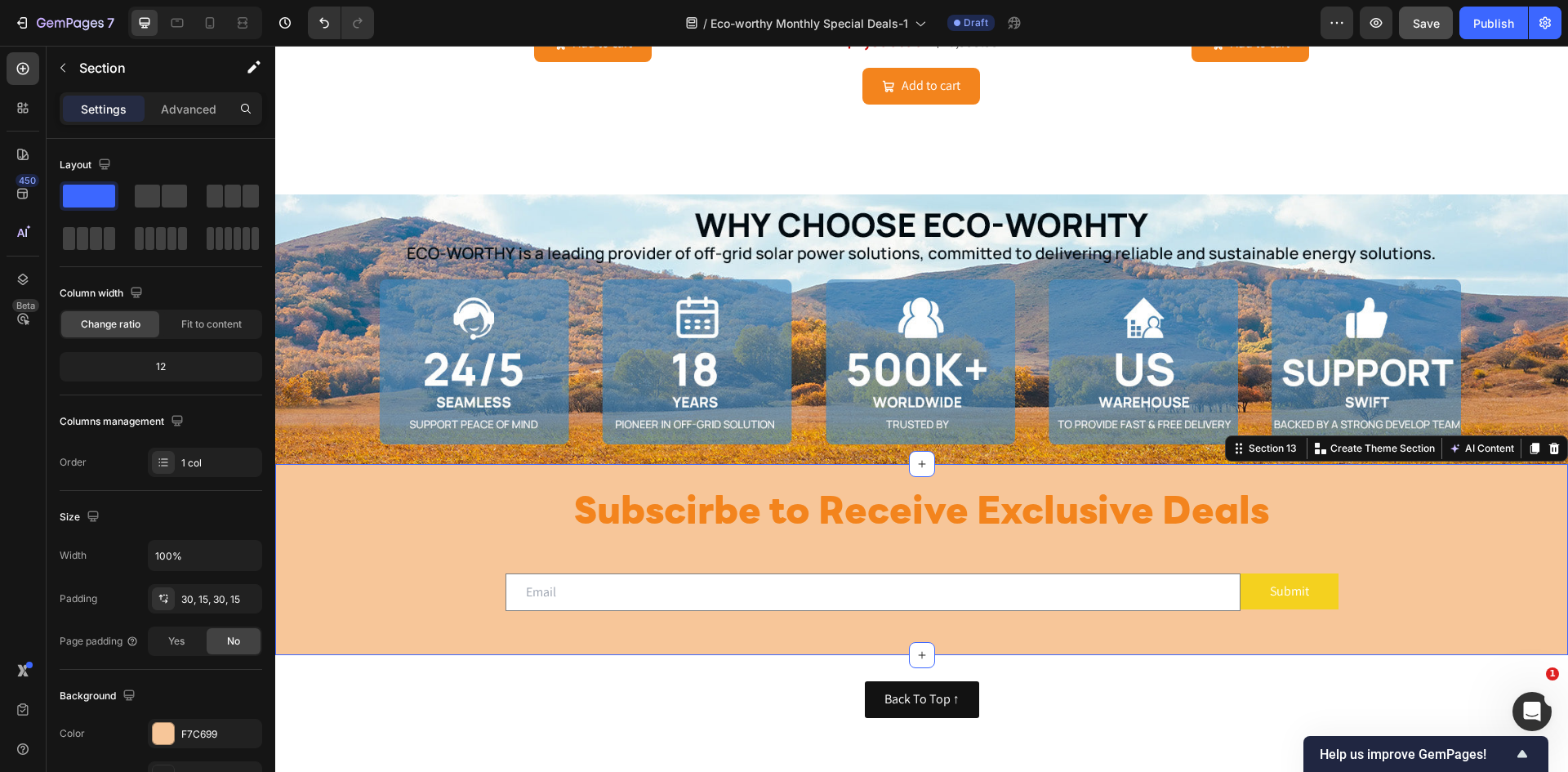
click at [1348, 469] on div "Subscirbe to Receive Exclusive Deals Heading Row Email Field Submit Submit Butt…" at bounding box center [921, 560] width 1292 height 192
click at [173, 736] on div at bounding box center [163, 733] width 21 height 21
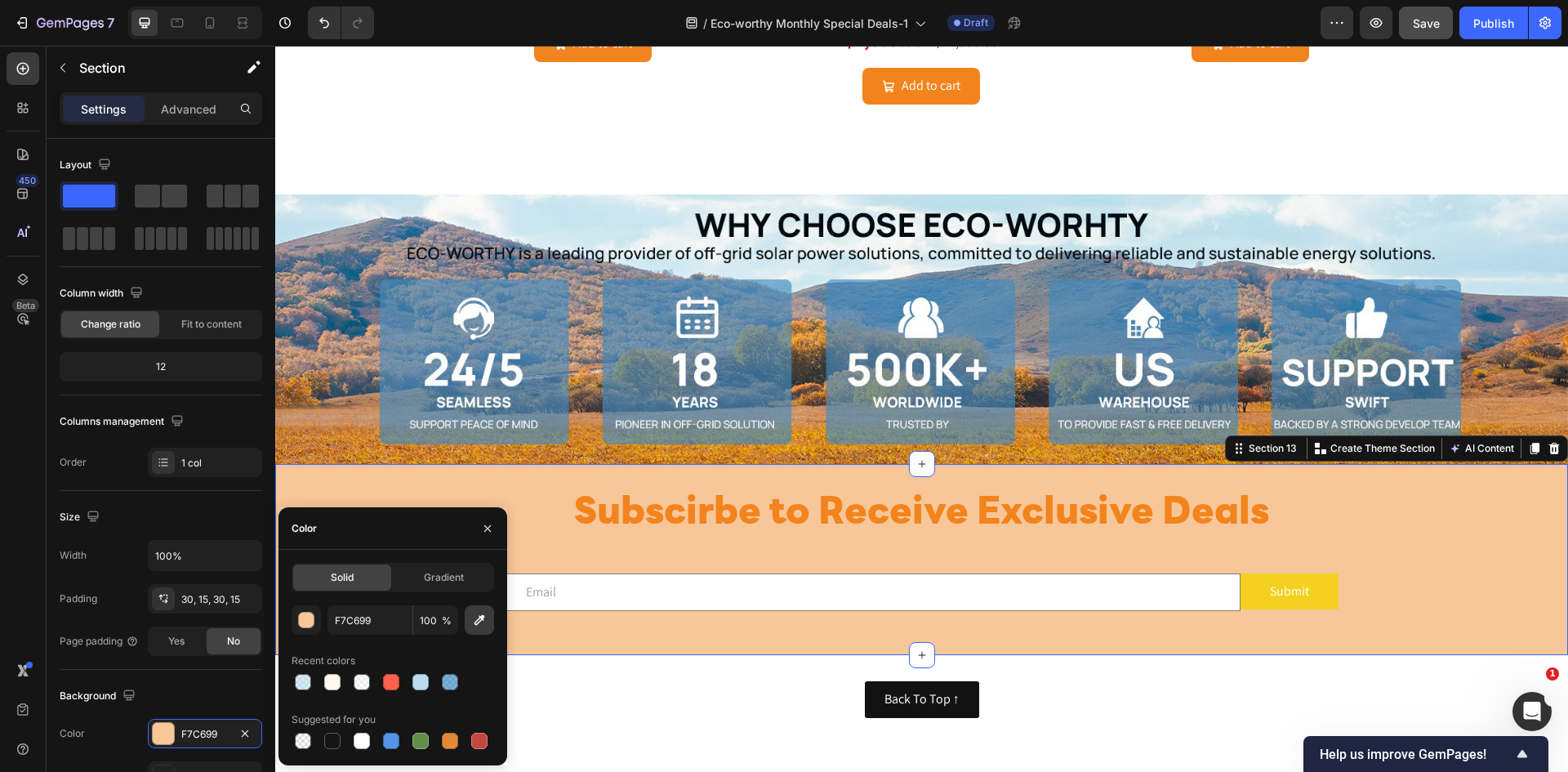
click at [482, 616] on icon "button" at bounding box center [480, 621] width 11 height 11
type input "FFFFFF"
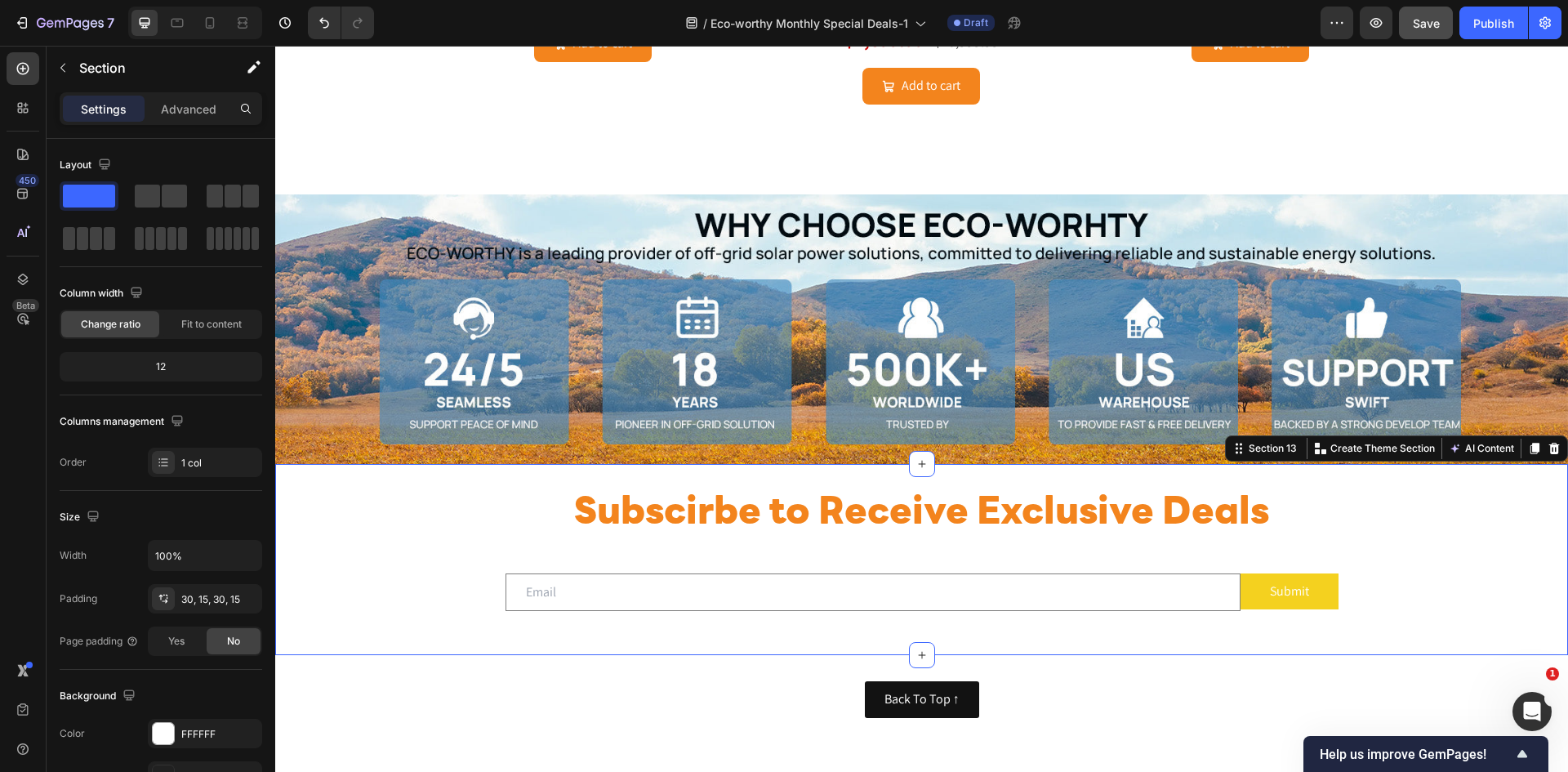
click at [1440, 528] on div "Subscirbe to Receive Exclusive Deals Heading Row Email Field Submit Submit Butt…" at bounding box center [922, 560] width 1269 height 143
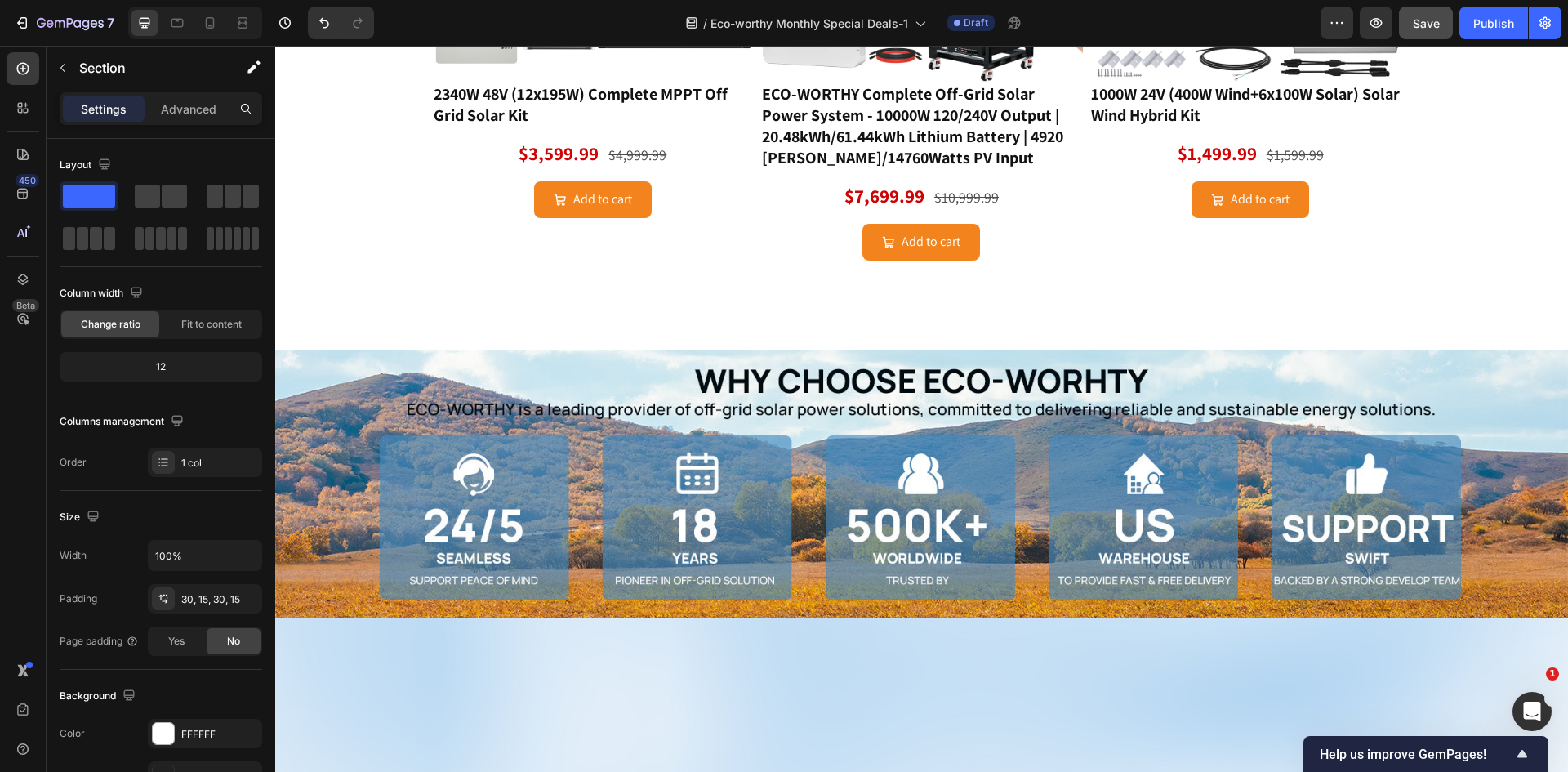
scroll to position [1831, 0]
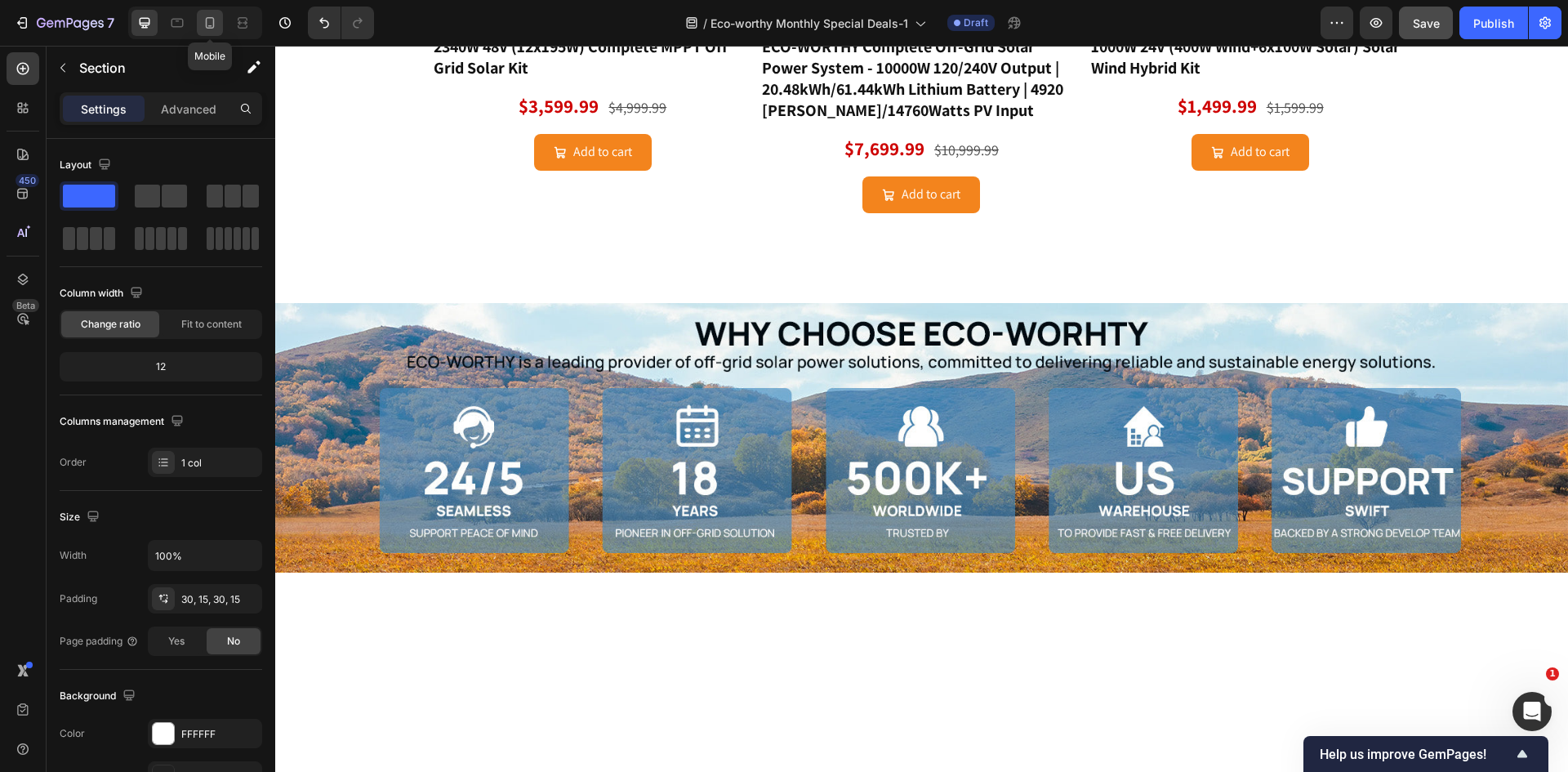
drag, startPoint x: 203, startPoint y: 27, endPoint x: 278, endPoint y: 466, distance: 445.4
click at [203, 27] on icon at bounding box center [210, 23] width 16 height 16
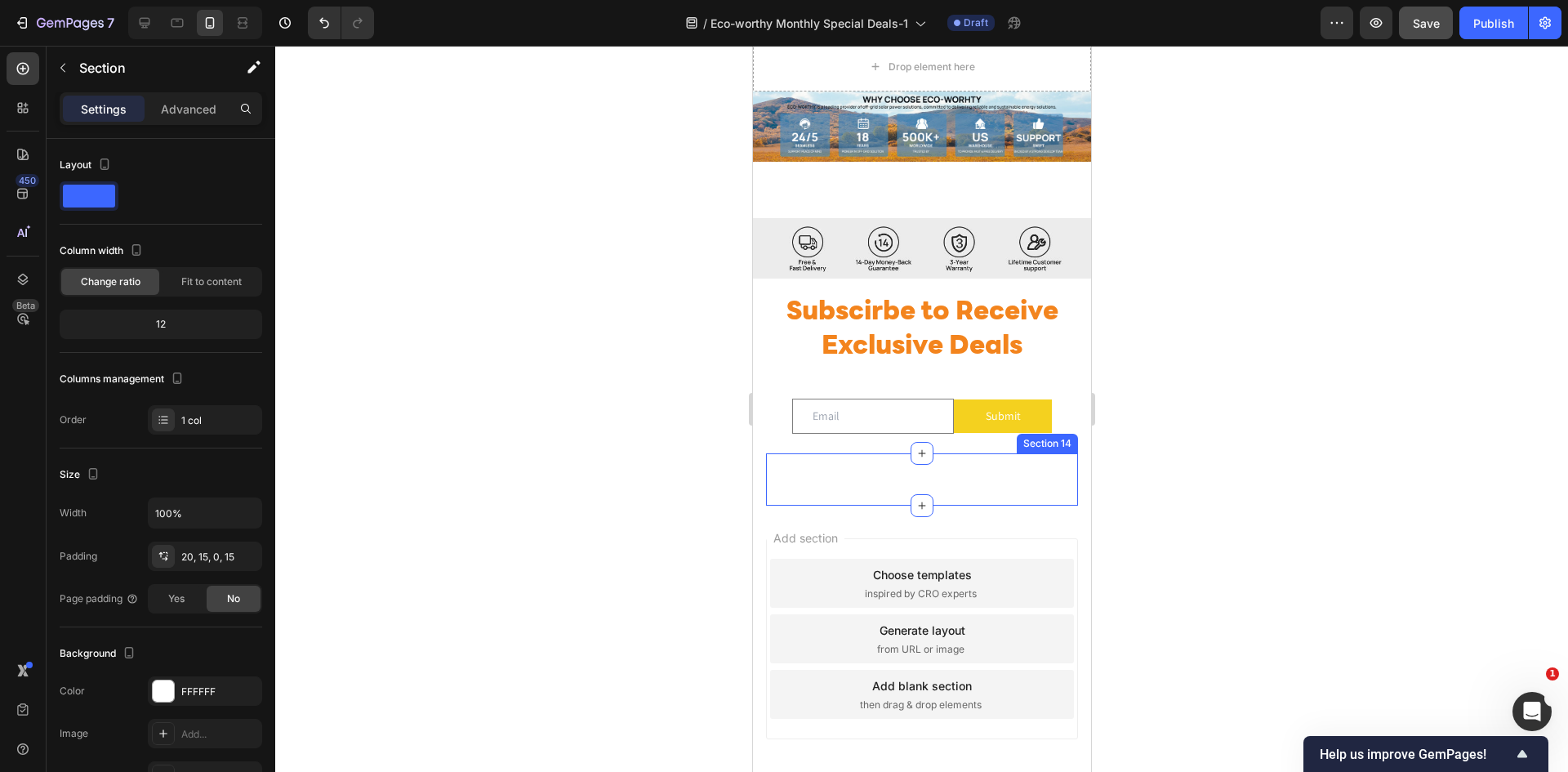
scroll to position [3560, 0]
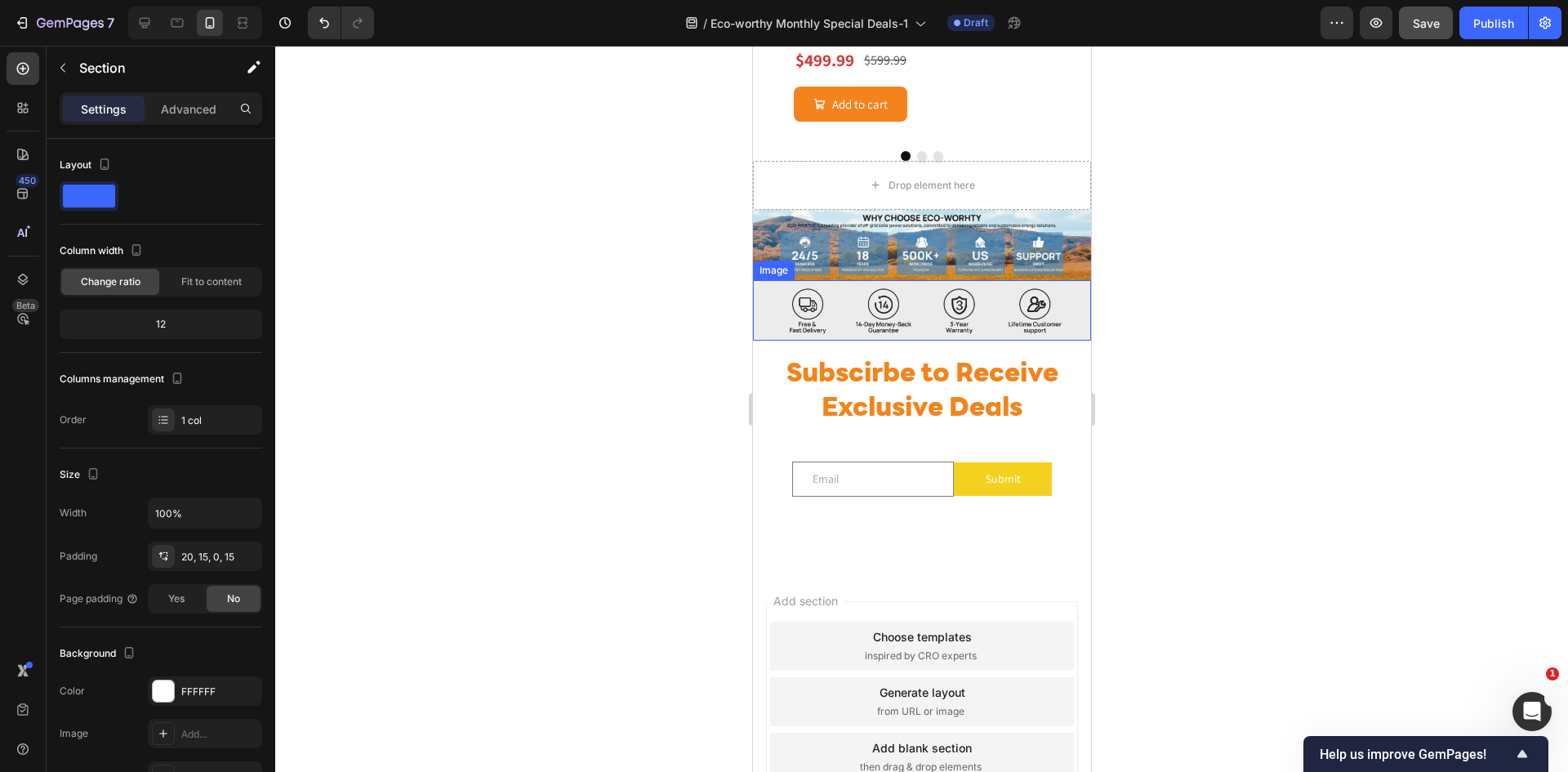
click at [1014, 330] on img at bounding box center [920, 310] width 338 height 61
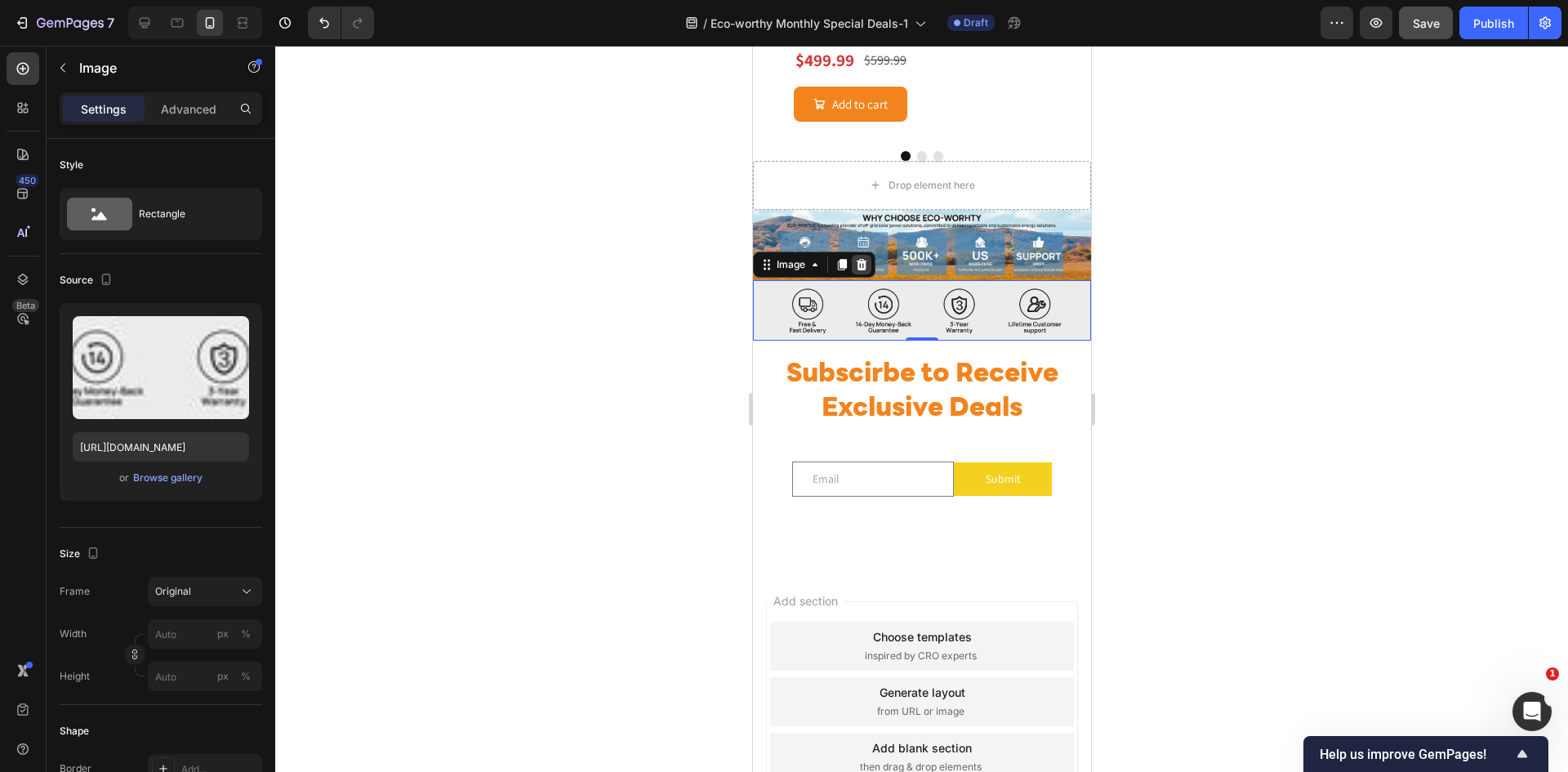
click at [861, 270] on icon at bounding box center [861, 264] width 11 height 12
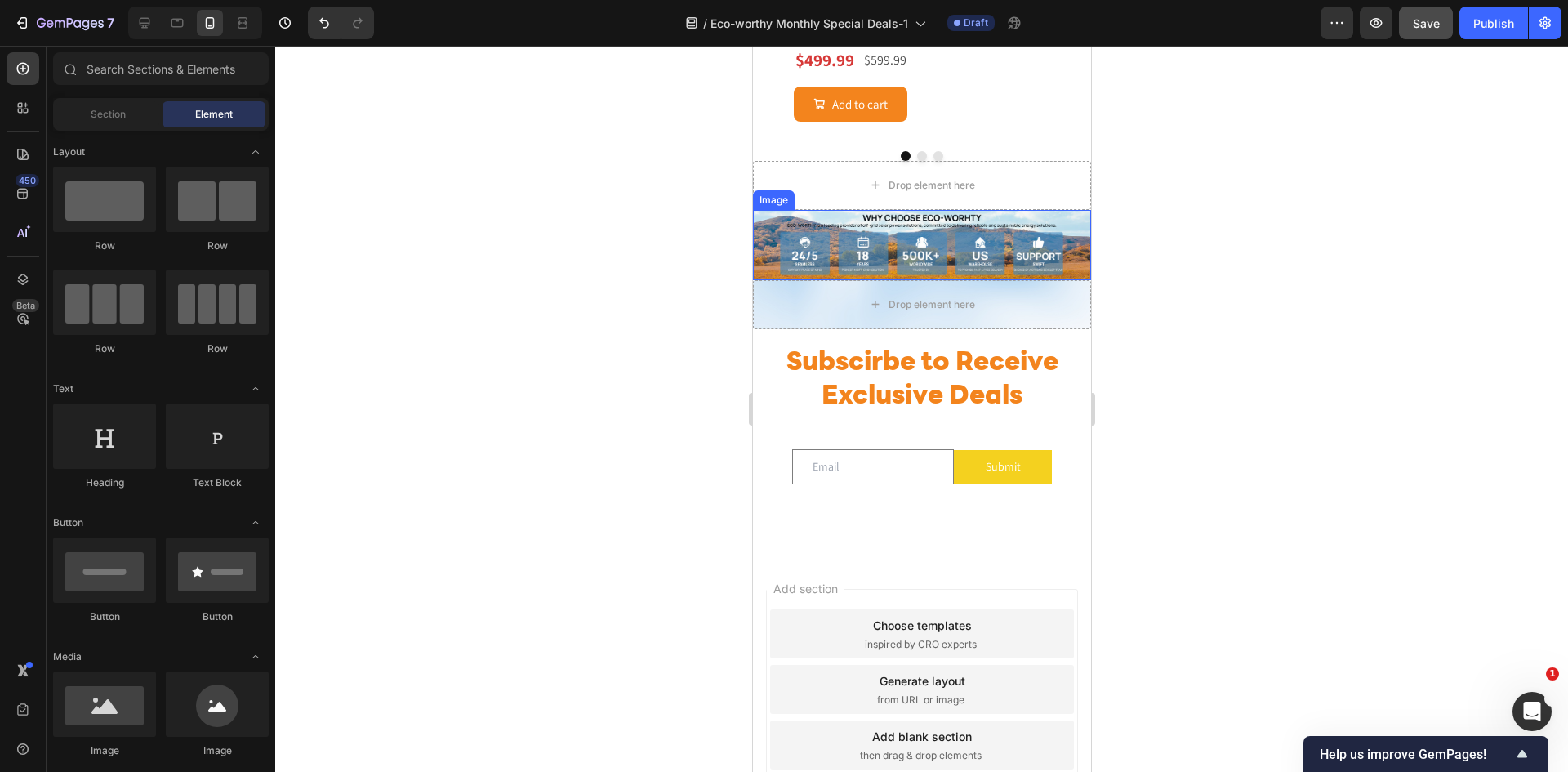
click at [938, 260] on img at bounding box center [920, 245] width 338 height 70
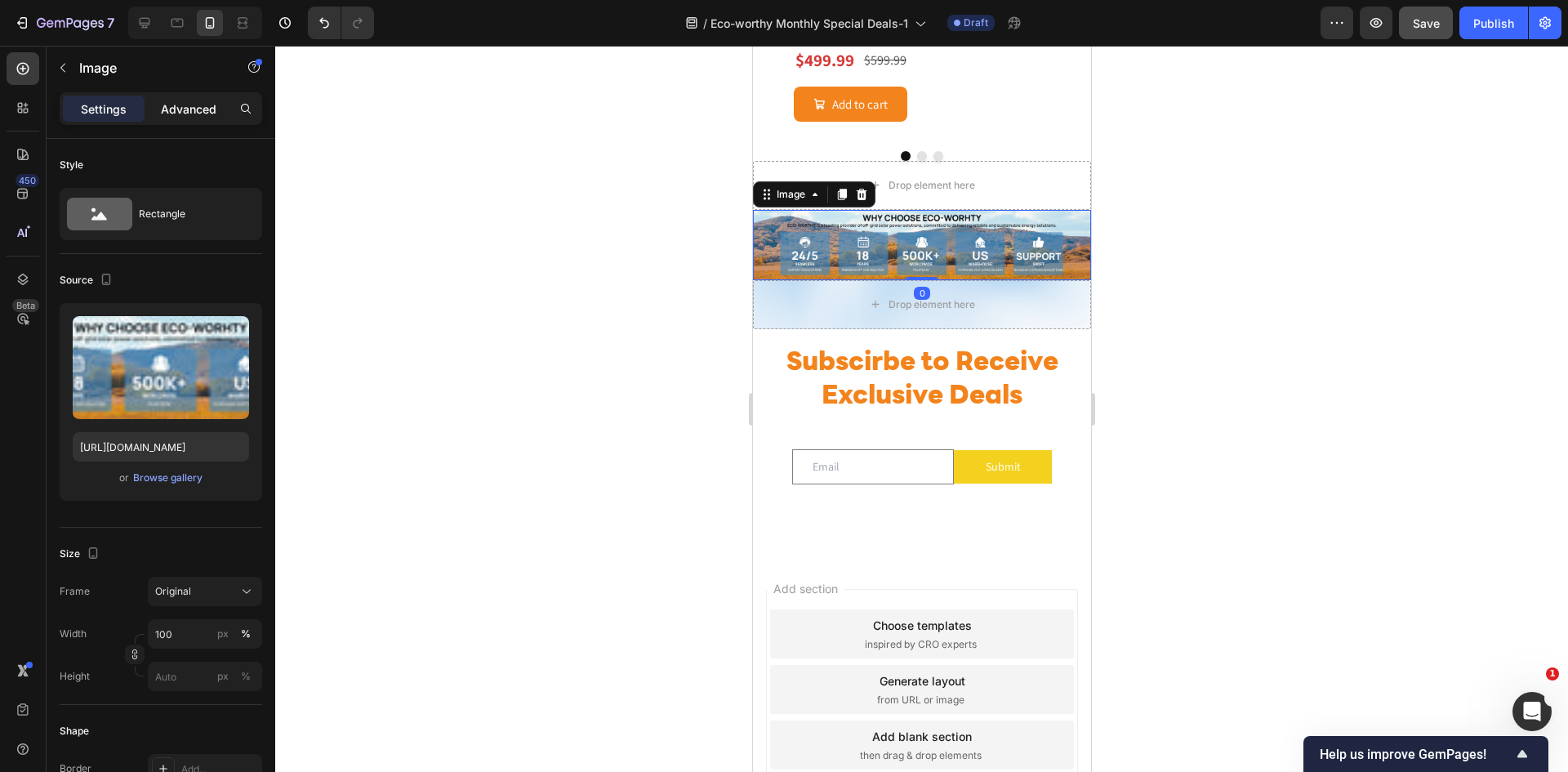
click at [204, 107] on p "Advanced" at bounding box center [188, 108] width 56 height 17
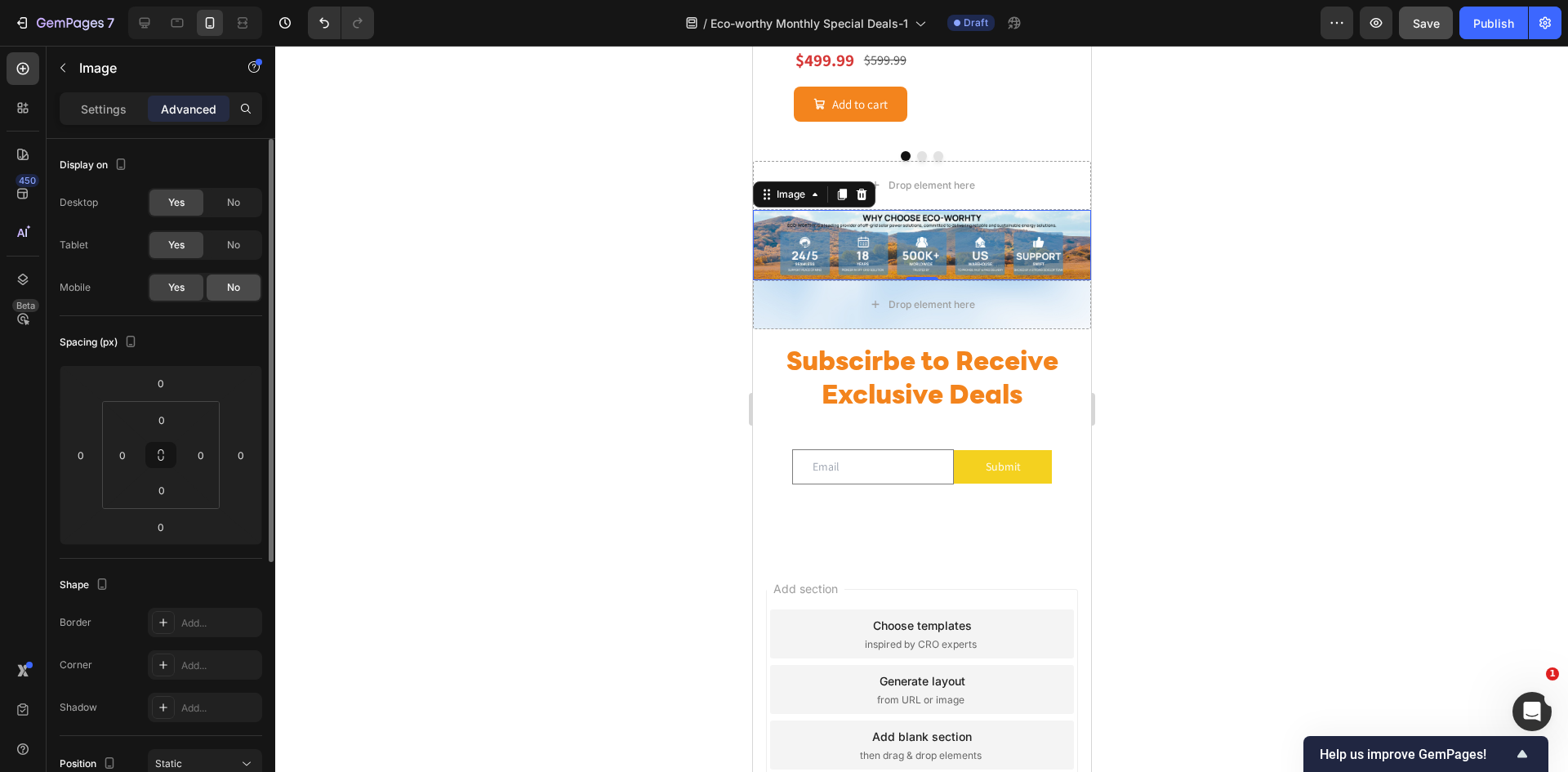
click at [232, 280] on span "No" at bounding box center [233, 288] width 13 height 15
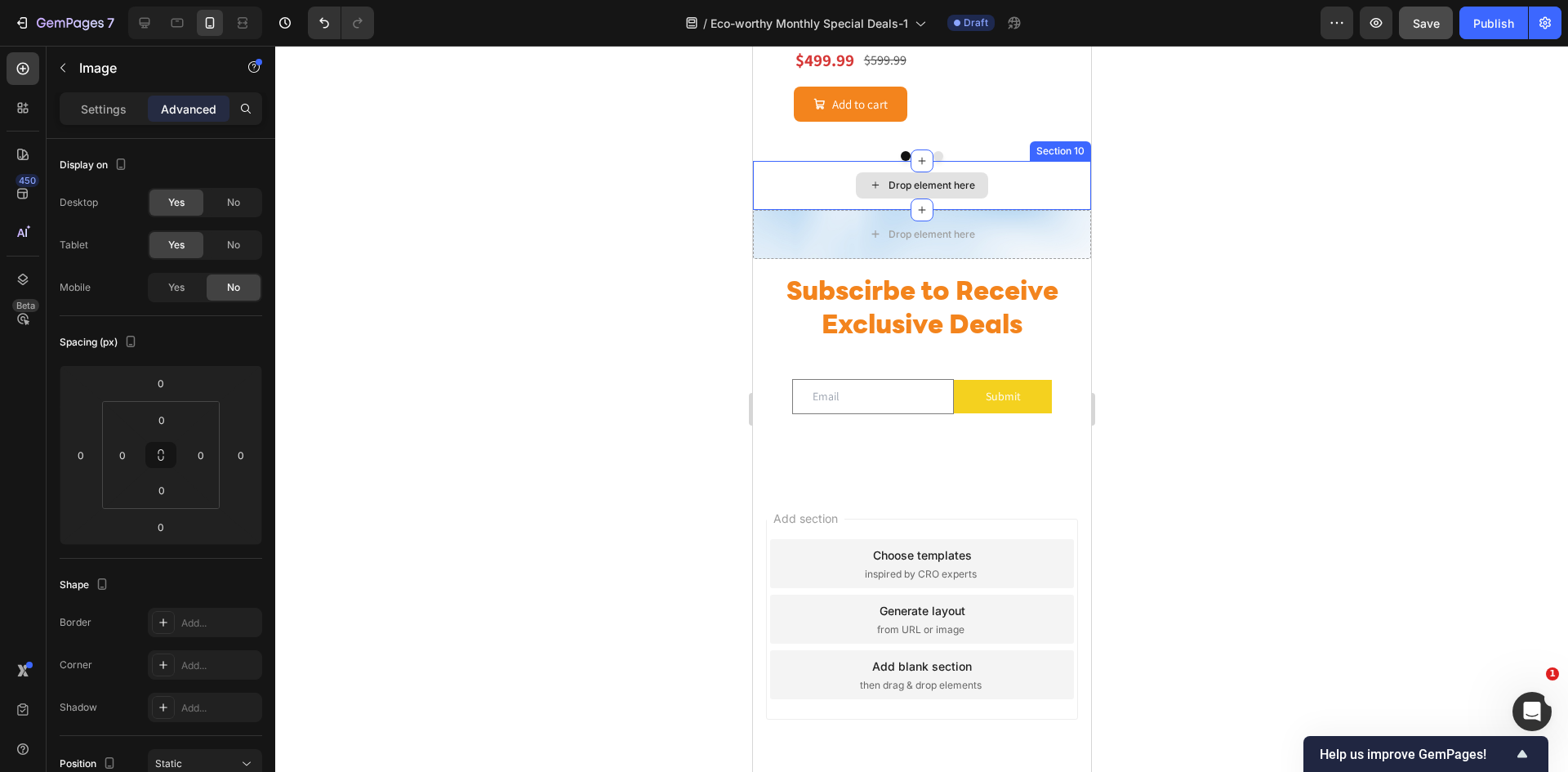
click at [960, 192] on div "Drop element here" at bounding box center [930, 186] width 86 height 13
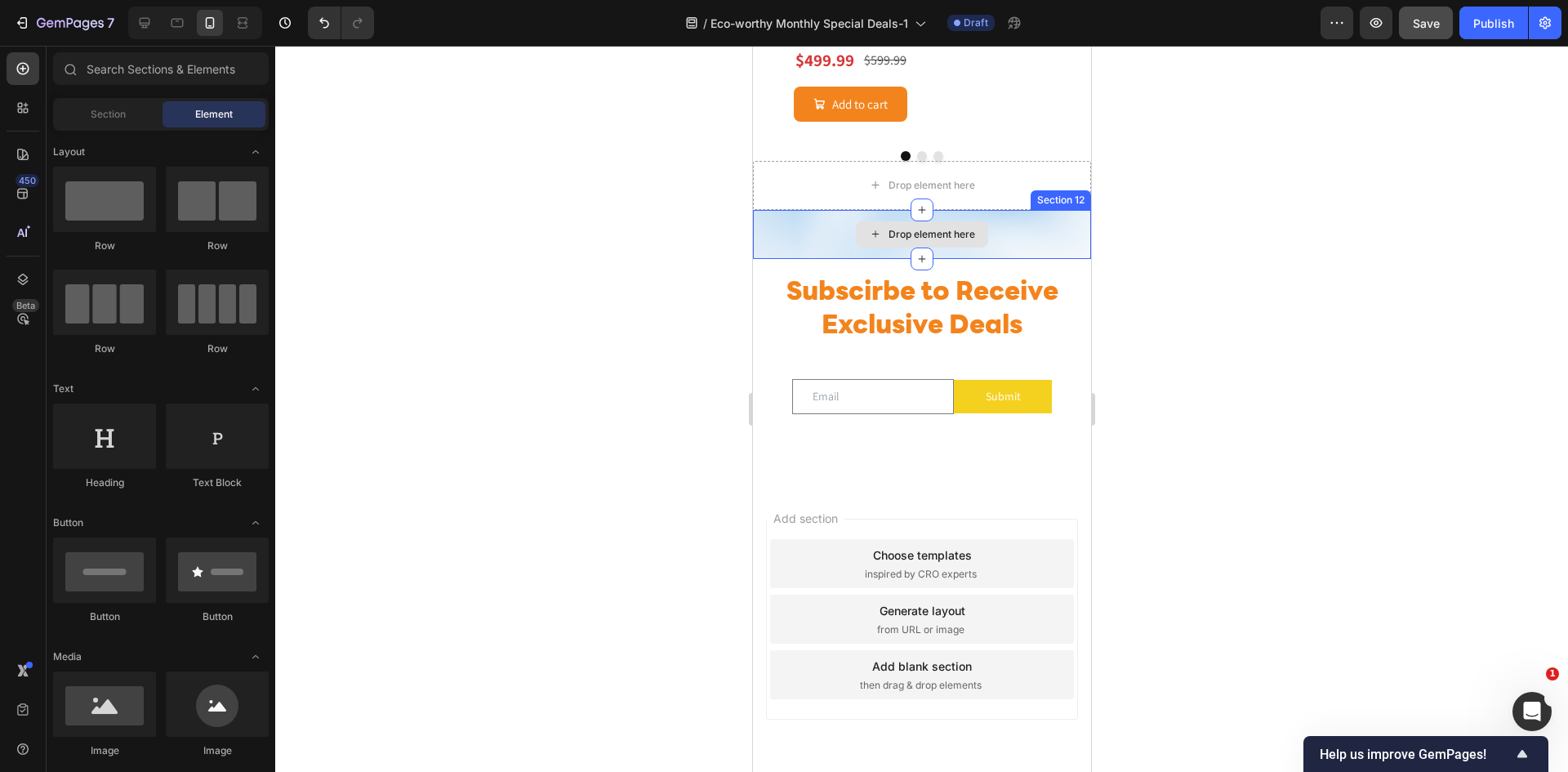
click at [1007, 255] on div "Drop element here" at bounding box center [920, 235] width 338 height 49
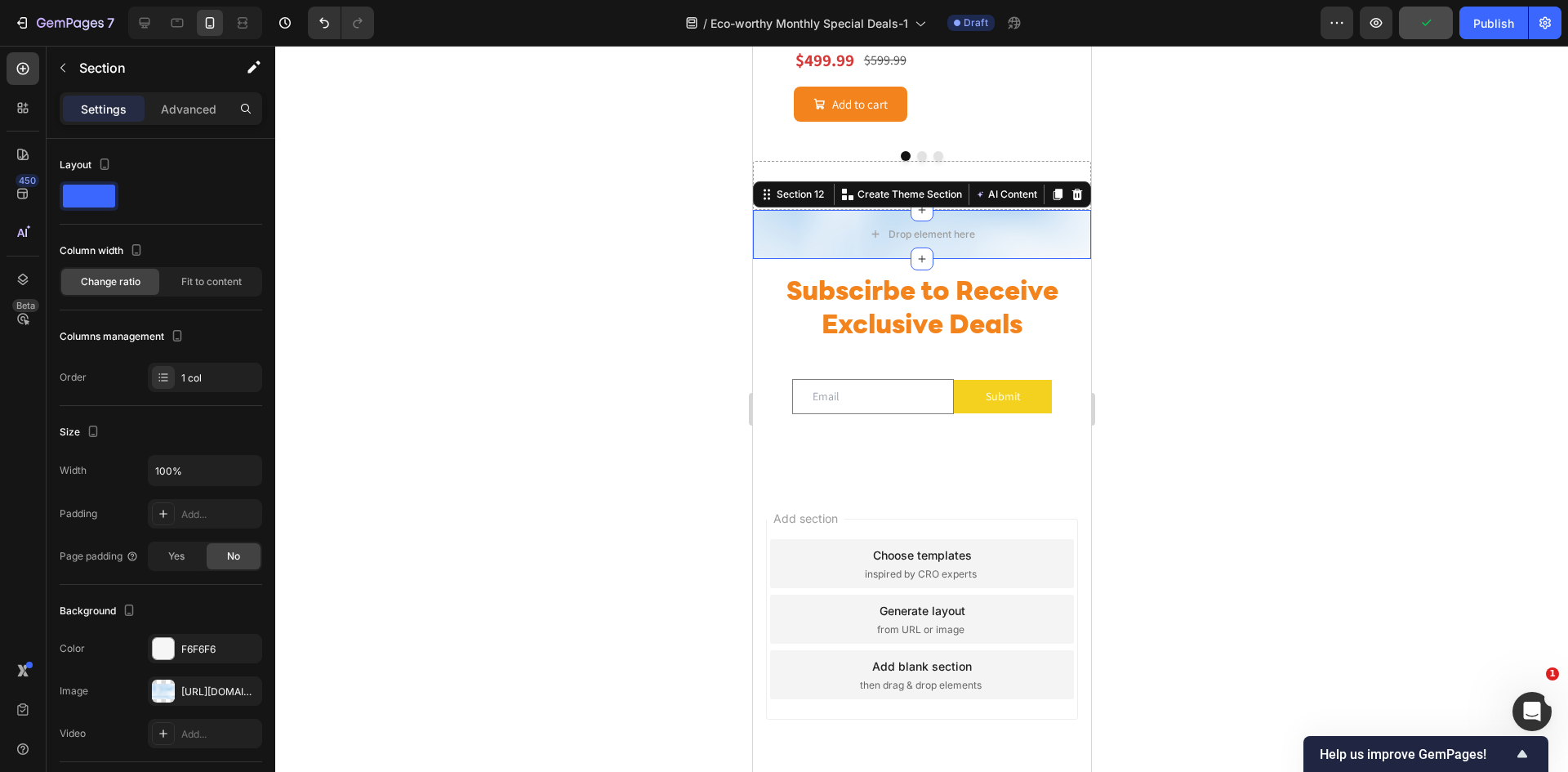
click at [1071, 200] on icon at bounding box center [1077, 194] width 11 height 12
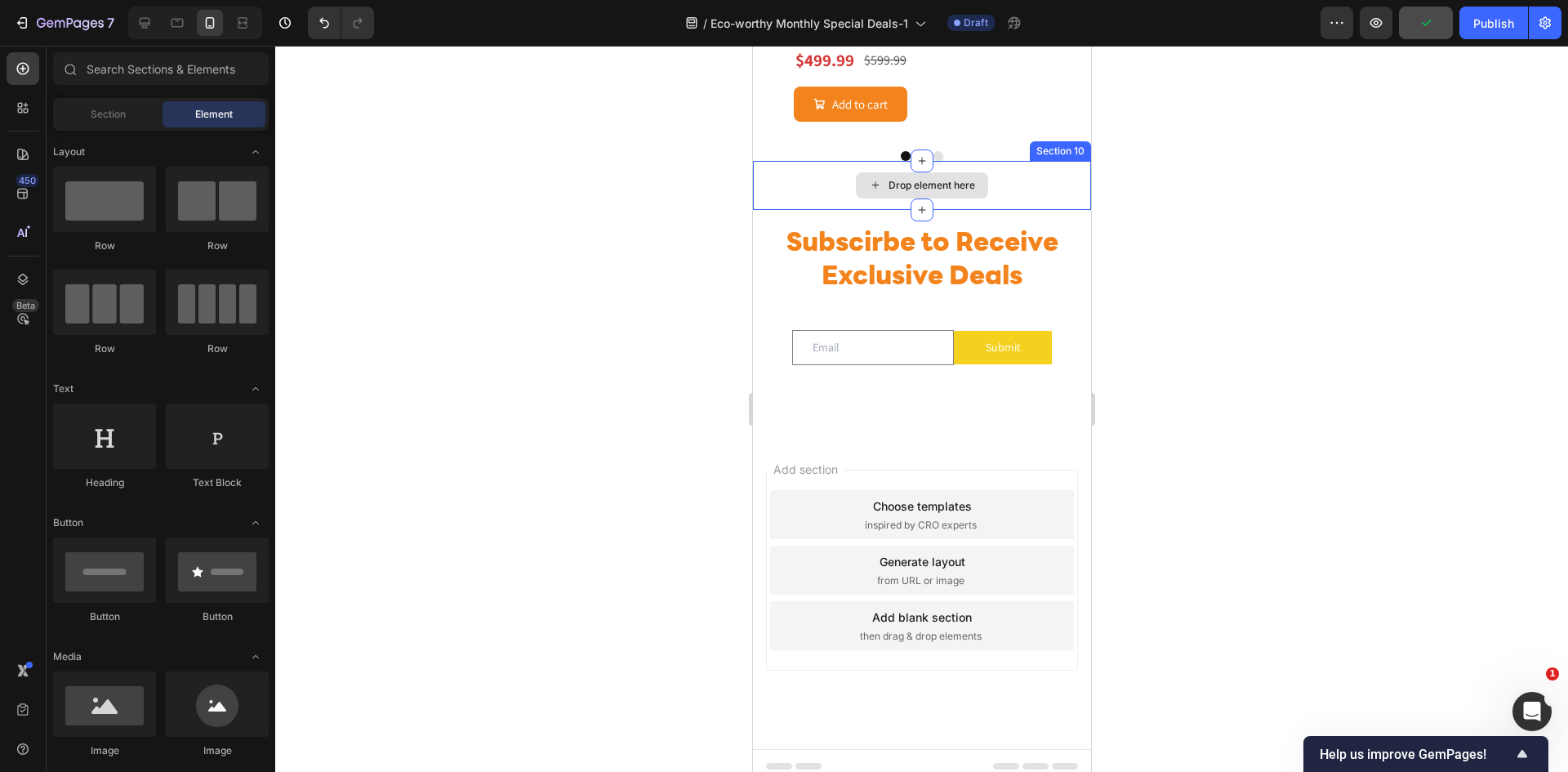
click at [1005, 210] on div "Drop element here" at bounding box center [920, 186] width 338 height 49
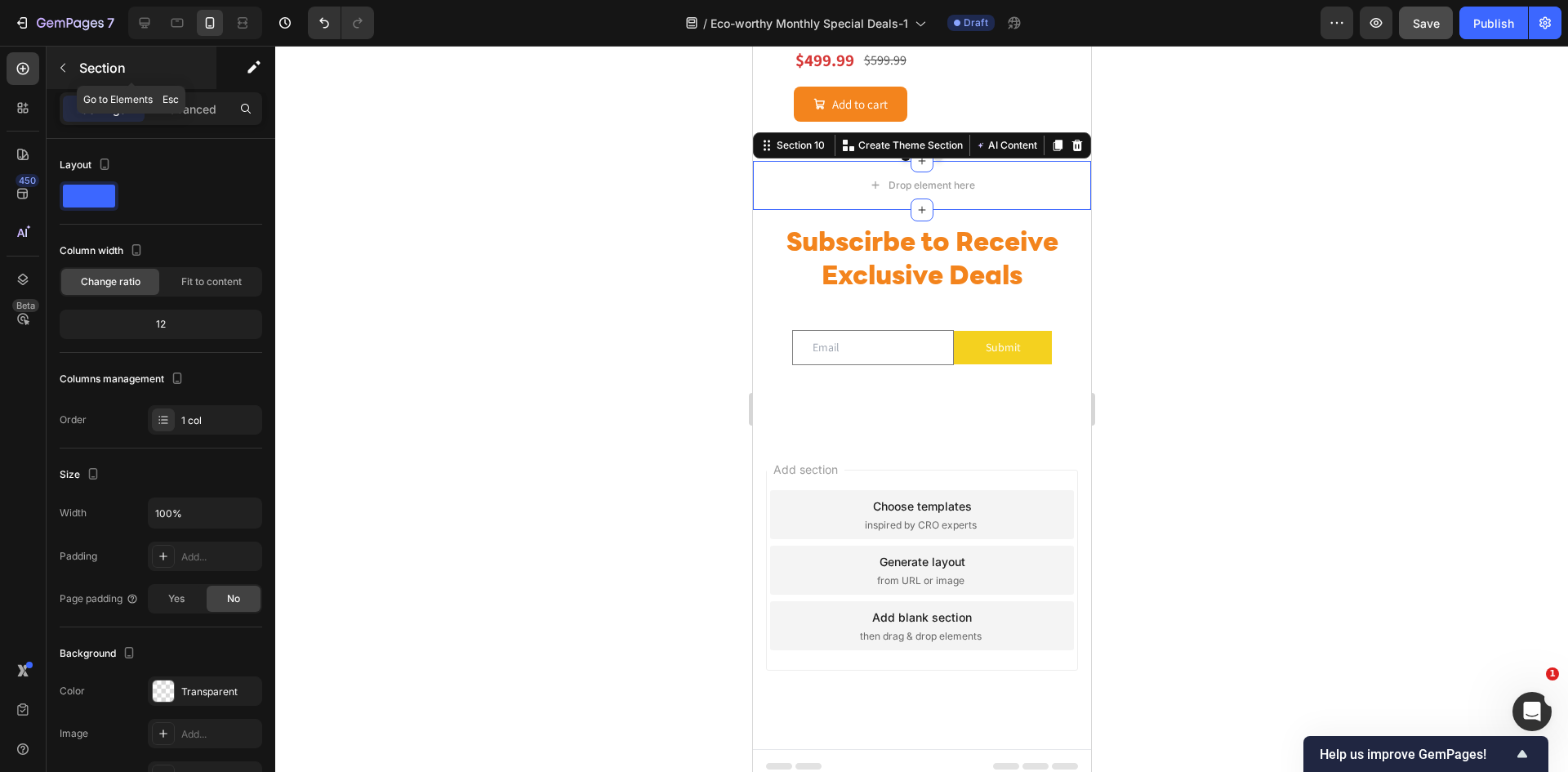
click at [67, 71] on icon "button" at bounding box center [63, 67] width 13 height 13
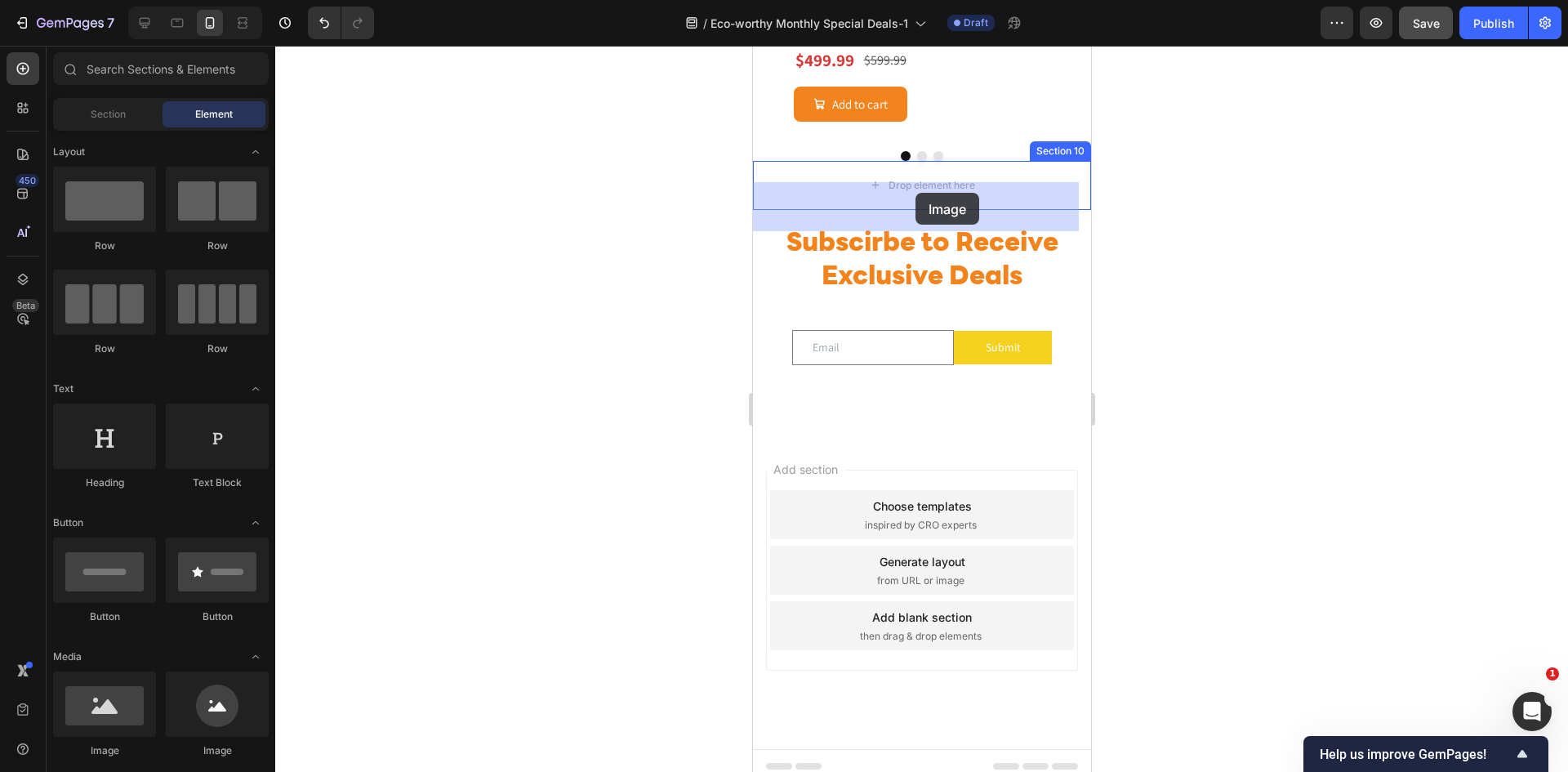
drag, startPoint x: 855, startPoint y: 749, endPoint x: 1044, endPoint y: 224, distance: 558.0
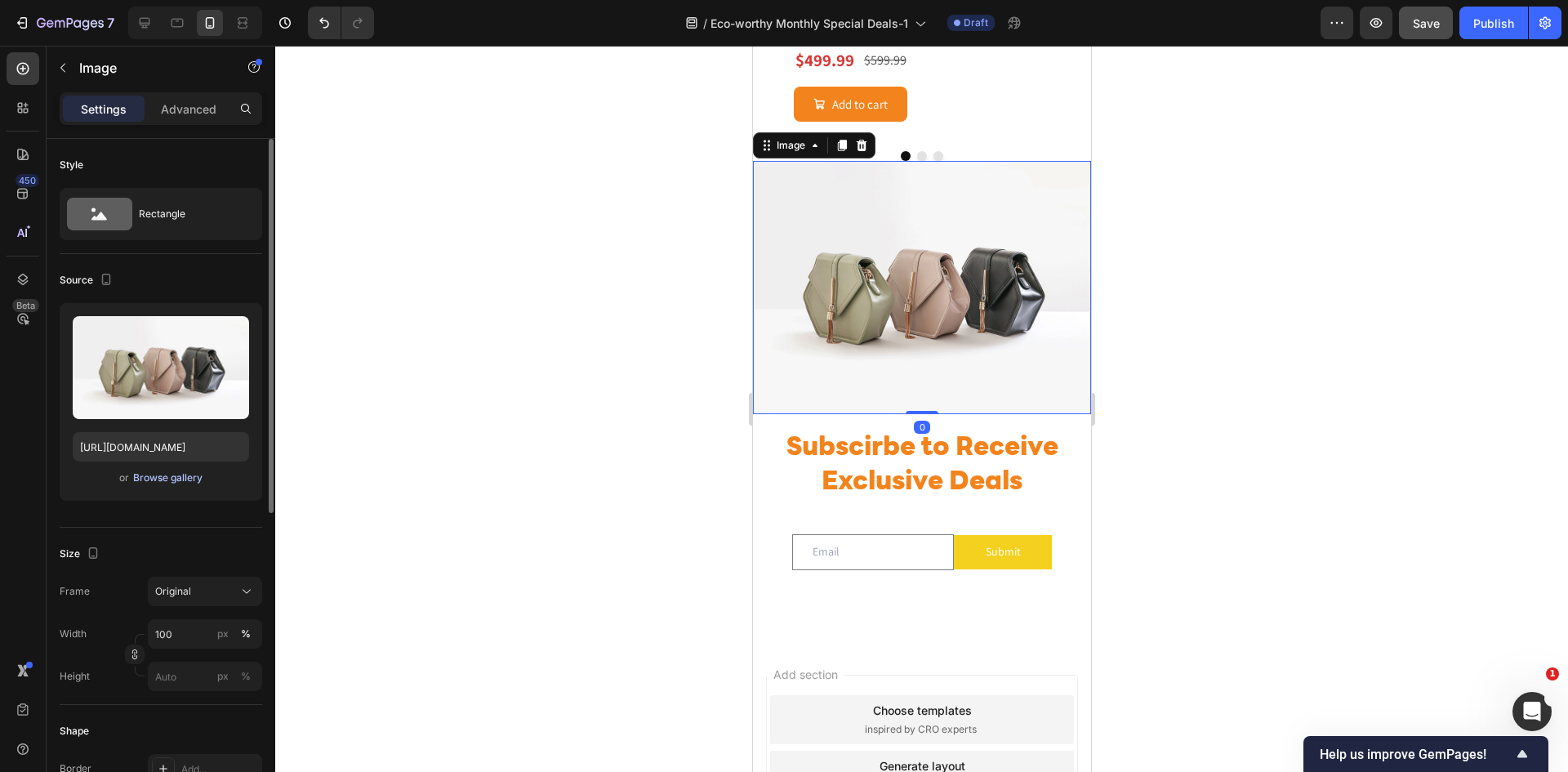
click at [179, 481] on div "Browse gallery" at bounding box center [167, 478] width 69 height 15
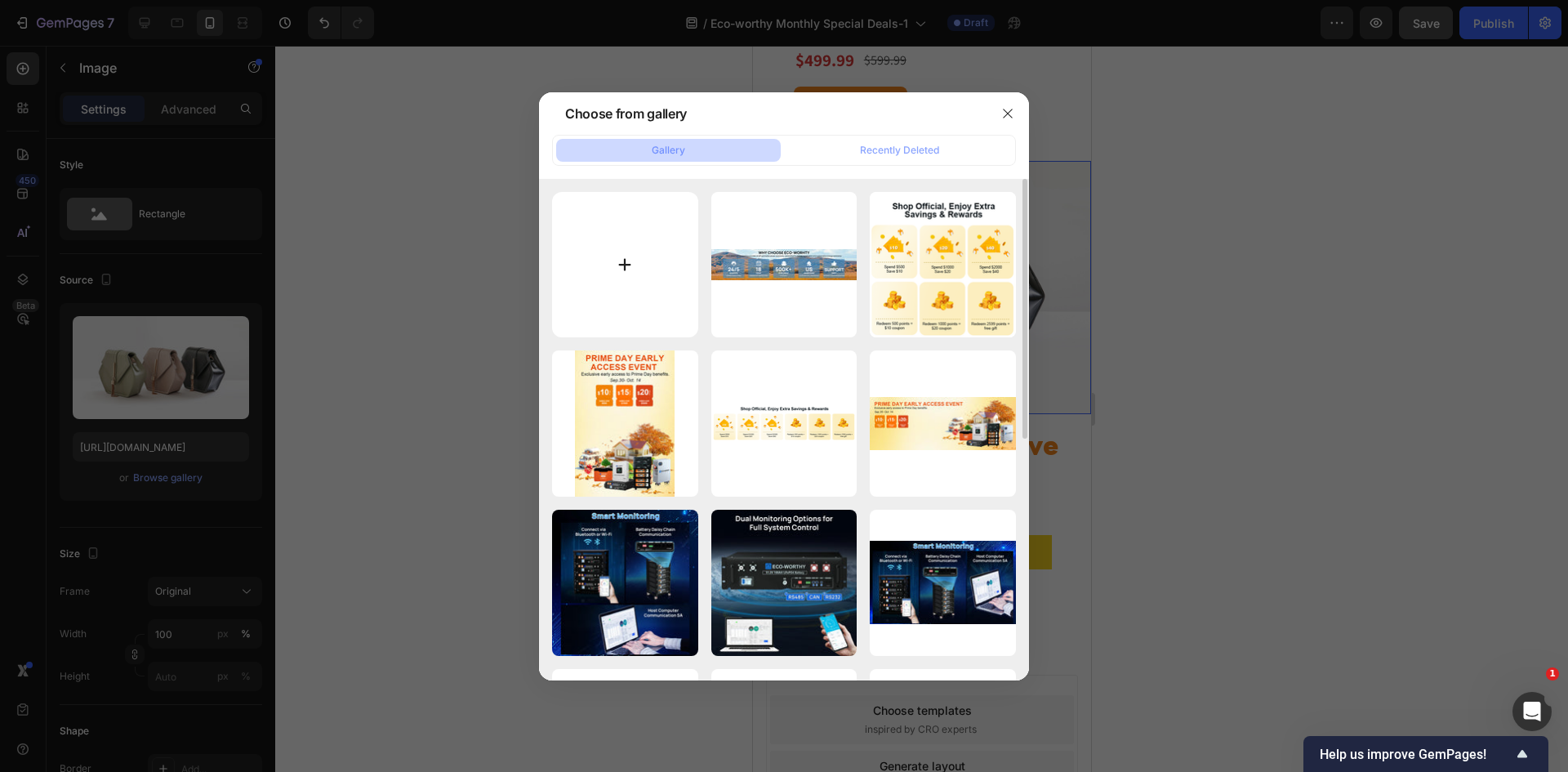
click at [622, 266] on input "file" at bounding box center [625, 265] width 147 height 147
type input "C:\fakepath\秋季背书-400x400-美国.jpg"
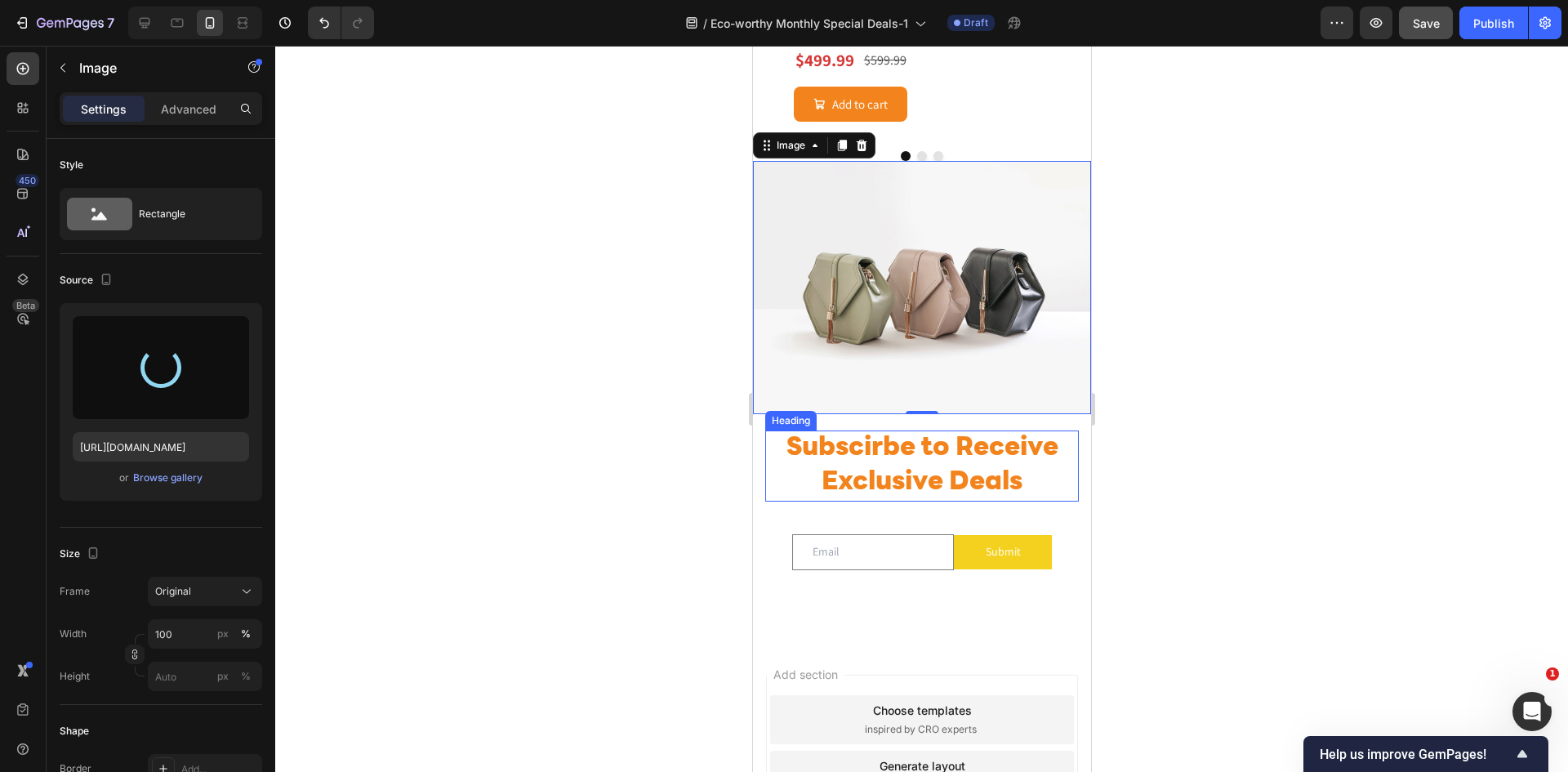
type input "[URL][DOMAIN_NAME]"
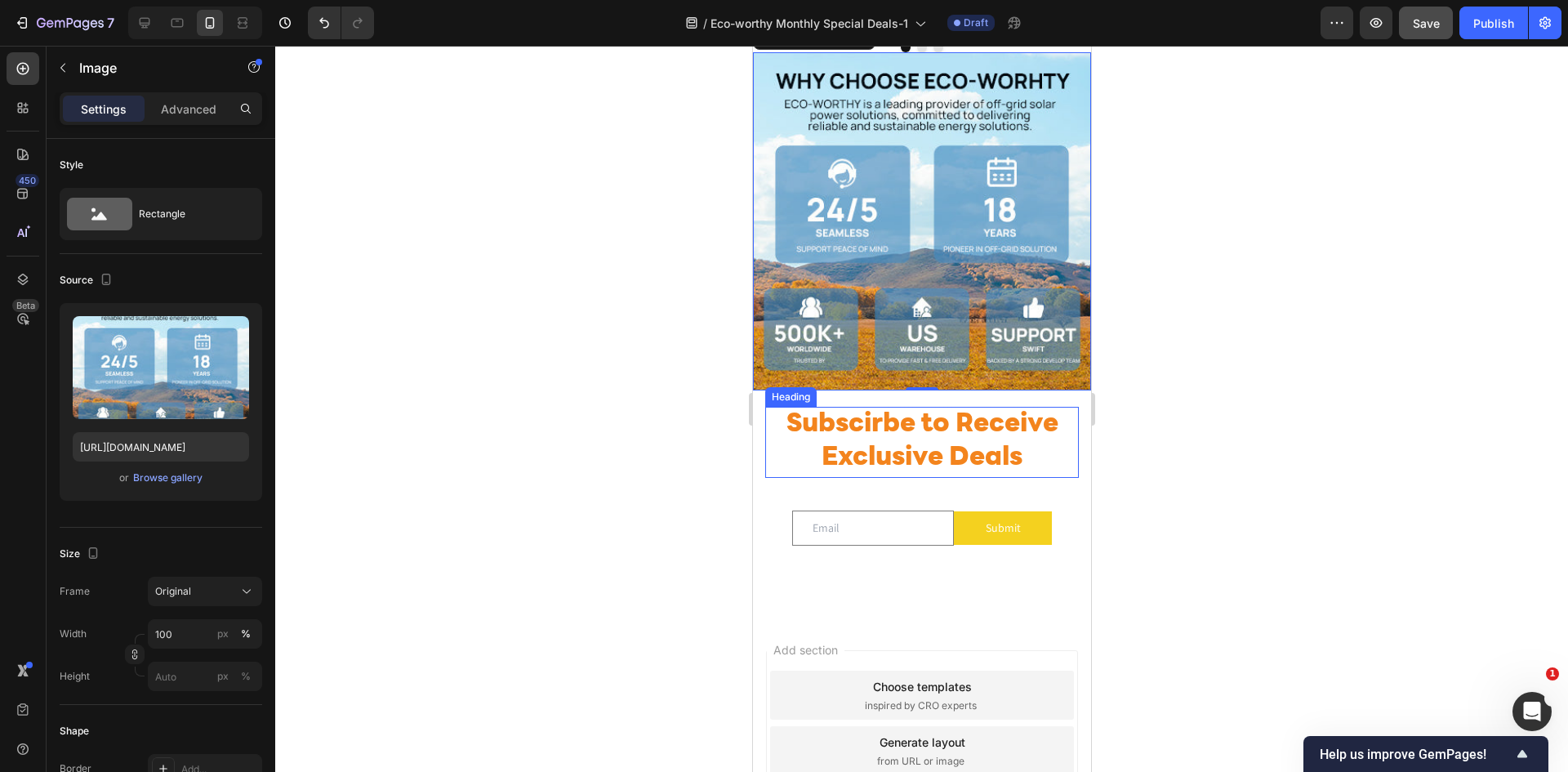
scroll to position [3671, 0]
click at [935, 457] on span "Subscirbe to Receive Exclusive Deals" at bounding box center [921, 441] width 272 height 60
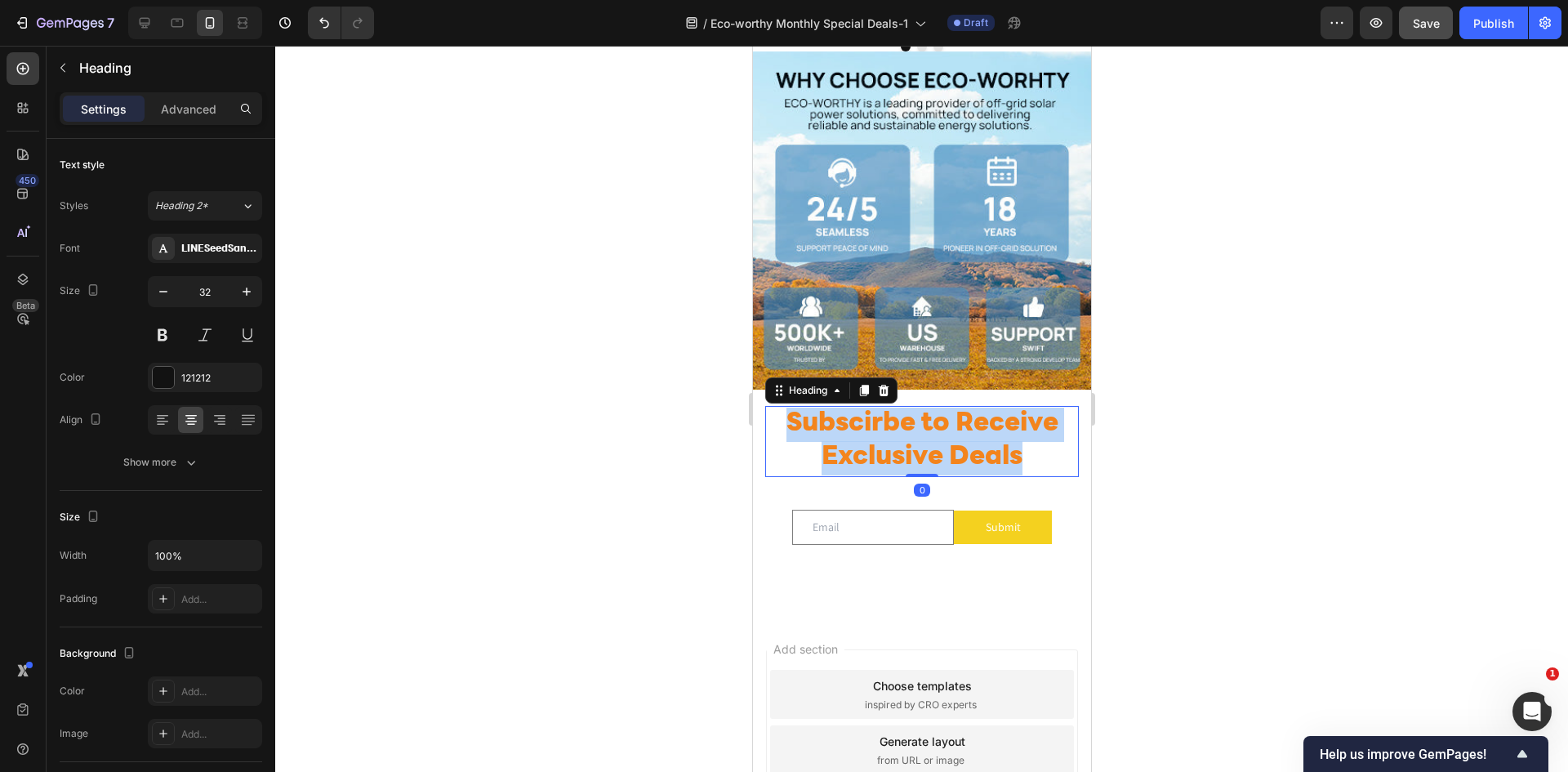
click at [935, 457] on span "Subscirbe to Receive Exclusive Deals" at bounding box center [921, 441] width 272 height 60
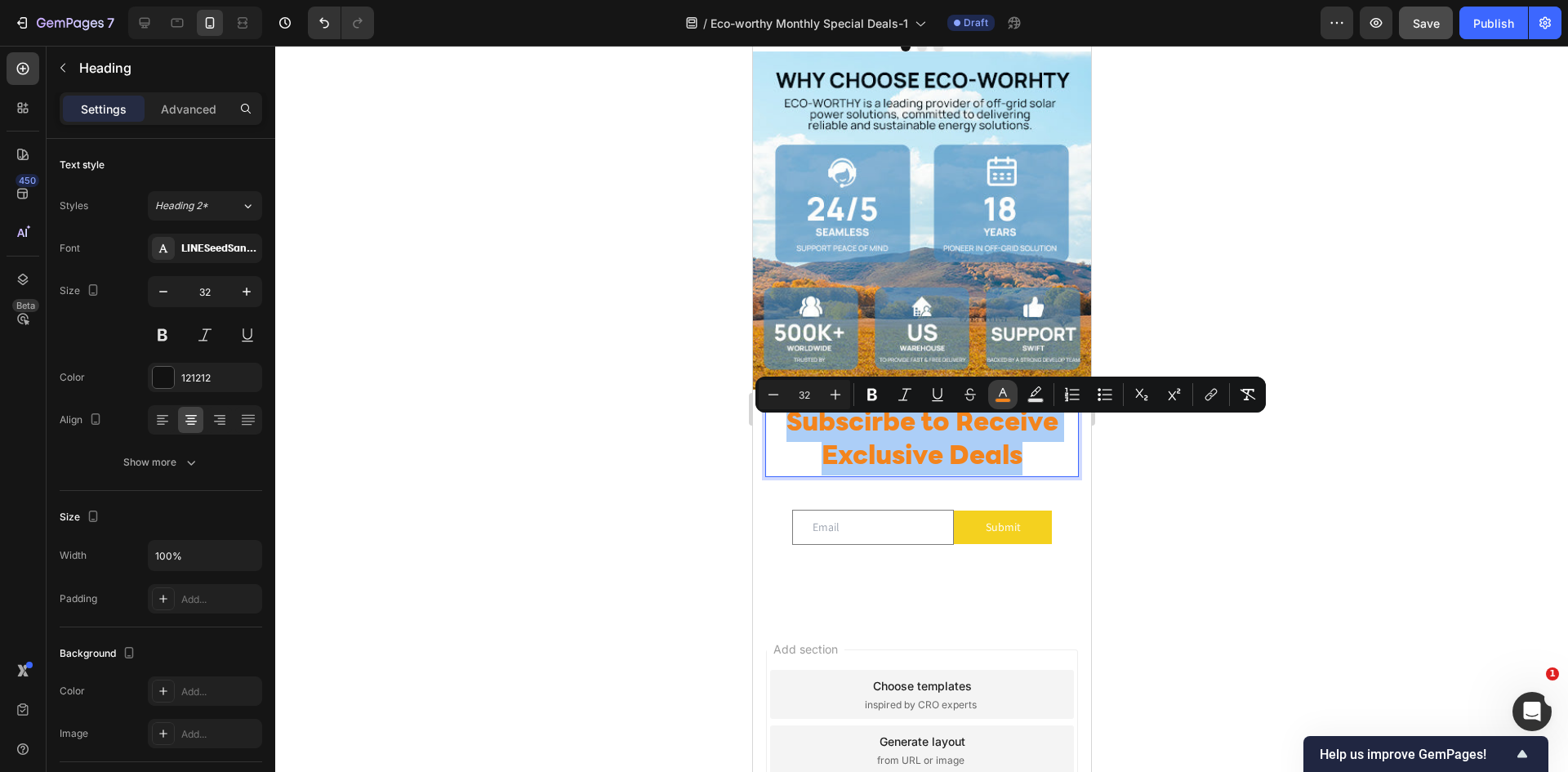
click at [1007, 404] on button "color" at bounding box center [1003, 394] width 29 height 29
type input "F3841D"
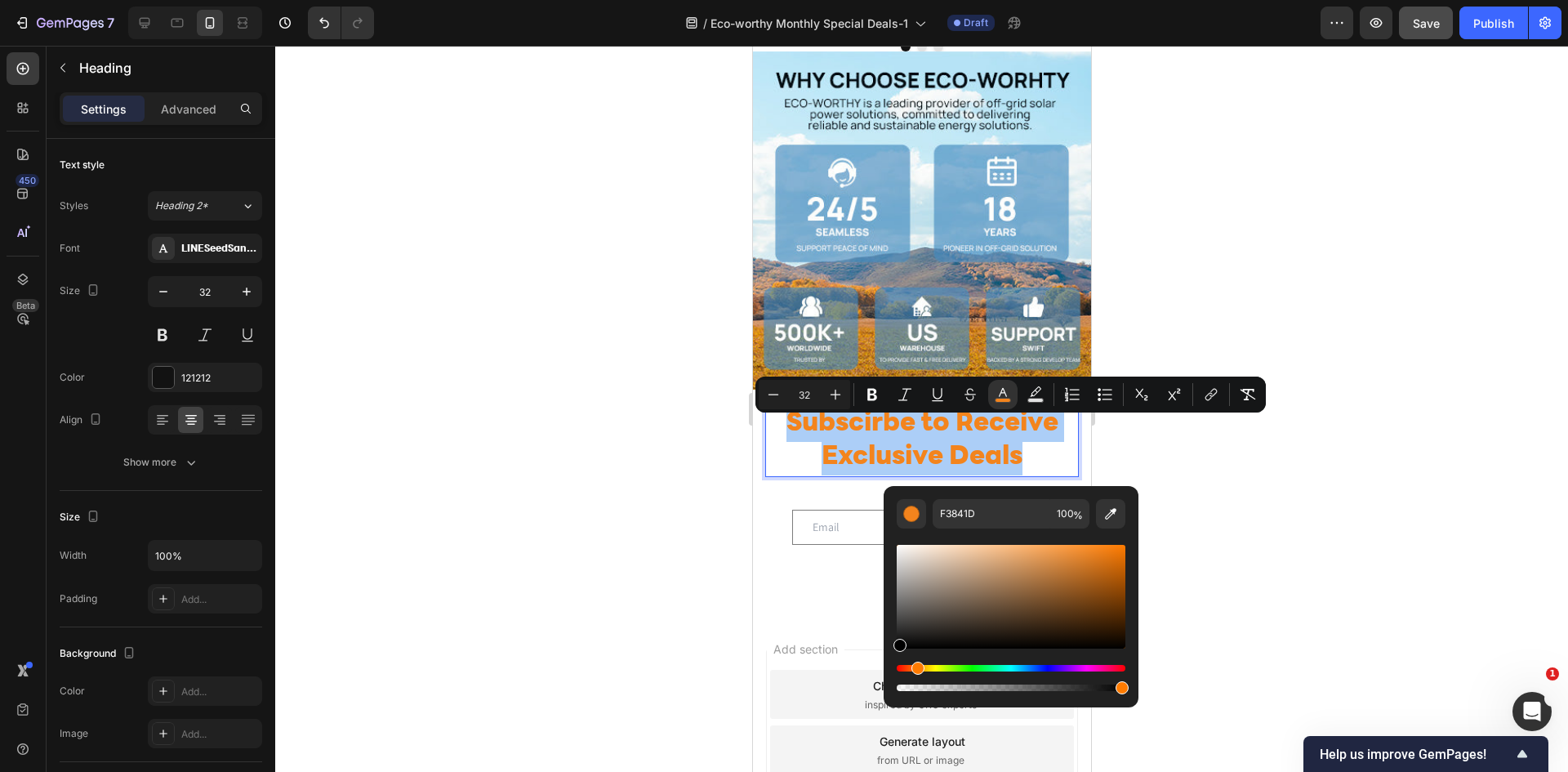
drag, startPoint x: 1664, startPoint y: 685, endPoint x: 861, endPoint y: 686, distance: 803.0
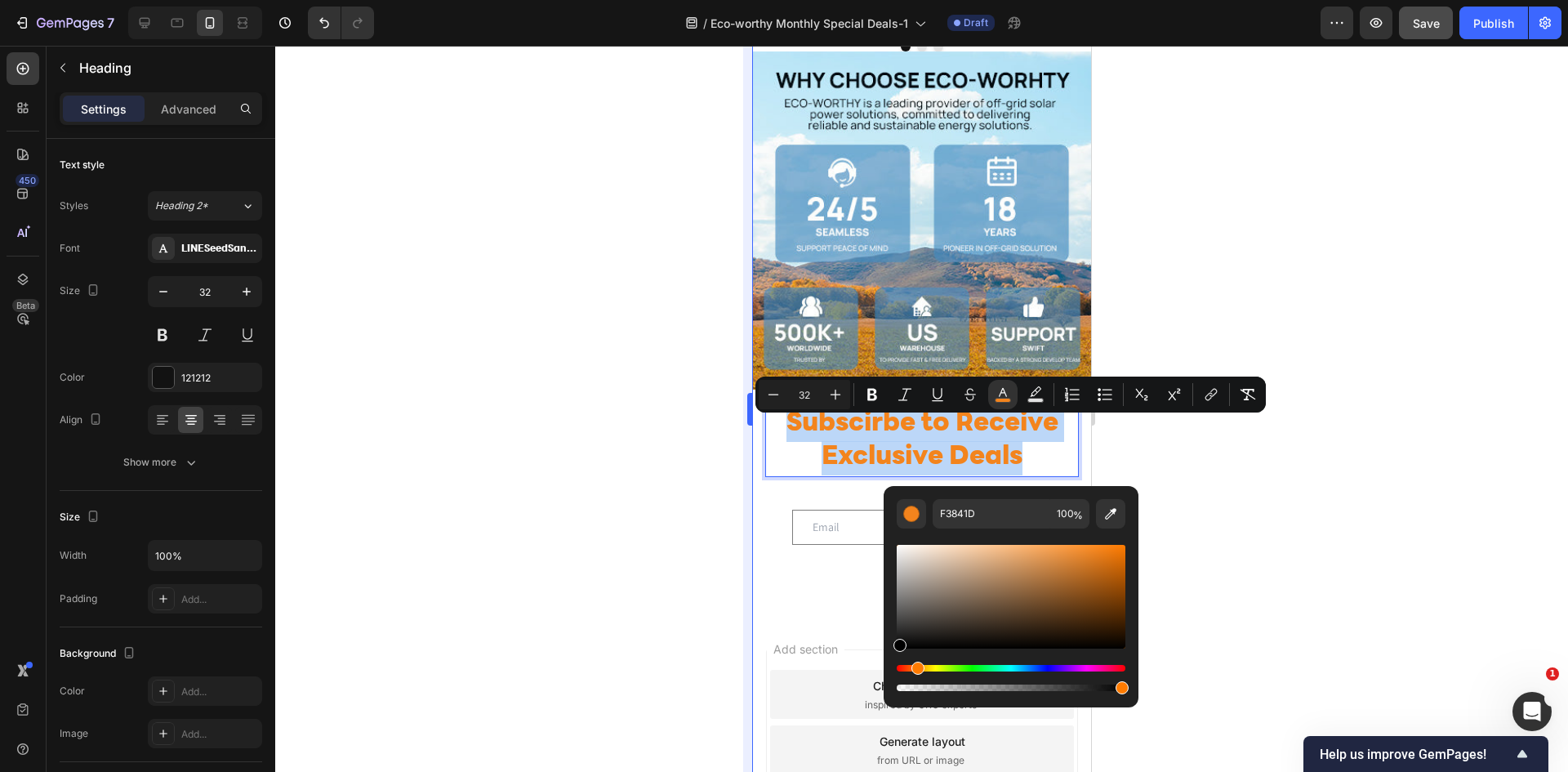
type input "000000"
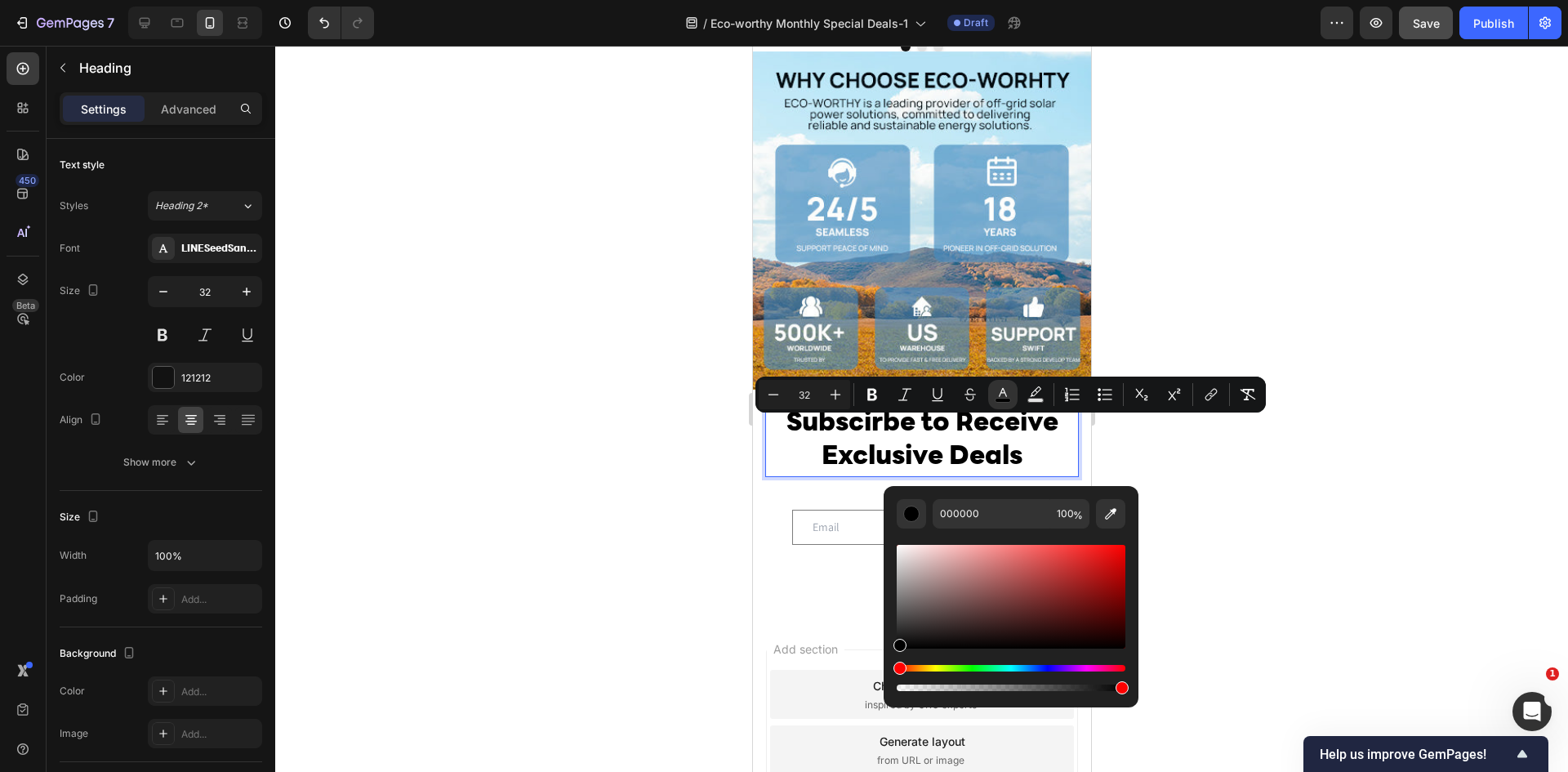
click at [607, 521] on div at bounding box center [921, 409] width 1292 height 726
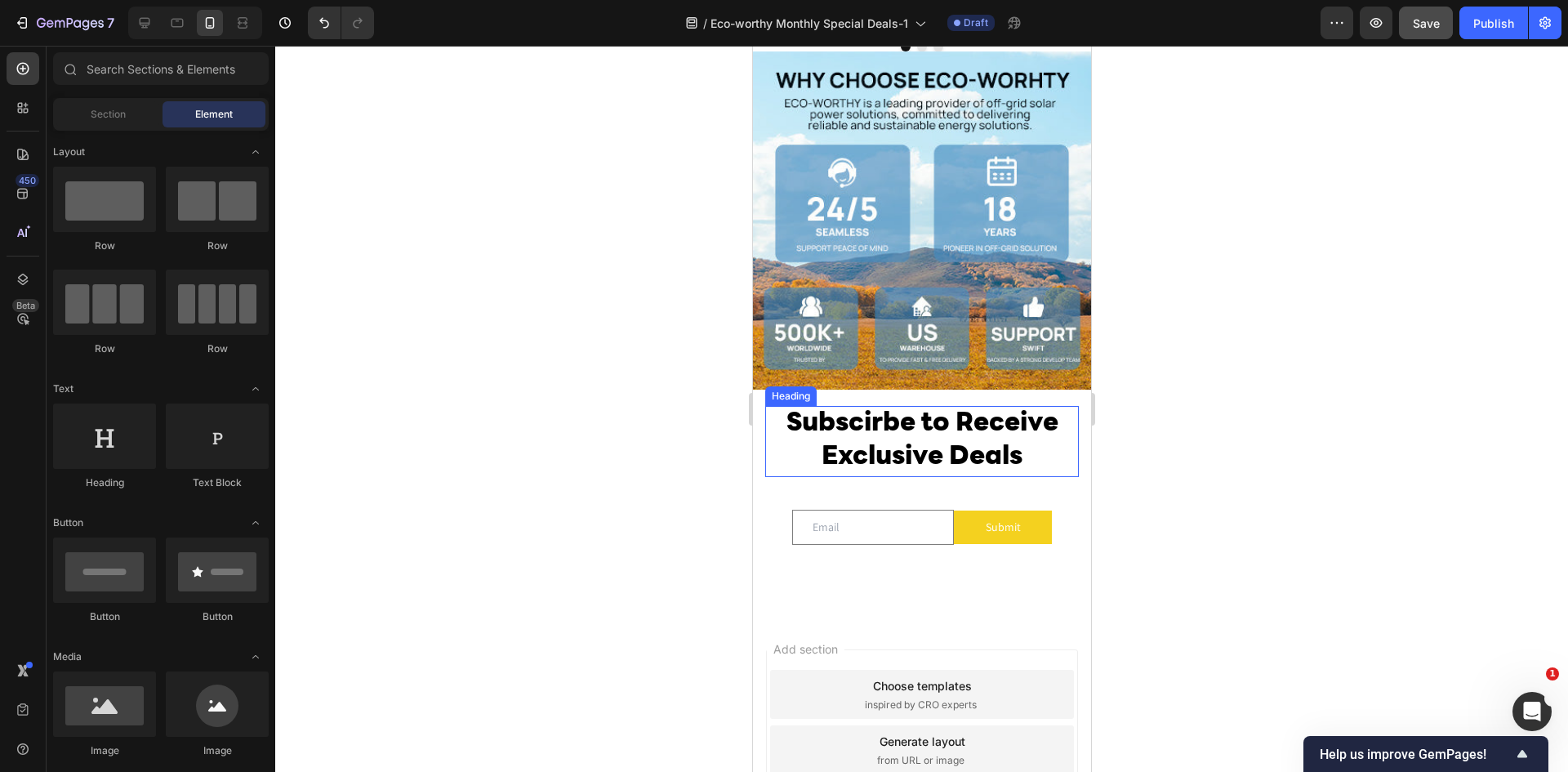
click at [963, 446] on p "⁠⁠⁠⁠⁠⁠⁠ Subscirbe to Receive Exclusive Deals" at bounding box center [921, 442] width 310 height 67
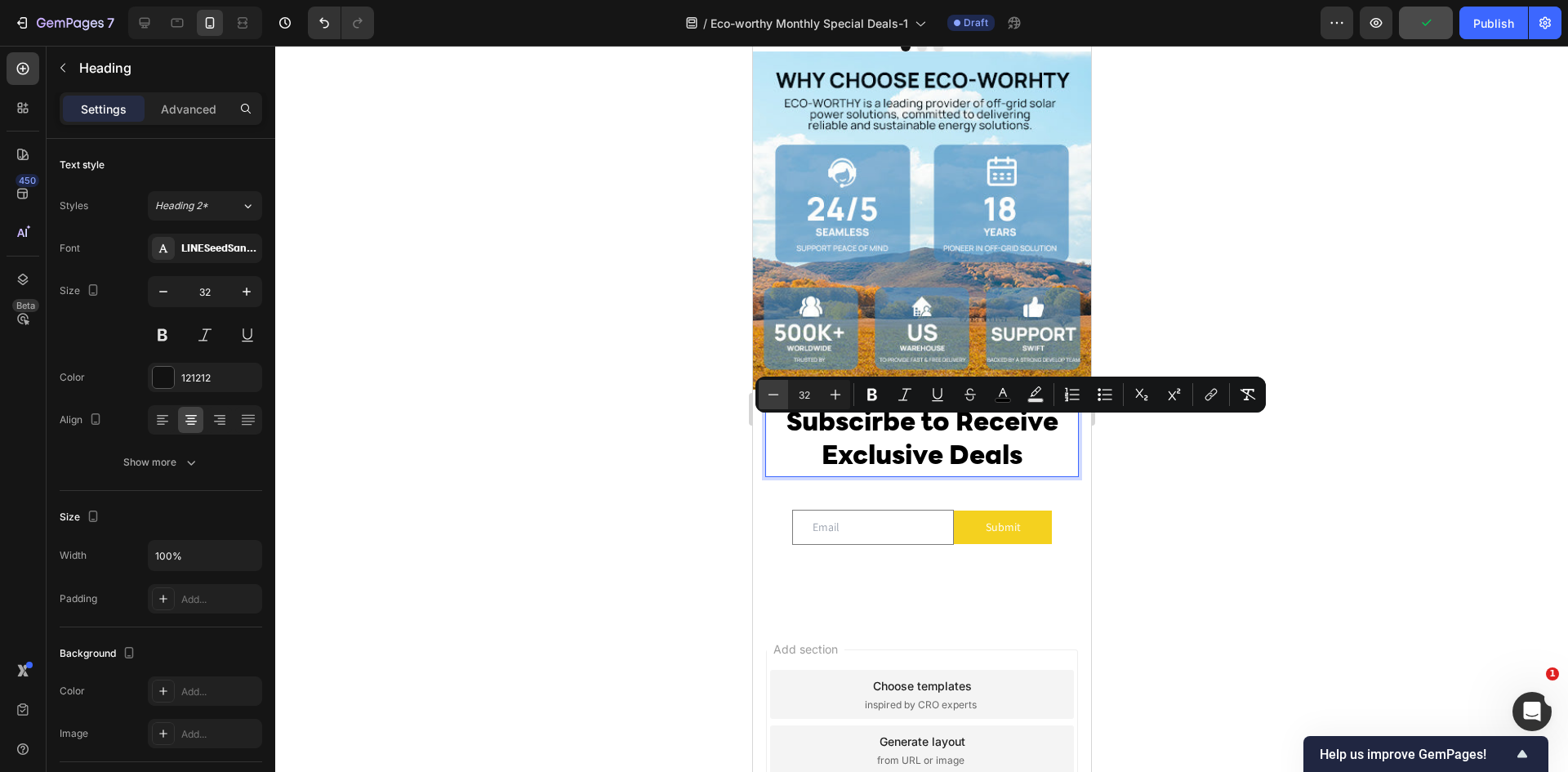
click at [770, 397] on icon "Editor contextual toolbar" at bounding box center [774, 394] width 16 height 16
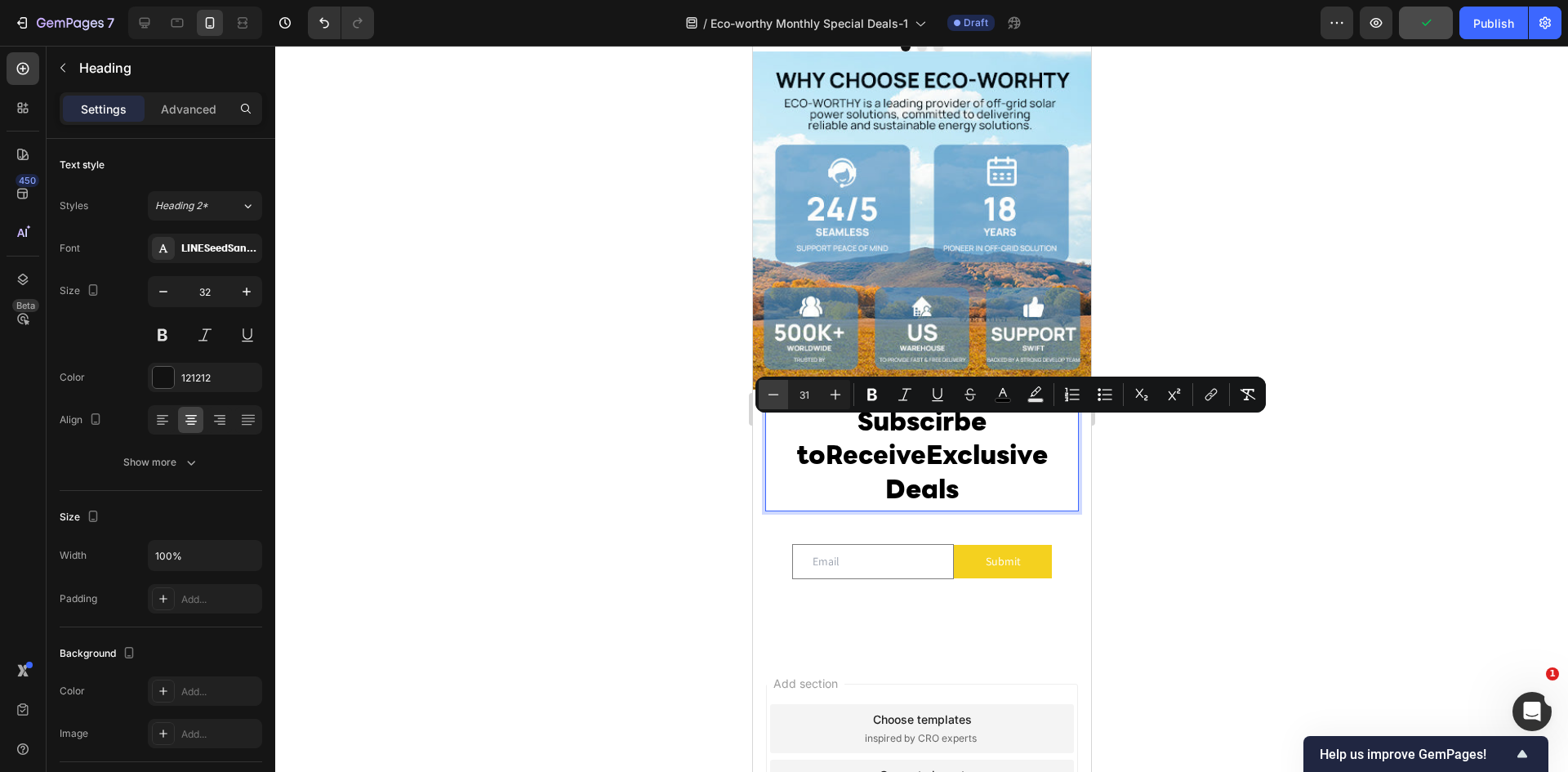
click at [770, 397] on icon "Editor contextual toolbar" at bounding box center [774, 394] width 16 height 16
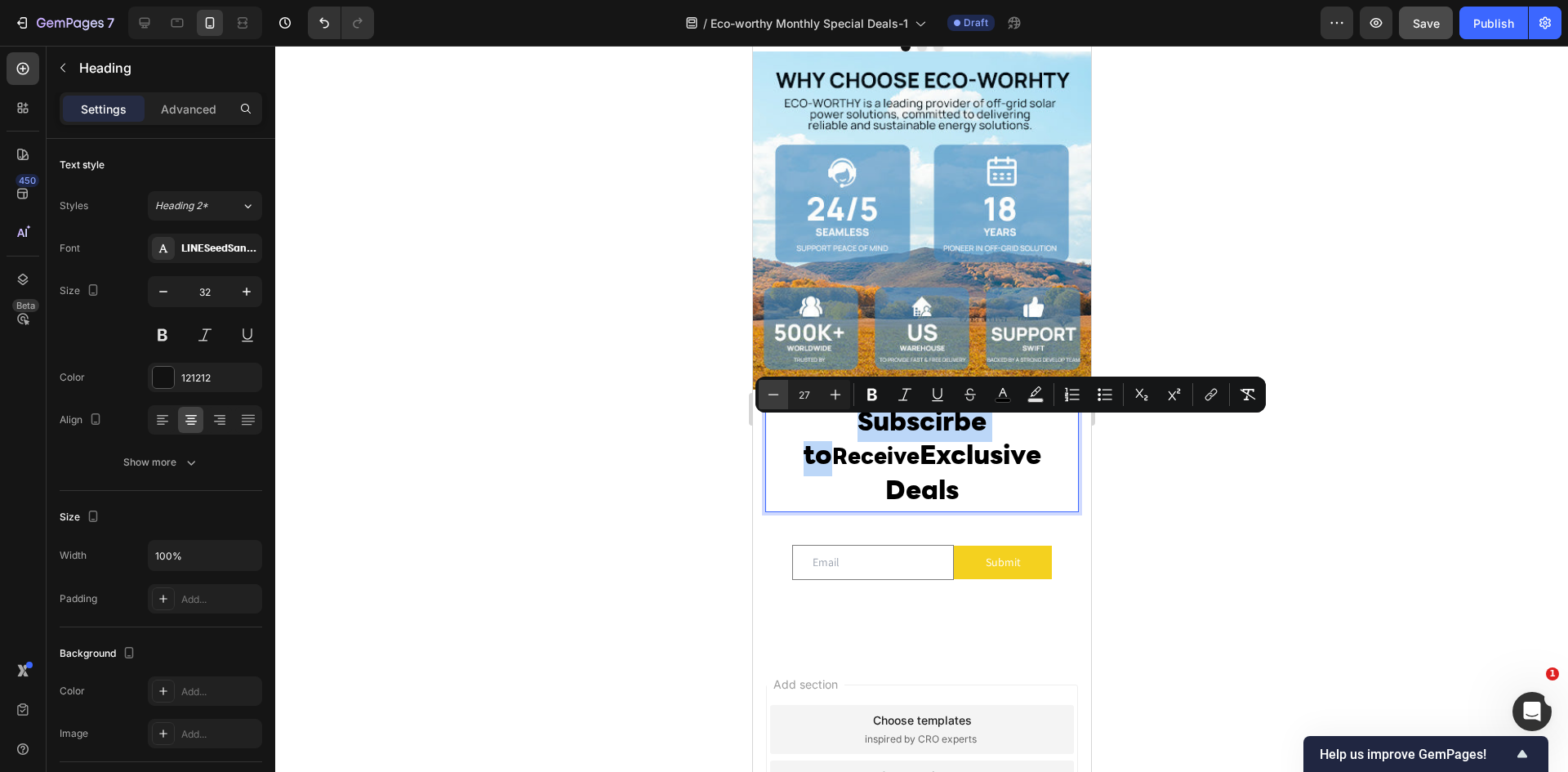
type input "26"
click at [1145, 480] on div at bounding box center [921, 409] width 1292 height 726
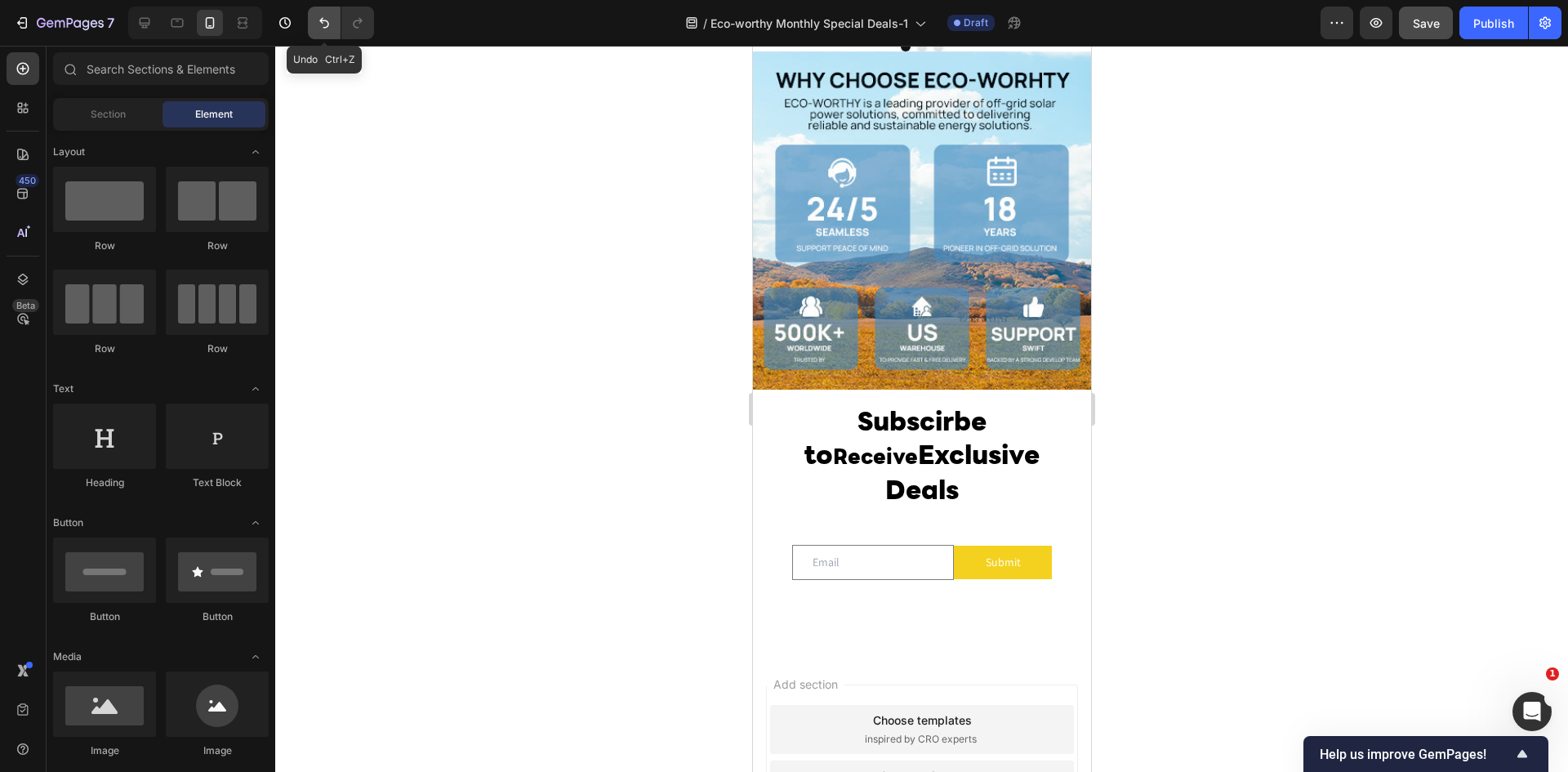
click at [325, 24] on icon "Undo/Redo" at bounding box center [324, 23] width 16 height 16
click at [323, 25] on icon "Undo/Redo" at bounding box center [324, 23] width 16 height 16
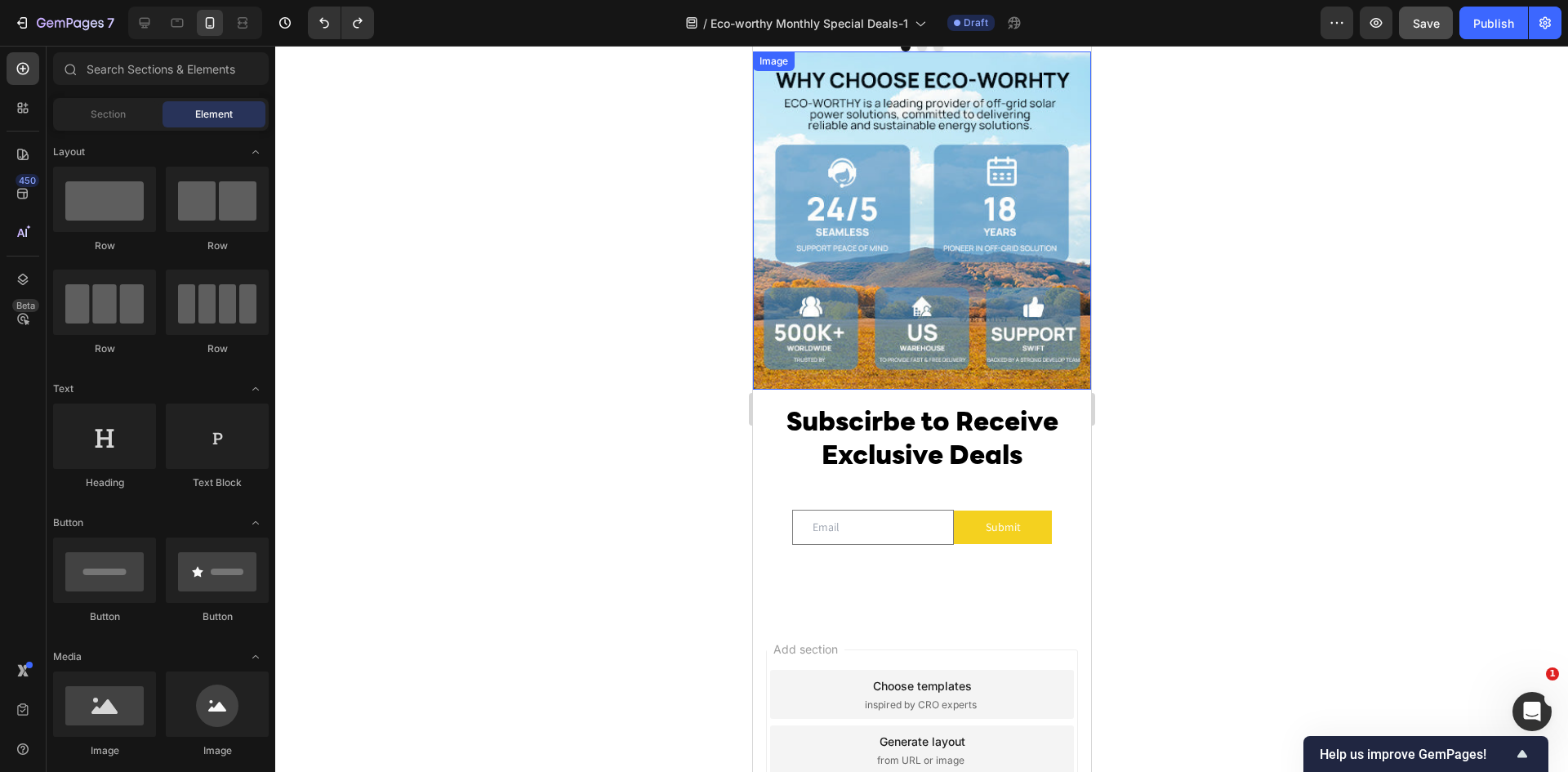
click at [857, 431] on span "Subscirbe to Receive Exclusive Deals" at bounding box center [921, 441] width 272 height 60
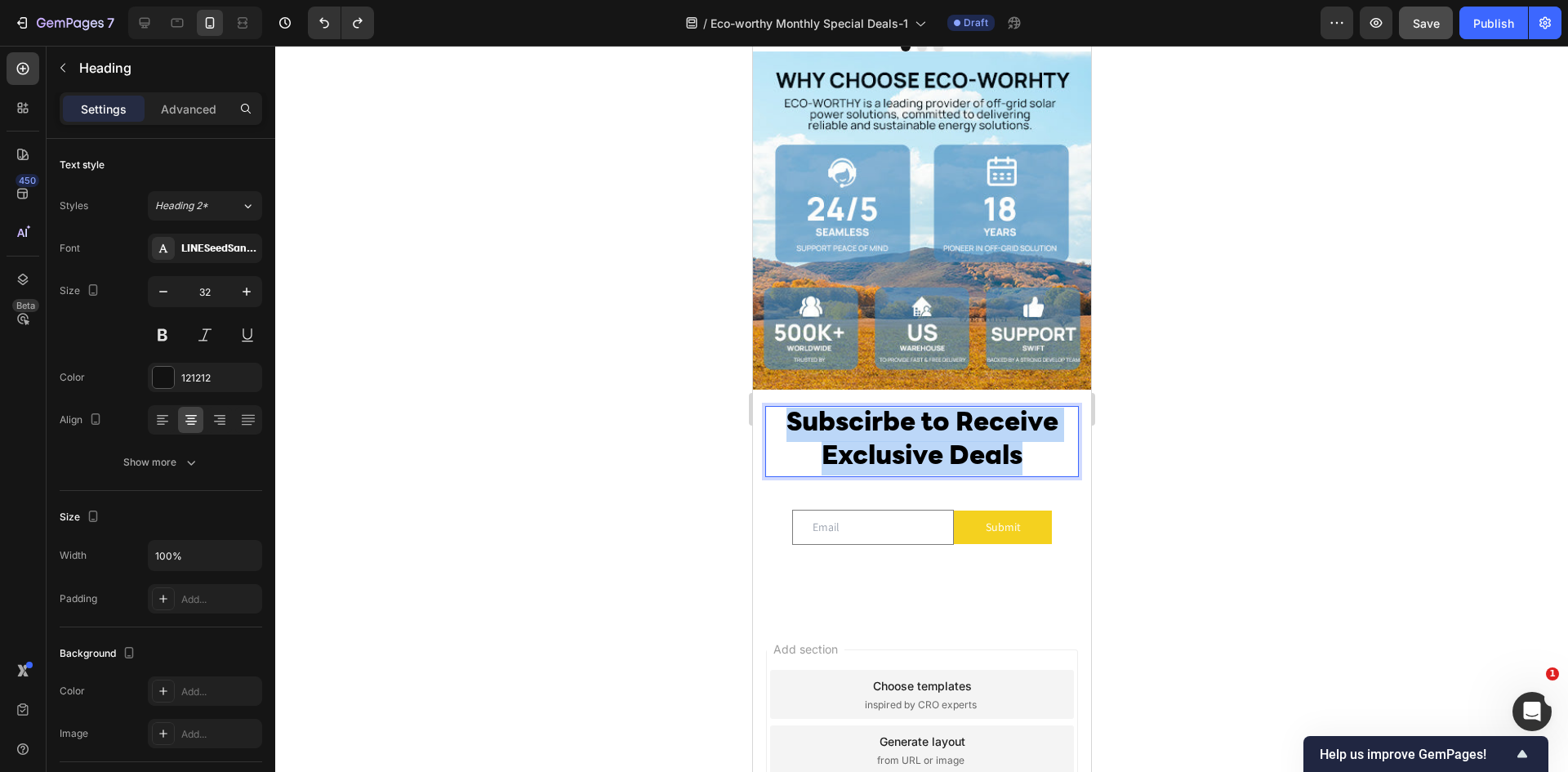
click at [857, 431] on span "Subscirbe to Receive Exclusive Deals" at bounding box center [921, 441] width 272 height 60
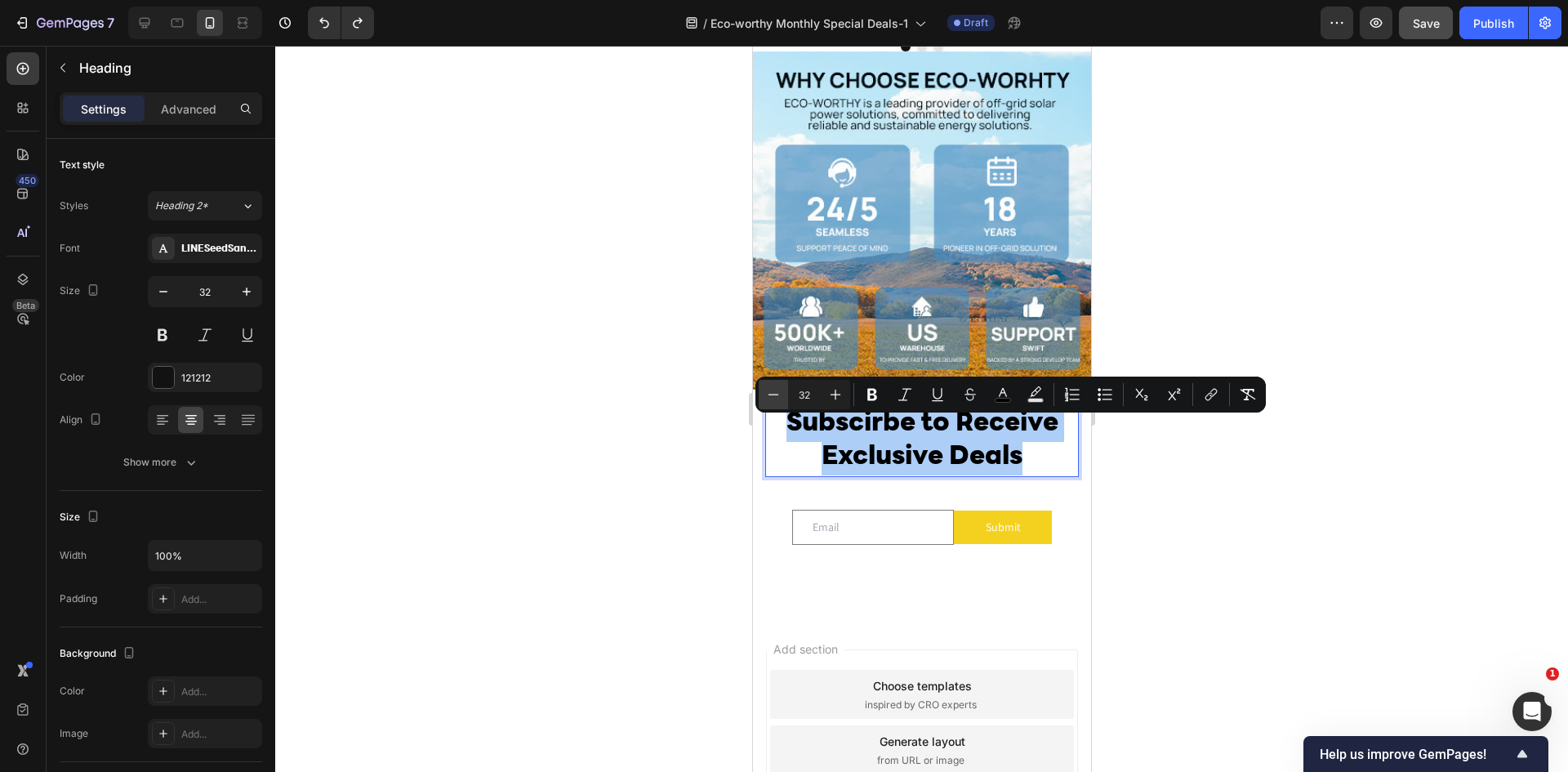
click at [780, 392] on icon "Editor contextual toolbar" at bounding box center [774, 394] width 16 height 16
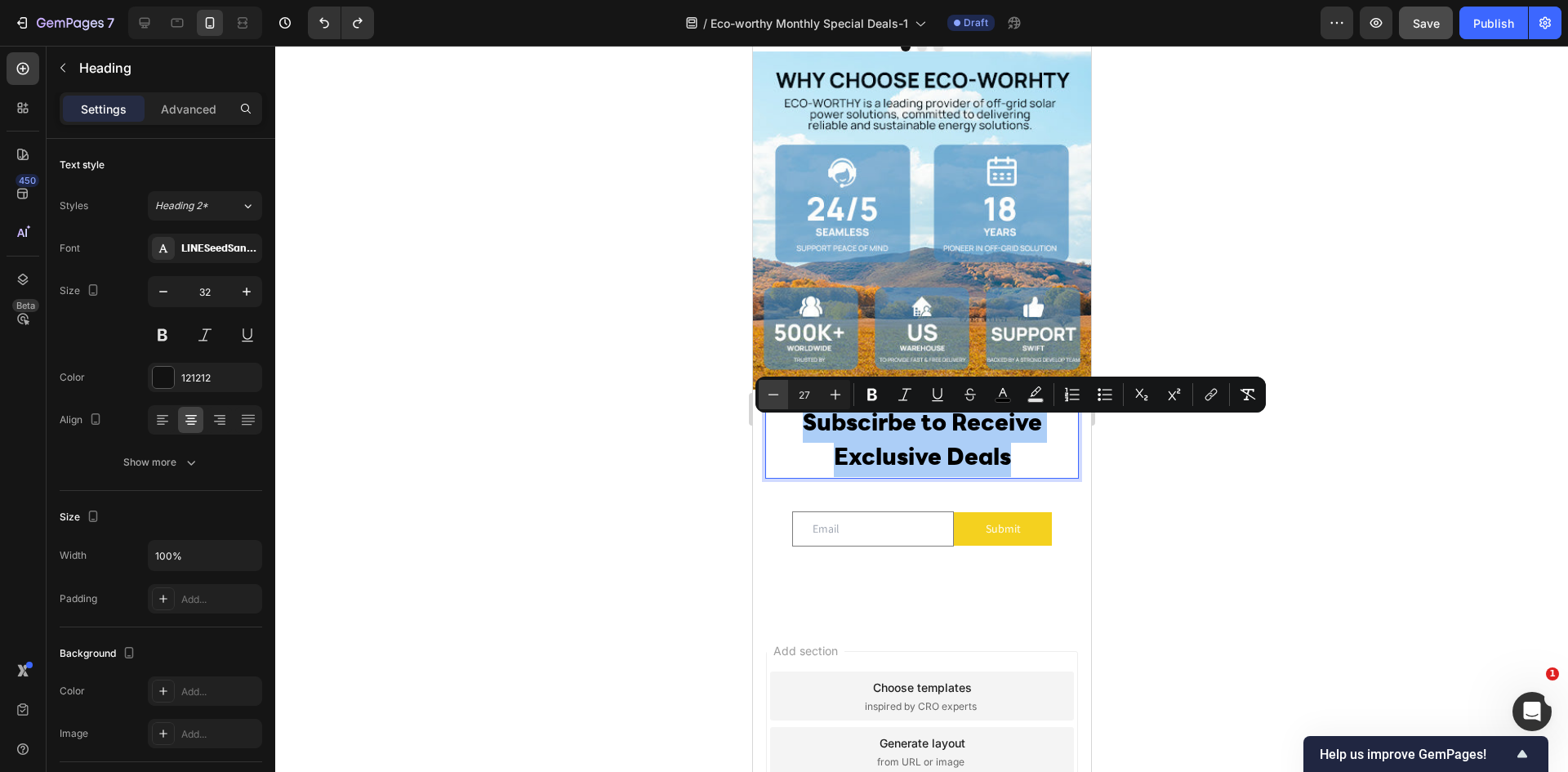
click at [780, 392] on icon "Editor contextual toolbar" at bounding box center [774, 394] width 16 height 16
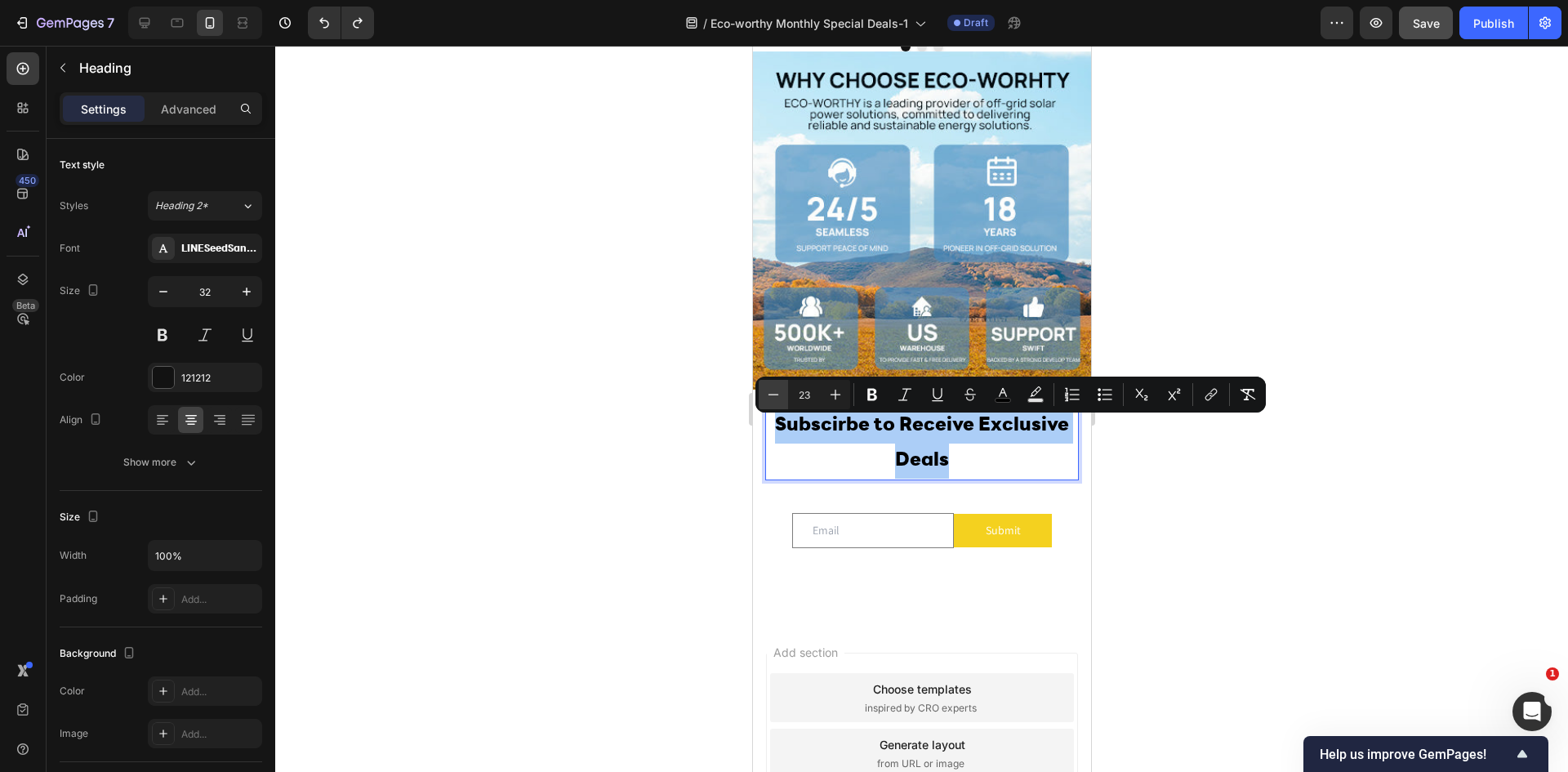
click at [777, 392] on icon "Editor contextual toolbar" at bounding box center [774, 394] width 16 height 16
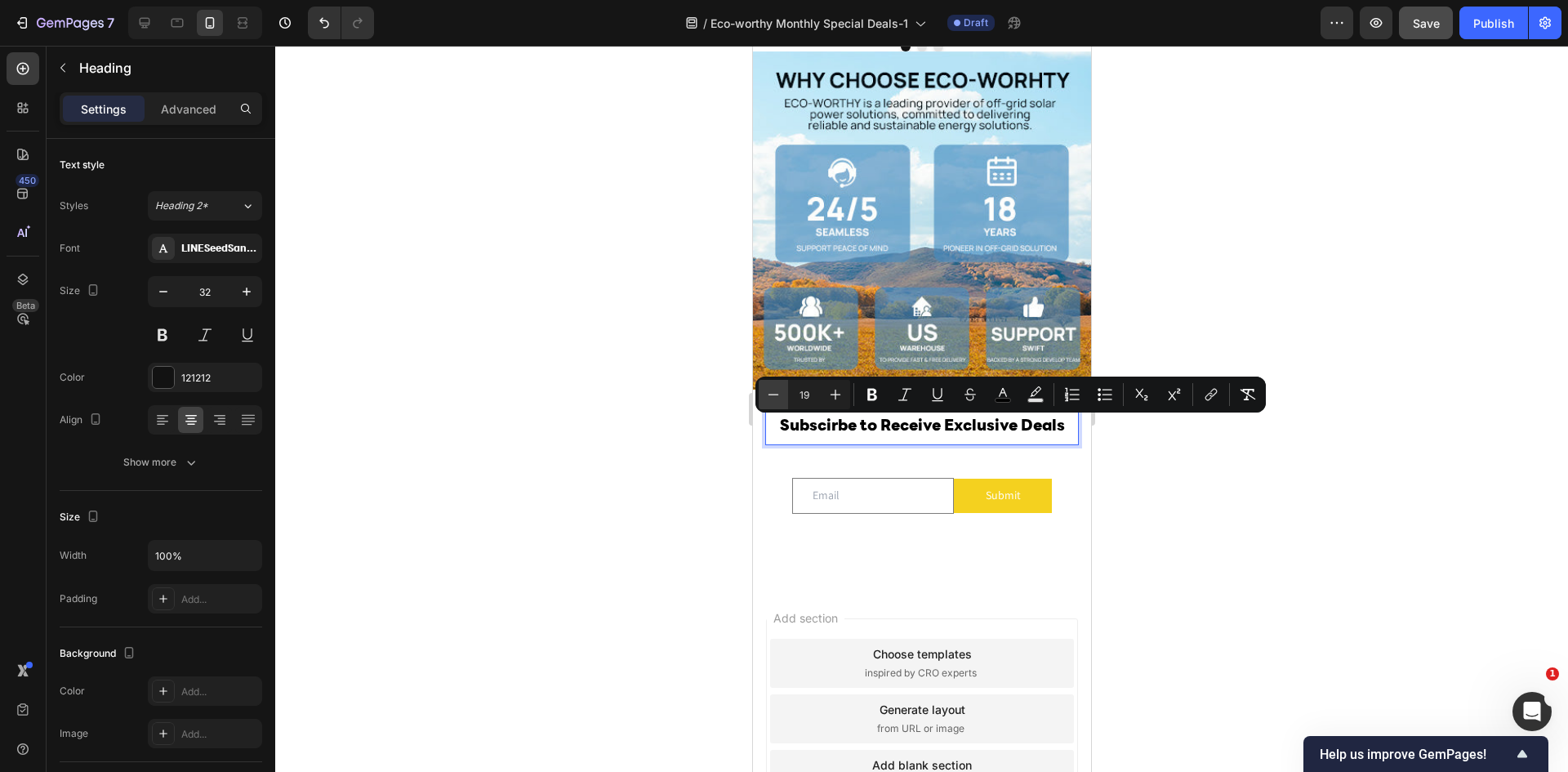
click at [777, 392] on icon "Editor contextual toolbar" at bounding box center [774, 394] width 16 height 16
type input "18"
click at [1237, 523] on div at bounding box center [921, 409] width 1292 height 726
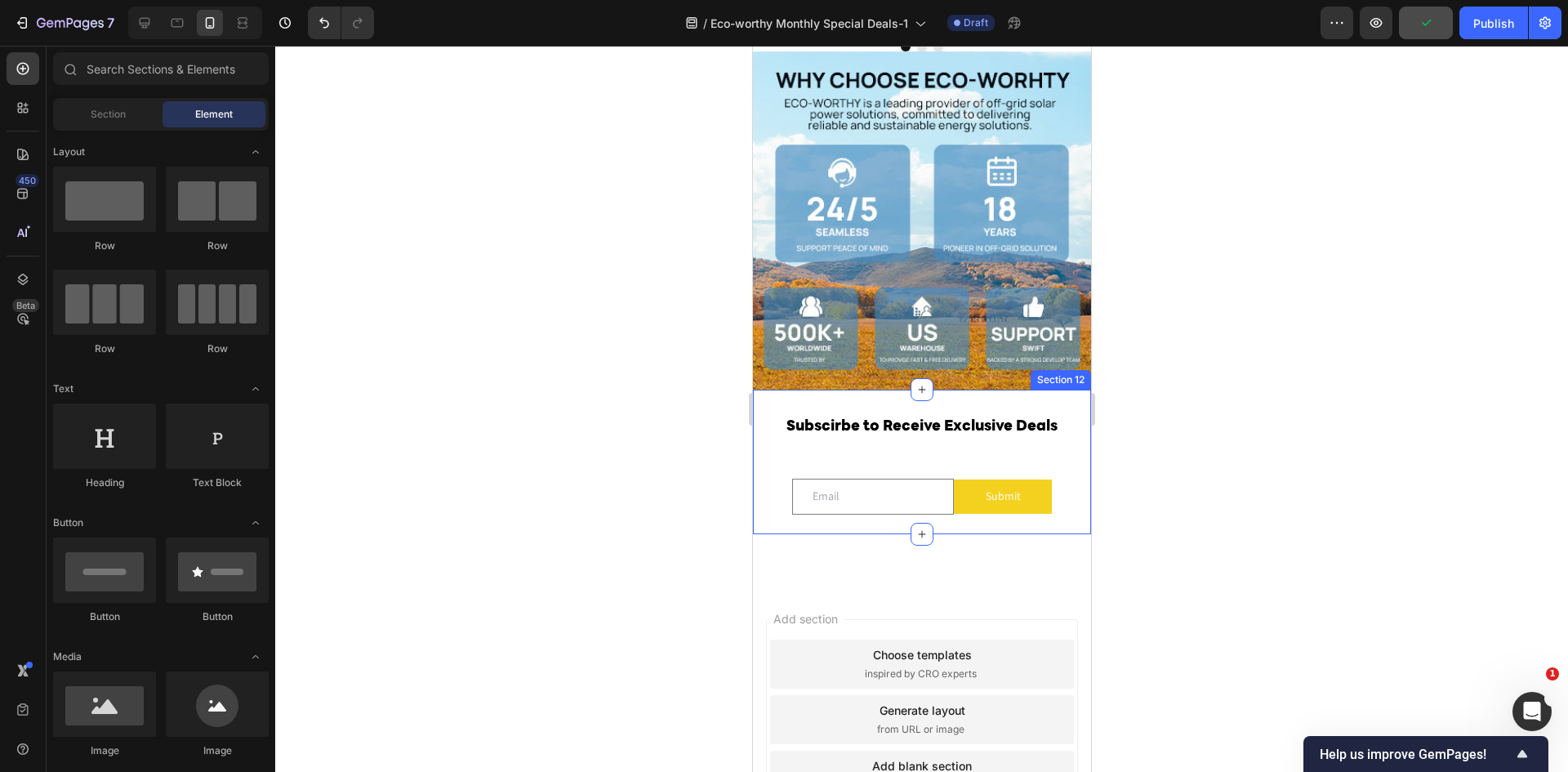
click at [958, 410] on div "⁠⁠⁠⁠⁠⁠⁠ Subscirbe to Receive Exclusive Deals Heading Row Email Field Submit Sub…" at bounding box center [920, 462] width 338 height 145
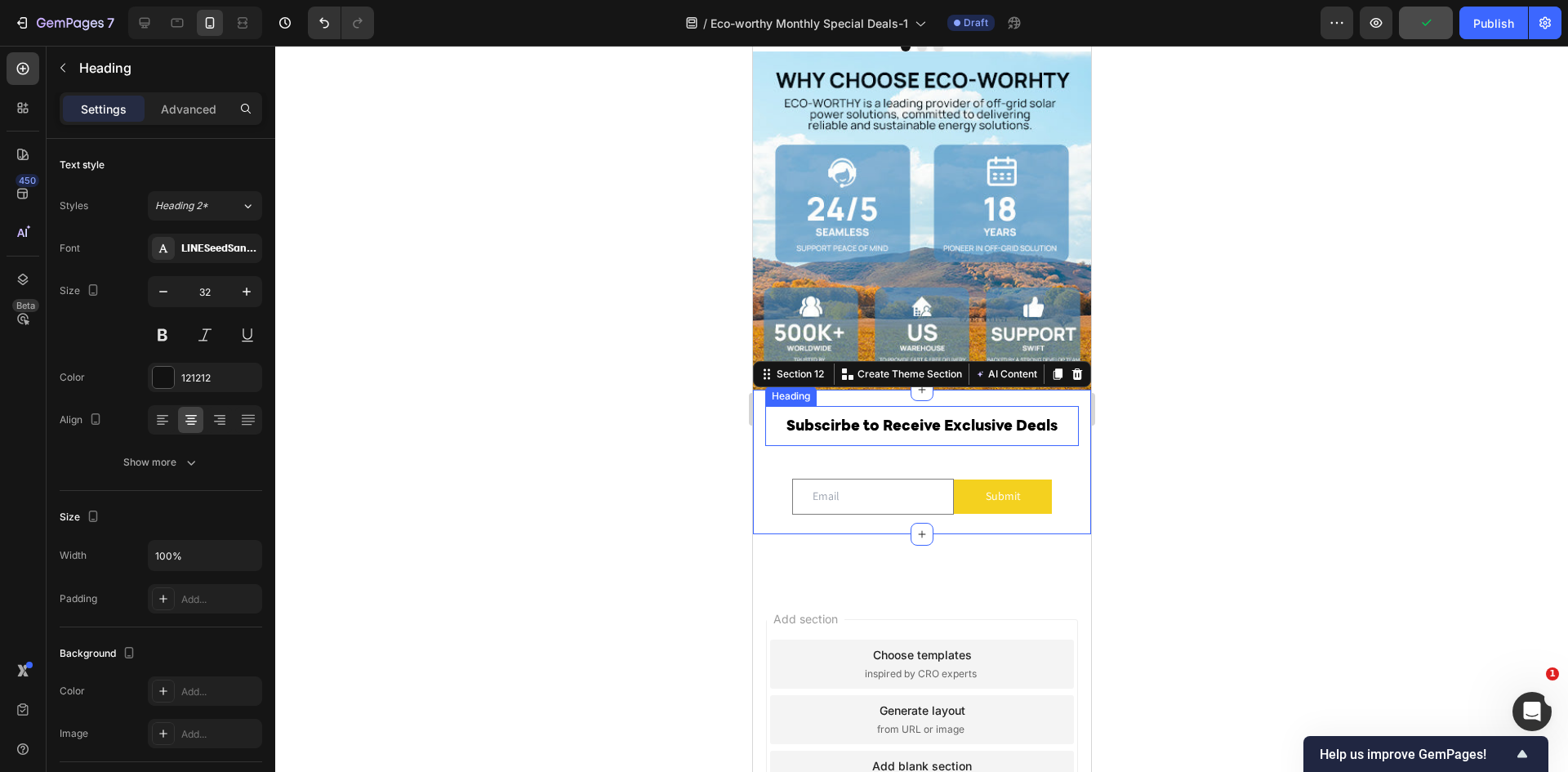
click at [944, 433] on span "Subscirbe to Receive Exclusive Deals" at bounding box center [921, 427] width 271 height 15
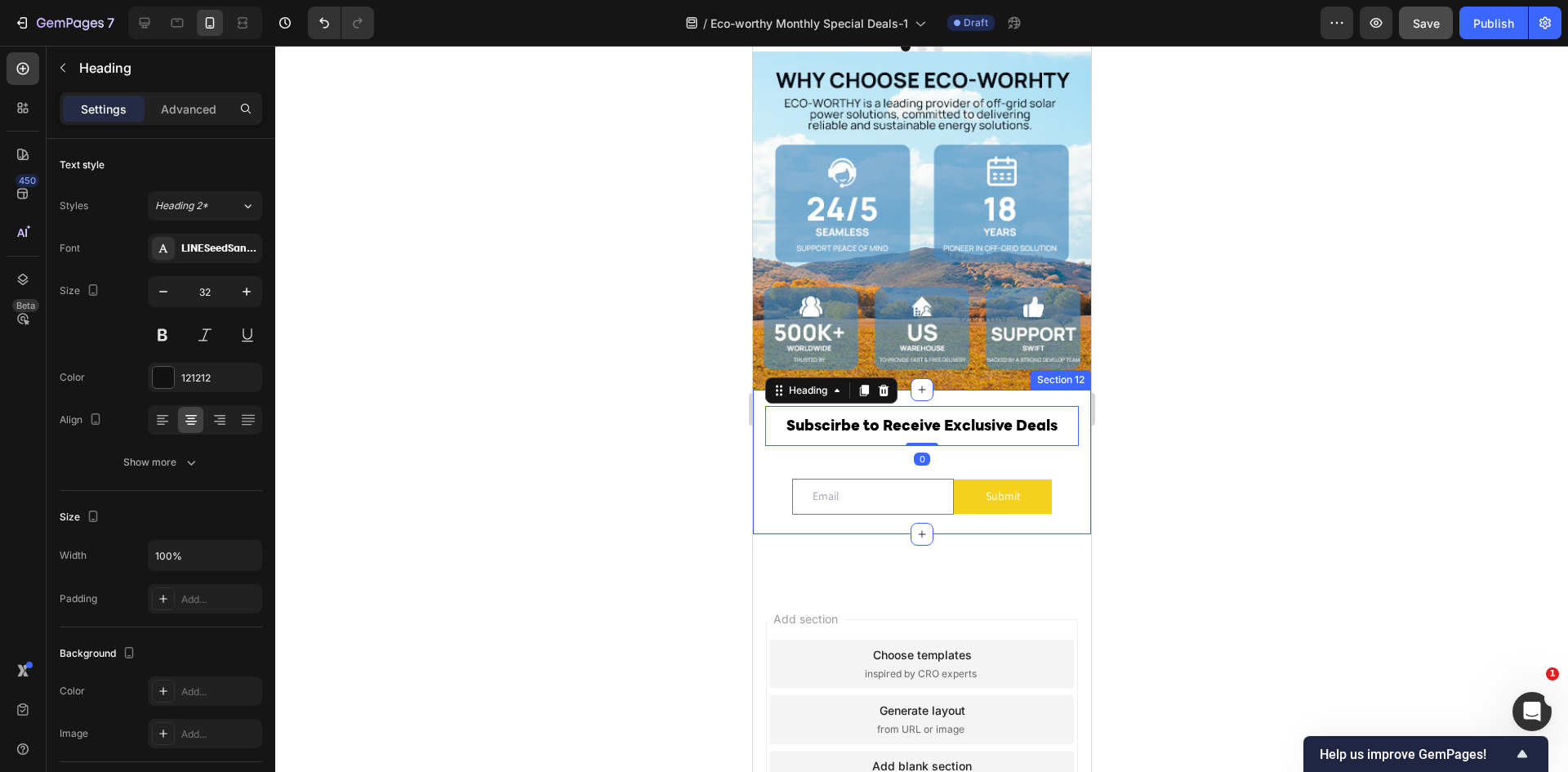
click at [945, 463] on div "⁠⁠⁠⁠⁠⁠⁠ Subscirbe to Receive Exclusive Deals Heading 0 Row Email Field Submit S…" at bounding box center [921, 470] width 314 height 128
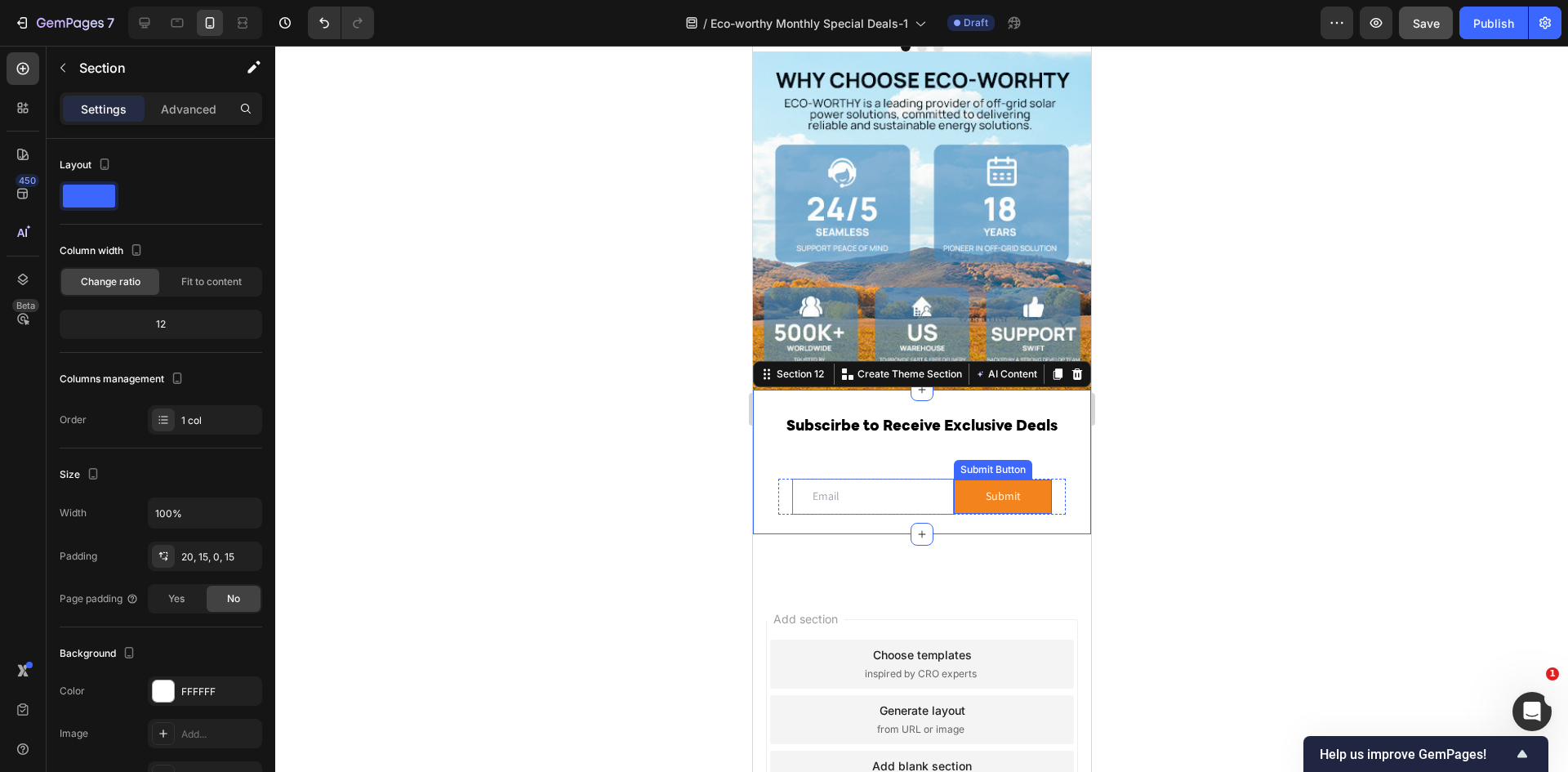
click at [1012, 508] on button "Submit" at bounding box center [1002, 496] width 98 height 34
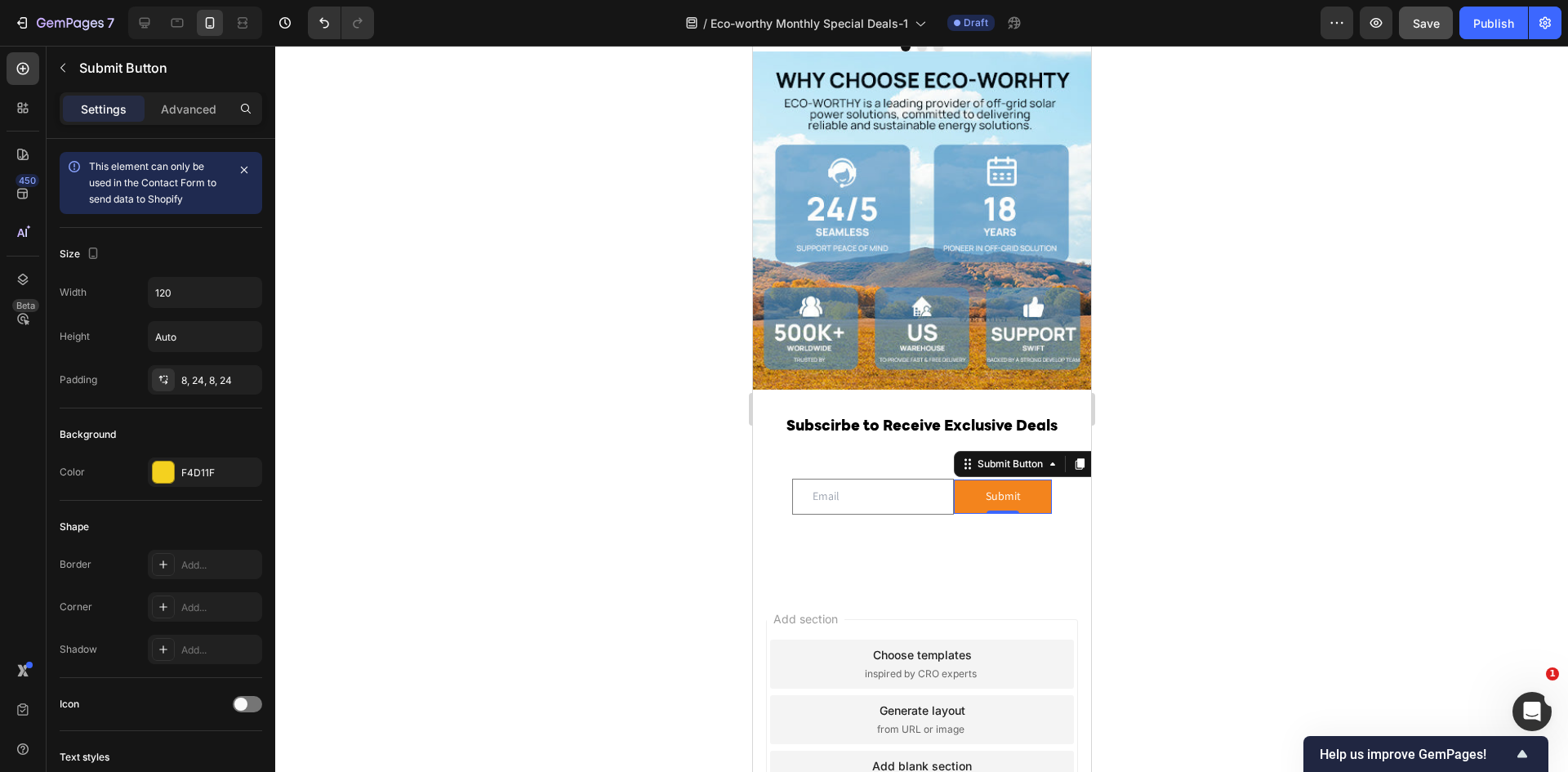
click at [1025, 507] on button "Submit" at bounding box center [1002, 496] width 98 height 34
click at [170, 476] on div at bounding box center [163, 472] width 21 height 21
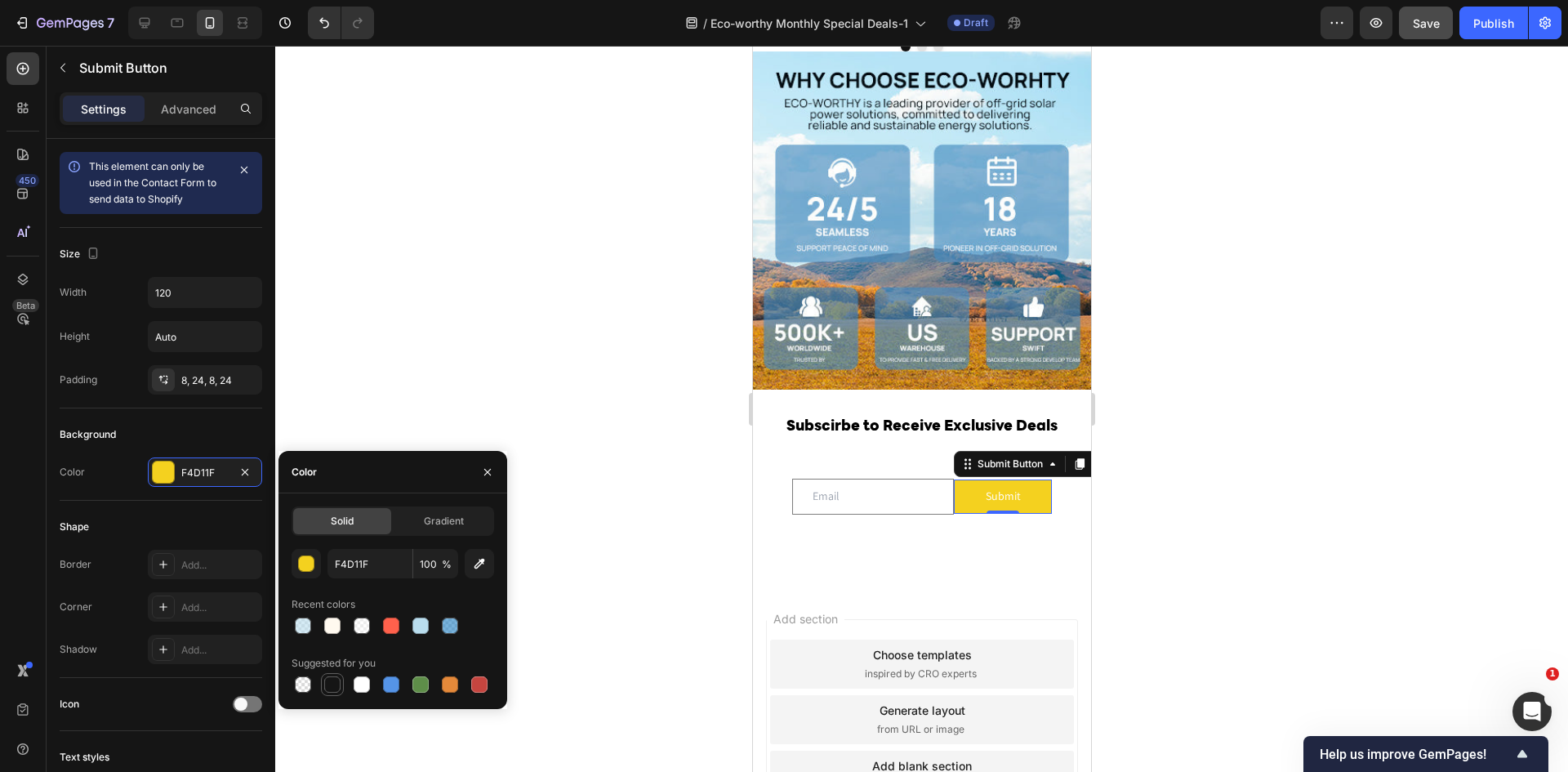
click at [322, 685] on div at bounding box center [332, 685] width 20 height 20
type input "151515"
drag, startPoint x: 1391, startPoint y: 562, endPoint x: 1380, endPoint y: 558, distance: 11.7
click at [1390, 562] on div at bounding box center [921, 409] width 1292 height 726
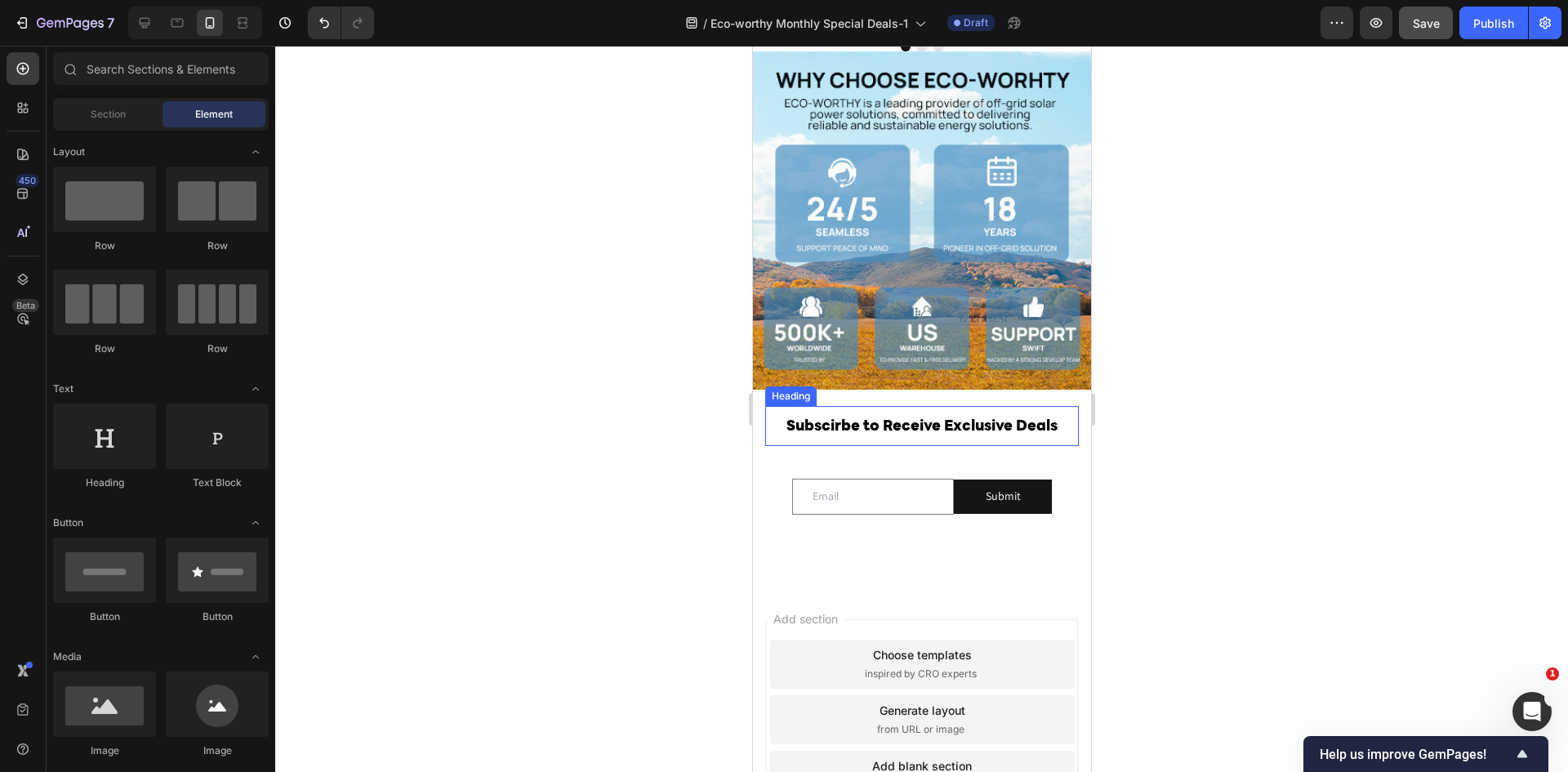
click at [1000, 421] on p "⁠⁠⁠⁠⁠⁠⁠ Subscirbe to Receive Exclusive Deals" at bounding box center [921, 426] width 310 height 37
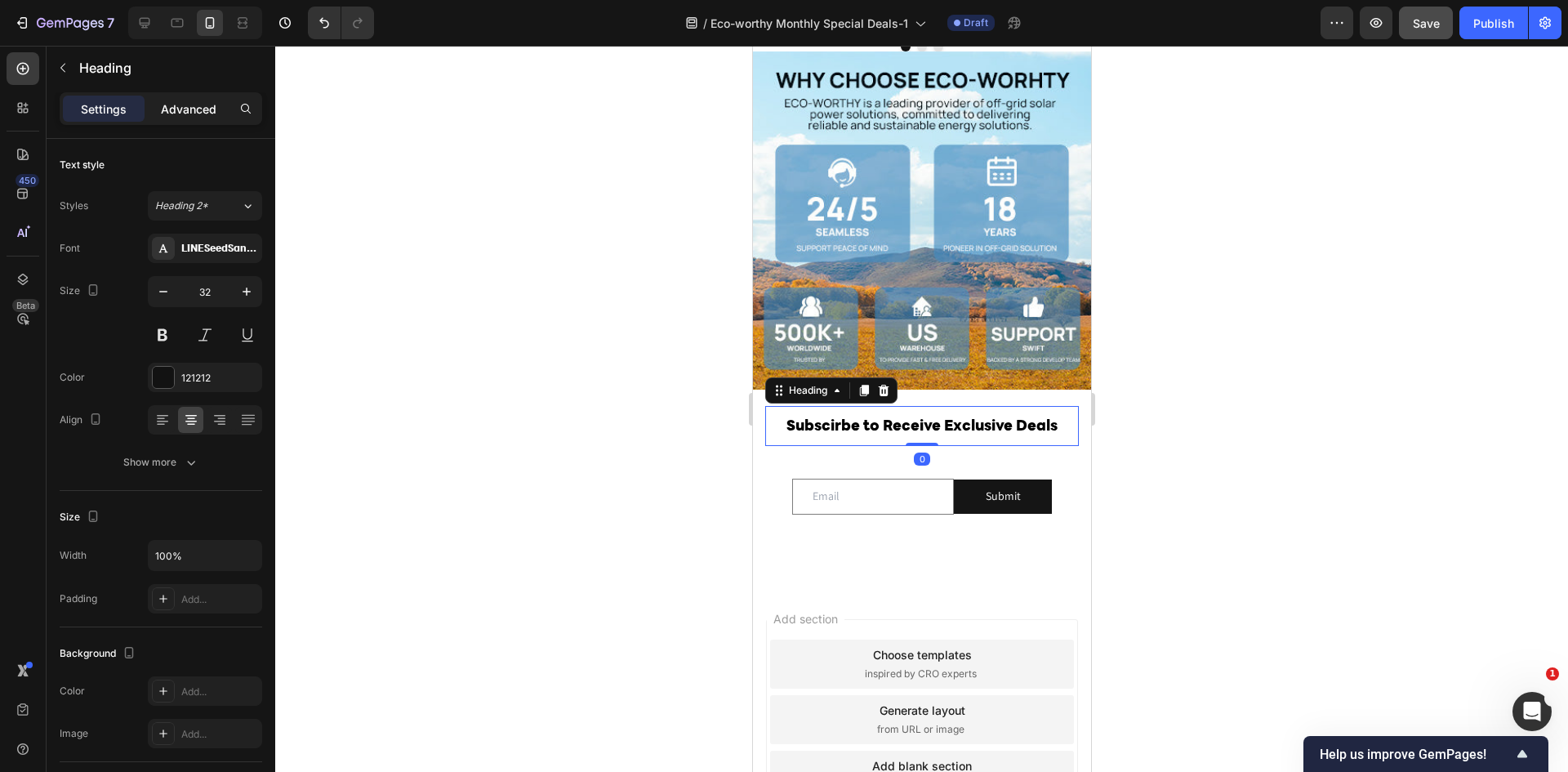
click at [178, 100] on p "Advanced" at bounding box center [188, 108] width 56 height 17
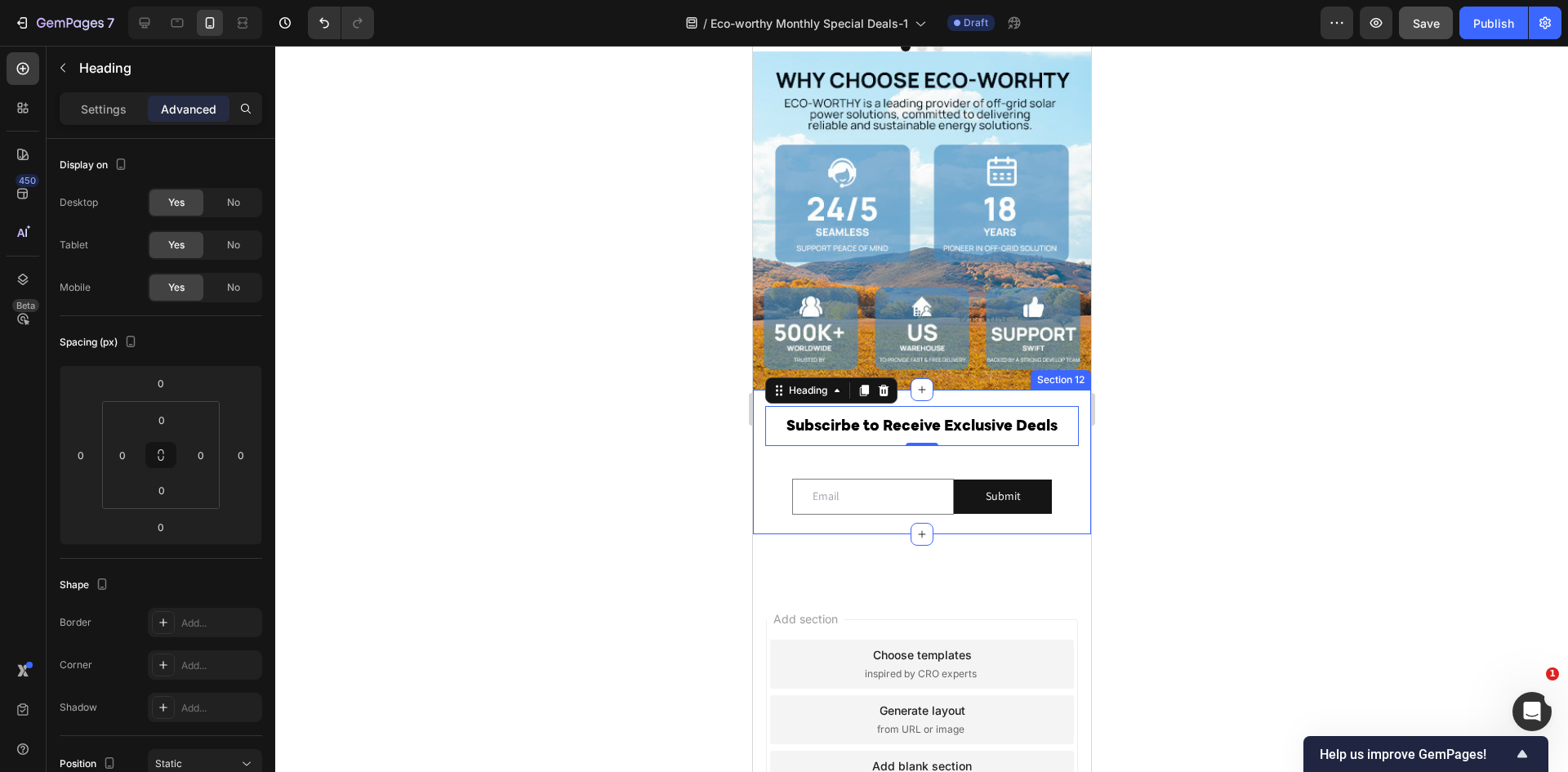
click at [990, 466] on div "⁠⁠⁠⁠⁠⁠⁠ Subscirbe to Receive Exclusive Deals Heading 0 Row Email Field Submit S…" at bounding box center [921, 470] width 314 height 128
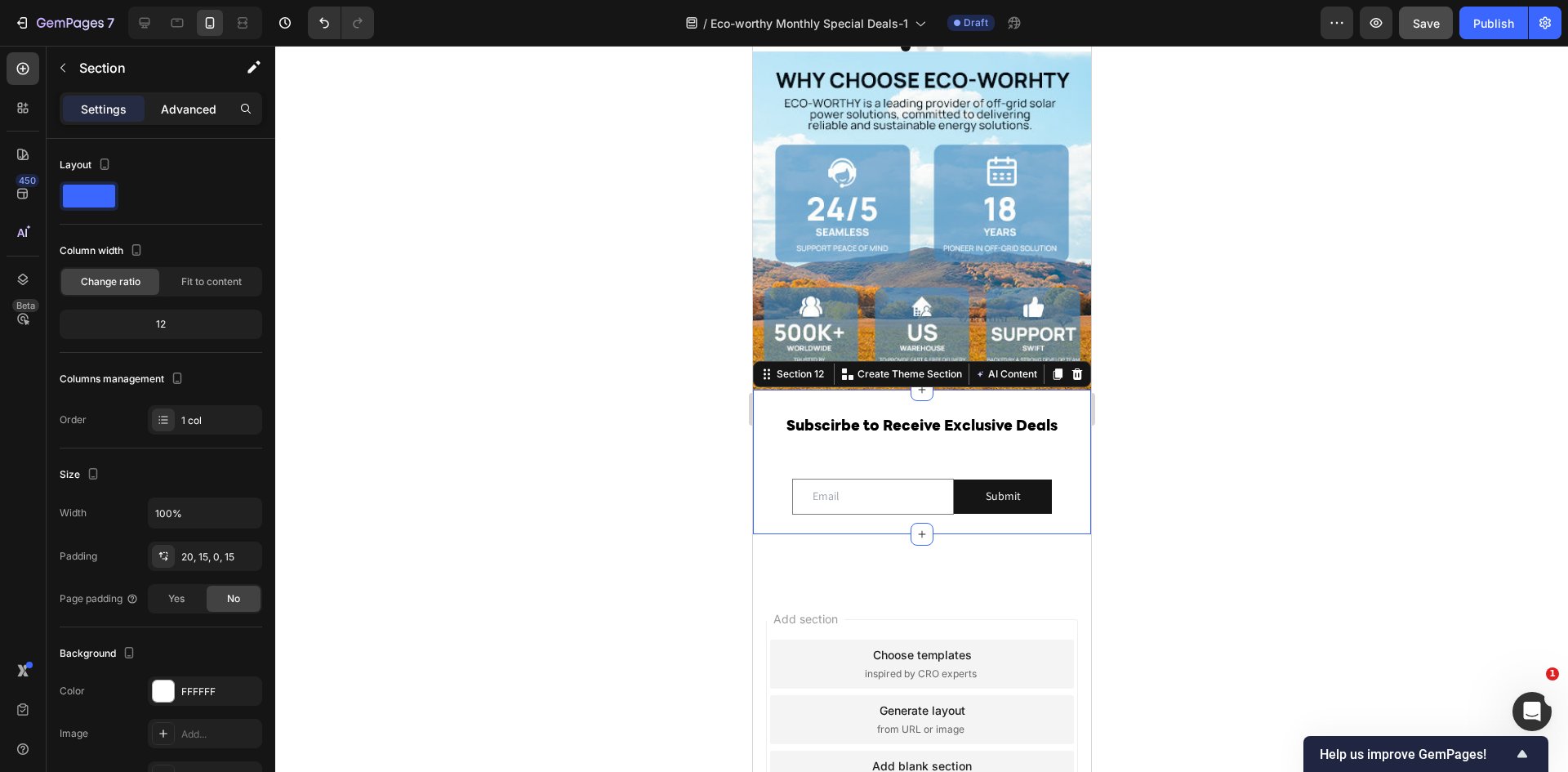
drag, startPoint x: 172, startPoint y: 96, endPoint x: 187, endPoint y: 96, distance: 15.0
click at [174, 96] on div "Advanced" at bounding box center [188, 108] width 82 height 26
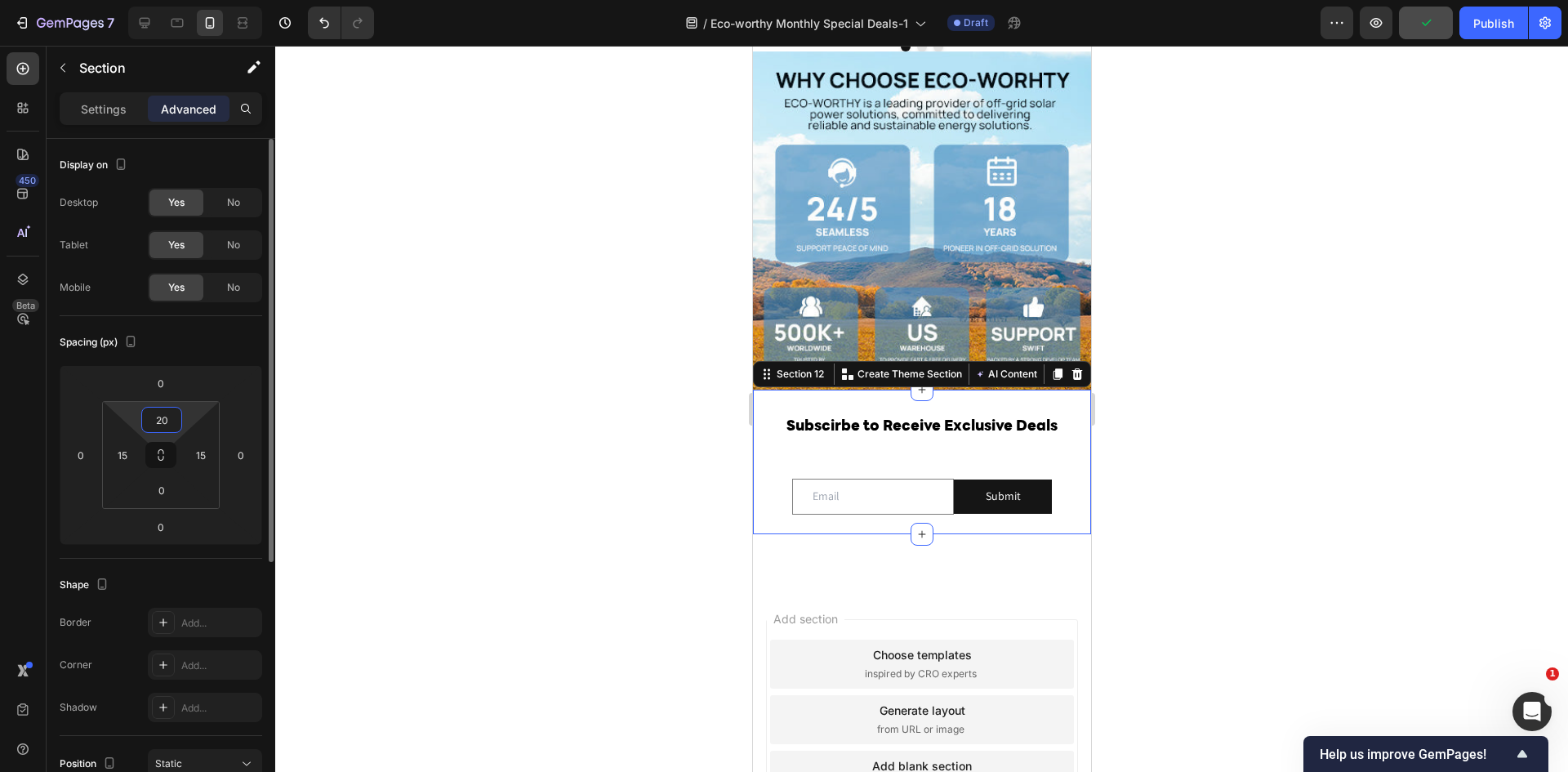
click at [166, 426] on input "20" at bounding box center [162, 420] width 33 height 25
type input "0"
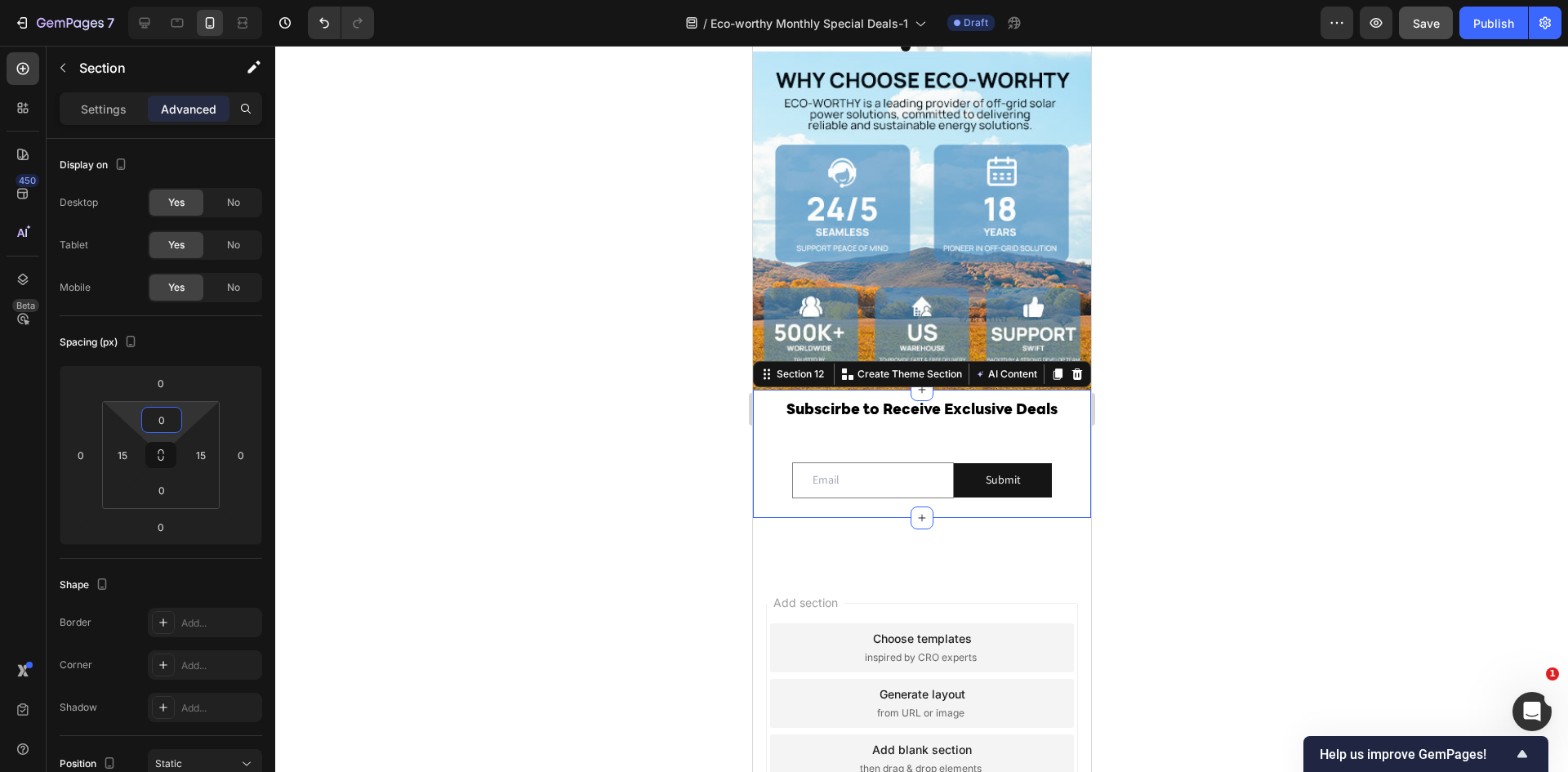
click at [1183, 455] on div at bounding box center [921, 409] width 1292 height 726
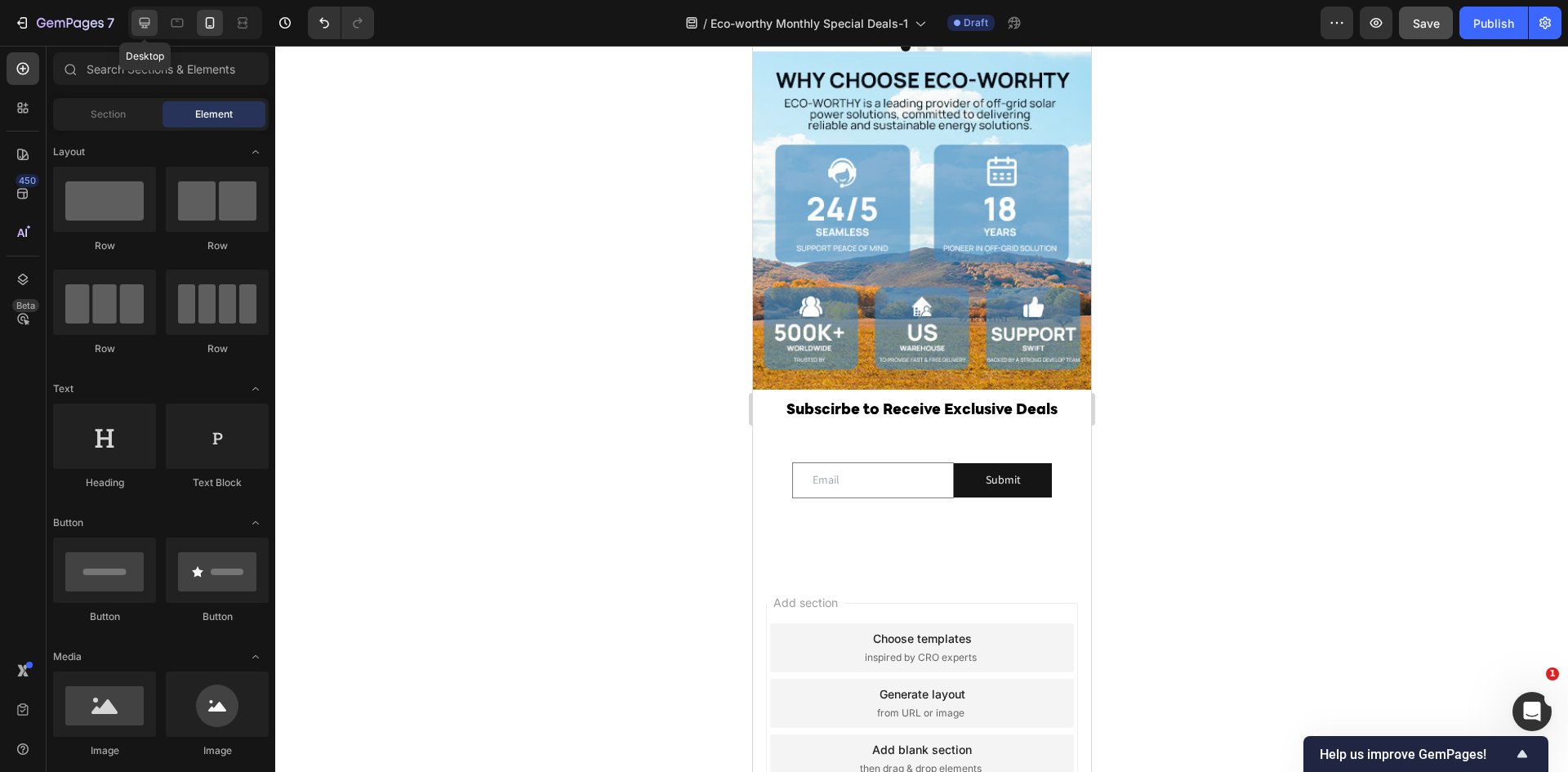
click at [144, 26] on icon at bounding box center [145, 24] width 11 height 11
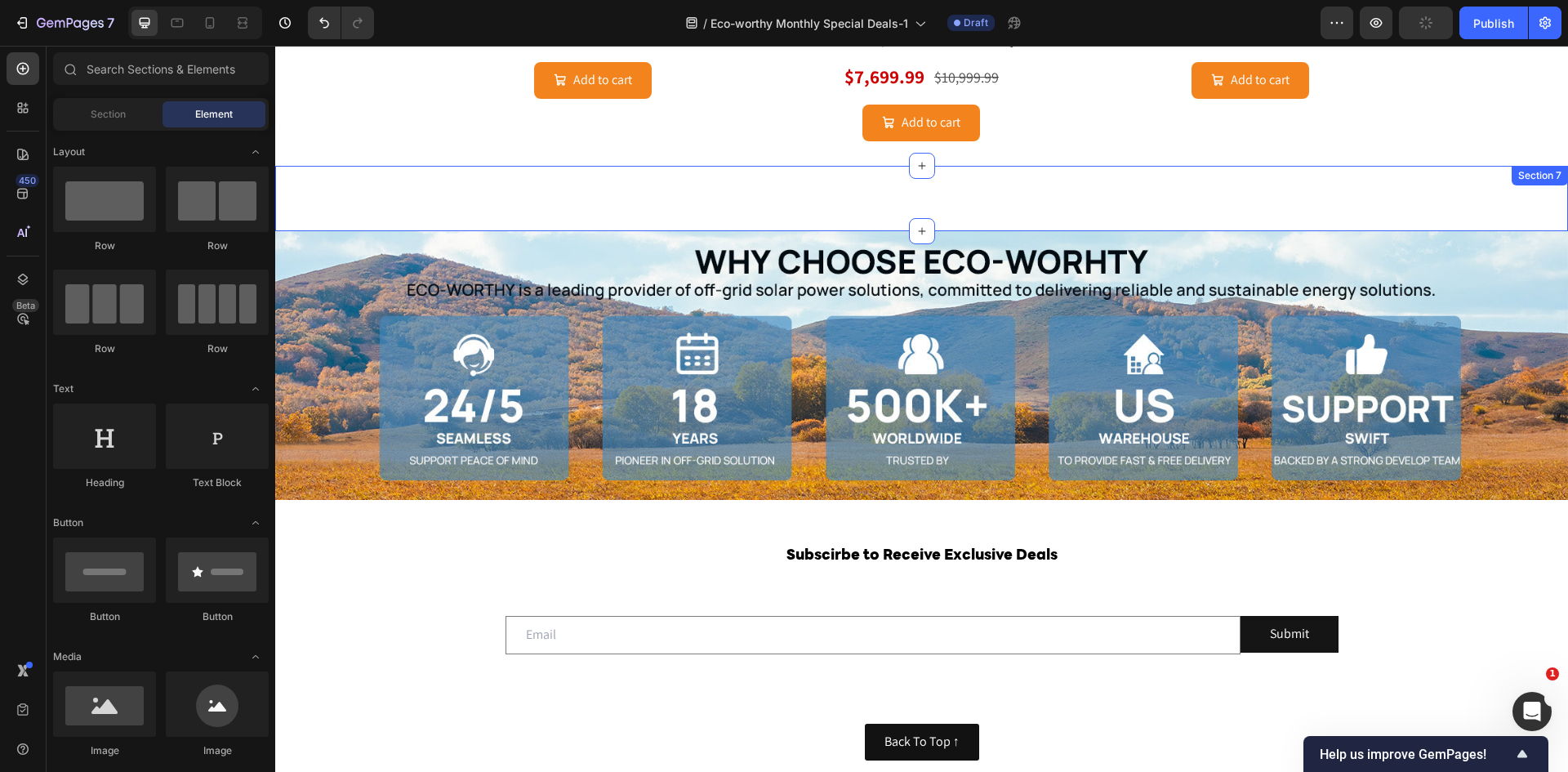
scroll to position [2033, 0]
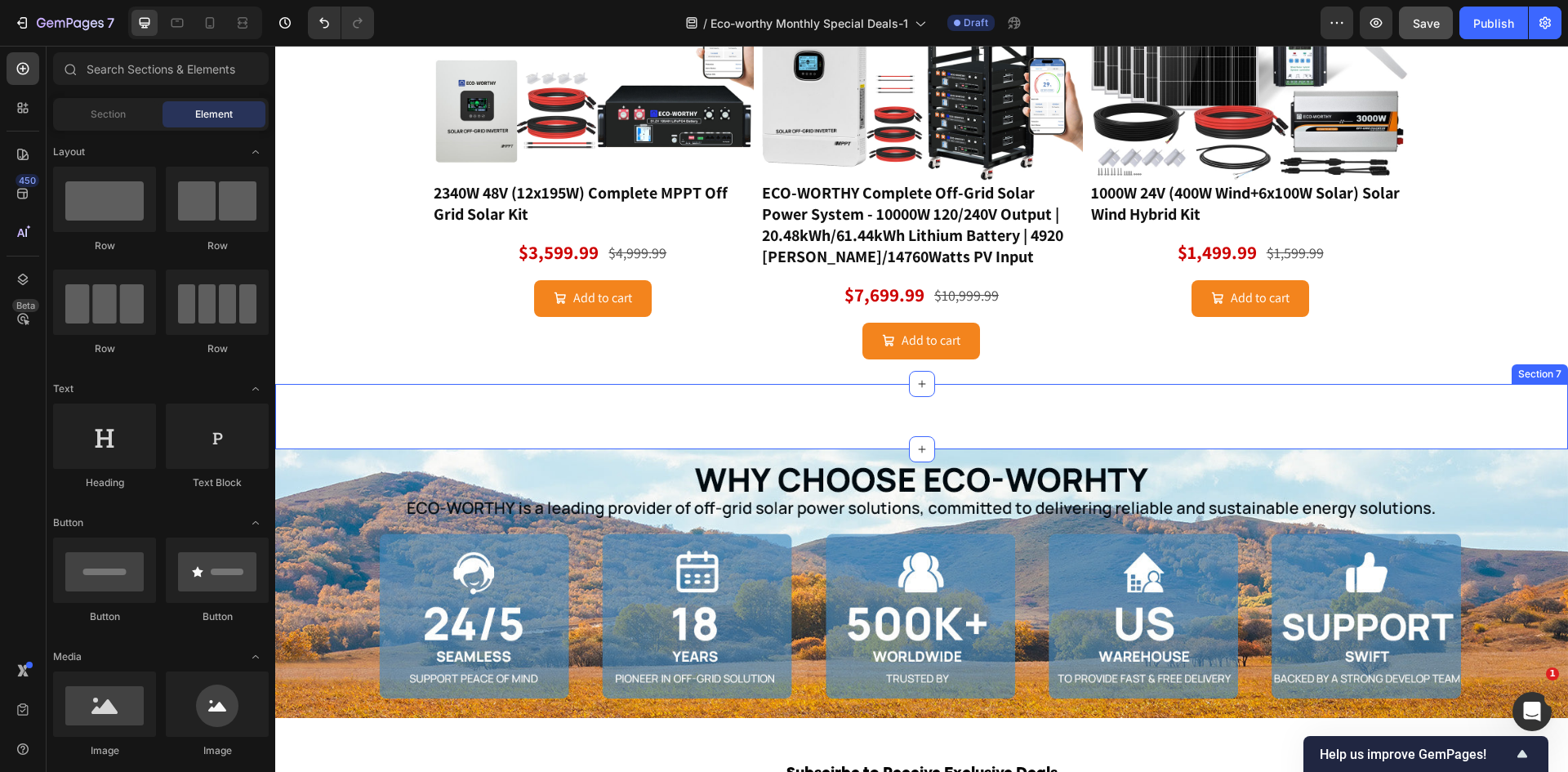
click at [959, 410] on div "🍁[PERSON_NAME] Heading Row Image LiFePO4 51.2V 100Ah Serve Rack Lithium Iron Ba…" at bounding box center [921, 416] width 1292 height 13
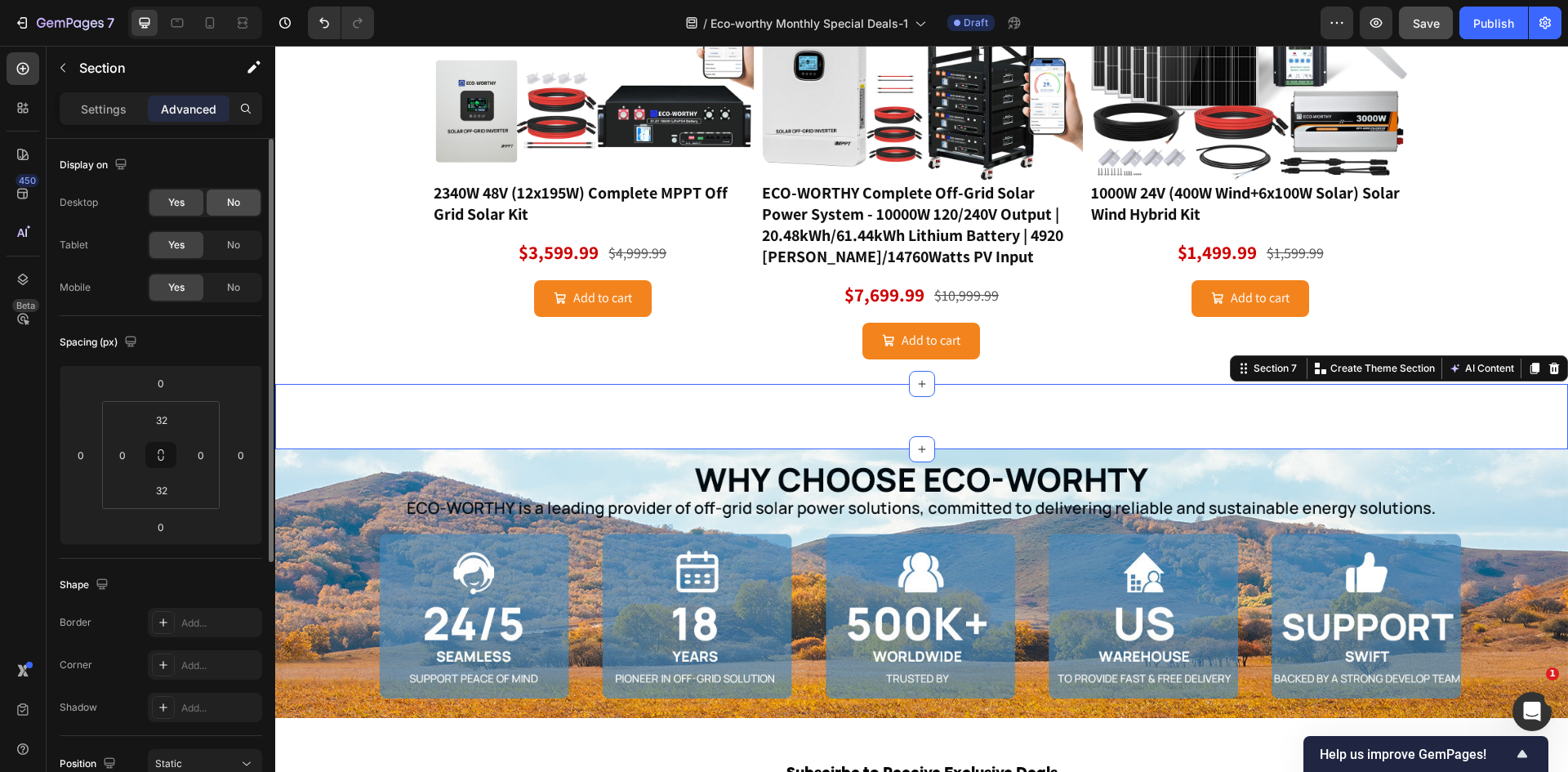
click at [238, 198] on span "No" at bounding box center [233, 202] width 13 height 15
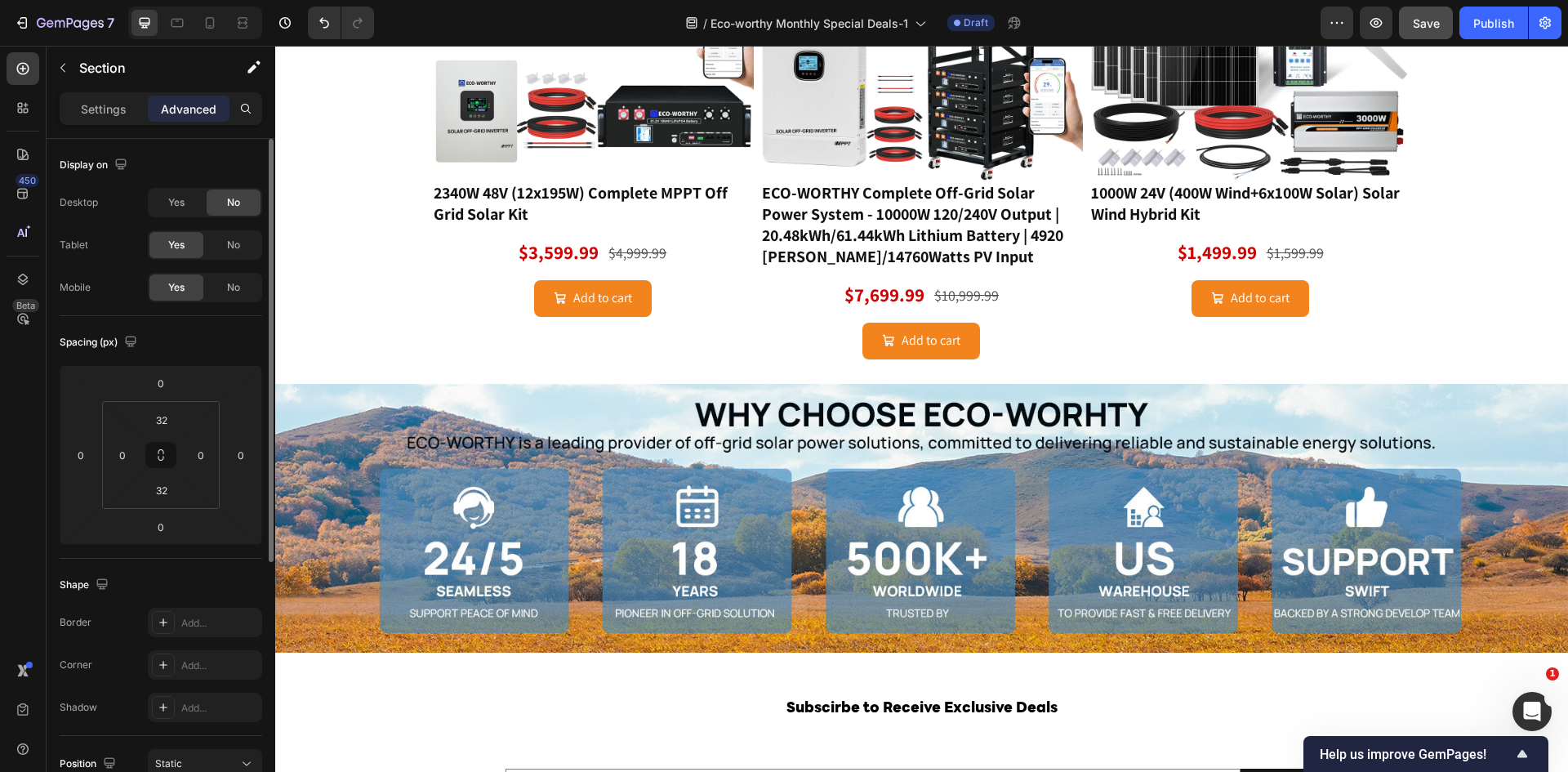
click at [237, 231] on div "Yes No" at bounding box center [205, 245] width 115 height 29
click at [250, 241] on div "No" at bounding box center [233, 245] width 54 height 26
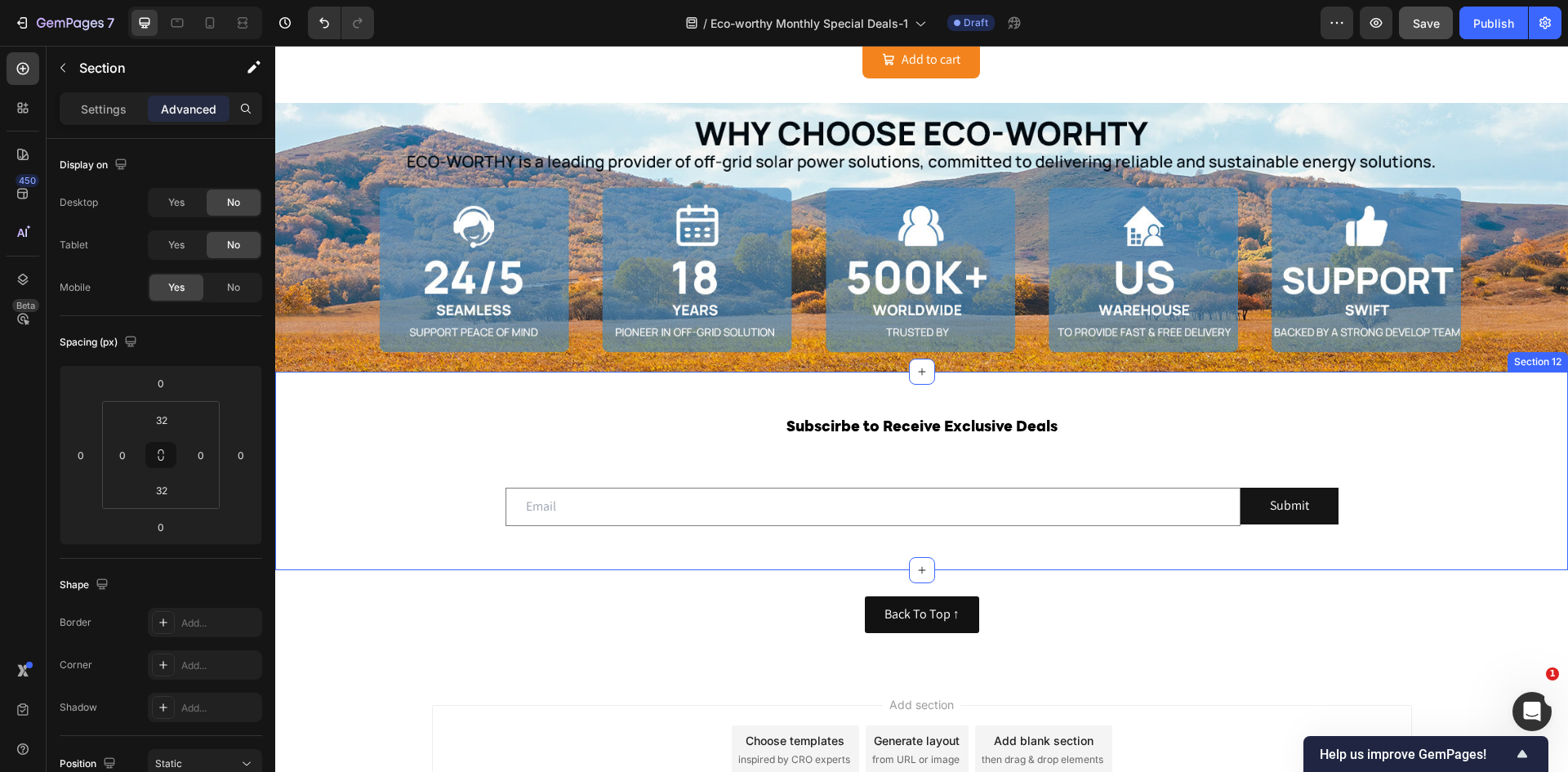
scroll to position [2360, 0]
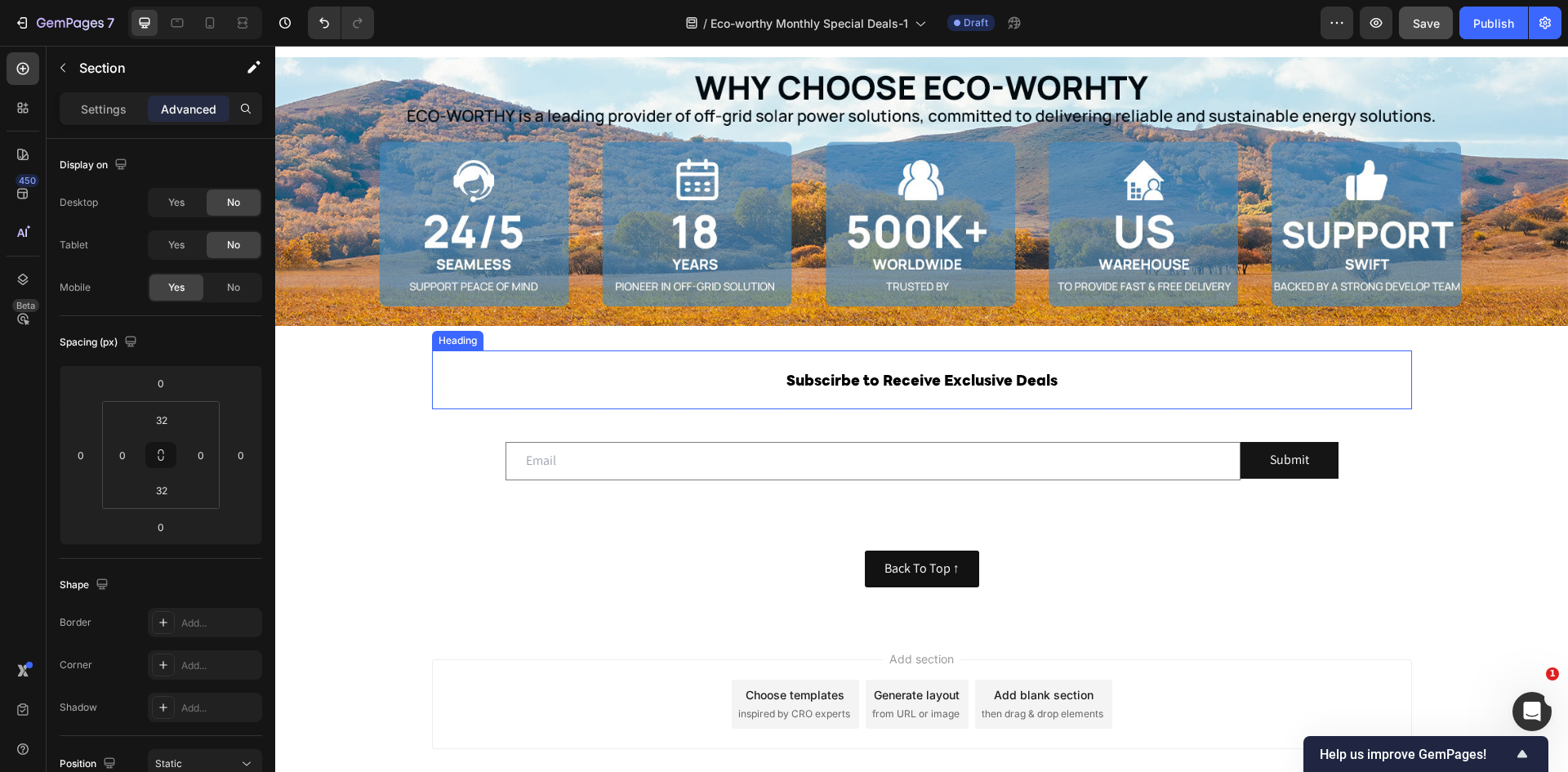
click at [863, 355] on h2 "Subscirbe to Receive Exclusive Deals" at bounding box center [922, 380] width 980 height 59
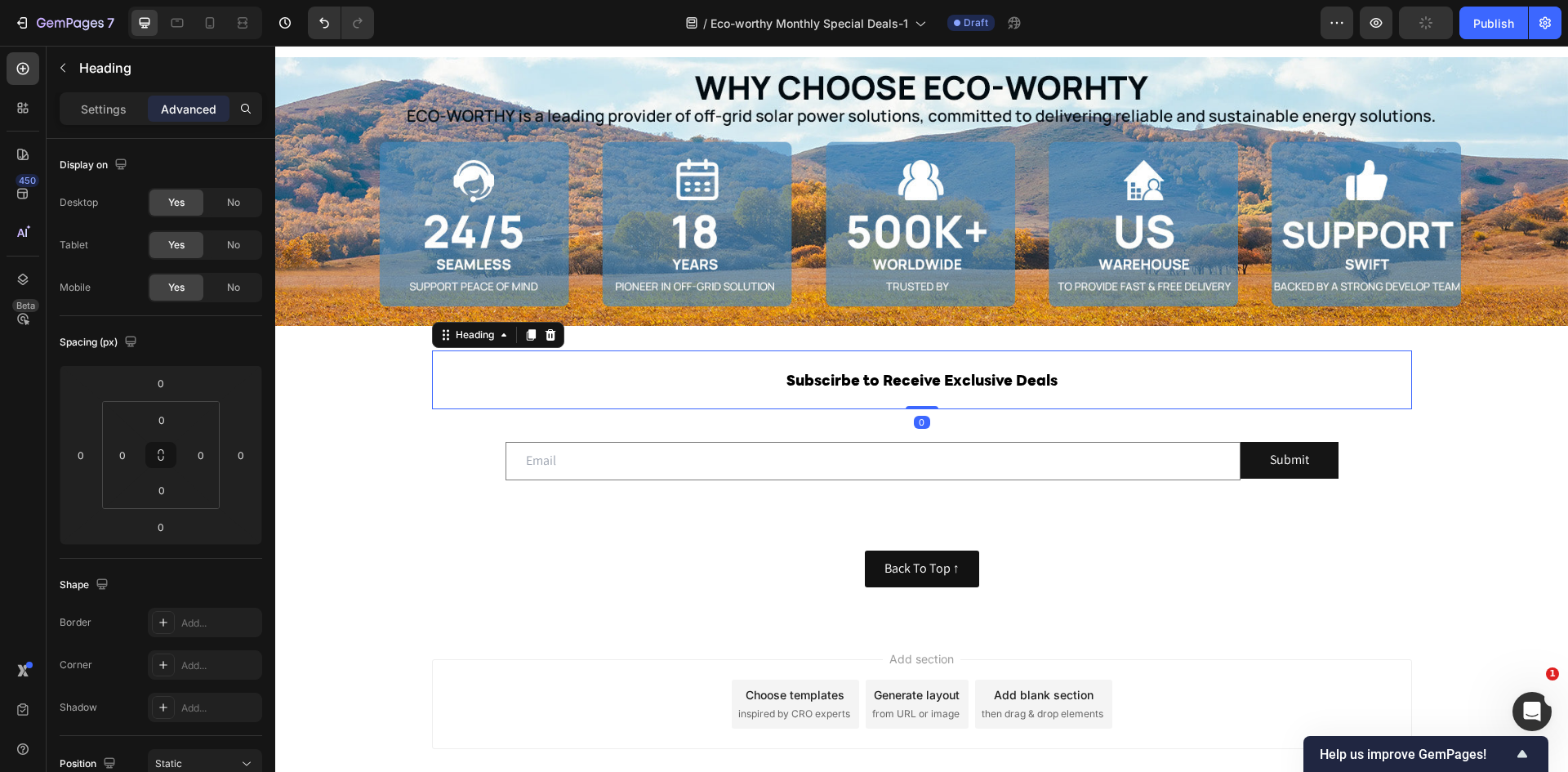
click at [868, 361] on h2 "Subscirbe to Receive Exclusive Deals" at bounding box center [922, 380] width 980 height 59
click at [868, 361] on p "Subscirbe to Receive Exclusive Deals" at bounding box center [921, 380] width 976 height 56
click at [980, 379] on span "Subscirbe to Receive Exclusive Deals" at bounding box center [922, 382] width 271 height 15
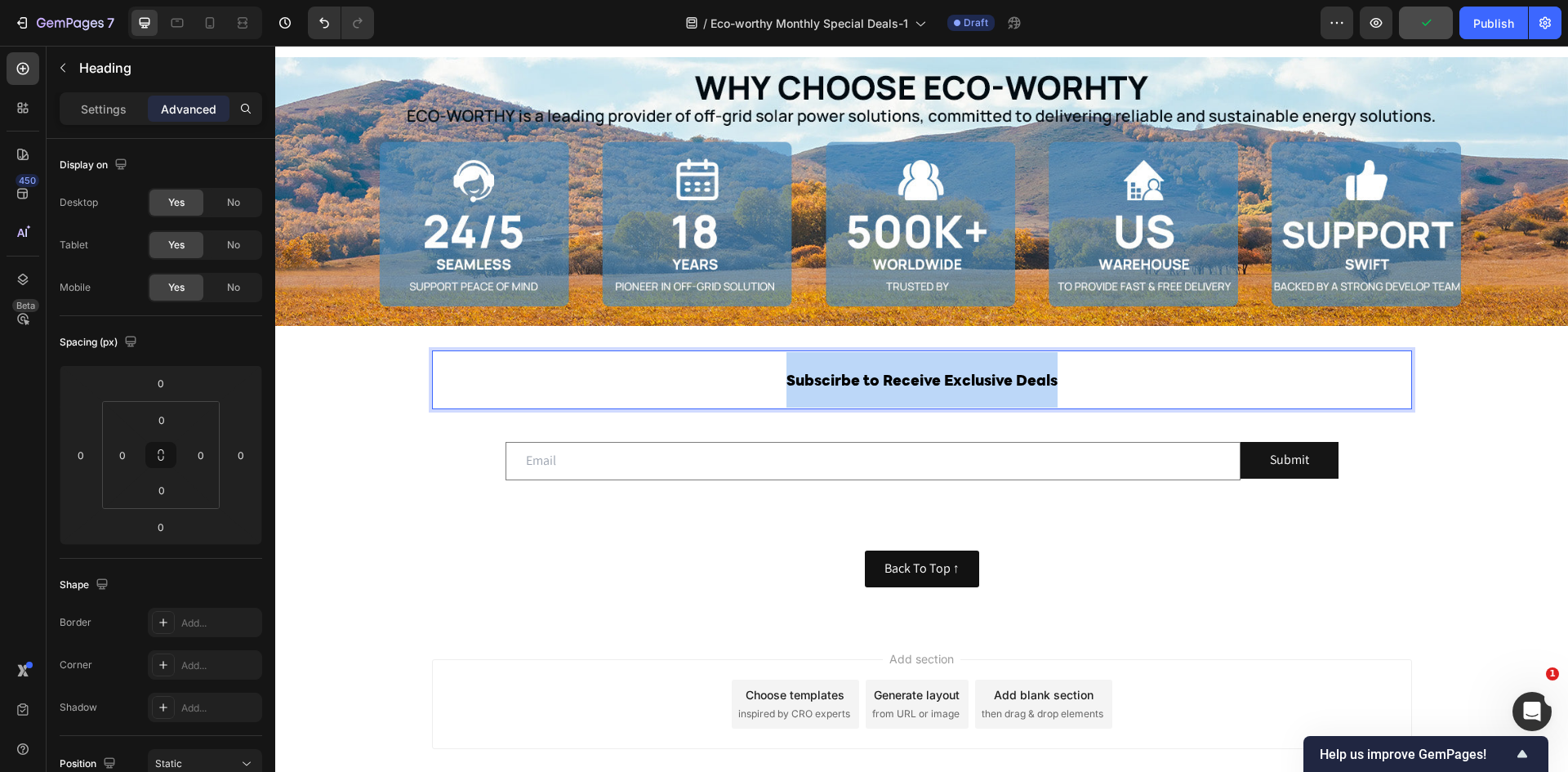
click at [980, 379] on span "Subscirbe to Receive Exclusive Deals" at bounding box center [922, 382] width 271 height 15
click at [1127, 376] on p "Subscirbe to Receive Exclusive Deals" at bounding box center [921, 380] width 976 height 56
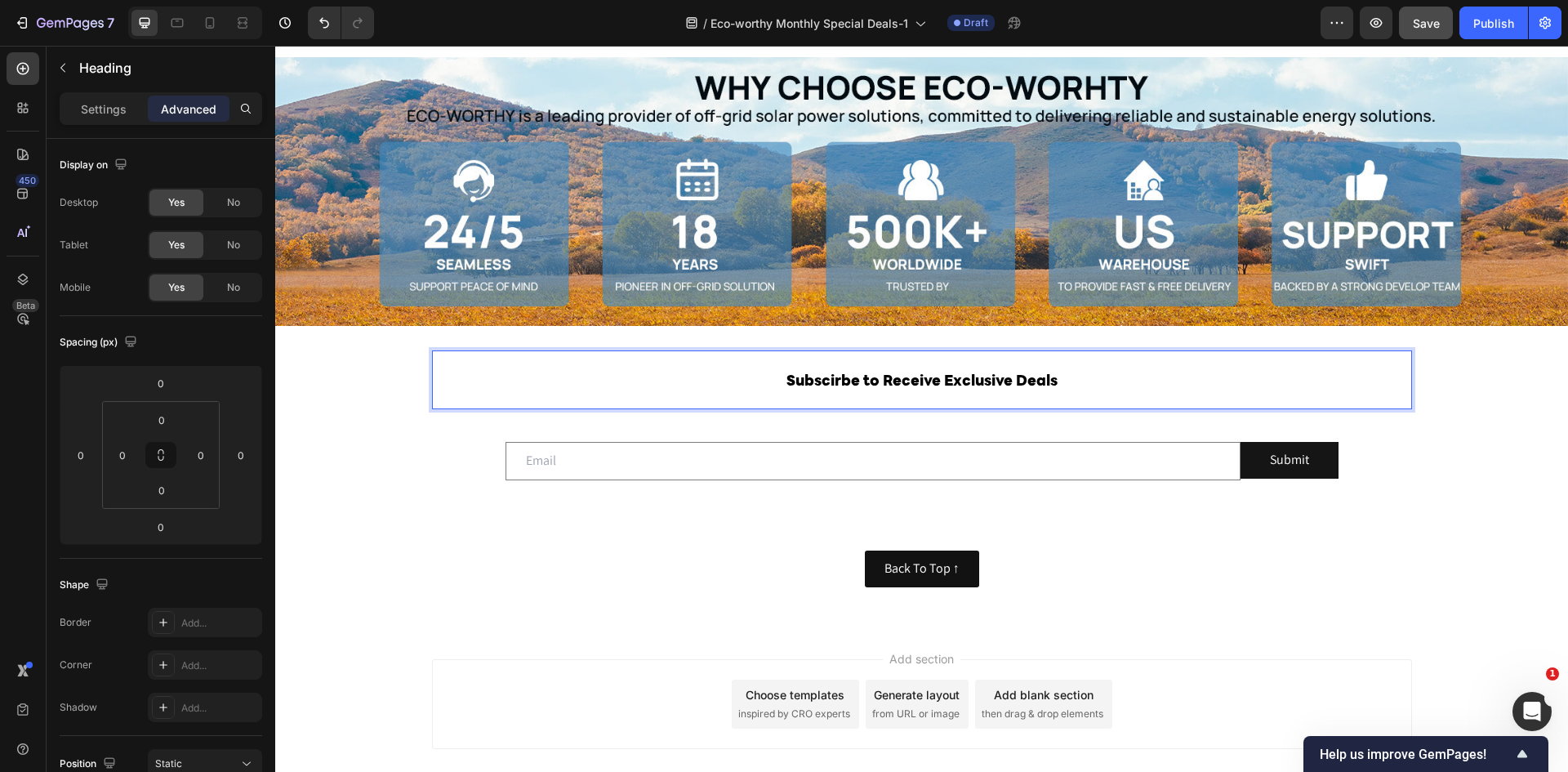
click at [1000, 375] on span "Subscirbe to Receive Exclusive Deals" at bounding box center [922, 382] width 271 height 15
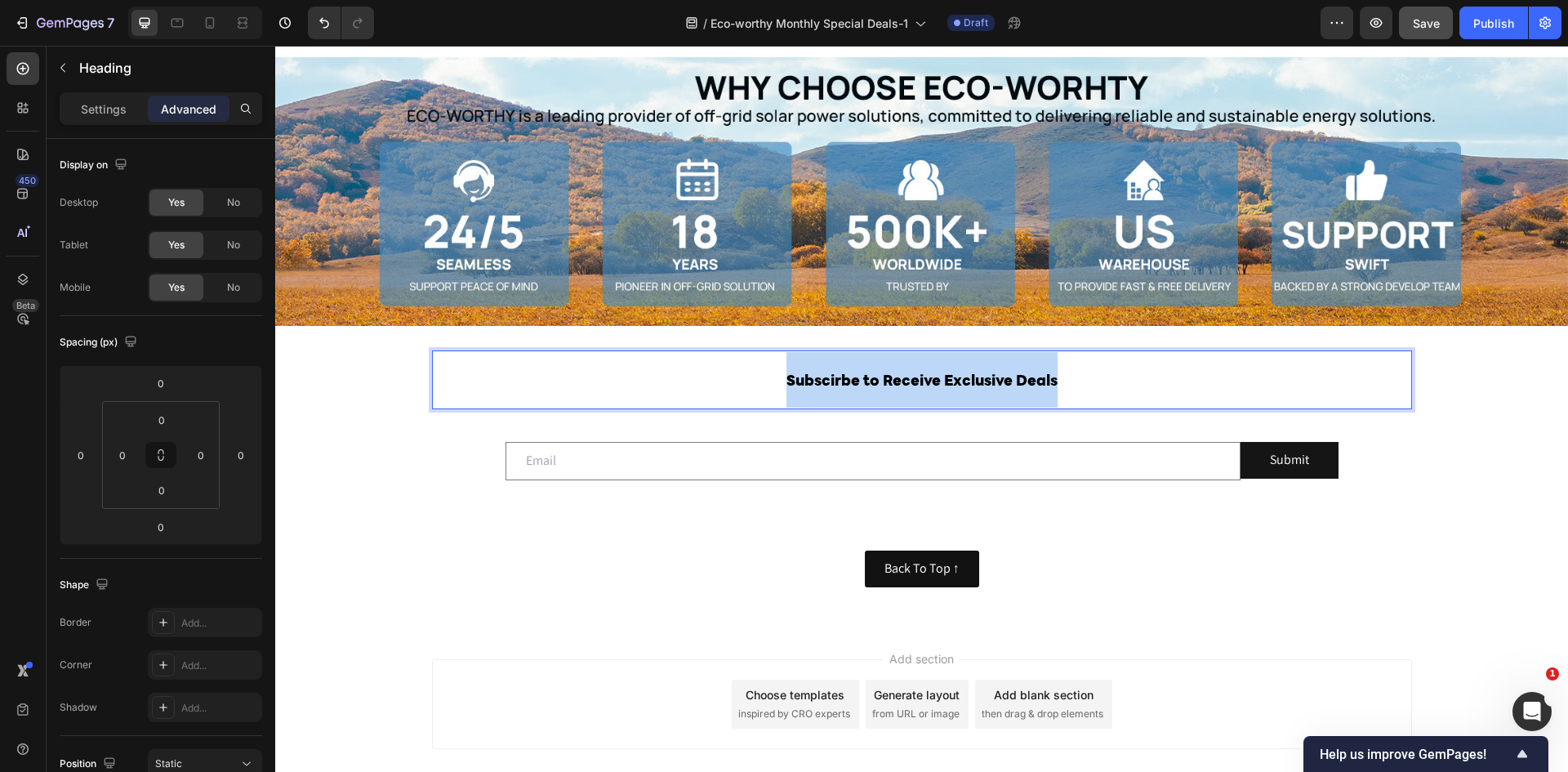
click at [1000, 375] on span "Subscirbe to Receive Exclusive Deals" at bounding box center [922, 382] width 271 height 15
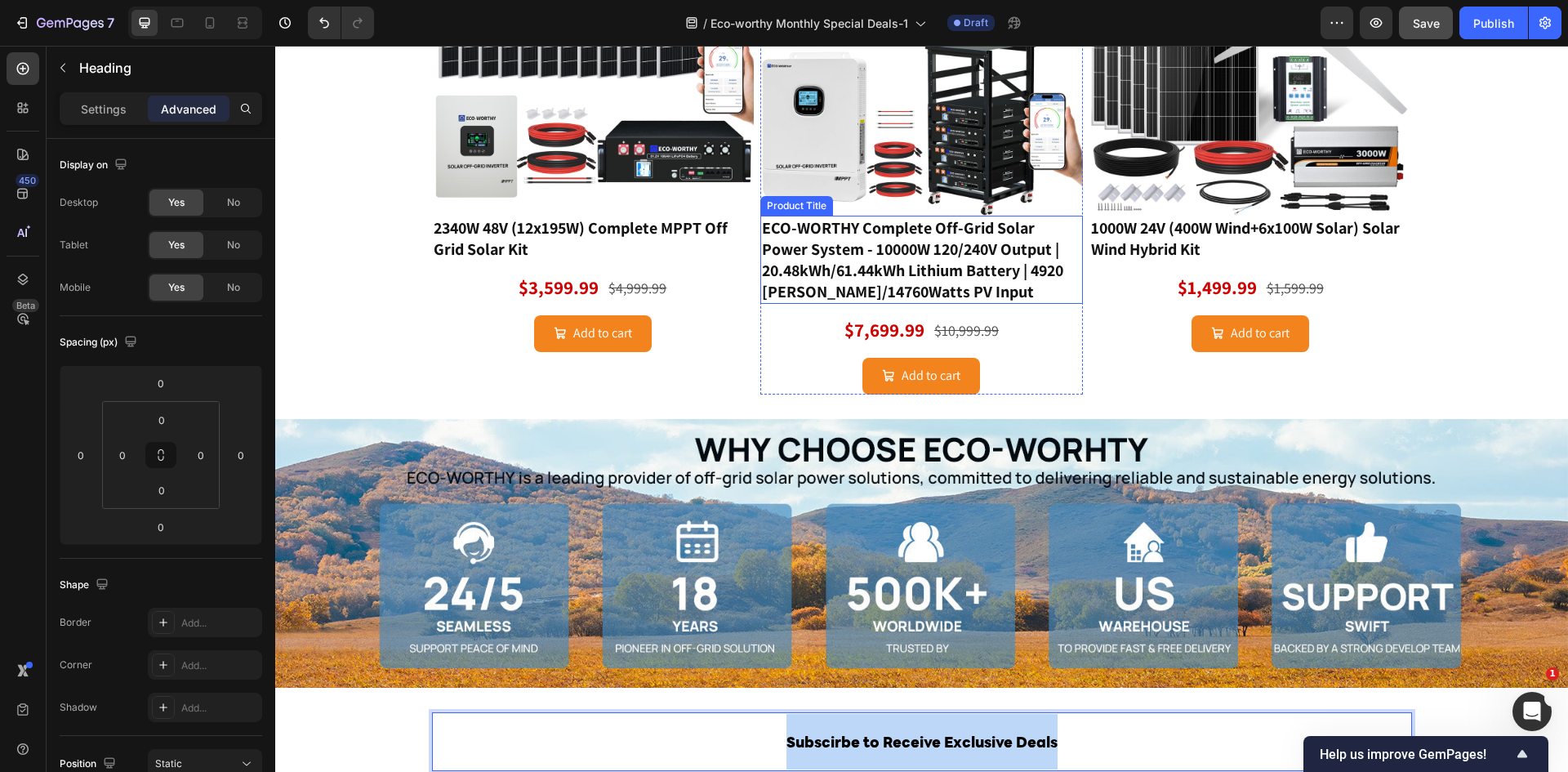
scroll to position [2251, 0]
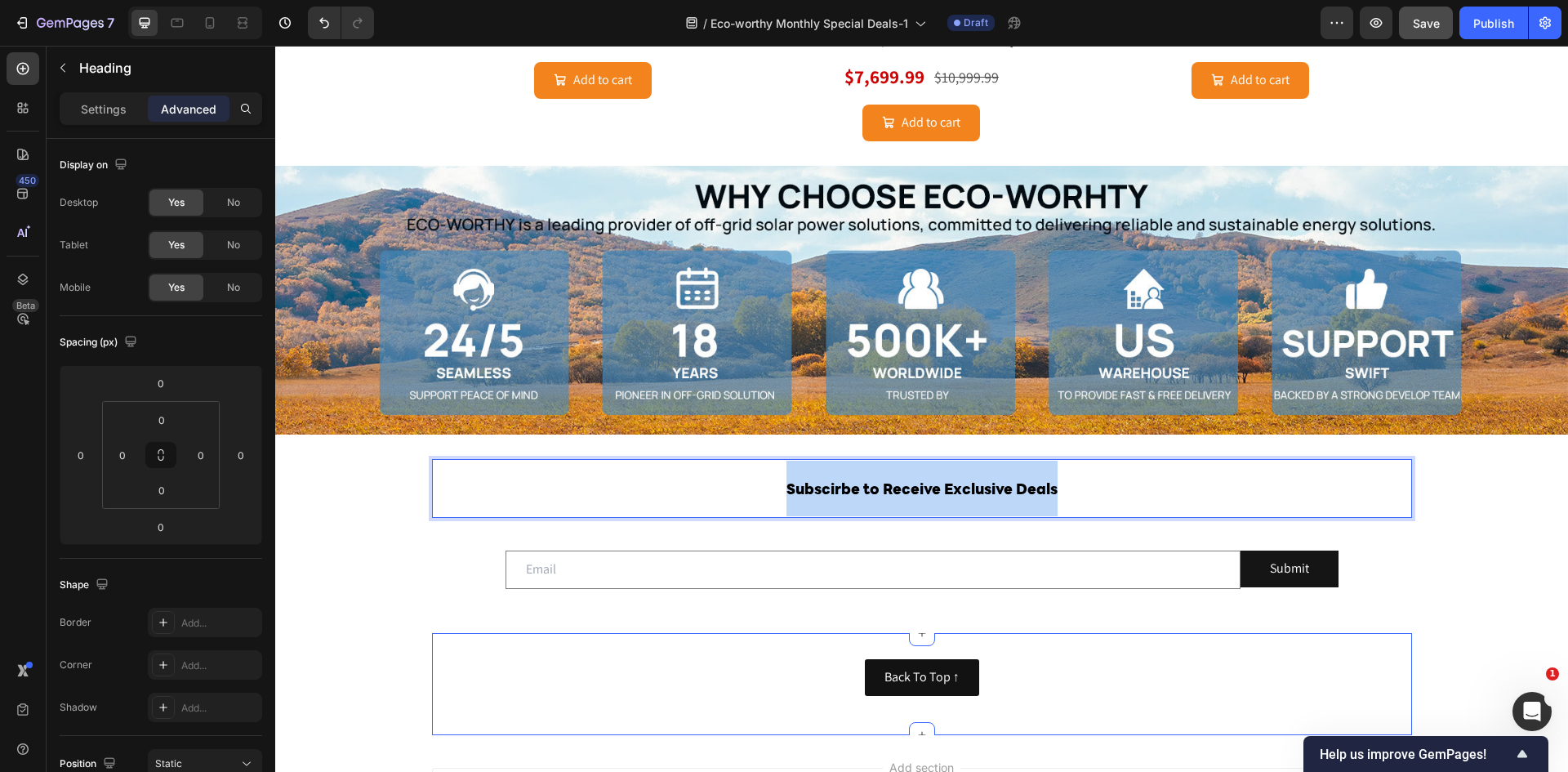
click at [1413, 626] on div "Subscirbe to Receive Exclusive Deals Heading 0 Row Email Field Submit Submit Bu…" at bounding box center [921, 533] width 1292 height 198
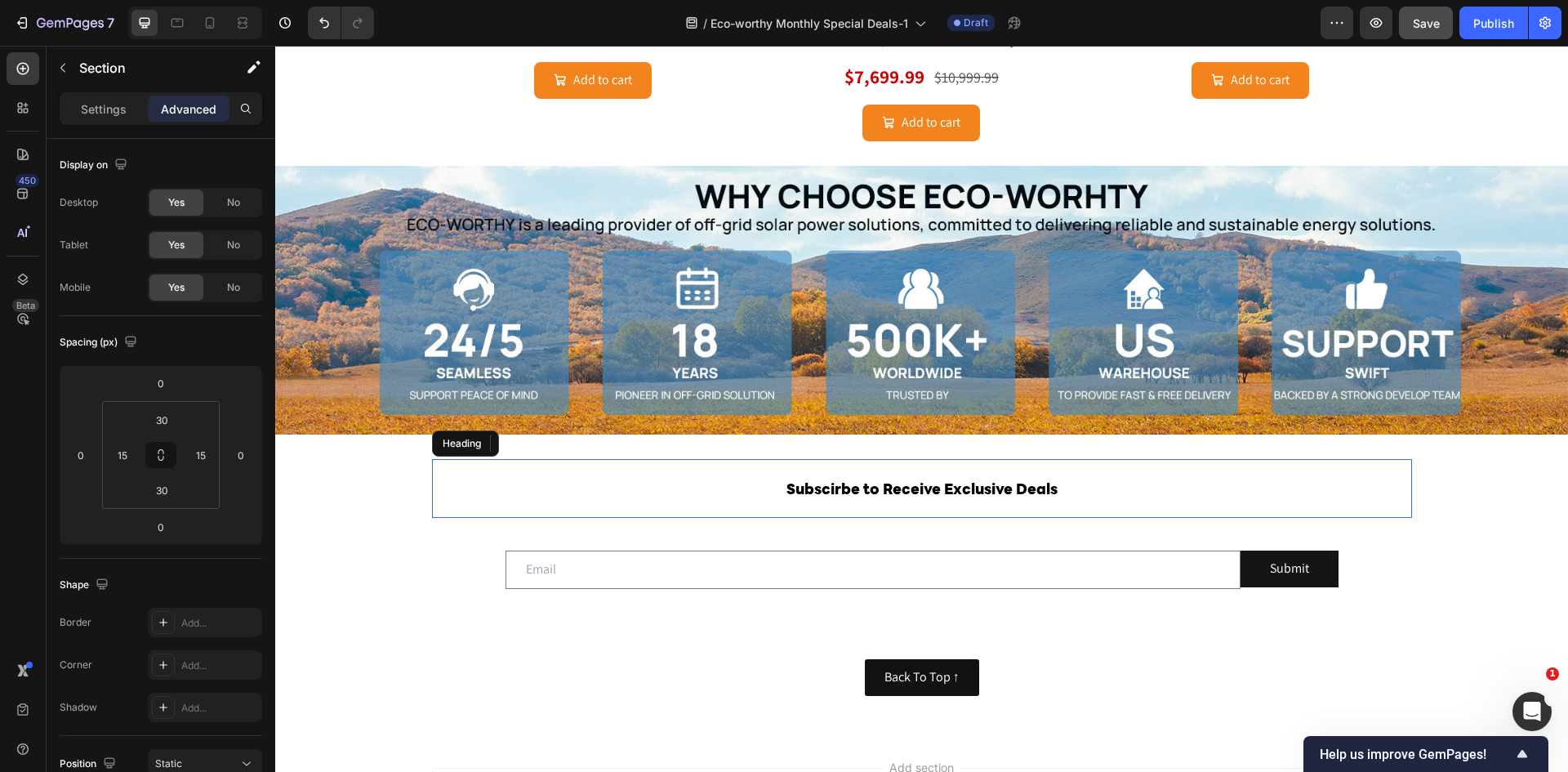
click at [926, 470] on p "⁠⁠⁠⁠⁠⁠⁠ Subscirbe to Receive Exclusive Deals" at bounding box center [921, 488] width 976 height 56
click at [862, 473] on p "Subscirbe to Receive Exclusive Deals" at bounding box center [921, 488] width 976 height 56
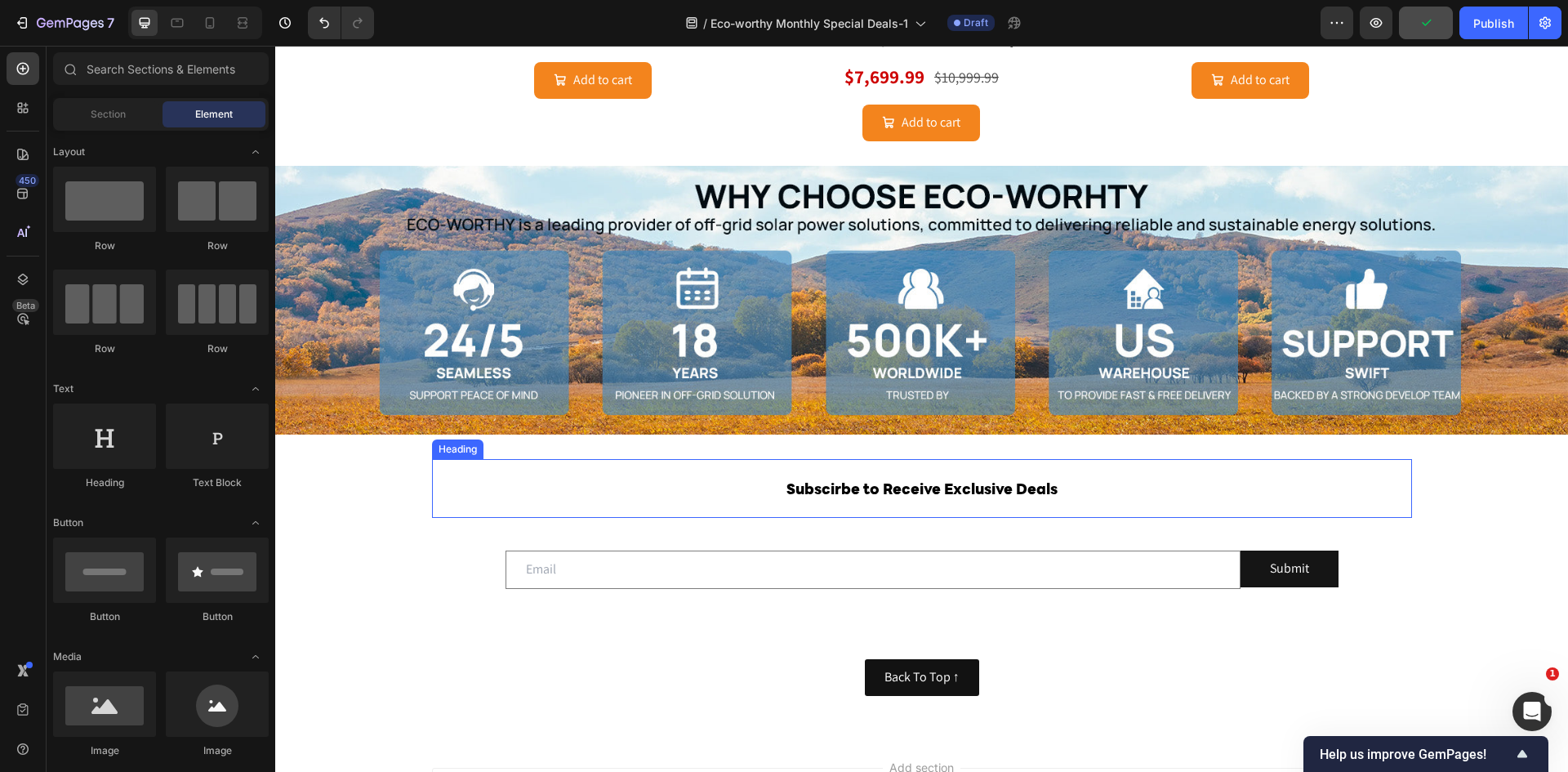
click at [823, 491] on span "Subscirbe to Receive Exclusive Deals" at bounding box center [922, 491] width 271 height 15
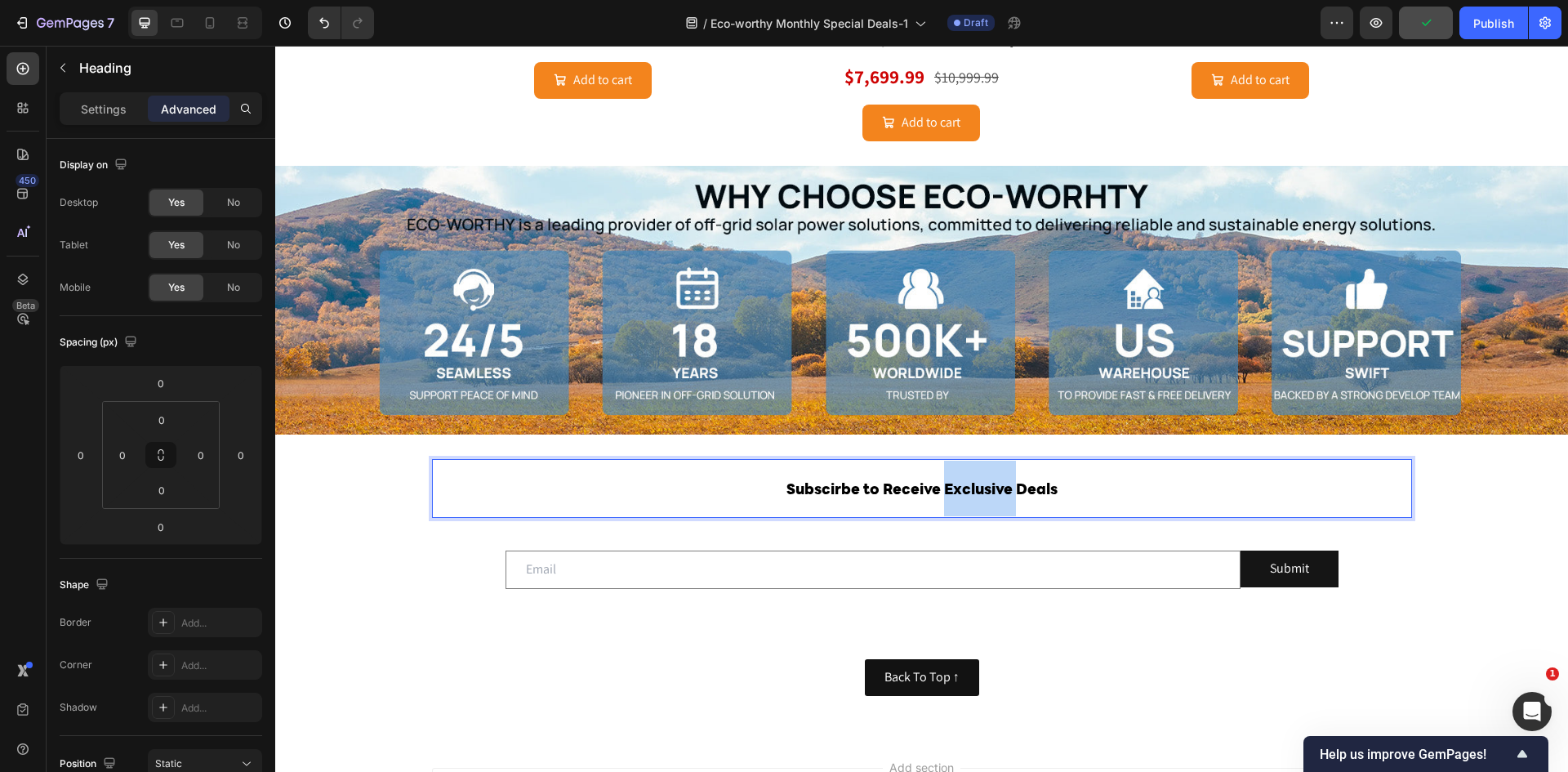
click at [967, 475] on p "Subscirbe to Receive Exclusive Deals" at bounding box center [921, 488] width 976 height 56
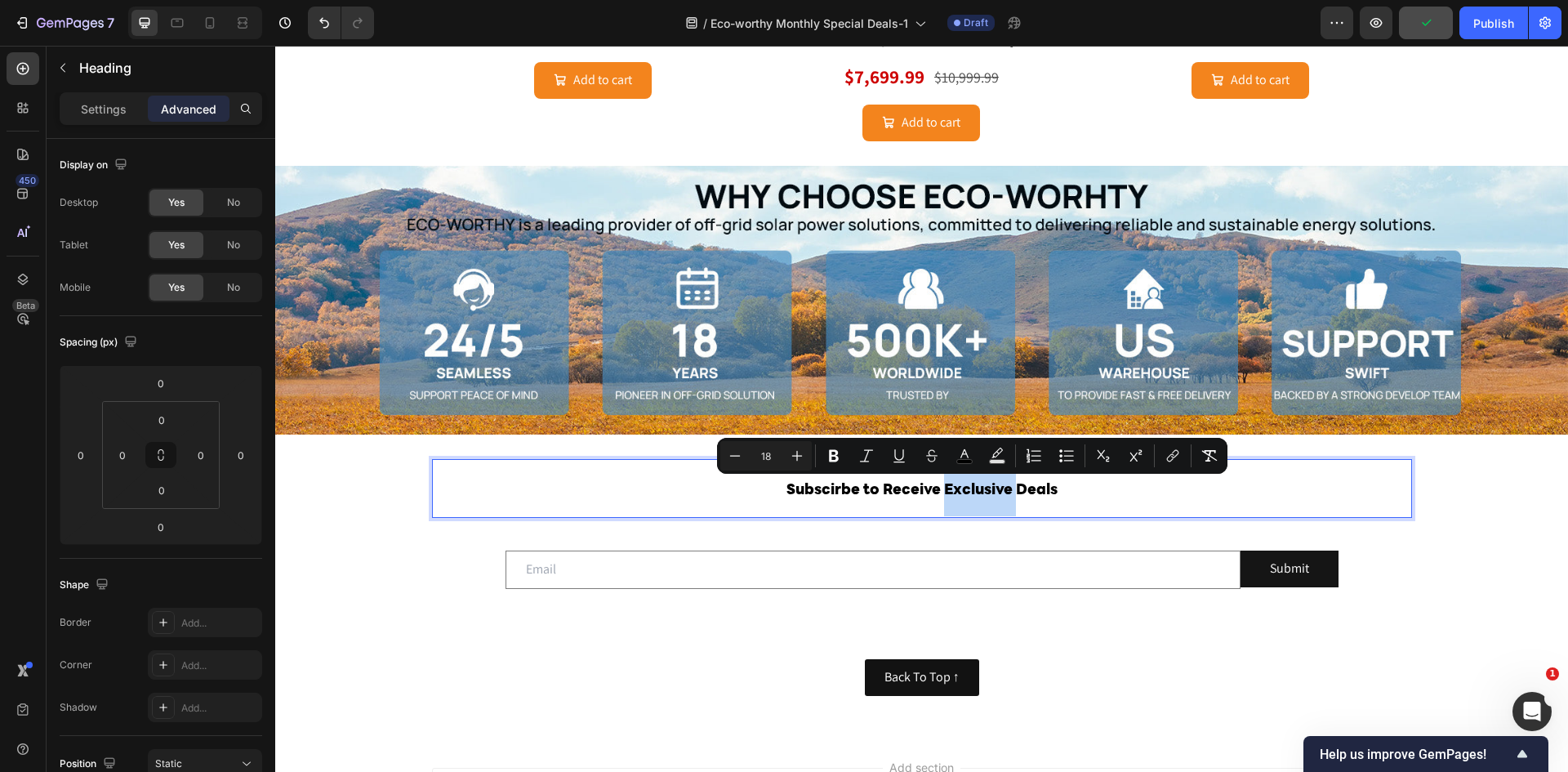
click at [989, 484] on span "Subscirbe to Receive Exclusive Deals" at bounding box center [922, 491] width 271 height 15
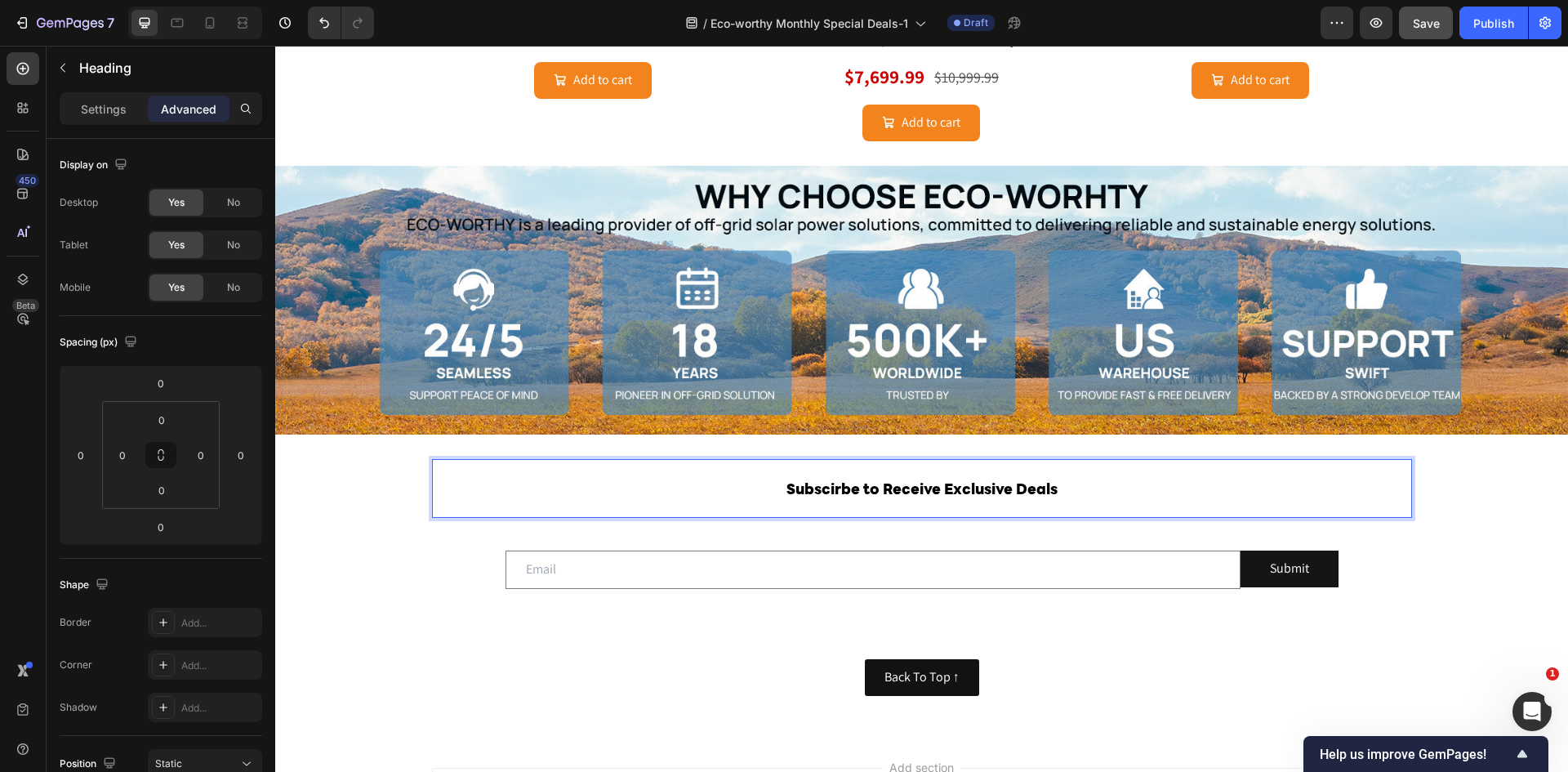
click at [989, 484] on span "Subscirbe to Receive Exclusive Deals" at bounding box center [922, 491] width 271 height 15
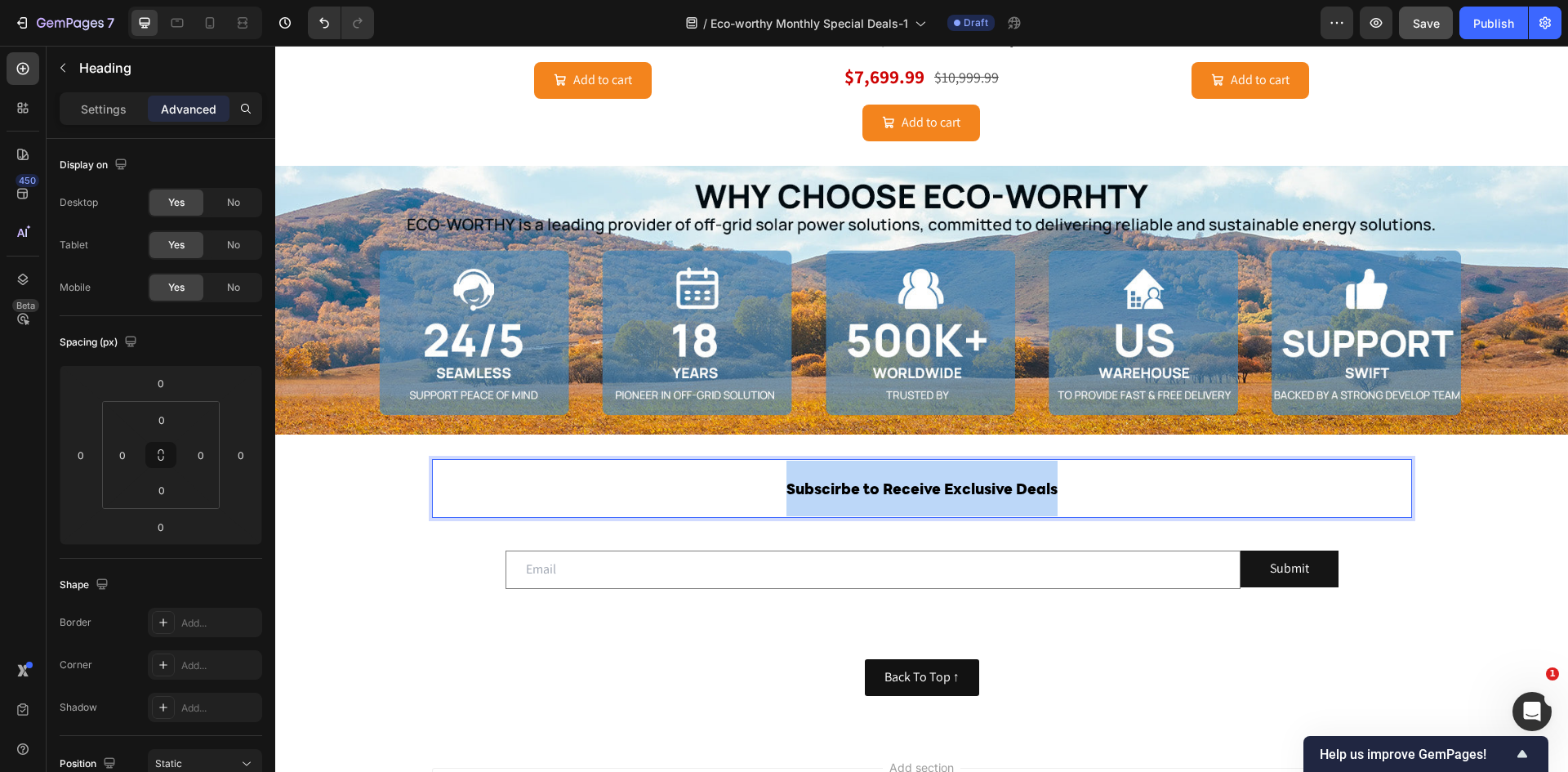
click at [989, 484] on span "Subscirbe to Receive Exclusive Deals" at bounding box center [922, 491] width 271 height 15
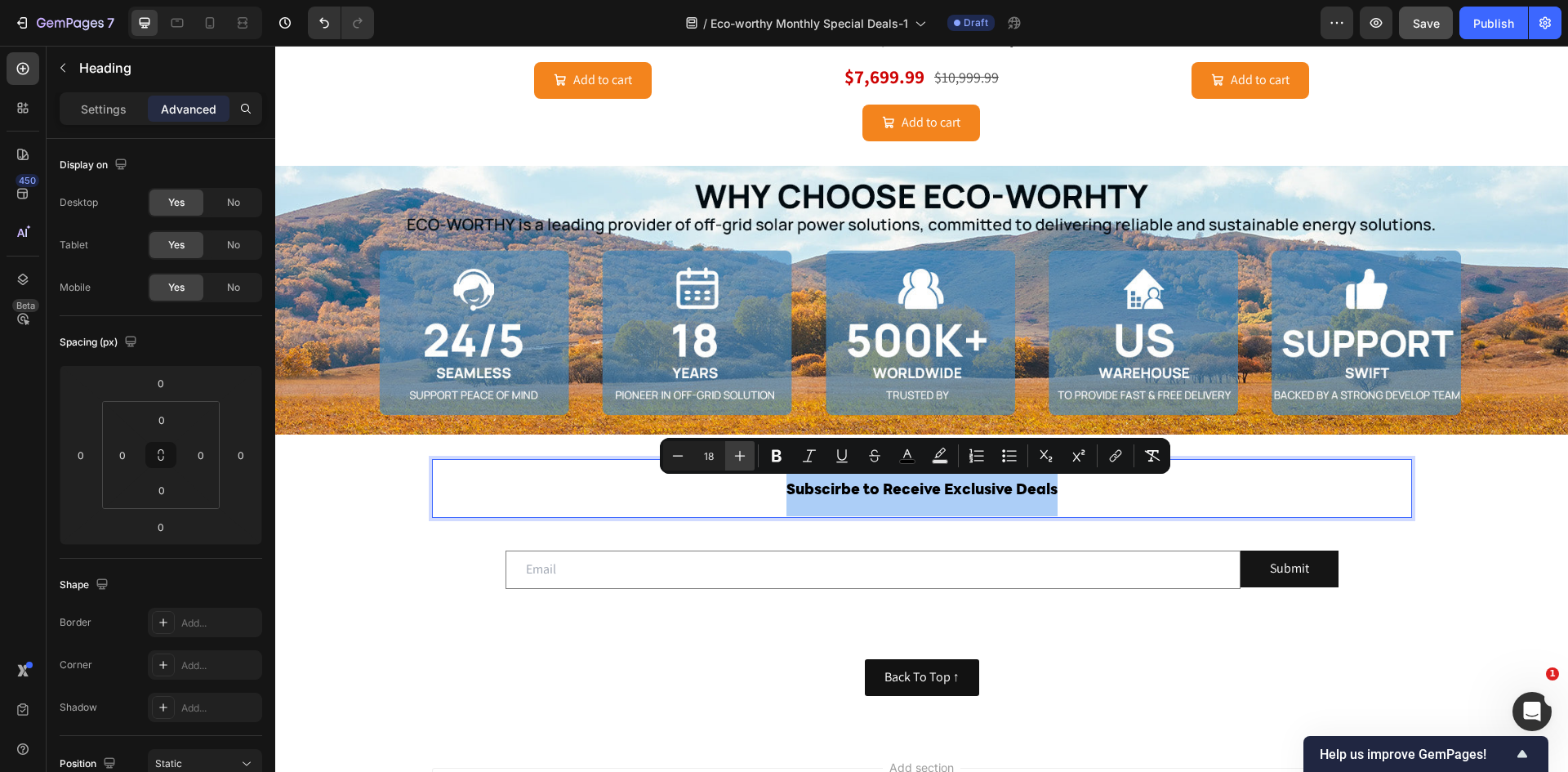
click at [741, 456] on icon "Editor contextual toolbar" at bounding box center [741, 456] width 11 height 11
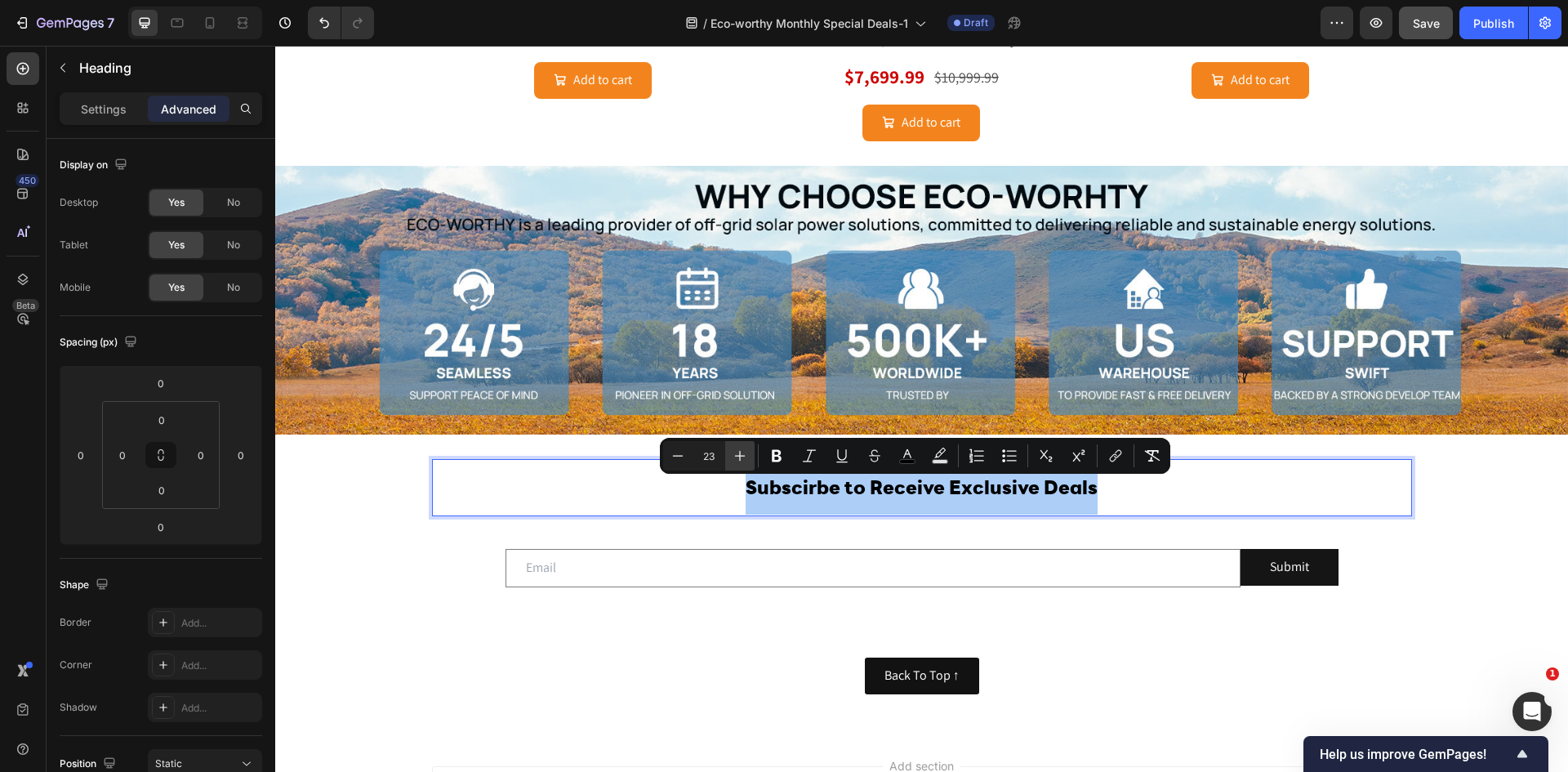
click at [741, 456] on icon "Editor contextual toolbar" at bounding box center [741, 456] width 11 height 11
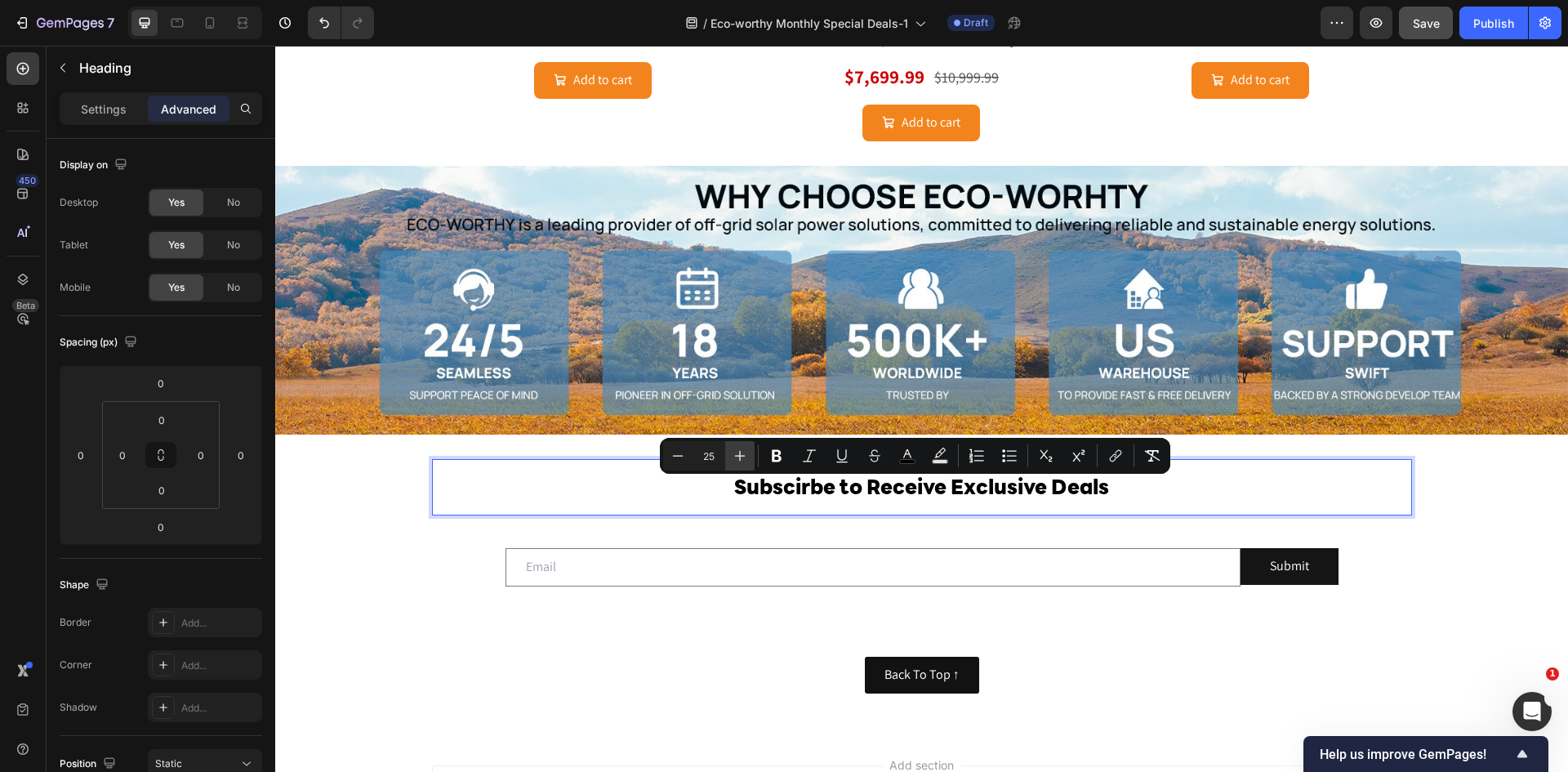
click at [741, 456] on icon "Editor contextual toolbar" at bounding box center [741, 456] width 11 height 11
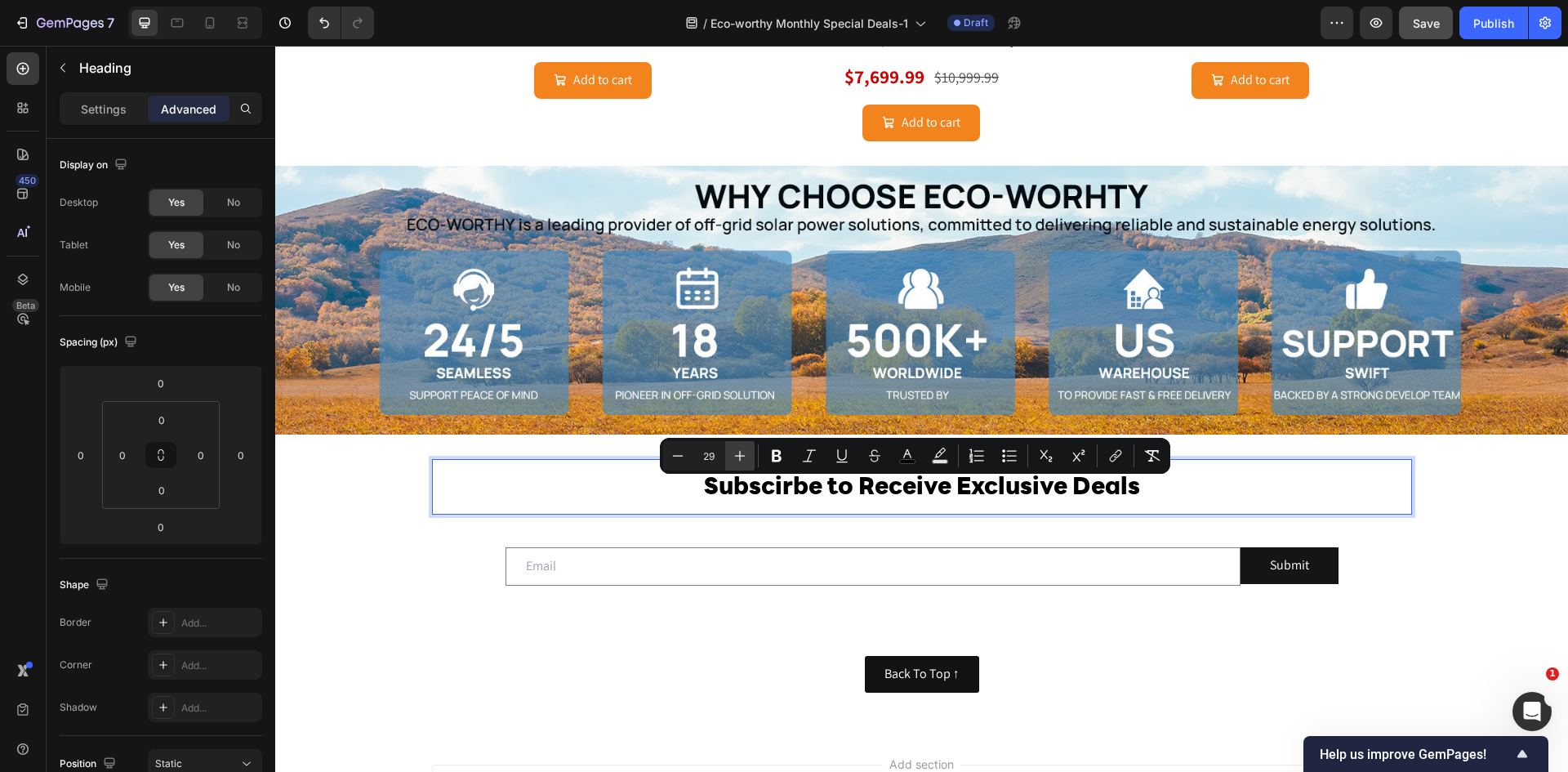
type input "30"
click at [1474, 506] on div "Subscirbe to Receive Exclusive Deals Heading 0 Row Email Field Submit Submit Bu…" at bounding box center [922, 532] width 1269 height 147
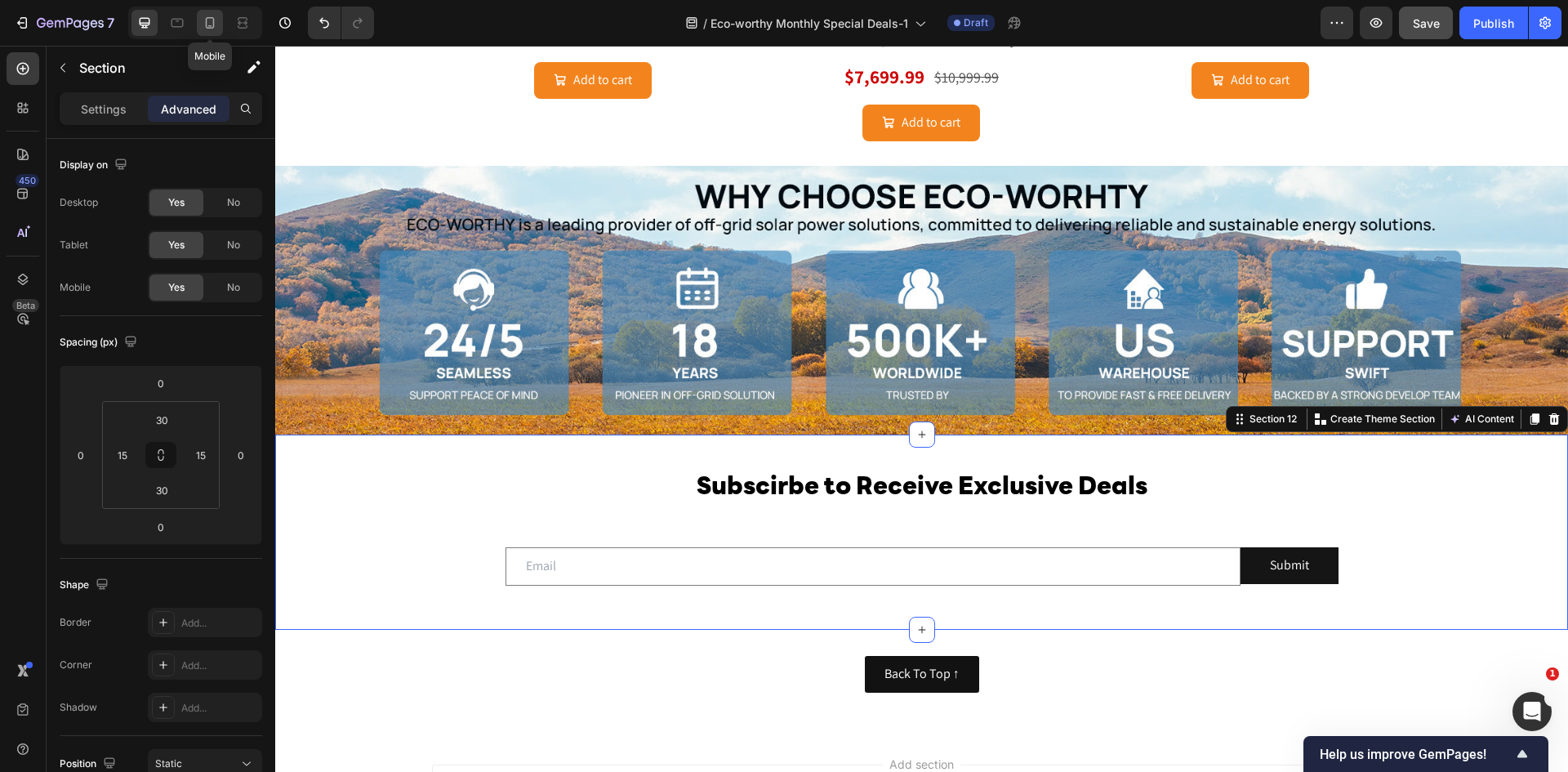
click at [205, 21] on icon at bounding box center [210, 23] width 16 height 16
type input "0"
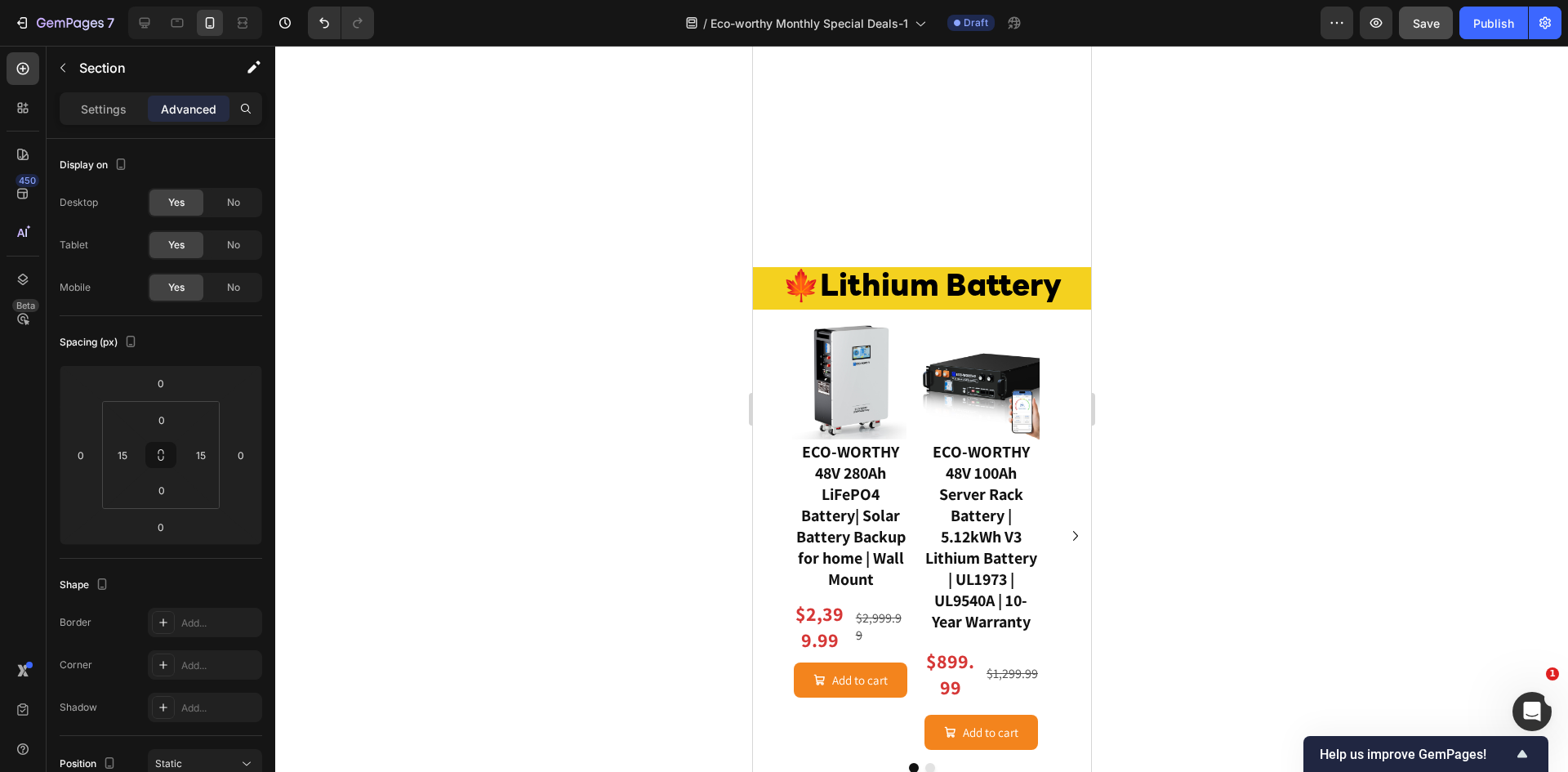
scroll to position [1634, 0]
